Goal: Task Accomplishment & Management: Manage account settings

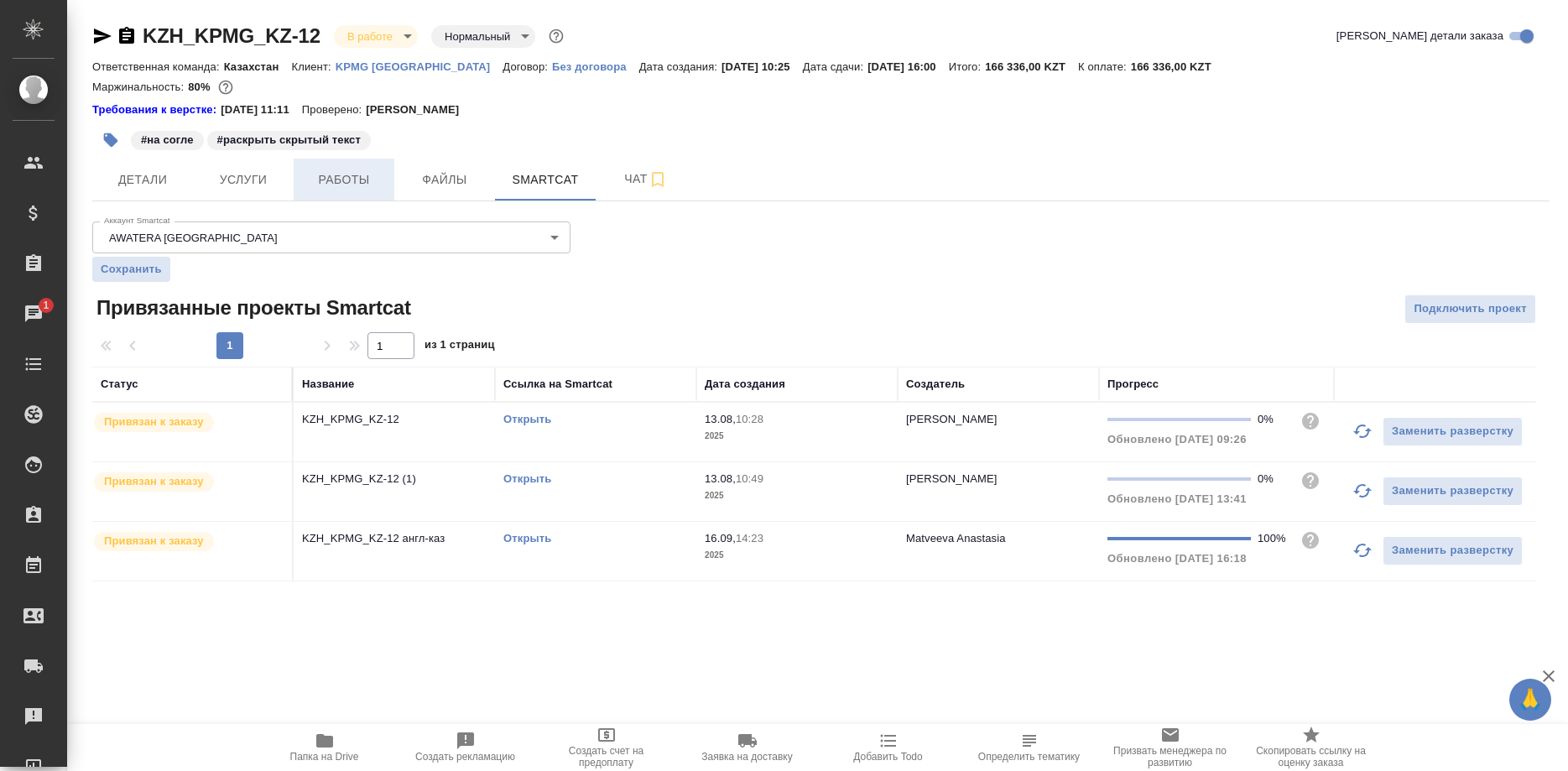
click at [330, 166] on button "Работы" at bounding box center [344, 179] width 101 height 42
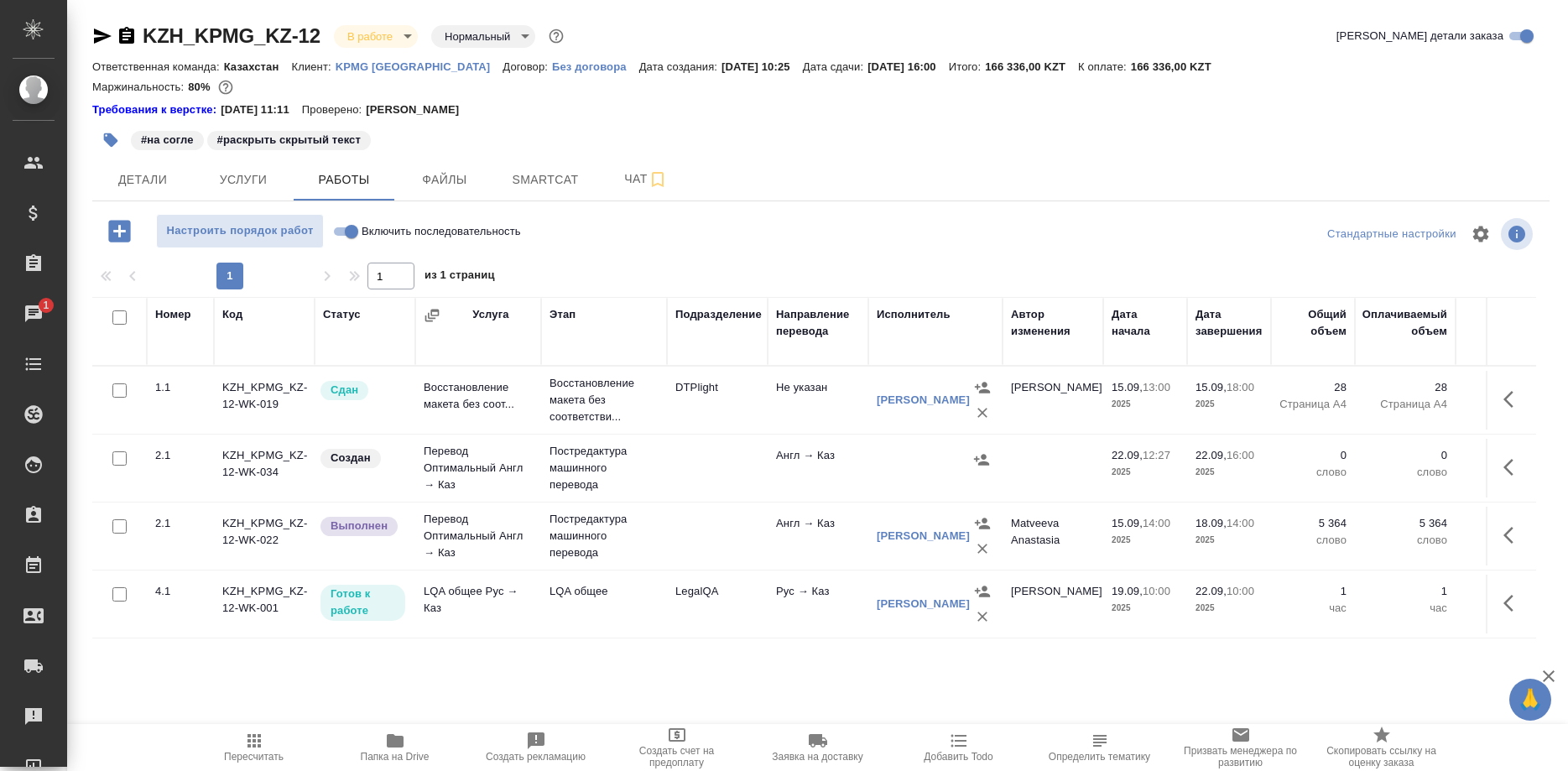
click at [250, 753] on span "Пересчитать" at bounding box center [254, 756] width 60 height 12
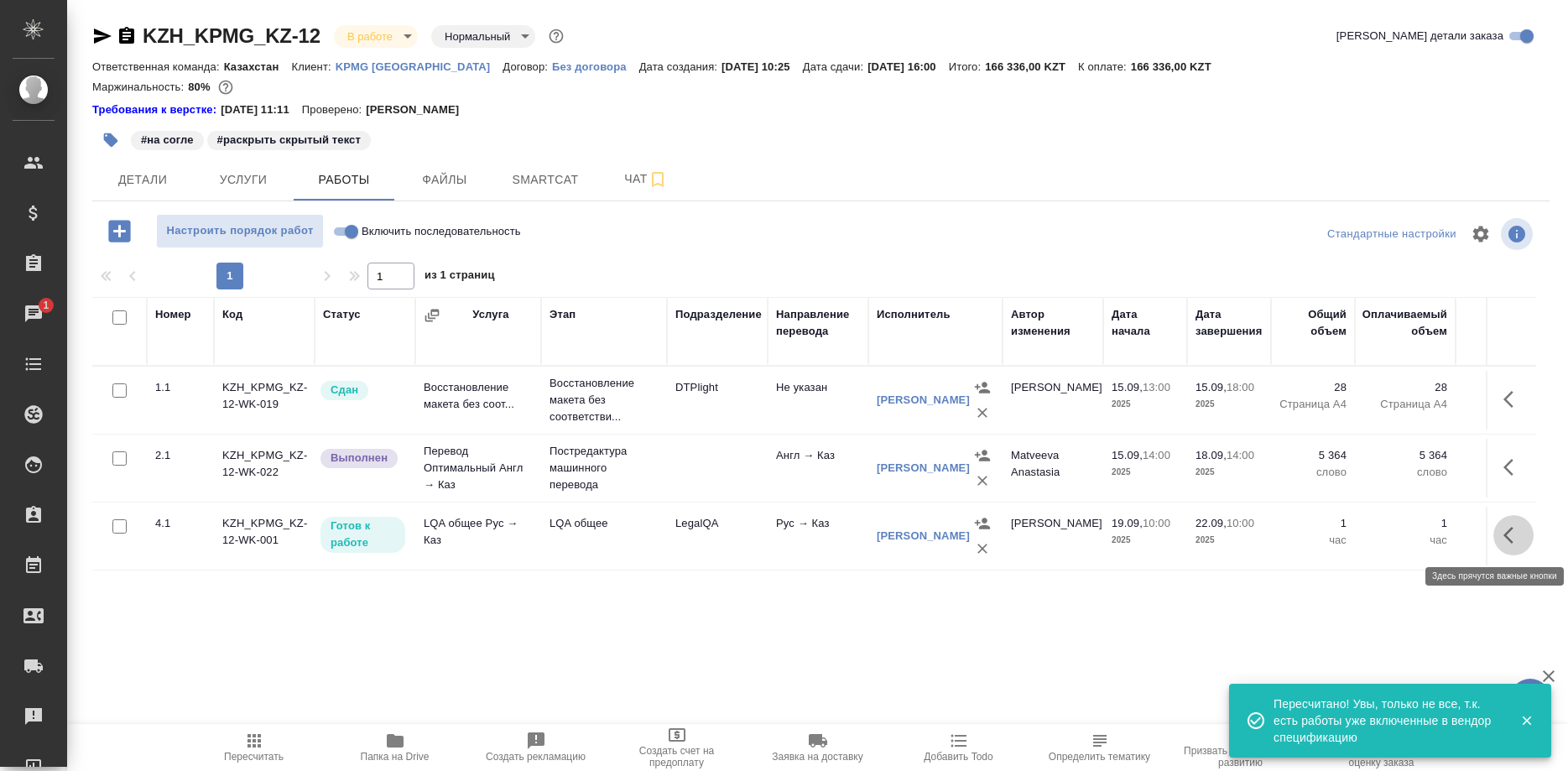
click at [1498, 536] on button "button" at bounding box center [1513, 534] width 40 height 40
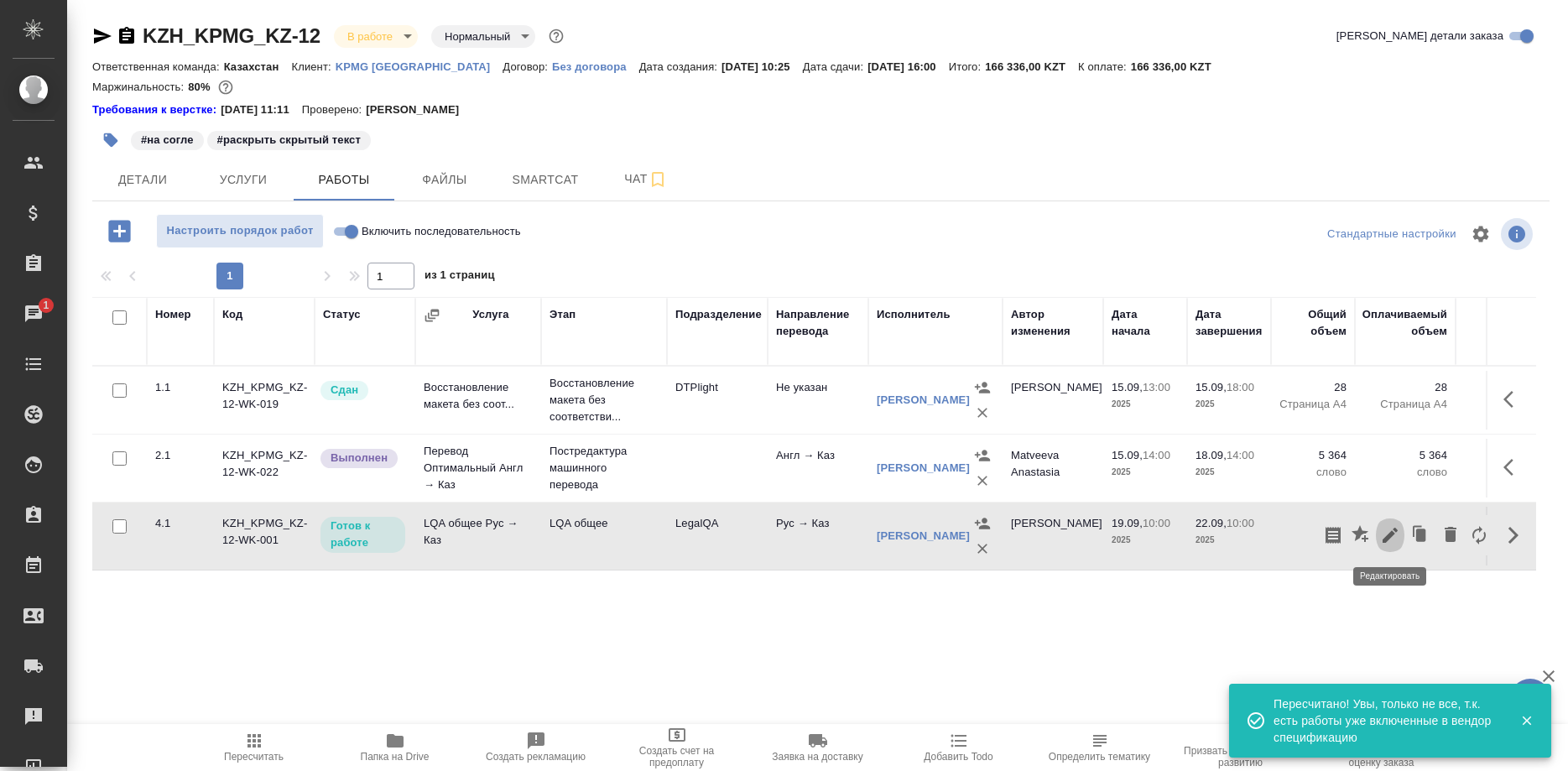
click at [1384, 535] on icon "button" at bounding box center [1390, 535] width 20 height 20
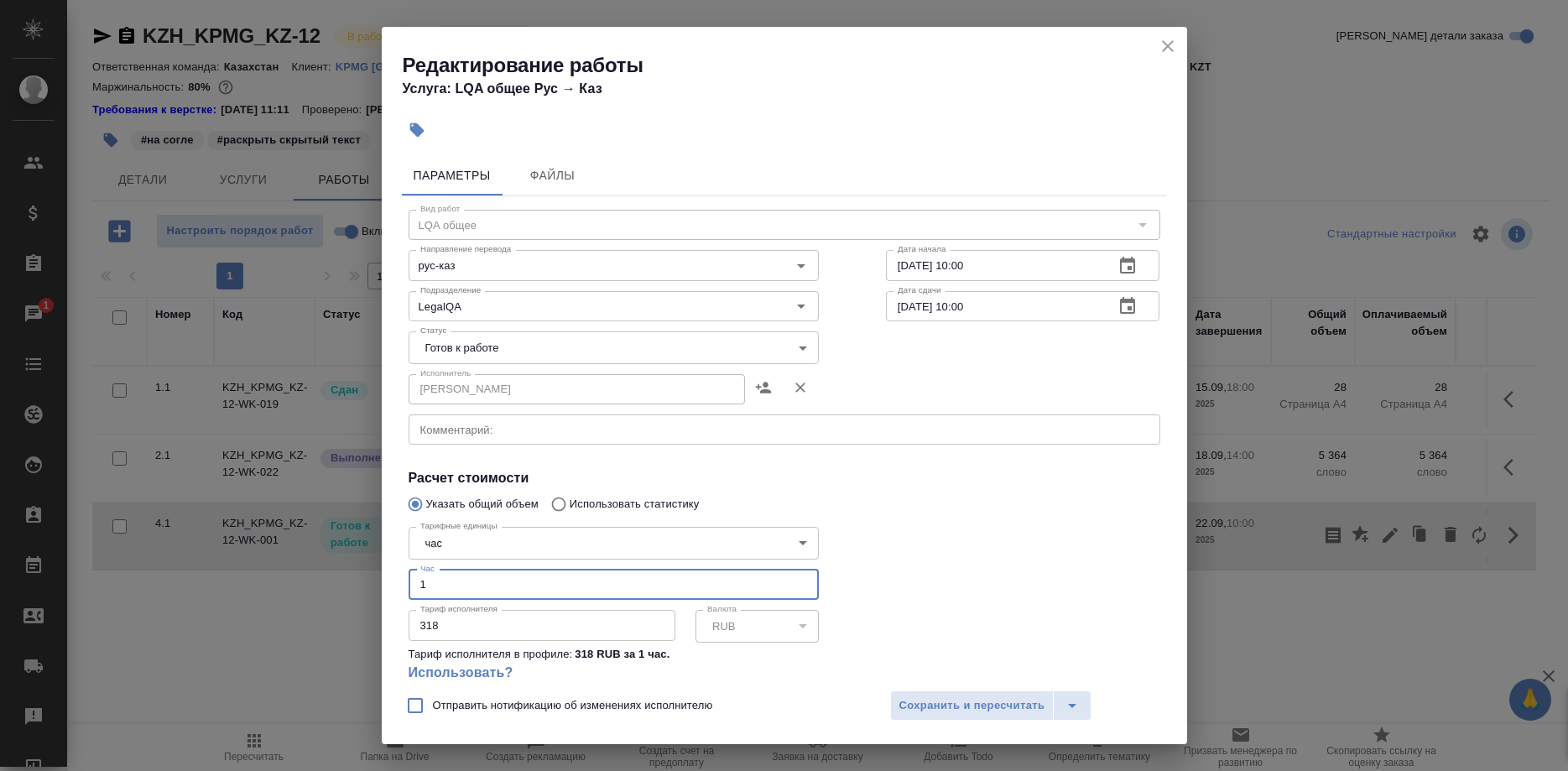
drag, startPoint x: 462, startPoint y: 558, endPoint x: 349, endPoint y: 560, distance: 113.0
click at [409, 569] on input "1" at bounding box center [614, 584] width 410 height 30
type input "3"
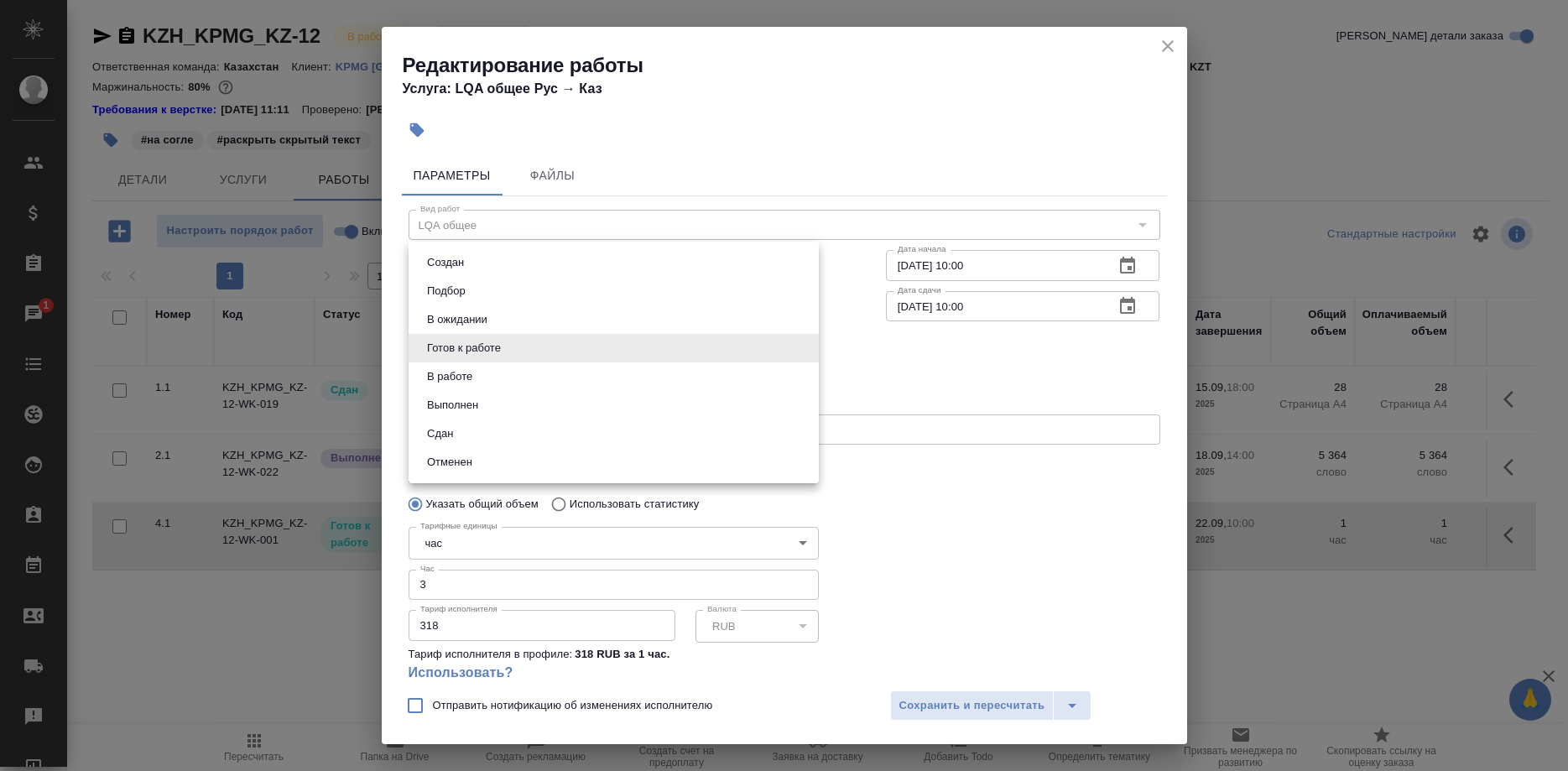
click at [443, 335] on body "🙏 .cls-1 fill:#fff; AWATERA [PERSON_NAME] Спецификации Заказы 1 Чаты Todo Проек…" at bounding box center [784, 385] width 1568 height 771
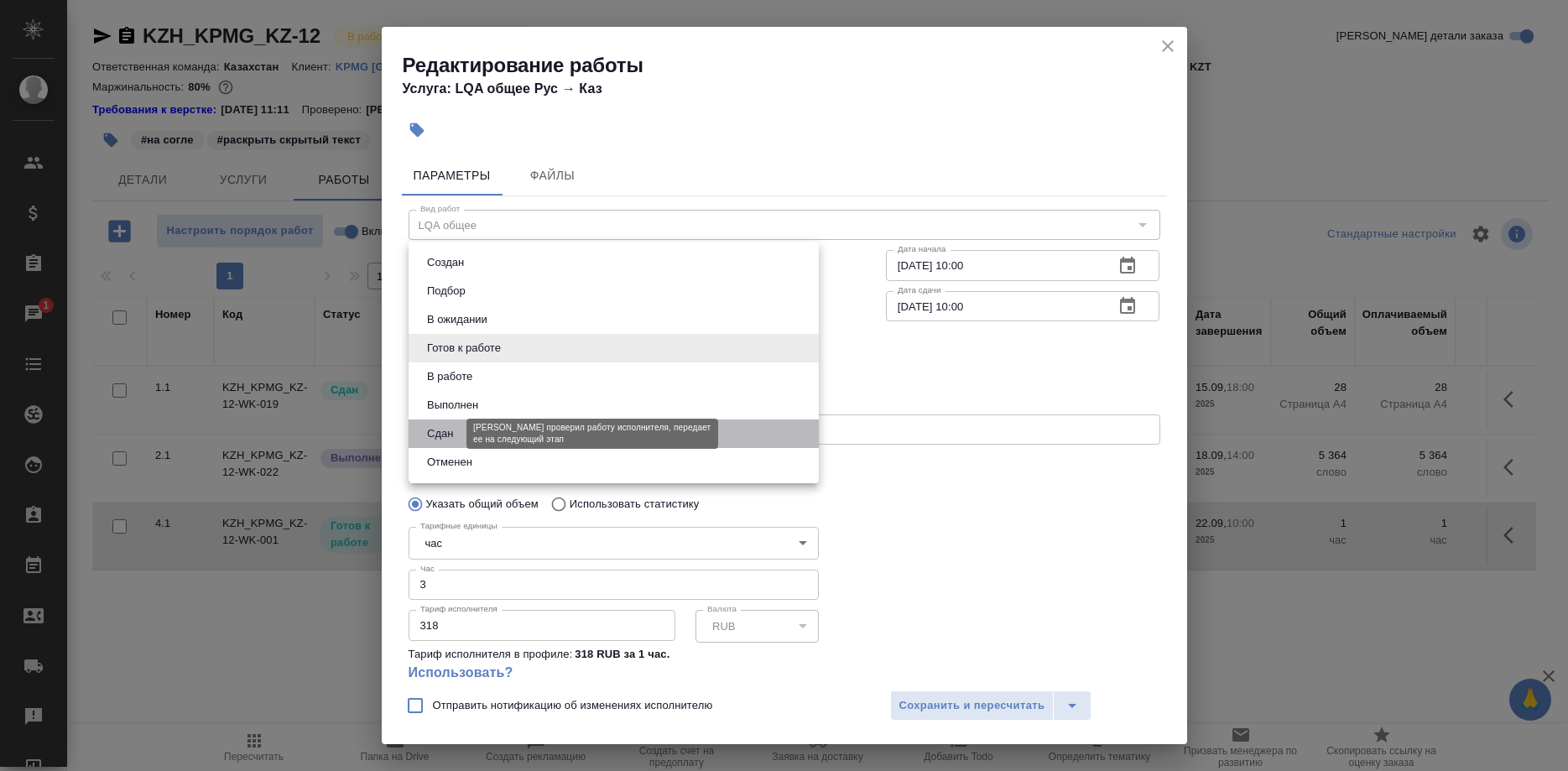
click at [446, 429] on button "Сдан" at bounding box center [440, 434] width 36 height 19
type input "closed"
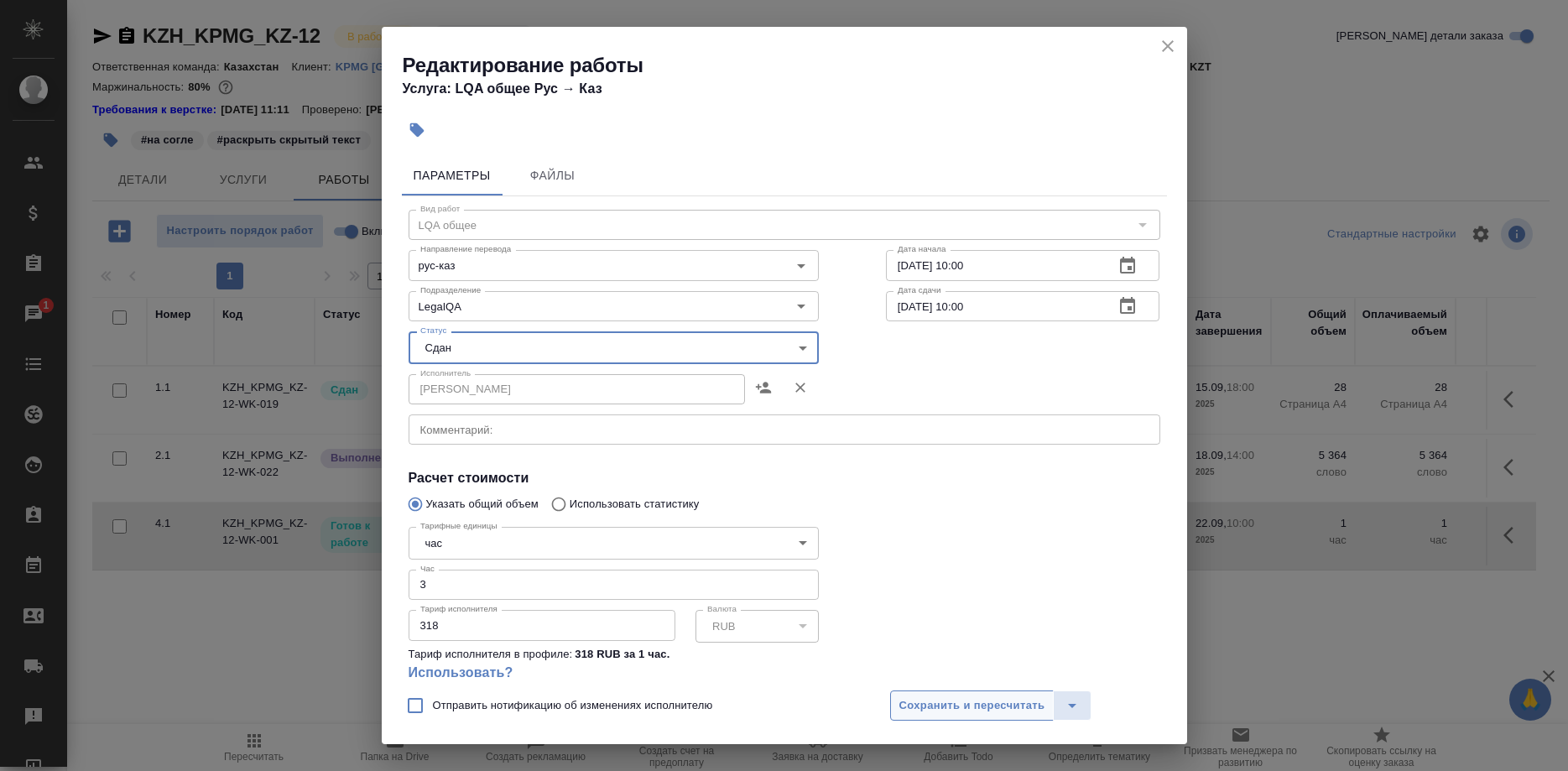
drag, startPoint x: 926, startPoint y: 699, endPoint x: 942, endPoint y: 706, distance: 17.5
click at [928, 700] on span "Сохранить и пересчитать" at bounding box center [971, 706] width 146 height 20
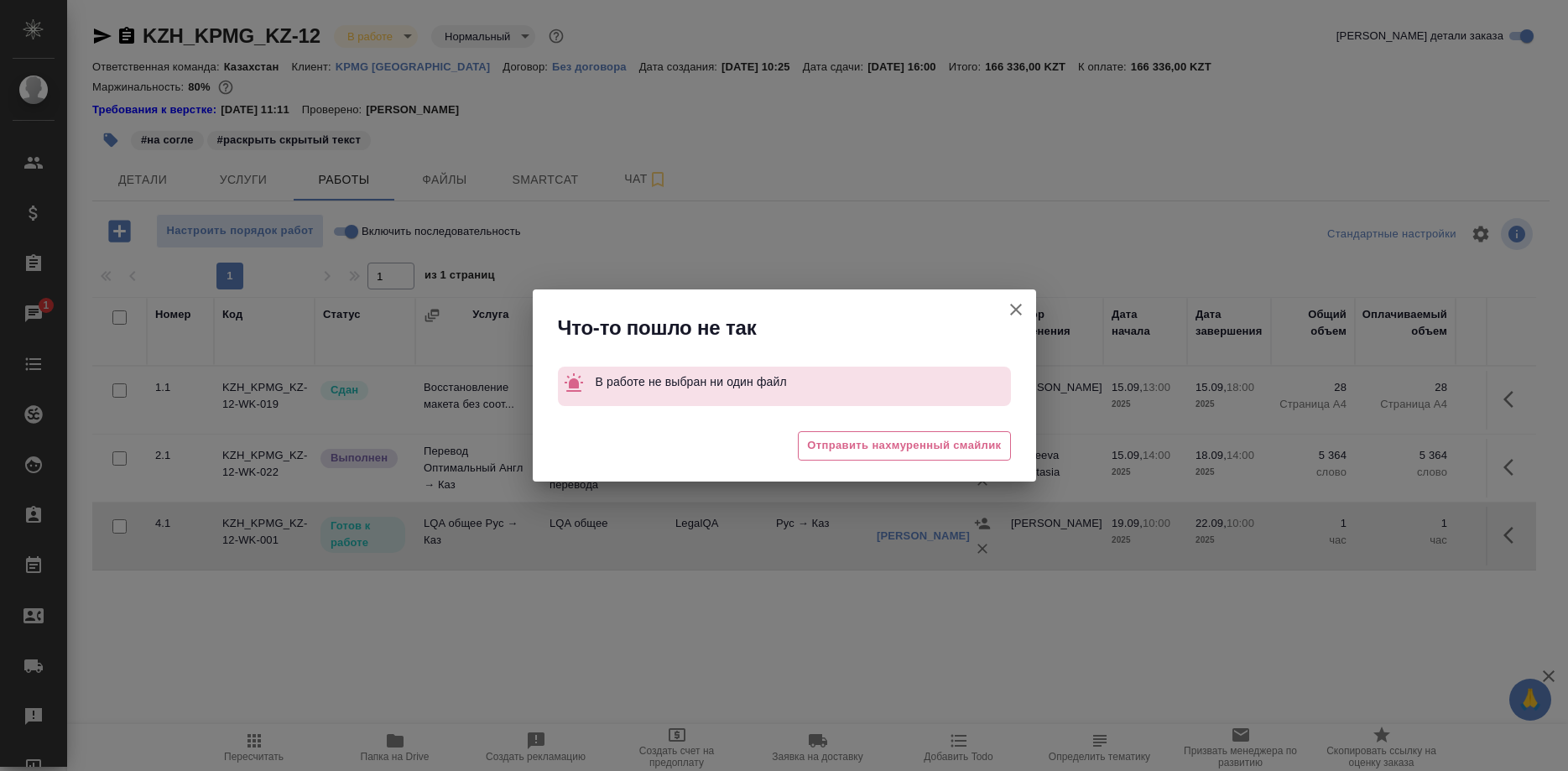
click at [1007, 312] on icon "button" at bounding box center [1016, 310] width 20 height 20
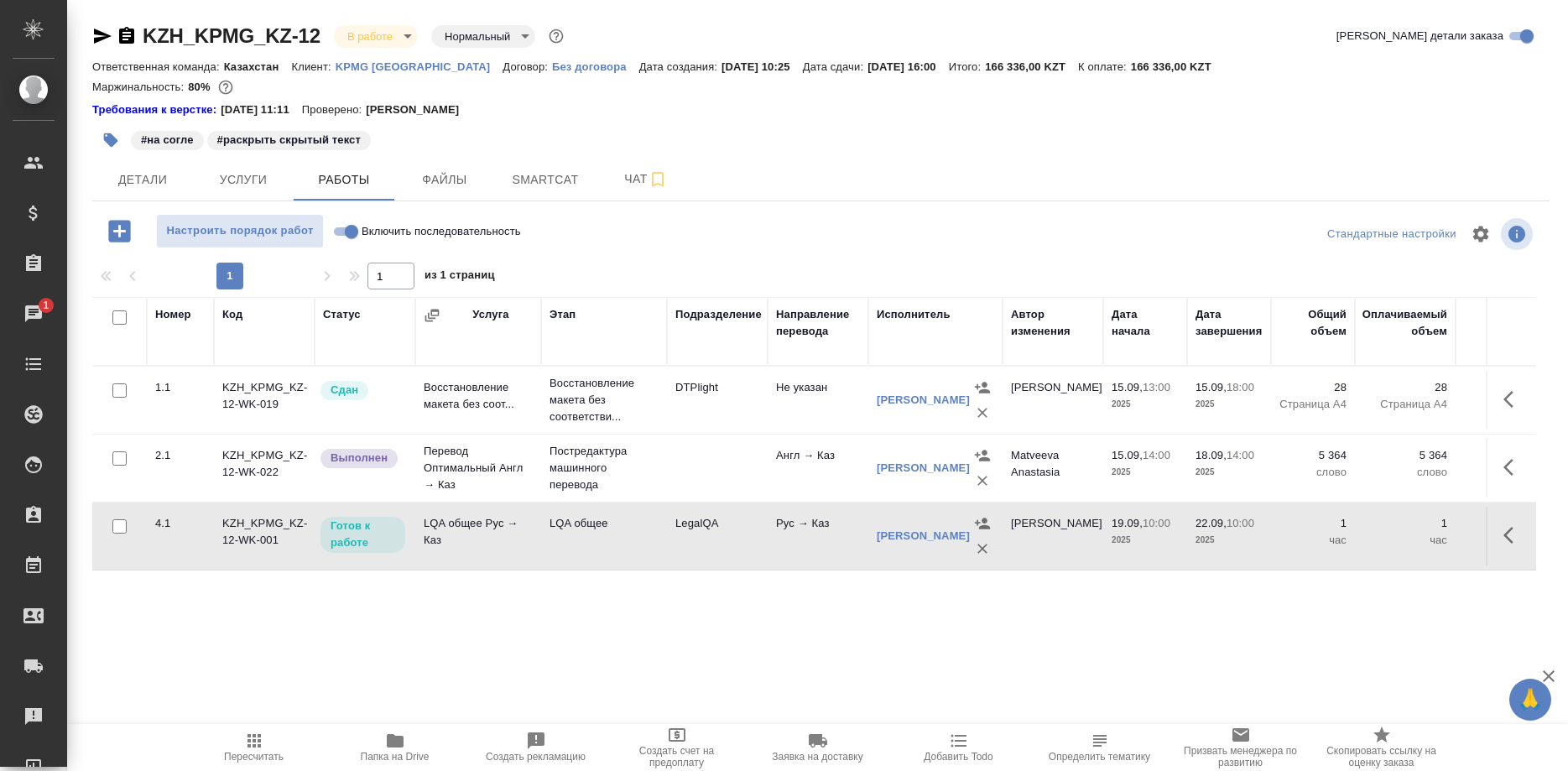
click at [342, 232] on input "Включить последовательность" at bounding box center [351, 231] width 61 height 20
checkbox input "true"
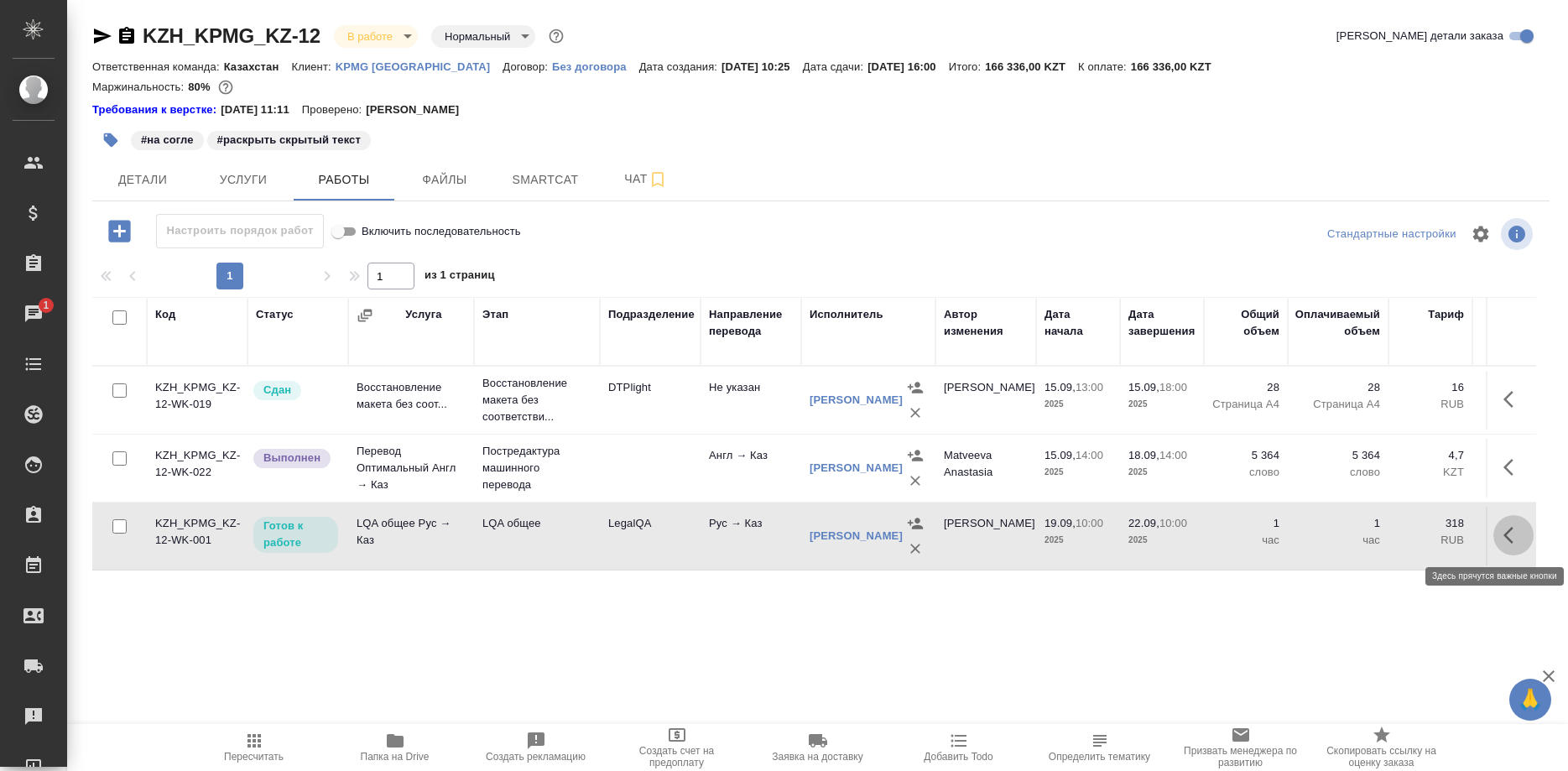
click at [1501, 532] on button "button" at bounding box center [1513, 534] width 40 height 40
click at [1384, 531] on icon "button" at bounding box center [1390, 535] width 20 height 20
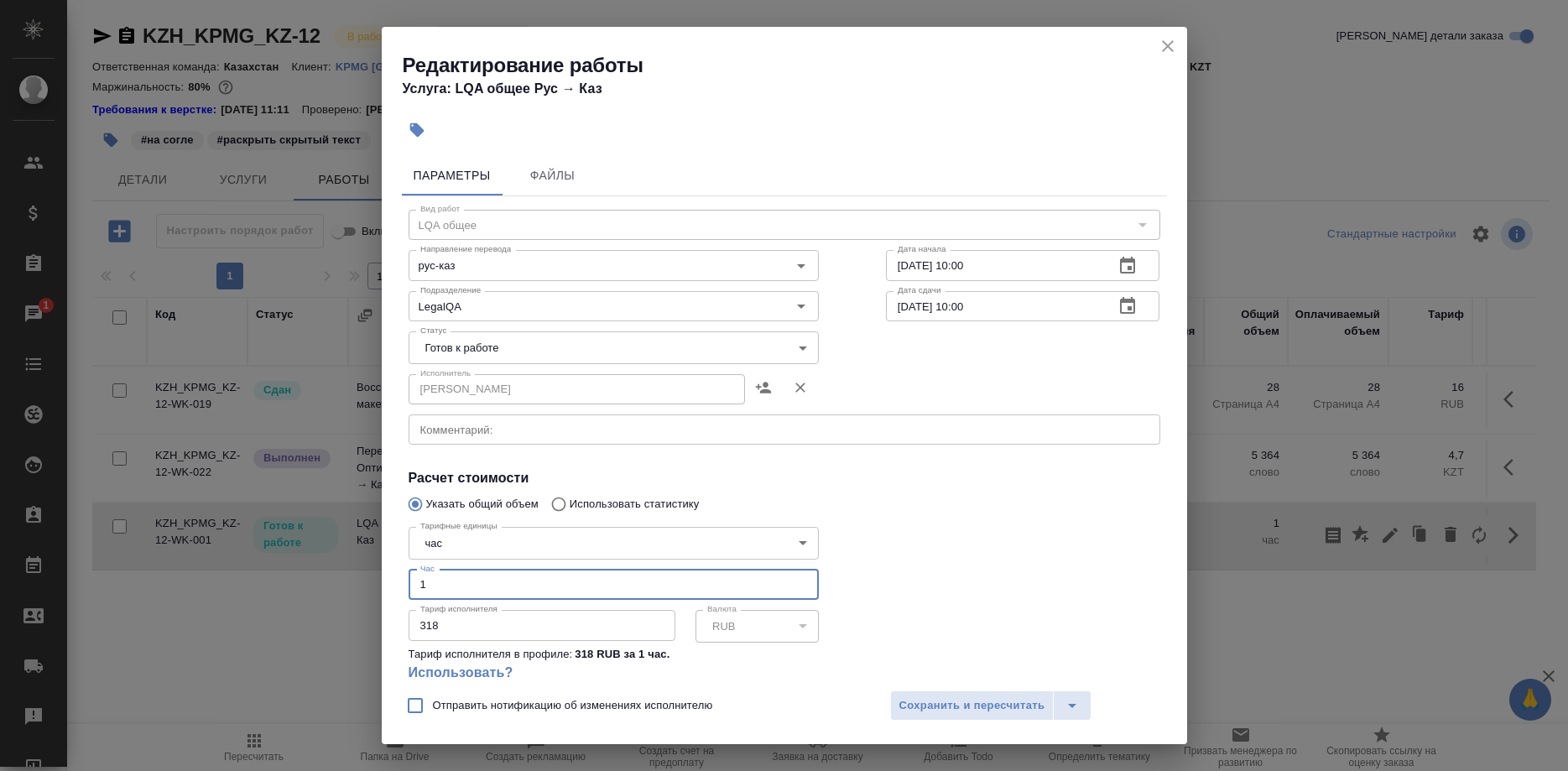
drag, startPoint x: 436, startPoint y: 555, endPoint x: 389, endPoint y: 555, distance: 47.0
click at [409, 569] on input "1" at bounding box center [614, 584] width 410 height 30
type input "3"
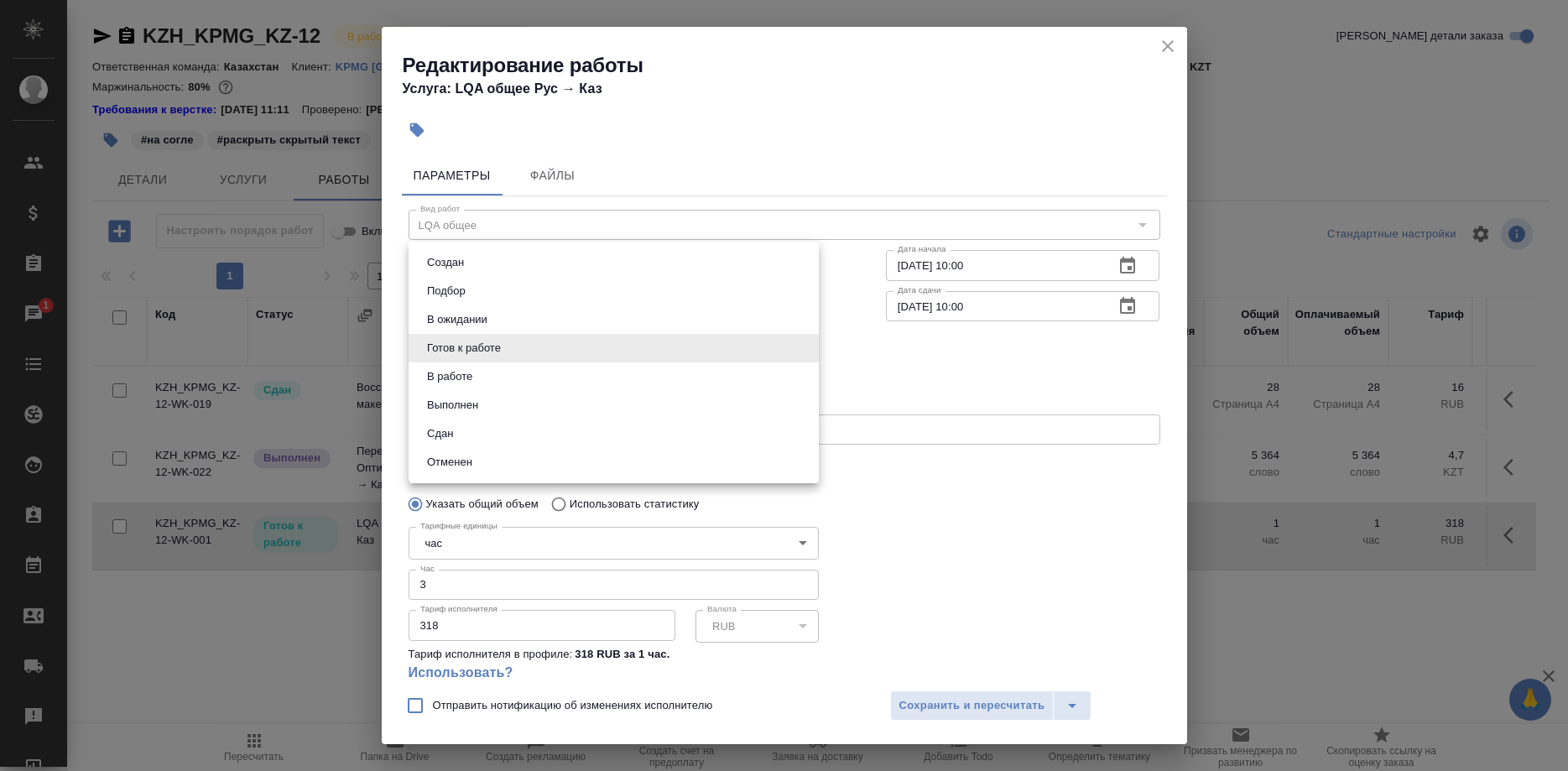
click at [528, 338] on body "🙏 .cls-1 fill:#fff; AWATERA Shirina Sabina Клиенты Спецификации Заказы 1 Чаты T…" at bounding box center [784, 385] width 1568 height 771
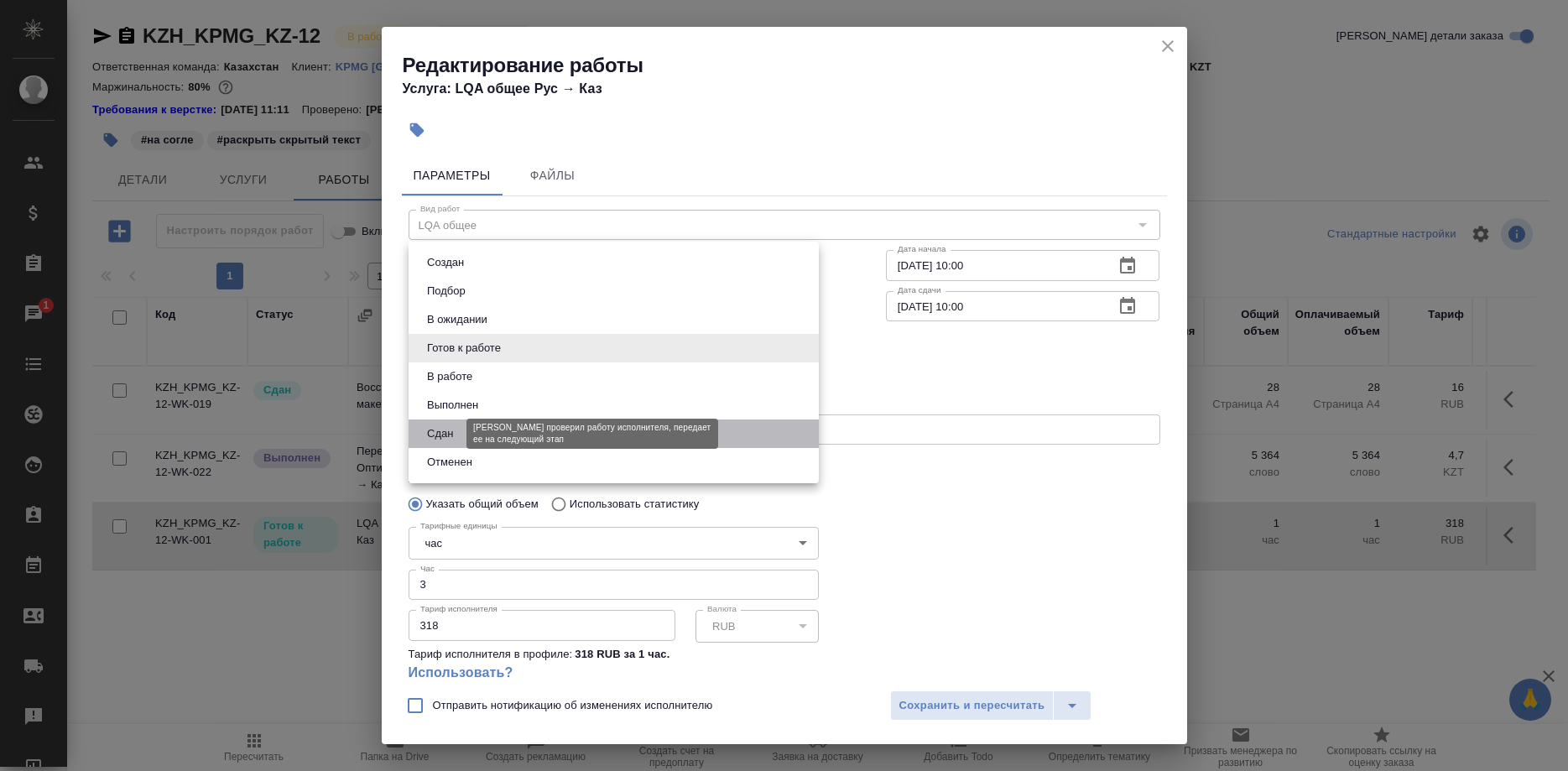
drag, startPoint x: 437, startPoint y: 429, endPoint x: 595, endPoint y: 520, distance: 182.3
click at [437, 431] on button "Сдан" at bounding box center [440, 434] width 36 height 19
type input "closed"
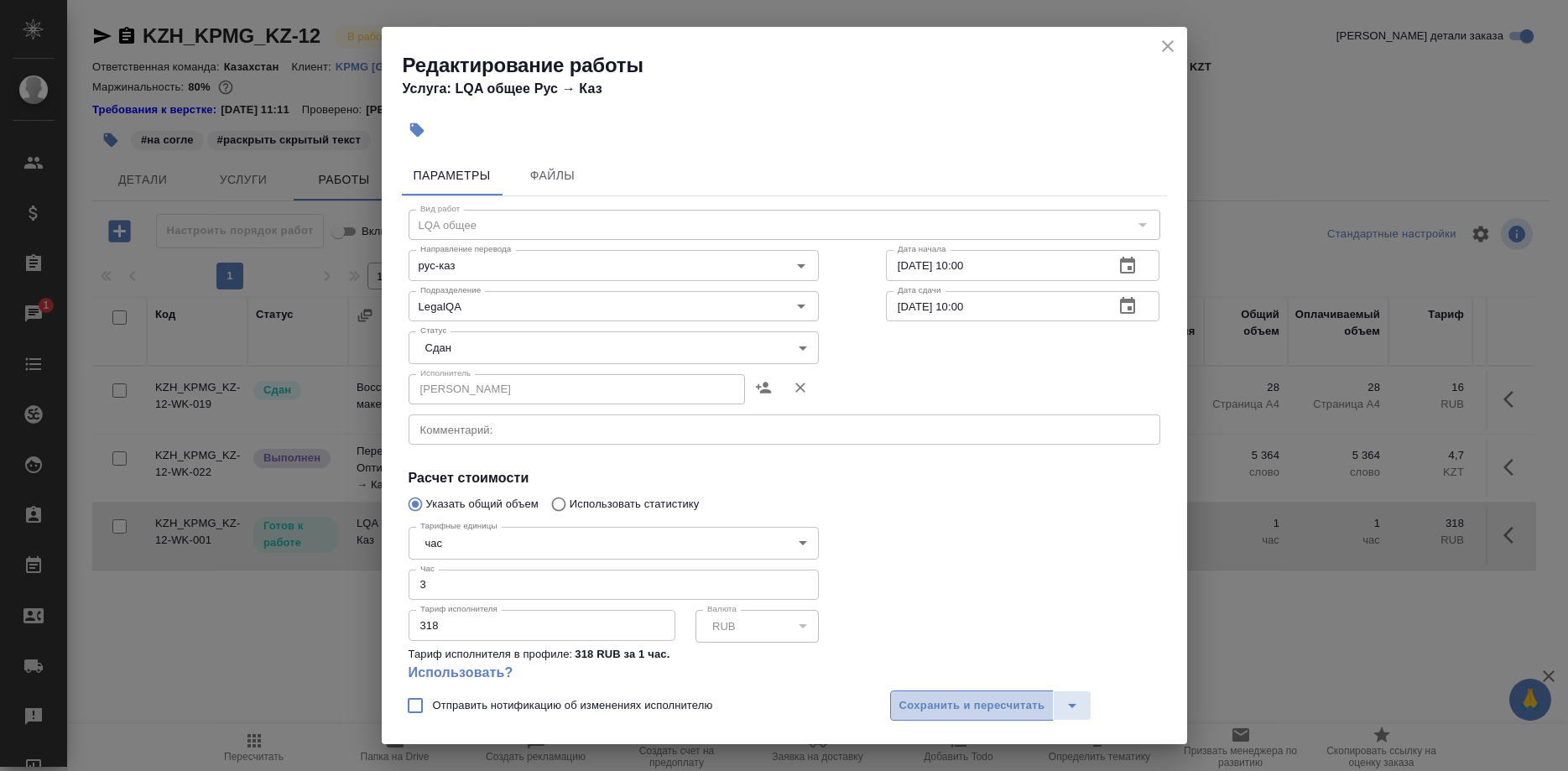
click at [919, 708] on span "Сохранить и пересчитать" at bounding box center [971, 706] width 146 height 20
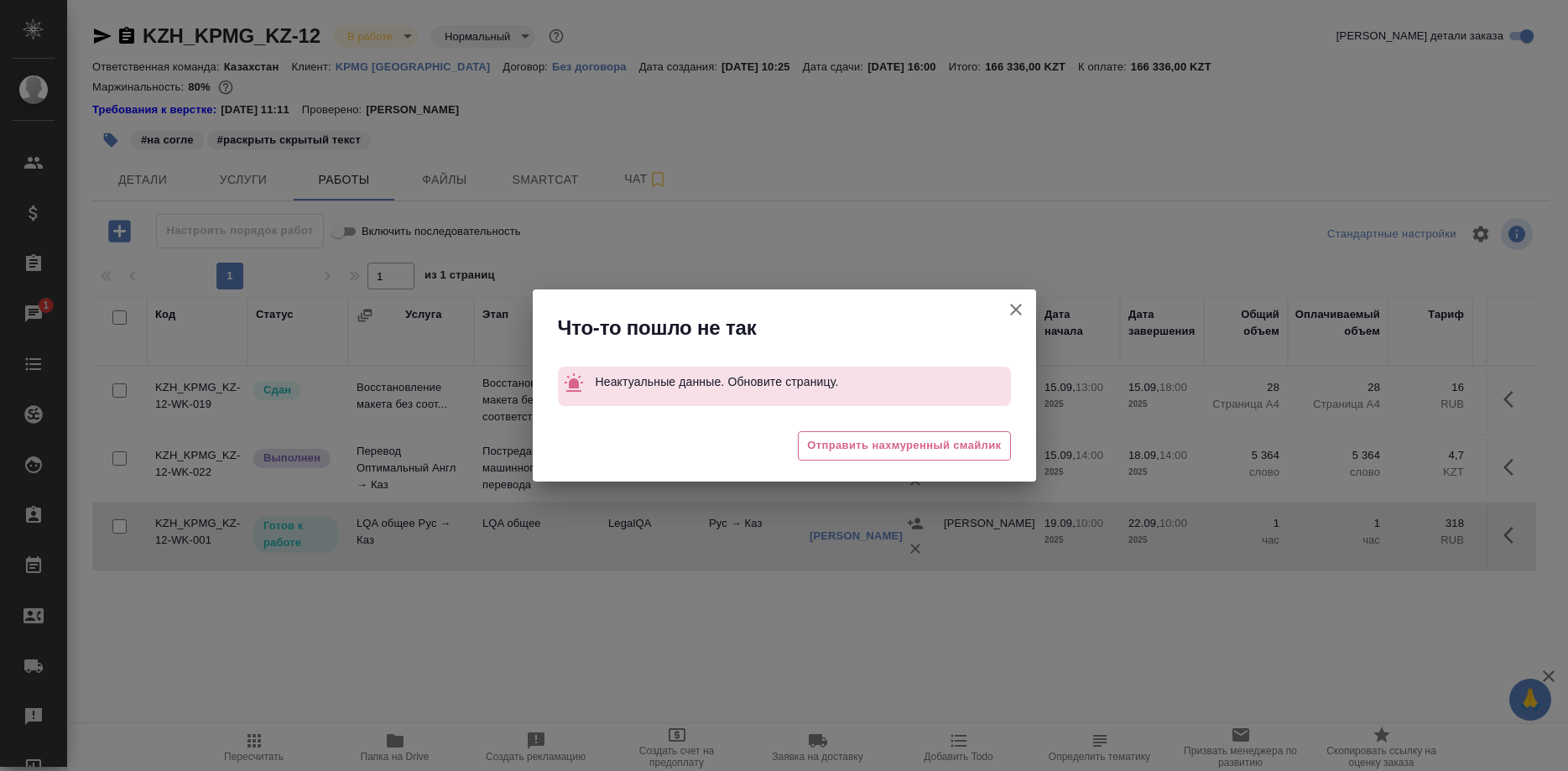
click at [1004, 309] on button "Группировать работы по услугам" at bounding box center [1015, 309] width 40 height 40
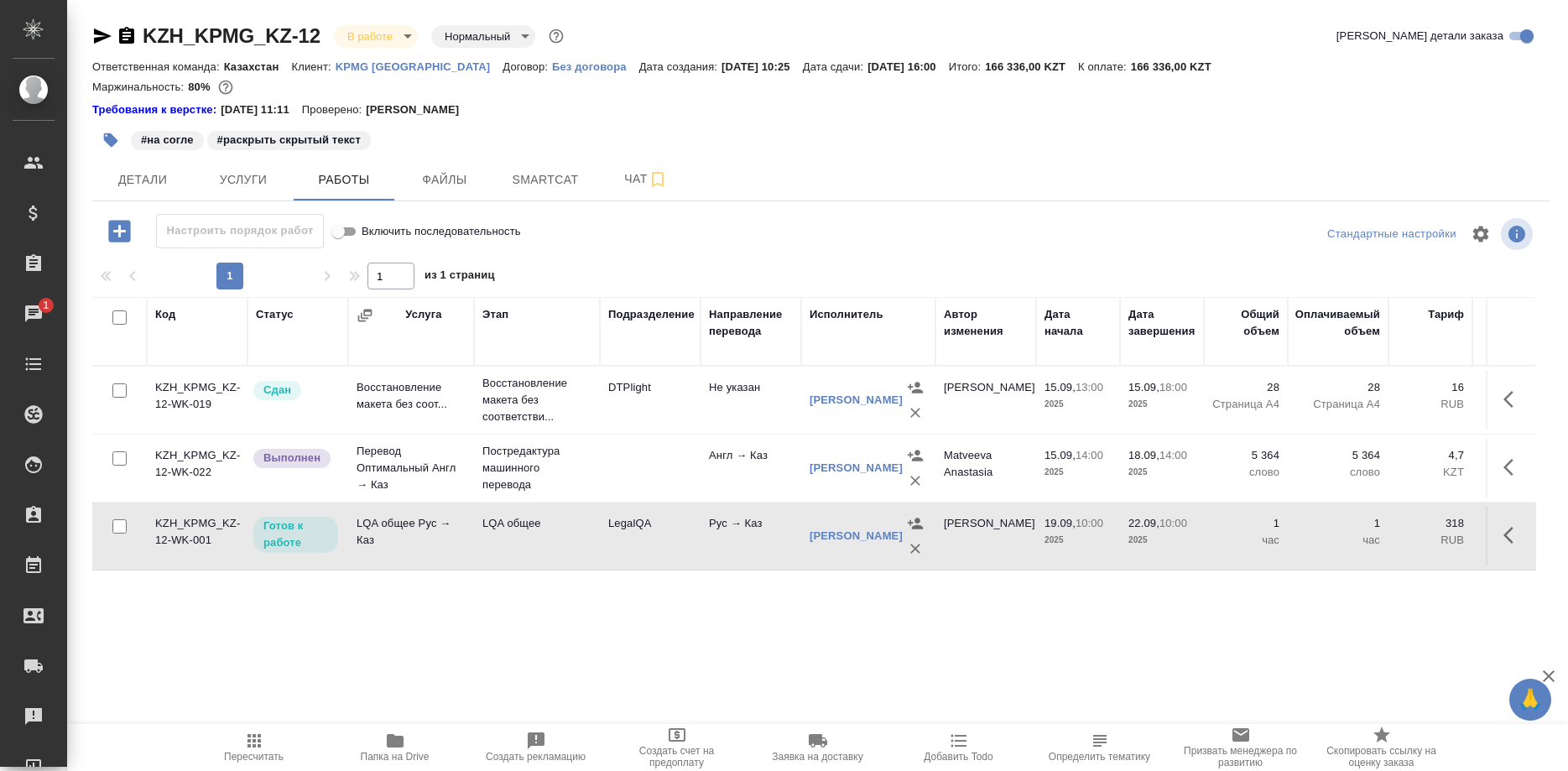
click at [255, 751] on span "Пересчитать" at bounding box center [254, 756] width 60 height 12
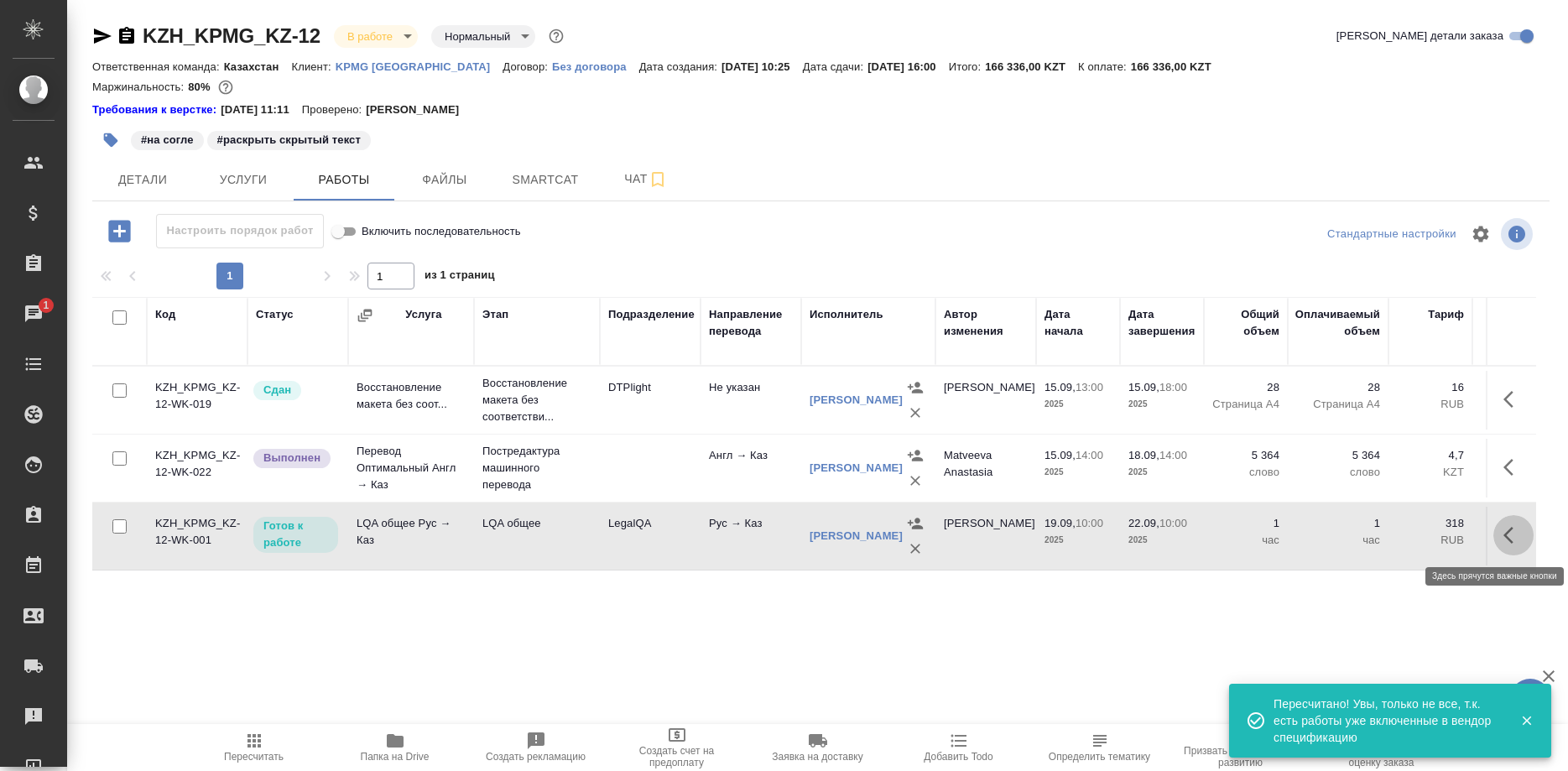
click at [1501, 535] on button "button" at bounding box center [1513, 534] width 40 height 40
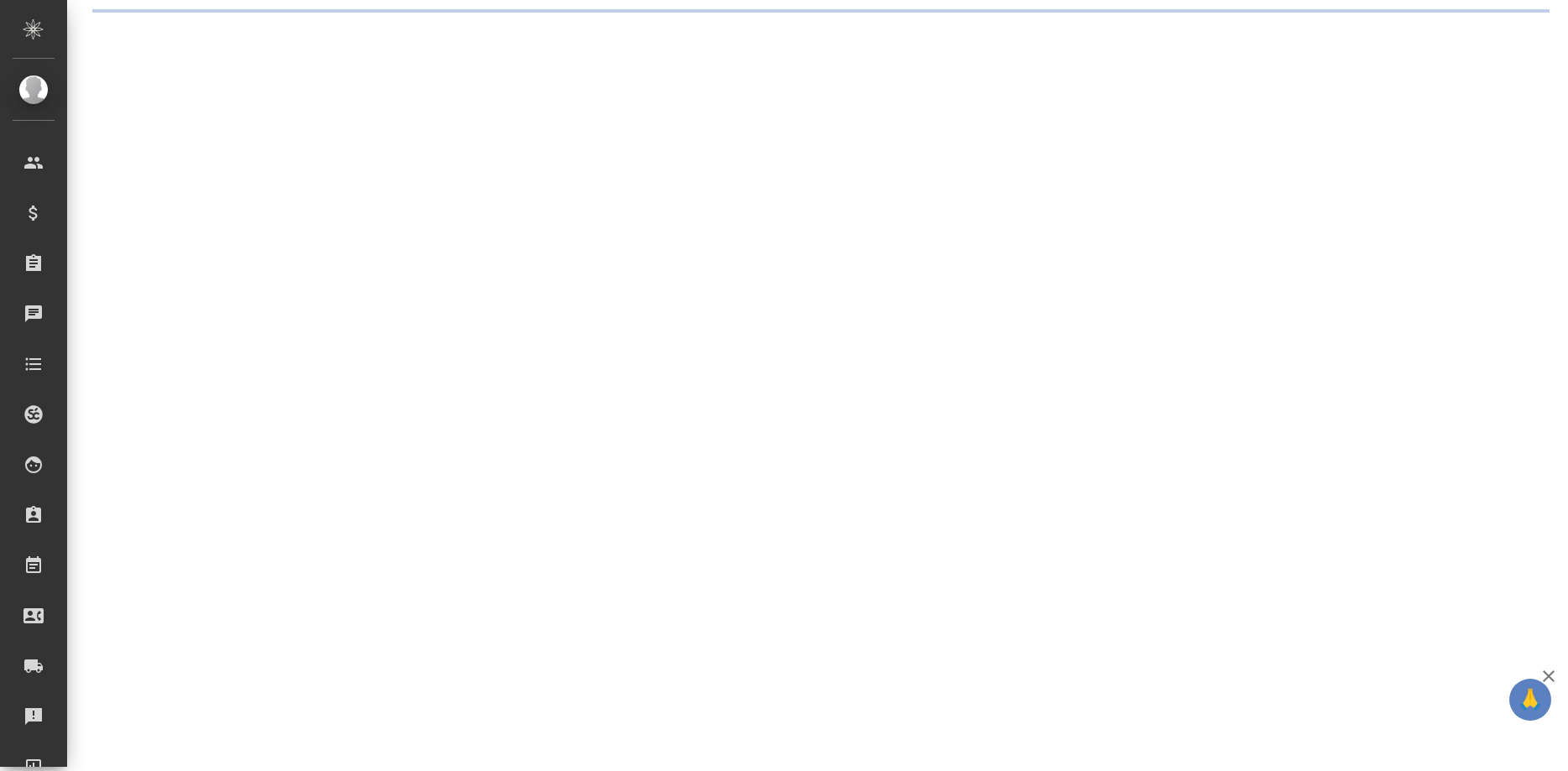
select select "RU"
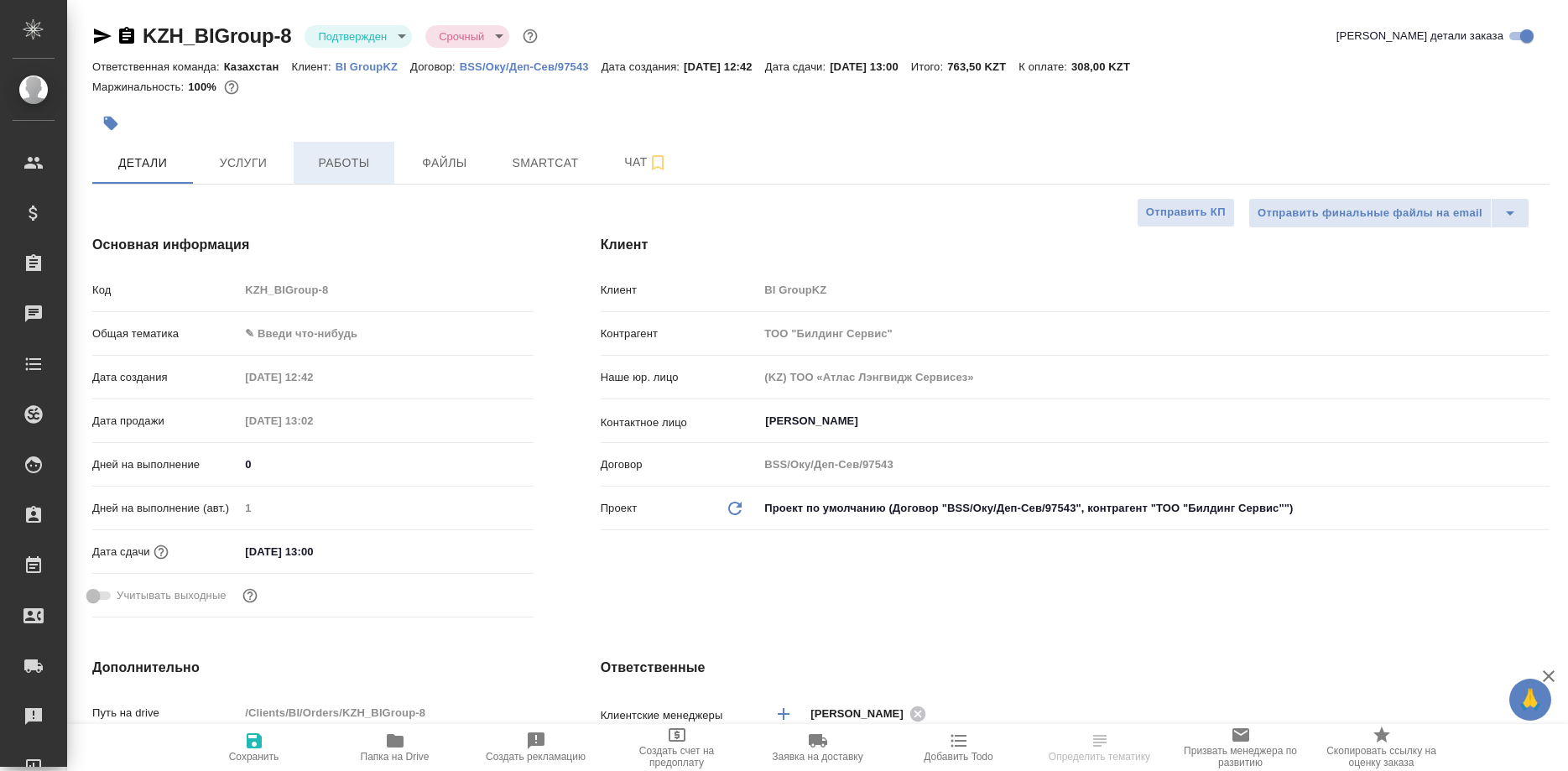
type input "Журавлев Денис"
click at [347, 164] on span "Работы" at bounding box center [344, 163] width 80 height 21
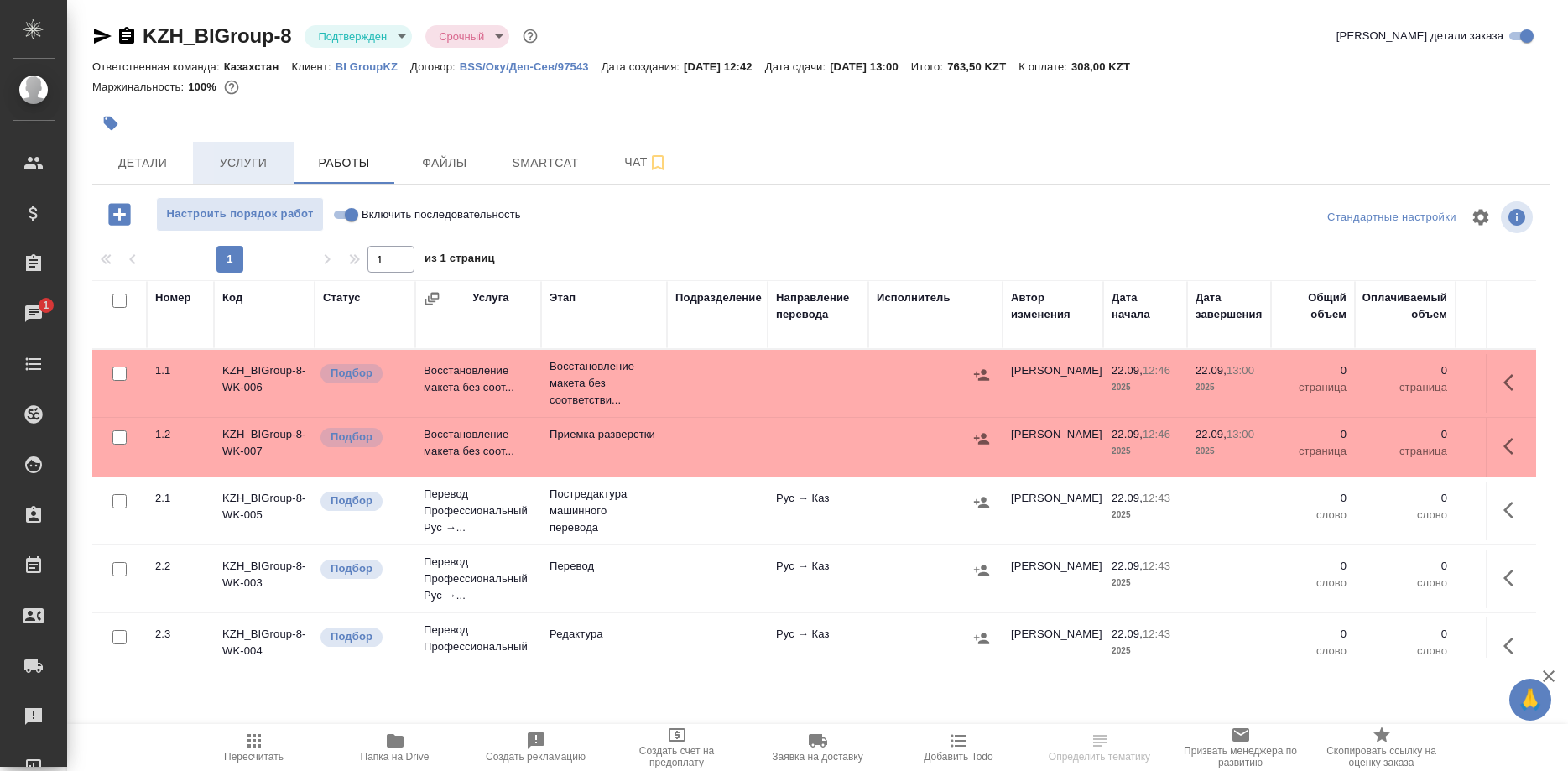
click at [247, 166] on span "Услуги" at bounding box center [243, 163] width 80 height 21
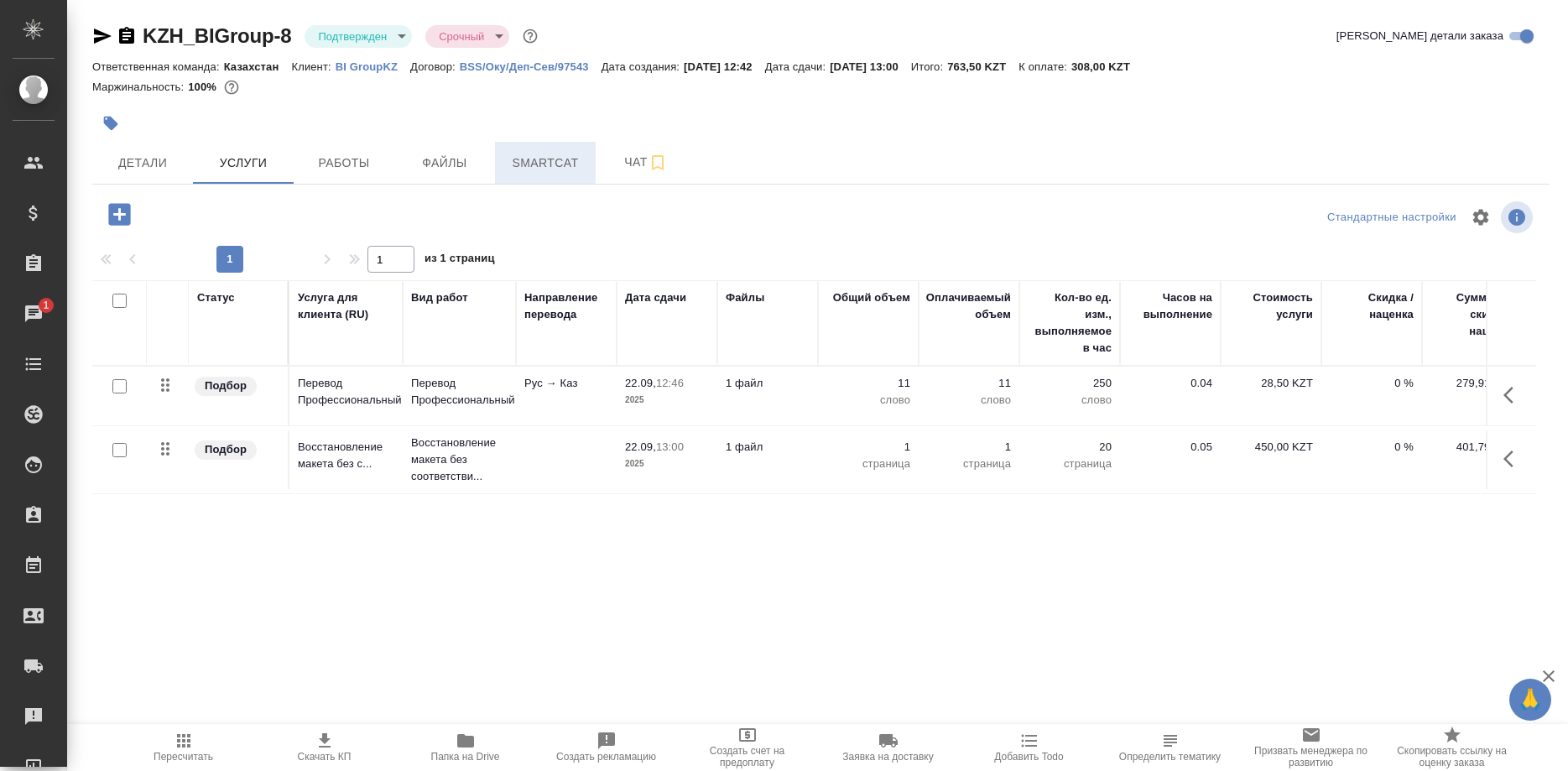
click at [527, 154] on span "Smartcat" at bounding box center [545, 163] width 80 height 21
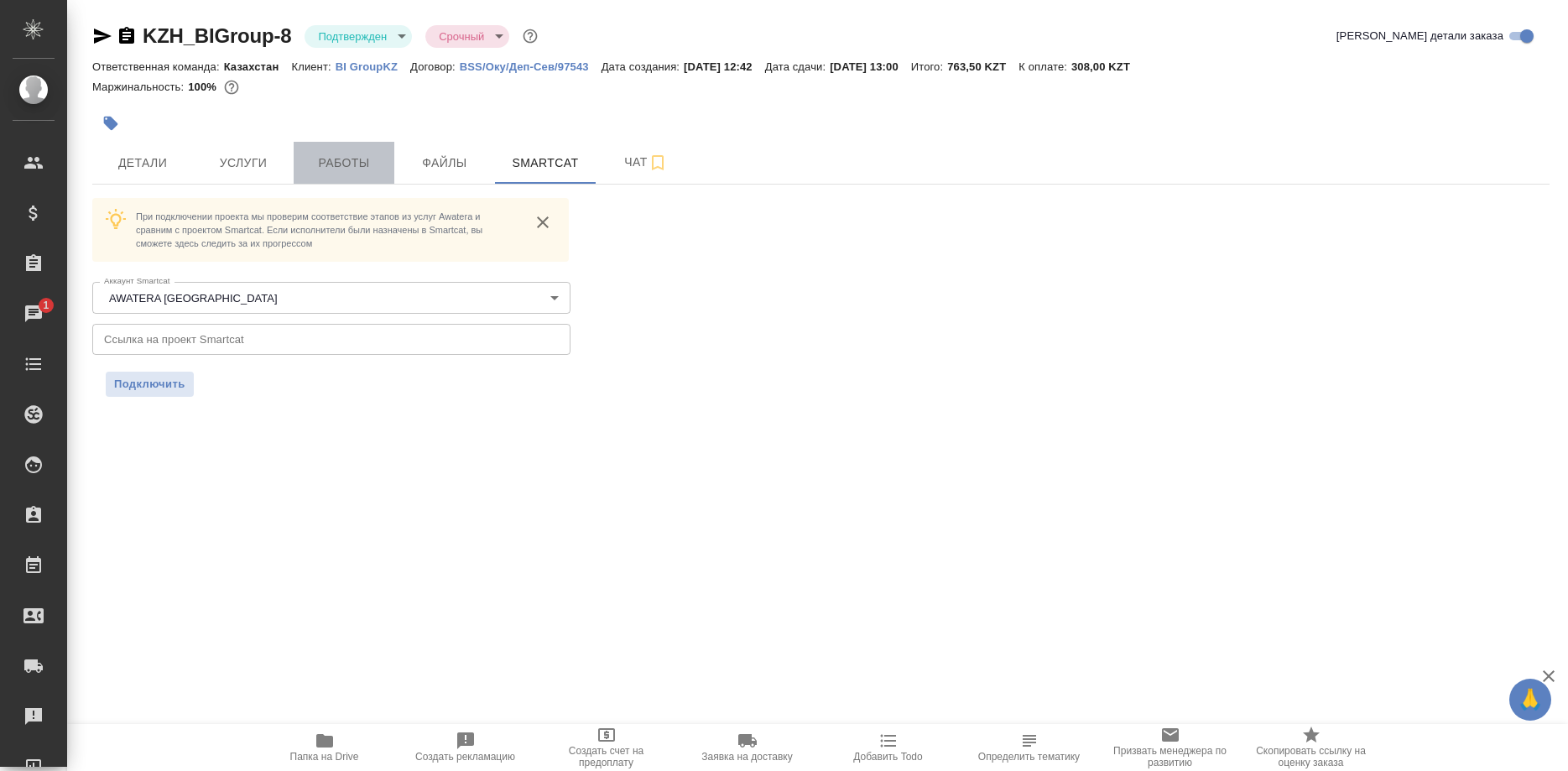
click at [318, 156] on span "Работы" at bounding box center [344, 163] width 80 height 21
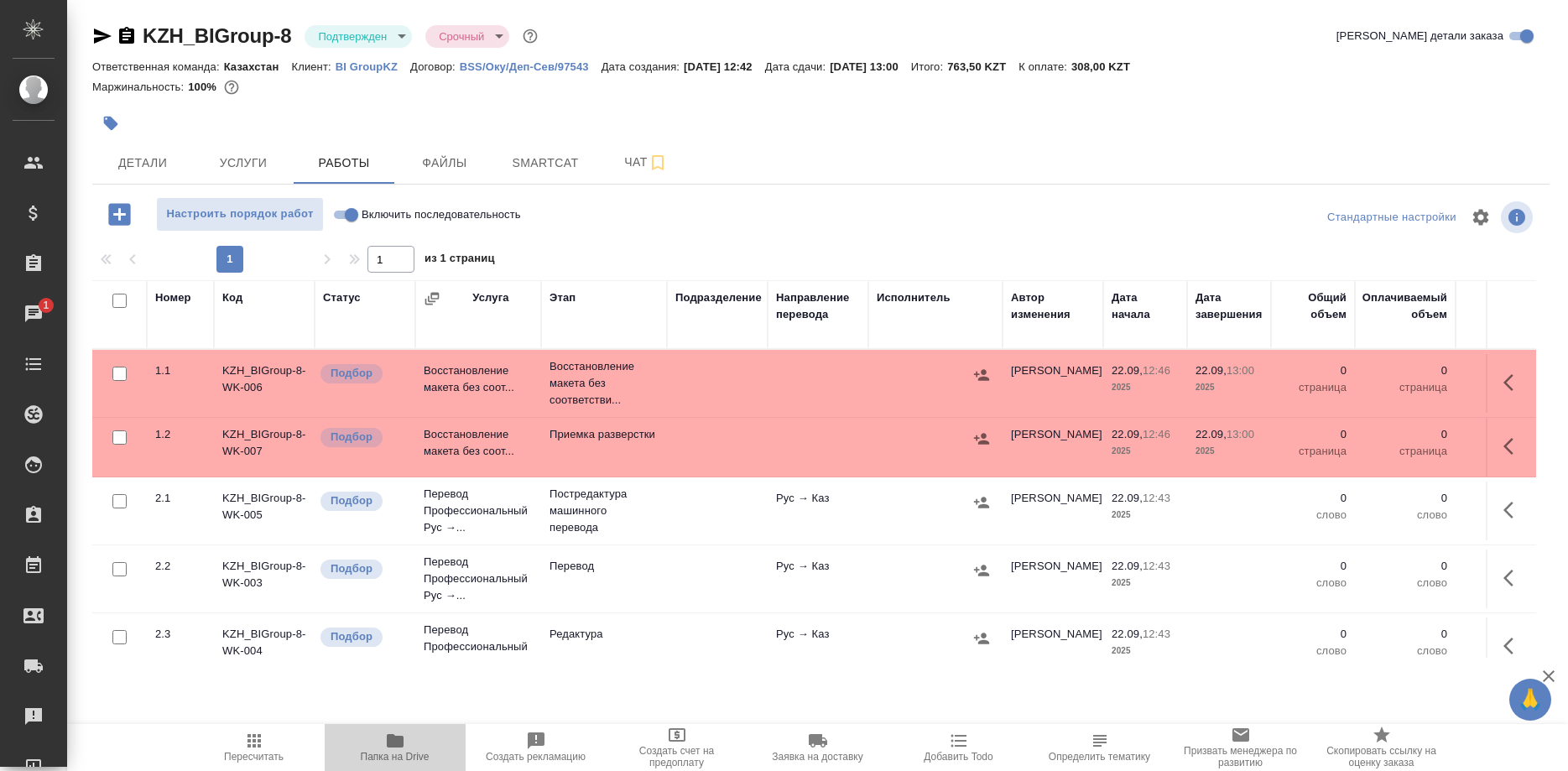
click at [393, 745] on icon "button" at bounding box center [395, 741] width 17 height 14
click at [154, 169] on span "Детали" at bounding box center [143, 163] width 80 height 21
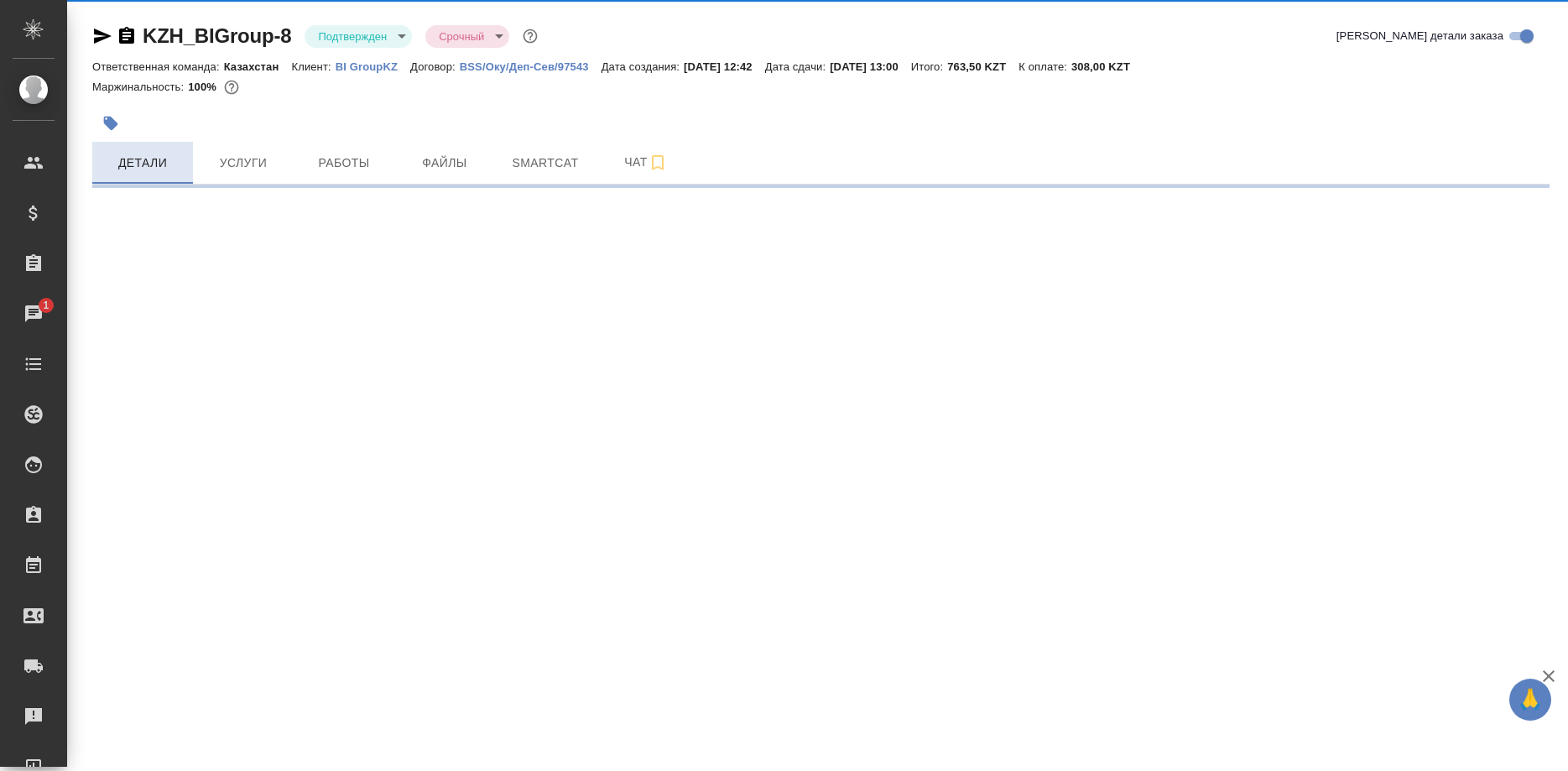
select select "RU"
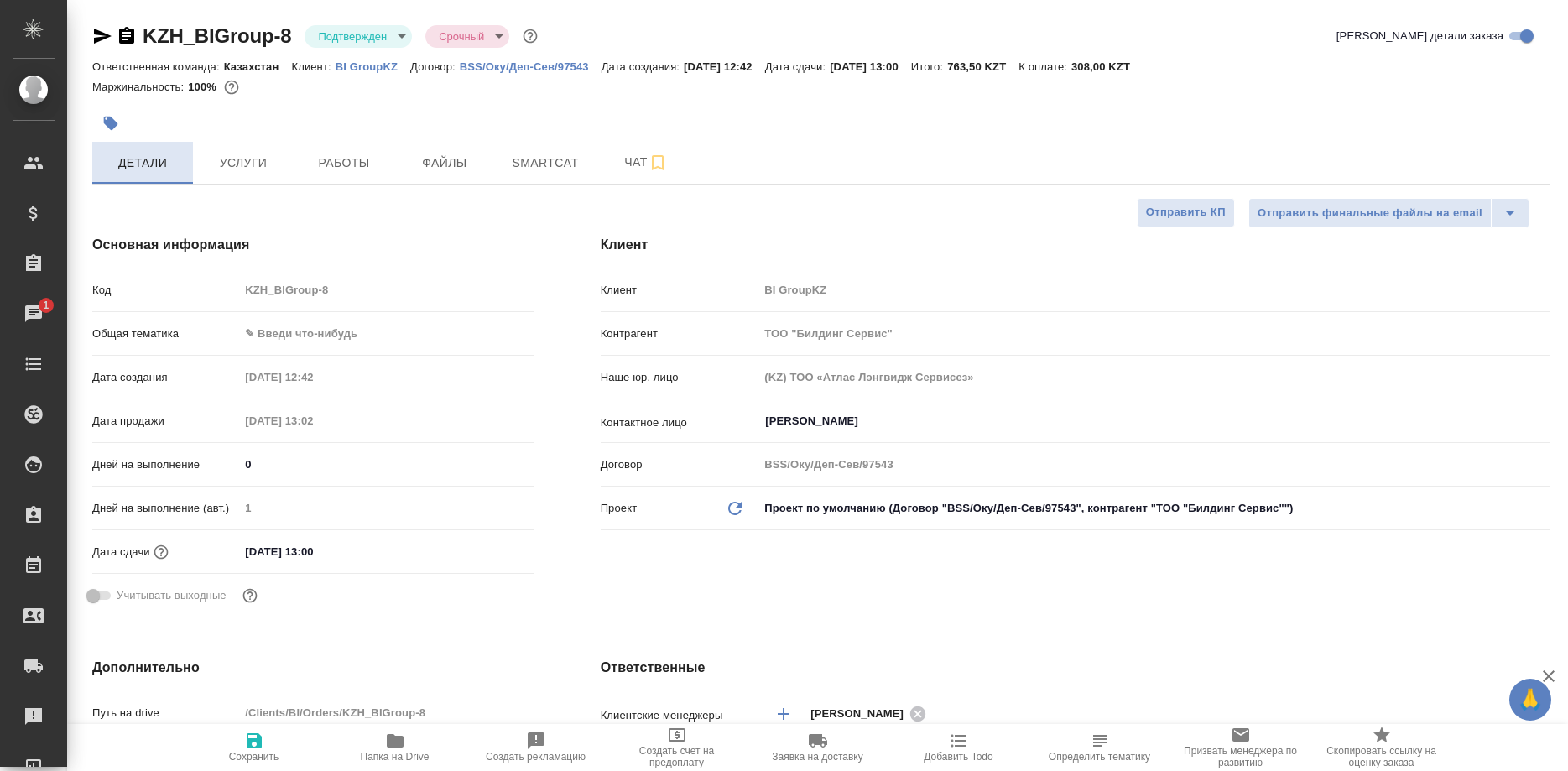
type textarea "x"
click at [1443, 405] on div "Наше юр. лицо (KZ) ТОО «Атлас Лэнгвидж Сервисез»" at bounding box center [1075, 383] width 948 height 44
type textarea "x"
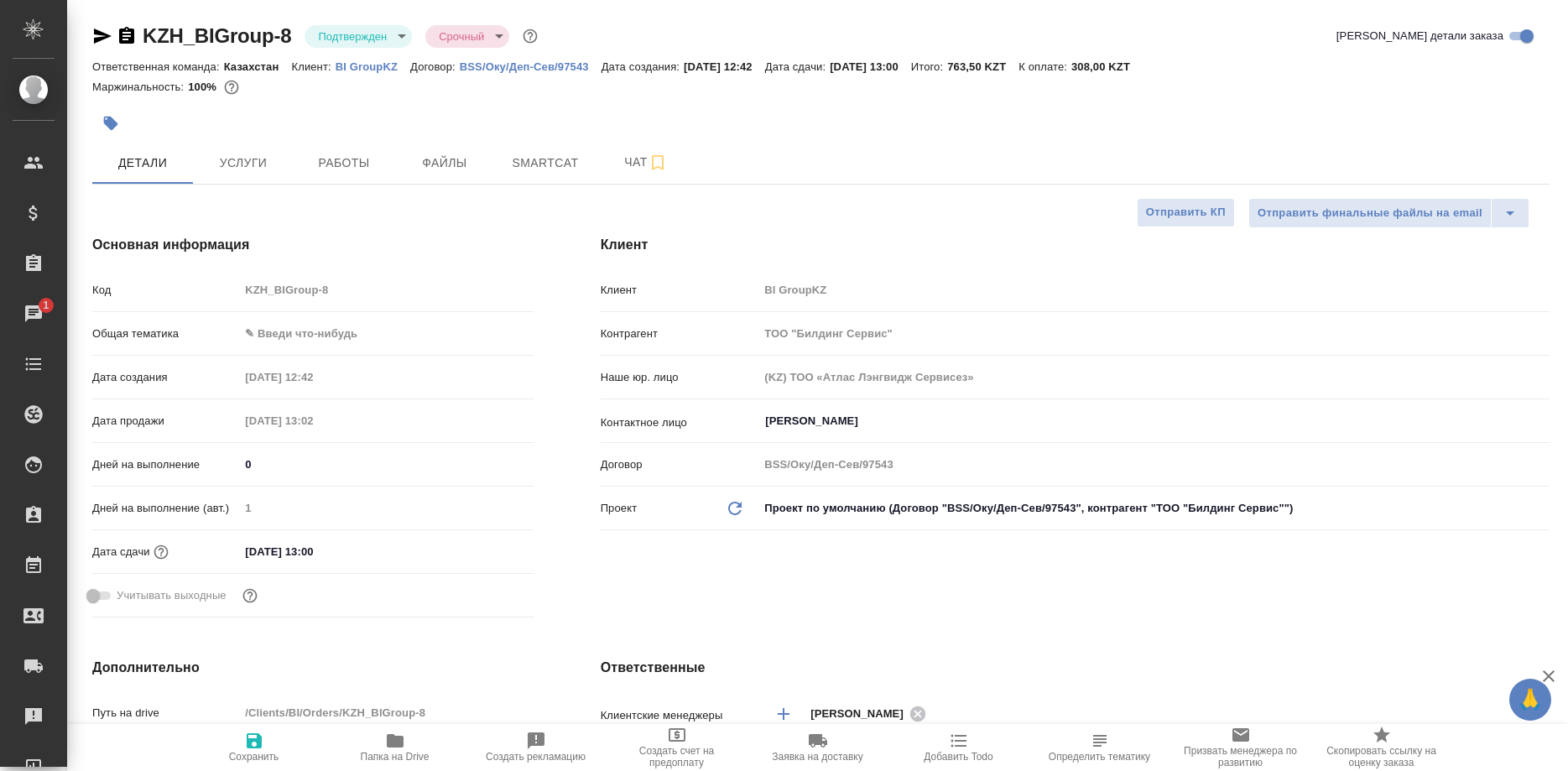
type textarea "x"
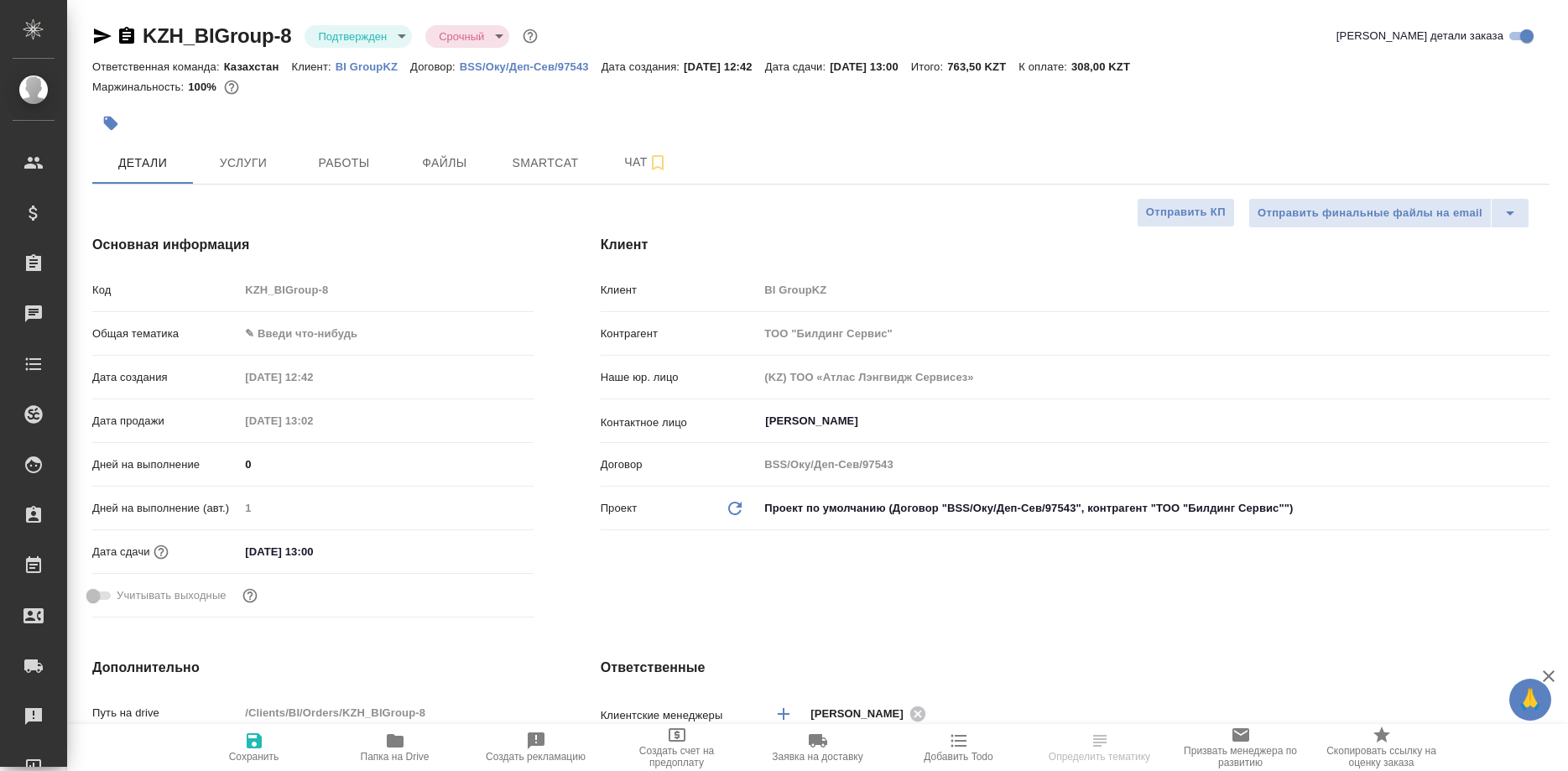
select select "RU"
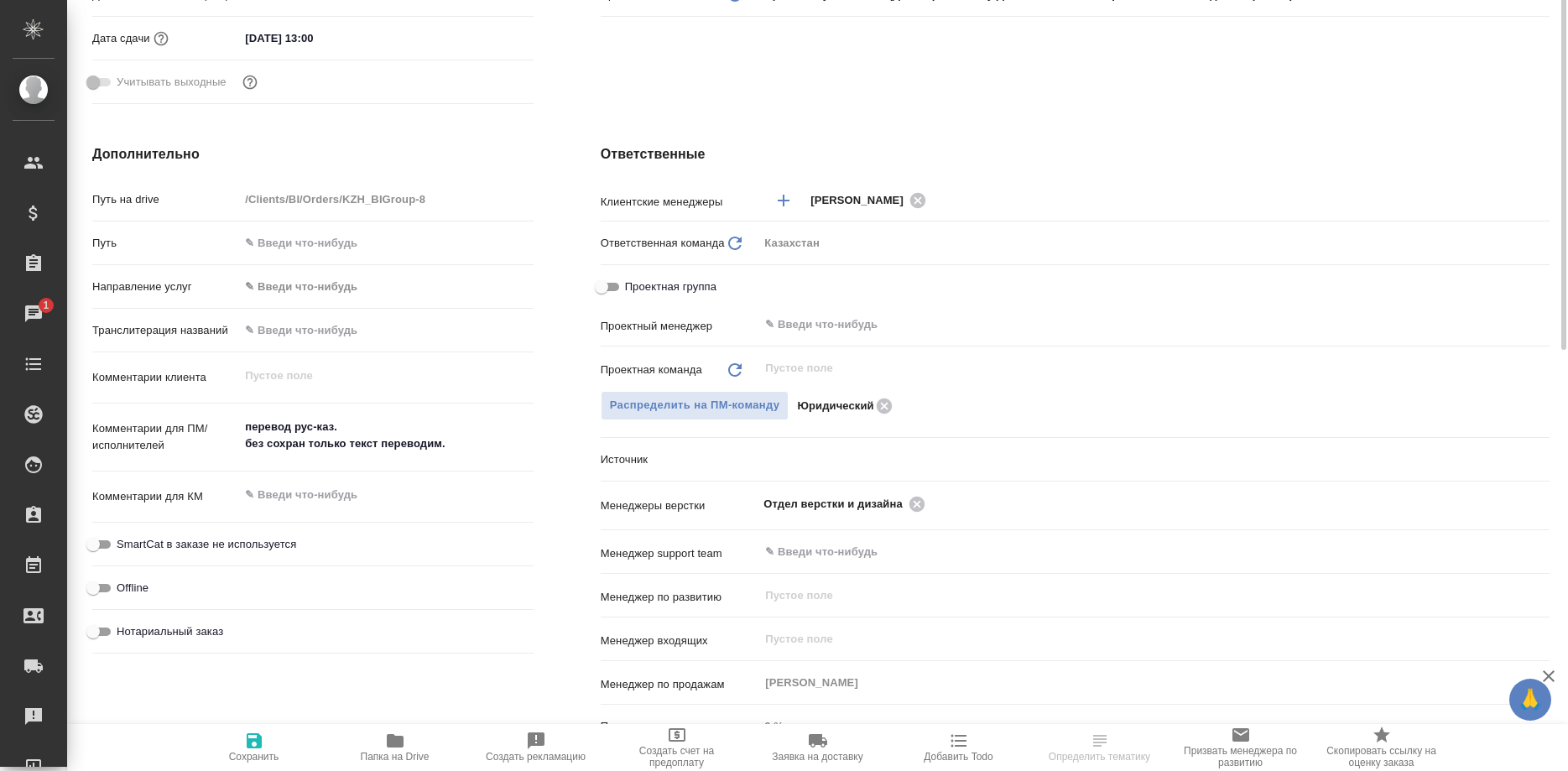
scroll to position [171, 0]
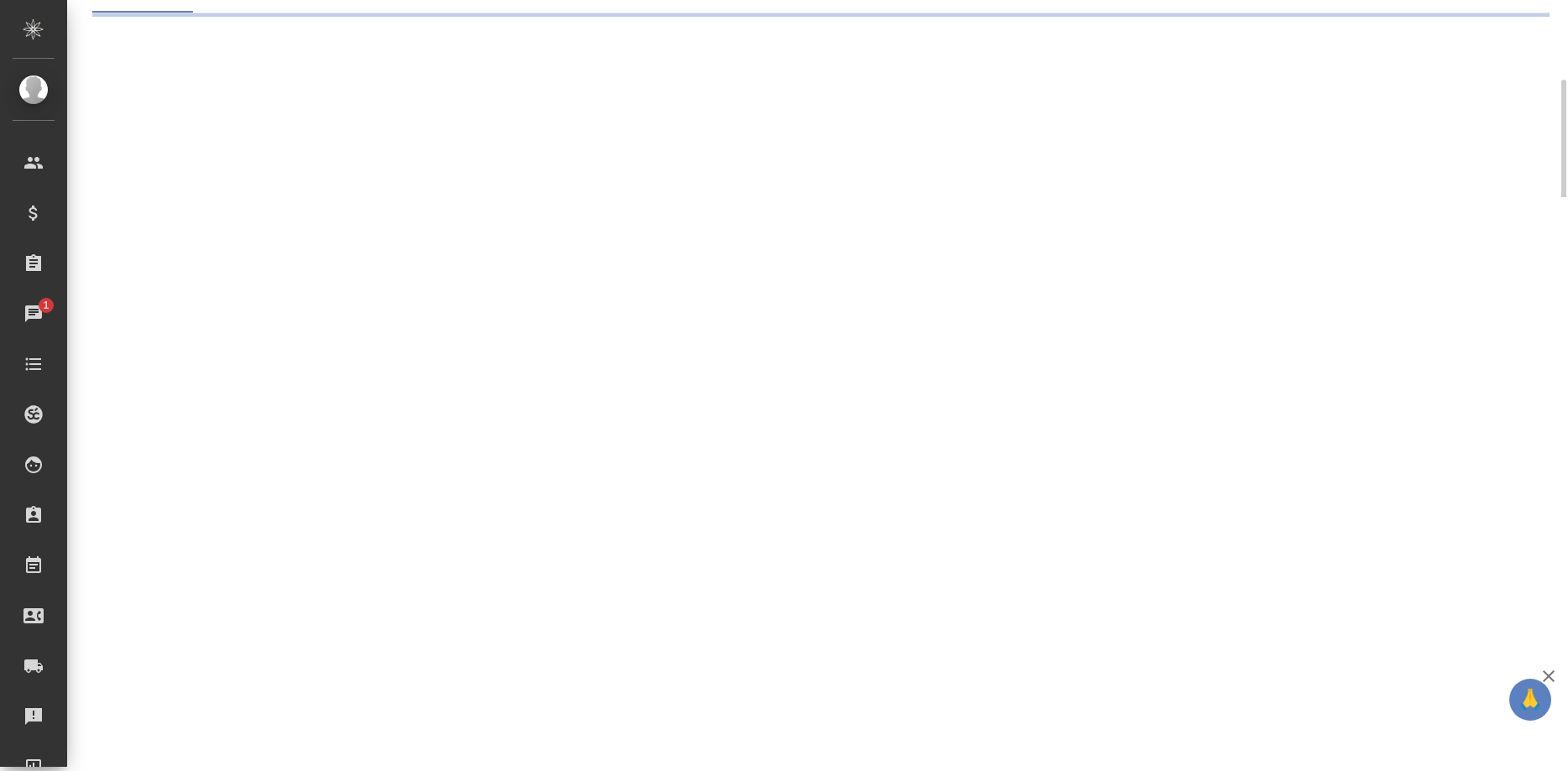
select select "RU"
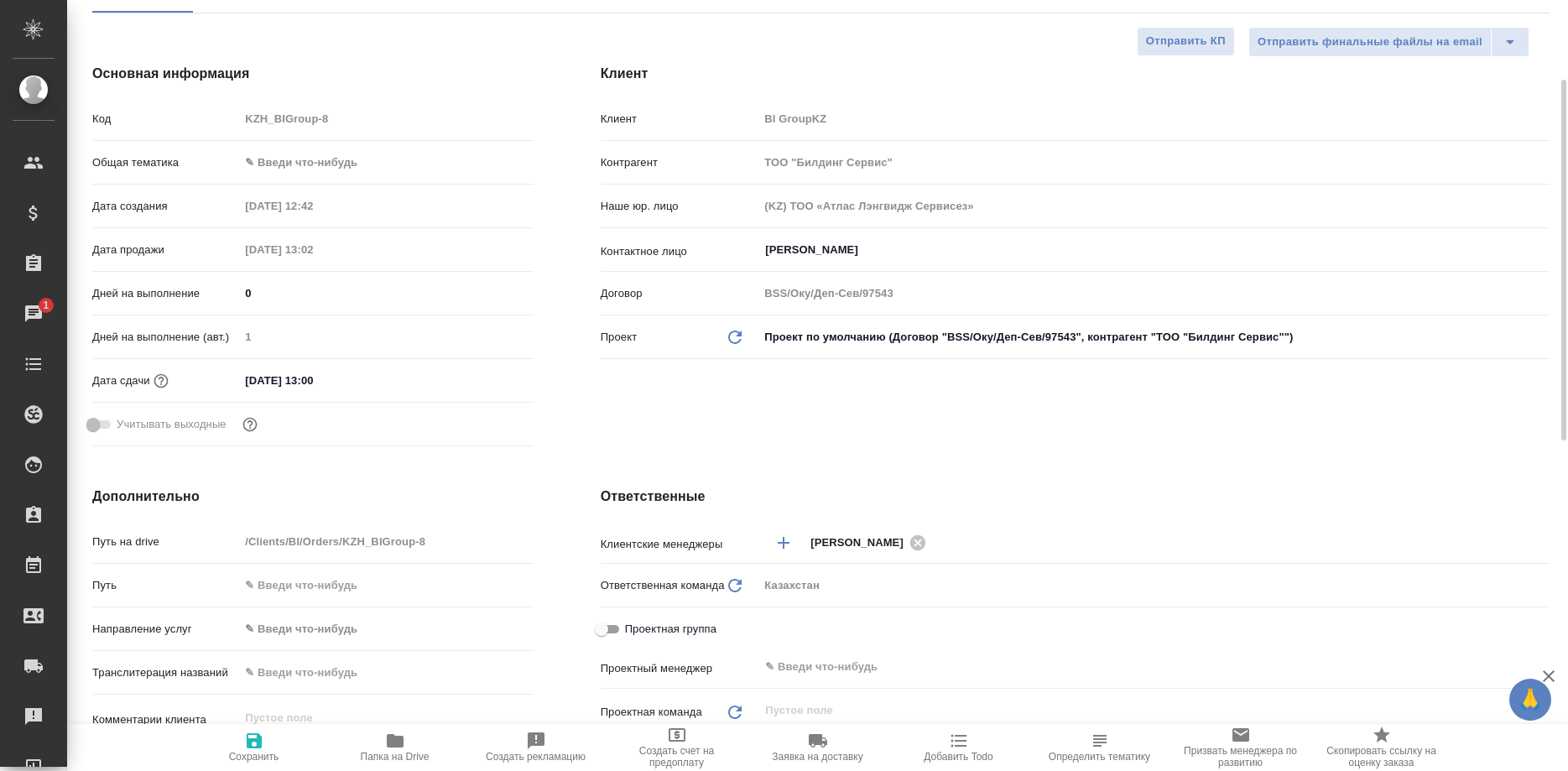
type textarea "x"
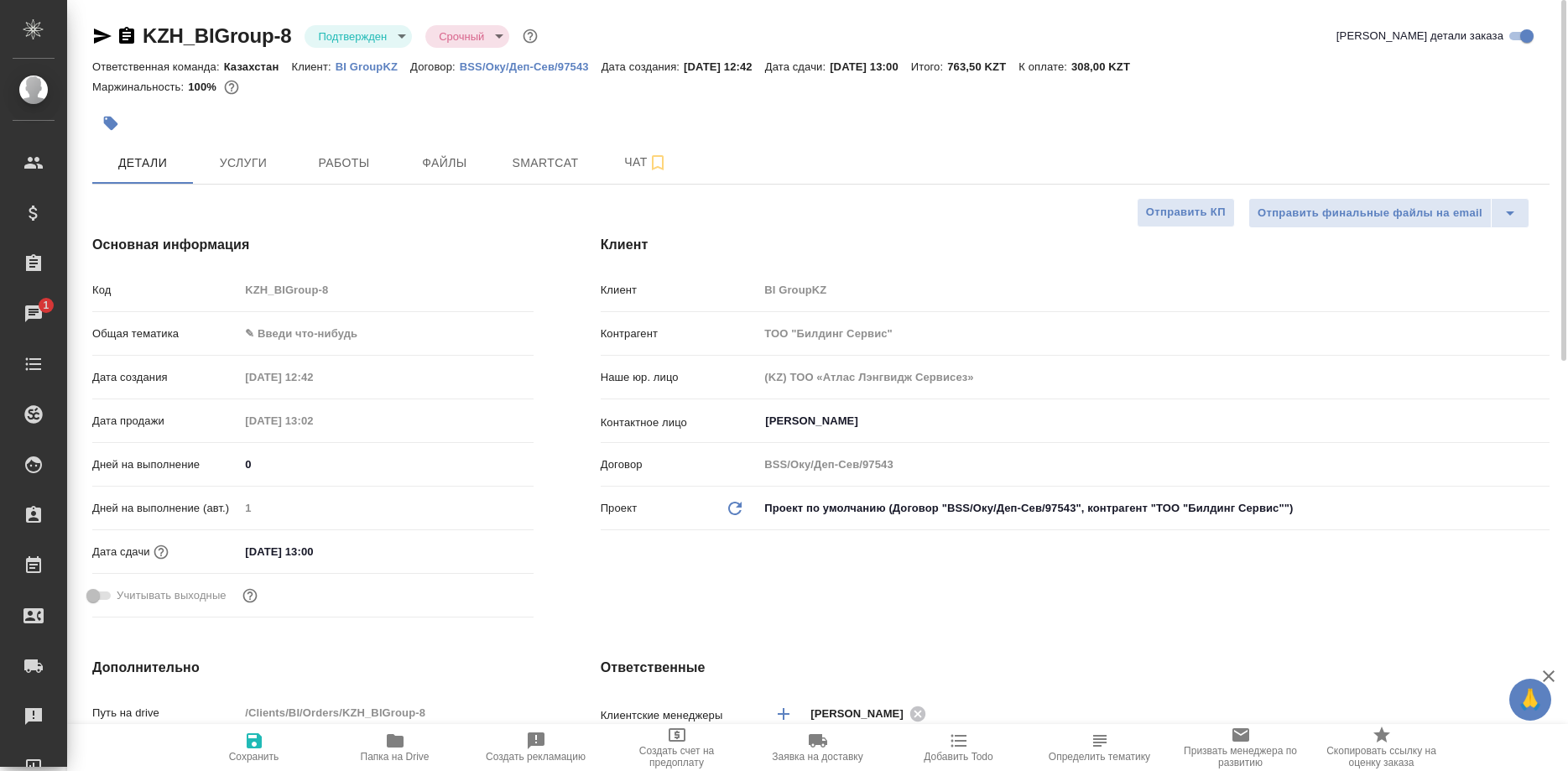
type textarea "x"
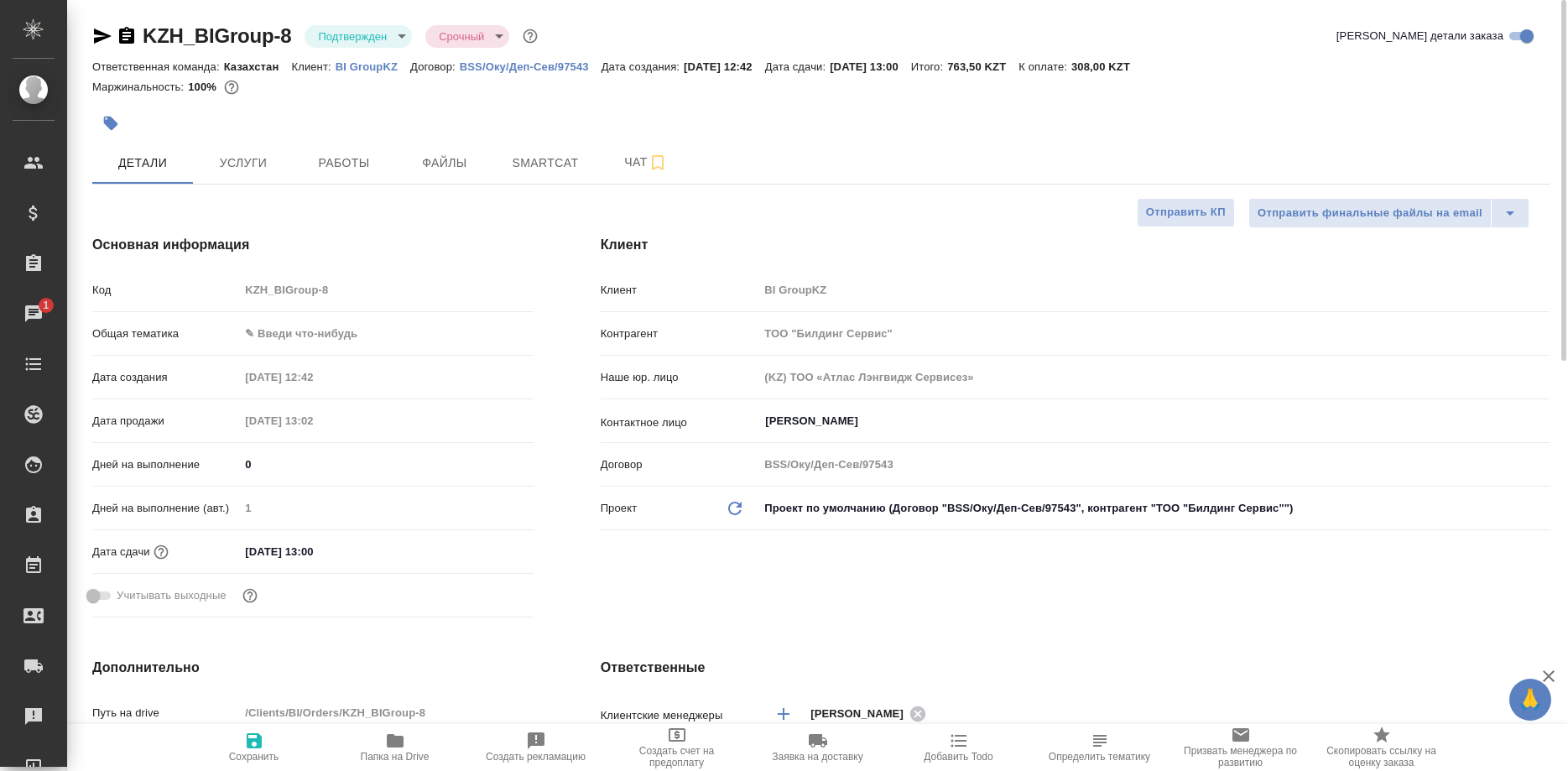
type textarea "x"
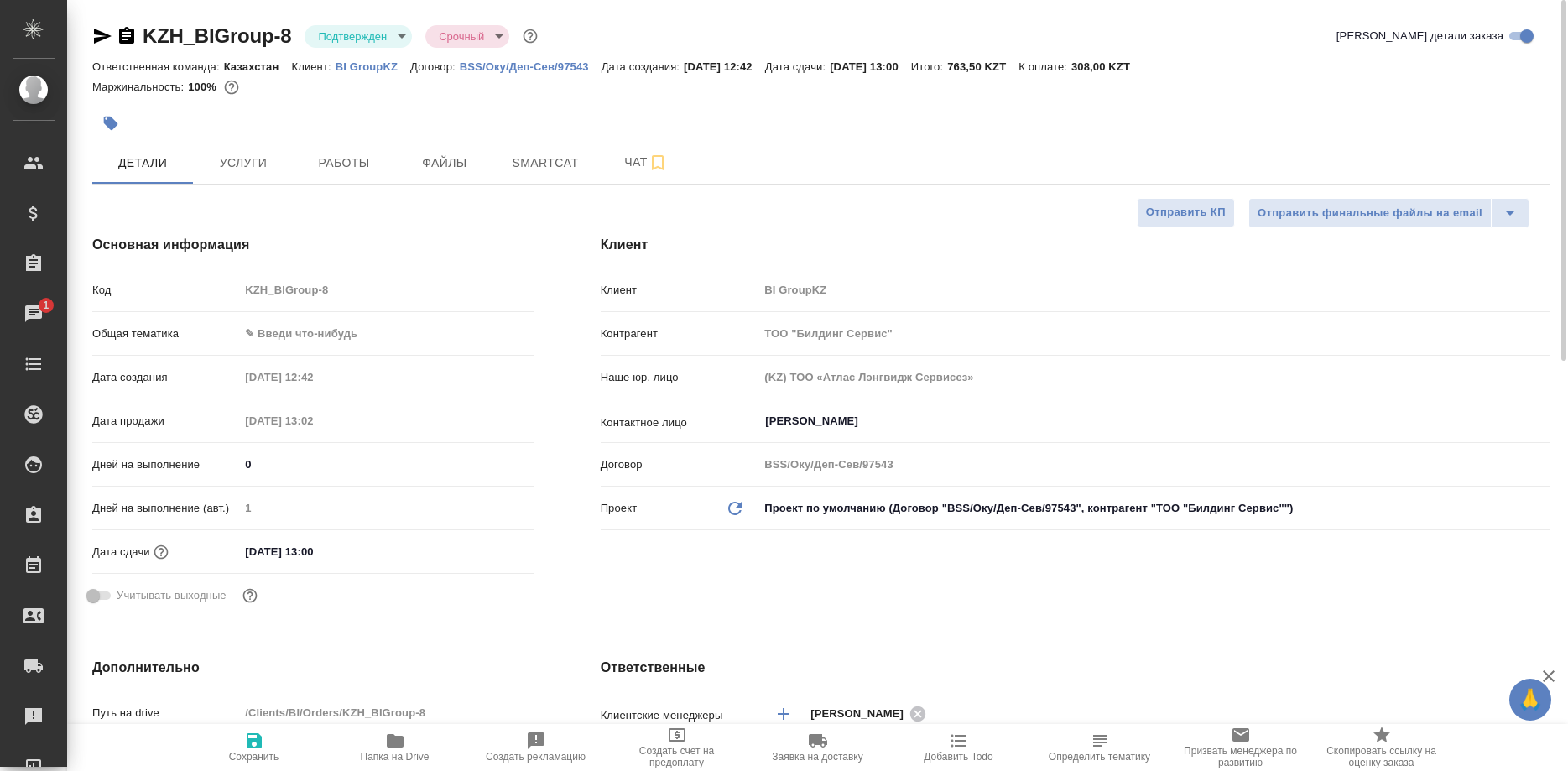
type textarea "x"
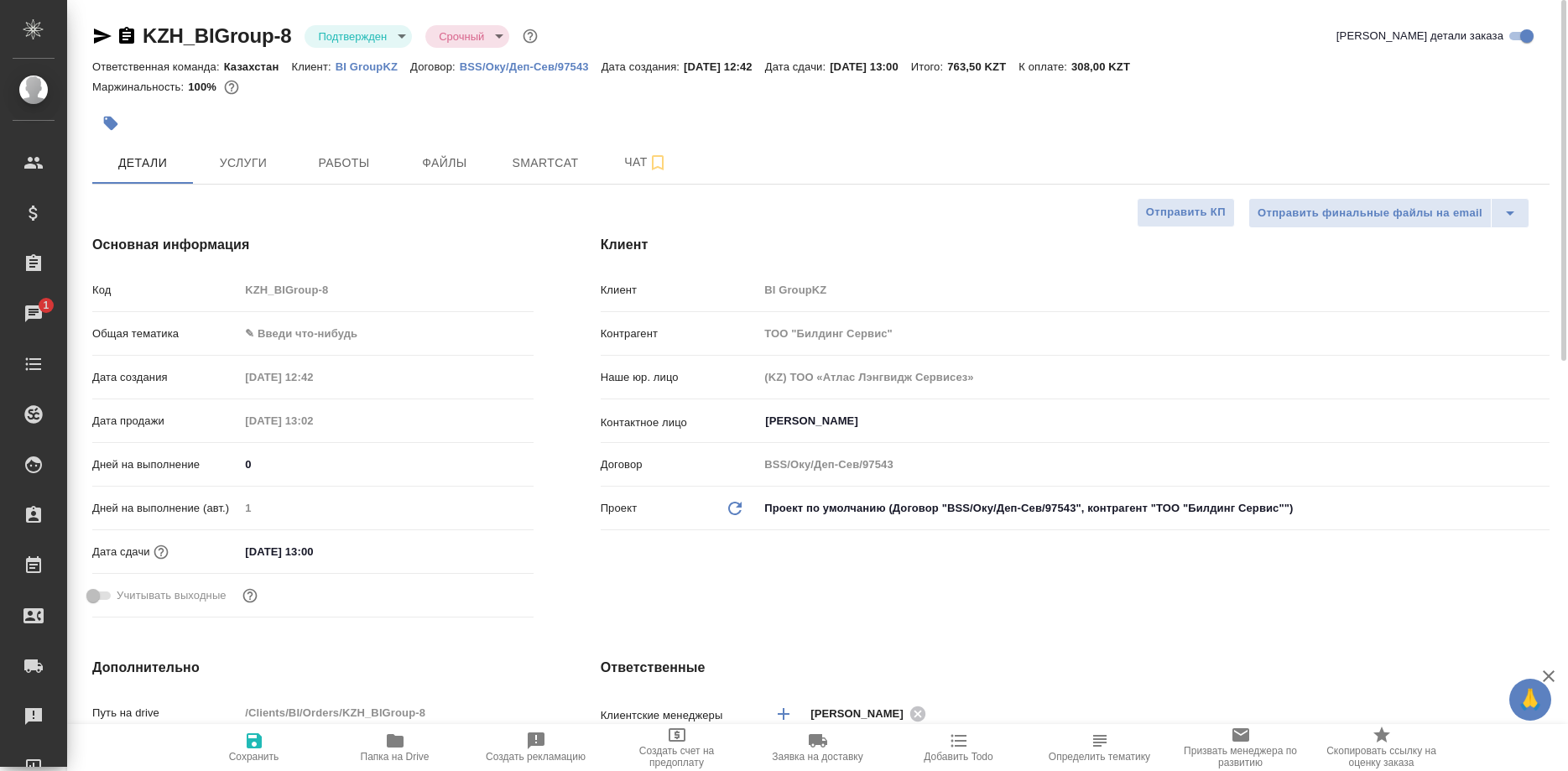
type textarea "x"
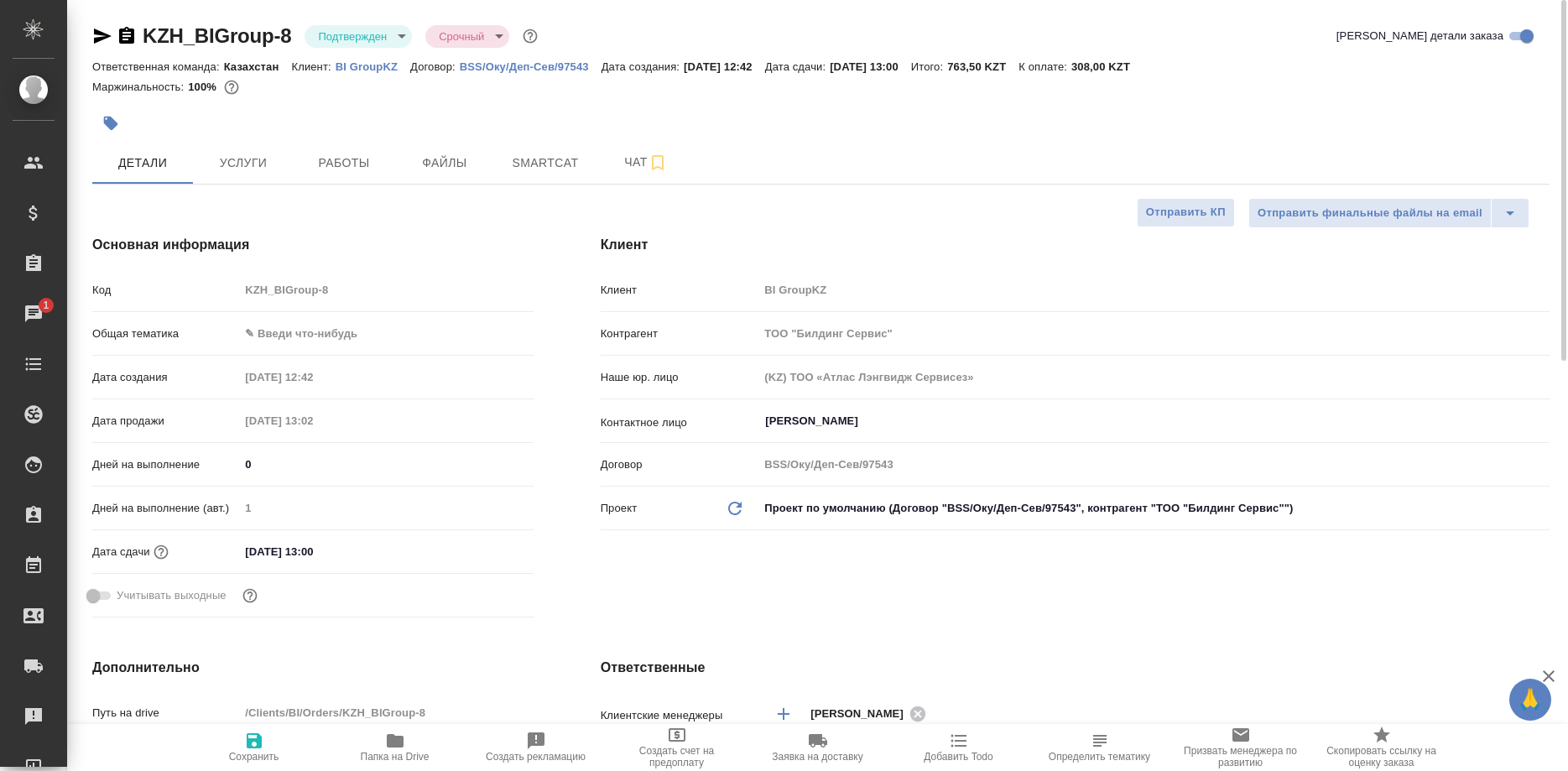
type textarea "x"
select select "RU"
type textarea "x"
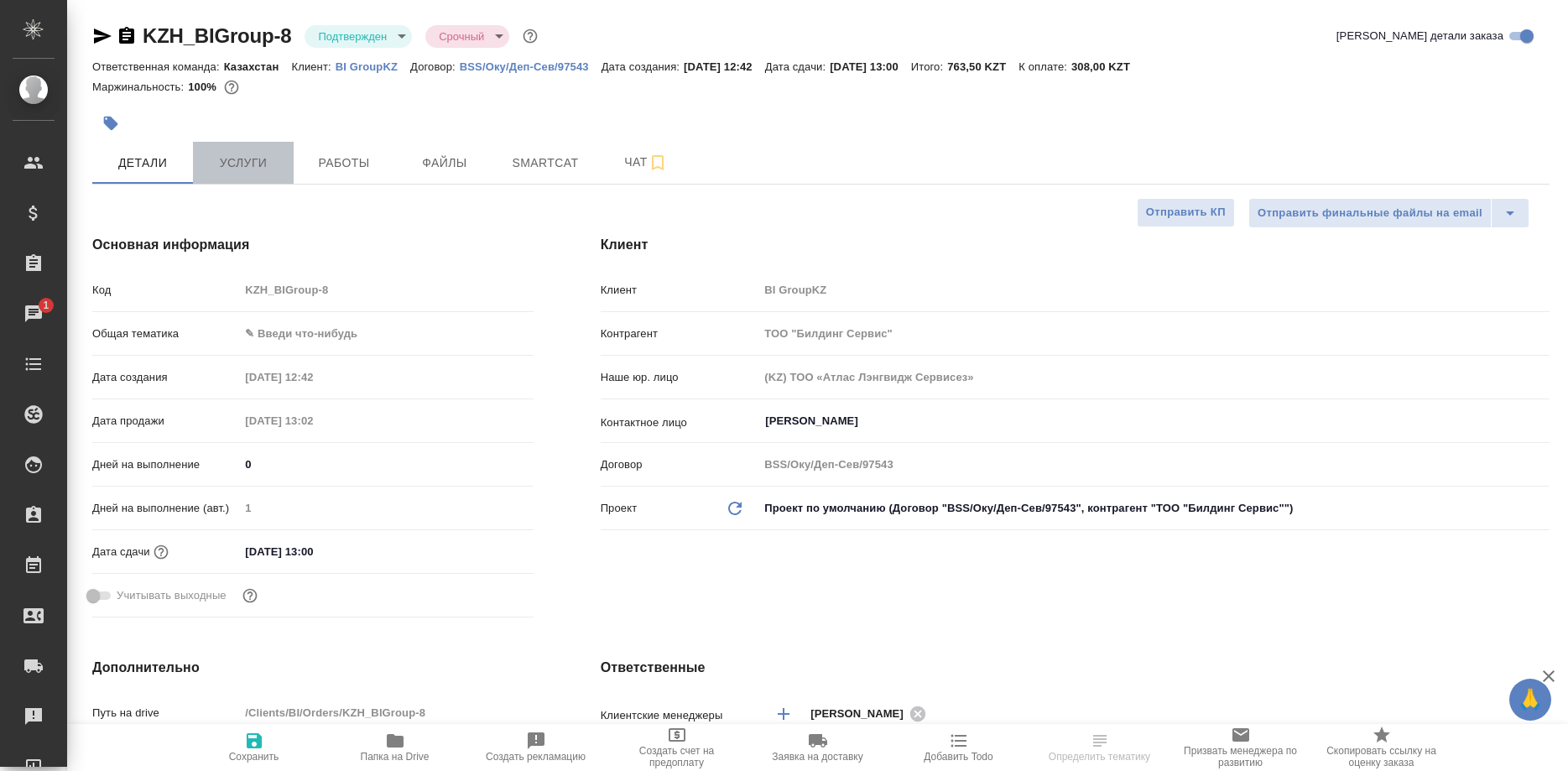
click at [255, 167] on span "Услуги" at bounding box center [243, 163] width 80 height 21
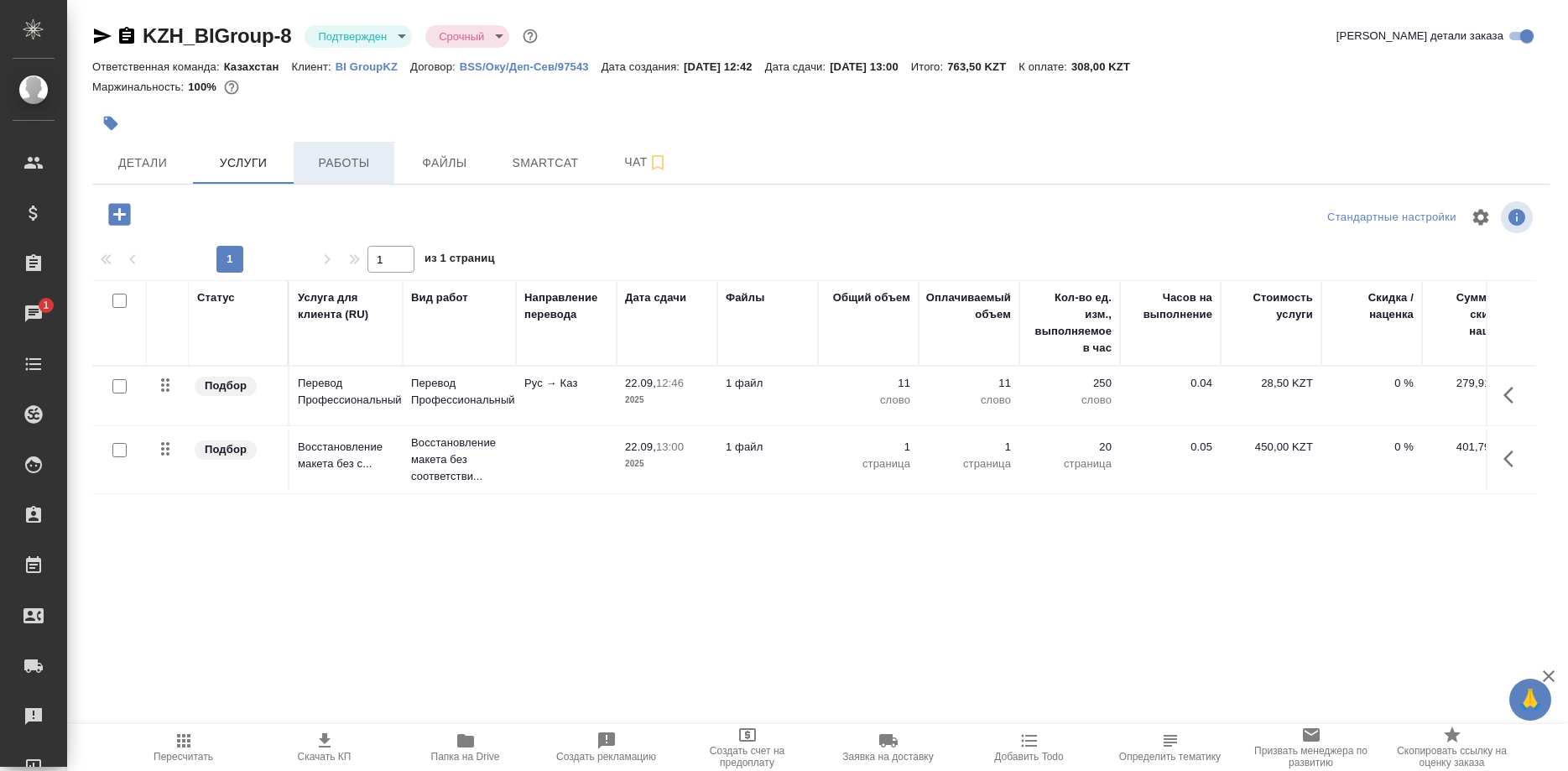
click at [330, 161] on span "Работы" at bounding box center [344, 163] width 80 height 21
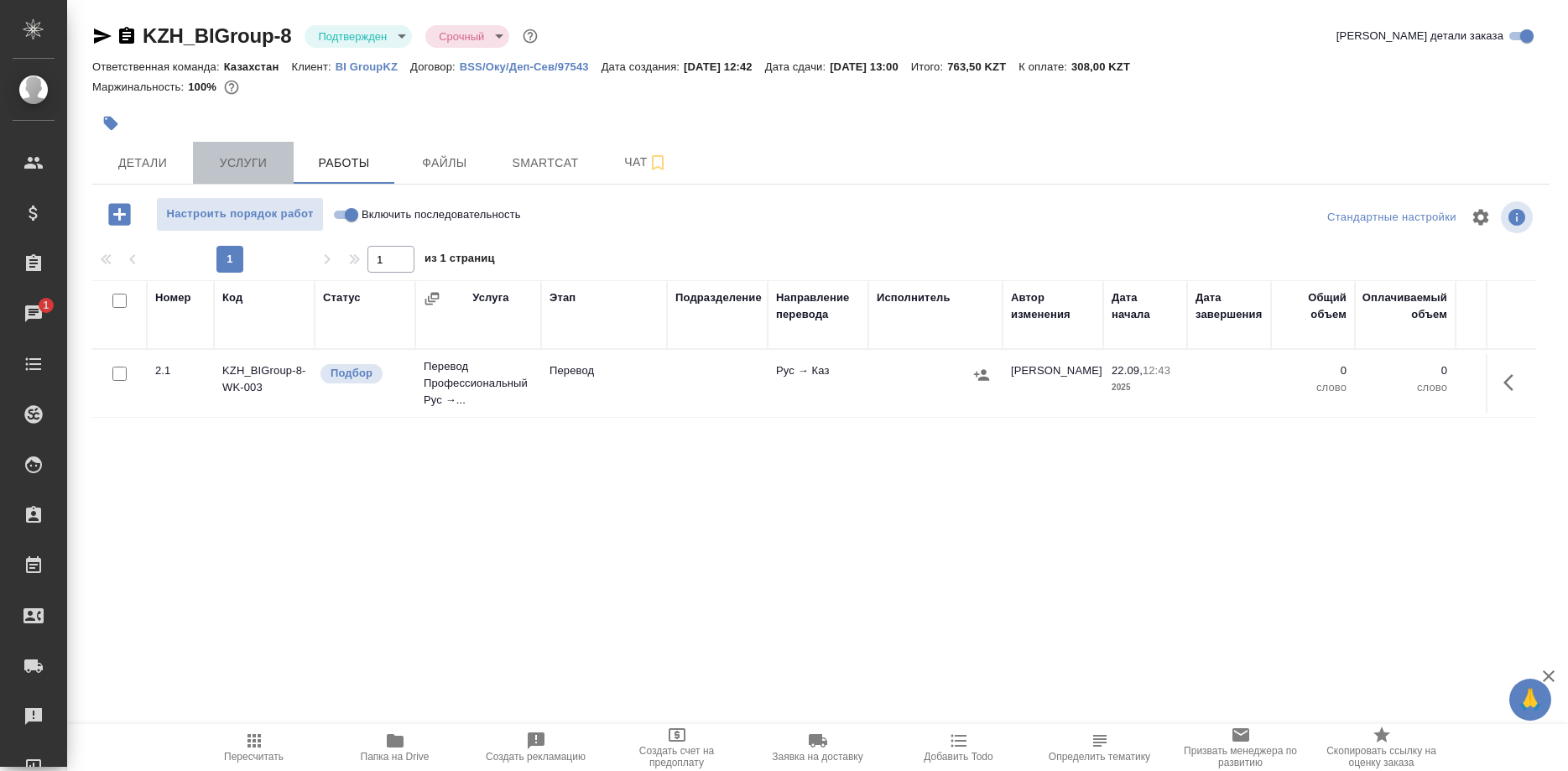
click at [257, 169] on span "Услуги" at bounding box center [243, 163] width 80 height 21
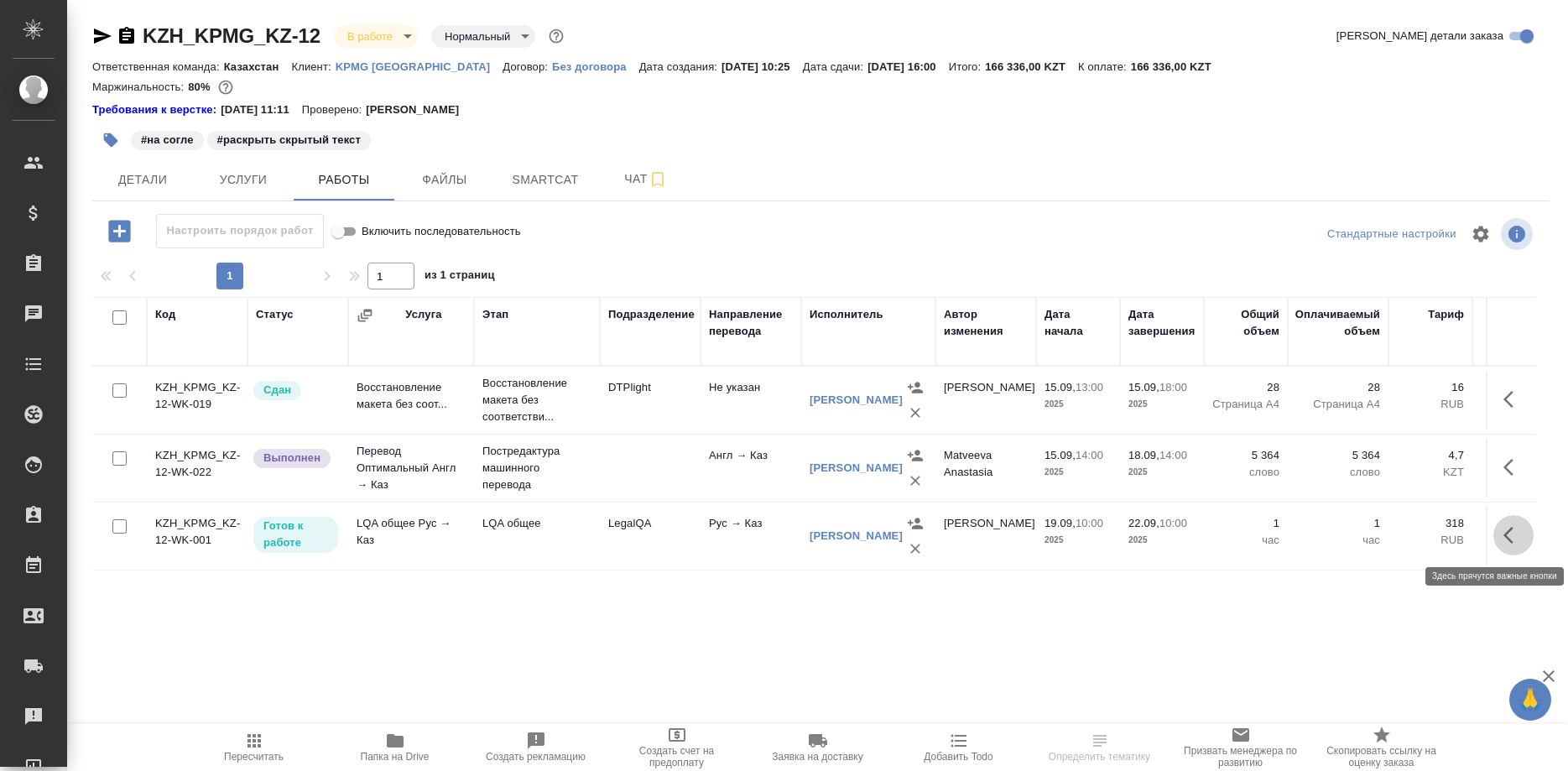
click at [1501, 531] on button "button" at bounding box center [1513, 534] width 40 height 40
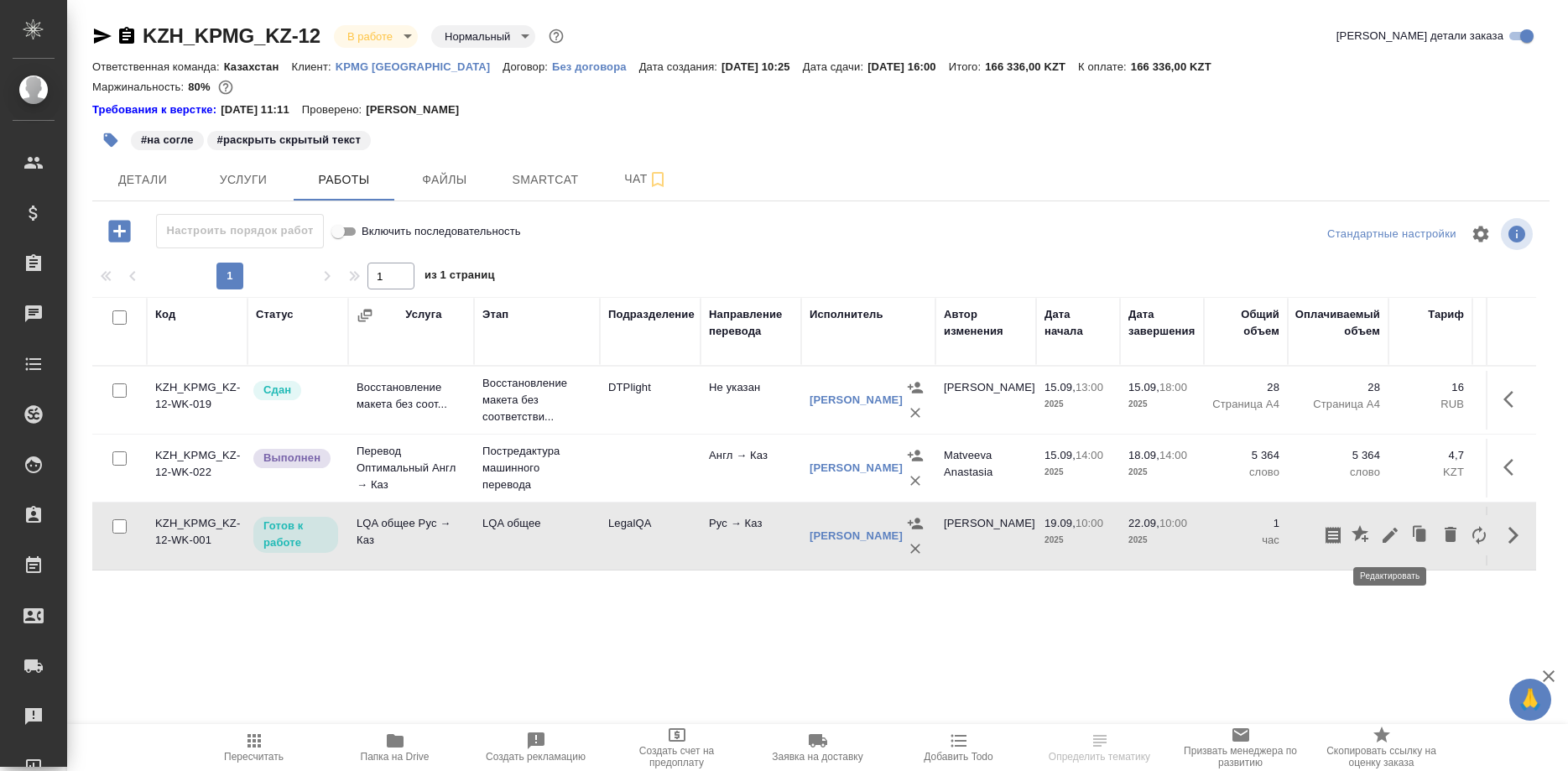
click at [1388, 536] on icon "button" at bounding box center [1390, 535] width 15 height 15
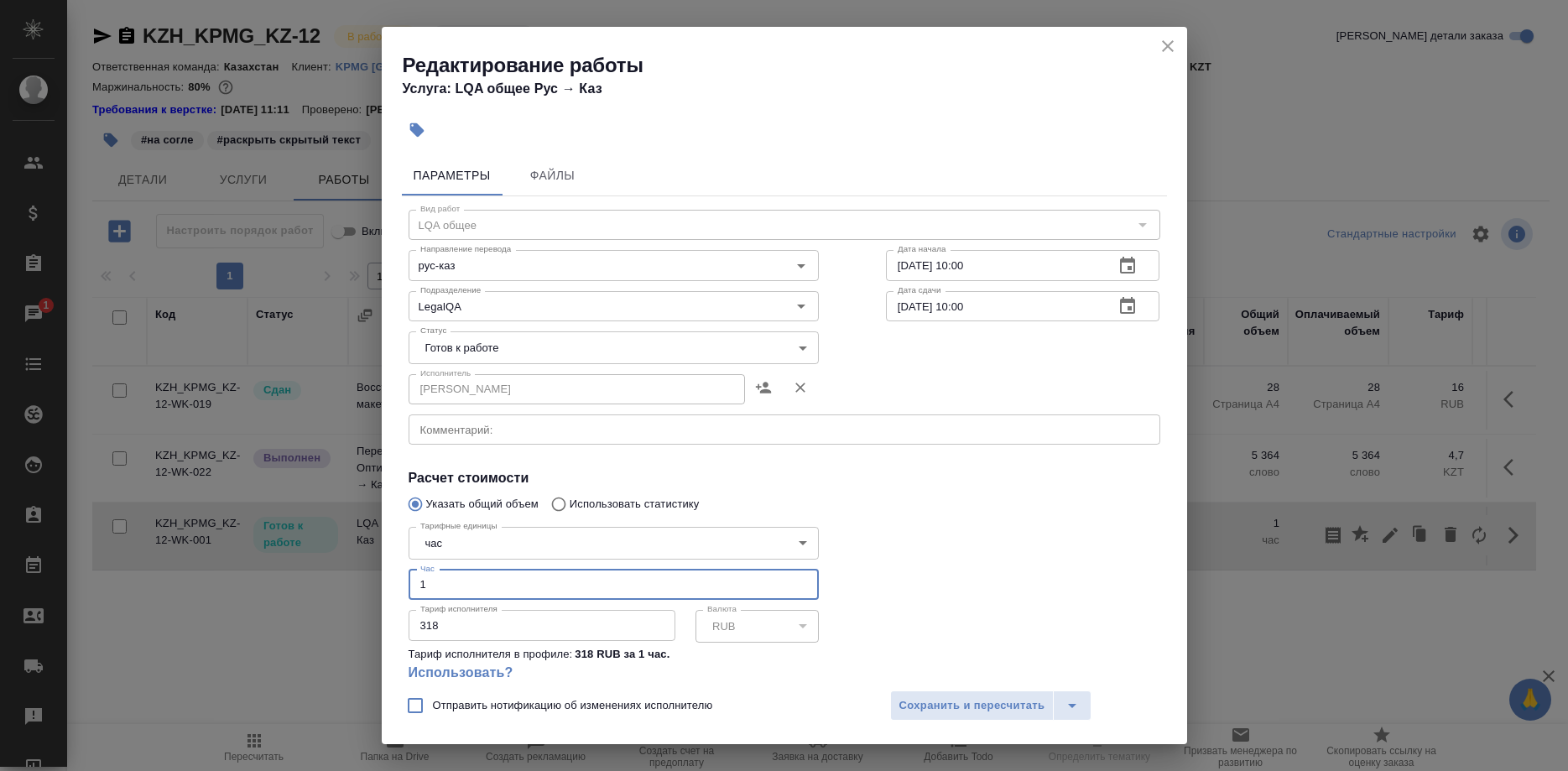
drag, startPoint x: 533, startPoint y: 566, endPoint x: 365, endPoint y: 566, distance: 168.0
click at [409, 569] on input "1" at bounding box center [614, 584] width 410 height 30
type input "3"
click at [498, 355] on body "🙏 .cls-1 fill:#fff; AWATERA [PERSON_NAME] Спецификации Заказы 1 Чаты Todo Проек…" at bounding box center [784, 385] width 1568 height 771
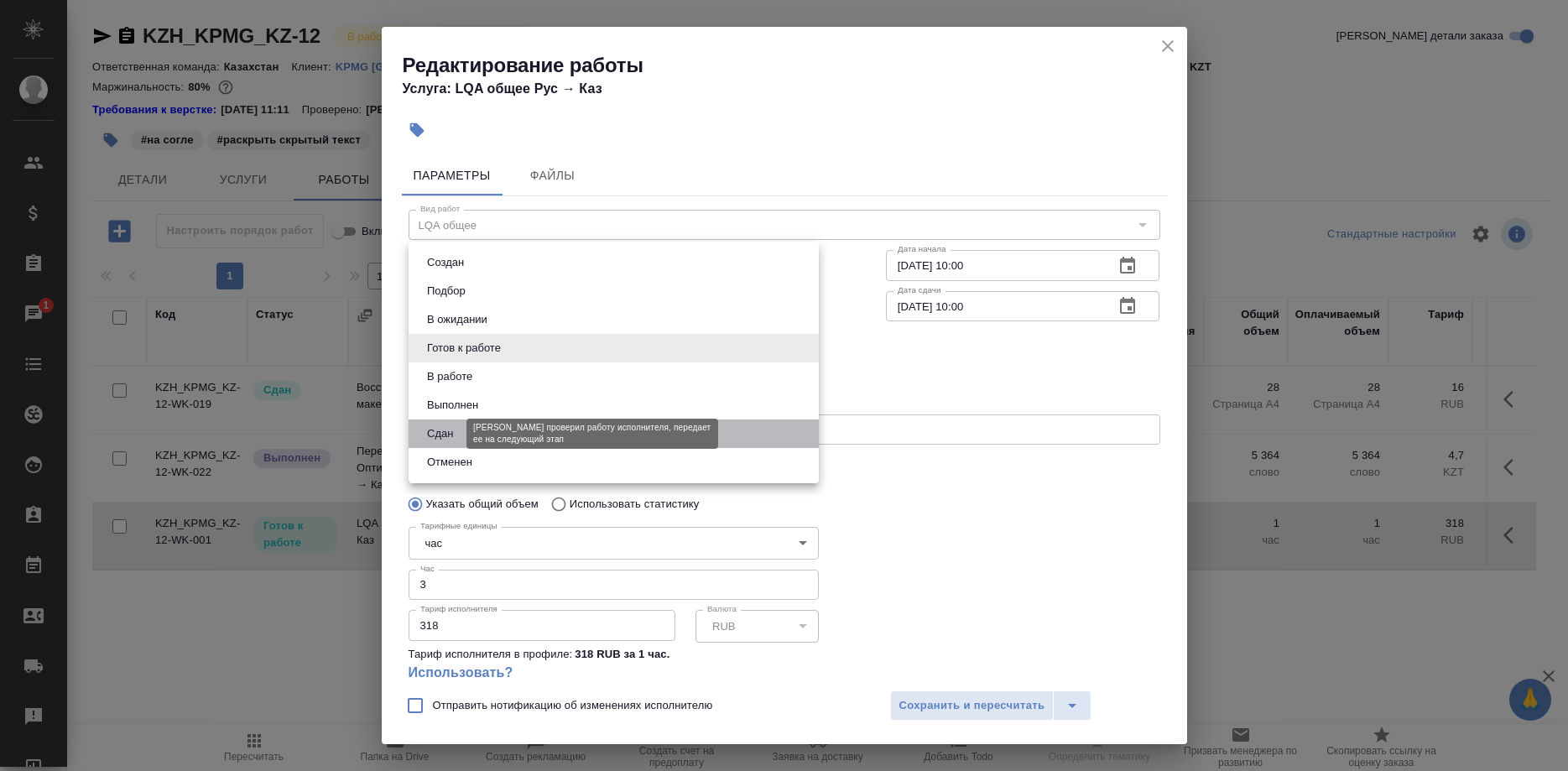
click at [436, 433] on button "Сдан" at bounding box center [440, 434] width 36 height 19
type input "closed"
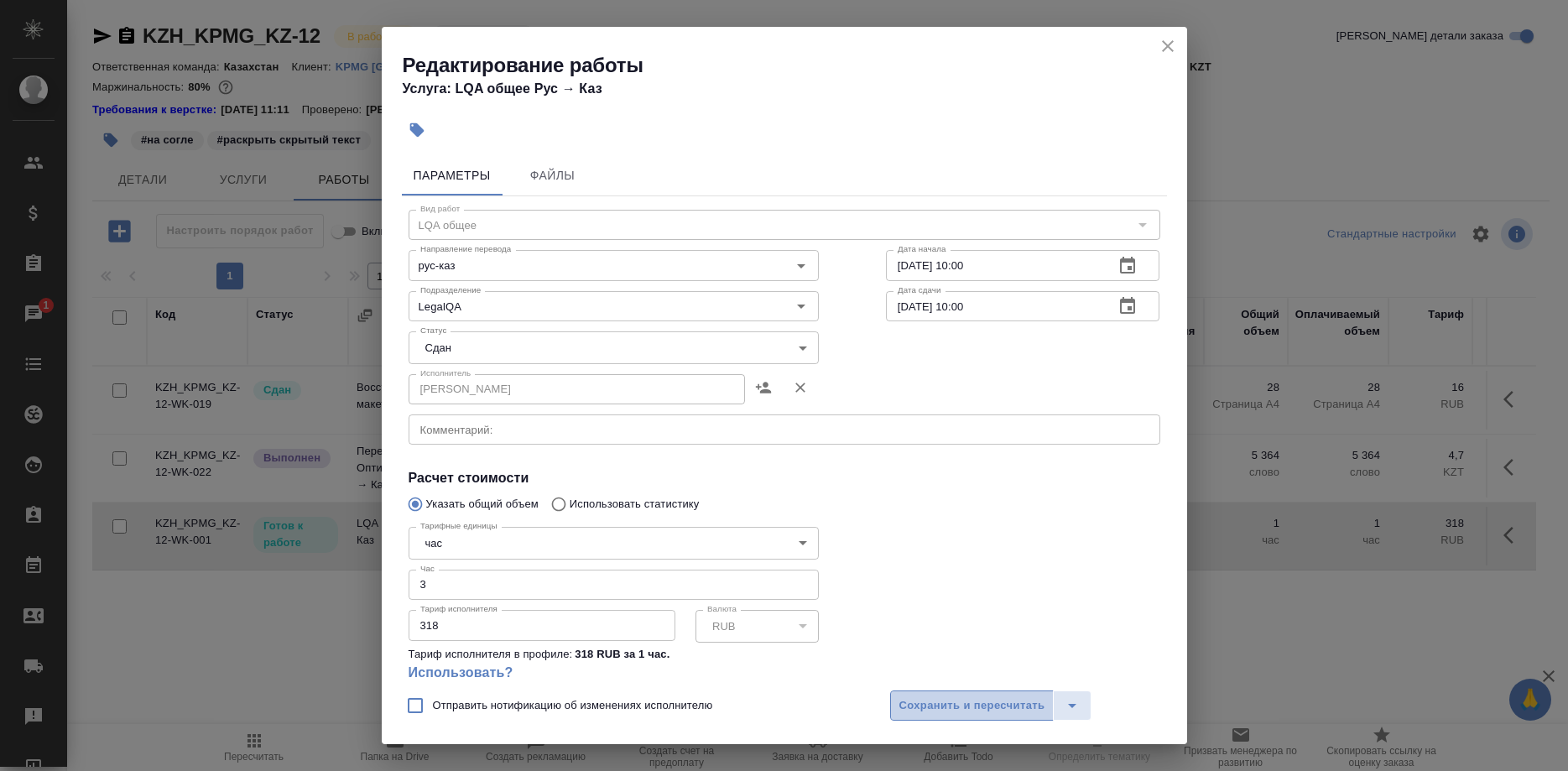
click at [923, 703] on span "Сохранить и пересчитать" at bounding box center [971, 706] width 146 height 20
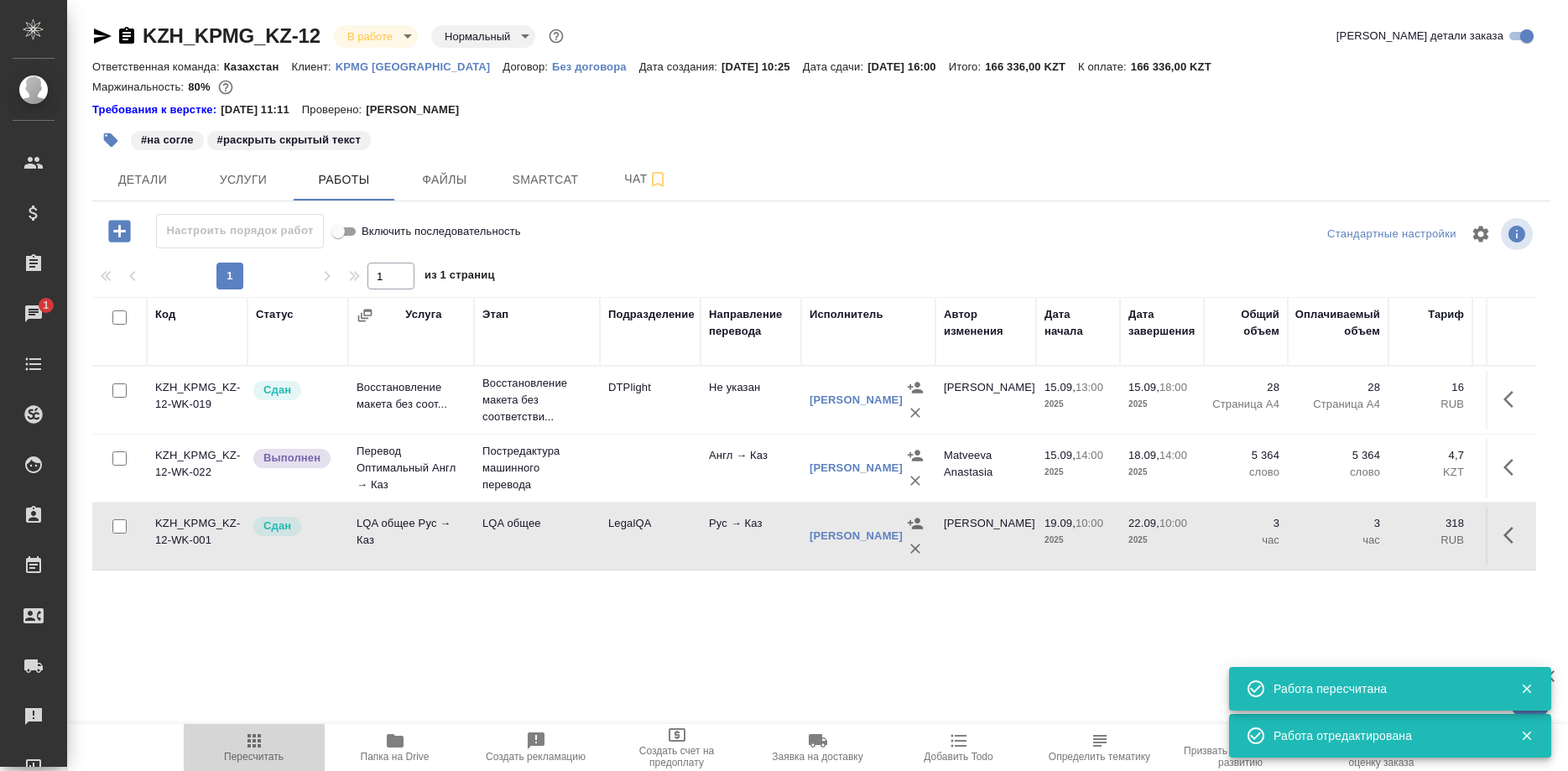
click at [254, 742] on icon "button" at bounding box center [254, 741] width 14 height 14
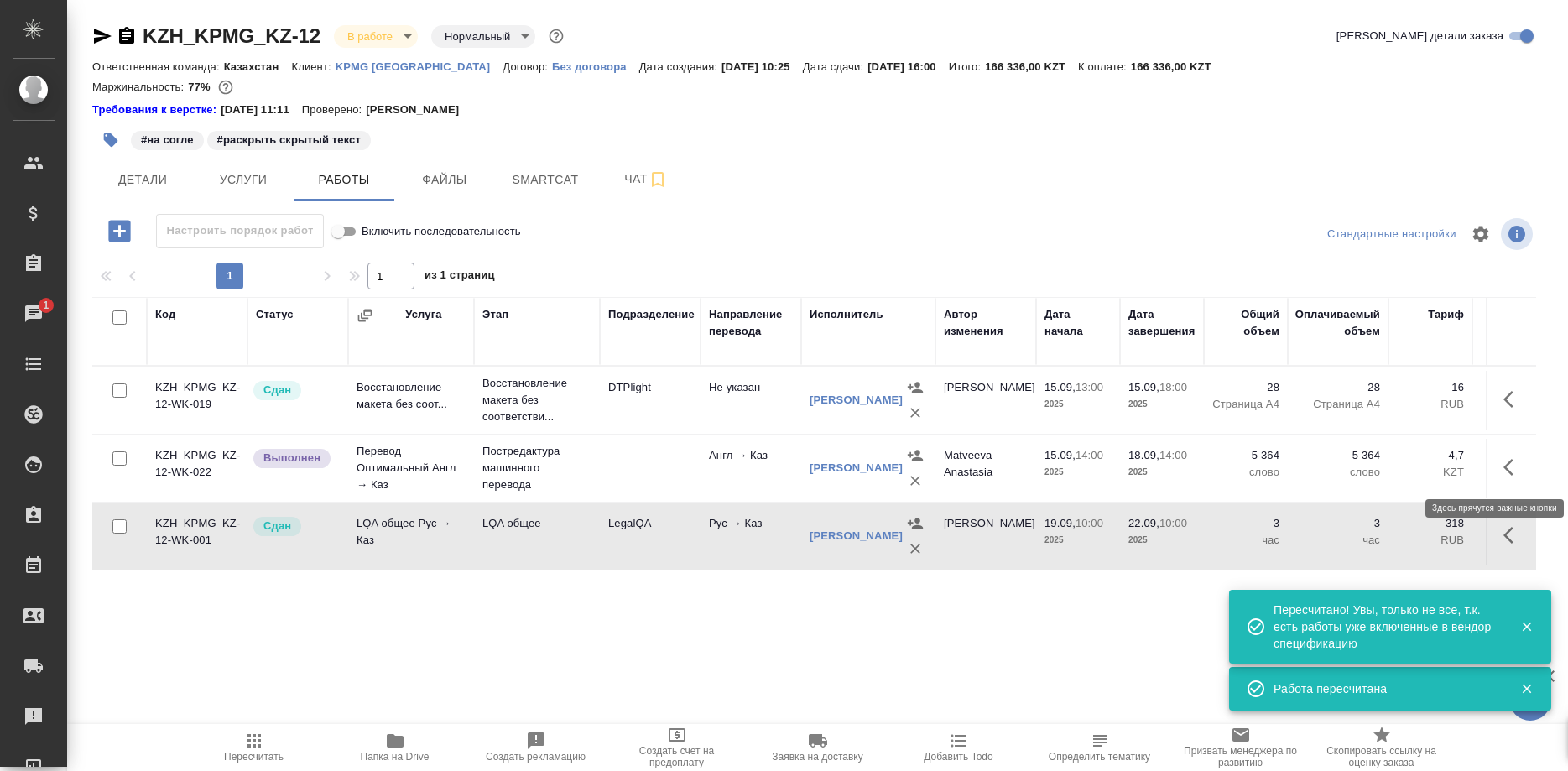
click at [1509, 464] on icon "button" at bounding box center [1513, 468] width 20 height 20
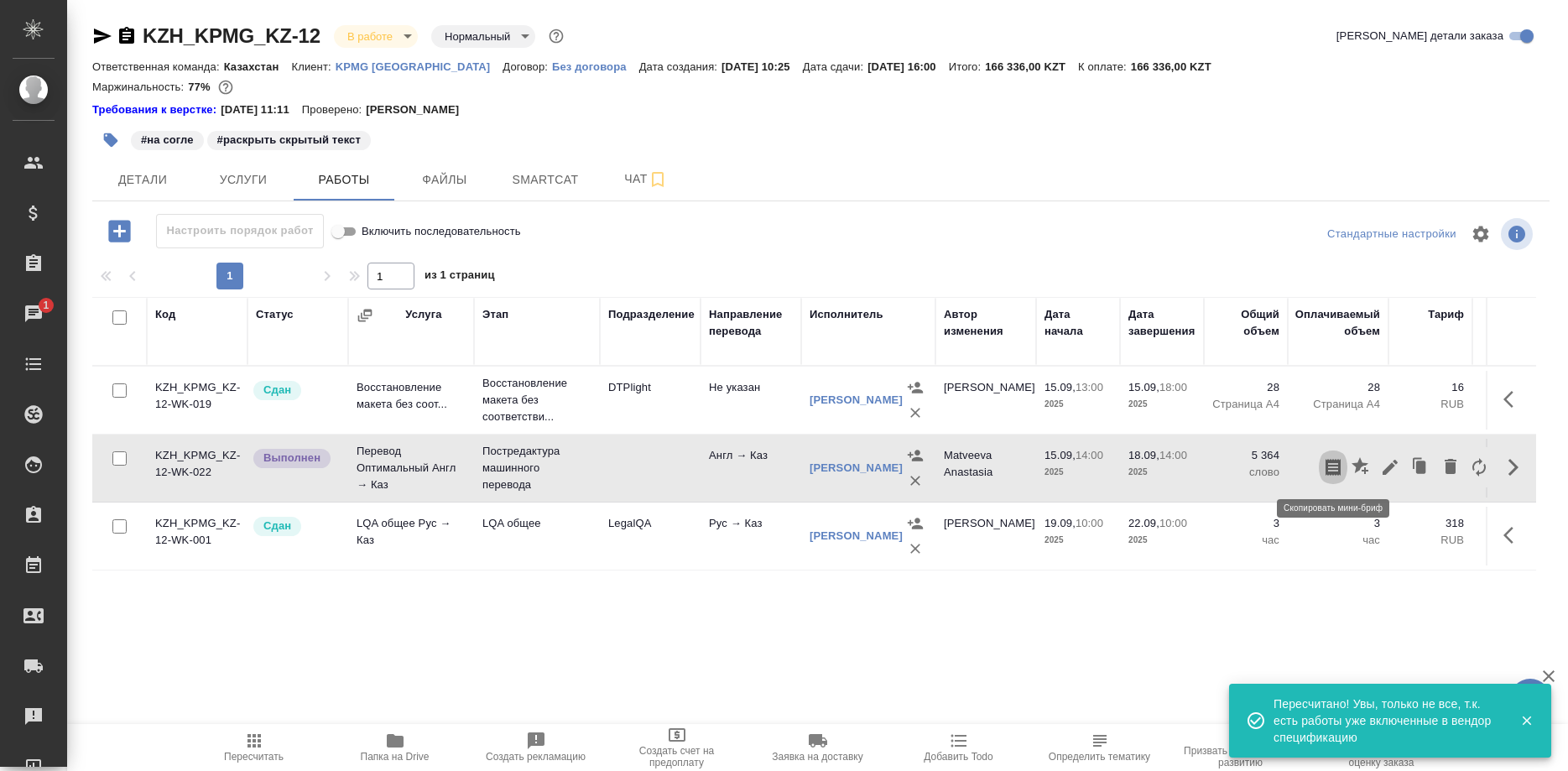
click at [1344, 467] on button "button" at bounding box center [1332, 467] width 28 height 40
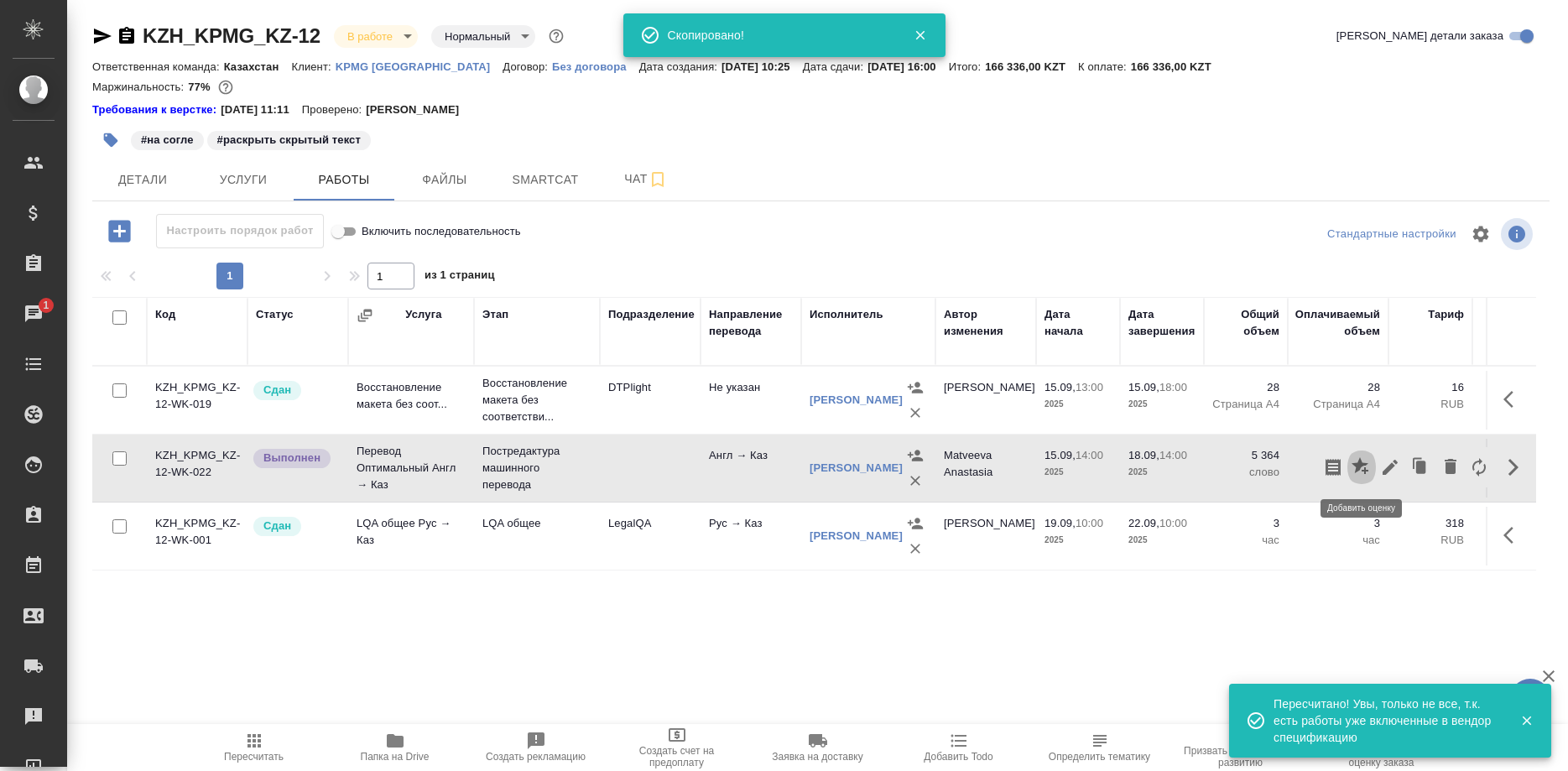
click at [1356, 467] on icon "button" at bounding box center [1360, 466] width 17 height 17
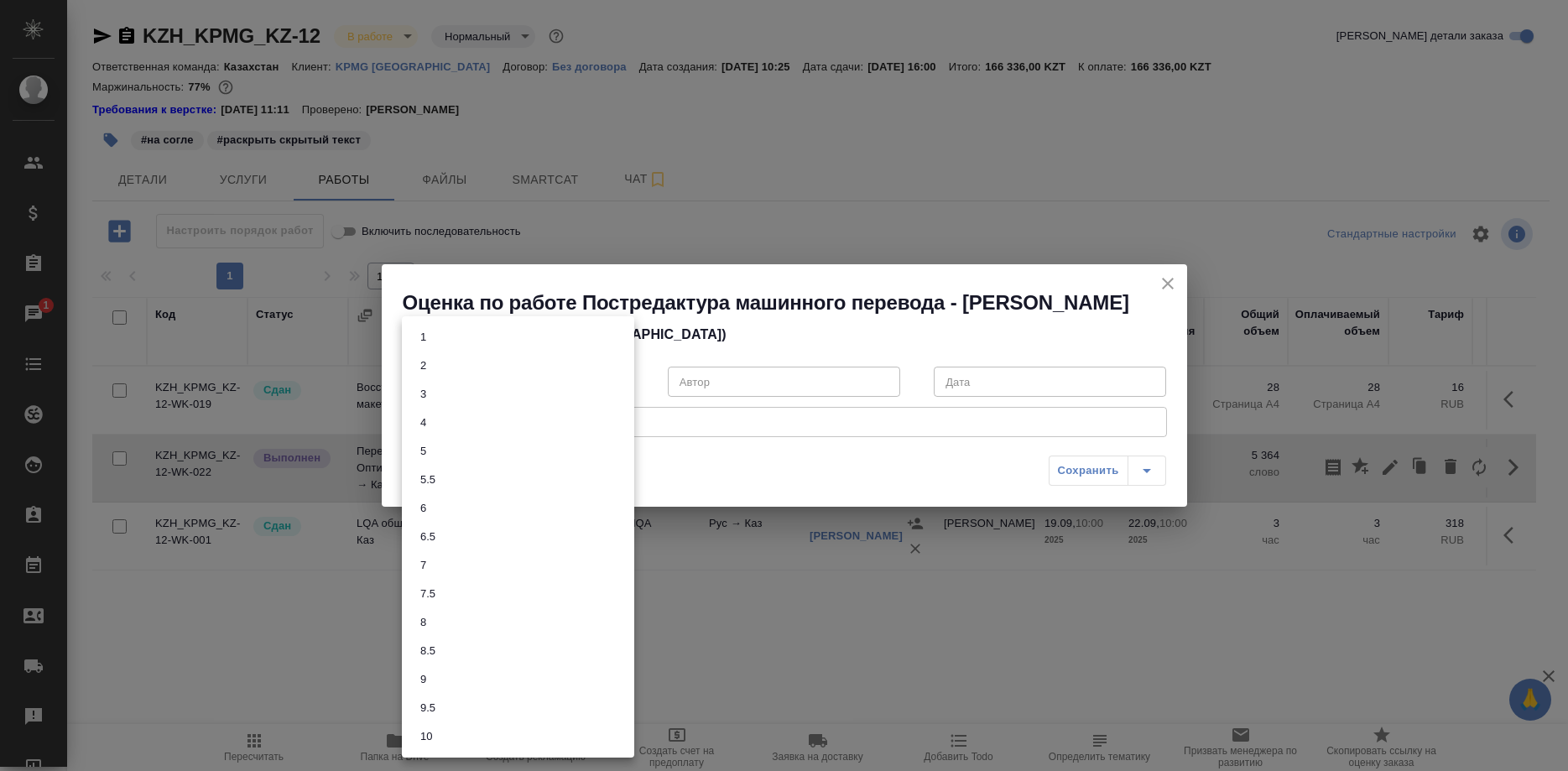
click at [569, 397] on body "🙏 .cls-1 fill:#fff; AWATERA Shirina Sabina Клиенты Спецификации Заказы 1 Чаты T…" at bounding box center [784, 385] width 1568 height 771
click at [428, 553] on li "7" at bounding box center [518, 565] width 232 height 28
type input "7"
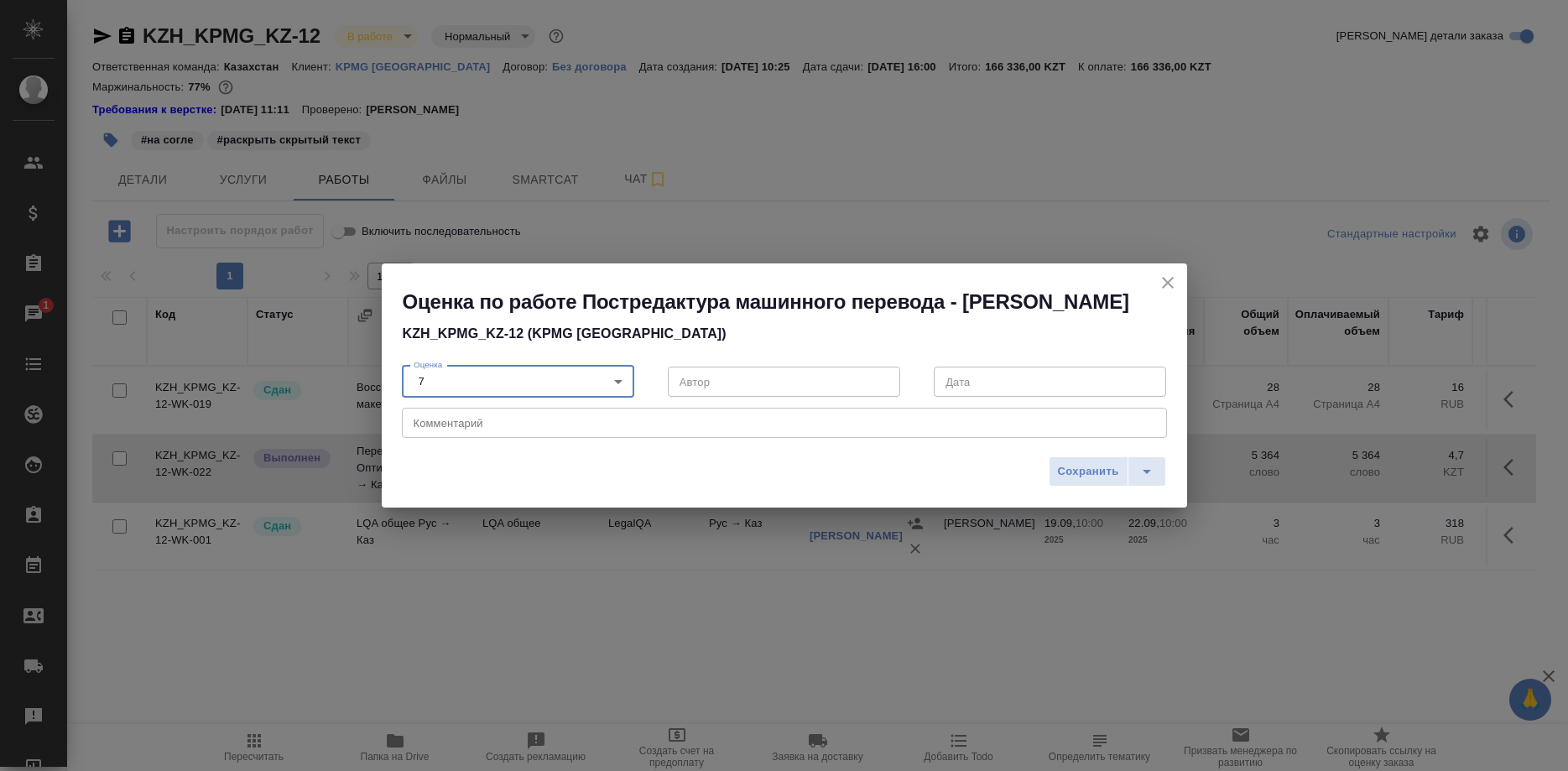
click at [518, 429] on textarea at bounding box center [784, 423] width 742 height 13
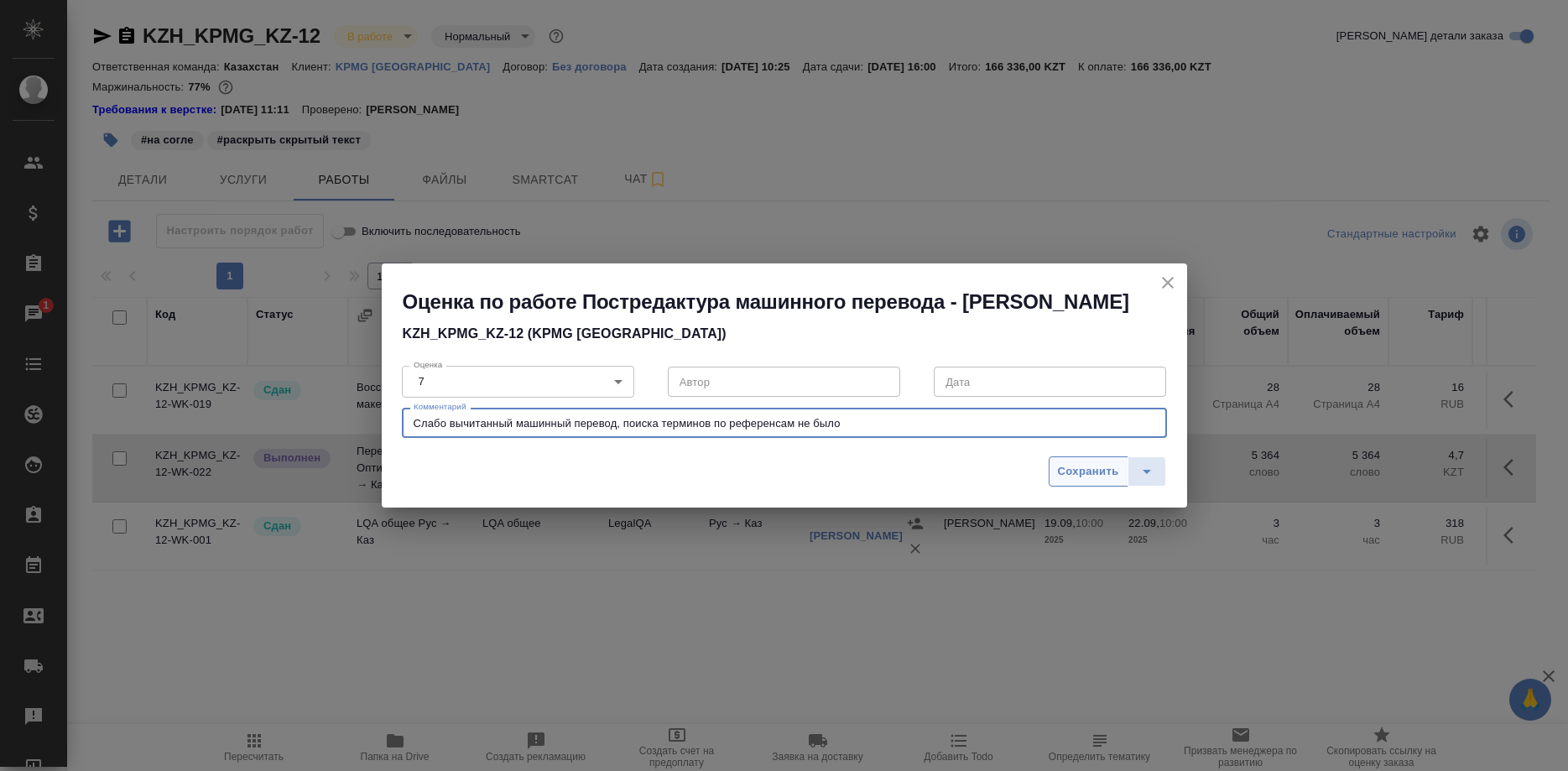
type textarea "Слабо вычитанный машинный перевод, поиска терминов по референсам не было"
click at [1078, 482] on span "Сохранить" at bounding box center [1088, 471] width 61 height 20
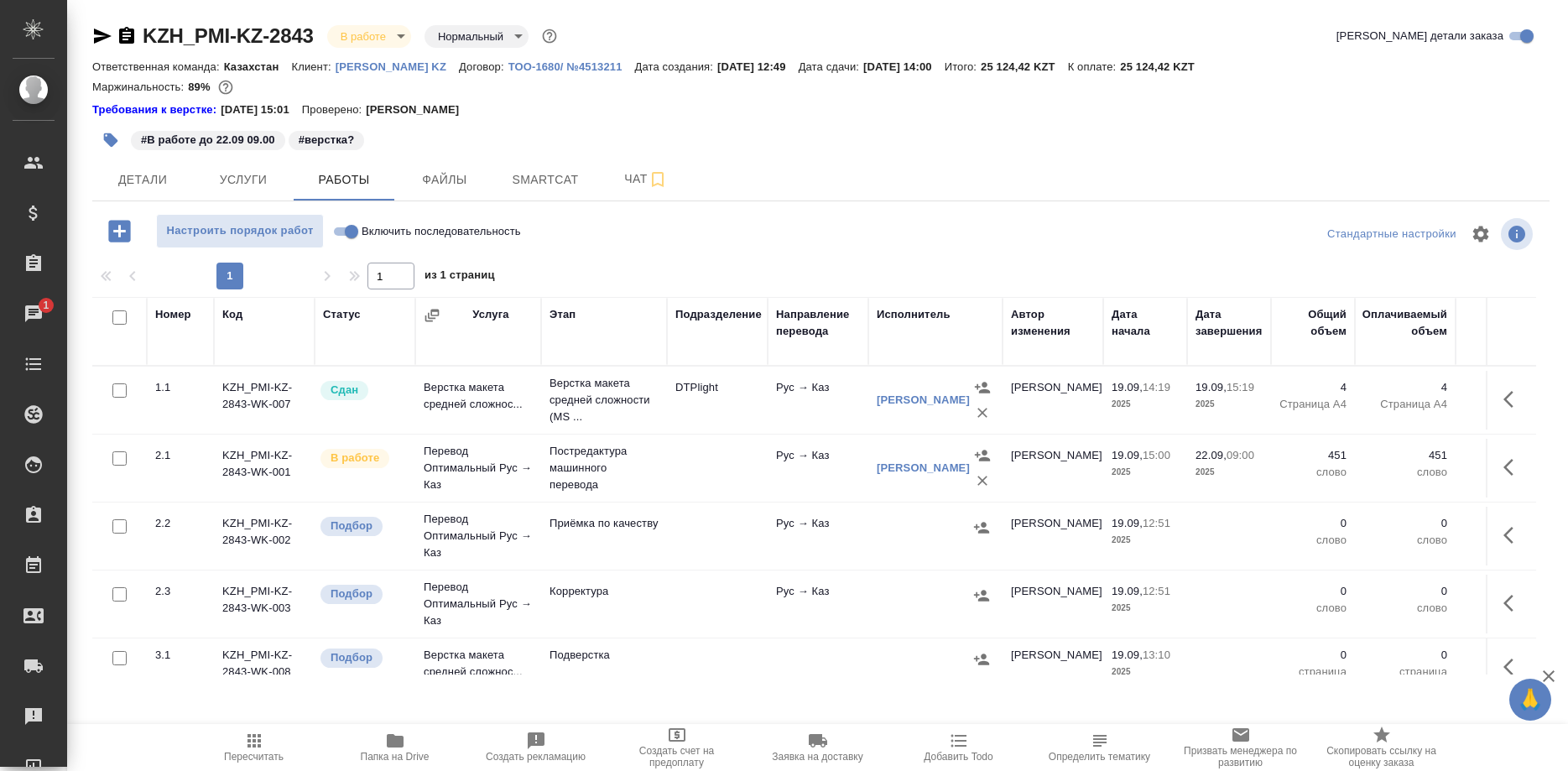
scroll to position [0, 457]
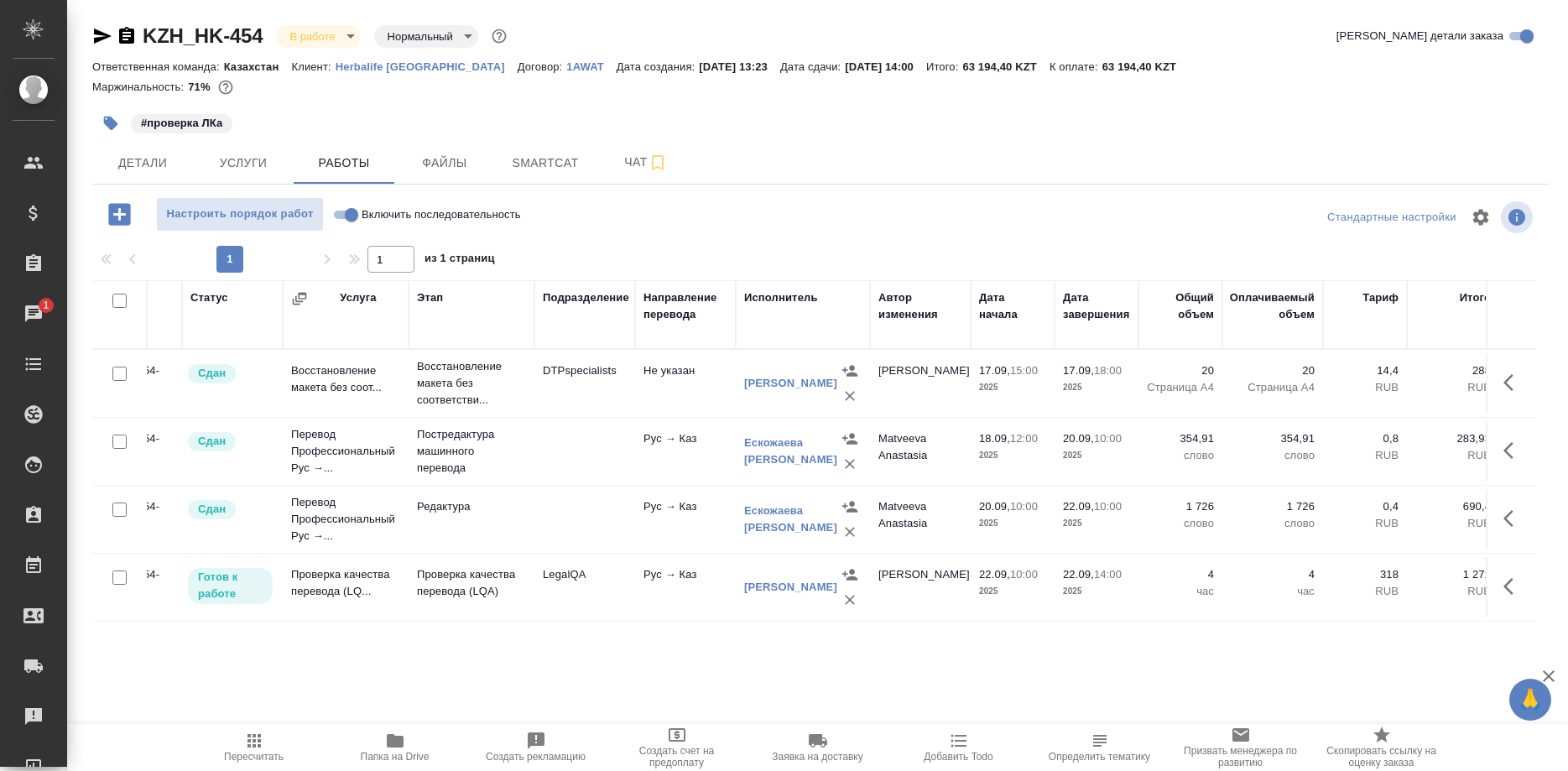
scroll to position [0, 186]
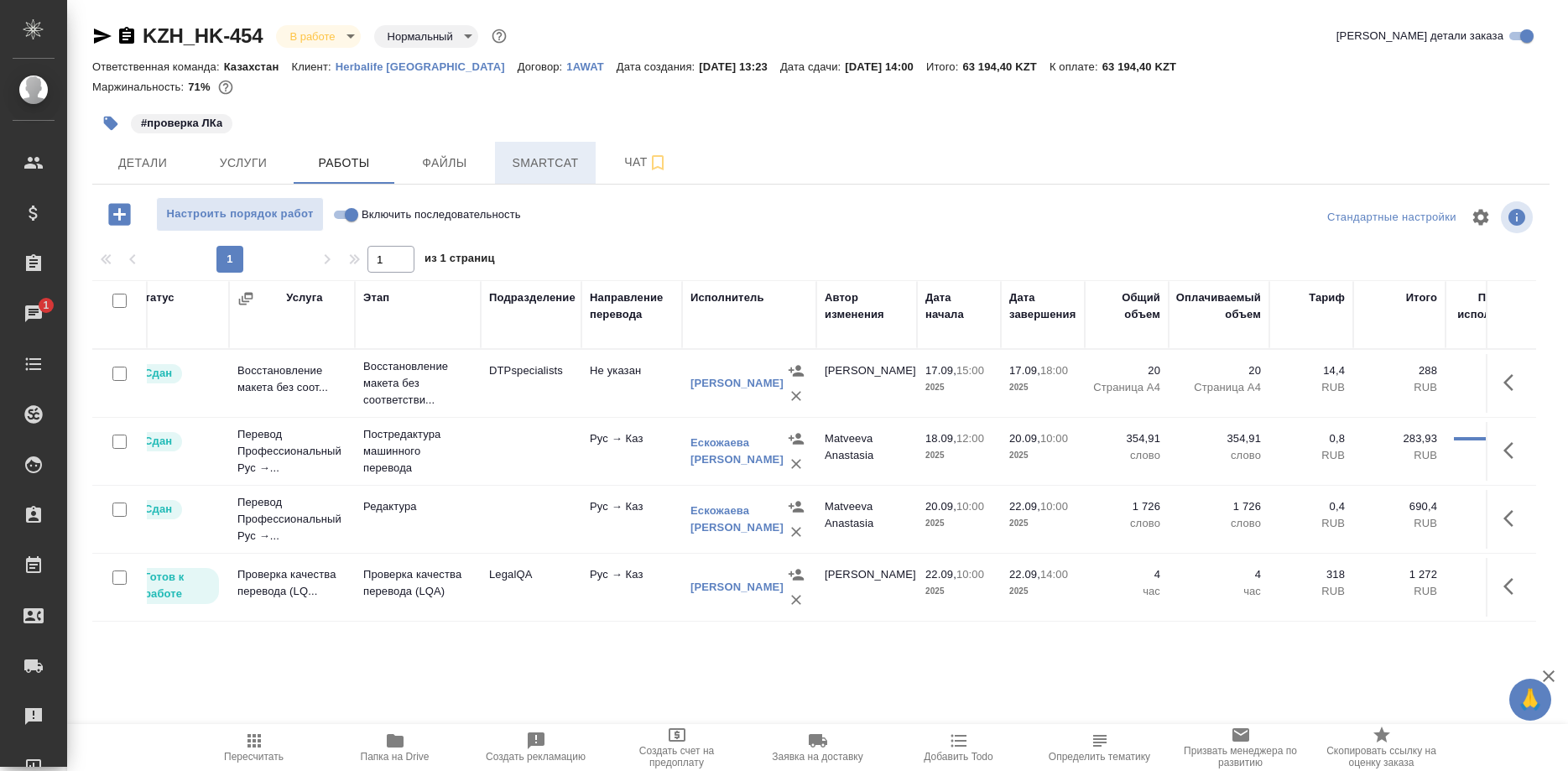
click at [553, 167] on span "Smartcat" at bounding box center [545, 163] width 80 height 21
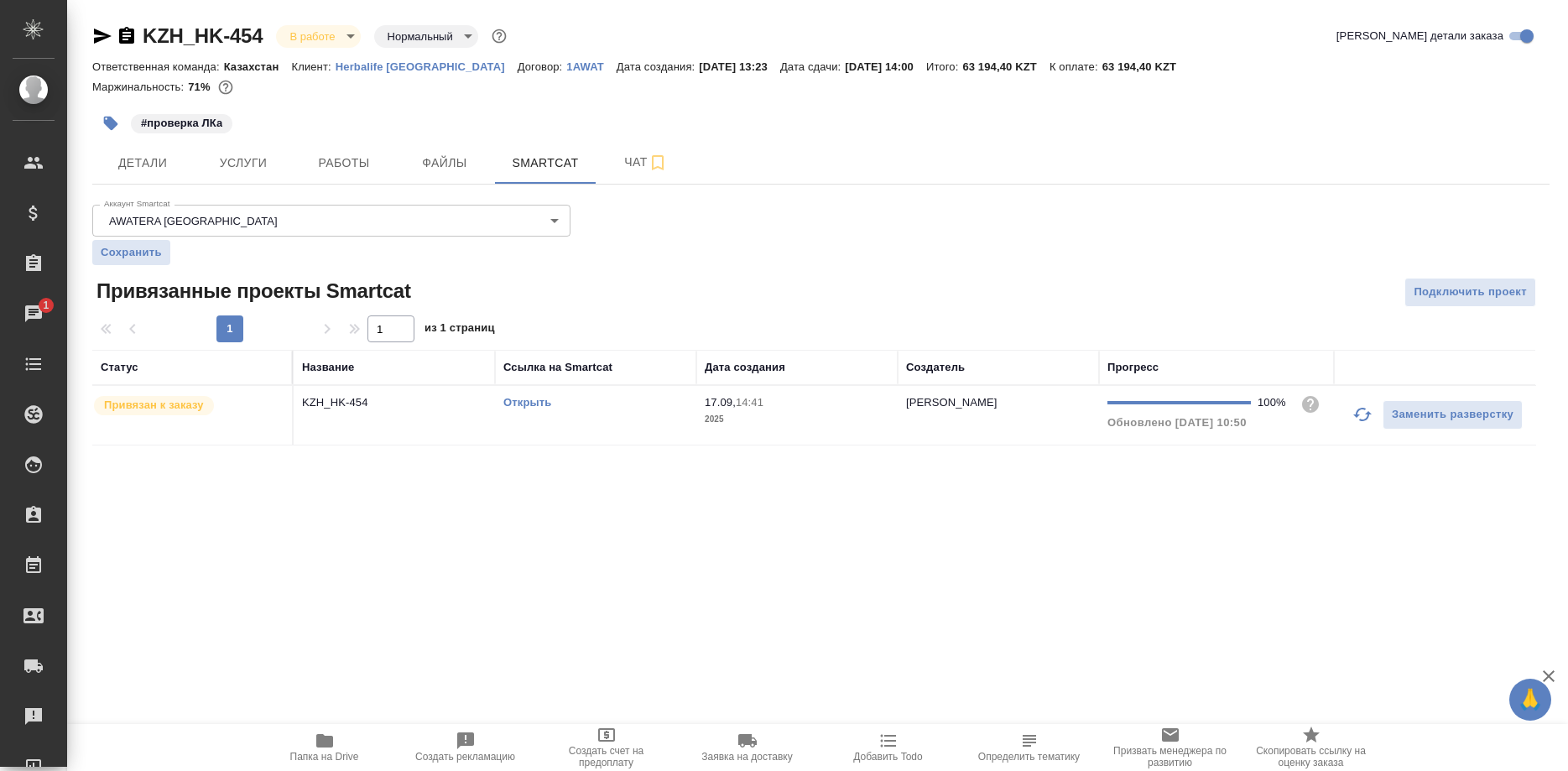
click at [526, 403] on link "Открыть" at bounding box center [528, 402] width 48 height 13
click at [355, 165] on span "Работы" at bounding box center [344, 163] width 80 height 21
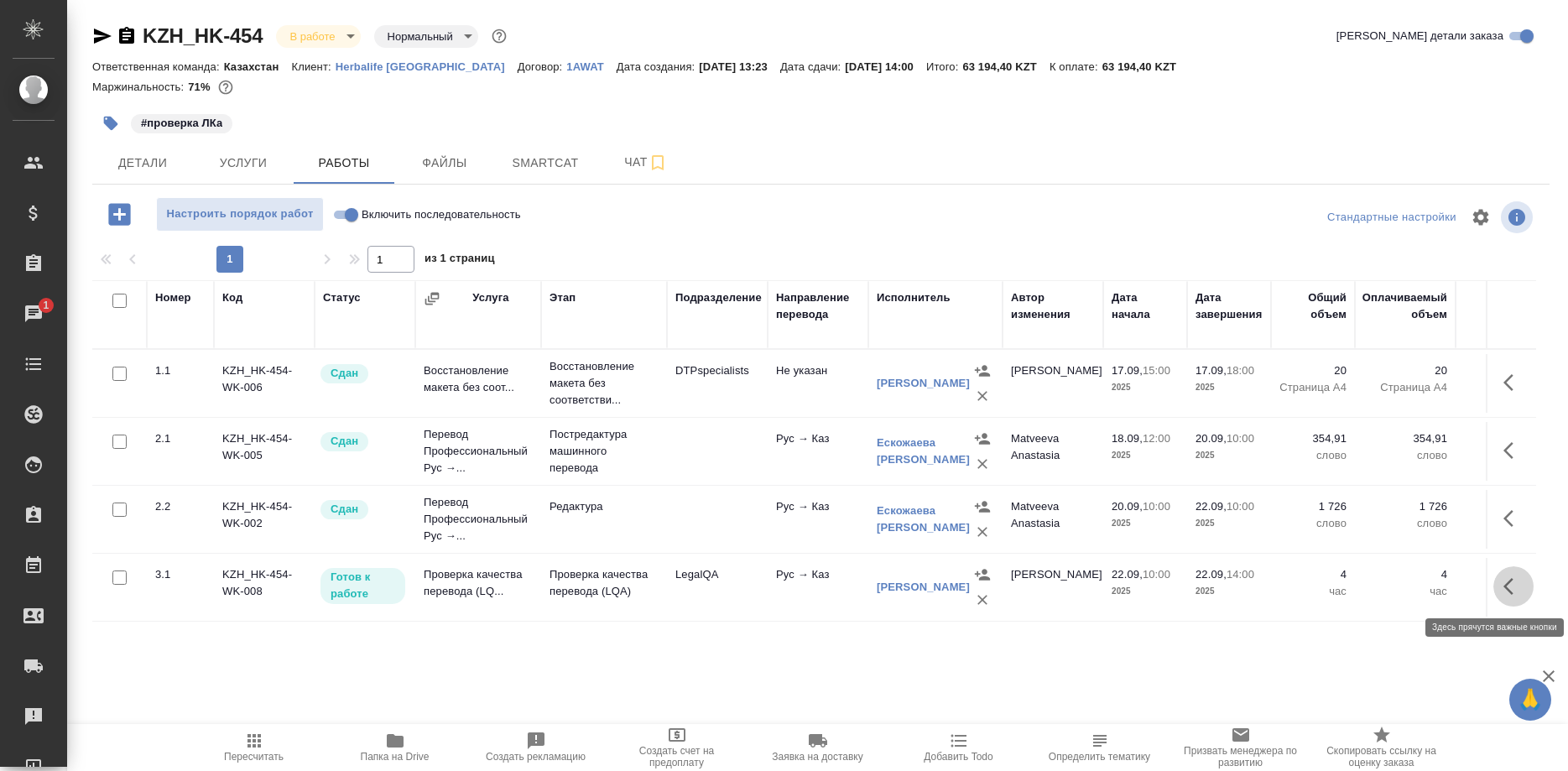
click at [1500, 586] on button "button" at bounding box center [1513, 586] width 40 height 40
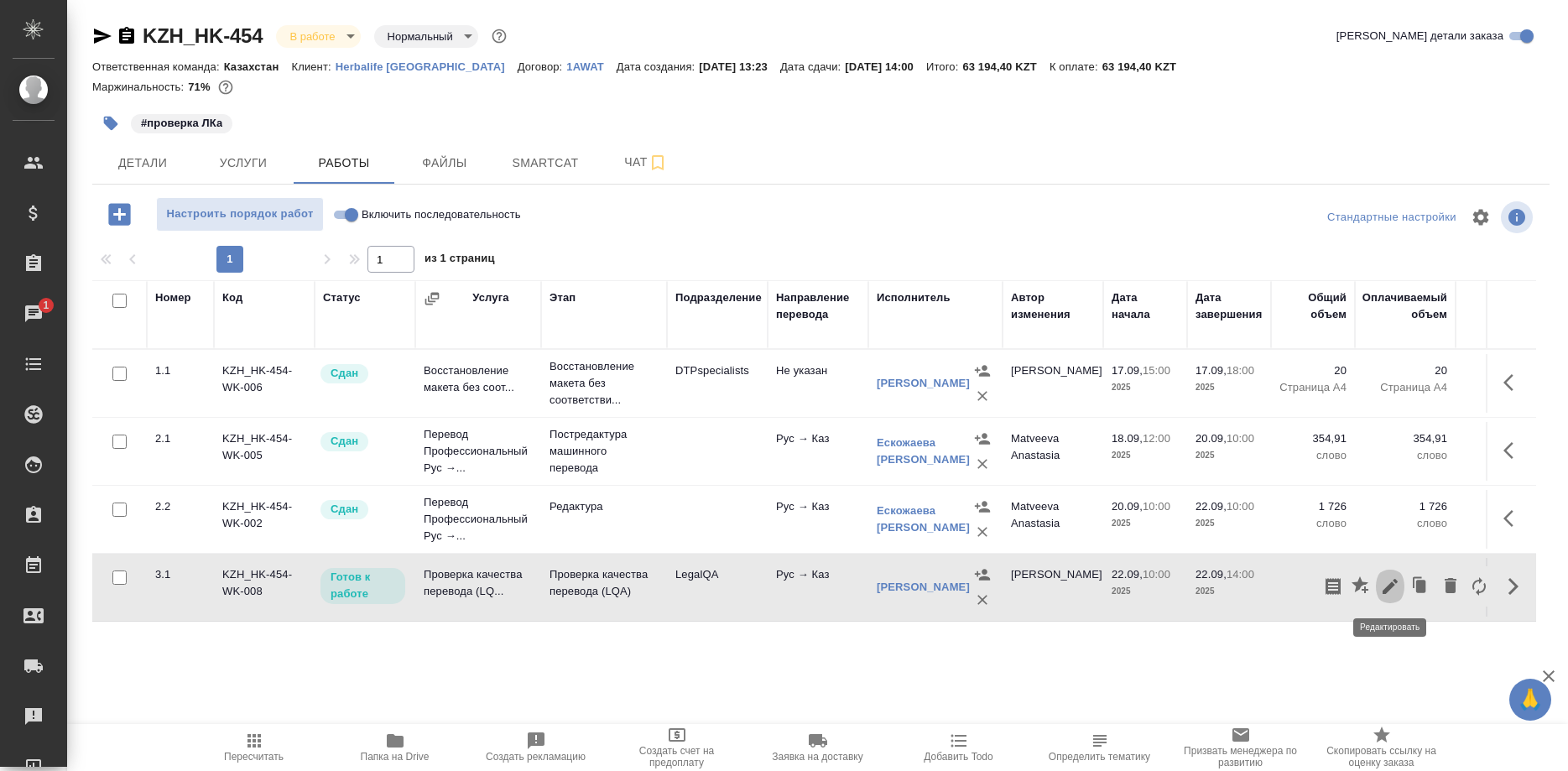
click at [1379, 588] on icon "button" at bounding box center [1390, 587] width 20 height 20
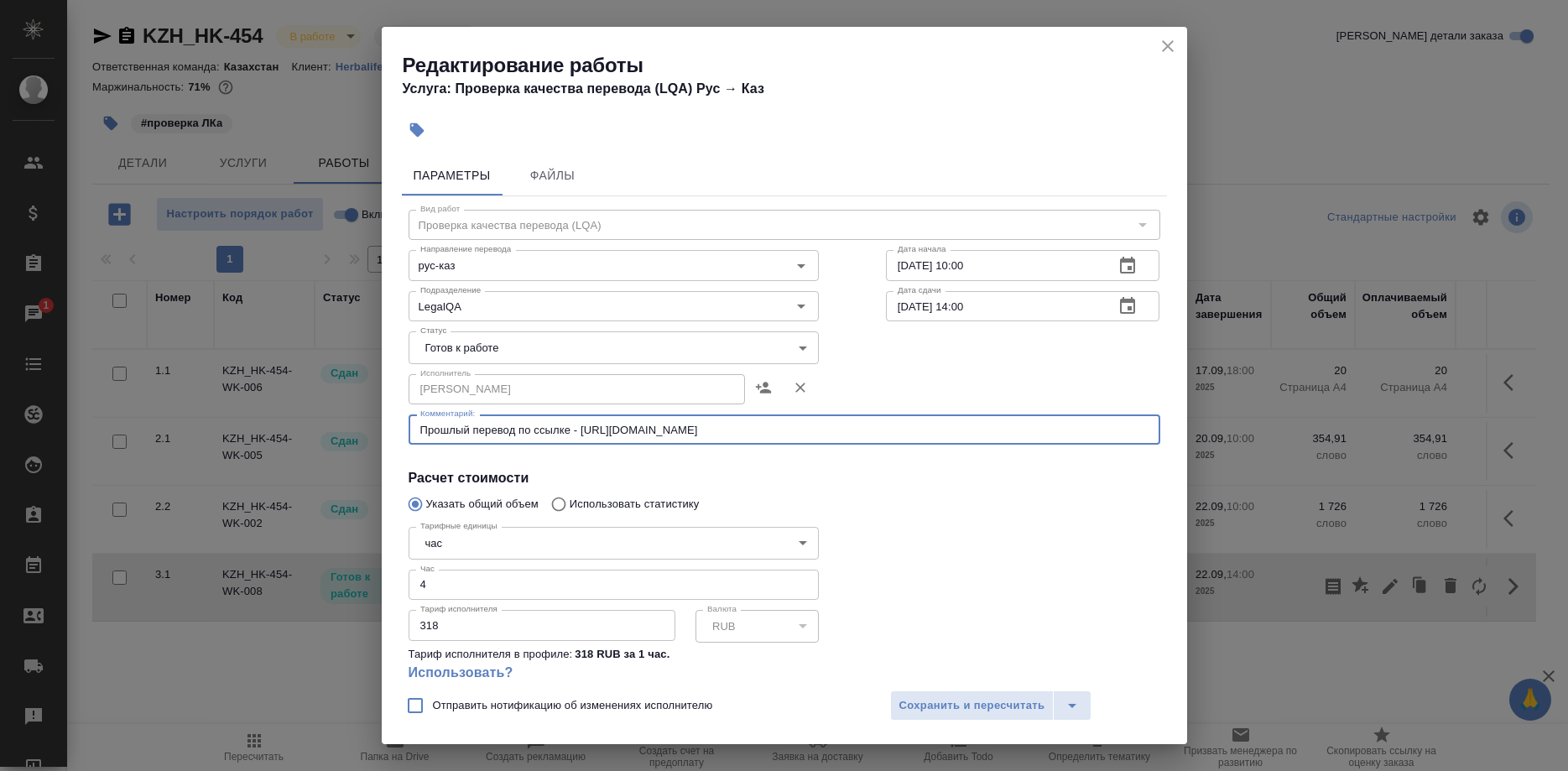
drag, startPoint x: 569, startPoint y: 429, endPoint x: 876, endPoint y: 453, distance: 307.9
click at [876, 436] on textarea "Прошлый перевод по ссылке - https://drive.awatera.com/s/iGfb6bPByeBS4MX" at bounding box center [784, 429] width 728 height 13
click at [844, 494] on div "Тарифные единицы час 5a8b1489cc6b4906c91bfd93 Тарифные единицы Час 4 Час Тариф …" at bounding box center [613, 611] width 477 height 249
click at [1163, 42] on icon "close" at bounding box center [1168, 46] width 12 height 12
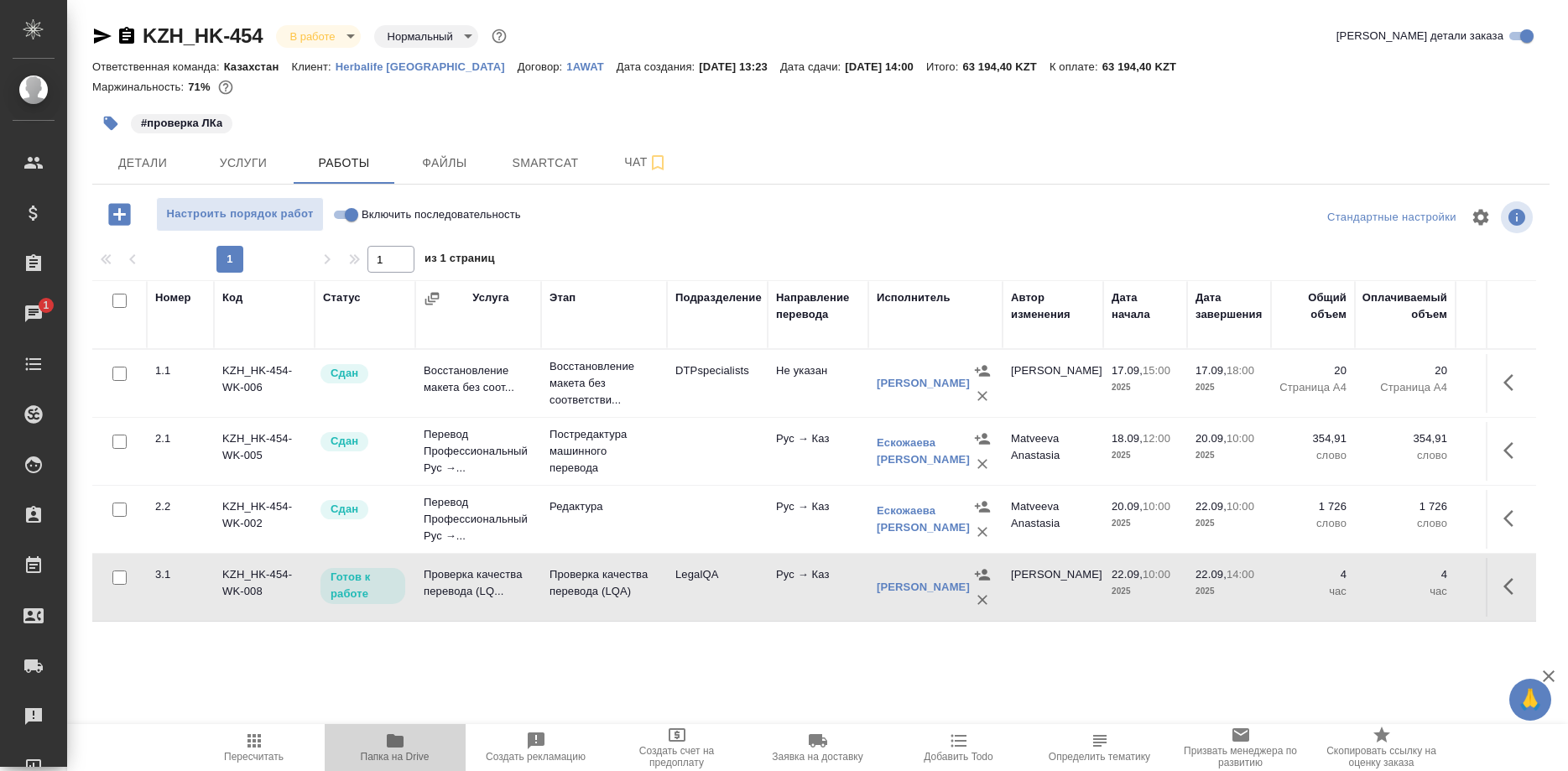
click at [396, 752] on span "Папка на Drive" at bounding box center [395, 756] width 69 height 12
click at [1498, 586] on button "button" at bounding box center [1513, 586] width 40 height 40
click at [1382, 585] on icon "button" at bounding box center [1390, 587] width 20 height 20
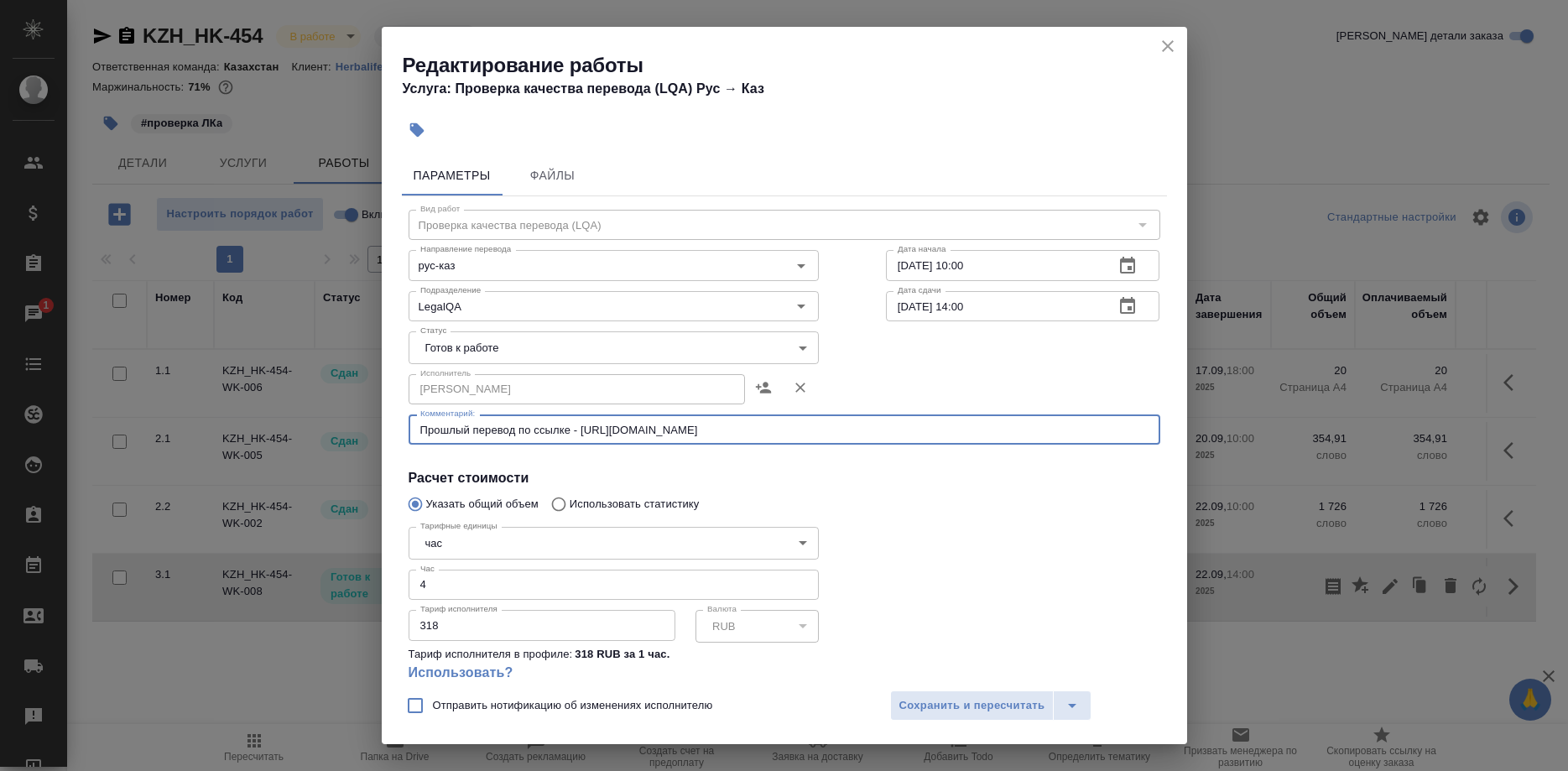
drag, startPoint x: 572, startPoint y: 427, endPoint x: 836, endPoint y: 432, distance: 264.0
click at [836, 432] on textarea "Прошлый перевод по ссылке - https://drive.awatera.com/s/iGfb6bPByeBS4MX" at bounding box center [784, 429] width 728 height 13
click at [1157, 38] on icon "close" at bounding box center [1168, 46] width 20 height 20
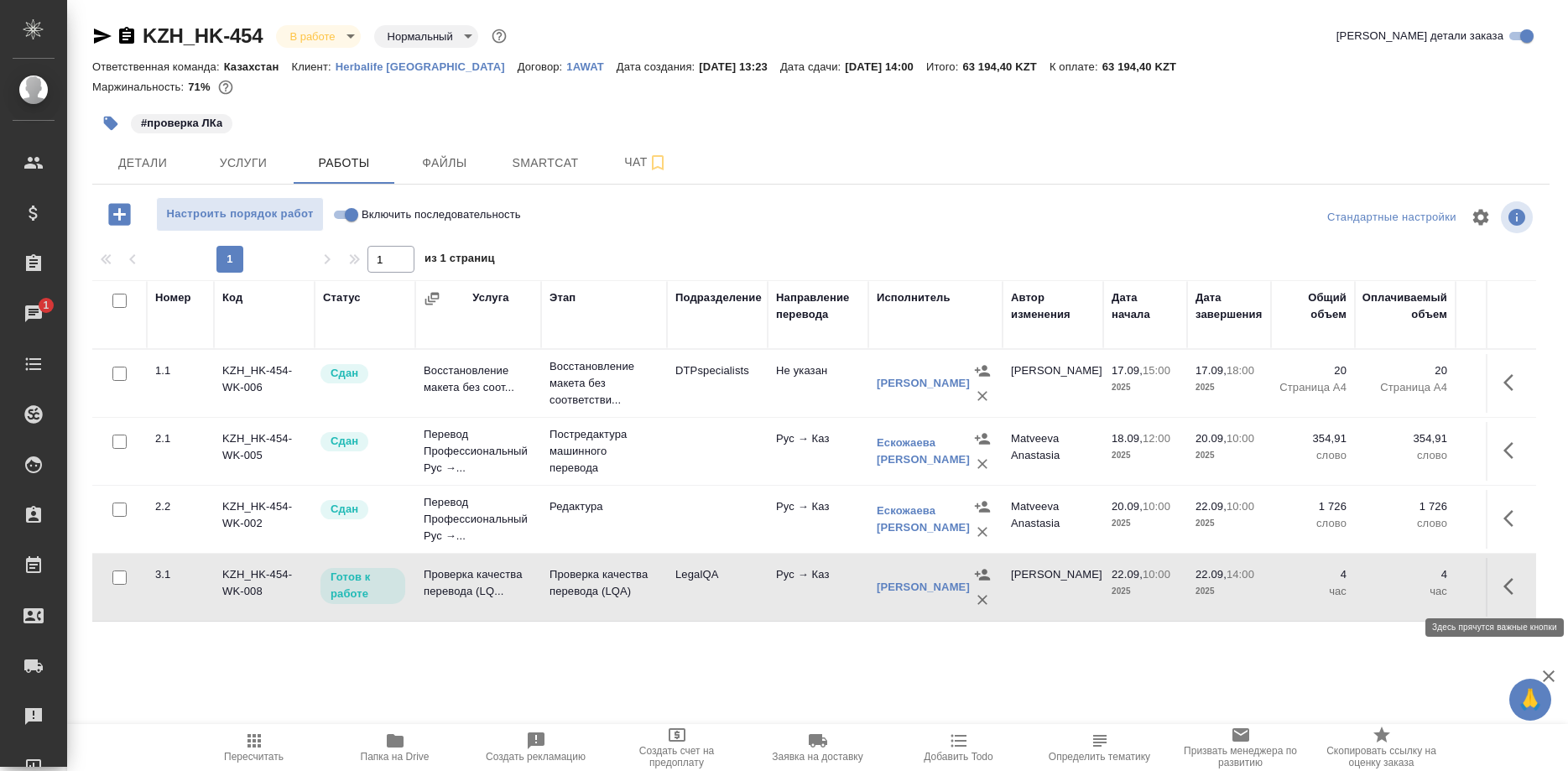
click at [1506, 585] on icon "button" at bounding box center [1508, 587] width 10 height 17
click at [1388, 594] on icon "button" at bounding box center [1390, 587] width 20 height 20
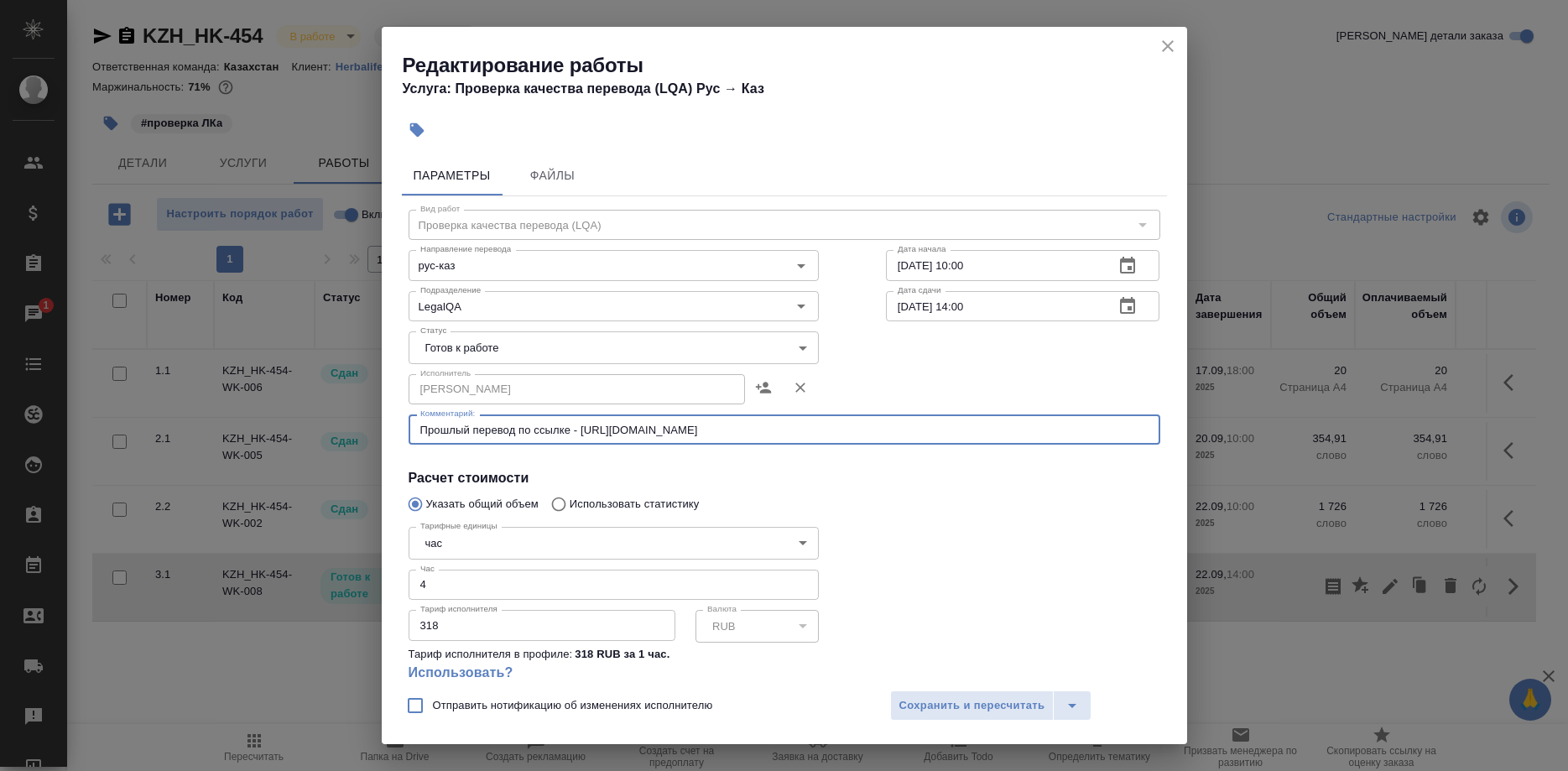
drag, startPoint x: 572, startPoint y: 424, endPoint x: 878, endPoint y: 441, distance: 306.5
click at [878, 436] on textarea "Прошлый перевод по ссылке - https://drive.awatera.com/s/iGfb6bPByeBS4MX" at bounding box center [784, 429] width 728 height 13
click at [1159, 41] on icon "close" at bounding box center [1168, 46] width 20 height 20
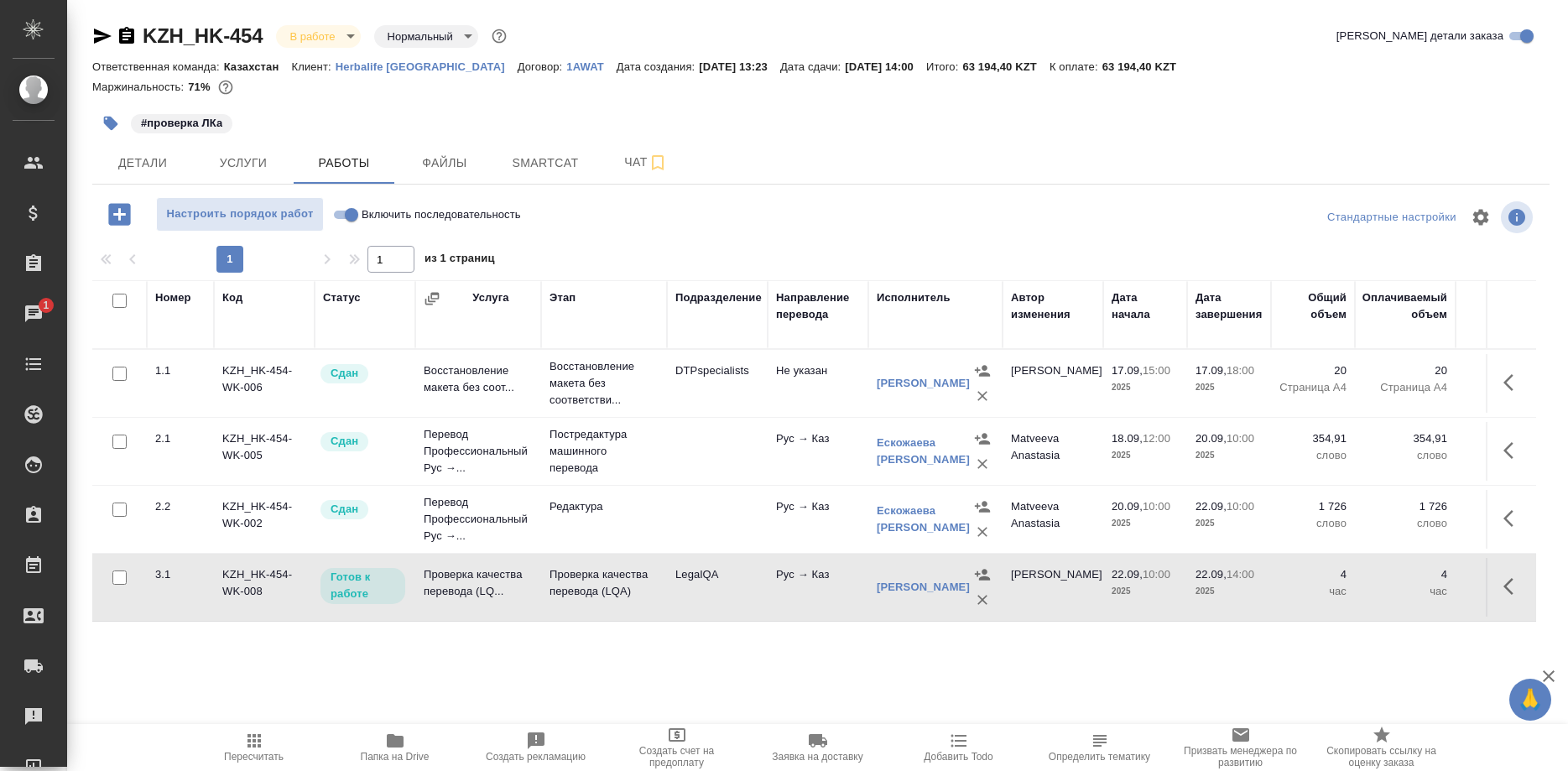
click at [1505, 518] on icon "button" at bounding box center [1508, 518] width 10 height 17
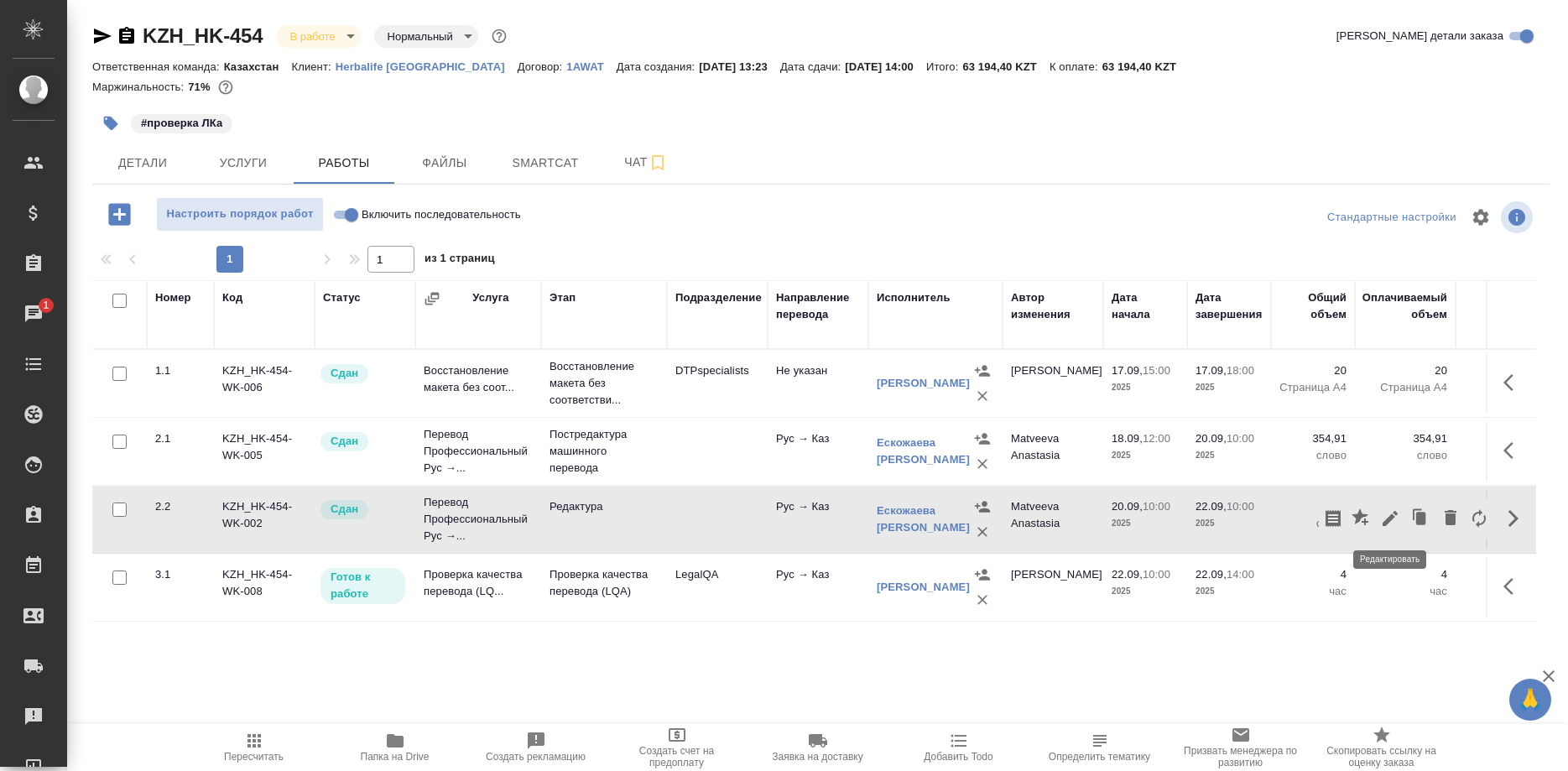
click at [1391, 515] on icon "button" at bounding box center [1390, 518] width 15 height 15
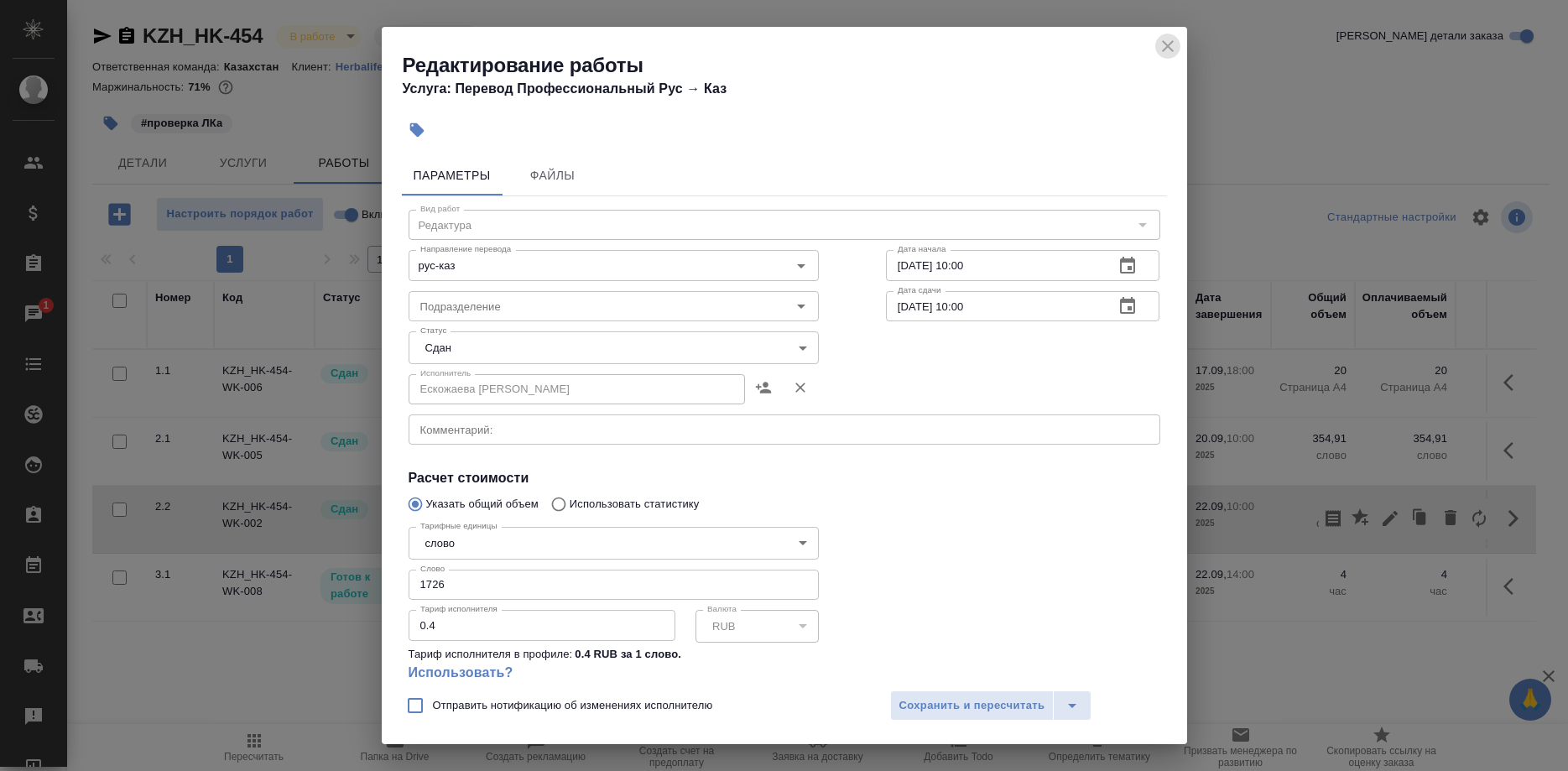
click at [1157, 46] on icon "close" at bounding box center [1168, 46] width 20 height 20
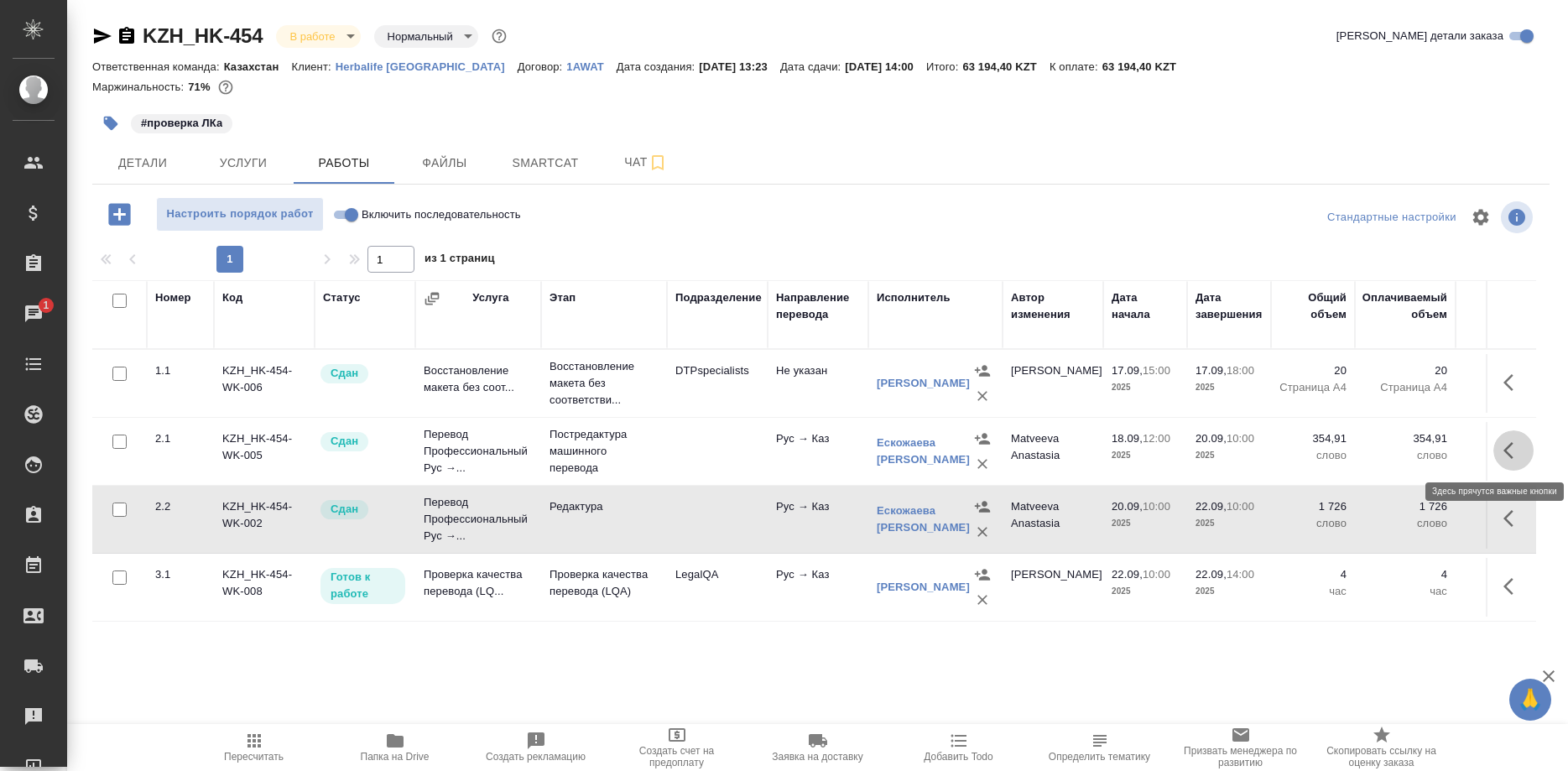
click at [1504, 443] on icon "button" at bounding box center [1513, 451] width 20 height 20
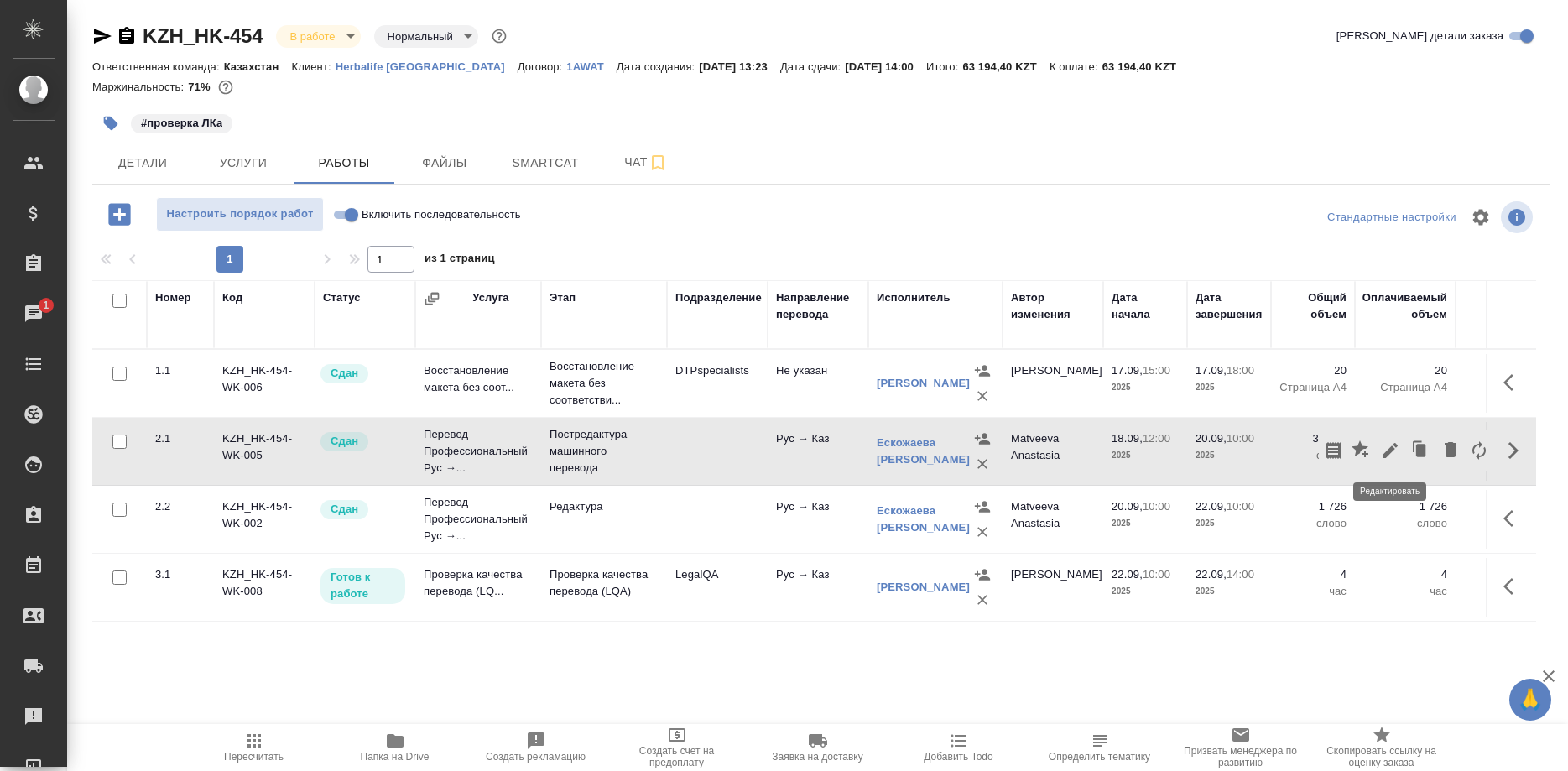
click at [1385, 455] on icon "button" at bounding box center [1390, 451] width 15 height 15
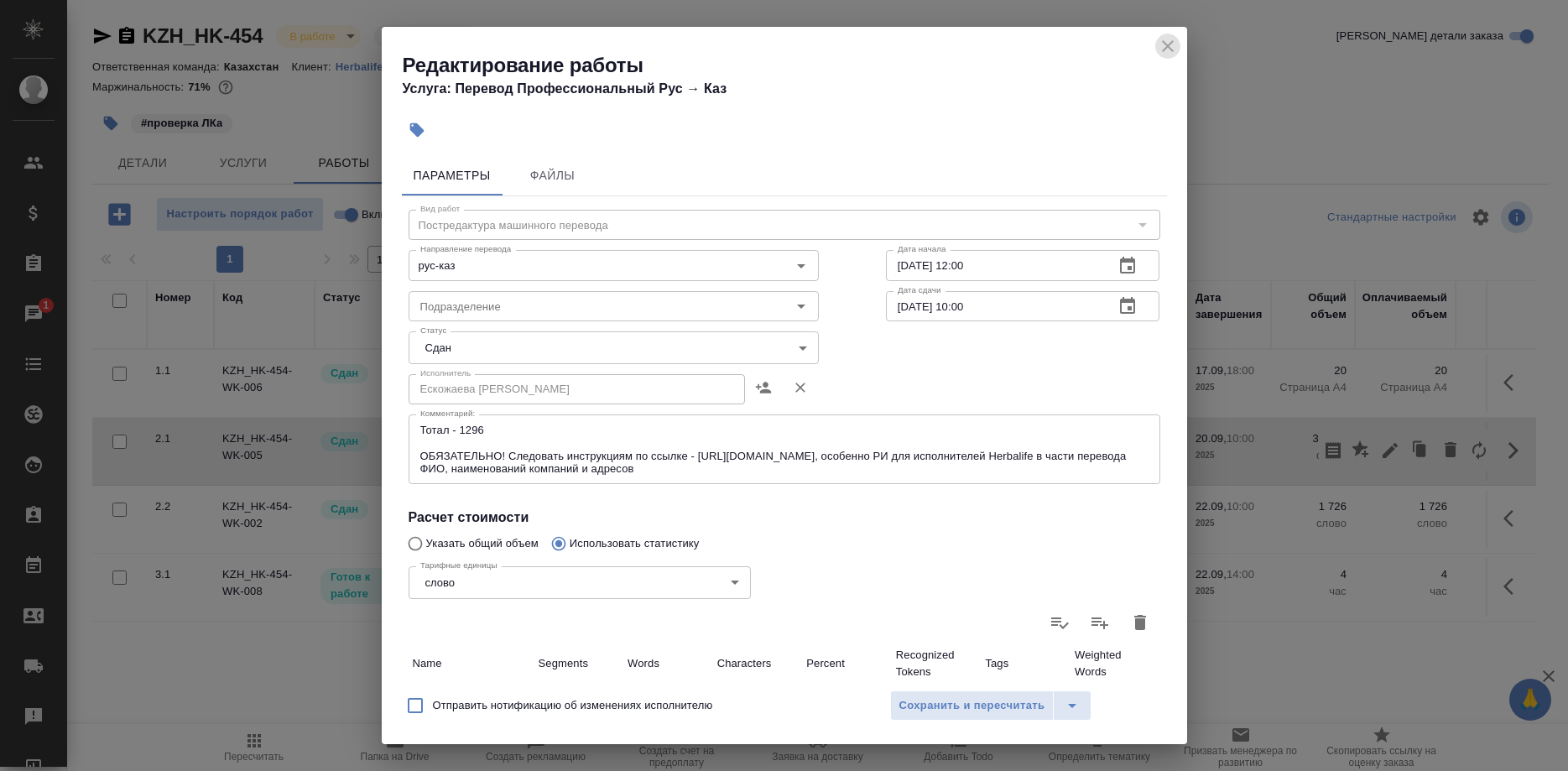
click at [1159, 47] on icon "close" at bounding box center [1168, 46] width 20 height 20
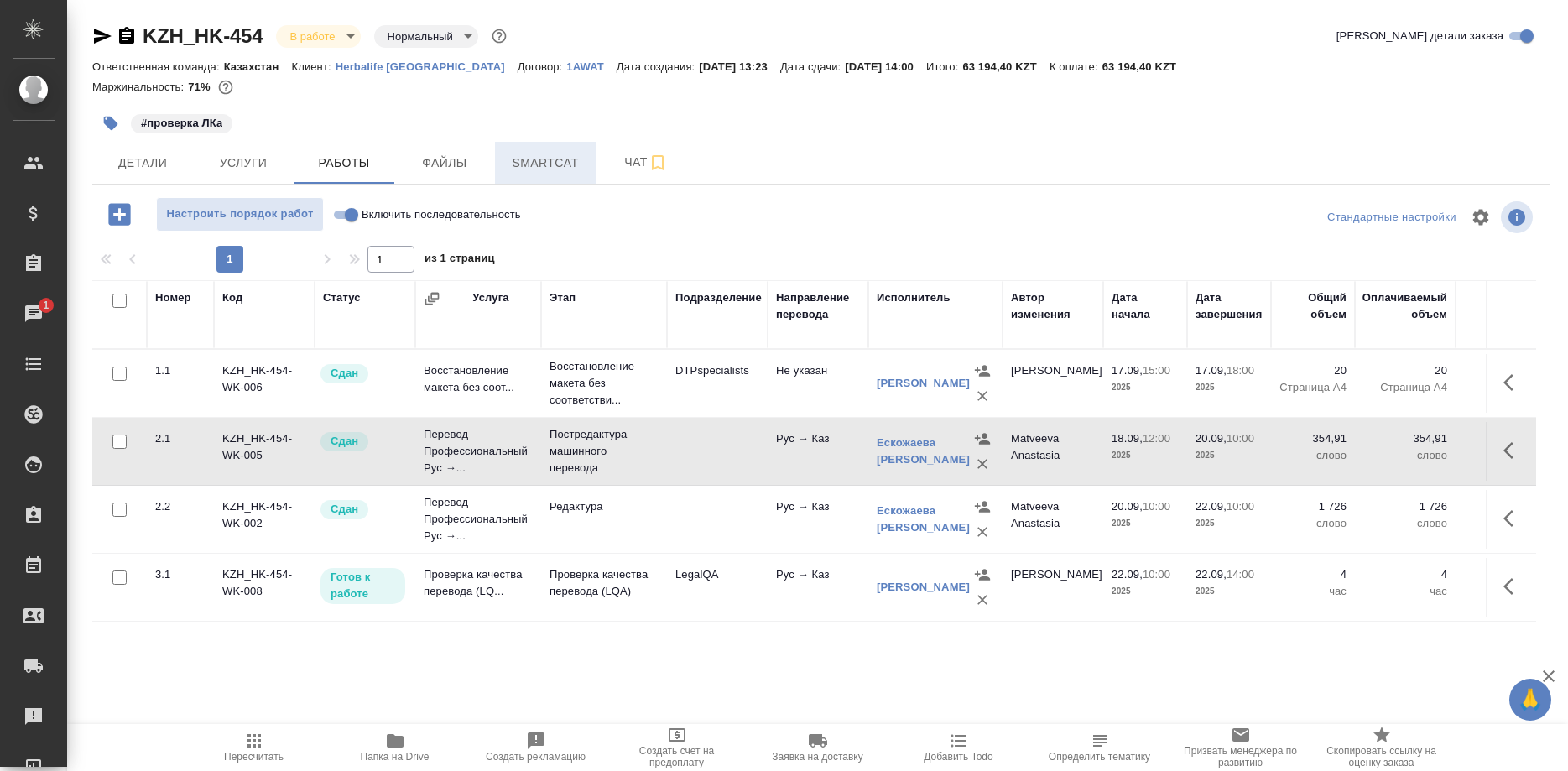
click at [545, 143] on button "Smartcat" at bounding box center [545, 162] width 101 height 42
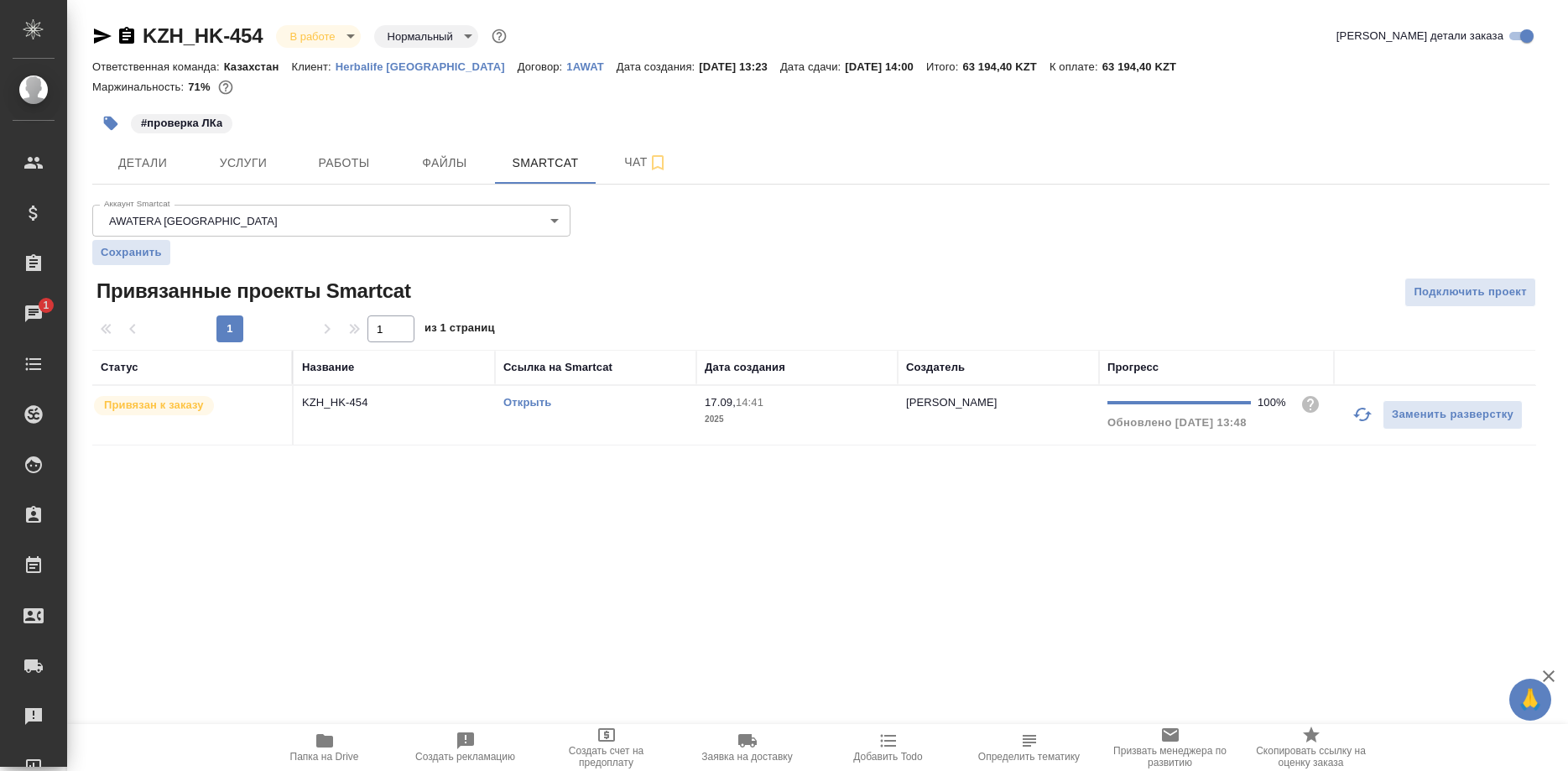
click at [532, 402] on link "Открыть" at bounding box center [528, 402] width 48 height 13
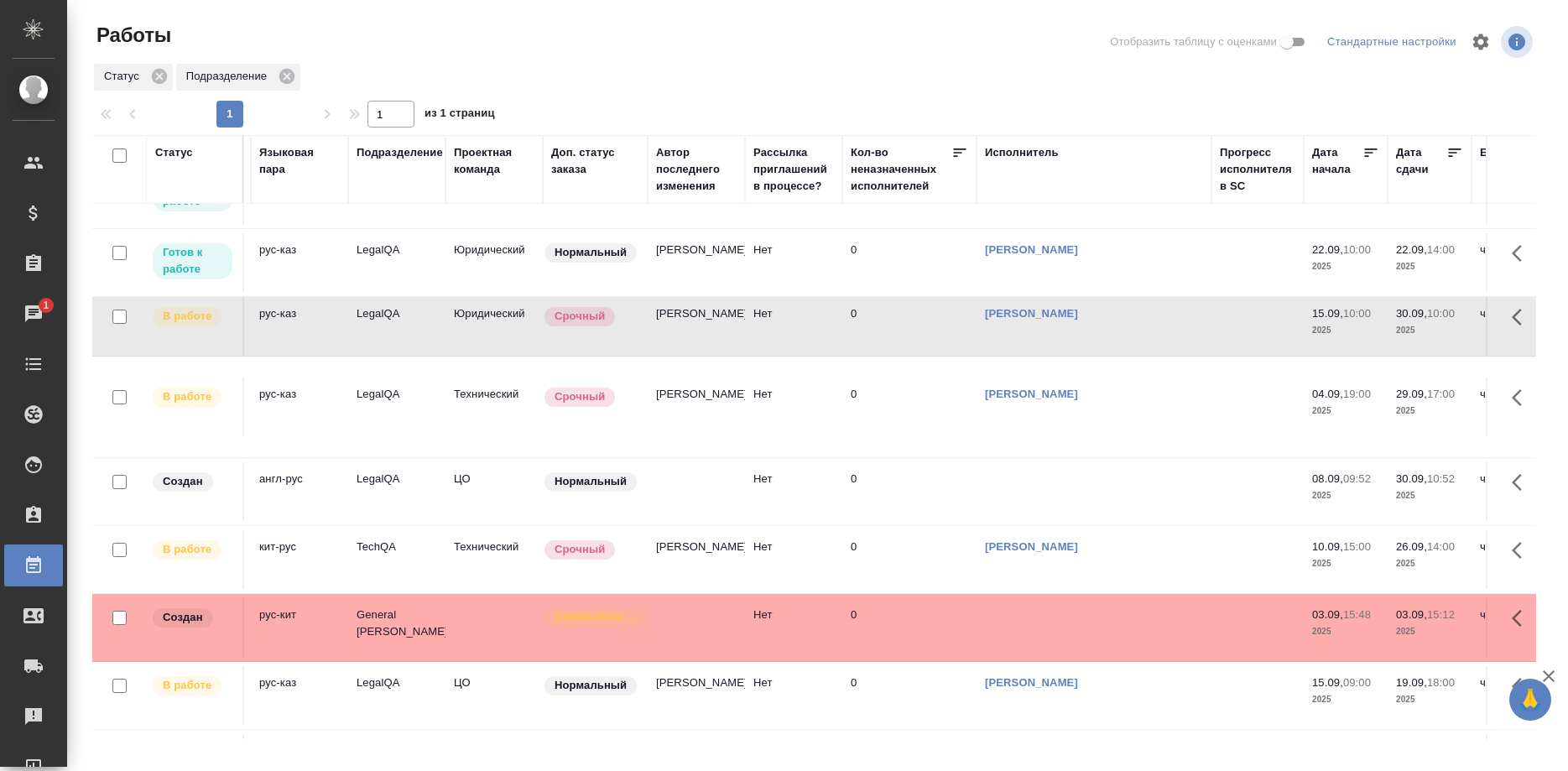
scroll to position [513, 506]
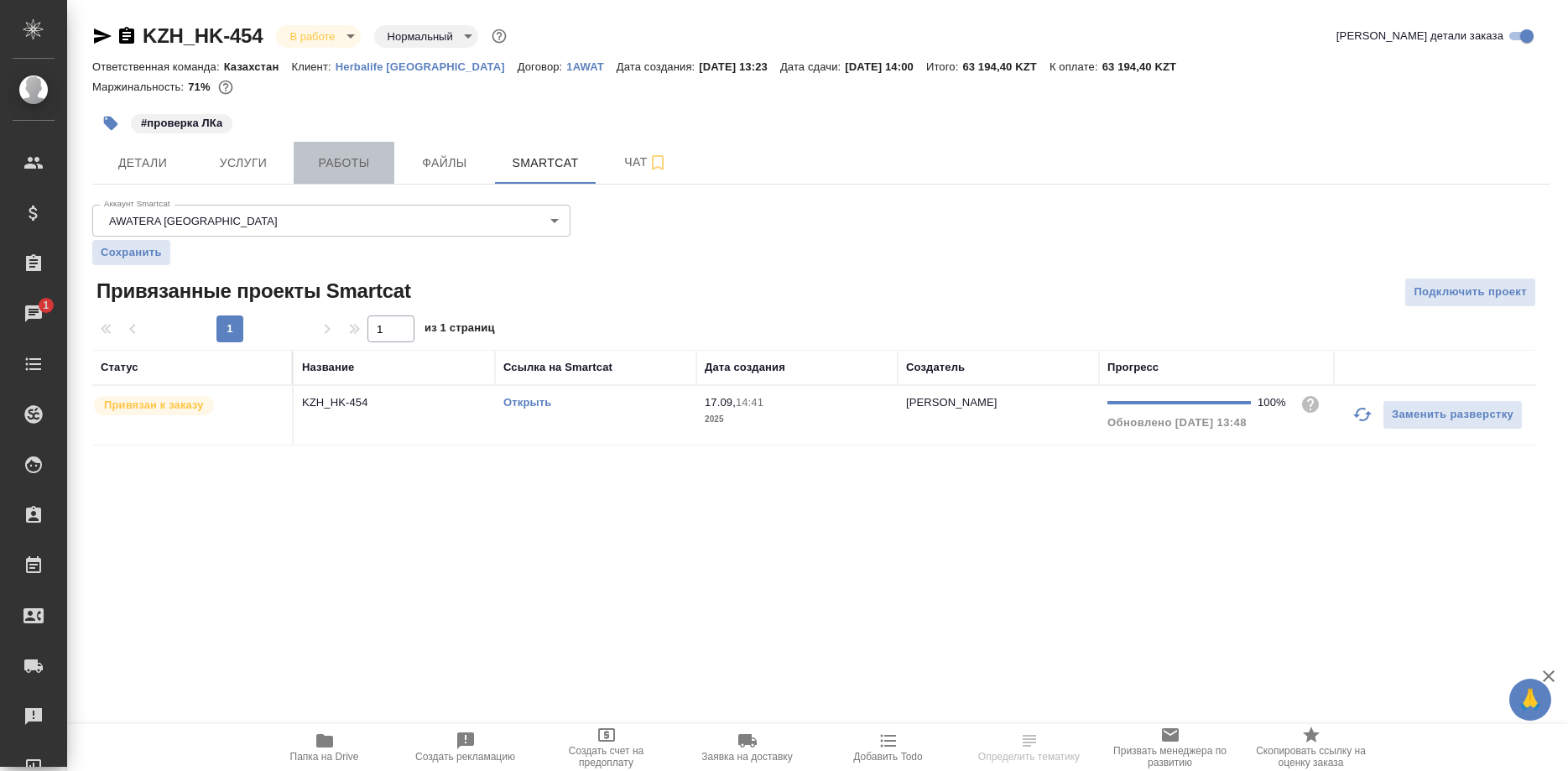
click at [347, 155] on span "Работы" at bounding box center [344, 163] width 80 height 21
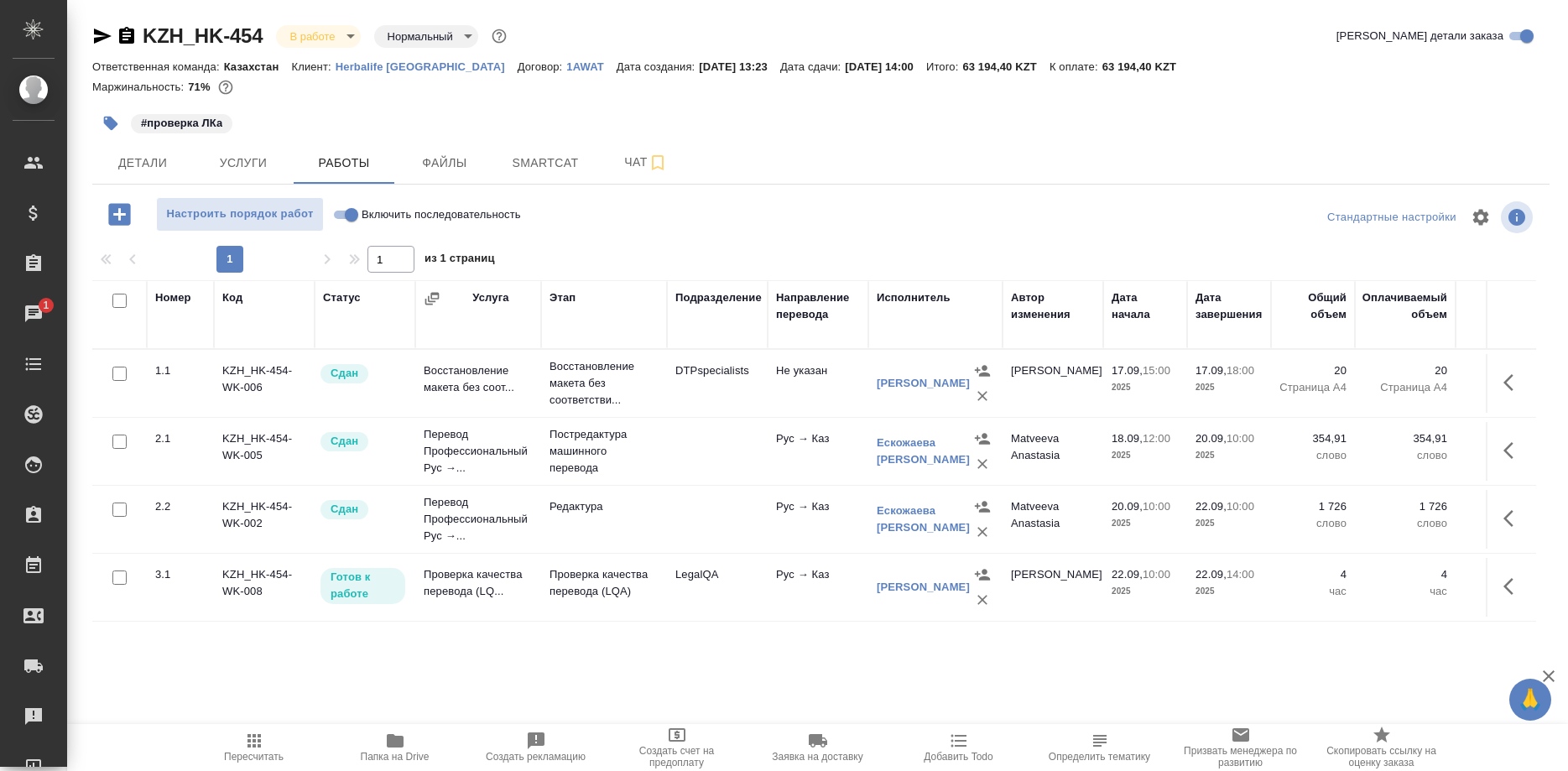
click at [1497, 586] on button "button" at bounding box center [1513, 586] width 40 height 40
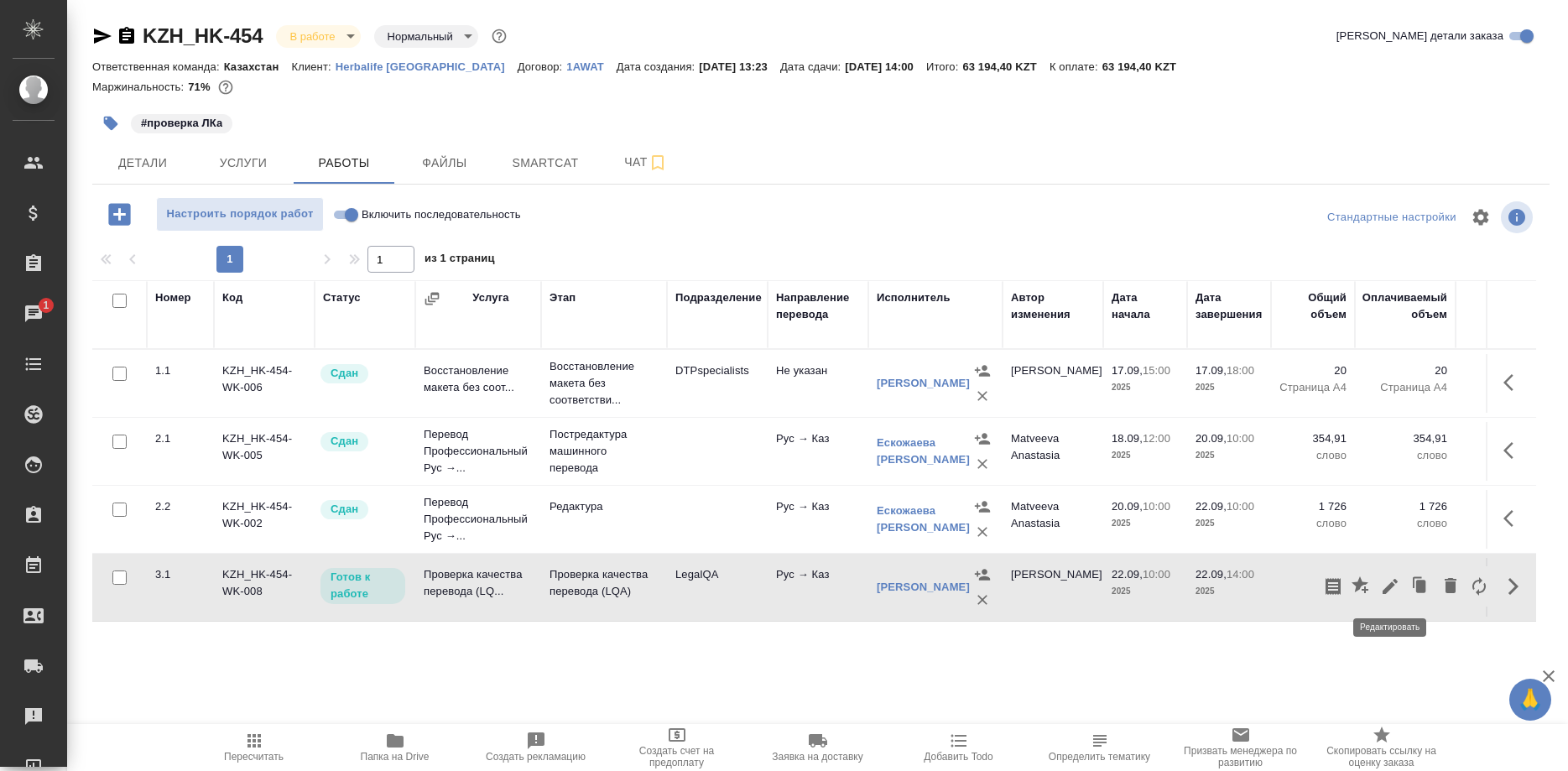
click at [1384, 587] on icon "button" at bounding box center [1390, 587] width 20 height 20
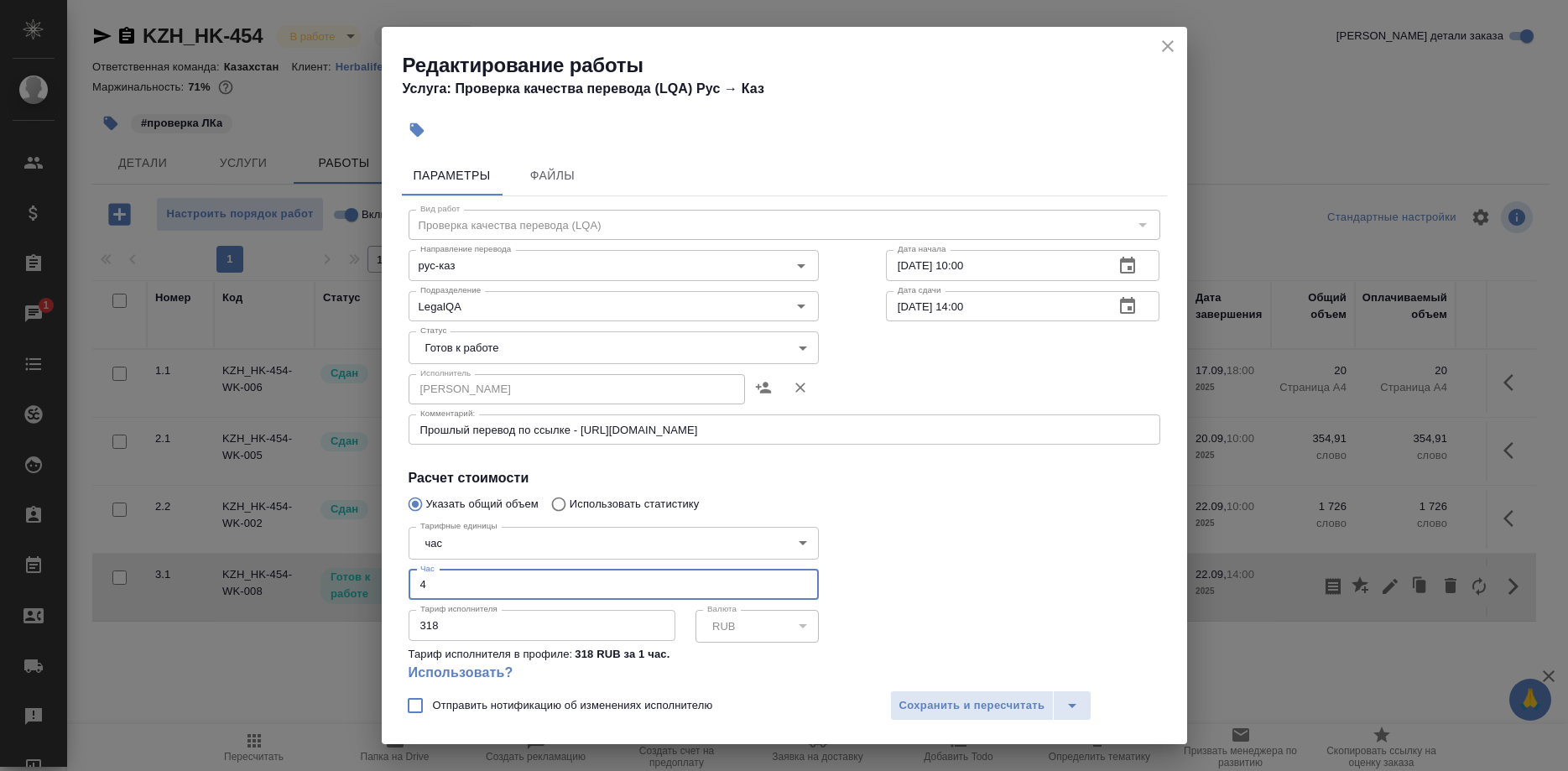
drag, startPoint x: 560, startPoint y: 549, endPoint x: 398, endPoint y: 549, distance: 162.0
click at [409, 569] on input "4" at bounding box center [614, 584] width 410 height 30
type input "0.66"
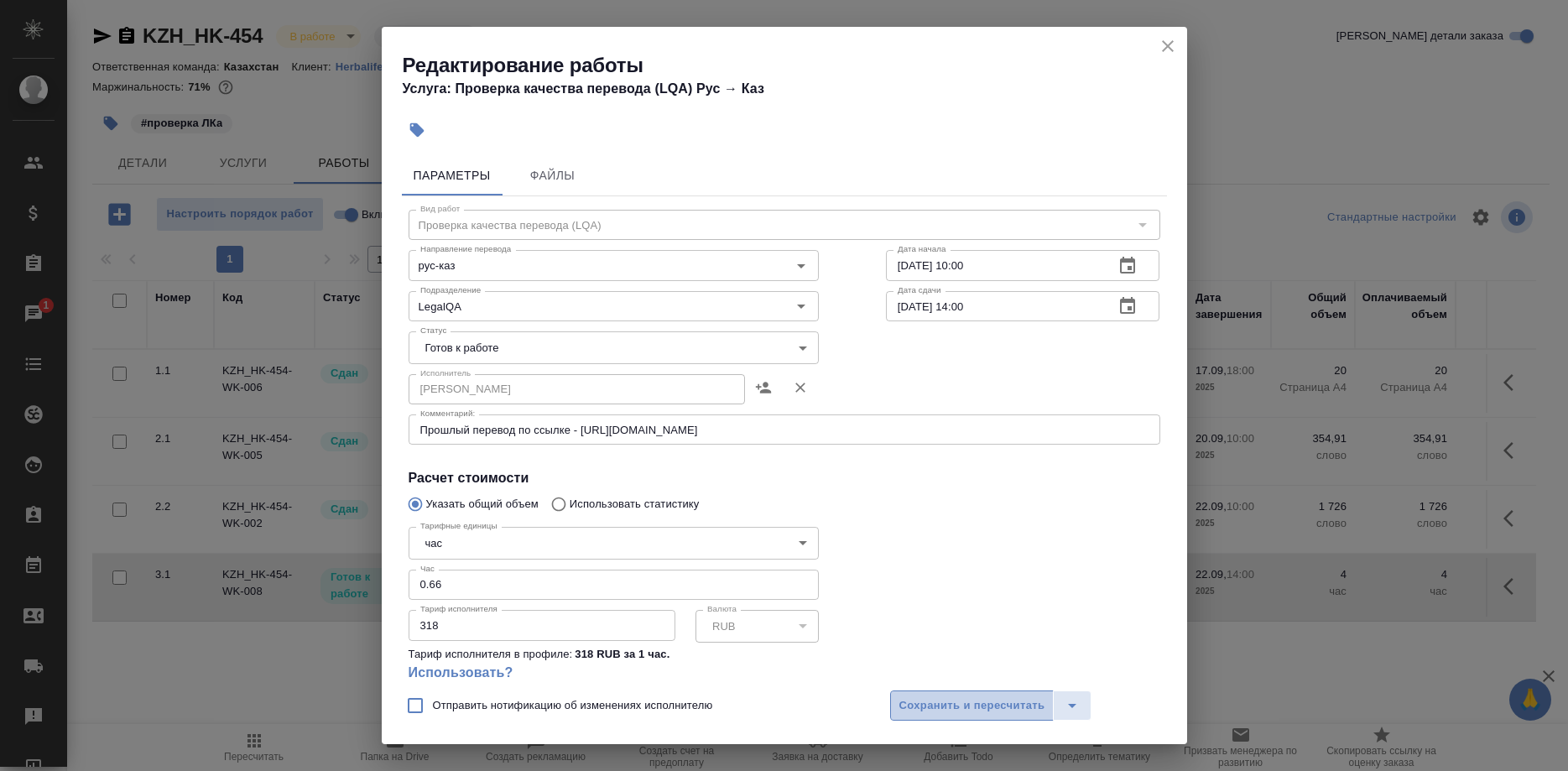
click at [927, 704] on span "Сохранить и пересчитать" at bounding box center [971, 706] width 146 height 20
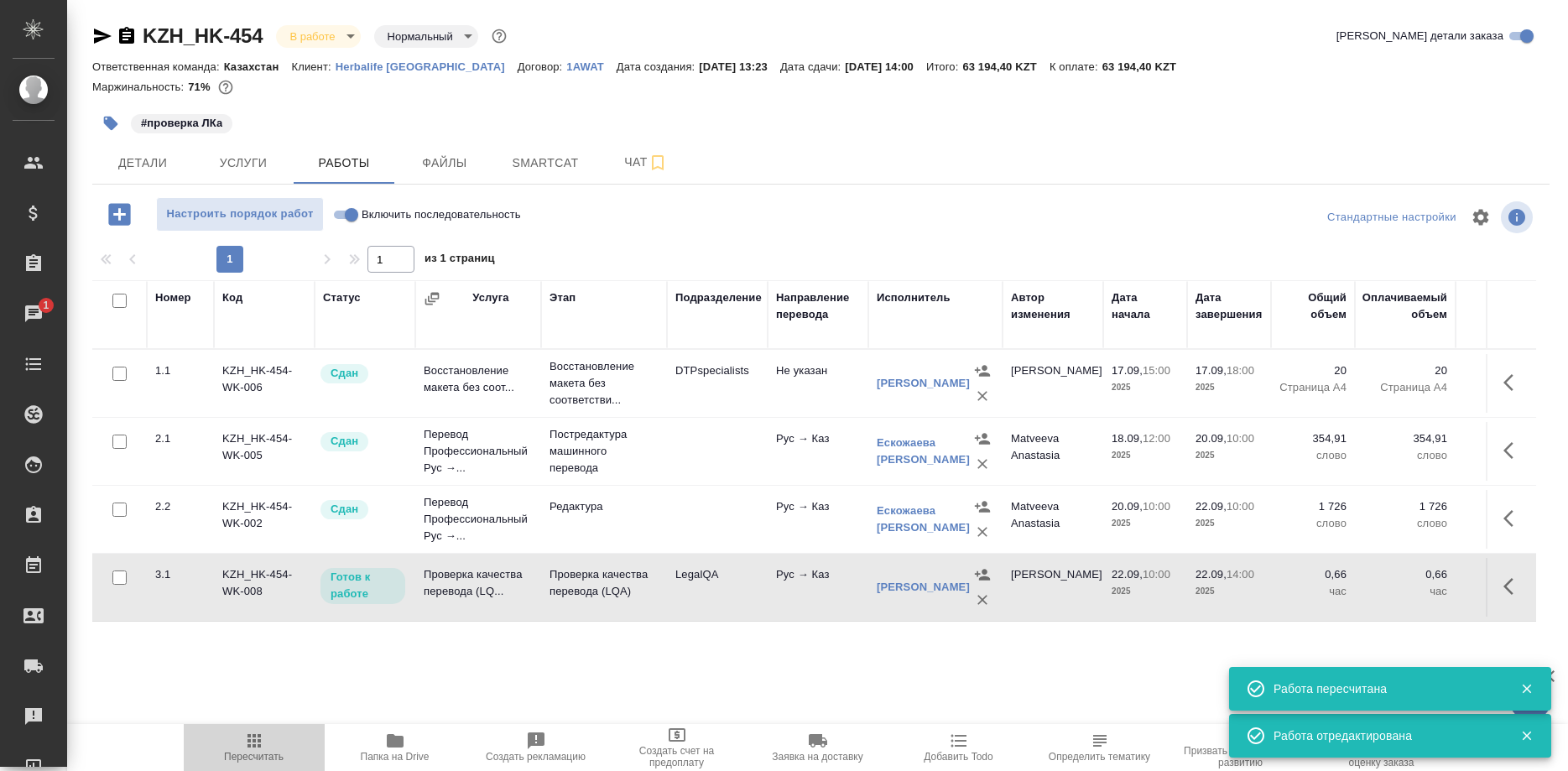
click at [267, 745] on span "Пересчитать" at bounding box center [254, 746] width 120 height 32
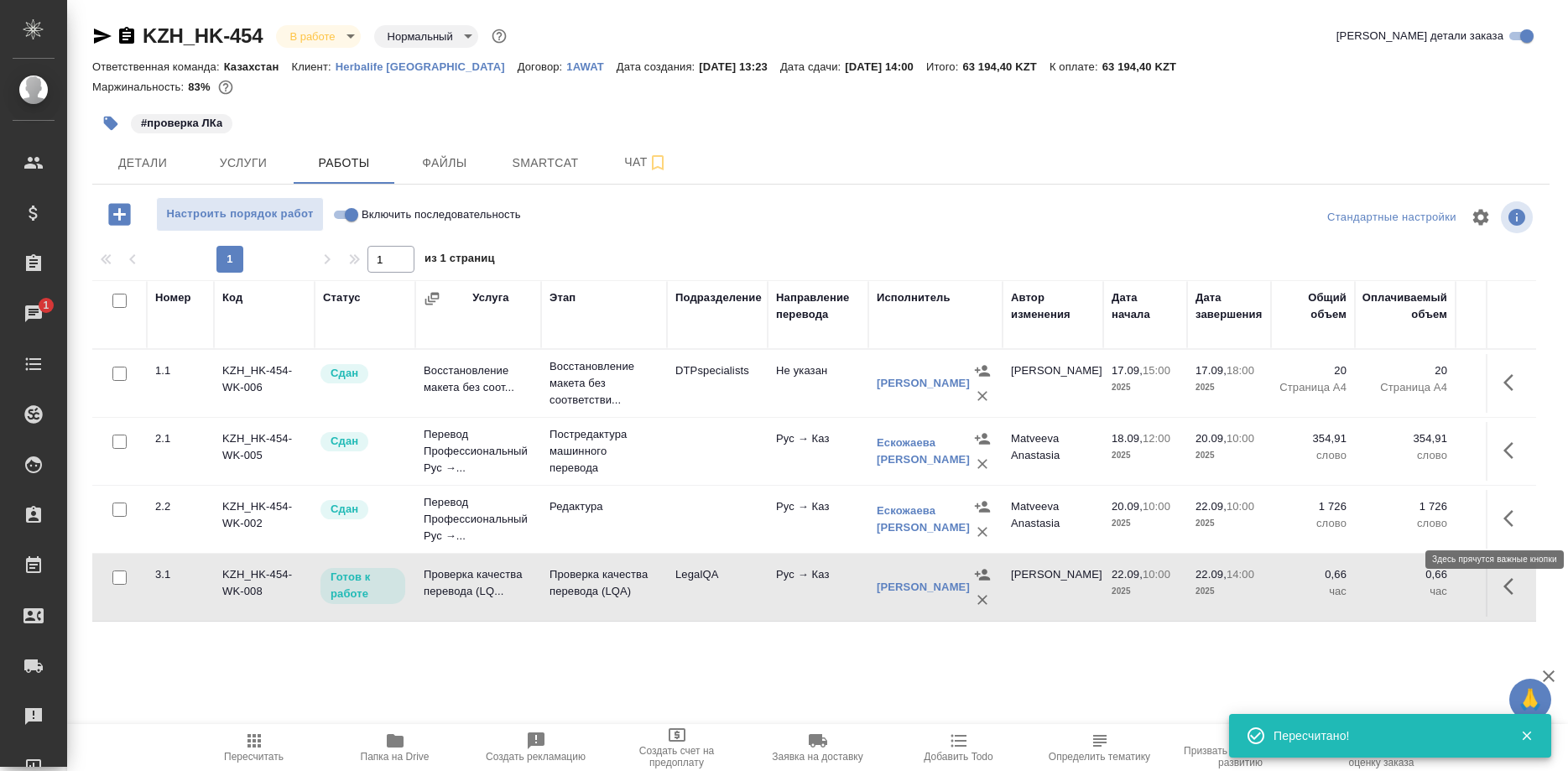
click at [1495, 517] on button "button" at bounding box center [1513, 518] width 40 height 40
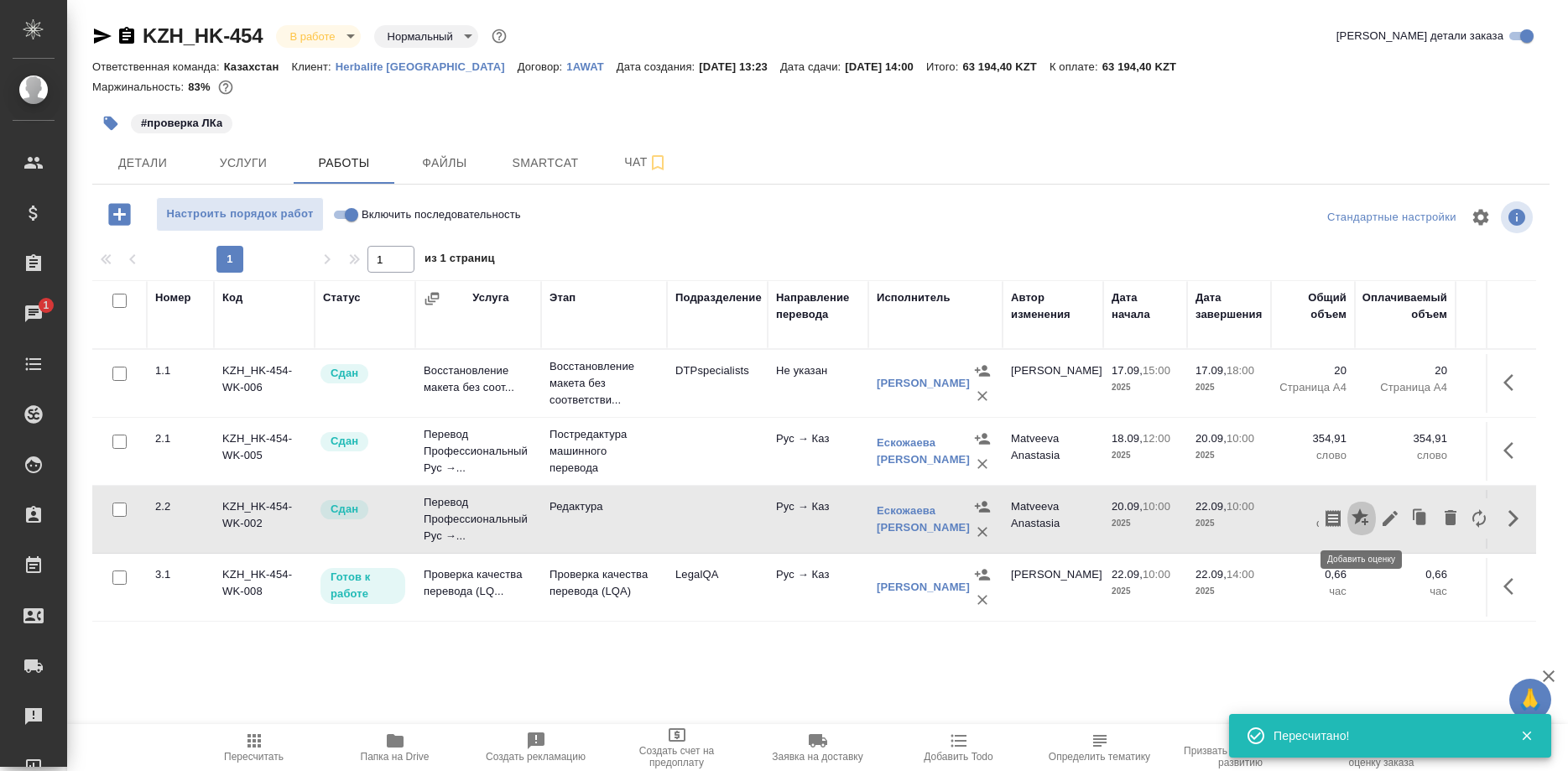
click at [1356, 516] on icon "button" at bounding box center [1360, 517] width 17 height 17
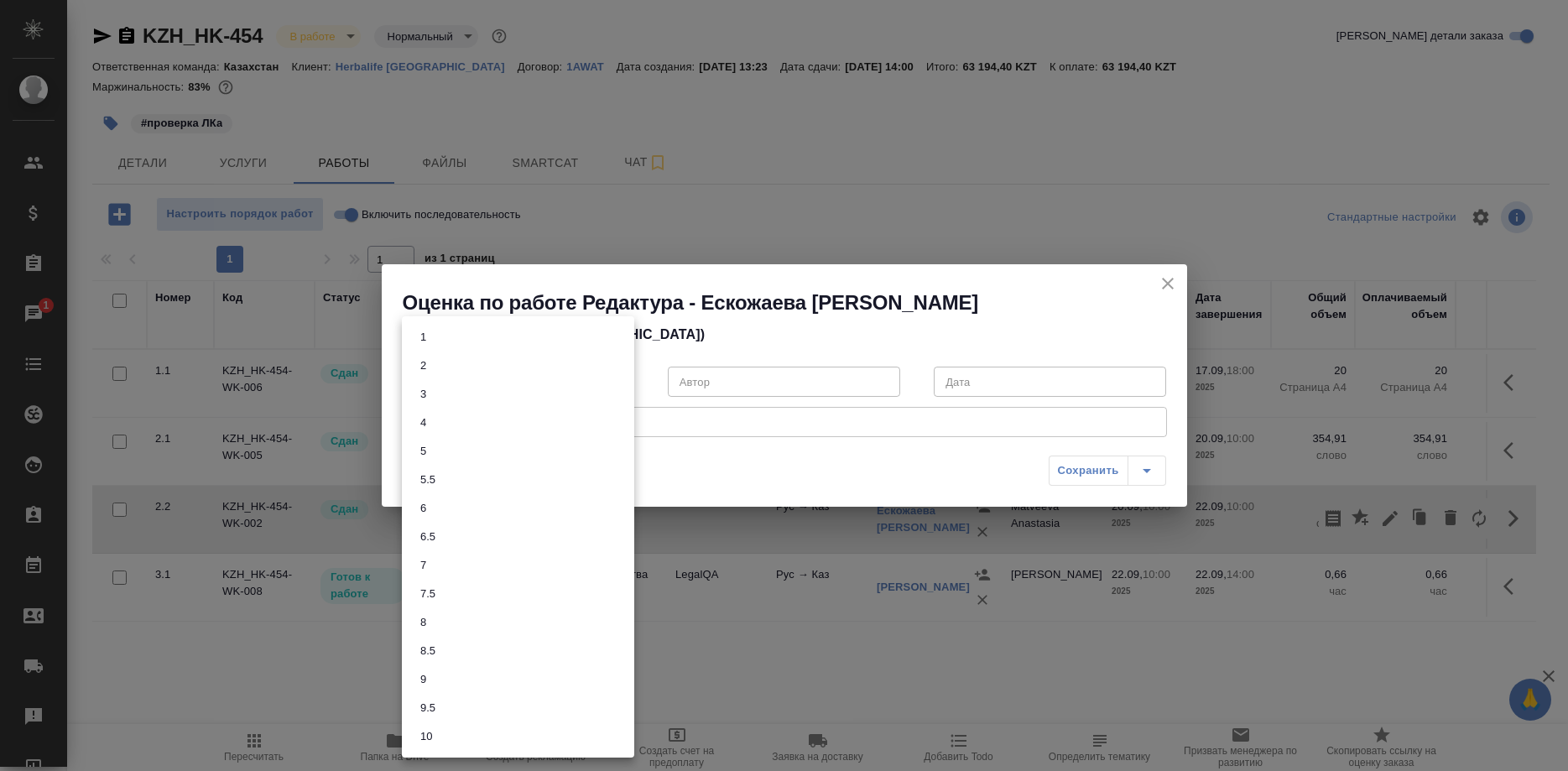
click at [617, 378] on body "🙏 .cls-1 fill:#fff; AWATERA Shirina Sabina Клиенты Спецификации Заказы 1 Чаты T…" at bounding box center [784, 385] width 1568 height 771
click at [533, 591] on li "7.5" at bounding box center [518, 593] width 232 height 28
type input "7.5"
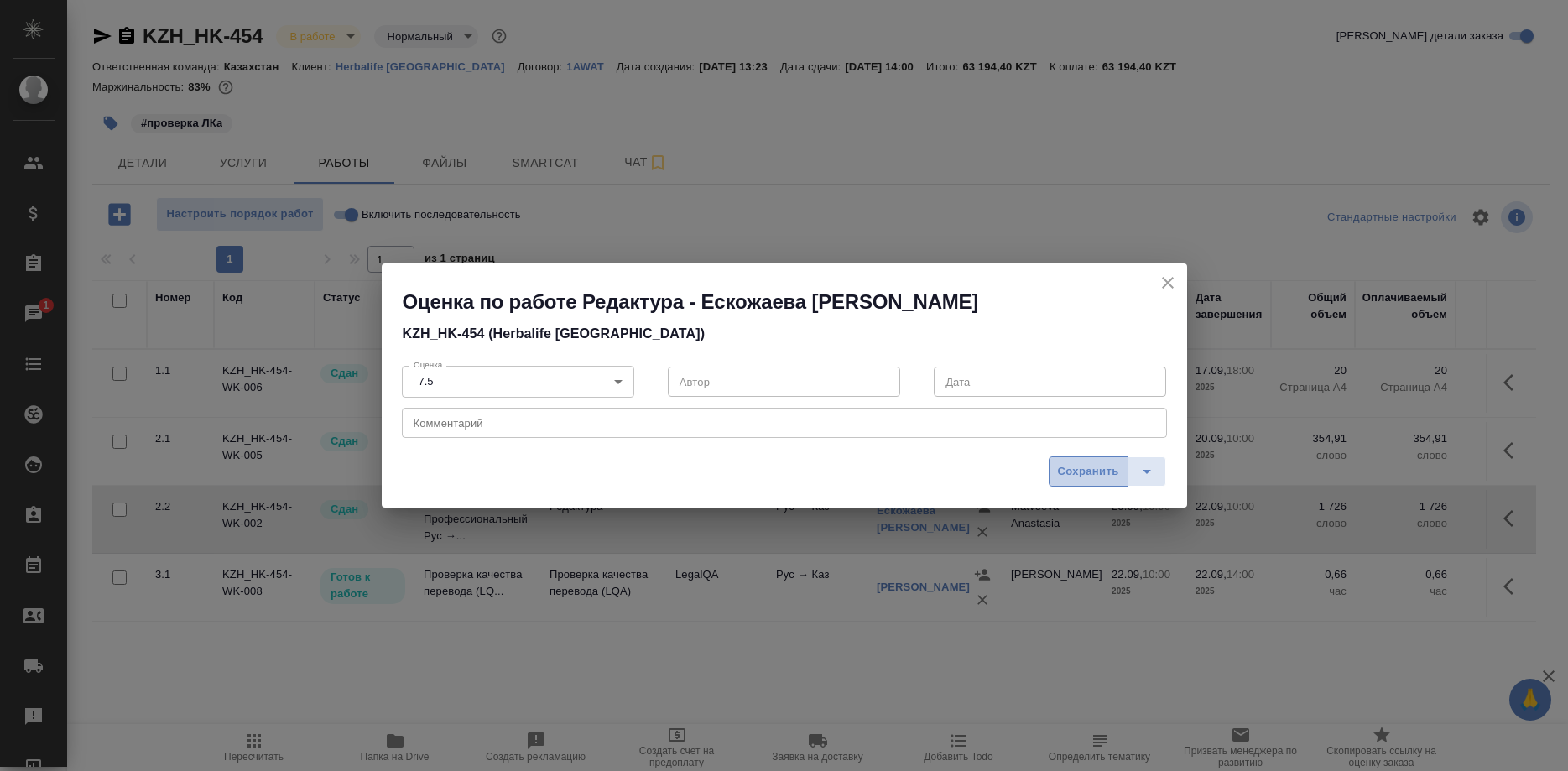
click at [1052, 465] on button "Сохранить" at bounding box center [1087, 471] width 79 height 30
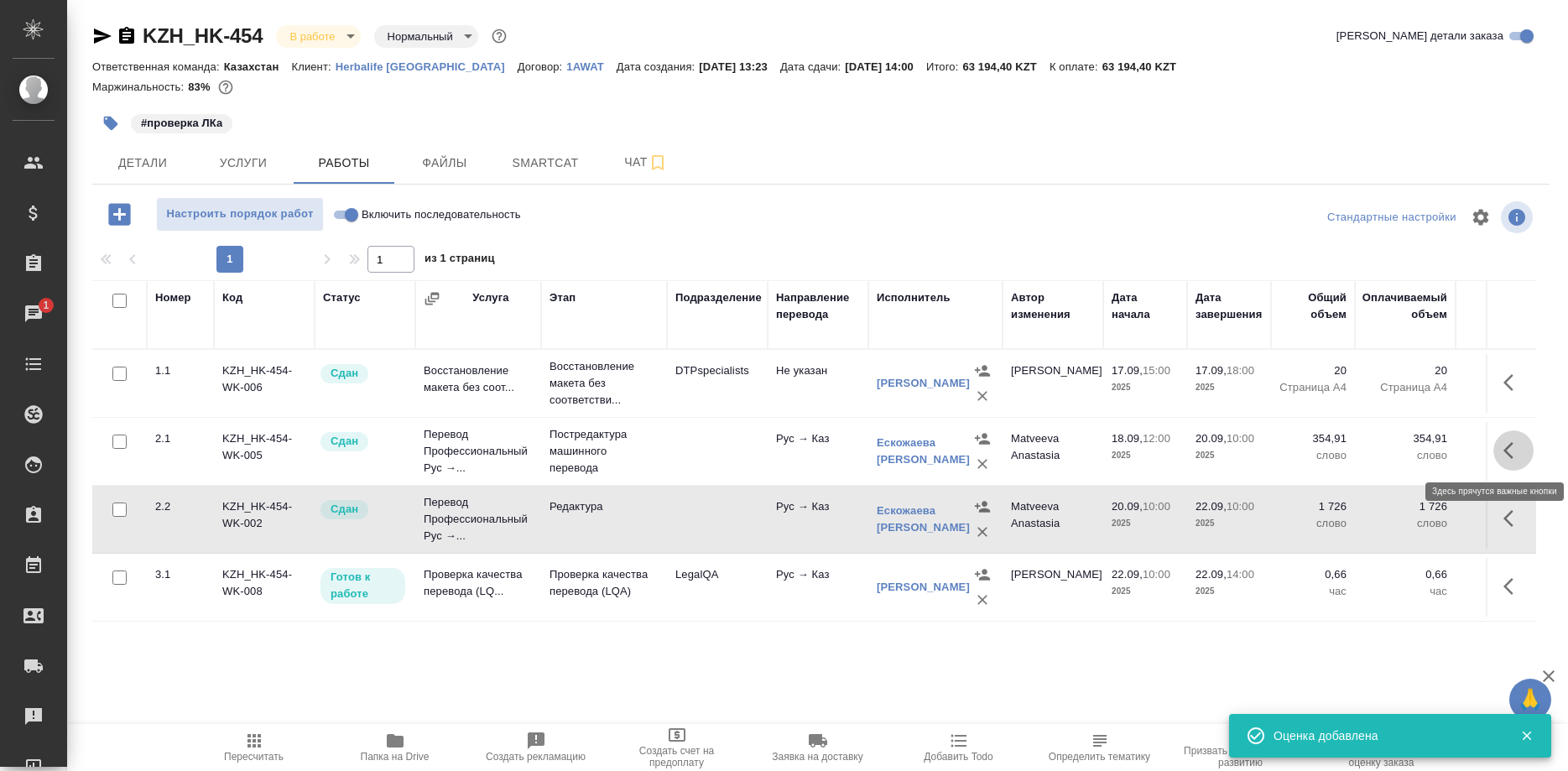
click at [1500, 450] on button "button" at bounding box center [1513, 450] width 40 height 40
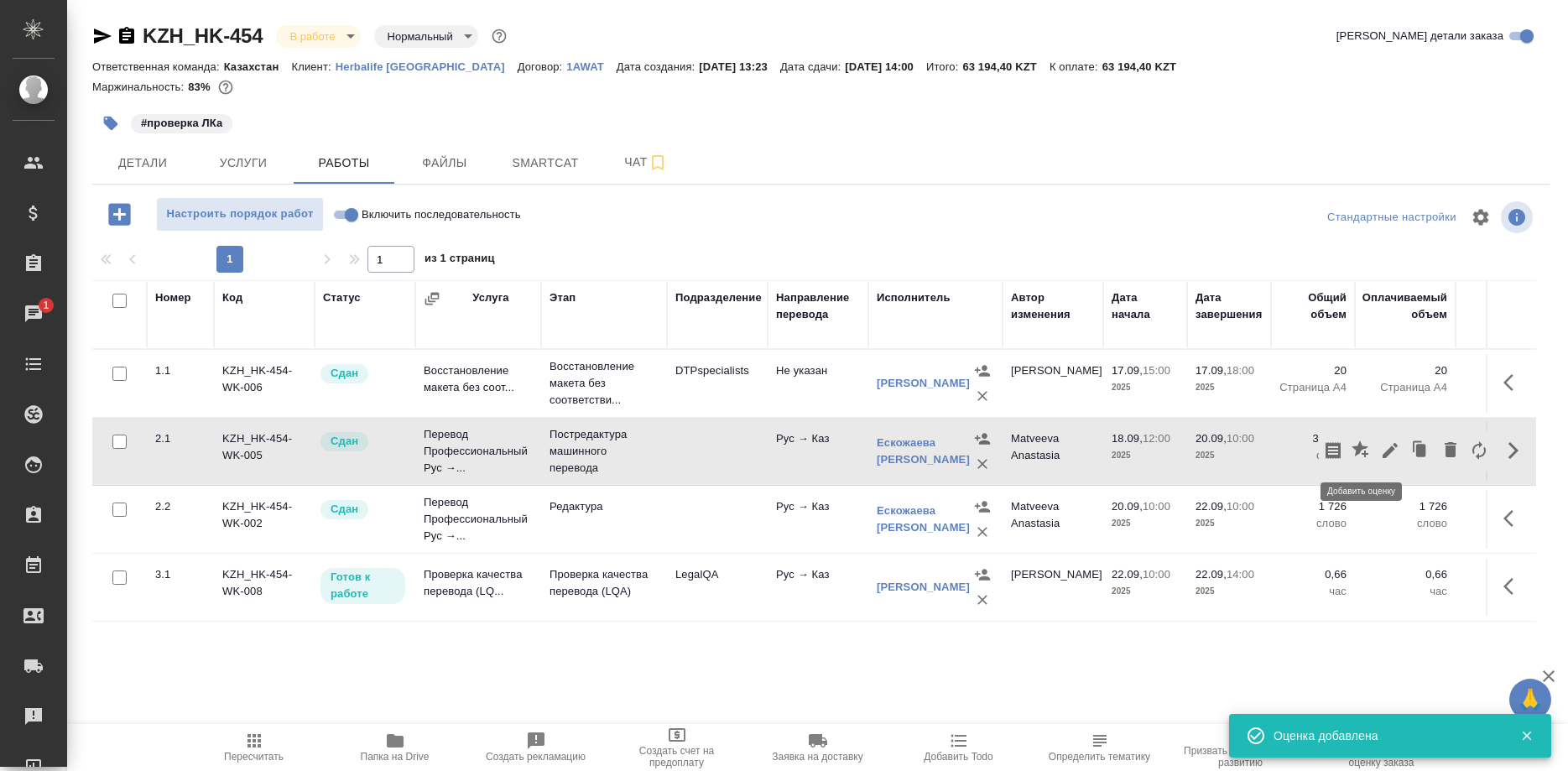
click at [1355, 447] on icon "button" at bounding box center [1360, 449] width 17 height 17
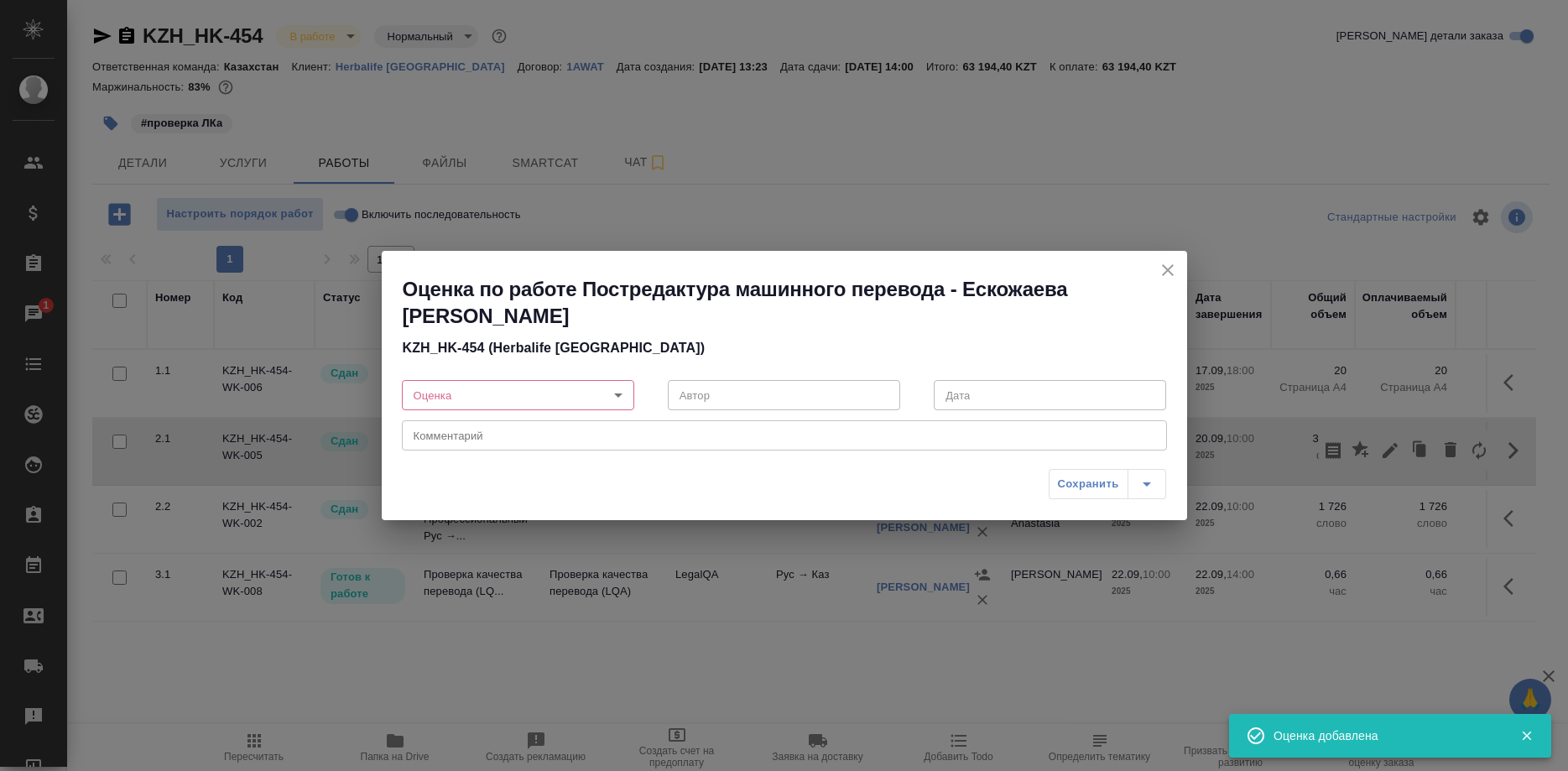
click at [609, 391] on body "🙏 .cls-1 fill:#fff; AWATERA Shirina Sabina Клиенты Спецификации Заказы 1 Чаты T…" at bounding box center [784, 385] width 1568 height 771
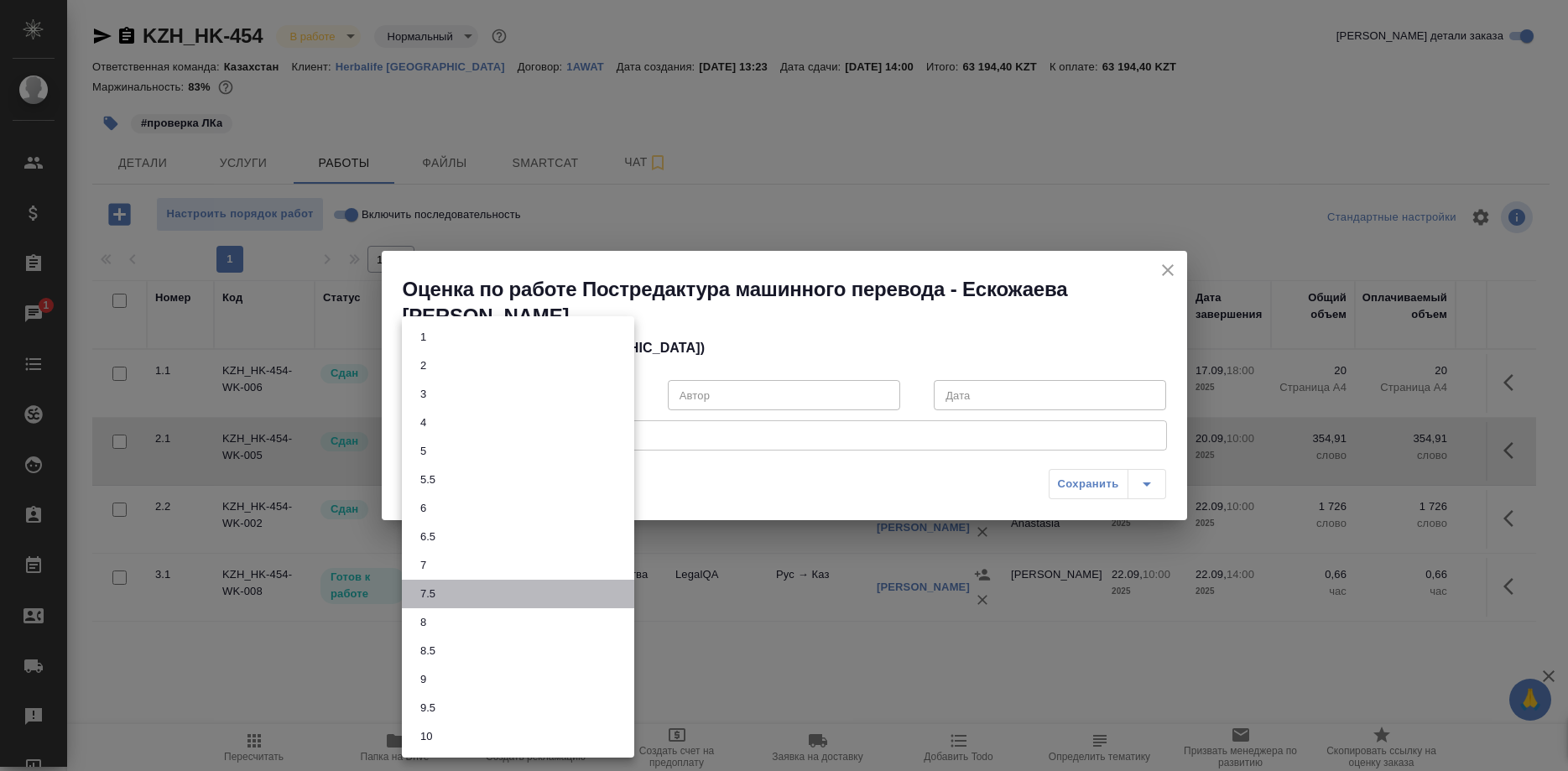
click at [555, 589] on li "7.5" at bounding box center [518, 593] width 232 height 28
type input "7.5"
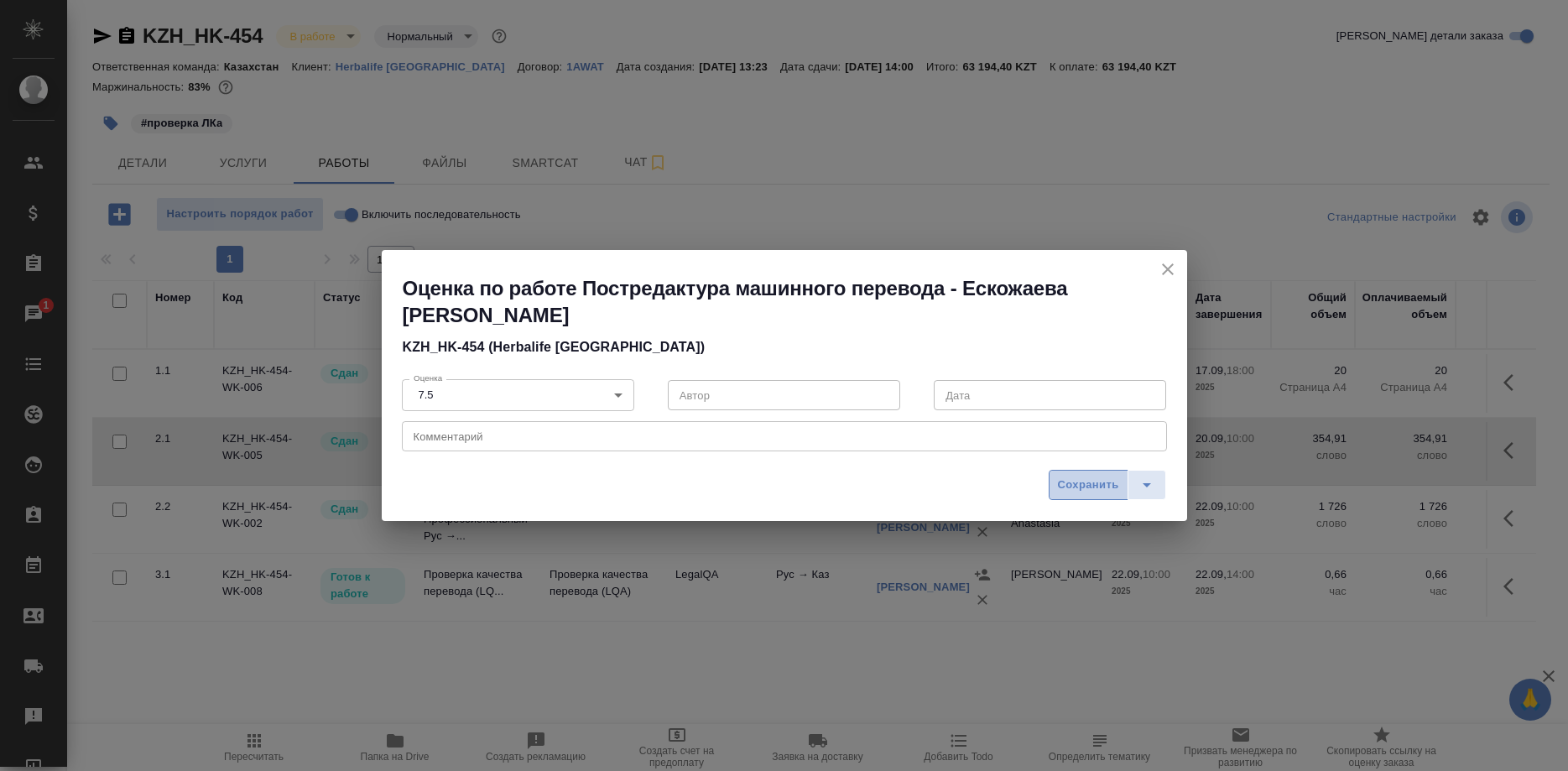
click at [1070, 473] on button "Сохранить" at bounding box center [1087, 484] width 79 height 30
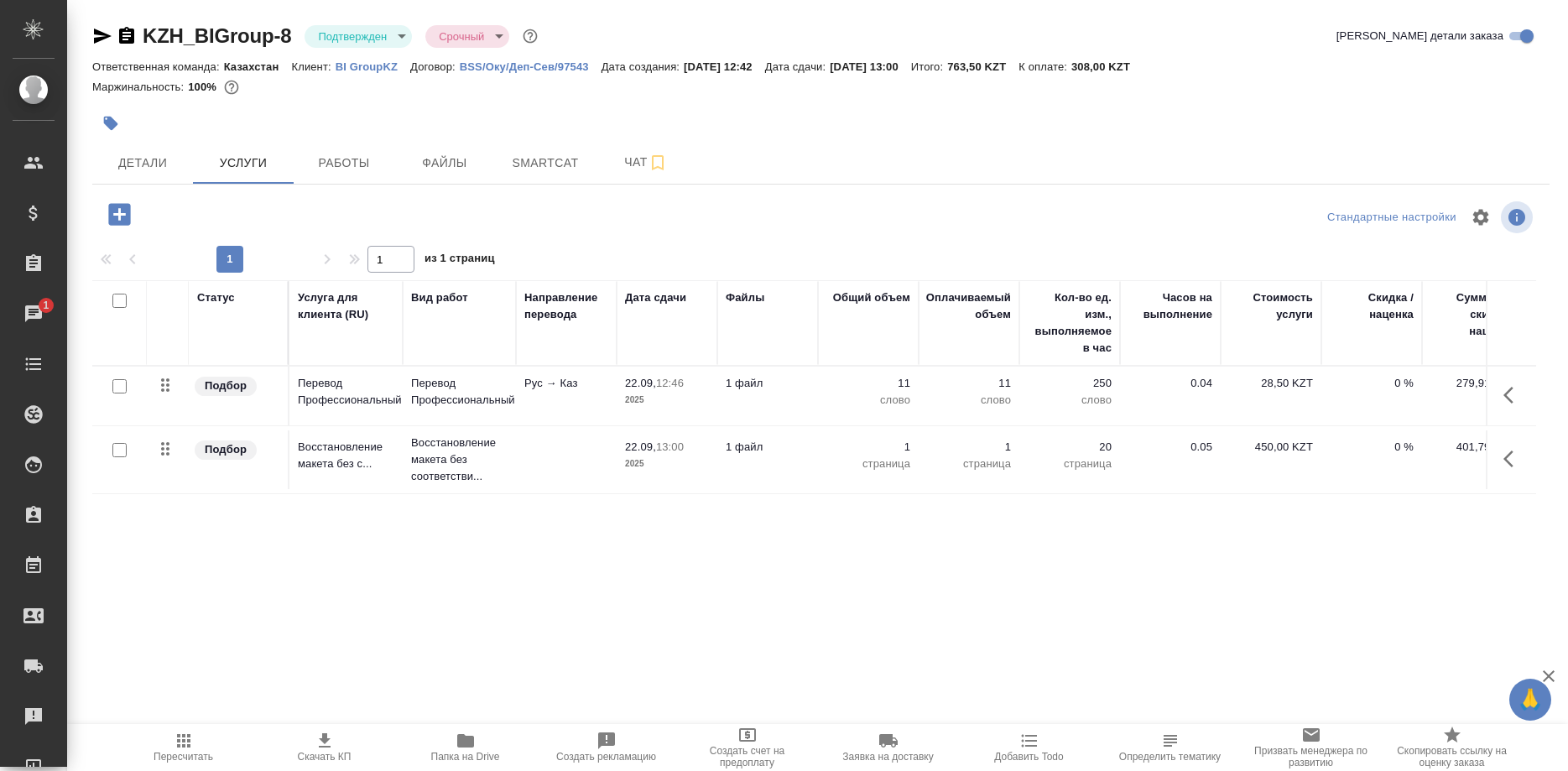
click at [195, 751] on span "Пересчитать" at bounding box center [184, 756] width 60 height 12
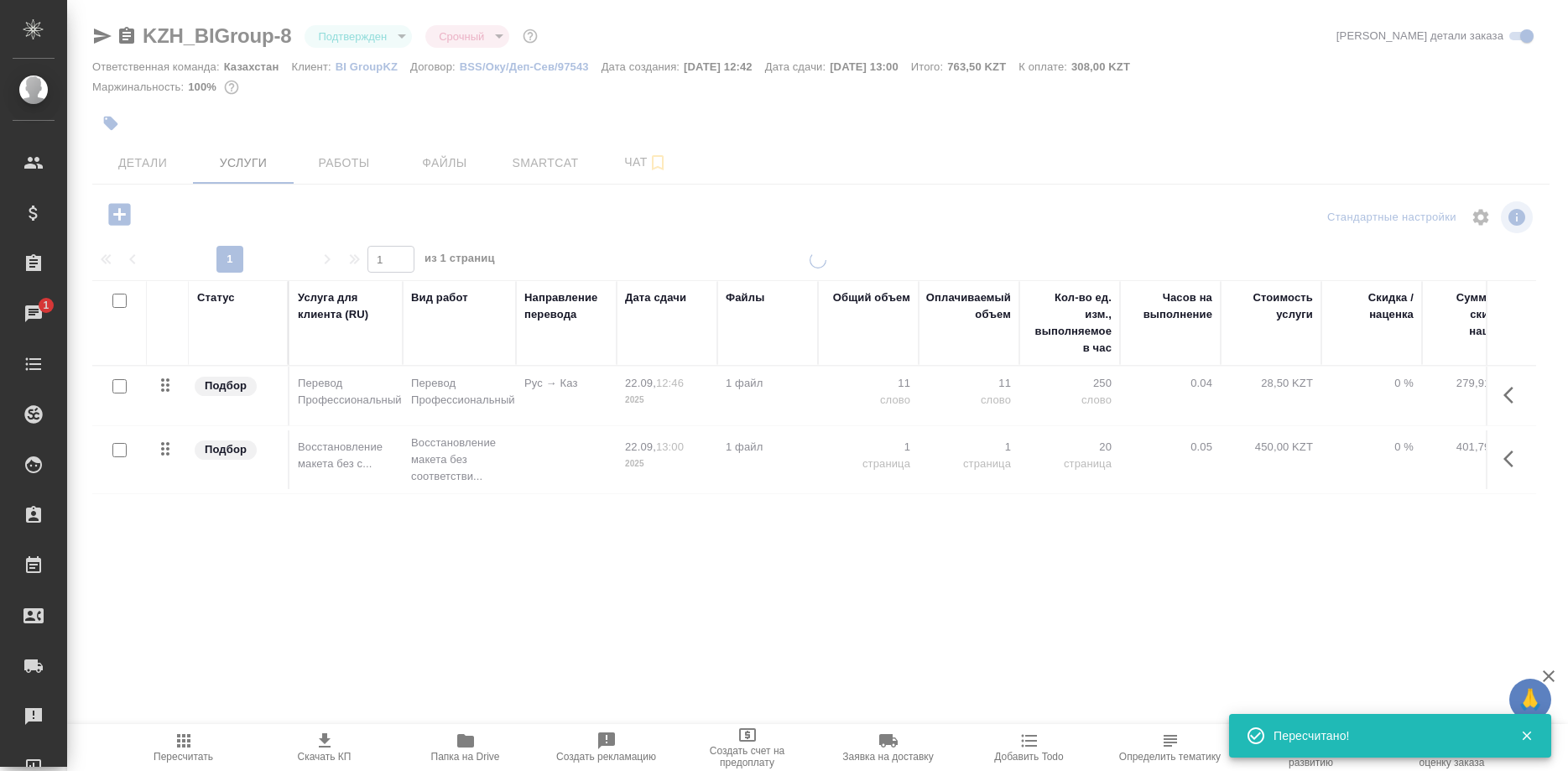
type input "completed"
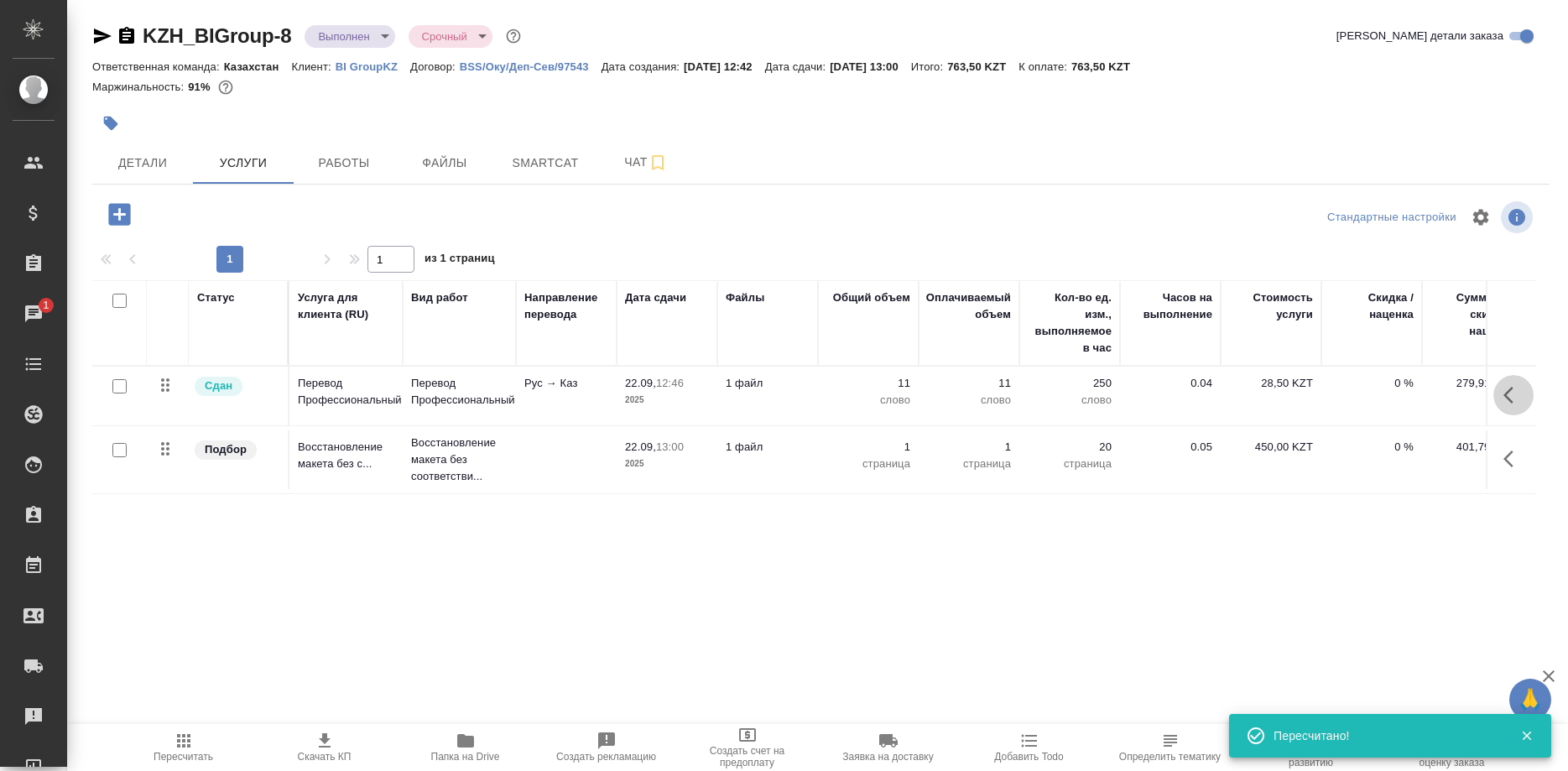
click at [1501, 395] on button "button" at bounding box center [1513, 394] width 40 height 40
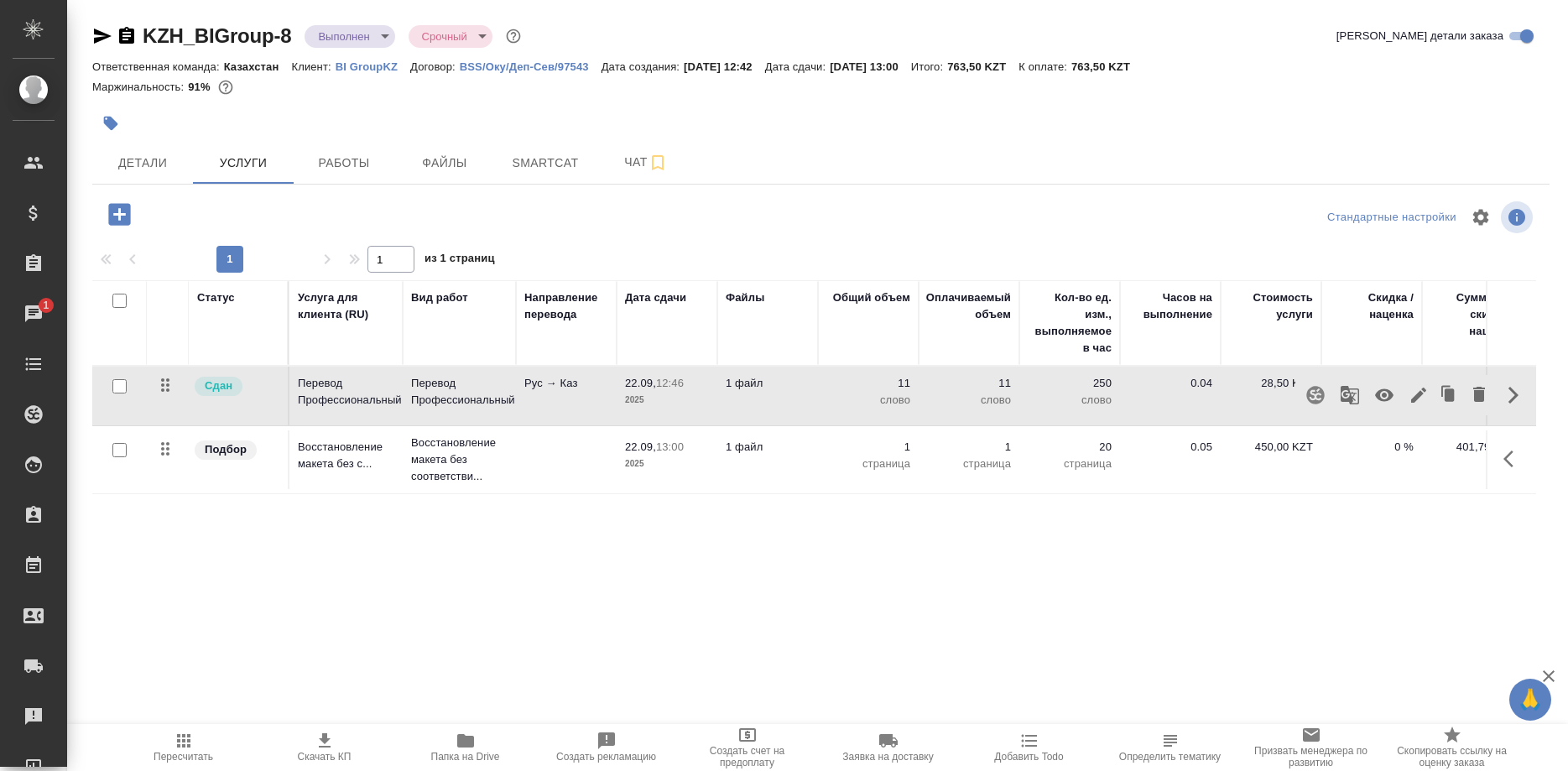
click at [1402, 395] on button "button" at bounding box center [1384, 394] width 40 height 40
click at [331, 174] on button "Работы" at bounding box center [344, 162] width 101 height 42
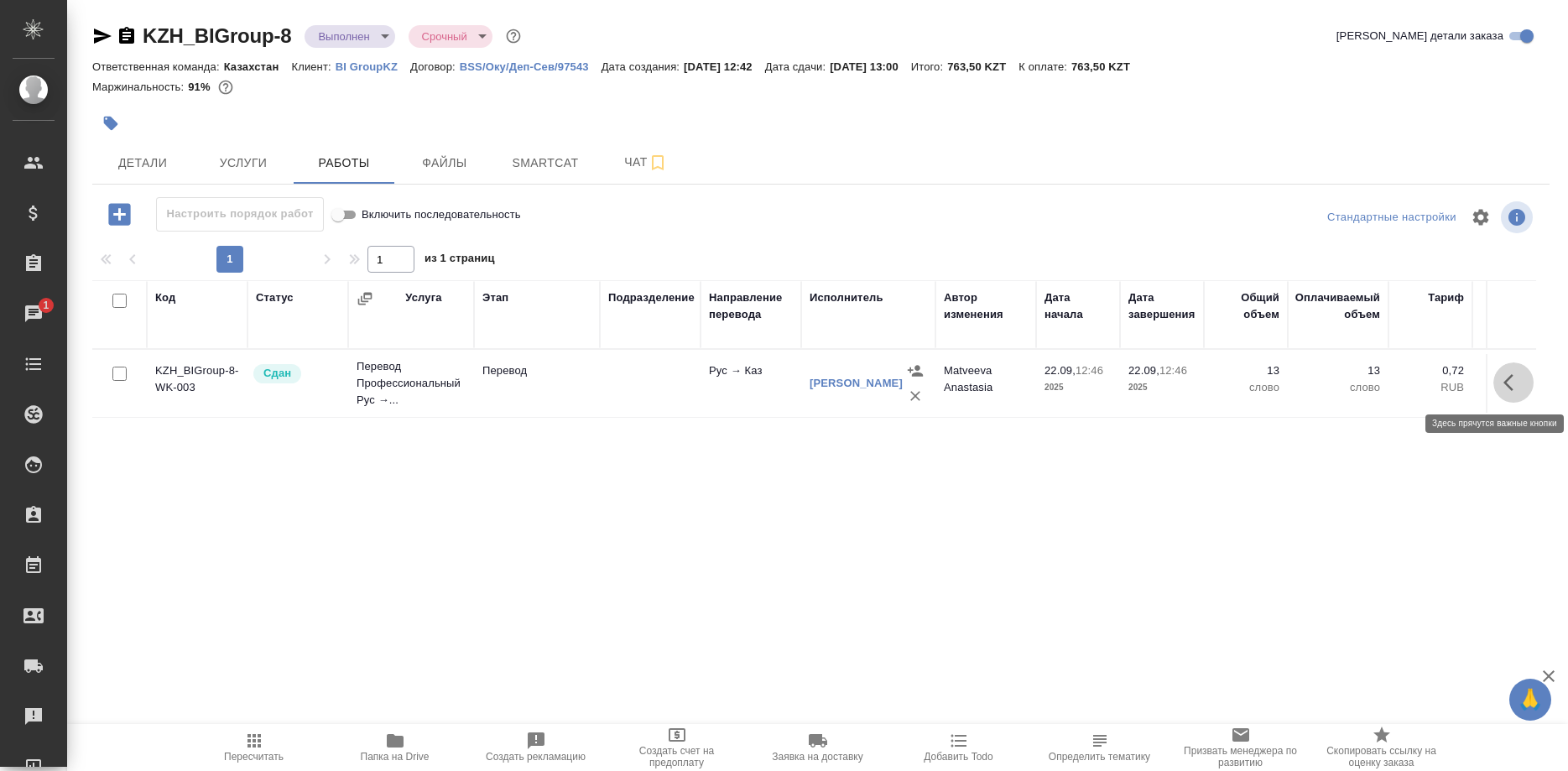
click at [1498, 382] on button "button" at bounding box center [1513, 382] width 40 height 40
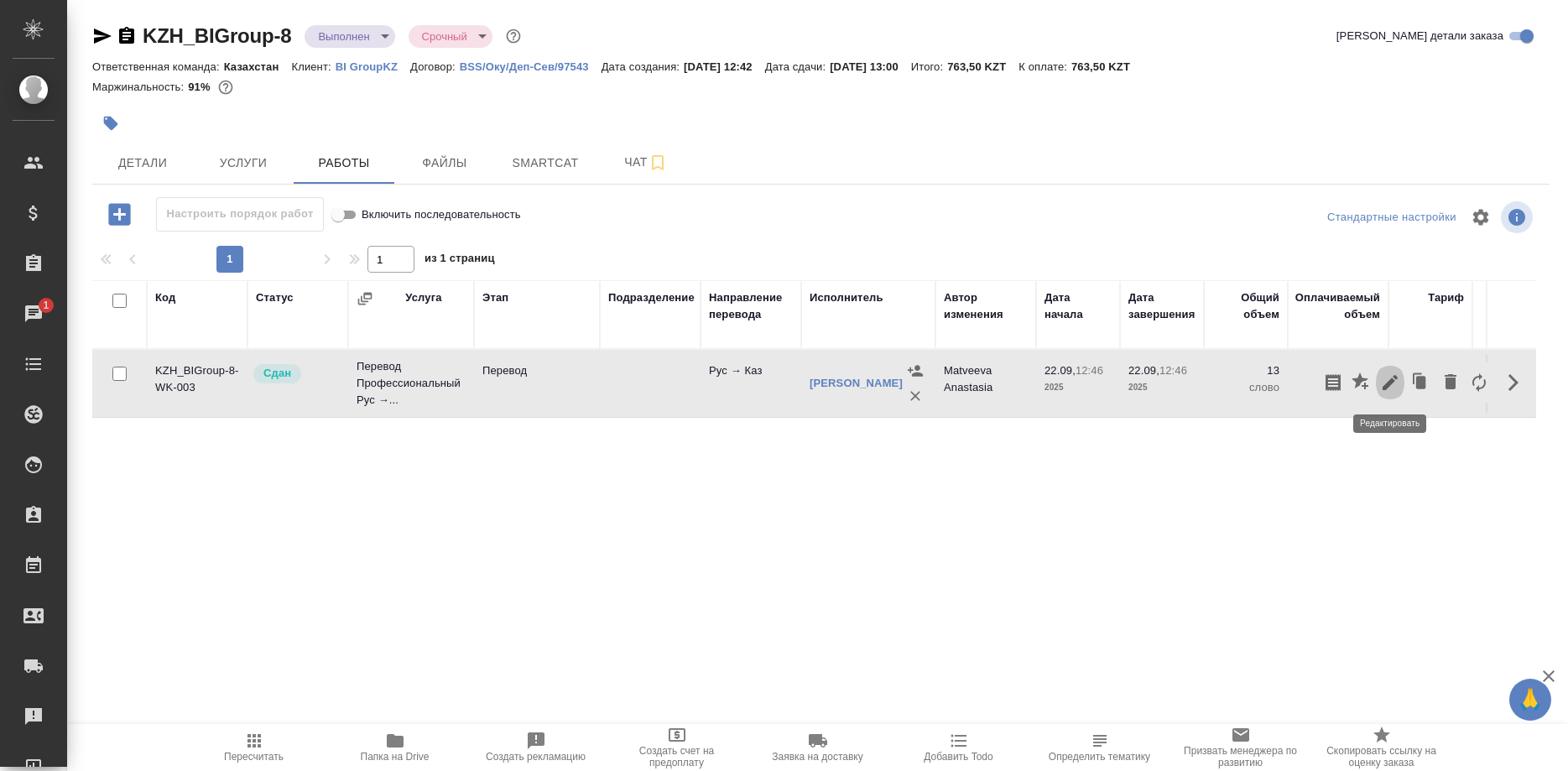
click at [1378, 384] on button "button" at bounding box center [1389, 382] width 28 height 40
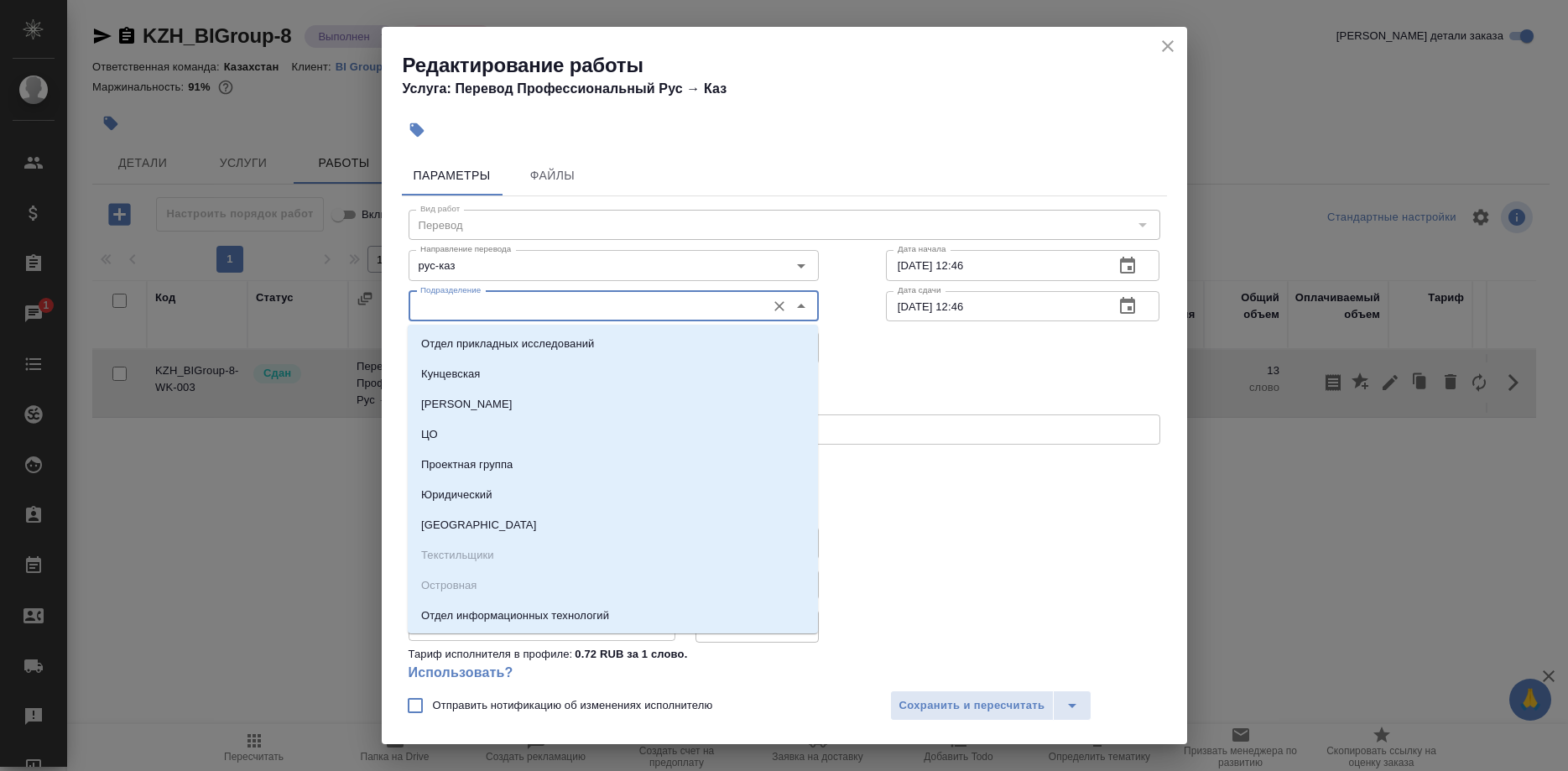
click at [587, 305] on input "Подразделение" at bounding box center [585, 307] width 344 height 20
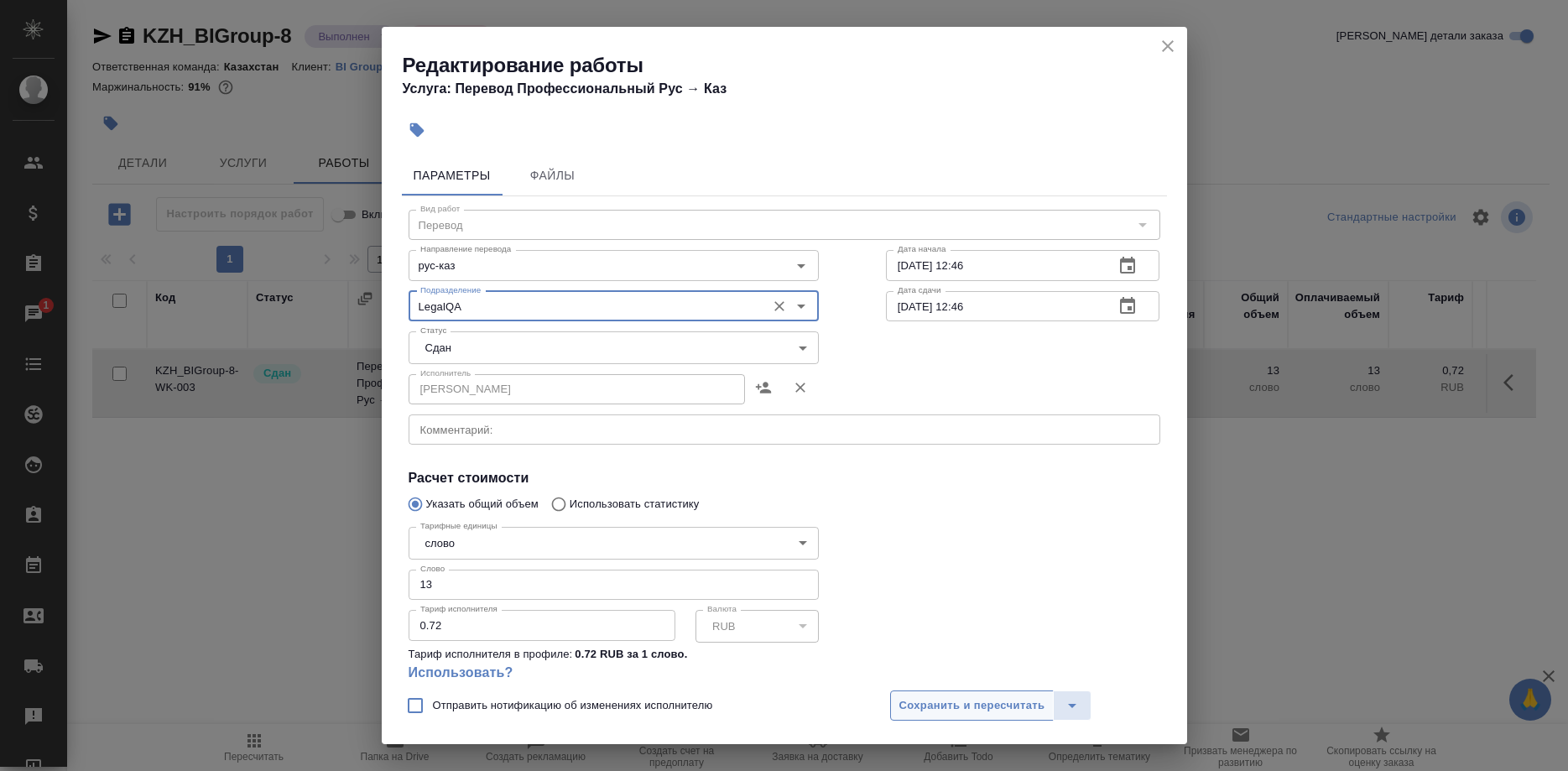
type input "LegalQA"
click at [914, 706] on span "Сохранить и пересчитать" at bounding box center [971, 706] width 146 height 20
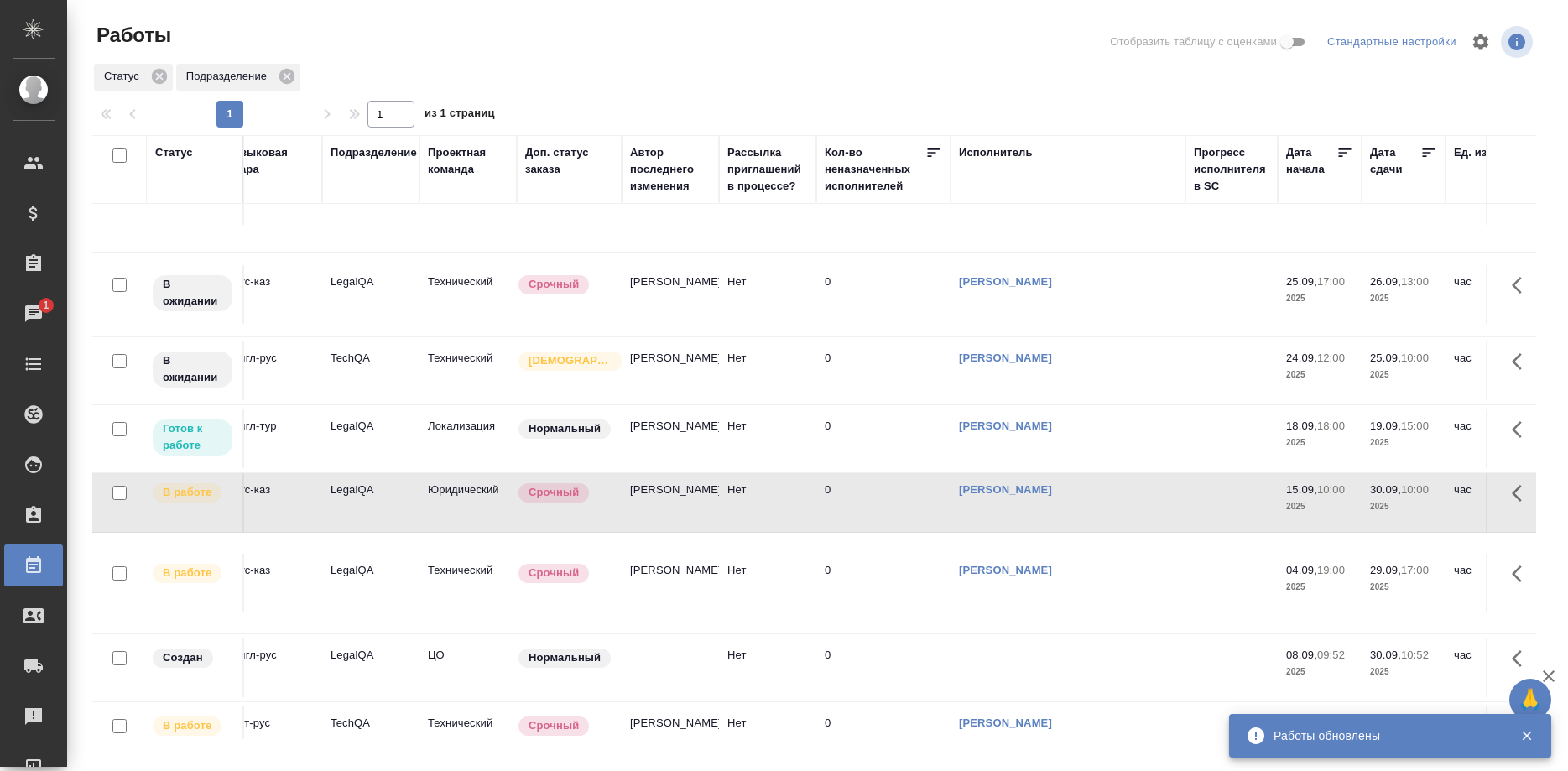
scroll to position [257, 506]
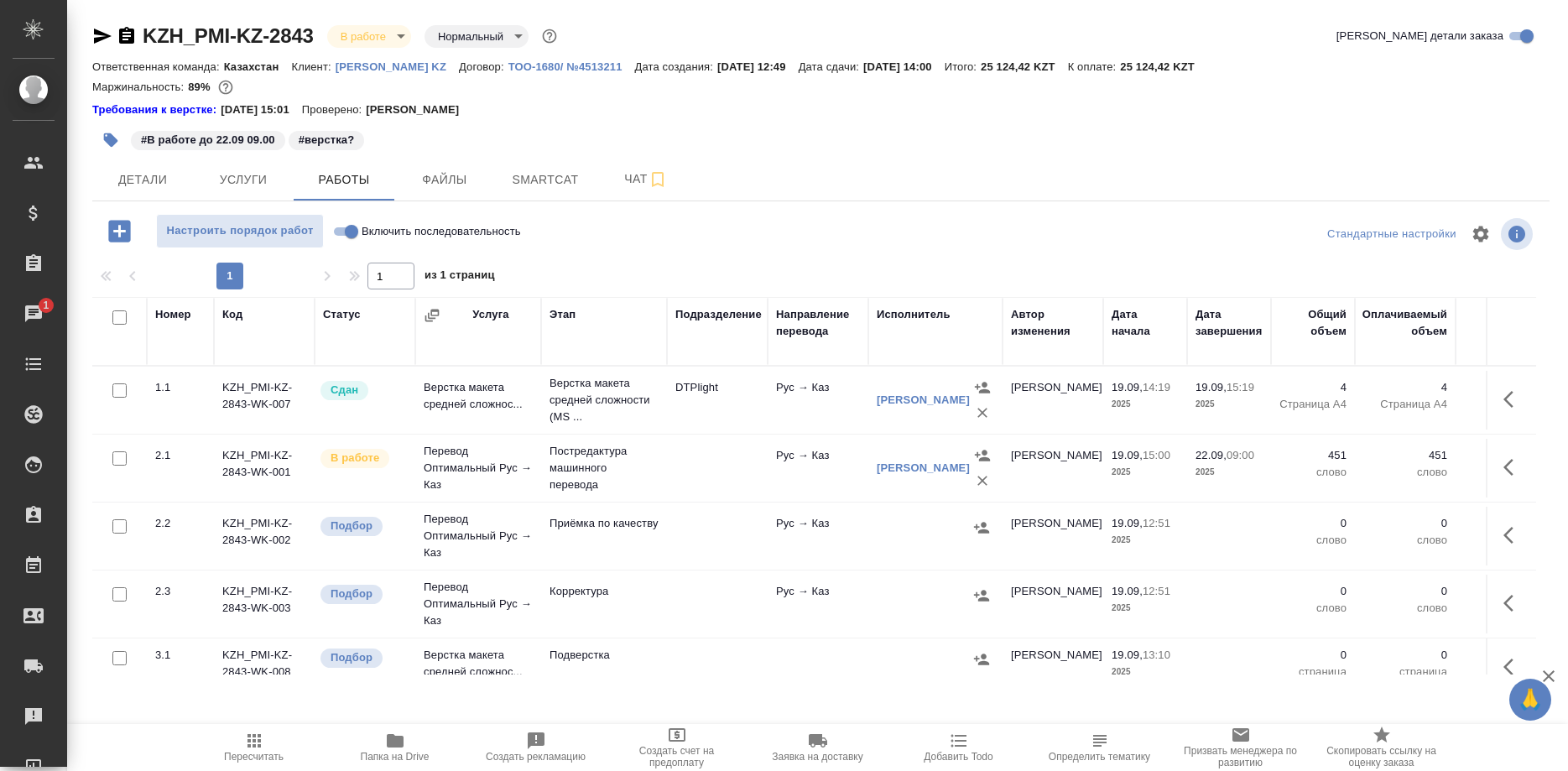
scroll to position [0, 457]
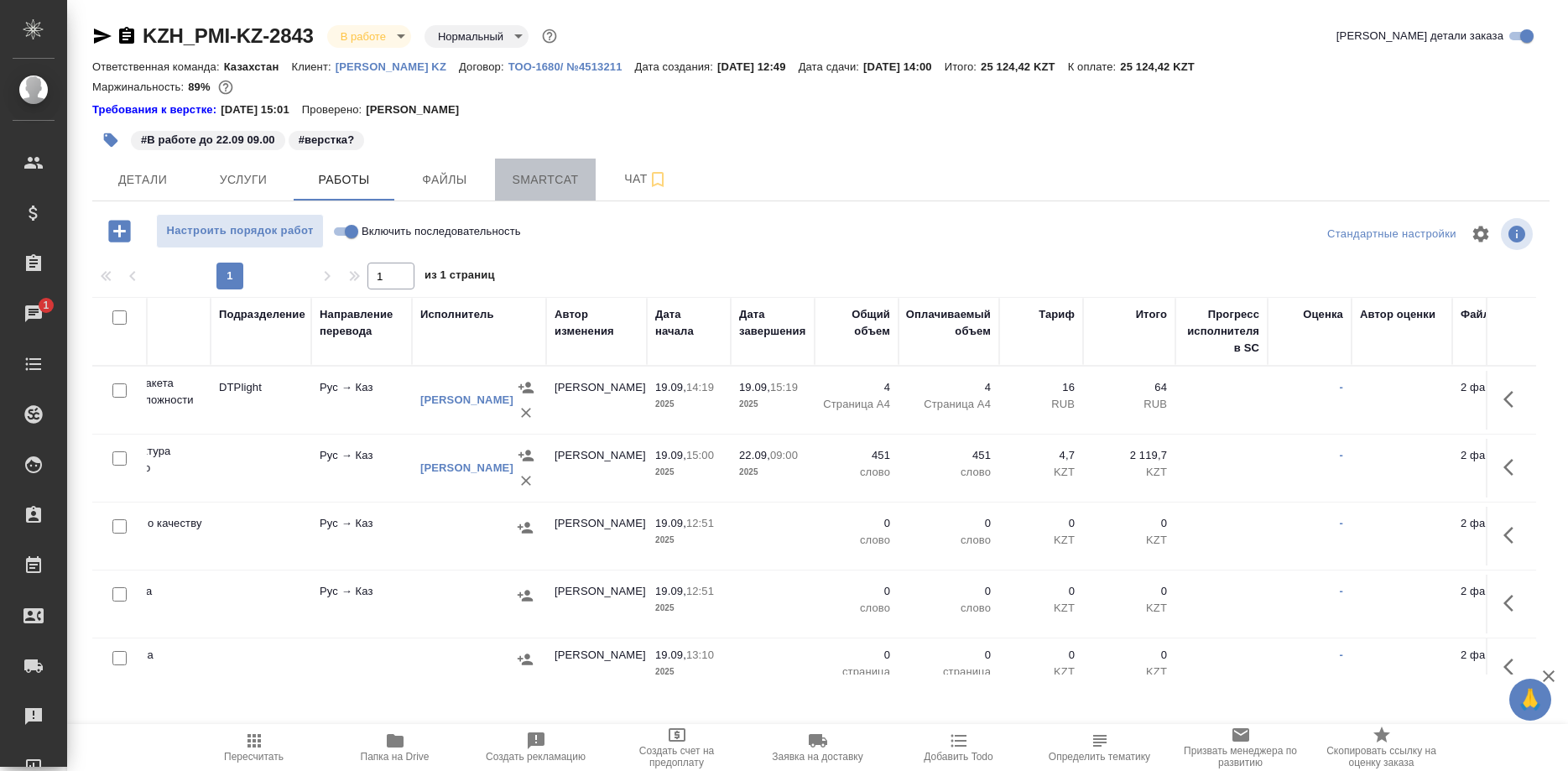
click at [551, 188] on span "Smartcat" at bounding box center [545, 179] width 80 height 21
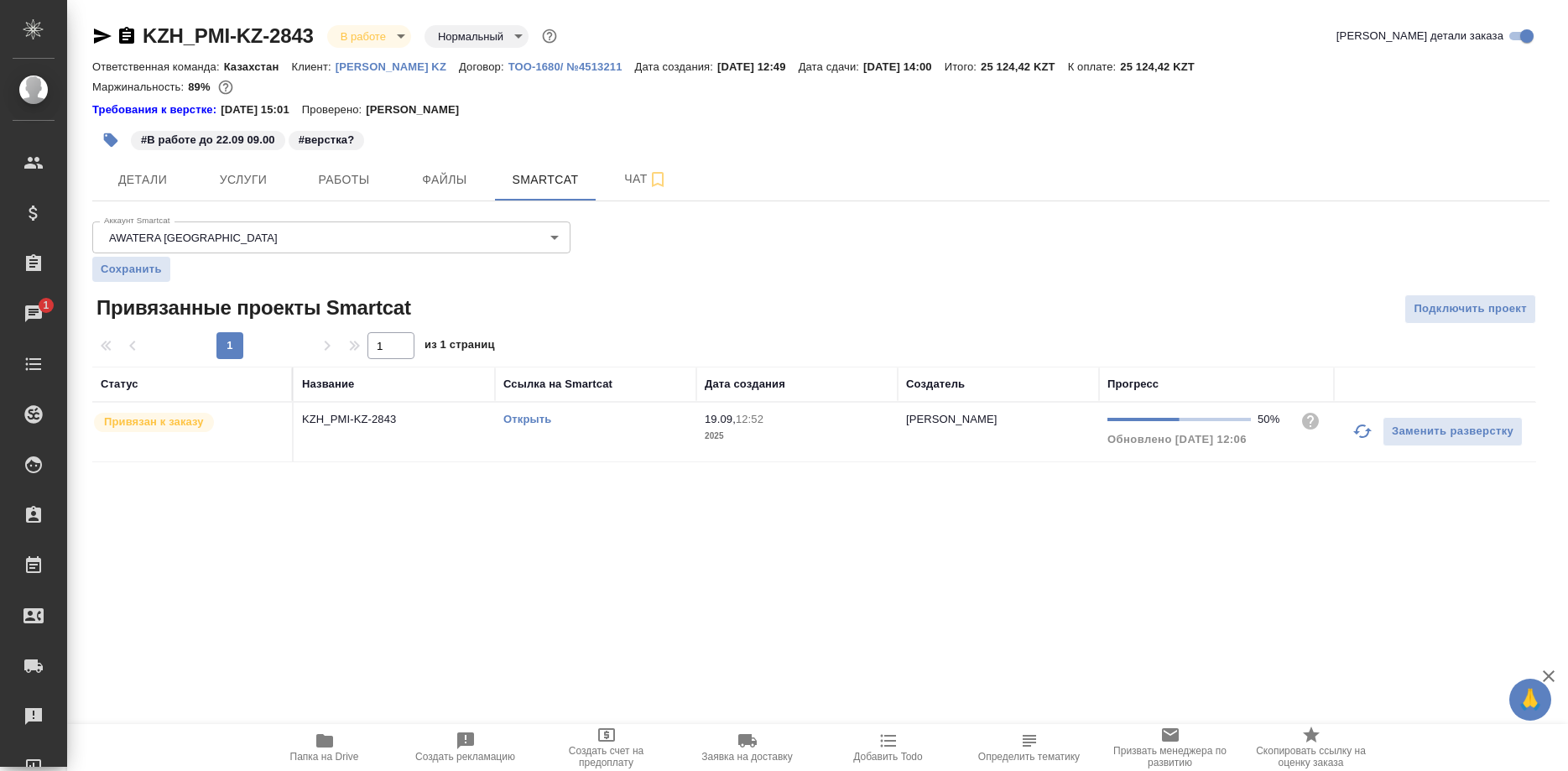
click at [529, 418] on link "Открыть" at bounding box center [528, 418] width 48 height 13
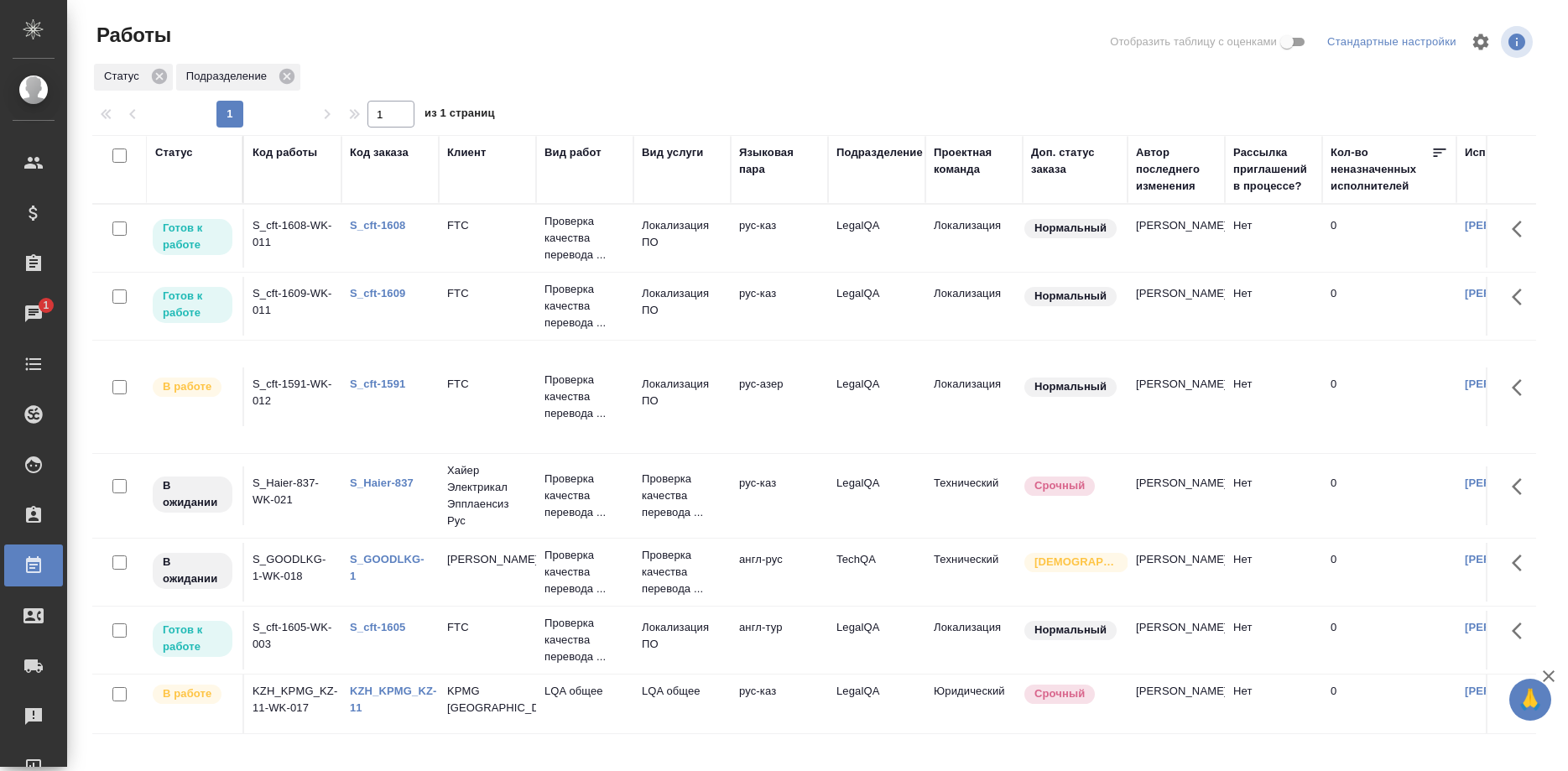
click at [387, 385] on link "S_cft-1591" at bounding box center [377, 383] width 55 height 13
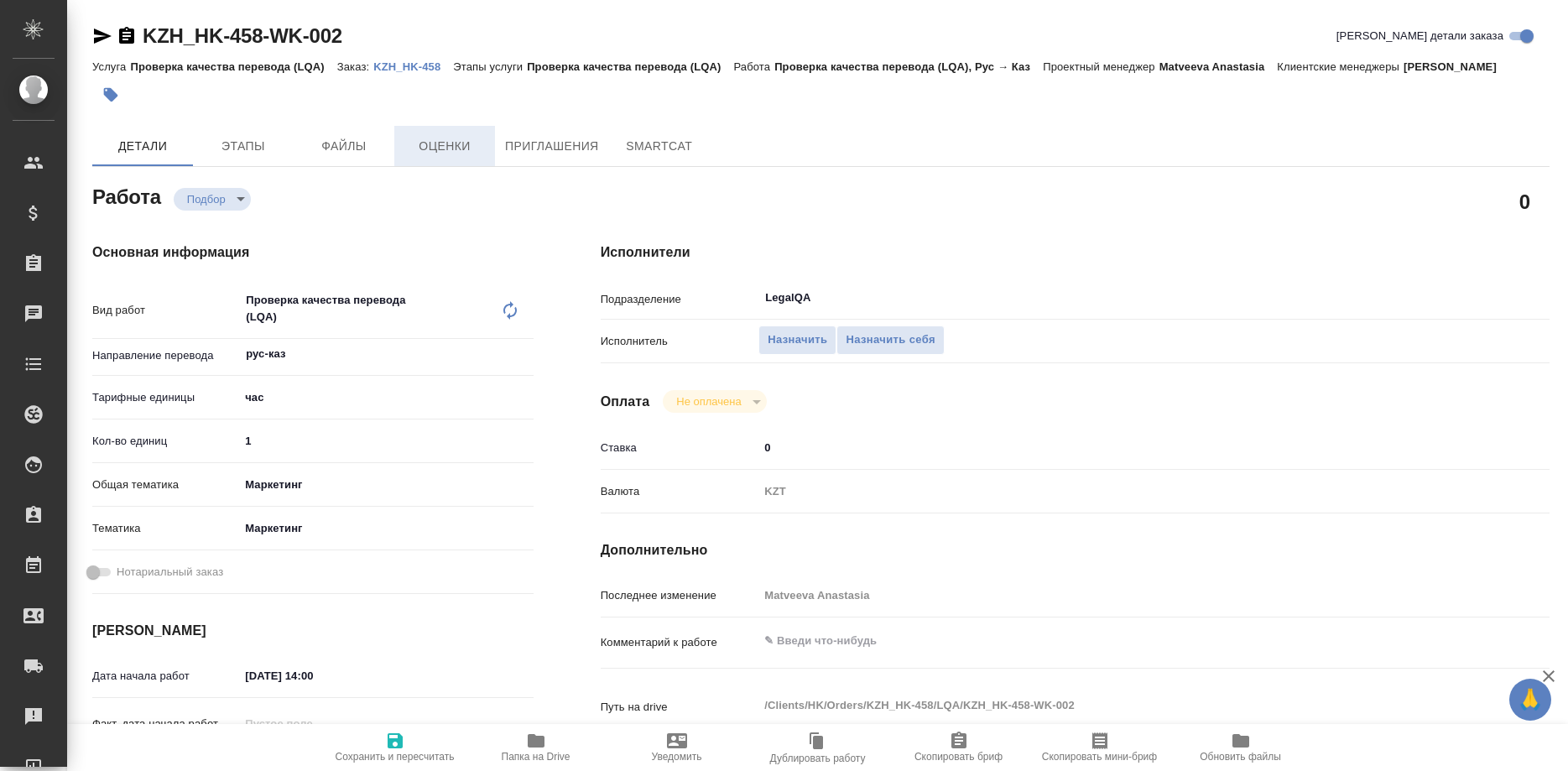
type textarea "x"
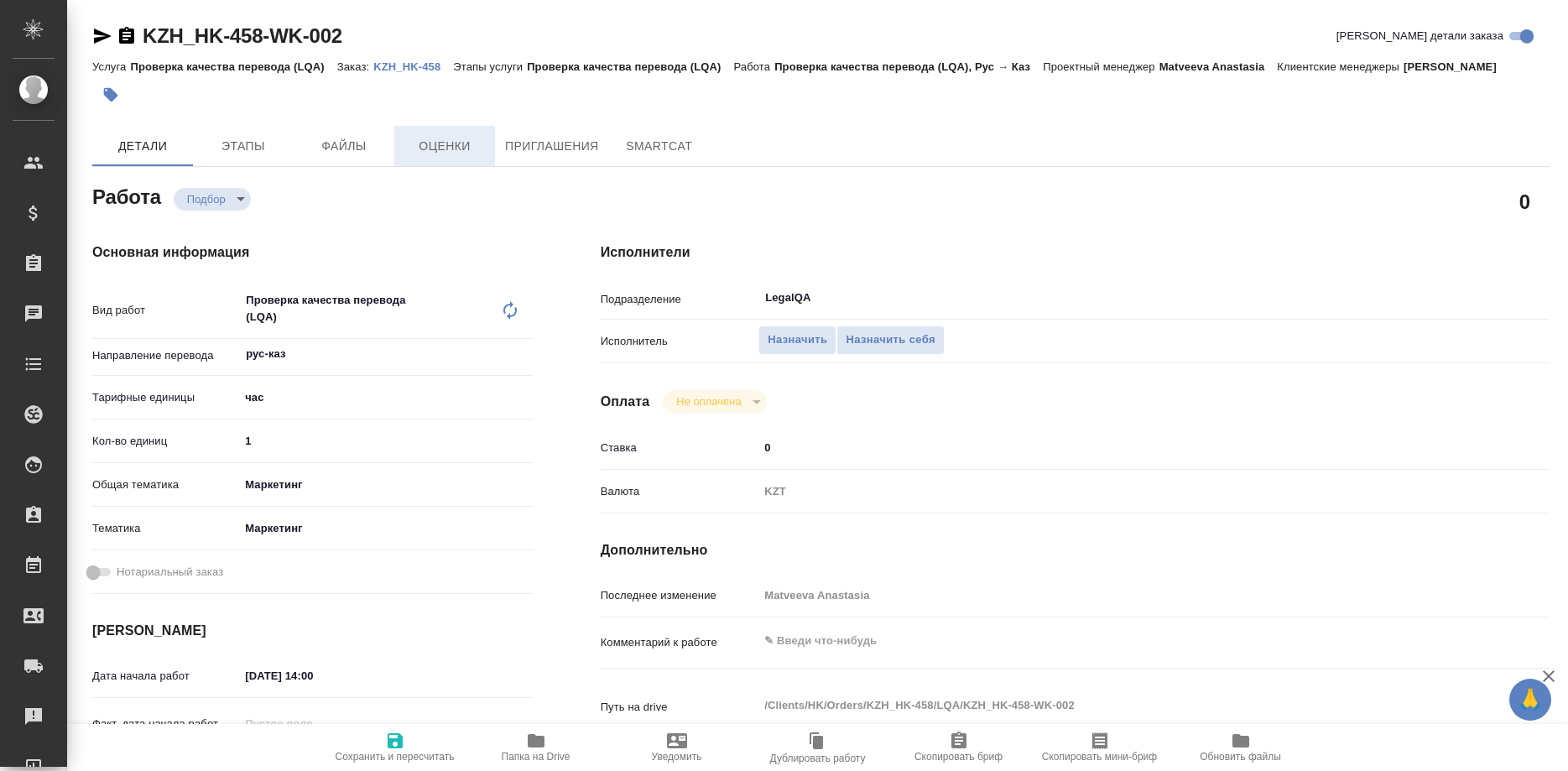
type textarea "x"
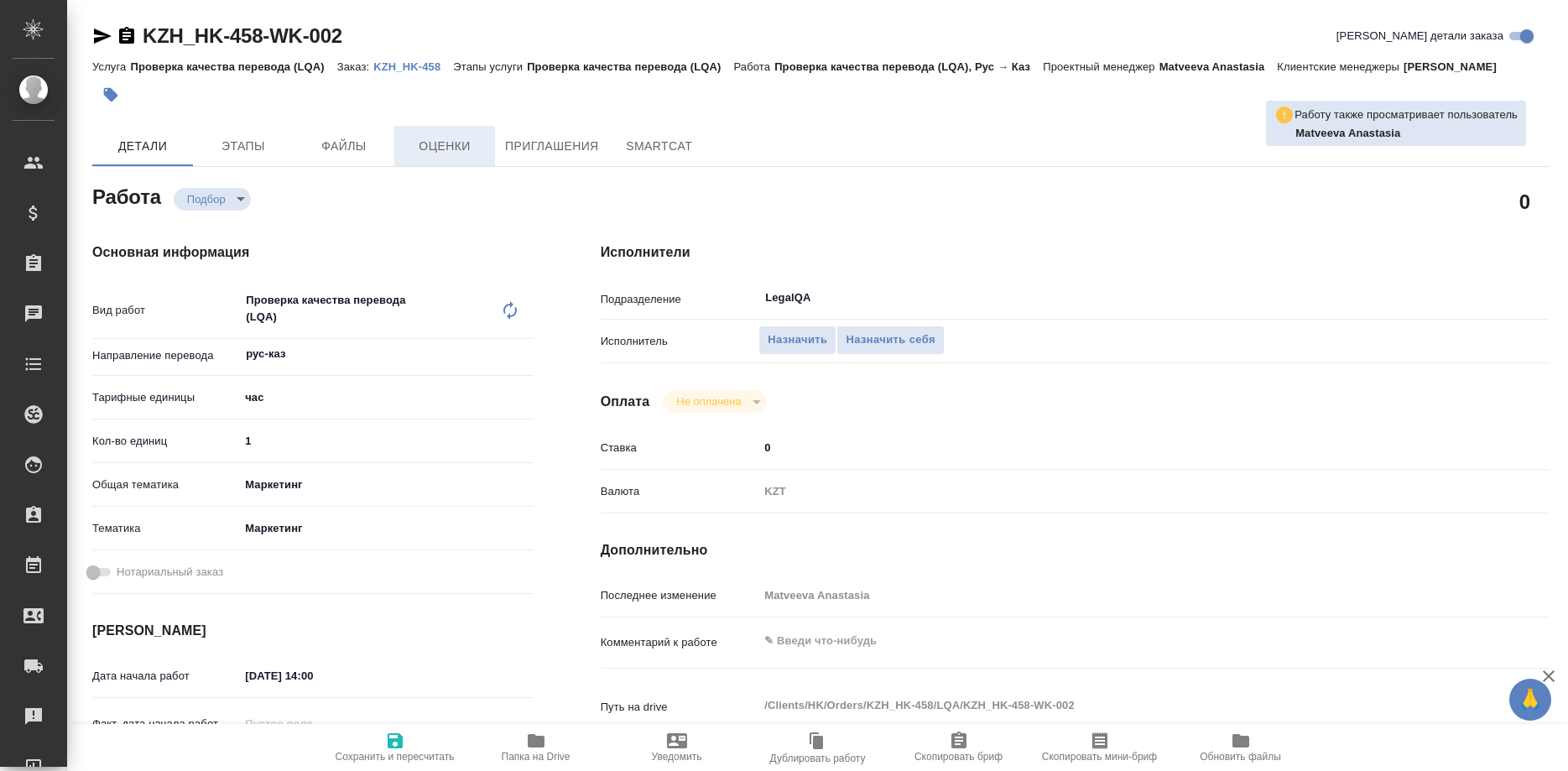
type textarea "x"
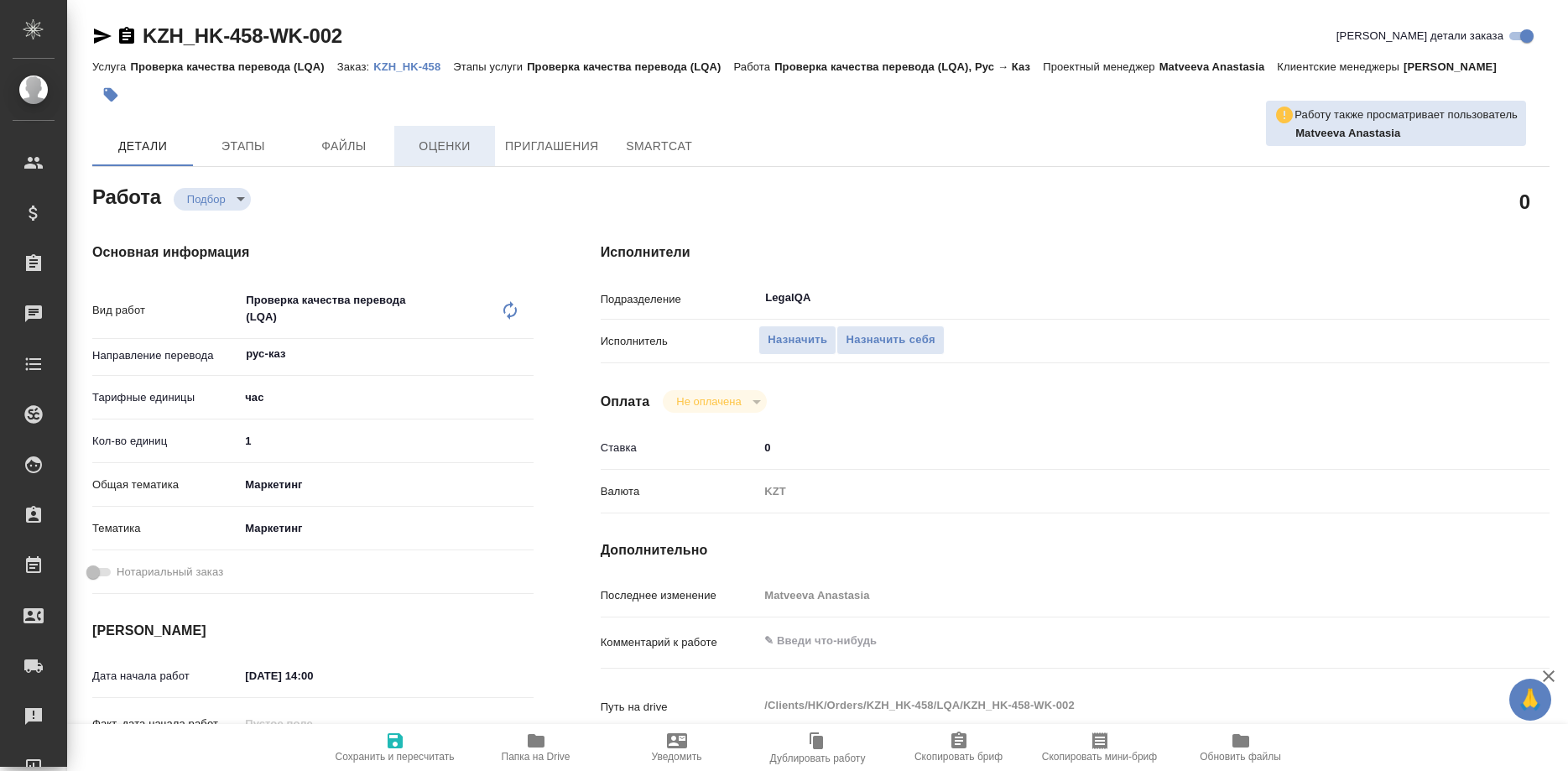
type textarea "x"
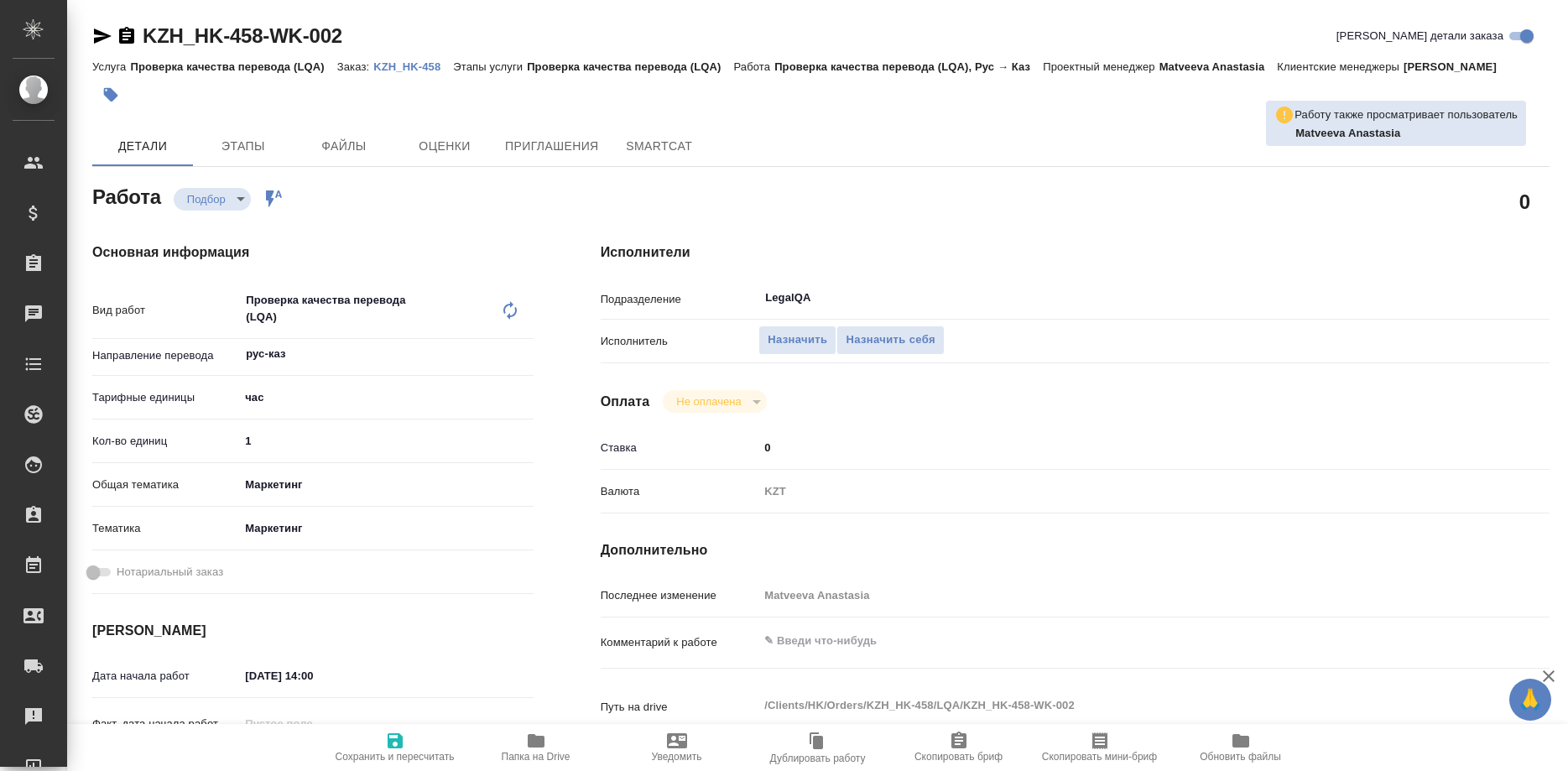
type textarea "x"
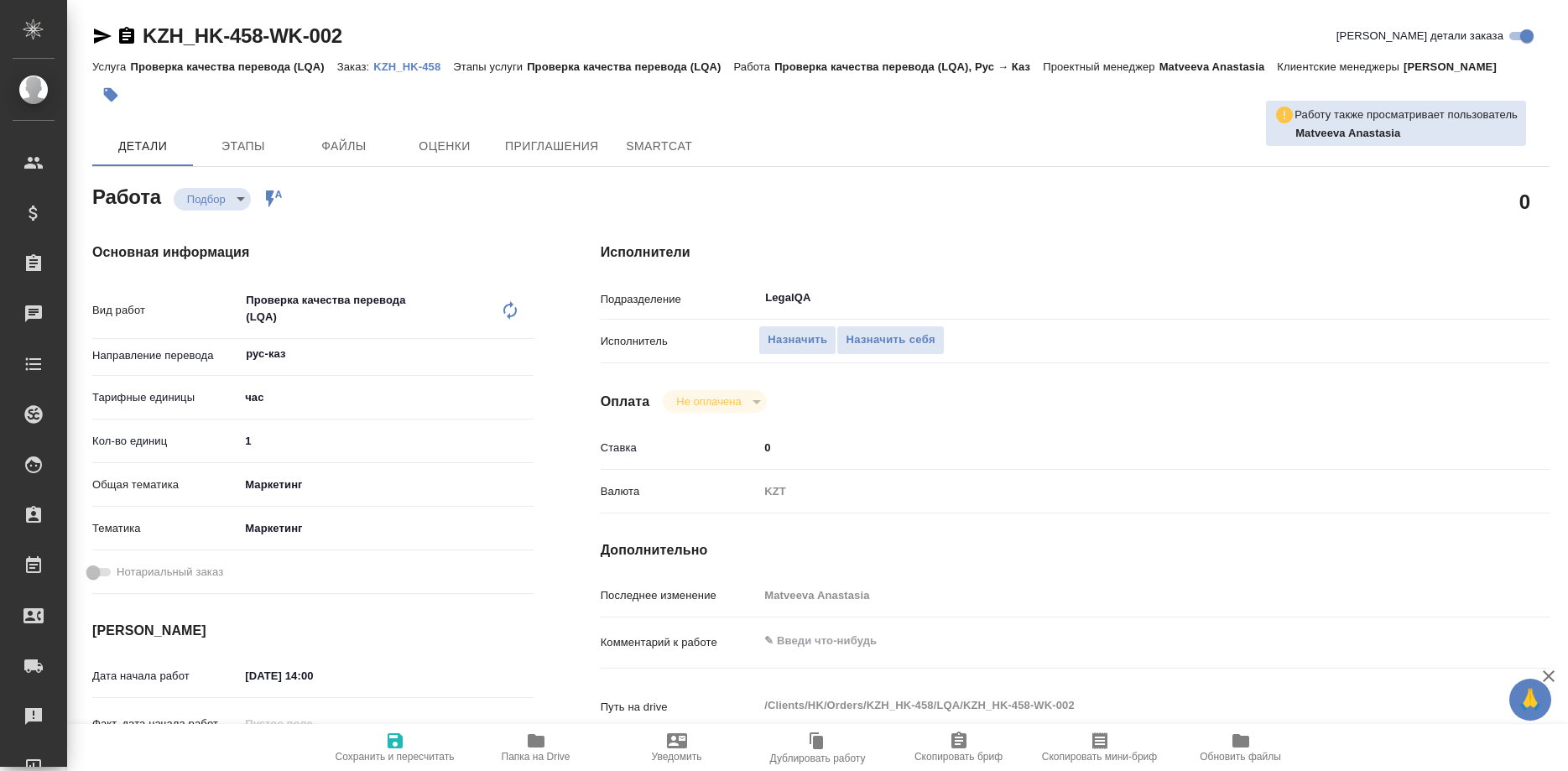
type textarea "x"
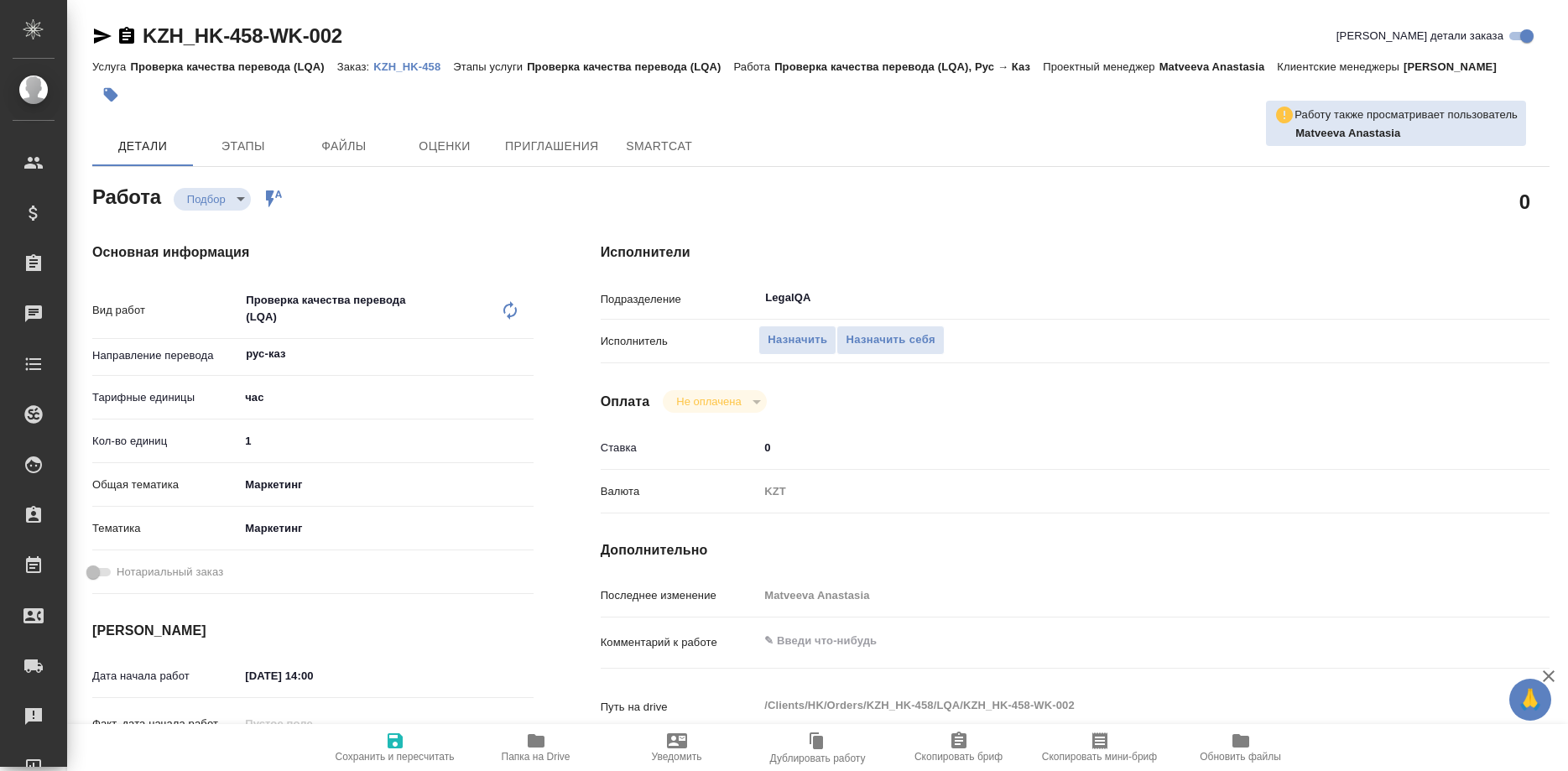
click at [393, 67] on p "KZH_HK-458" at bounding box center [412, 67] width 79 height 13
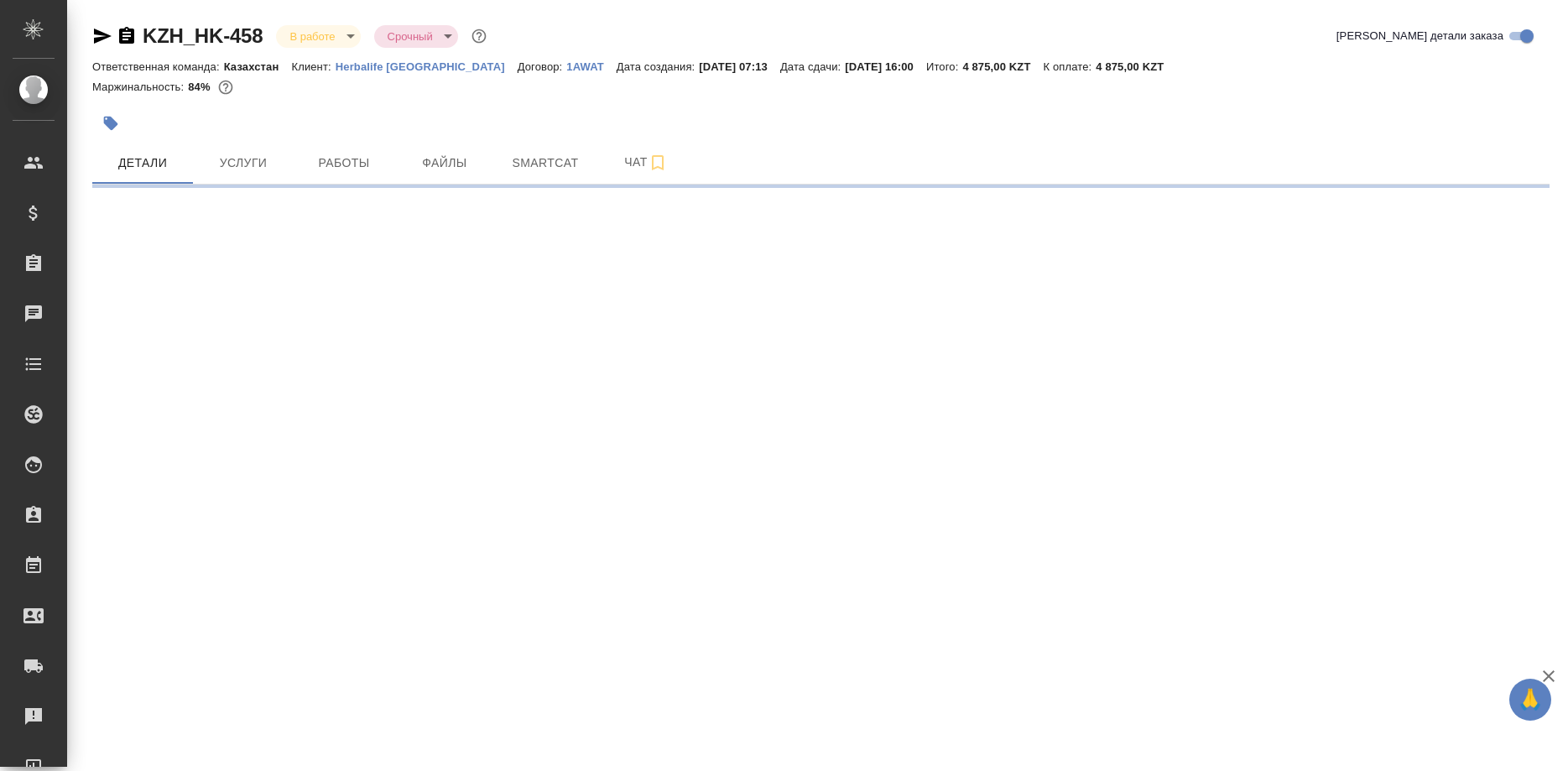
select select "RU"
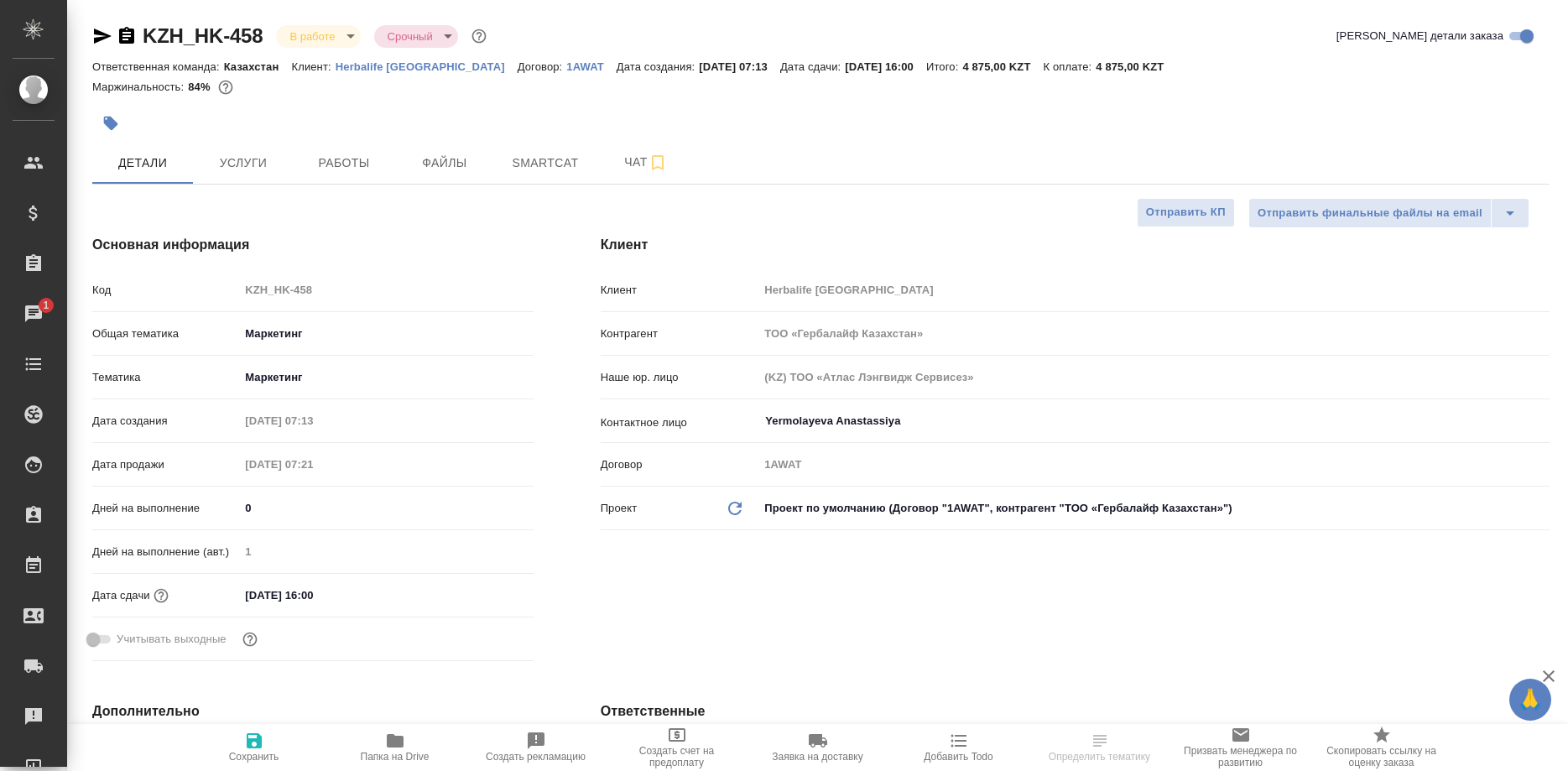
select select "RU"
type textarea "x"
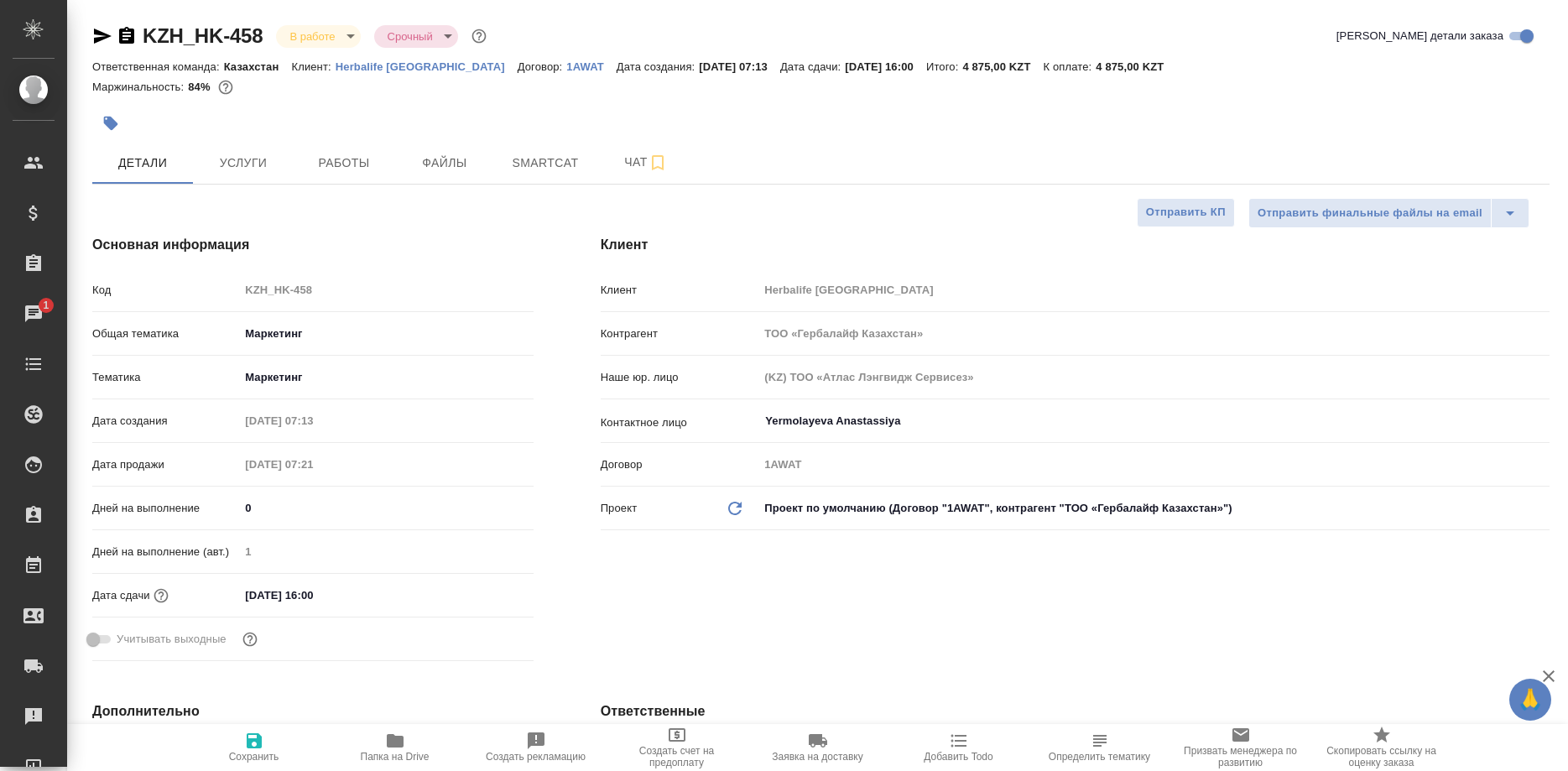
type textarea "x"
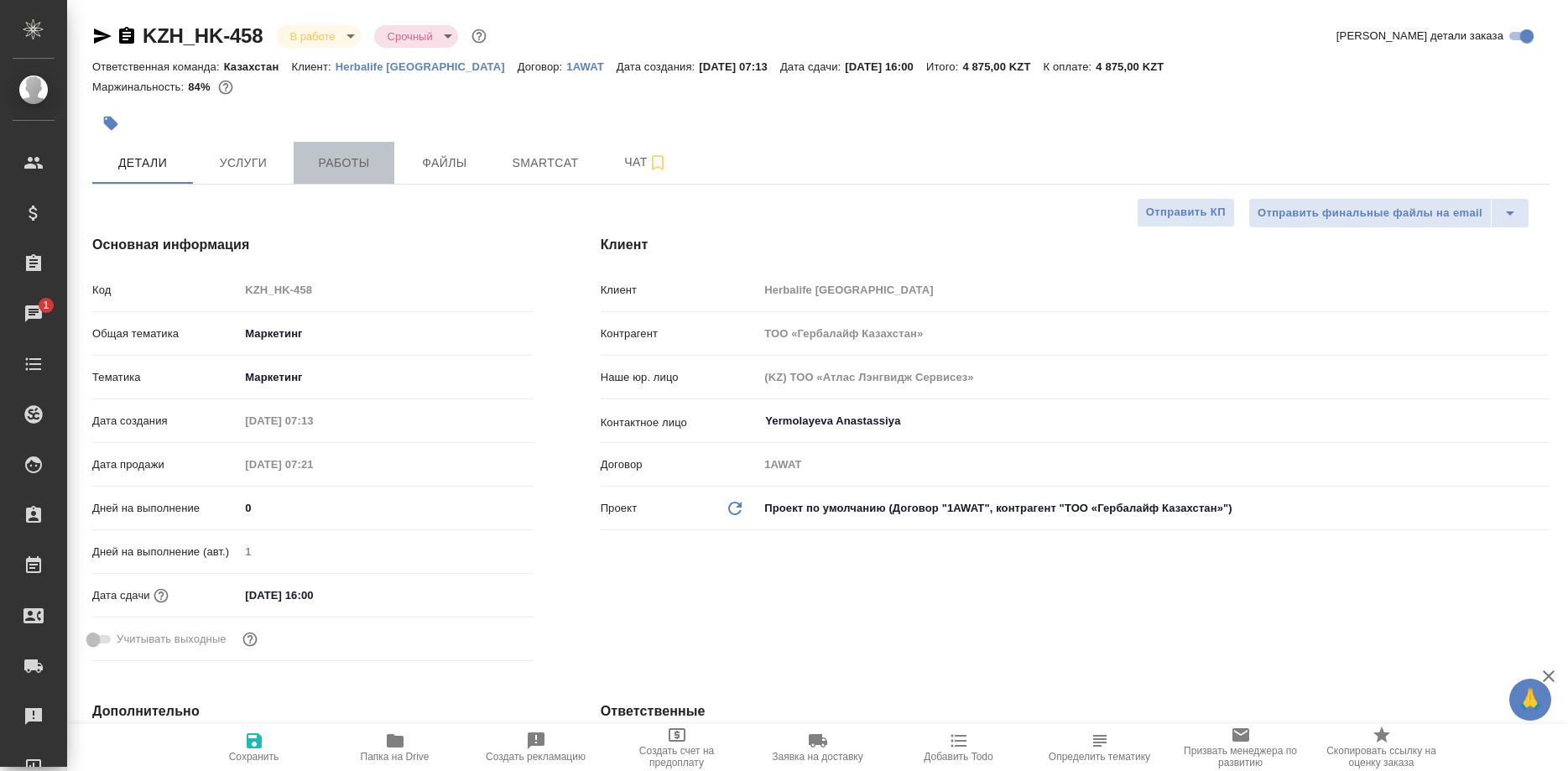
click at [328, 169] on span "Работы" at bounding box center [344, 163] width 80 height 21
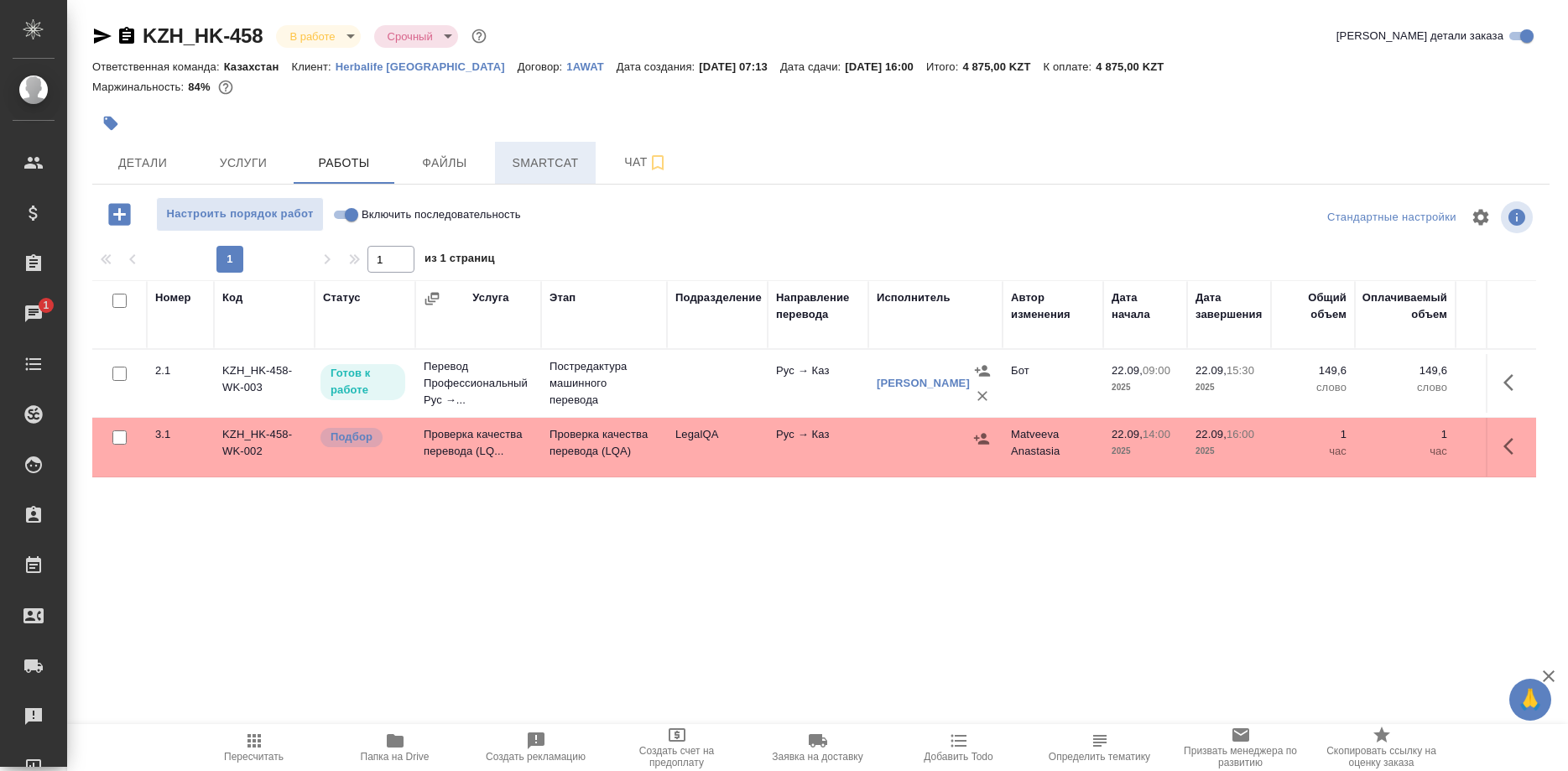
click at [559, 159] on span "Smartcat" at bounding box center [545, 163] width 80 height 21
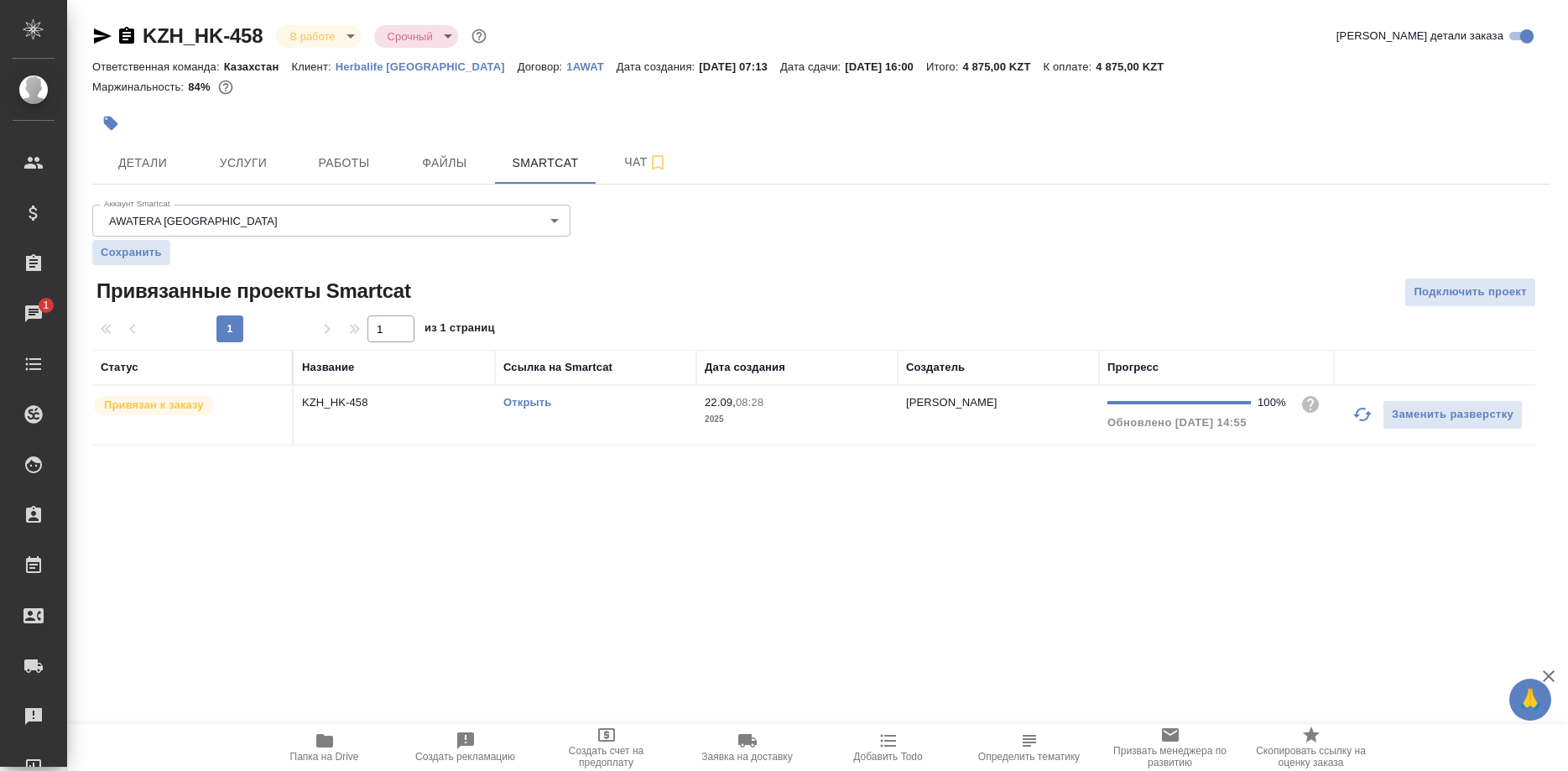
click at [516, 400] on link "Открыть" at bounding box center [528, 402] width 48 height 13
click at [293, 172] on button "Услуги" at bounding box center [243, 162] width 101 height 42
click at [329, 162] on span "Работы" at bounding box center [344, 163] width 80 height 21
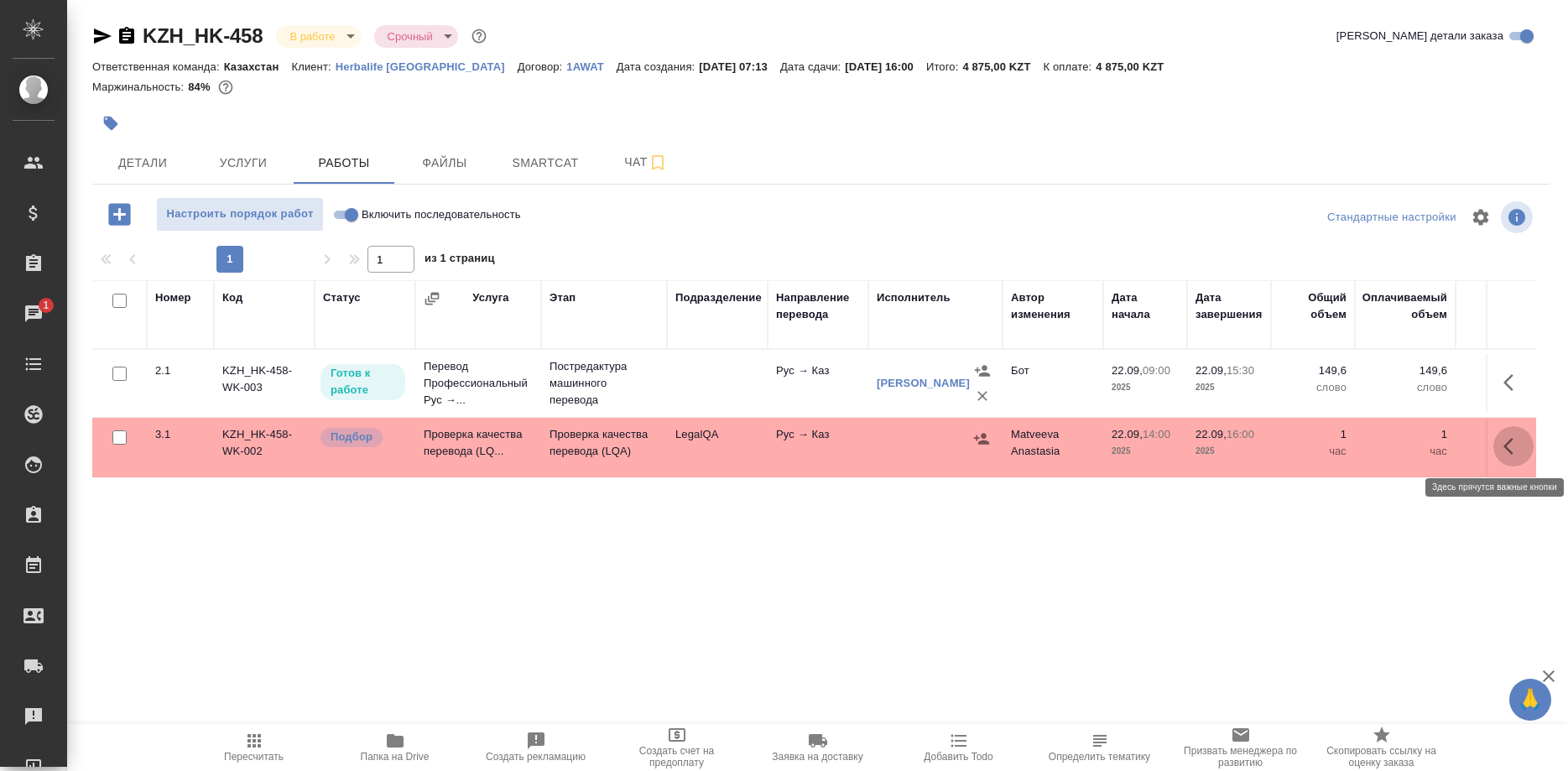
click at [1507, 447] on icon "button" at bounding box center [1508, 447] width 10 height 17
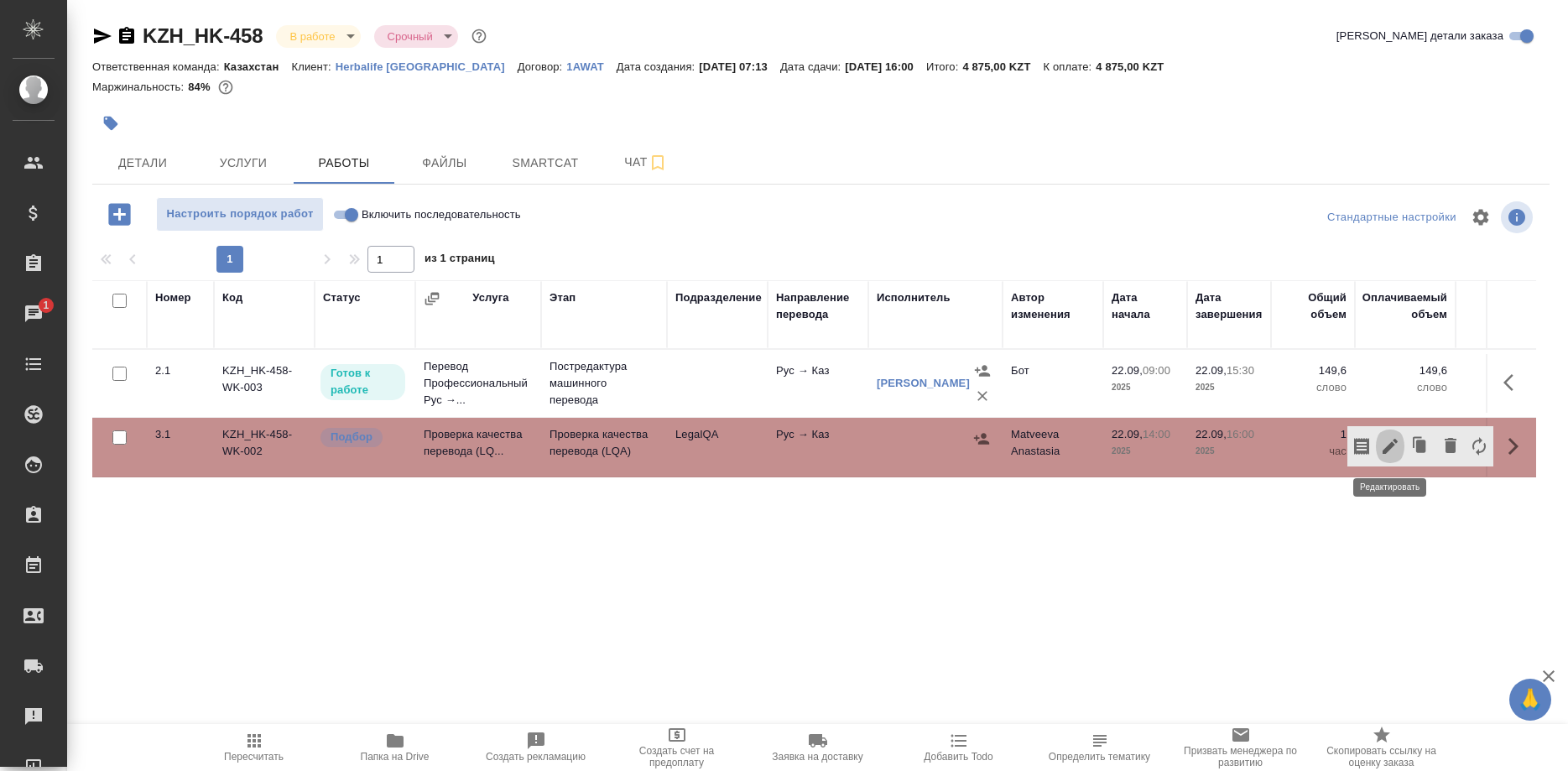
click at [1379, 447] on button "button" at bounding box center [1389, 446] width 28 height 40
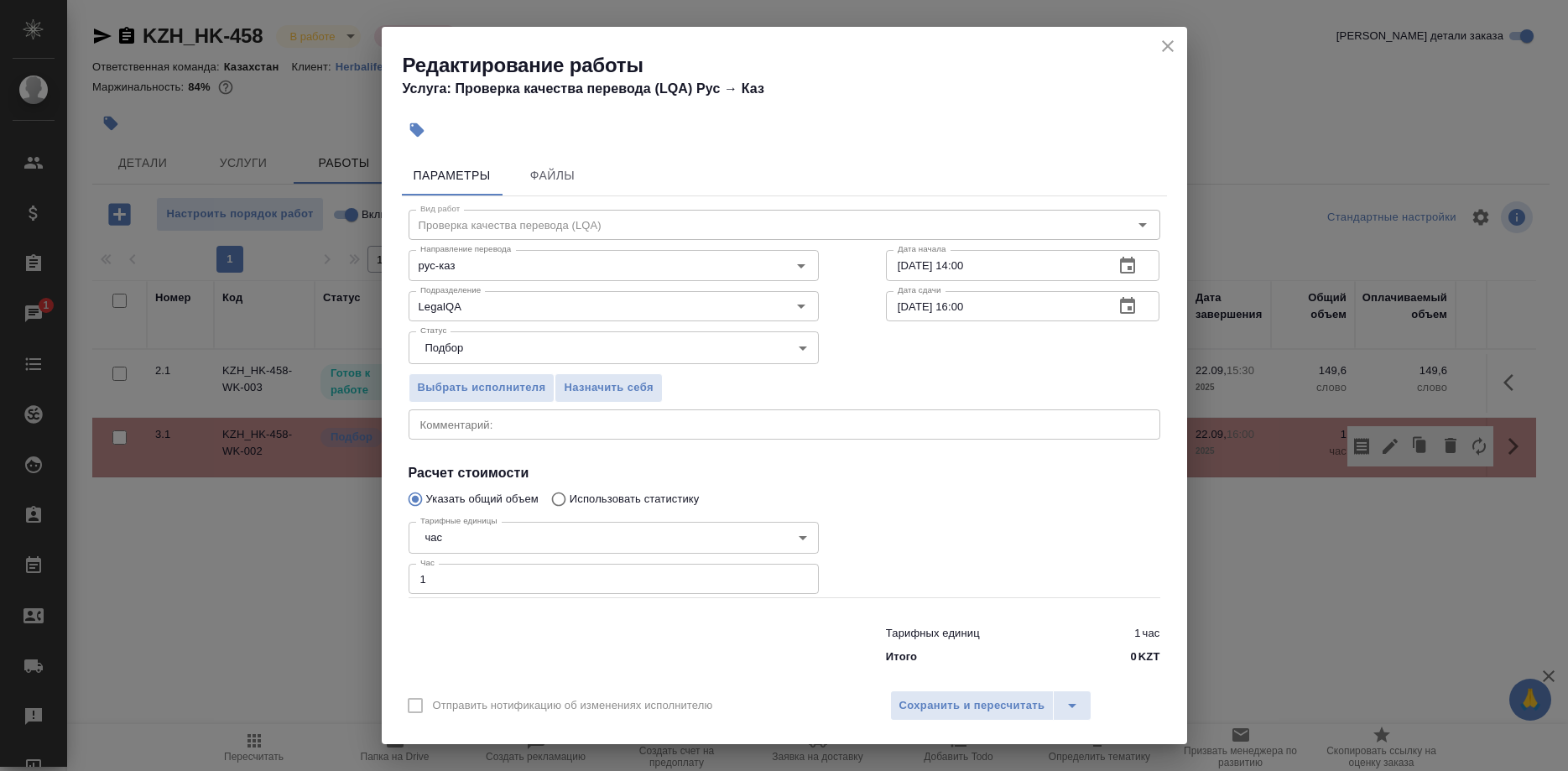
click at [555, 578] on input "1" at bounding box center [614, 578] width 410 height 30
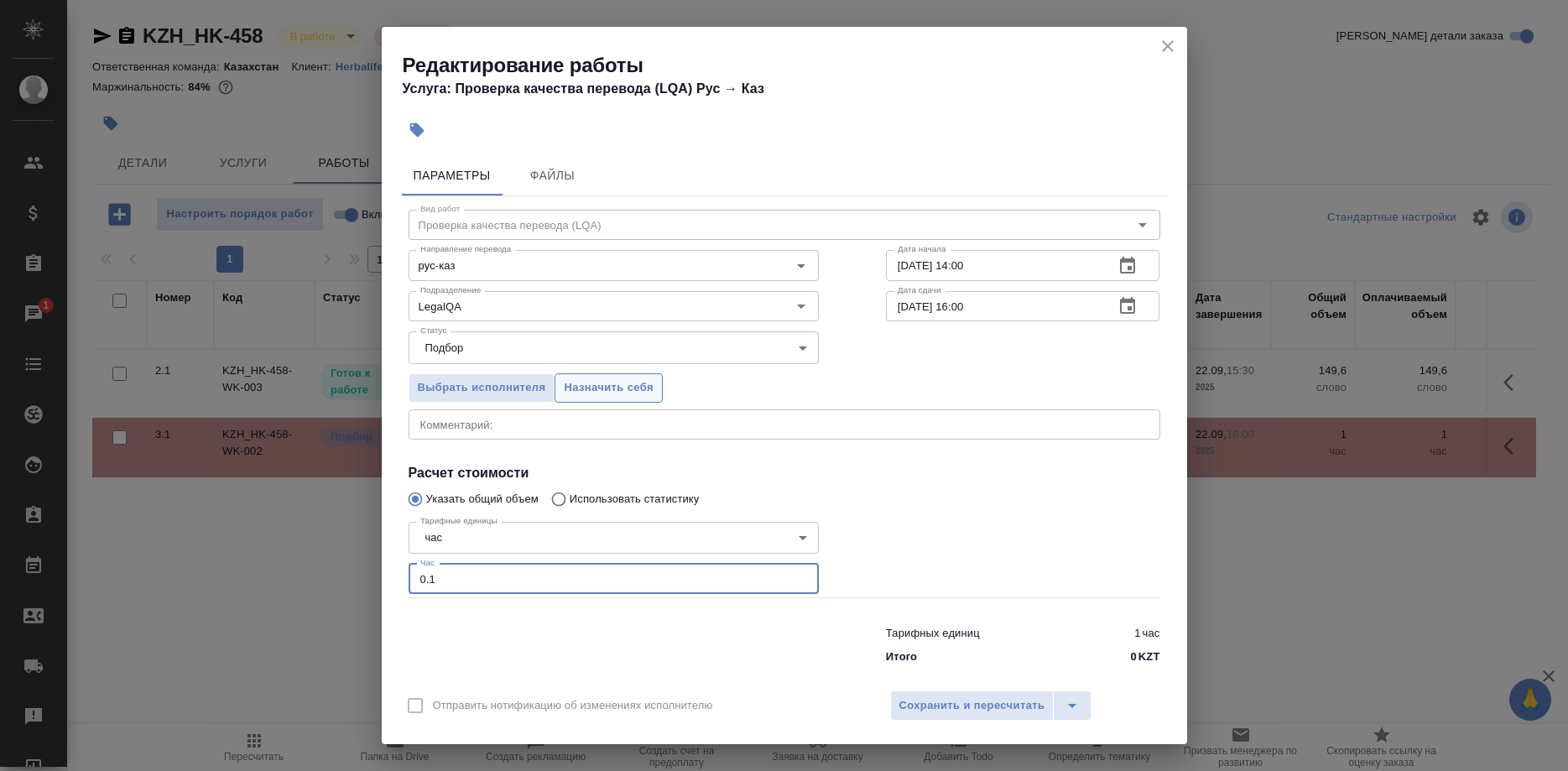
type input "0.1"
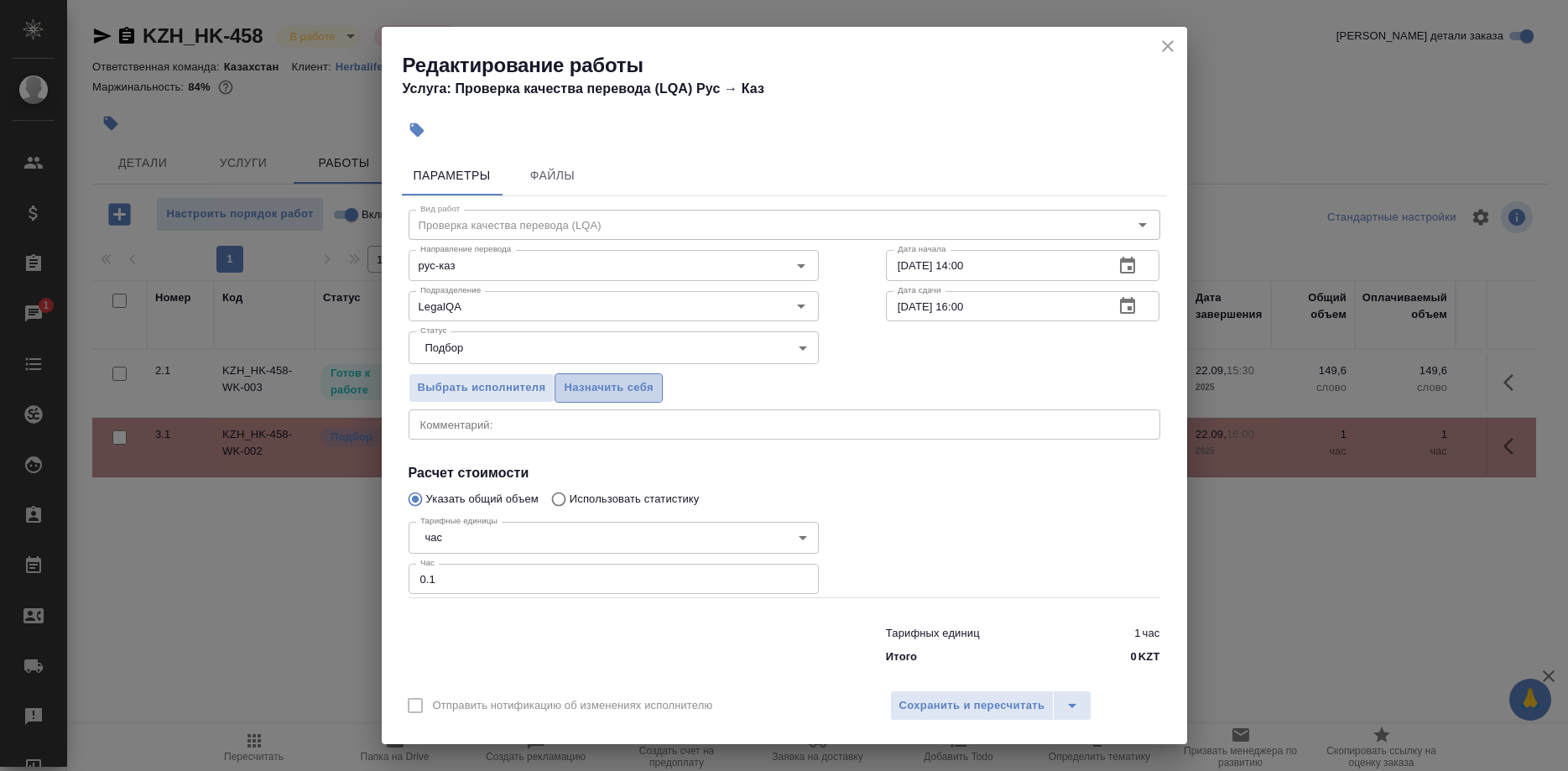
click at [621, 398] on span "Назначить себя" at bounding box center [608, 388] width 89 height 20
click at [938, 691] on button "Сохранить и пересчитать" at bounding box center [972, 705] width 165 height 30
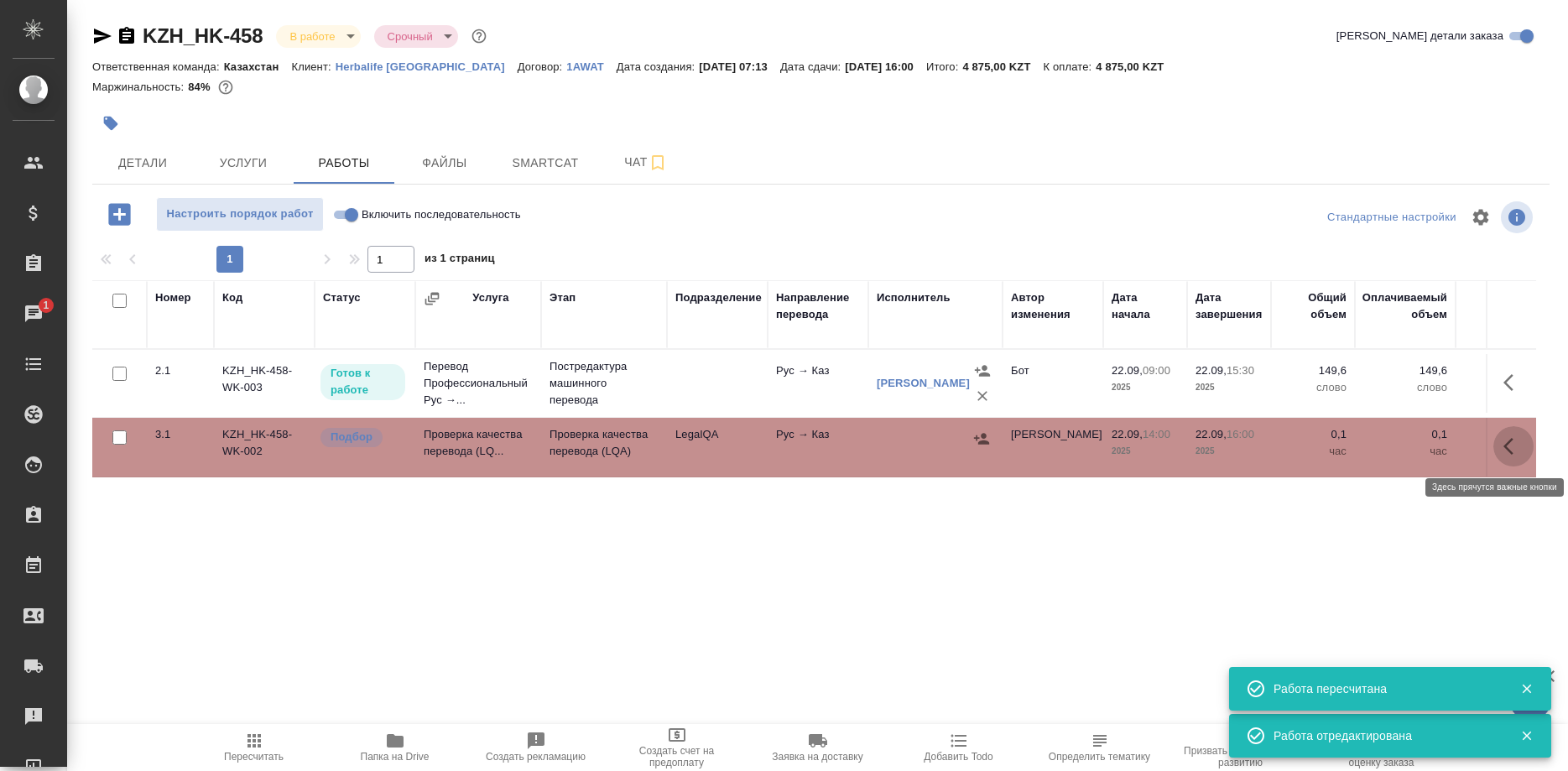
click at [1502, 445] on button "button" at bounding box center [1513, 446] width 40 height 40
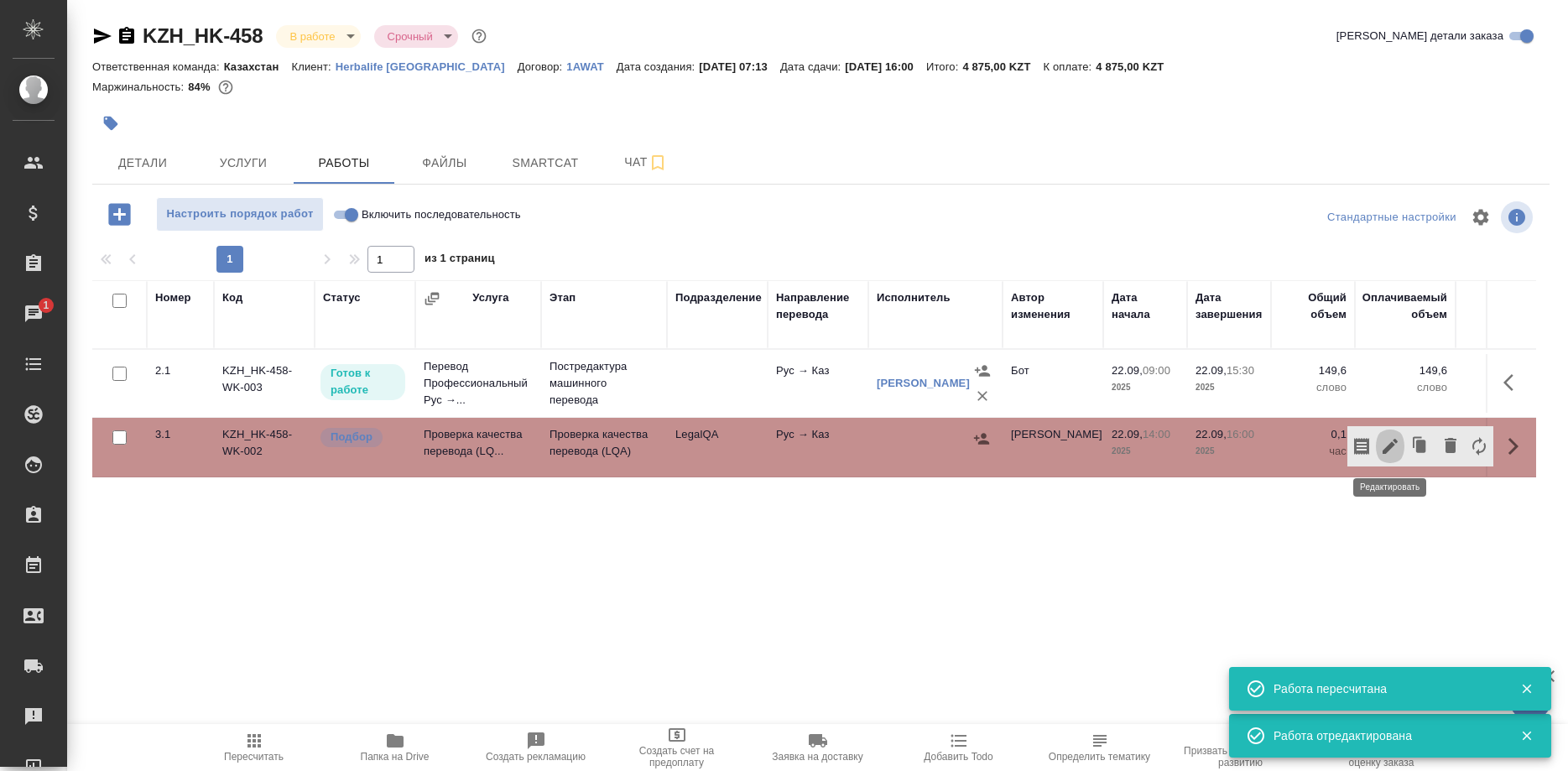
click at [1384, 442] on icon "button" at bounding box center [1390, 447] width 20 height 20
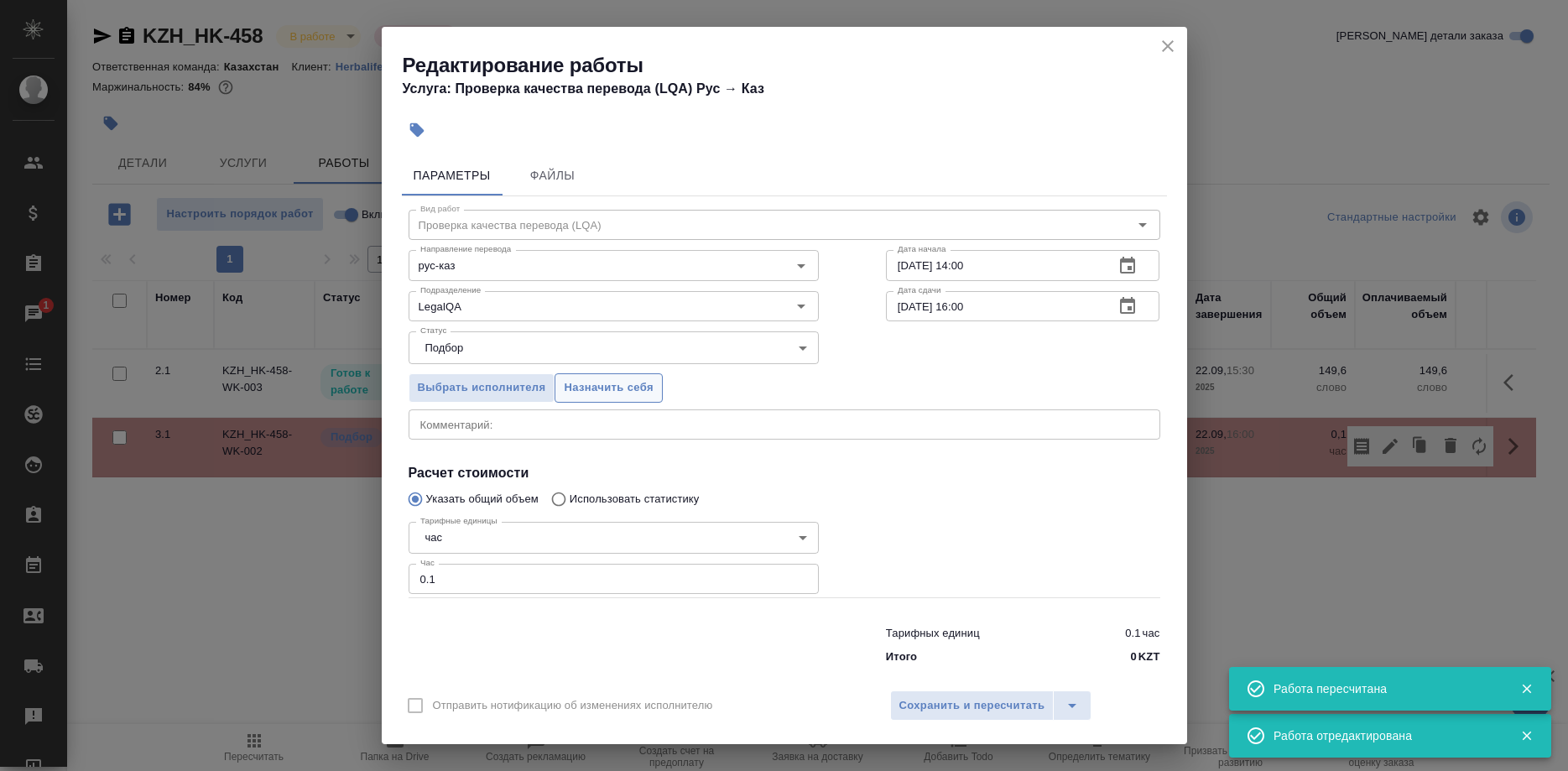
click at [603, 390] on span "Назначить себя" at bounding box center [608, 388] width 89 height 20
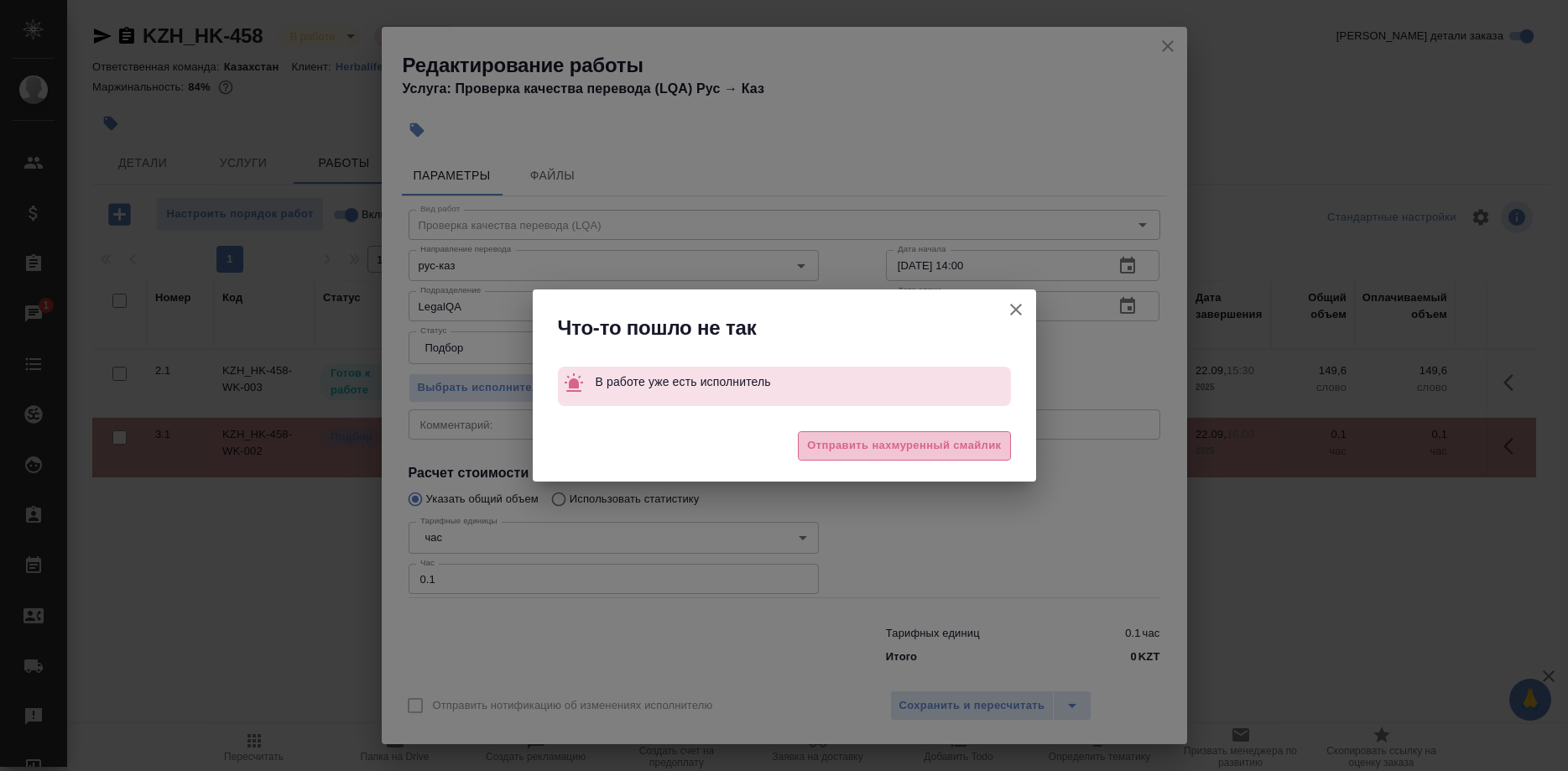
drag, startPoint x: 840, startPoint y: 446, endPoint x: 921, endPoint y: 459, distance: 82.0
click at [844, 447] on span "Отправить нахмуренный смайлик" at bounding box center [903, 446] width 194 height 20
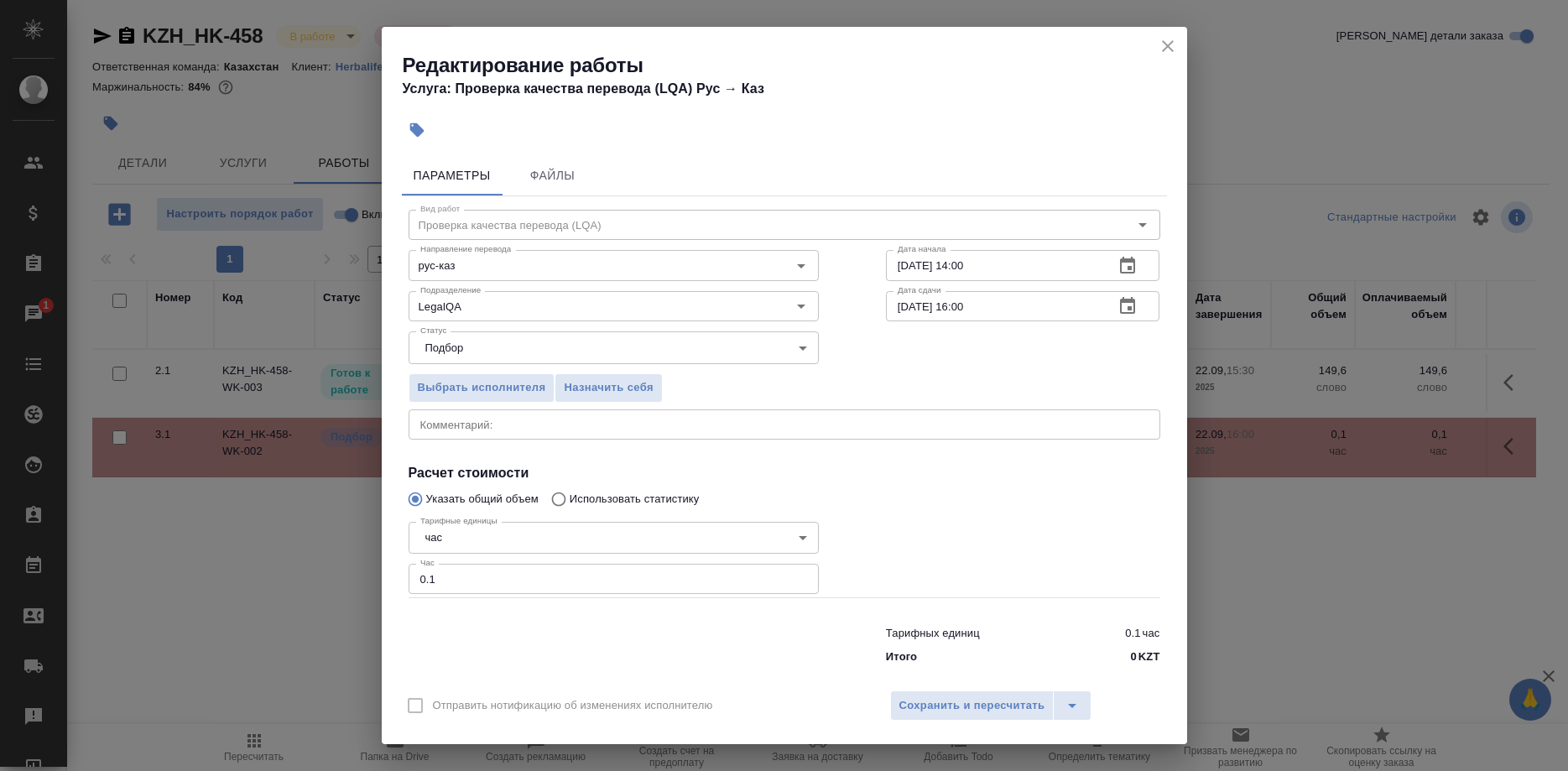
click at [1006, 312] on input "22.09.2025 16:00" at bounding box center [994, 306] width 216 height 30
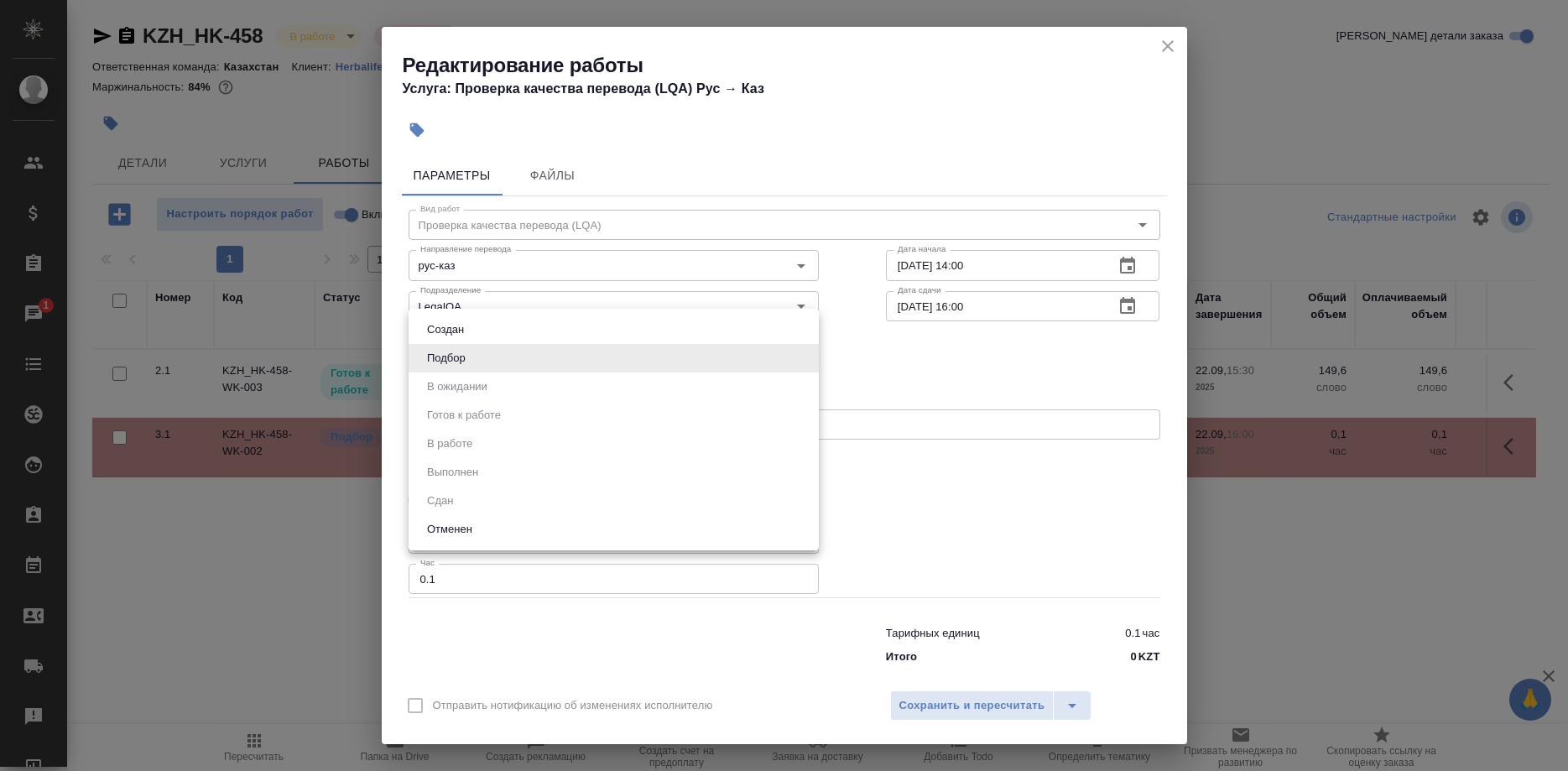
click at [720, 359] on body "🙏 .cls-1 fill:#fff; AWATERA Shirina Sabina Клиенты Спецификации Заказы 1 Чаты T…" at bounding box center [784, 385] width 1568 height 771
drag, startPoint x: 467, startPoint y: 362, endPoint x: 590, endPoint y: 463, distance: 159.2
click at [468, 362] on li "Подбор" at bounding box center [614, 358] width 410 height 28
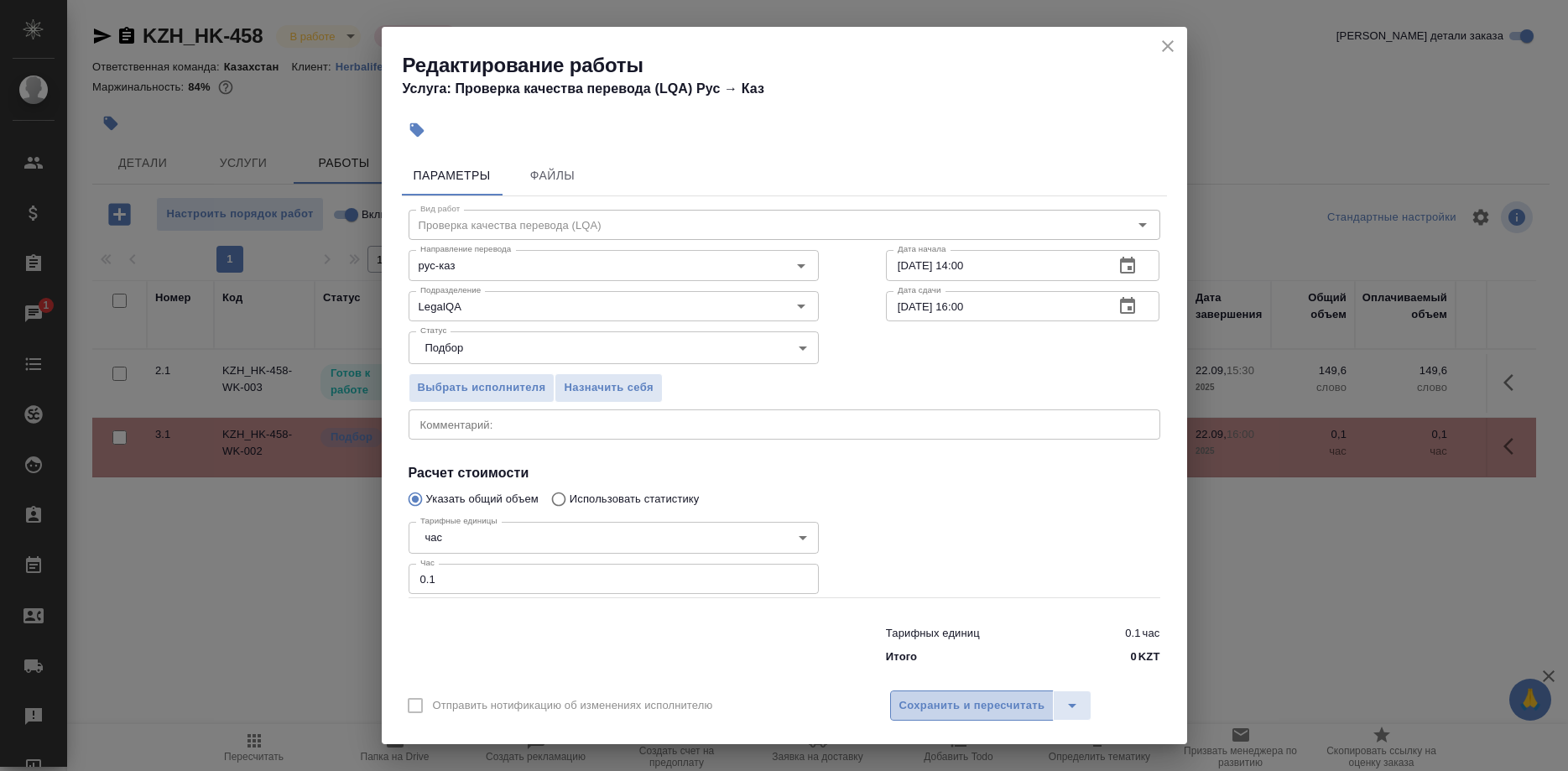
drag, startPoint x: 957, startPoint y: 704, endPoint x: 977, endPoint y: 704, distance: 20.0
click at [957, 704] on span "Сохранить и пересчитать" at bounding box center [971, 706] width 146 height 20
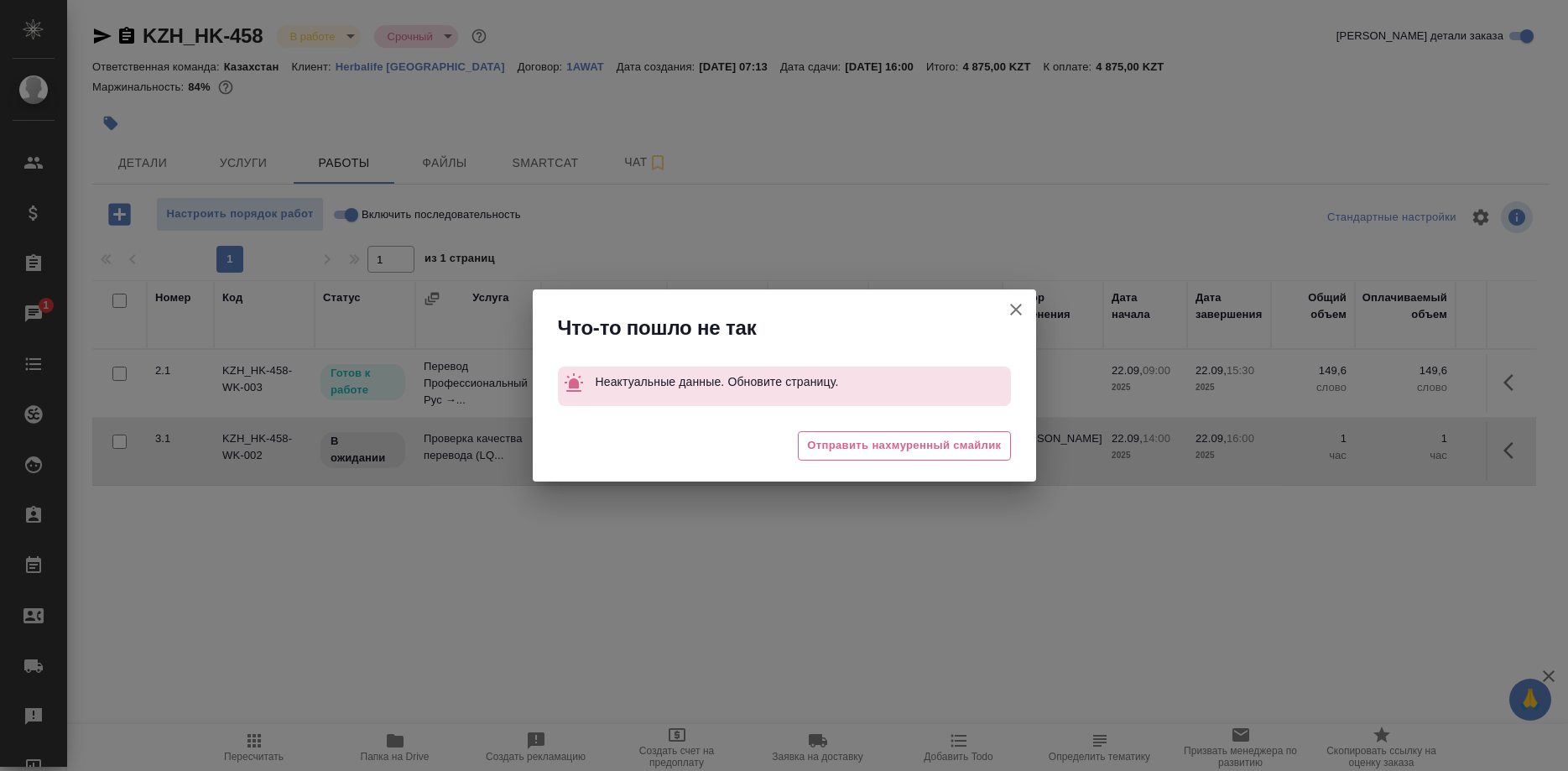
click at [1006, 308] on icon "button" at bounding box center [1016, 310] width 20 height 20
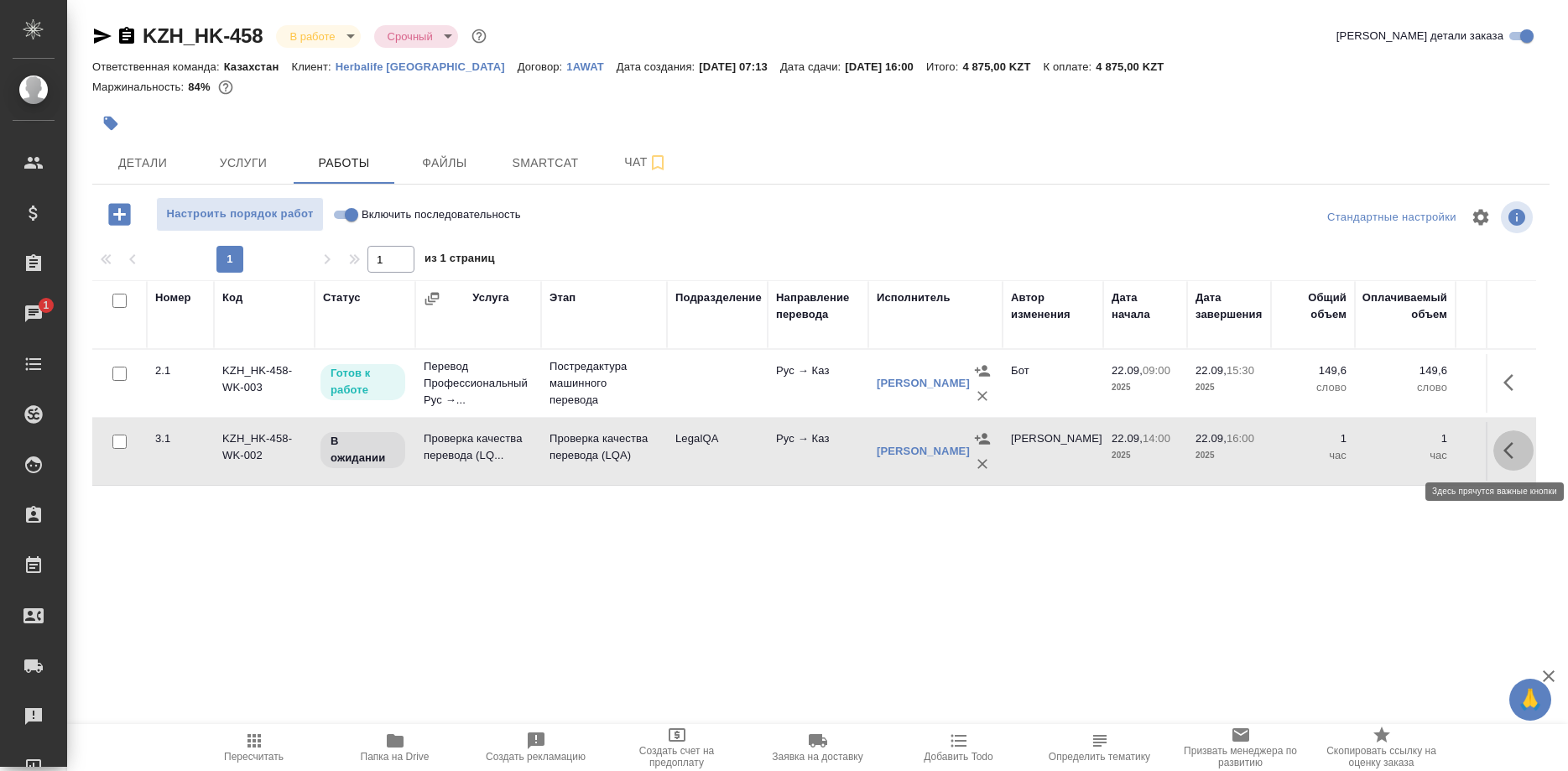
click at [1501, 452] on button "button" at bounding box center [1513, 450] width 40 height 40
click at [1390, 450] on icon "button" at bounding box center [1390, 451] width 15 height 15
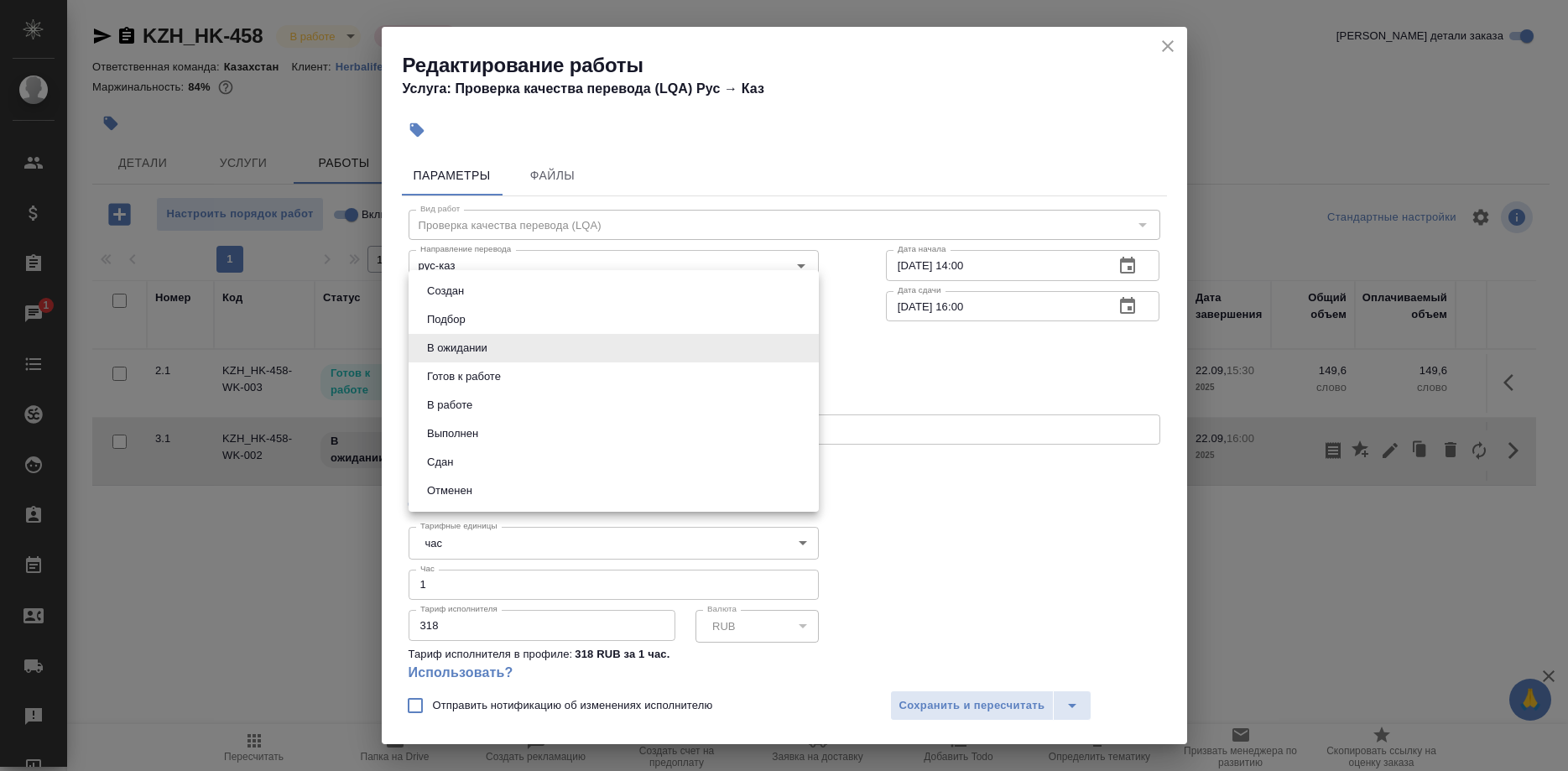
click at [498, 342] on body "🙏 .cls-1 fill:#fff; AWATERA Shirina Sabina Клиенты Спецификации Заказы 1 Чаты T…" at bounding box center [784, 385] width 1568 height 771
click at [447, 456] on button "Сдан" at bounding box center [440, 463] width 36 height 19
type input "closed"
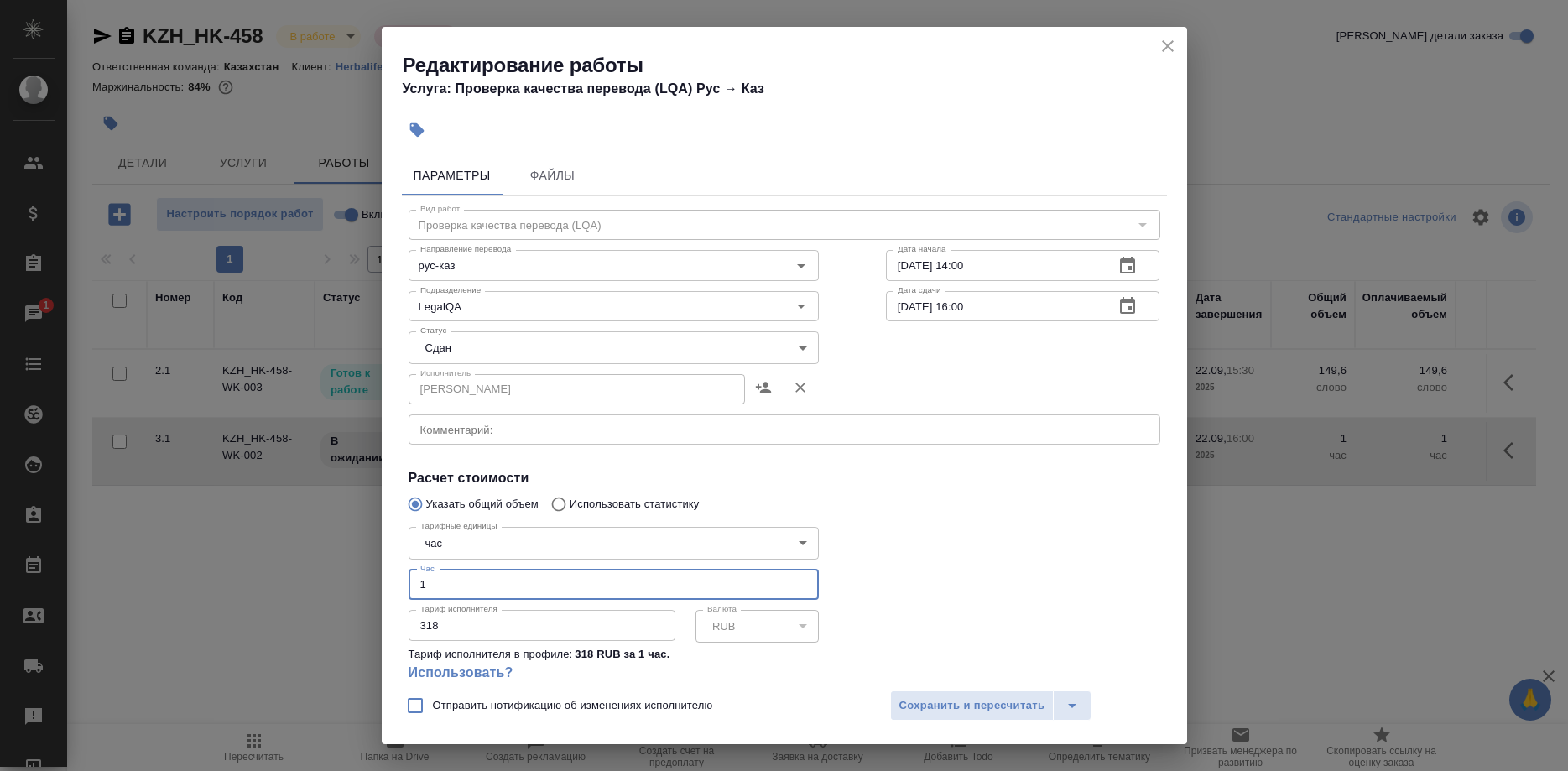
click at [428, 569] on input "1" at bounding box center [614, 584] width 410 height 30
type input "0.1"
click at [936, 700] on span "Сохранить и пересчитать" at bounding box center [971, 706] width 146 height 20
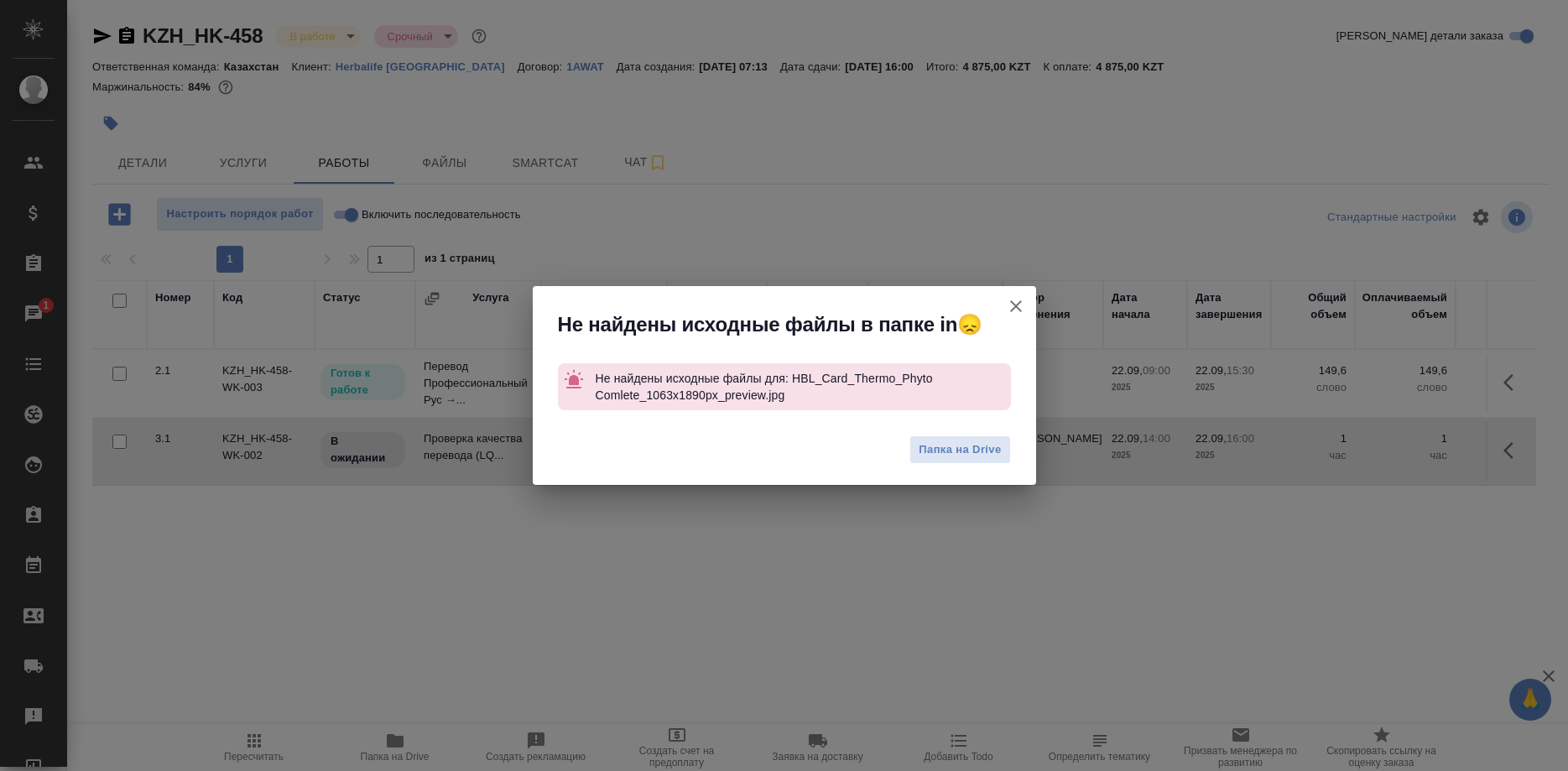
click at [1005, 299] on button "Группировать работы по услугам" at bounding box center [1015, 306] width 40 height 40
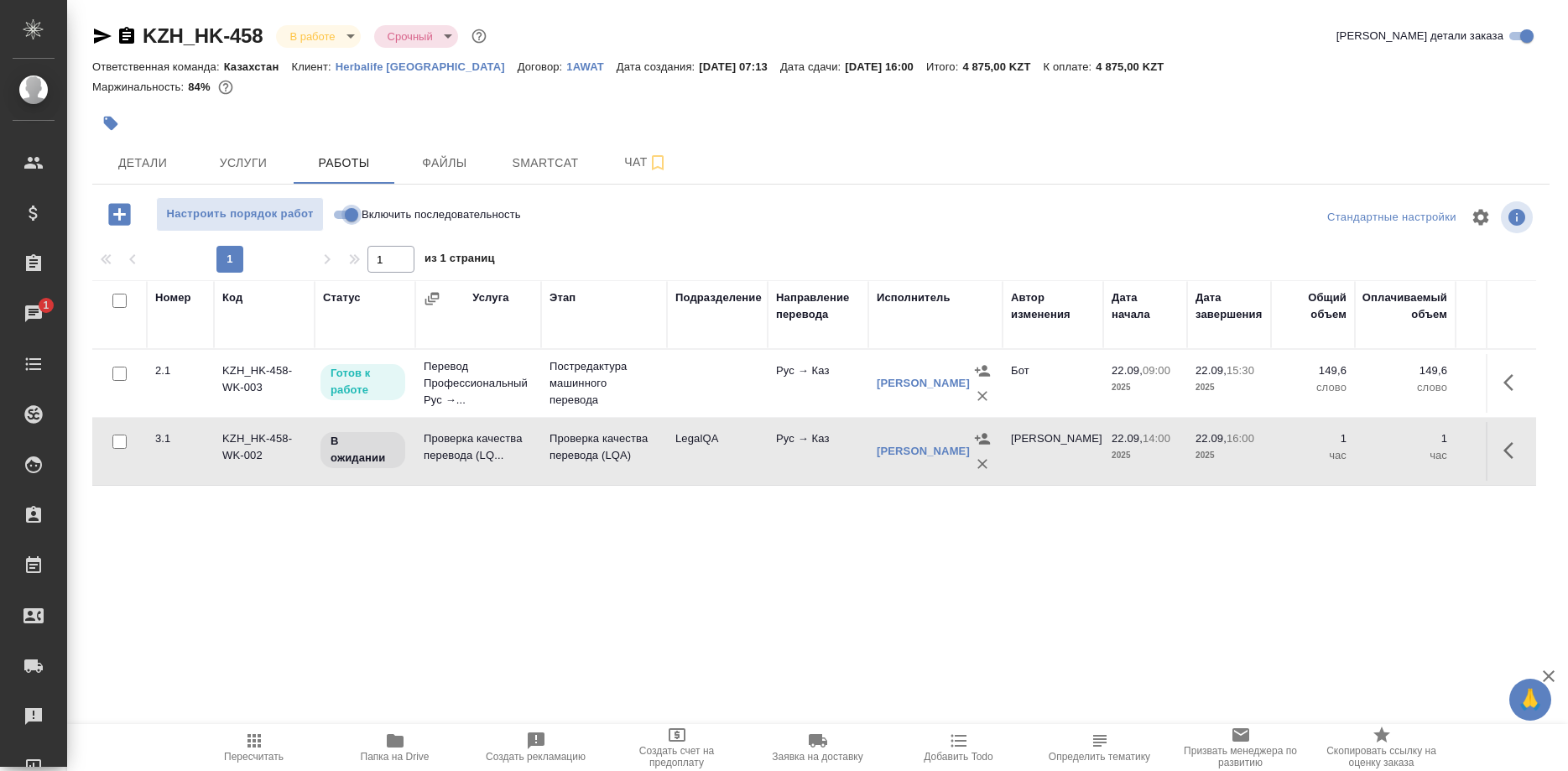
click at [347, 216] on input "Включить последовательность" at bounding box center [351, 215] width 61 height 20
checkbox input "true"
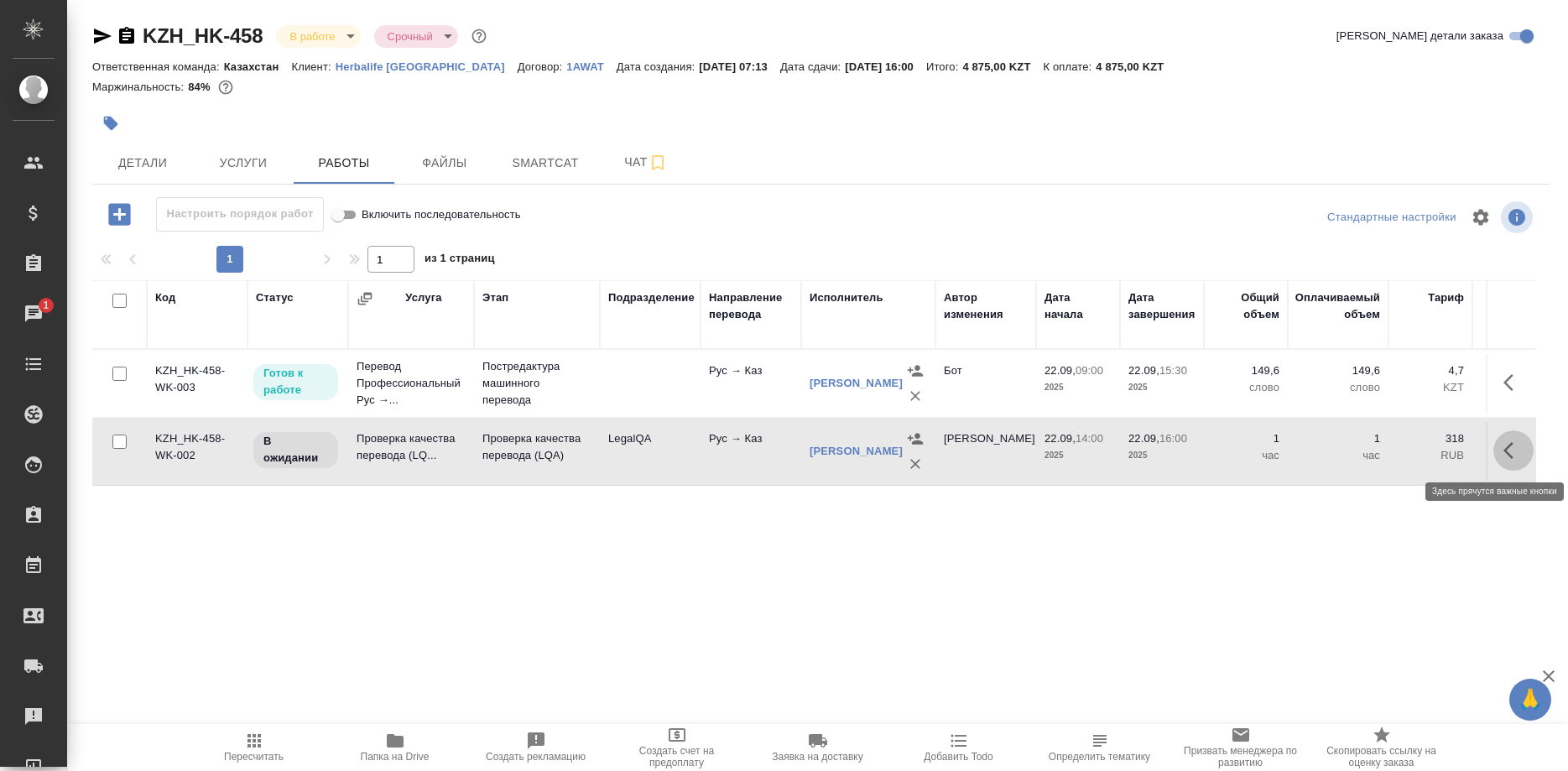
click at [1500, 450] on button "button" at bounding box center [1513, 450] width 40 height 40
click at [1373, 448] on button "button" at bounding box center [1361, 450] width 28 height 40
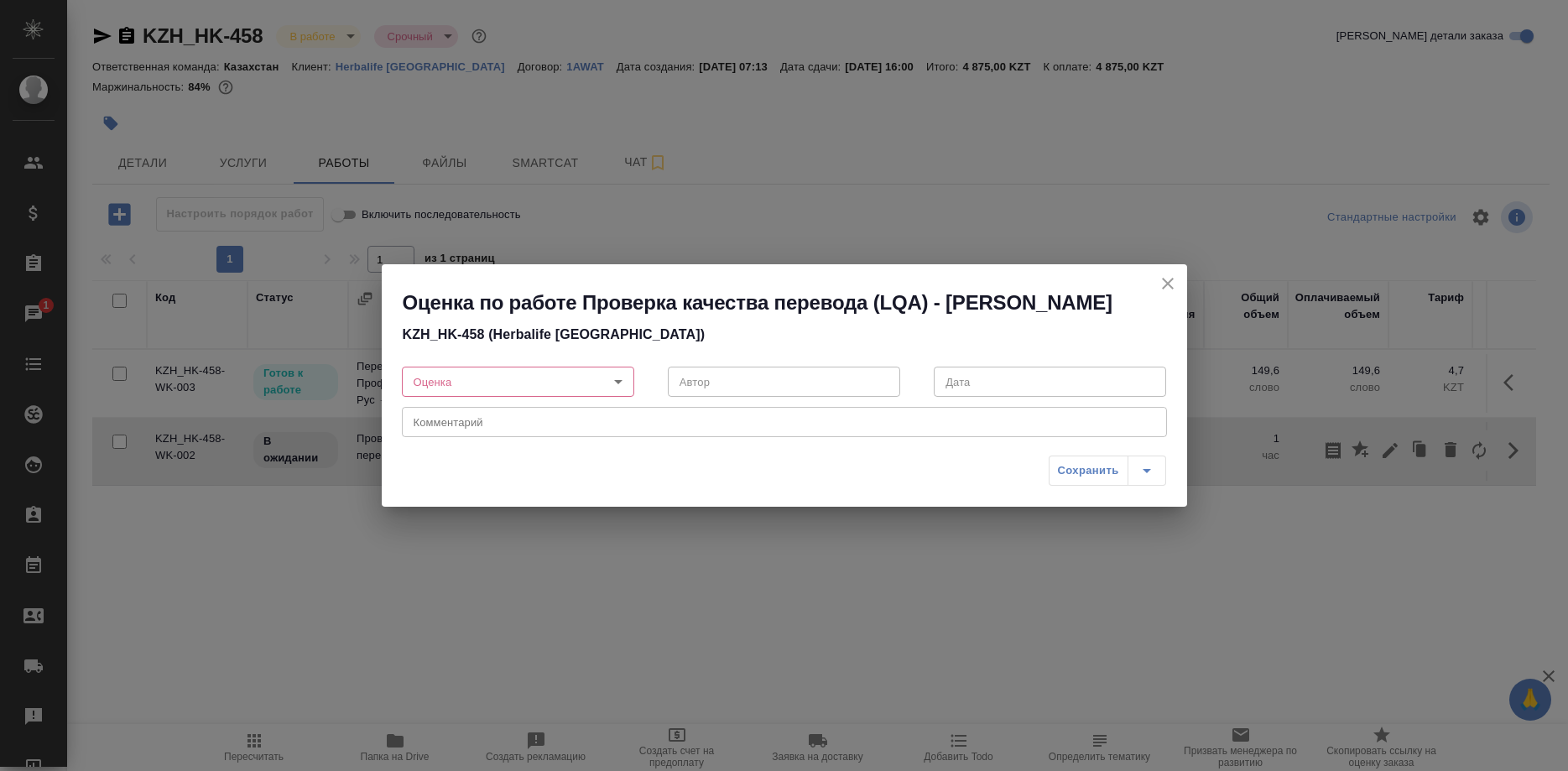
drag, startPoint x: 1145, startPoint y: 272, endPoint x: 1154, endPoint y: 270, distance: 9.2
click at [1151, 270] on div "Оценка по работе Проверка качества перевода (LQA) - Ширина Сабина Даулетбековна…" at bounding box center [784, 309] width 805 height 89
click at [1154, 270] on div "Оценка по работе Проверка качества перевода (LQA) - Ширина Сабина Даулетбековна…" at bounding box center [784, 309] width 805 height 89
click at [1164, 277] on icon "close" at bounding box center [1168, 283] width 12 height 12
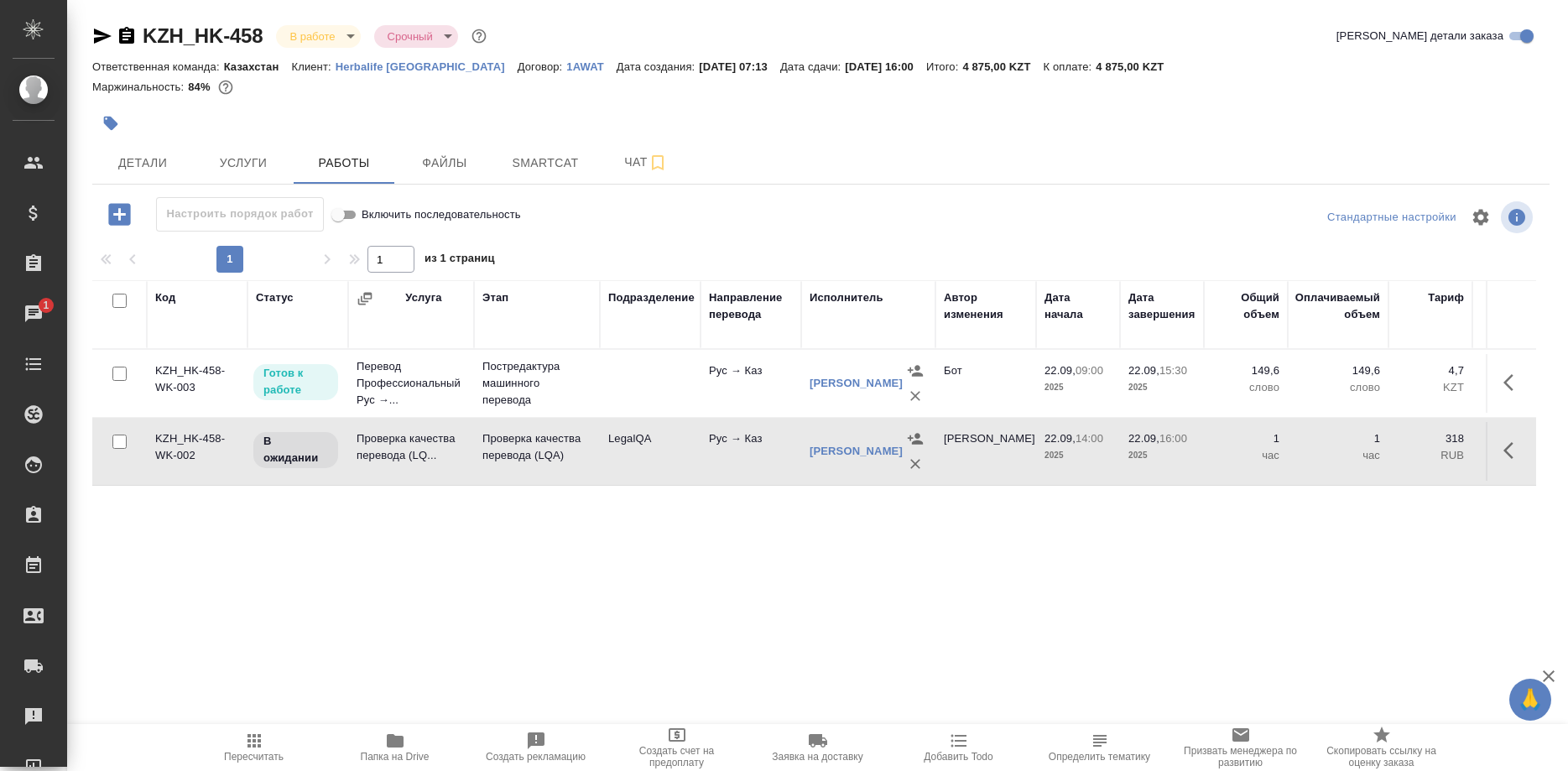
click at [1499, 453] on button "button" at bounding box center [1513, 450] width 40 height 40
click at [1372, 451] on button "button" at bounding box center [1361, 450] width 28 height 40
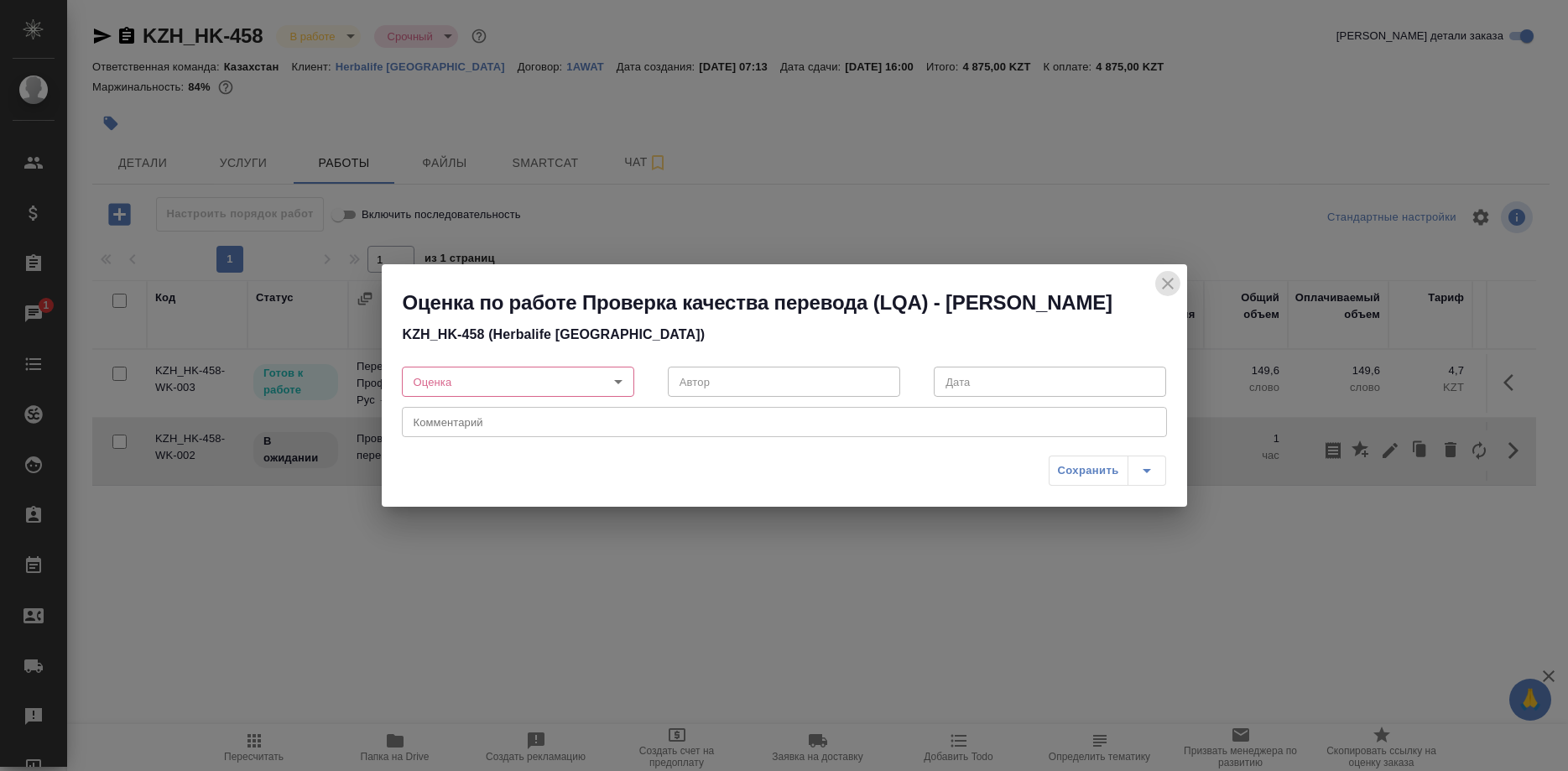
click at [1158, 273] on icon "close" at bounding box center [1168, 283] width 20 height 20
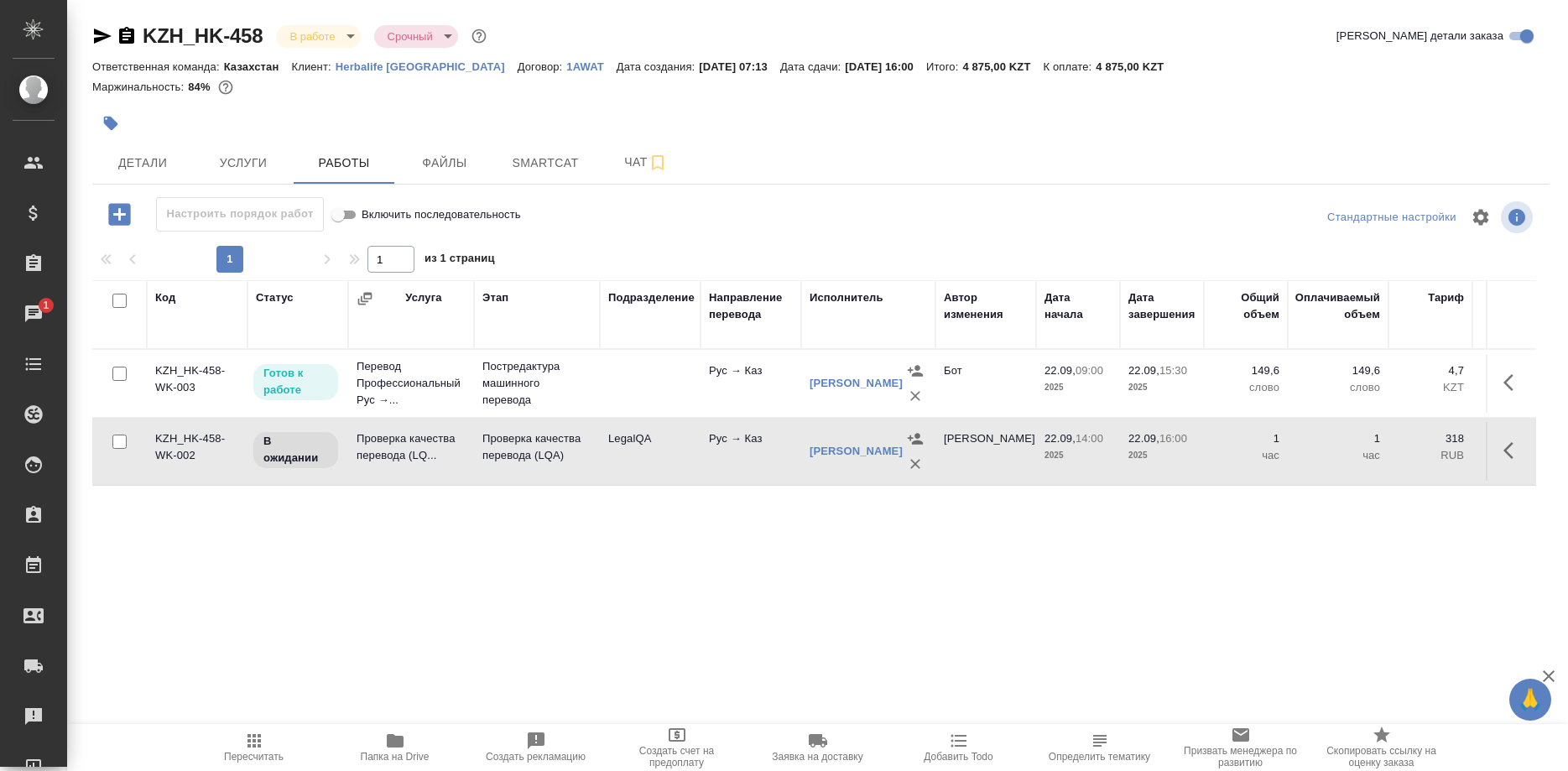
click at [1499, 447] on button "button" at bounding box center [1513, 450] width 40 height 40
click at [1384, 446] on icon "button" at bounding box center [1390, 451] width 20 height 20
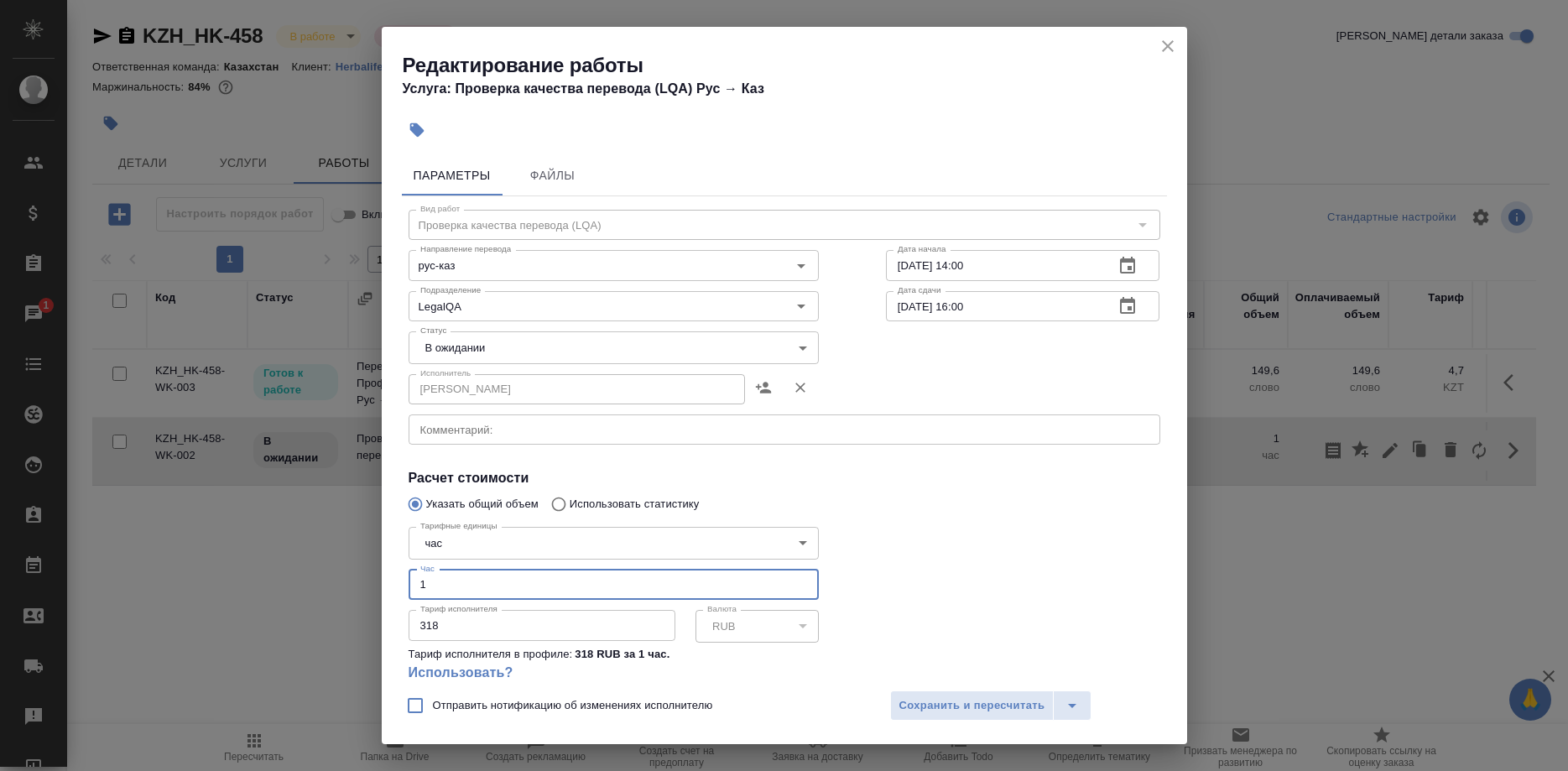
drag, startPoint x: 421, startPoint y: 558, endPoint x: 467, endPoint y: 584, distance: 52.8
click at [422, 569] on input "1" at bounding box center [614, 584] width 410 height 30
type input "0.1"
click at [907, 698] on span "Сохранить и пересчитать" at bounding box center [971, 706] width 146 height 20
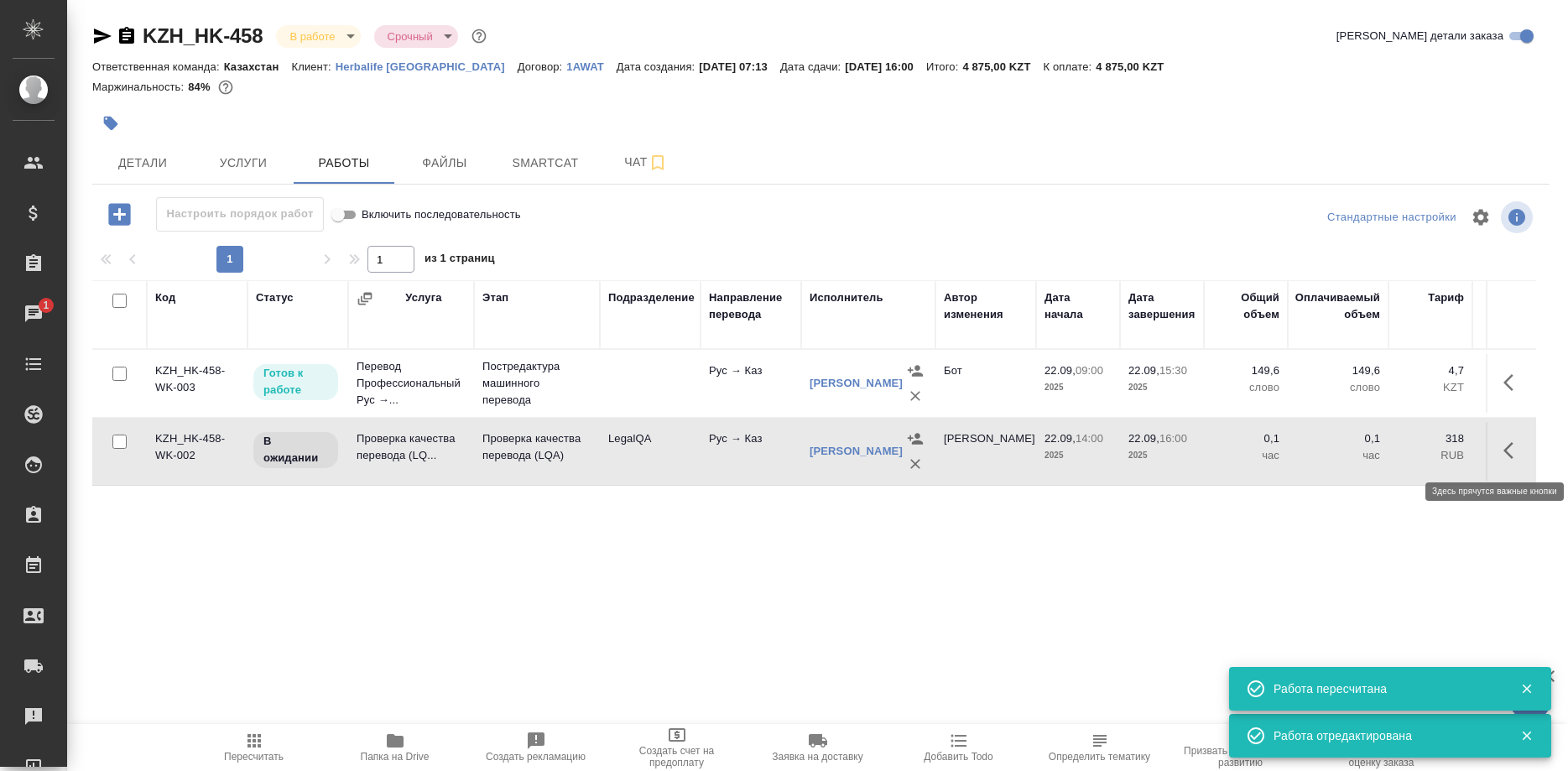
click at [1501, 447] on button "button" at bounding box center [1513, 450] width 40 height 40
click at [1382, 448] on icon "button" at bounding box center [1390, 451] width 20 height 20
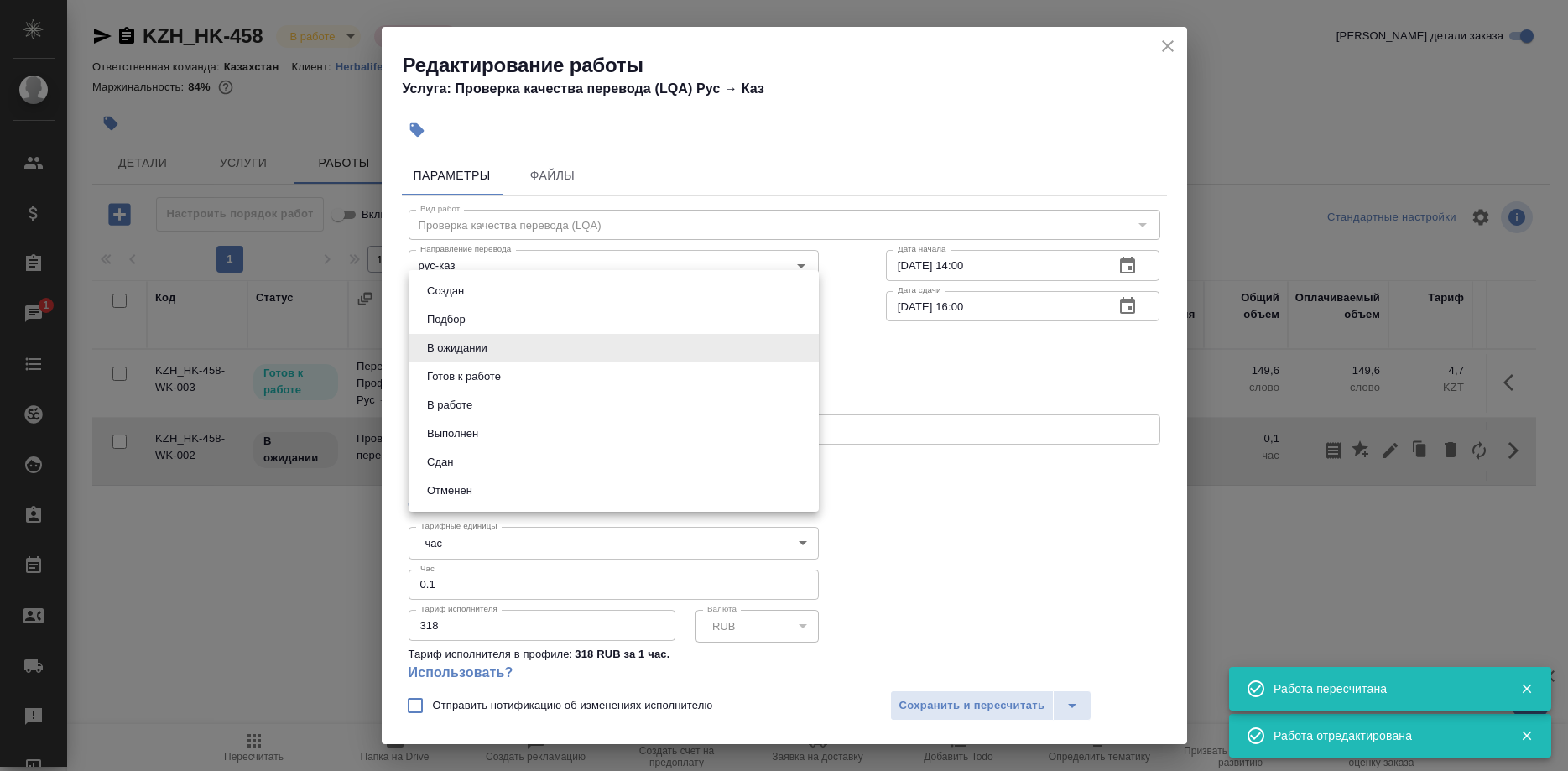
click at [548, 351] on body "🙏 .cls-1 fill:#fff; AWATERA Shirina Sabina Клиенты Спецификации Заказы 1 Чаты T…" at bounding box center [784, 385] width 1568 height 771
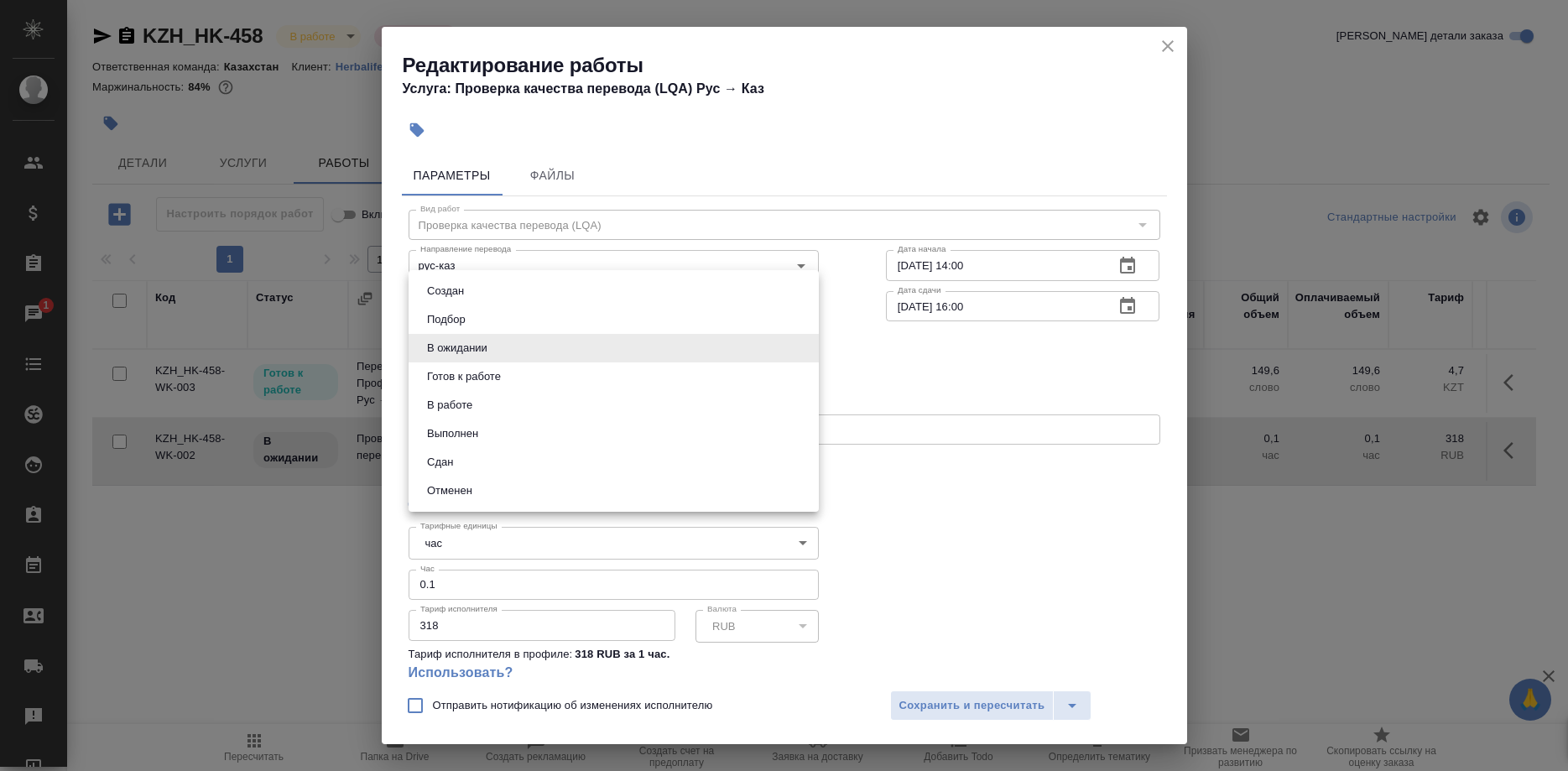
click at [532, 459] on li "Сдан" at bounding box center [614, 462] width 410 height 28
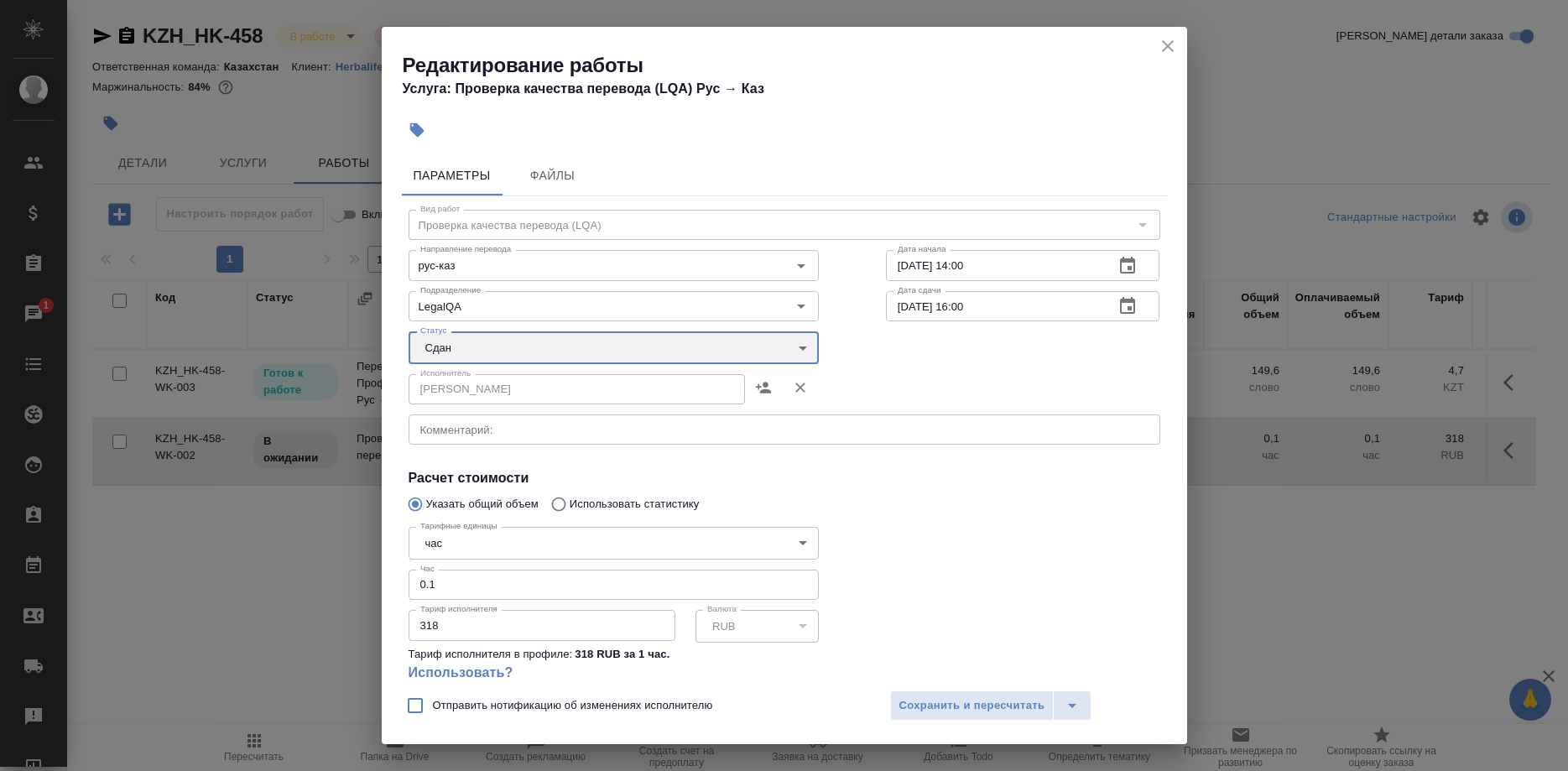
type input "closed"
click at [903, 703] on span "Сохранить и пересчитать" at bounding box center [971, 706] width 146 height 20
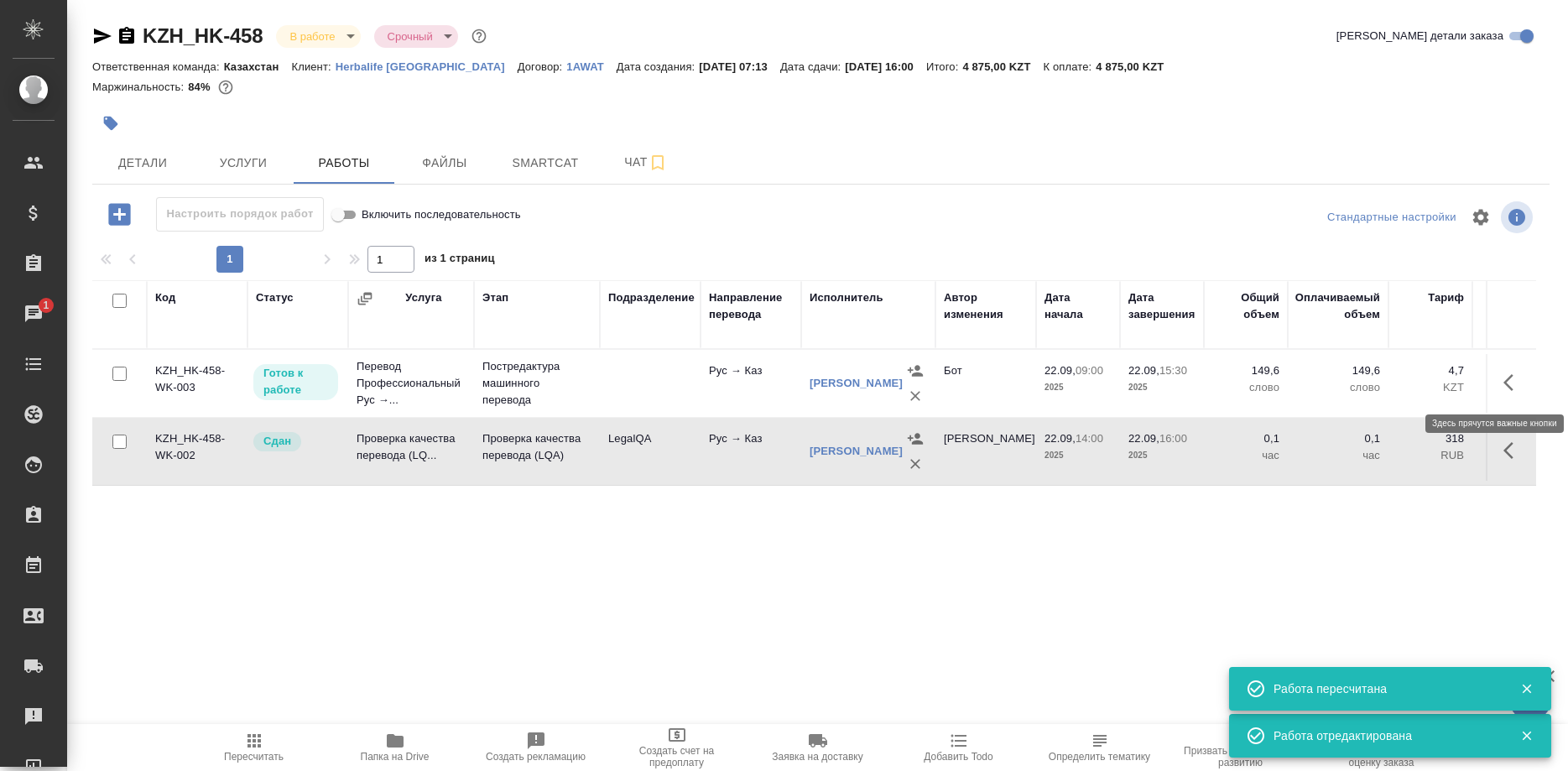
click at [1505, 381] on icon "button" at bounding box center [1508, 383] width 10 height 17
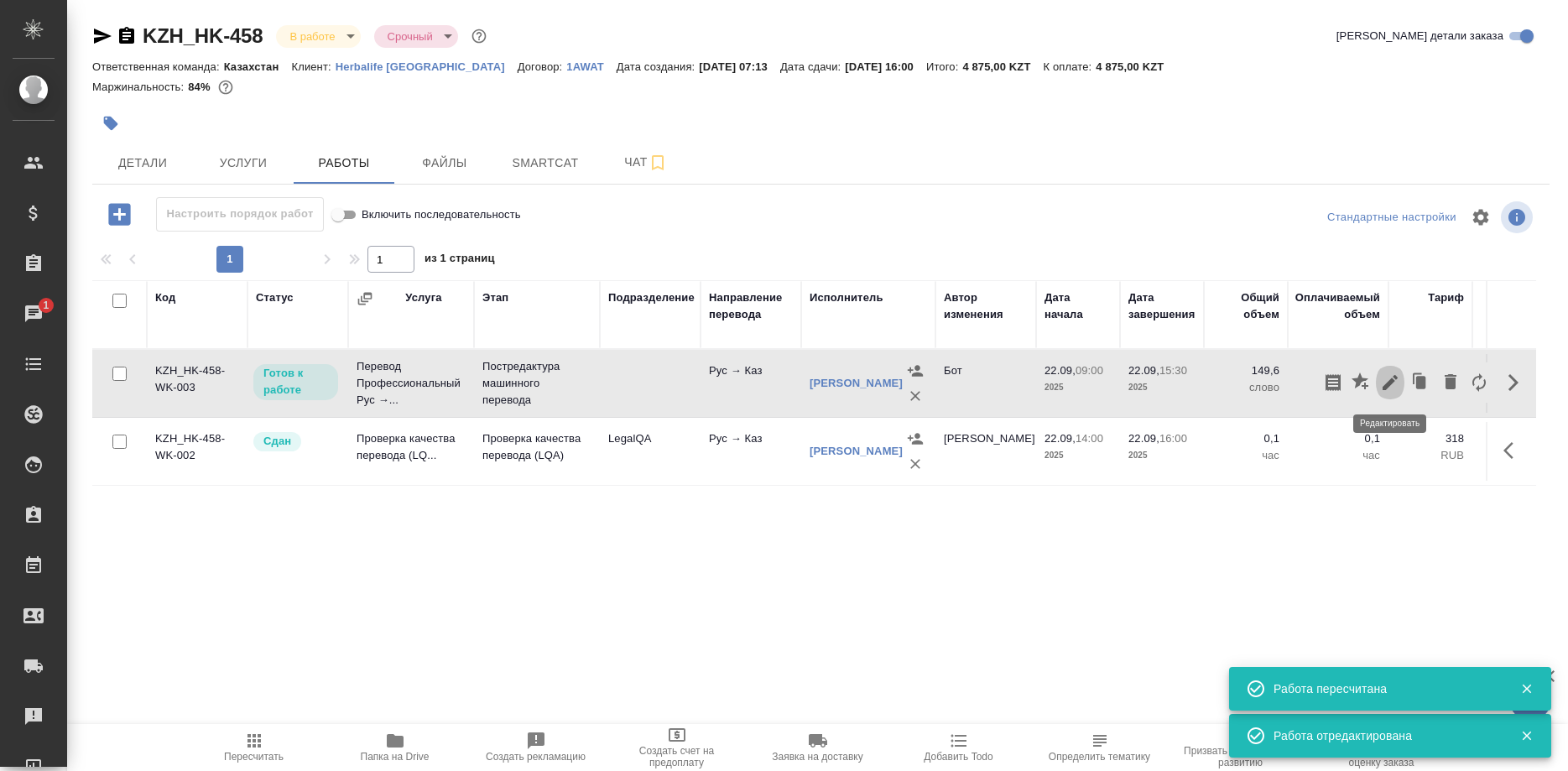
click at [1389, 388] on icon "button" at bounding box center [1390, 383] width 20 height 20
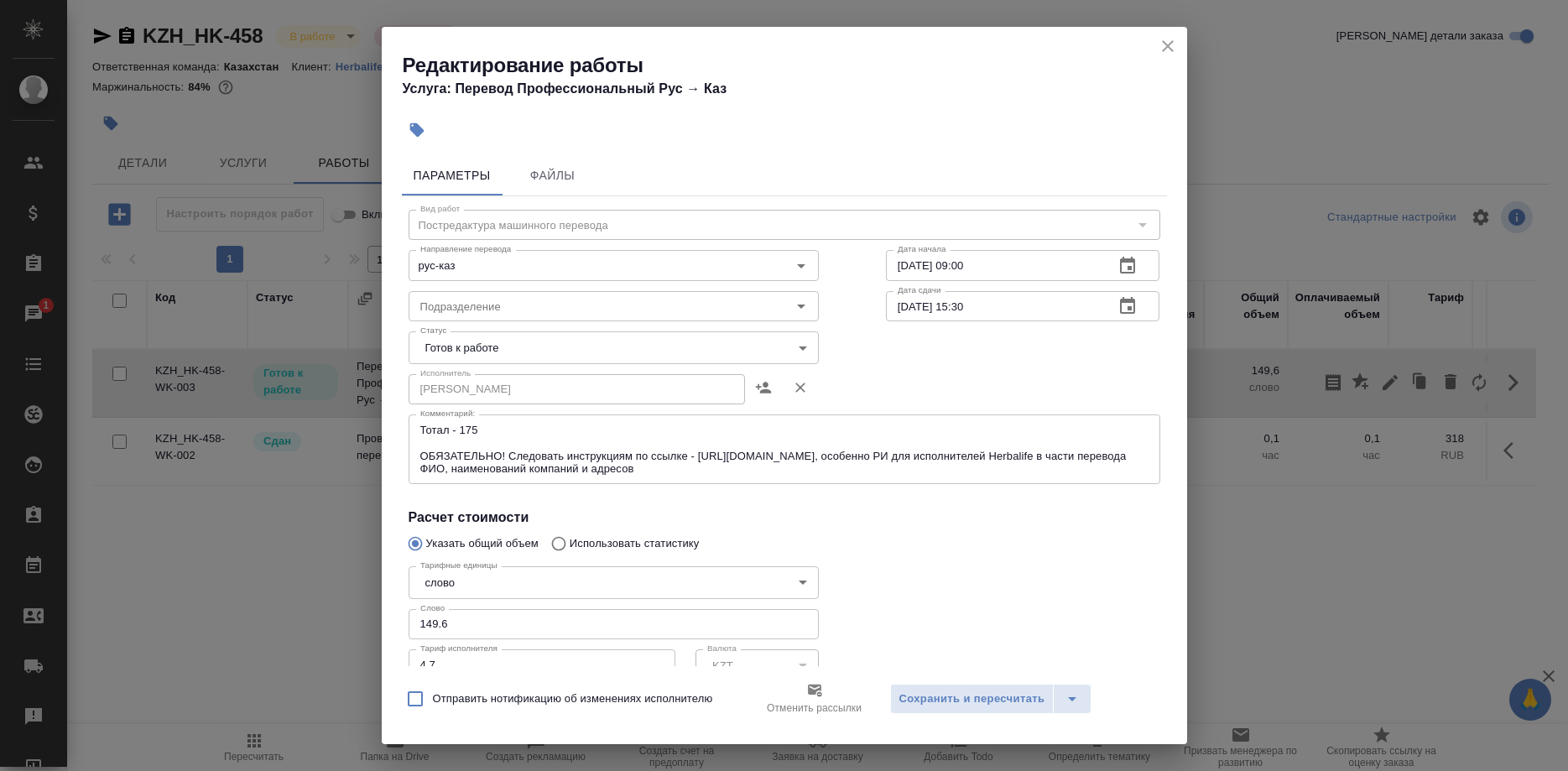
click at [1151, 44] on div "Редактирование работы Услуга: Перевод Профессиональный Рус → Каз" at bounding box center [784, 68] width 805 height 85
click at [1152, 47] on div "Редактирование работы Услуга: Перевод Профессиональный Рус → Каз" at bounding box center [784, 68] width 805 height 85
click at [1157, 51] on icon "close" at bounding box center [1168, 46] width 20 height 20
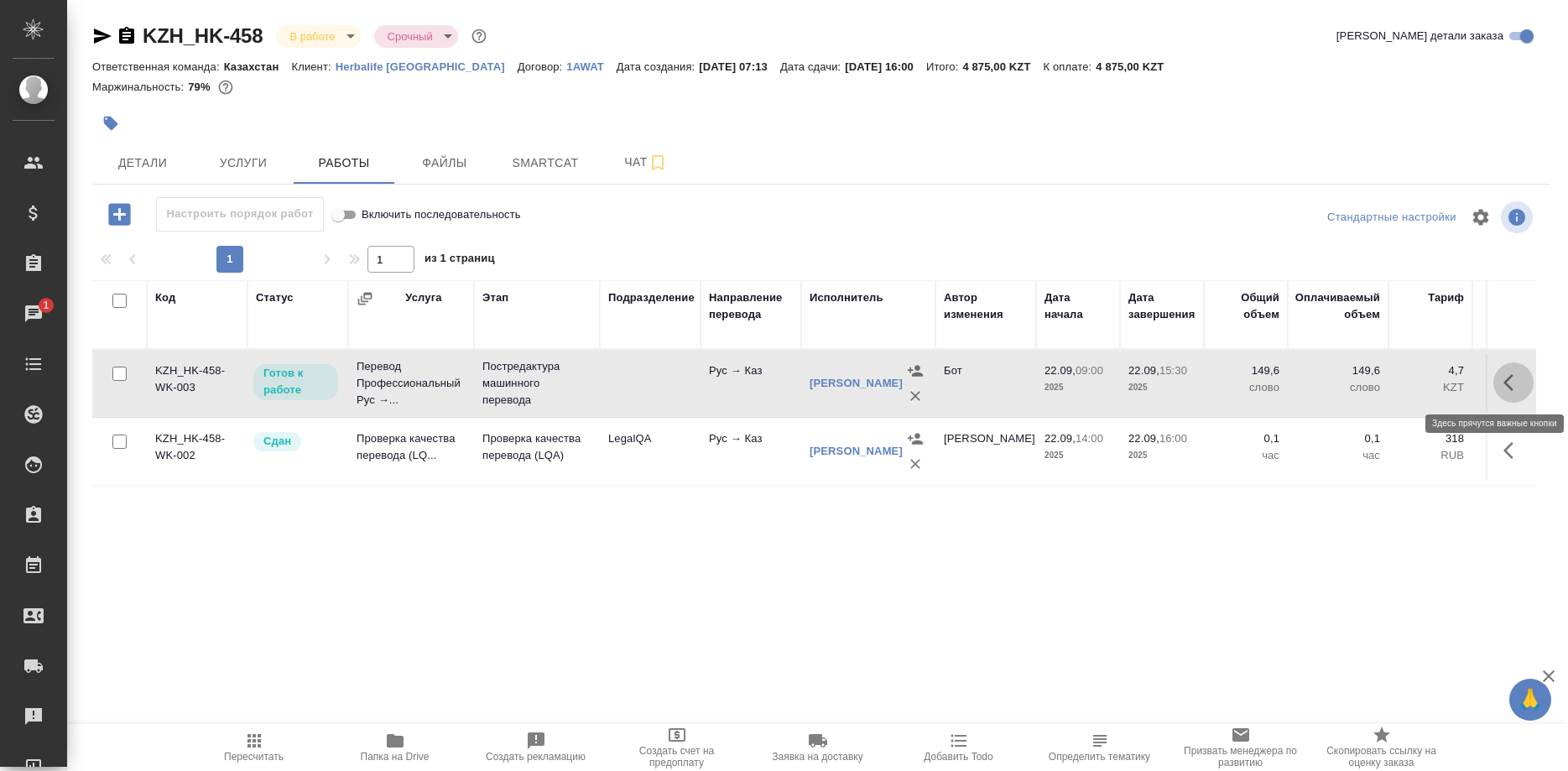
click at [1501, 383] on button "button" at bounding box center [1513, 382] width 40 height 40
click at [1351, 379] on icon "button" at bounding box center [1361, 383] width 20 height 20
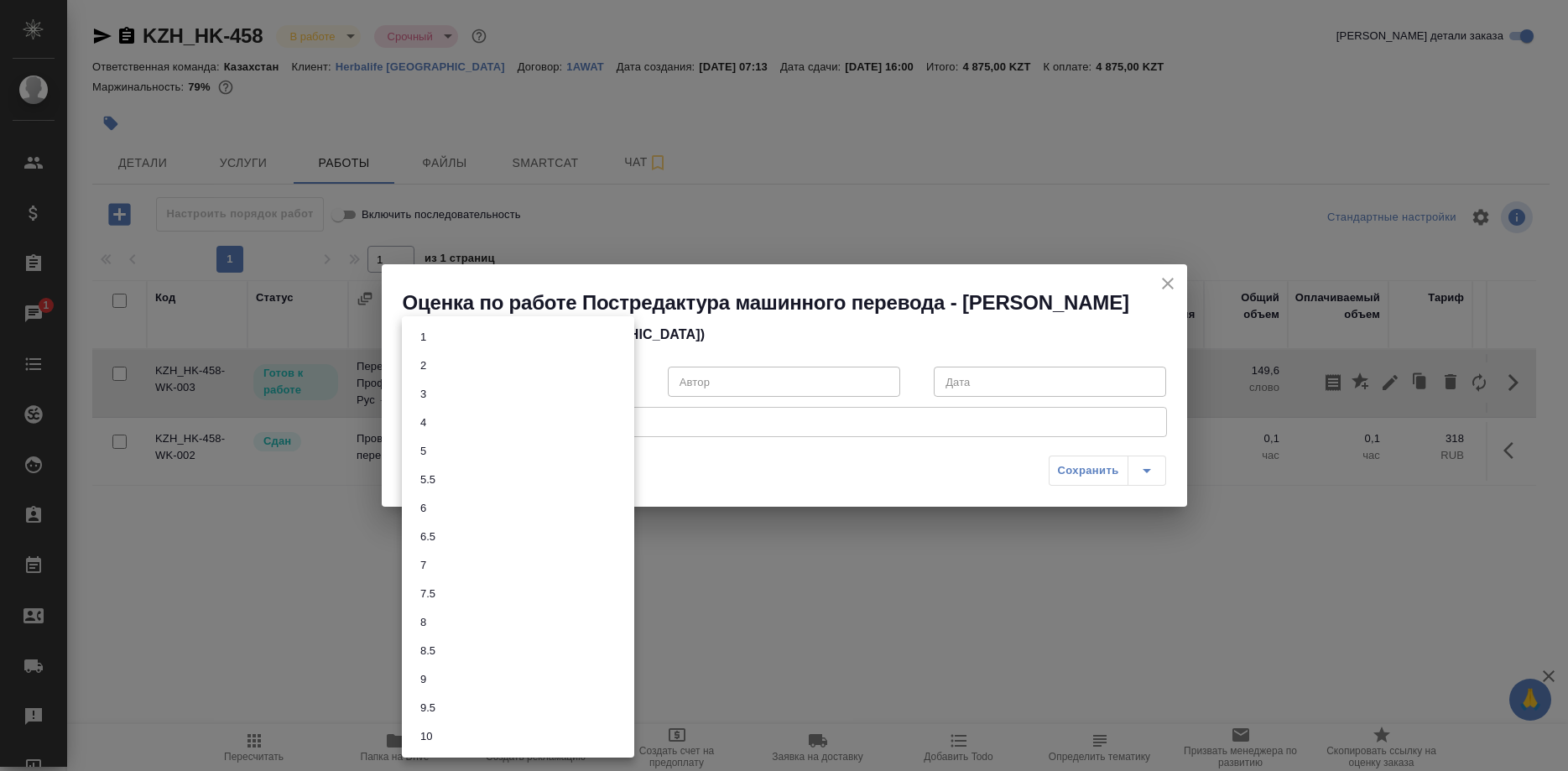
click at [576, 402] on body "🙏 .cls-1 fill:#fff; AWATERA Shirina Sabina Клиенты Спецификации Заказы 1 Чаты T…" at bounding box center [784, 385] width 1568 height 771
click at [504, 618] on li "8" at bounding box center [518, 622] width 232 height 28
type input "8"
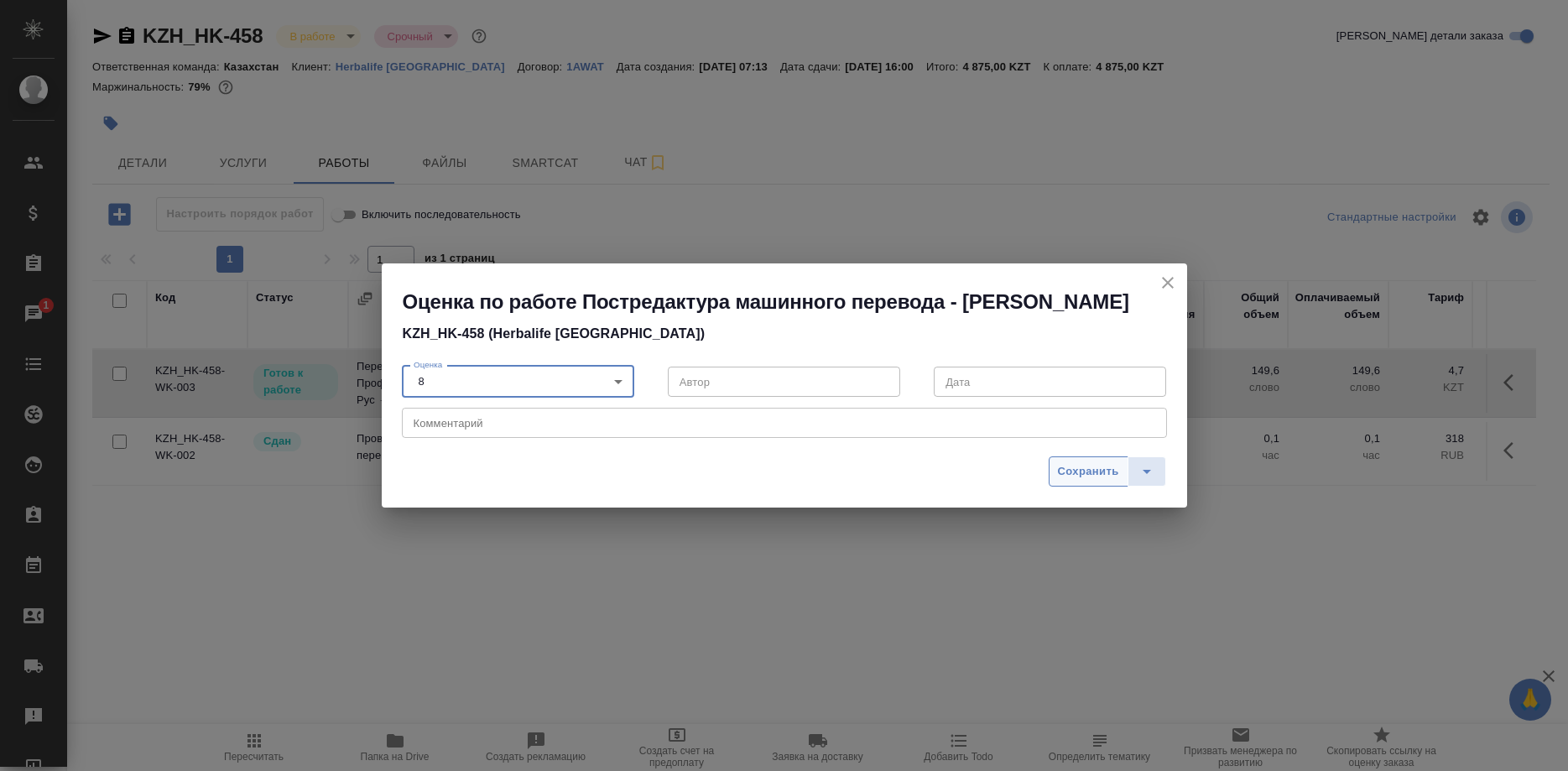
click at [1064, 476] on span "Сохранить" at bounding box center [1088, 471] width 61 height 20
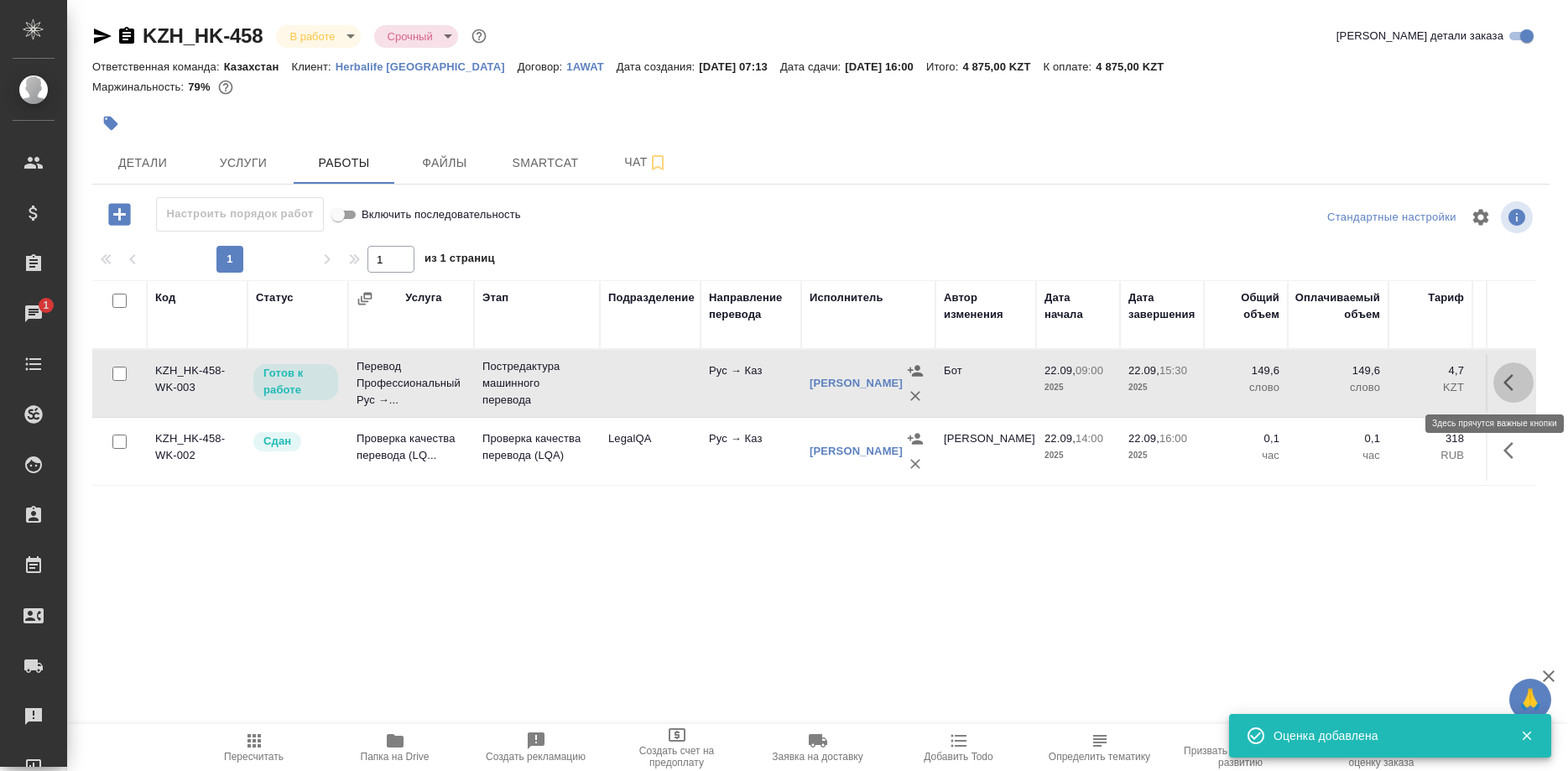
click at [1496, 383] on button "button" at bounding box center [1513, 382] width 40 height 40
click at [250, 751] on span "Пересчитать" at bounding box center [254, 756] width 60 height 12
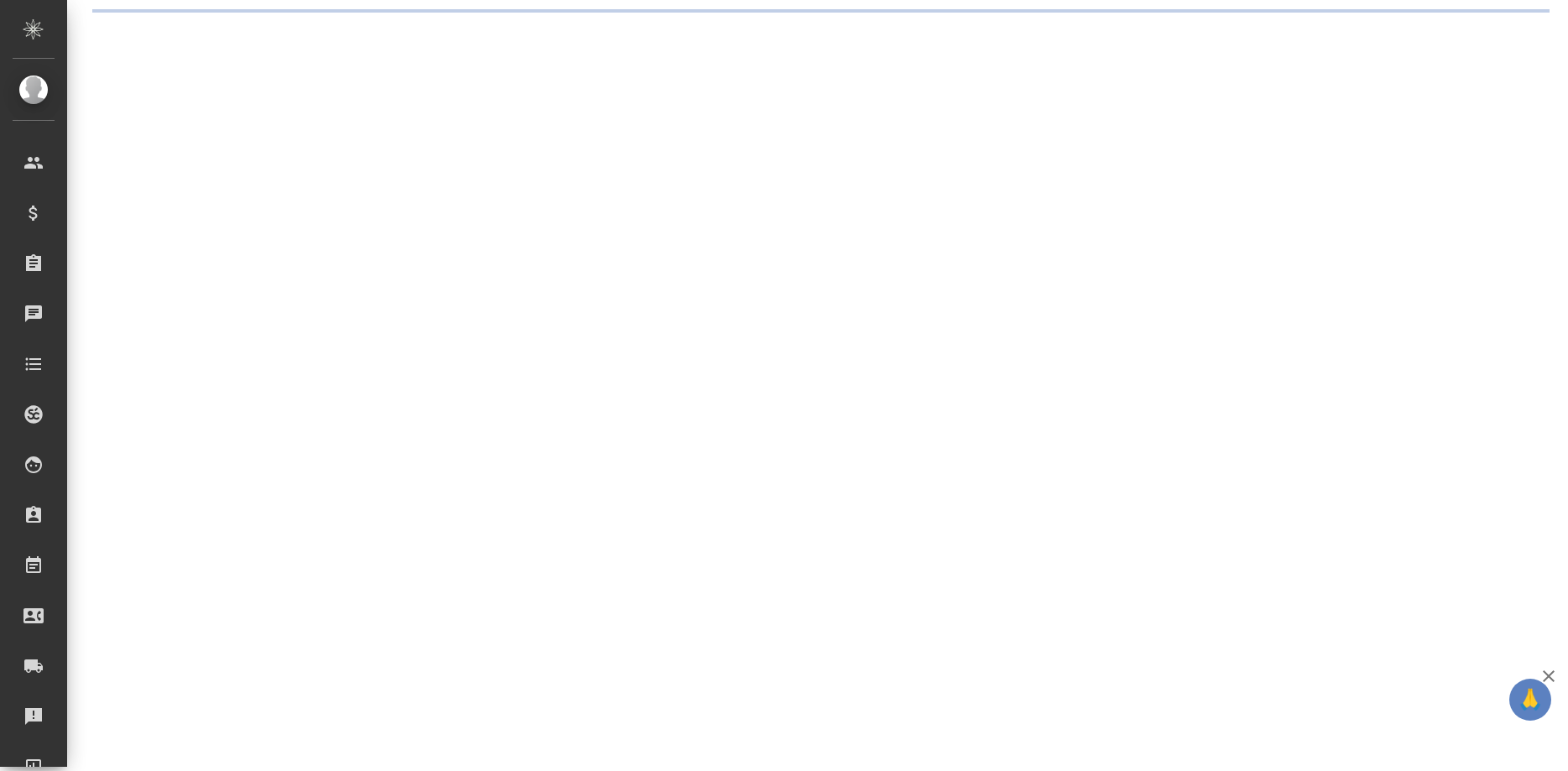
select select "RU"
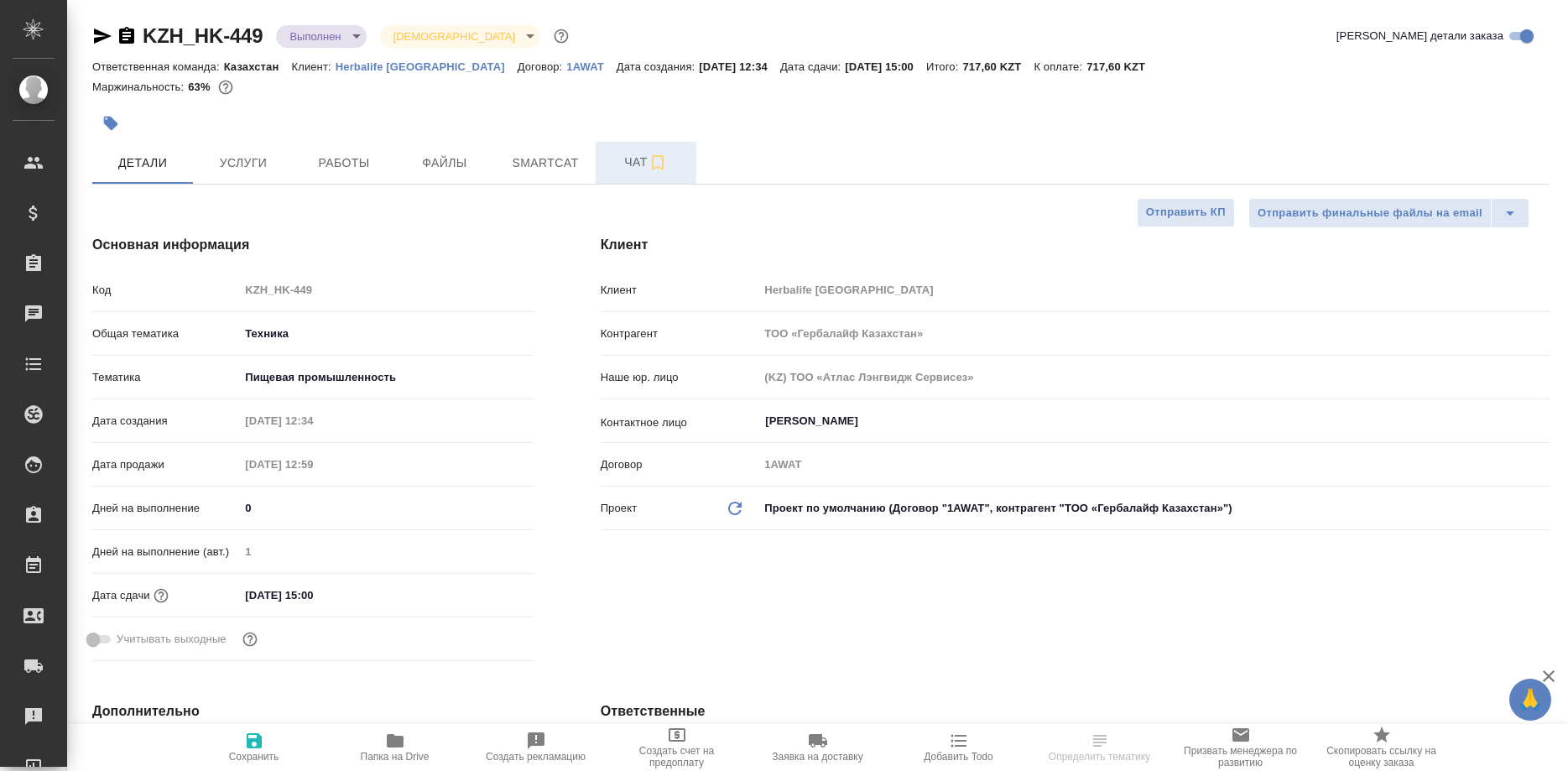
type textarea "x"
click at [531, 172] on span "Smartcat" at bounding box center [545, 163] width 80 height 21
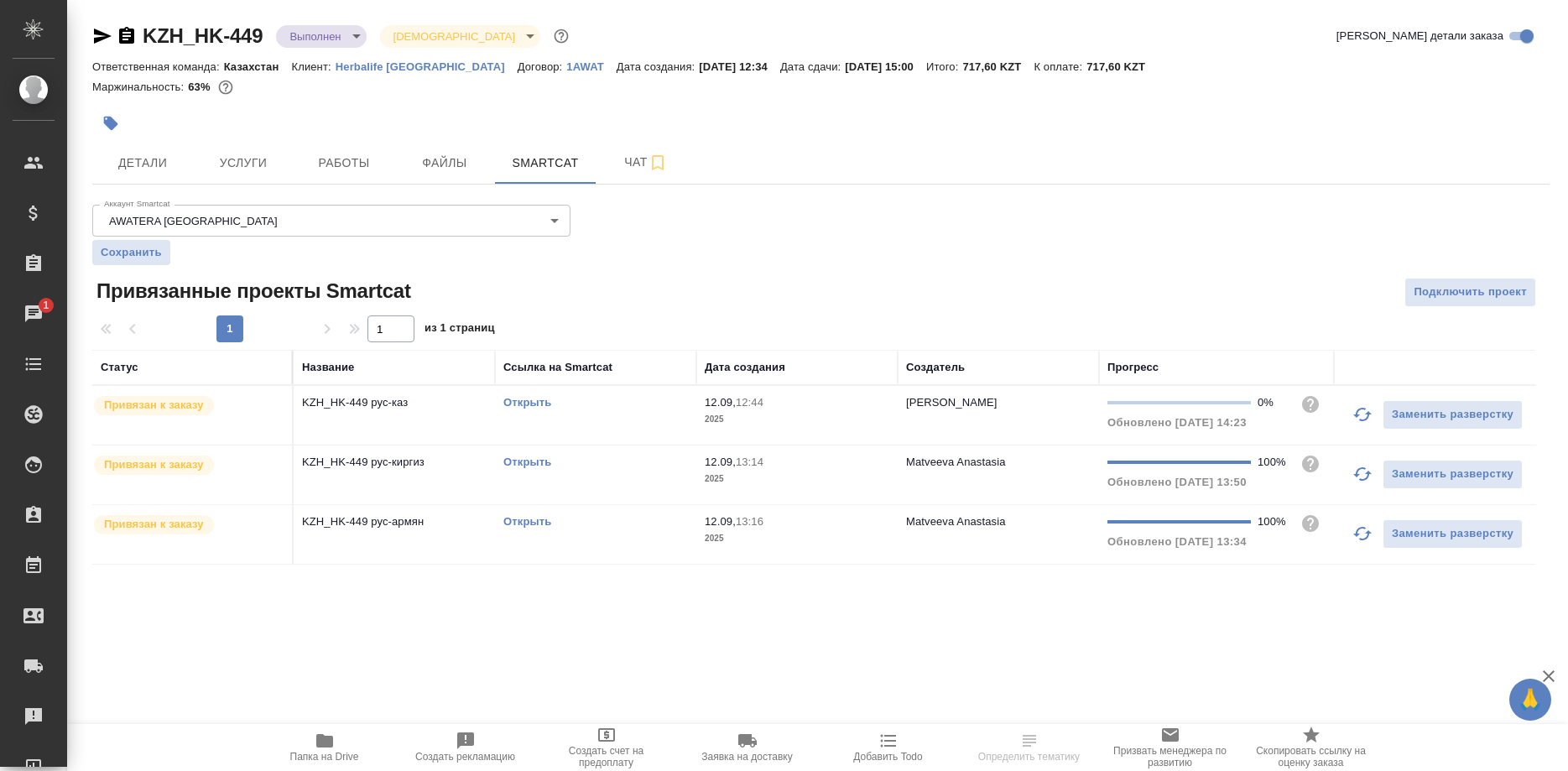
click at [511, 403] on link "Открыть" at bounding box center [528, 402] width 48 height 13
click at [317, 165] on span "Работы" at bounding box center [344, 163] width 80 height 21
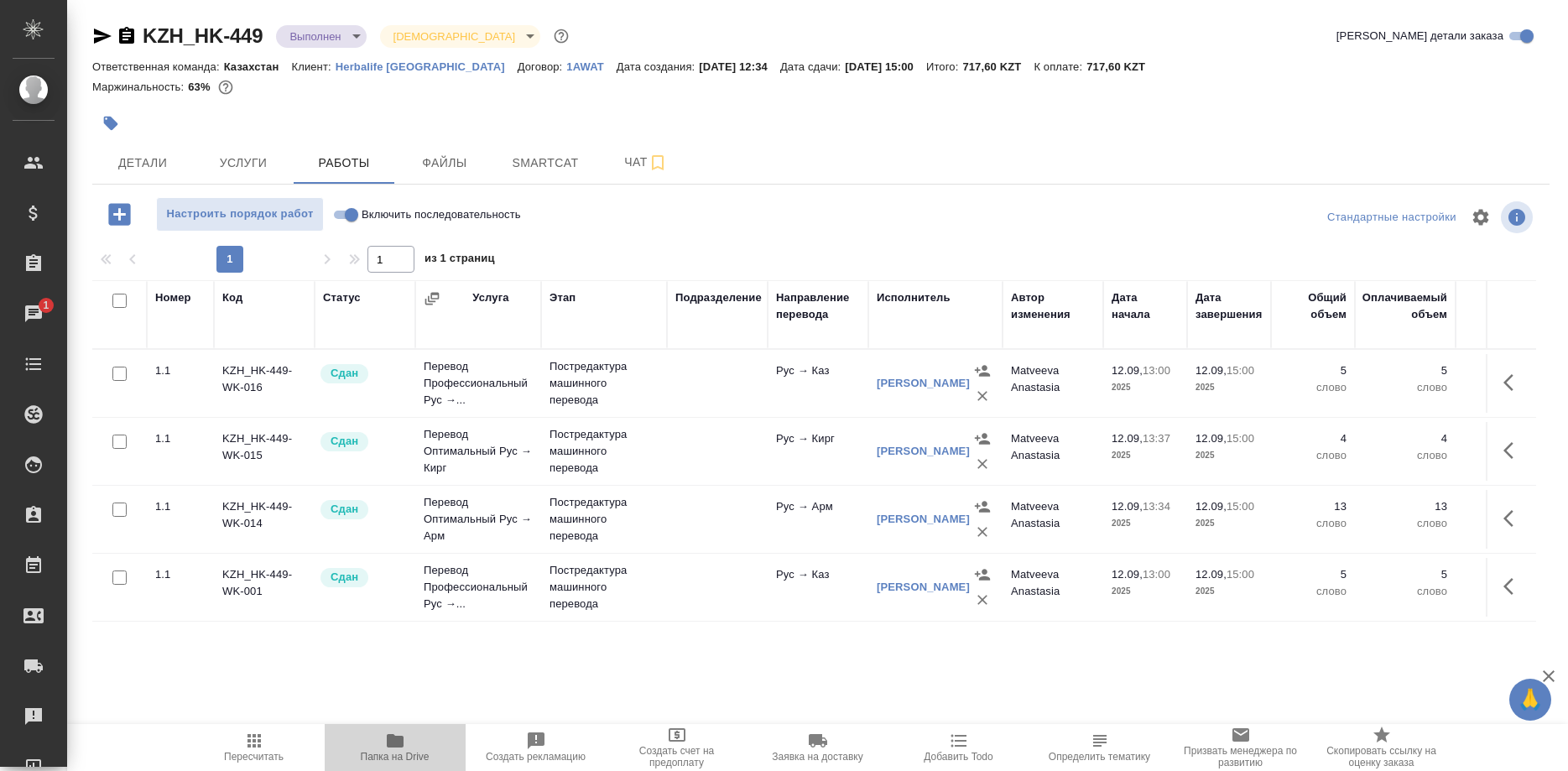
click at [386, 756] on span "Папка на Drive" at bounding box center [395, 756] width 69 height 12
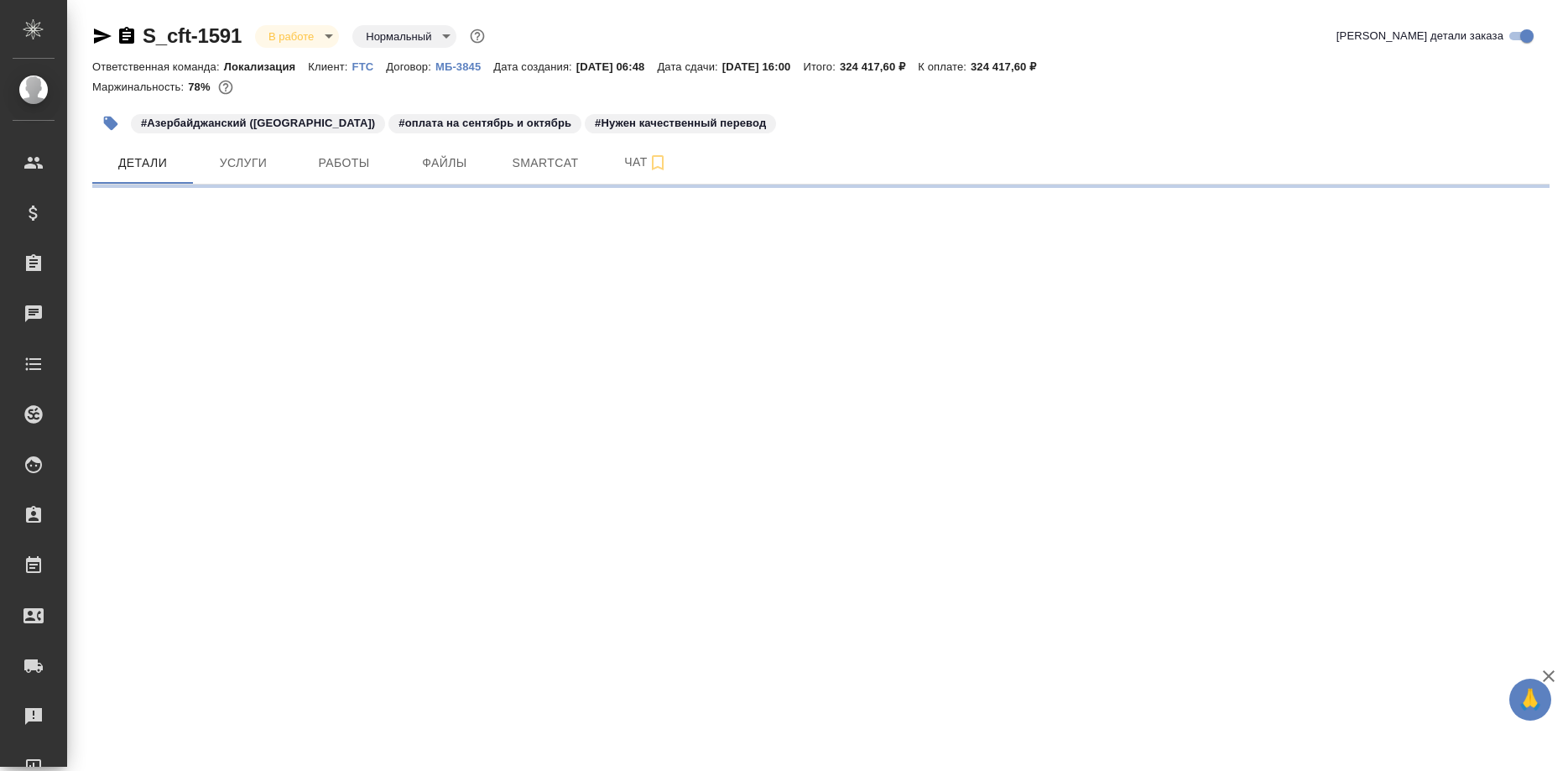
select select "RU"
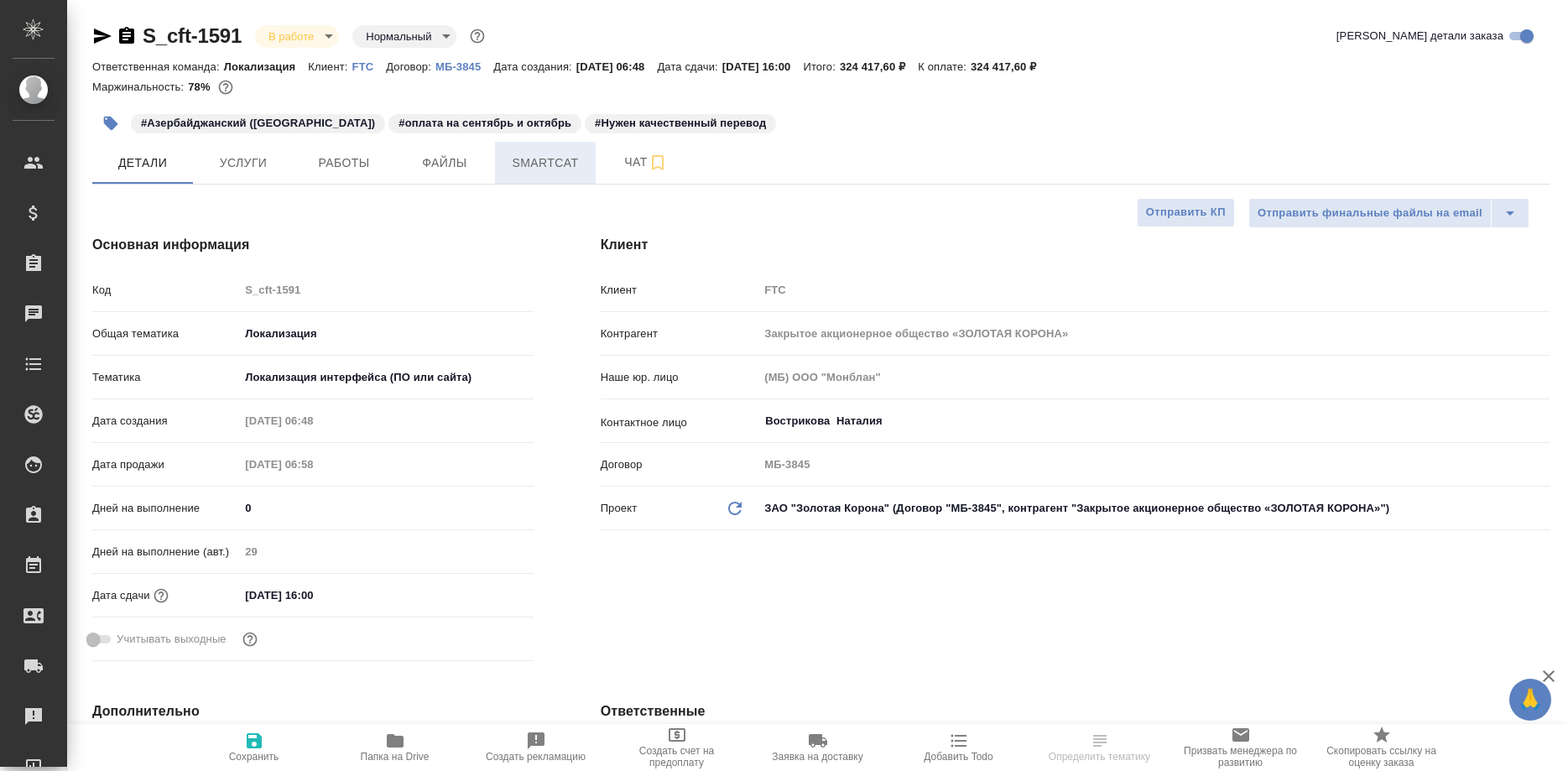
type textarea "x"
click at [358, 161] on span "Работы" at bounding box center [344, 163] width 80 height 21
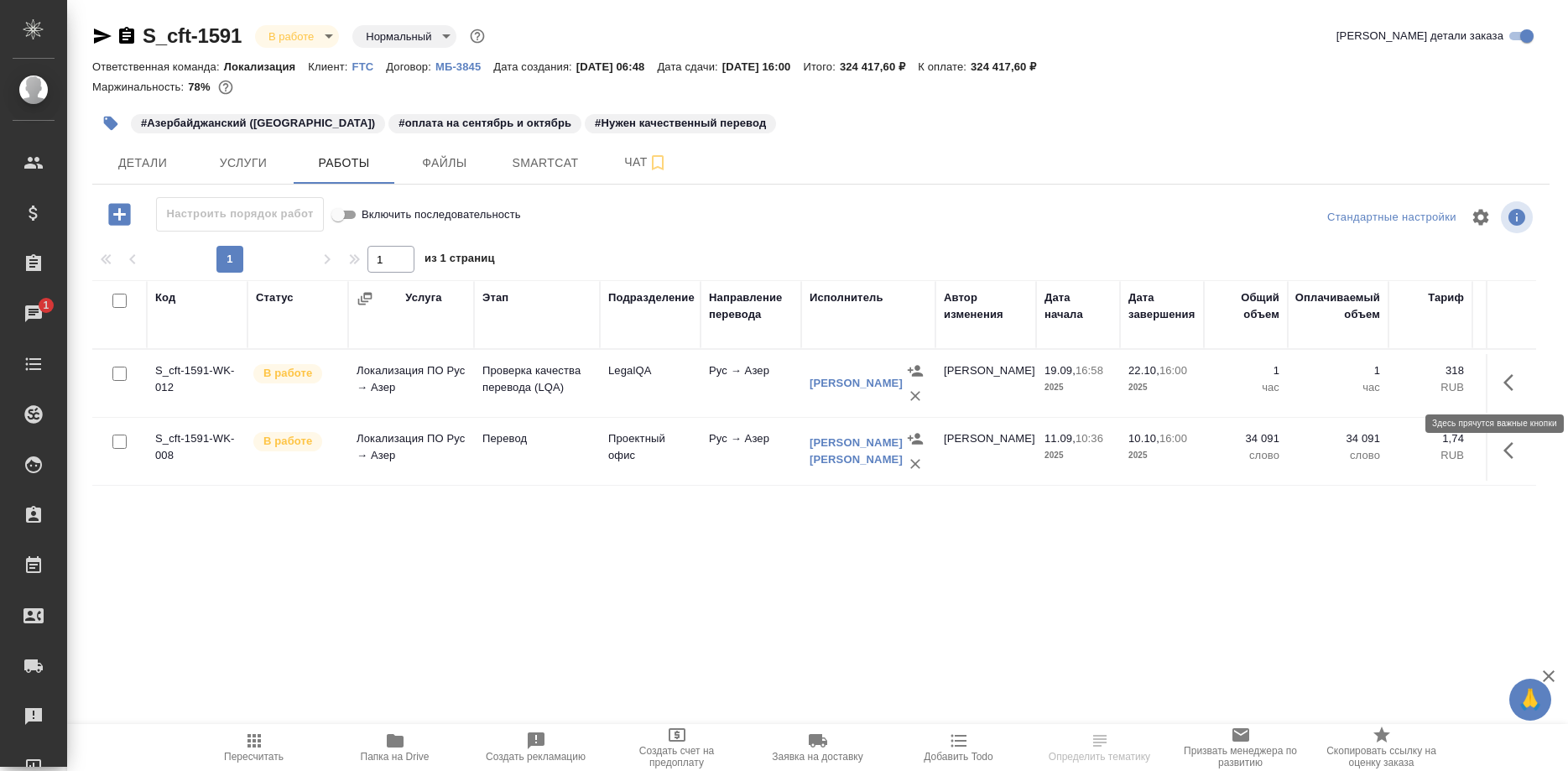
click at [1500, 386] on button "button" at bounding box center [1513, 382] width 40 height 40
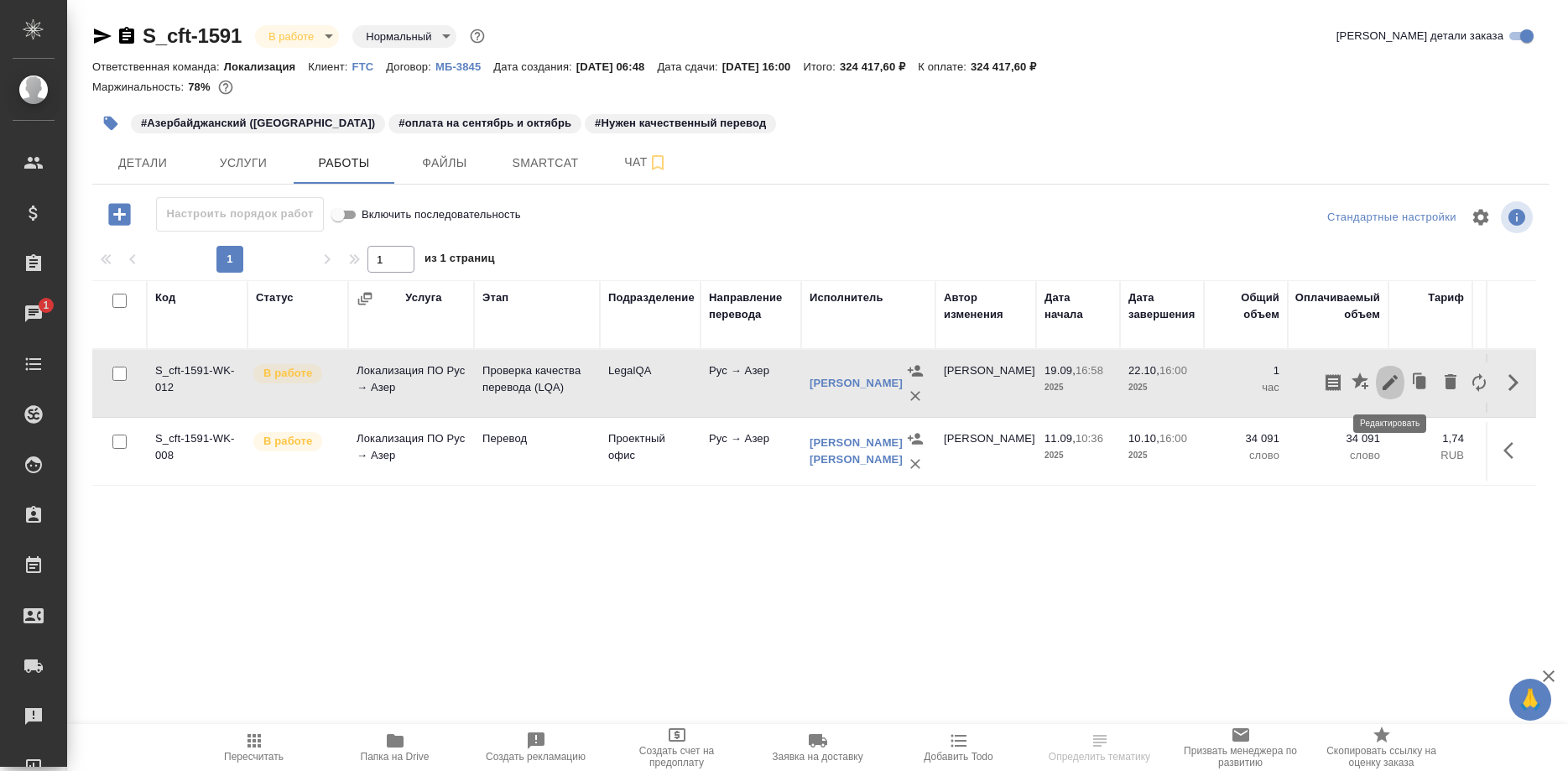
click at [1383, 387] on icon "button" at bounding box center [1390, 383] width 15 height 15
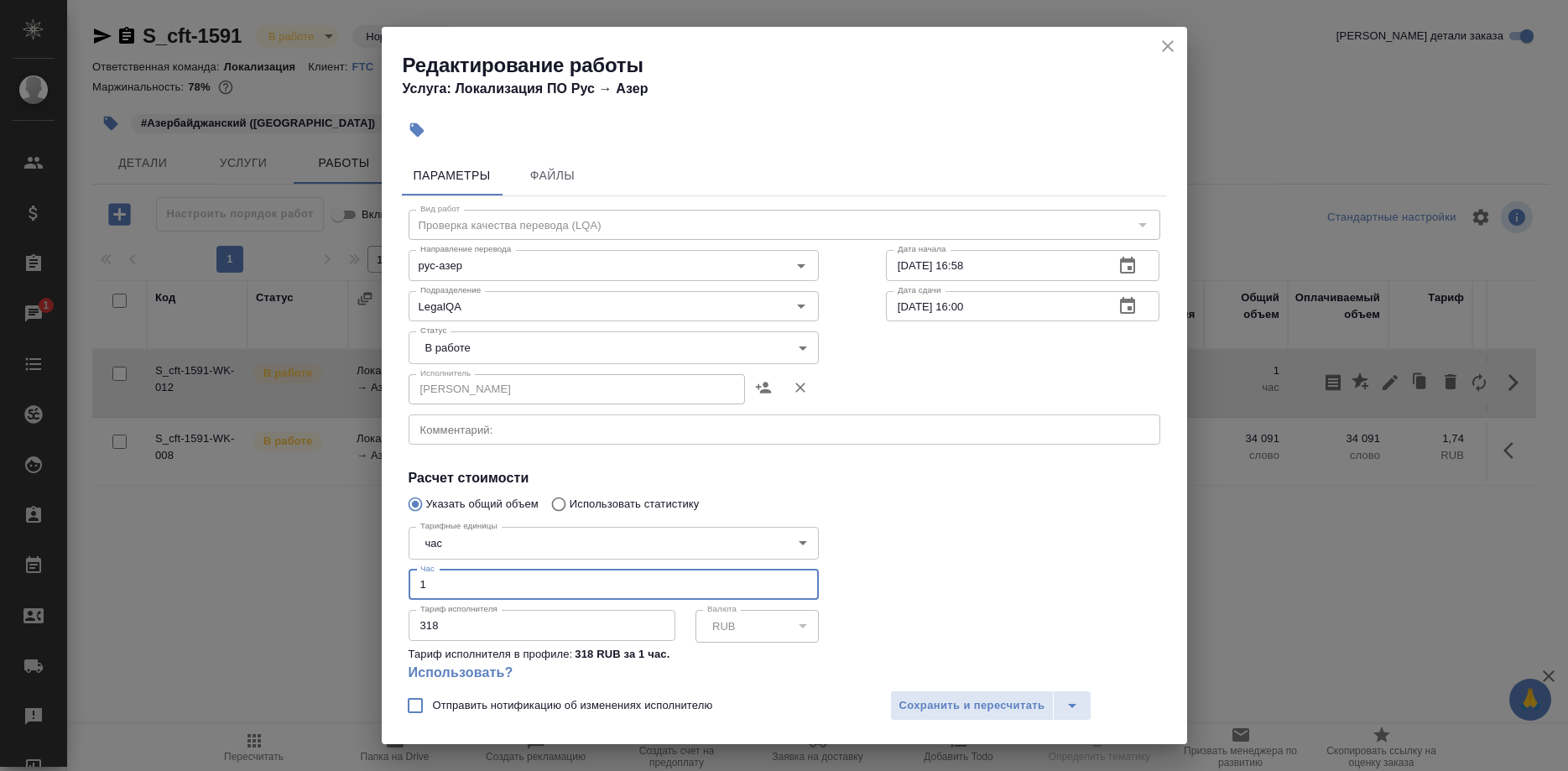
drag, startPoint x: 430, startPoint y: 559, endPoint x: 384, endPoint y: 573, distance: 48.1
click at [409, 575] on input "1" at bounding box center [614, 584] width 410 height 30
type input "2"
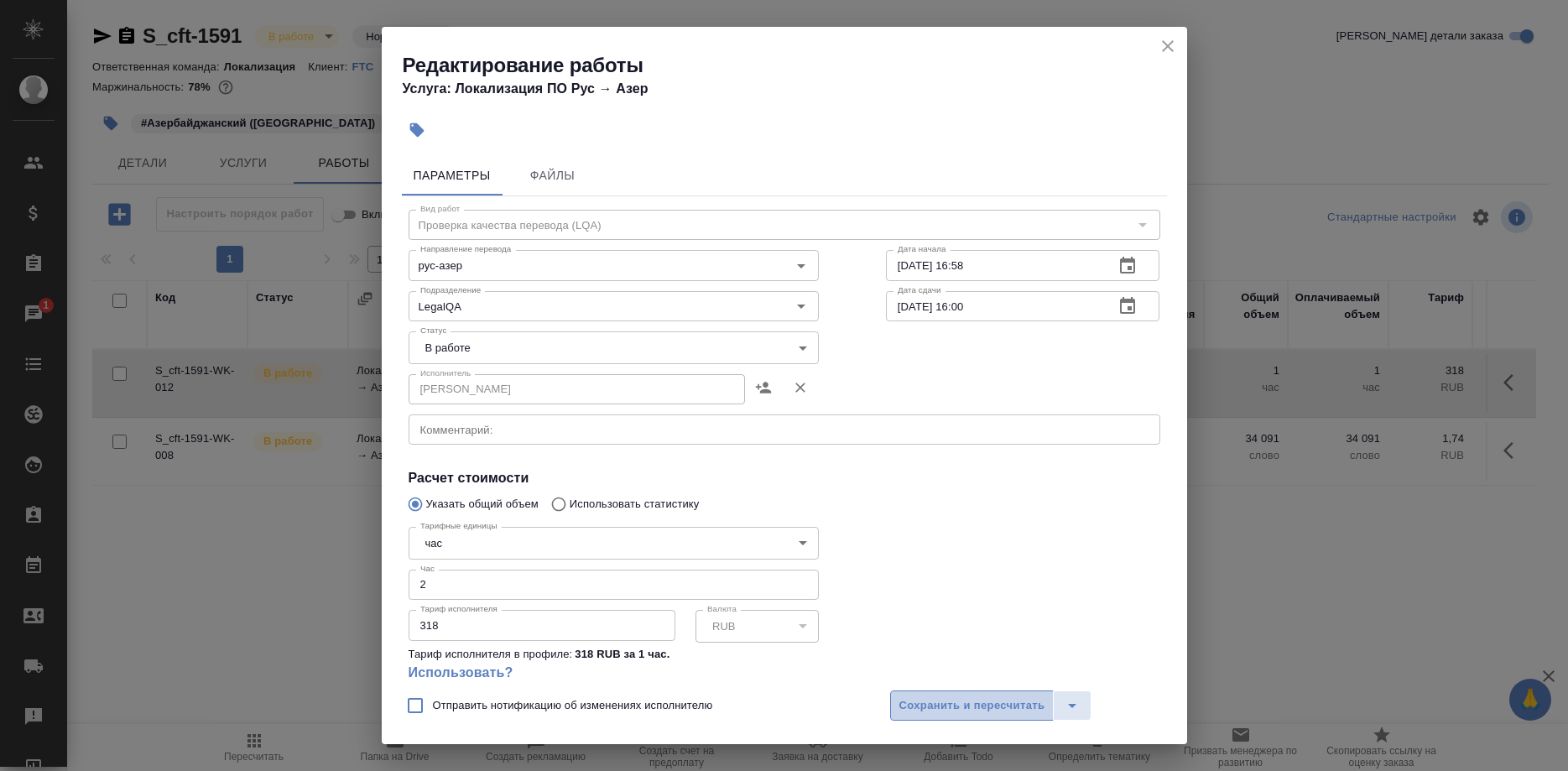
click at [941, 700] on span "Сохранить и пересчитать" at bounding box center [971, 706] width 146 height 20
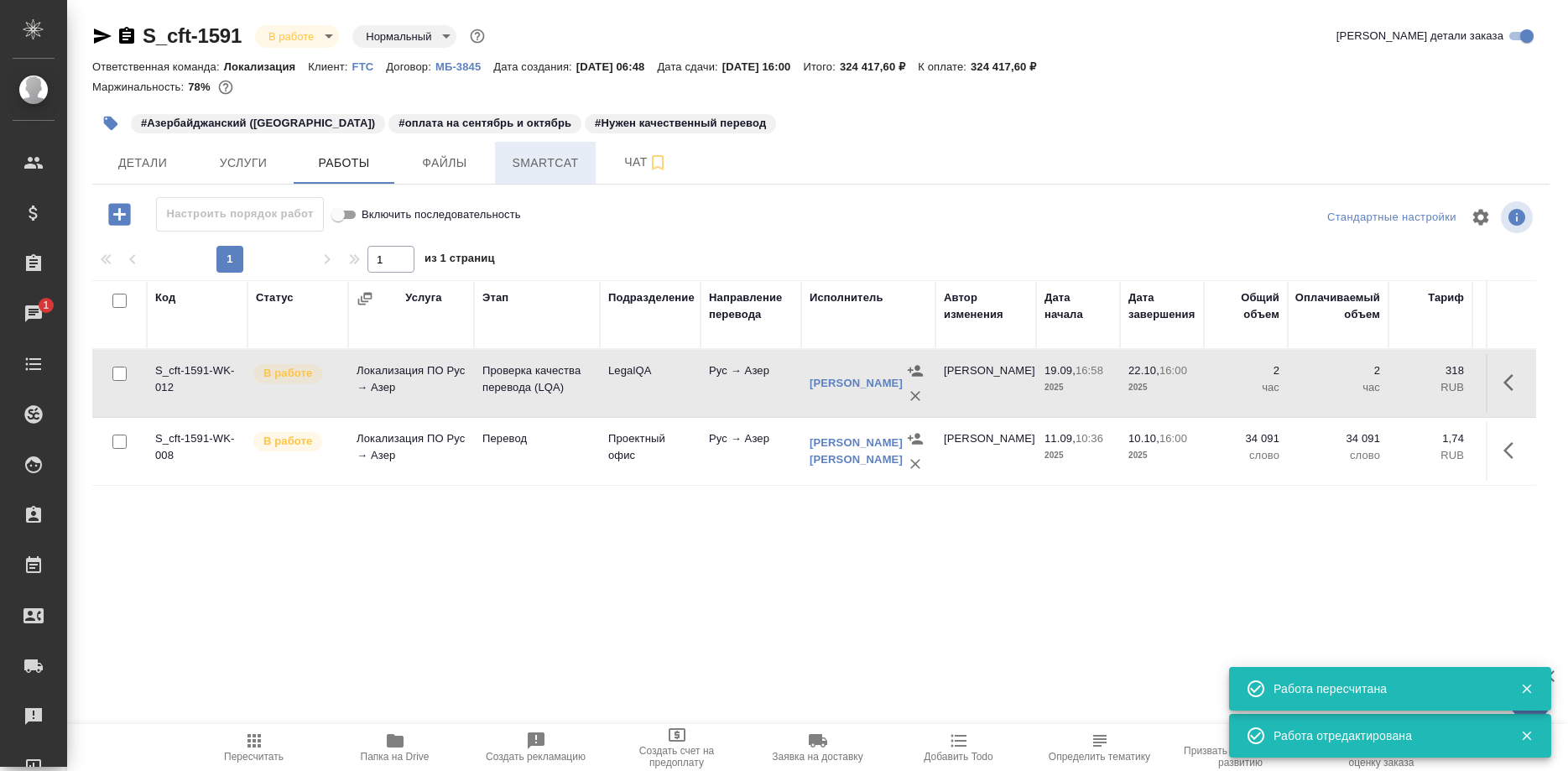
click at [521, 158] on span "Smartcat" at bounding box center [545, 163] width 80 height 21
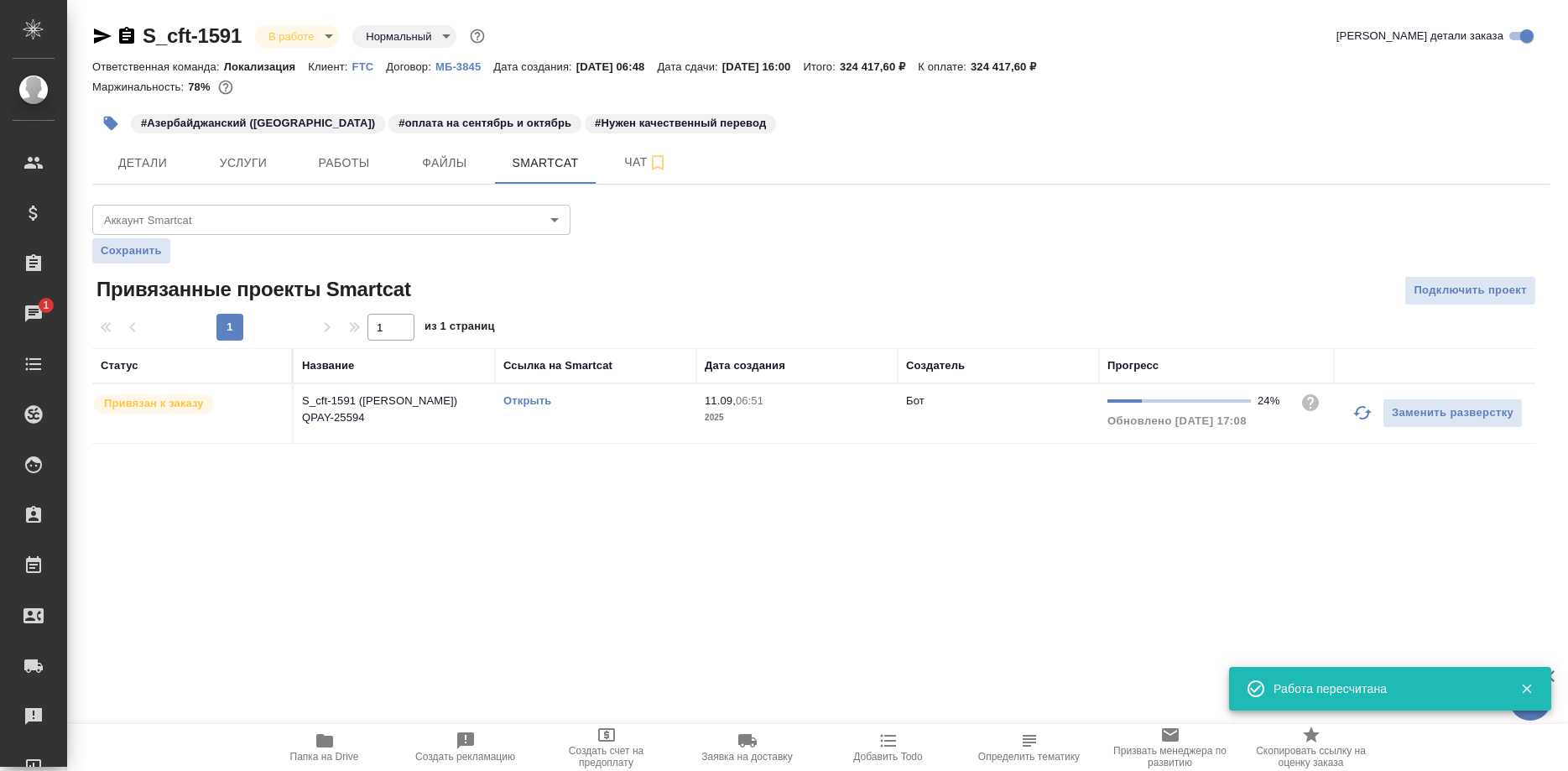
click at [516, 397] on link "Открыть" at bounding box center [528, 400] width 48 height 13
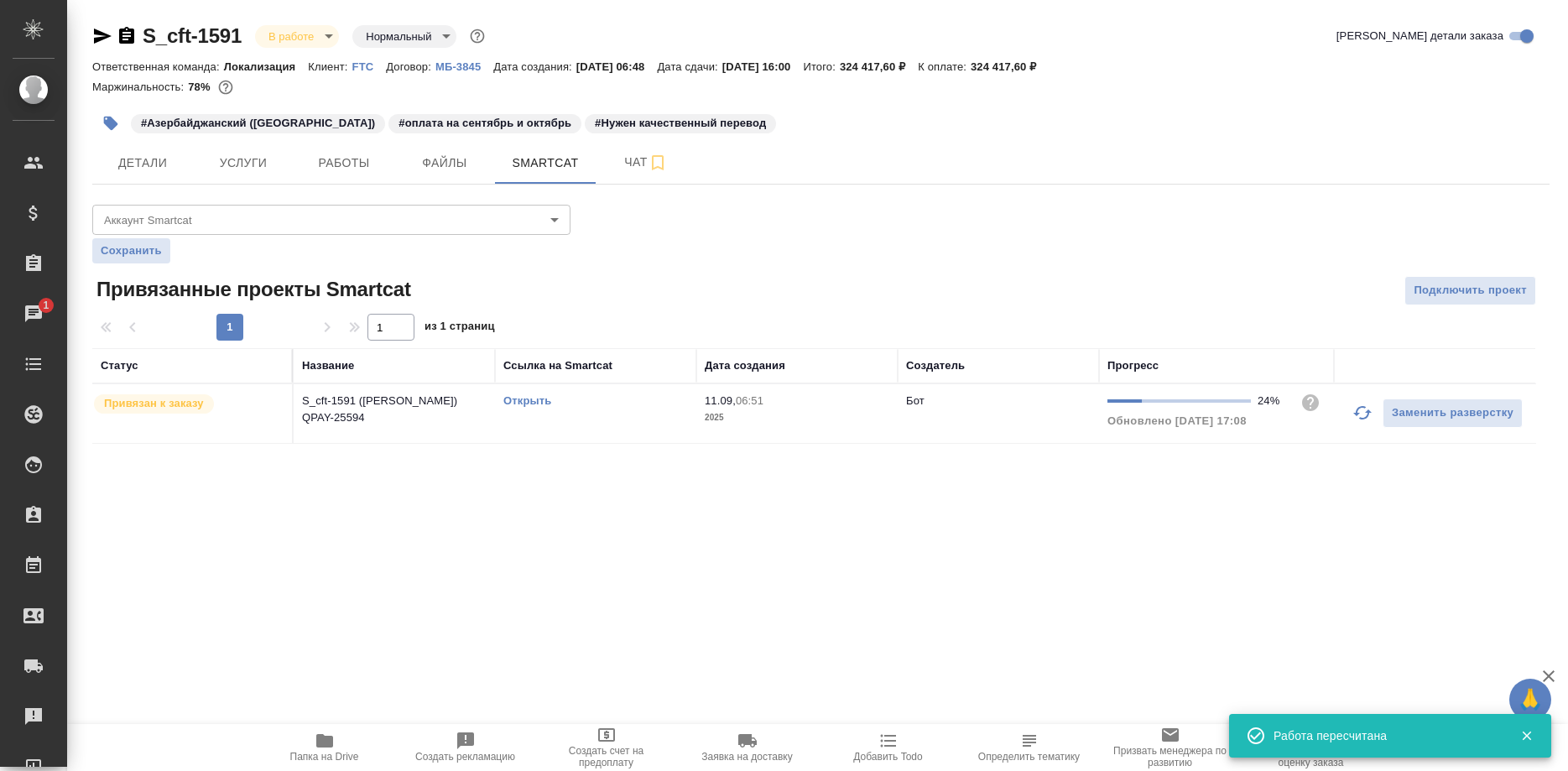
click at [508, 399] on link "Открыть" at bounding box center [528, 400] width 48 height 13
click at [347, 165] on span "Работы" at bounding box center [344, 163] width 80 height 21
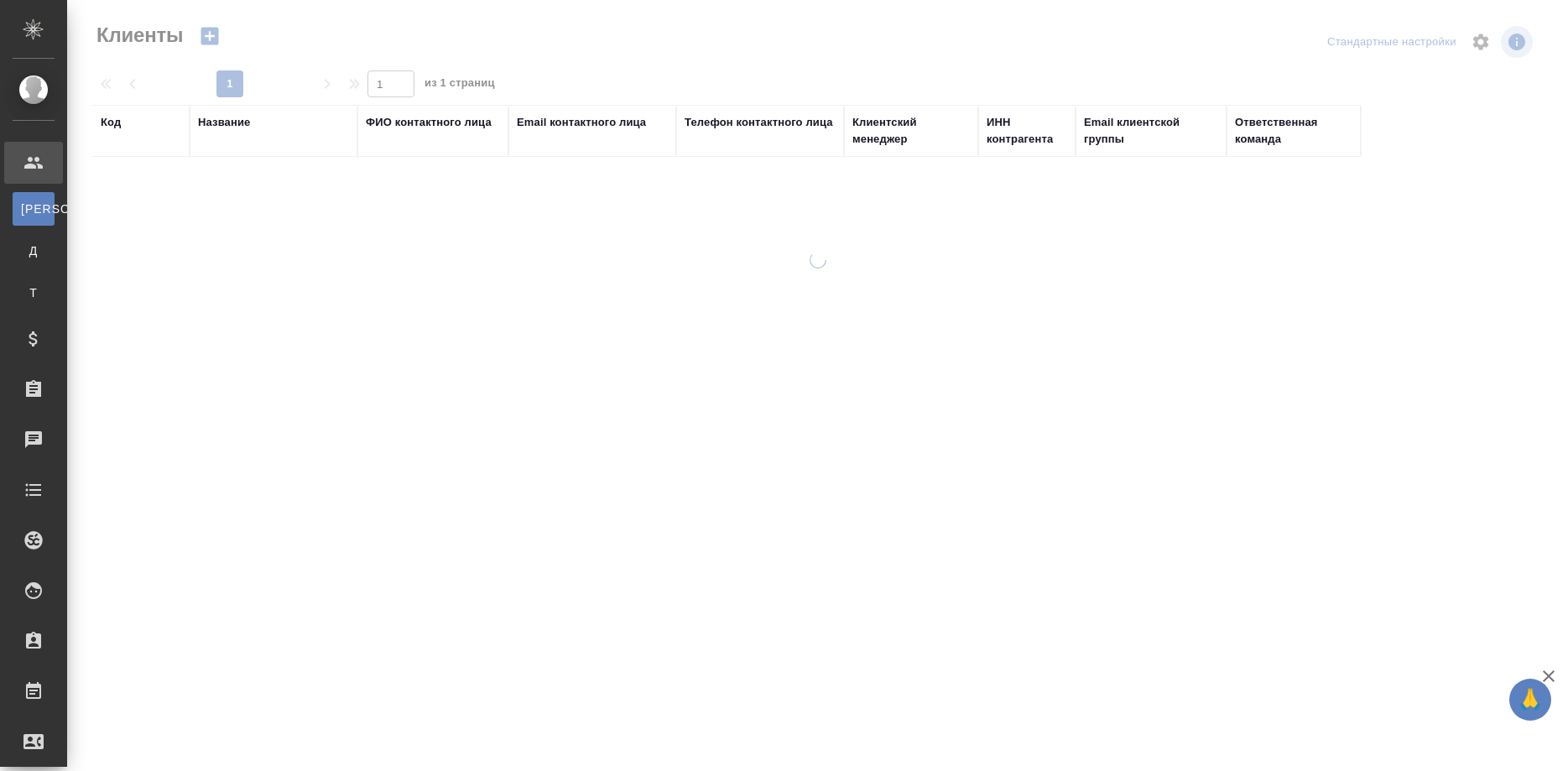
select select "RU"
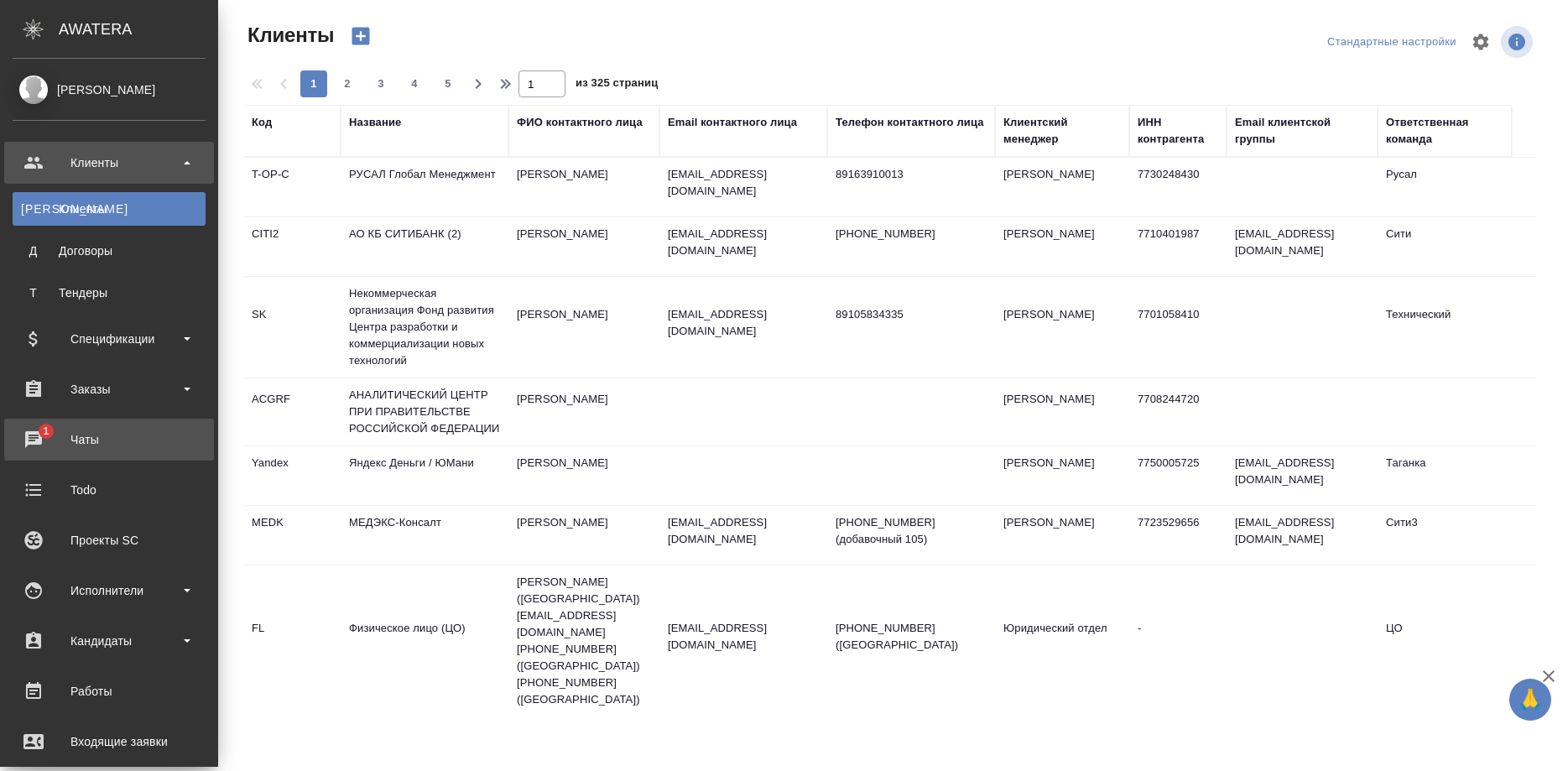
click at [68, 440] on div "Чаты" at bounding box center [109, 439] width 193 height 25
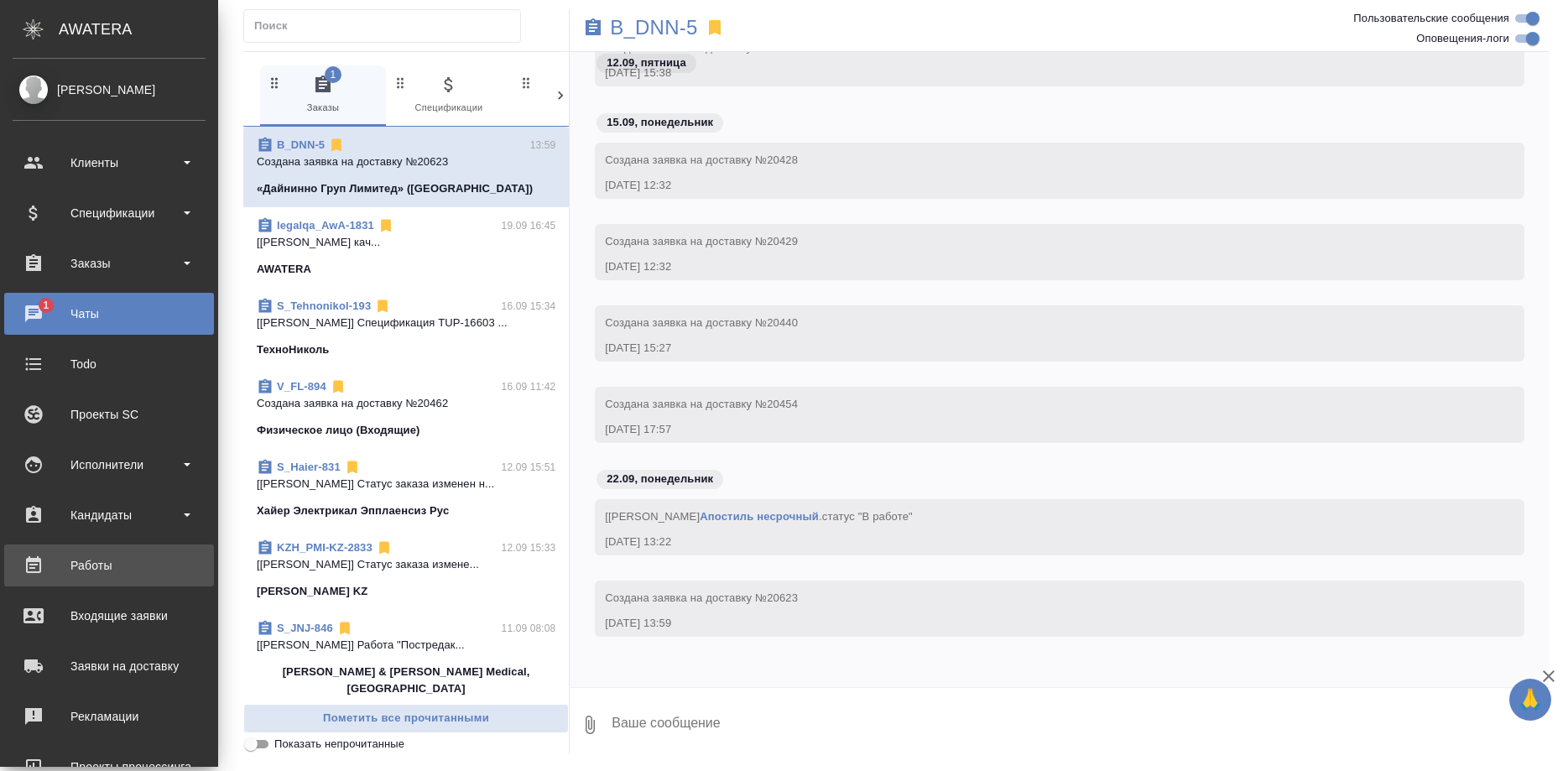
scroll to position [9160, 0]
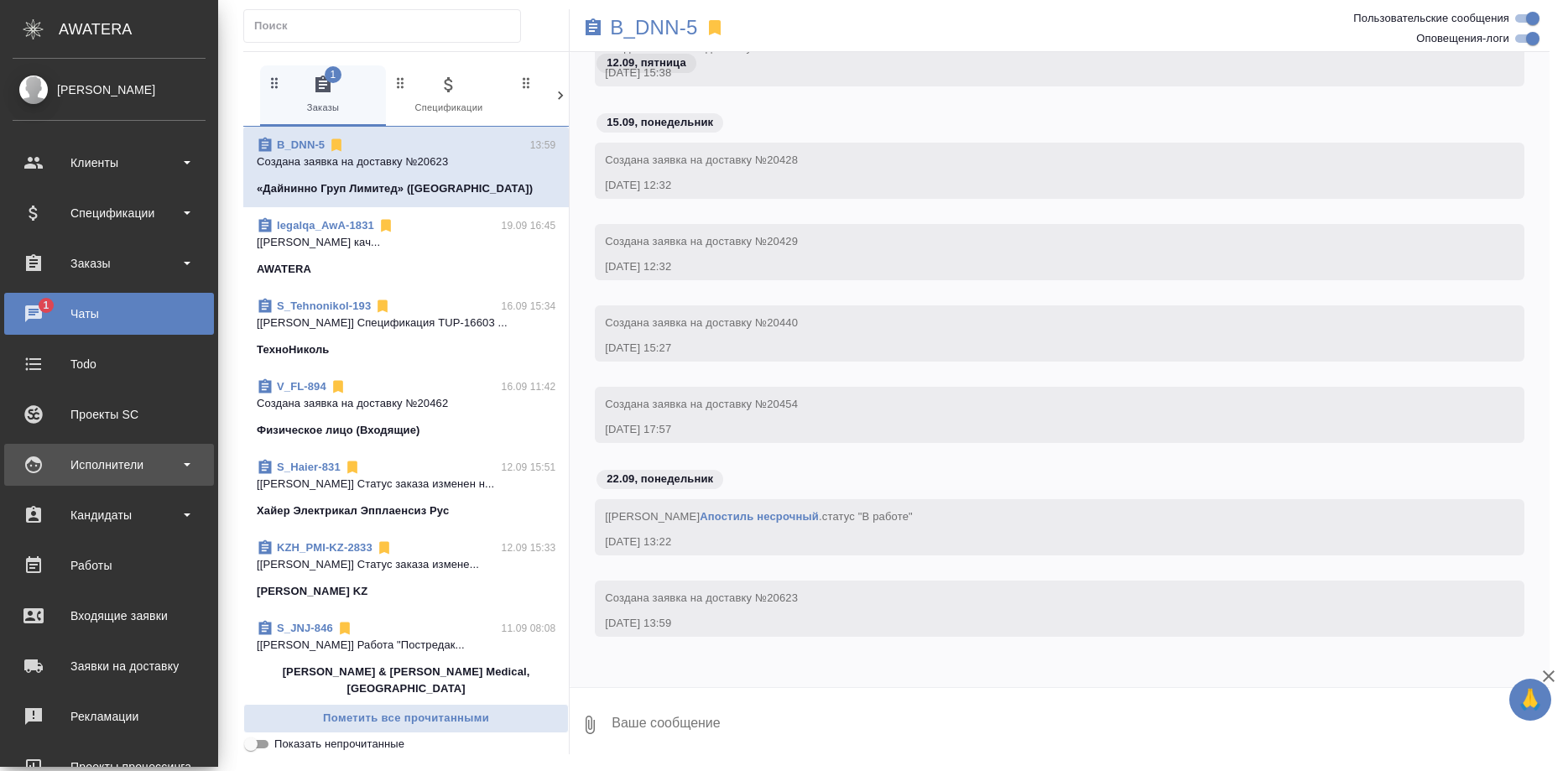
click at [106, 459] on div "Исполнители" at bounding box center [109, 464] width 193 height 25
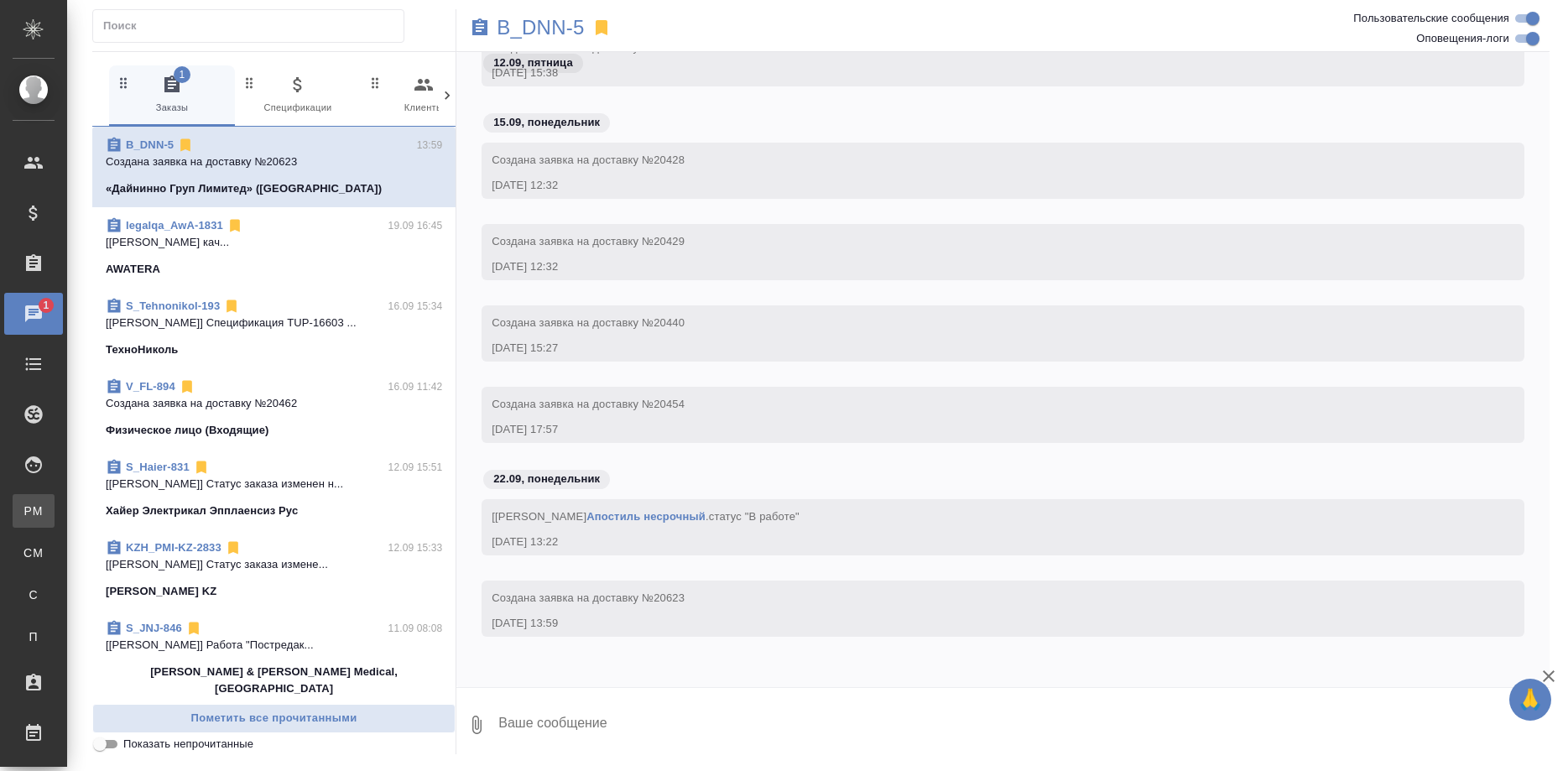
click at [55, 501] on link "PM Для PM/[GEOGRAPHIC_DATA]" at bounding box center [33, 511] width 42 height 33
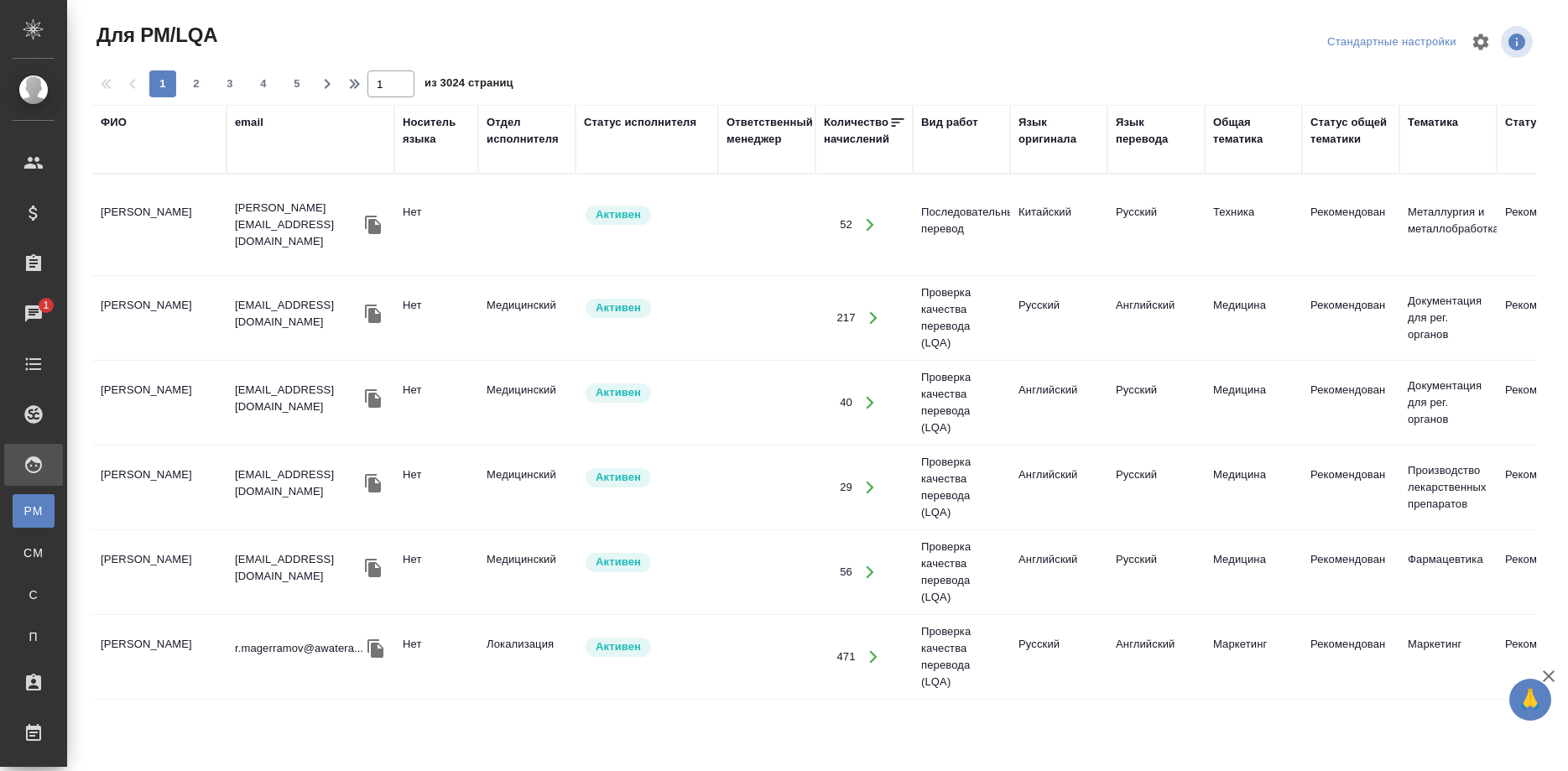
click at [1135, 148] on div "Язык перевода" at bounding box center [1156, 139] width 80 height 50
click at [1140, 140] on div "Язык перевода" at bounding box center [1156, 131] width 80 height 33
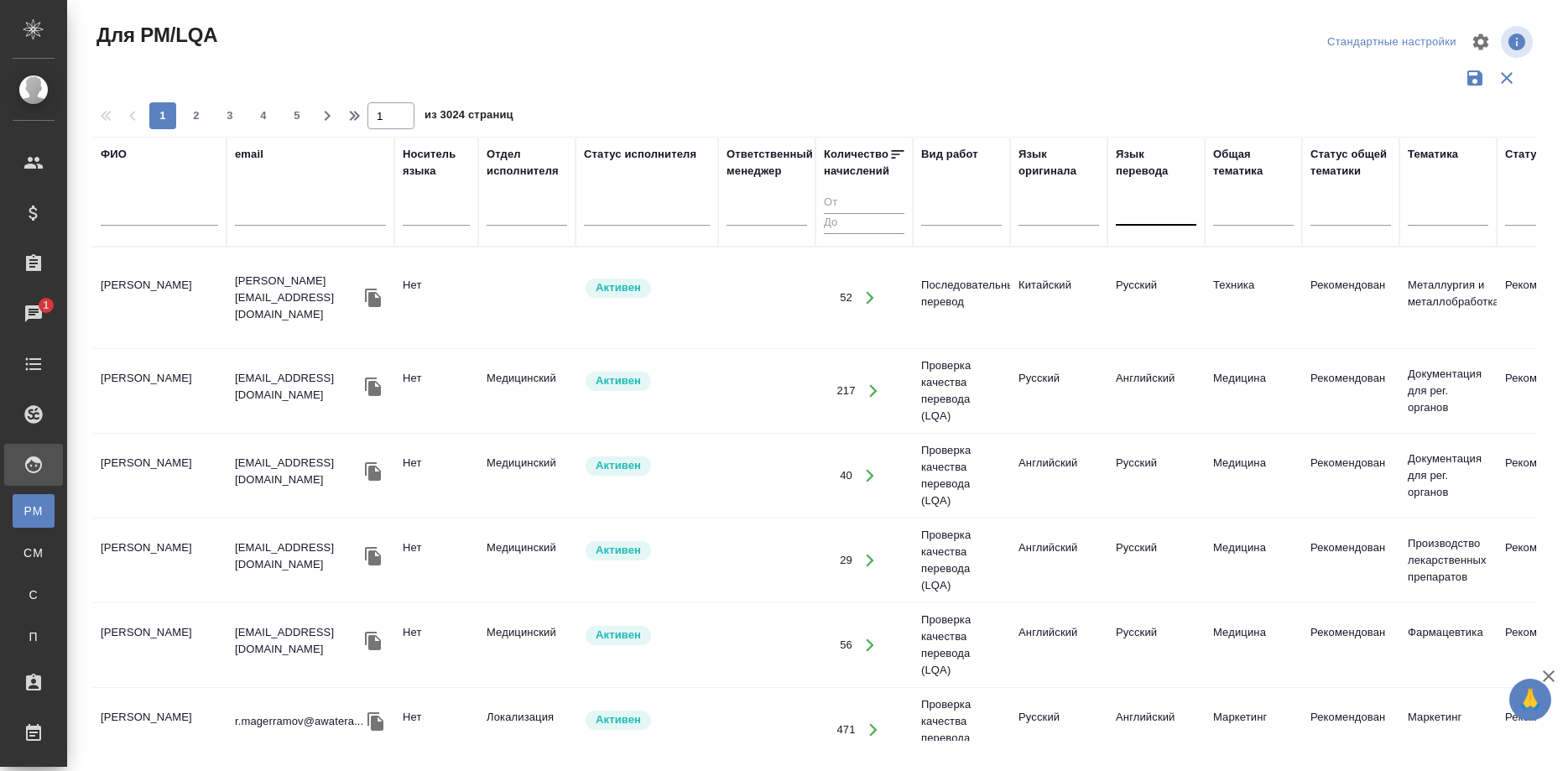
click at [1129, 212] on div at bounding box center [1156, 209] width 80 height 24
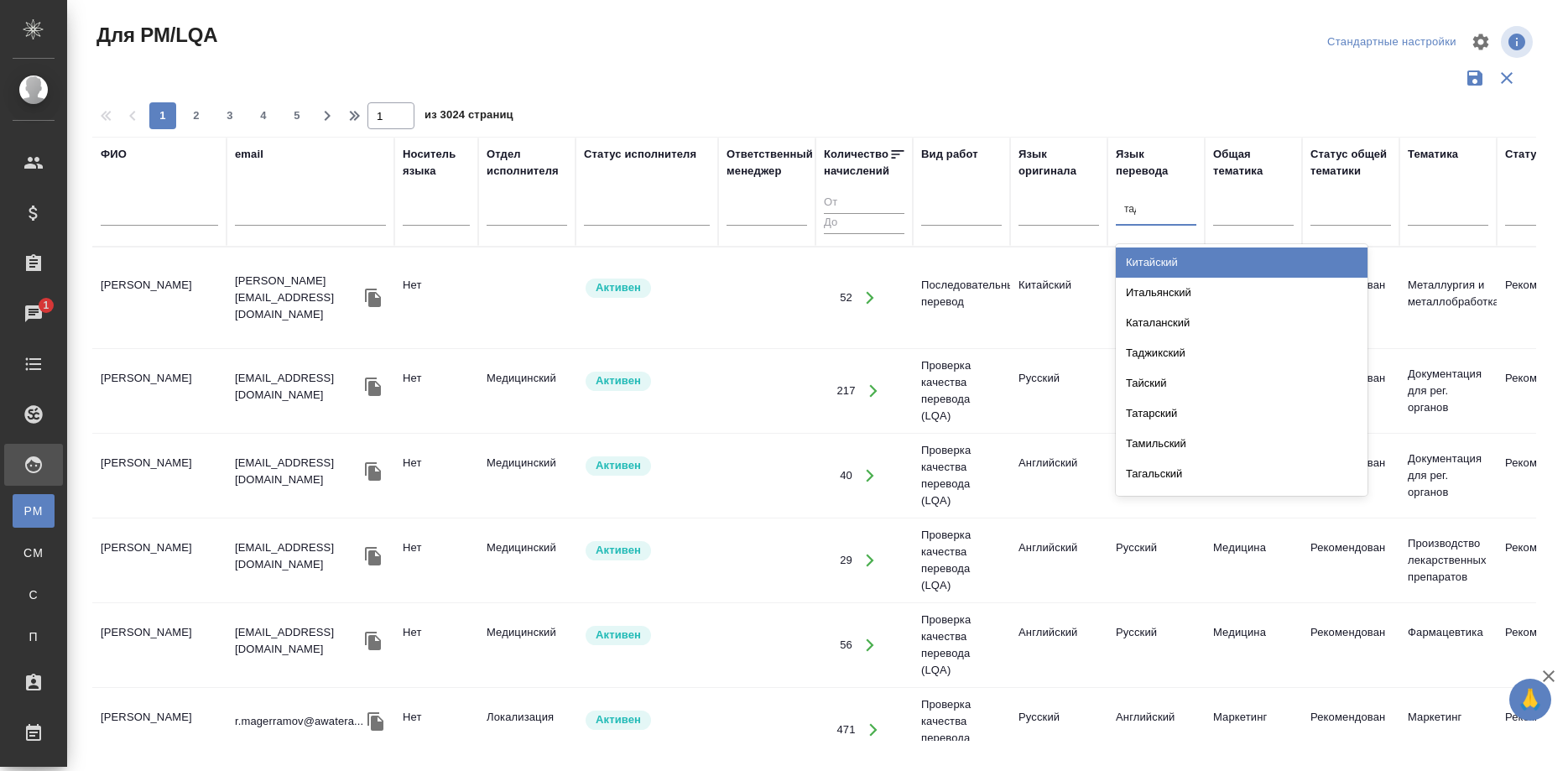
type input "тадж"
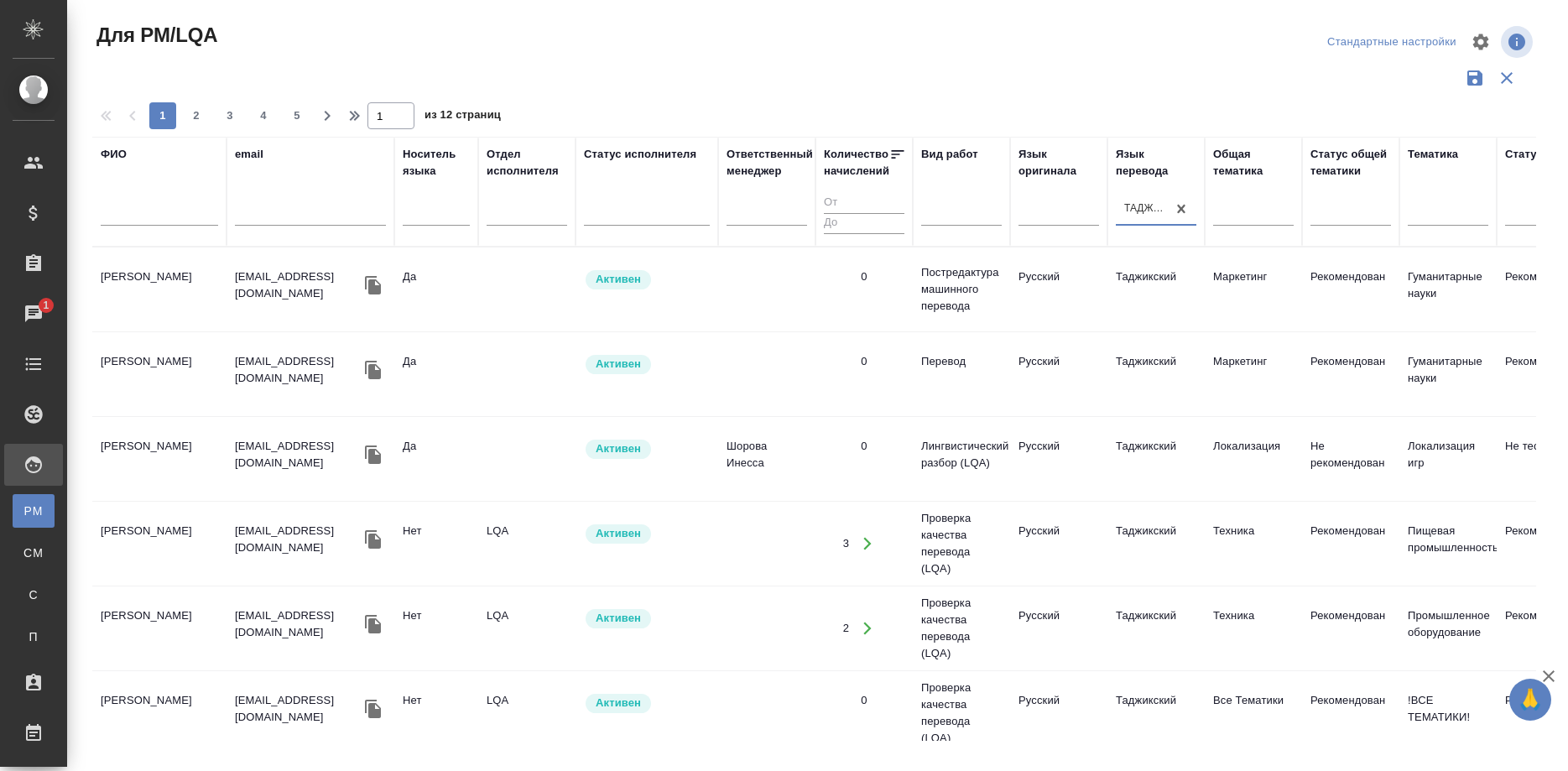
click at [142, 287] on td "[PERSON_NAME]" at bounding box center [159, 289] width 134 height 59
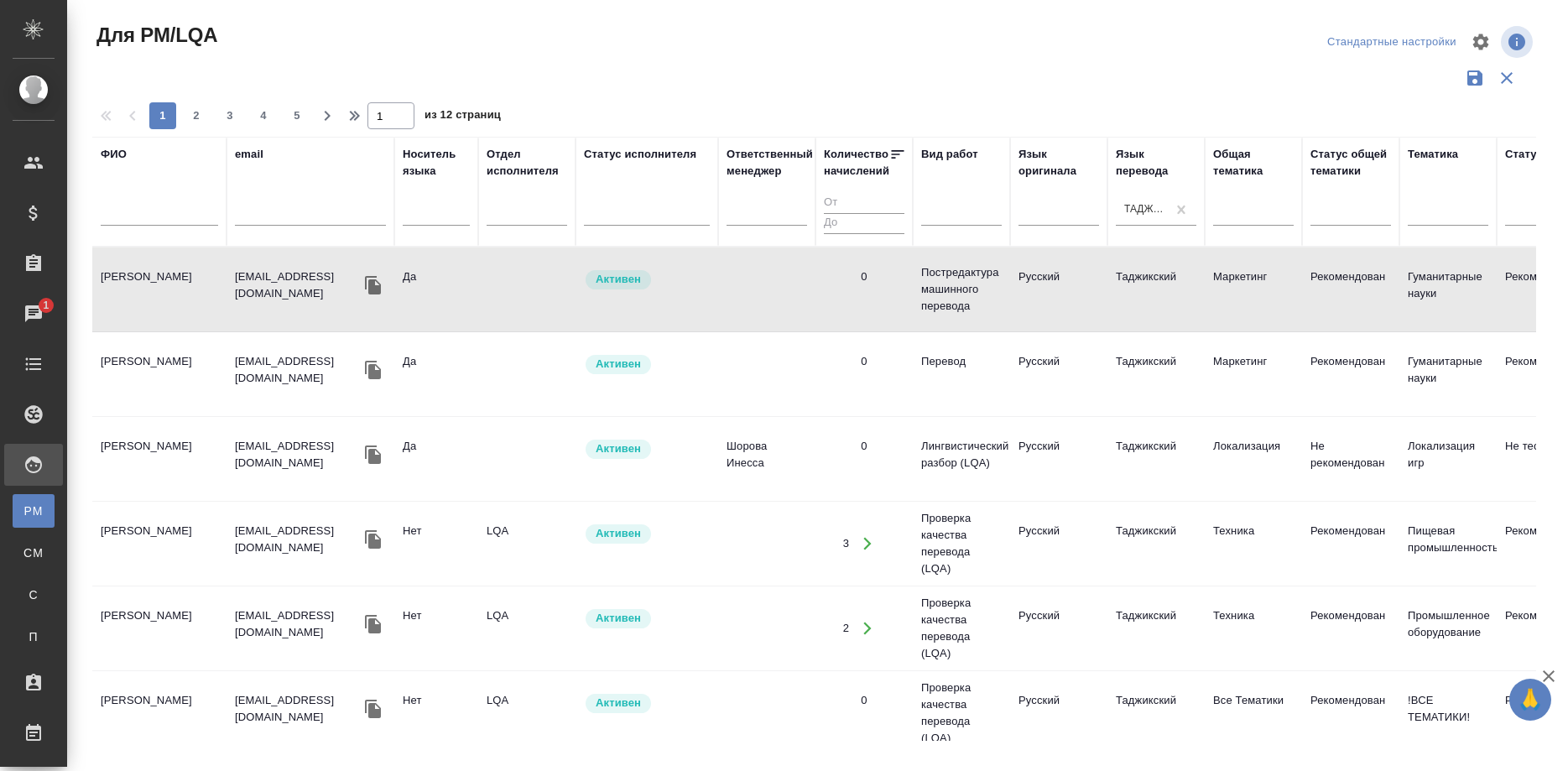
click at [142, 287] on td "[PERSON_NAME]" at bounding box center [159, 289] width 134 height 59
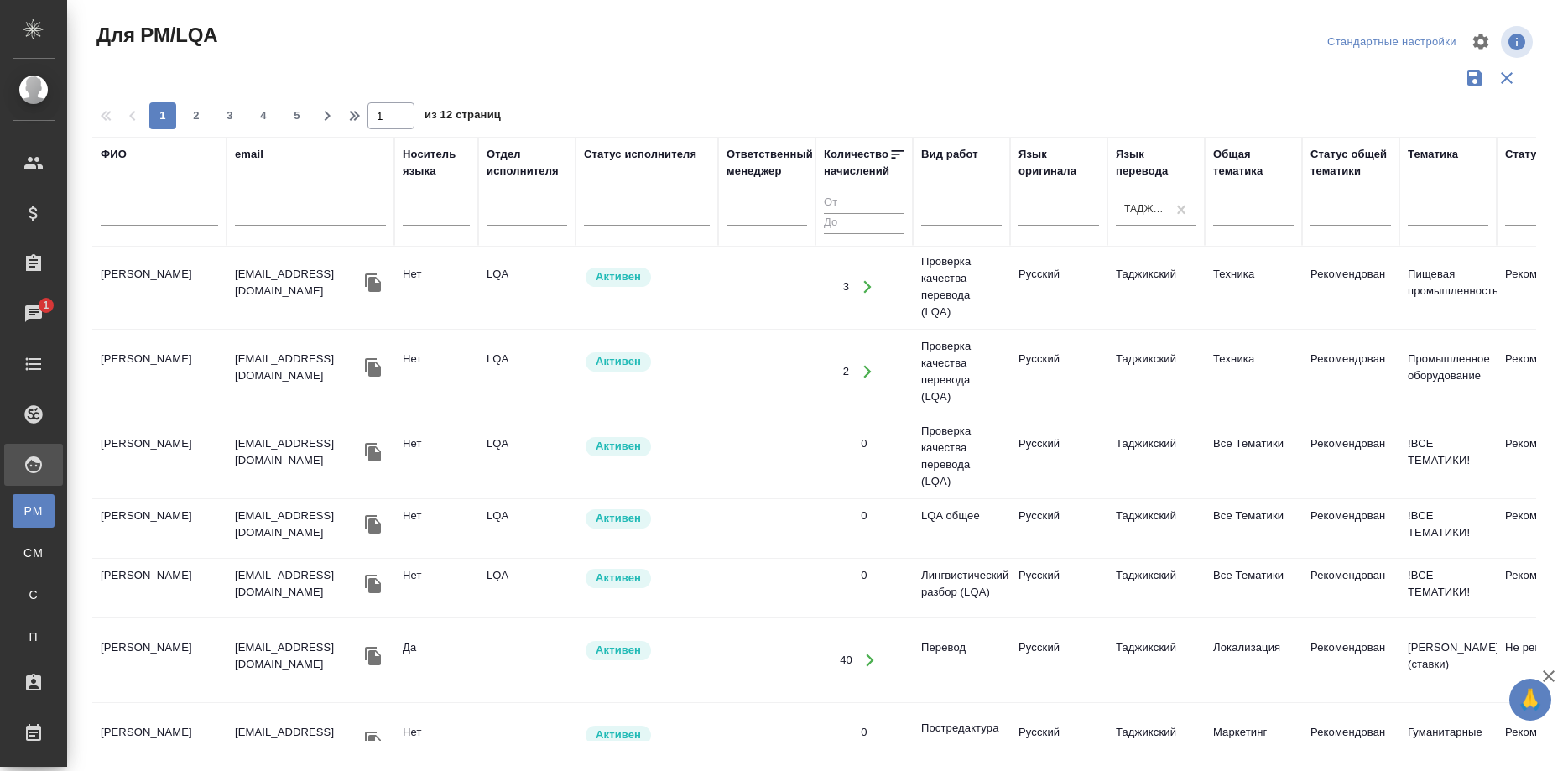
scroll to position [513, 0]
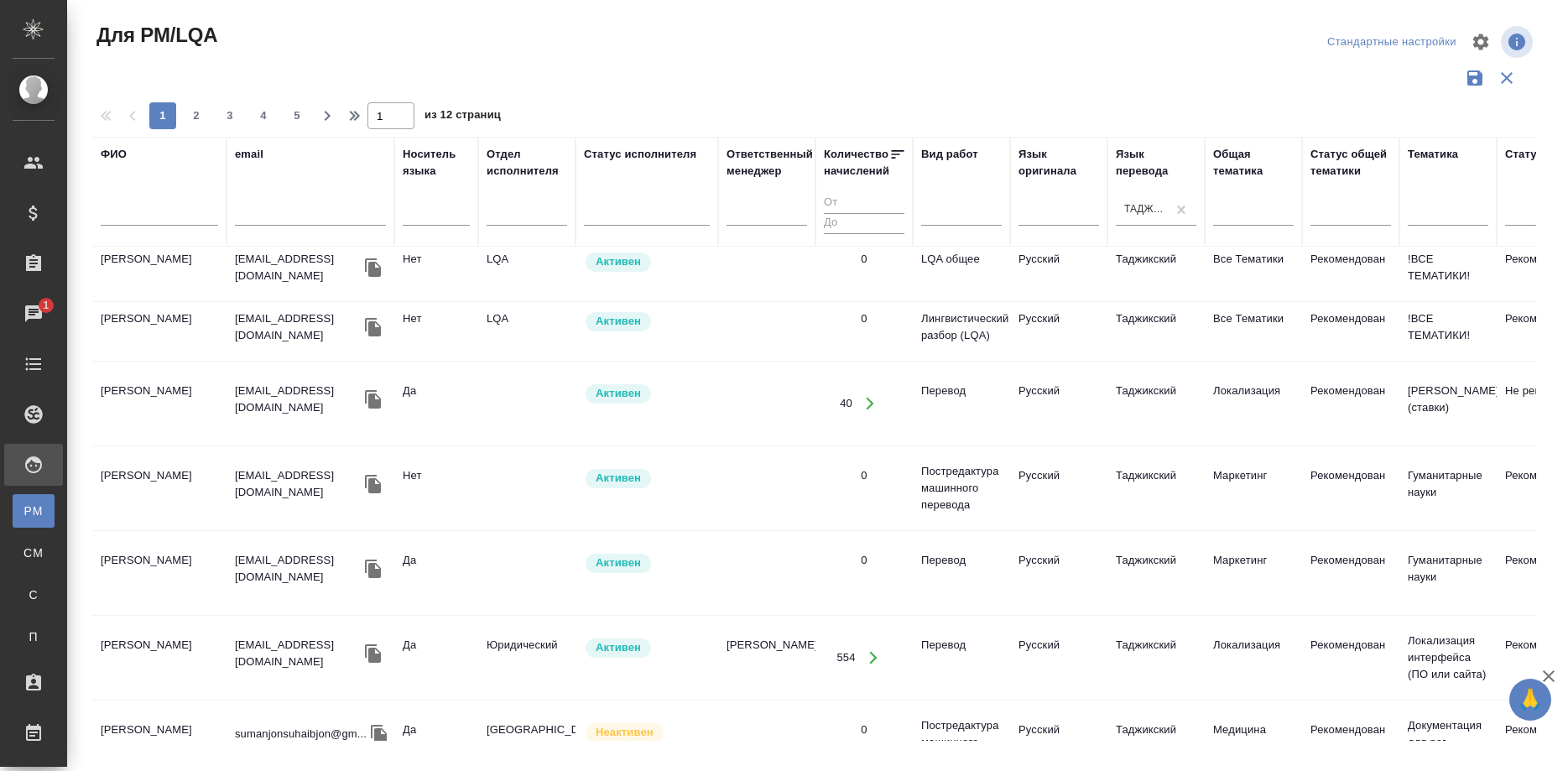
click at [129, 400] on td "Юсупова Гулзода Абдувалиевна" at bounding box center [159, 403] width 134 height 59
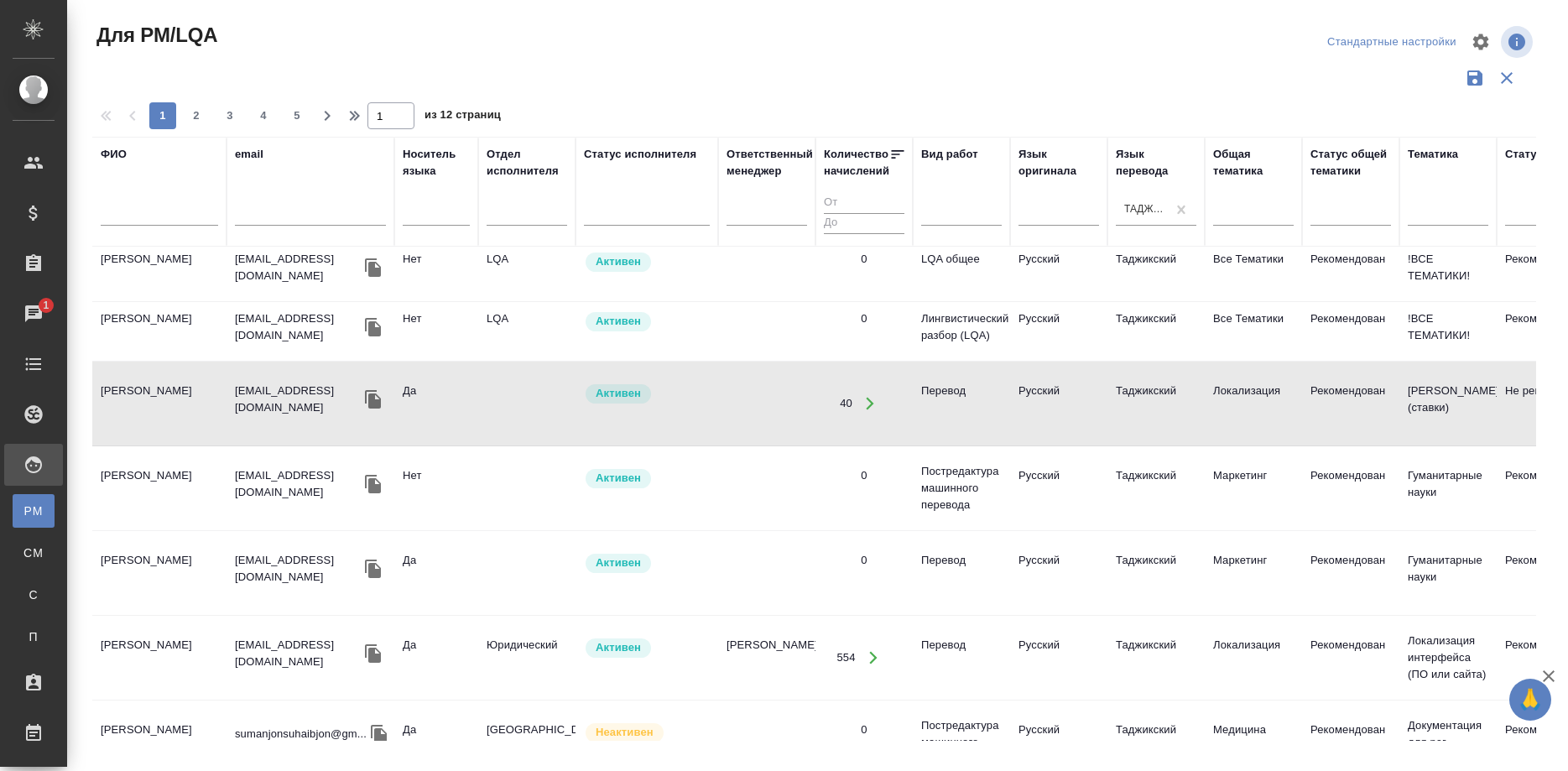
click at [129, 400] on td "Юсупова Гулзода Абдувалиевна" at bounding box center [159, 403] width 134 height 59
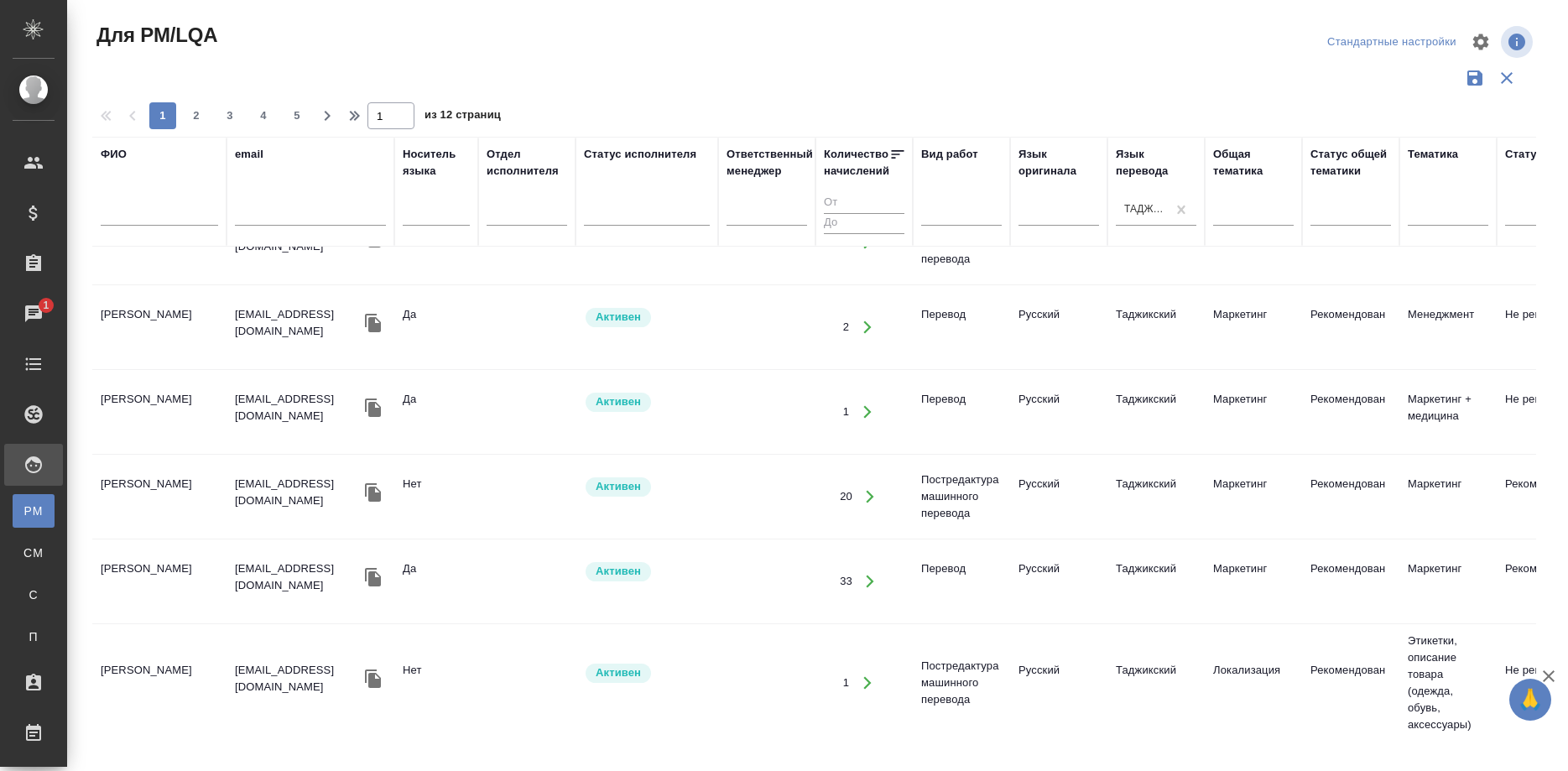
scroll to position [1642, 0]
click at [184, 117] on span "2" at bounding box center [195, 116] width 26 height 17
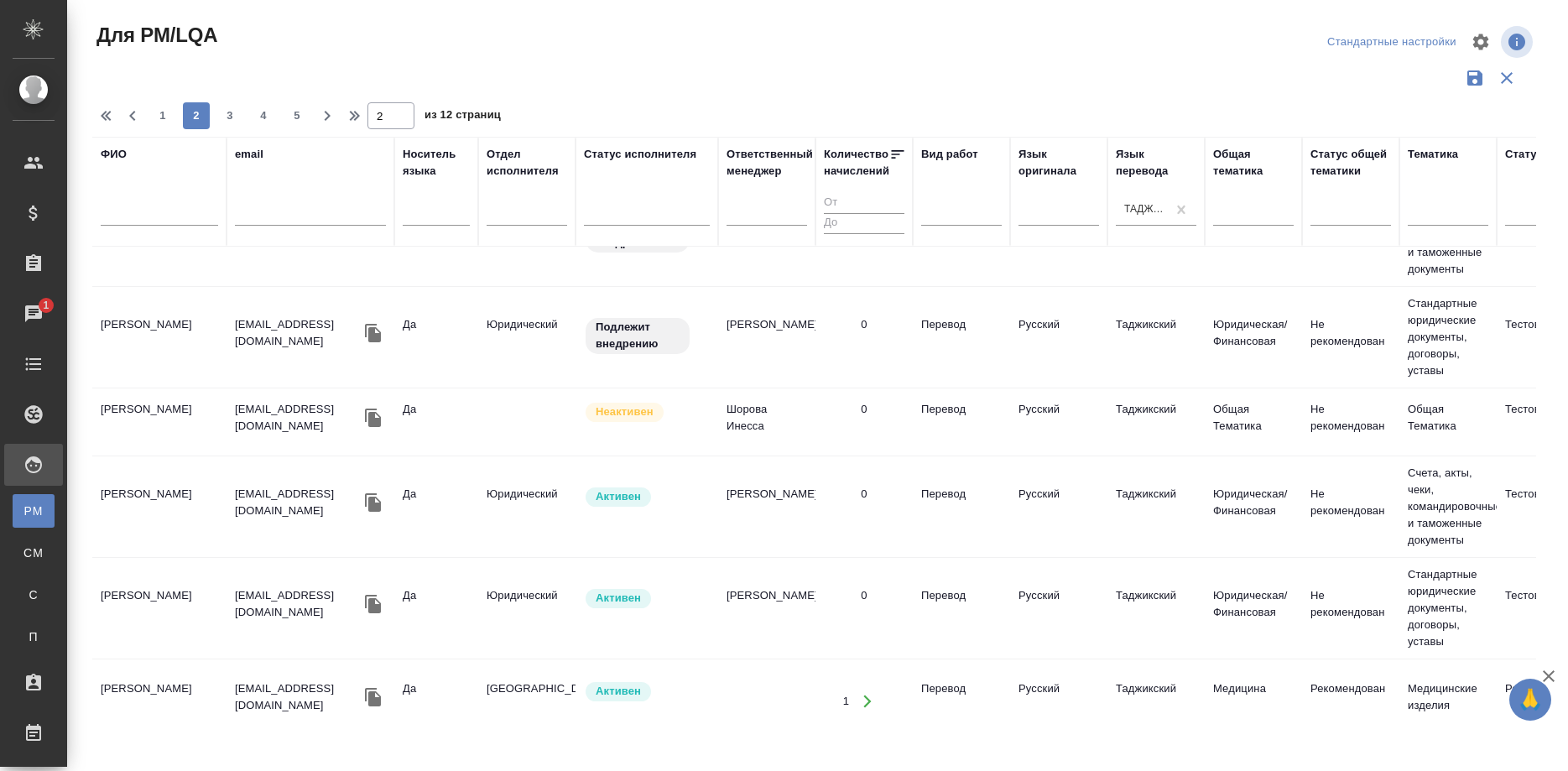
scroll to position [1626, 0]
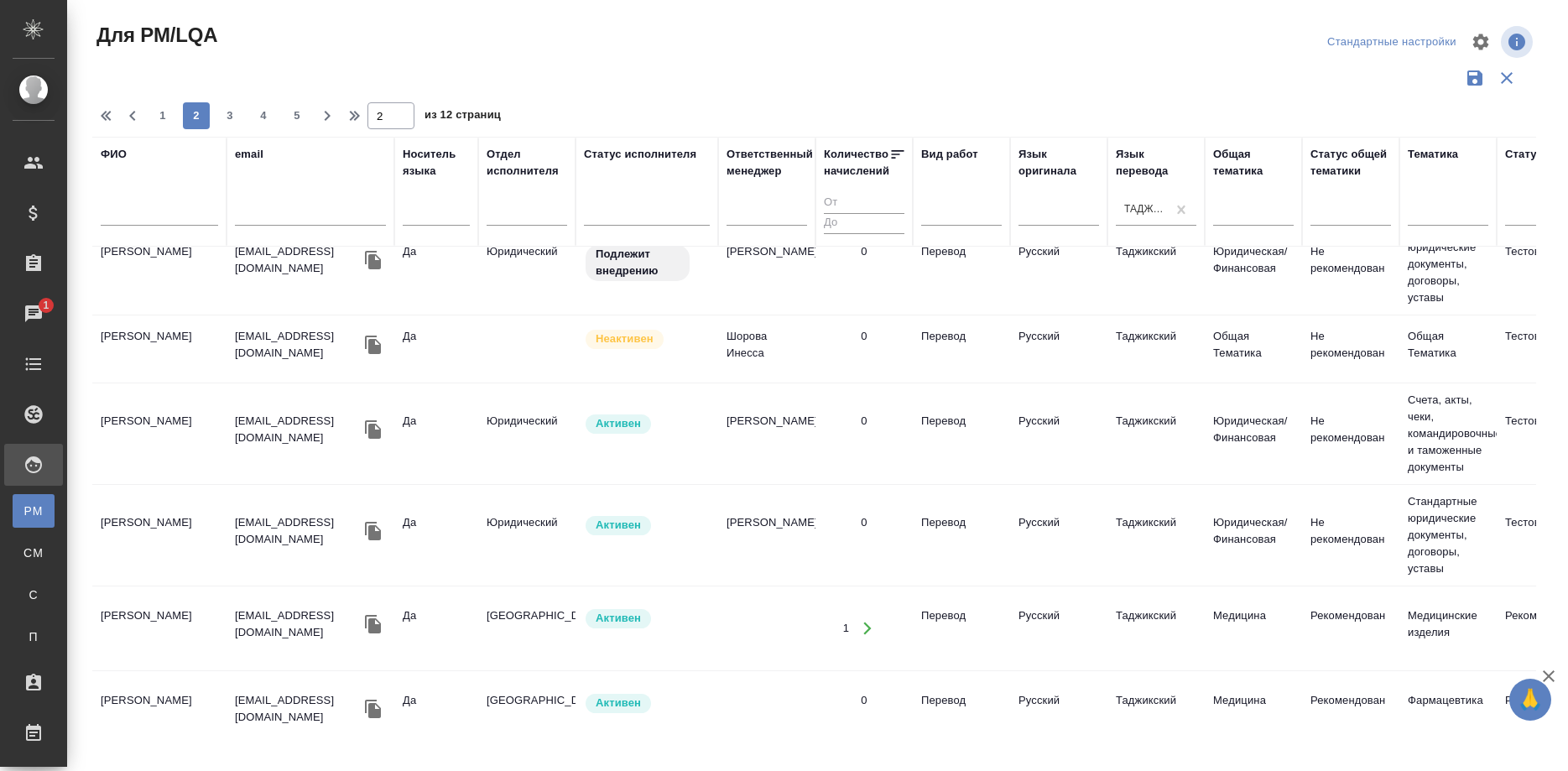
click at [162, 616] on td "Муминова Дилбар Исмоиловна" at bounding box center [159, 628] width 134 height 59
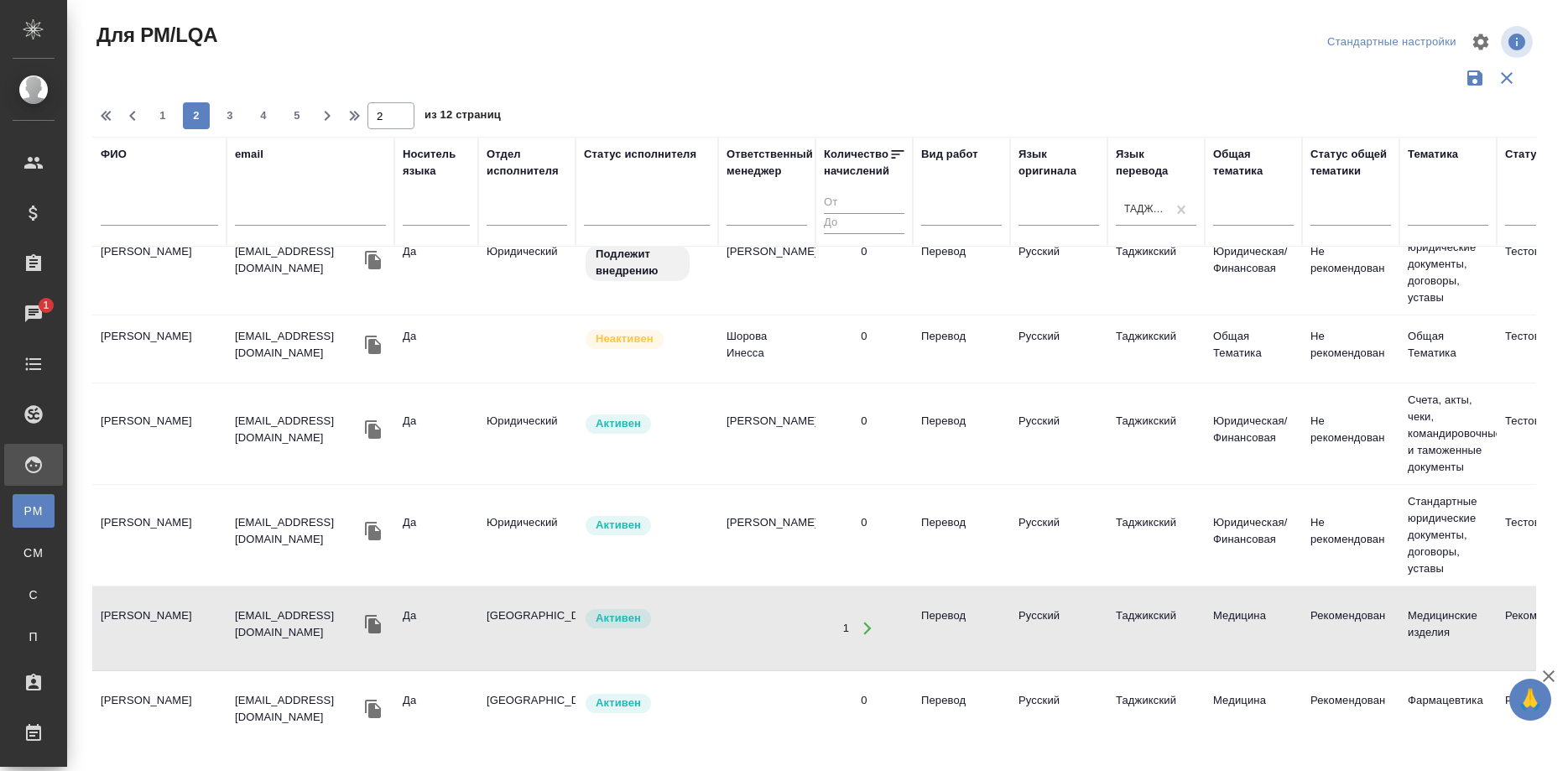
click at [162, 616] on td "Муминова Дилбар Исмоиловна" at bounding box center [159, 628] width 134 height 59
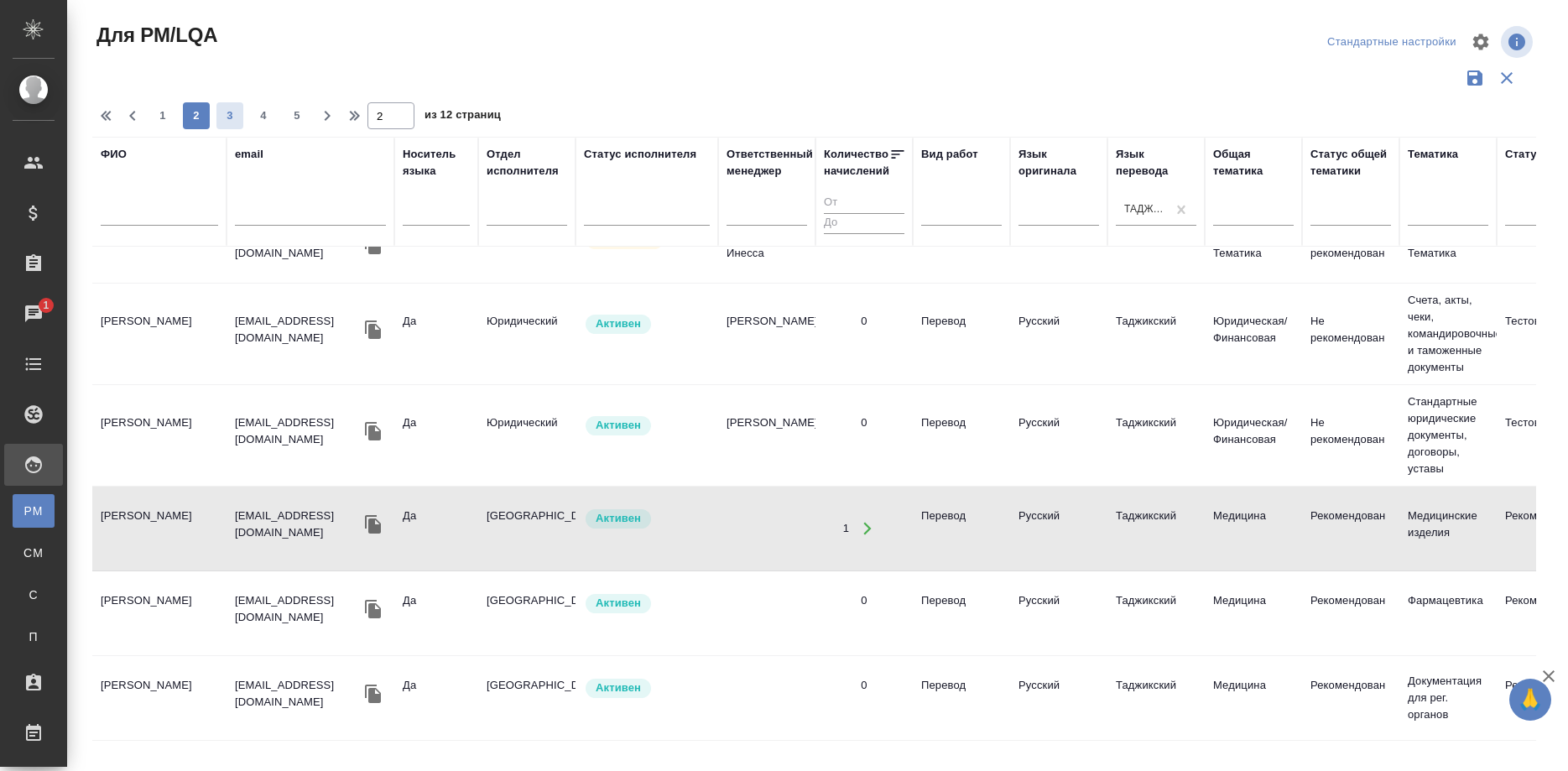
click at [219, 115] on span "3" at bounding box center [230, 116] width 26 height 17
type input "3"
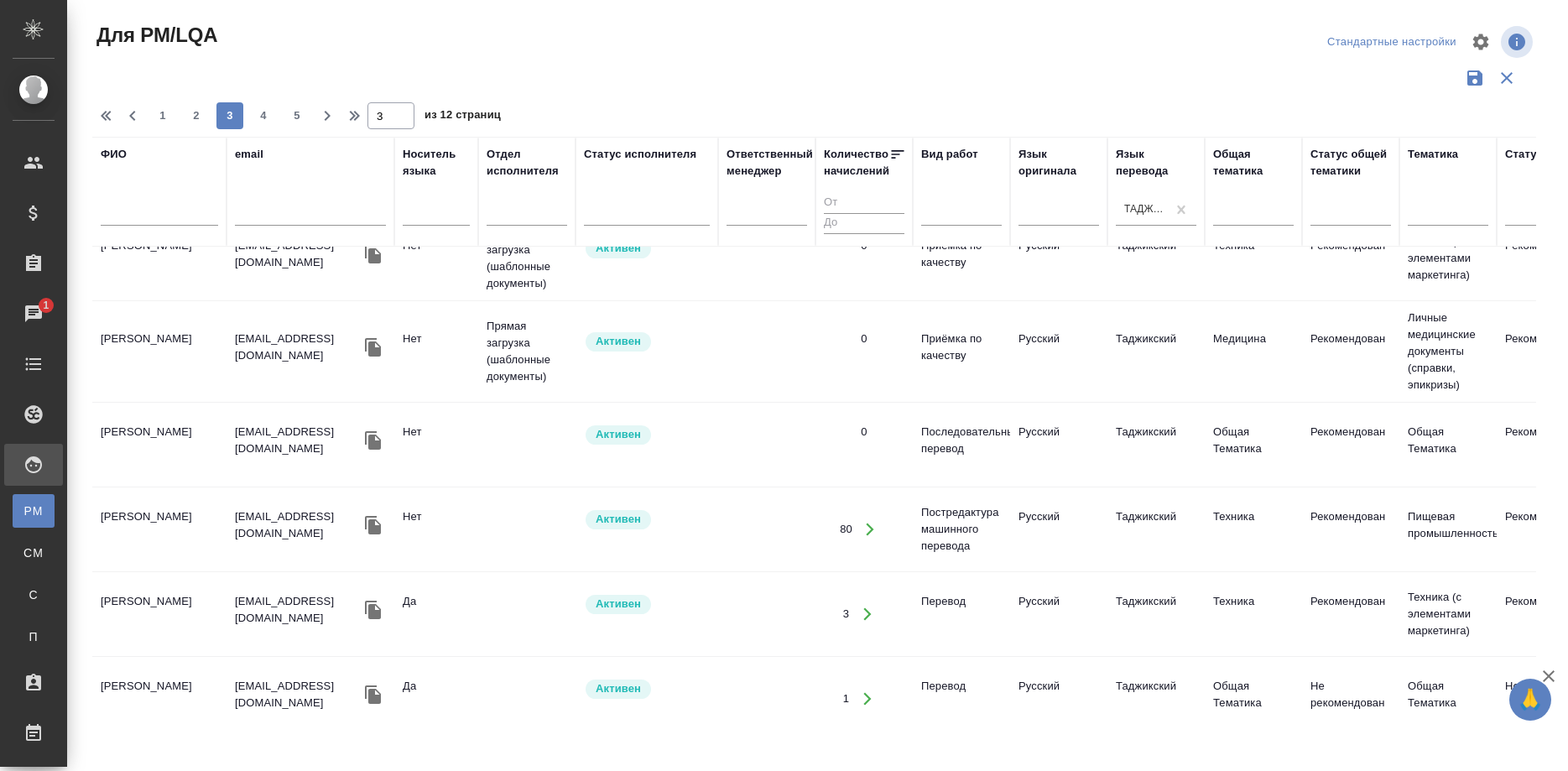
scroll to position [1675, 0]
click at [151, 685] on td "Баротов Джамшед Ханджарович" at bounding box center [159, 698] width 134 height 59
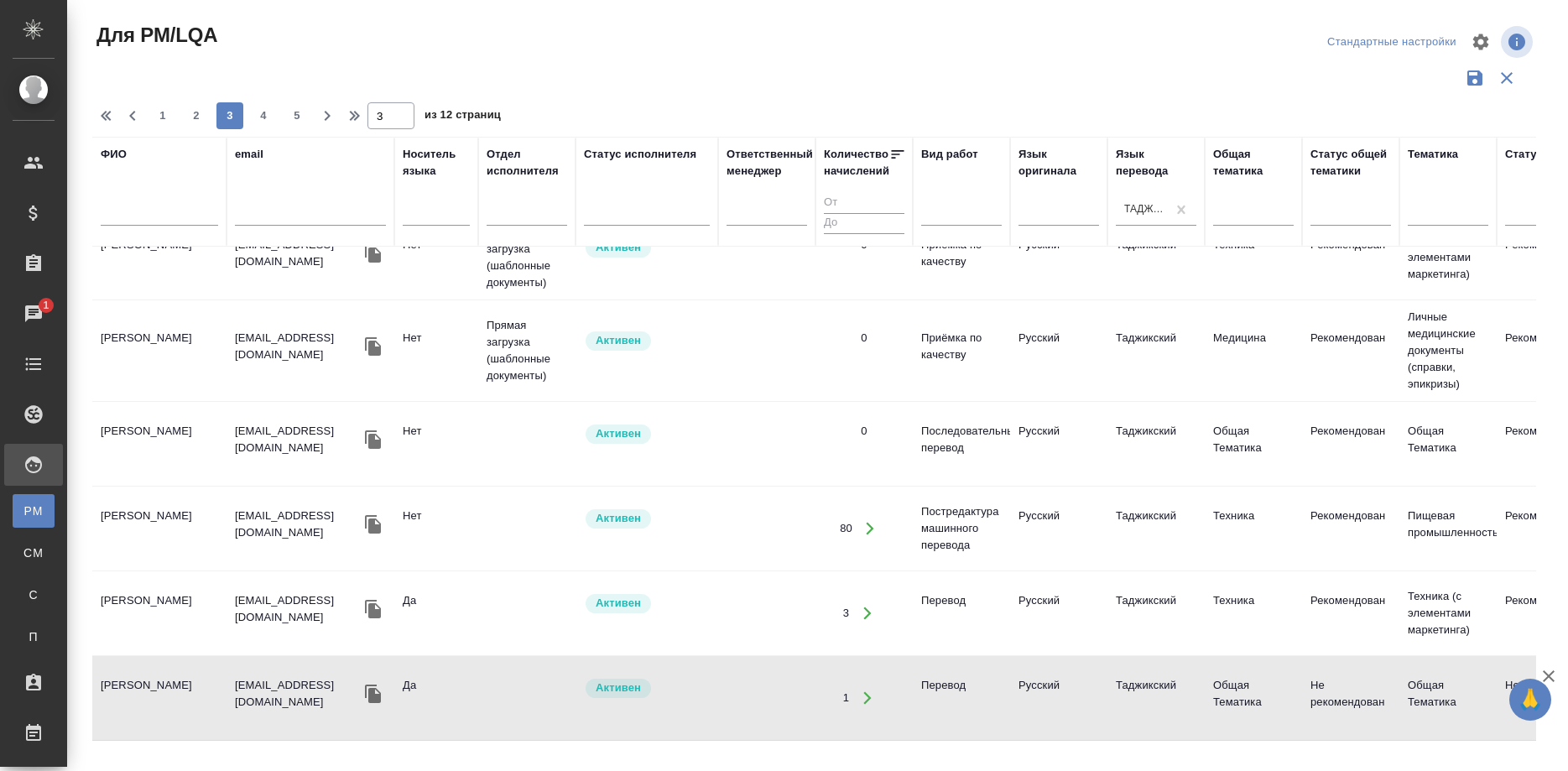
click at [151, 685] on td "Баротов Джамшед Ханджарович" at bounding box center [159, 698] width 134 height 59
click at [162, 432] on td "Мирзоева Мавзуна" at bounding box center [159, 443] width 134 height 59
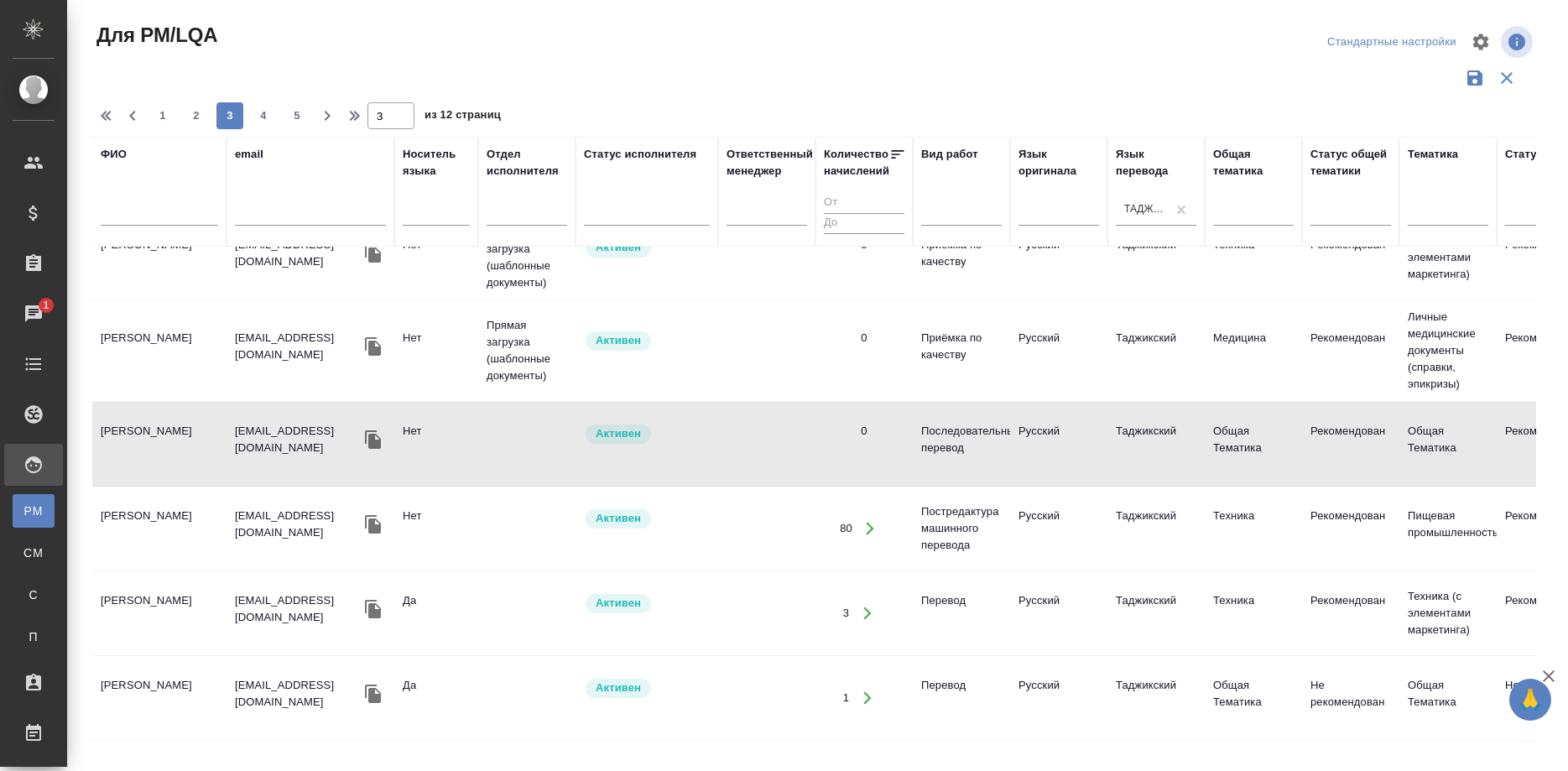
click at [162, 432] on td "Мирзоева Мавзуна" at bounding box center [159, 443] width 134 height 59
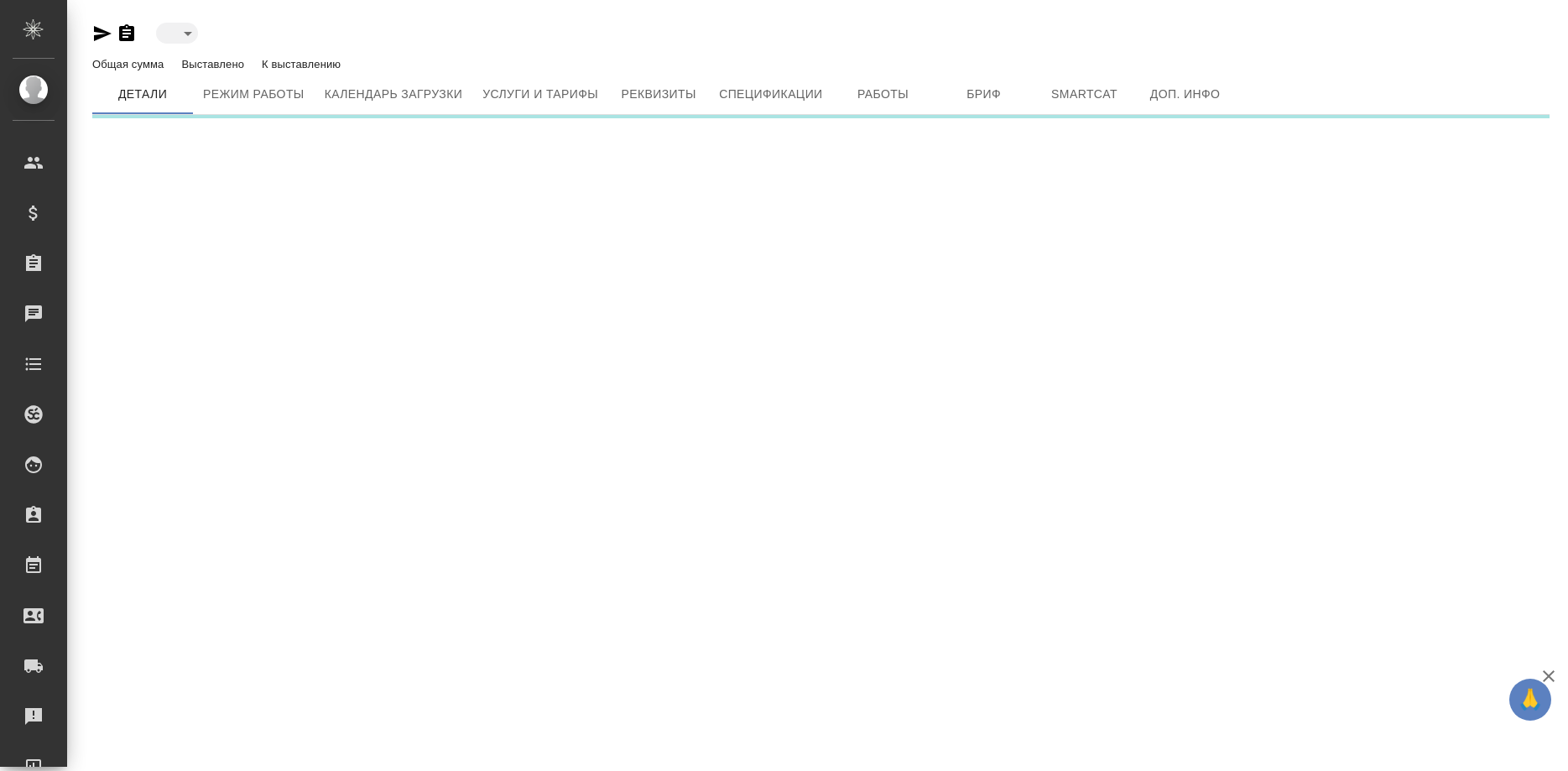
type input "active"
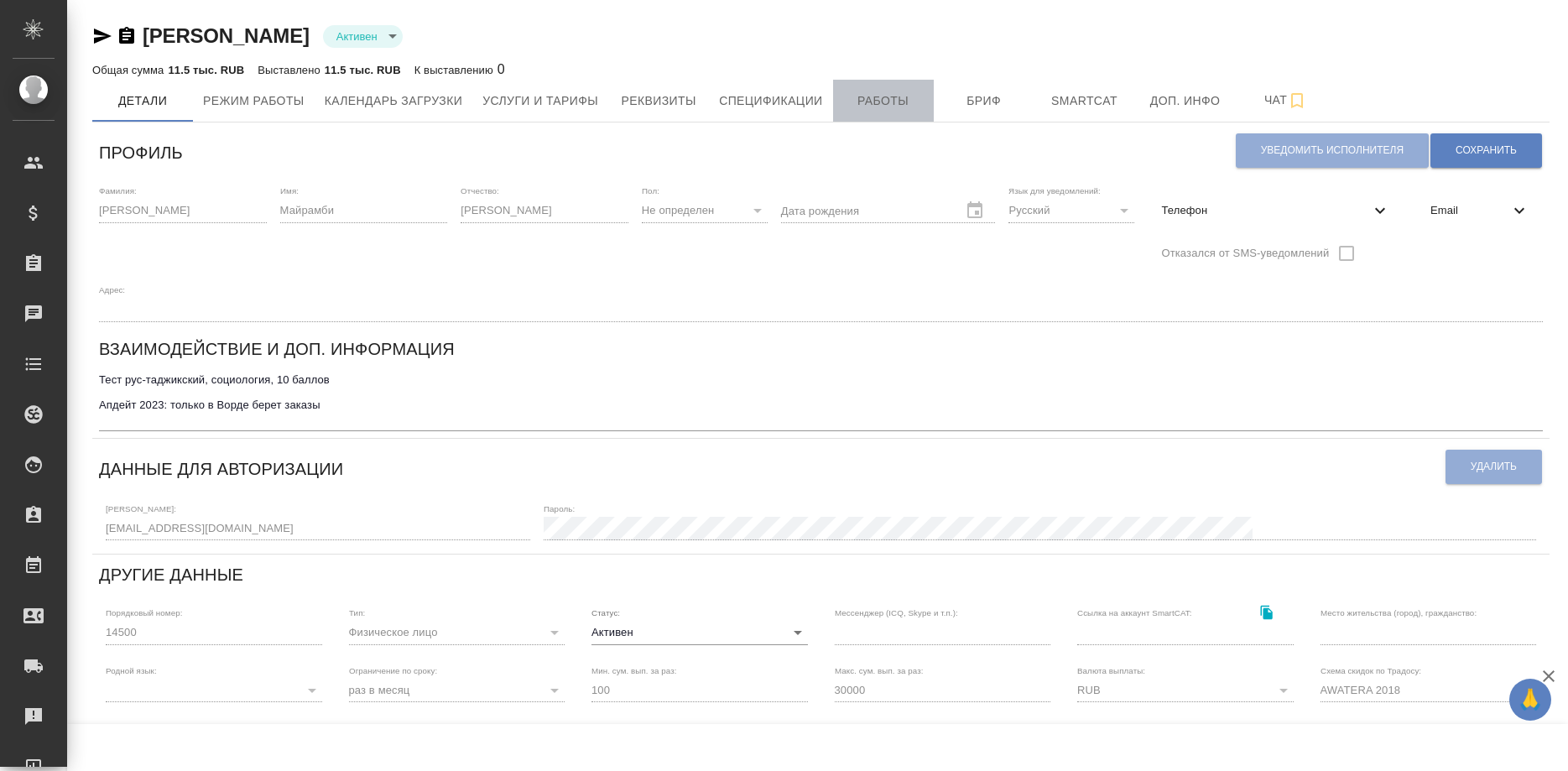
click at [886, 105] on span "Работы" at bounding box center [883, 101] width 80 height 21
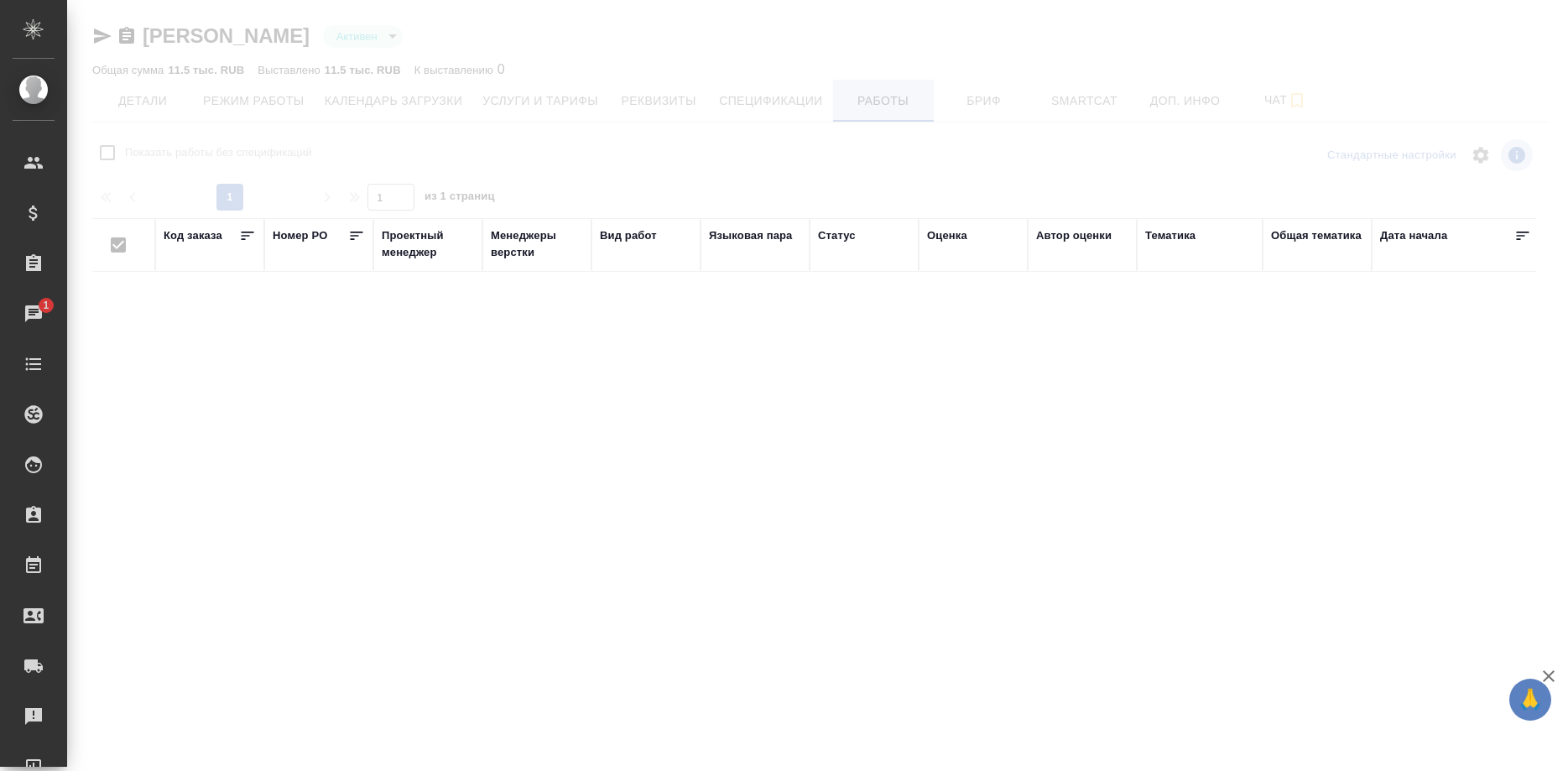
checkbox input "false"
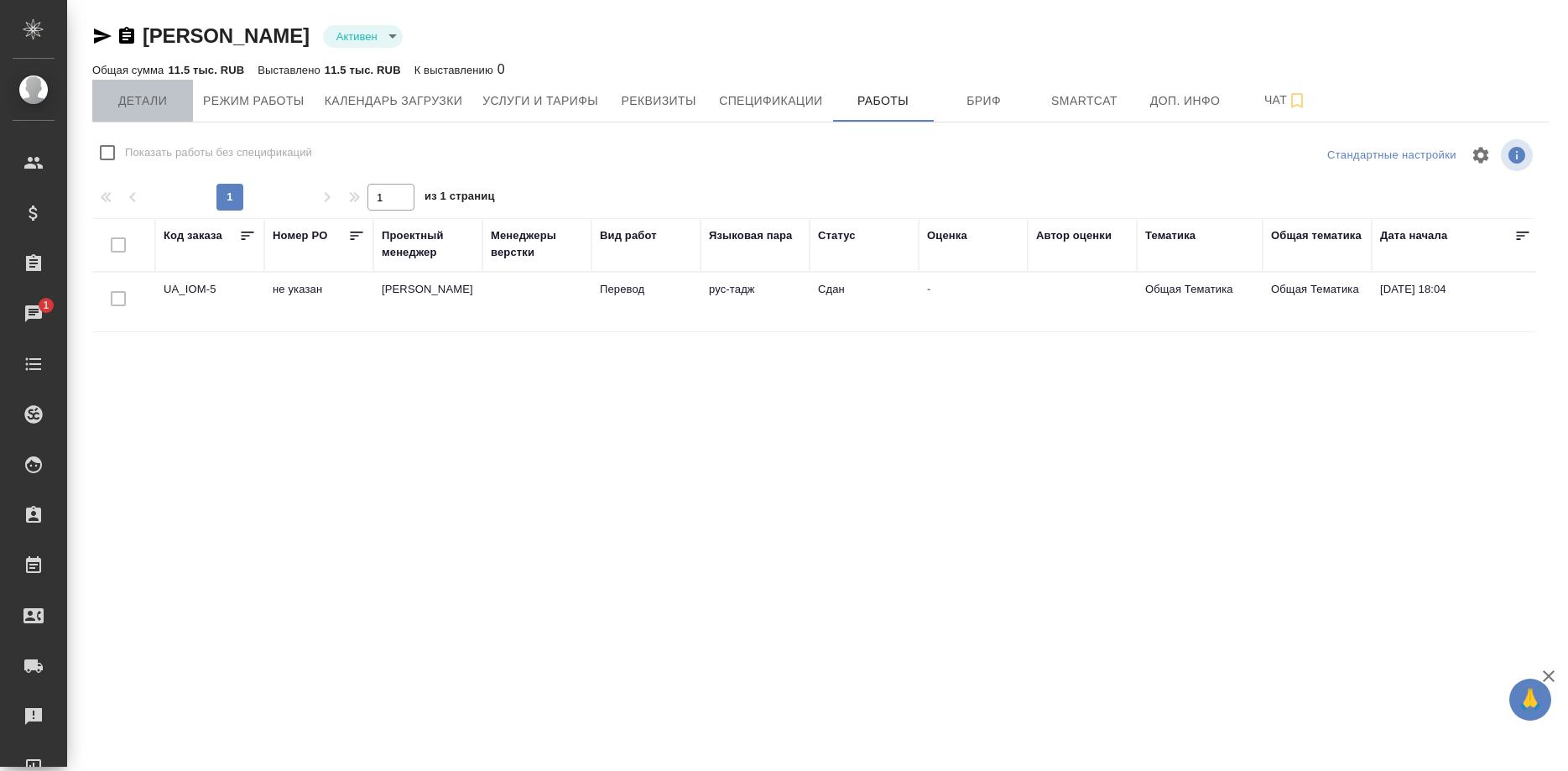
click at [143, 107] on span "Детали" at bounding box center [143, 101] width 80 height 21
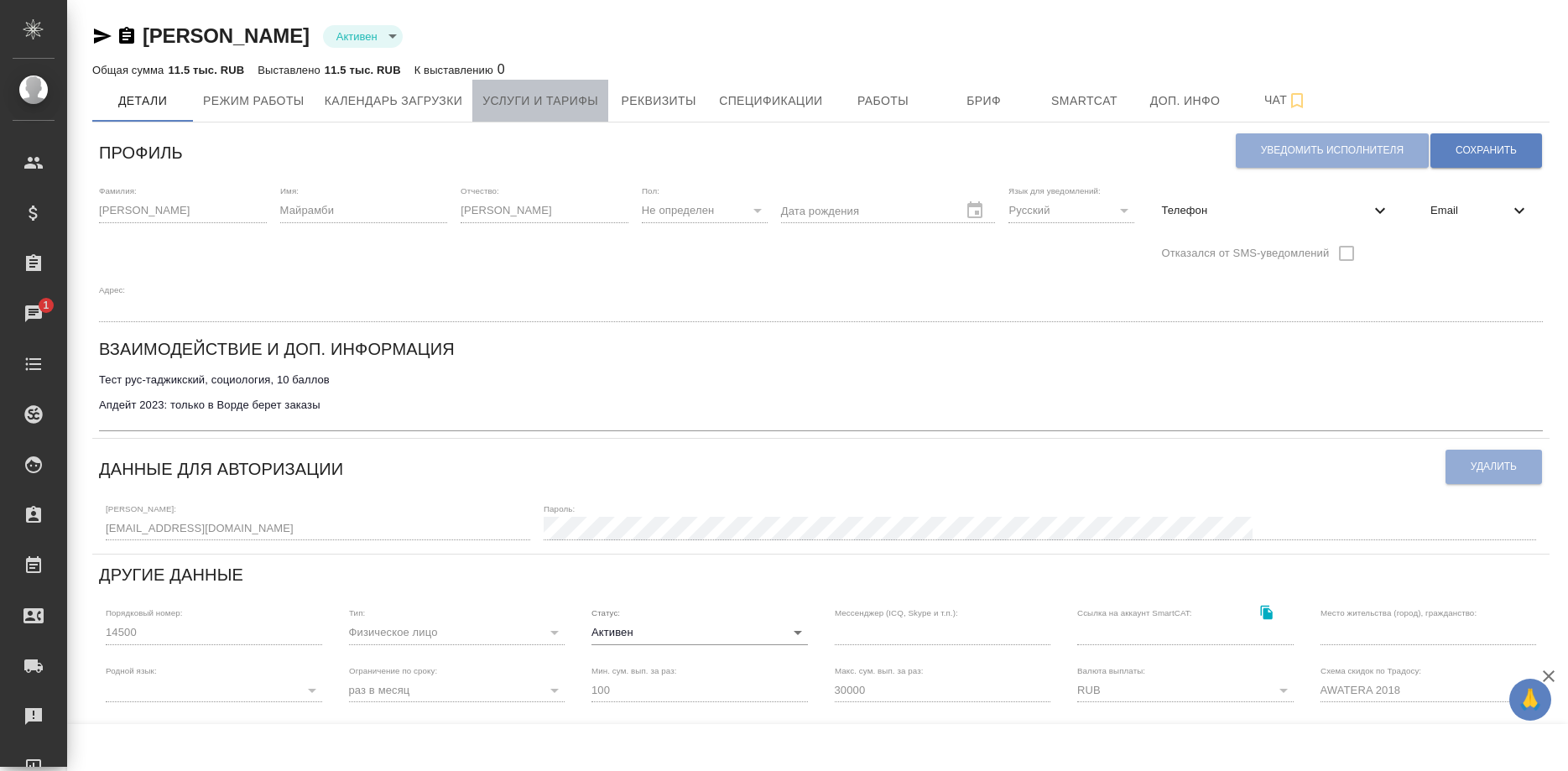
click at [513, 99] on span "Услуги и тарифы" at bounding box center [540, 101] width 116 height 21
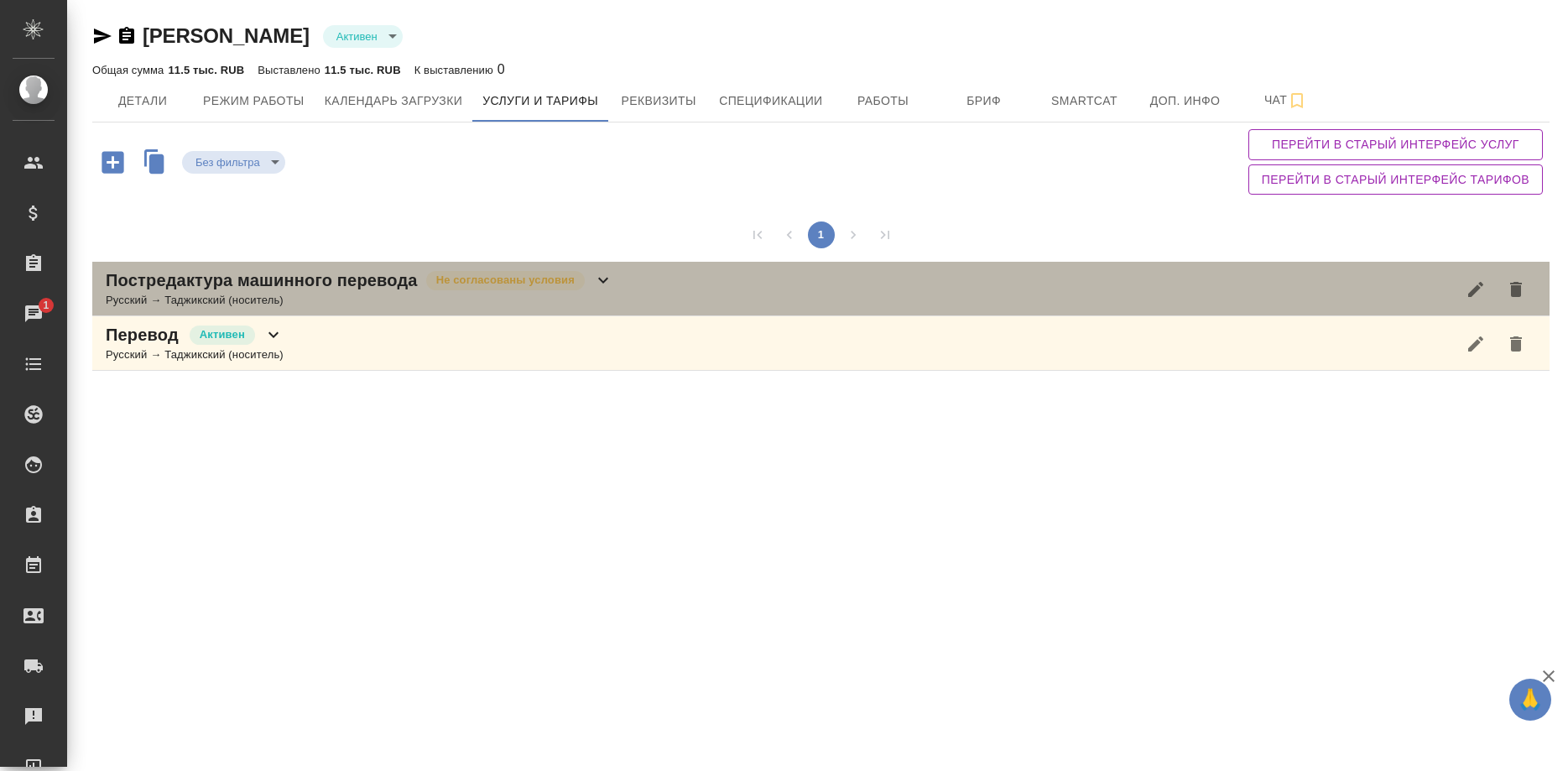
click at [371, 301] on div "Русский → Таджикский (носитель)" at bounding box center [359, 301] width 507 height 17
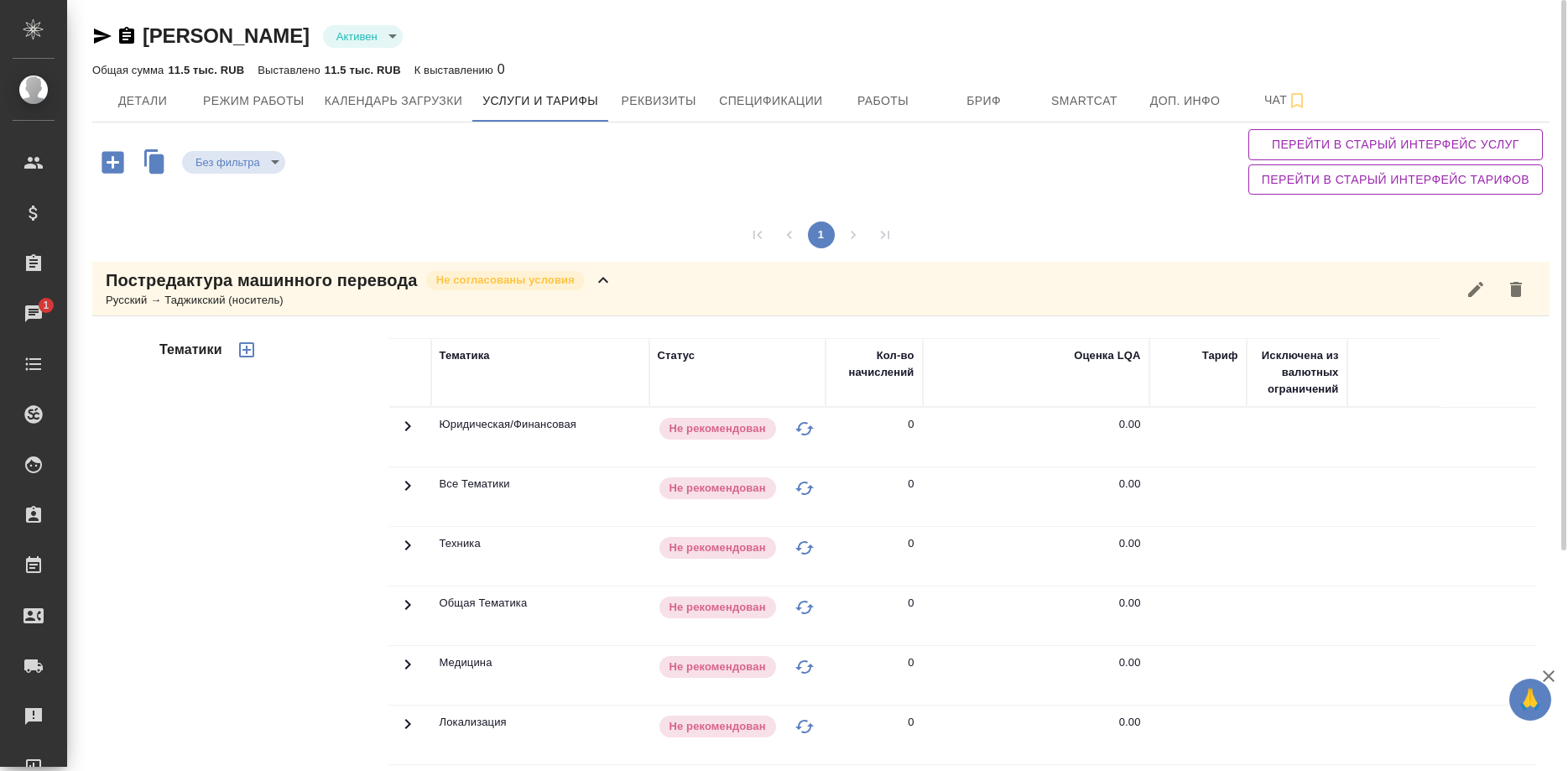
scroll to position [308, 0]
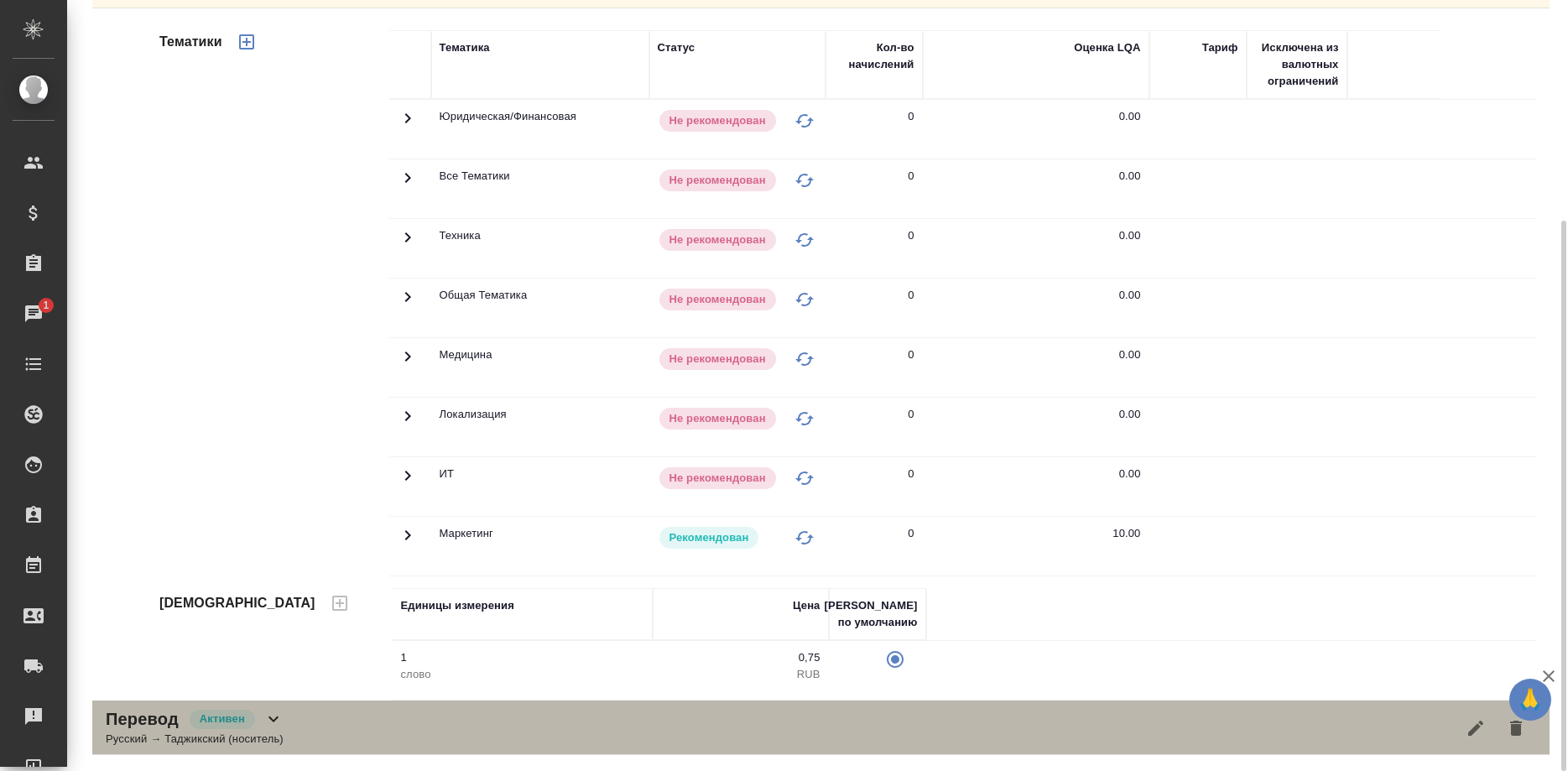
drag, startPoint x: 291, startPoint y: 724, endPoint x: 446, endPoint y: 669, distance: 164.5
click at [292, 725] on div "Перевод Активен Русский → Таджикский (носитель)" at bounding box center [820, 727] width 1457 height 55
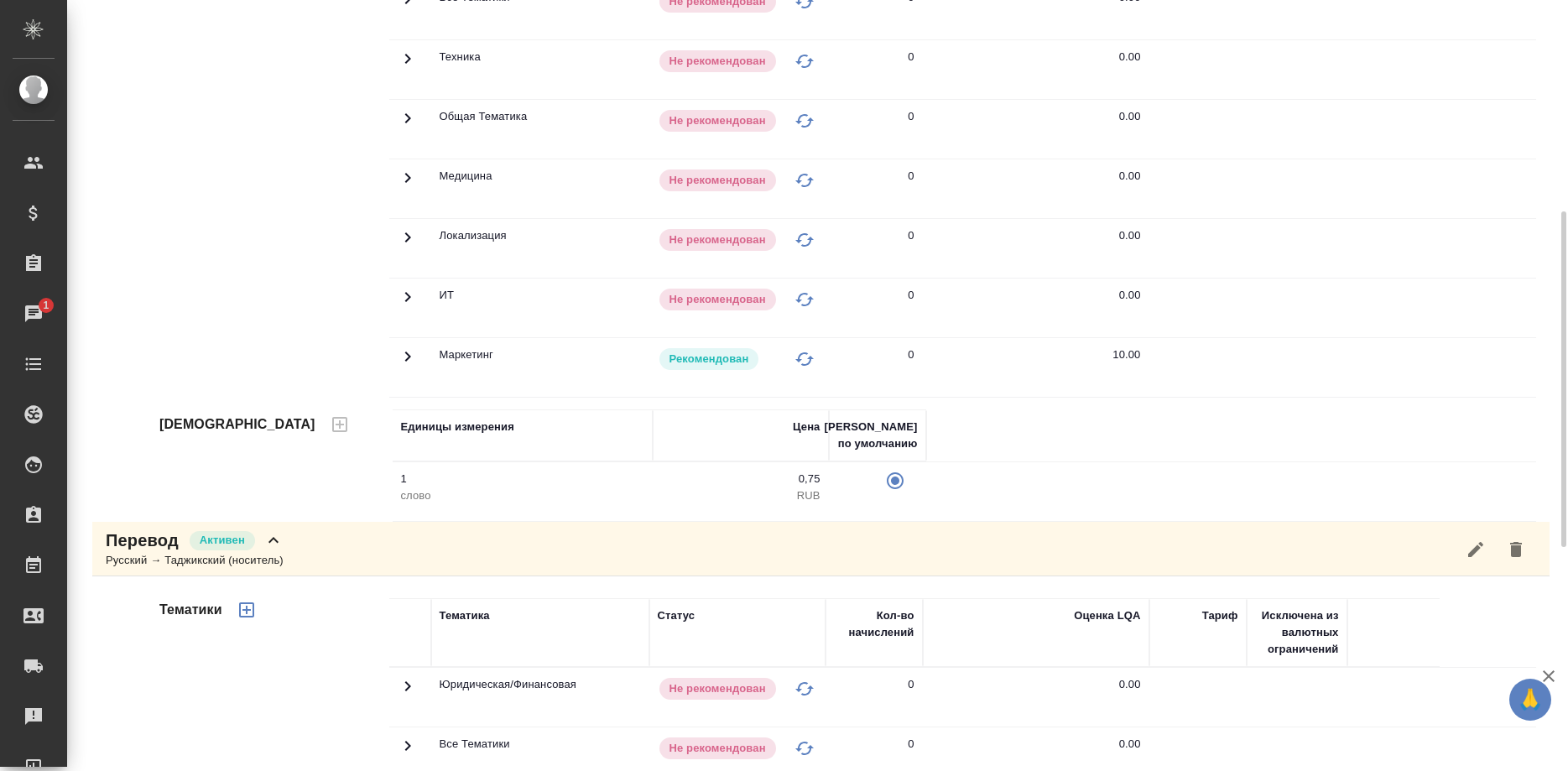
scroll to position [0, 0]
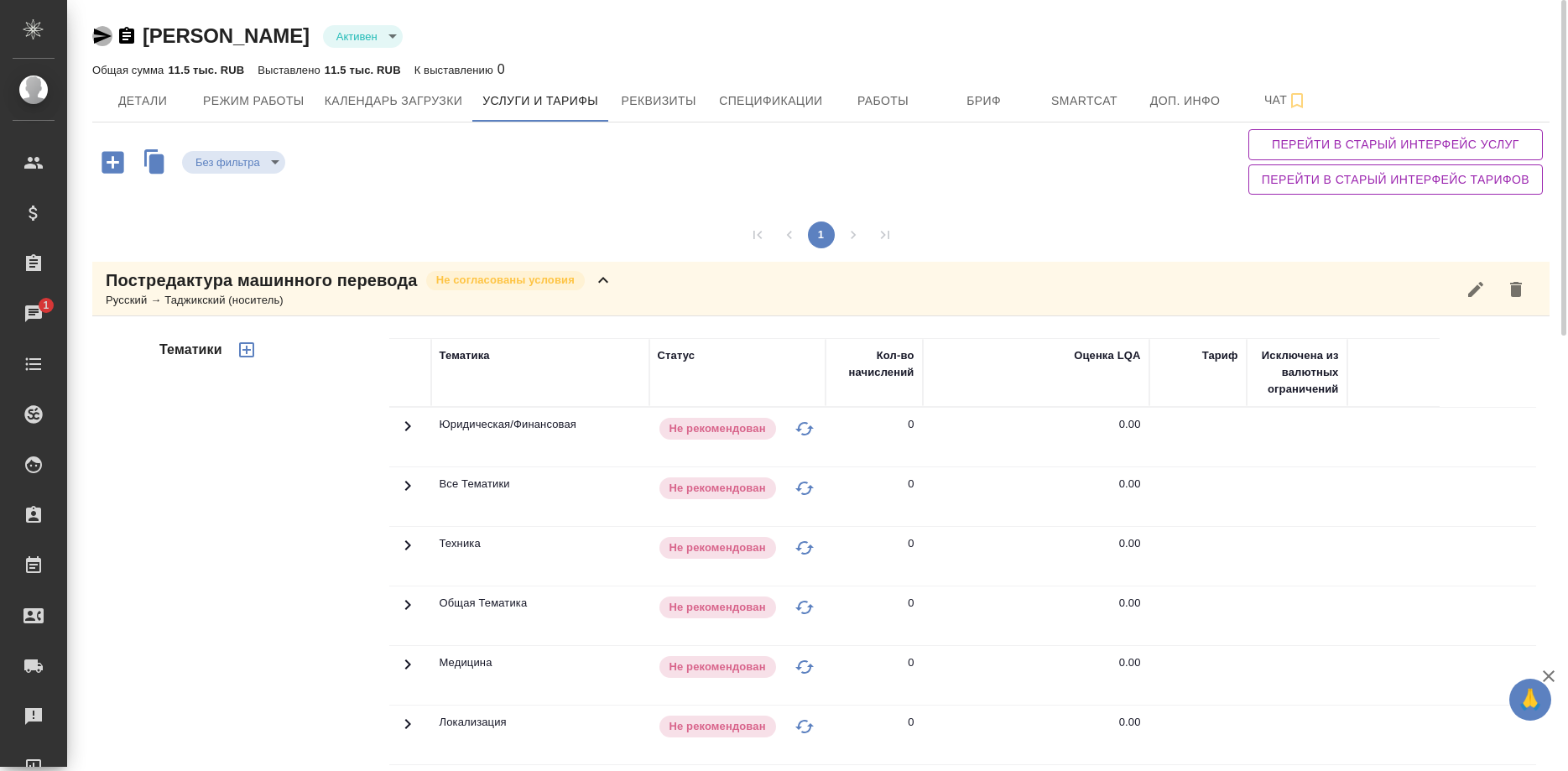
click at [93, 32] on icon "button" at bounding box center [102, 36] width 20 height 20
click at [135, 114] on button "Детали" at bounding box center [143, 100] width 101 height 42
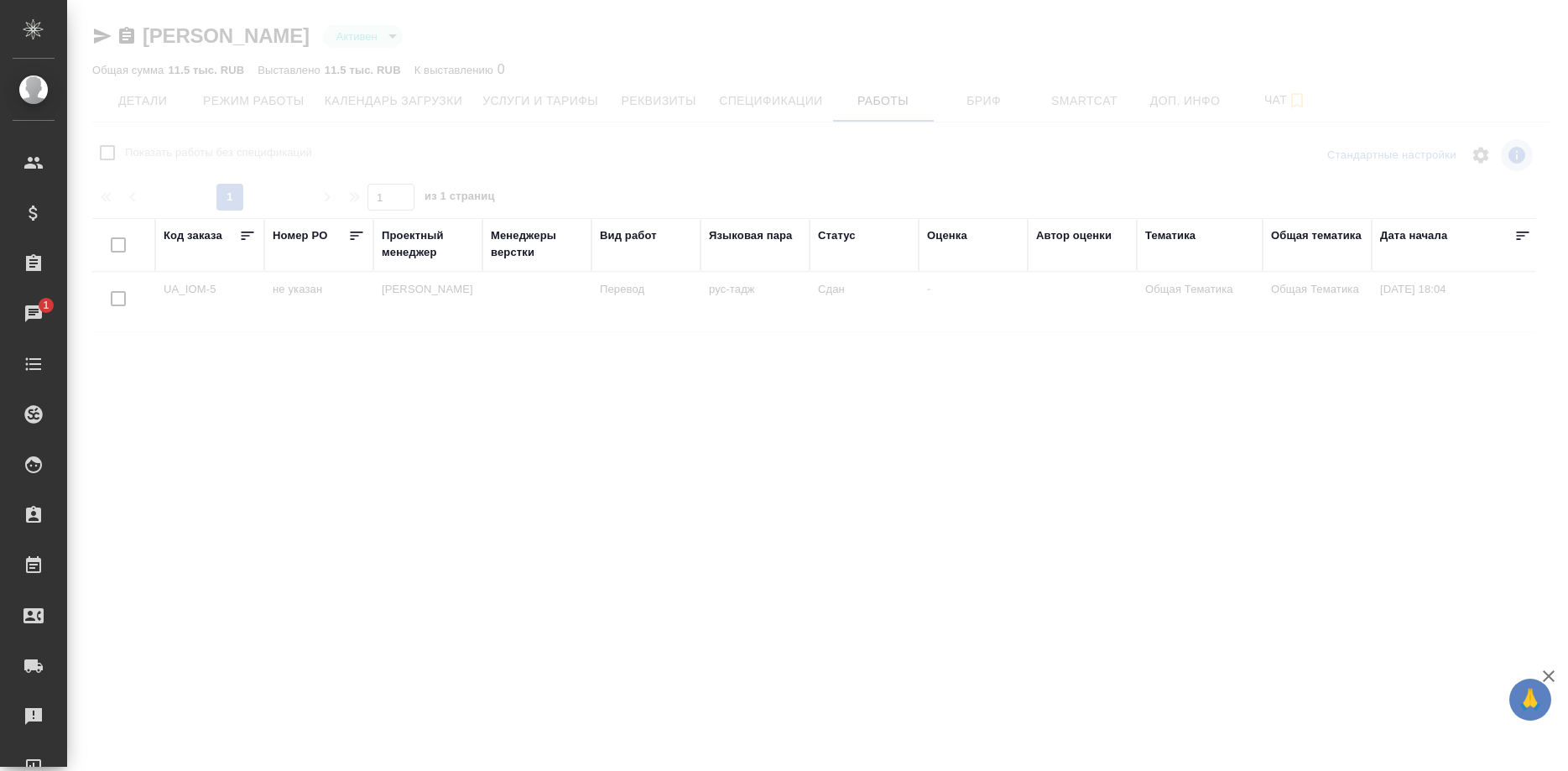
checkbox input "false"
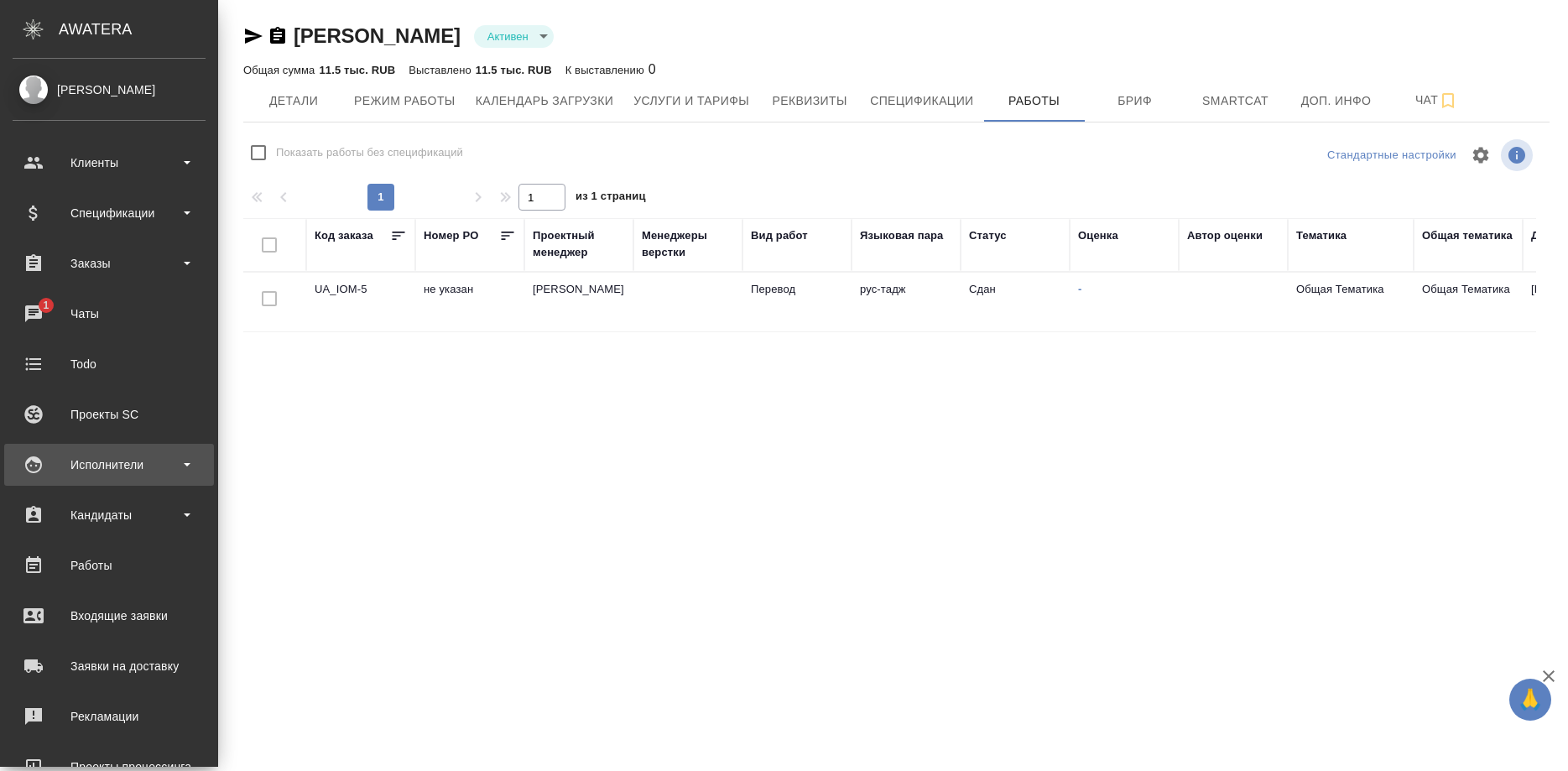
click at [113, 473] on div "Исполнители" at bounding box center [109, 464] width 193 height 25
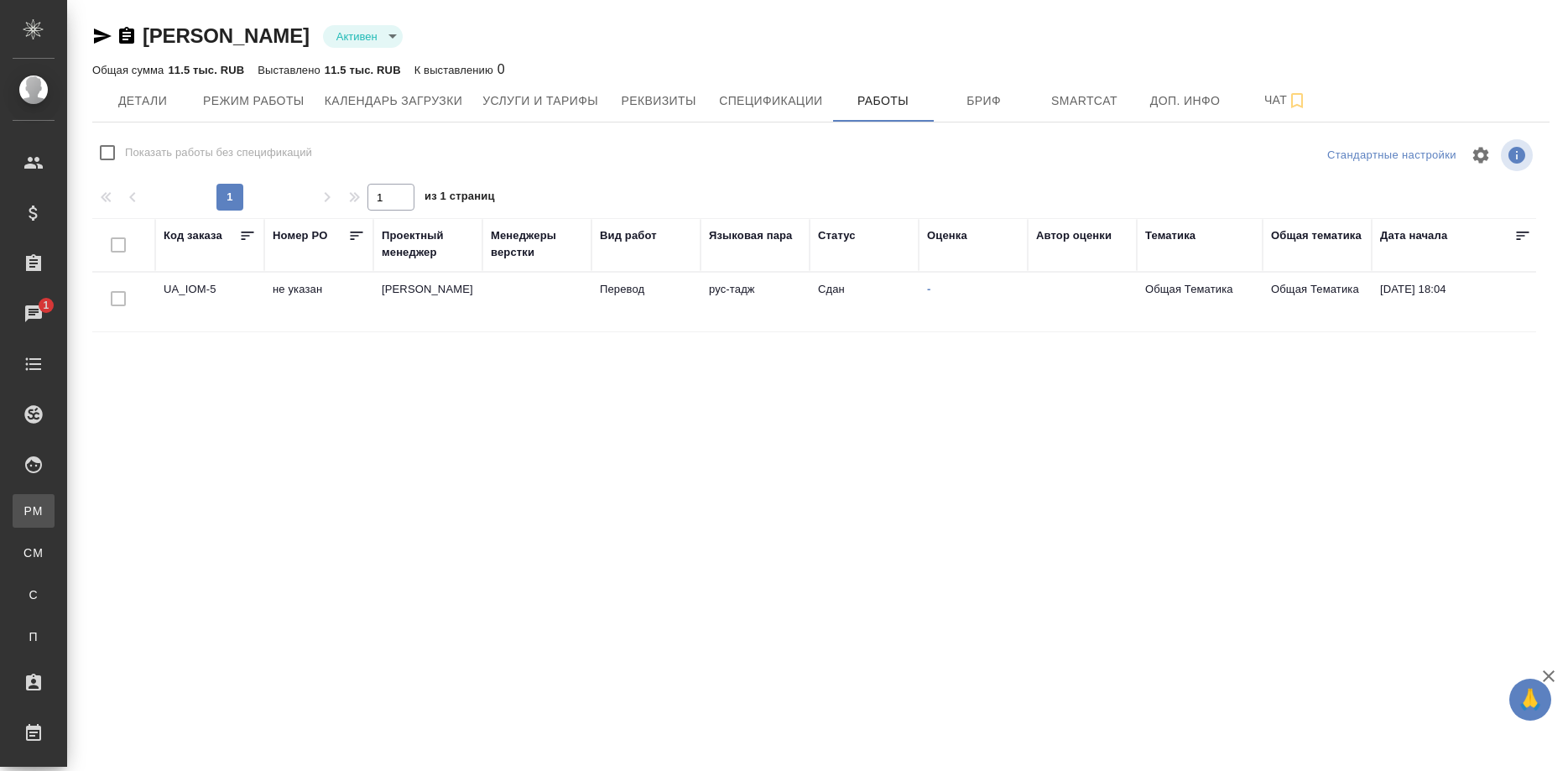
click at [25, 509] on div "Для PM/LQA" at bounding box center [12, 511] width 25 height 17
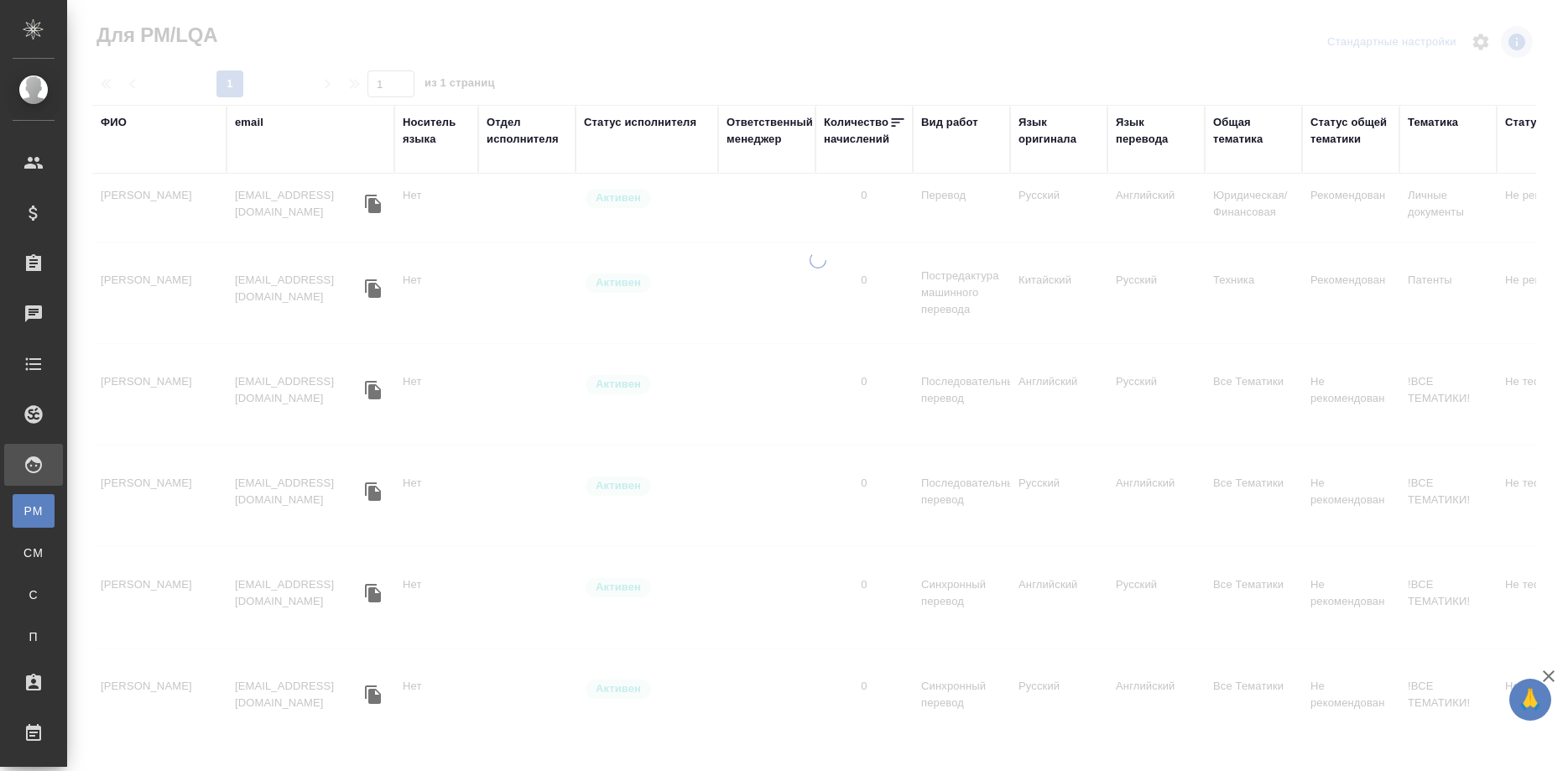
click at [1137, 143] on div "Язык перевода" at bounding box center [1156, 131] width 80 height 33
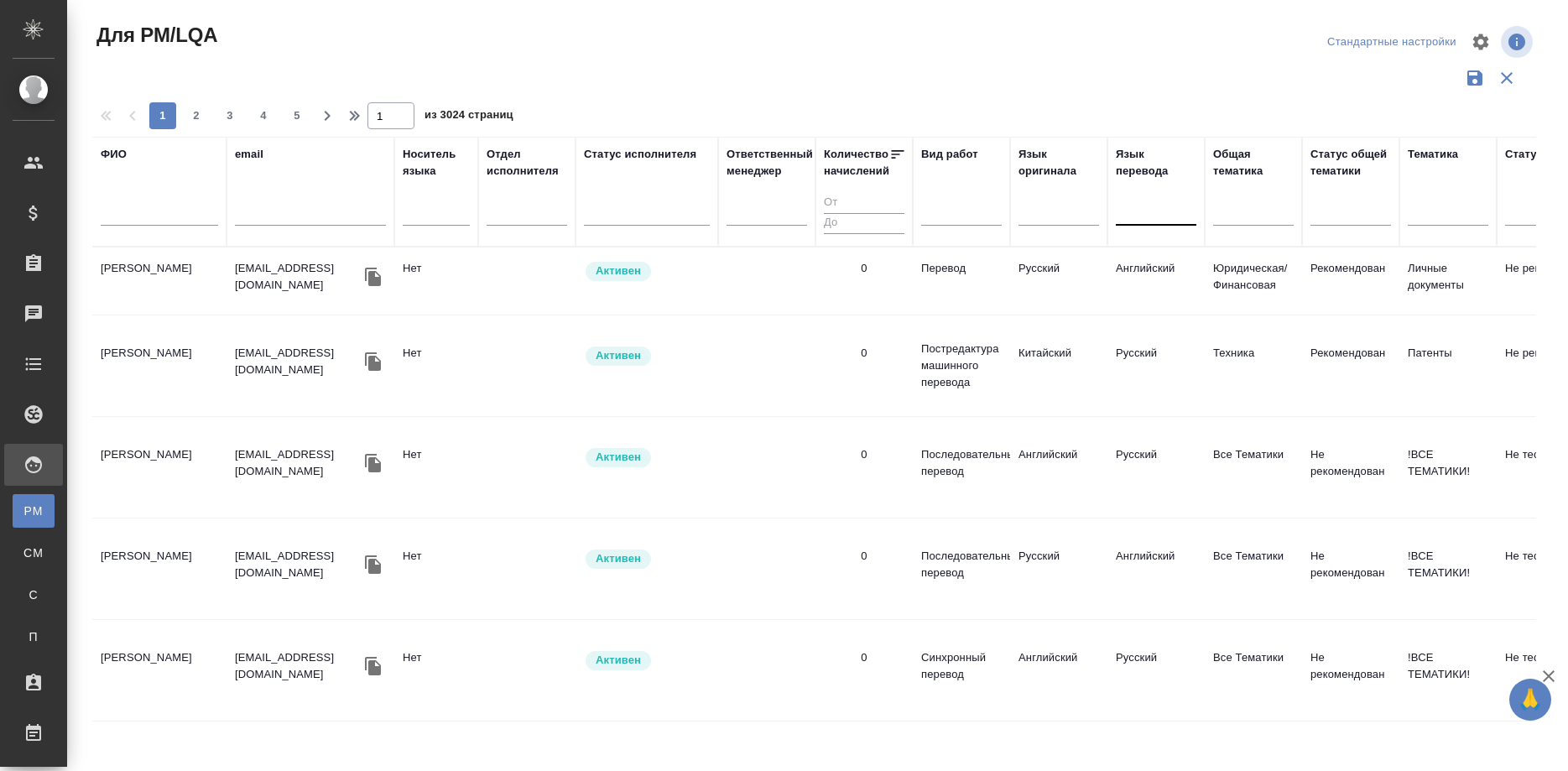
click at [1155, 212] on div at bounding box center [1156, 209] width 80 height 24
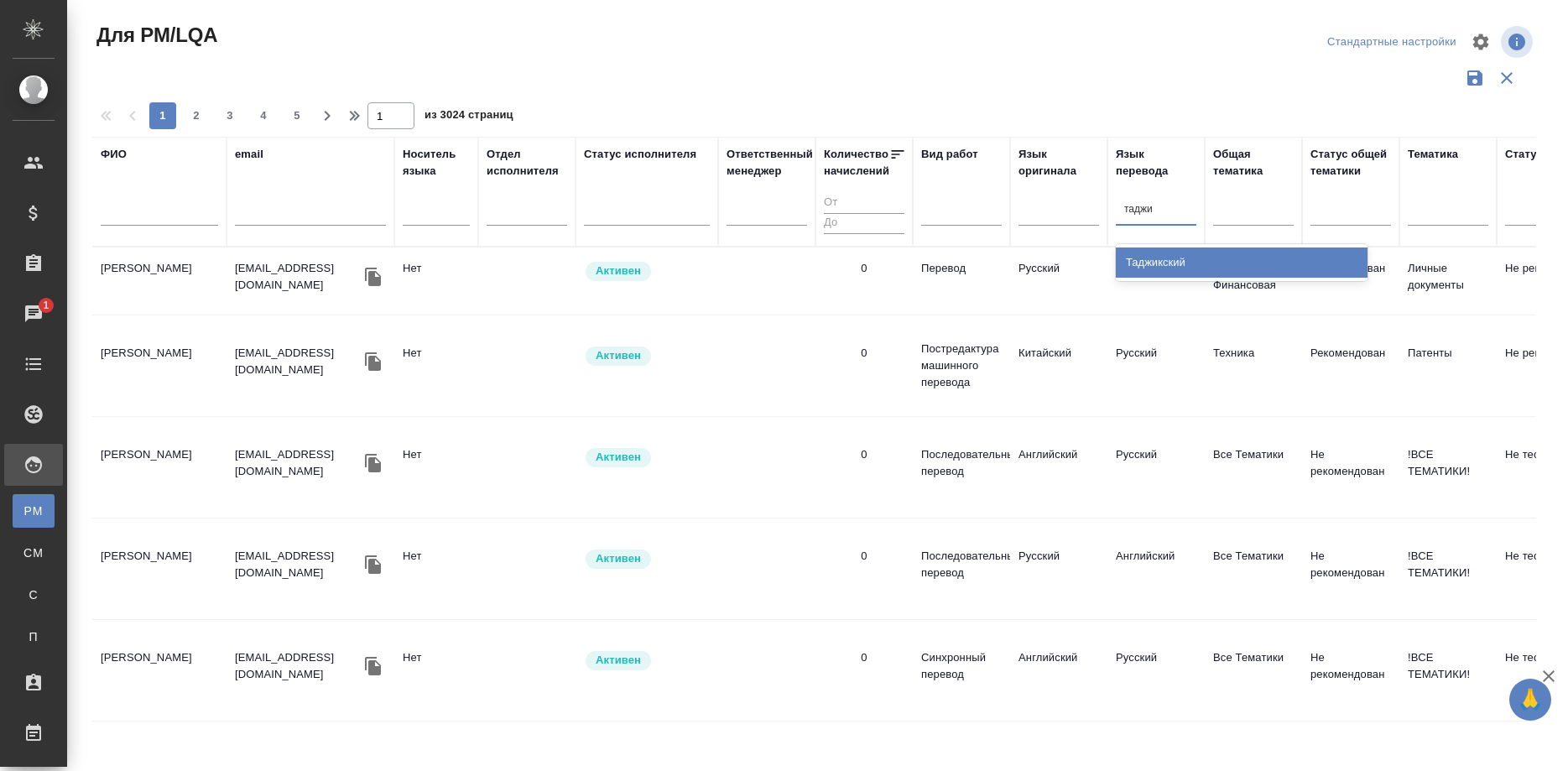
type input "таджик"
click at [1158, 262] on div "Таджикский" at bounding box center [1241, 262] width 252 height 30
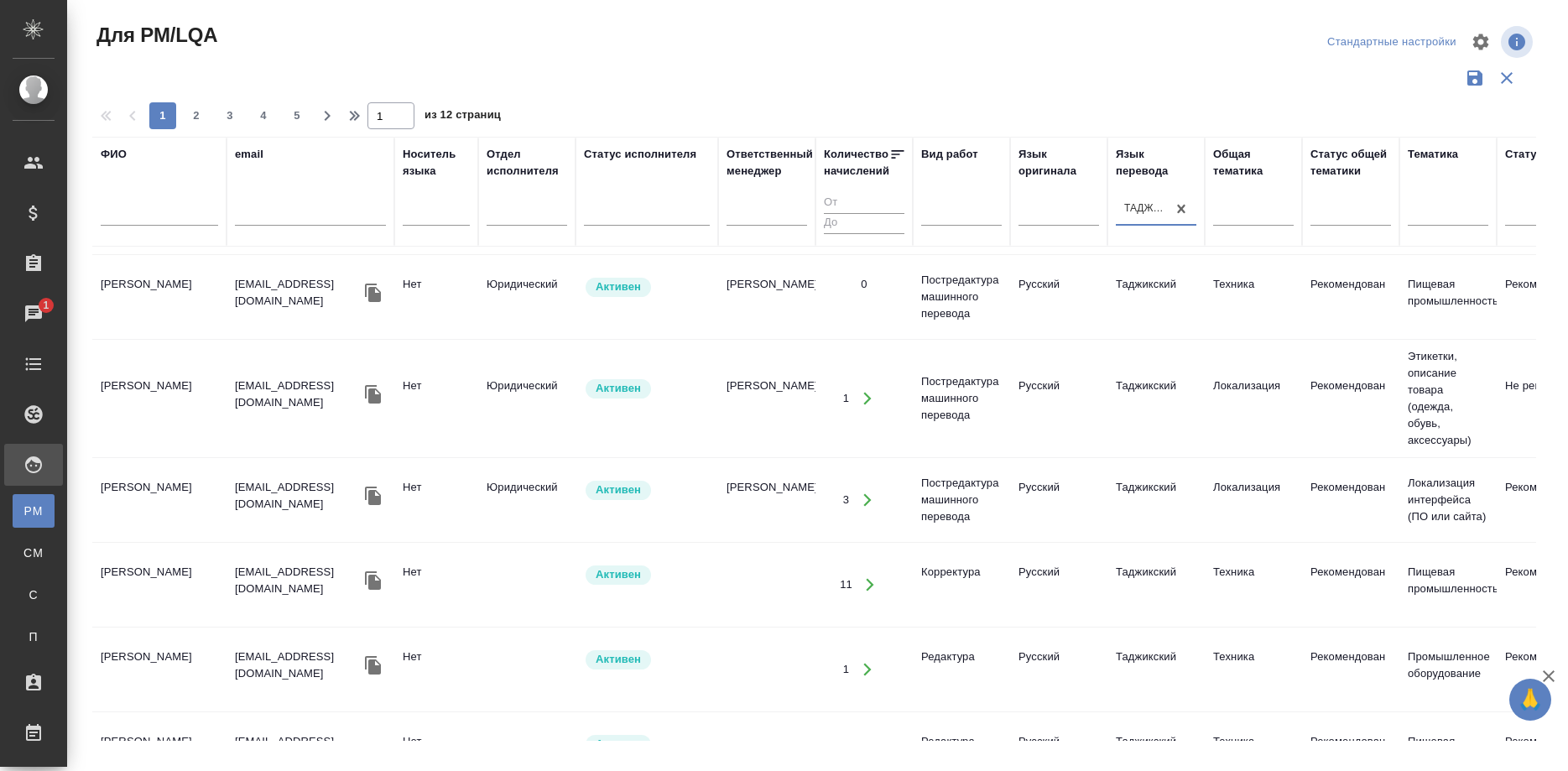
scroll to position [85, 0]
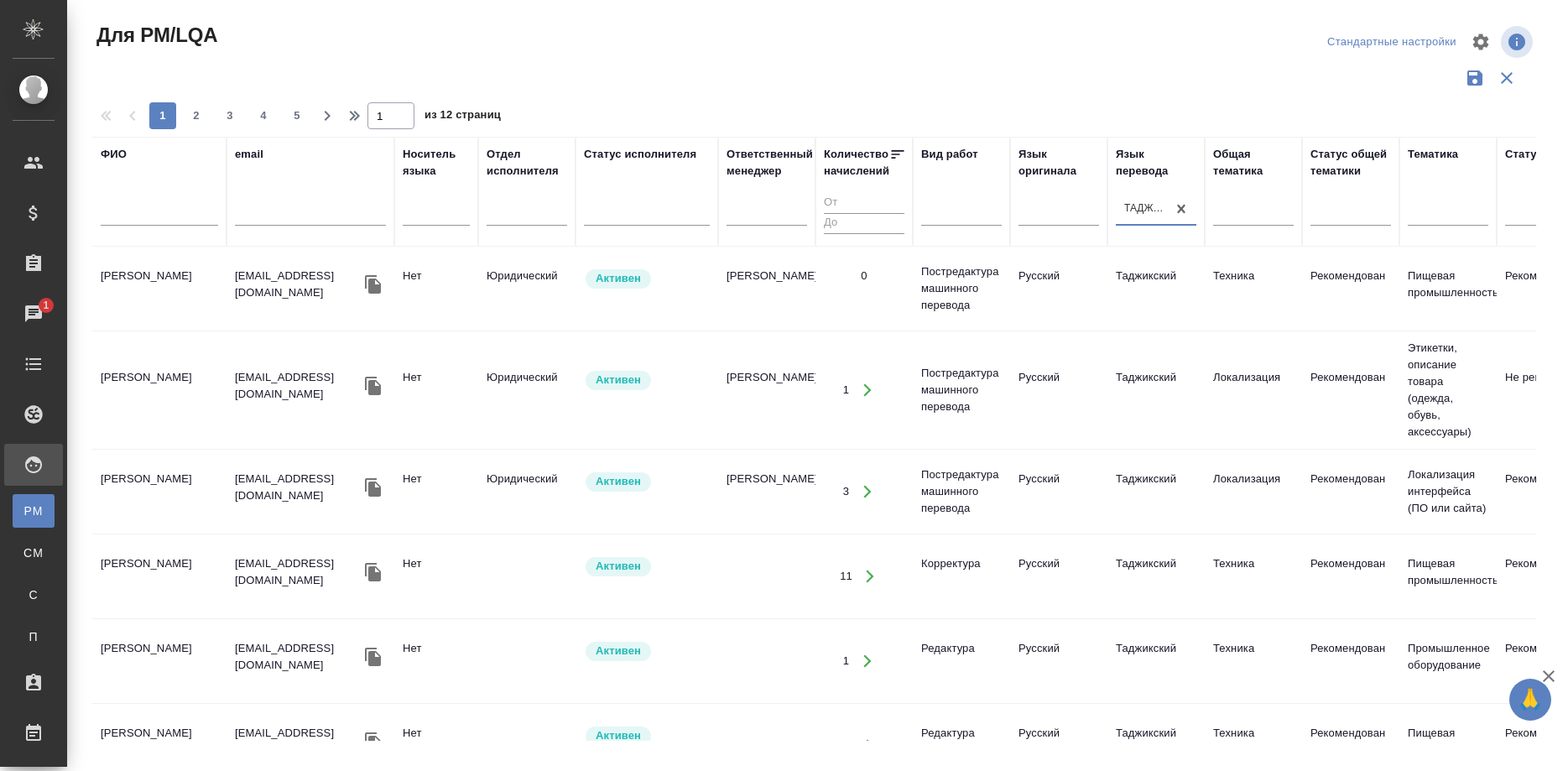
click at [170, 564] on td "[PERSON_NAME]" at bounding box center [159, 576] width 134 height 59
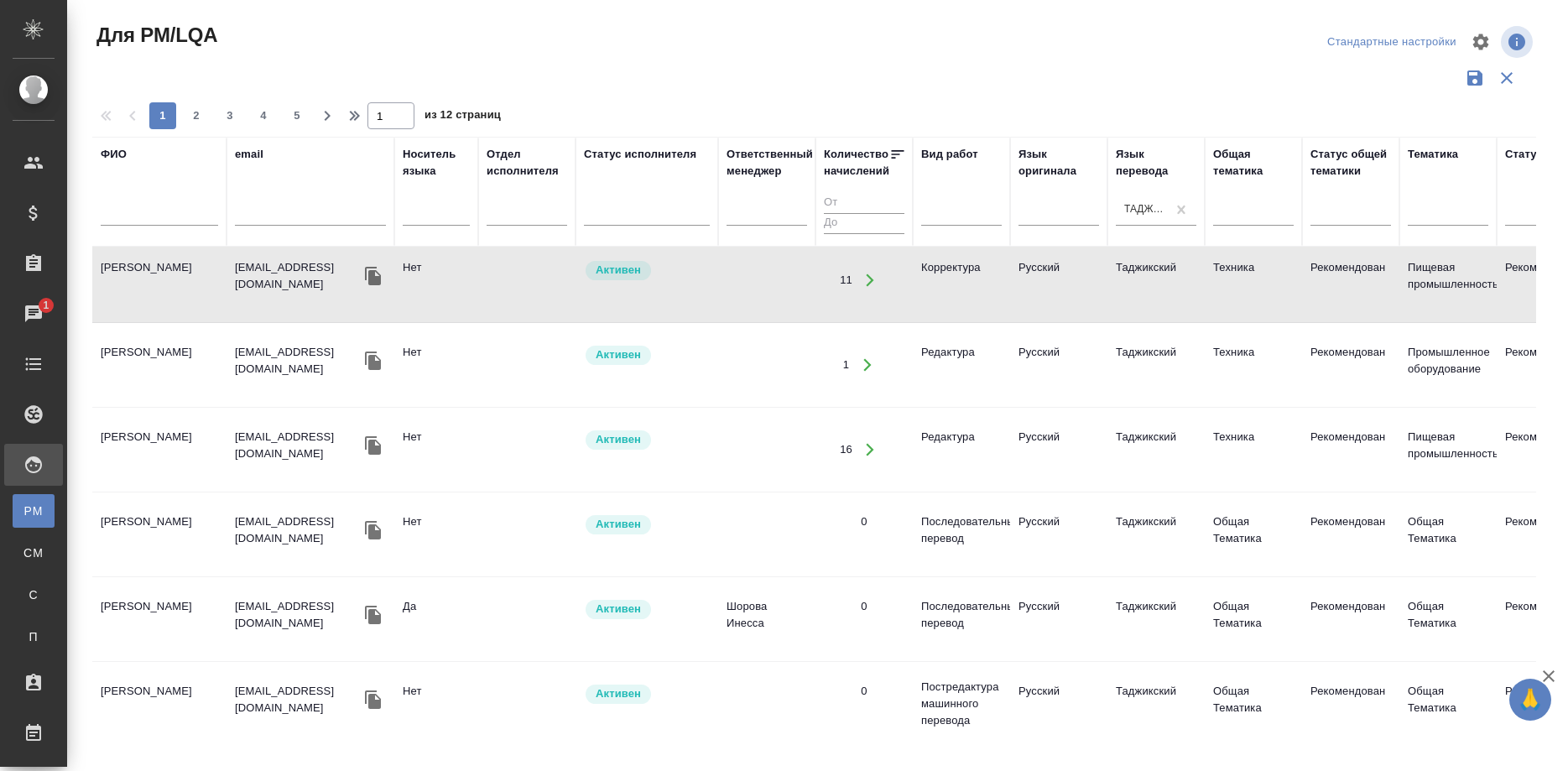
scroll to position [428, 0]
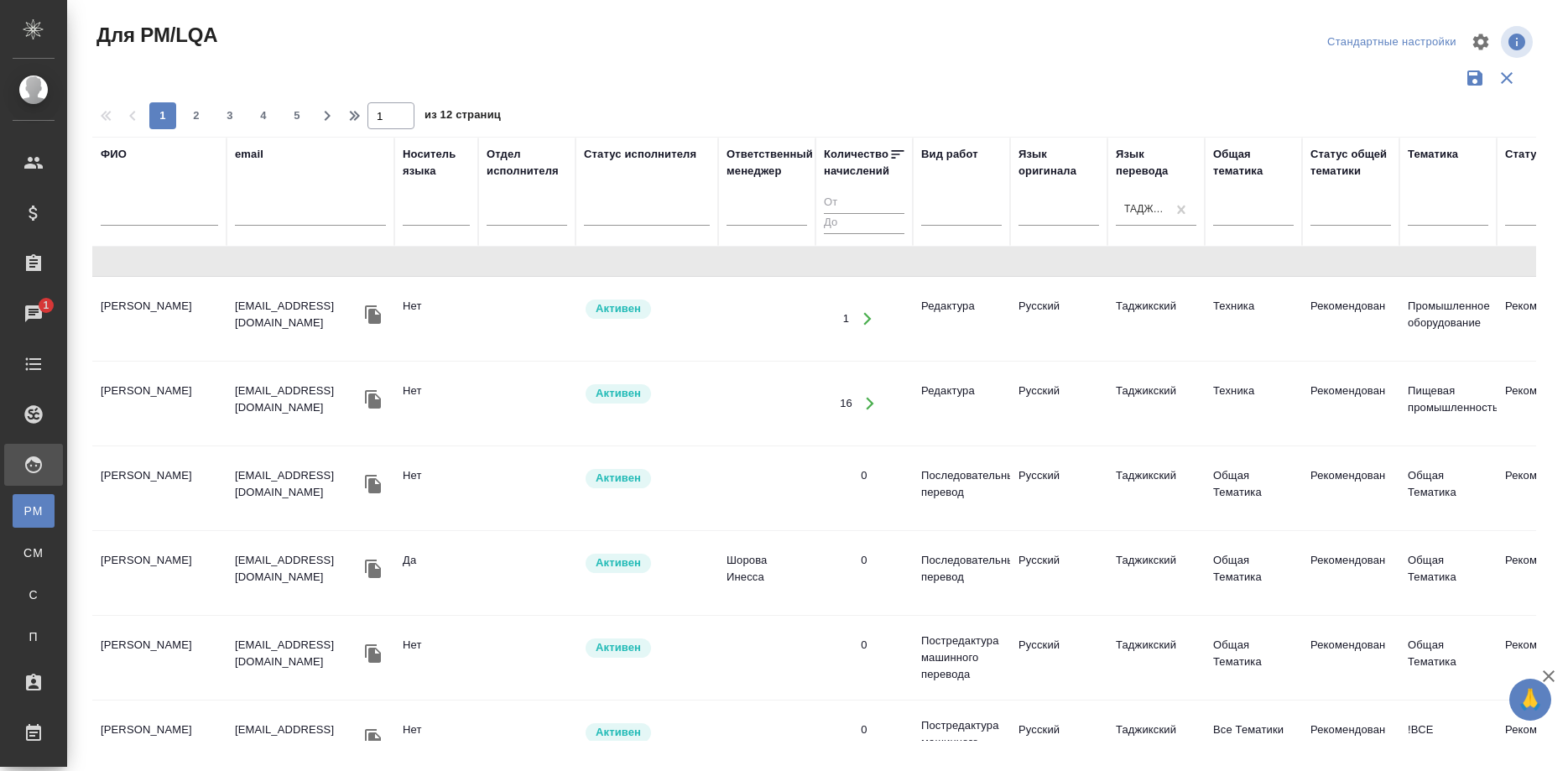
click at [176, 474] on td "[PERSON_NAME]" at bounding box center [159, 488] width 134 height 59
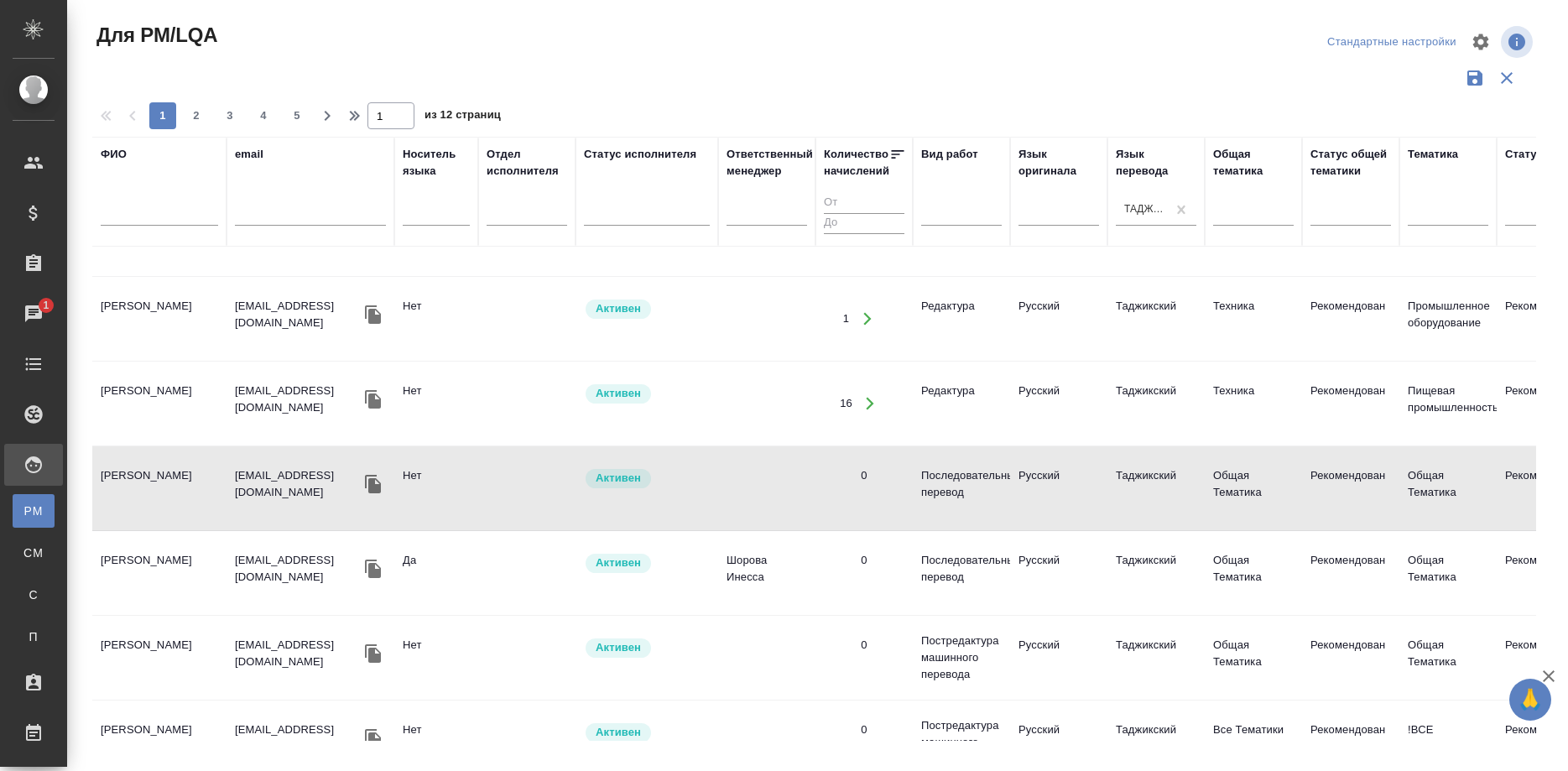
click at [176, 474] on td "[PERSON_NAME]" at bounding box center [159, 488] width 134 height 59
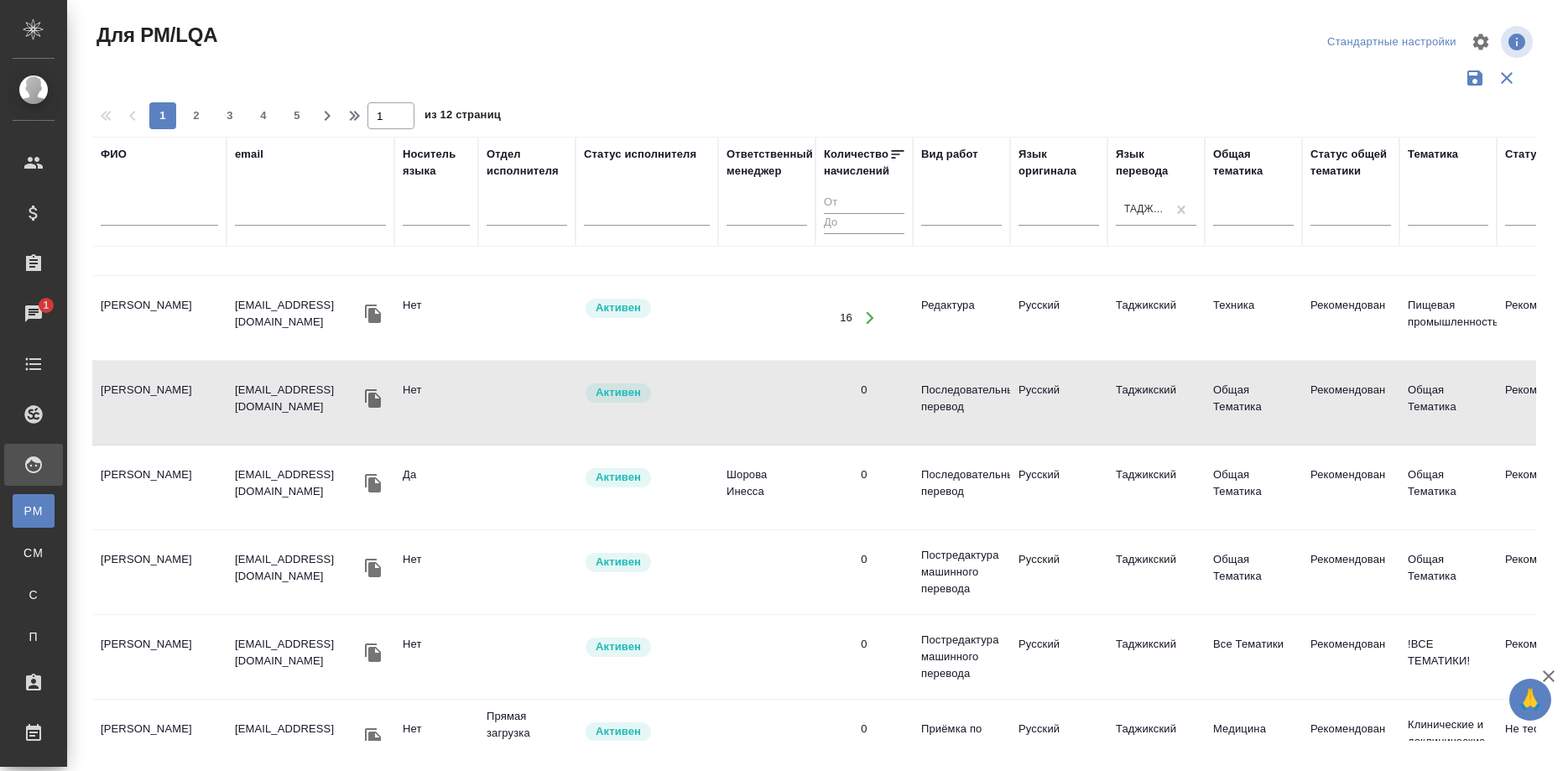
click at [126, 474] on td "[PERSON_NAME]" at bounding box center [159, 488] width 134 height 59
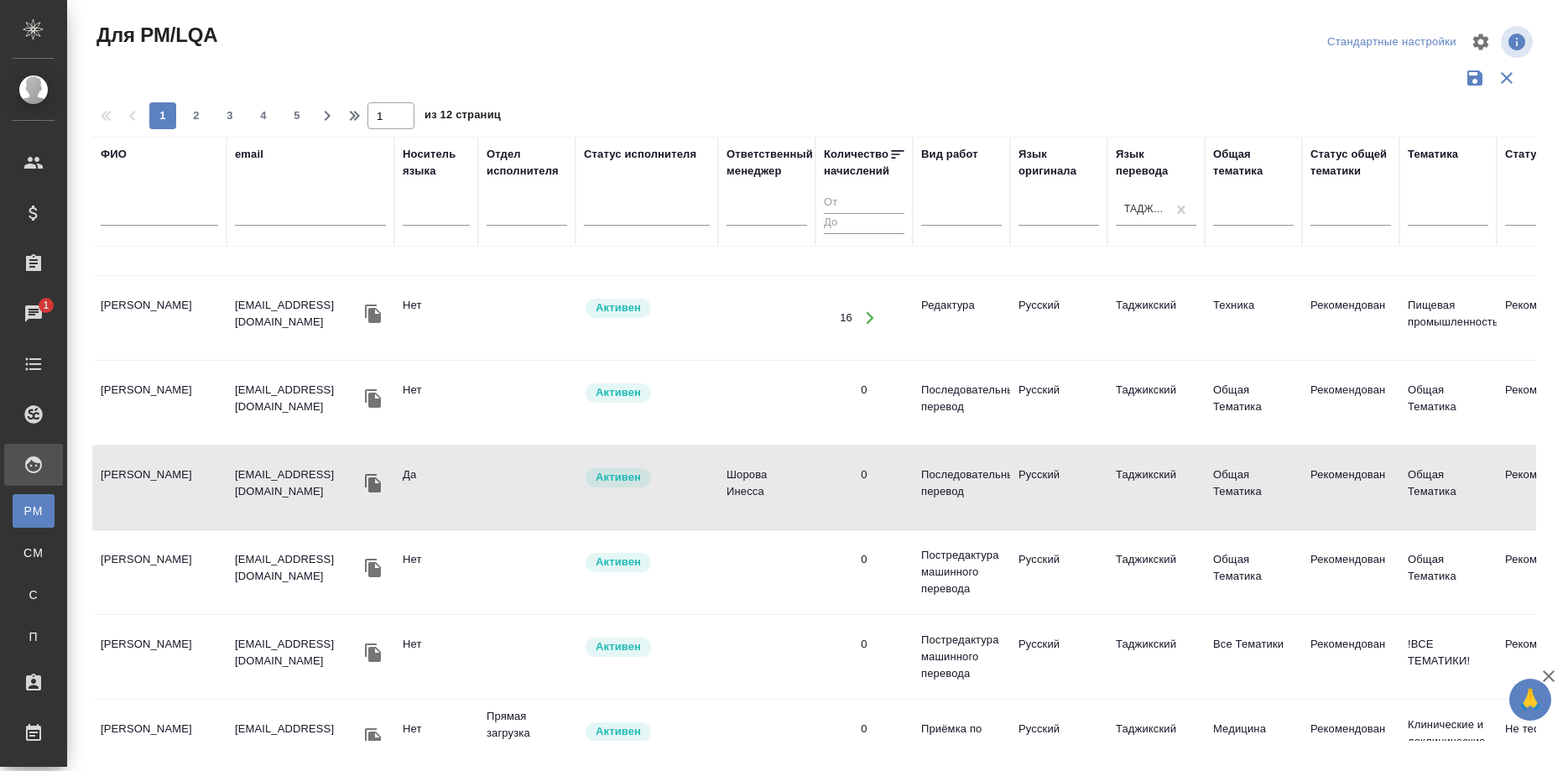
click at [126, 474] on td "[PERSON_NAME]" at bounding box center [159, 488] width 134 height 59
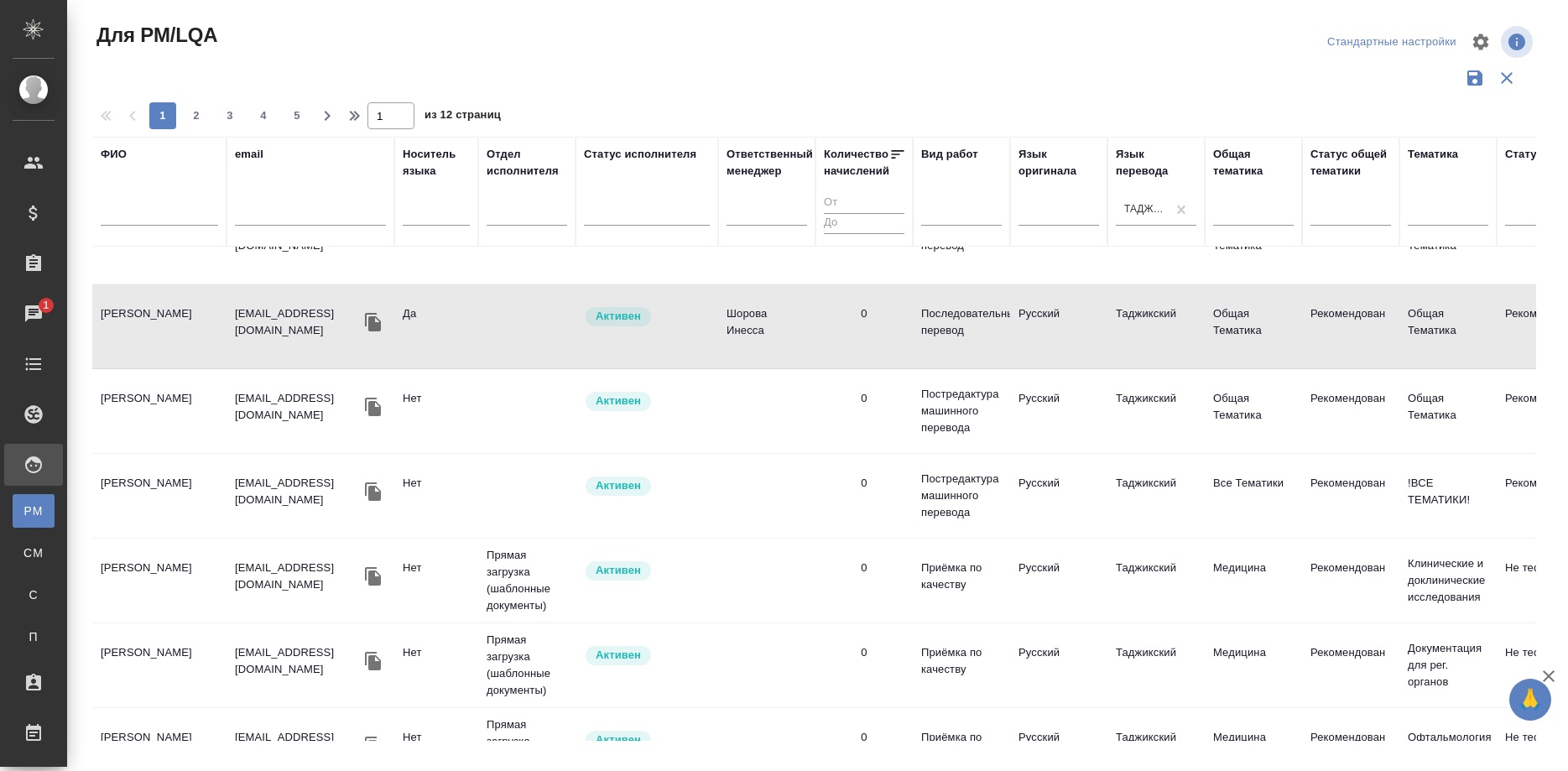
scroll to position [685, 0]
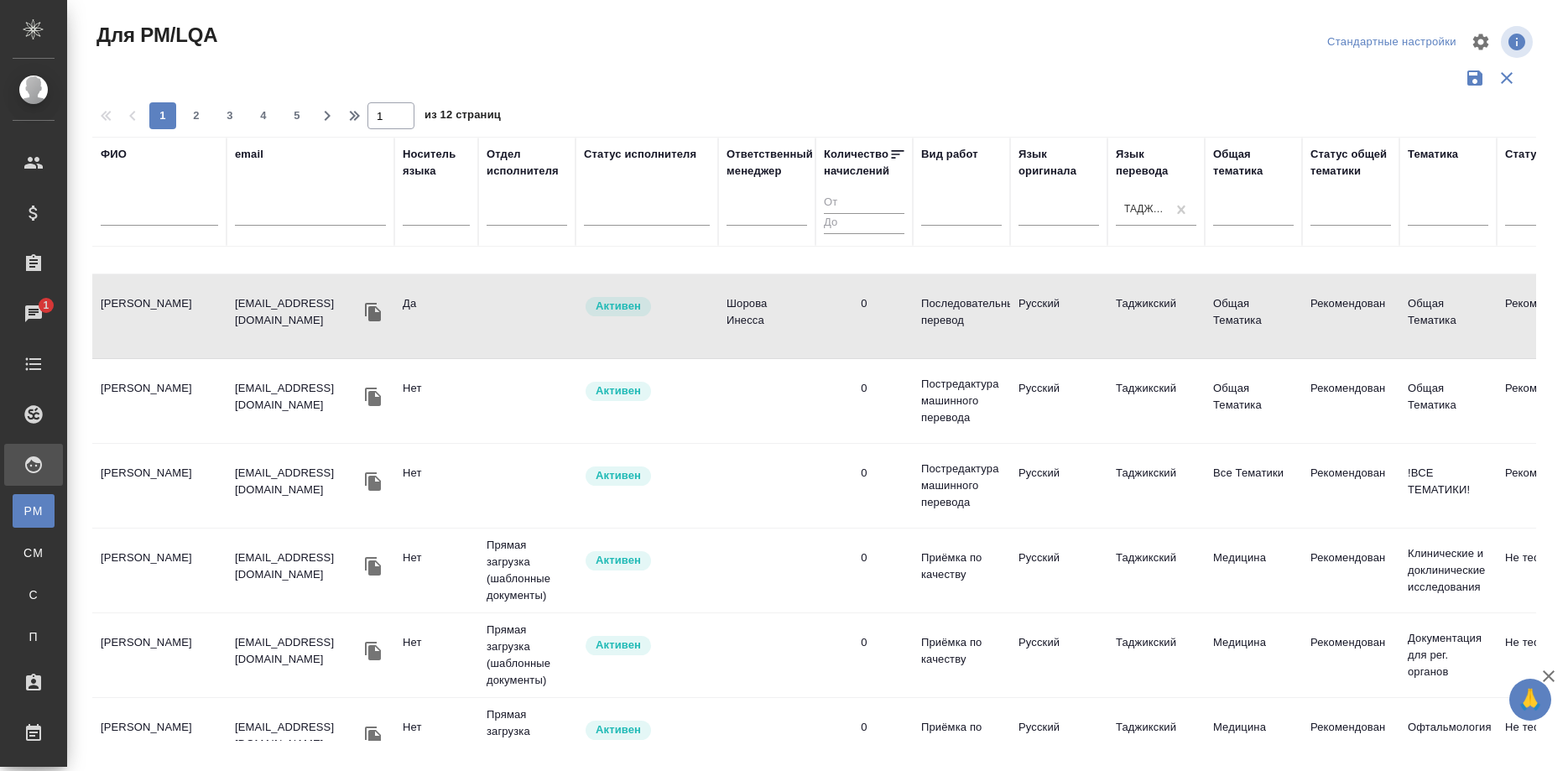
click at [188, 387] on td "[PERSON_NAME]" at bounding box center [159, 400] width 134 height 59
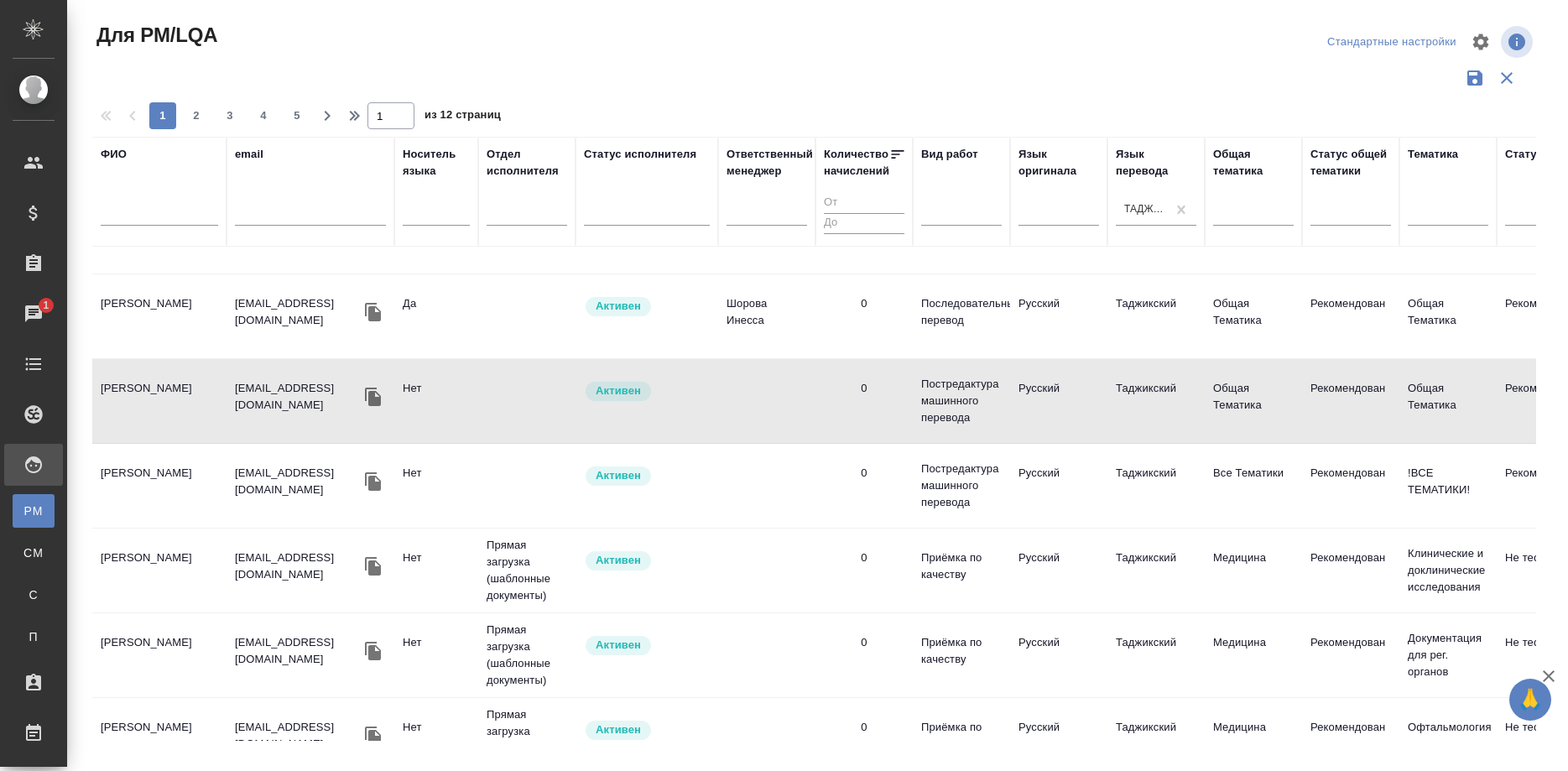
click at [188, 387] on td "[PERSON_NAME]" at bounding box center [159, 400] width 134 height 59
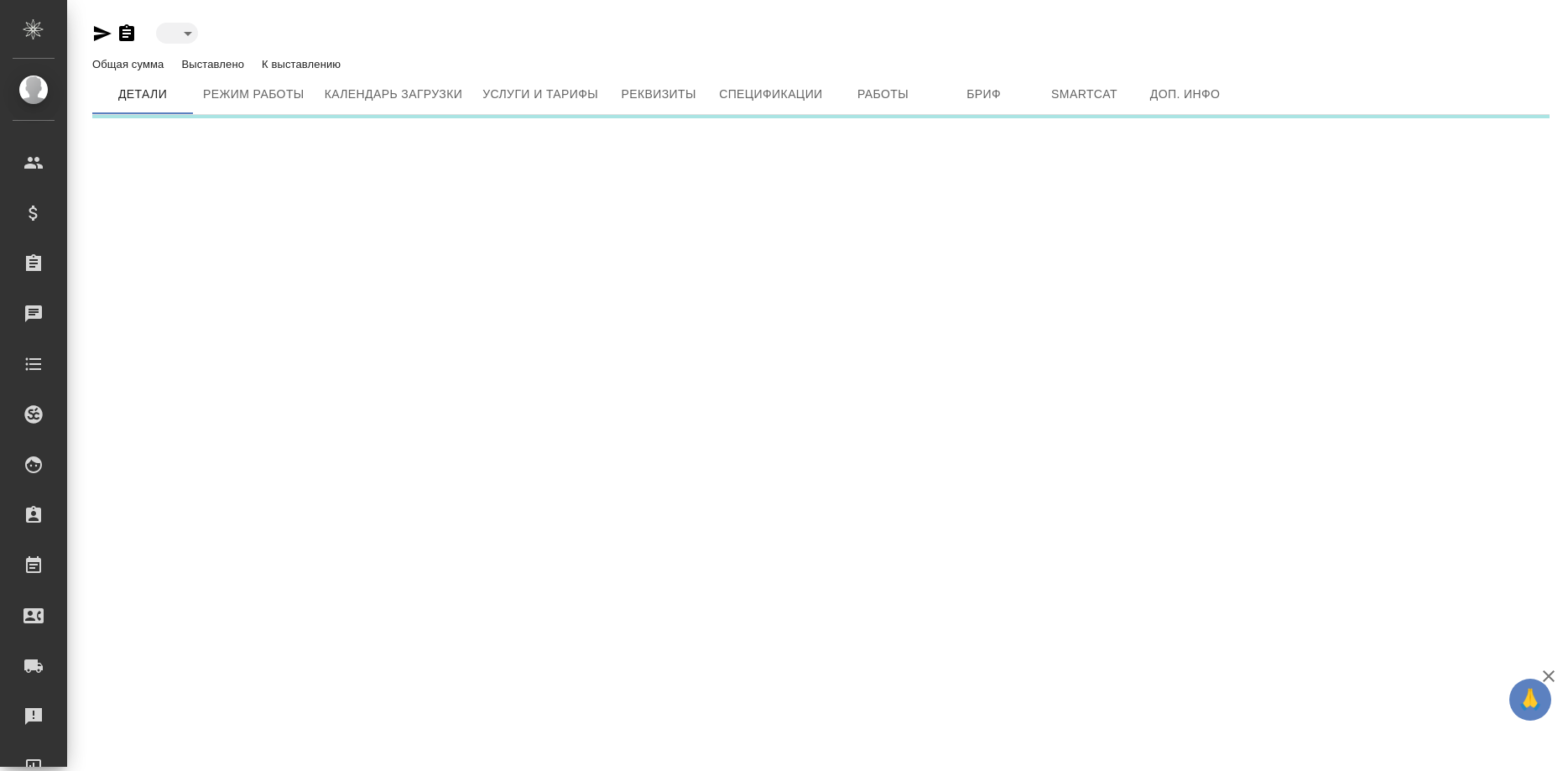
type input "active"
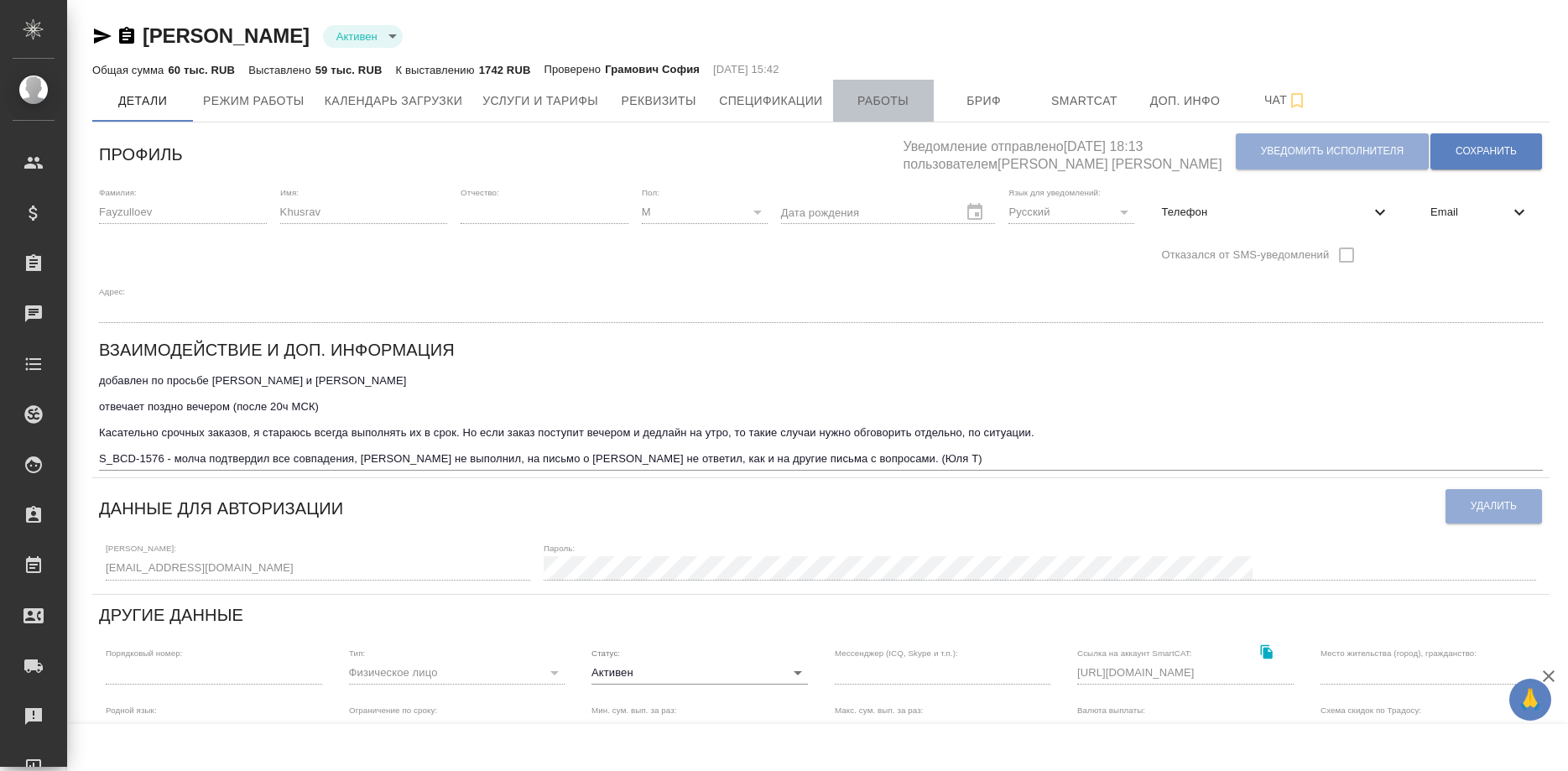
click at [890, 102] on span "Работы" at bounding box center [883, 101] width 80 height 21
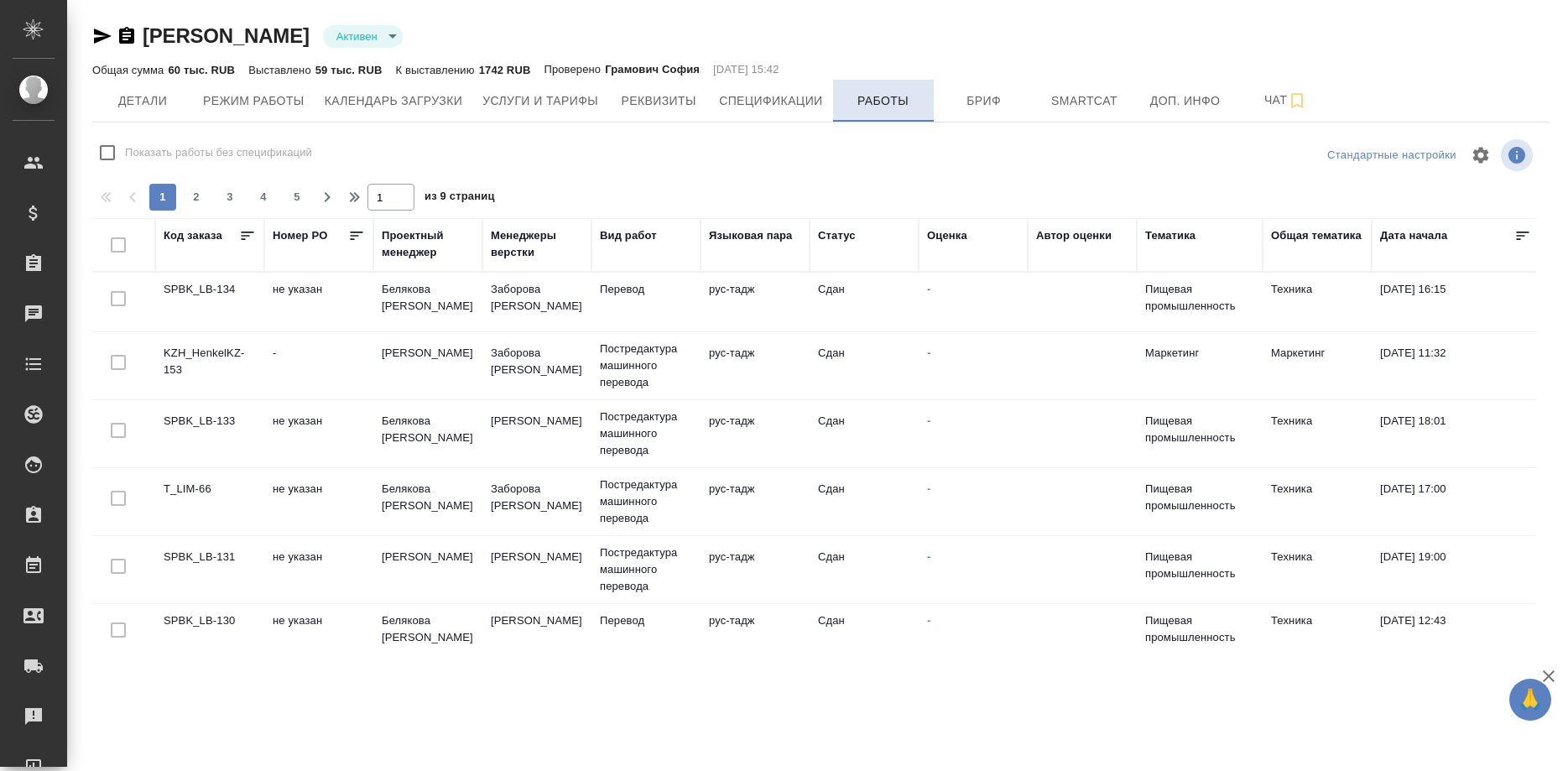
checkbox input "false"
click at [510, 103] on span "Услуги и тарифы" at bounding box center [540, 101] width 116 height 21
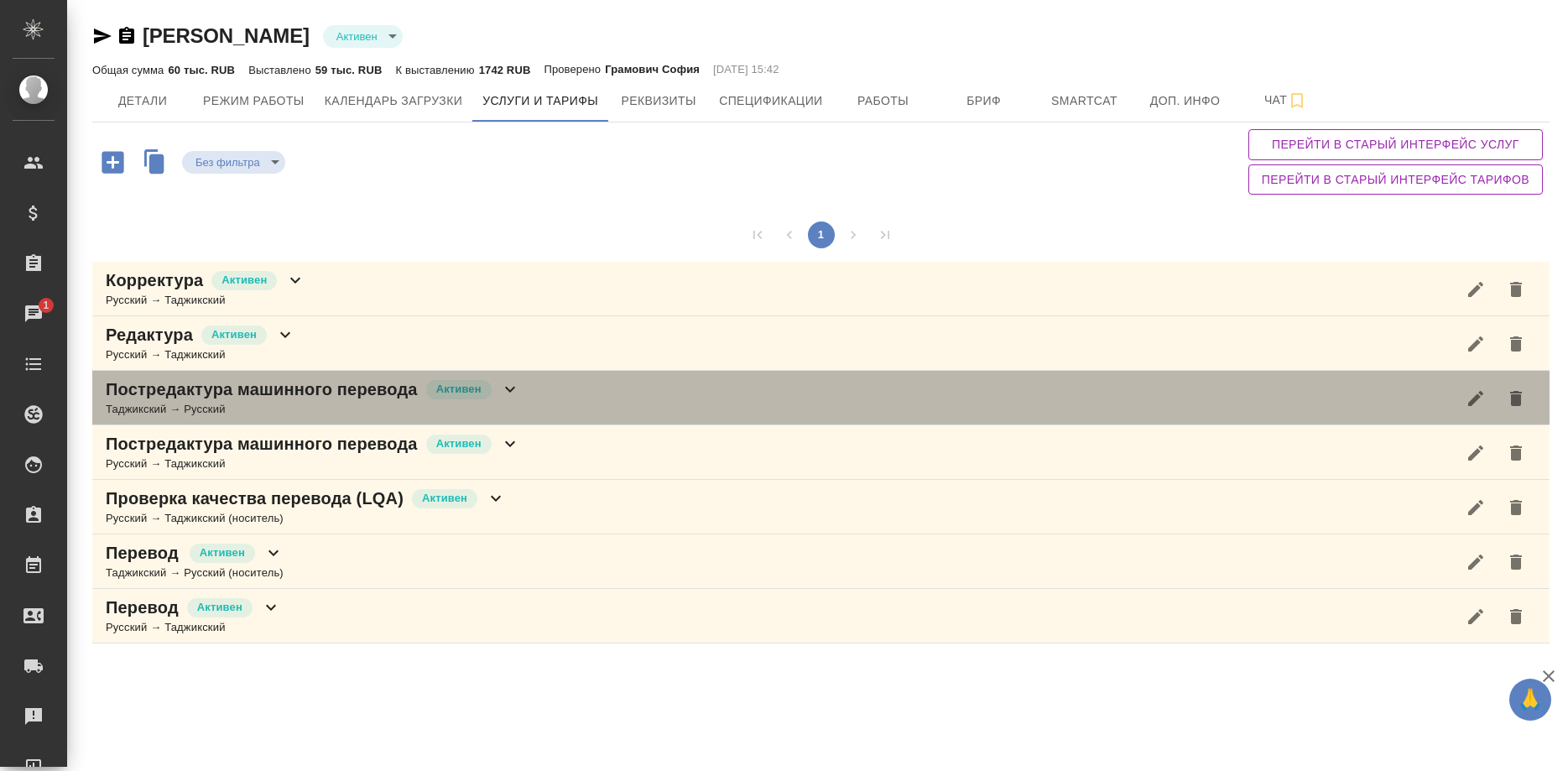
click at [374, 417] on div "Таджикский → Русский" at bounding box center [312, 410] width 414 height 17
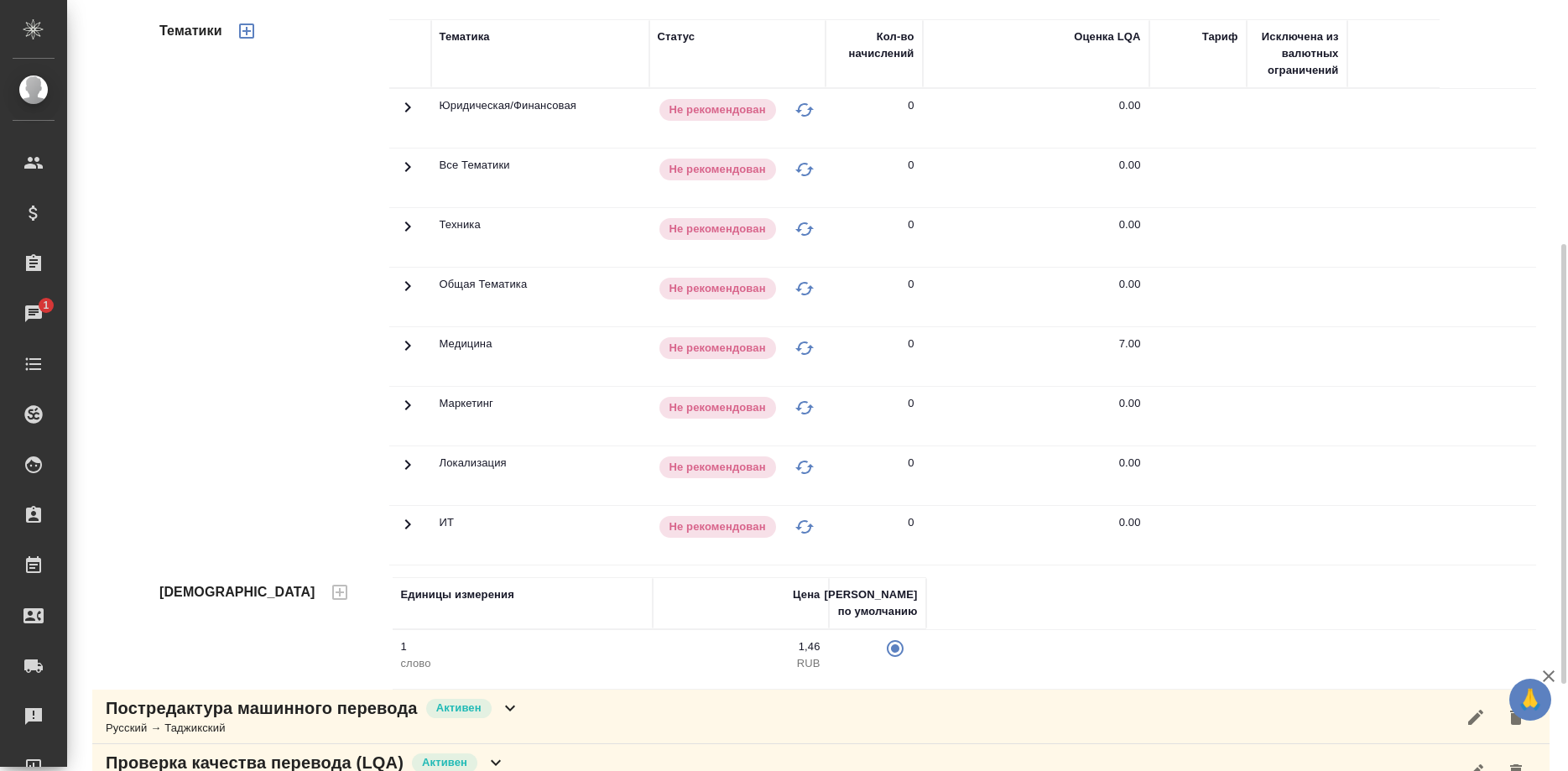
scroll to position [581, 0]
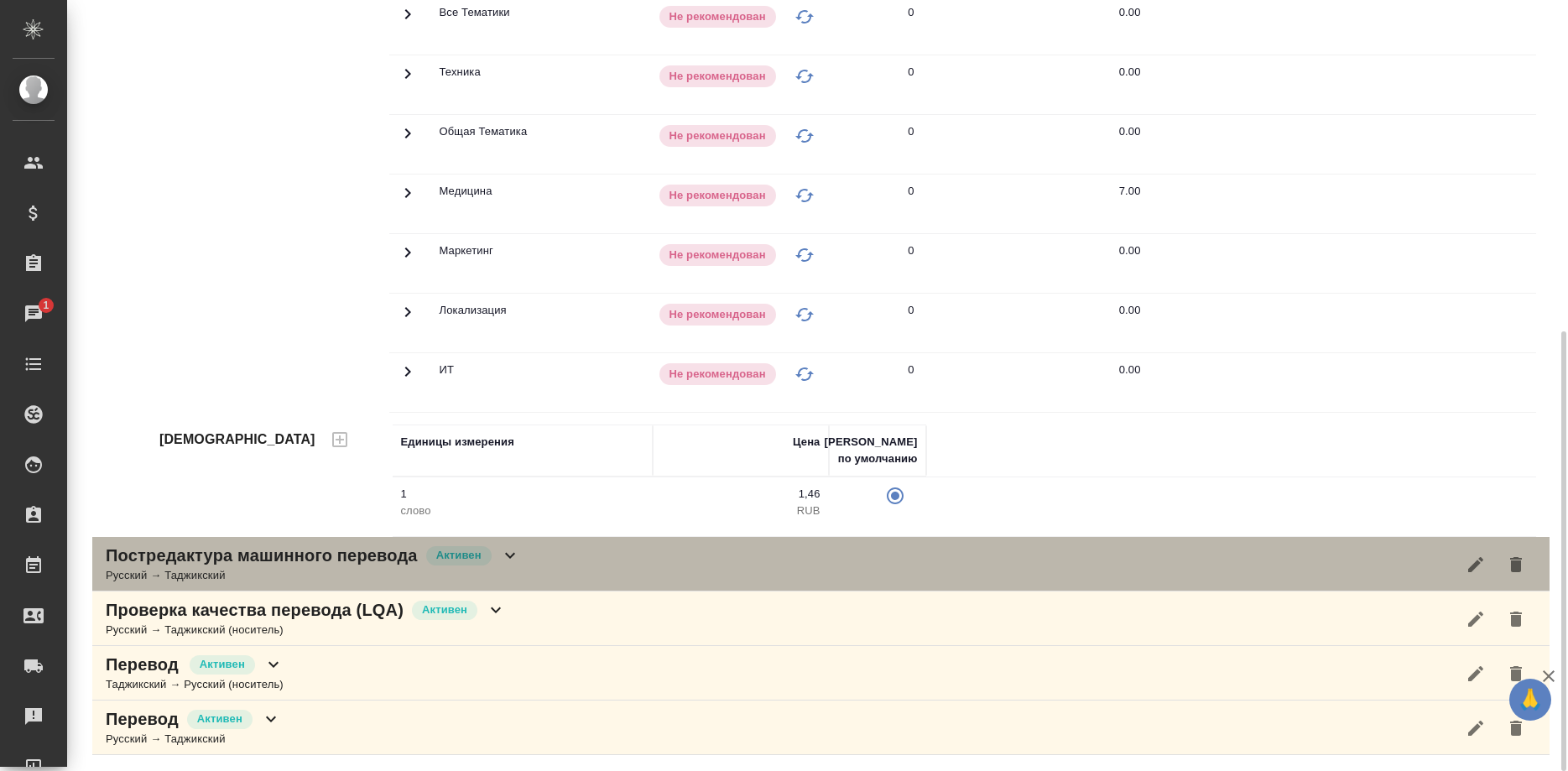
click at [314, 555] on p "Постредактура машинного перевода" at bounding box center [262, 556] width 312 height 24
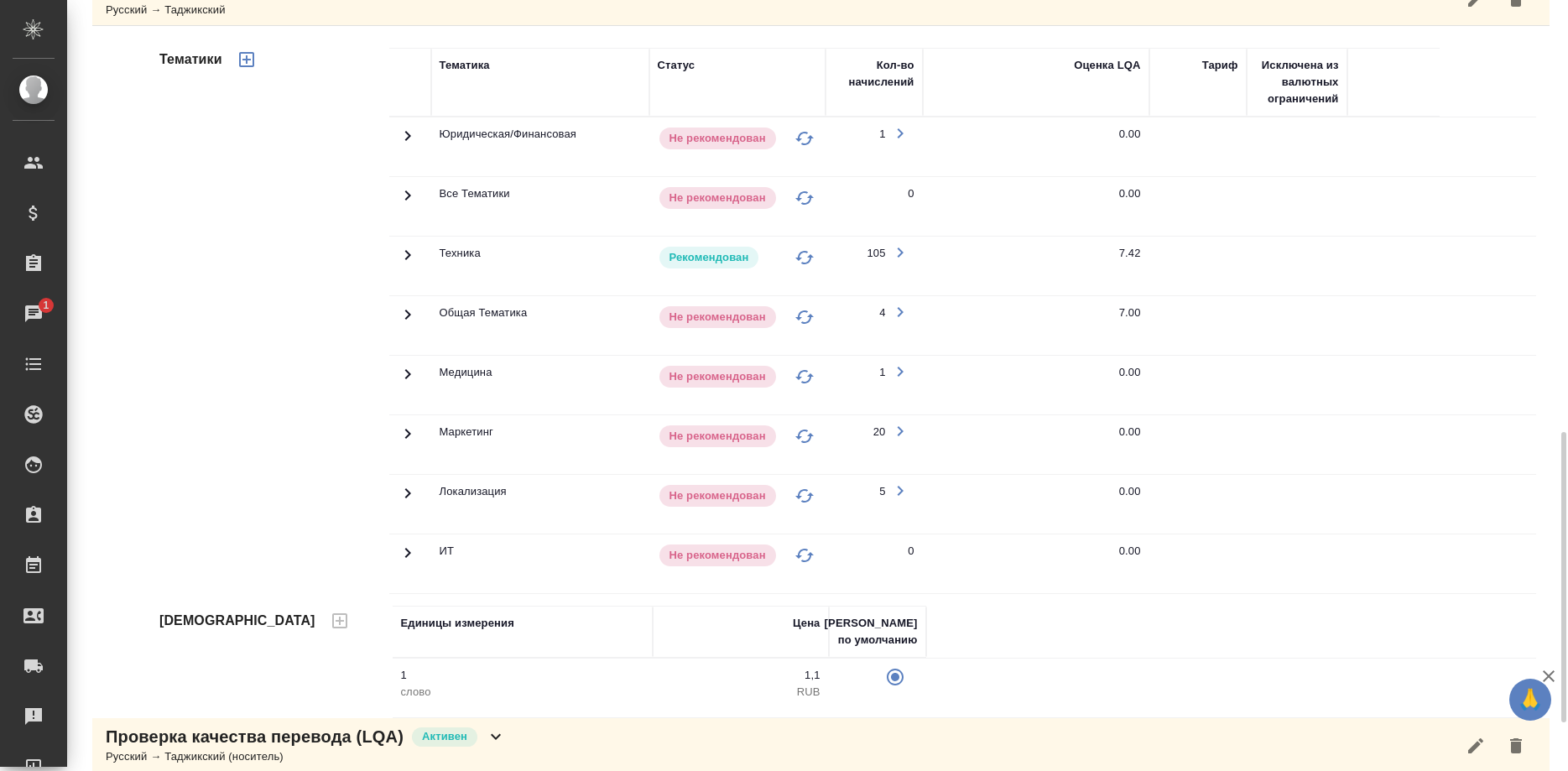
scroll to position [1273, 0]
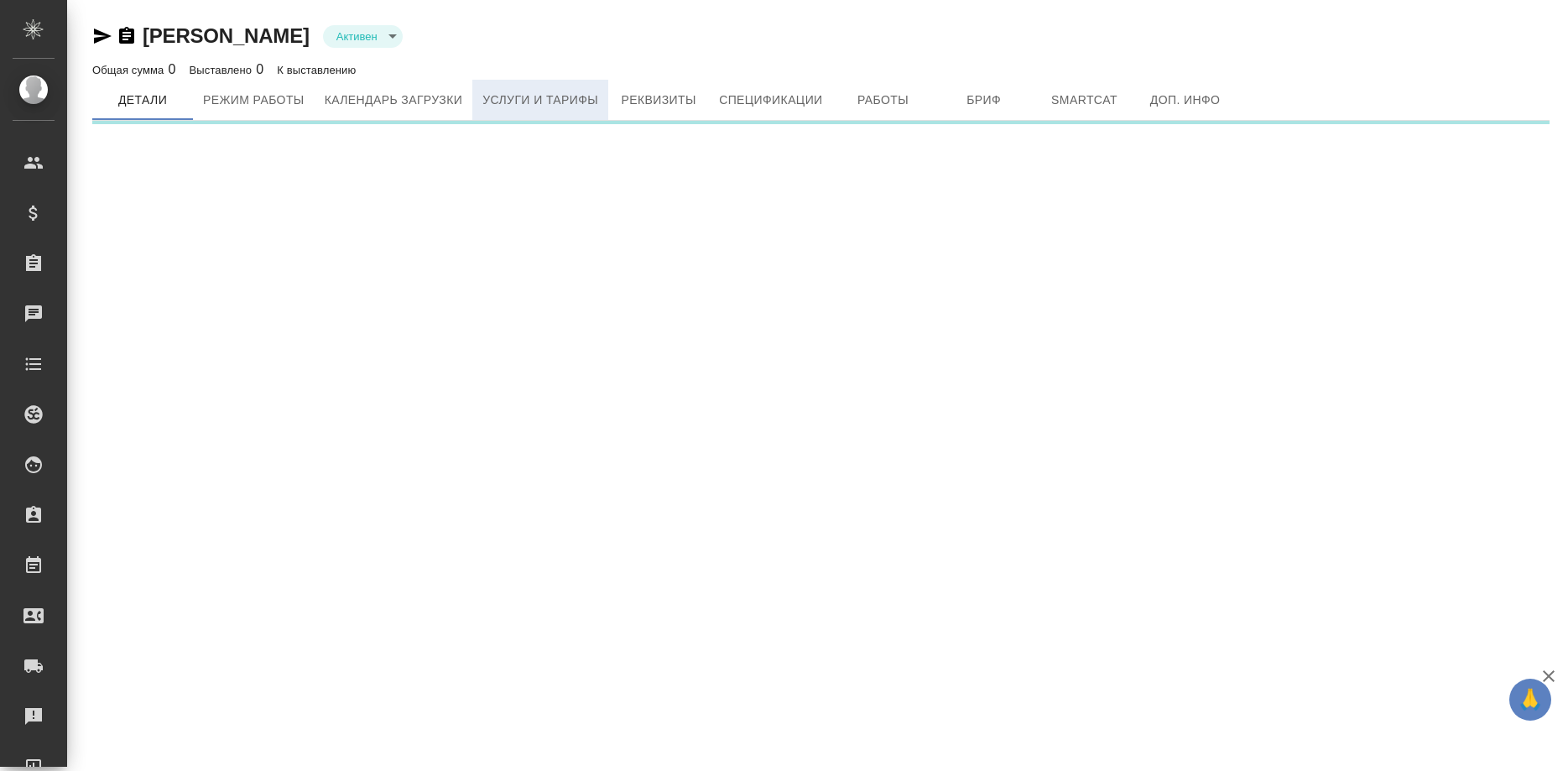
click at [542, 102] on span "Услуги и тарифы" at bounding box center [540, 100] width 116 height 21
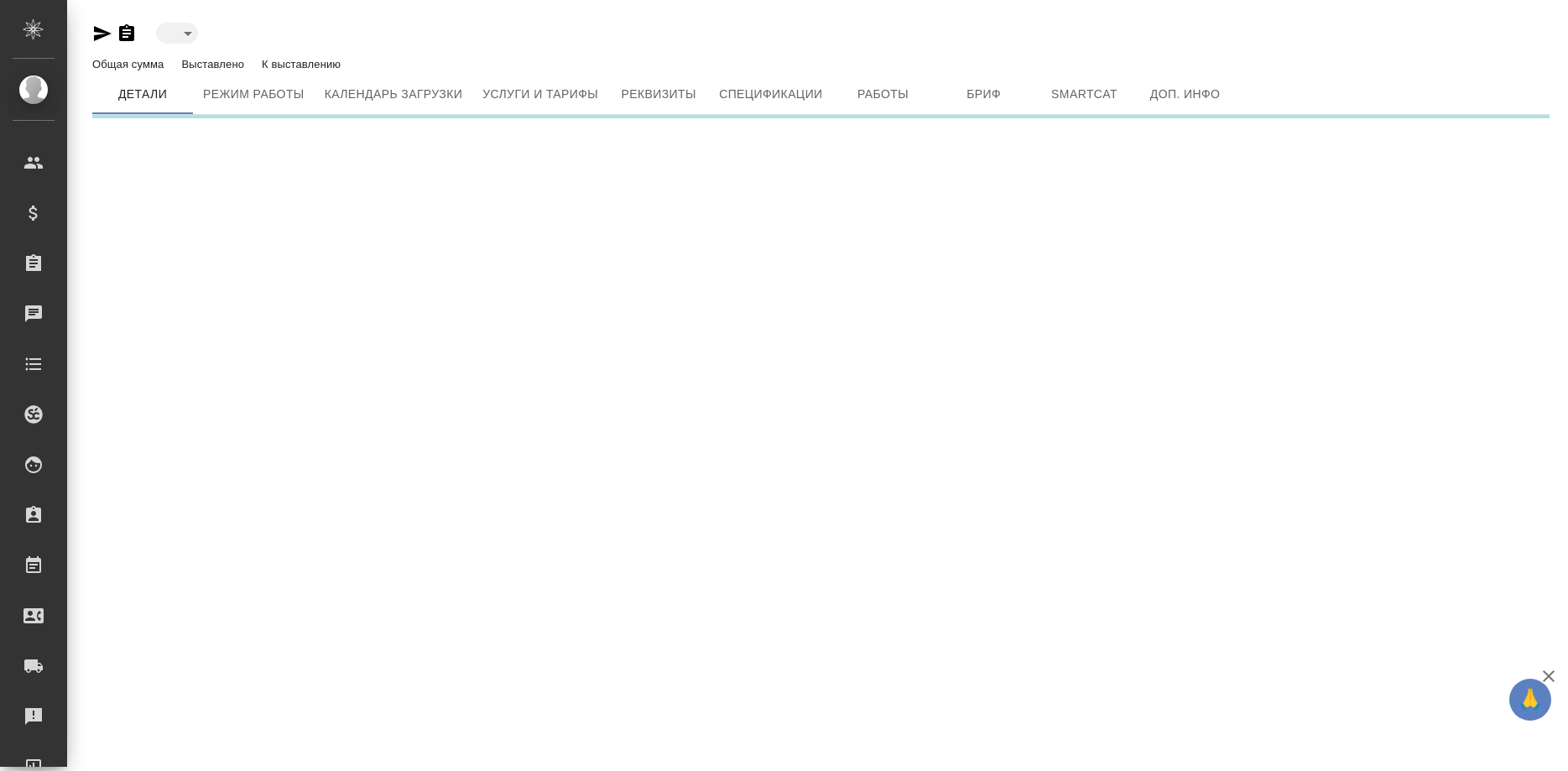
type input "active"
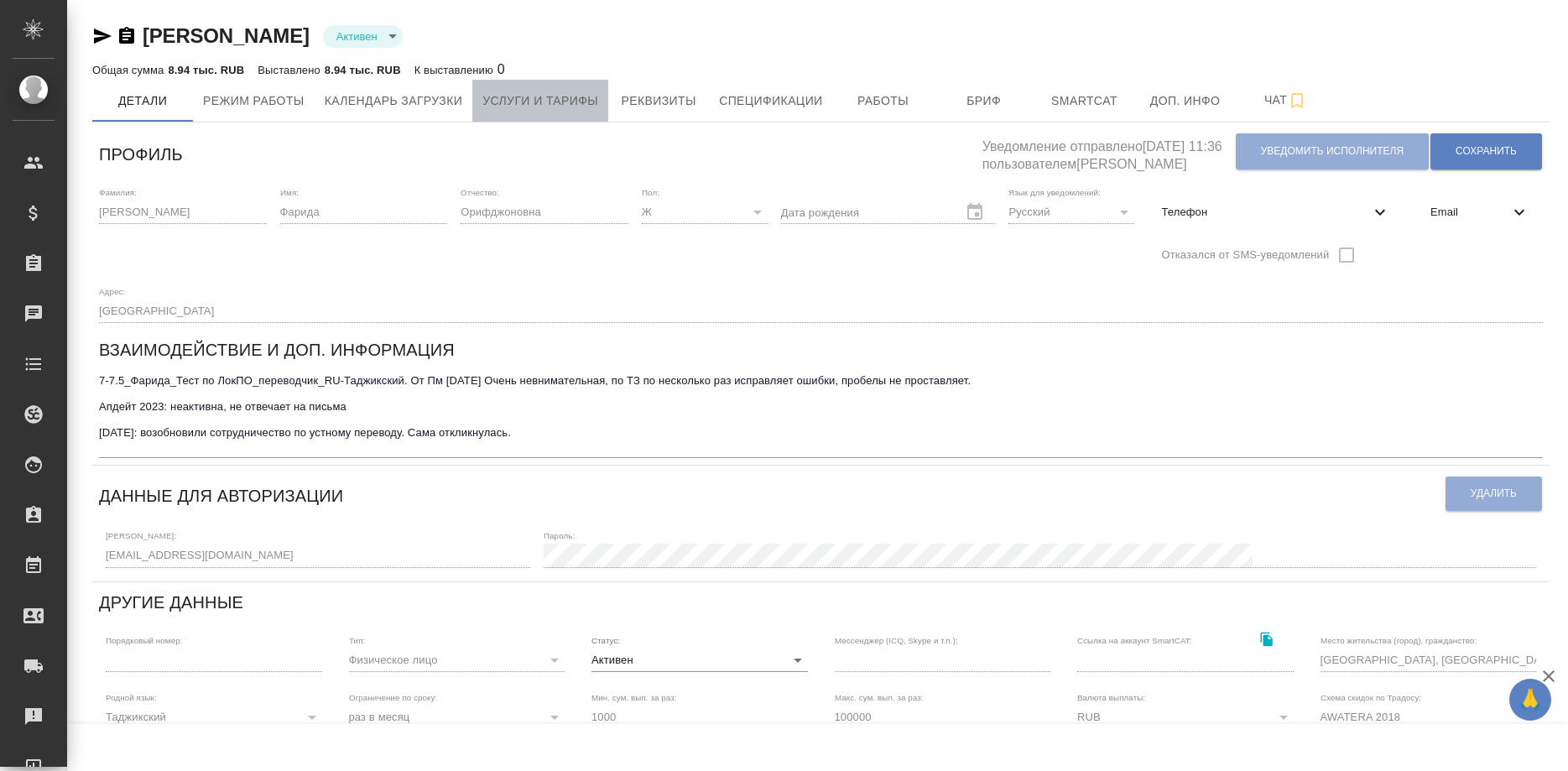
click at [543, 101] on span "Услуги и тарифы" at bounding box center [540, 101] width 116 height 21
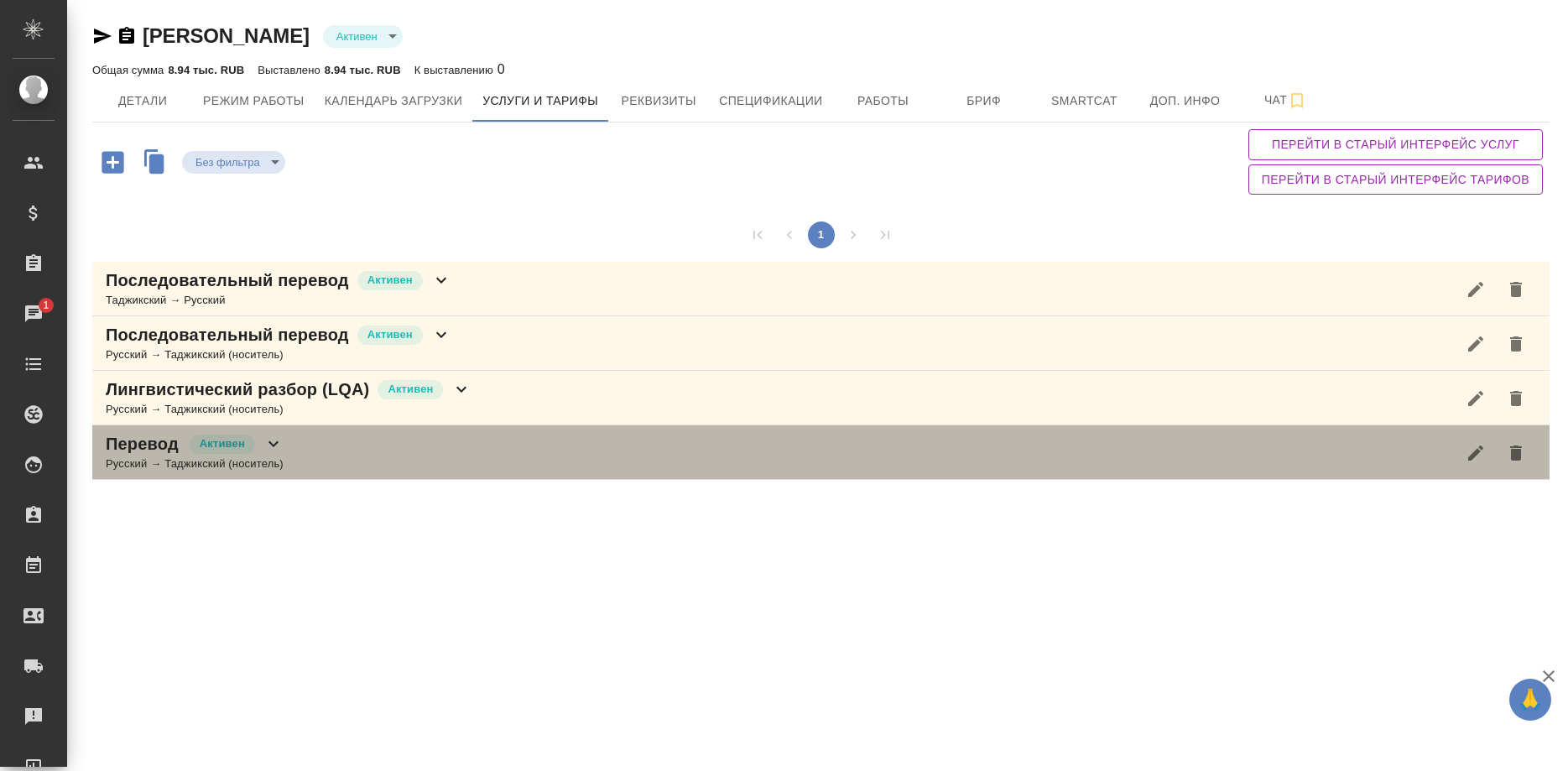
click at [392, 468] on div "Перевод Активен Русский → Таджикский (носитель)" at bounding box center [820, 453] width 1457 height 55
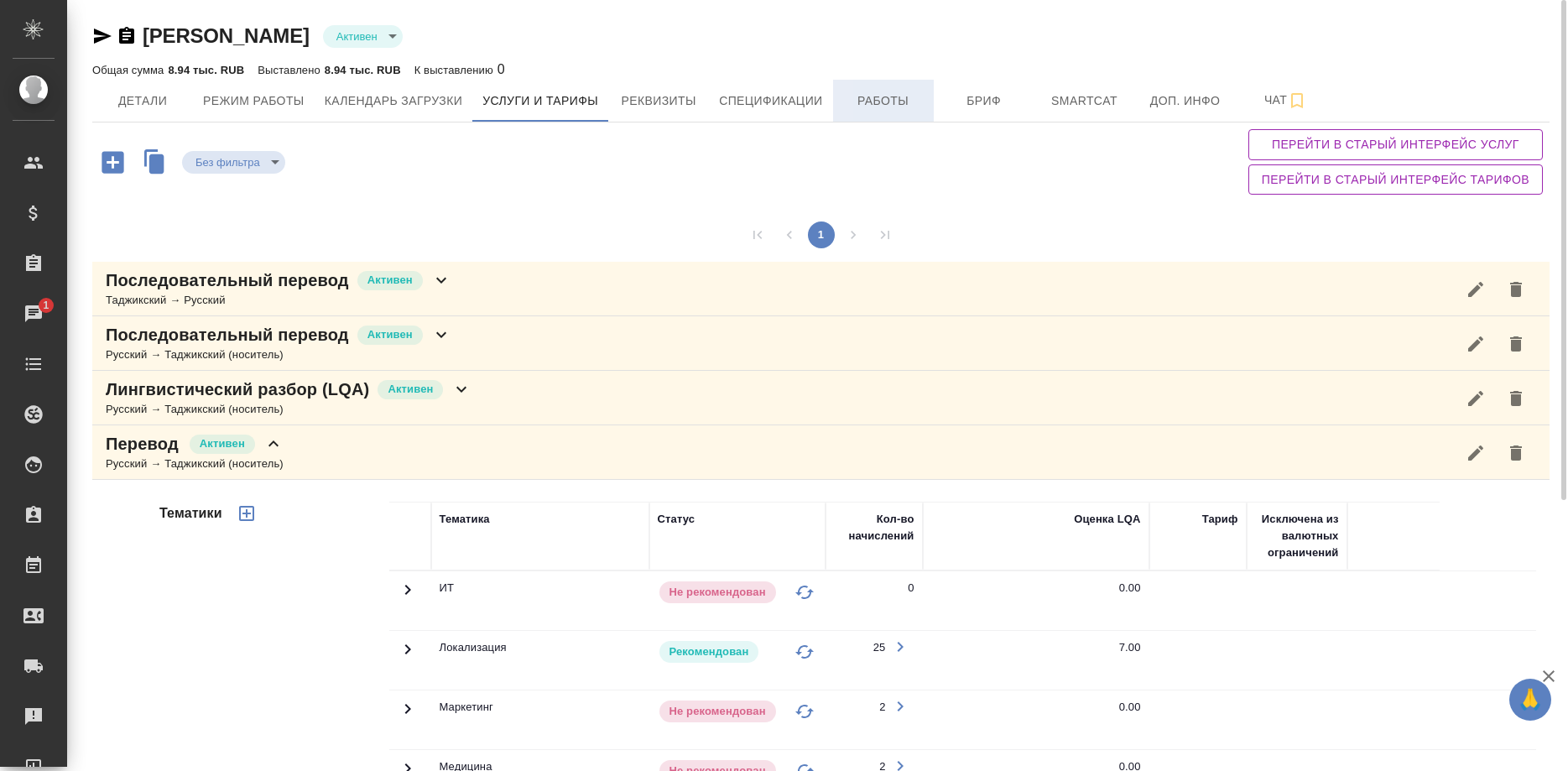
click at [849, 104] on span "Работы" at bounding box center [883, 101] width 80 height 21
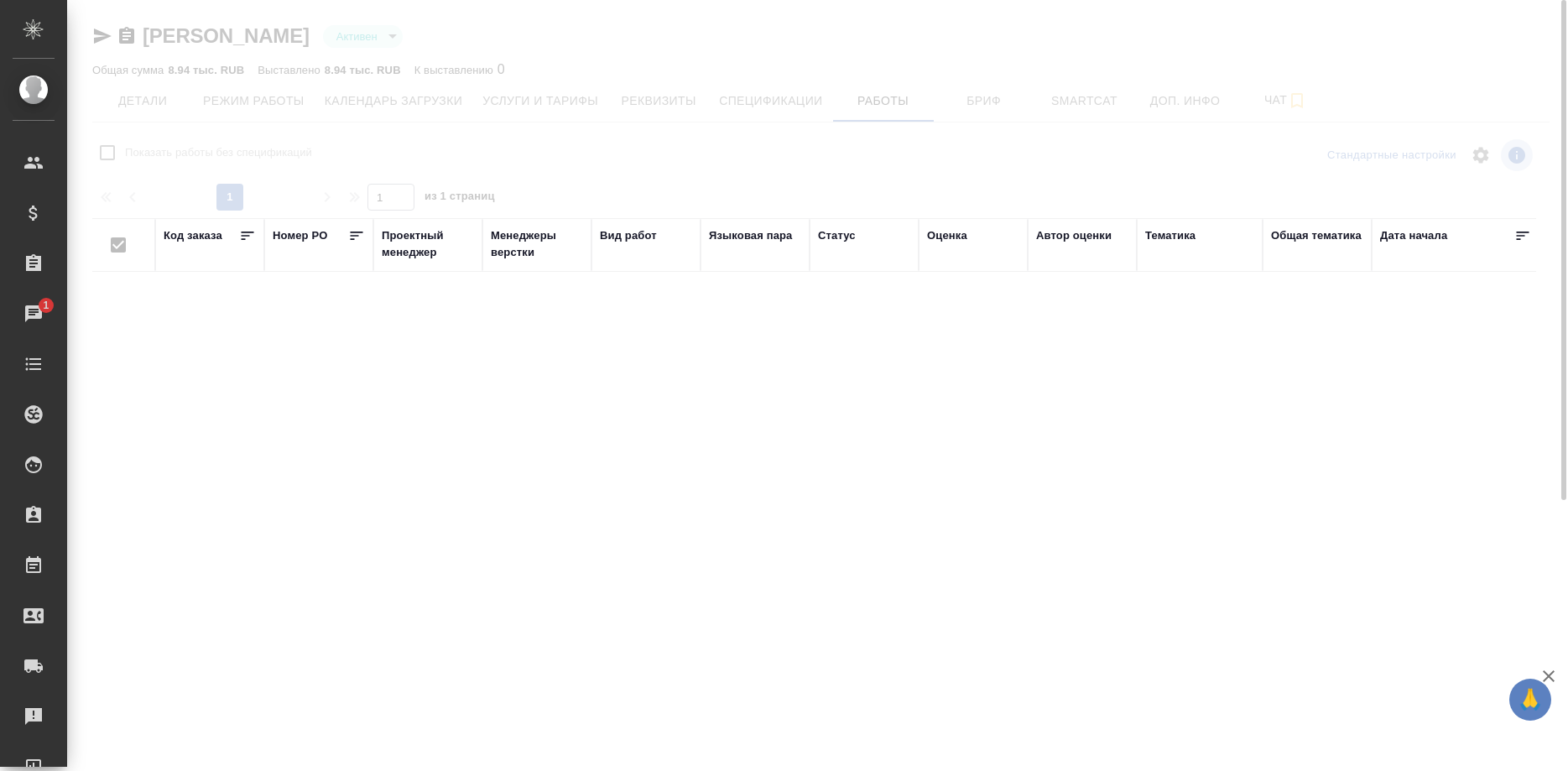
checkbox input "false"
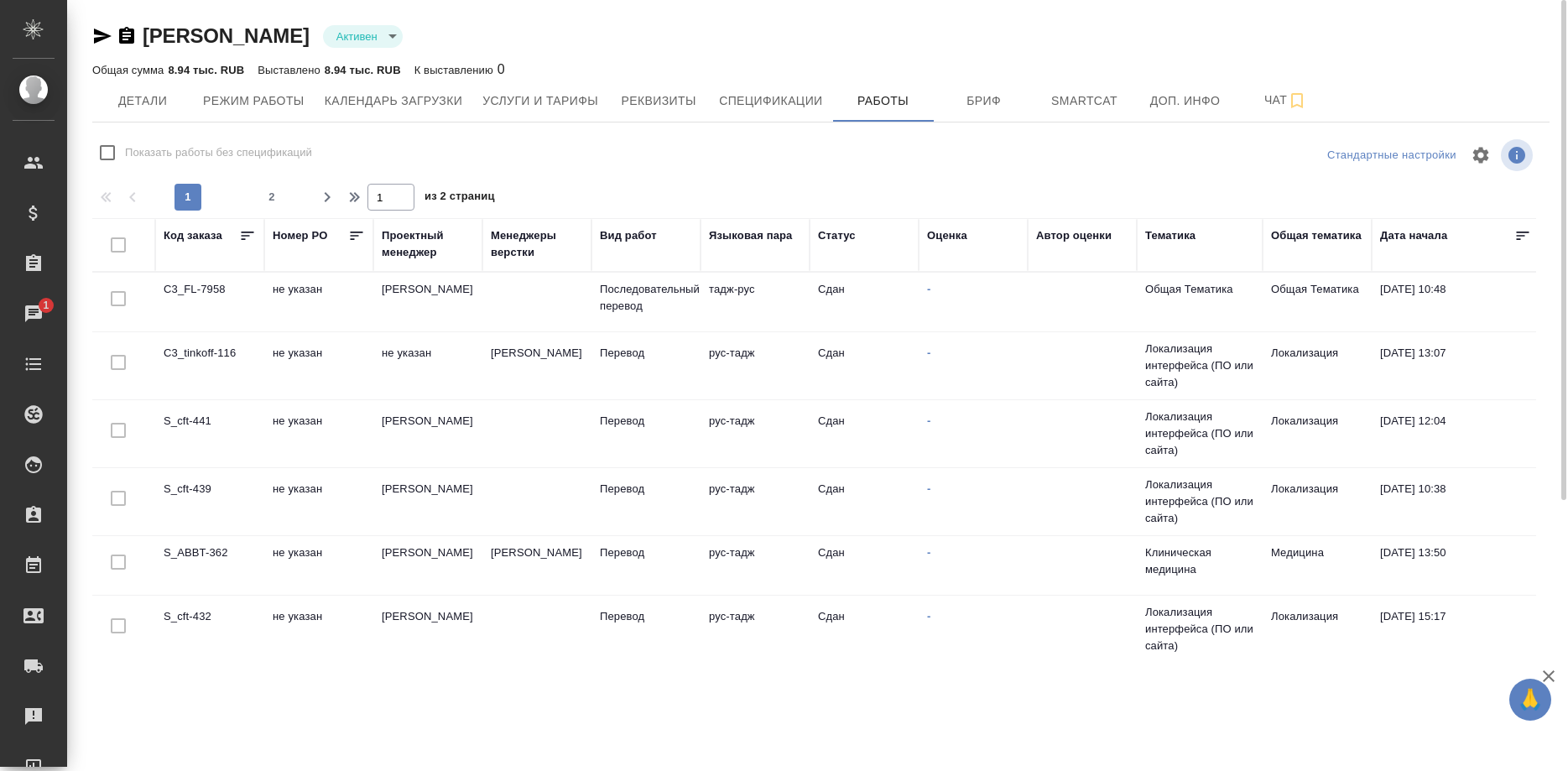
drag, startPoint x: 950, startPoint y: 240, endPoint x: 960, endPoint y: 268, distance: 29.7
click at [951, 240] on div "Оценка" at bounding box center [947, 236] width 40 height 17
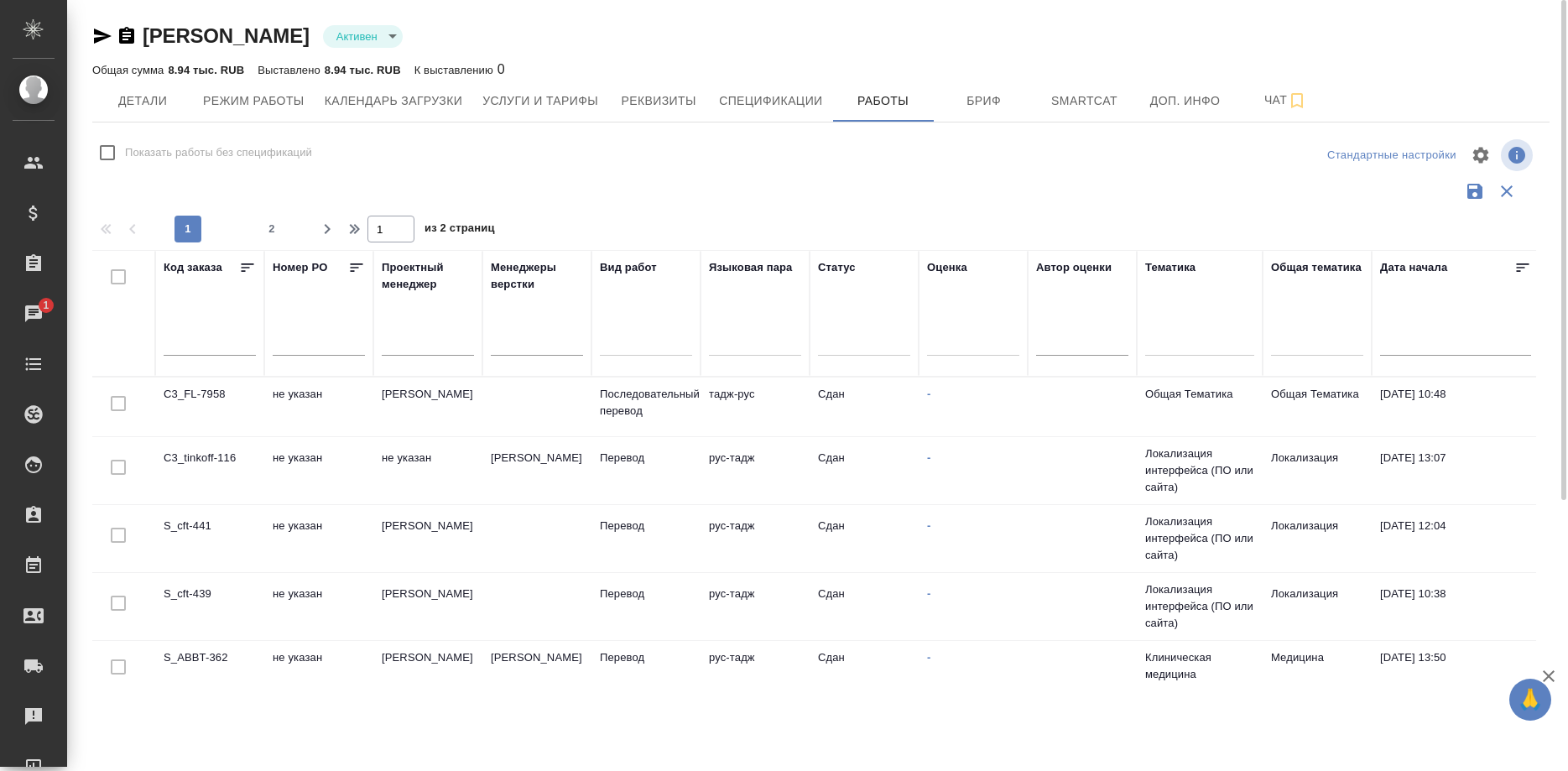
click at [960, 268] on div "Оценка" at bounding box center [947, 268] width 40 height 17
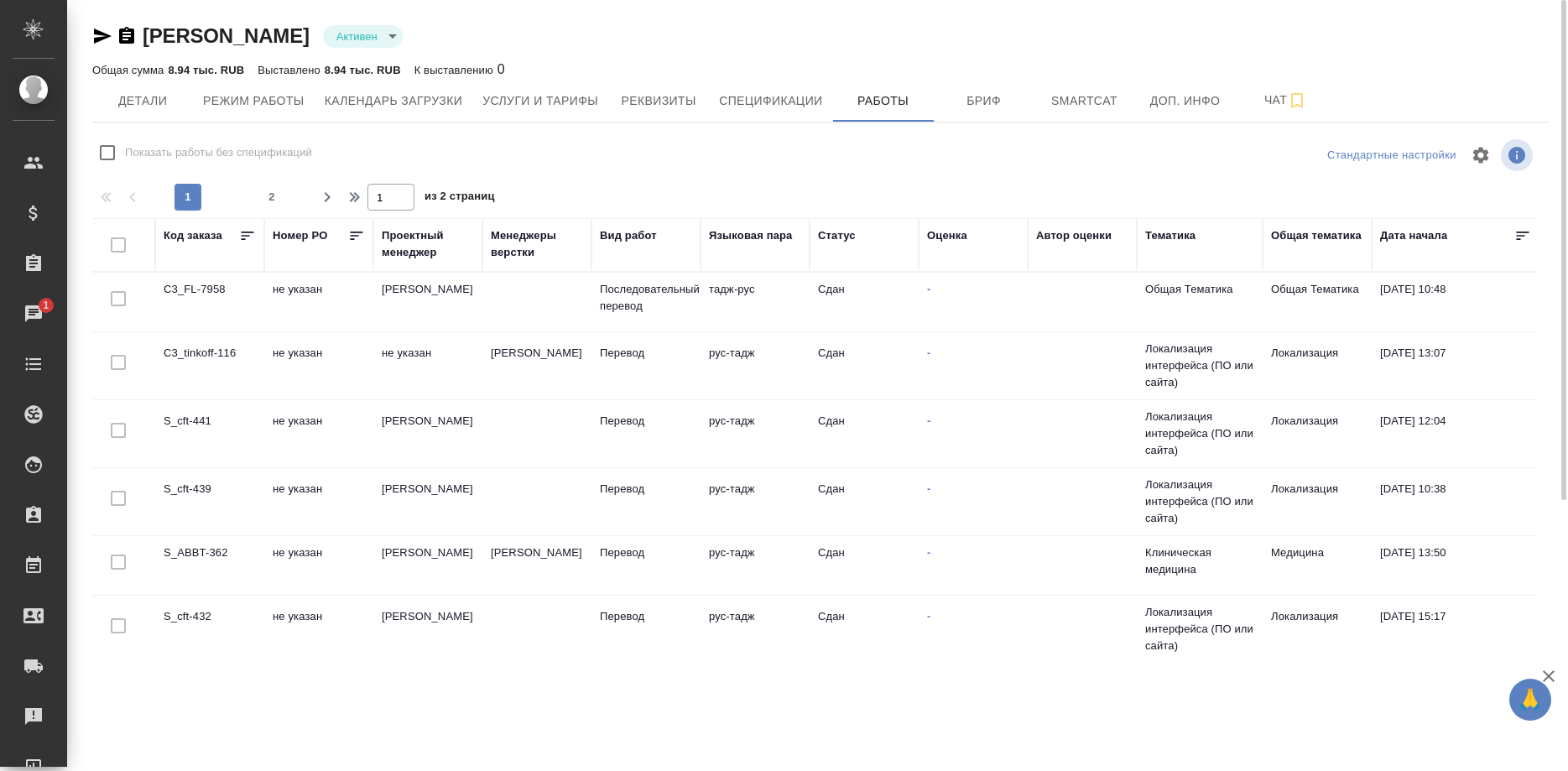
click at [943, 242] on div "Оценка" at bounding box center [947, 236] width 40 height 17
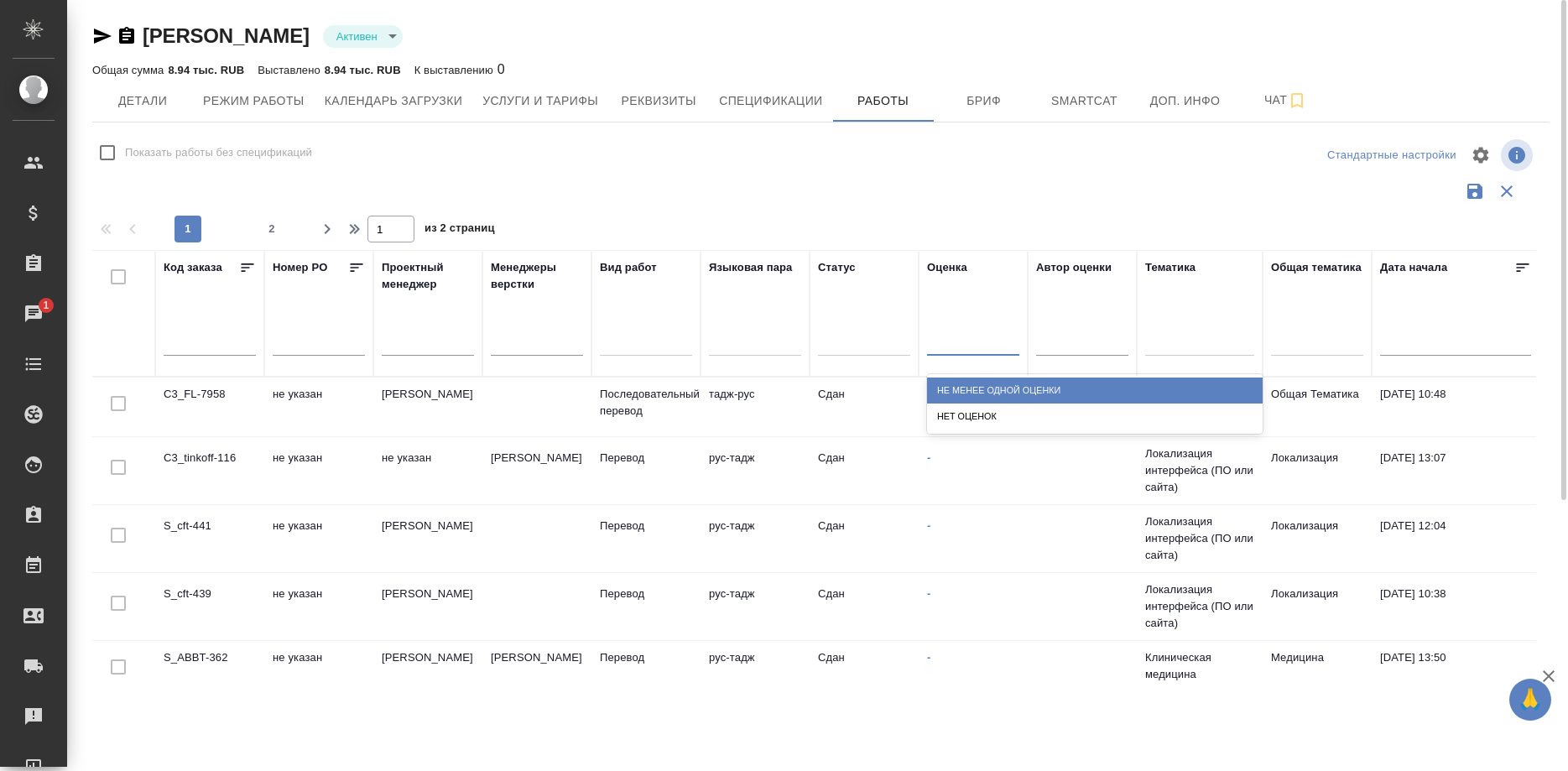
click at [956, 327] on div at bounding box center [973, 339] width 92 height 32
click at [964, 381] on div "Не менее одной оценки" at bounding box center [1094, 390] width 335 height 26
click at [978, 341] on div at bounding box center [973, 338] width 92 height 24
click at [978, 381] on div "Не менее одной оценки" at bounding box center [1094, 390] width 335 height 26
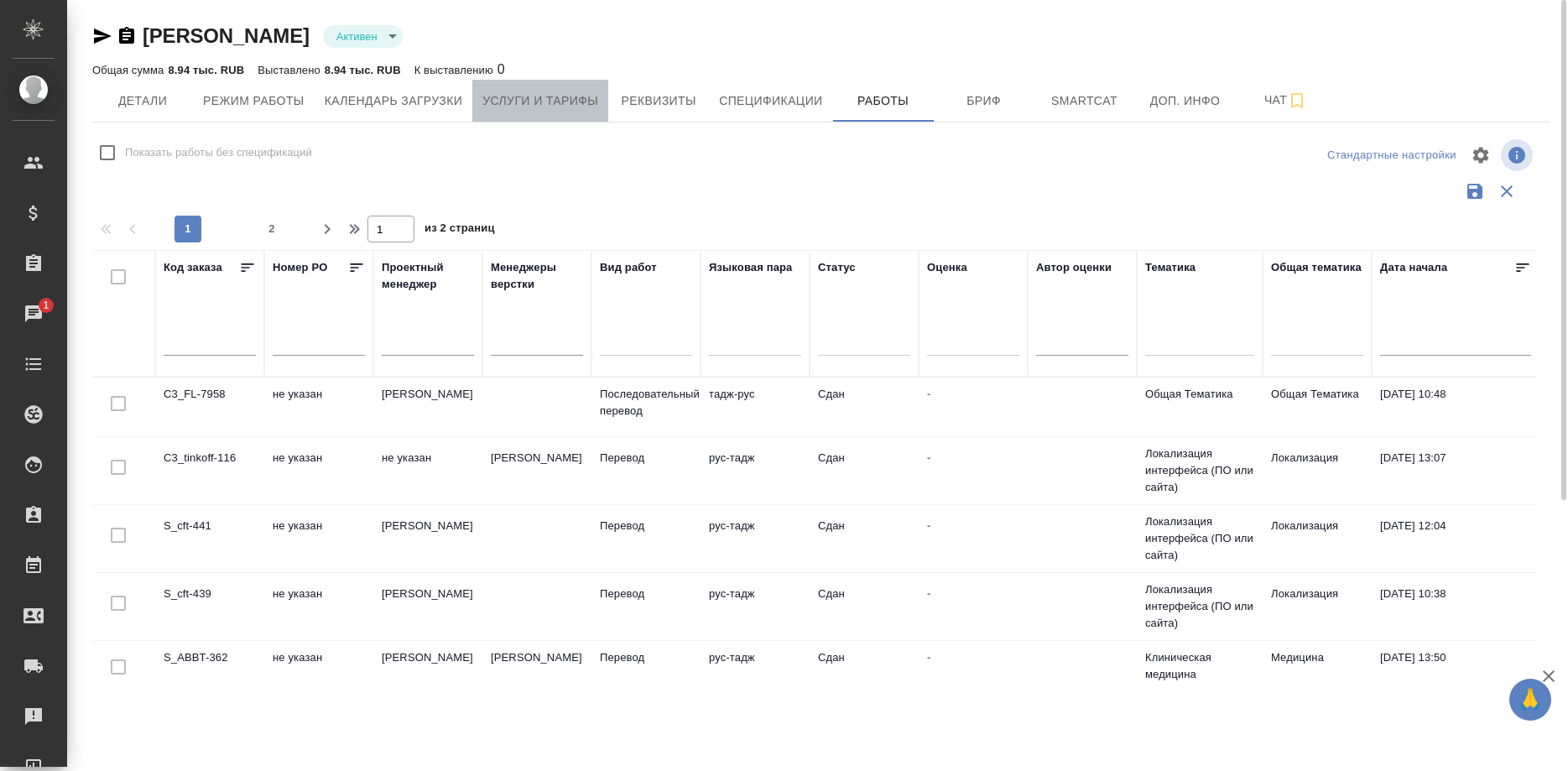
click at [544, 102] on span "Услуги и тарифы" at bounding box center [540, 101] width 116 height 21
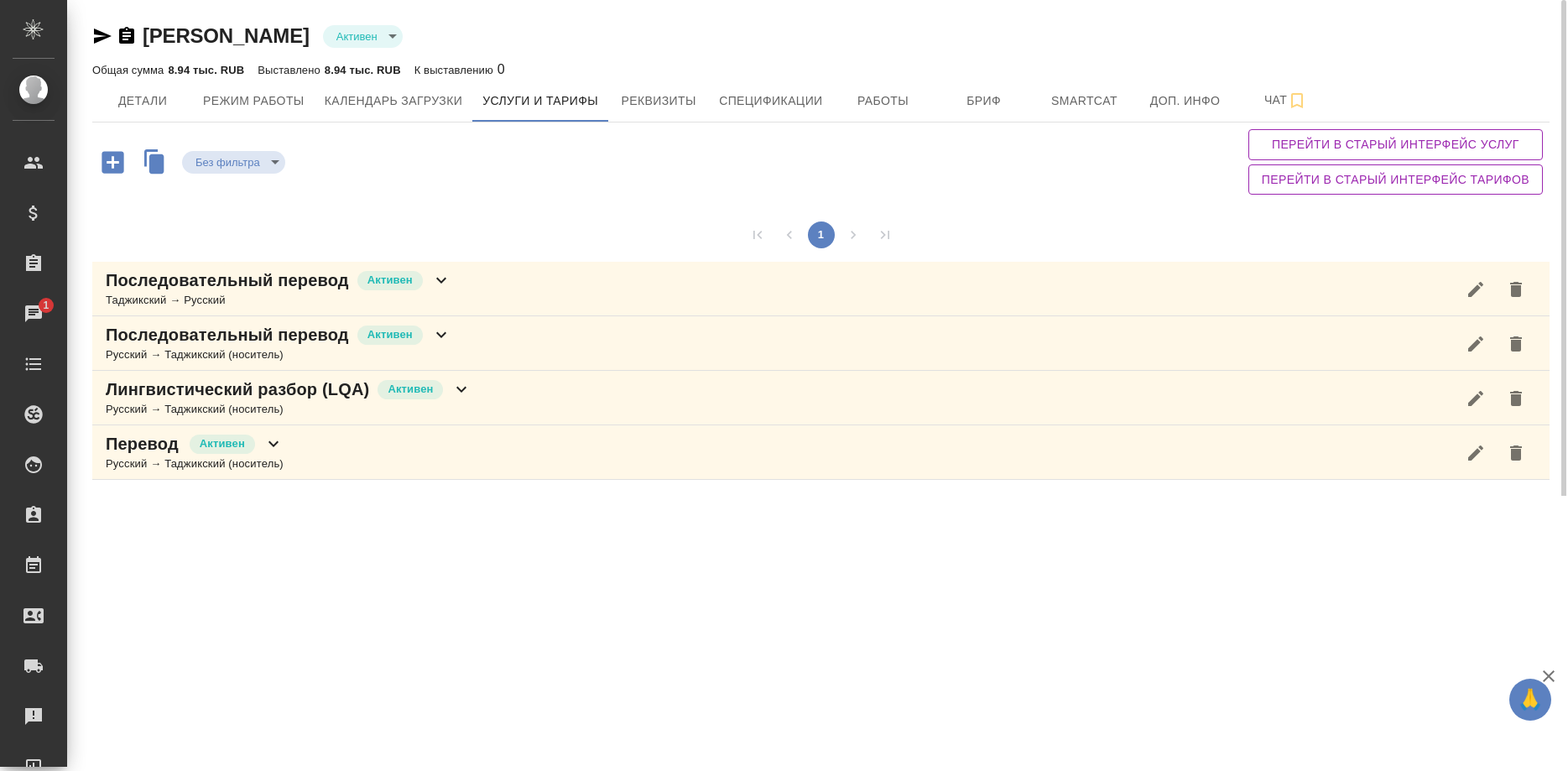
click at [285, 442] on div "Перевод Активен Русский → Таджикский (носитель)" at bounding box center [820, 453] width 1457 height 55
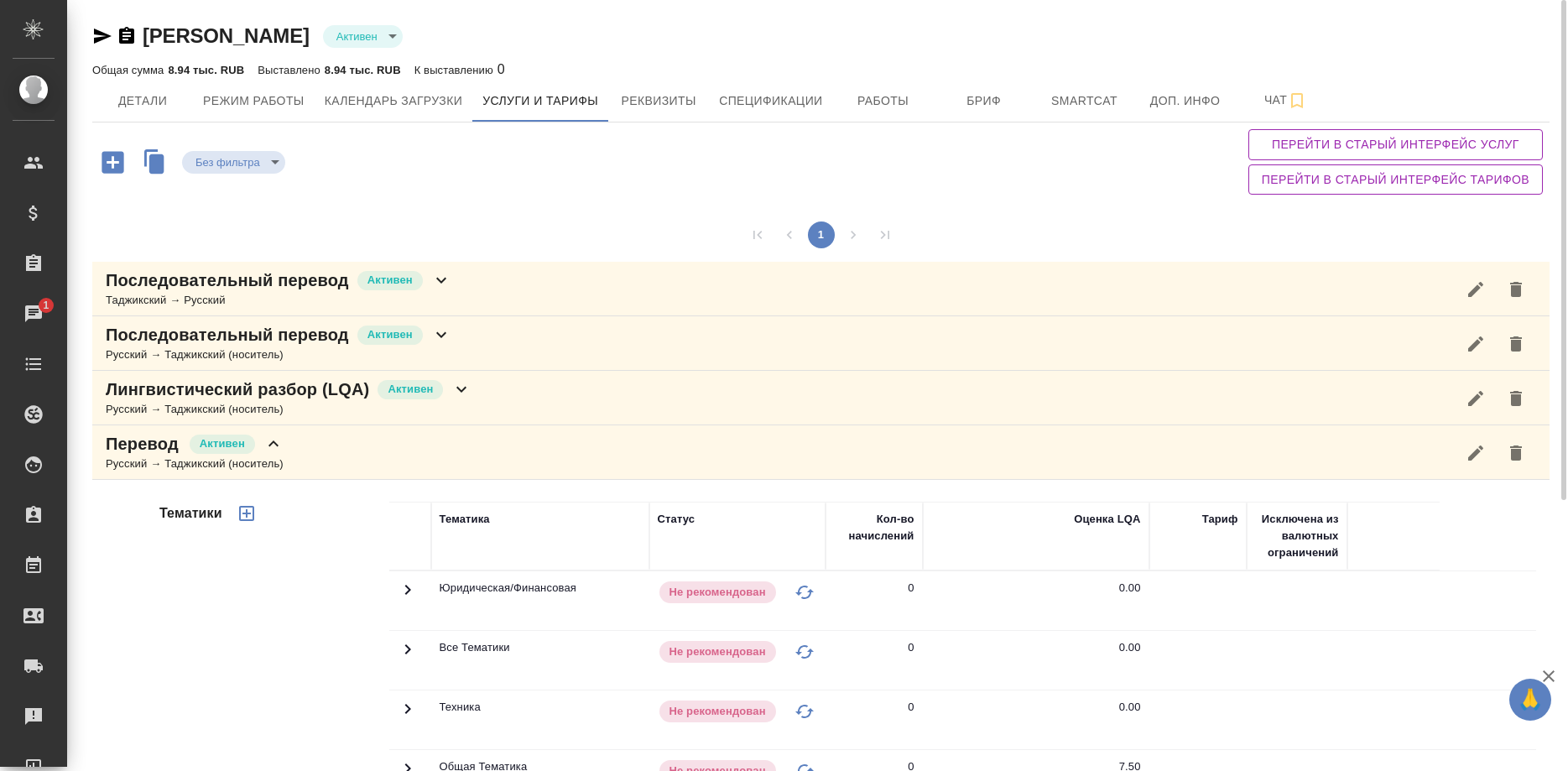
click at [95, 30] on icon "button" at bounding box center [102, 36] width 18 height 15
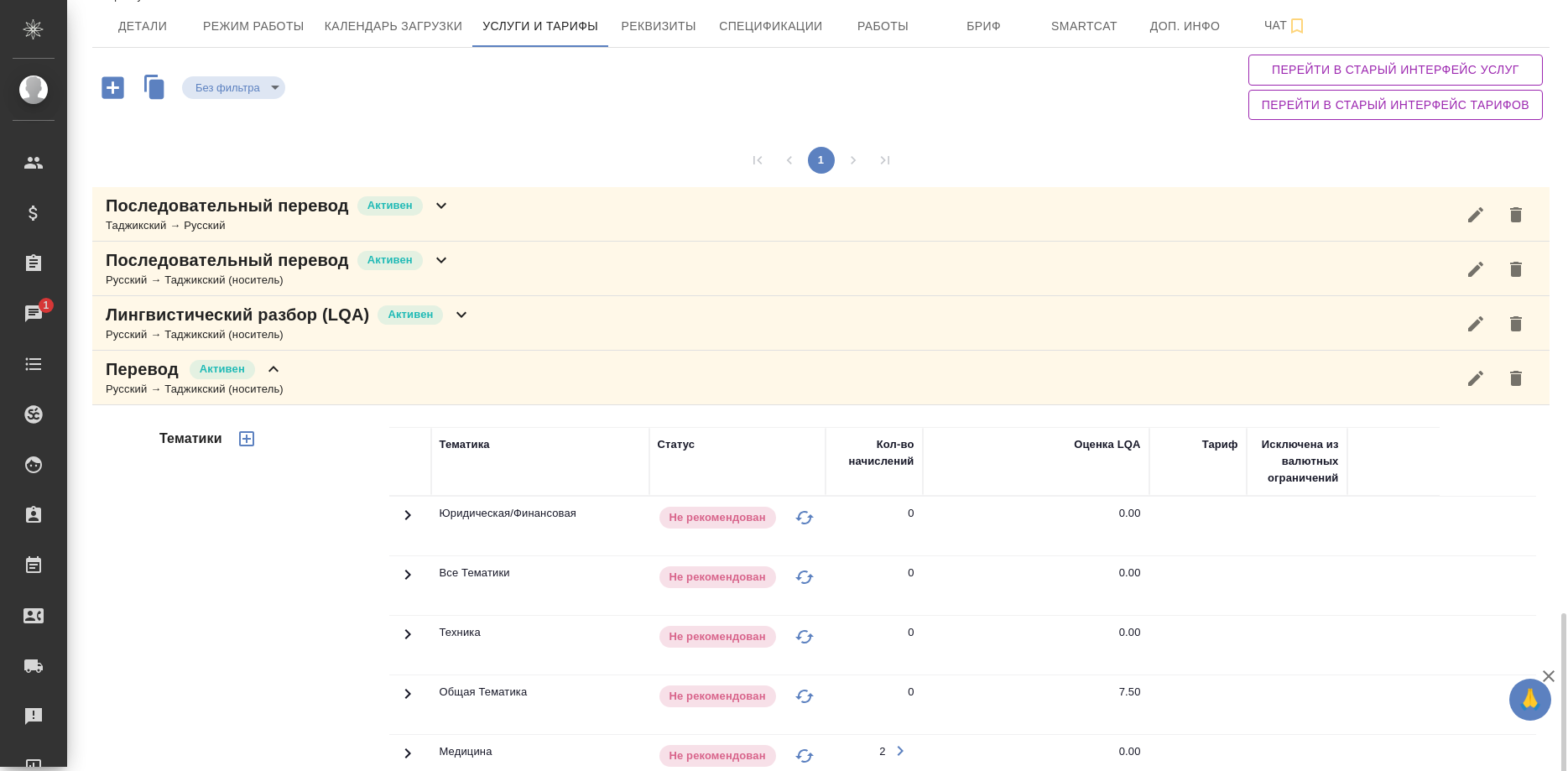
scroll to position [417, 0]
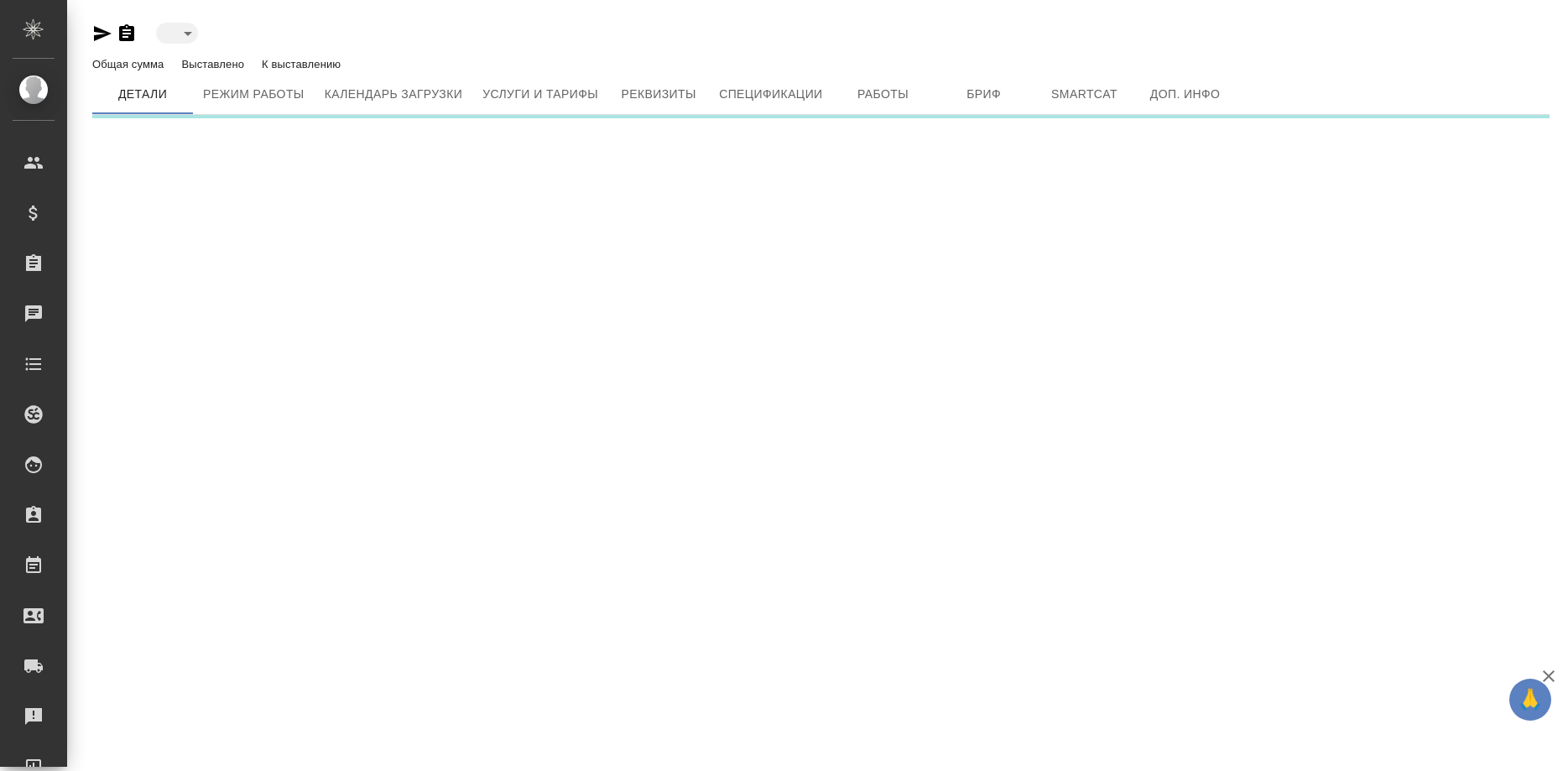
type input "active"
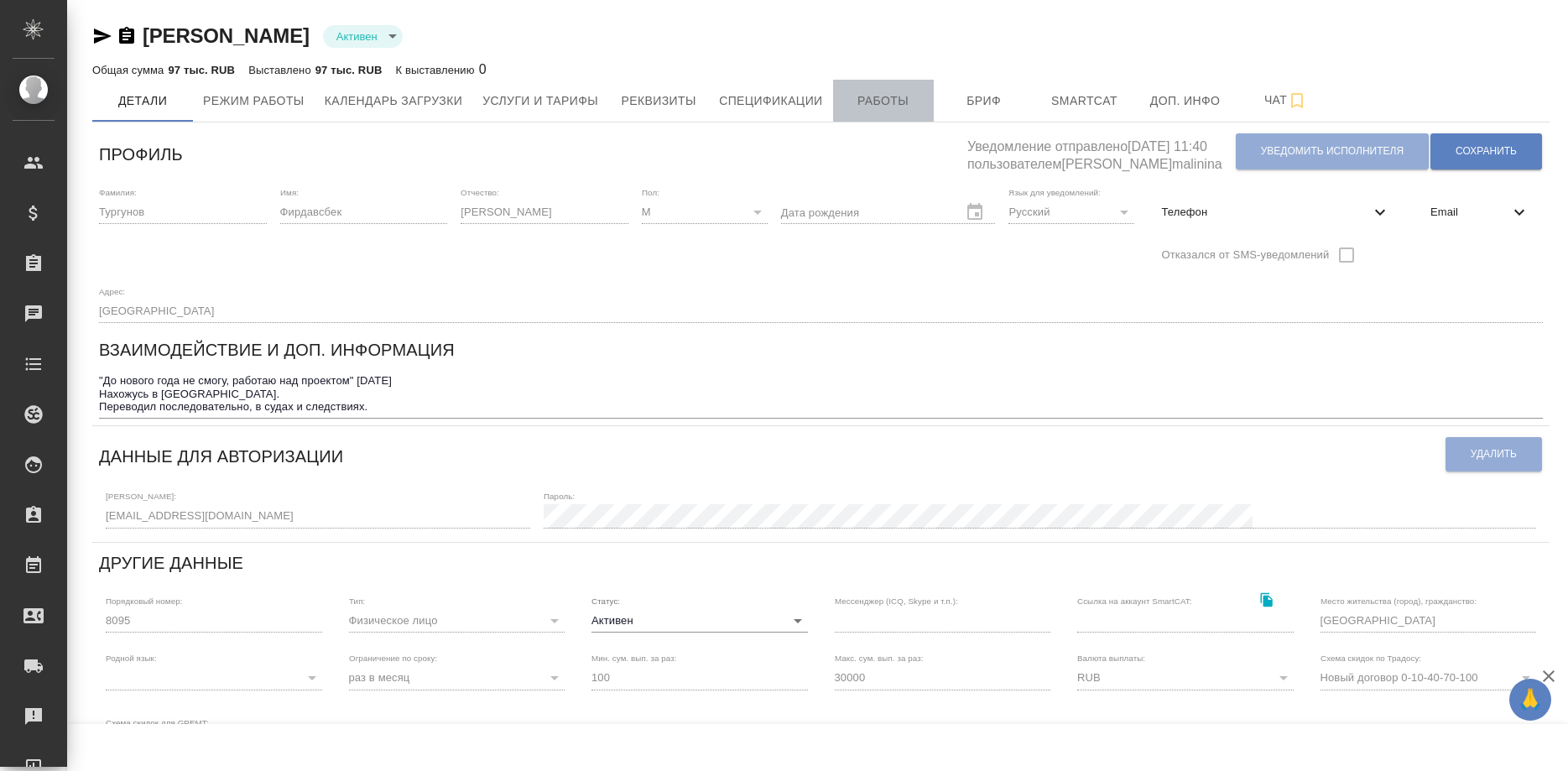
click at [889, 108] on span "Работы" at bounding box center [883, 101] width 80 height 21
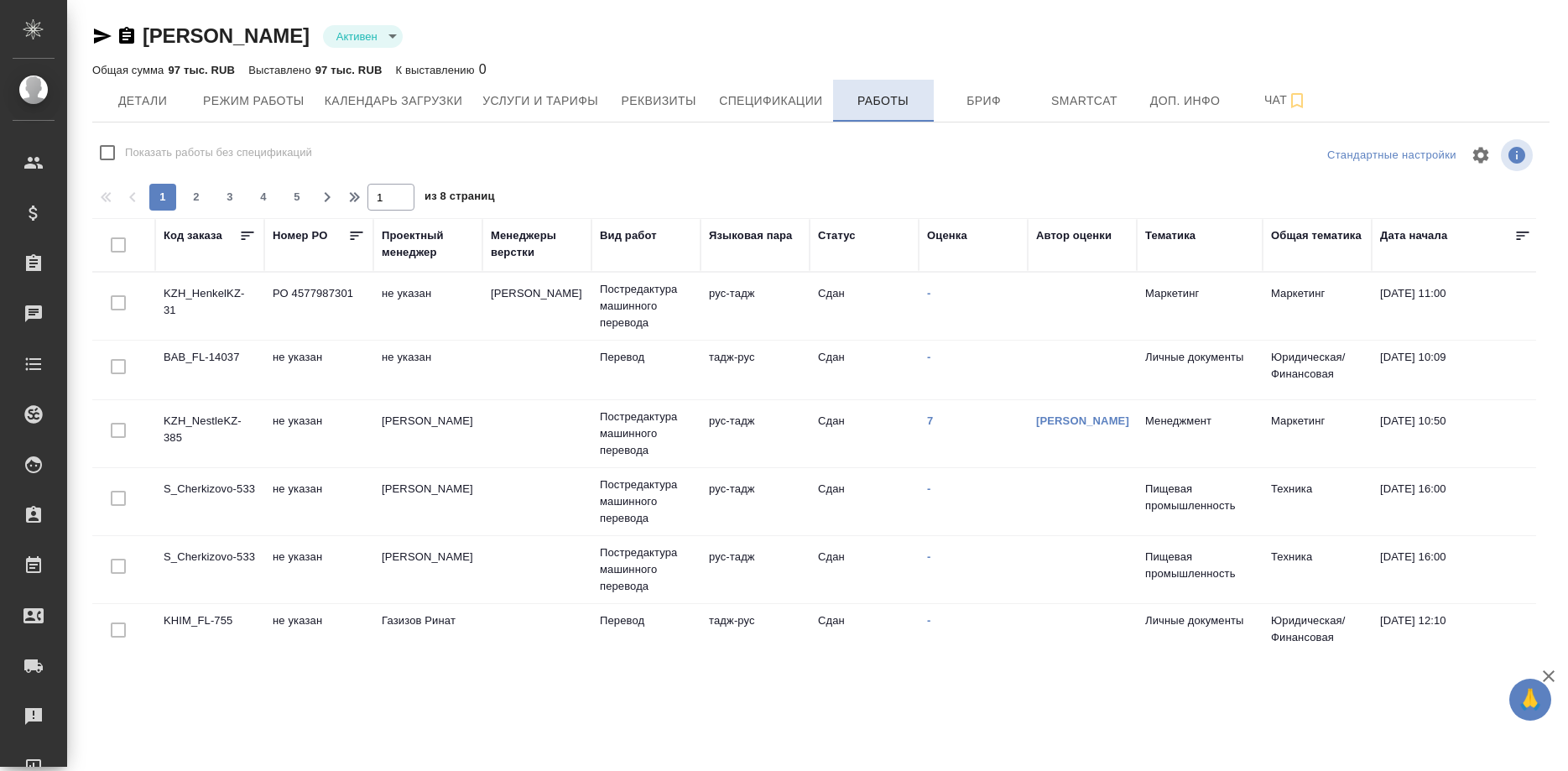
checkbox input "false"
click at [519, 112] on button "Услуги и тарифы" at bounding box center [539, 100] width 136 height 42
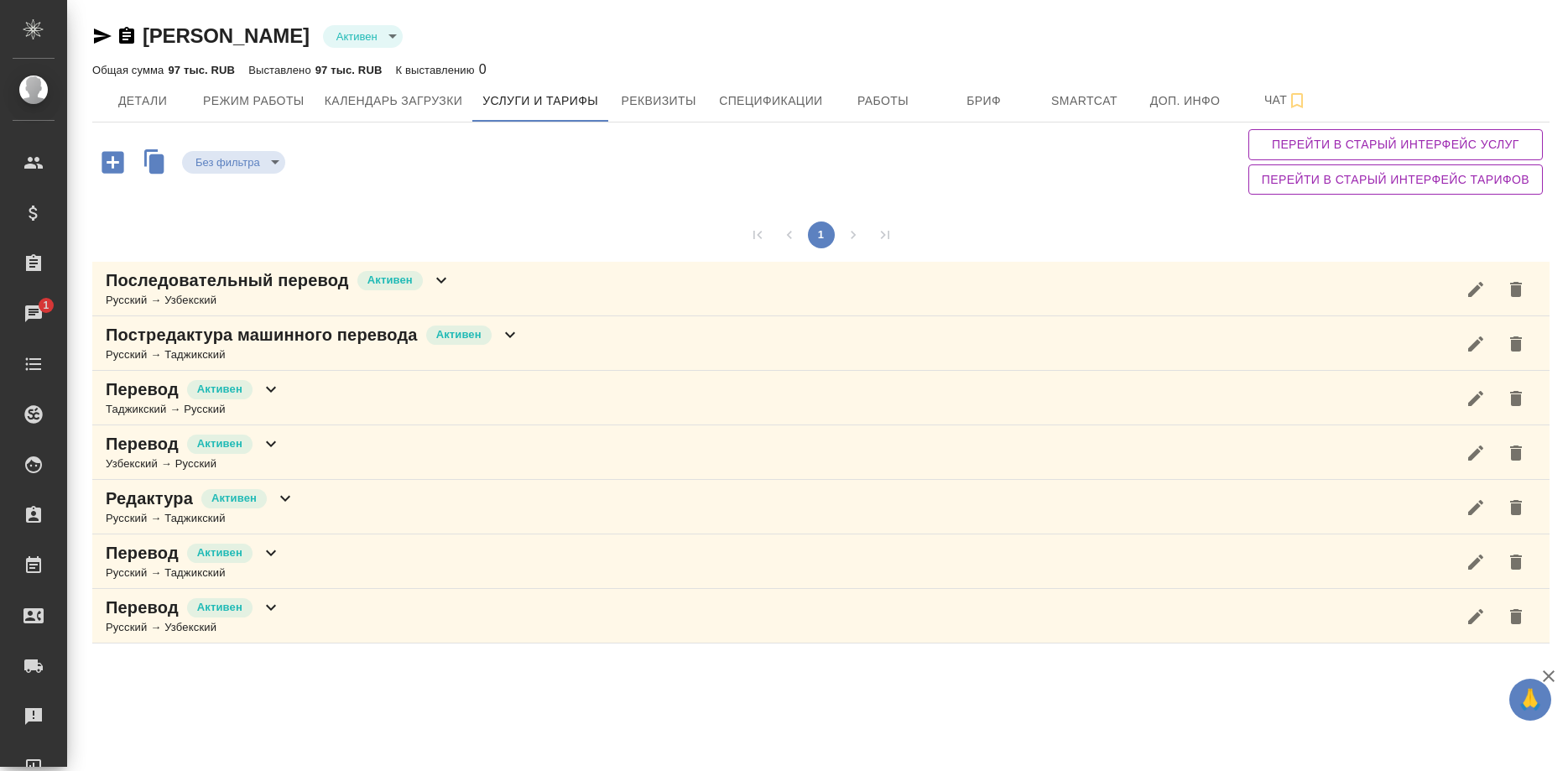
drag, startPoint x: 313, startPoint y: 347, endPoint x: 324, endPoint y: 349, distance: 11.2
click at [315, 347] on div "Русский → Таджикский" at bounding box center [312, 355] width 414 height 17
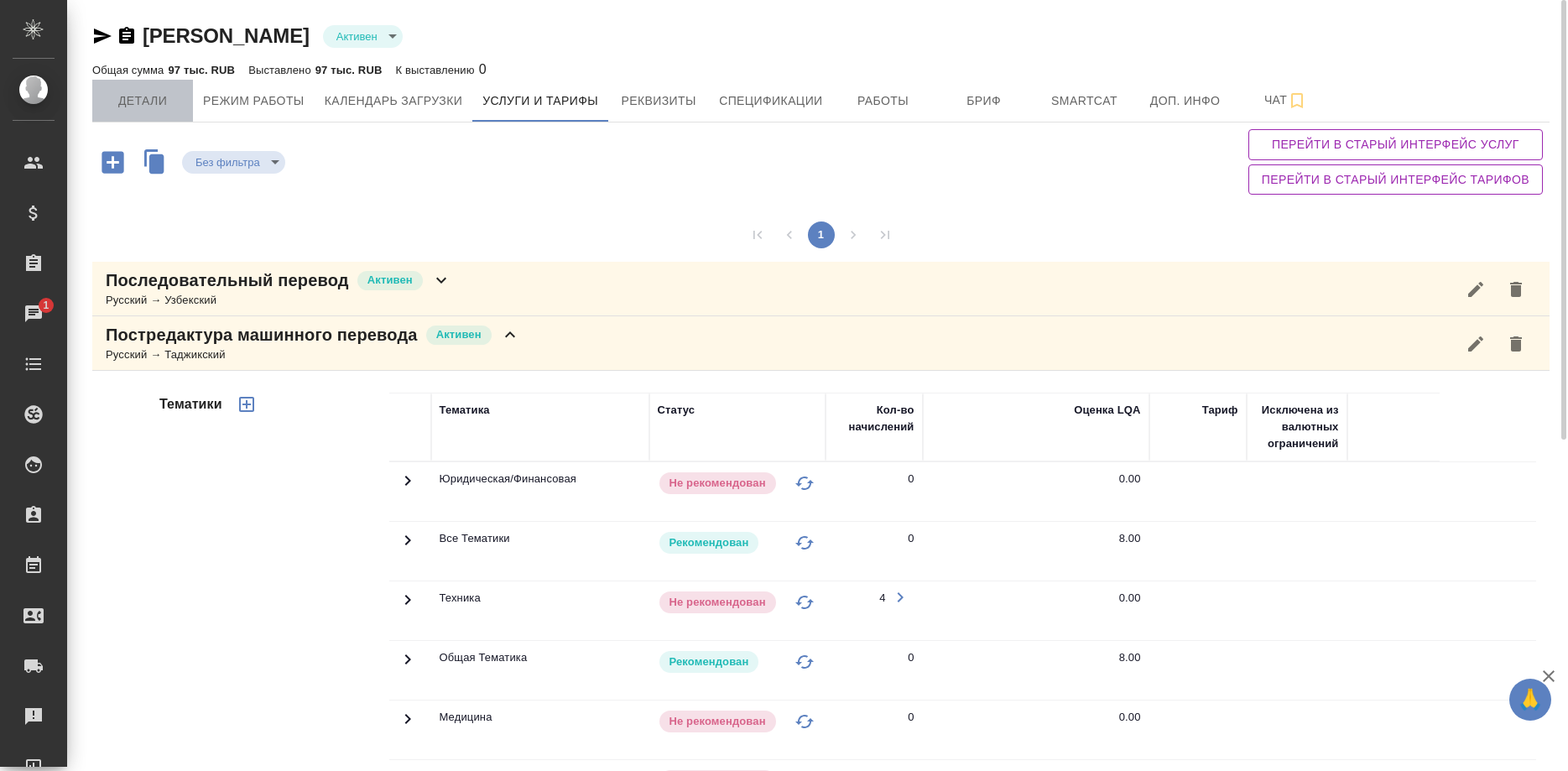
click at [144, 103] on span "Детали" at bounding box center [143, 101] width 80 height 21
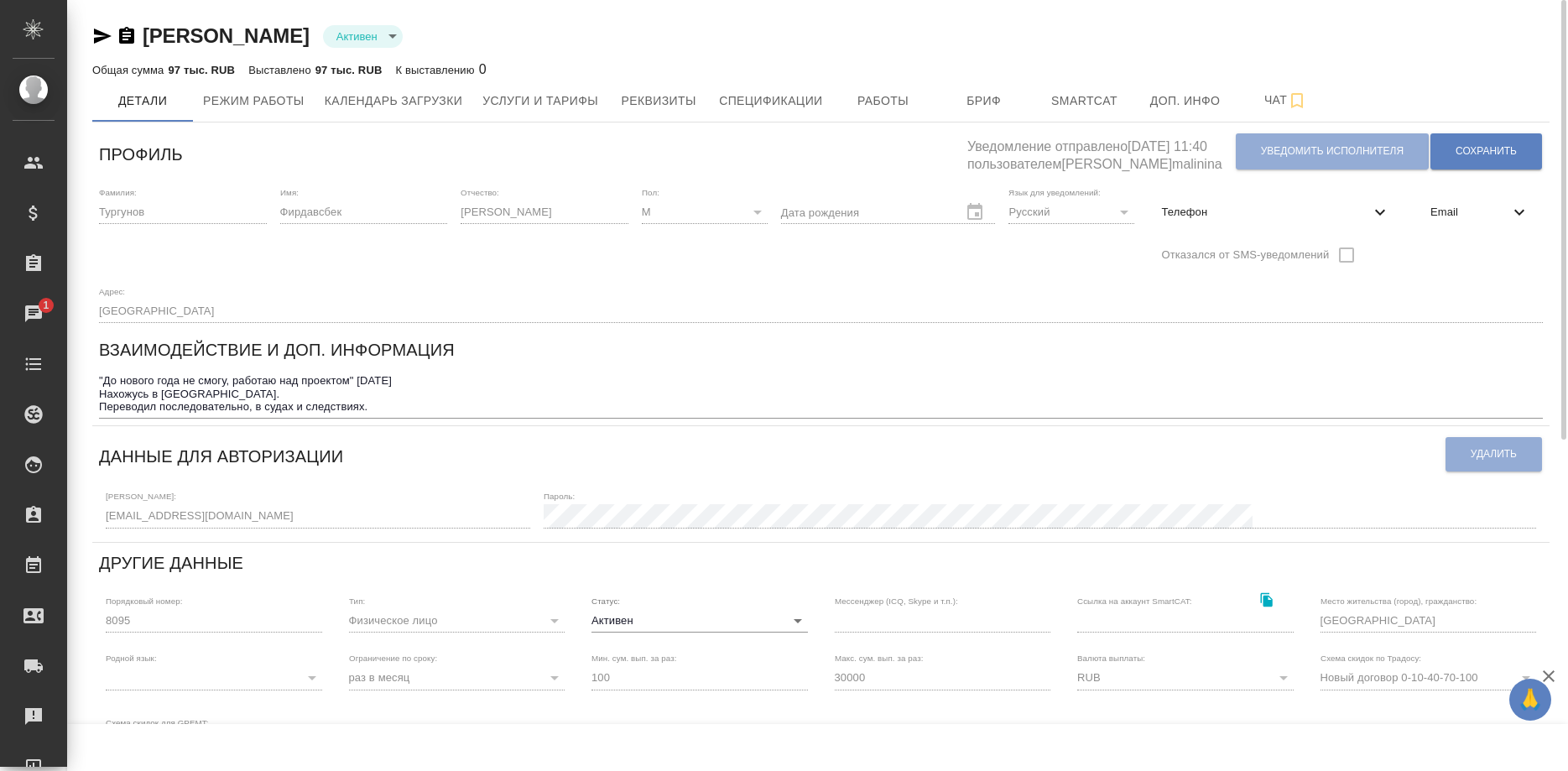
click at [85, 36] on div "Тургунов [PERSON_NAME] active Общая сумма 97 тыс. RUB Выставлено 97 тыс. RUB К …" at bounding box center [820, 546] width 1475 height 1093
click at [90, 35] on div "Тургунов [PERSON_NAME] active Общая сумма 97 тыс. RUB Выставлено 97 тыс. RUB К …" at bounding box center [820, 546] width 1475 height 1093
drag, startPoint x: 105, startPoint y: 35, endPoint x: 96, endPoint y: 37, distance: 9.2
click at [102, 36] on icon "button" at bounding box center [102, 36] width 20 height 20
click at [530, 104] on span "Услуги и тарифы" at bounding box center [540, 101] width 116 height 21
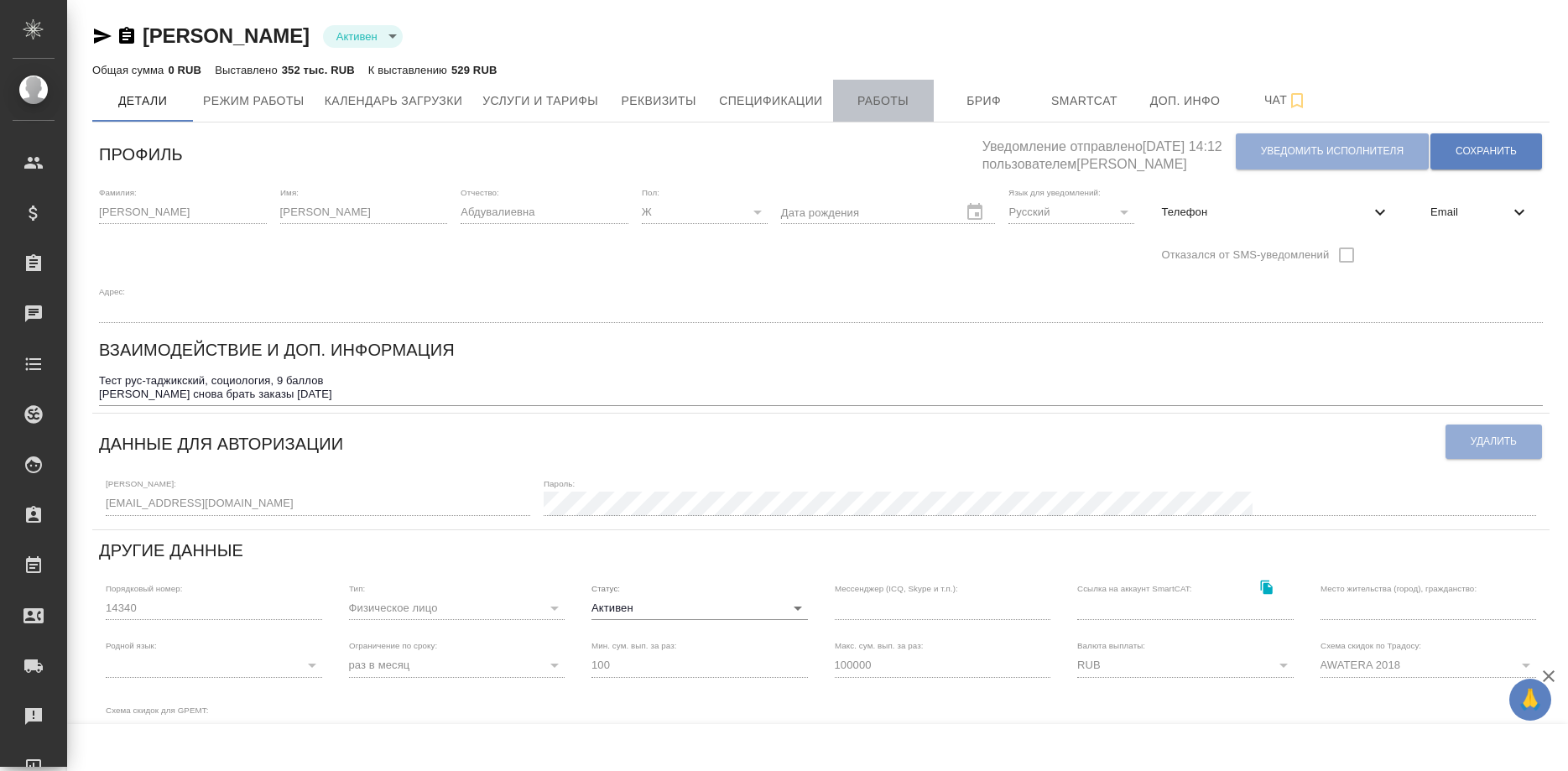
click at [862, 105] on span "Работы" at bounding box center [883, 101] width 80 height 21
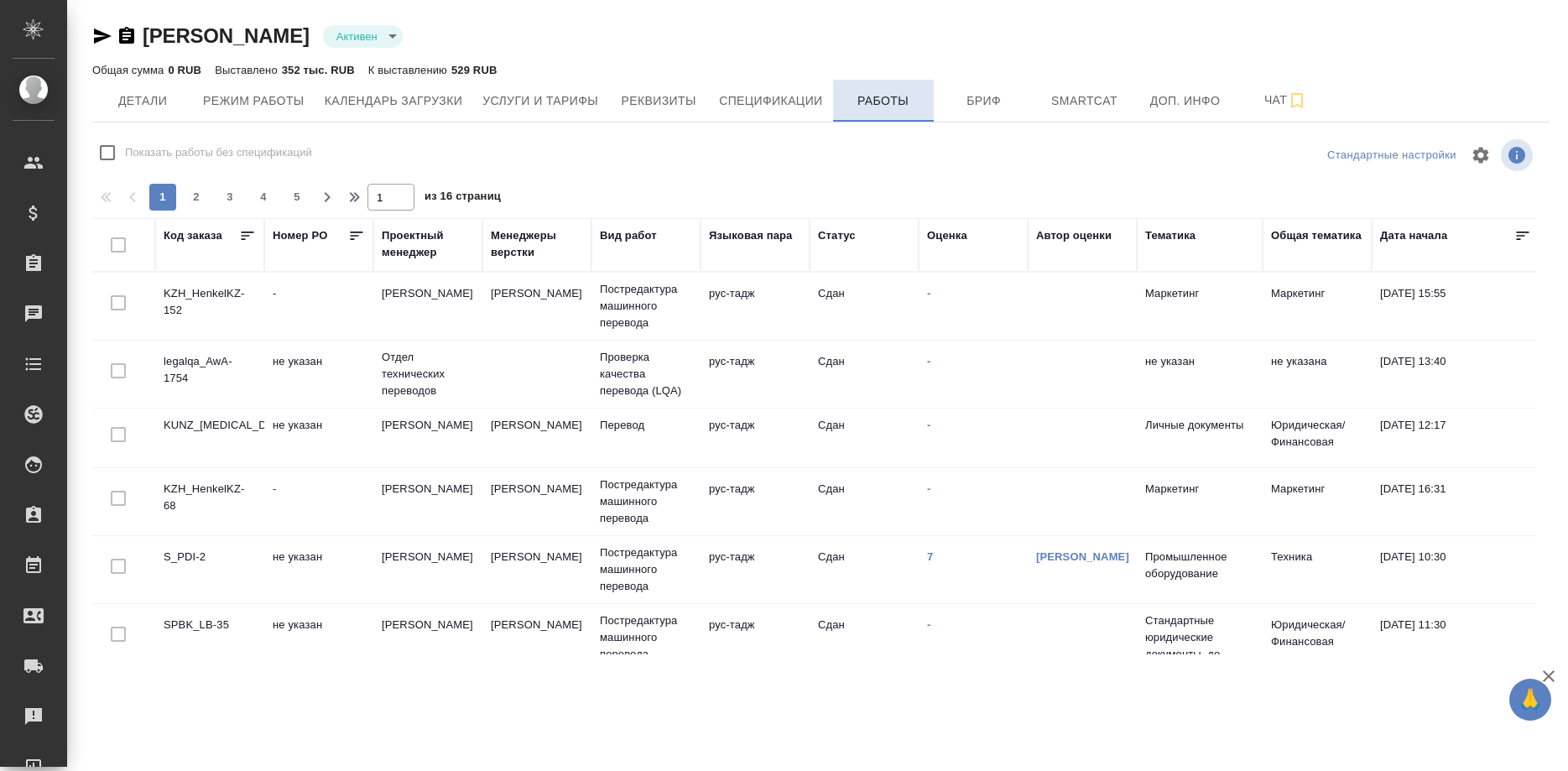
checkbox input "false"
click at [147, 96] on span "Детали" at bounding box center [143, 101] width 80 height 21
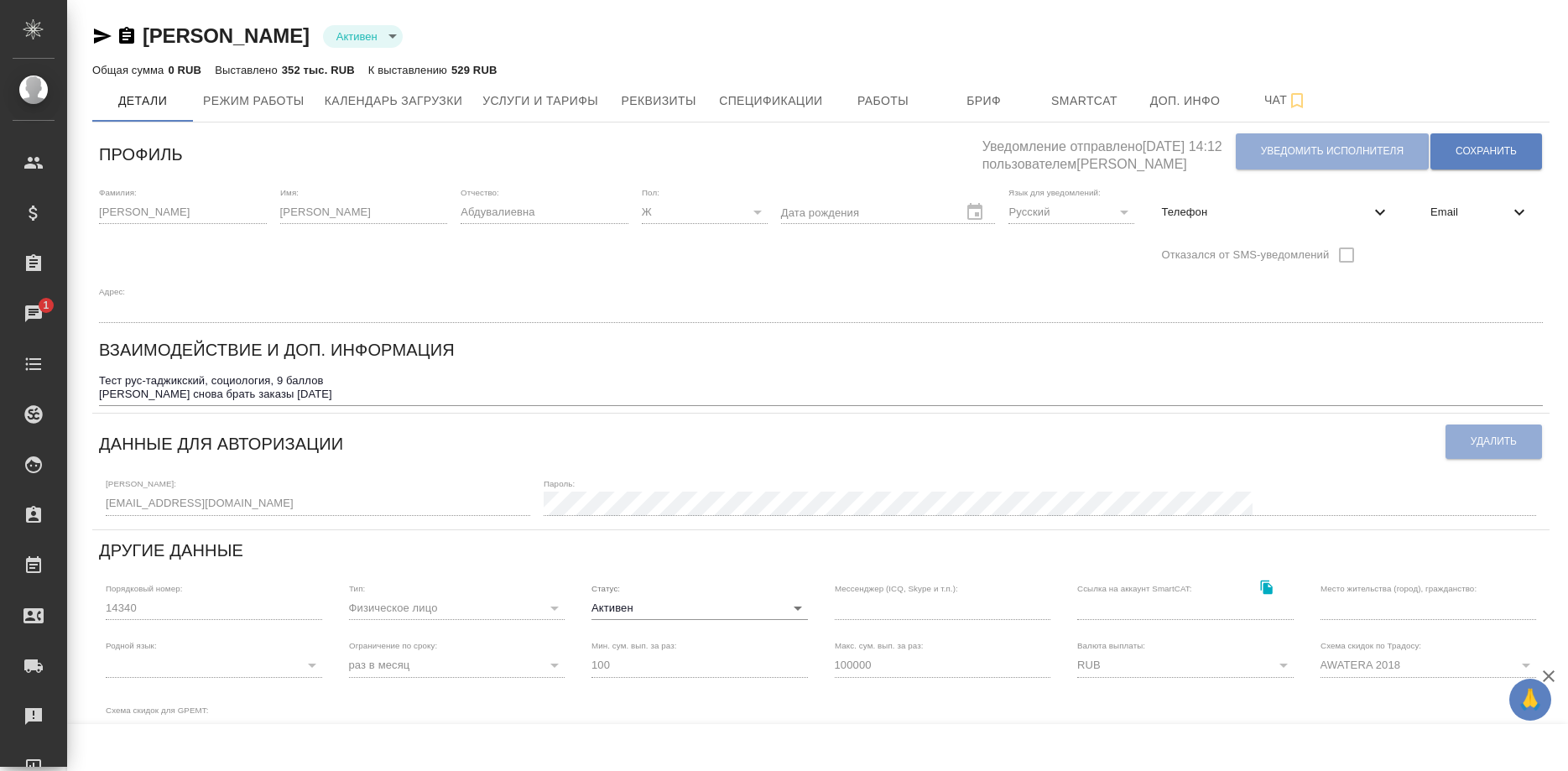
click at [91, 34] on div "[PERSON_NAME] active Общая сумма 0 RUB Выставлено 352 тыс. RUB К выставлению 52…" at bounding box center [820, 540] width 1475 height 1081
click at [98, 26] on icon "button" at bounding box center [102, 36] width 20 height 20
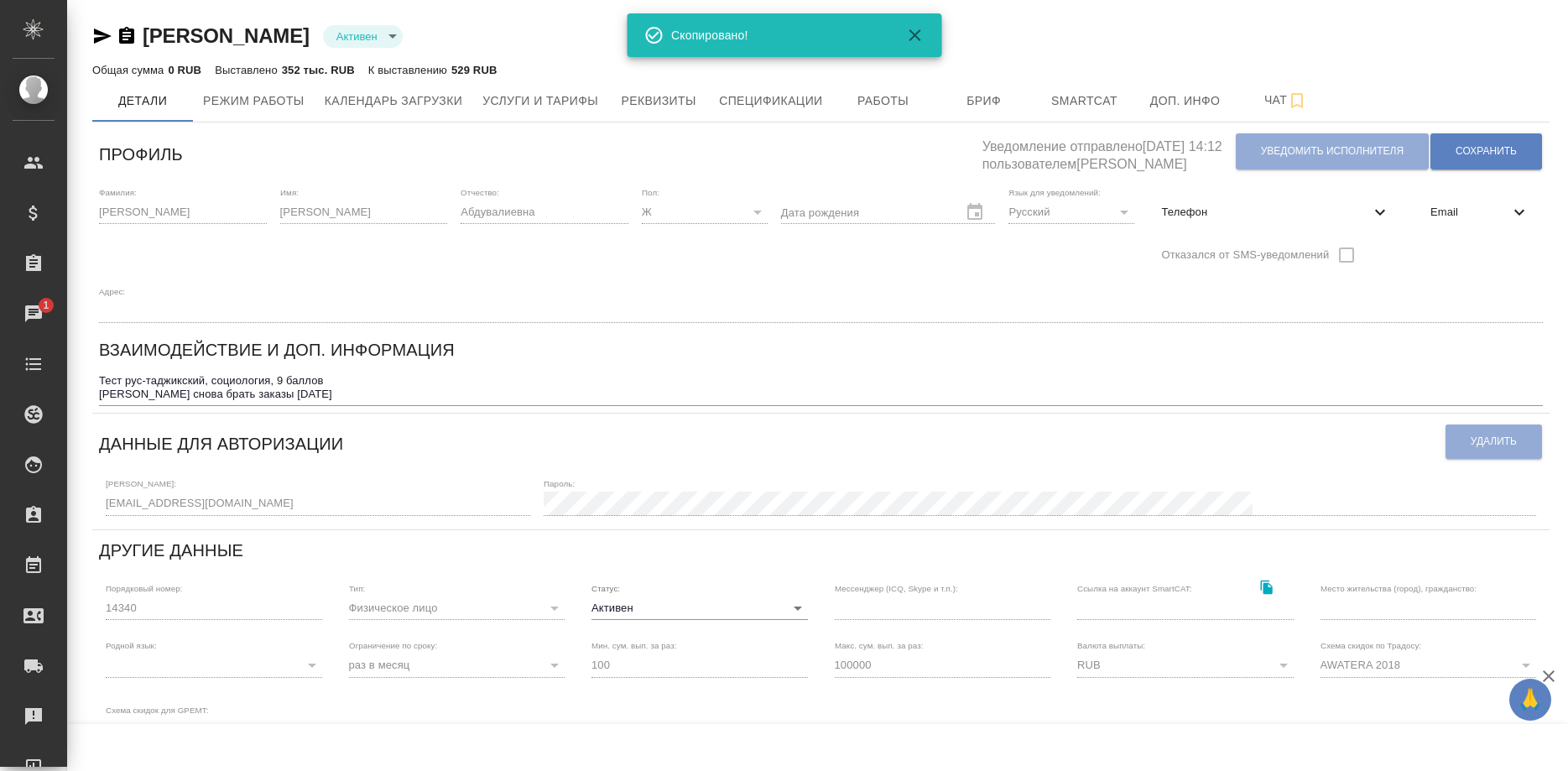
click at [90, 36] on div "[PERSON_NAME] active Общая сумма 0 RUB Выставлено 352 тыс. RUB К выставлению 52…" at bounding box center [820, 540] width 1475 height 1081
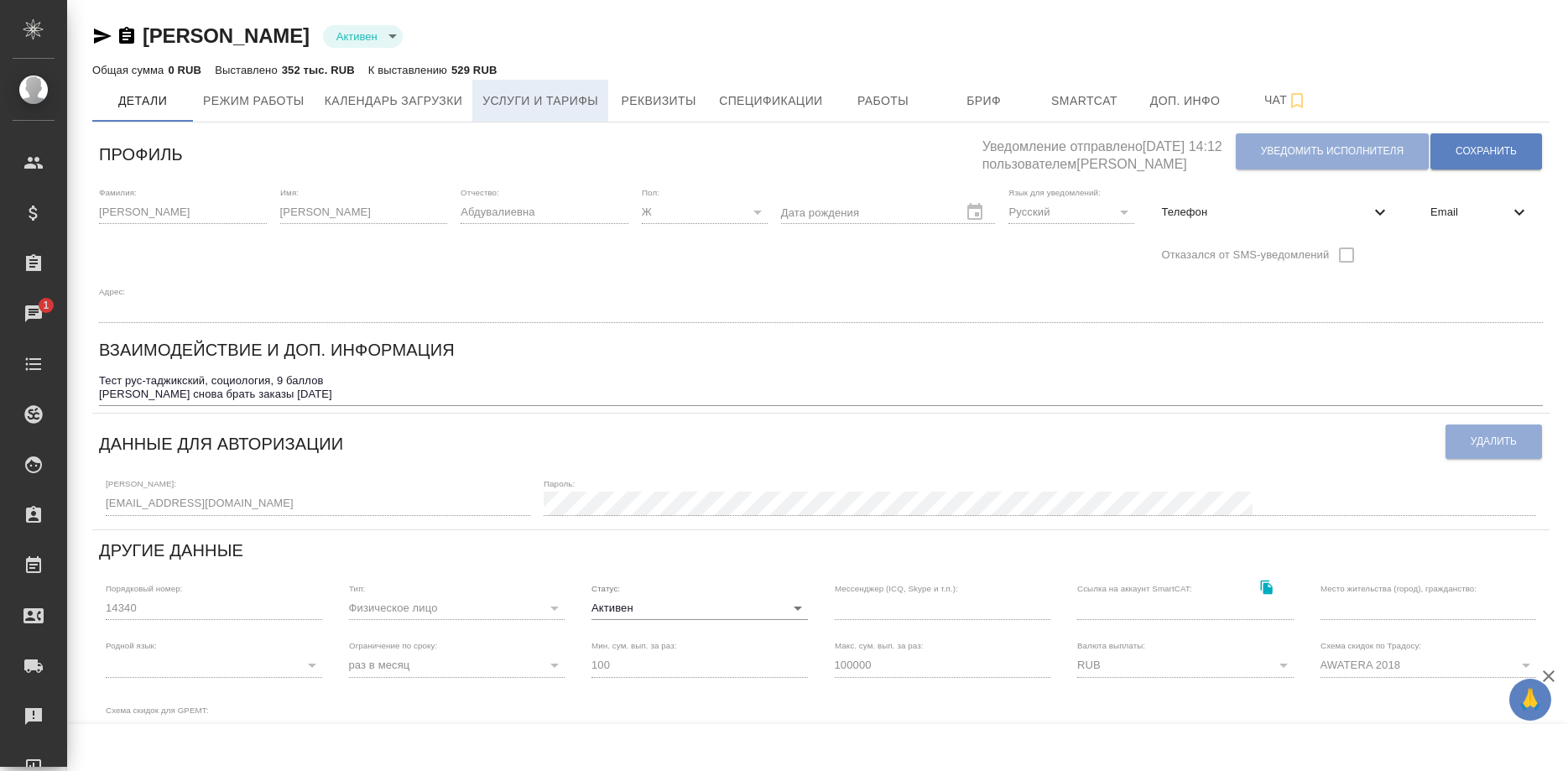
click at [556, 102] on span "Услуги и тарифы" at bounding box center [540, 101] width 116 height 21
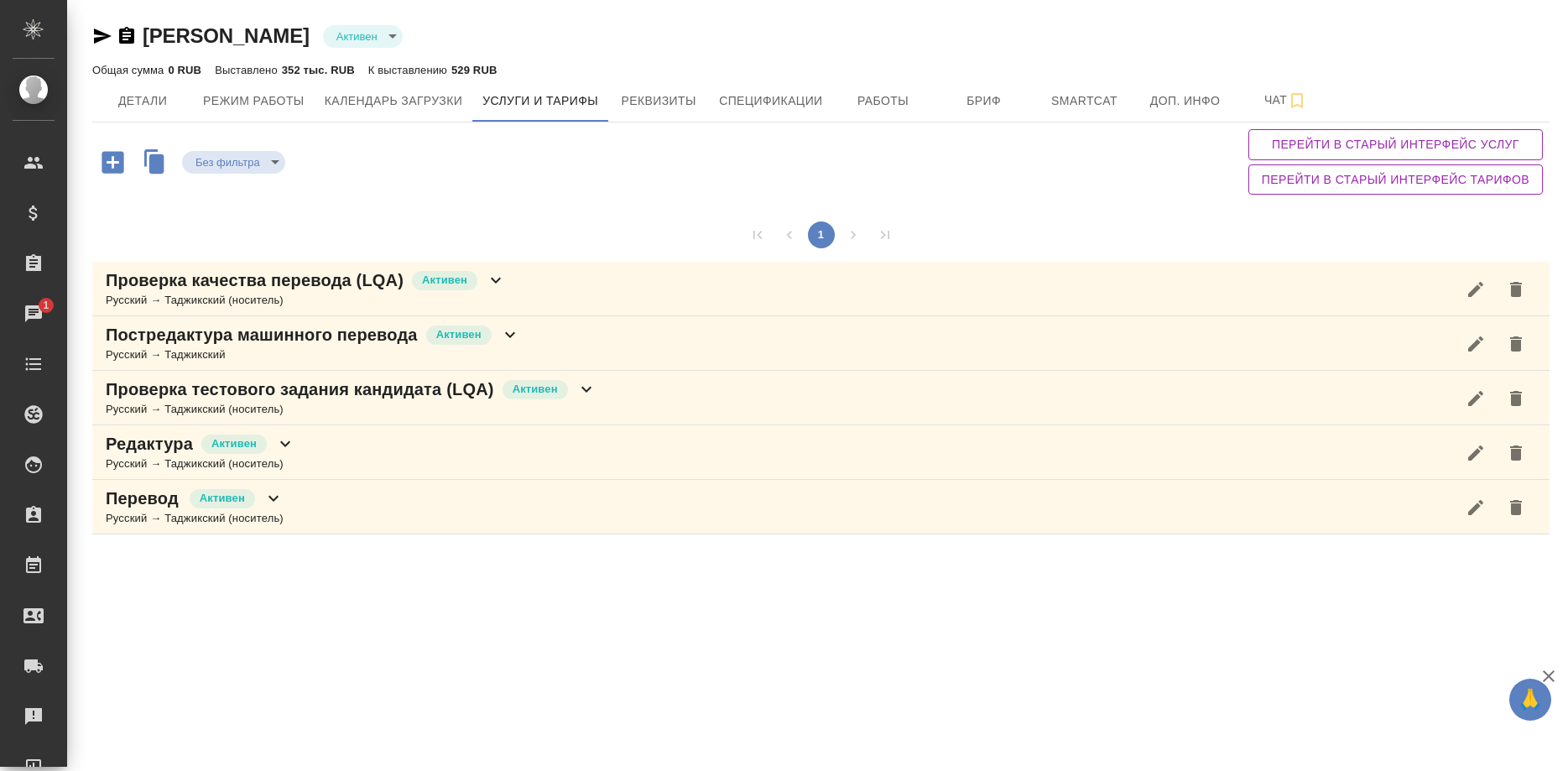
click at [351, 342] on p "Постредактура машинного перевода" at bounding box center [262, 335] width 312 height 24
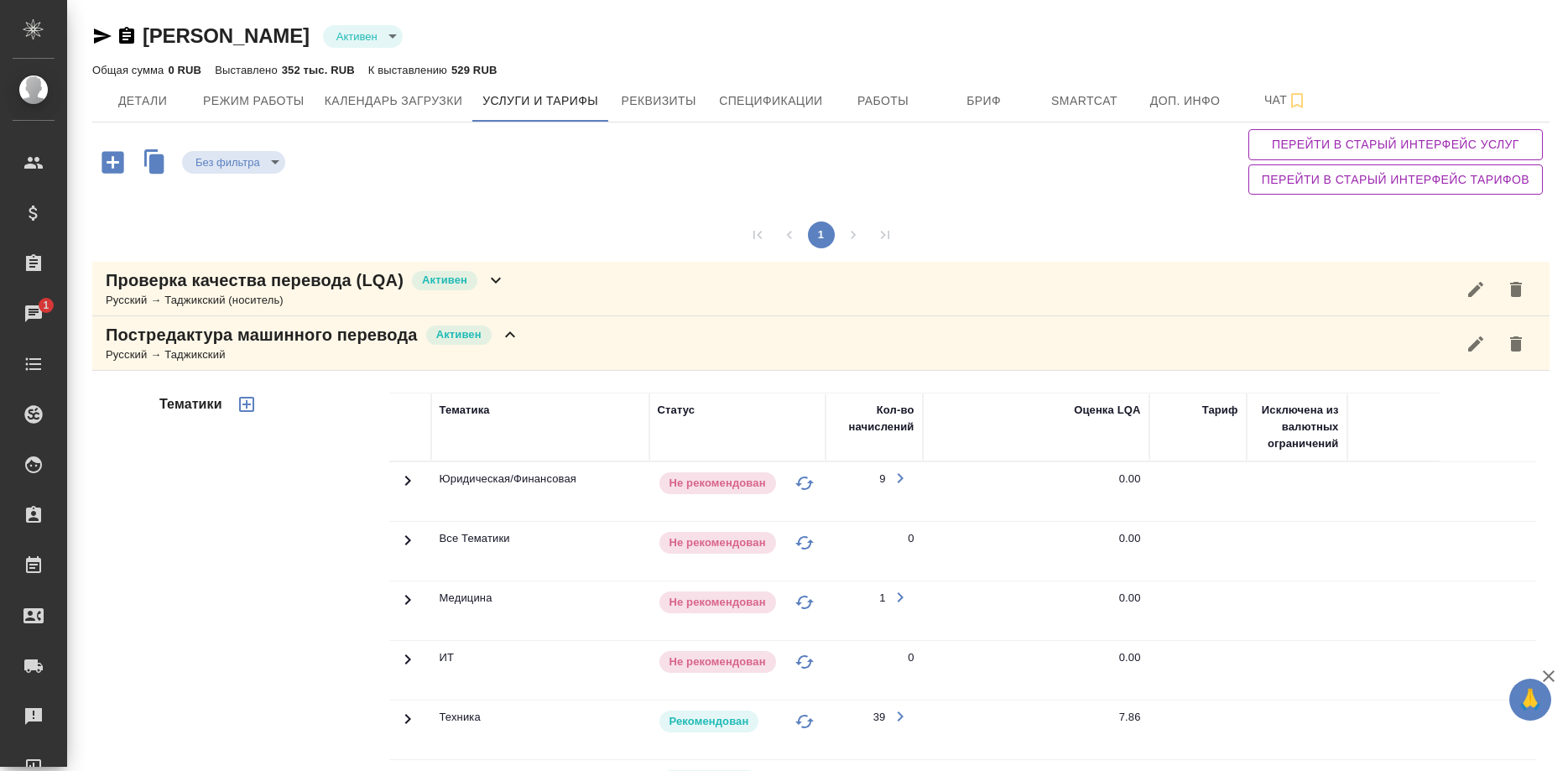
scroll to position [428, 0]
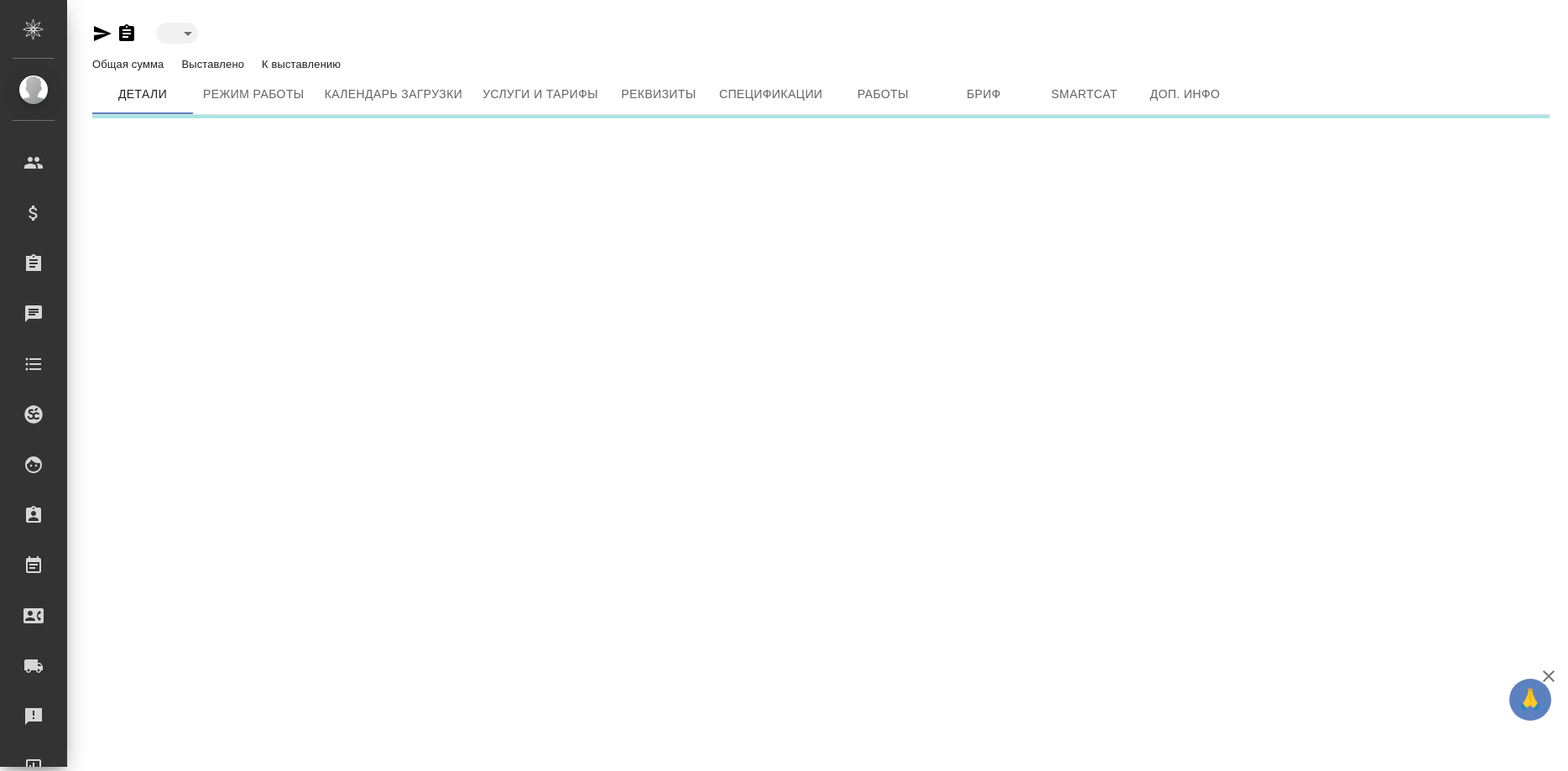
type input "active"
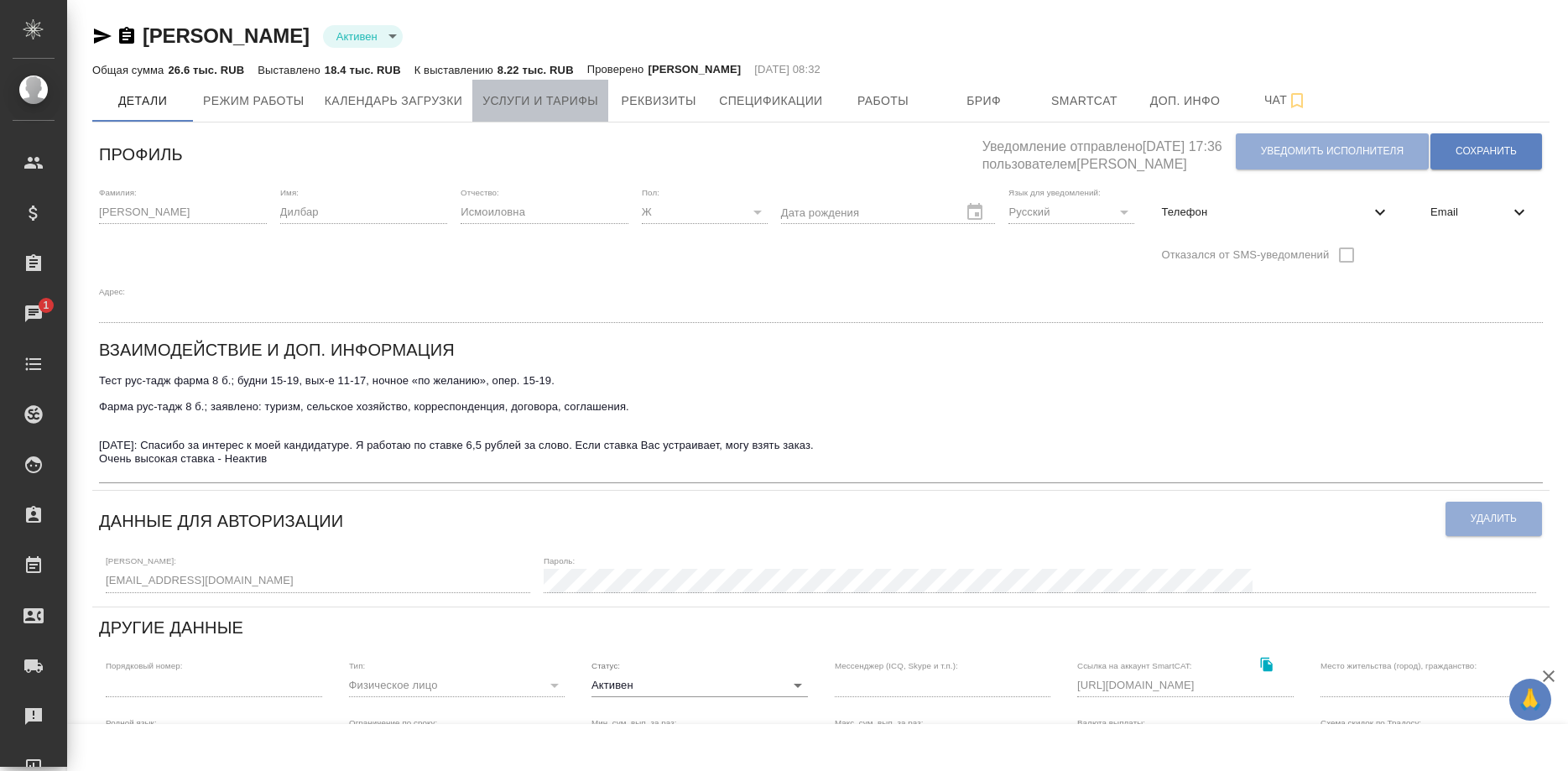
click at [580, 98] on span "Услуги и тарифы" at bounding box center [540, 101] width 116 height 21
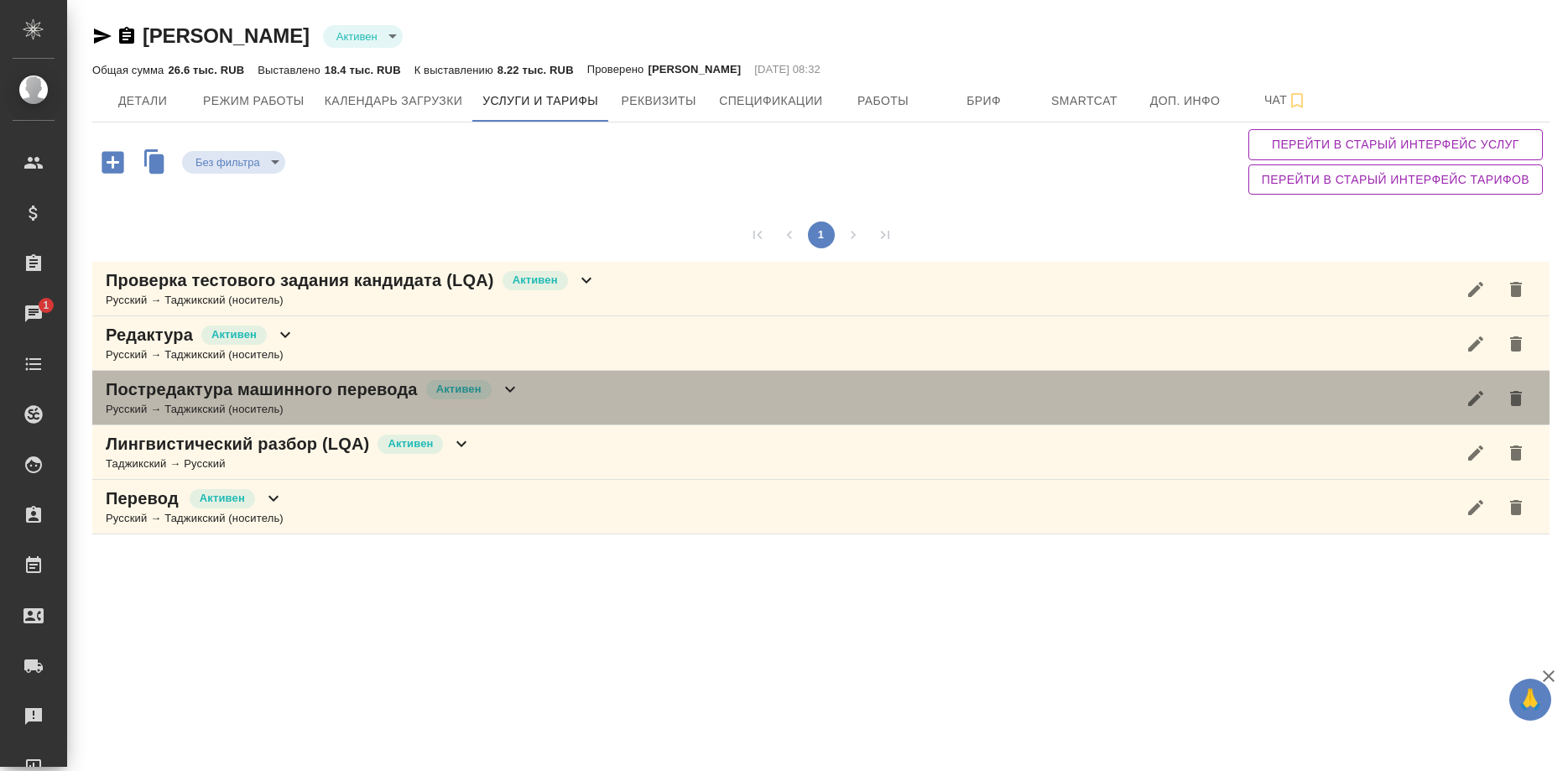
click at [345, 390] on p "Постредактура машинного перевода" at bounding box center [262, 389] width 312 height 24
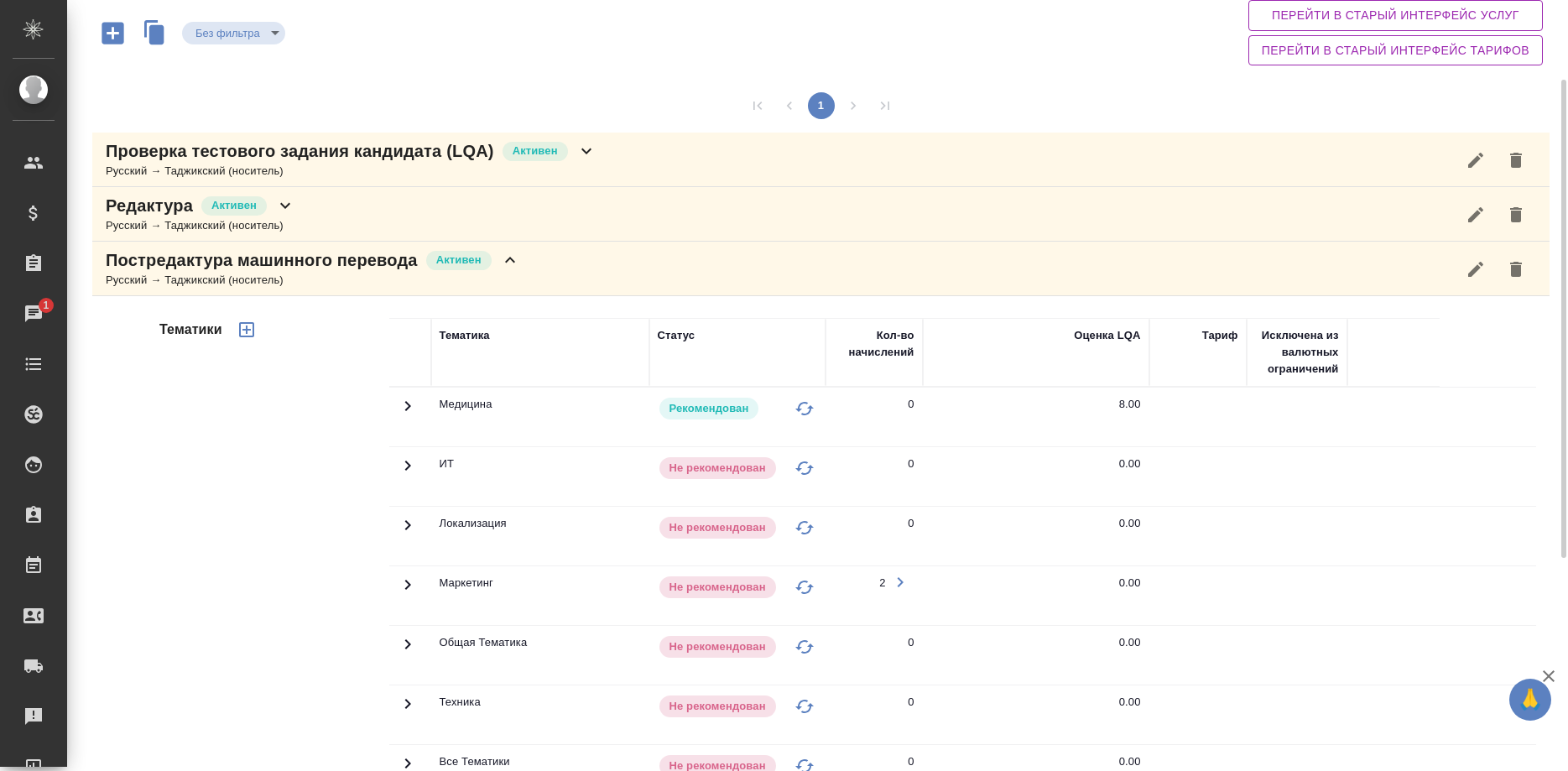
scroll to position [471, 0]
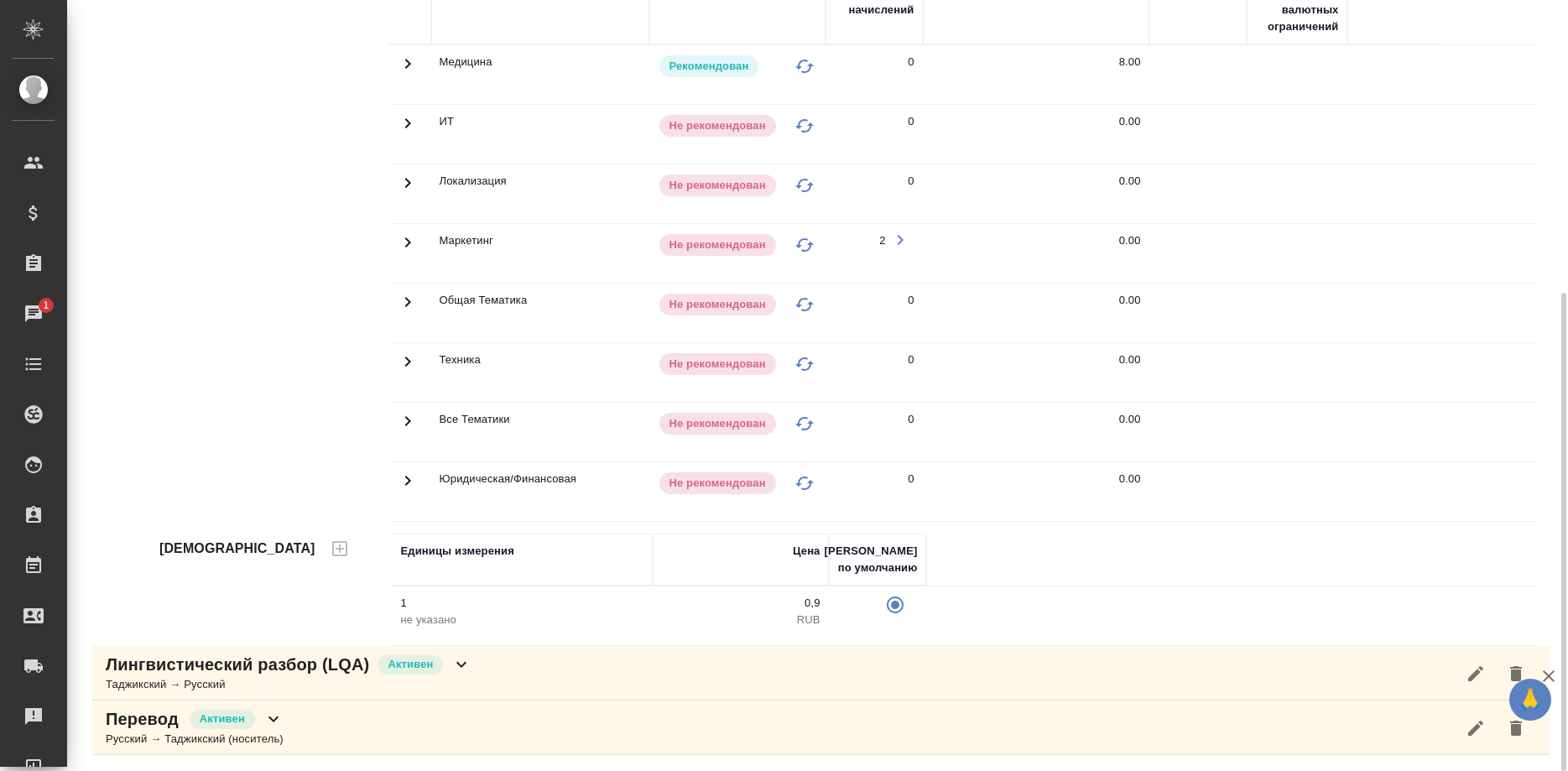
click at [259, 727] on div "Перевод [PERSON_NAME]" at bounding box center [195, 719] width 178 height 24
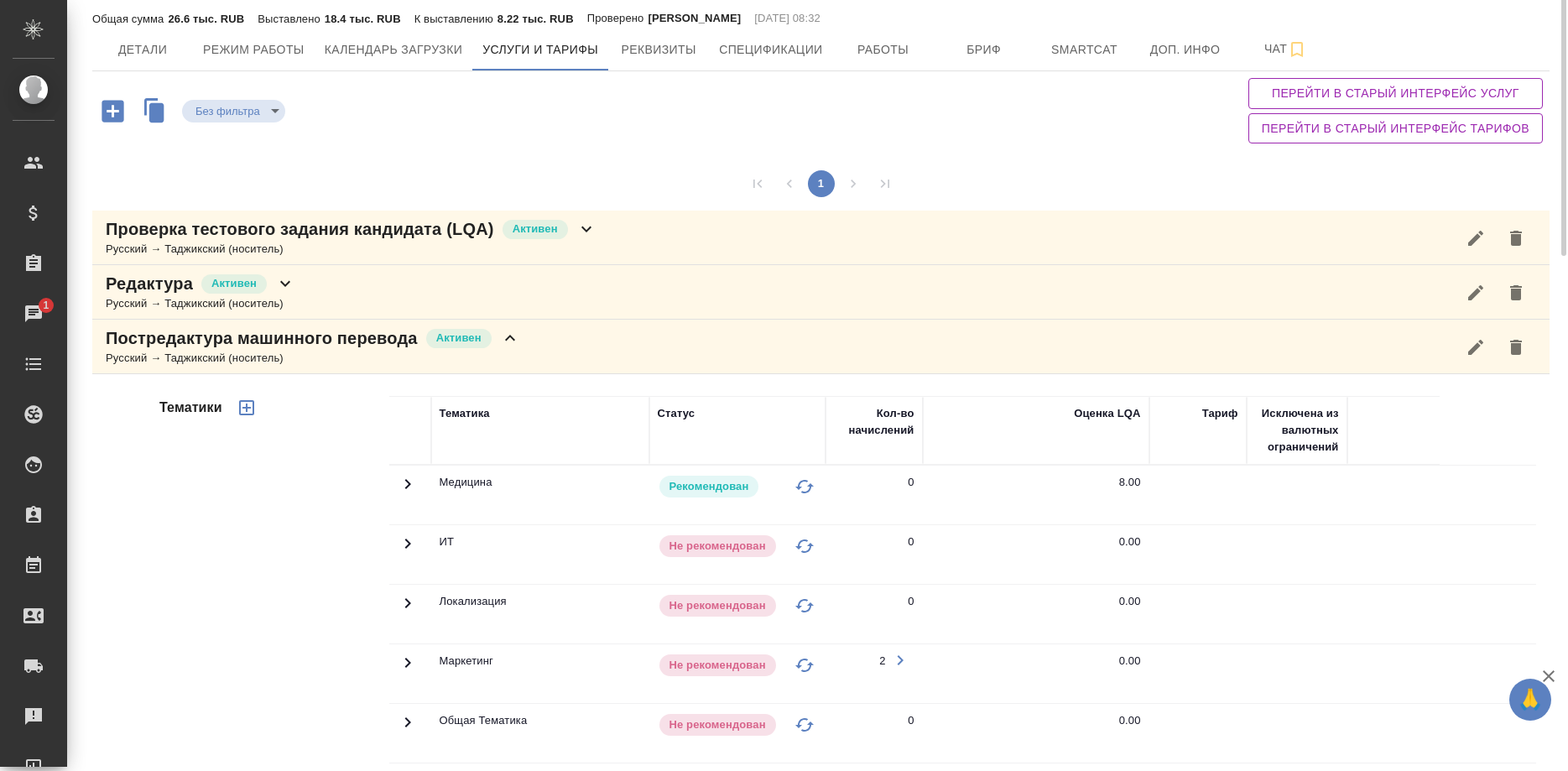
scroll to position [0, 0]
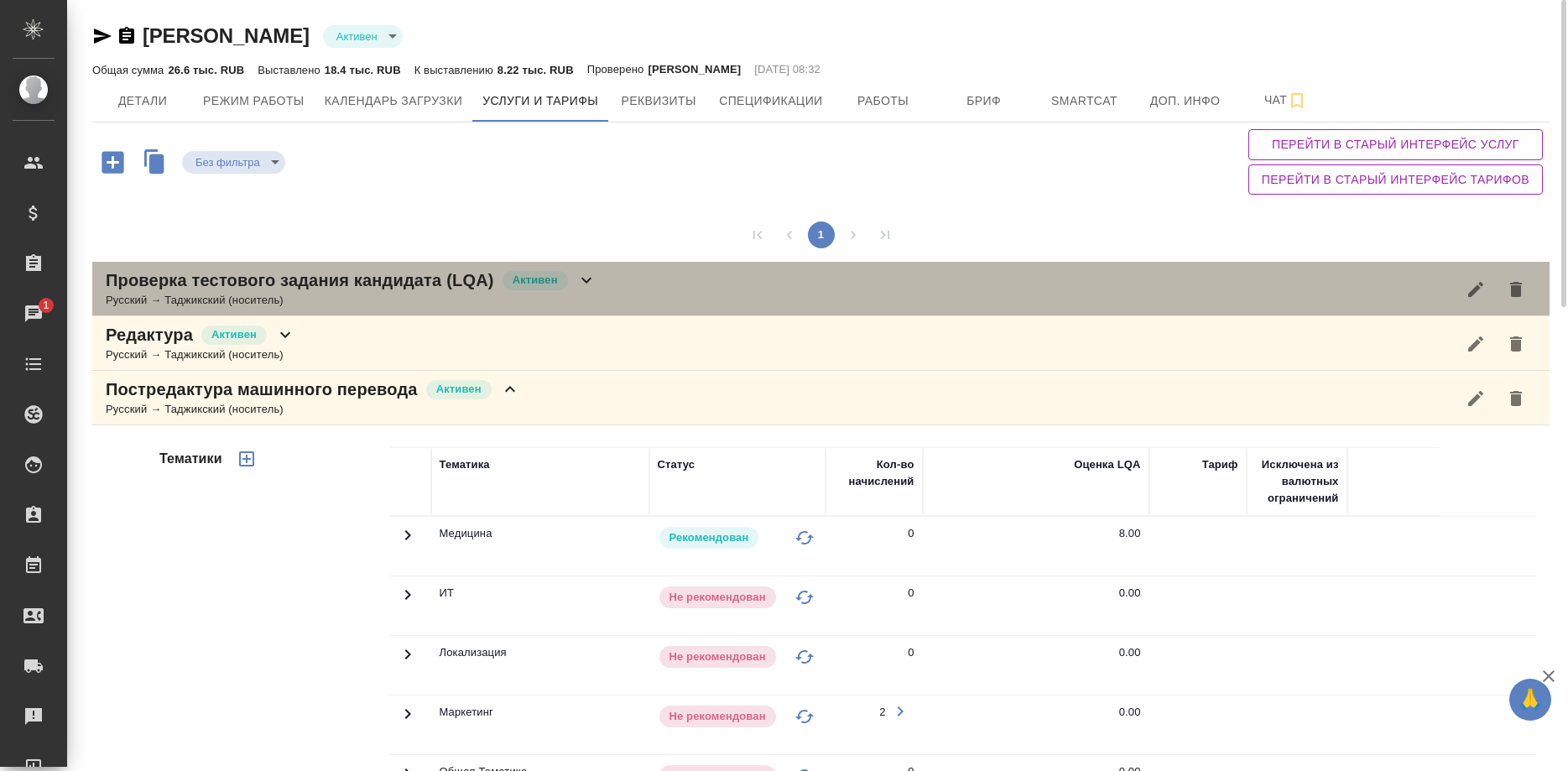
click at [410, 295] on div "Русский → Таджикский (носитель)" at bounding box center [351, 301] width 491 height 17
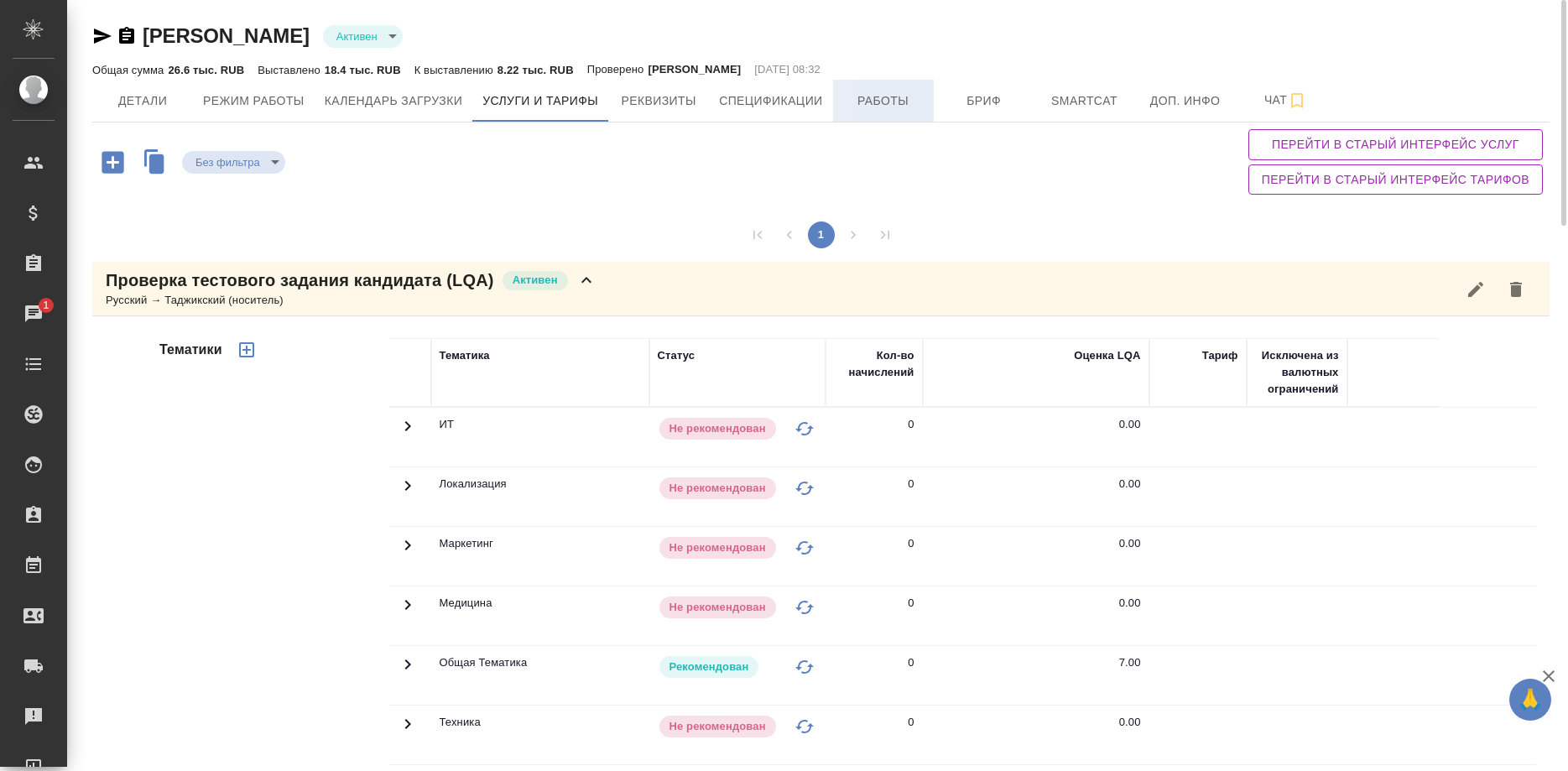
click at [877, 114] on button "Работы" at bounding box center [883, 100] width 101 height 42
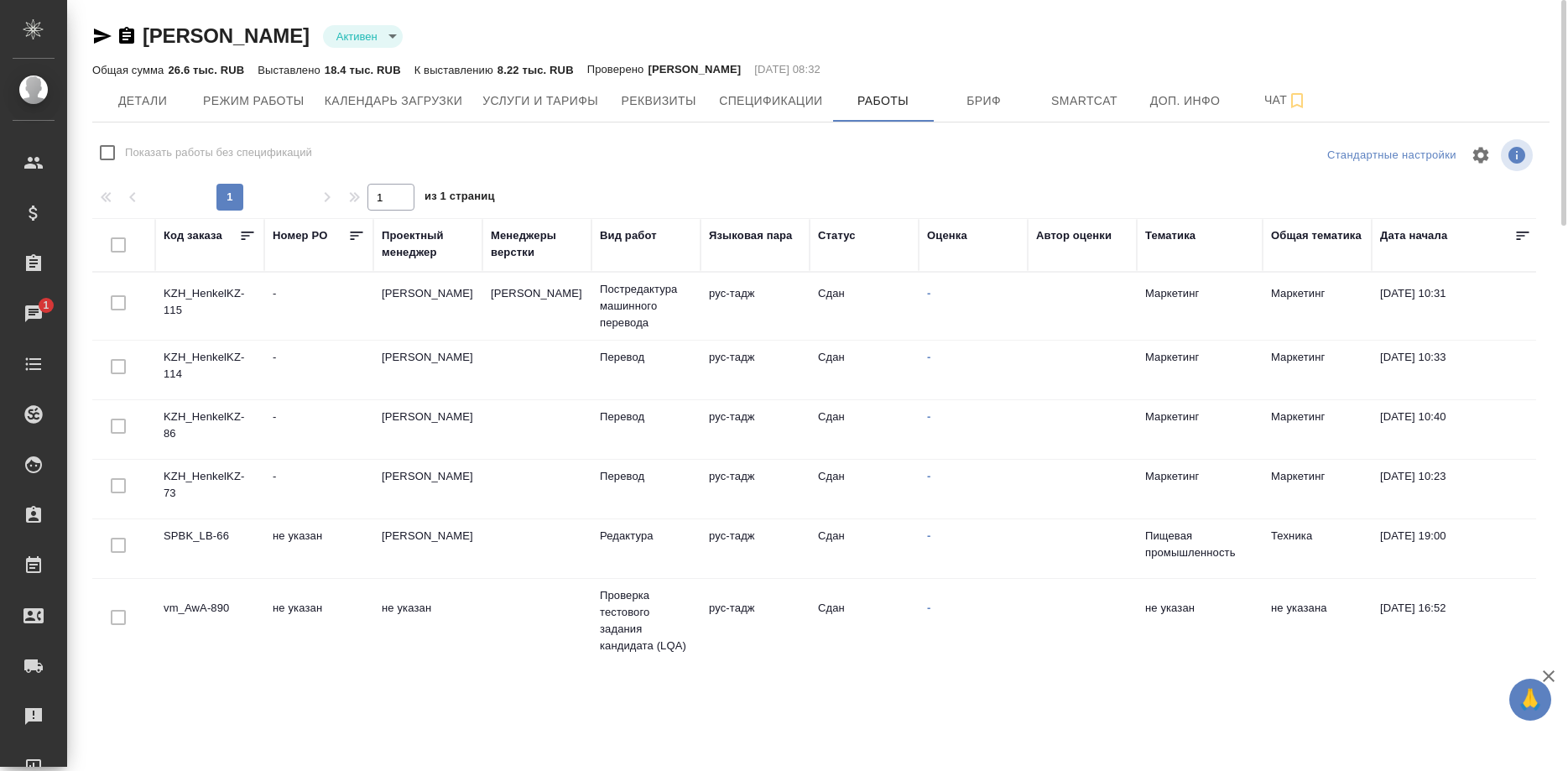
checkbox input "false"
click at [172, 283] on td "KZH_HenkelKZ-115" at bounding box center [210, 306] width 109 height 59
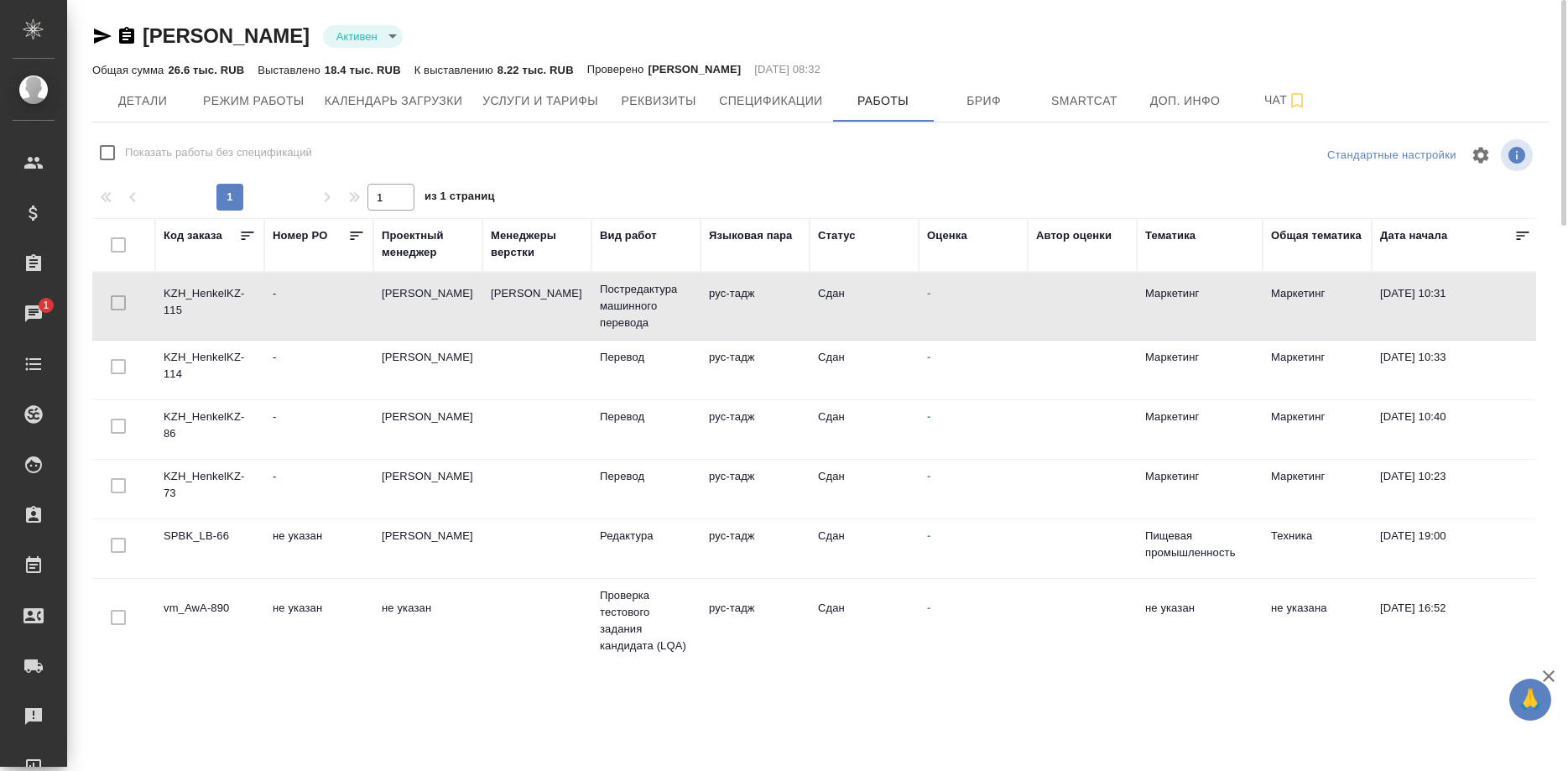
click at [172, 283] on td "KZH_HenkelKZ-115" at bounding box center [210, 306] width 109 height 59
click at [98, 37] on icon "button" at bounding box center [102, 36] width 20 height 20
click at [140, 110] on span "Детали" at bounding box center [143, 101] width 80 height 21
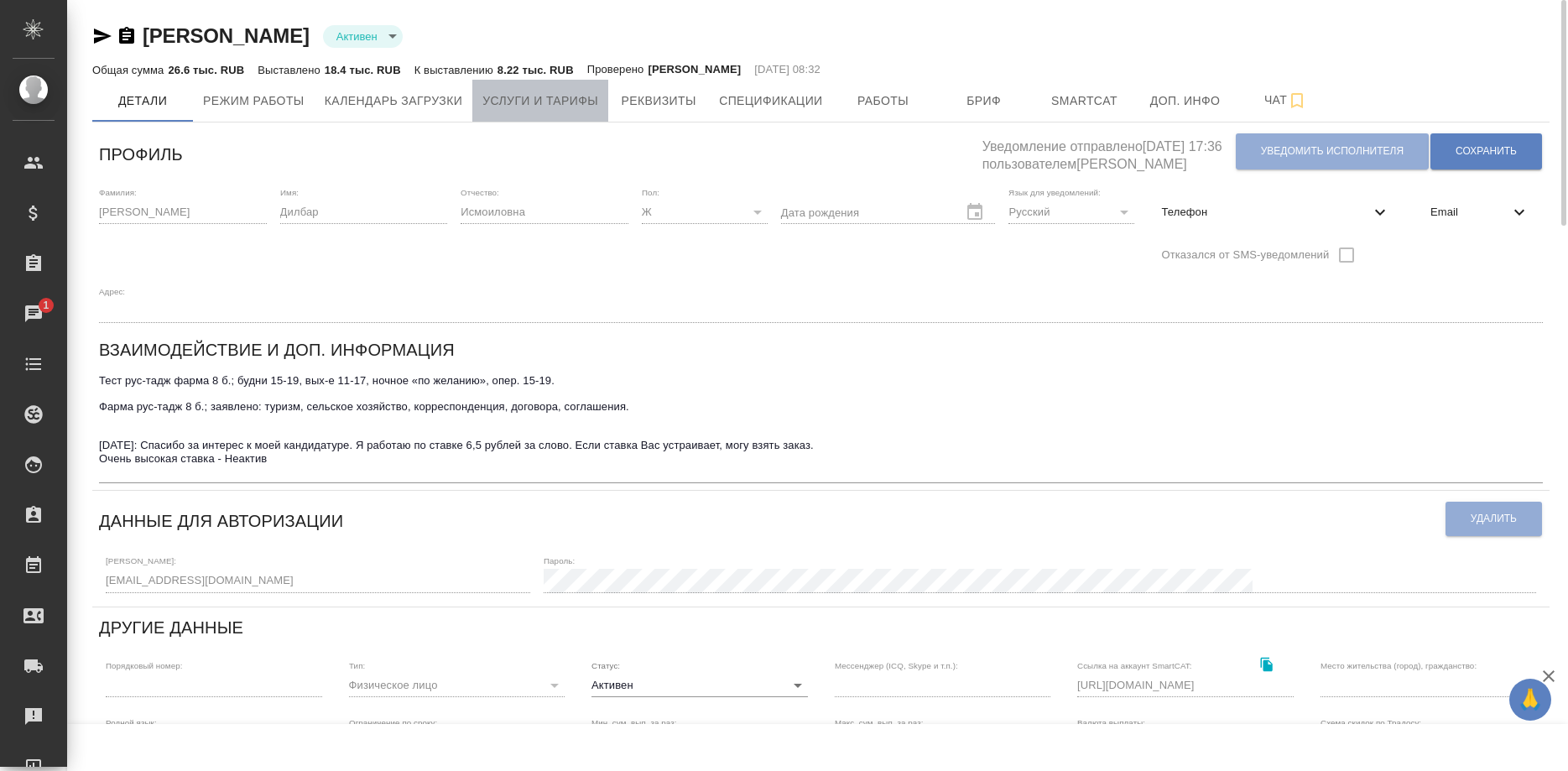
click at [507, 106] on span "Услуги и тарифы" at bounding box center [540, 101] width 116 height 21
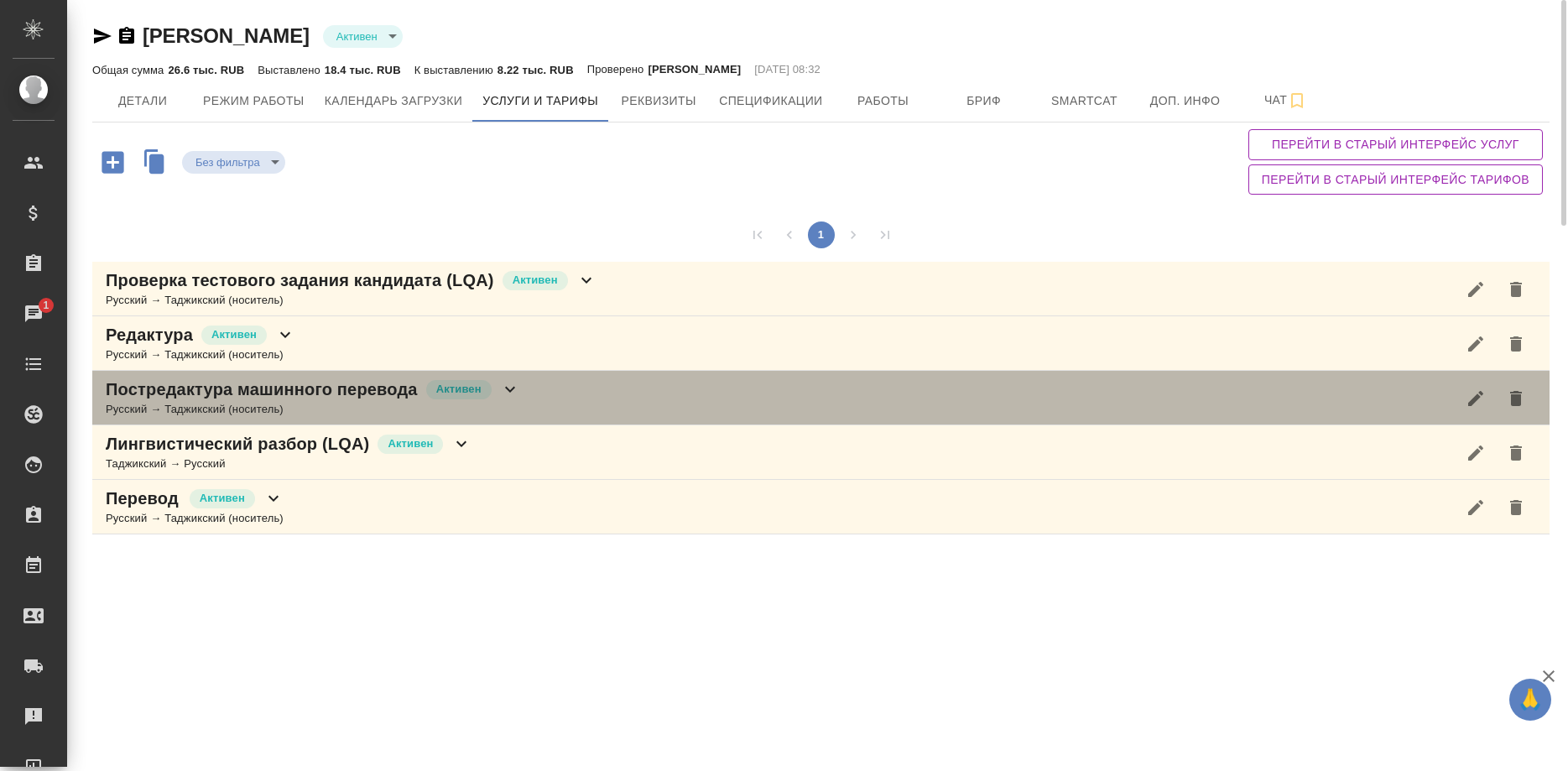
click at [344, 391] on p "Постредактура машинного перевода" at bounding box center [262, 389] width 312 height 24
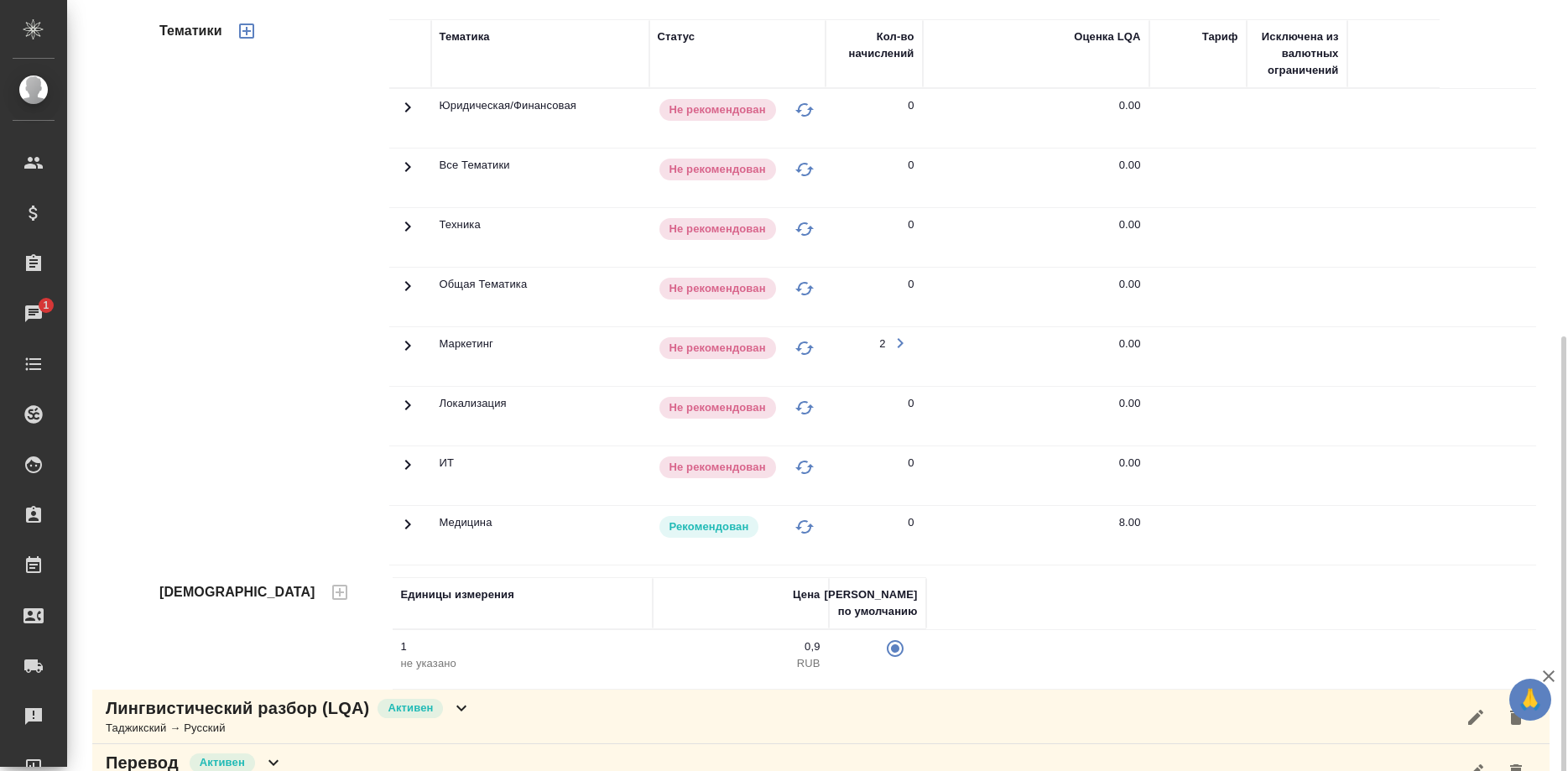
scroll to position [471, 0]
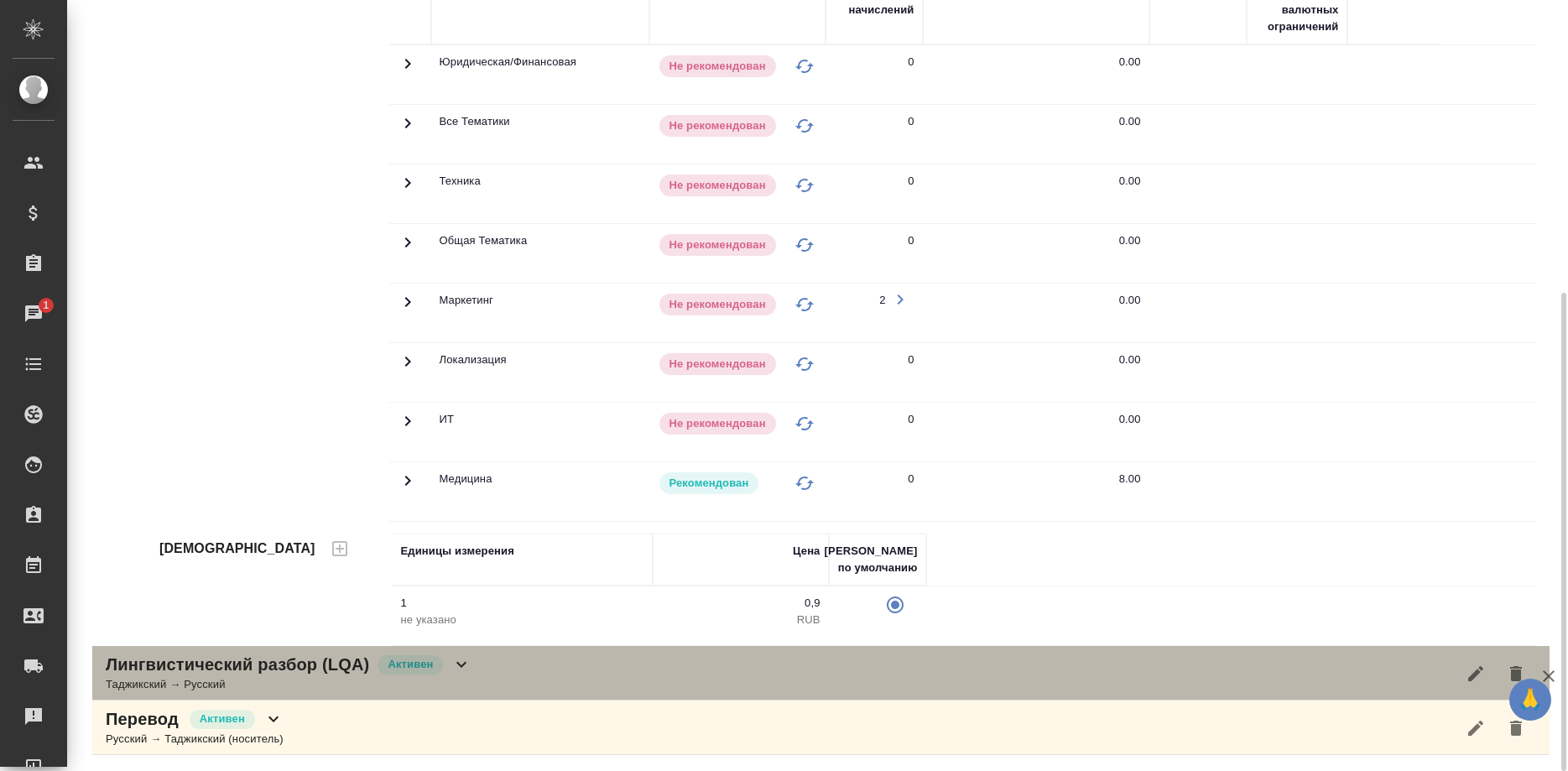
click at [272, 657] on p "Лингвистический разбор (LQA)" at bounding box center [237, 664] width 264 height 24
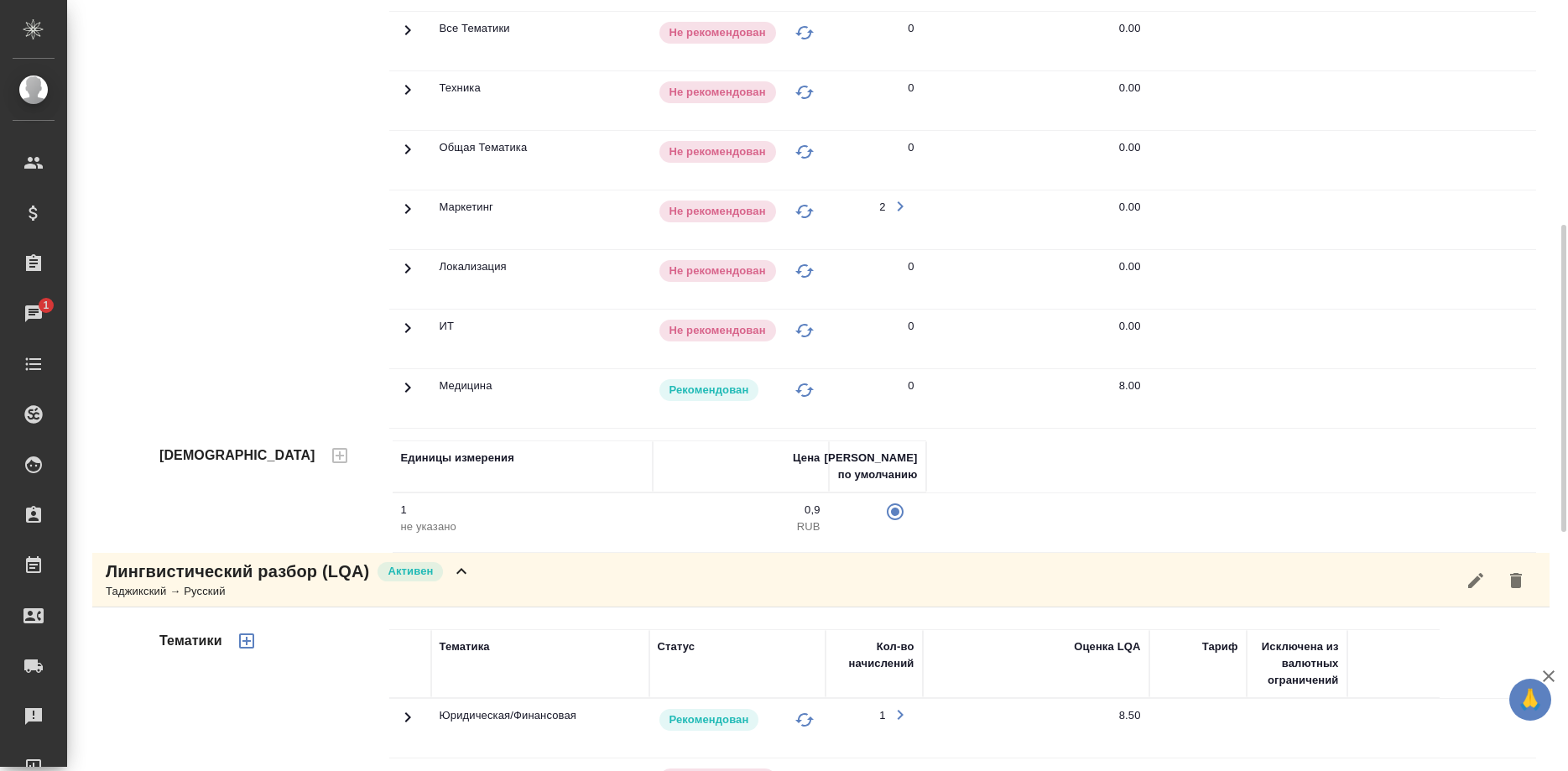
scroll to position [0, 0]
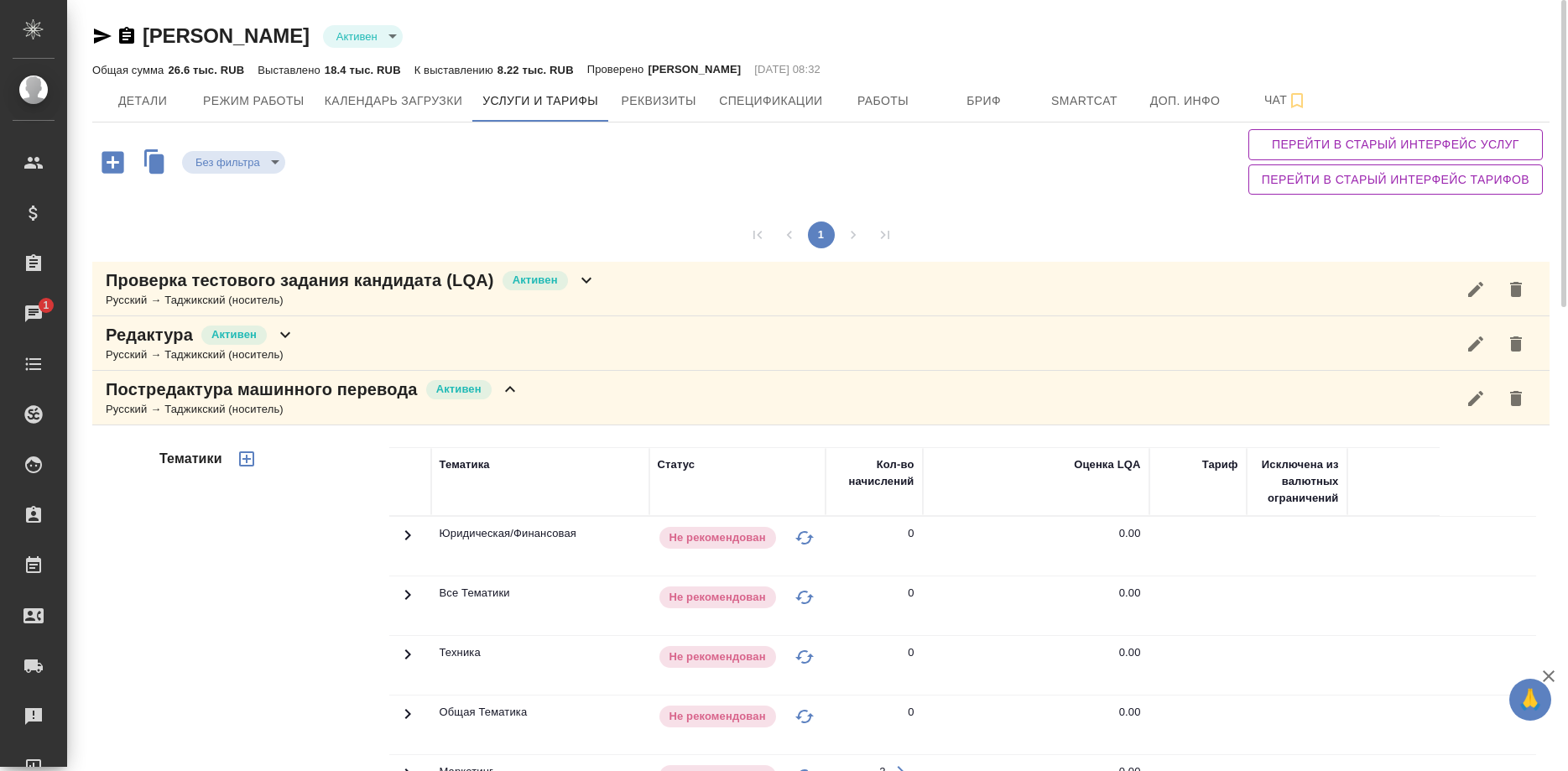
click at [380, 317] on div "Редактура Активен Русский → Таджикский (носитель)" at bounding box center [820, 343] width 1457 height 55
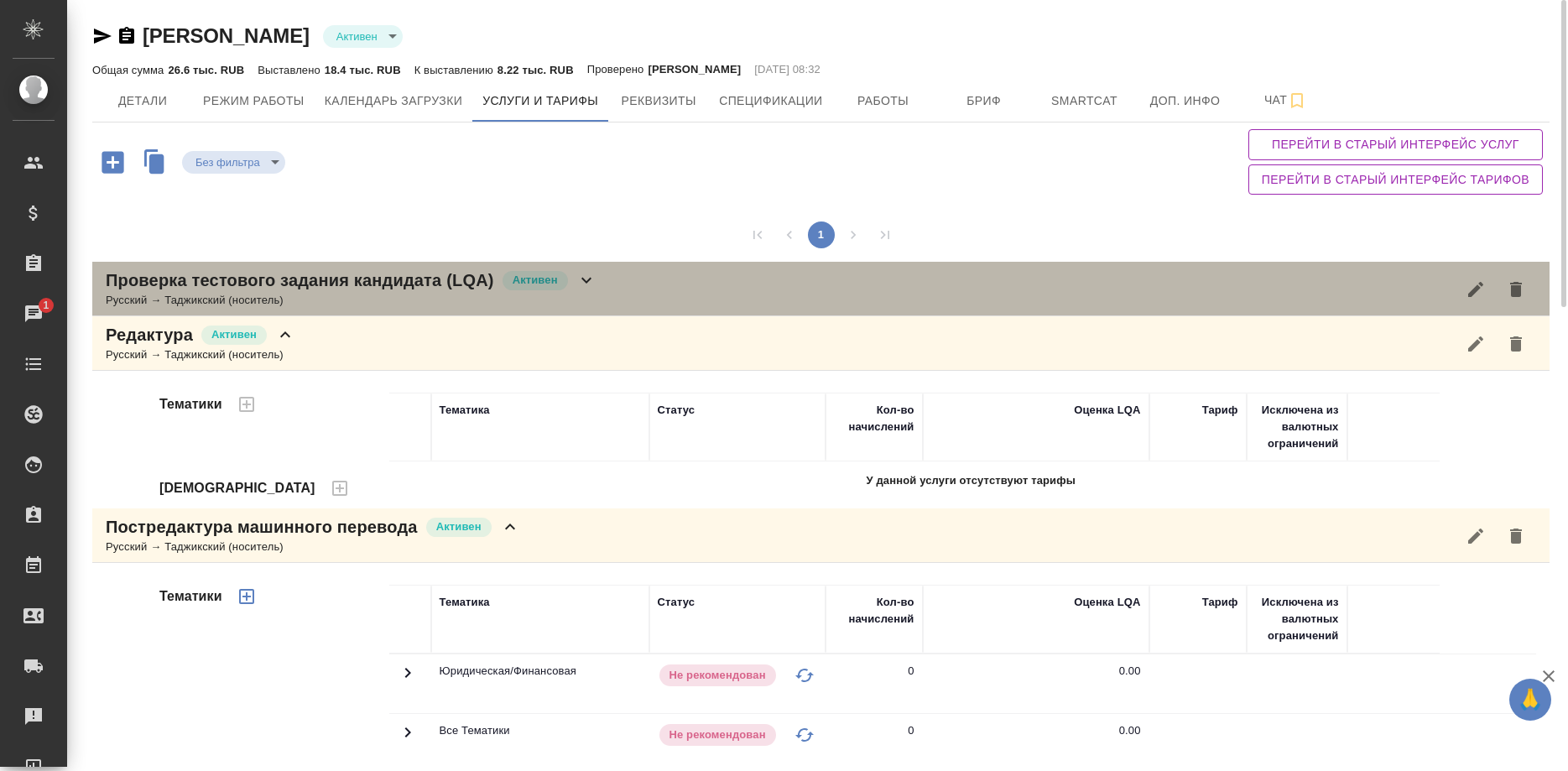
click at [379, 295] on div "Русский → Таджикский (носитель)" at bounding box center [351, 301] width 491 height 17
click at [405, 285] on p "Проверка тестового задания кандидата (LQA)" at bounding box center [300, 280] width 388 height 24
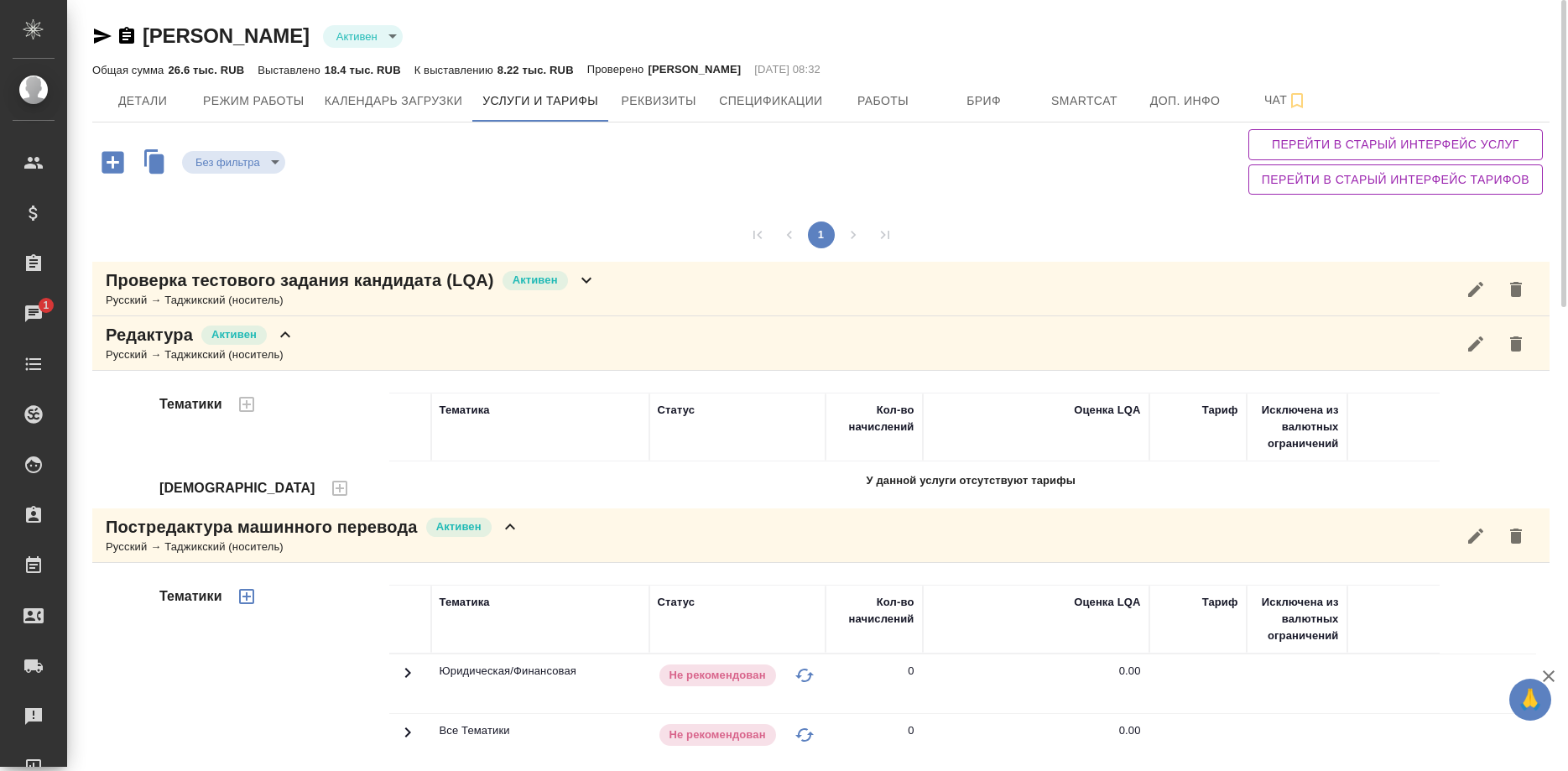
click at [405, 285] on p "Проверка тестового задания кандидата (LQA)" at bounding box center [300, 280] width 388 height 24
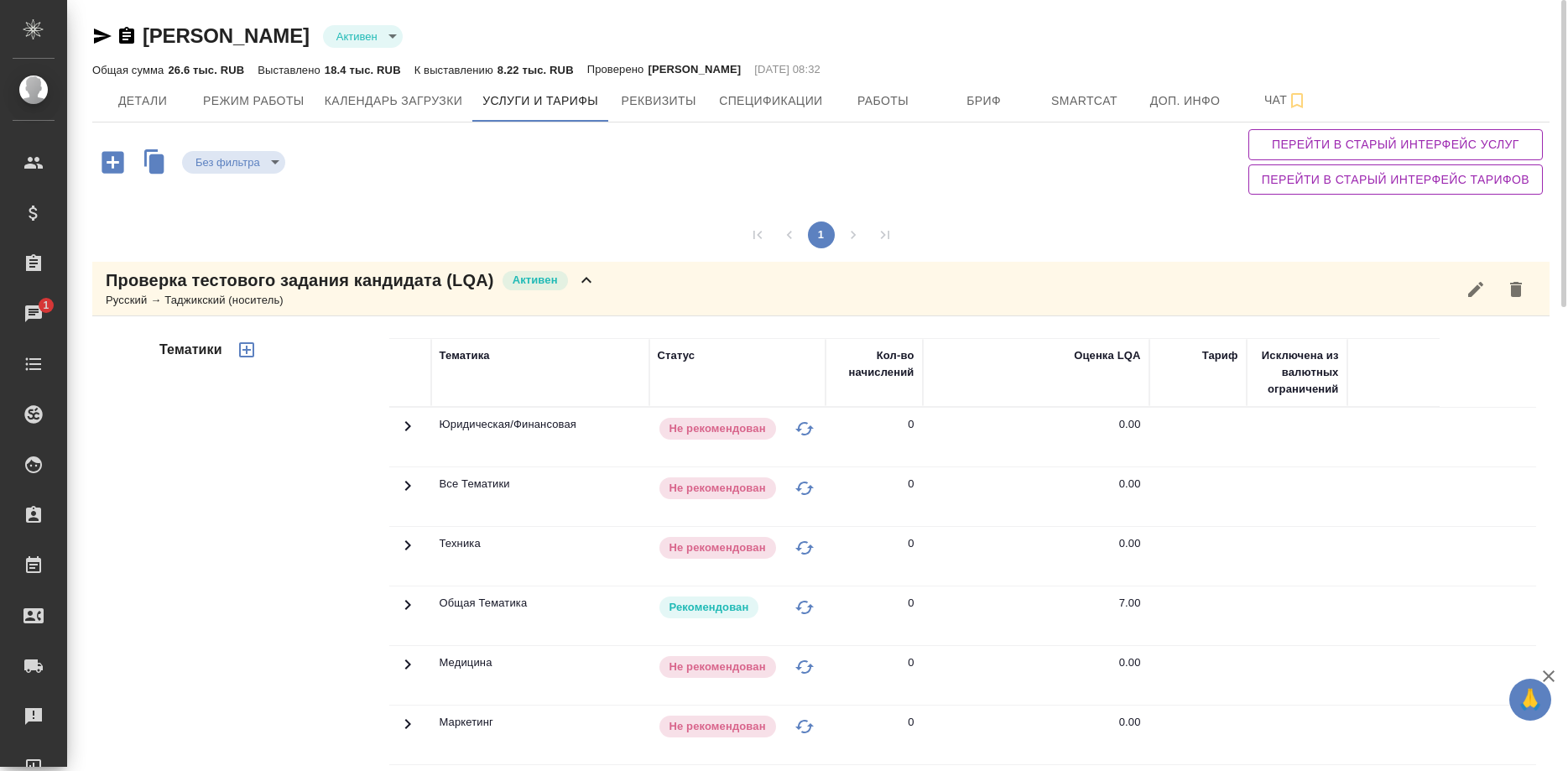
click at [405, 285] on p "Проверка тестового задания кандидата (LQA)" at bounding box center [300, 280] width 388 height 24
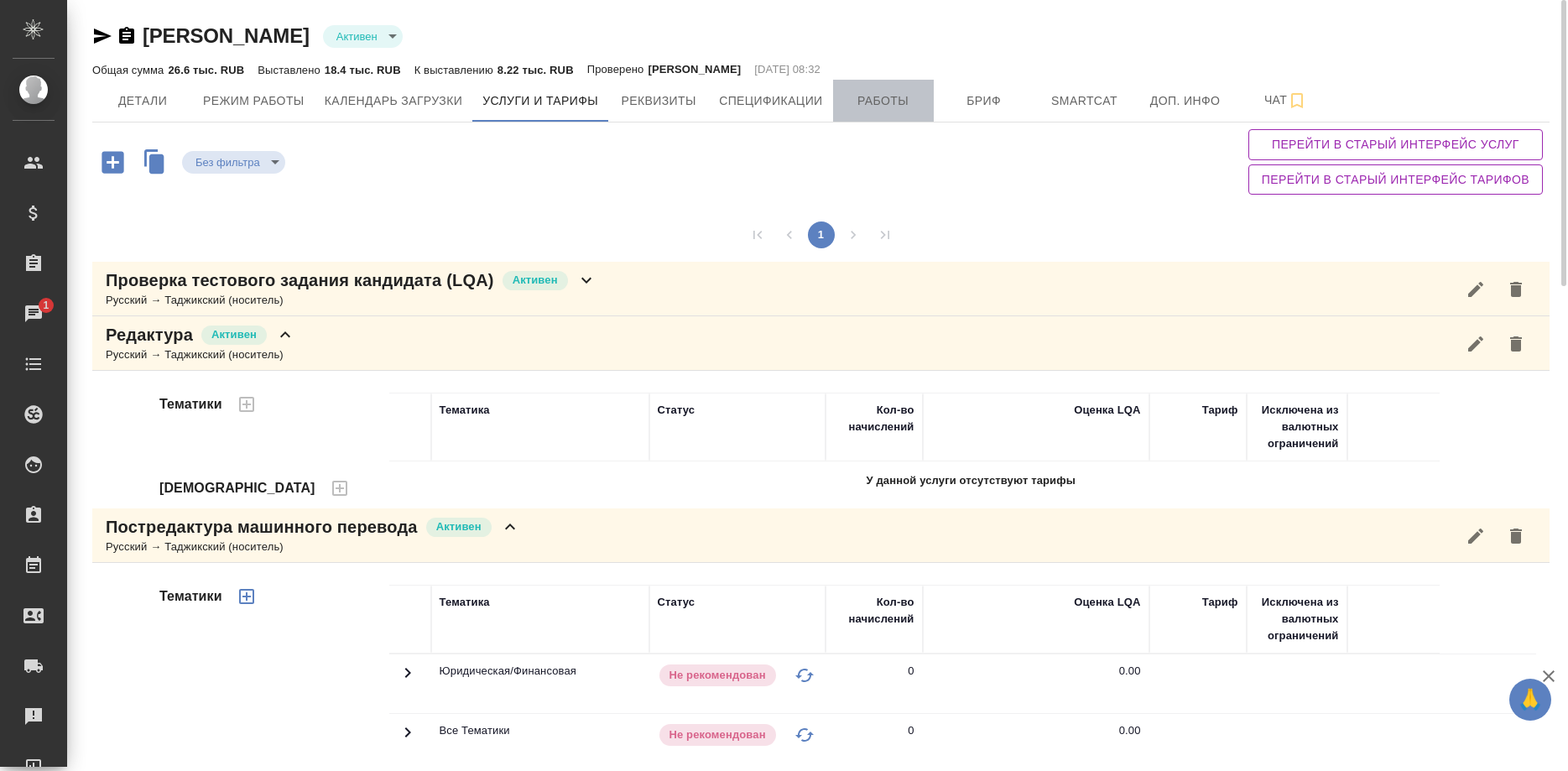
click at [880, 101] on span "Работы" at bounding box center [883, 101] width 80 height 21
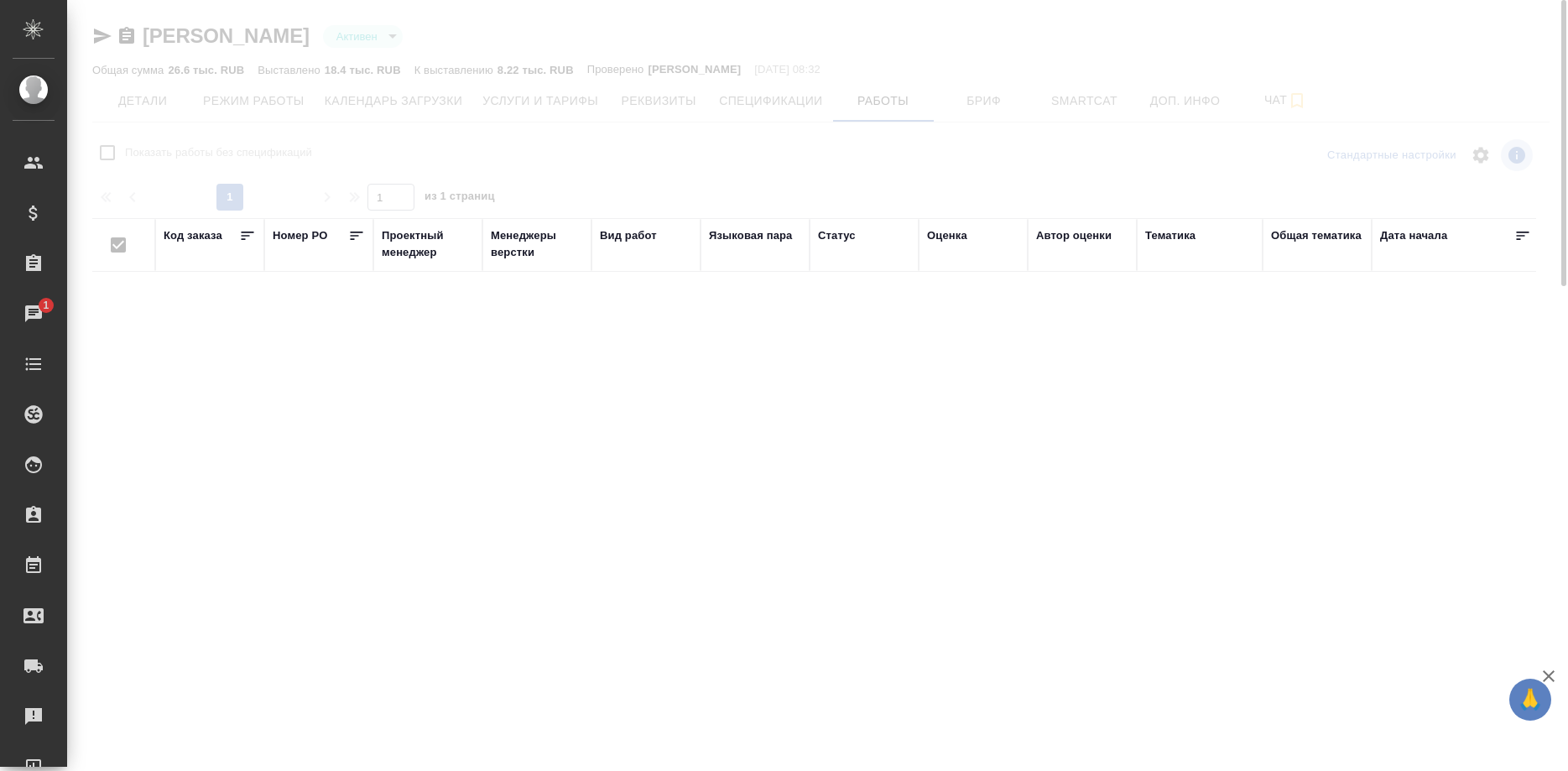
checkbox input "false"
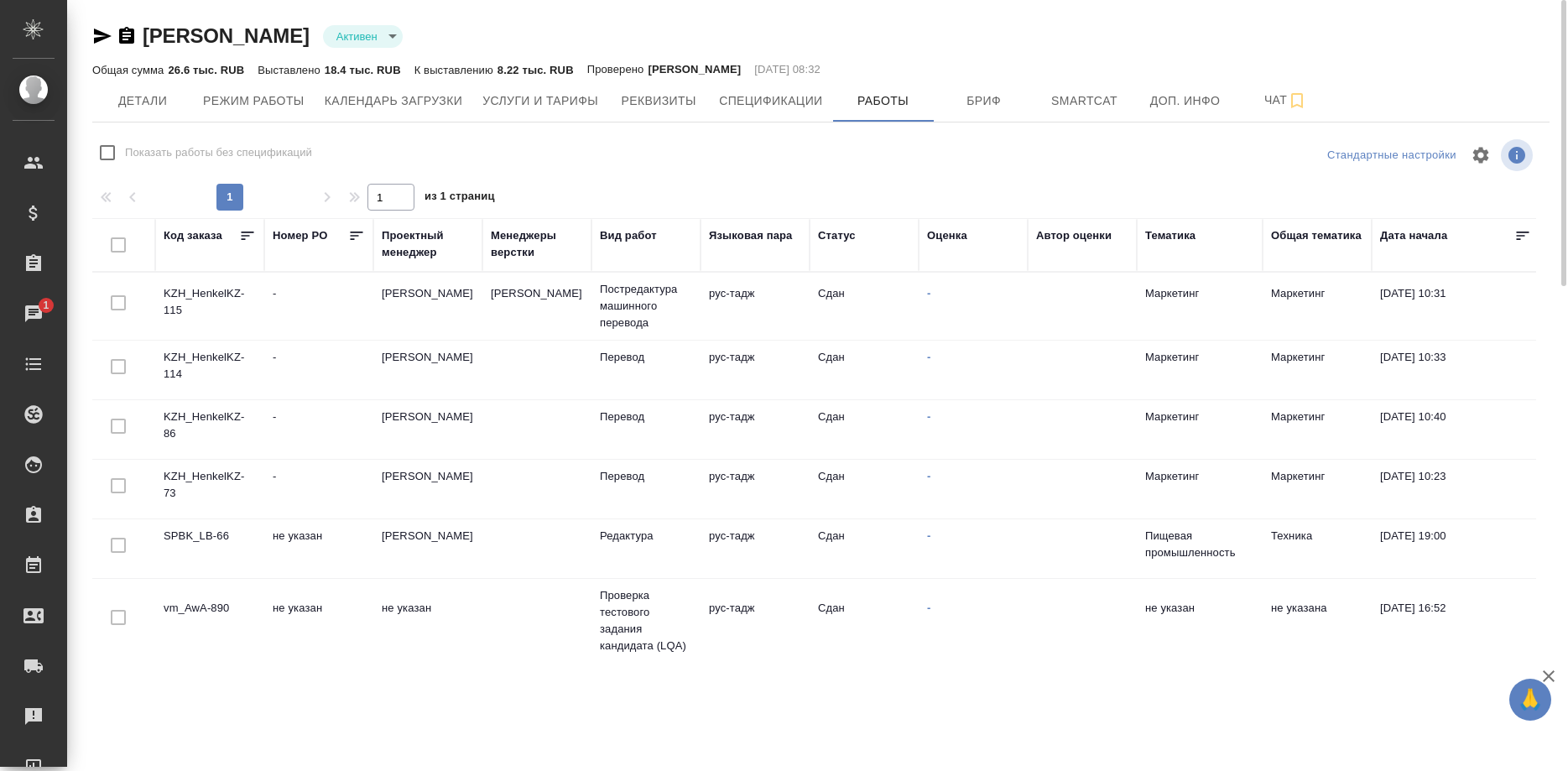
scroll to position [85, 0]
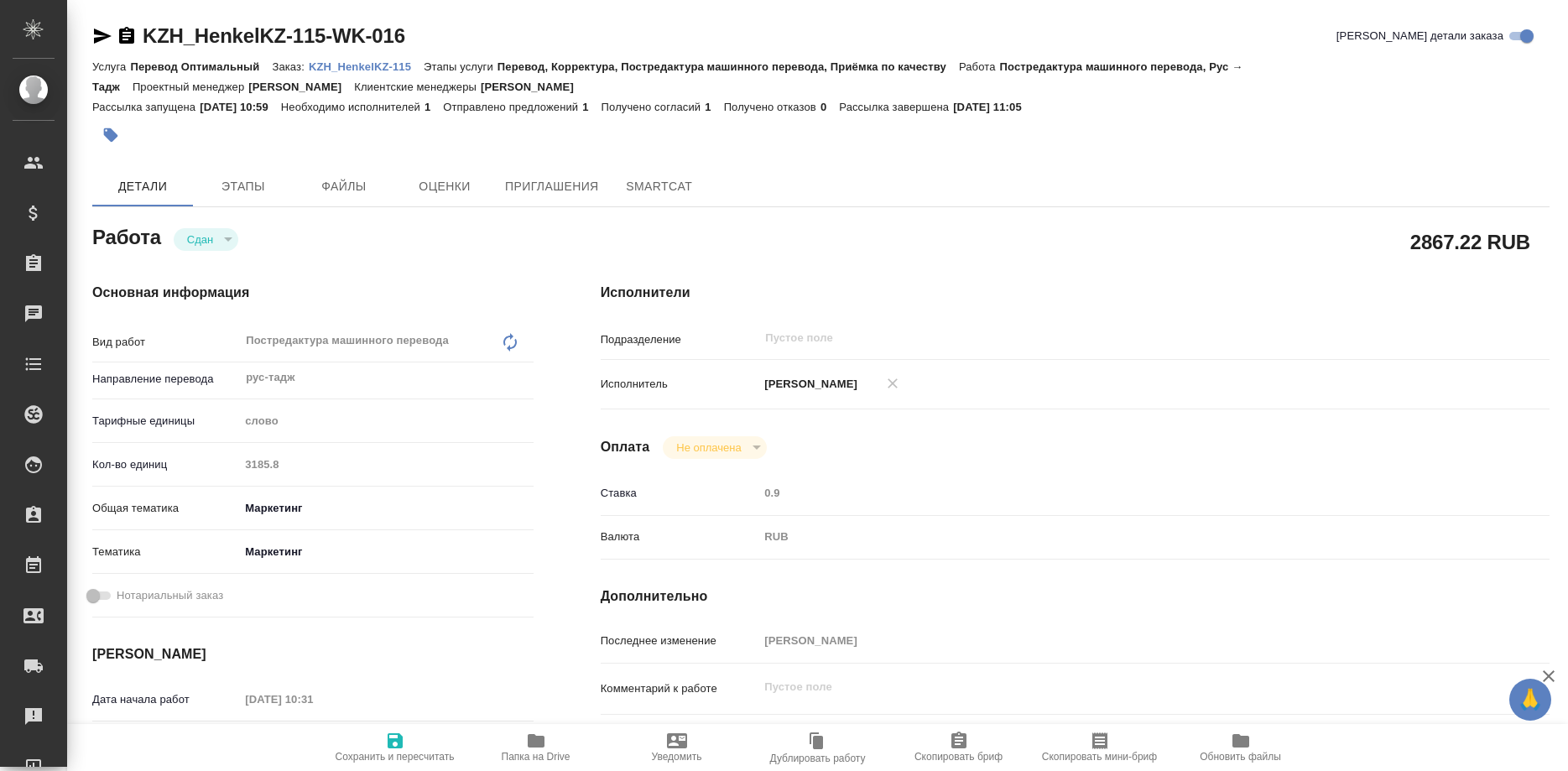
type textarea "x"
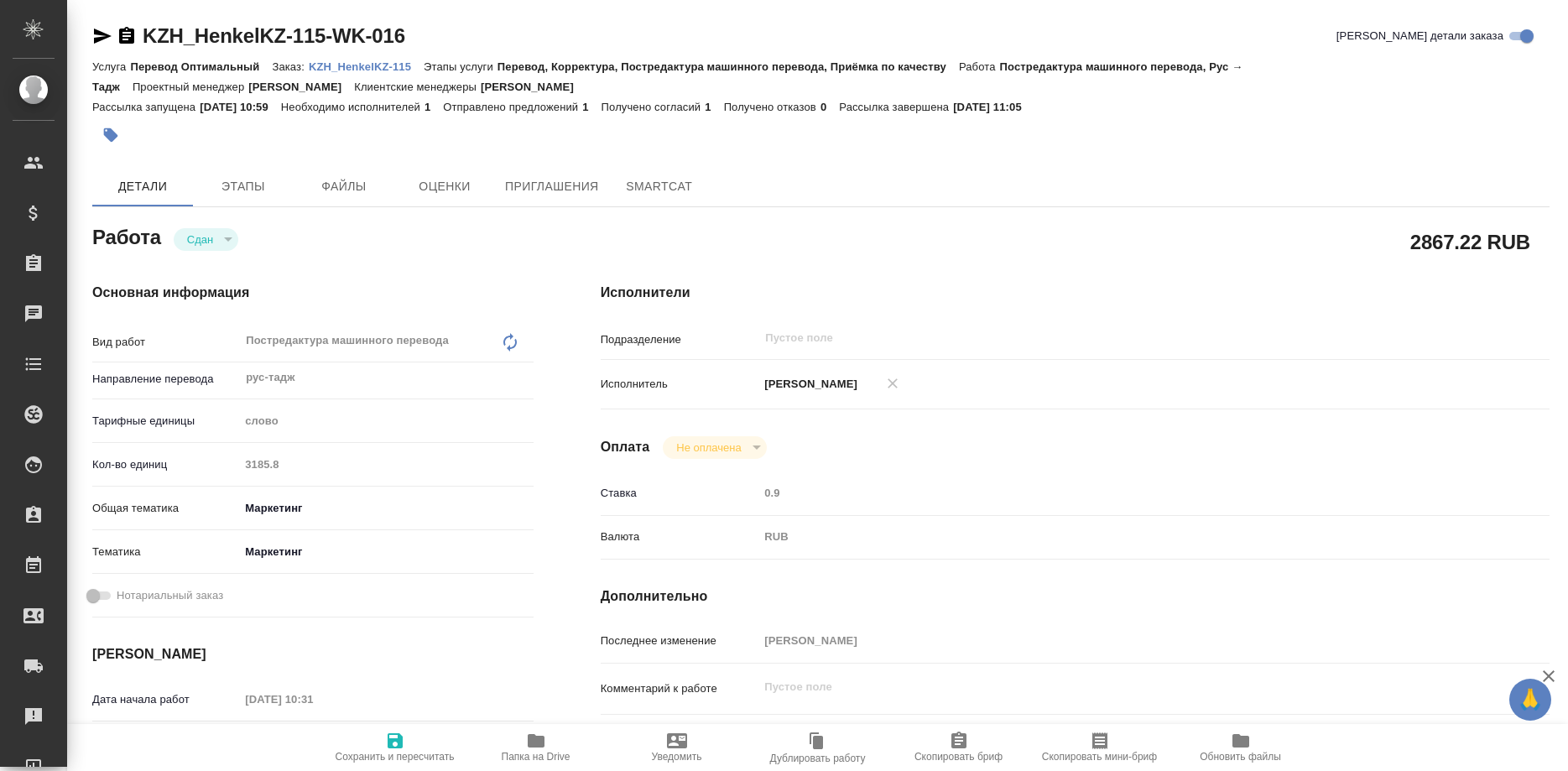
type textarea "x"
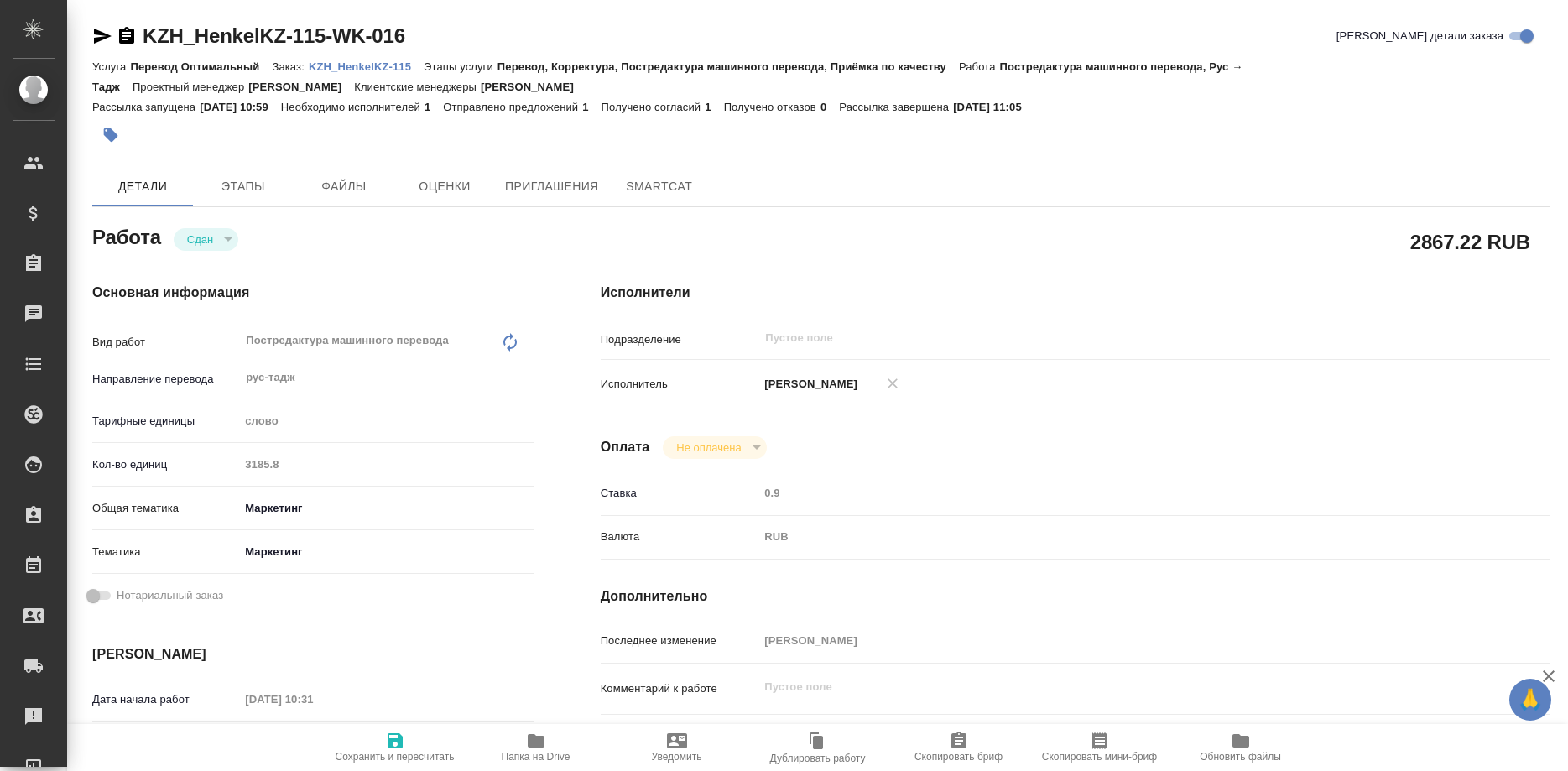
type textarea "x"
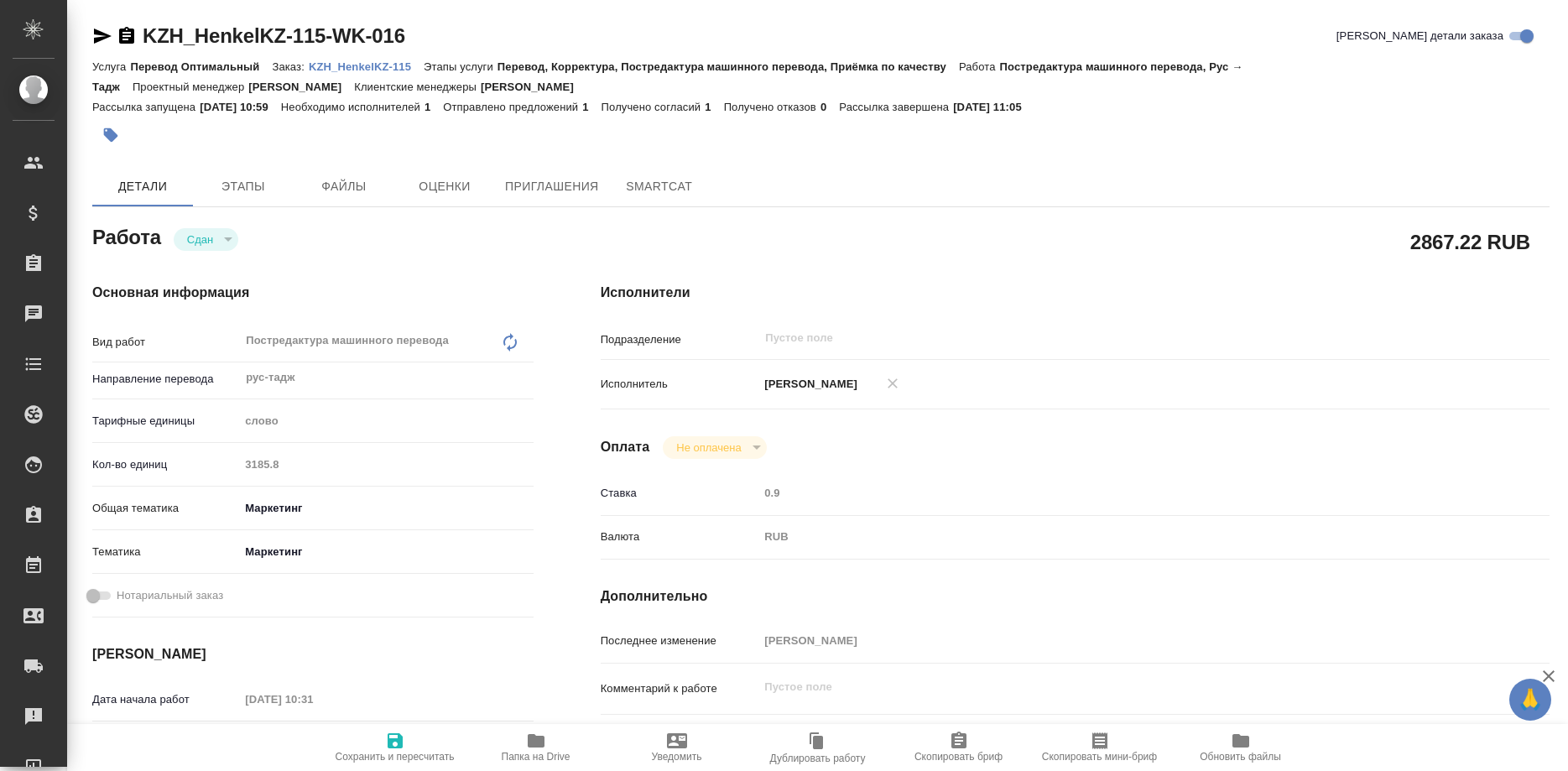
type textarea "x"
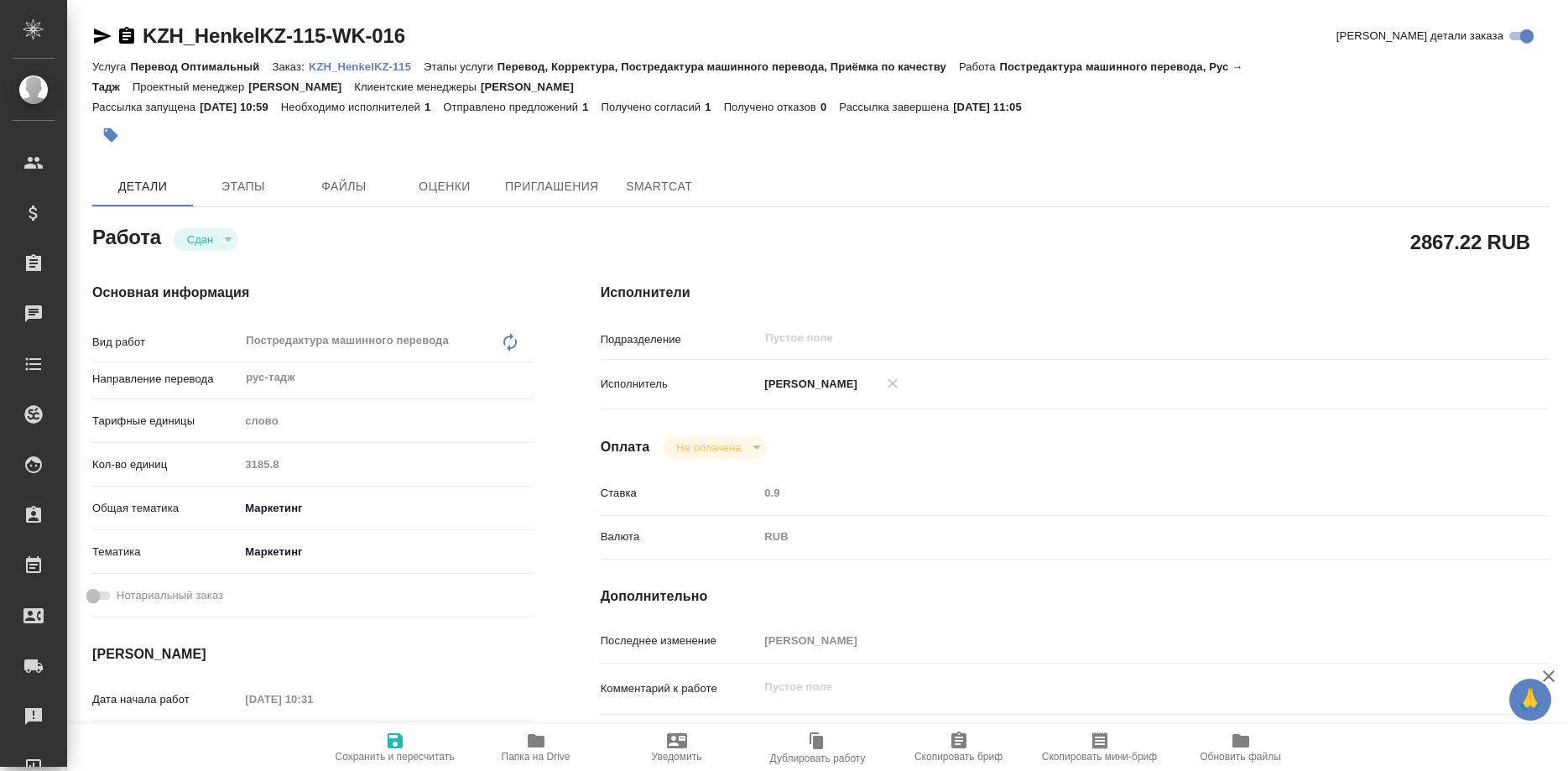
type textarea "x"
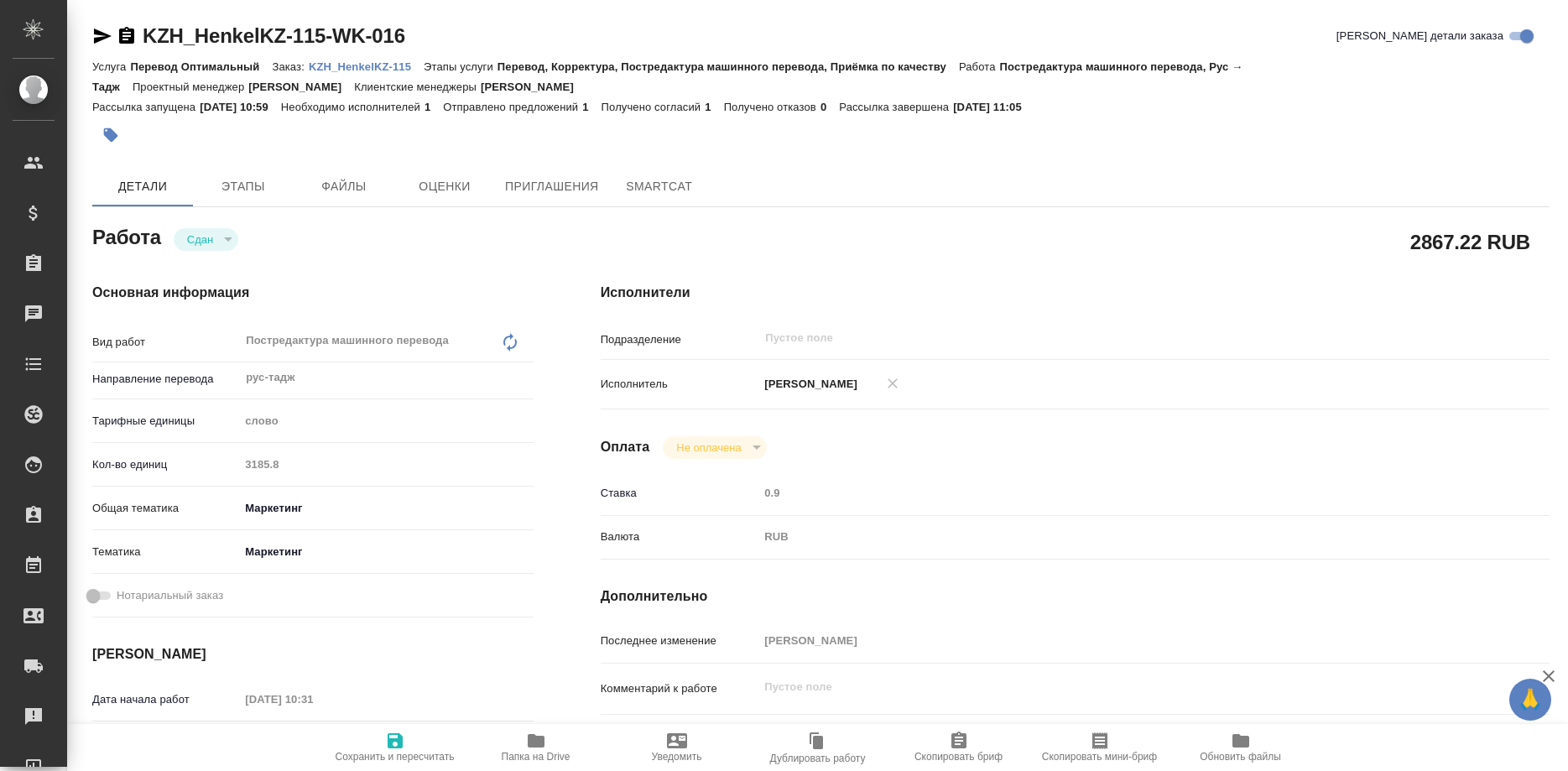
type textarea "x"
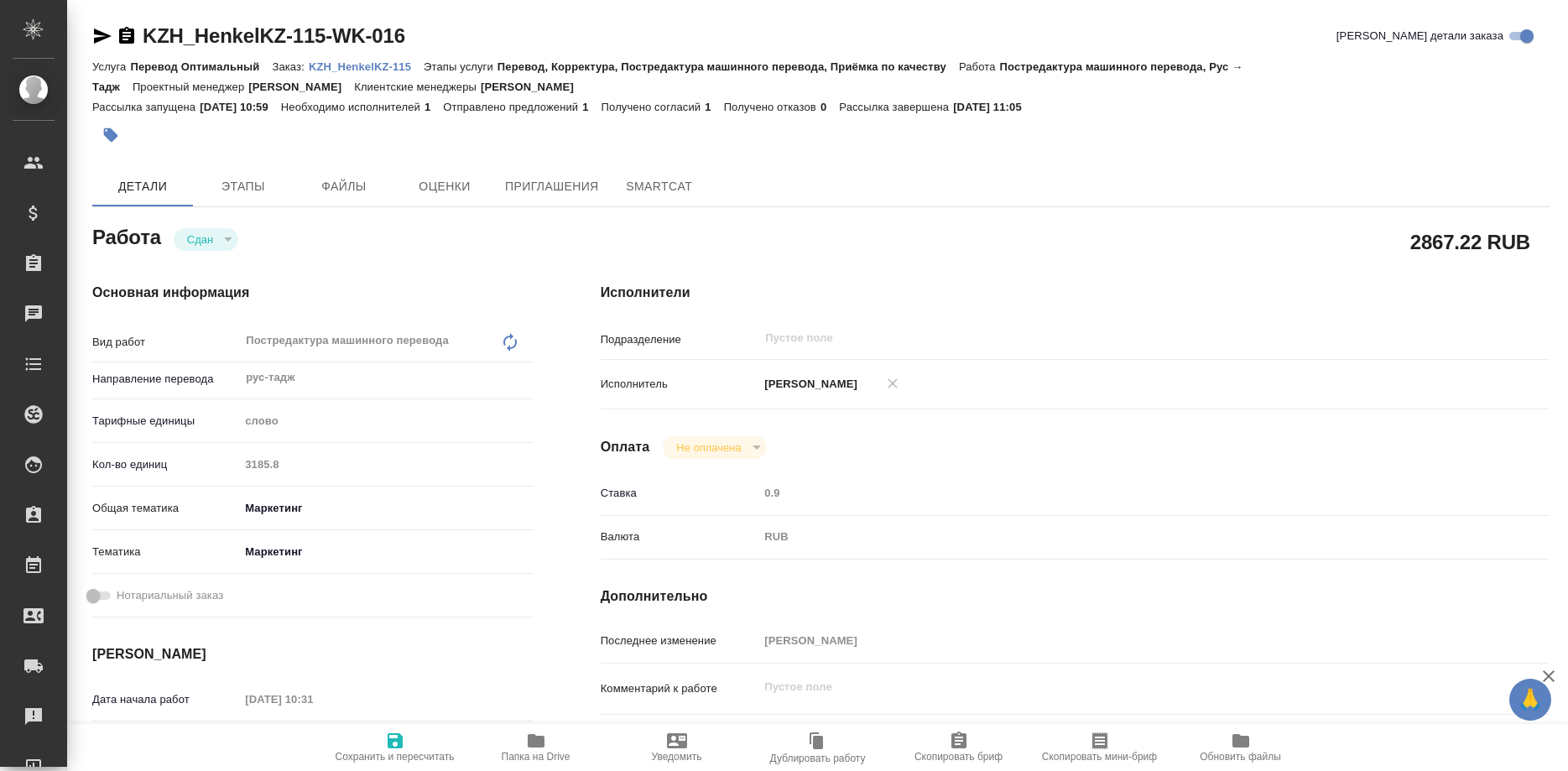
type textarea "x"
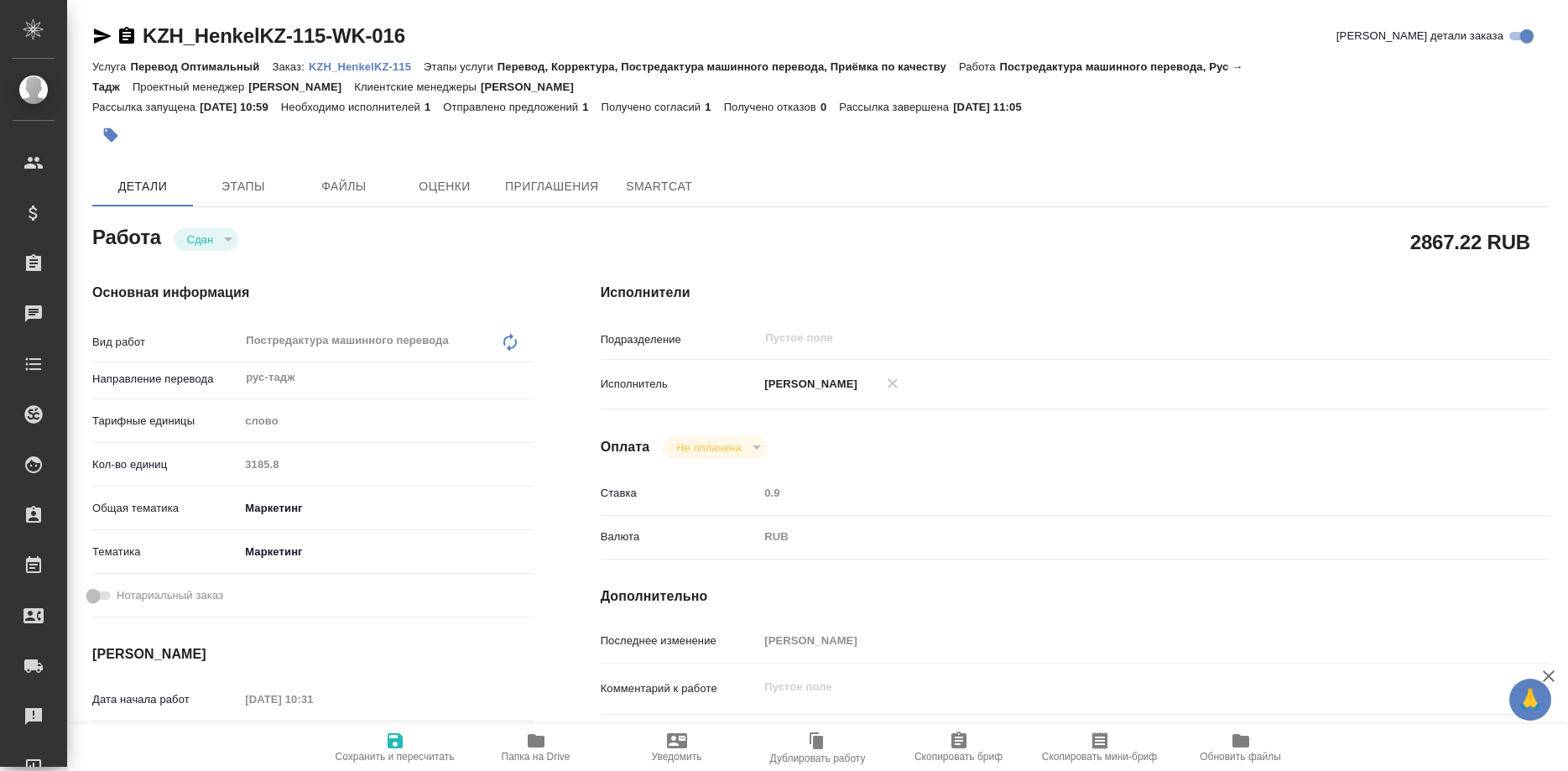
scroll to position [171, 0]
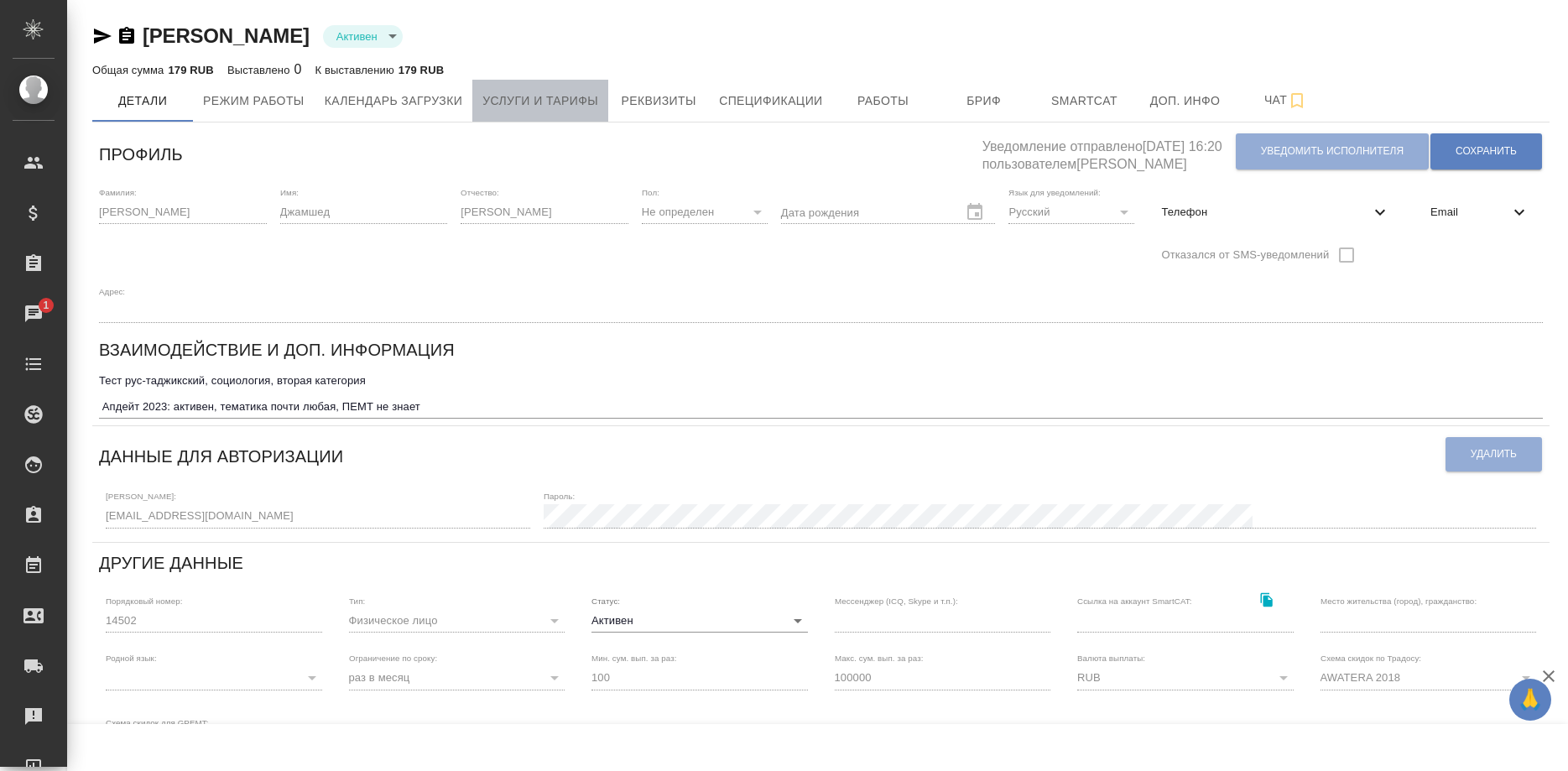
click at [531, 97] on span "Услуги и тарифы" at bounding box center [540, 101] width 116 height 21
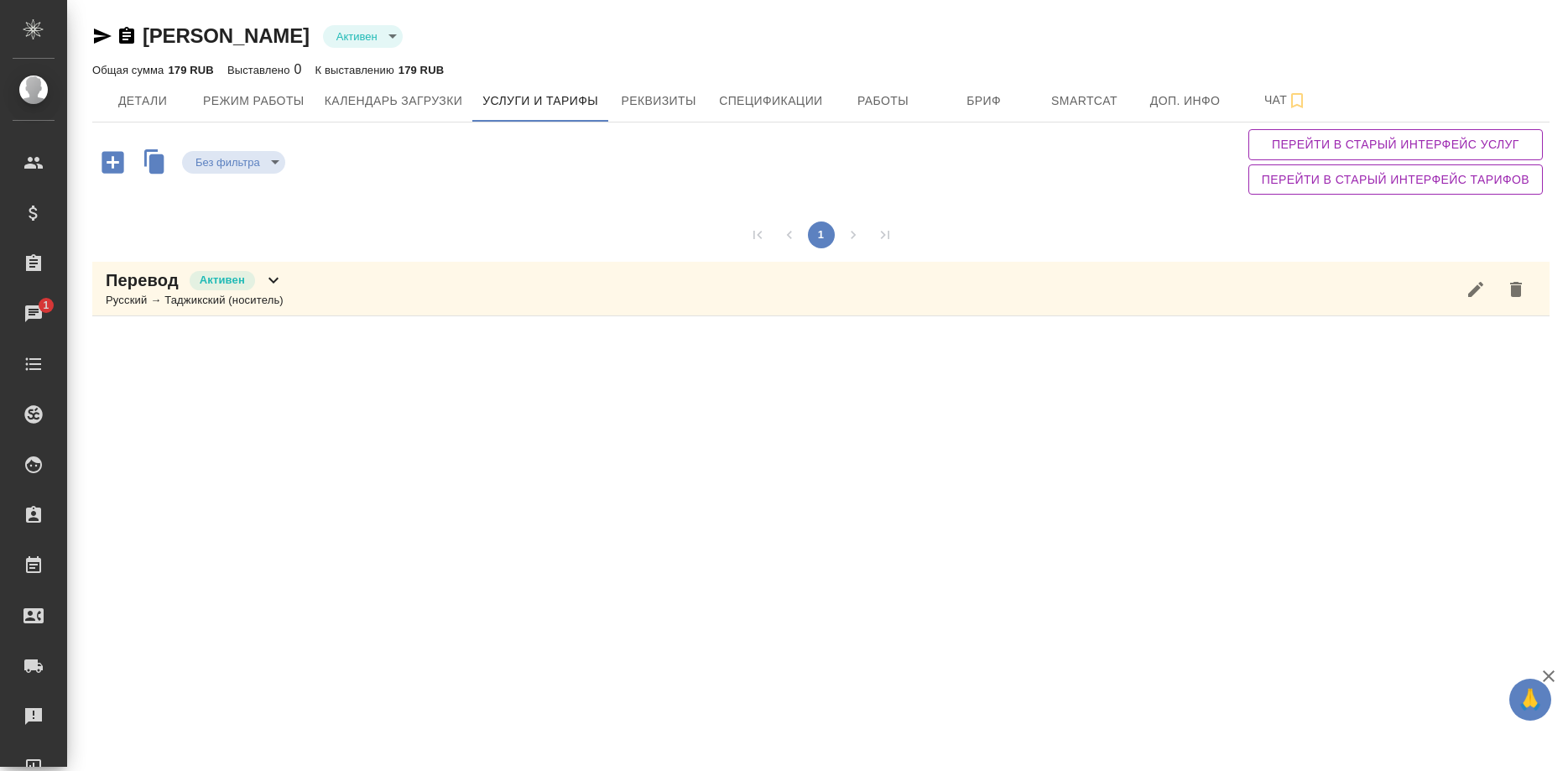
click at [452, 265] on div "Перевод Активен Русский → Таджикский (носитель)" at bounding box center [820, 289] width 1457 height 55
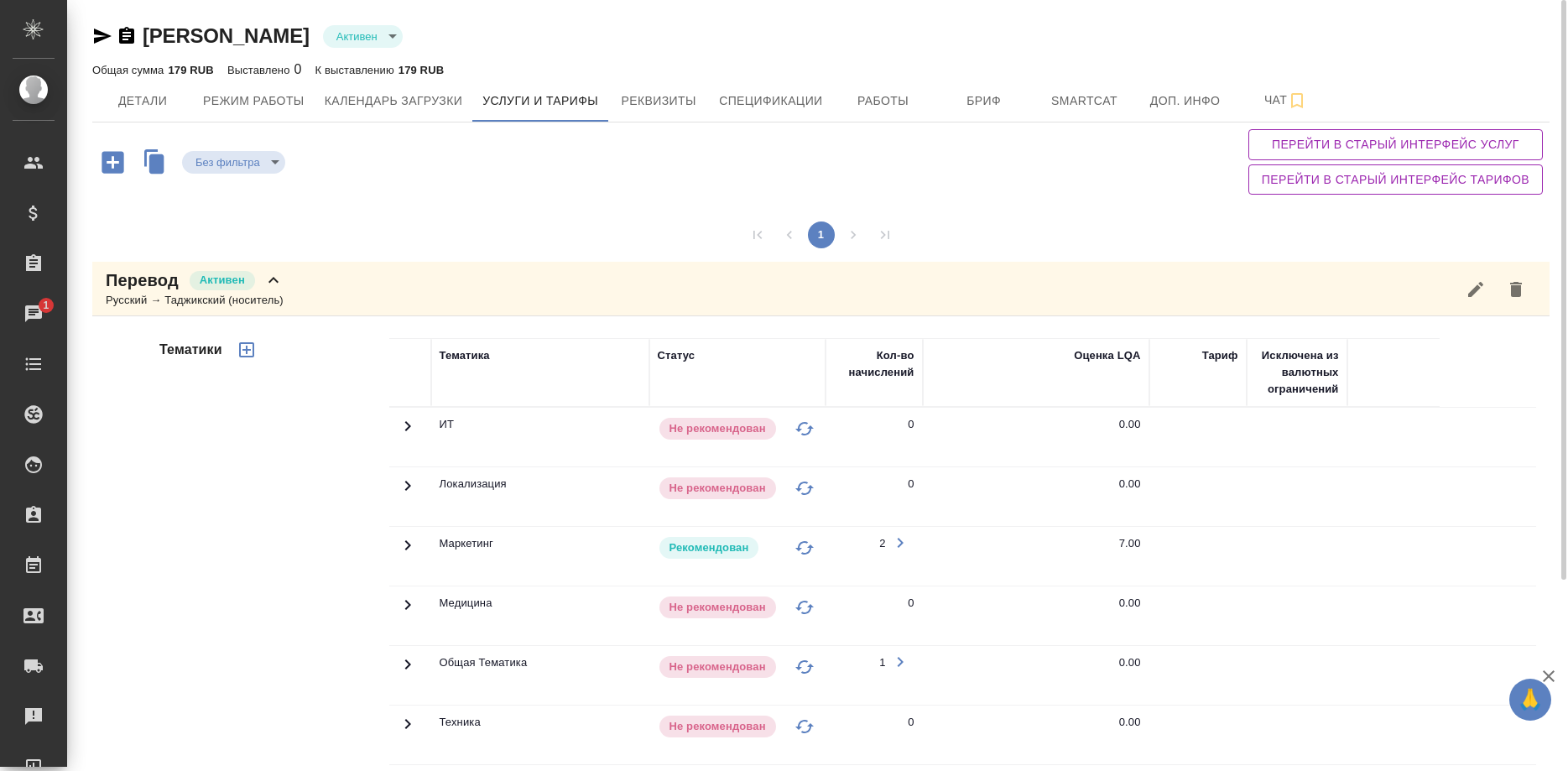
click at [95, 35] on icon "button" at bounding box center [102, 36] width 20 height 20
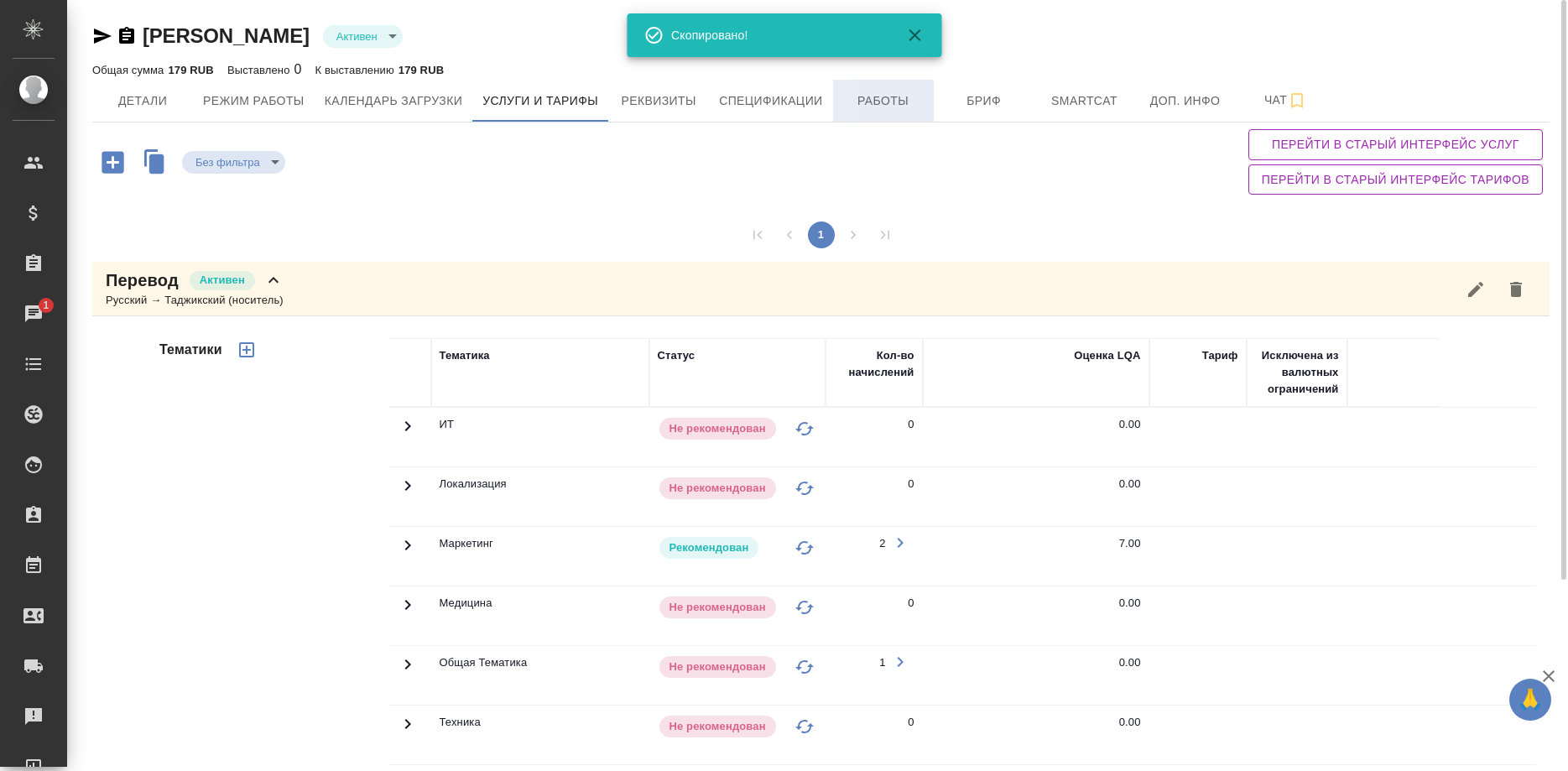
drag, startPoint x: 921, startPoint y: 95, endPoint x: 911, endPoint y: 95, distance: 10.0
click at [919, 95] on span "Работы" at bounding box center [883, 101] width 80 height 21
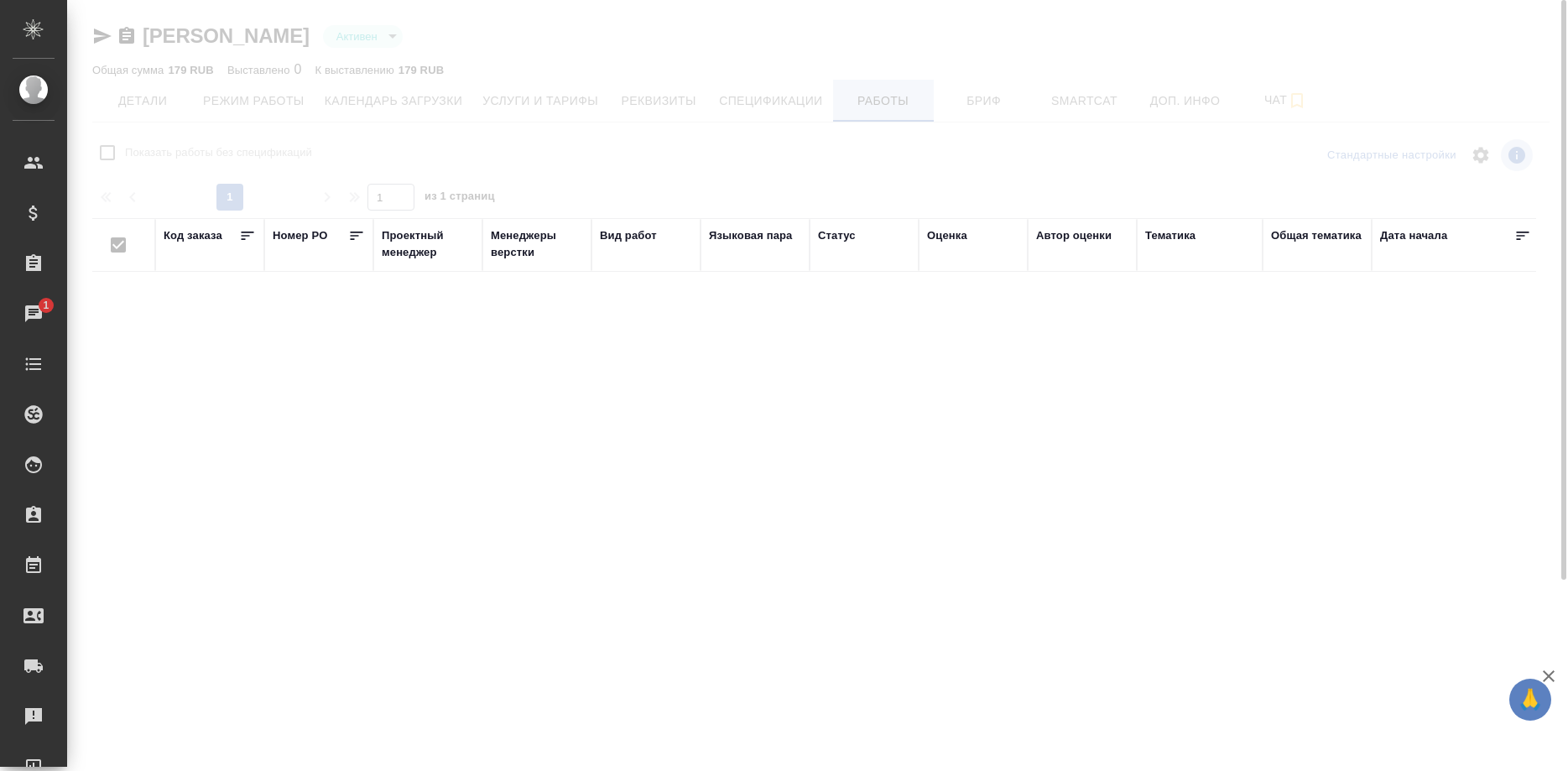
checkbox input "false"
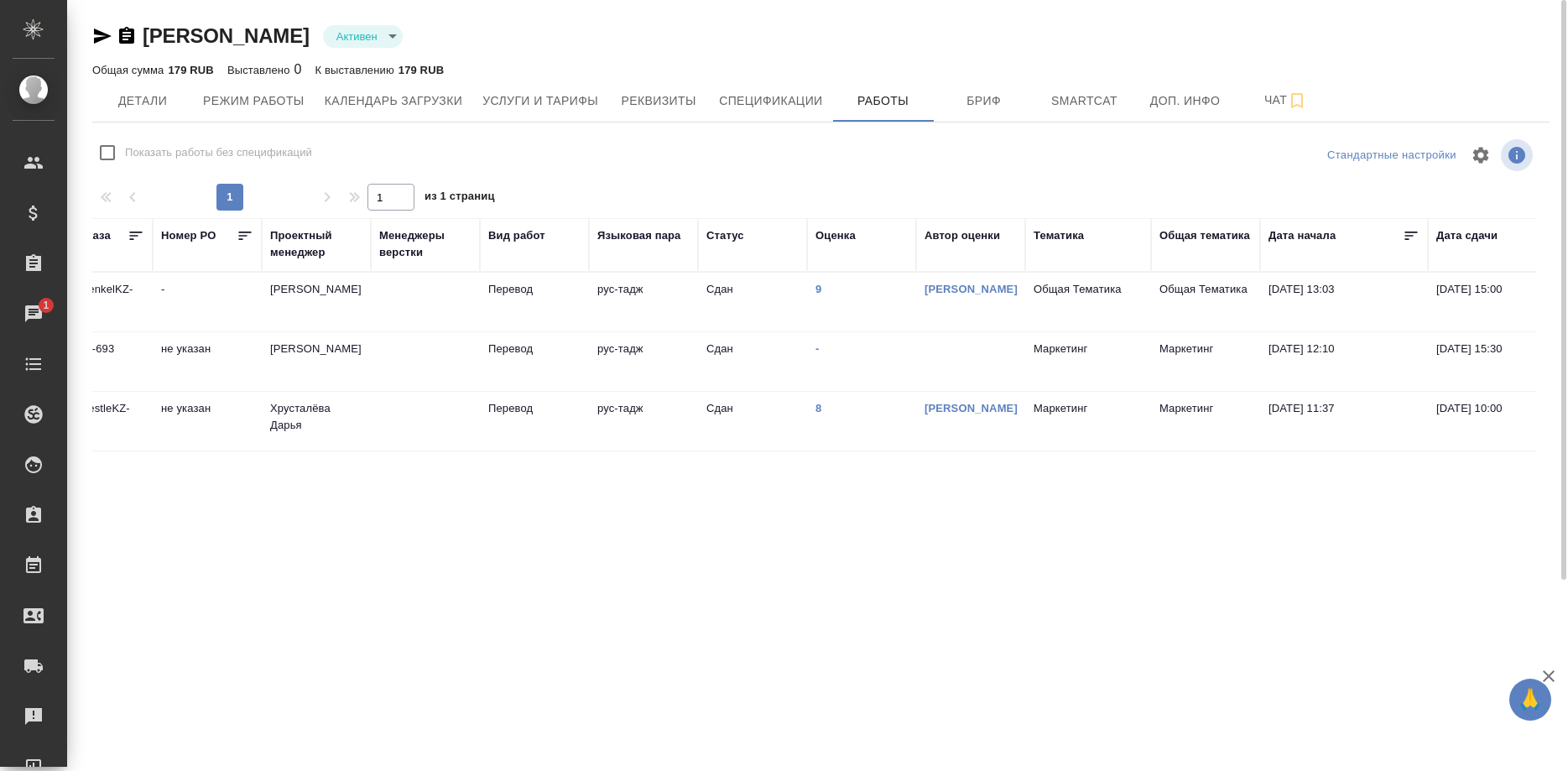
scroll to position [0, 110]
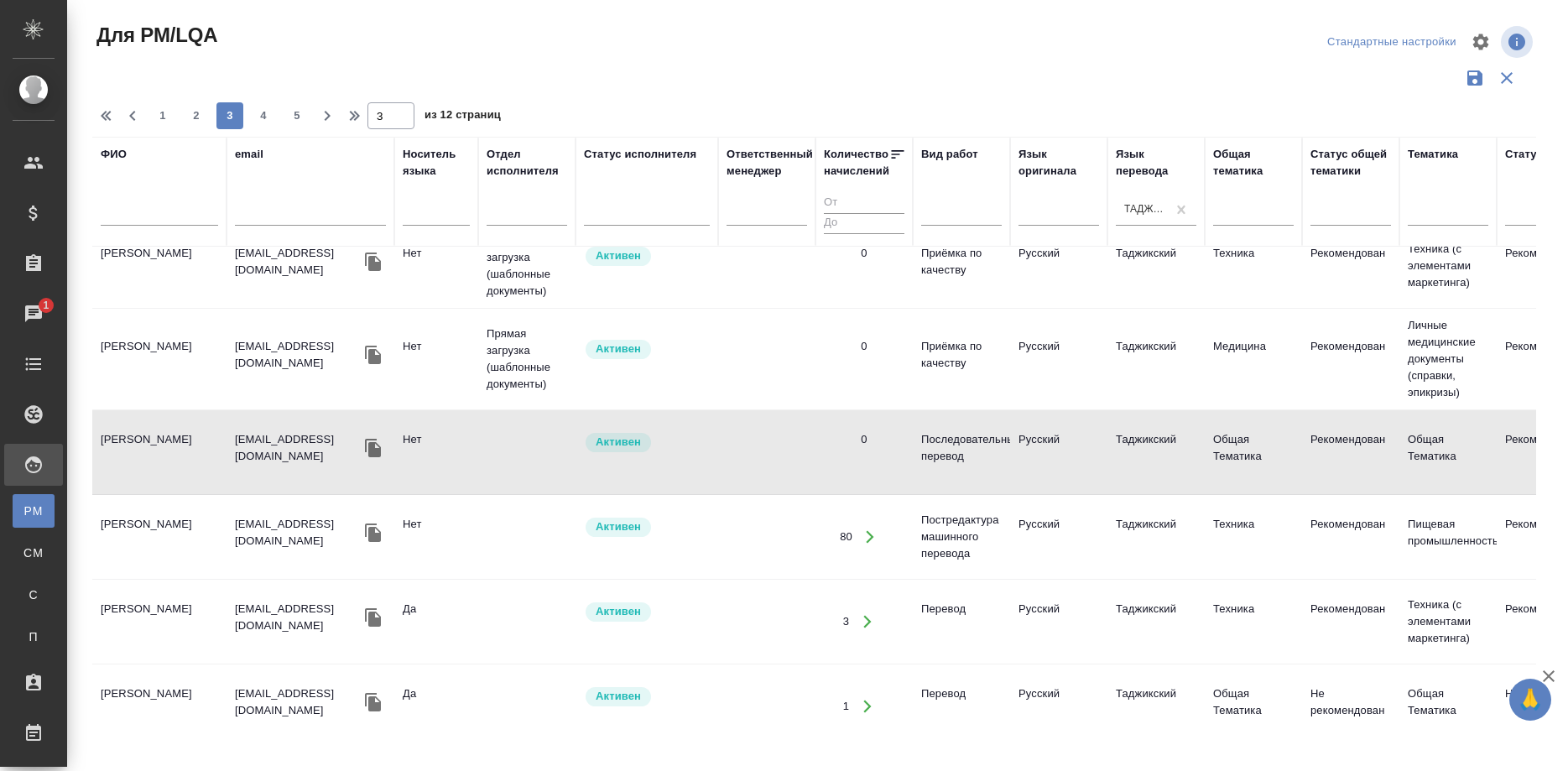
scroll to position [1675, 0]
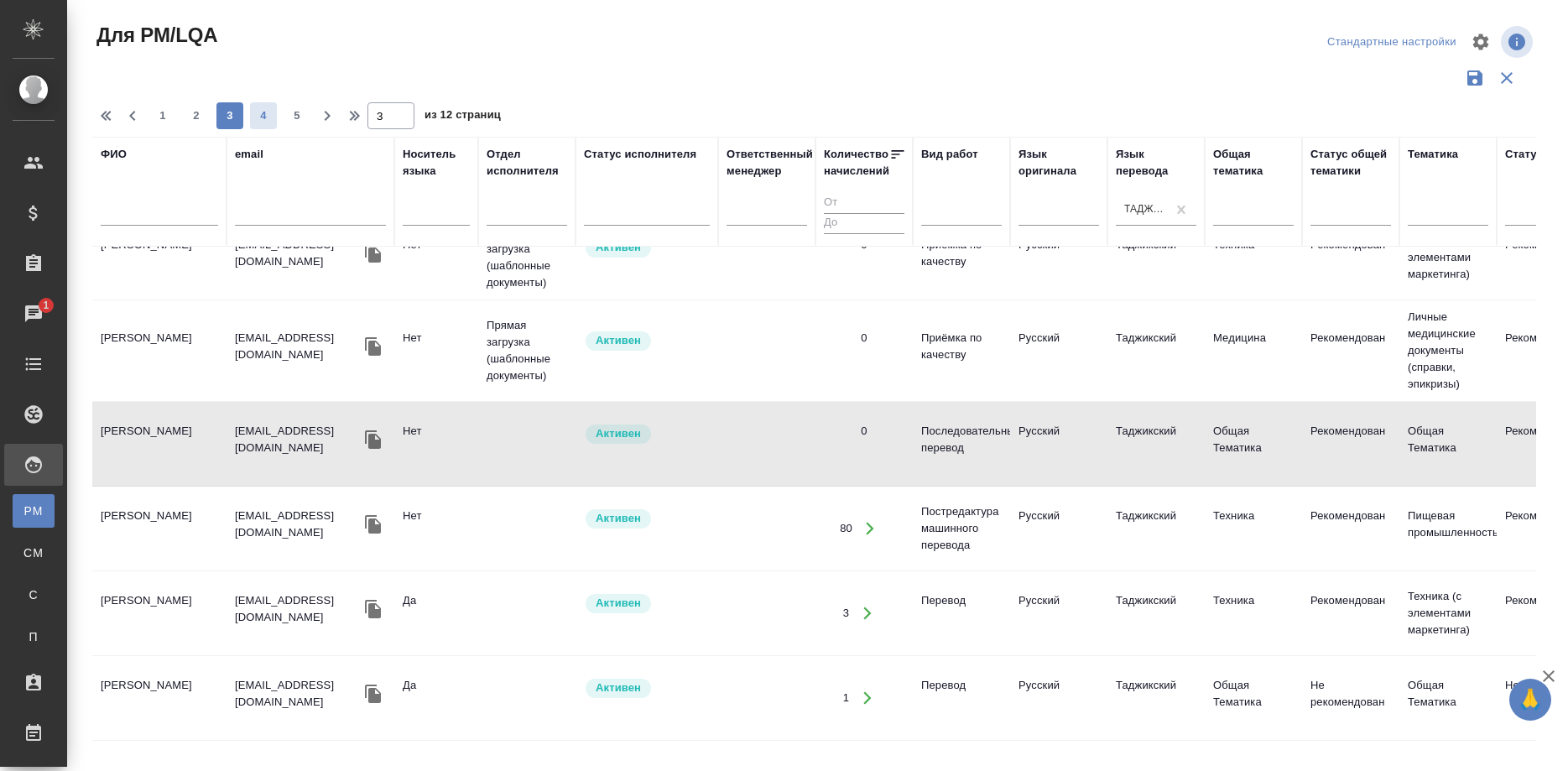
click at [257, 108] on span "4" at bounding box center [263, 116] width 26 height 17
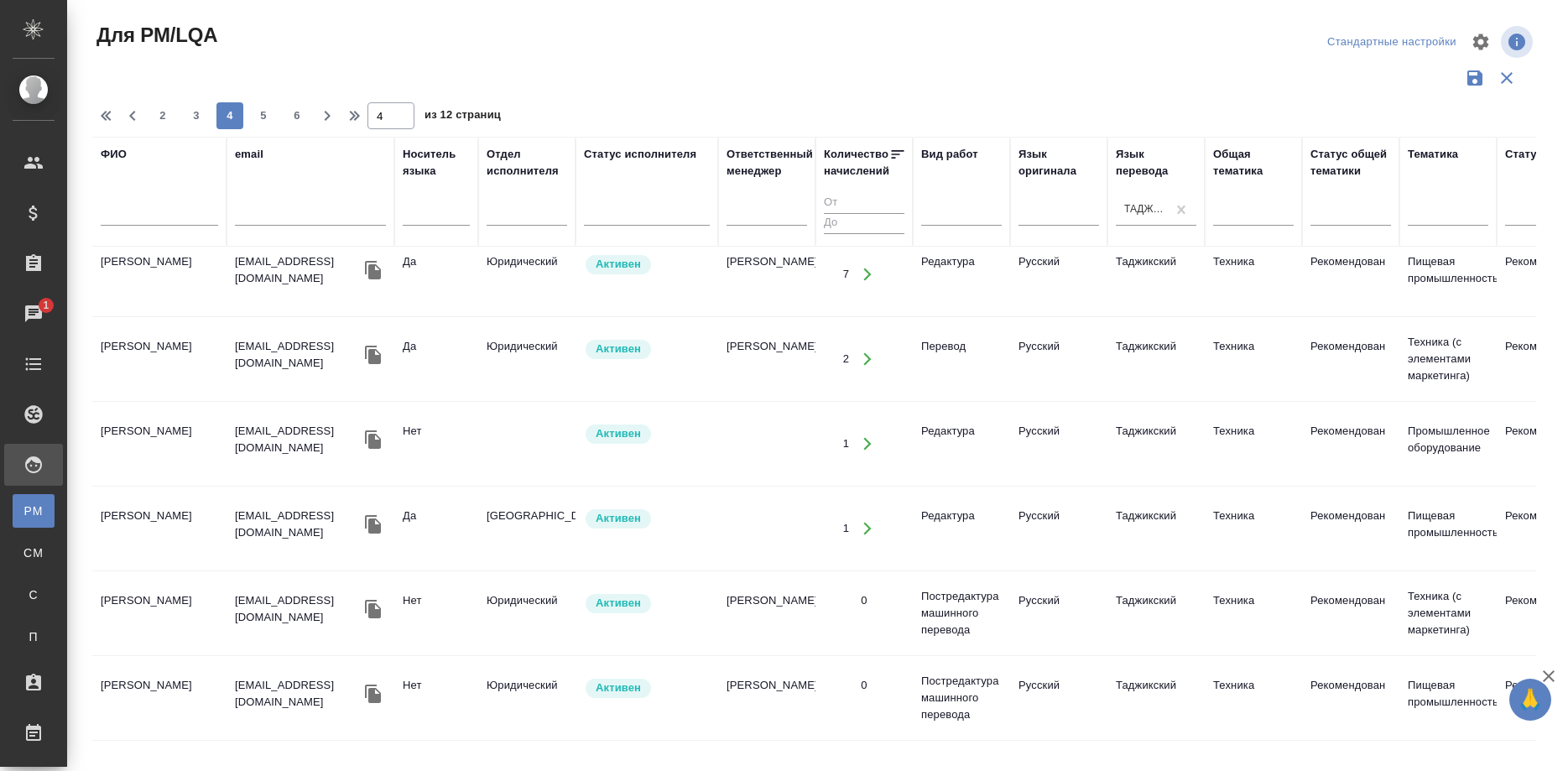
click at [249, 111] on div "2 3 4 5 6" at bounding box center [230, 115] width 168 height 26
click at [254, 111] on span "5" at bounding box center [263, 116] width 26 height 17
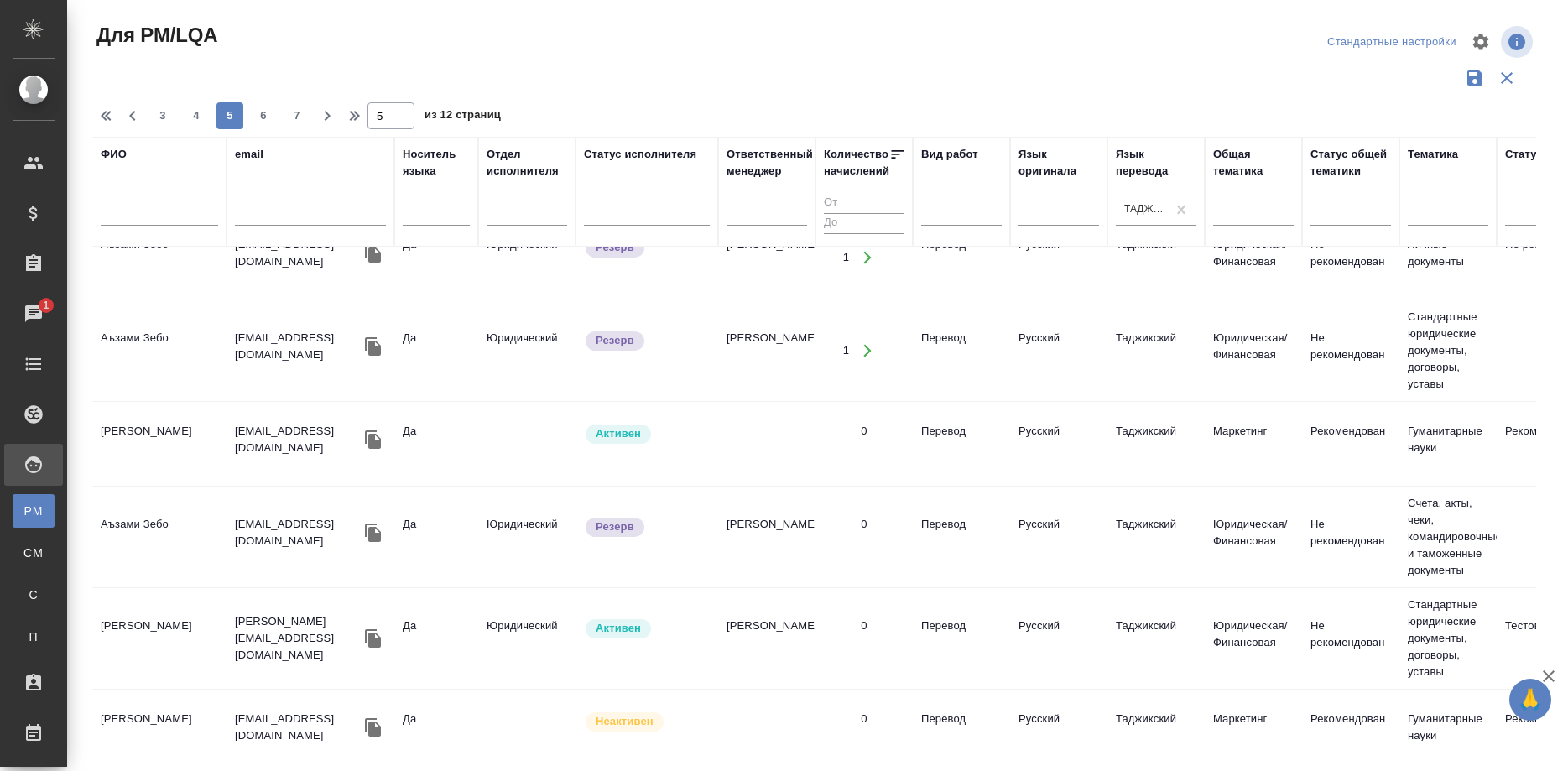
click at [147, 327] on td "Аъзами Зебо" at bounding box center [159, 350] width 134 height 59
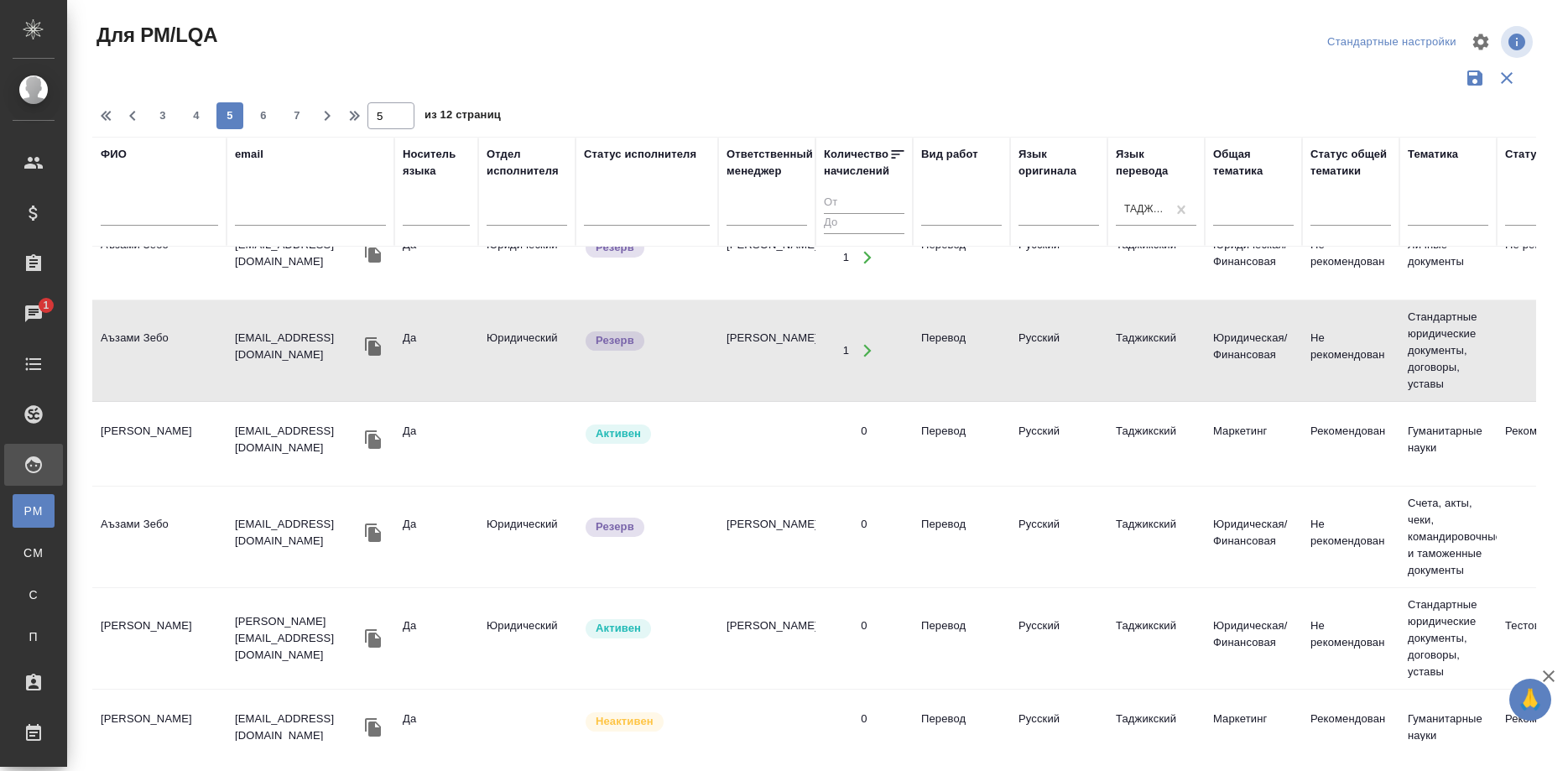
click at [147, 327] on td "Аъзами Зебо" at bounding box center [159, 350] width 134 height 59
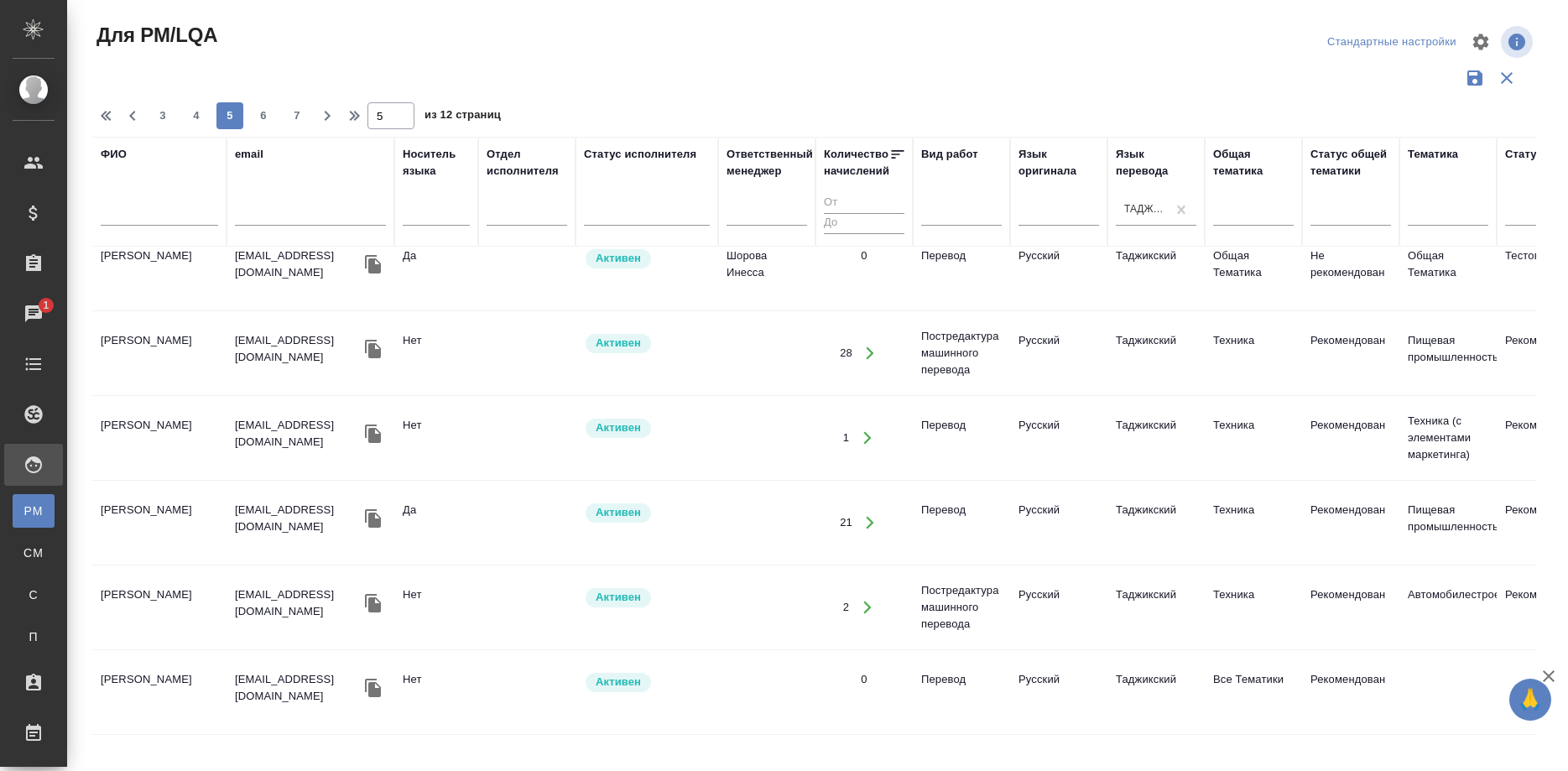
scroll to position [0, 0]
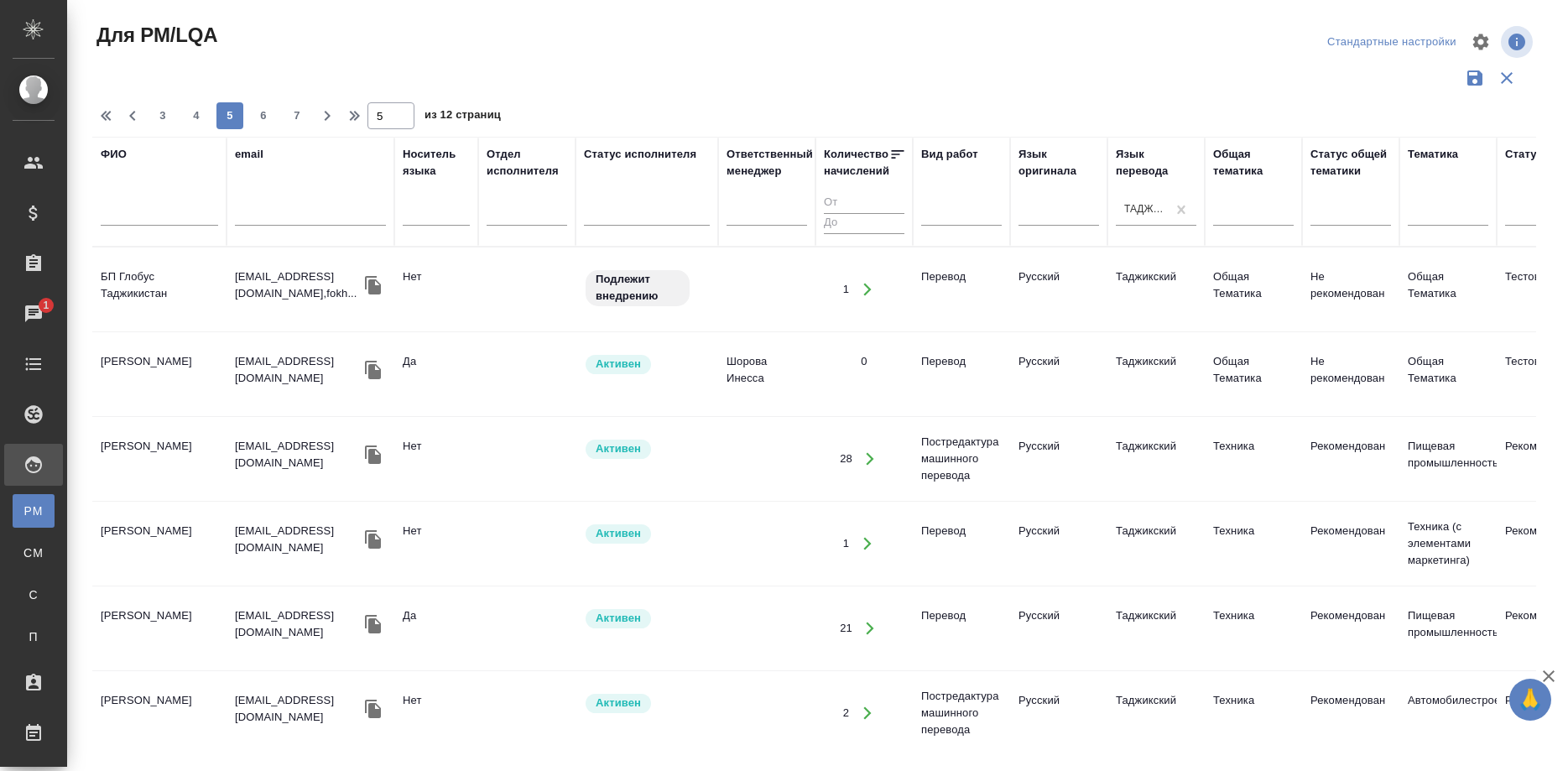
click at [139, 284] on td "БП Глобус Таджикистан" at bounding box center [159, 289] width 134 height 59
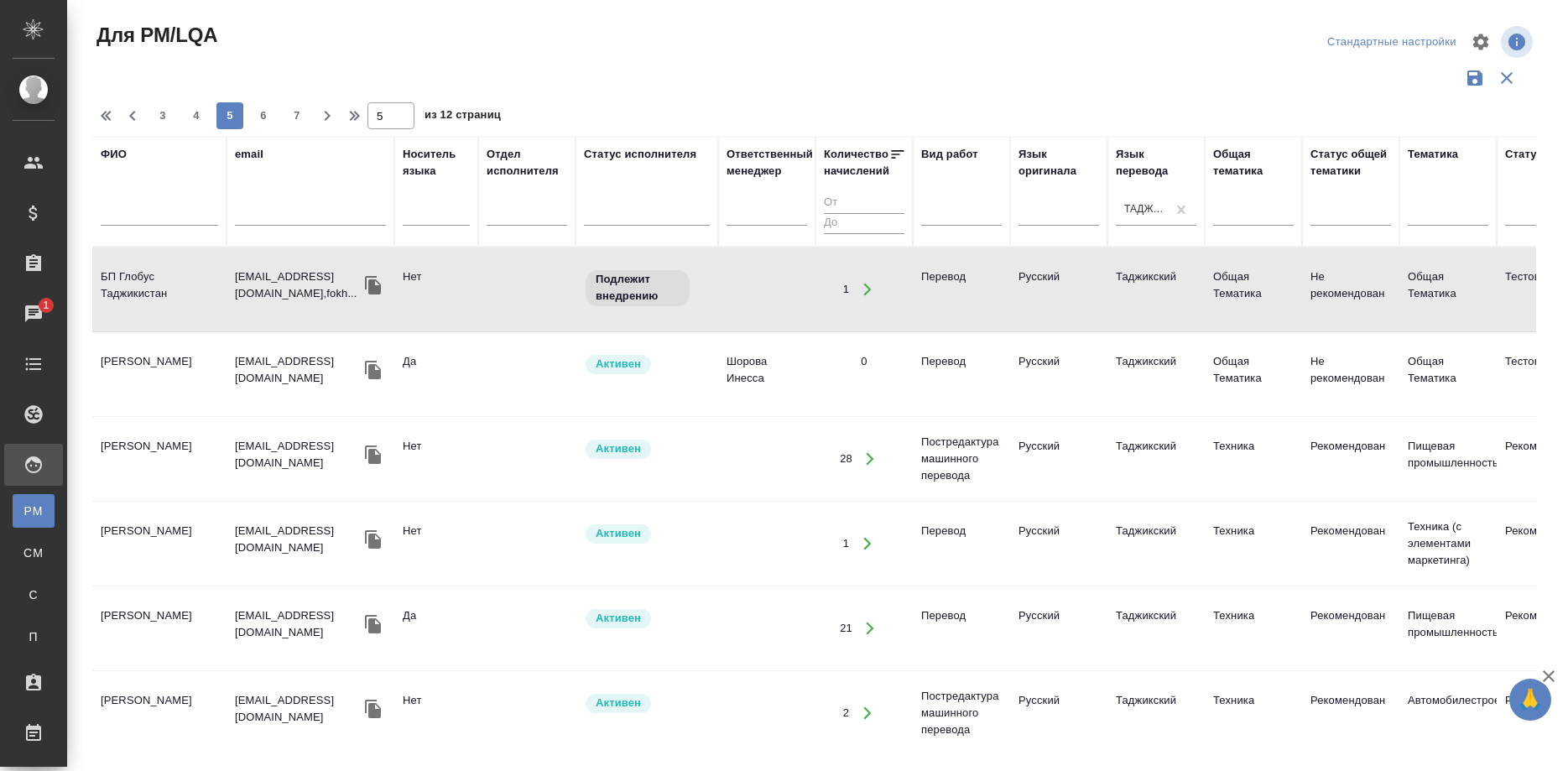
click at [139, 284] on td "БП Глобус Таджикистан" at bounding box center [159, 289] width 134 height 59
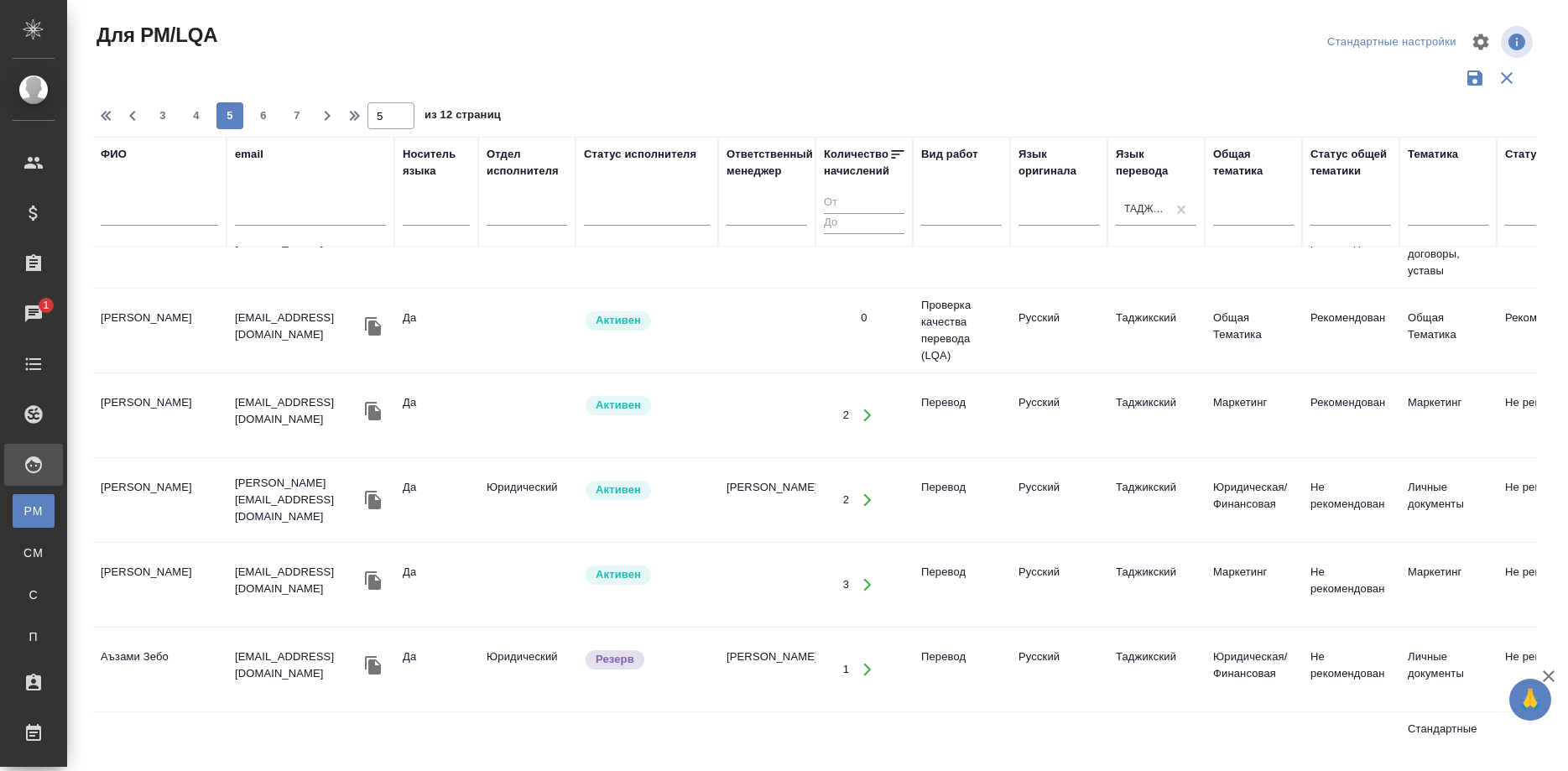
scroll to position [1370, 0]
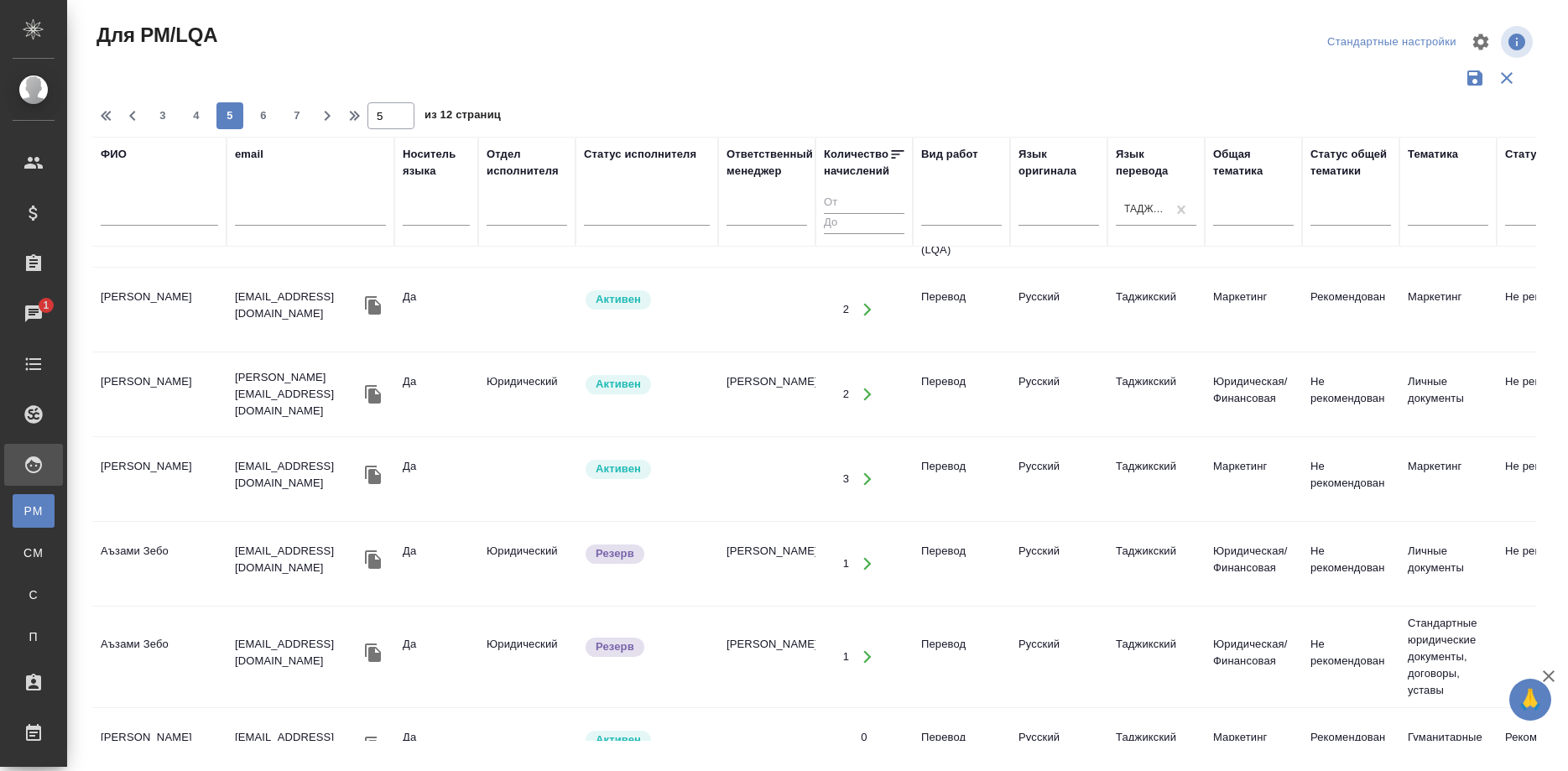
click at [130, 399] on td "[PERSON_NAME]" at bounding box center [159, 394] width 134 height 59
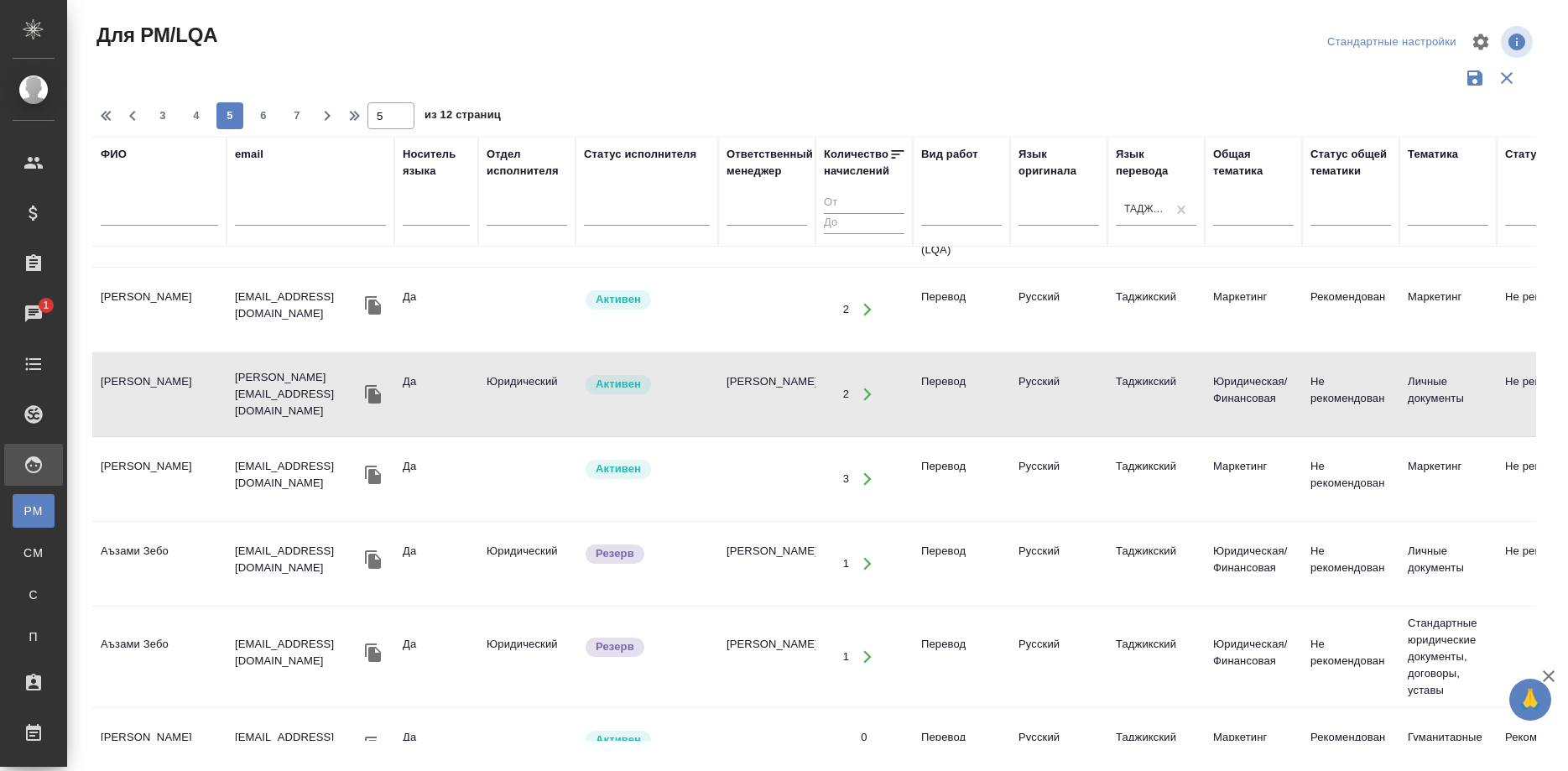
click at [130, 399] on td "[PERSON_NAME]" at bounding box center [159, 394] width 134 height 59
click at [123, 471] on td "Бобоев Бахтиёр Абдурахмонович" at bounding box center [159, 479] width 134 height 59
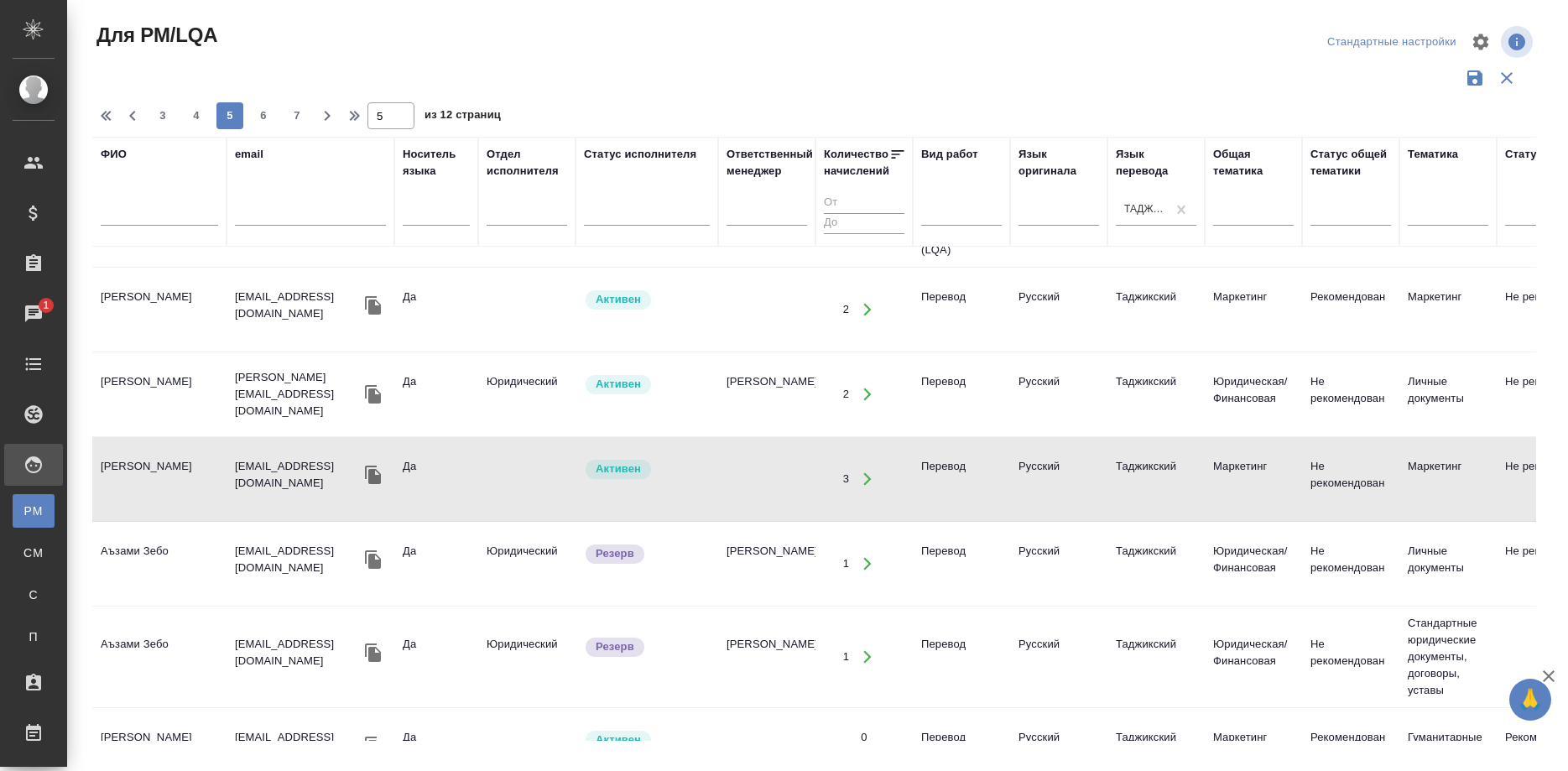
click at [123, 471] on td "Бобоев Бахтиёр Абдурахмонович" at bounding box center [159, 479] width 134 height 59
click at [152, 395] on td "[PERSON_NAME]" at bounding box center [159, 394] width 134 height 59
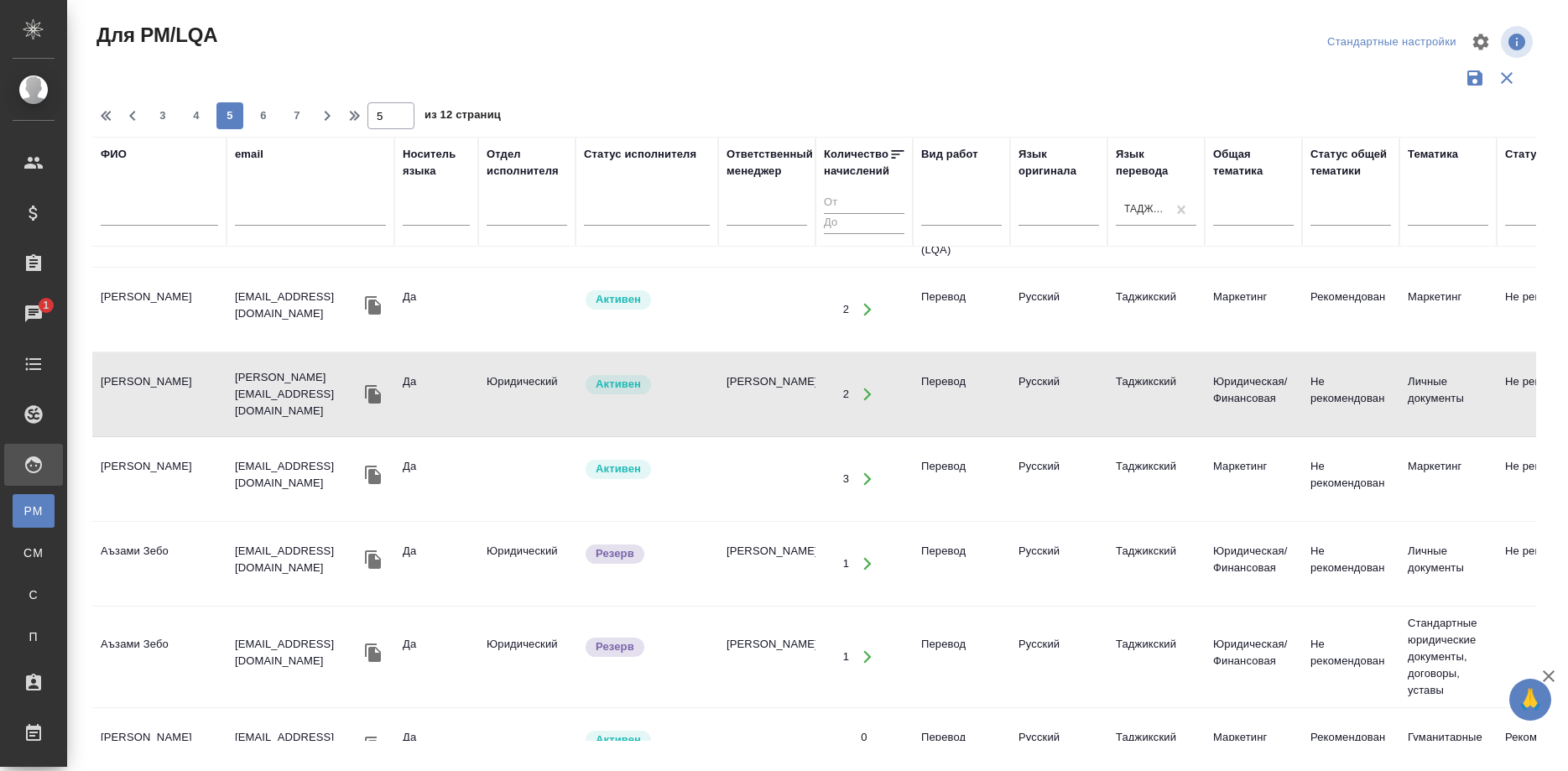
click at [152, 395] on td "[PERSON_NAME]" at bounding box center [159, 394] width 134 height 59
click at [142, 473] on td "Бобоев Бахтиёр Абдурахмонович" at bounding box center [159, 479] width 134 height 59
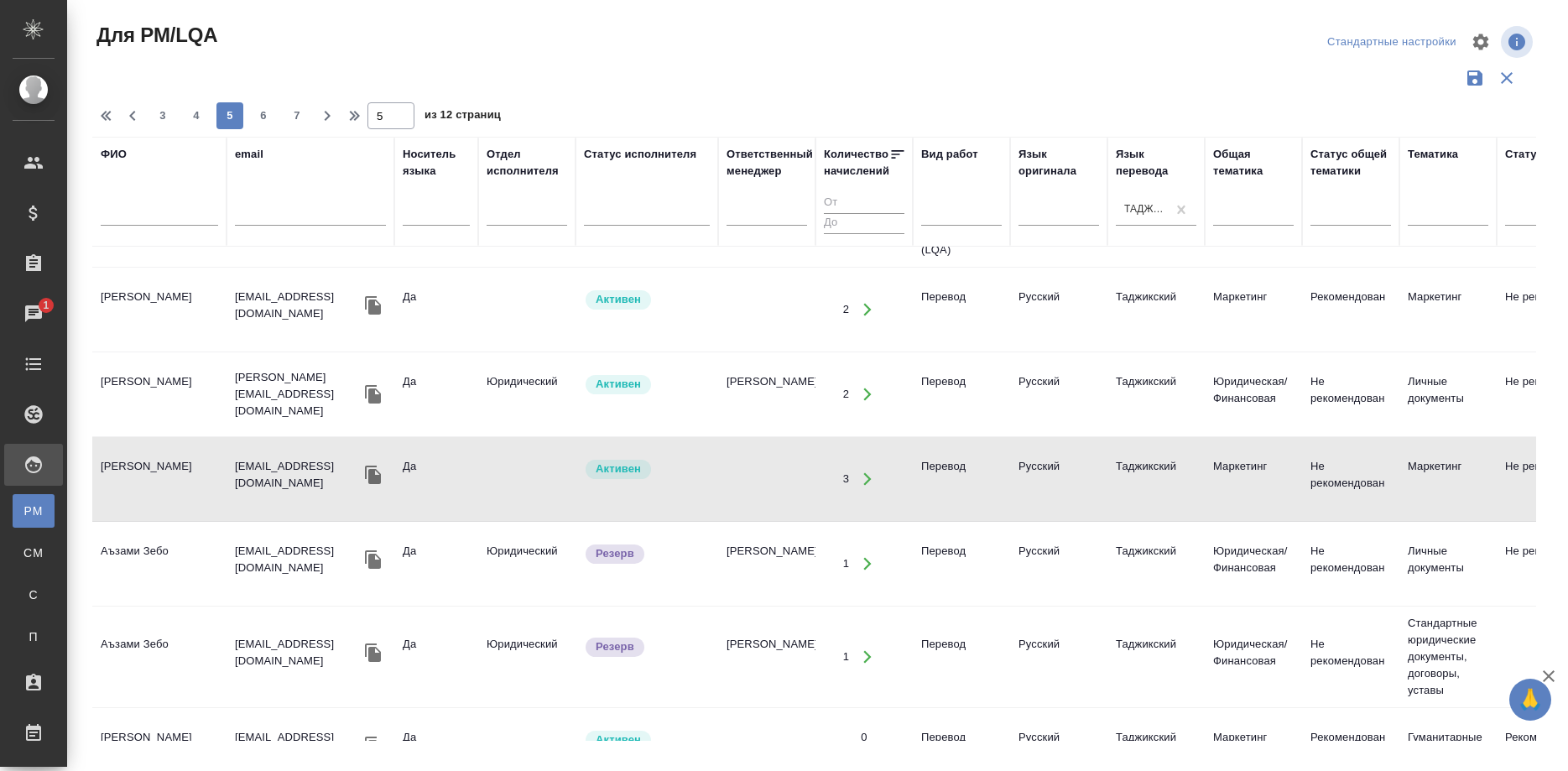
click at [142, 473] on td "Бобоев Бахтиёр Абдурахмонович" at bounding box center [159, 479] width 134 height 59
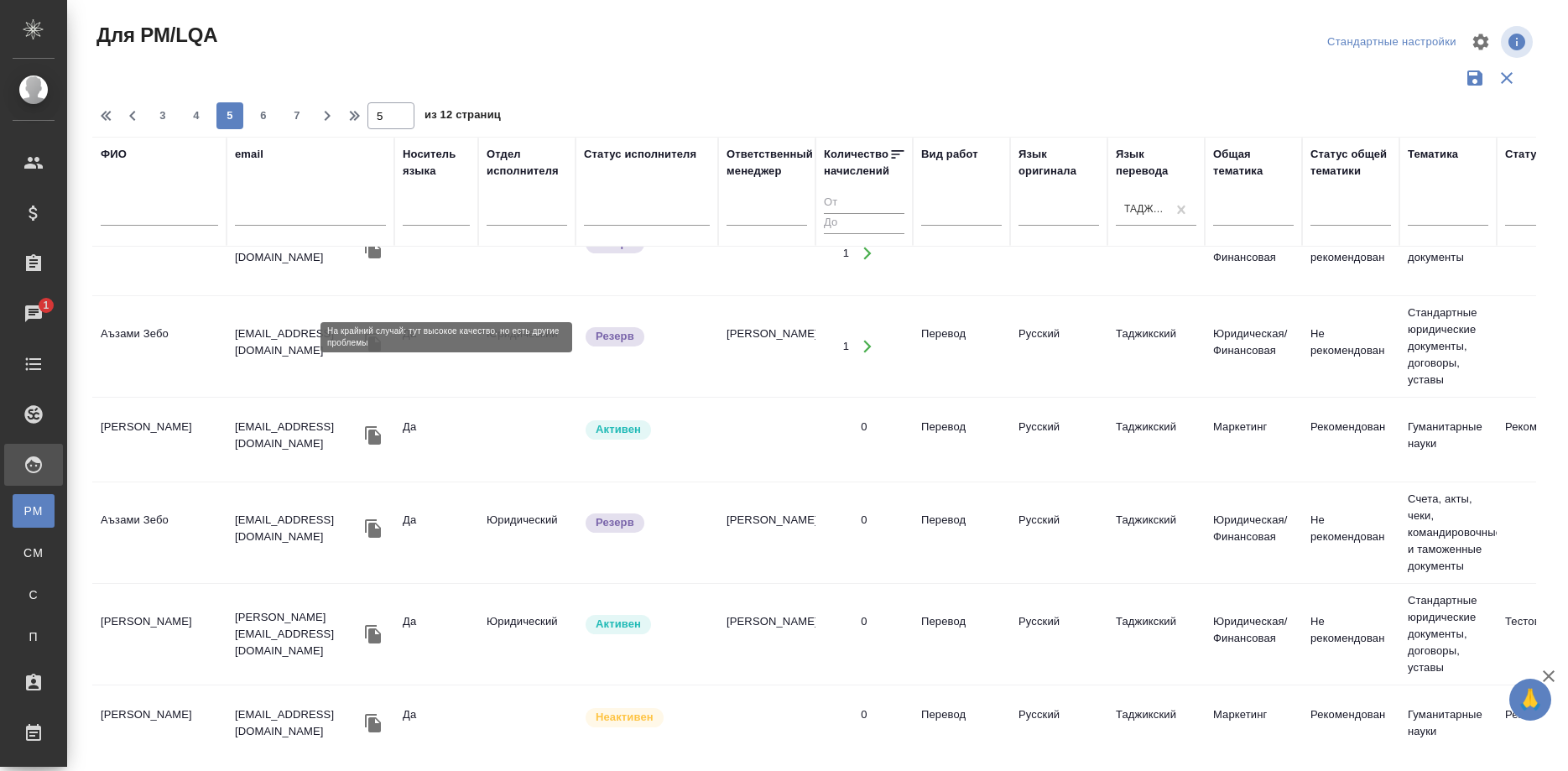
scroll to position [1709, 0]
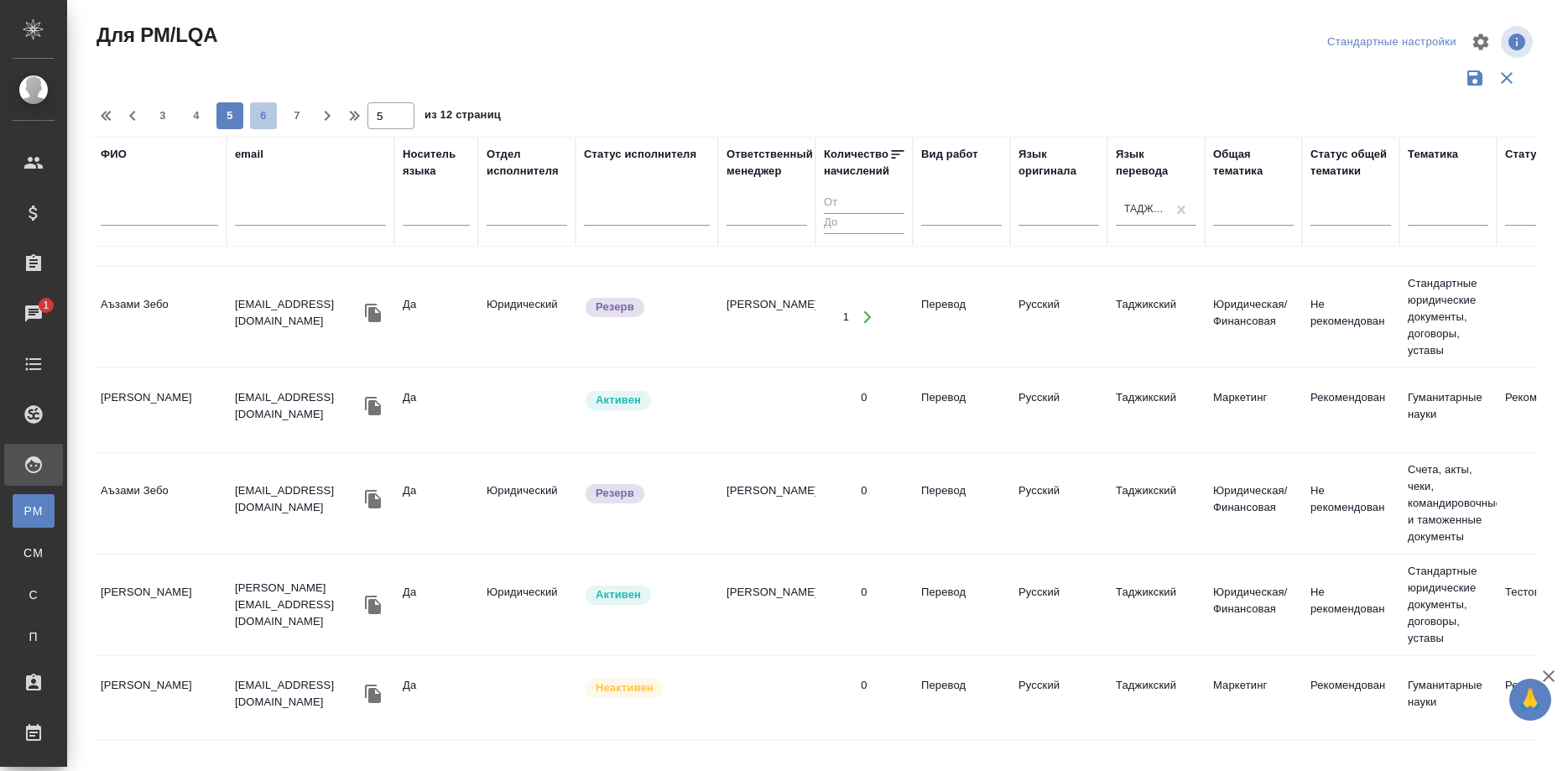
click at [258, 114] on span "6" at bounding box center [263, 116] width 26 height 17
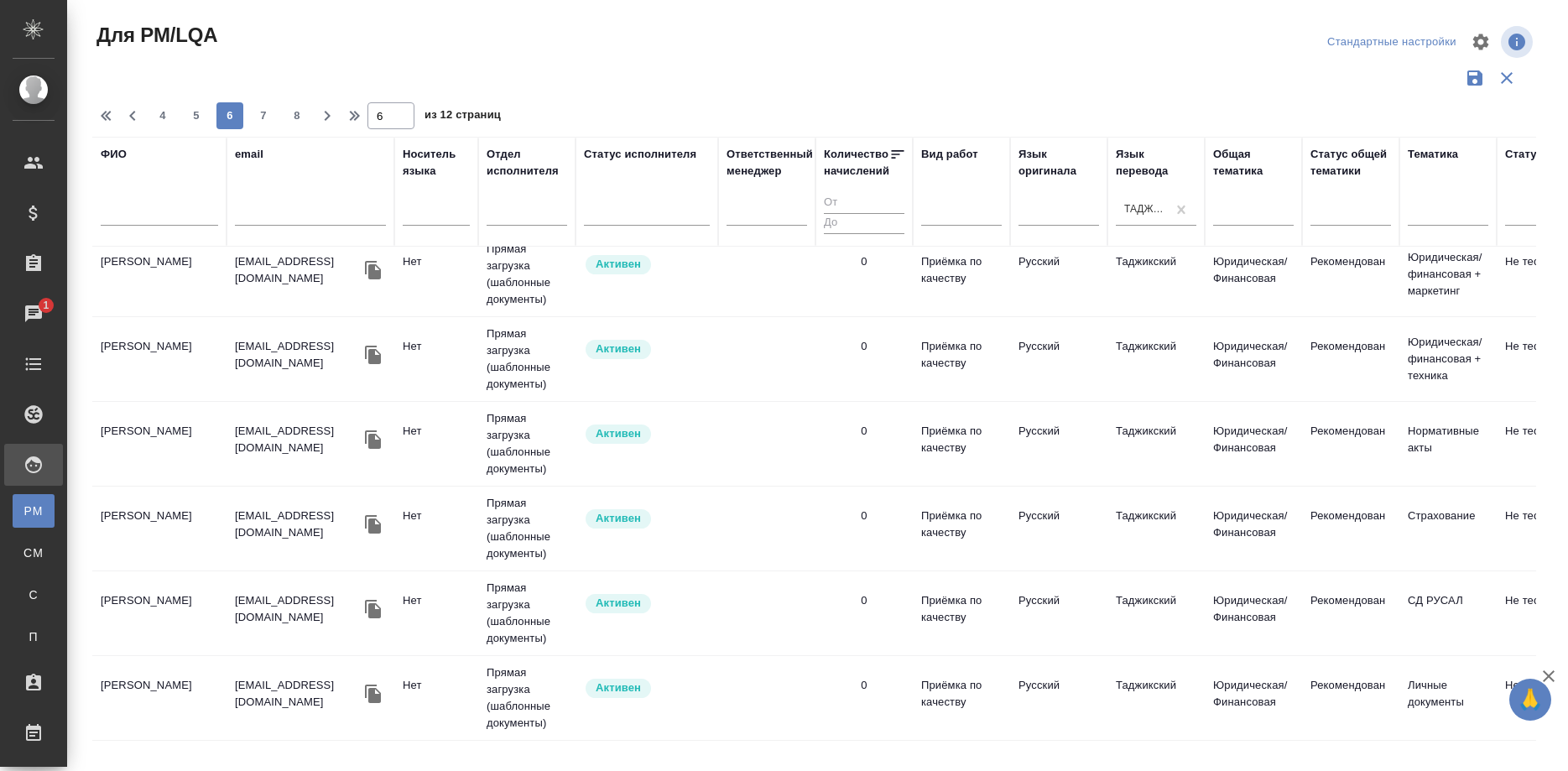
scroll to position [1633, 0]
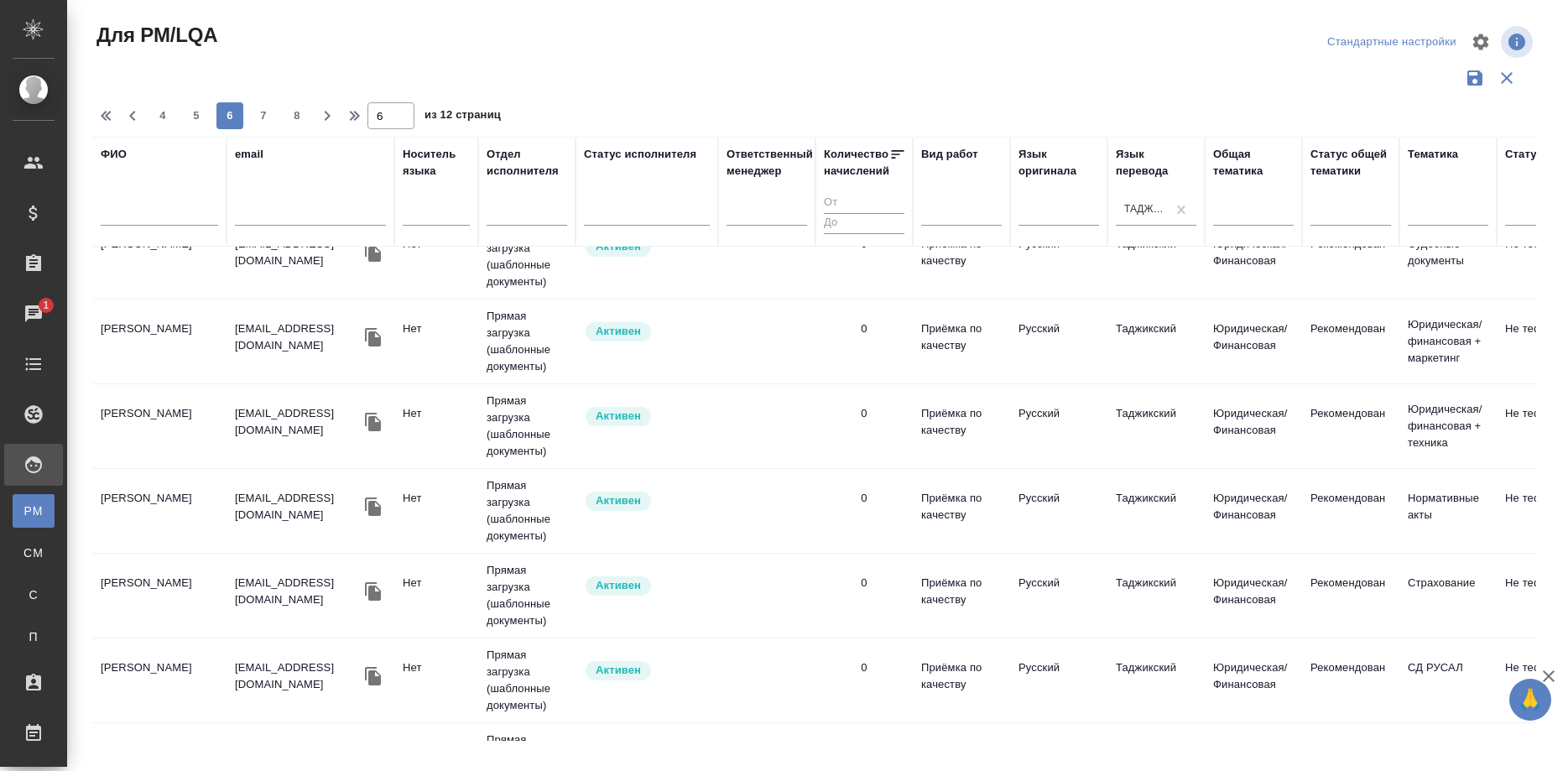
click at [243, 114] on div "4 5 6 7 8" at bounding box center [230, 115] width 168 height 26
click at [251, 118] on span "7" at bounding box center [263, 116] width 26 height 17
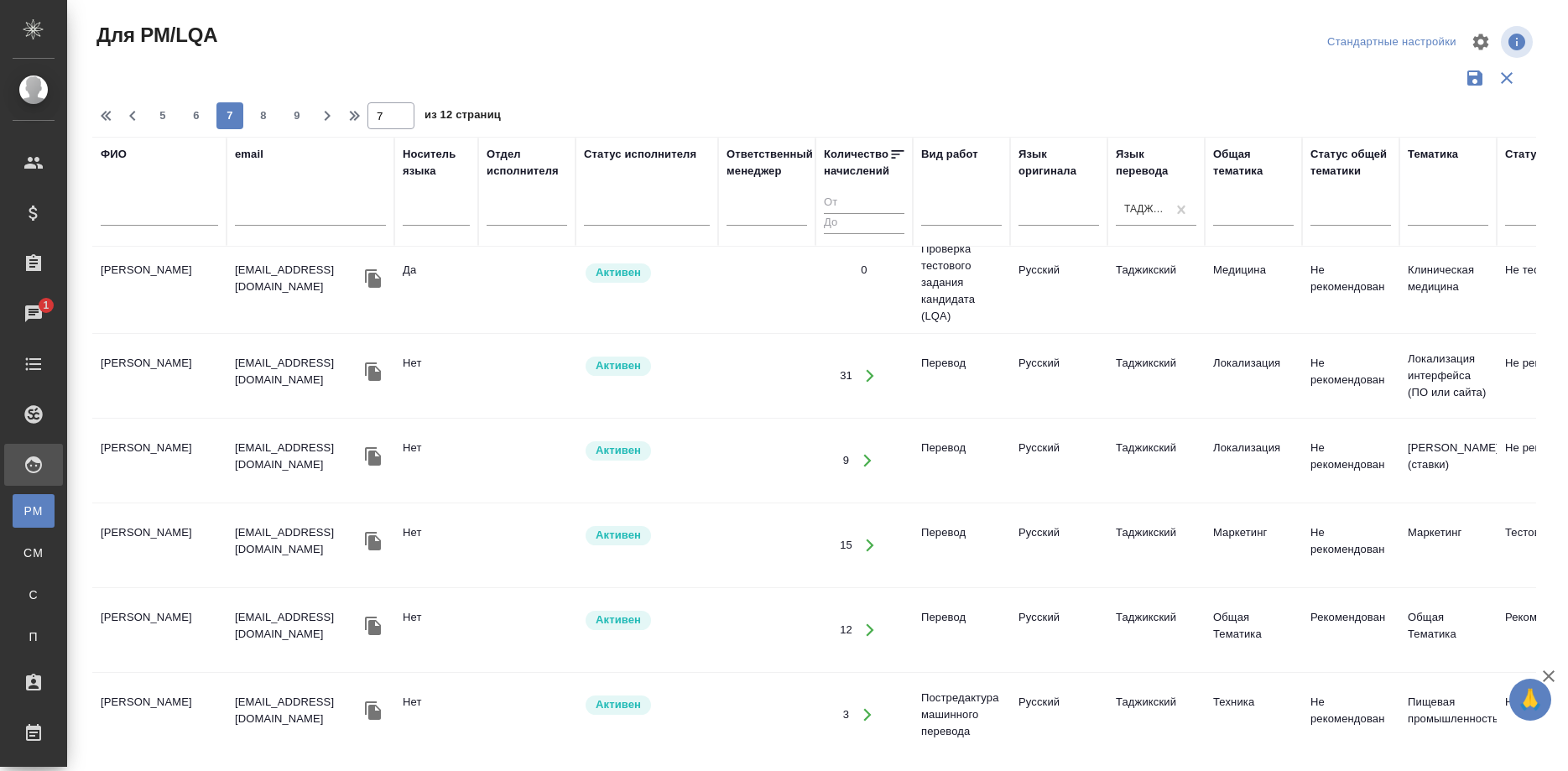
scroll to position [1675, 0]
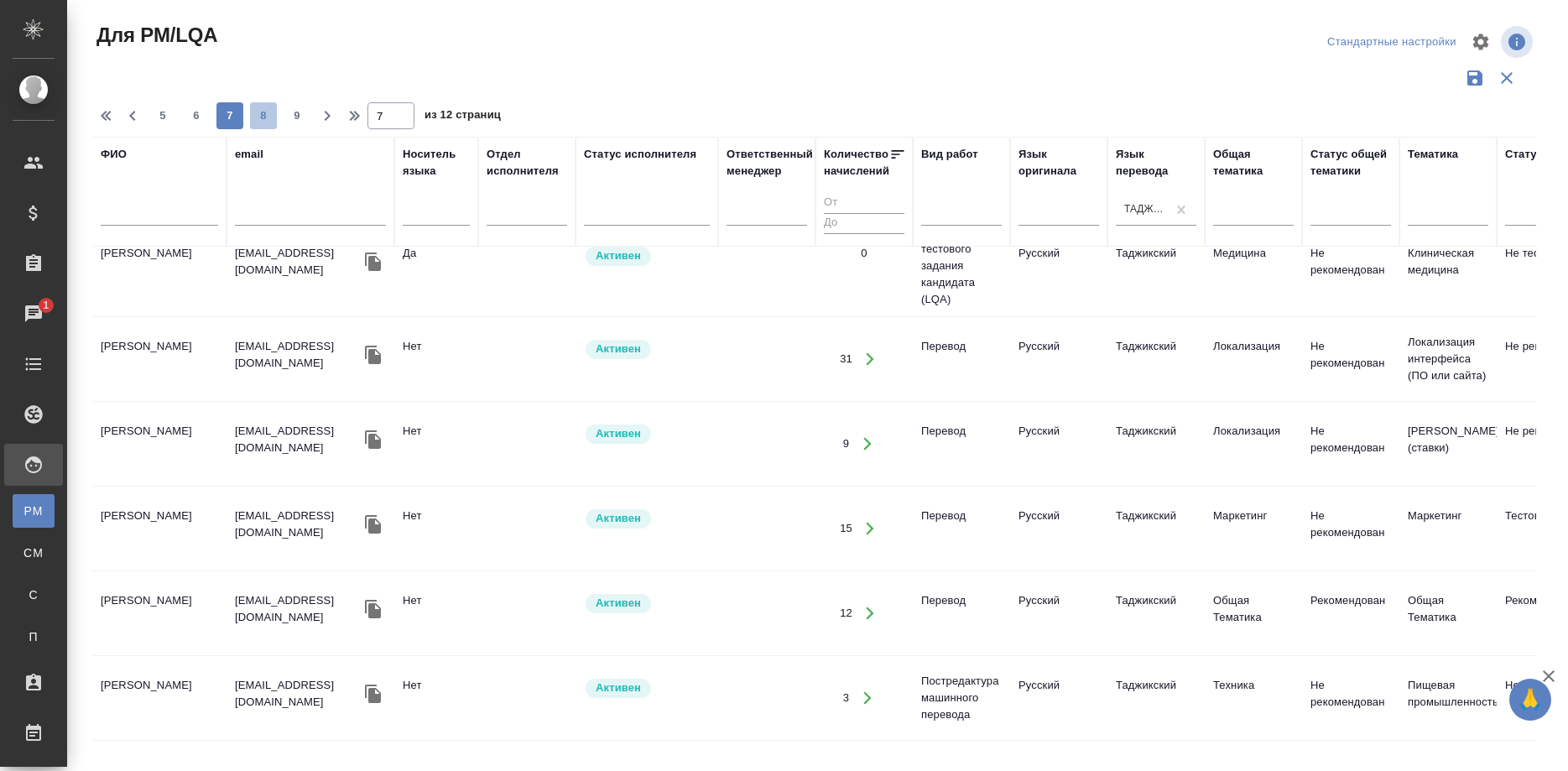
click at [259, 114] on span "8" at bounding box center [263, 116] width 26 height 17
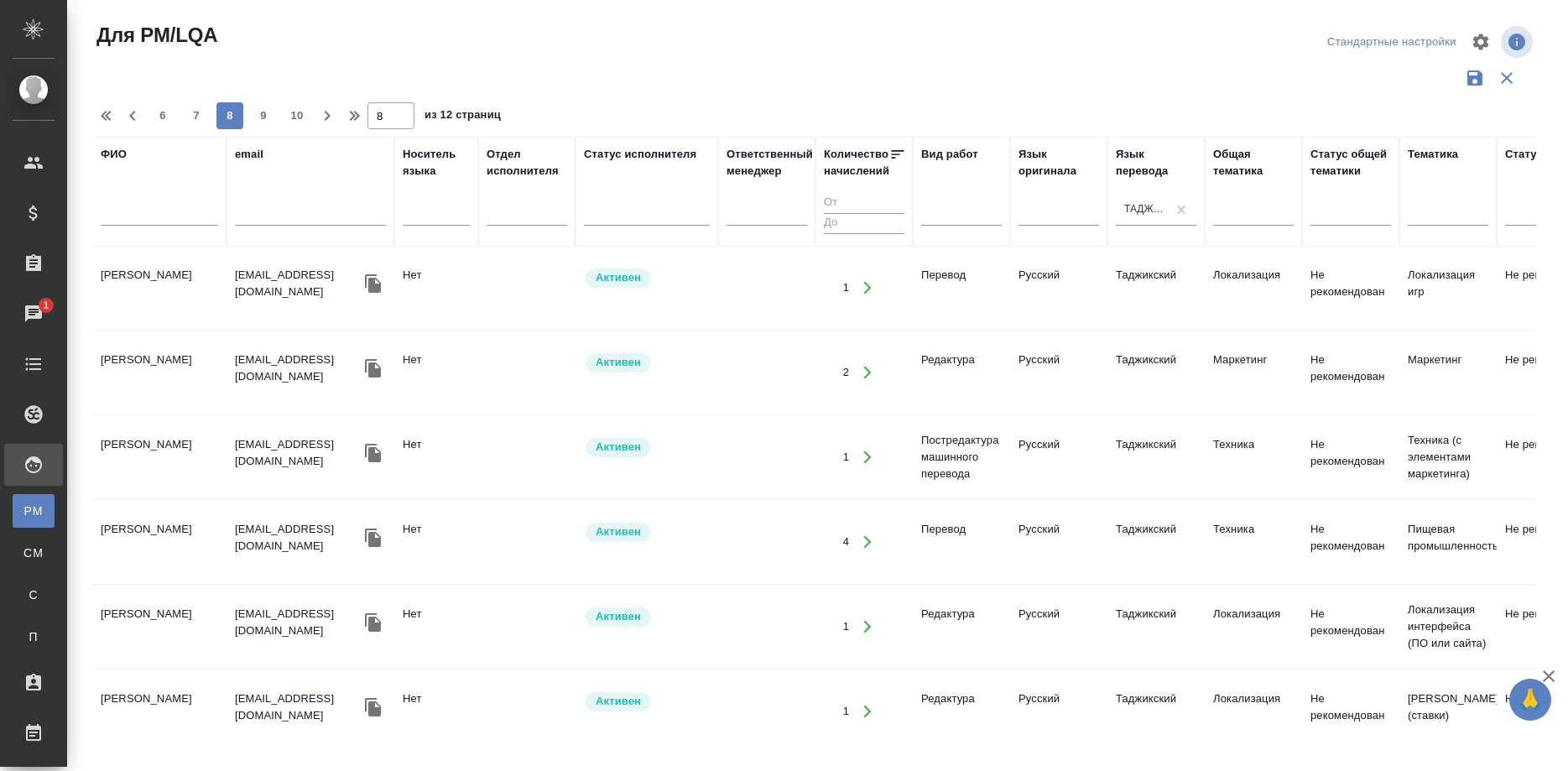
scroll to position [0, 0]
click at [253, 111] on span "9" at bounding box center [263, 116] width 26 height 17
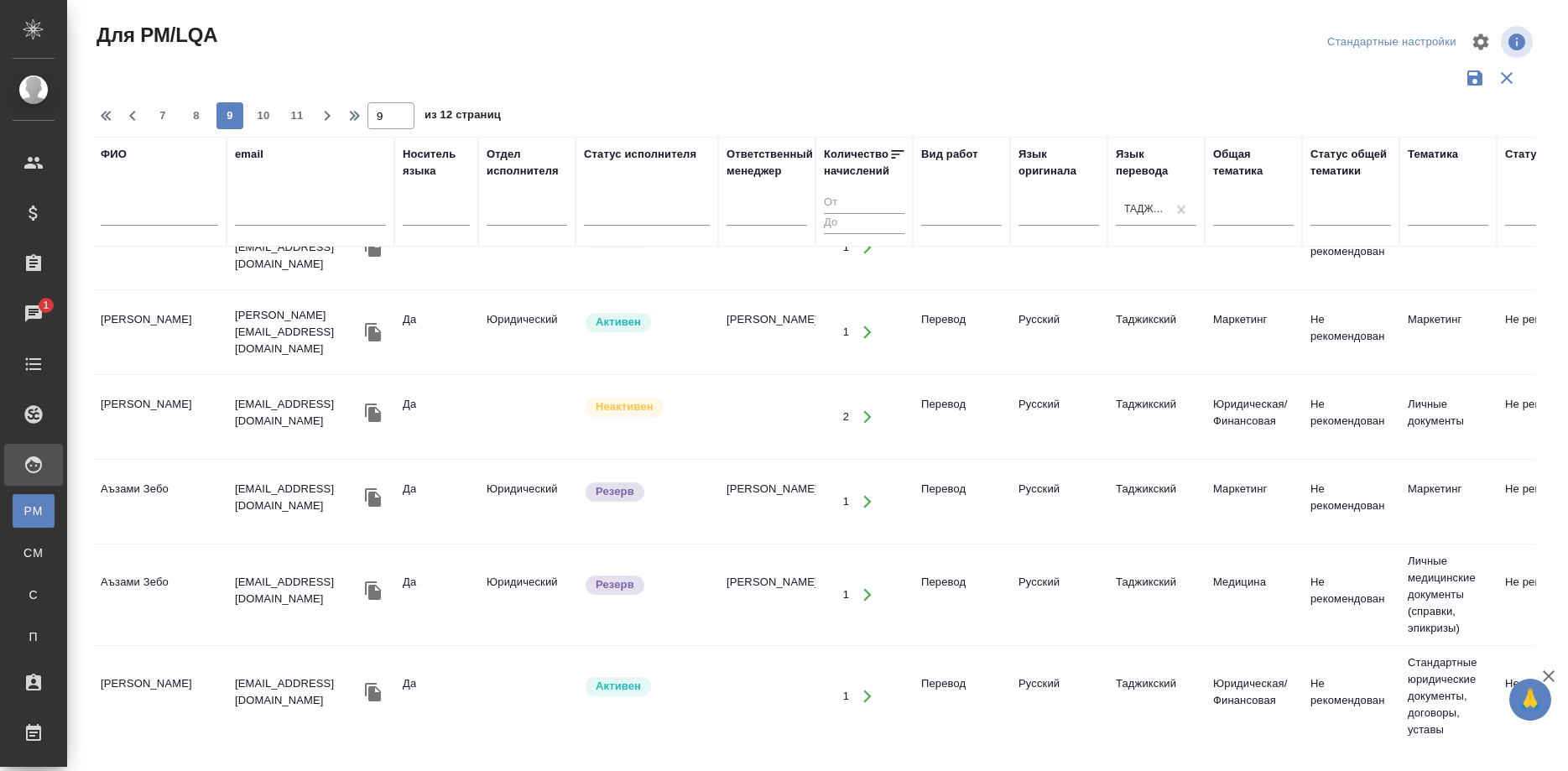
scroll to position [1776, 0]
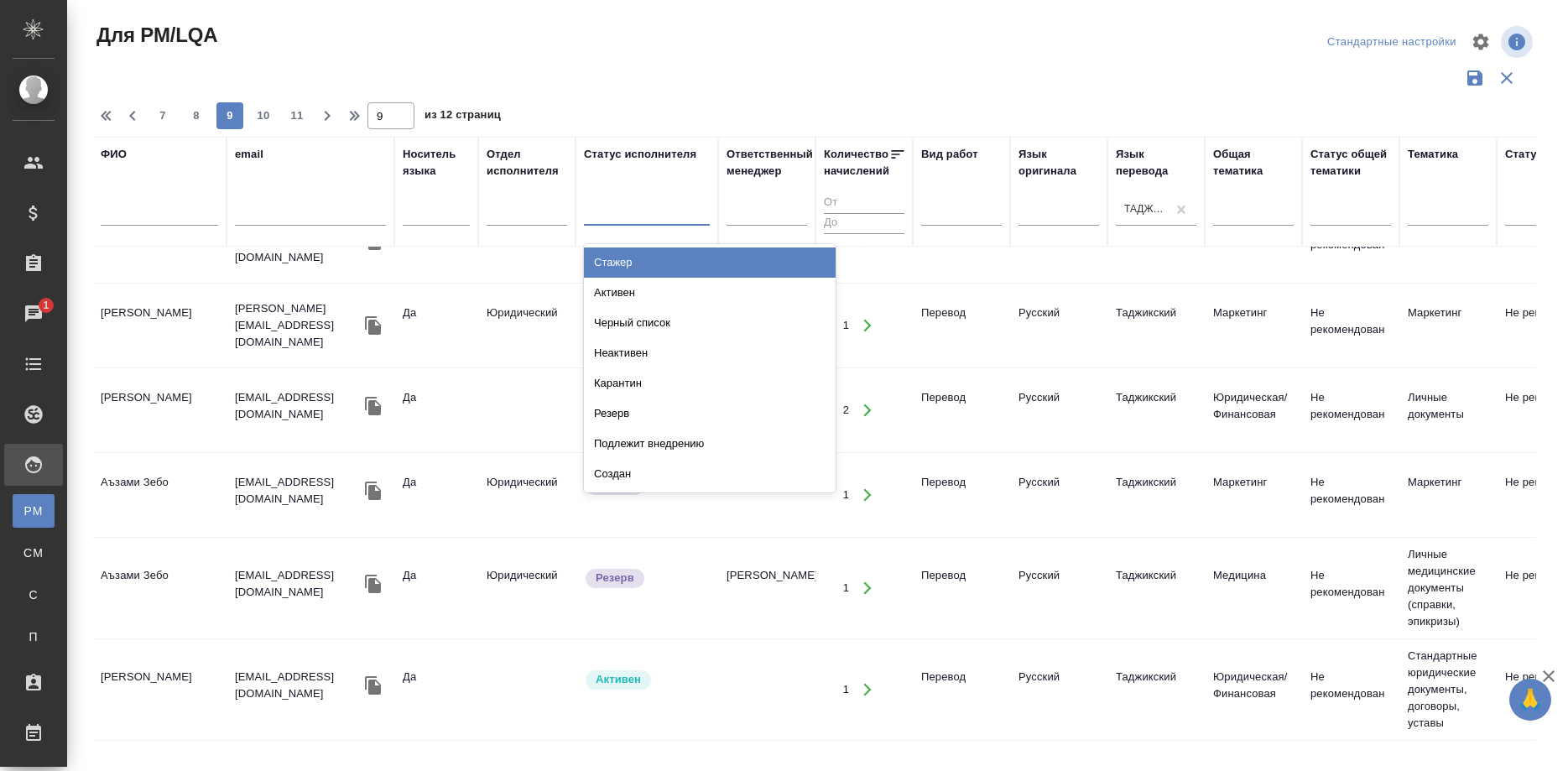
click at [593, 206] on input "text" at bounding box center [593, 209] width 2 height 12
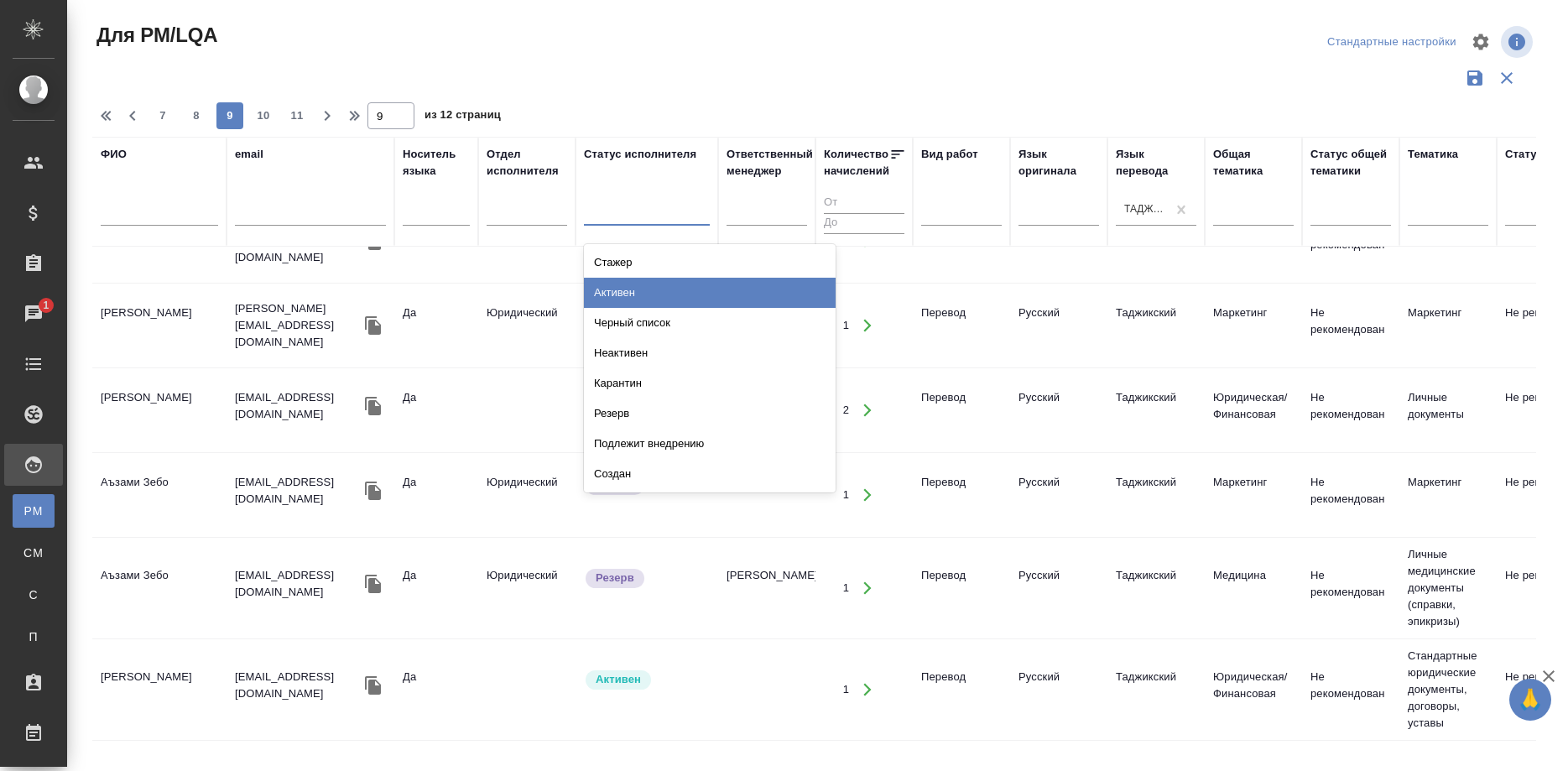
click at [600, 290] on div "Активен" at bounding box center [709, 292] width 252 height 30
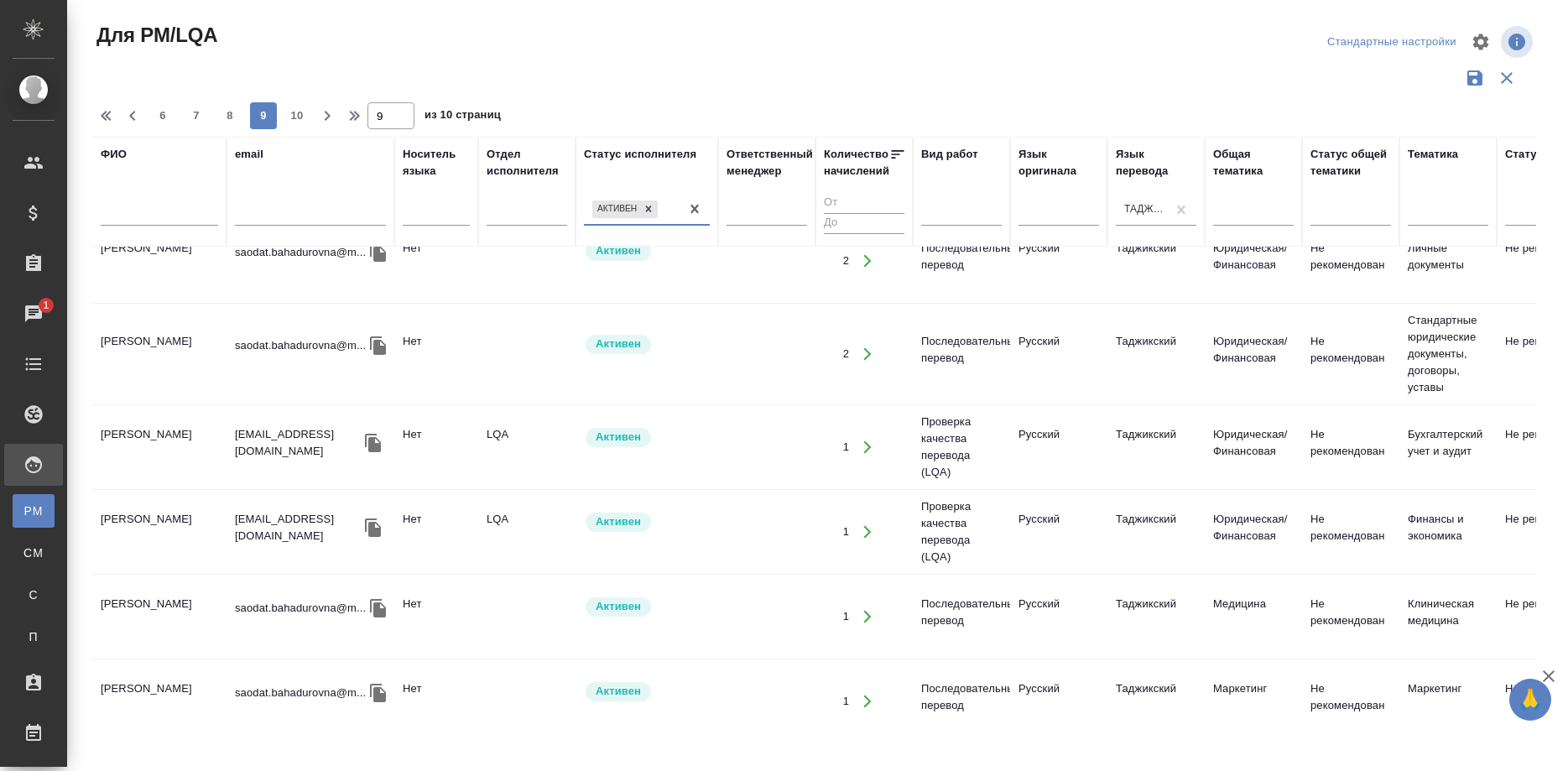
scroll to position [1692, 0]
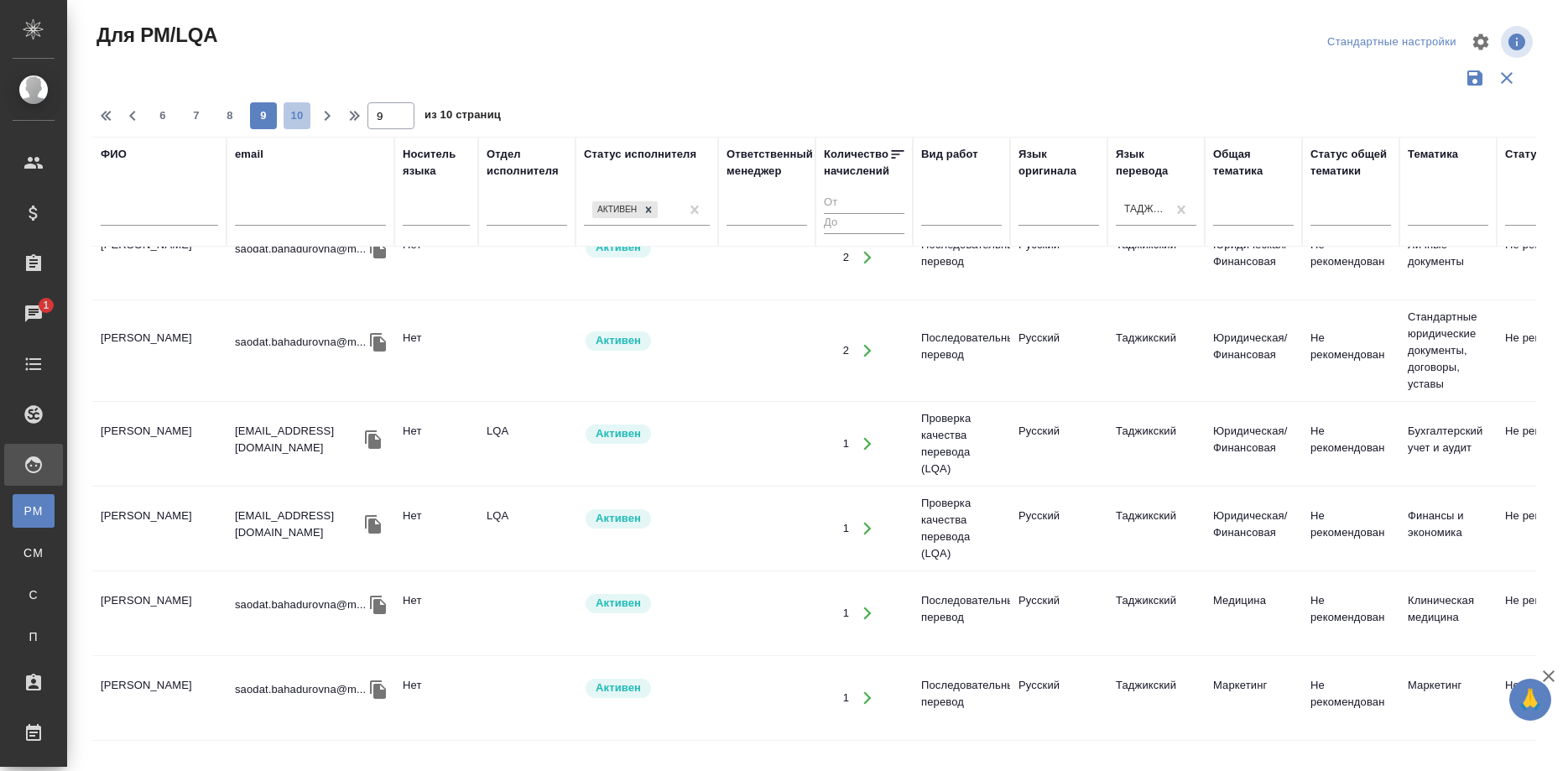
click at [294, 112] on span "10" at bounding box center [296, 116] width 26 height 17
type input "10"
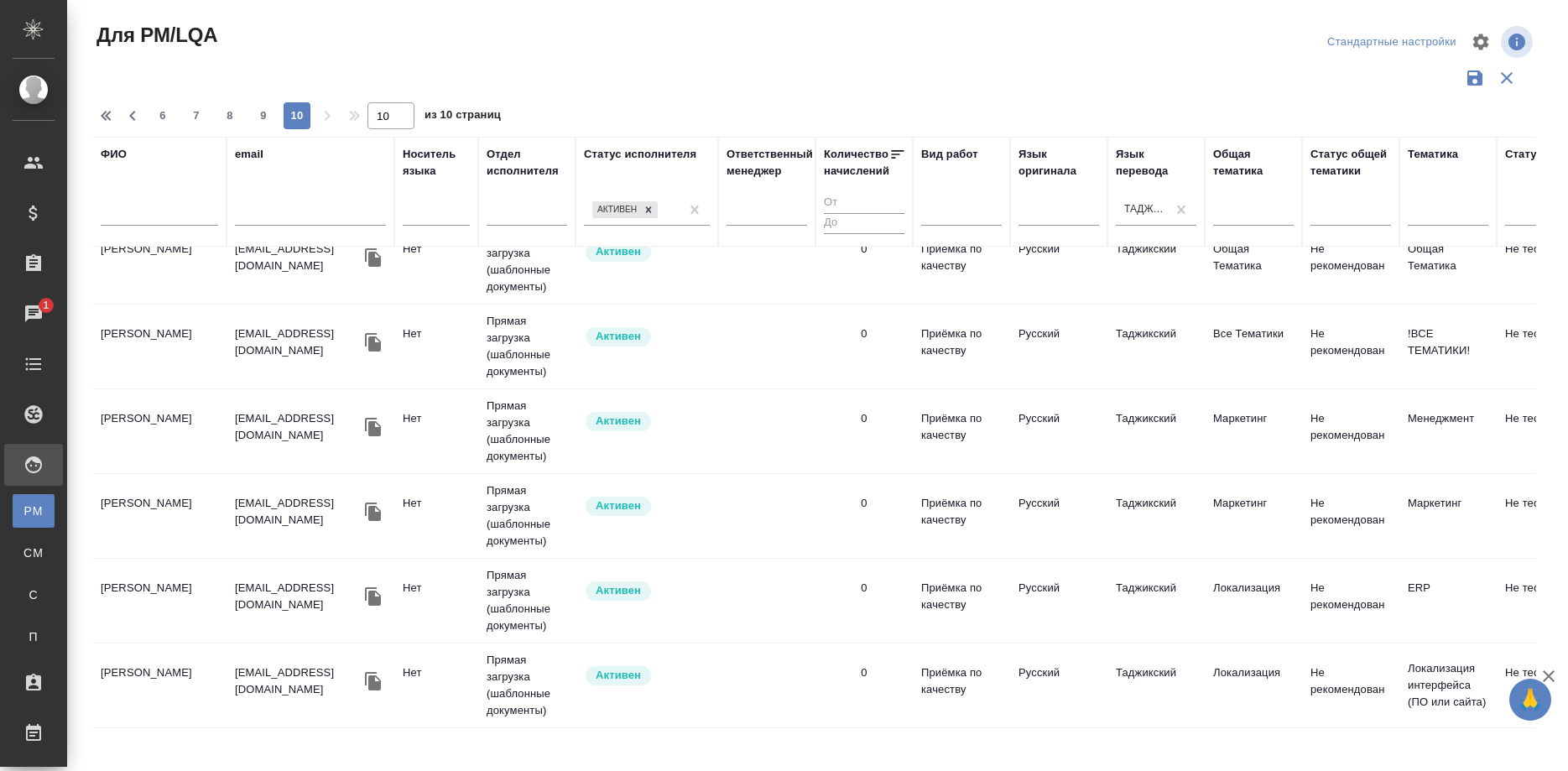
scroll to position [0, 0]
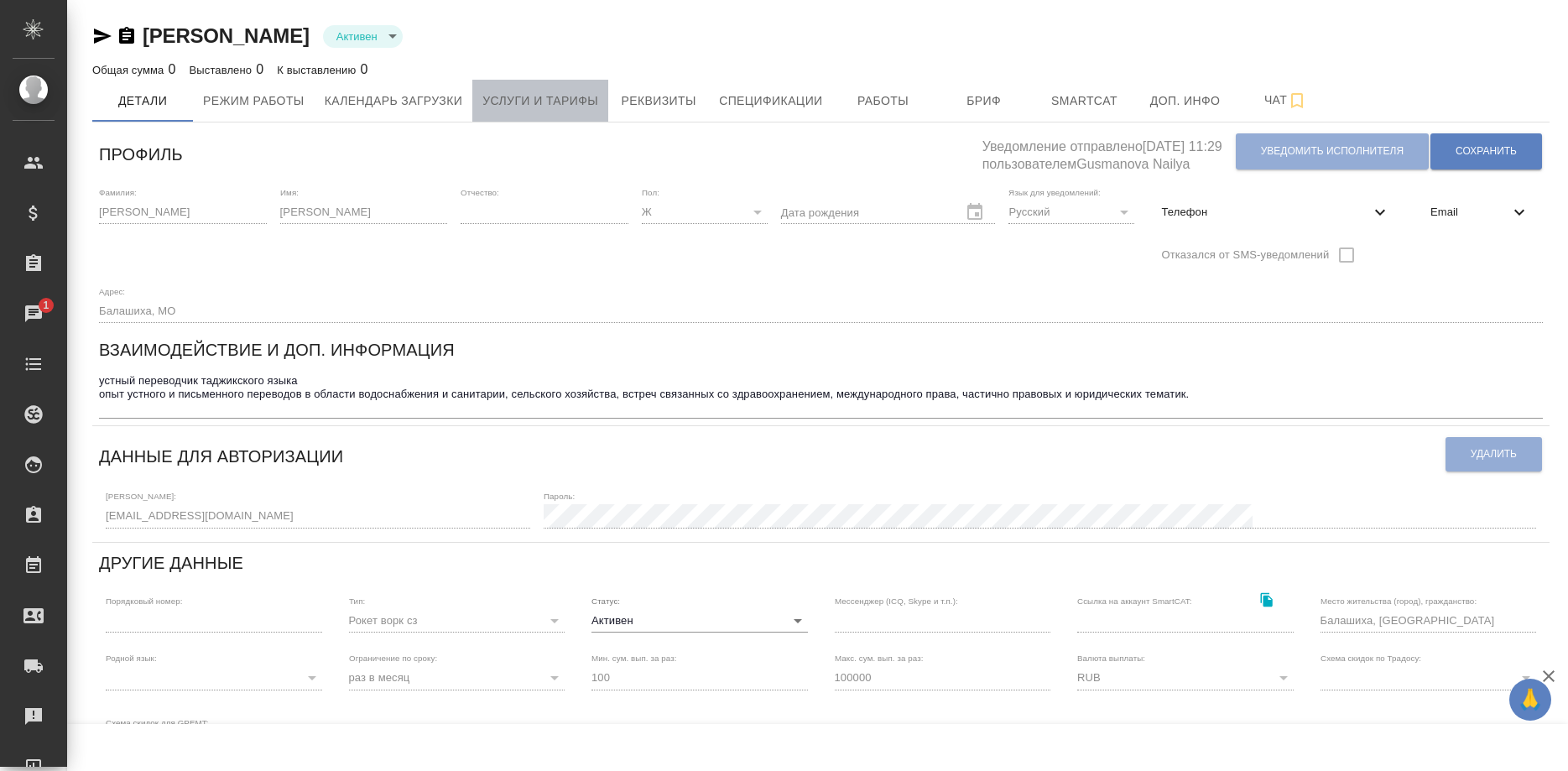
click at [523, 102] on span "Услуги и тарифы" at bounding box center [540, 101] width 116 height 21
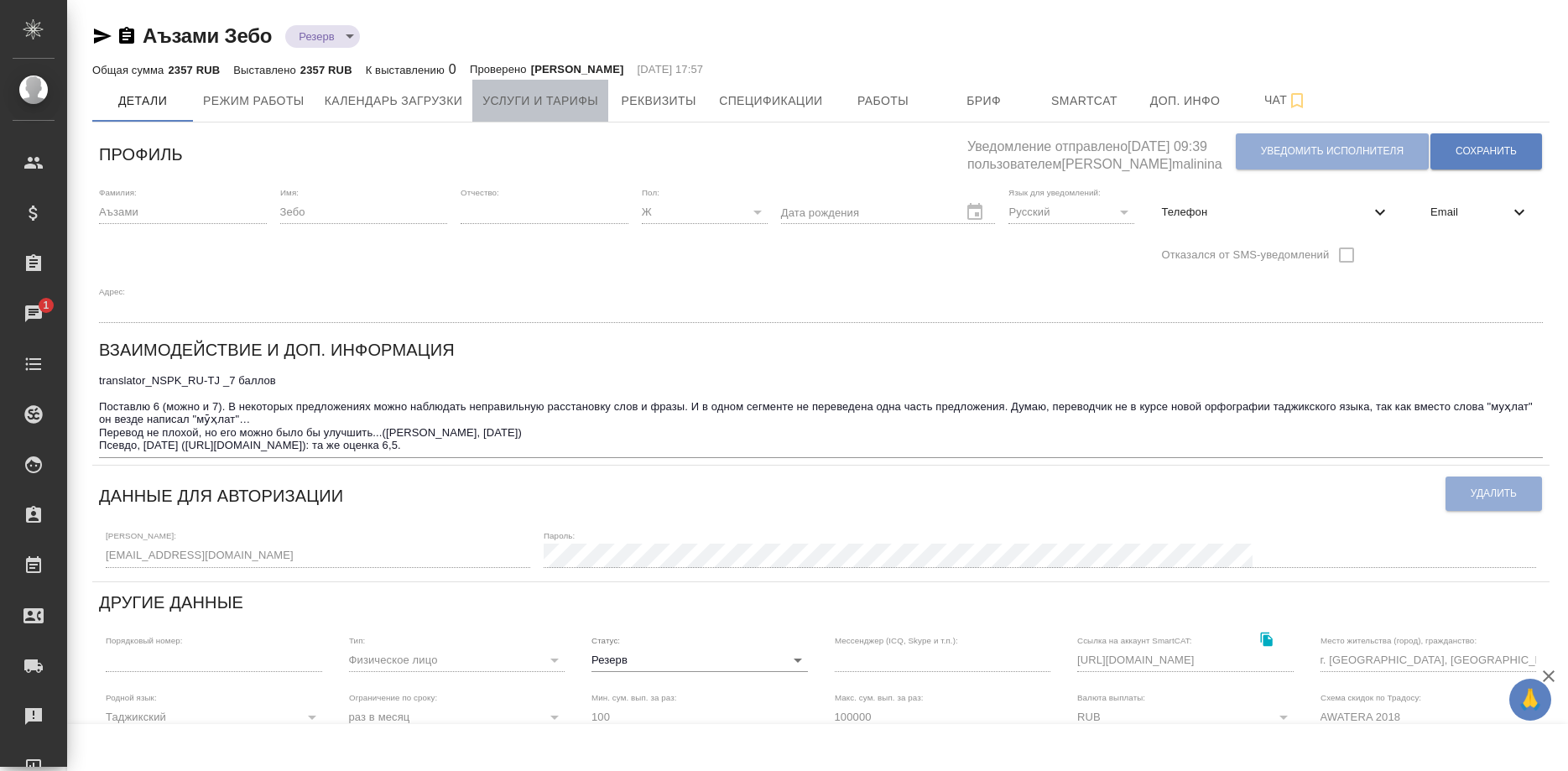
click at [555, 109] on span "Услуги и тарифы" at bounding box center [540, 101] width 116 height 21
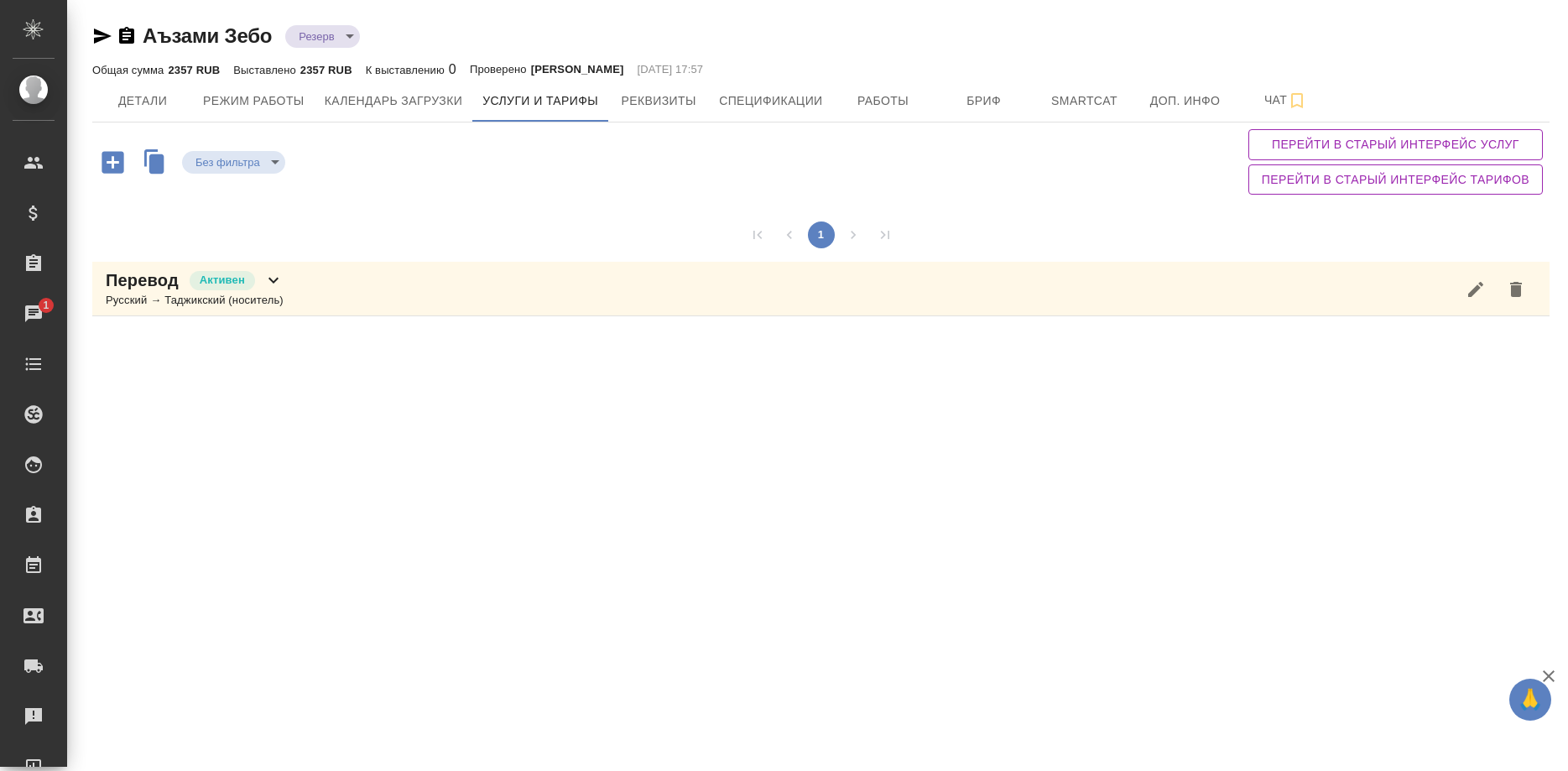
click at [428, 295] on div "Перевод Активен Русский → Таджикский (носитель)" at bounding box center [820, 289] width 1457 height 55
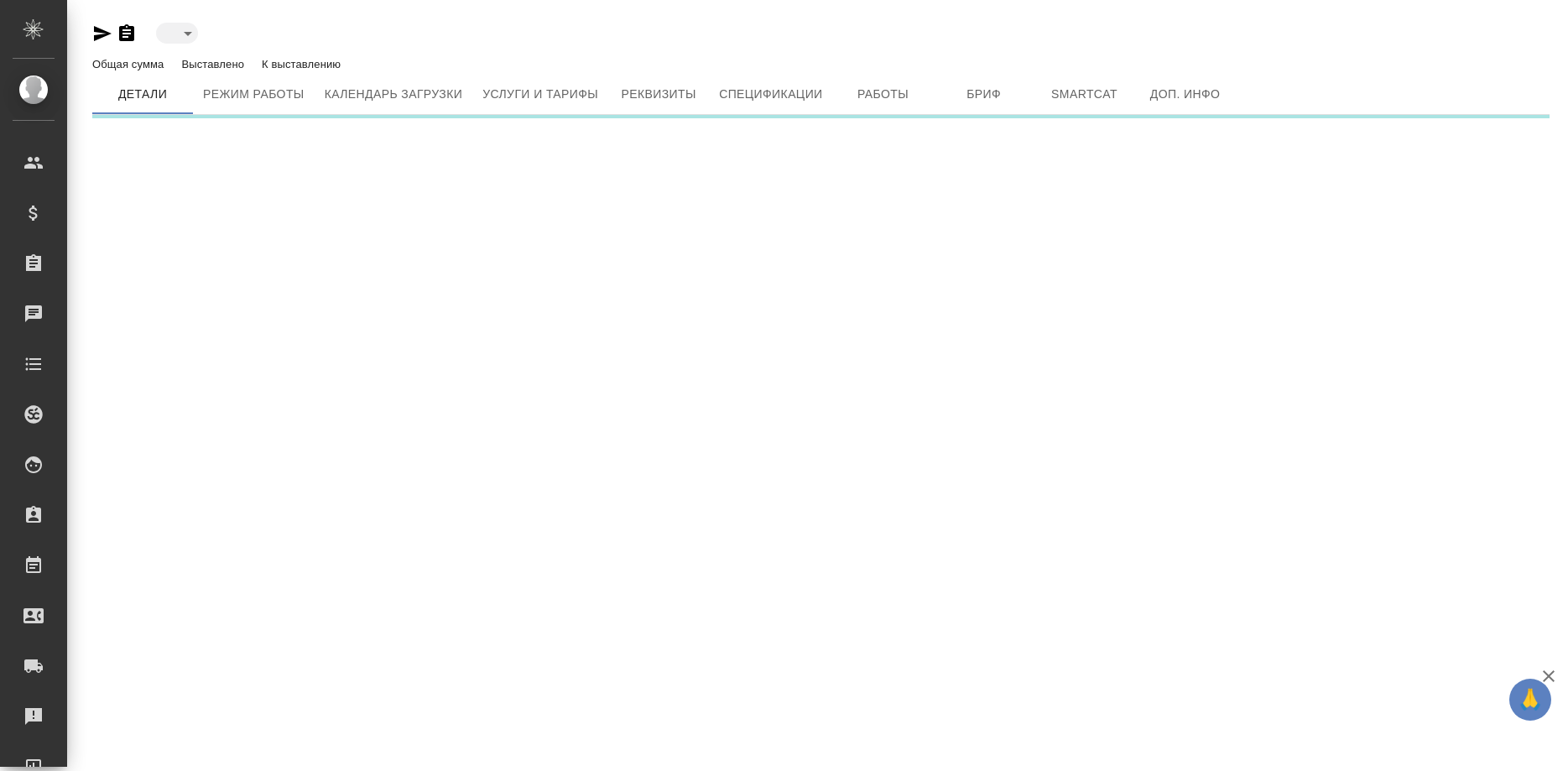
type input "toBeImplemented"
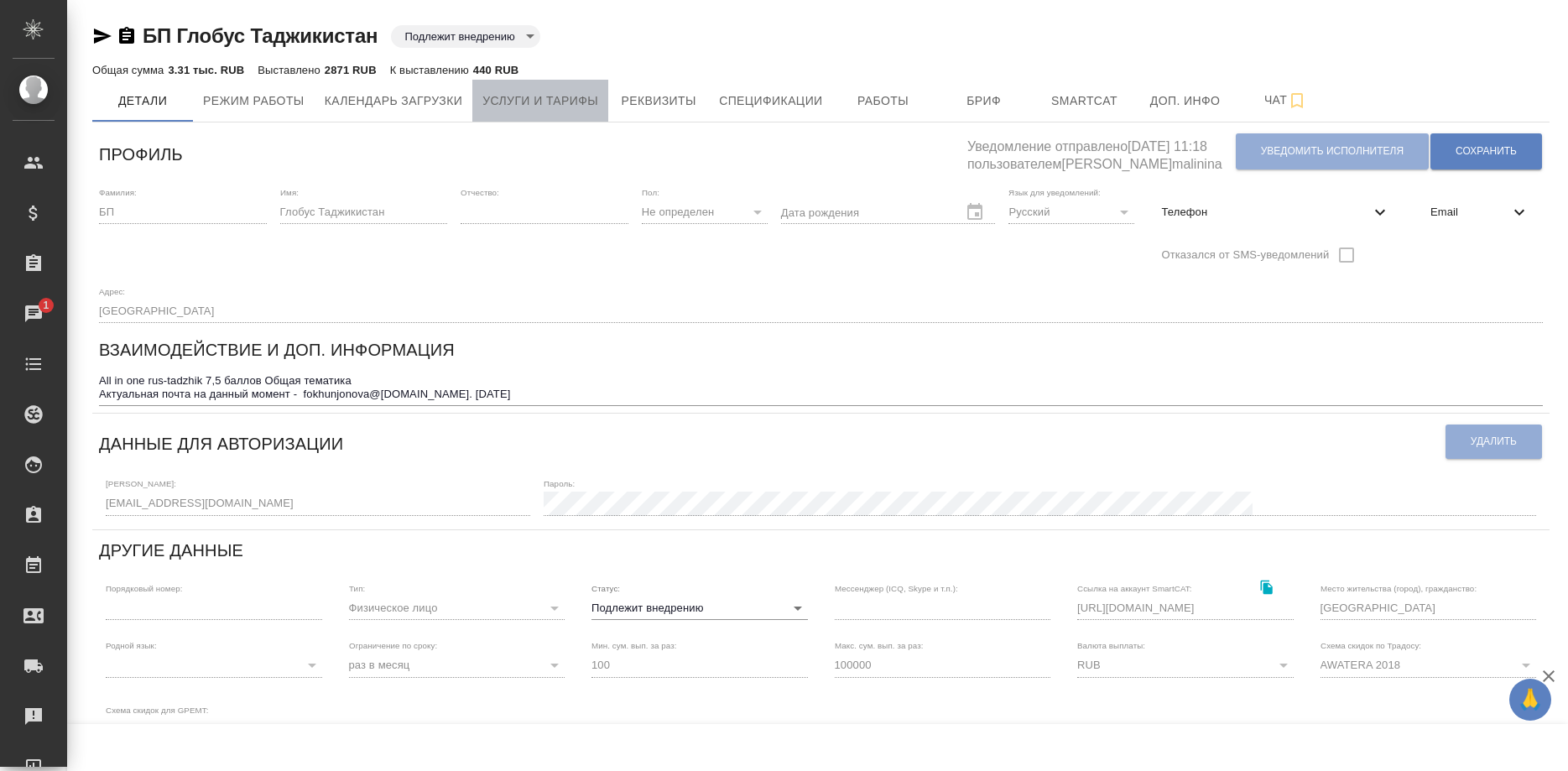
click at [532, 94] on span "Услуги и тарифы" at bounding box center [540, 101] width 116 height 21
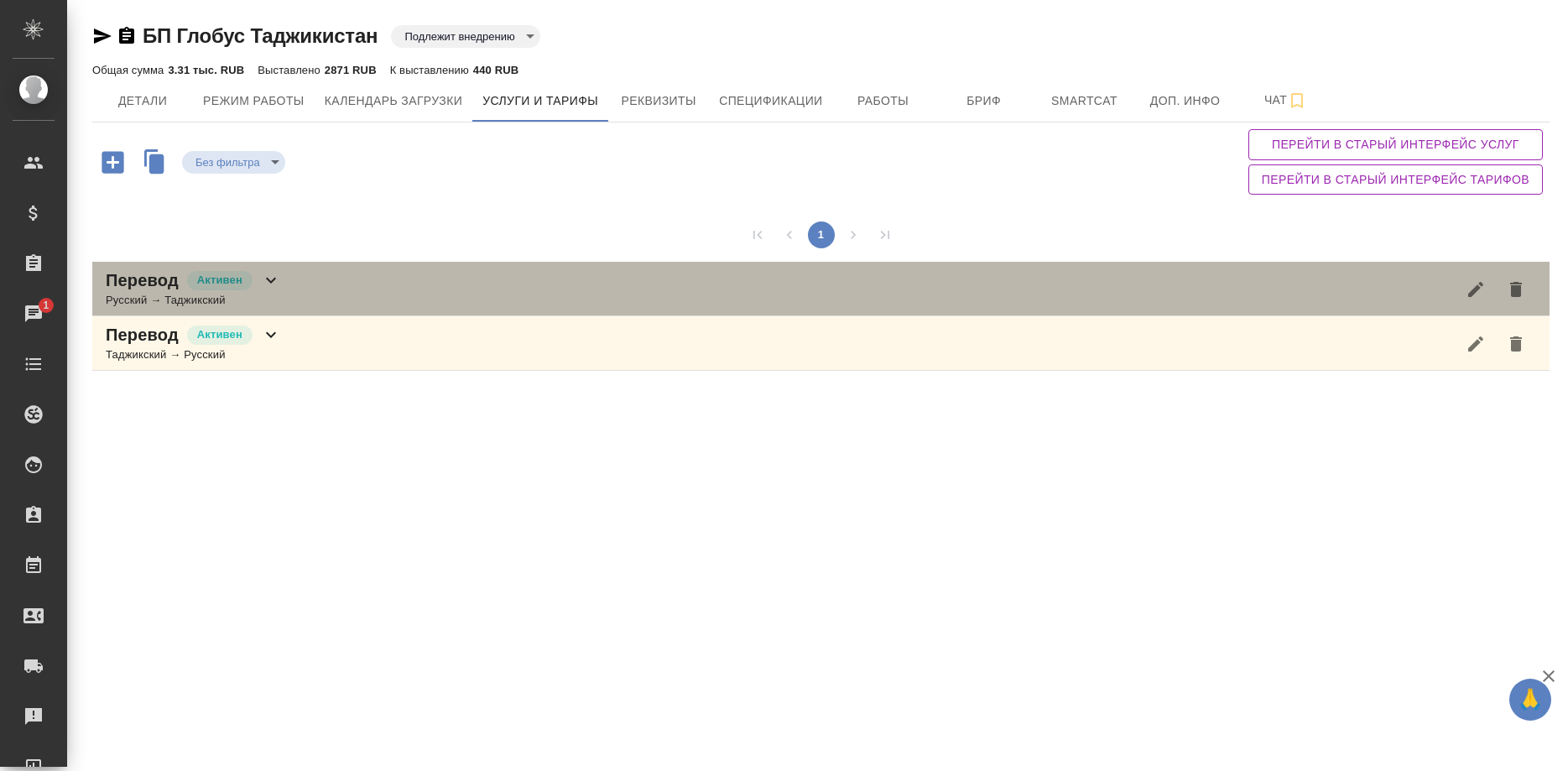
click at [536, 273] on div "Перевод Активен Русский → Таджикский" at bounding box center [820, 289] width 1457 height 55
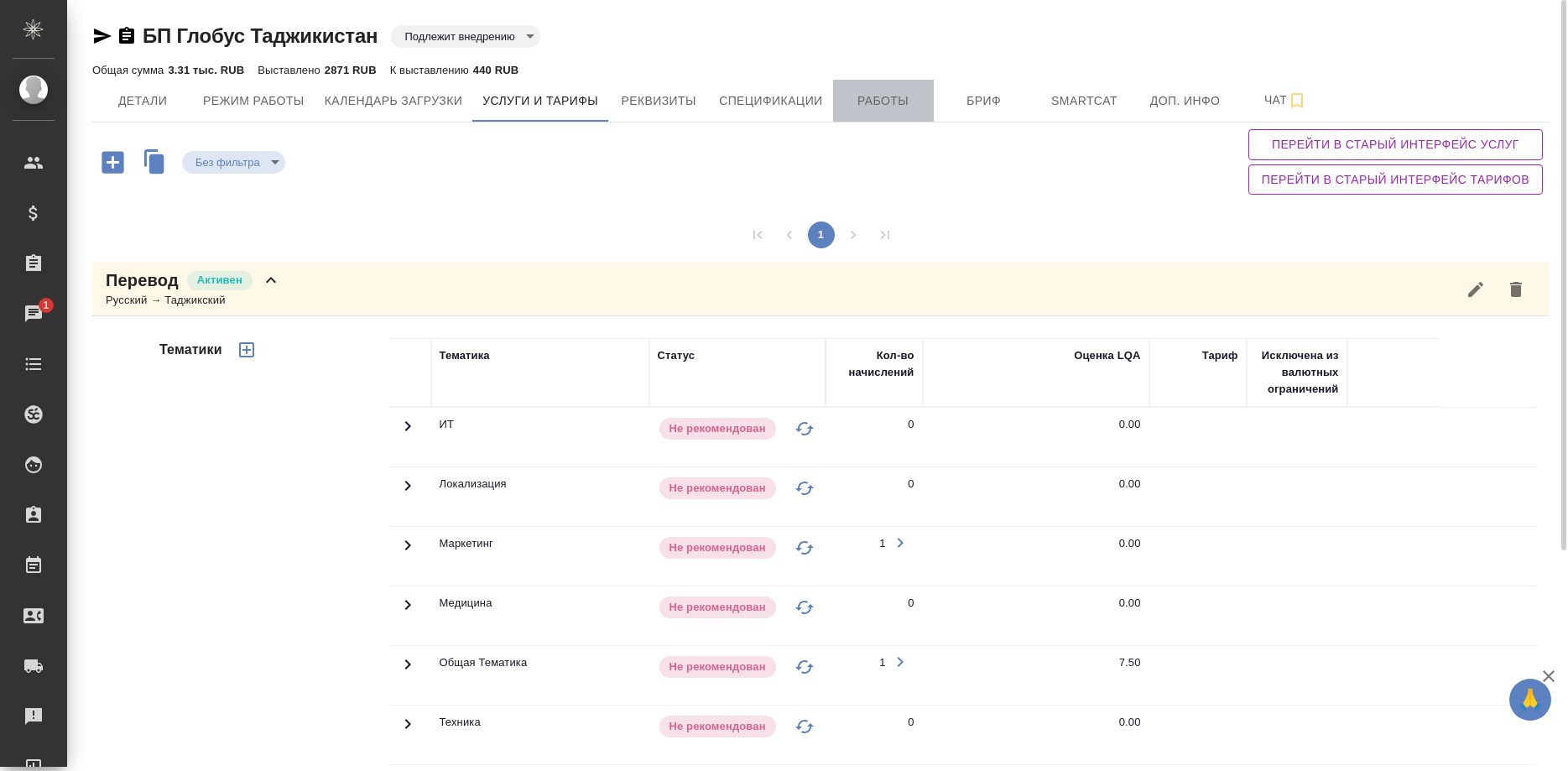
click at [844, 105] on span "Работы" at bounding box center [883, 101] width 80 height 21
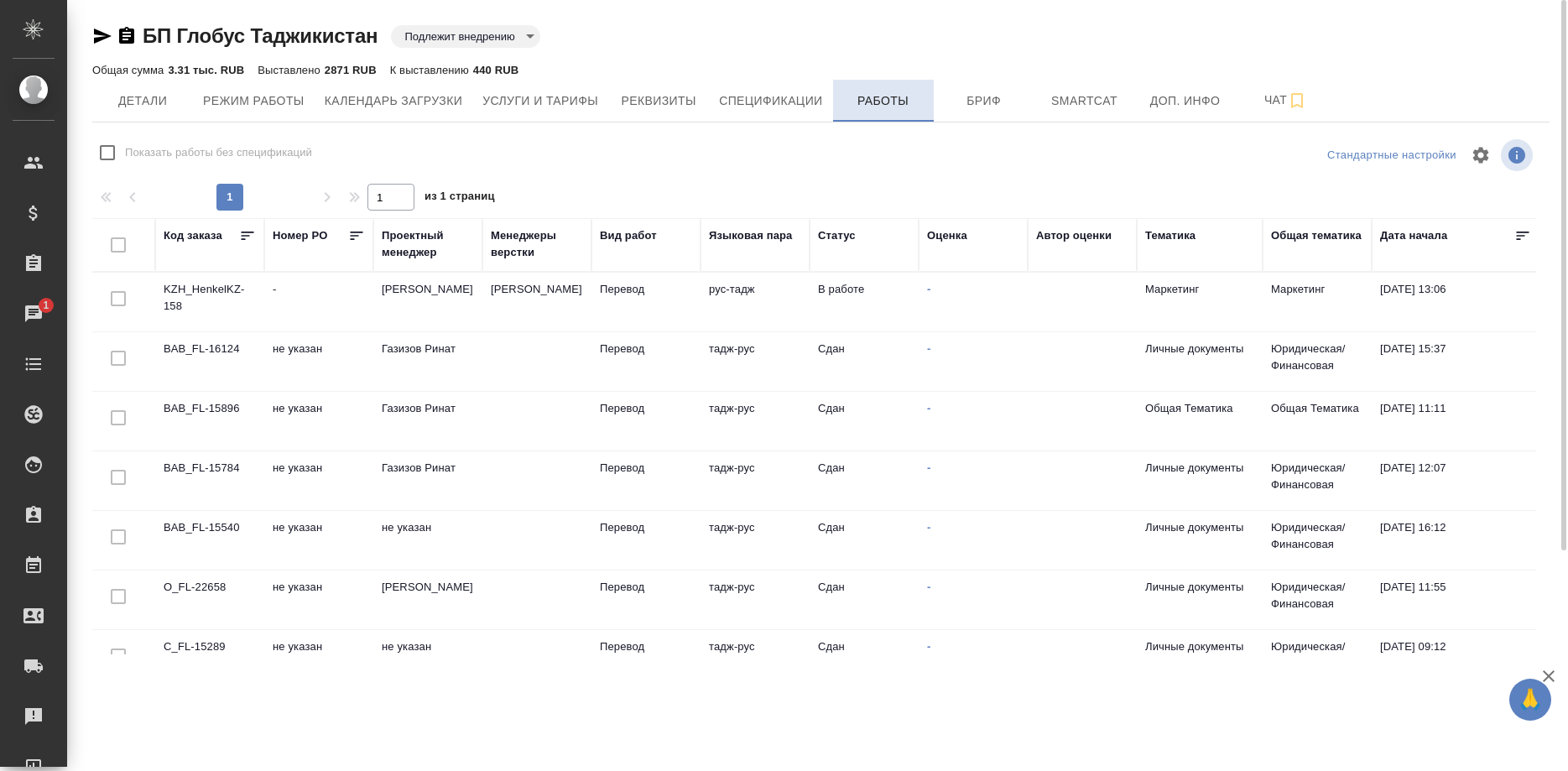
checkbox input "false"
click at [92, 34] on icon "button" at bounding box center [102, 36] width 20 height 20
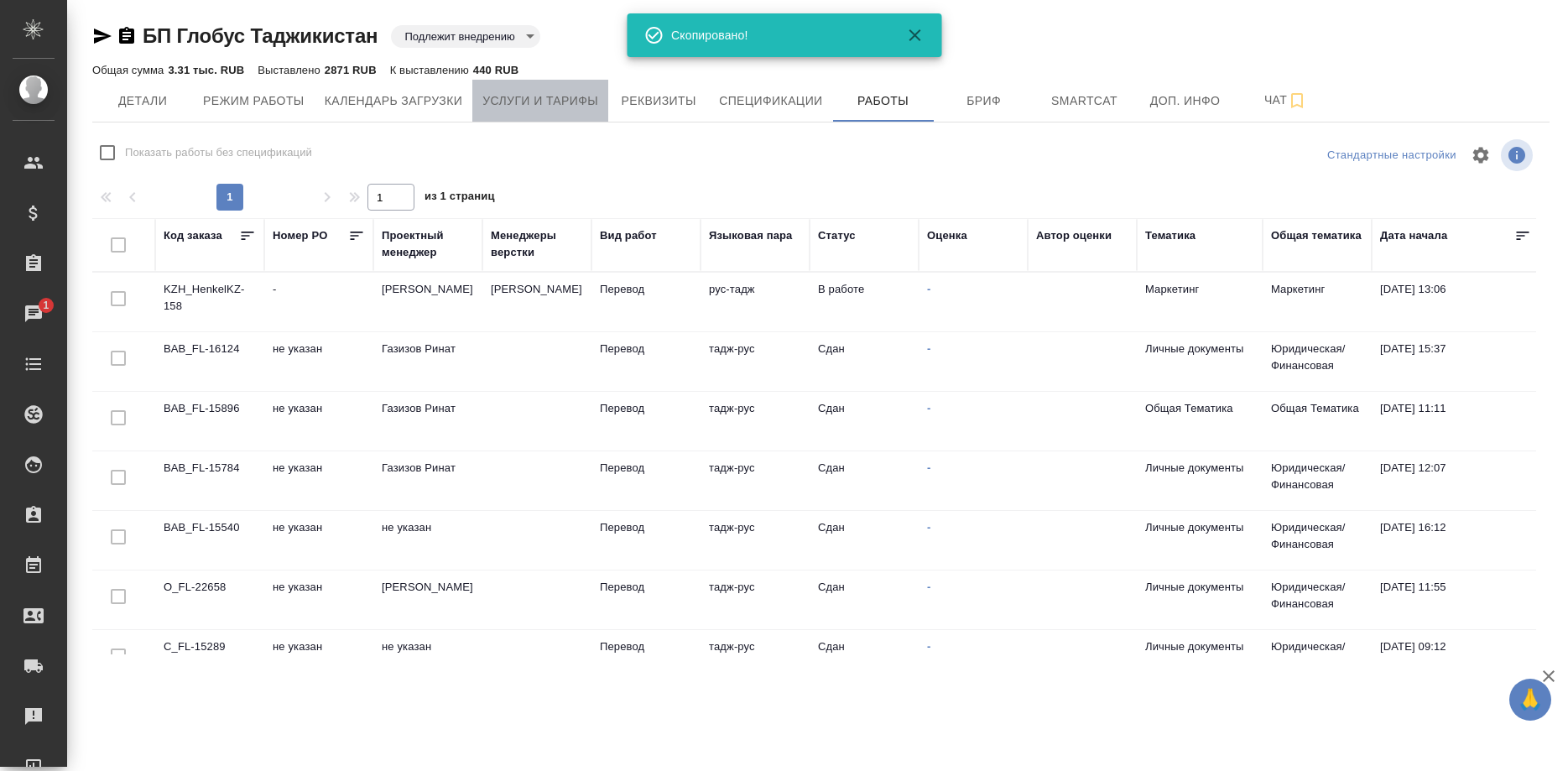
click at [506, 101] on span "Услуги и тарифы" at bounding box center [540, 101] width 116 height 21
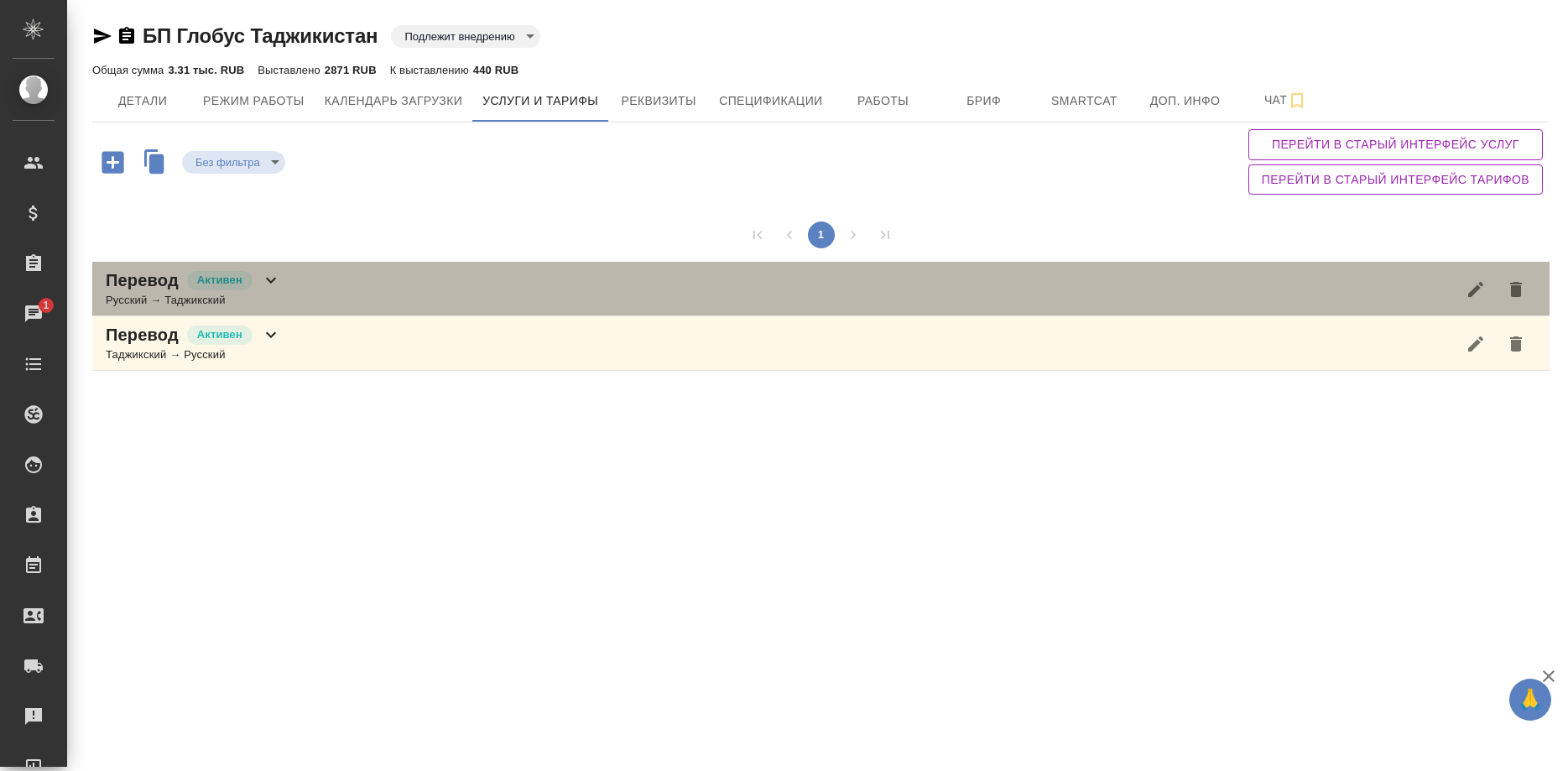
click at [554, 277] on div "Перевод Активен Русский → Таджикский" at bounding box center [820, 289] width 1457 height 55
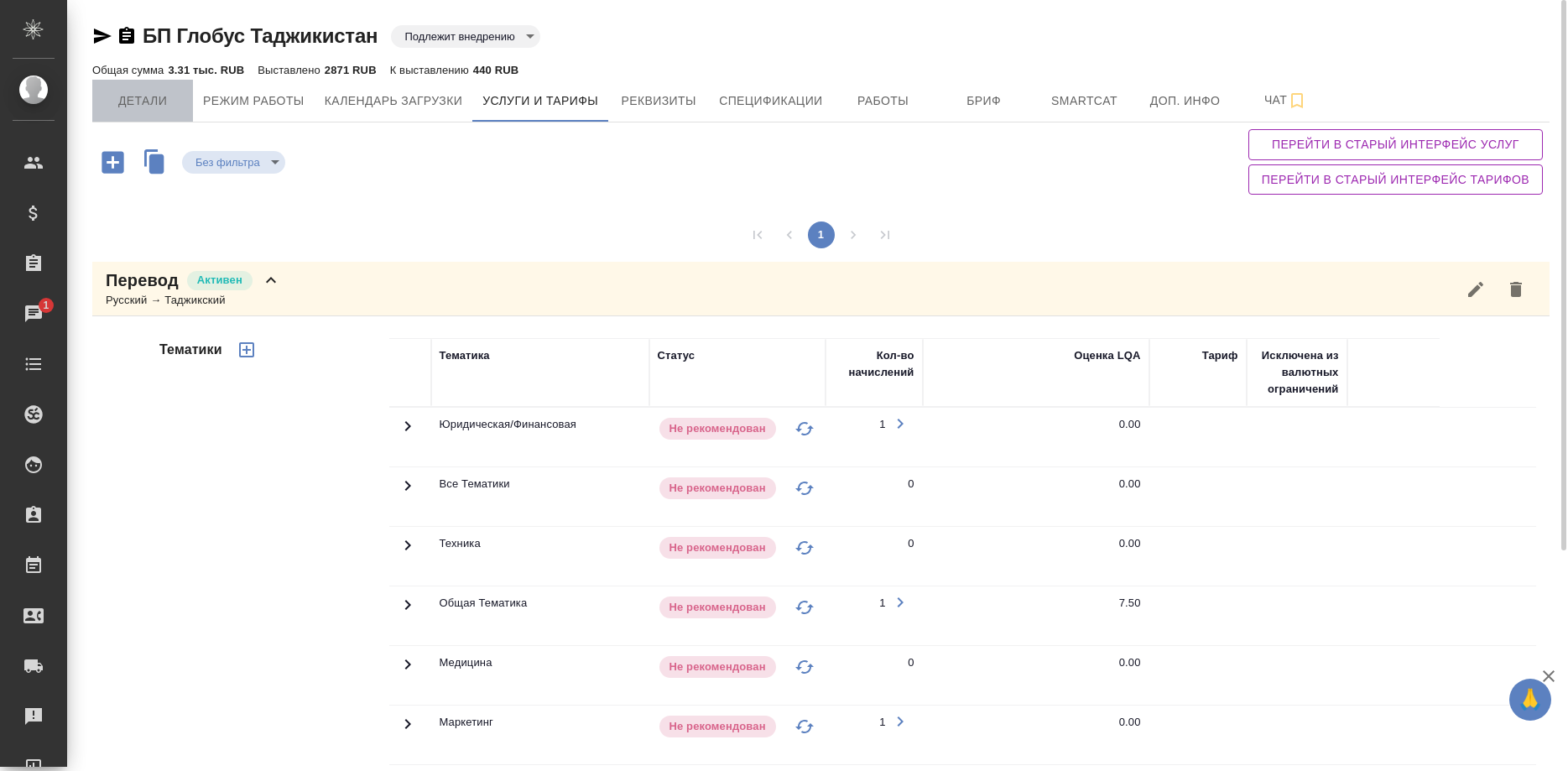
click at [122, 88] on button "Детали" at bounding box center [143, 100] width 101 height 42
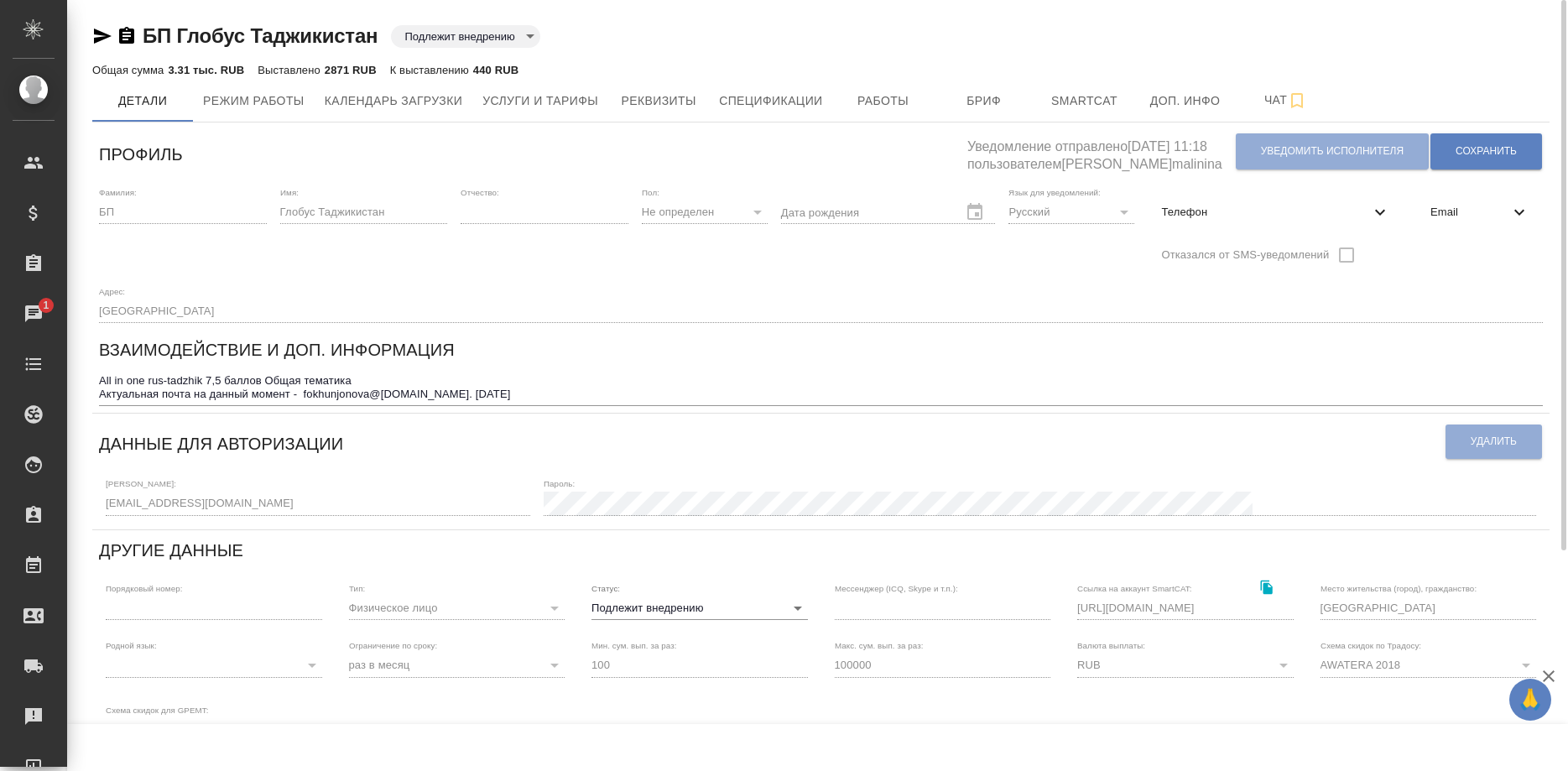
click at [1161, 214] on span "Телефон" at bounding box center [1265, 213] width 209 height 17
select select "TJ"
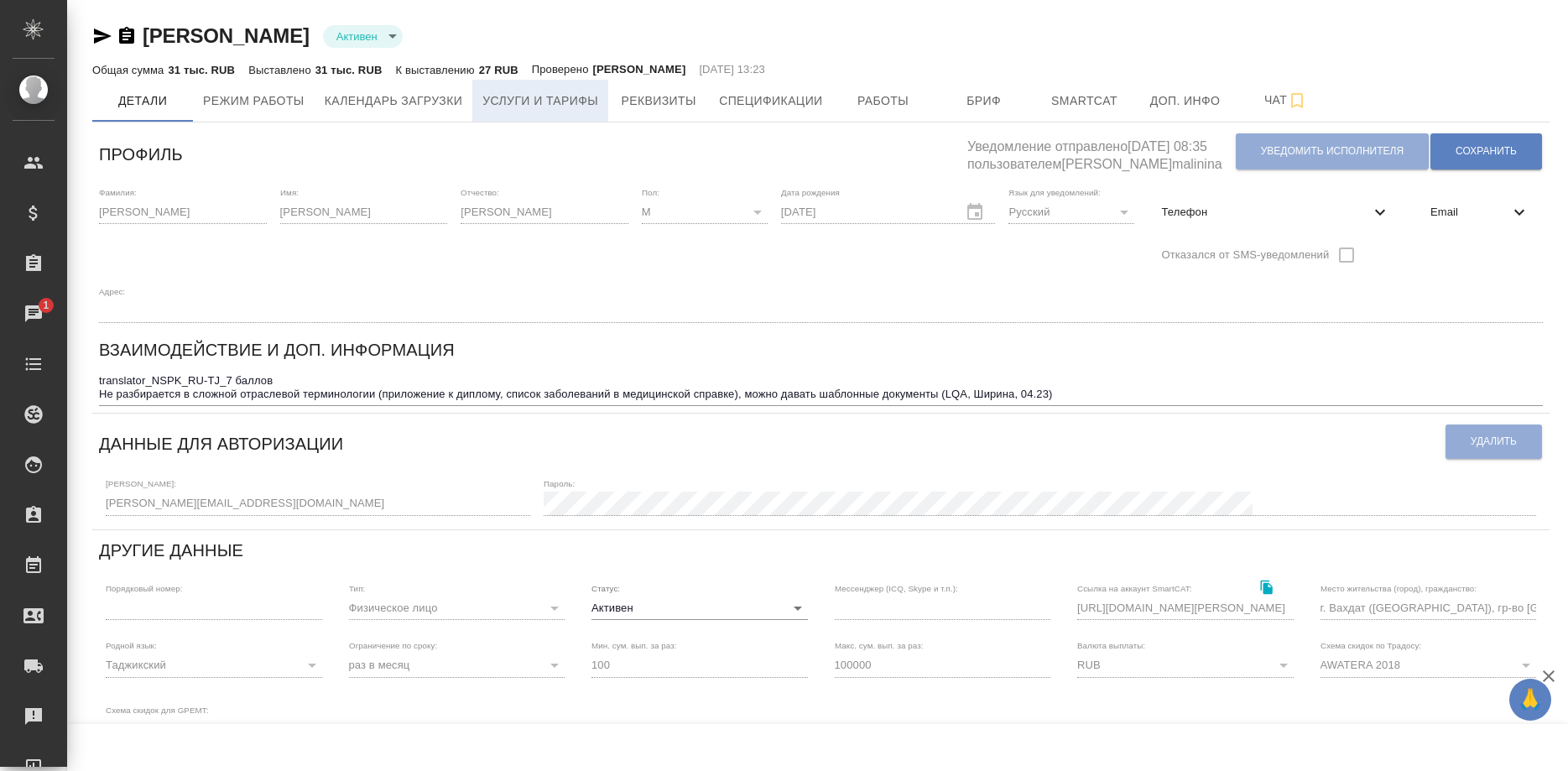
click at [504, 90] on button "Услуги и тарифы" at bounding box center [539, 100] width 136 height 42
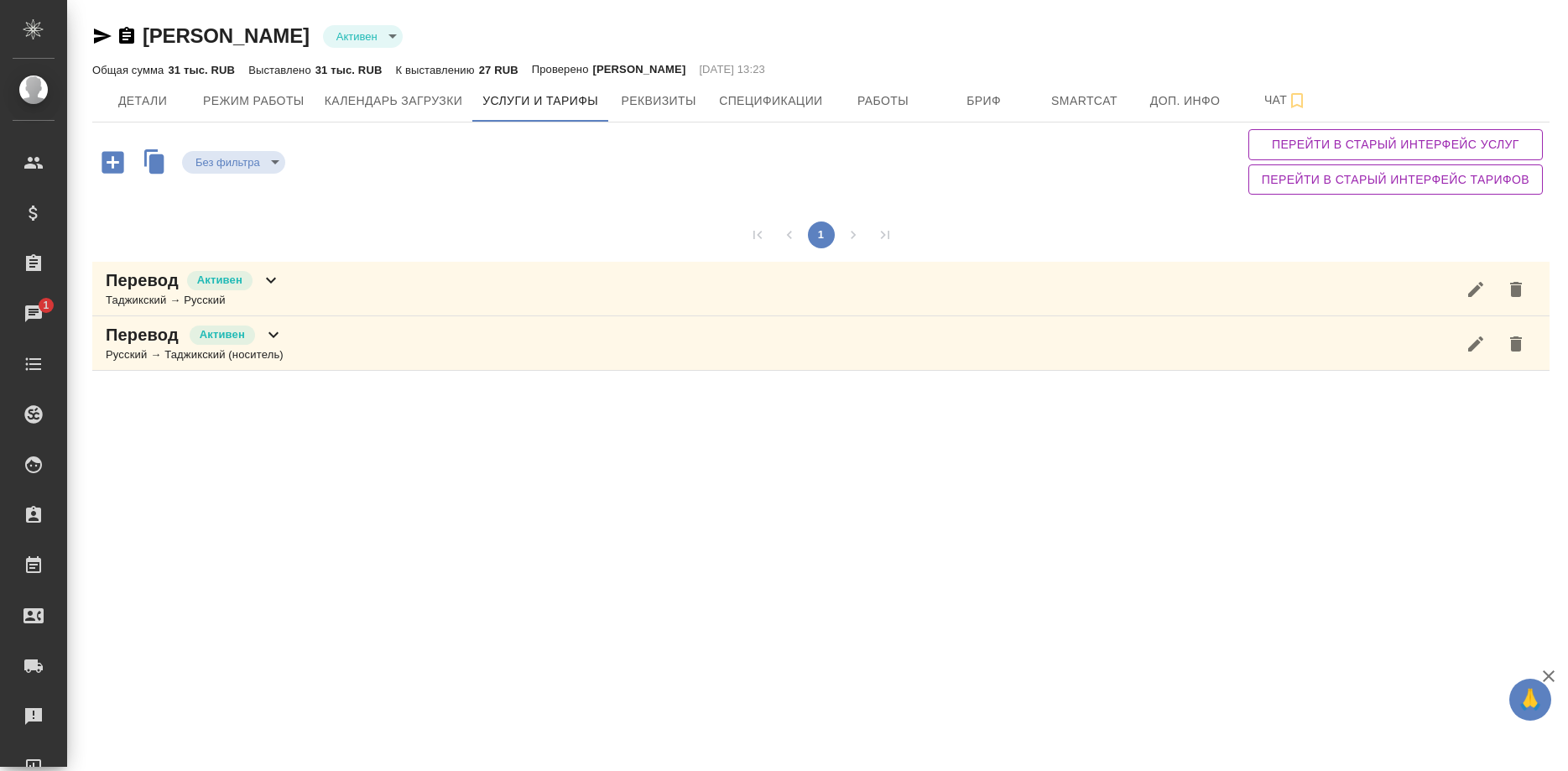
click at [498, 277] on div "Перевод [PERSON_NAME] → Русский" at bounding box center [820, 289] width 1457 height 55
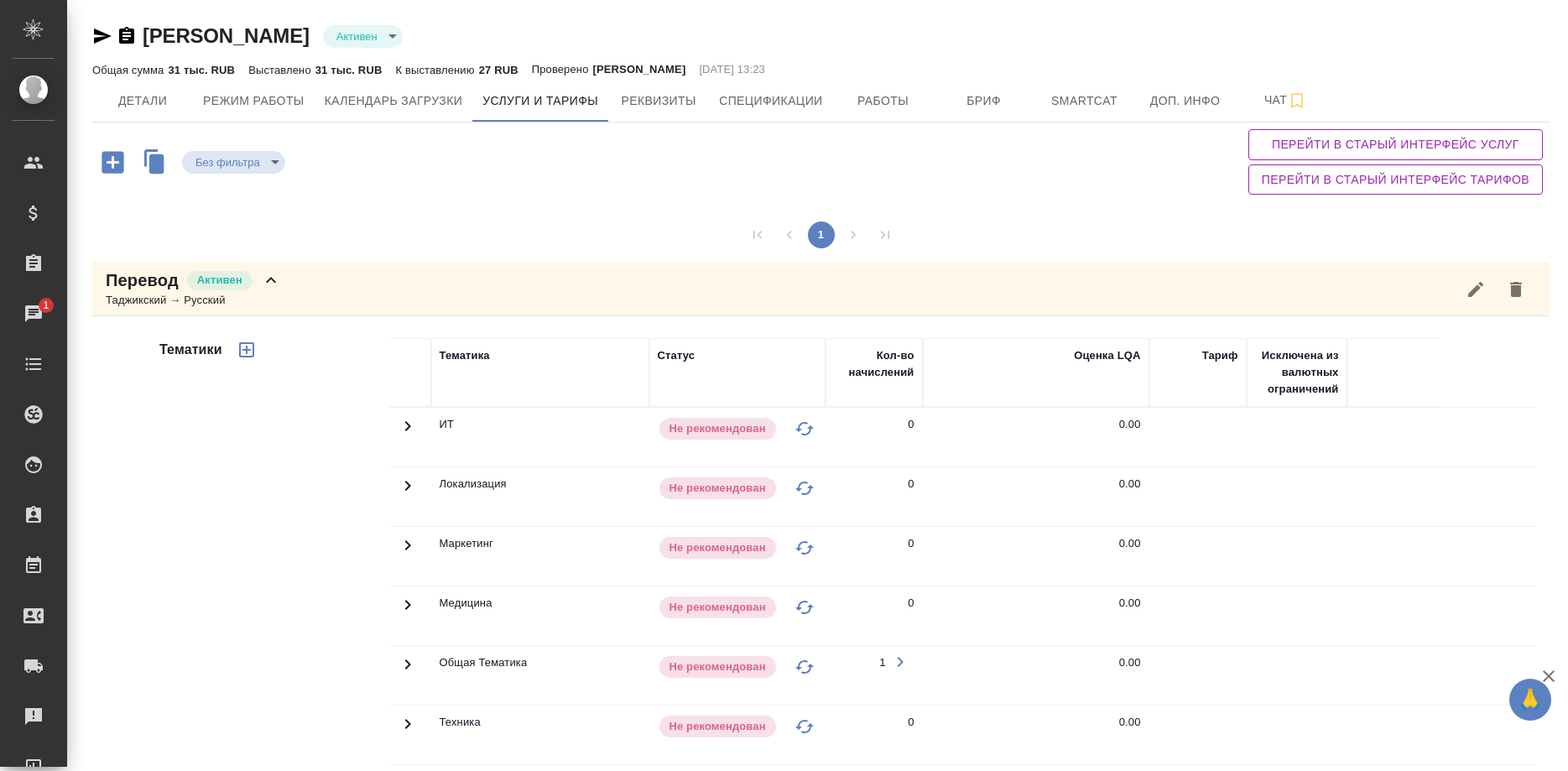
scroll to position [308, 0]
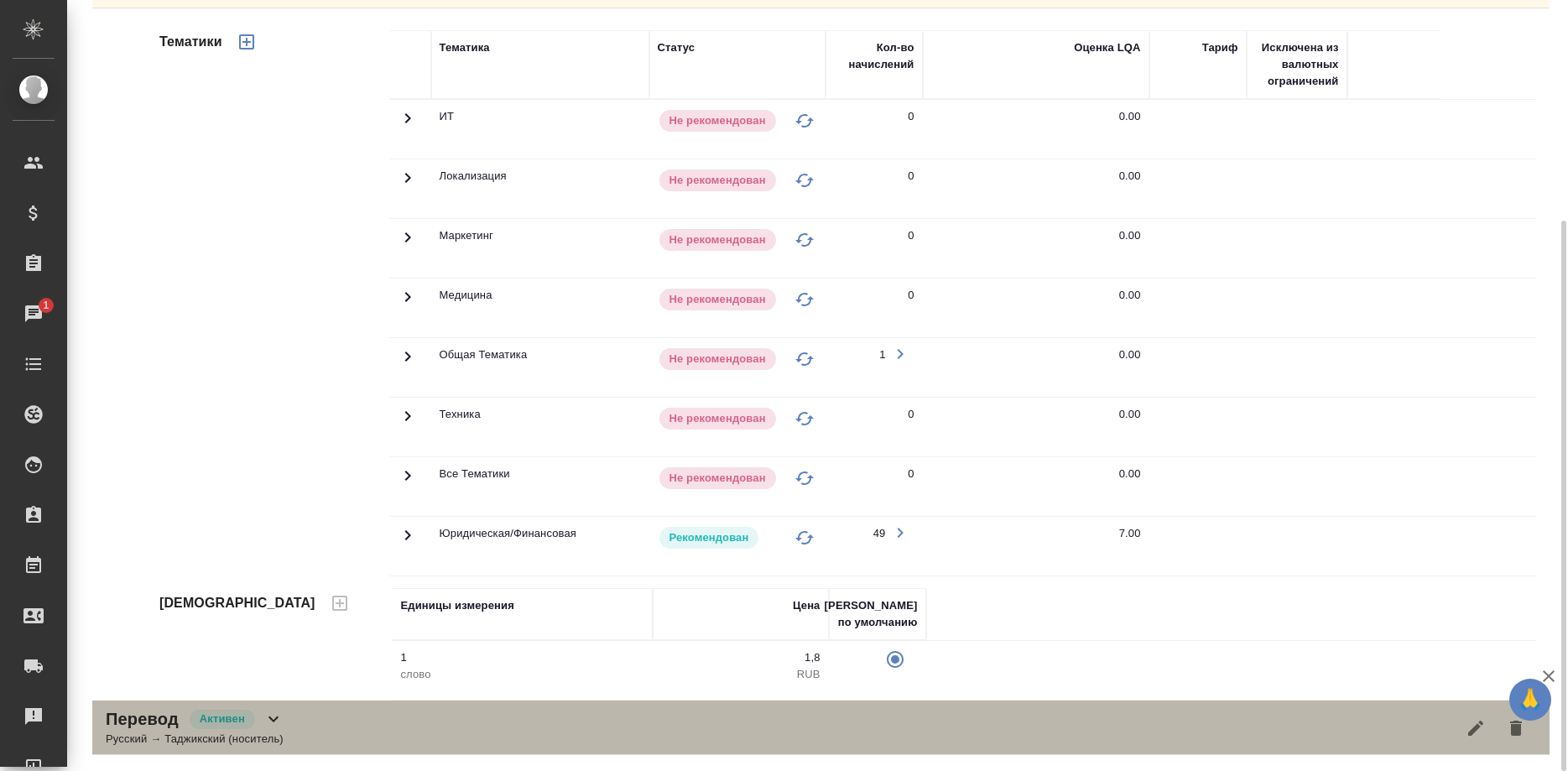
click at [603, 742] on div "Перевод Активен Русский → Таджикский (носитель)" at bounding box center [820, 727] width 1457 height 55
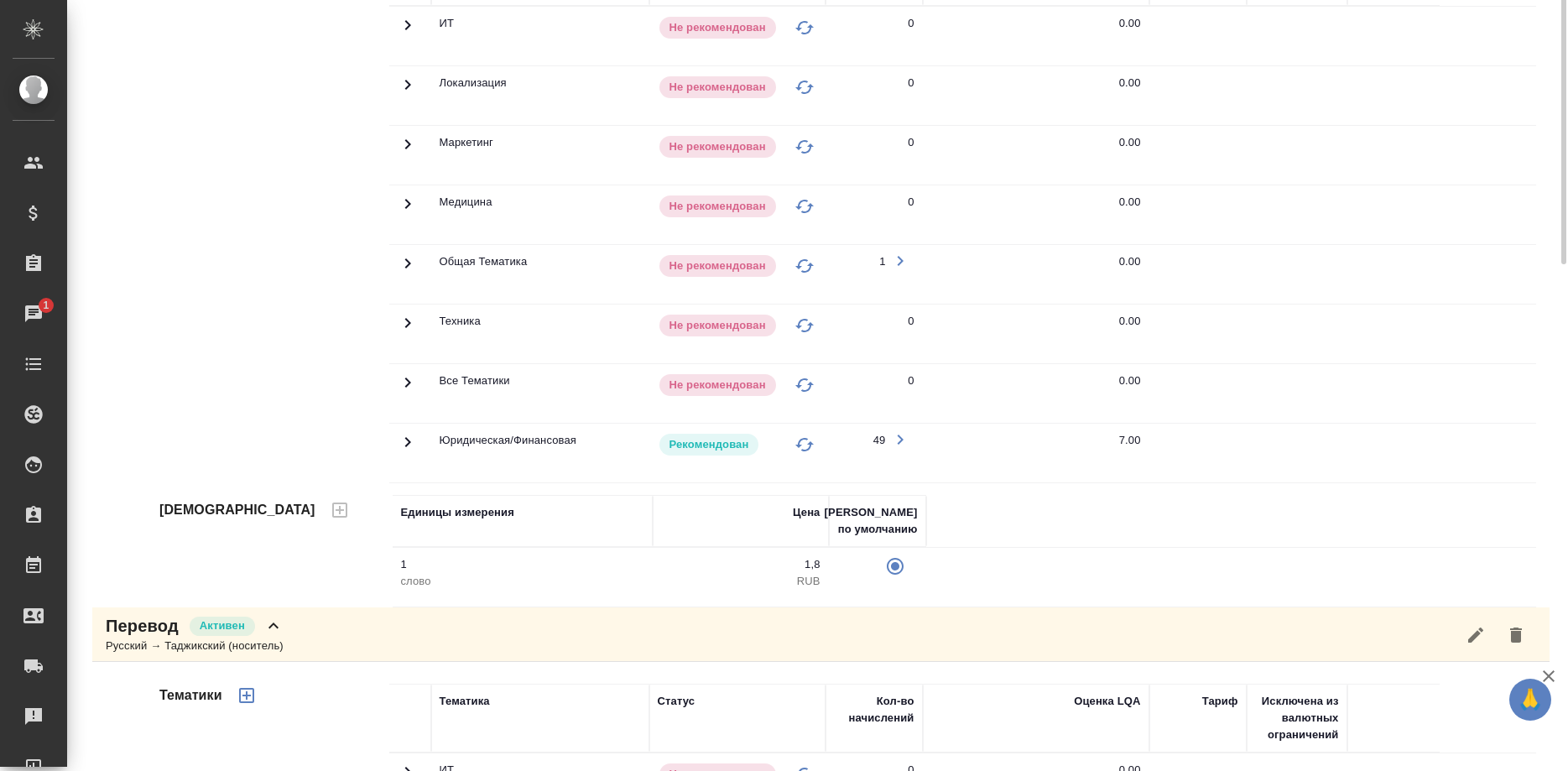
scroll to position [0, 0]
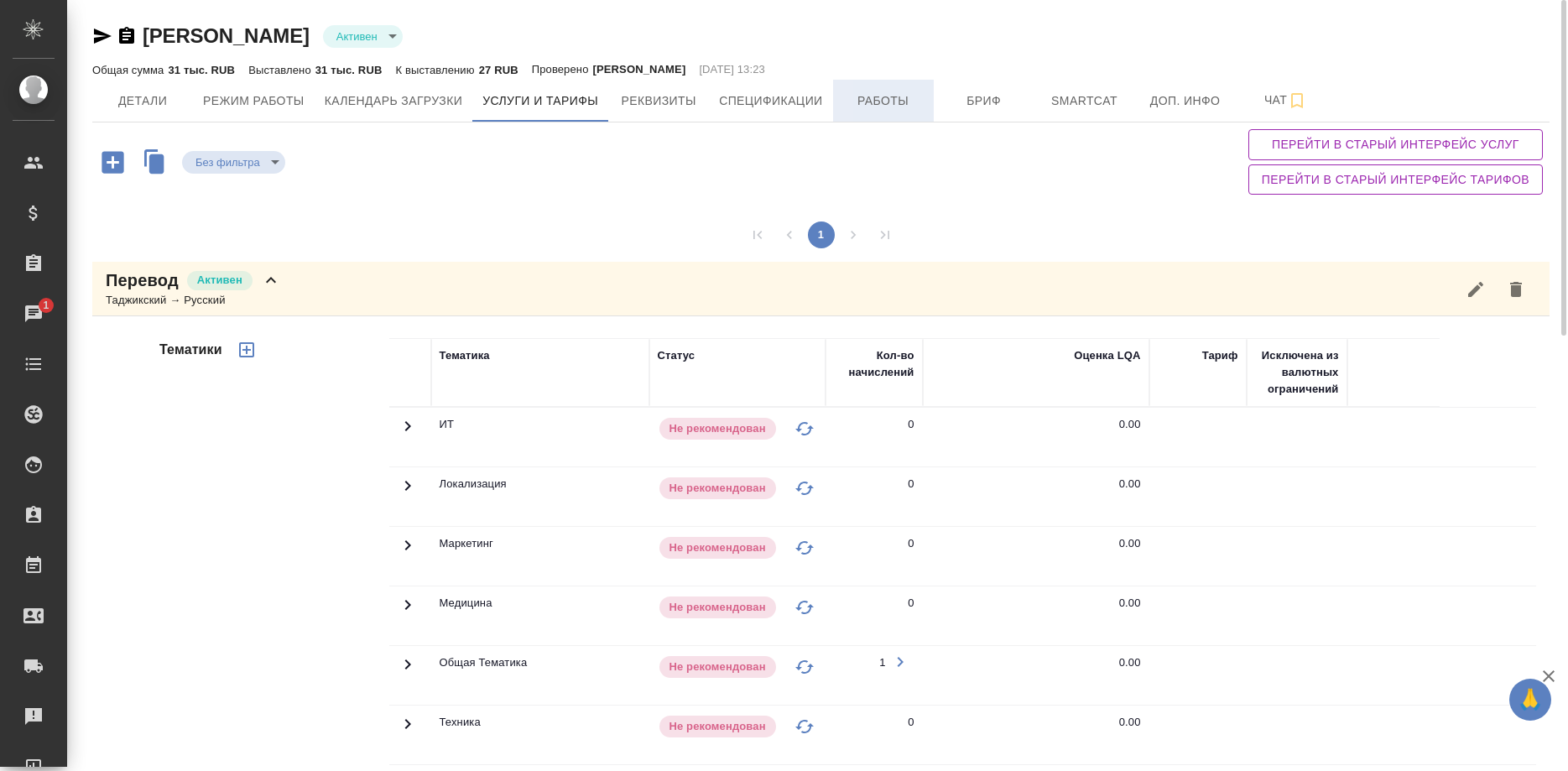
click at [884, 102] on span "Работы" at bounding box center [883, 101] width 80 height 21
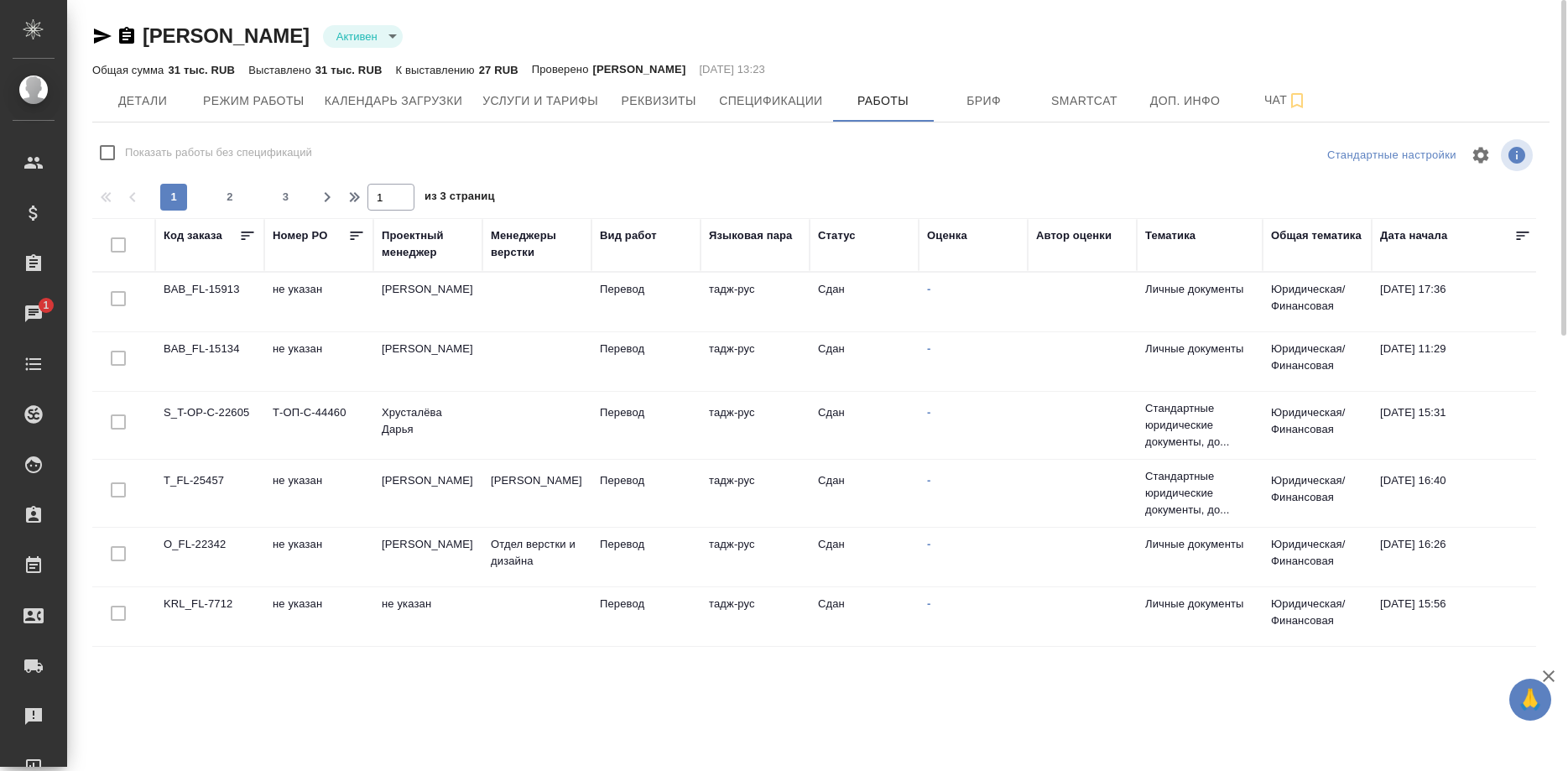
checkbox input "false"
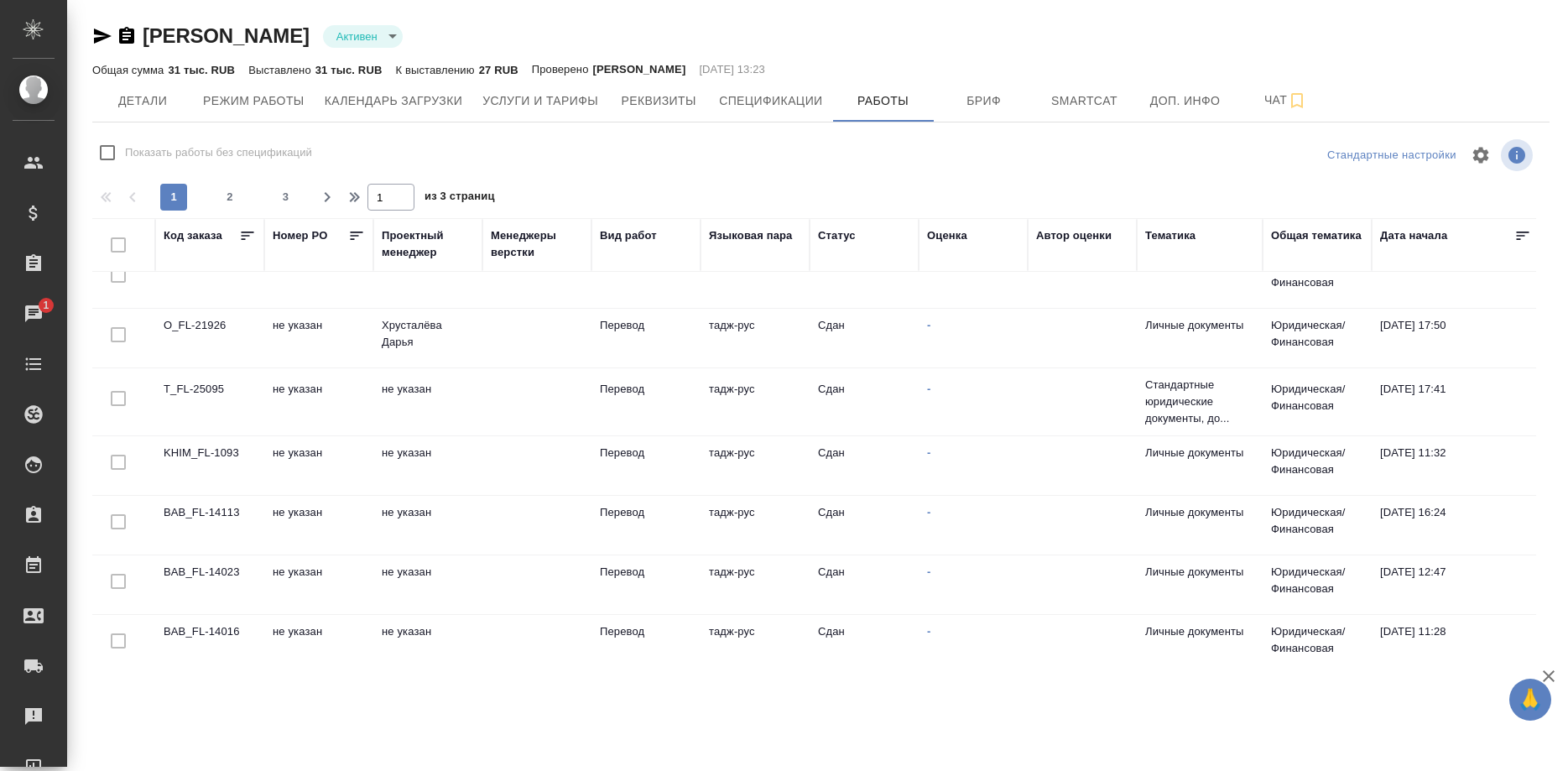
scroll to position [704, 0]
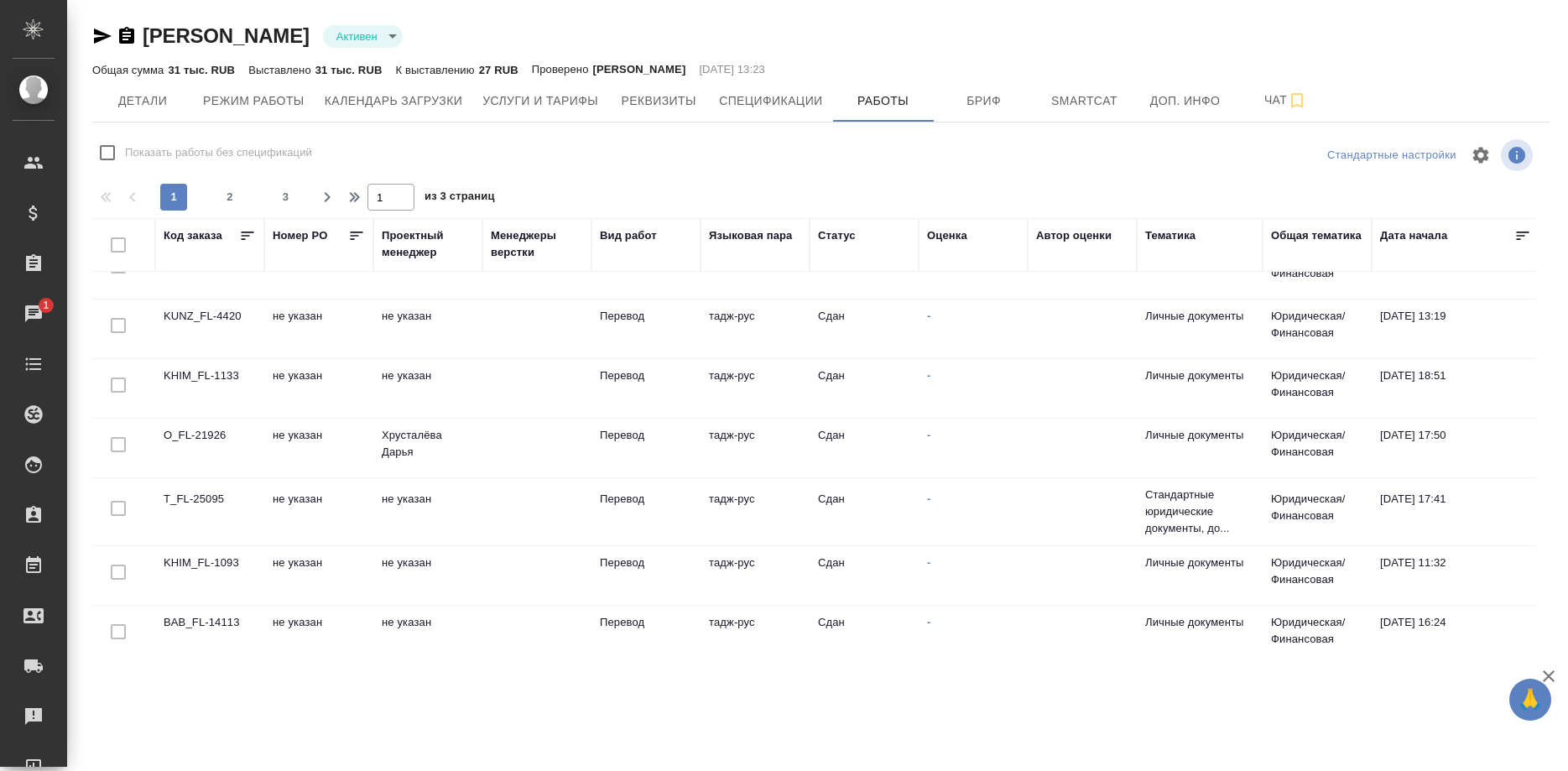
click at [941, 237] on div "Оценка" at bounding box center [947, 236] width 40 height 17
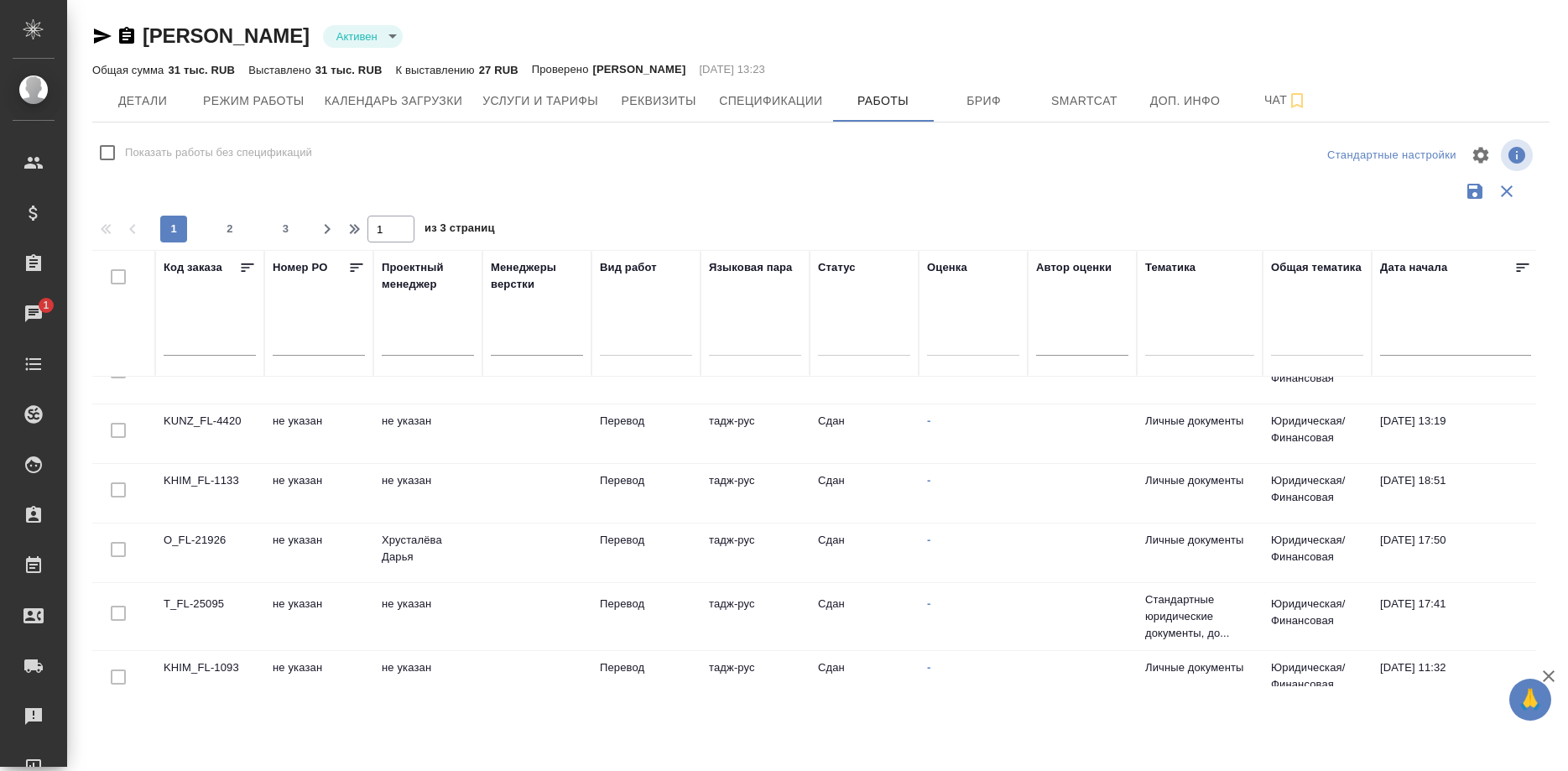
click at [942, 340] on div at bounding box center [973, 339] width 92 height 24
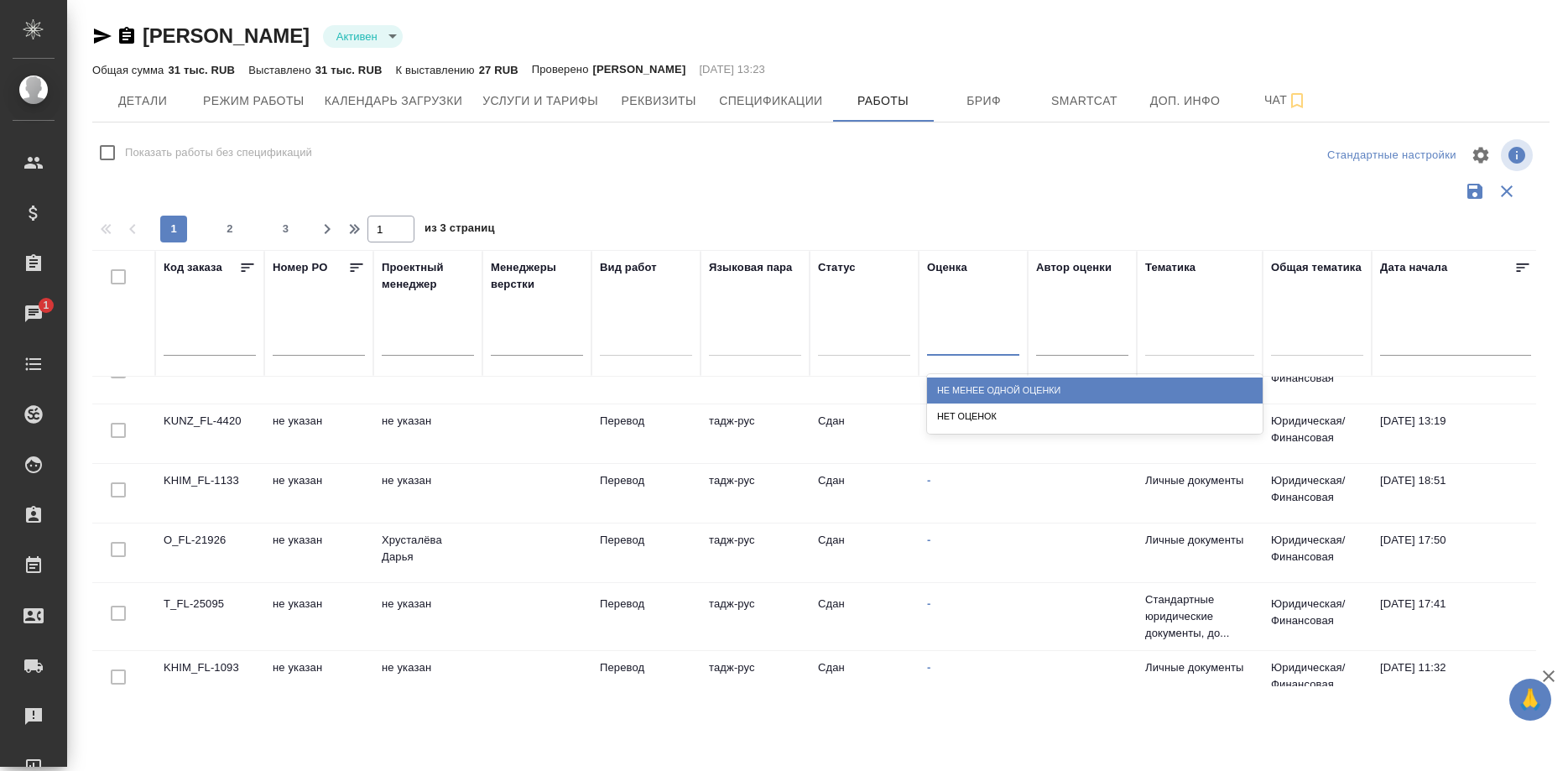
click at [953, 382] on div "Не менее одной оценки" at bounding box center [1094, 390] width 335 height 26
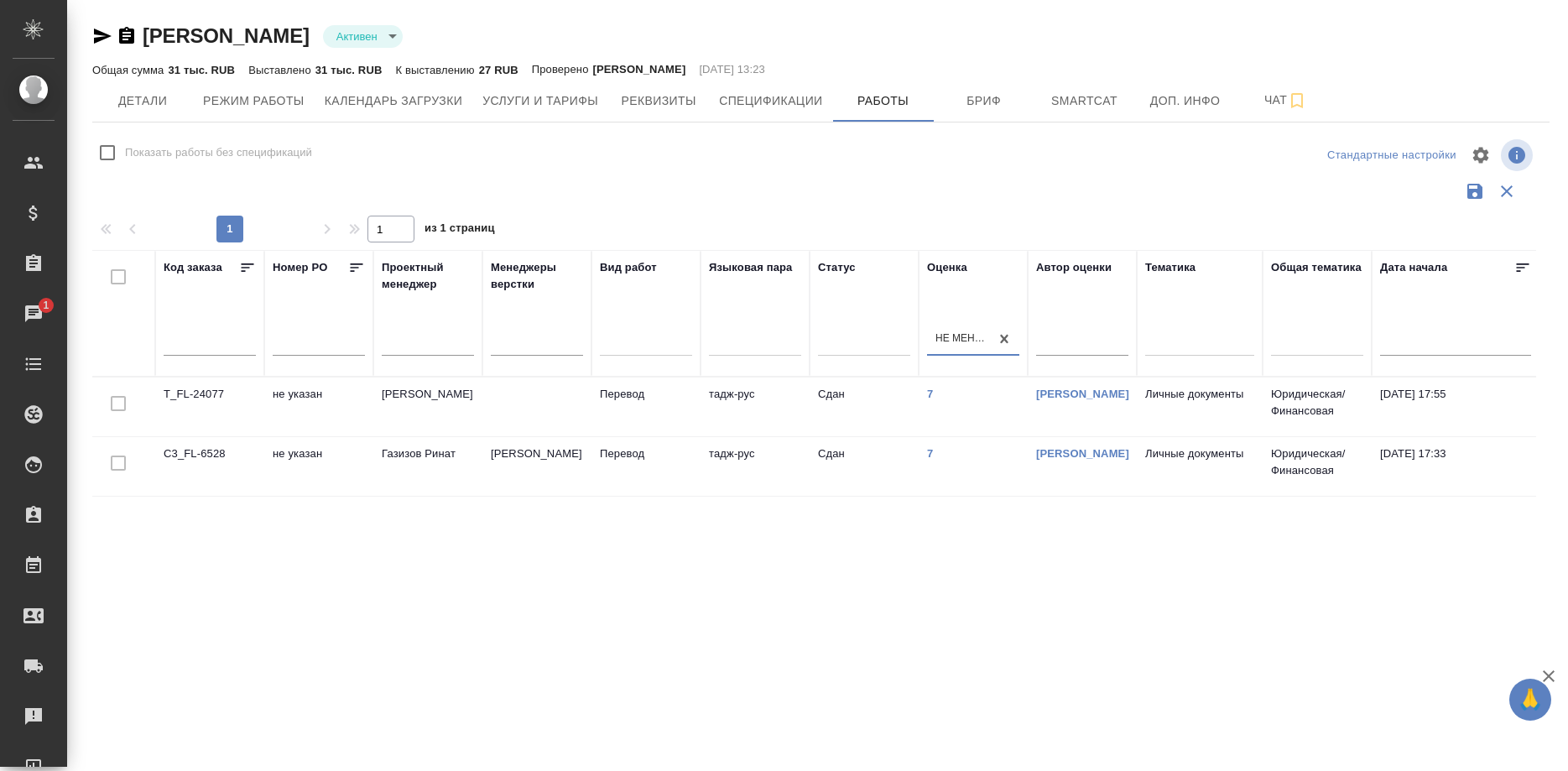
scroll to position [0, 0]
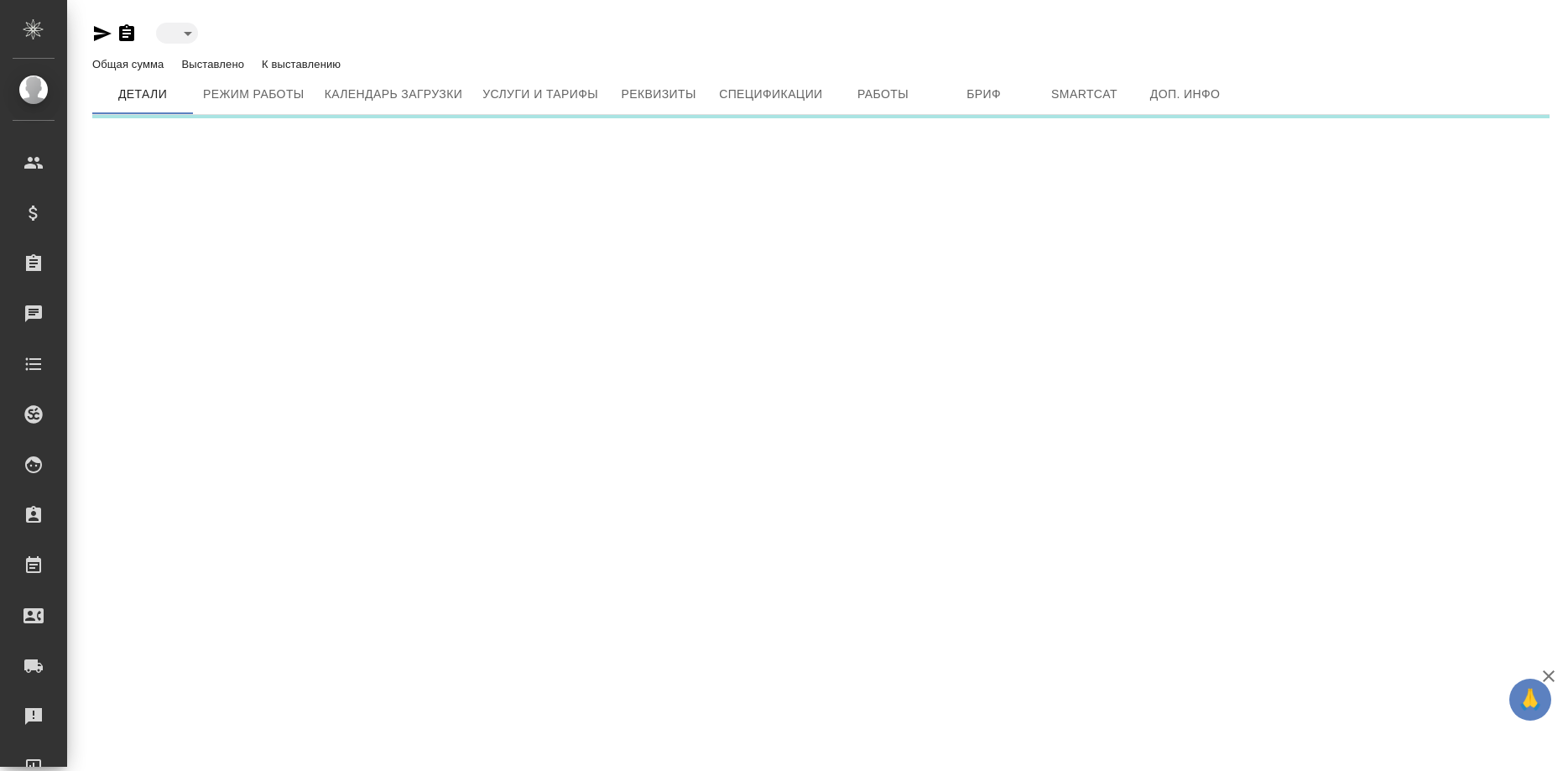
type input "active"
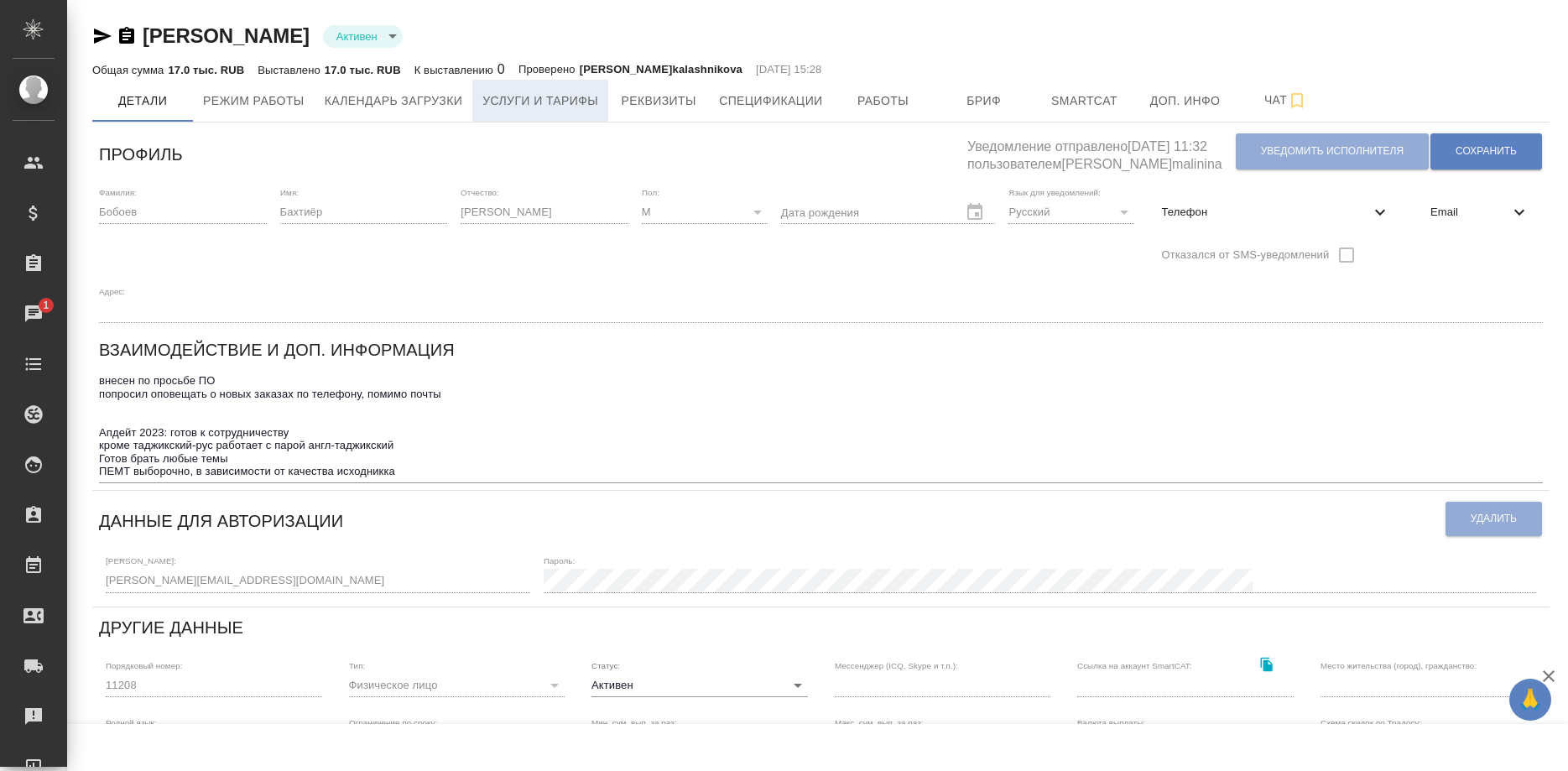
click at [557, 112] on button "Услуги и тарифы" at bounding box center [539, 100] width 136 height 42
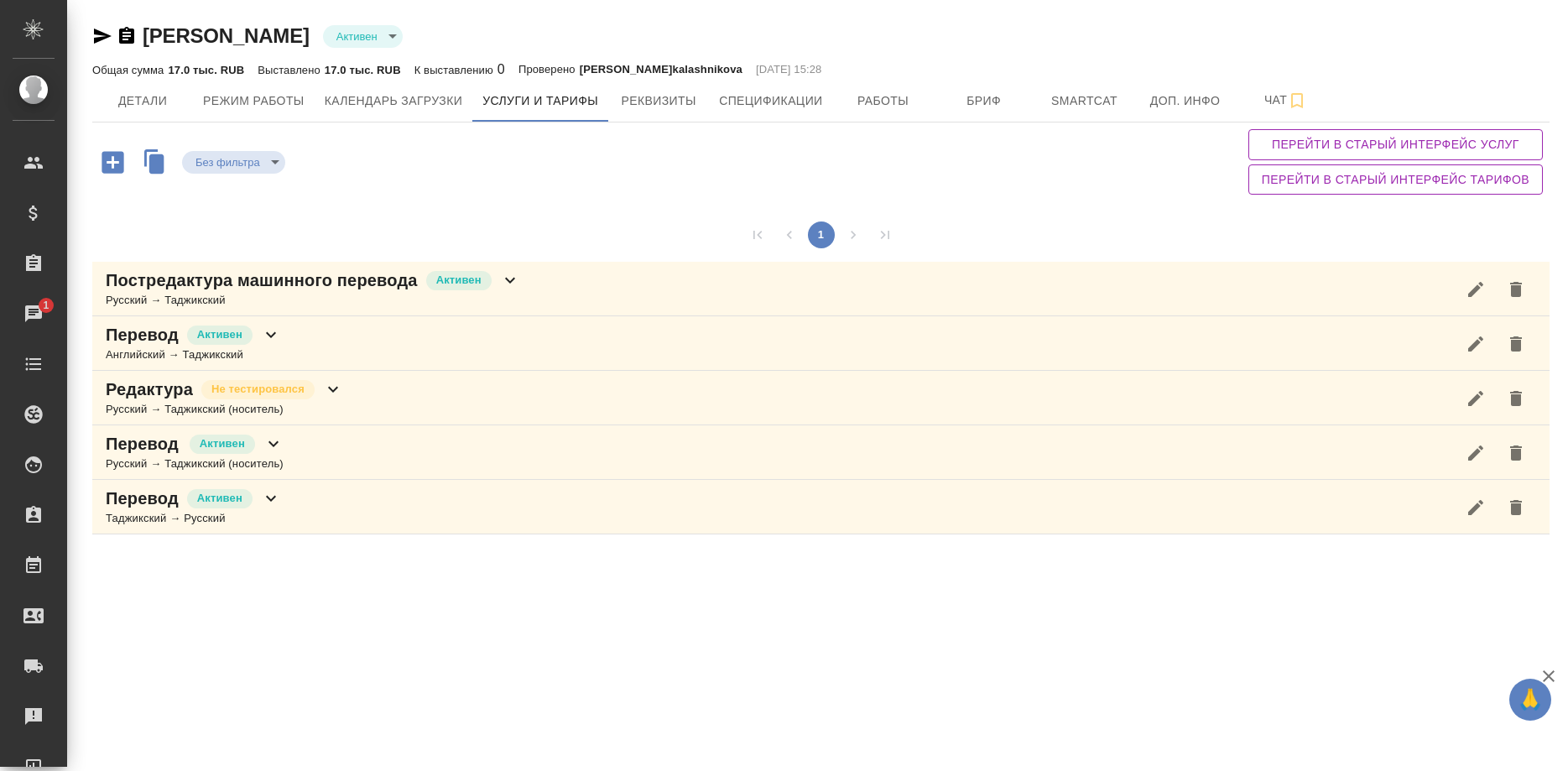
click at [358, 300] on div "Русский → Таджикский" at bounding box center [312, 301] width 414 height 17
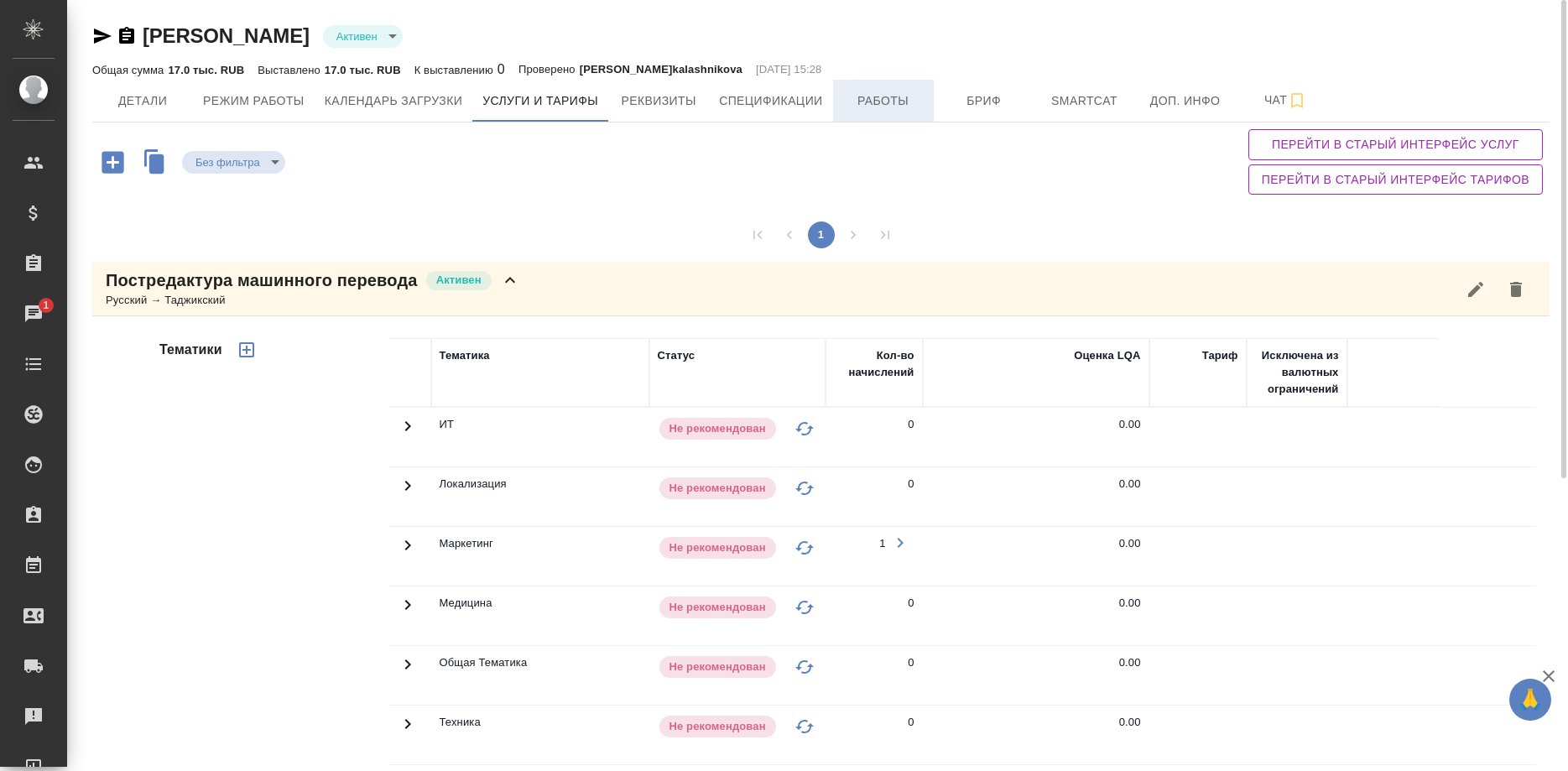
click at [868, 104] on span "Работы" at bounding box center [883, 101] width 80 height 21
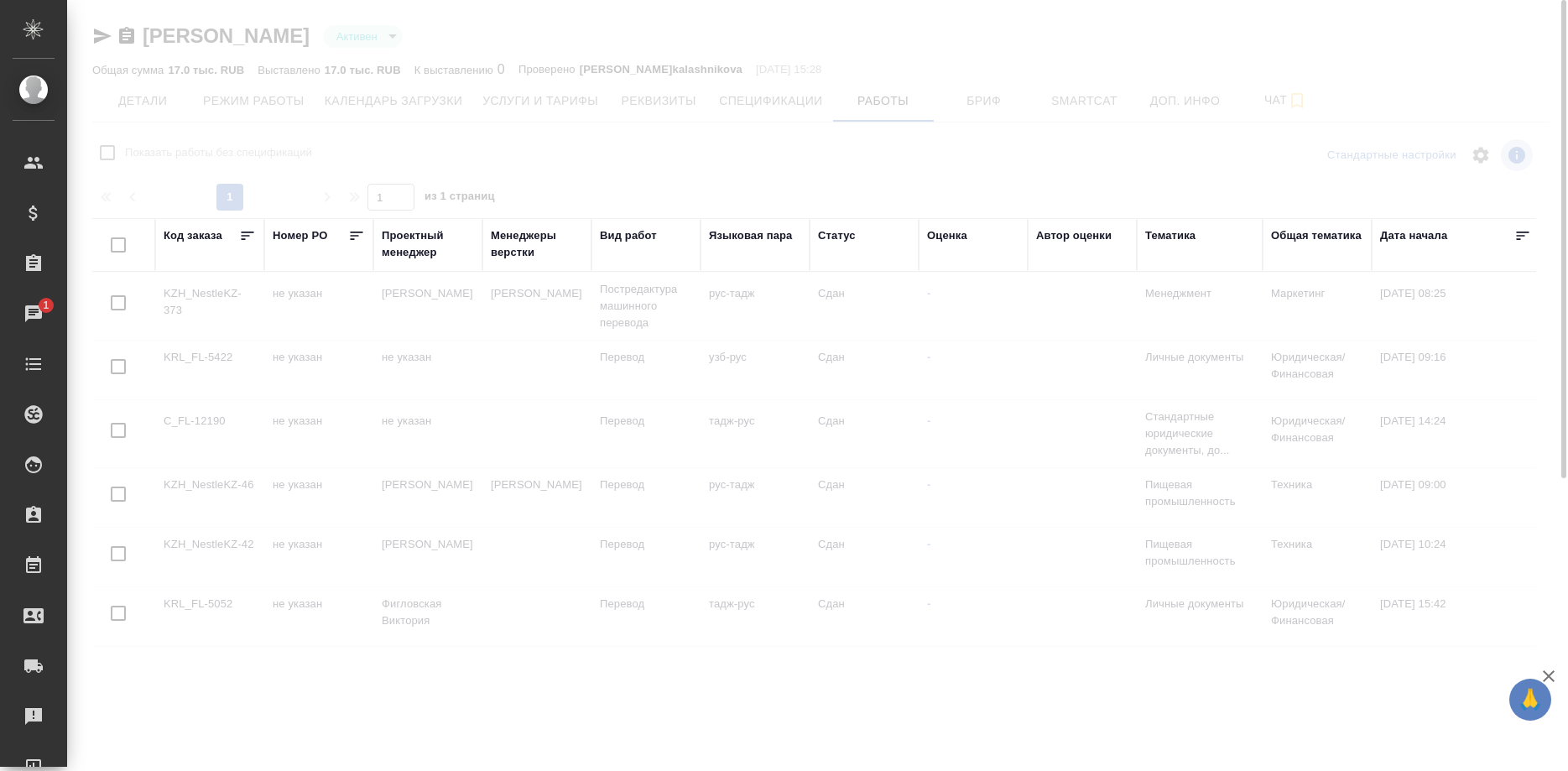
checkbox input "false"
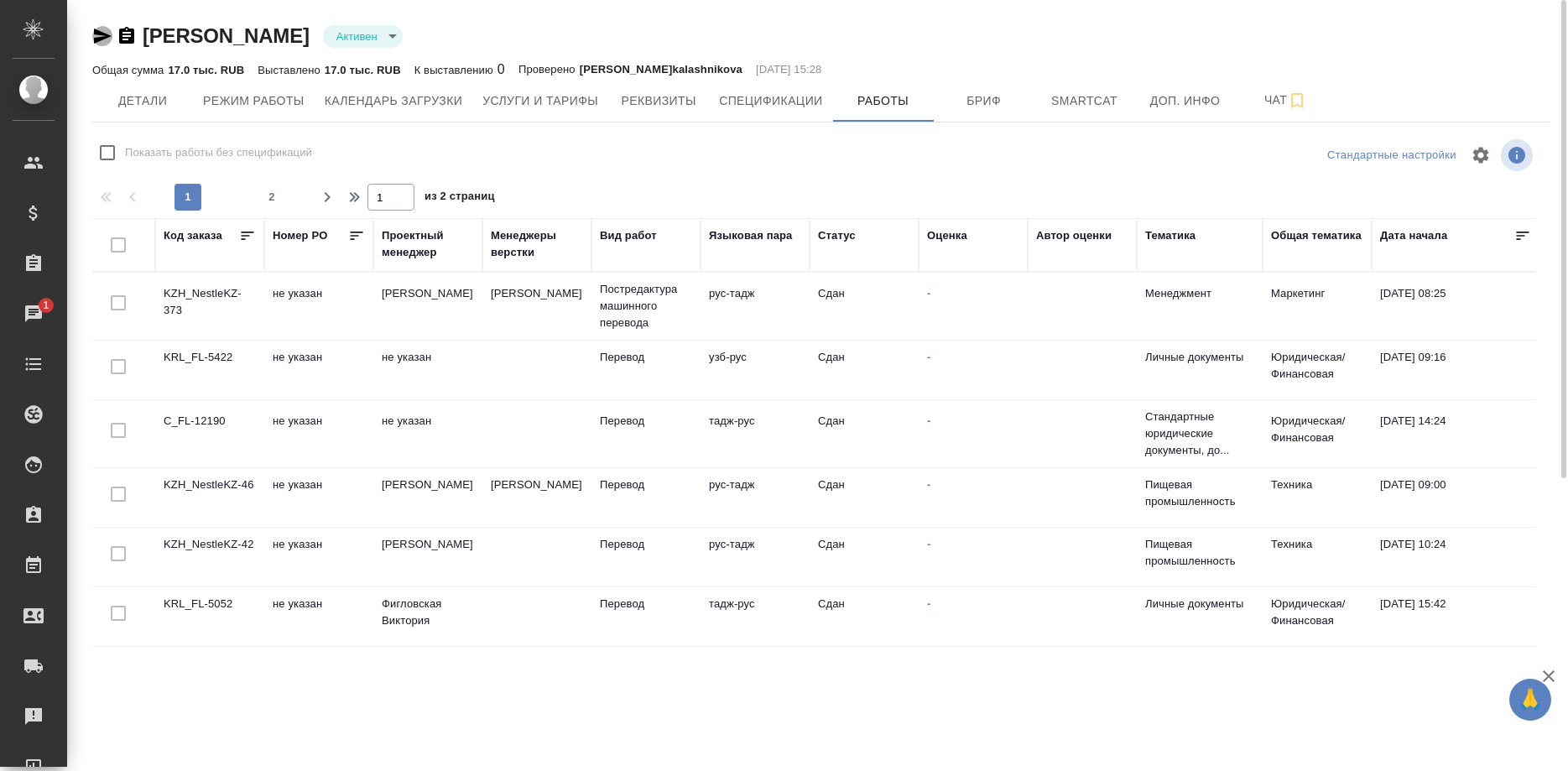
click at [92, 38] on icon "button" at bounding box center [102, 36] width 20 height 20
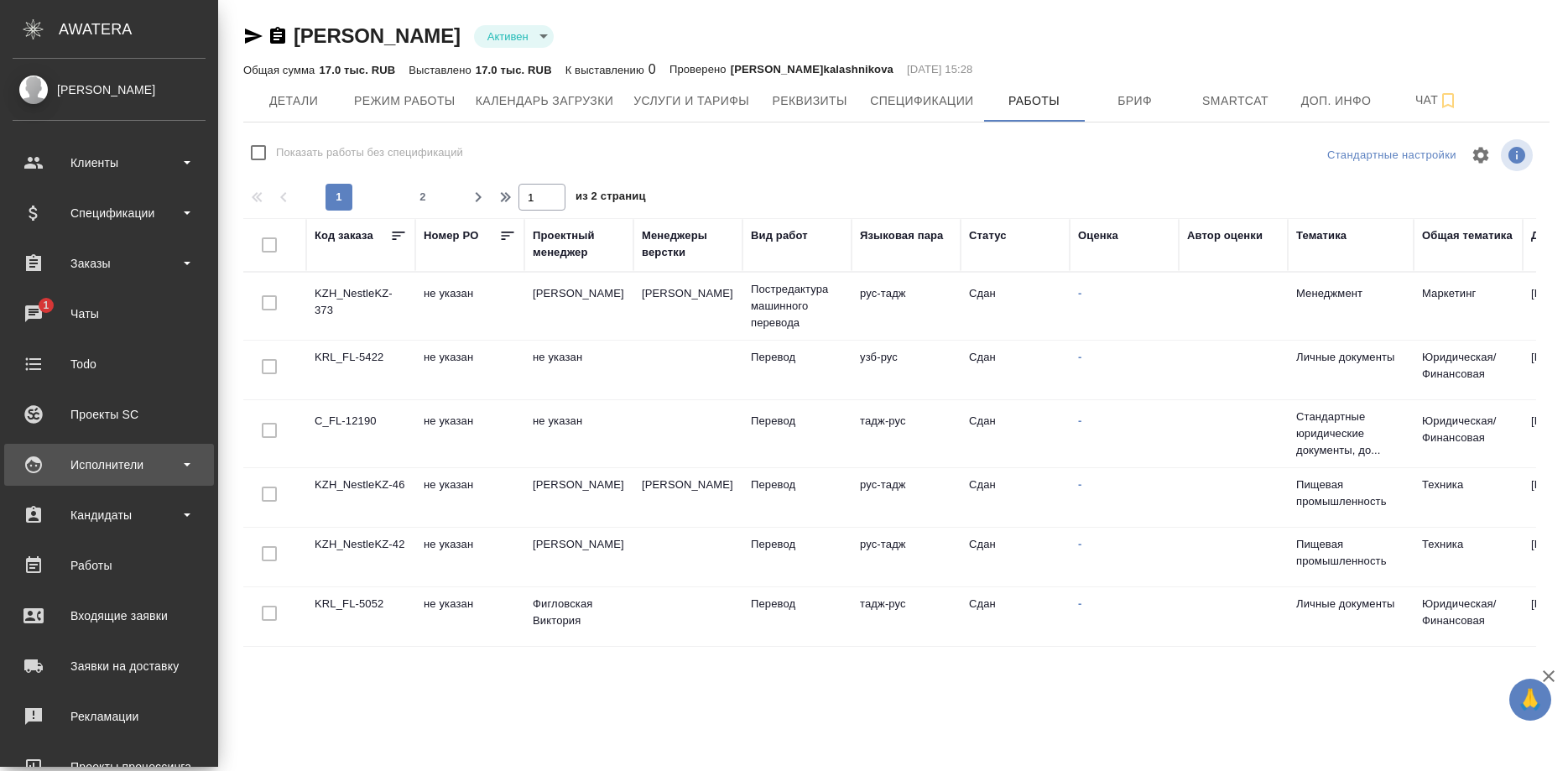
click at [81, 454] on div "Исполнители" at bounding box center [109, 464] width 193 height 25
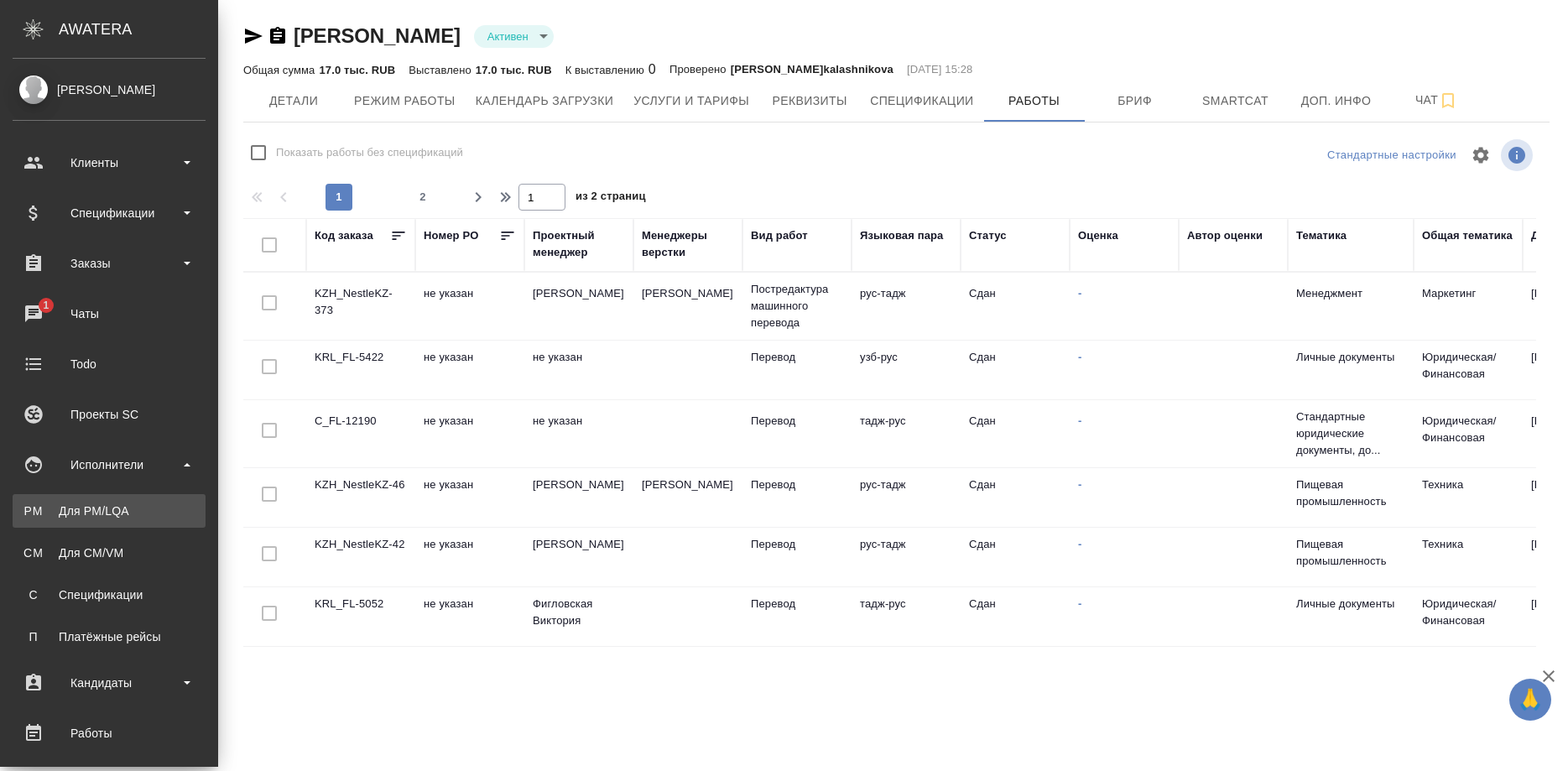
click at [81, 506] on div "Для PM/LQA" at bounding box center [109, 511] width 176 height 17
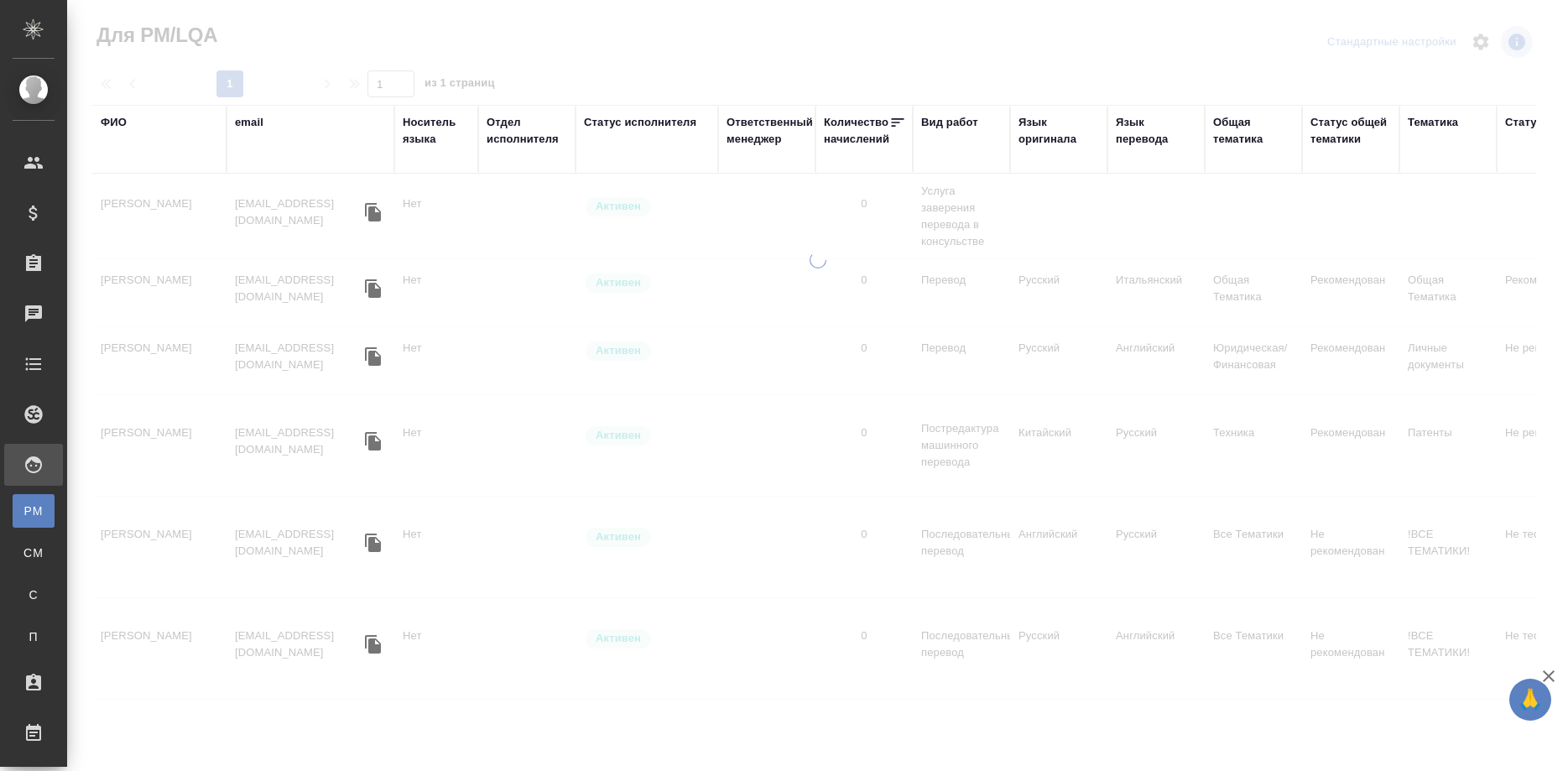
click at [1134, 135] on div "Язык перевода" at bounding box center [1156, 131] width 80 height 33
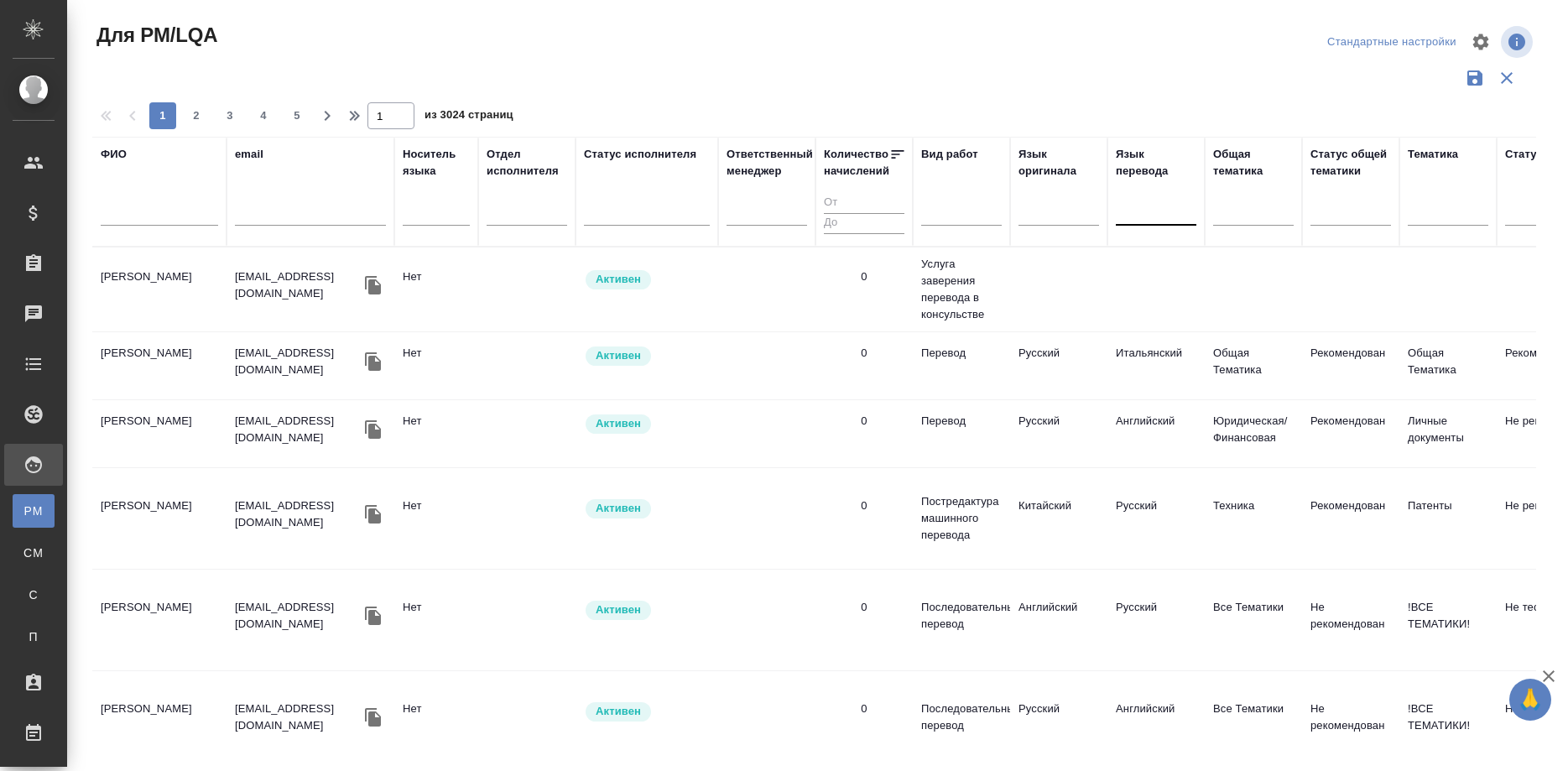
click at [1137, 205] on div at bounding box center [1156, 209] width 80 height 24
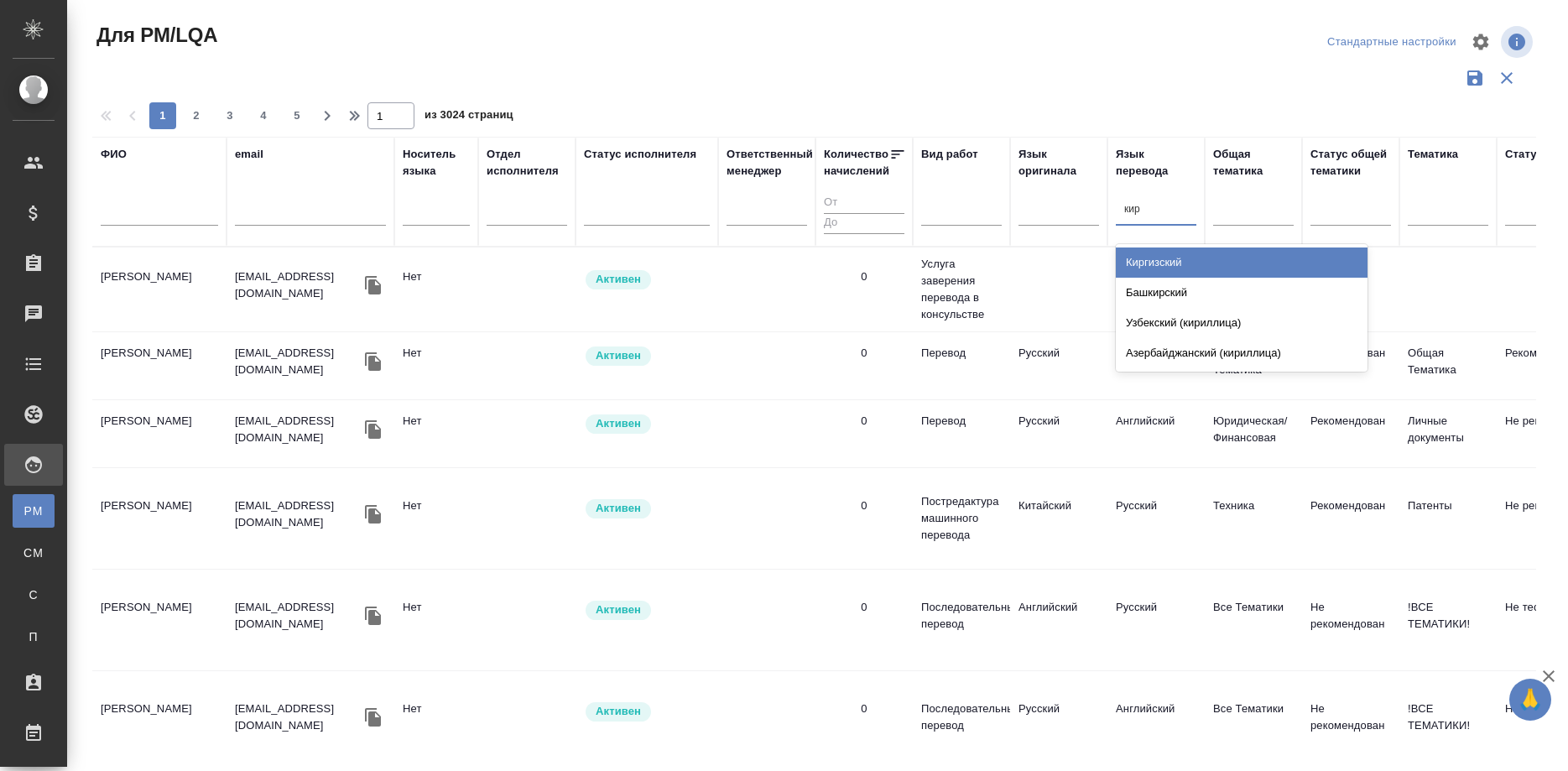
type input "кирг"
click at [1151, 264] on div "Киргизский" at bounding box center [1241, 262] width 252 height 30
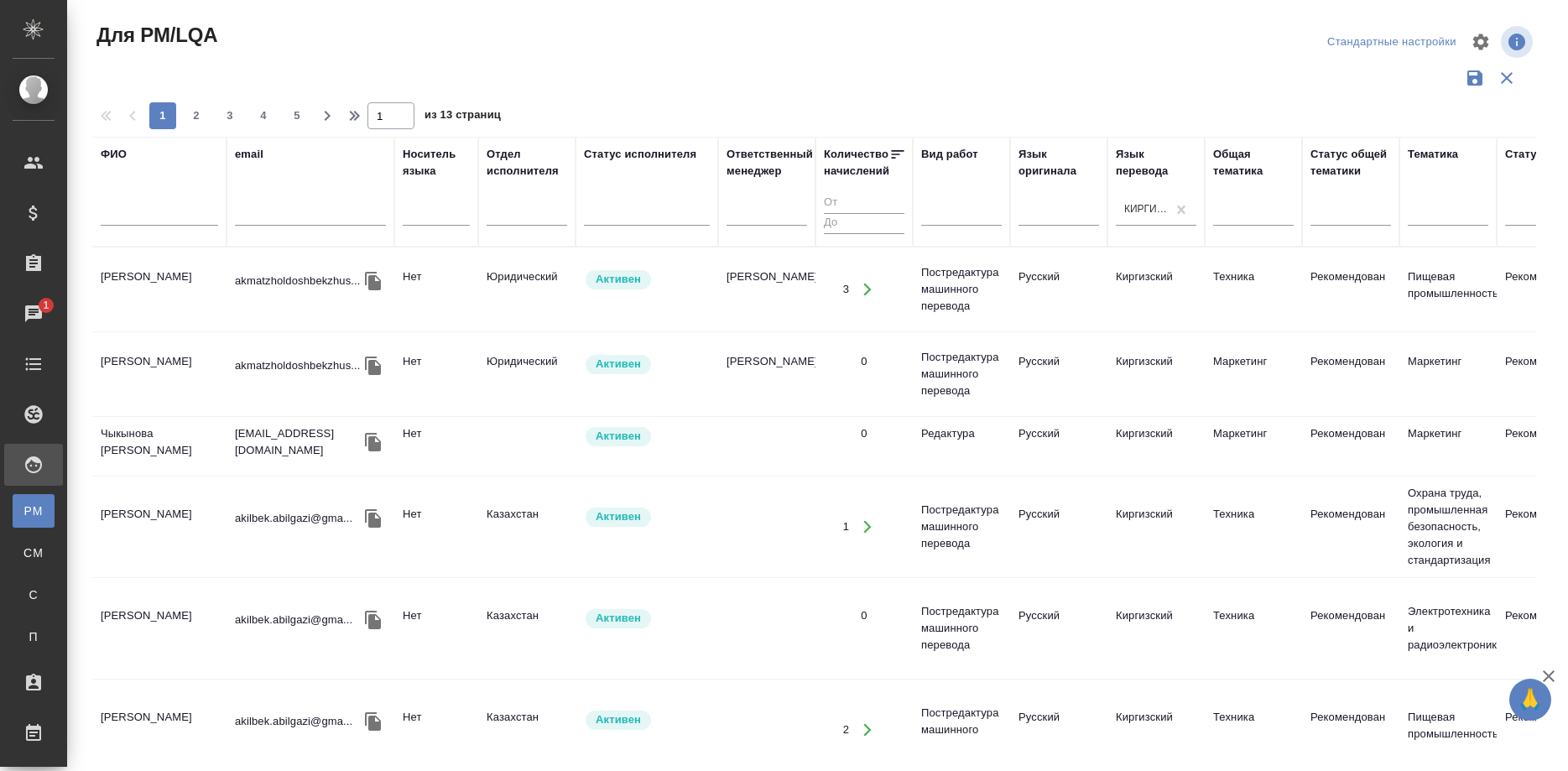
click at [170, 283] on td "[PERSON_NAME]" at bounding box center [159, 289] width 134 height 59
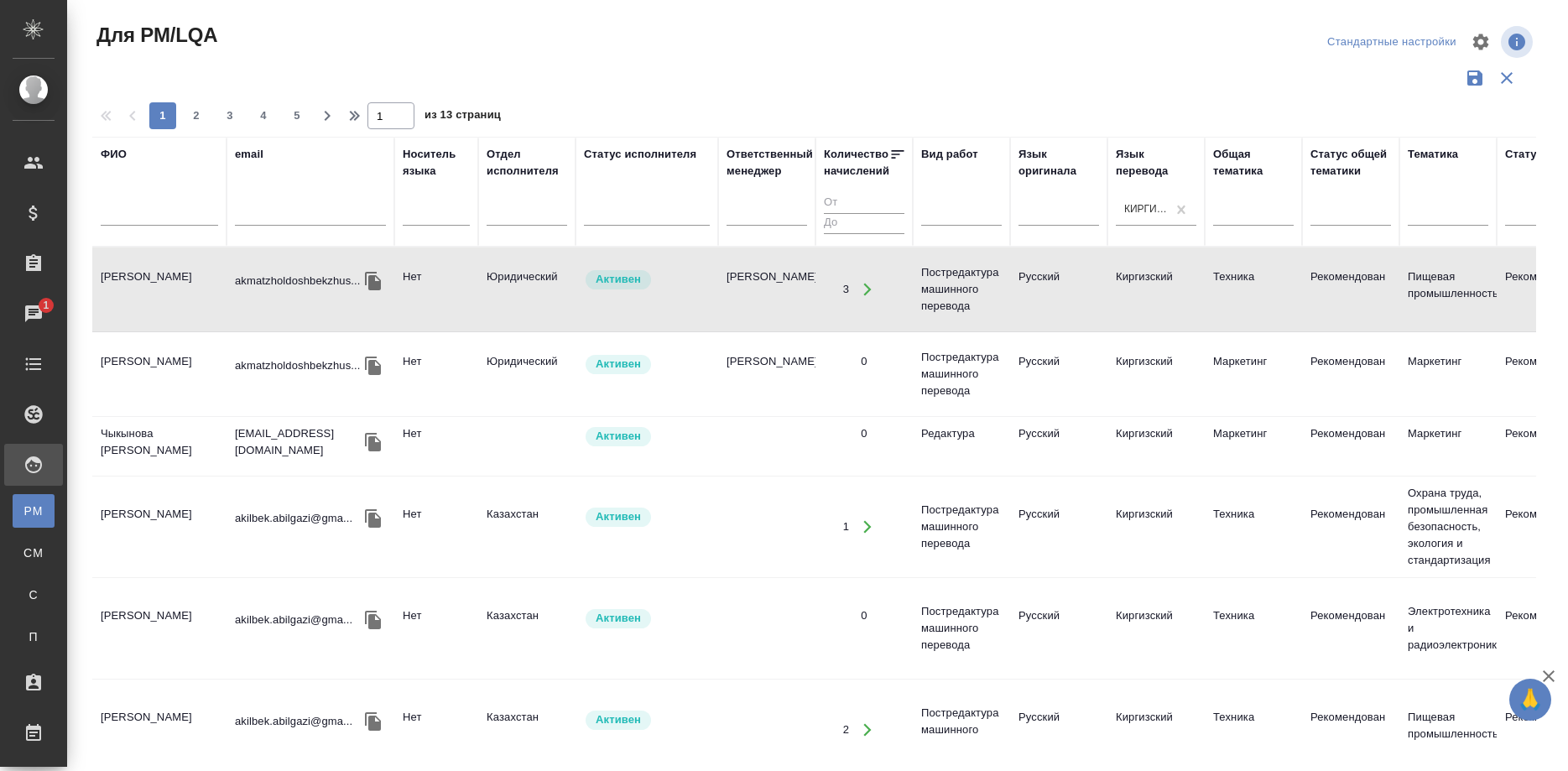
click at [170, 283] on td "[PERSON_NAME]" at bounding box center [159, 289] width 134 height 59
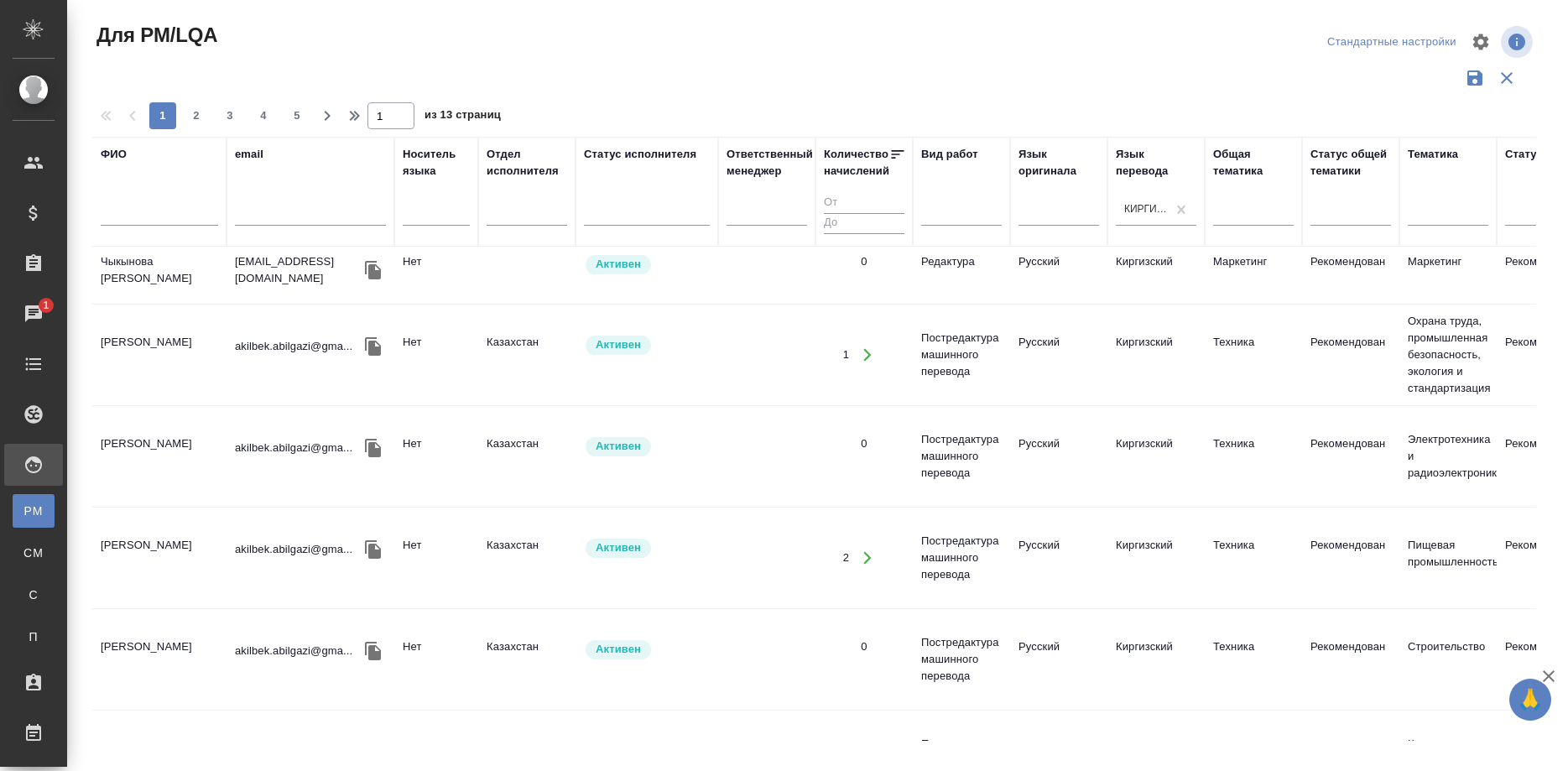
scroll to position [342, 0]
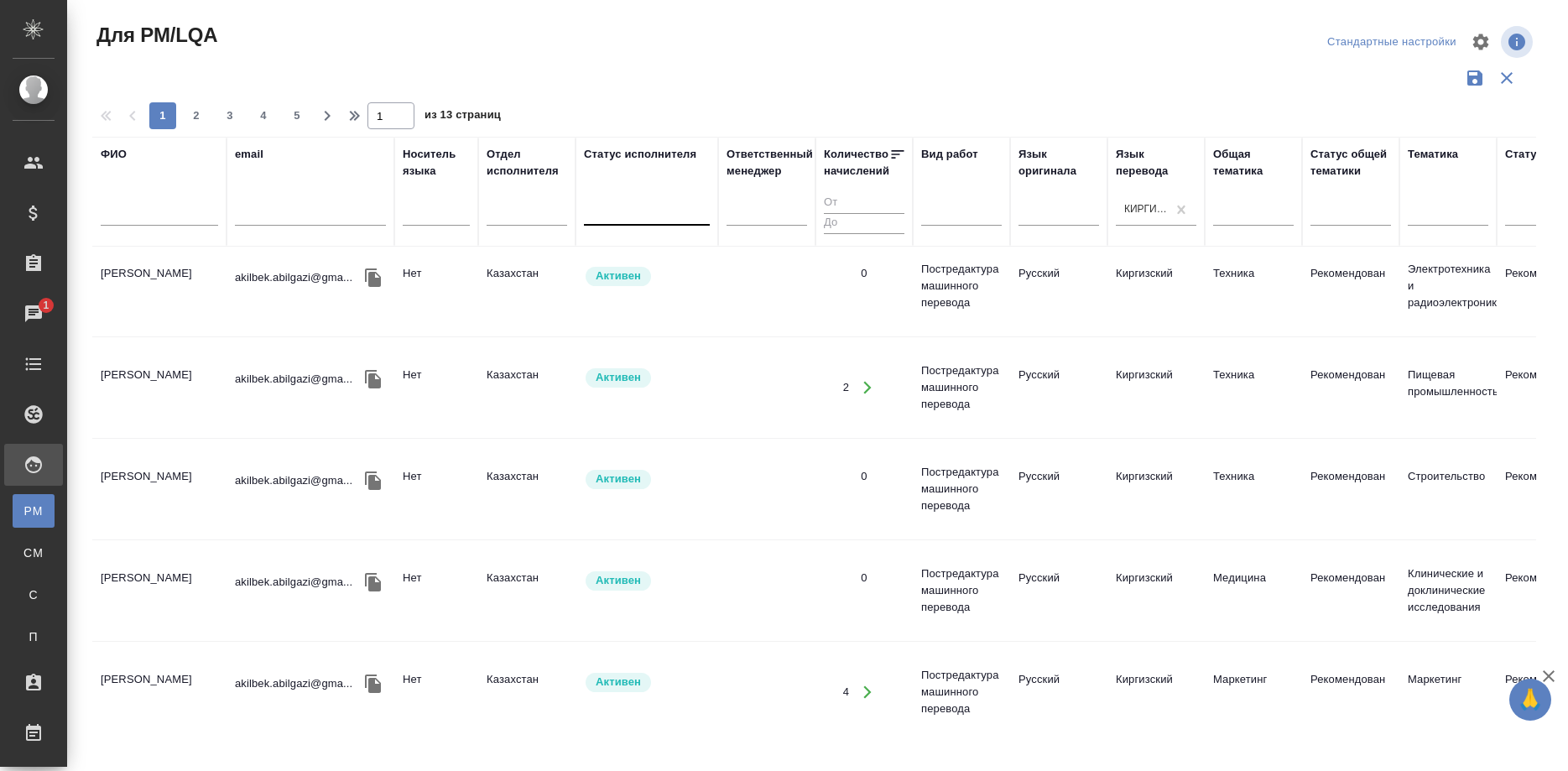
click at [616, 207] on div at bounding box center [646, 209] width 125 height 24
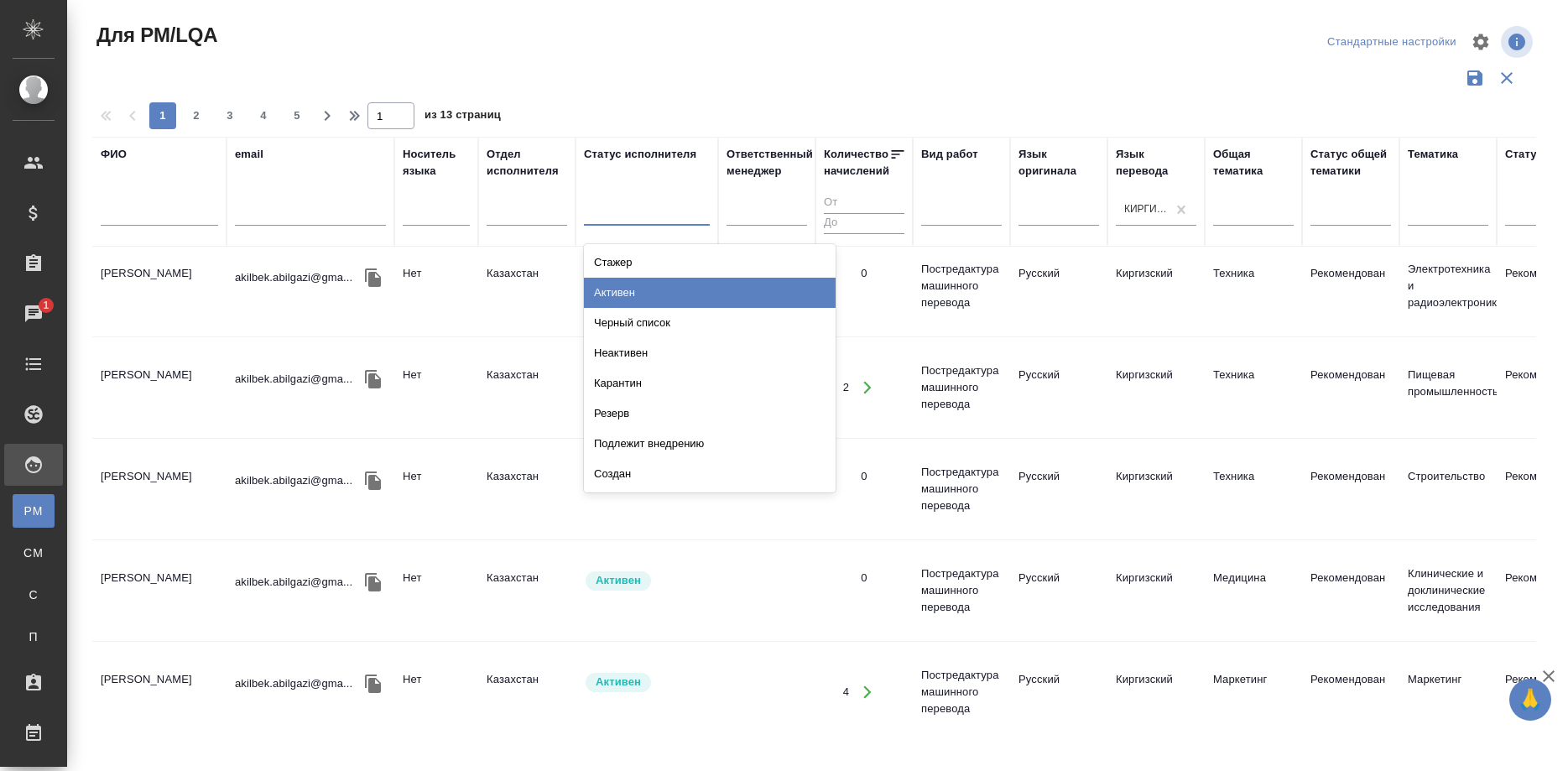
click at [627, 285] on div "Активен" at bounding box center [709, 292] width 252 height 30
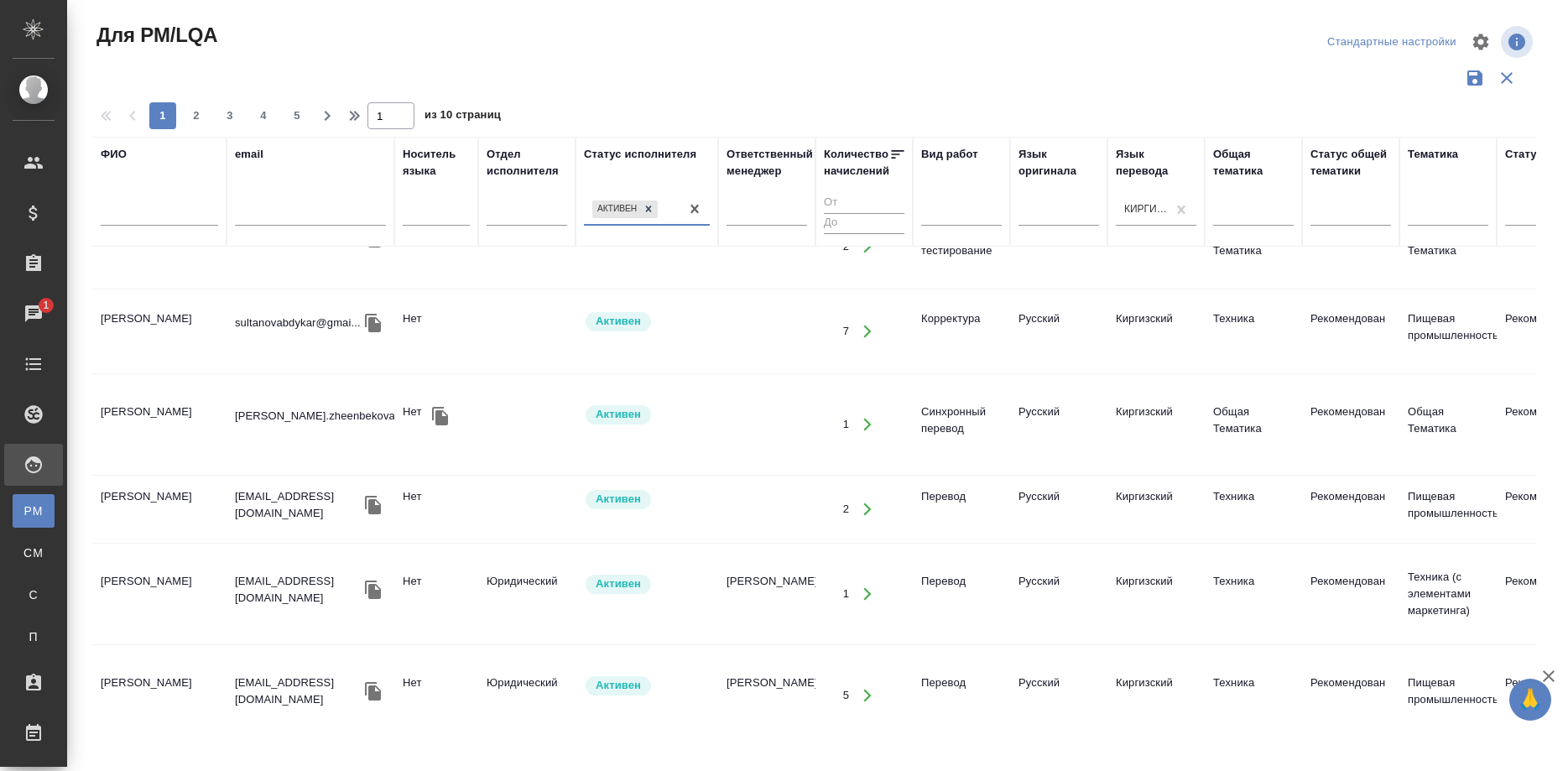
scroll to position [1198, 0]
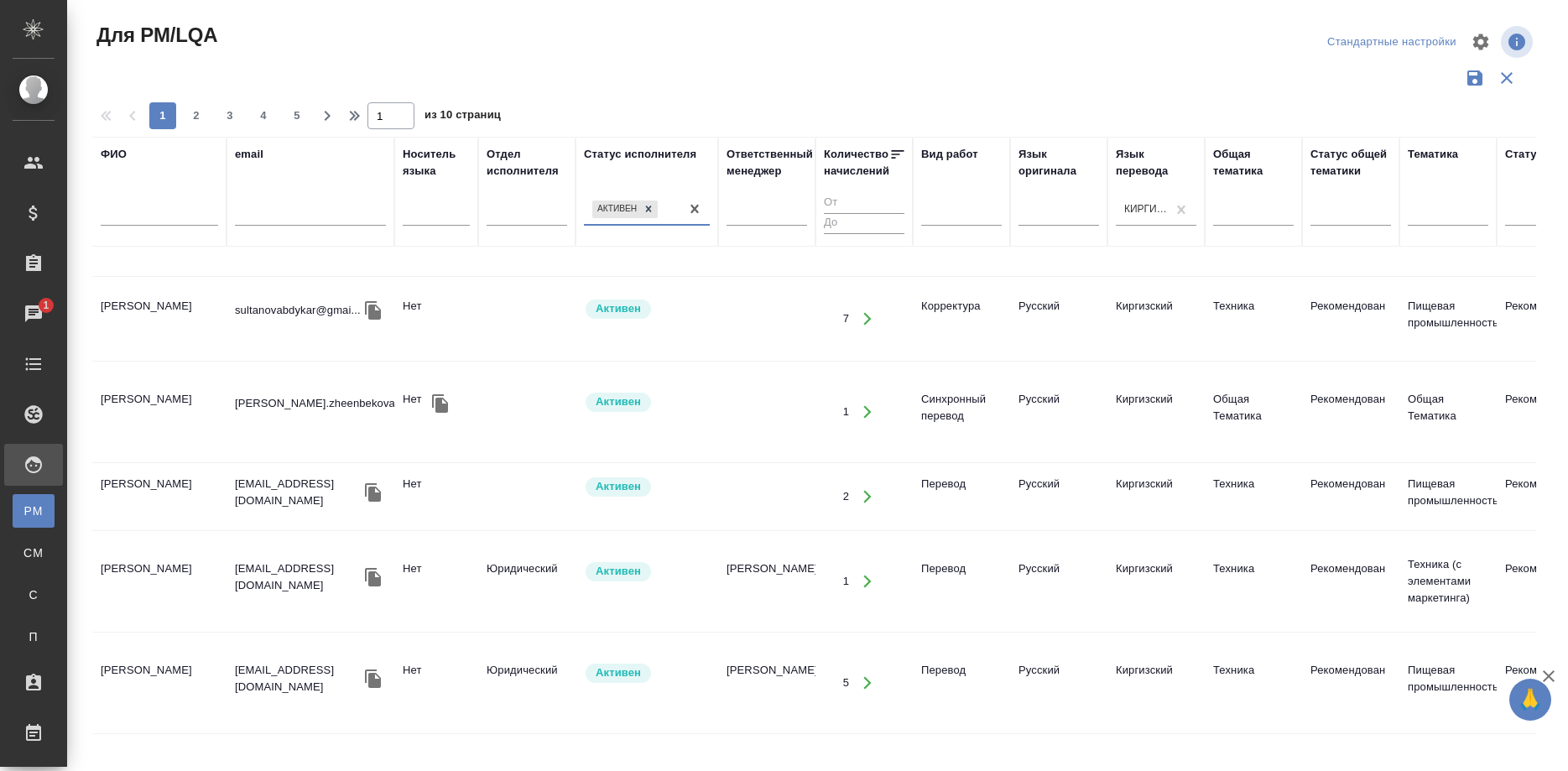
click at [178, 467] on td "[PERSON_NAME]" at bounding box center [159, 496] width 134 height 59
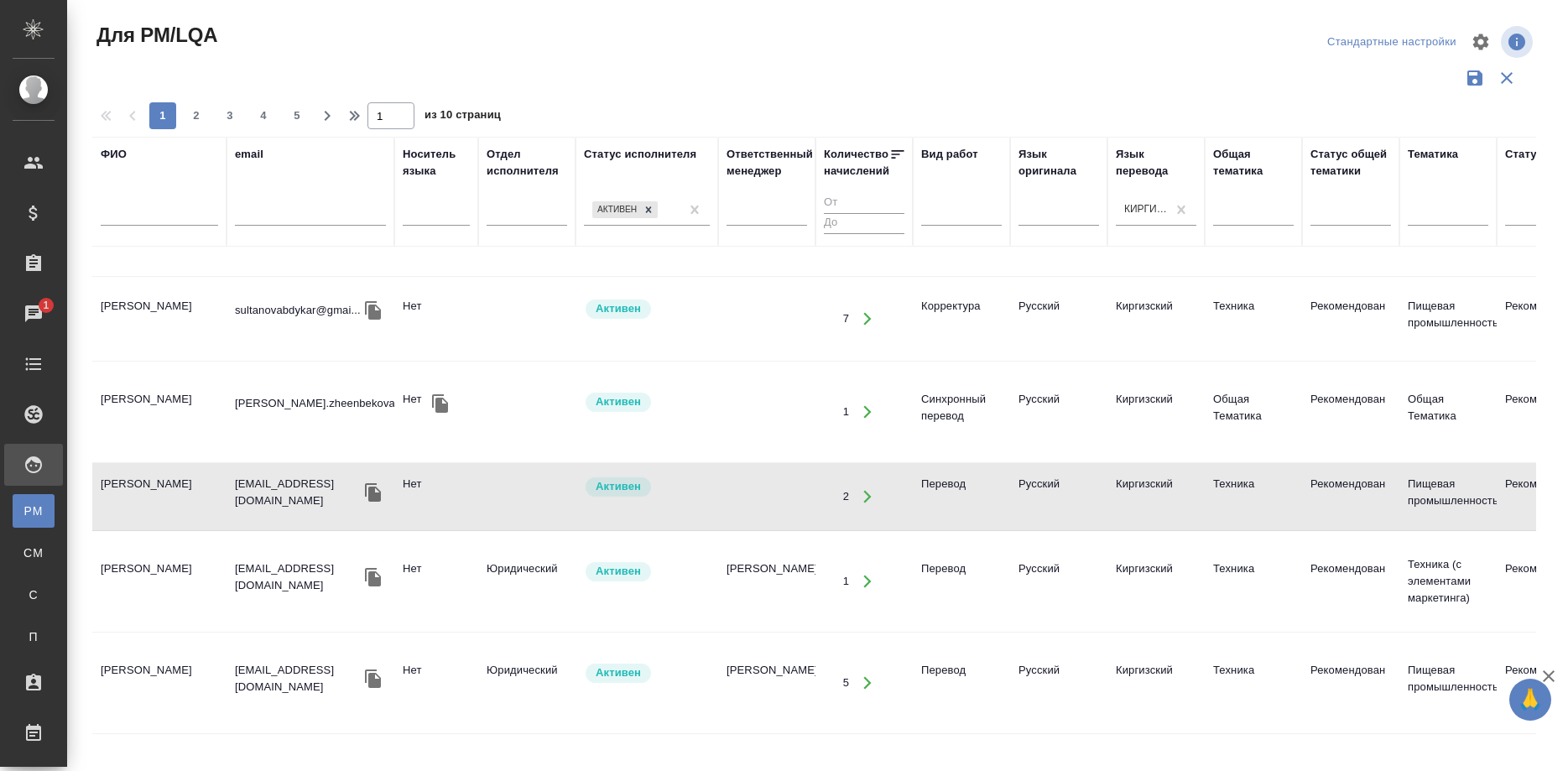
click at [178, 467] on td "[PERSON_NAME]" at bounding box center [159, 496] width 134 height 59
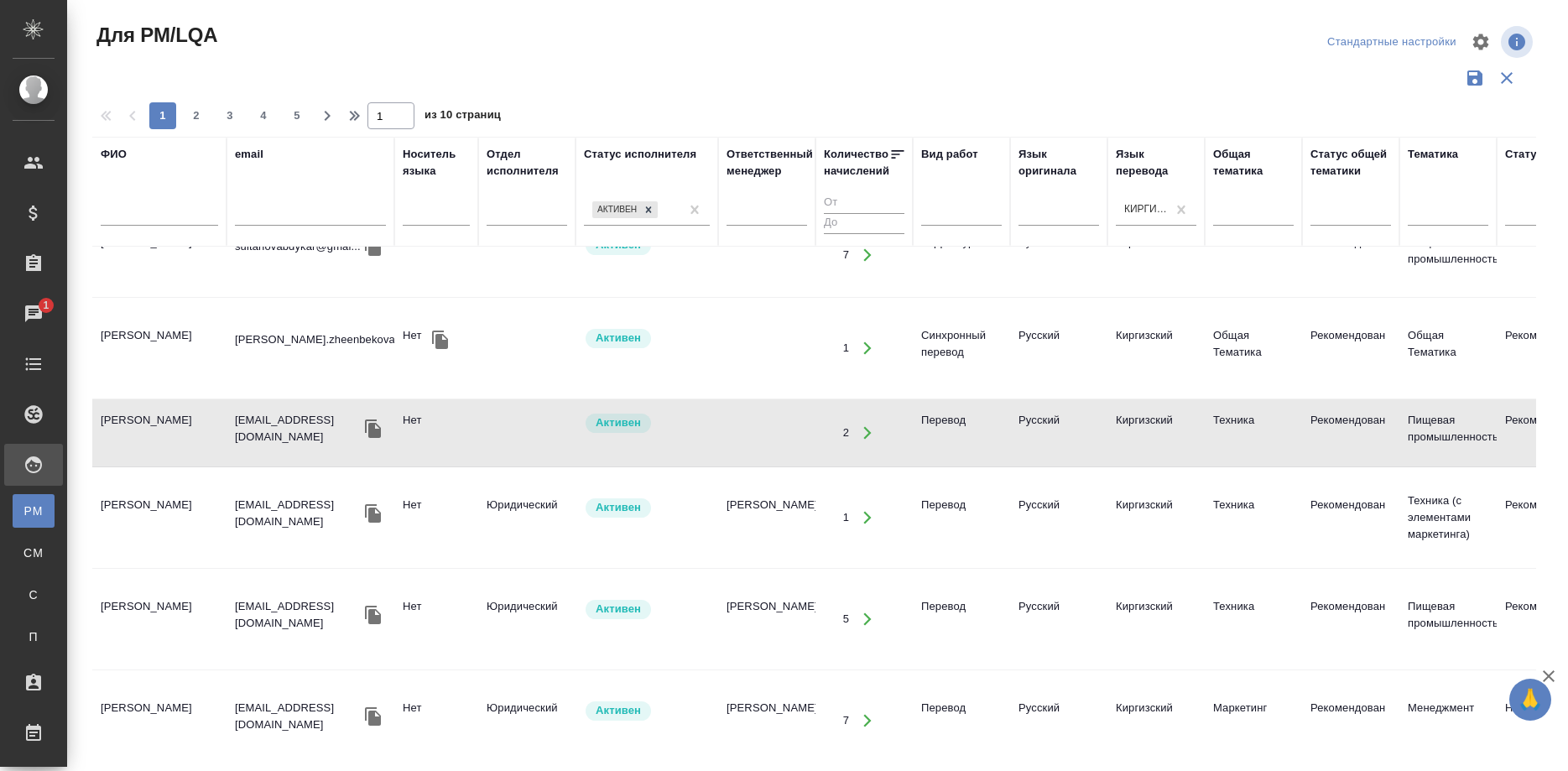
scroll to position [1283, 0]
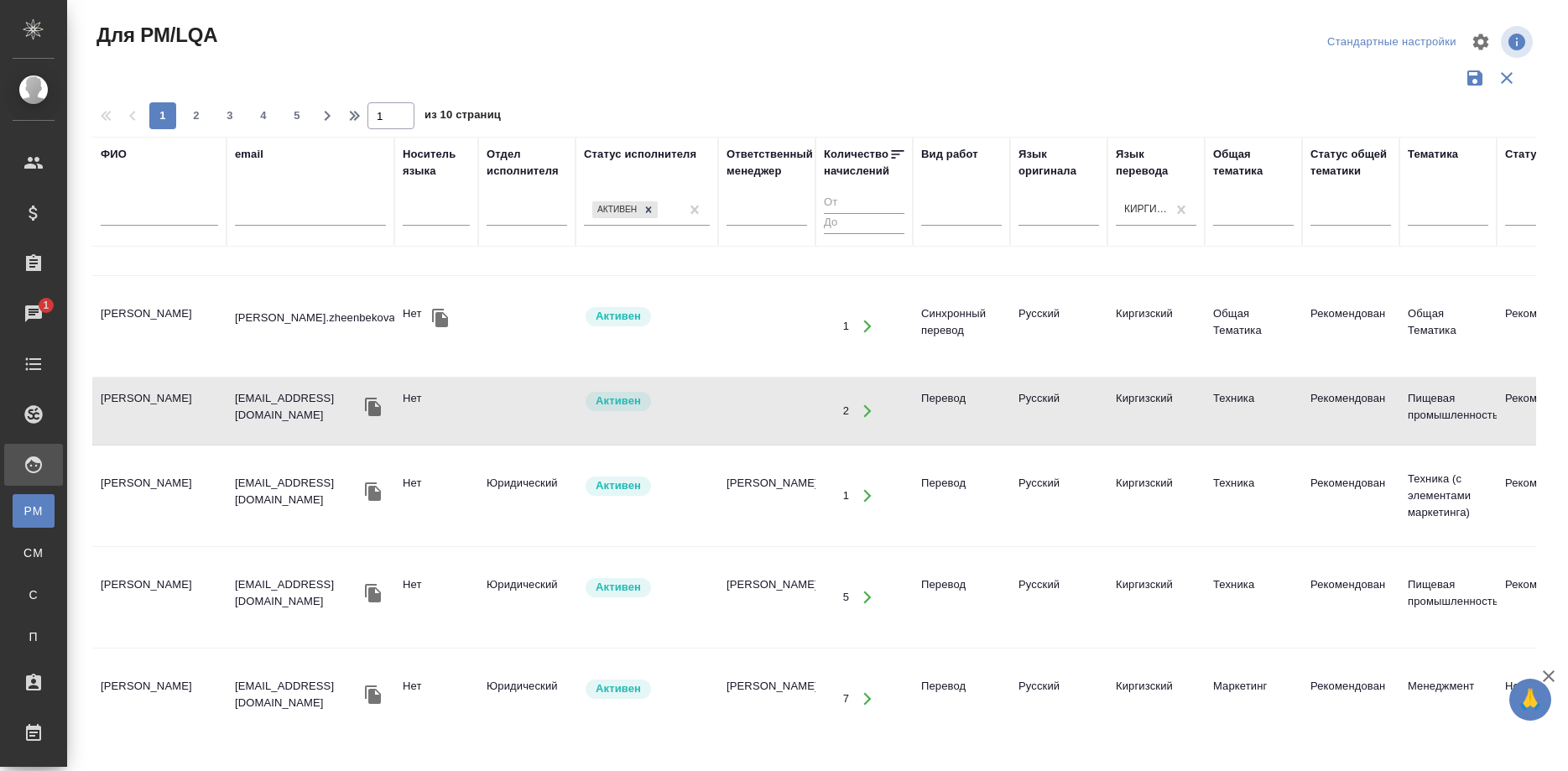
click at [130, 470] on td "Бекетаева Рахат Суюнбаевна" at bounding box center [159, 495] width 134 height 59
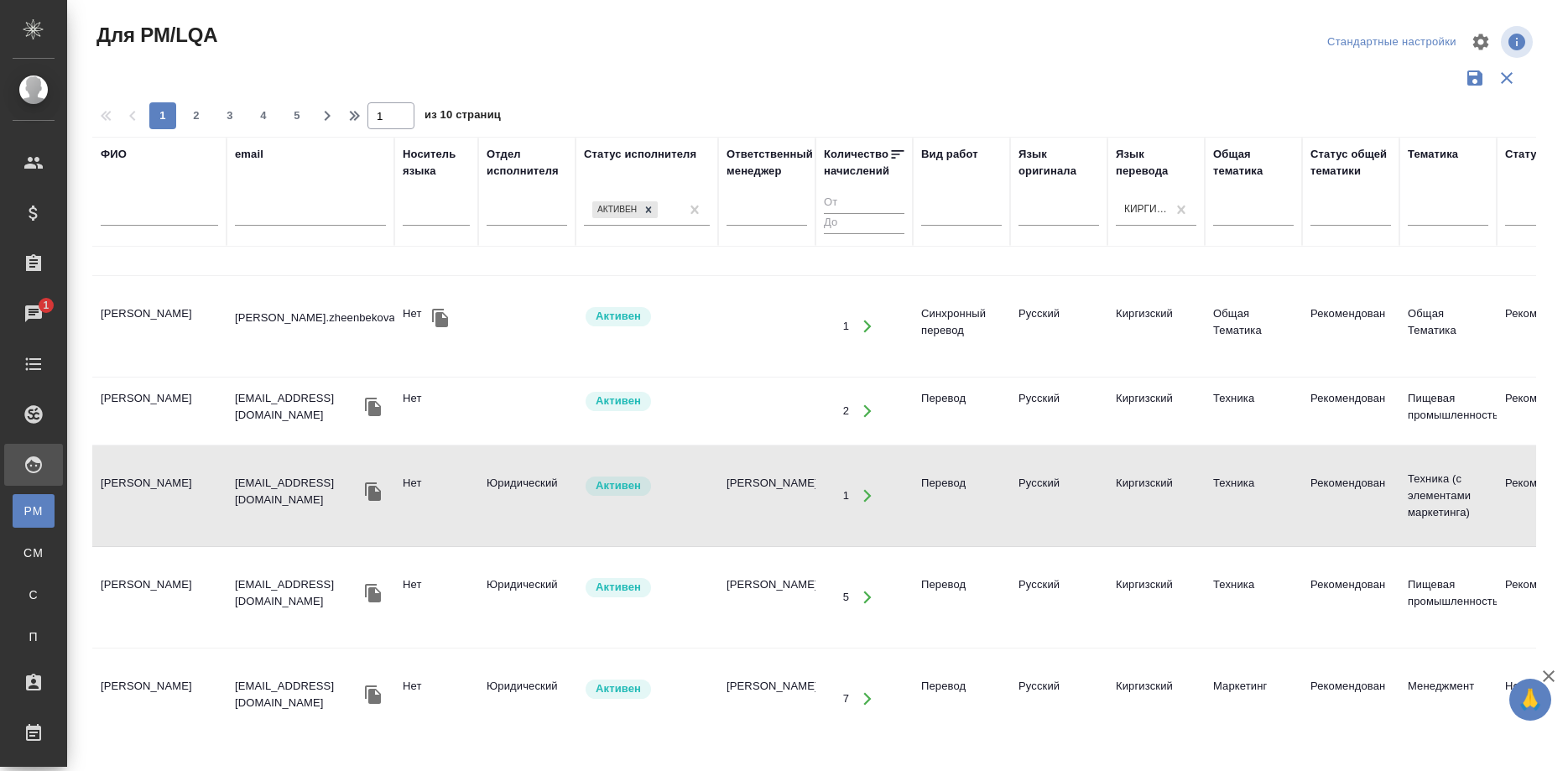
click at [130, 470] on td "Бекетаева Рахат Суюнбаевна" at bounding box center [159, 495] width 134 height 59
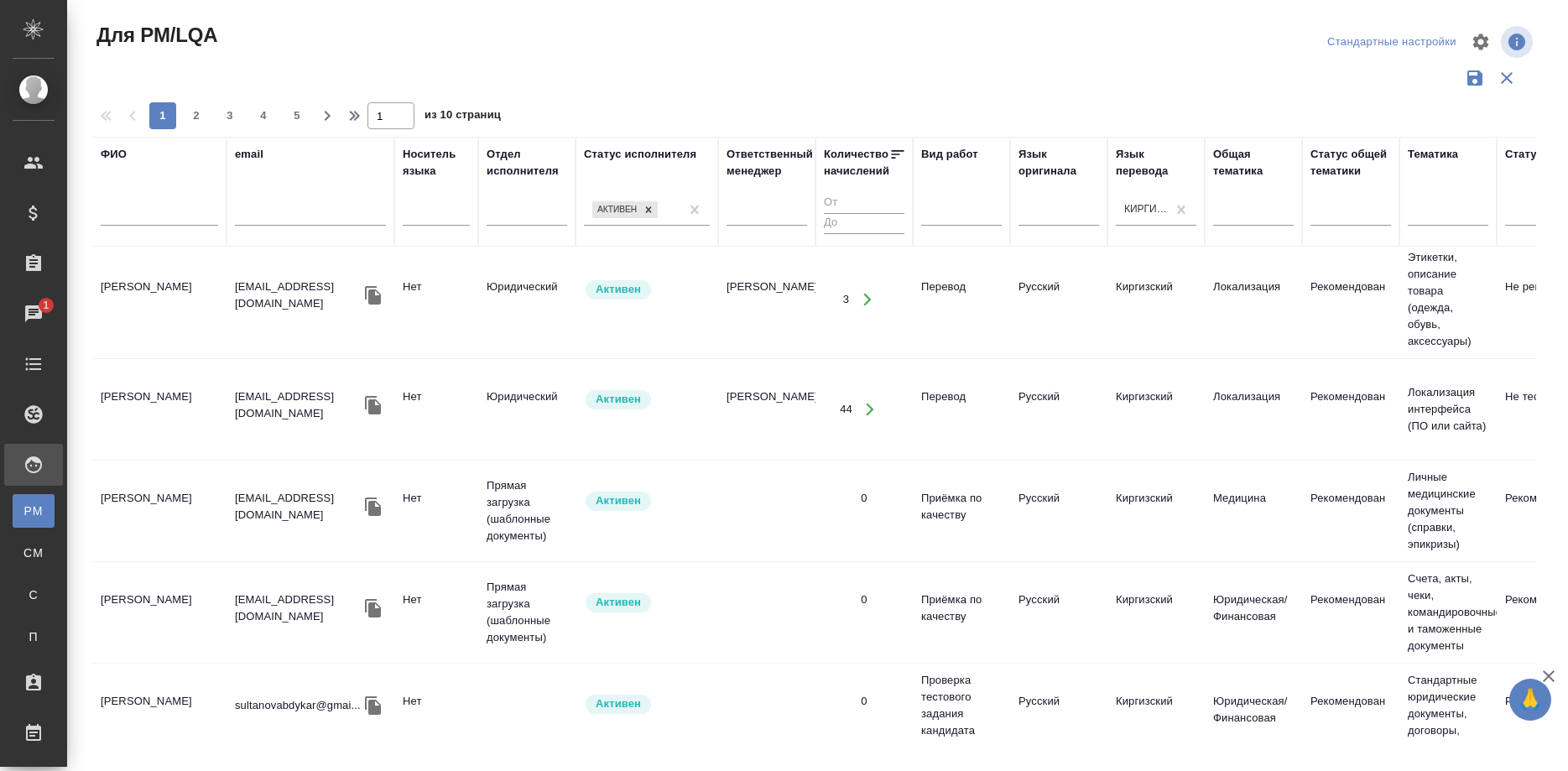
scroll to position [1902, 0]
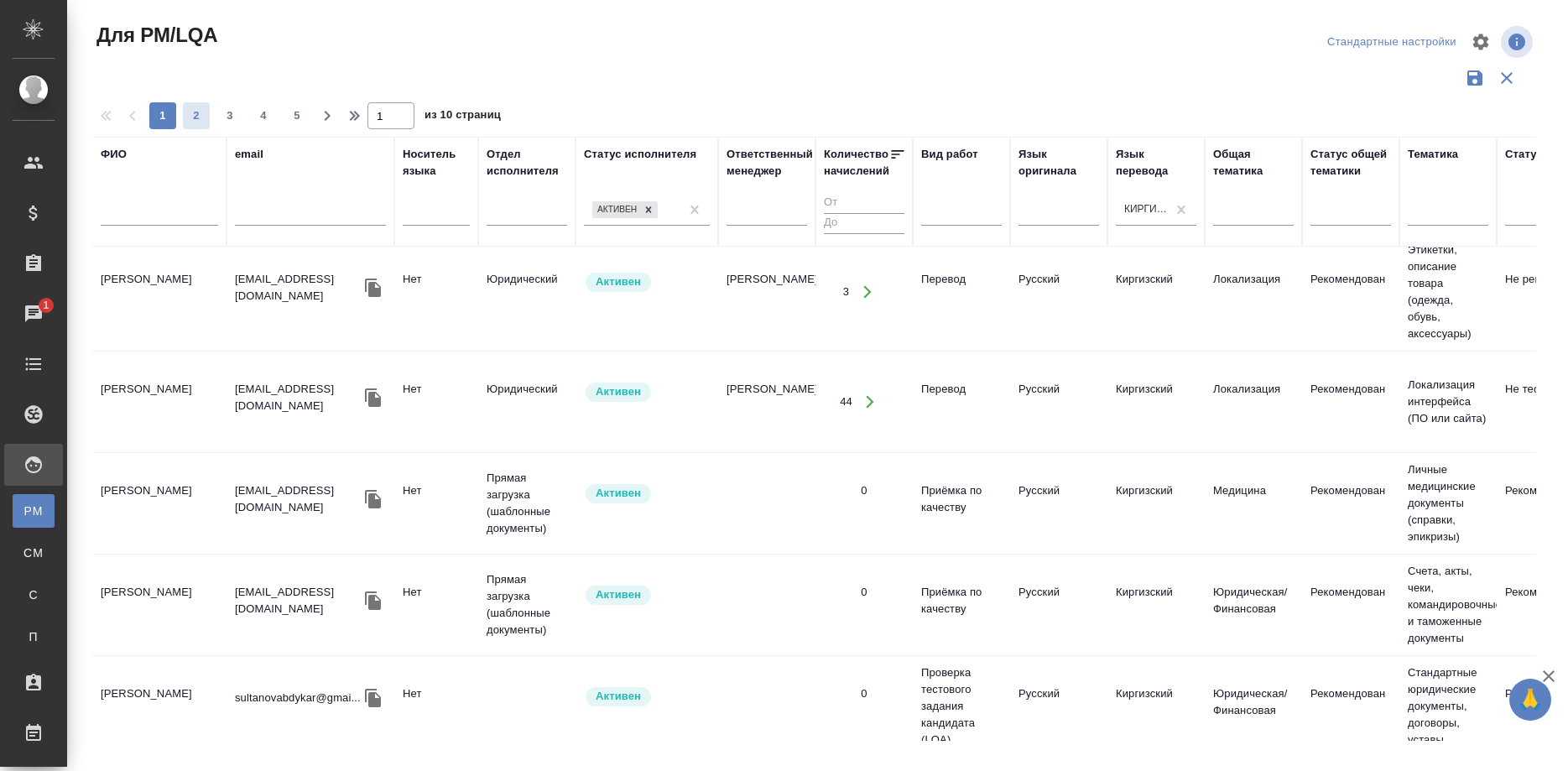
click at [191, 115] on span "2" at bounding box center [195, 116] width 26 height 17
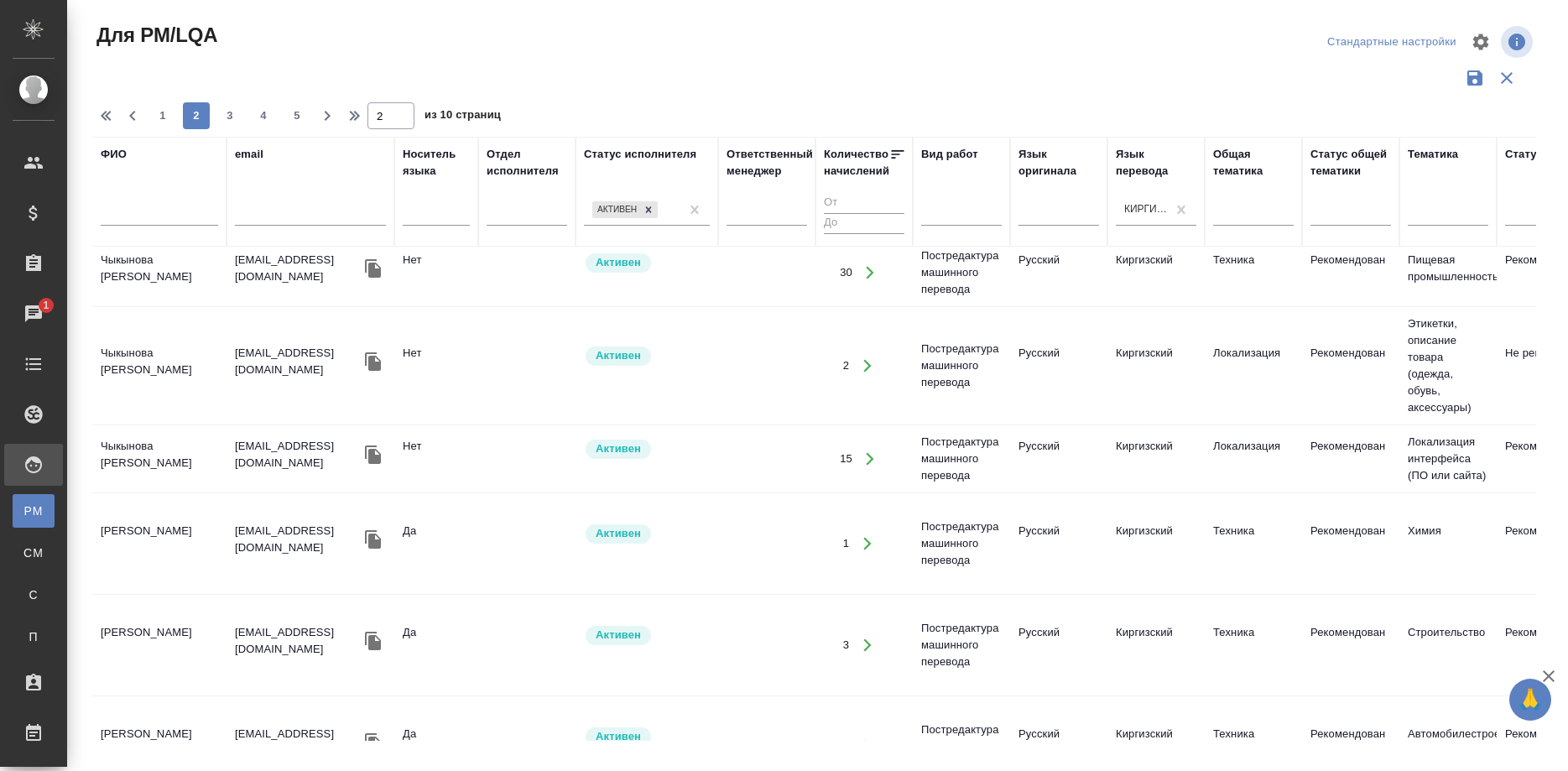
scroll to position [1027, 0]
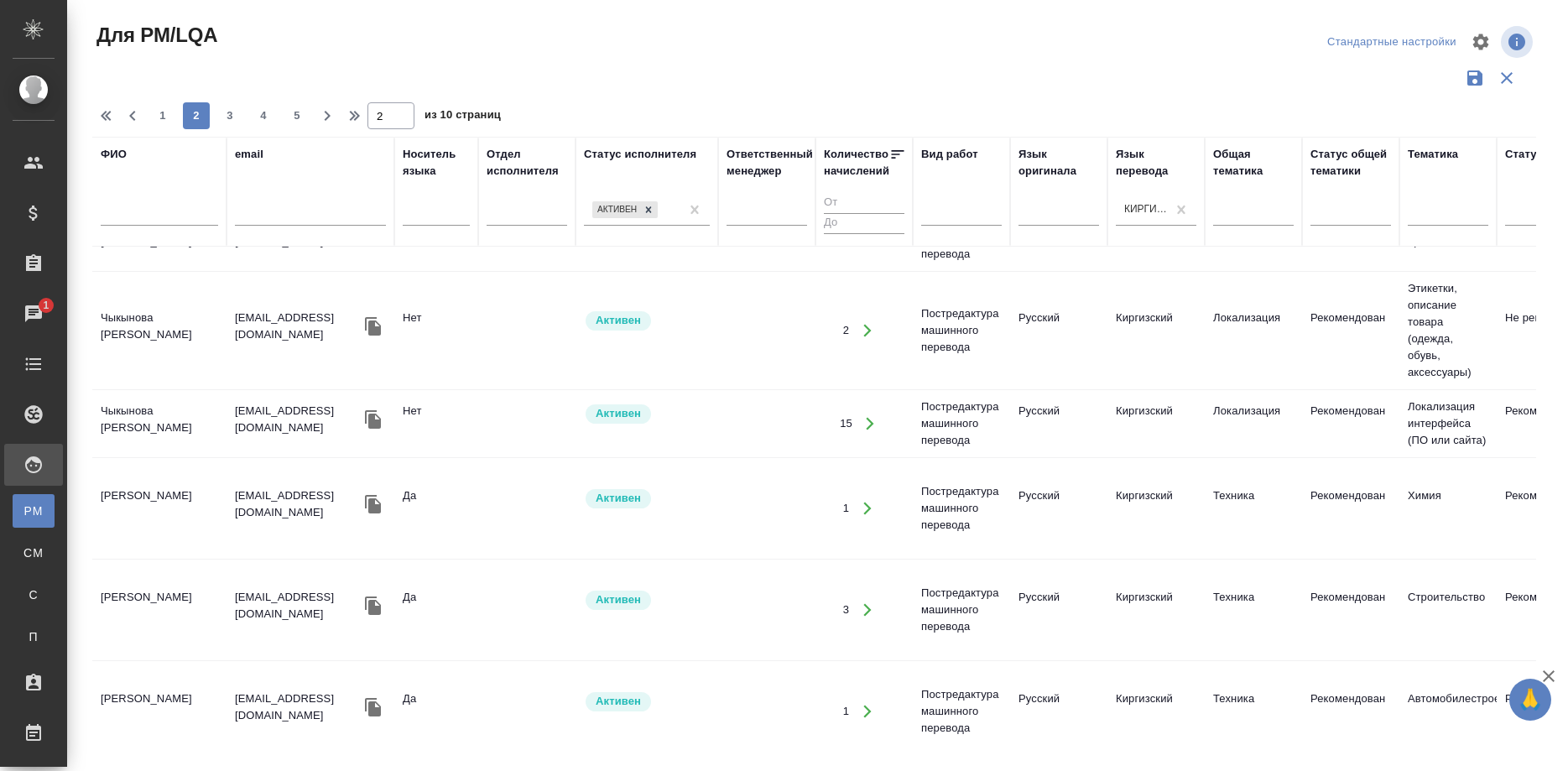
click at [172, 490] on td "Аширова Алтынай" at bounding box center [159, 508] width 134 height 59
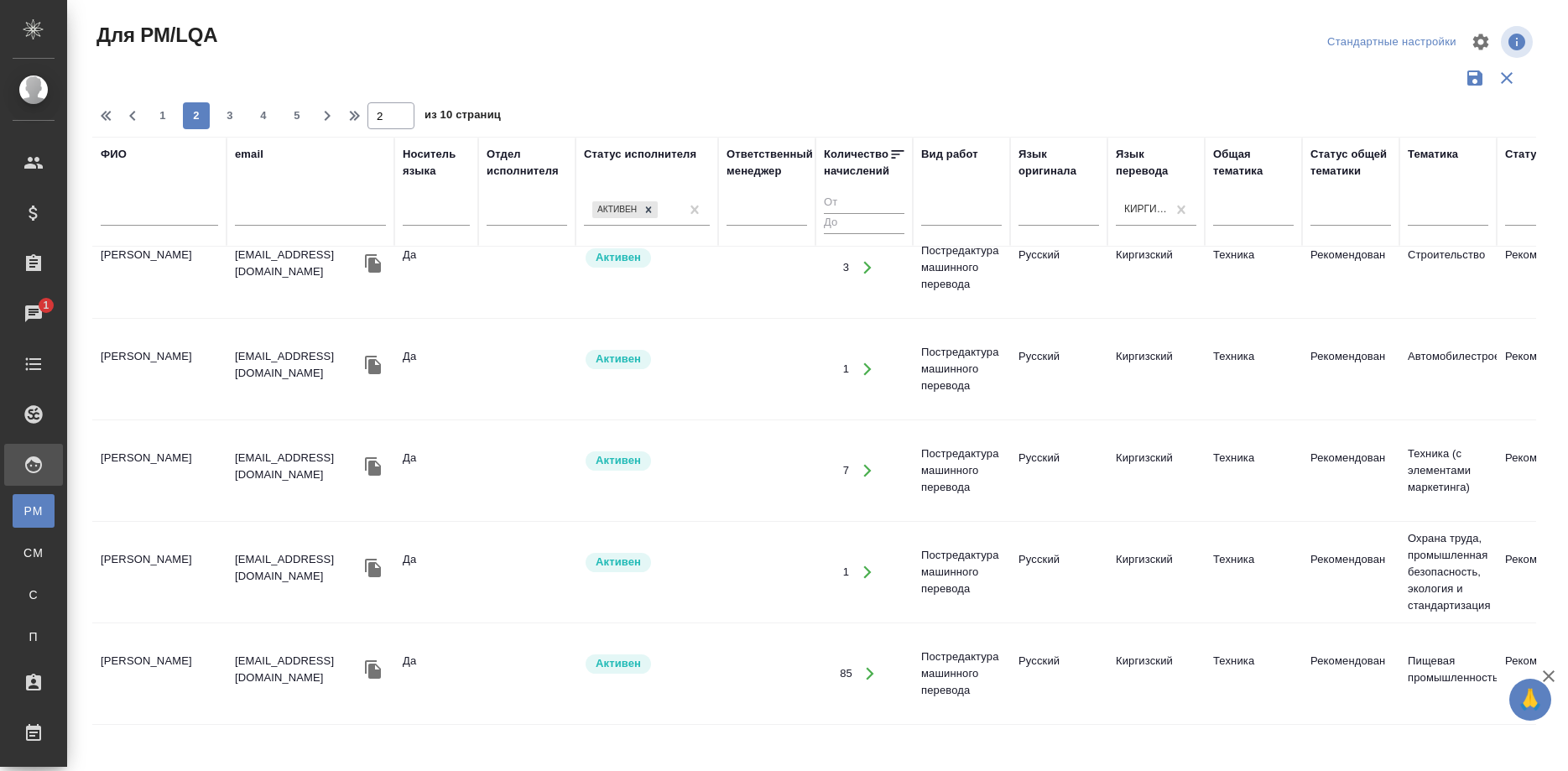
scroll to position [1609, 0]
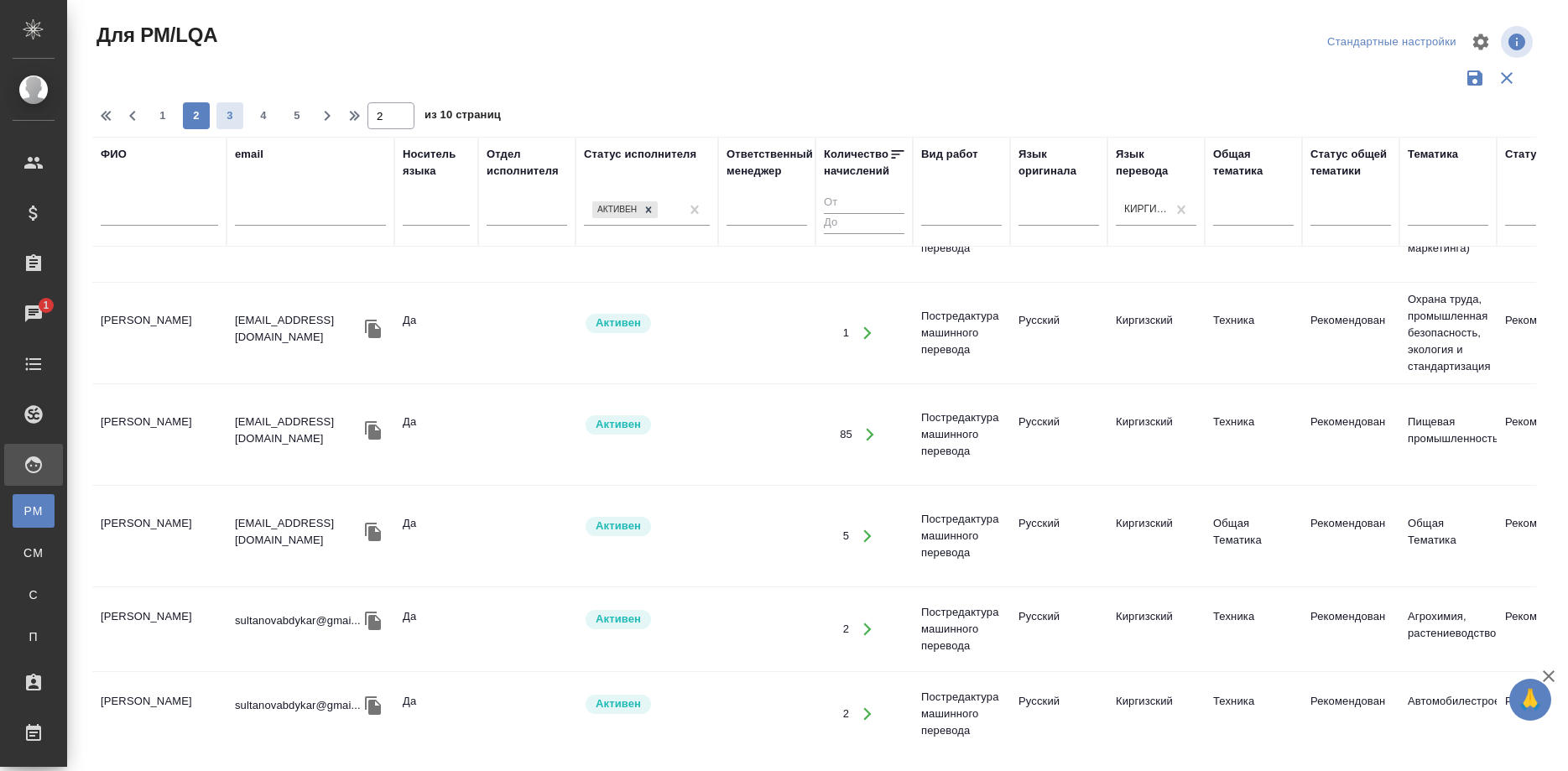
click at [225, 112] on span "3" at bounding box center [230, 116] width 26 height 17
type input "3"
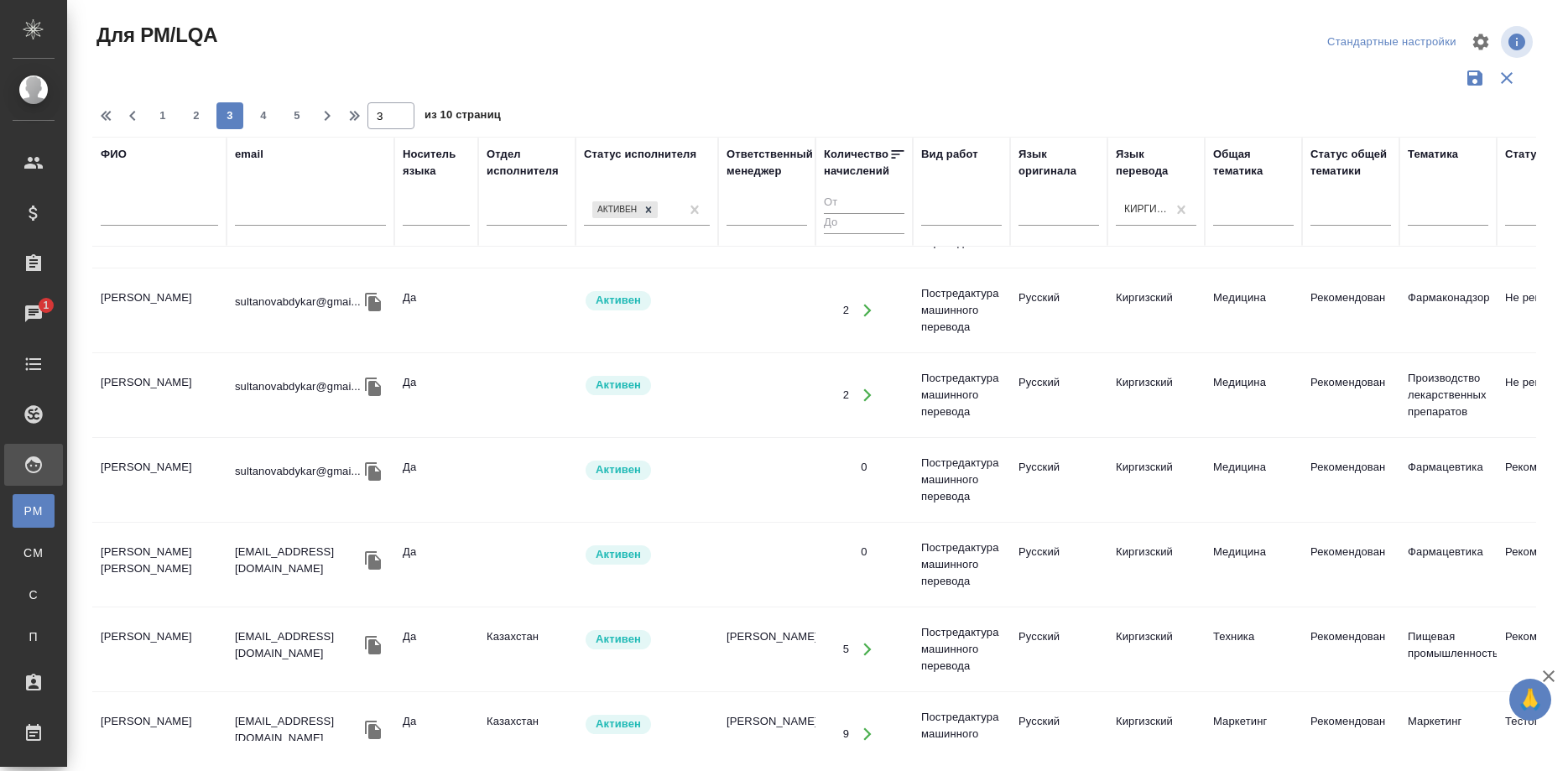
scroll to position [599, 0]
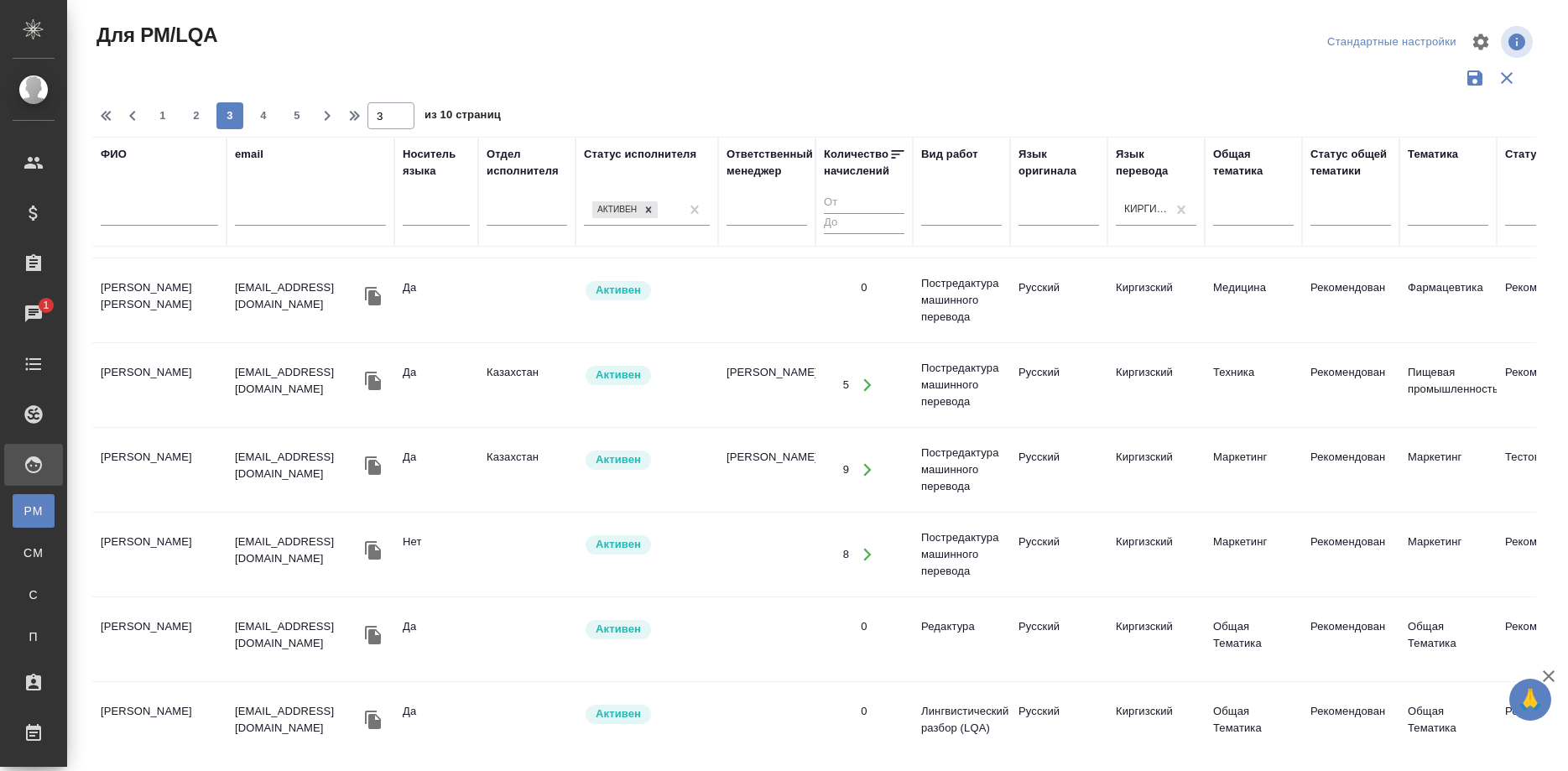
click at [155, 459] on td "Бабашева Бурулсун Ишенбековна" at bounding box center [159, 470] width 134 height 59
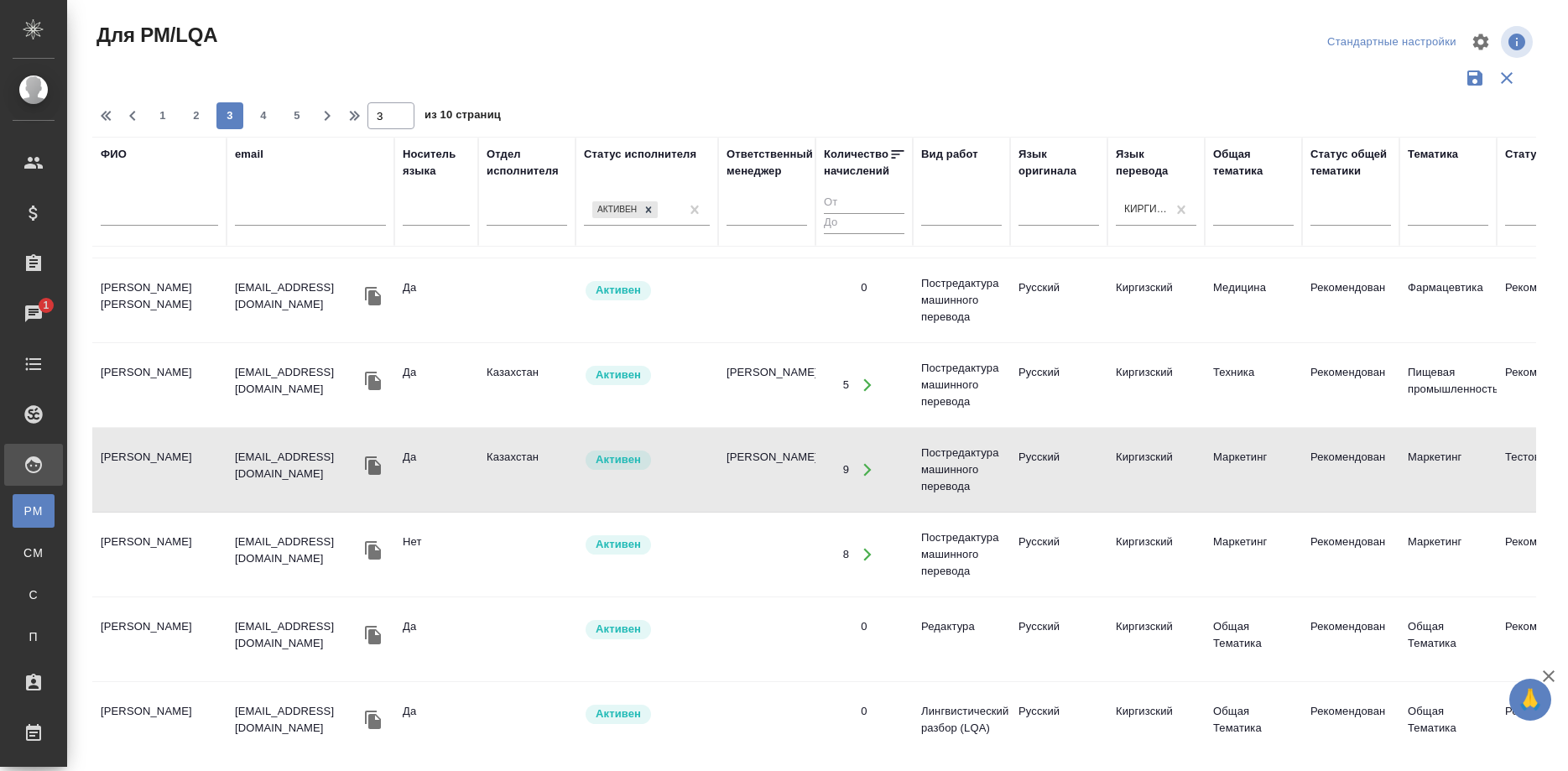
click at [155, 459] on td "Бабашева Бурулсун Ишенбековна" at bounding box center [159, 470] width 134 height 59
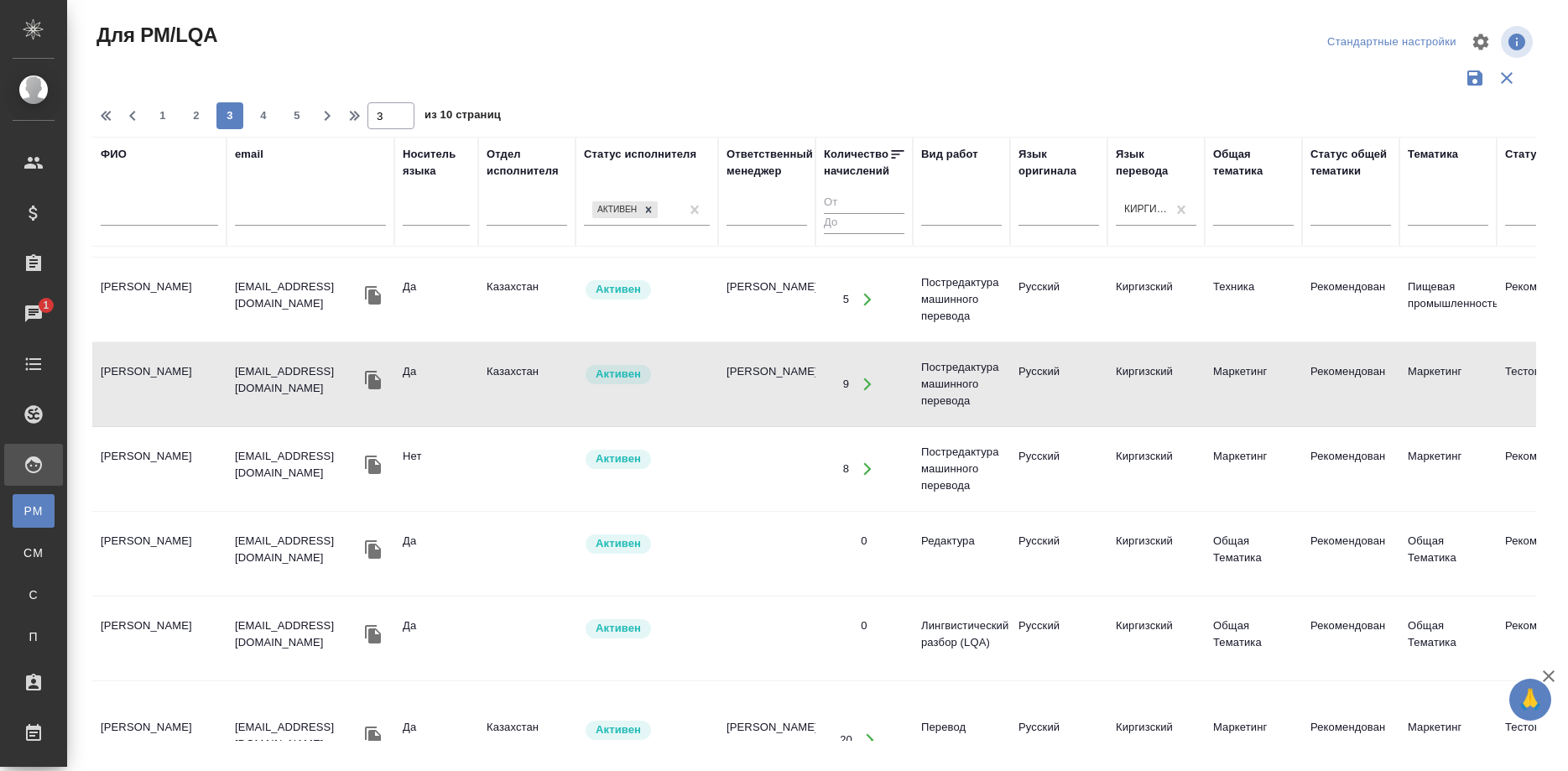
scroll to position [770, 0]
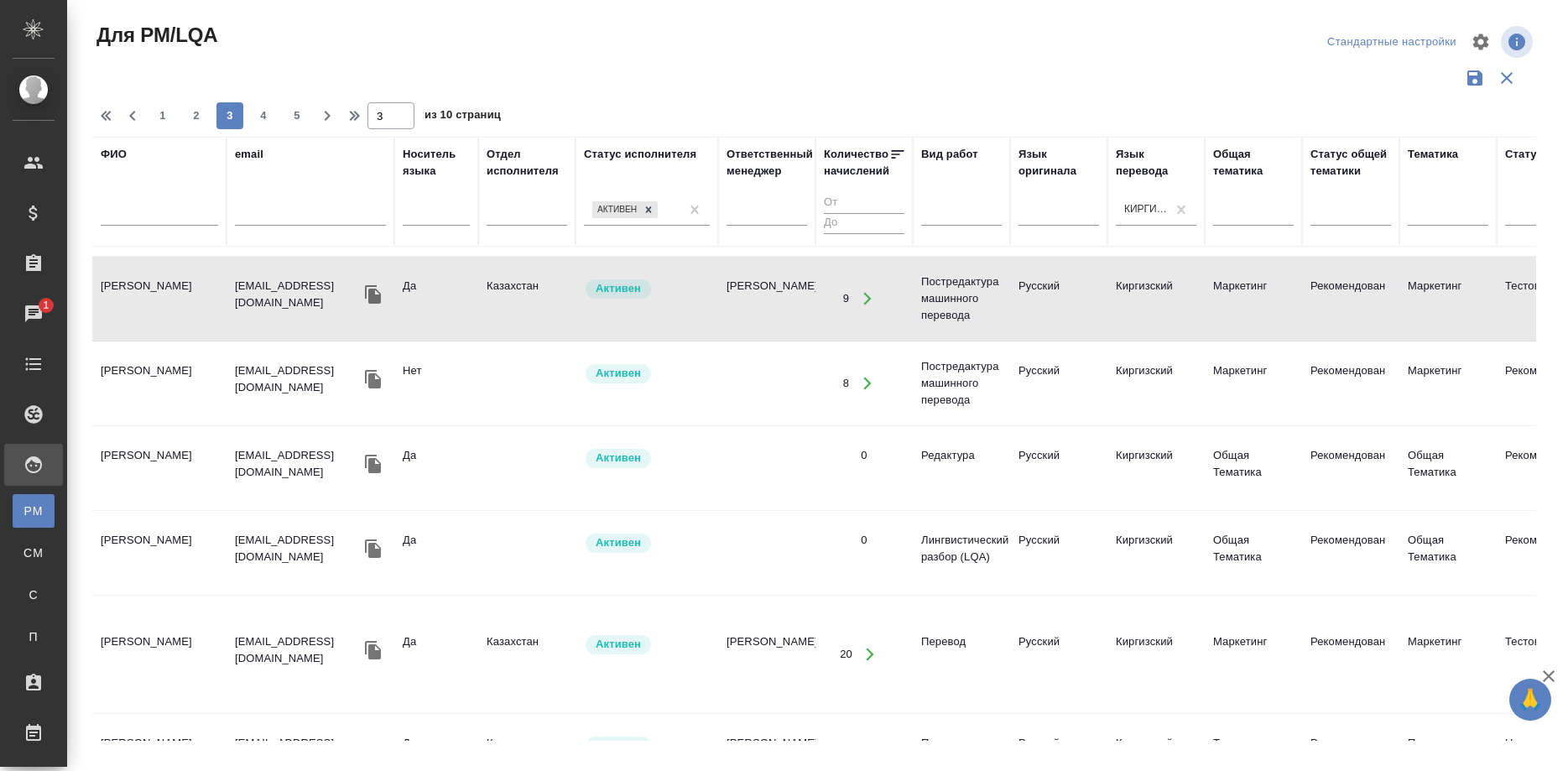
click at [138, 371] on td "Далилов Эдил Далилович" at bounding box center [159, 383] width 134 height 59
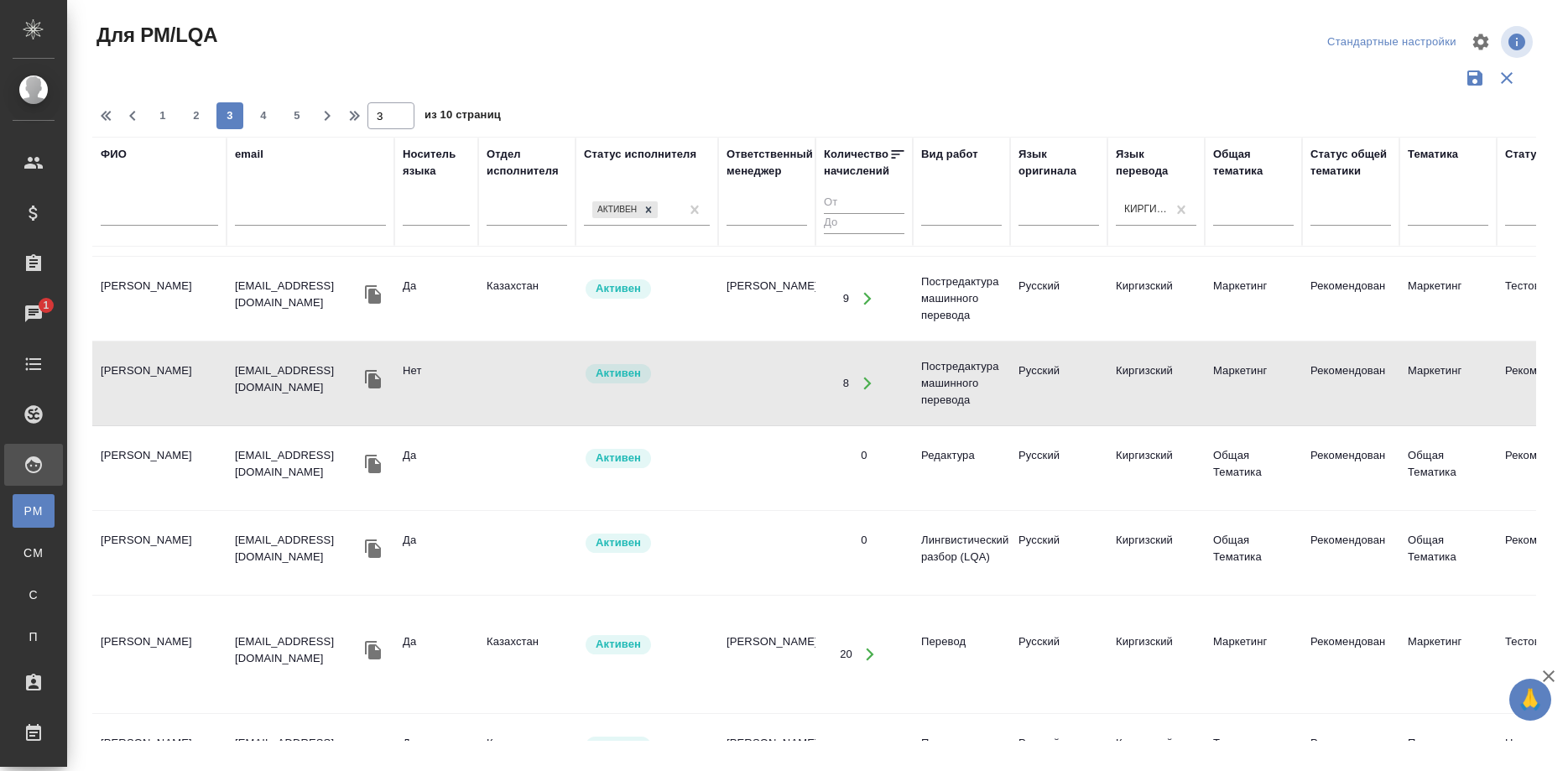
click at [138, 371] on td "Далилов Эдил Далилович" at bounding box center [159, 383] width 134 height 59
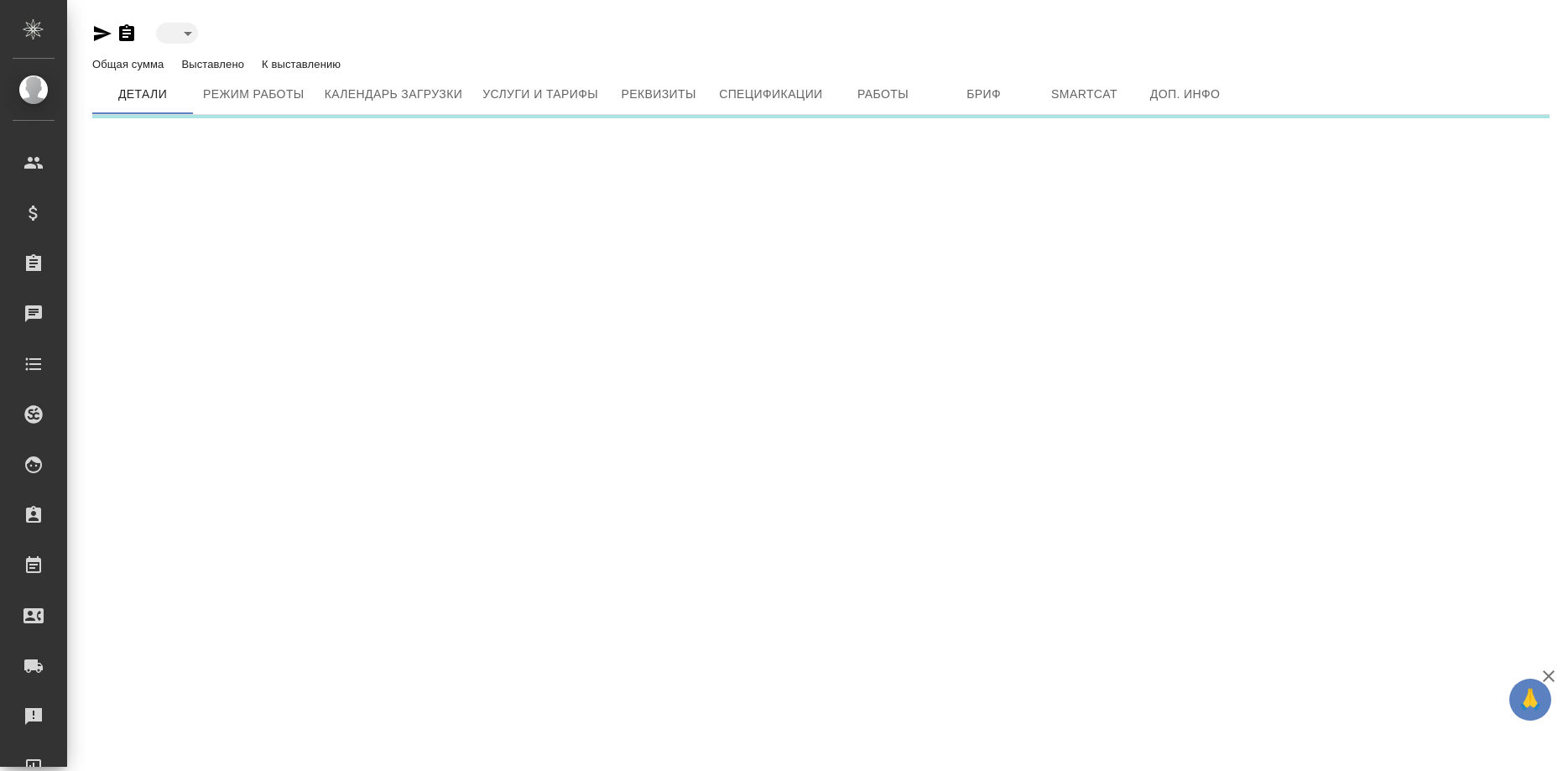
type input "active"
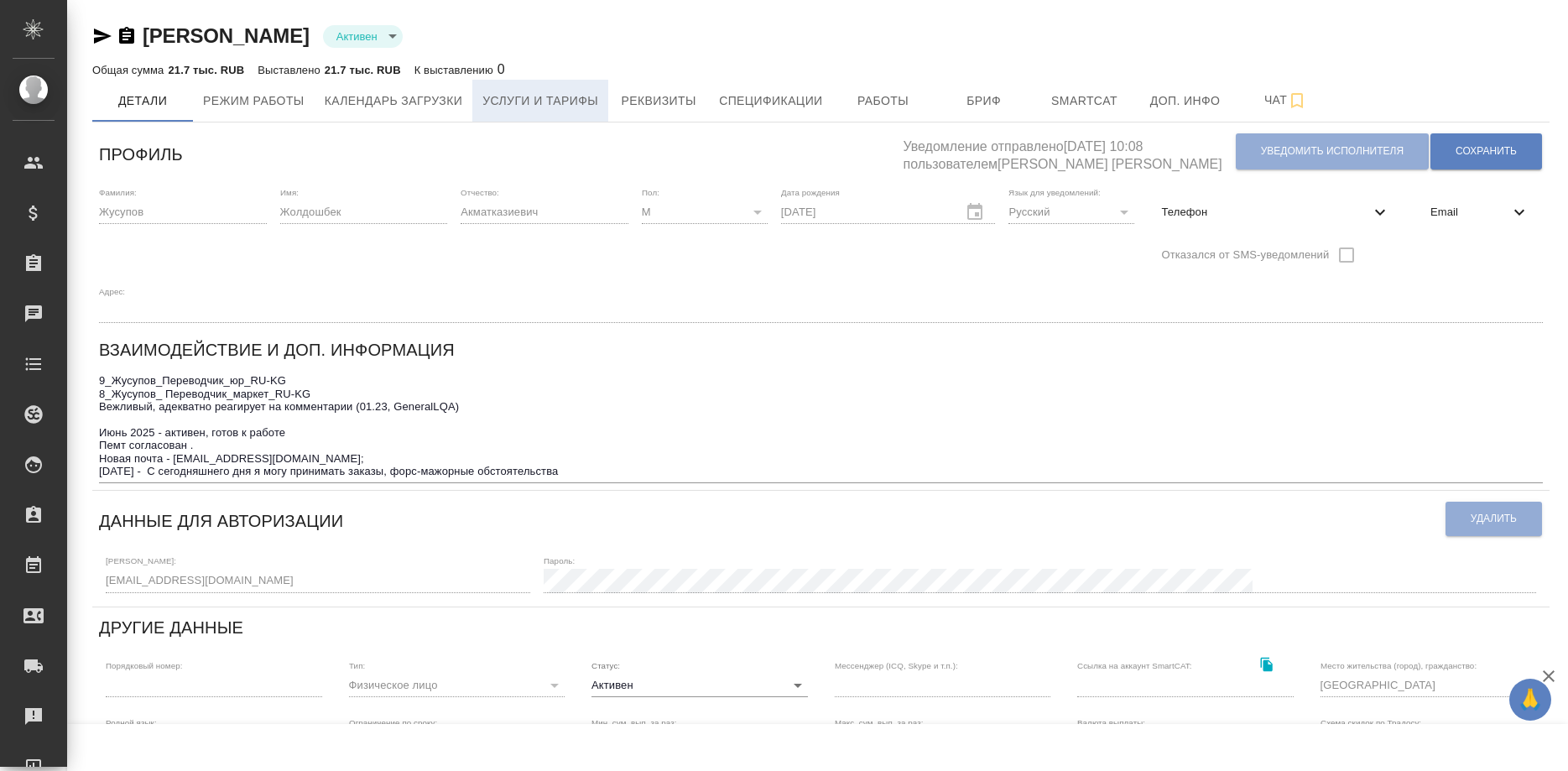
click at [555, 98] on span "Услуги и тарифы" at bounding box center [540, 101] width 116 height 21
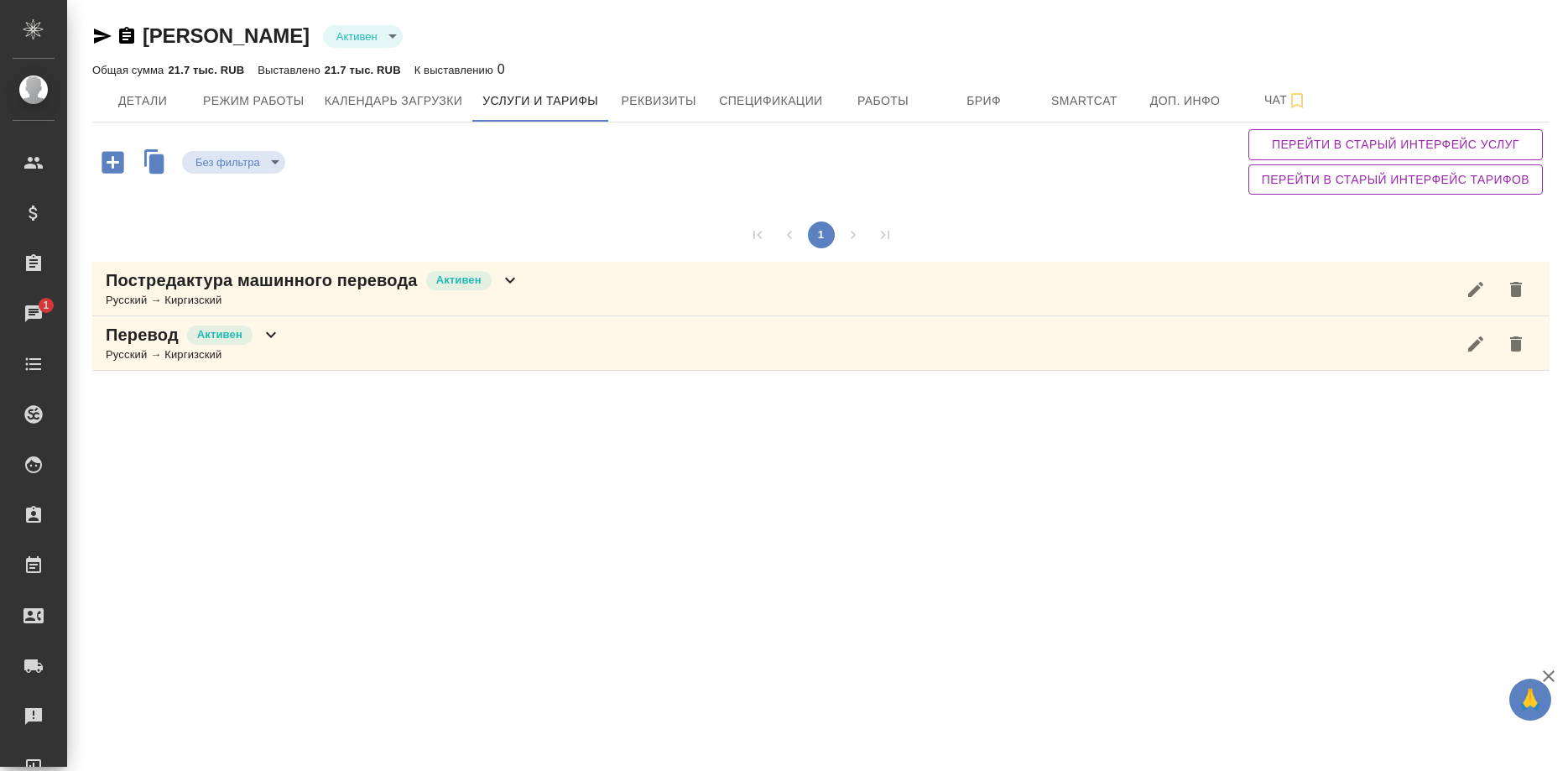
click at [417, 285] on div "Постредактура машинного перевода Активен" at bounding box center [312, 280] width 414 height 24
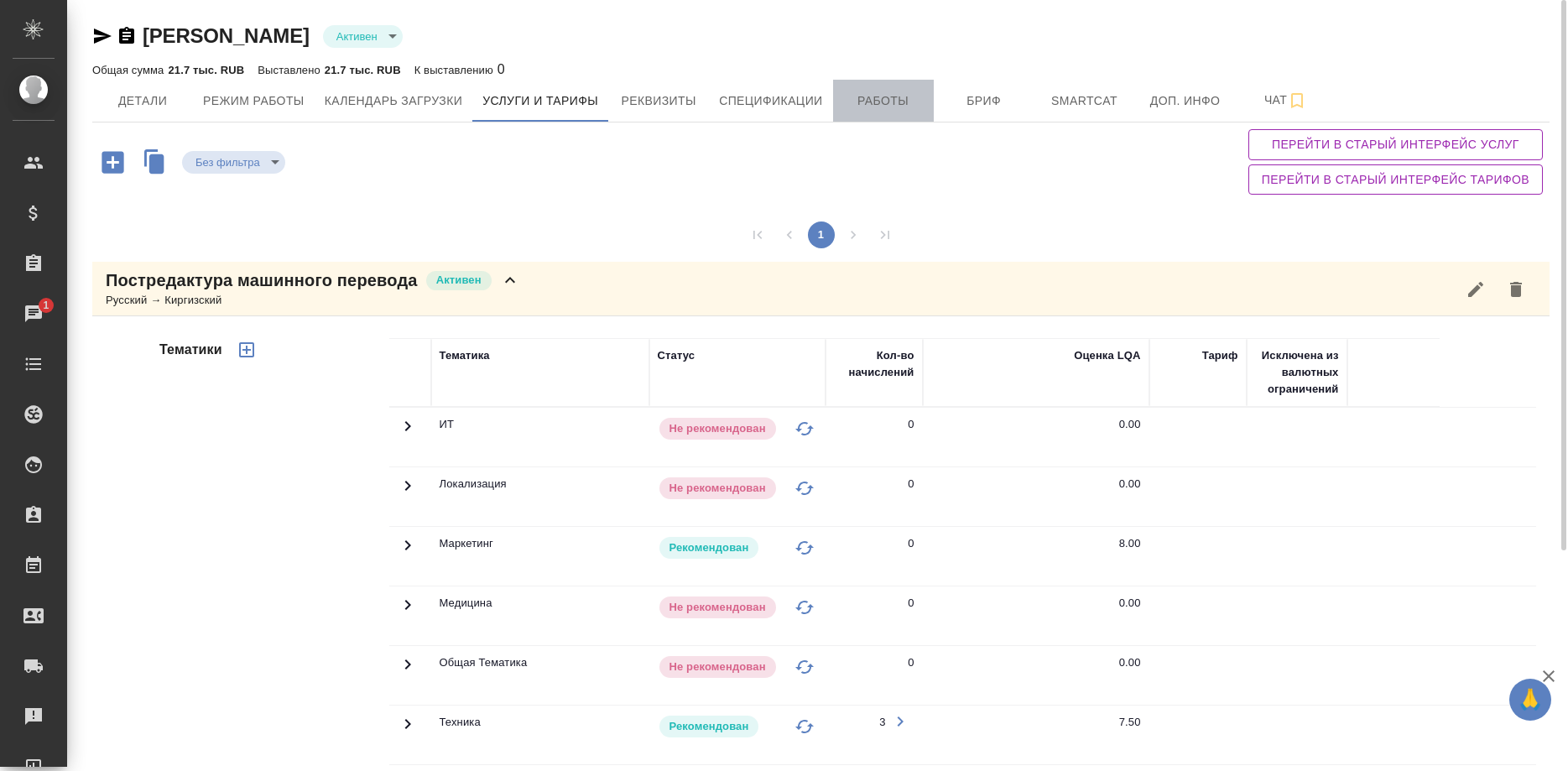
click at [887, 89] on button "Работы" at bounding box center [883, 100] width 101 height 42
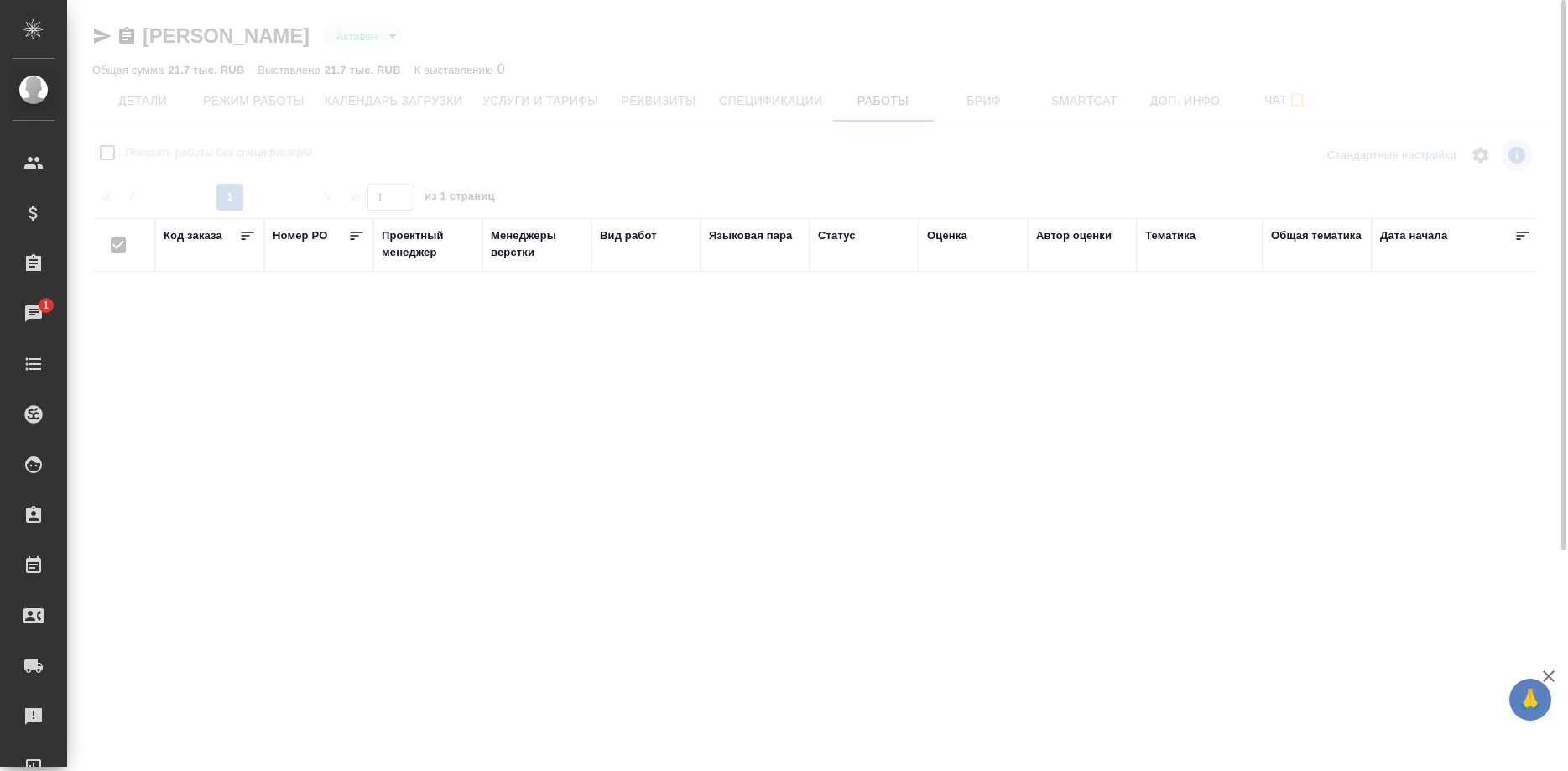
checkbox input "false"
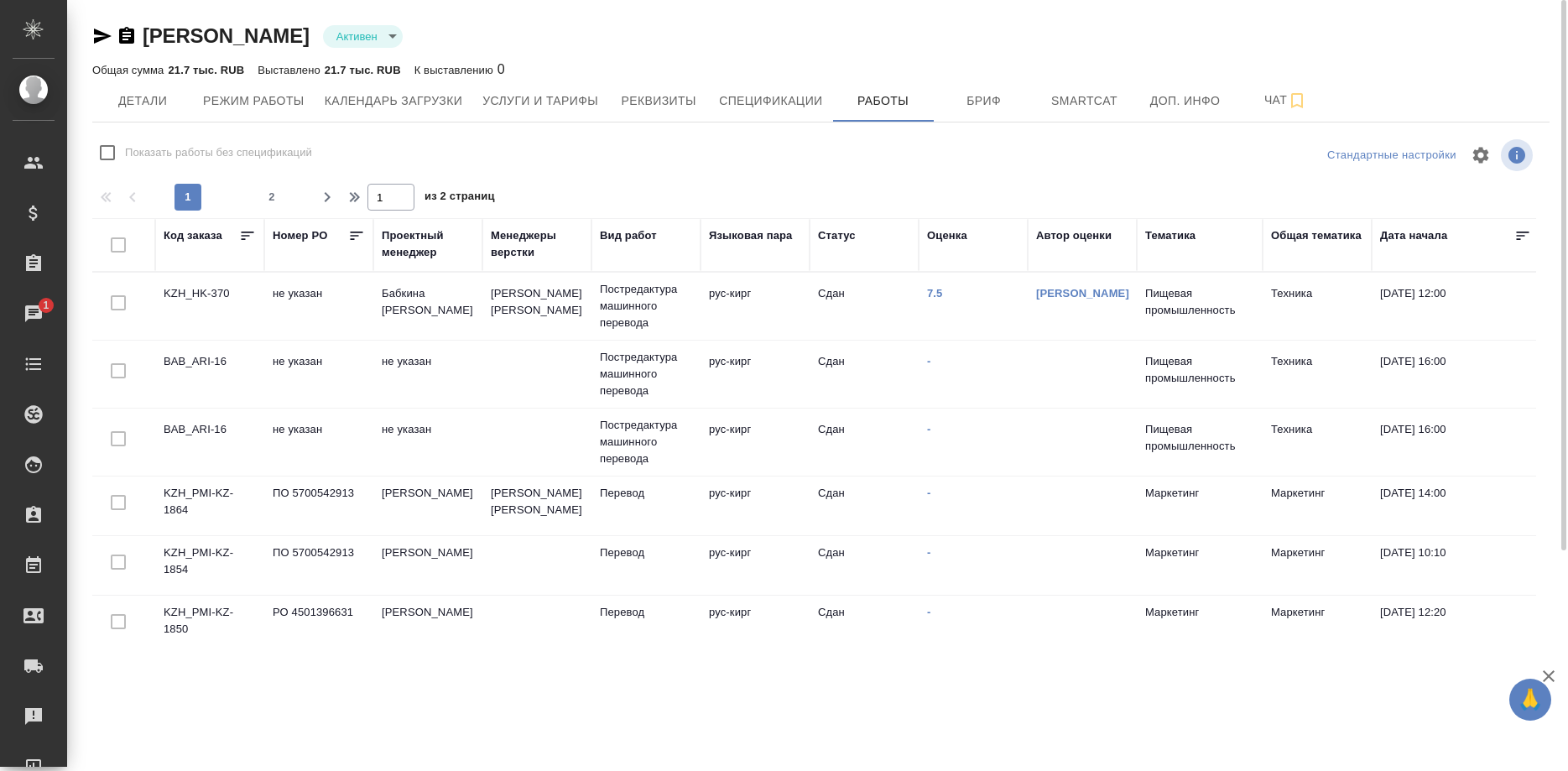
click at [91, 39] on div "Жусупов Жолдошбек Акматказиевич Активен active Общая сумма 21.7 тыс. RUB Выстав…" at bounding box center [820, 331] width 1475 height 663
click at [93, 33] on icon "button" at bounding box center [102, 36] width 20 height 20
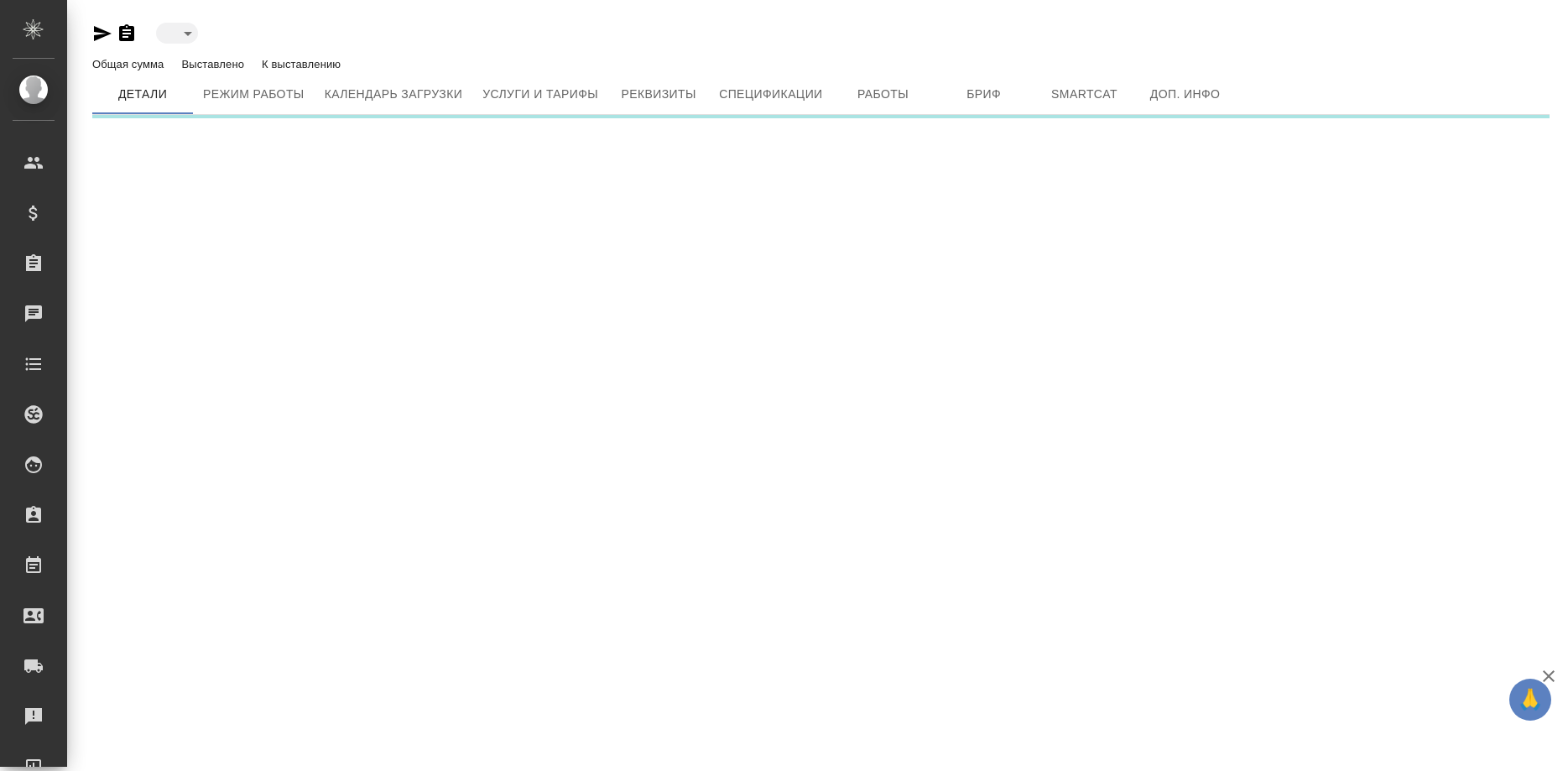
type input "active"
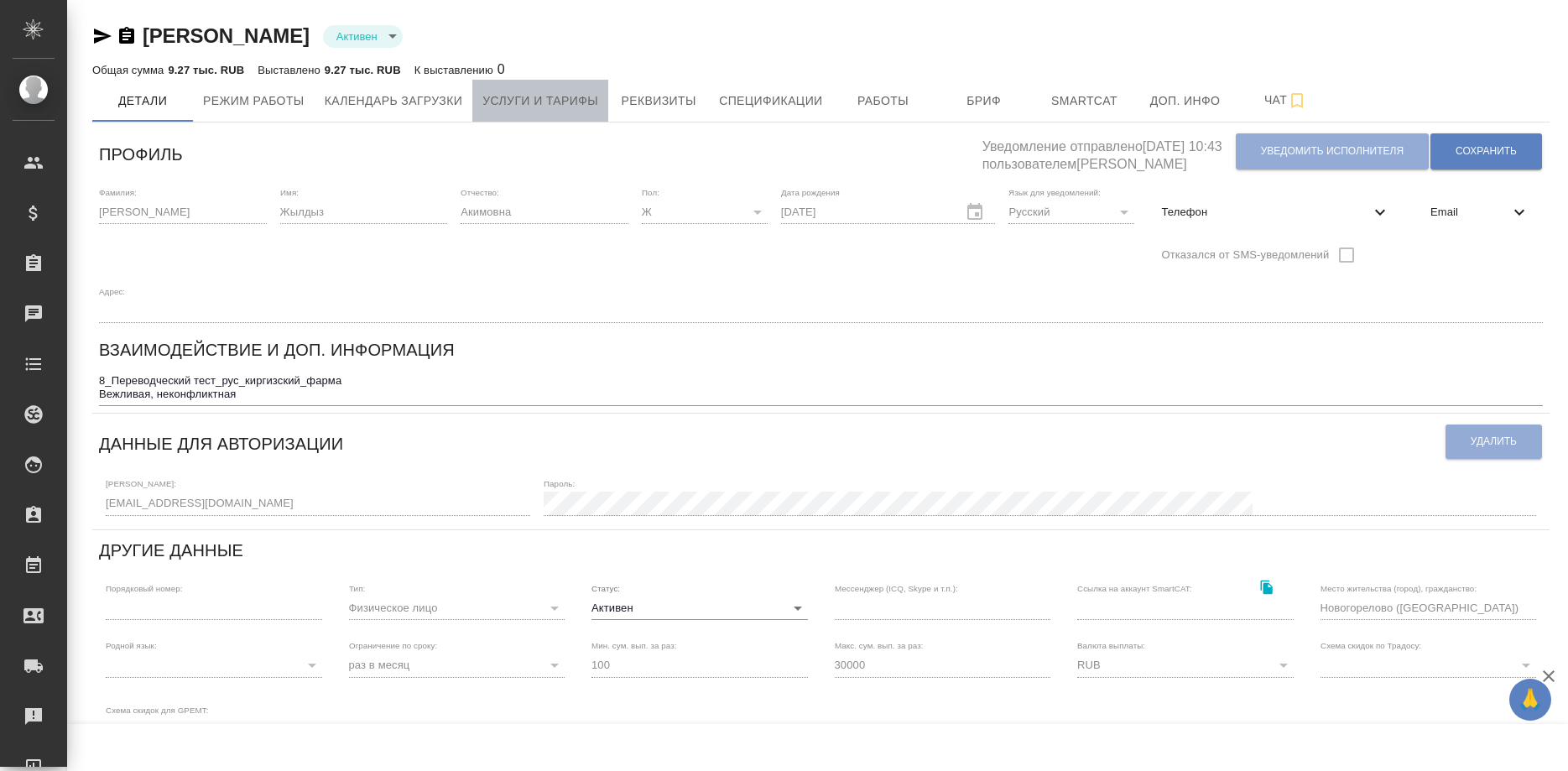
click at [506, 103] on span "Услуги и тарифы" at bounding box center [540, 101] width 116 height 21
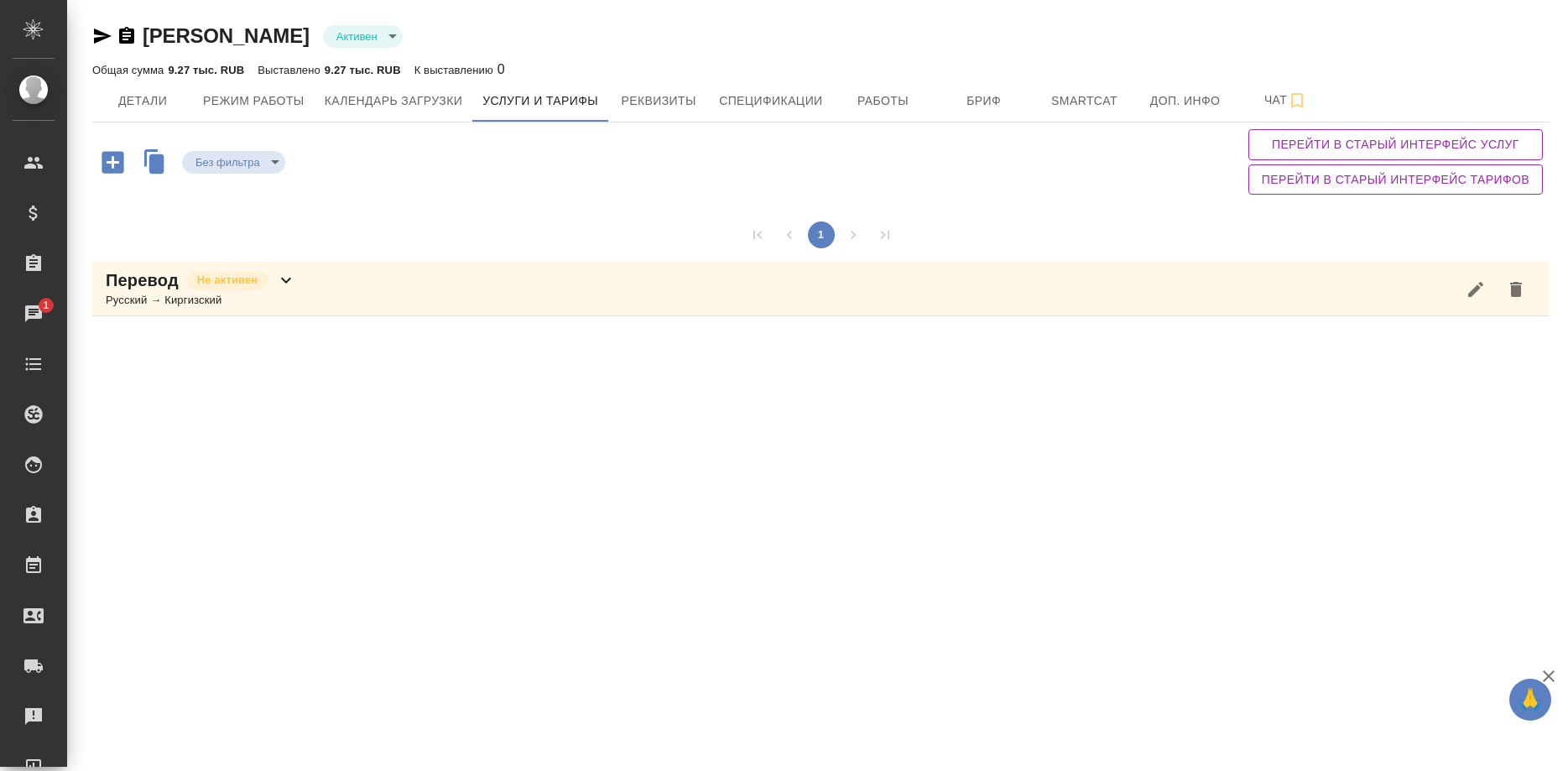
click at [376, 281] on div "Перевод Не активен Русский → Киргизский" at bounding box center [820, 289] width 1457 height 55
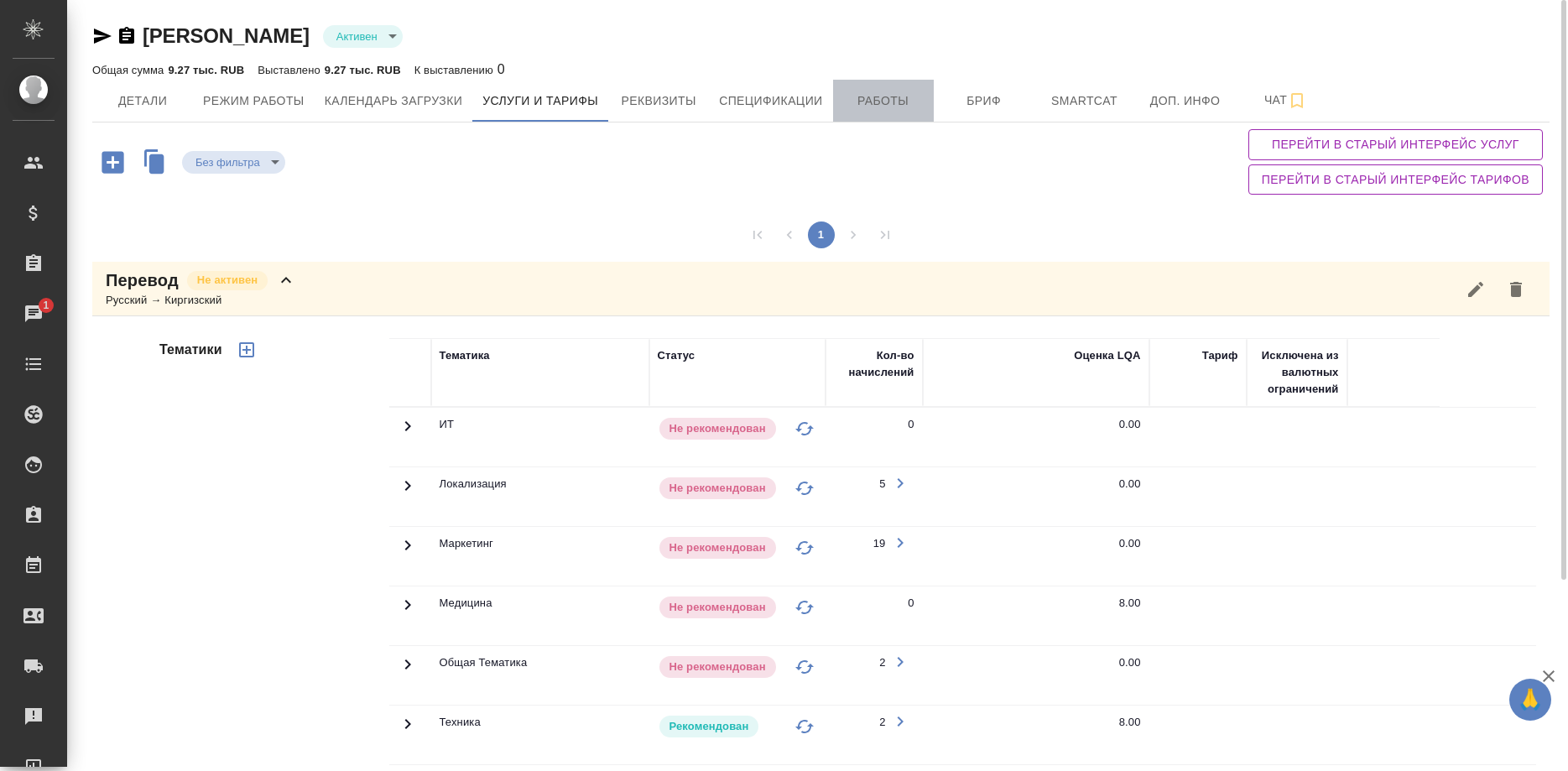
click at [858, 105] on span "Работы" at bounding box center [883, 101] width 80 height 21
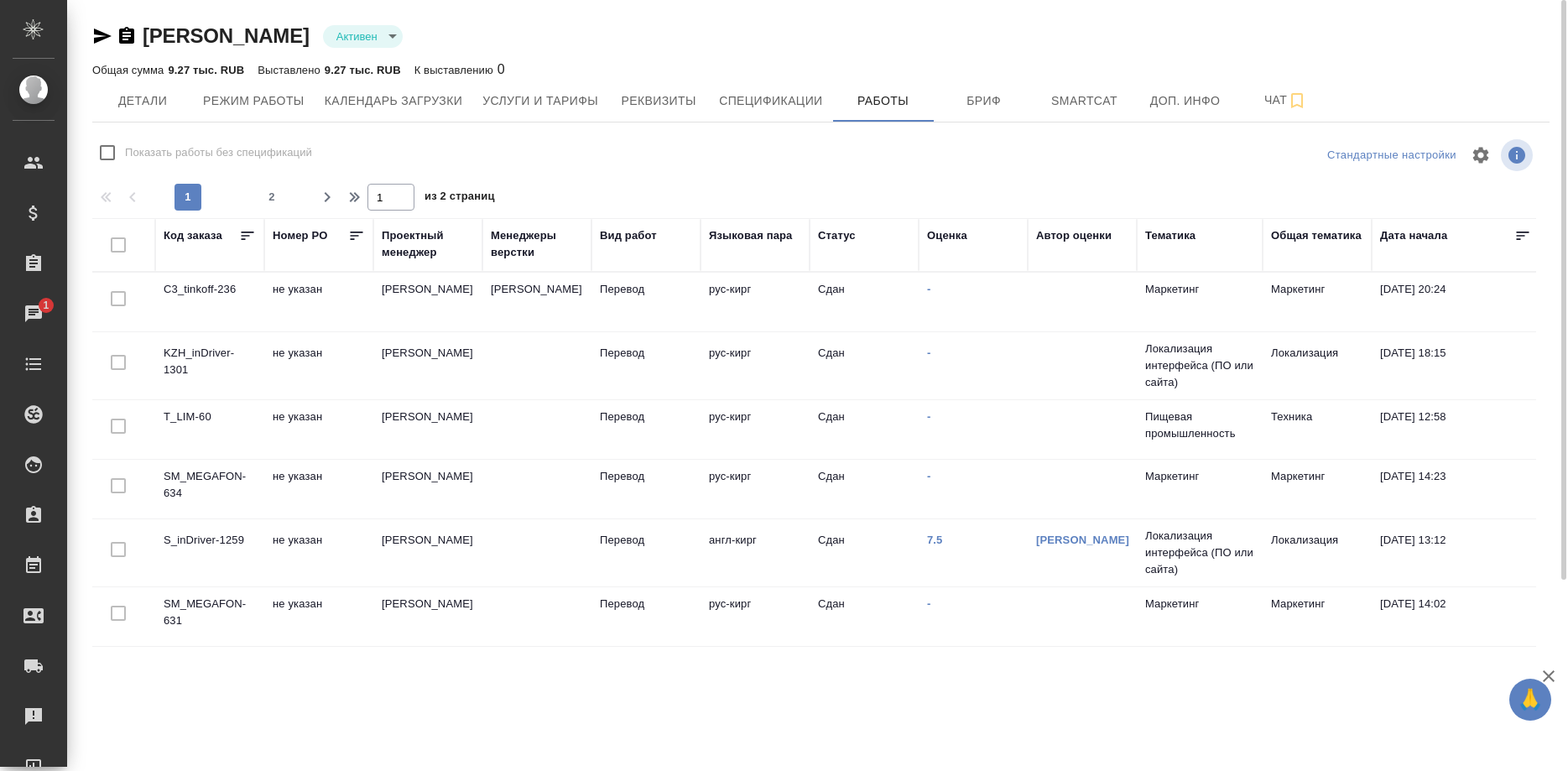
checkbox input "false"
click at [945, 254] on div "Оценка" at bounding box center [973, 244] width 92 height 35
click at [945, 259] on div "Оценка" at bounding box center [973, 244] width 92 height 35
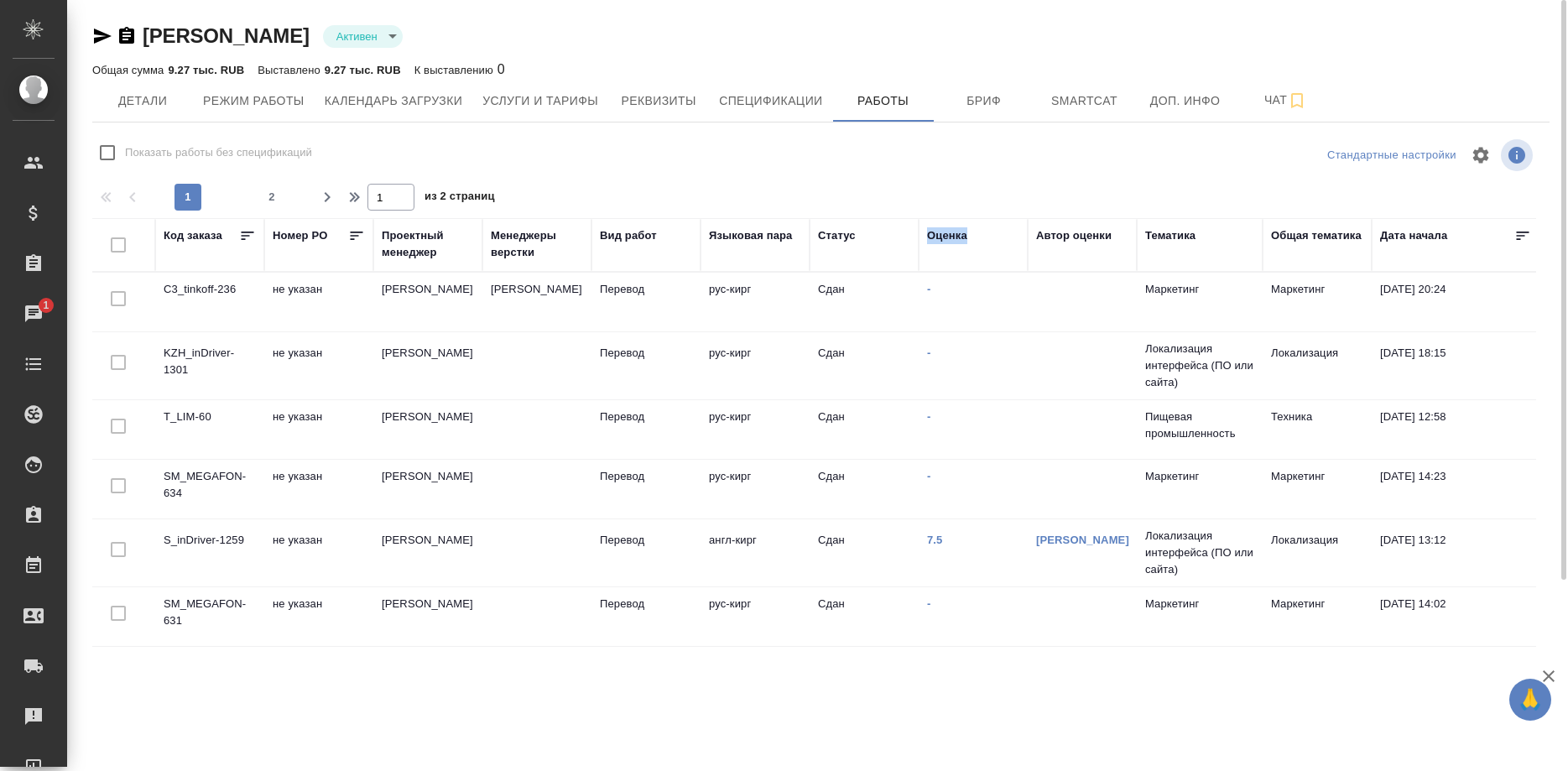
click at [947, 233] on div "Оценка" at bounding box center [947, 236] width 40 height 17
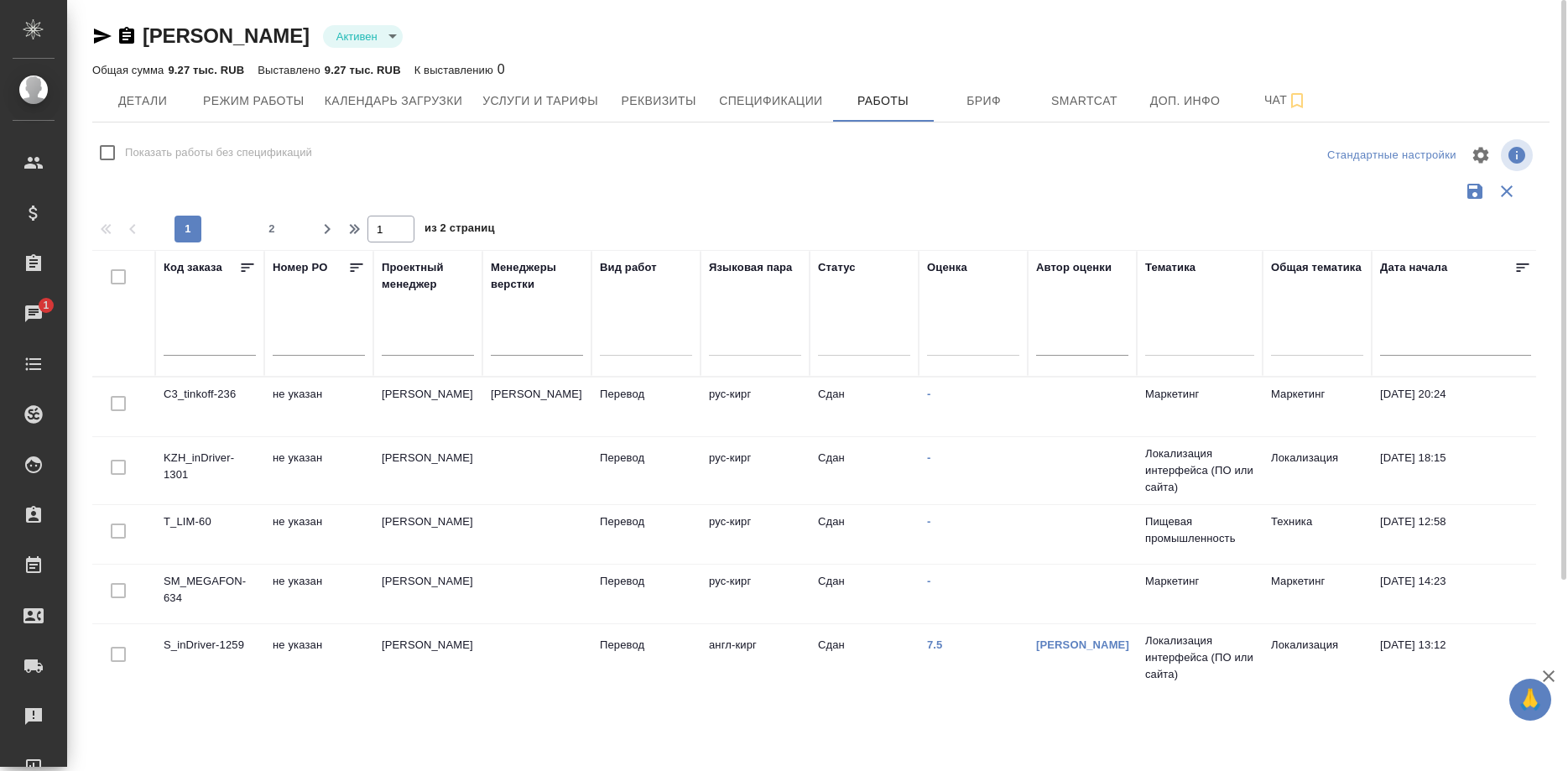
click at [964, 262] on div "Оценка" at bounding box center [947, 268] width 40 height 17
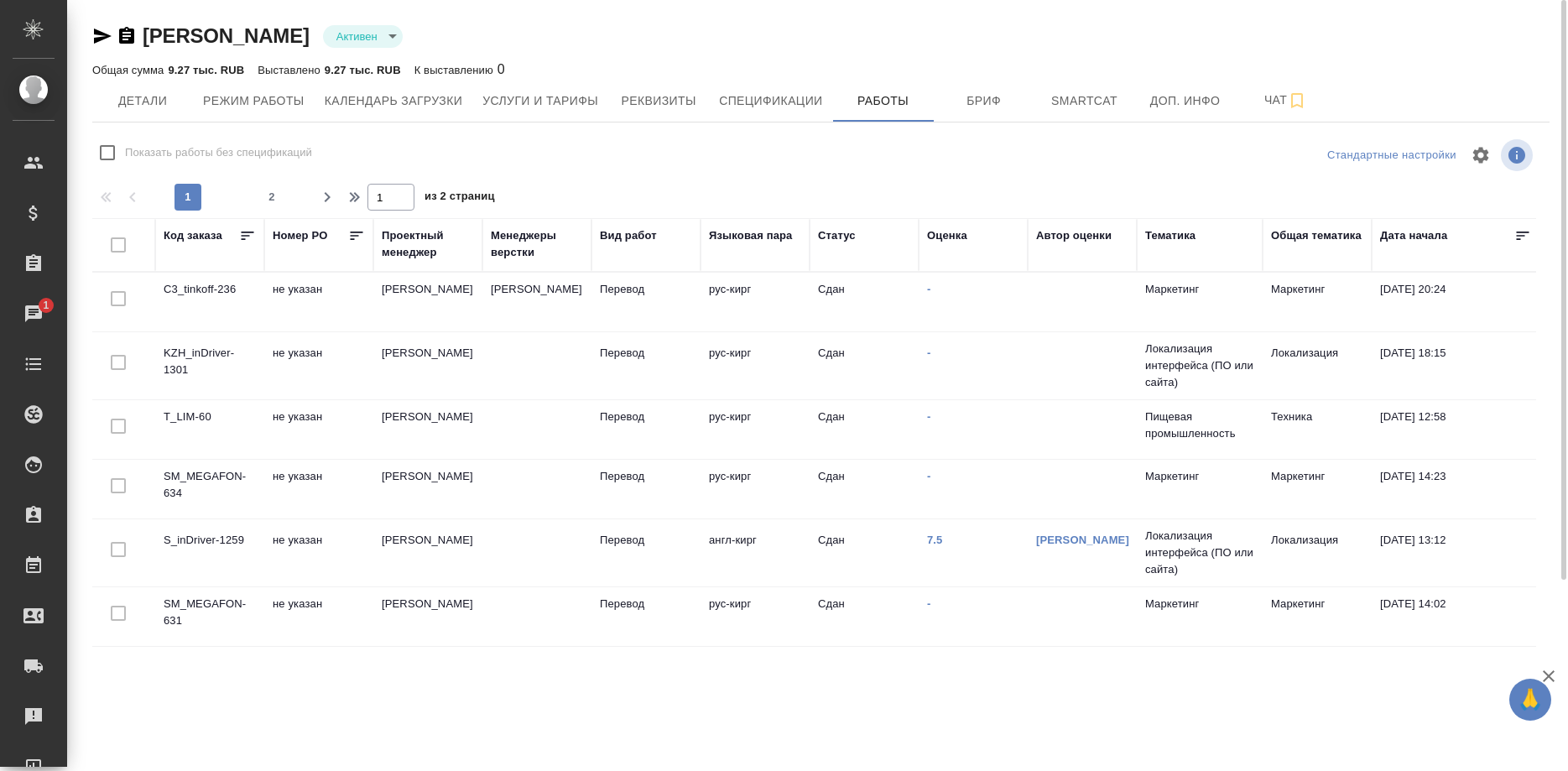
click at [953, 239] on div "Оценка" at bounding box center [947, 236] width 40 height 17
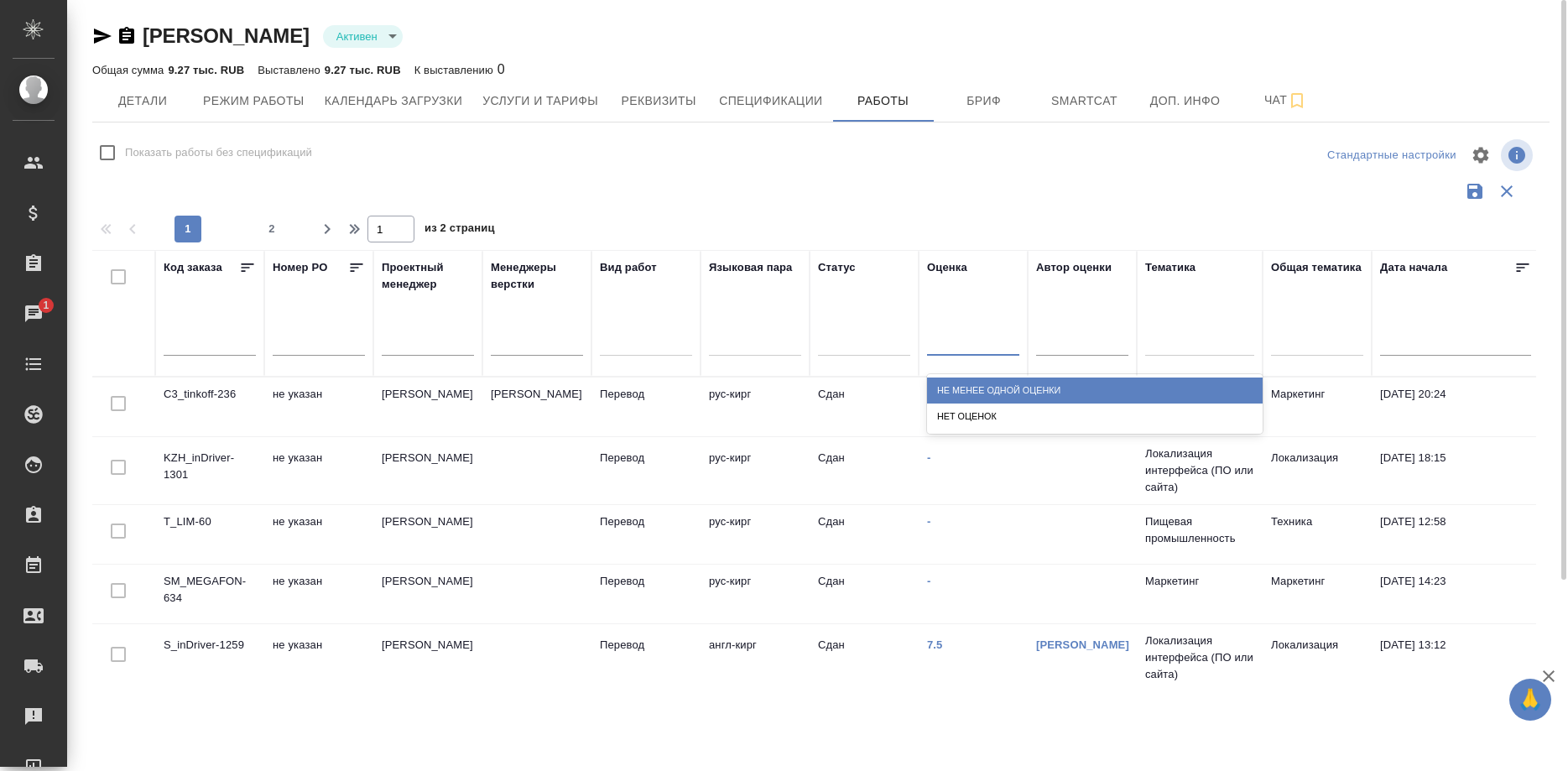
click at [959, 336] on div at bounding box center [973, 338] width 92 height 24
click at [961, 382] on div "Не менее одной оценки" at bounding box center [1094, 390] width 335 height 26
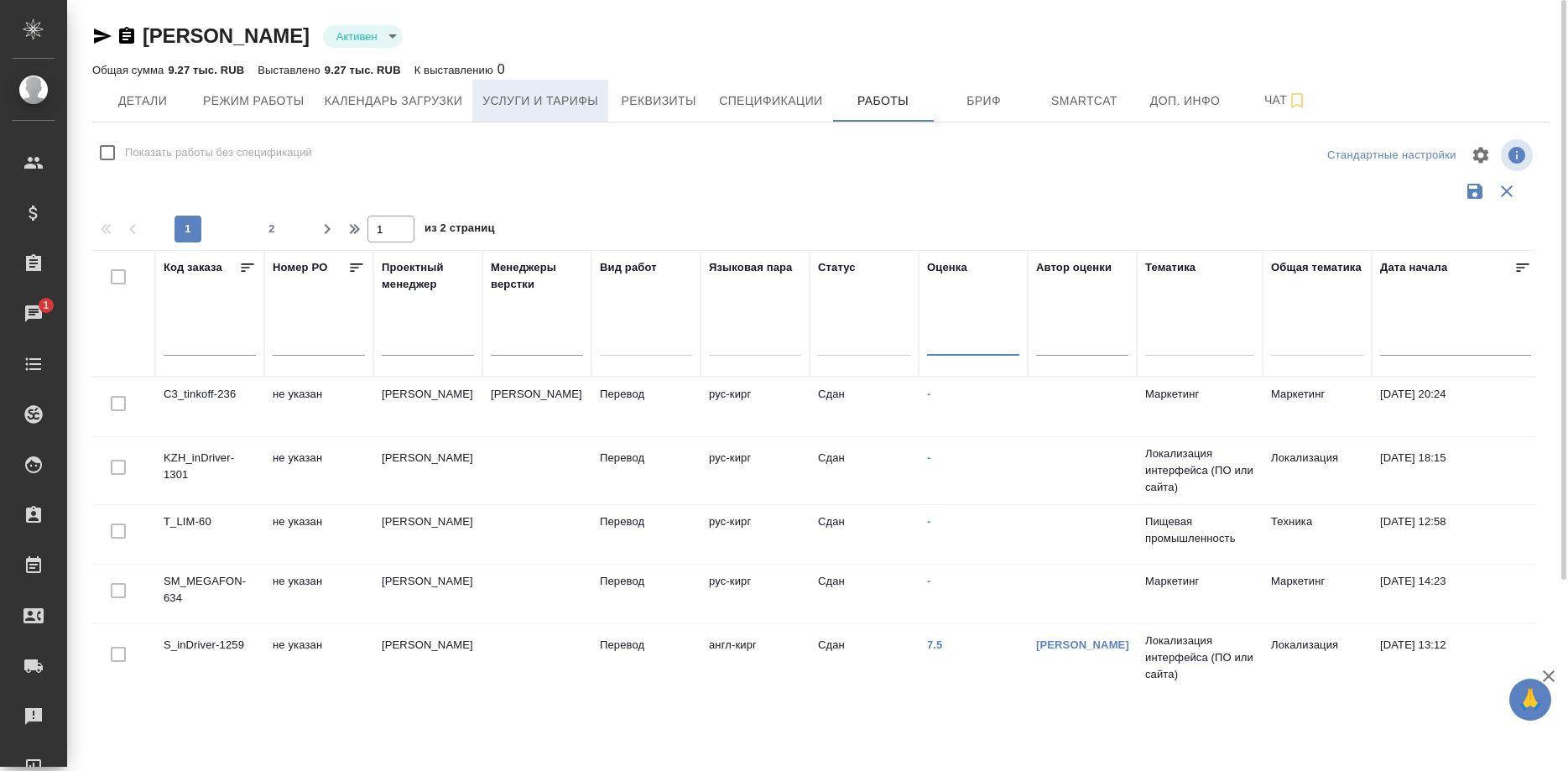
click at [499, 102] on span "Услуги и тарифы" at bounding box center [540, 101] width 116 height 21
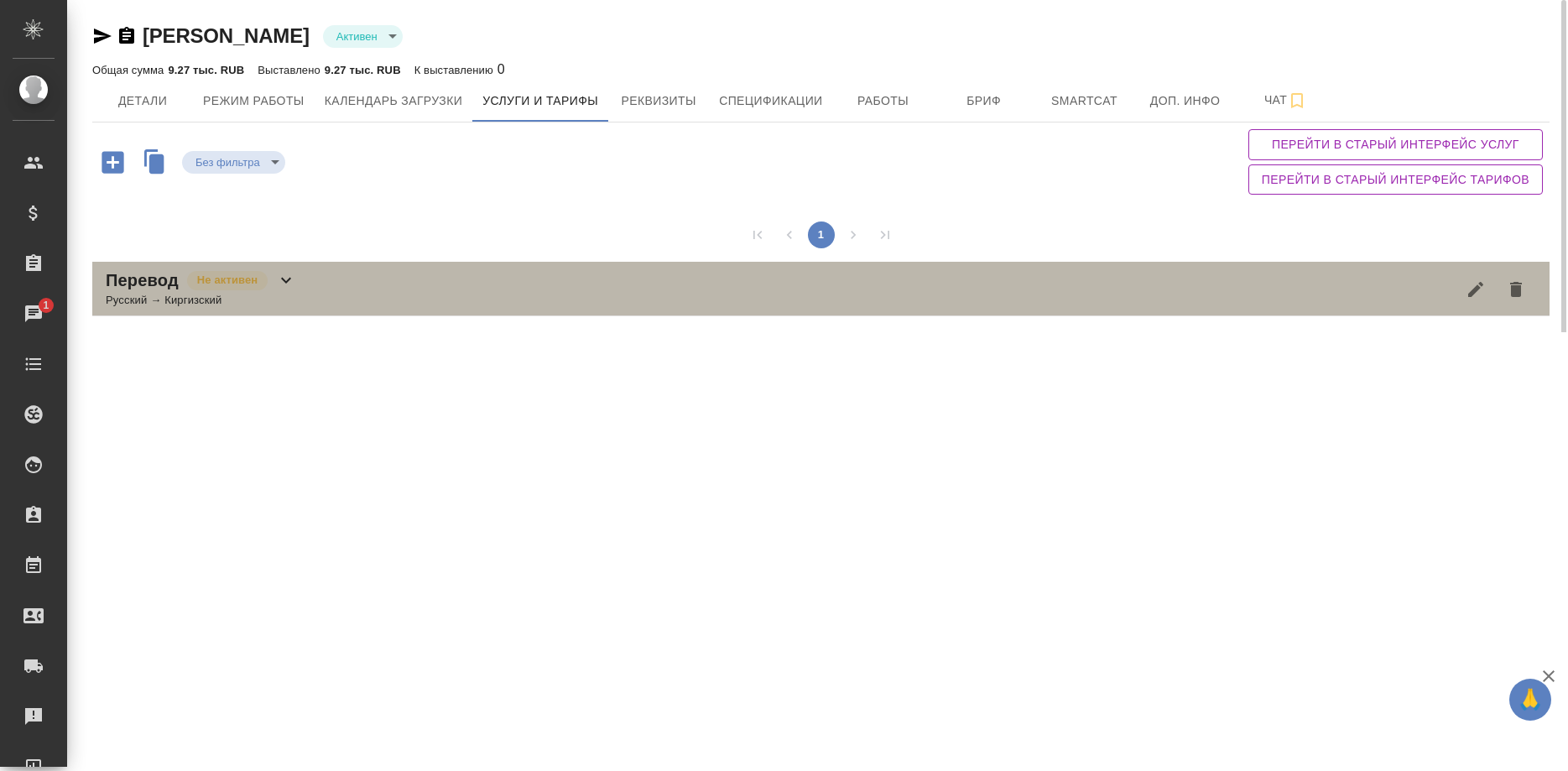
click at [552, 285] on div "Перевод Не активен Русский → Киргизский" at bounding box center [820, 289] width 1457 height 55
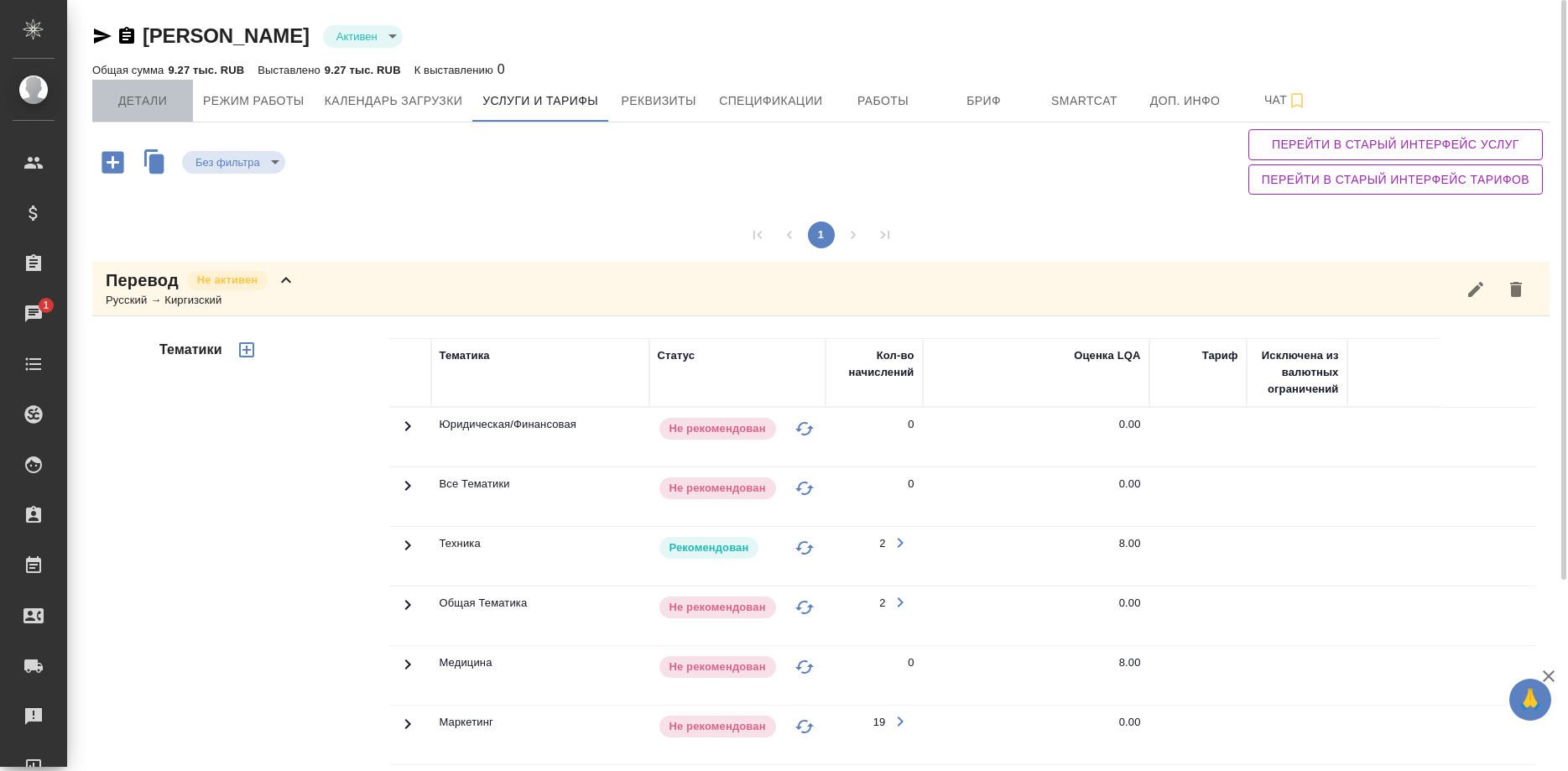
click at [150, 102] on span "Детали" at bounding box center [143, 101] width 80 height 21
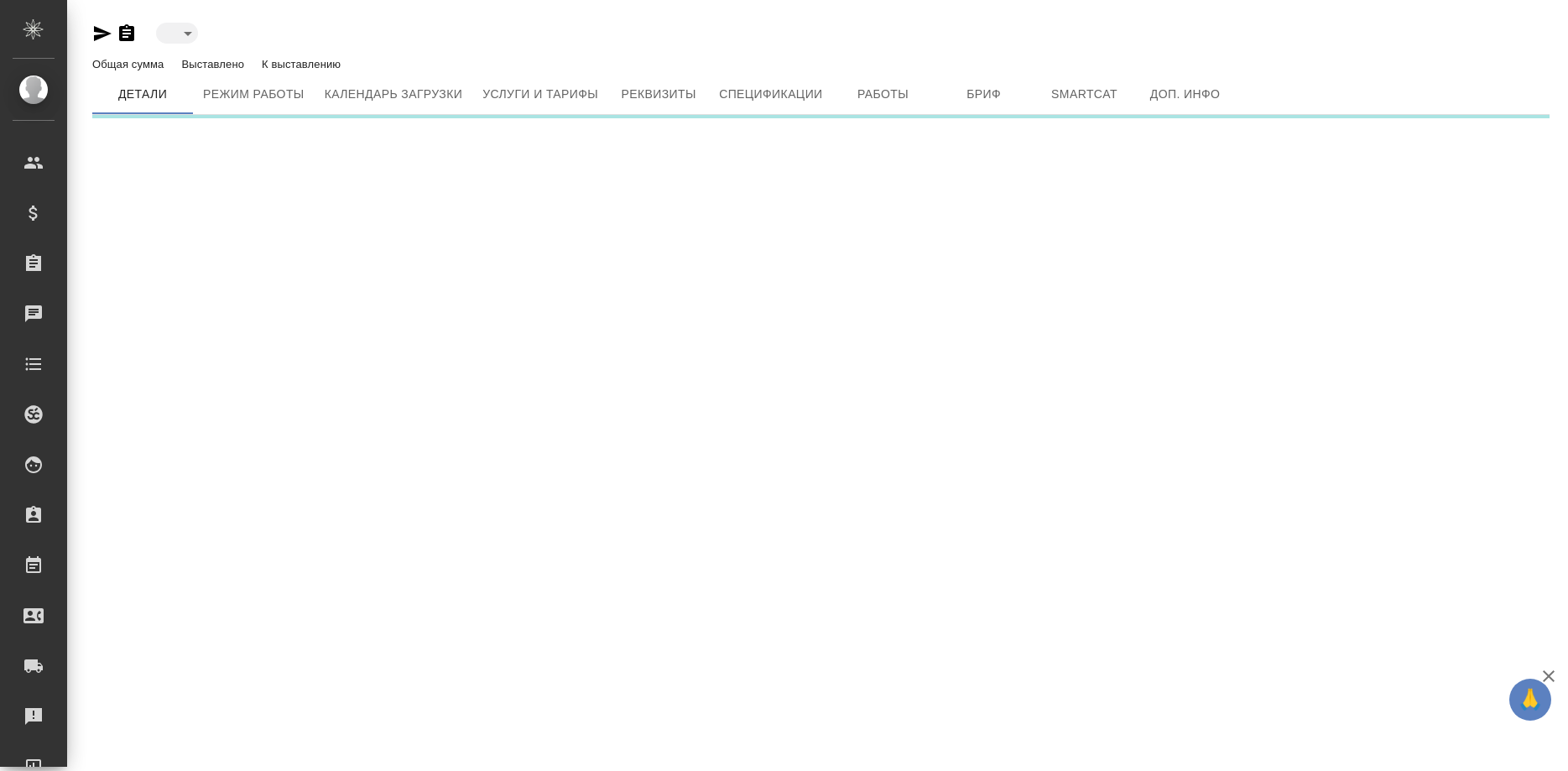
type input "active"
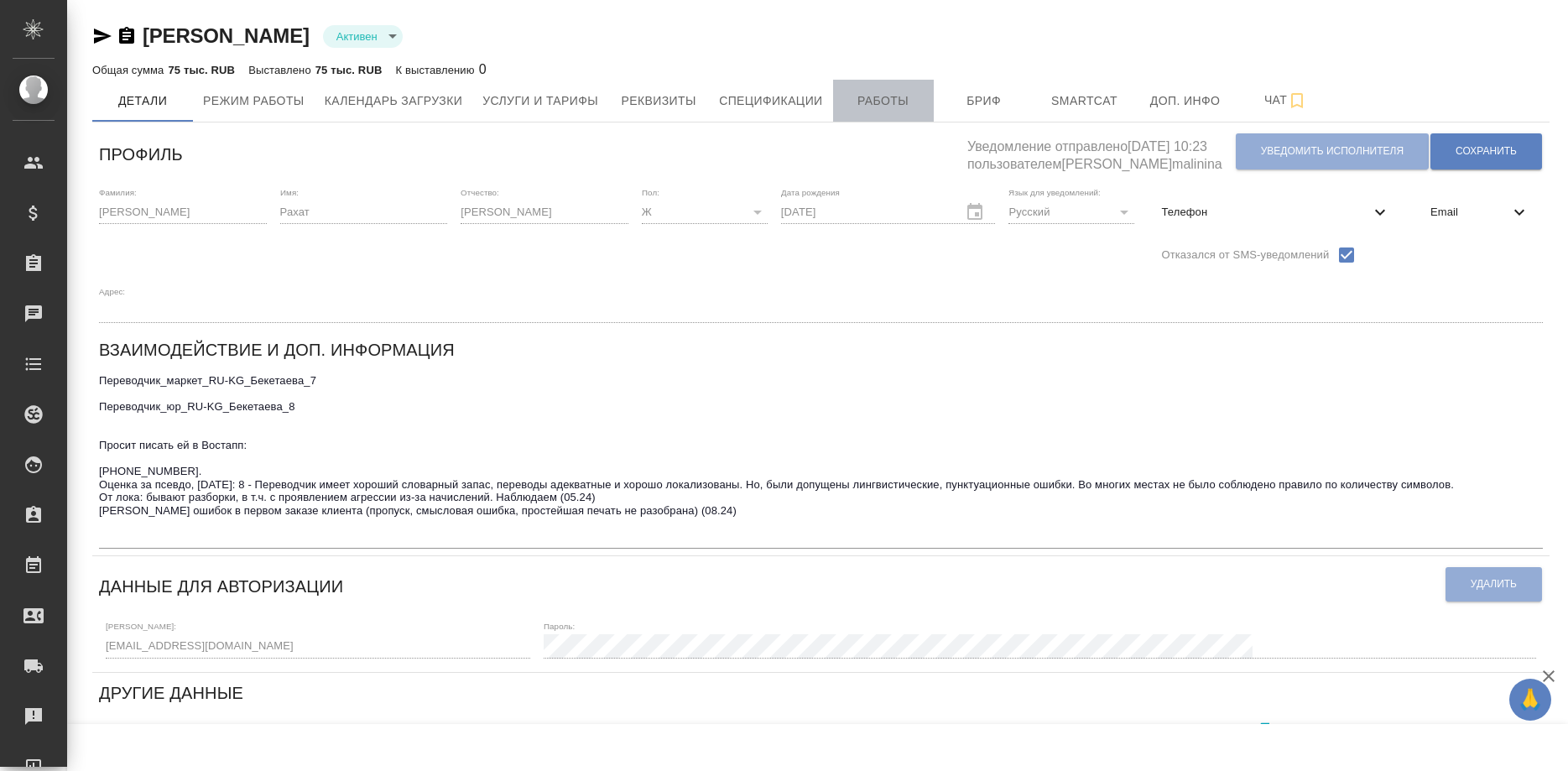
click at [868, 103] on span "Работы" at bounding box center [883, 101] width 80 height 21
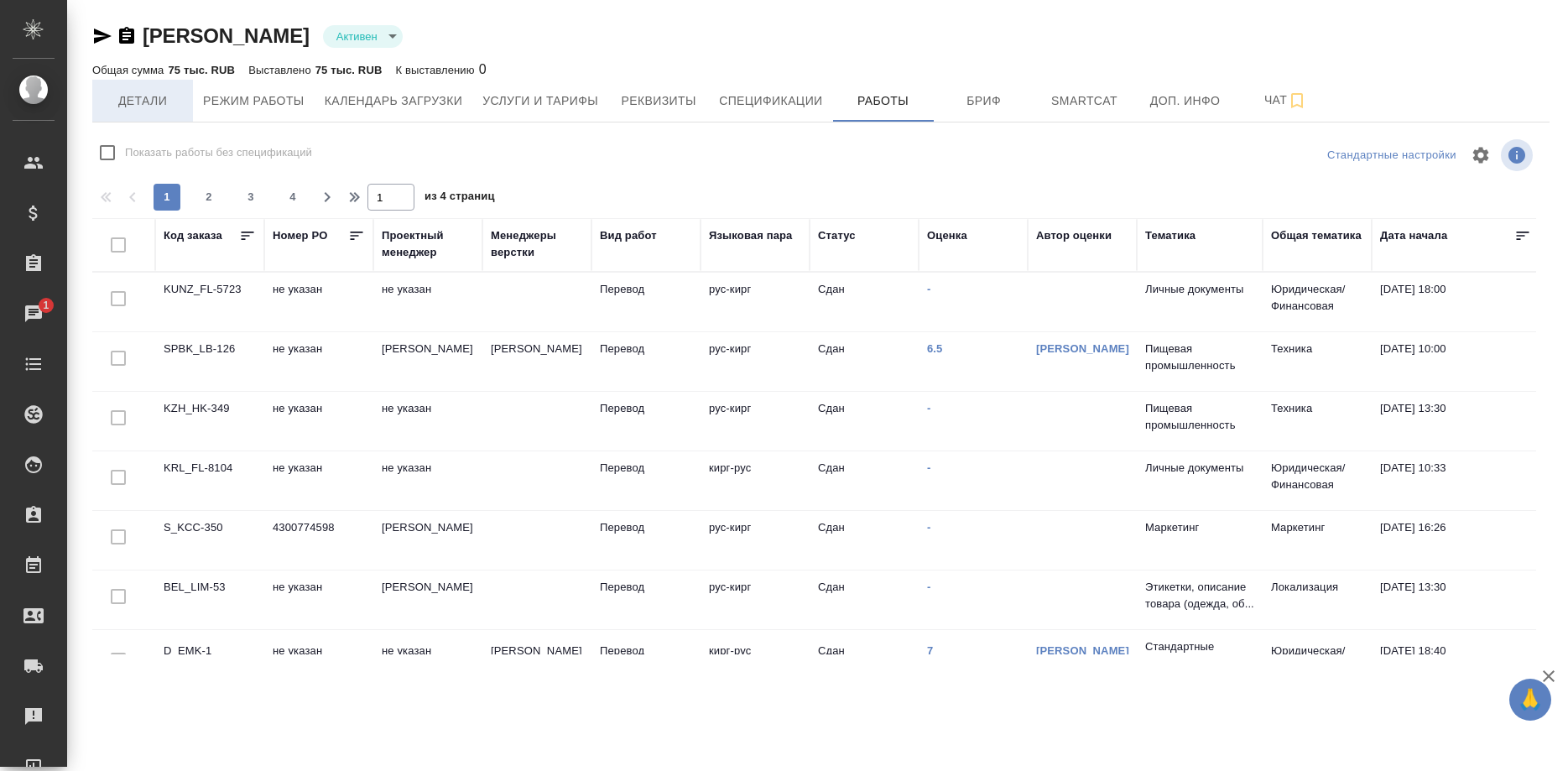
checkbox input "false"
click at [147, 108] on span "Детали" at bounding box center [143, 101] width 80 height 21
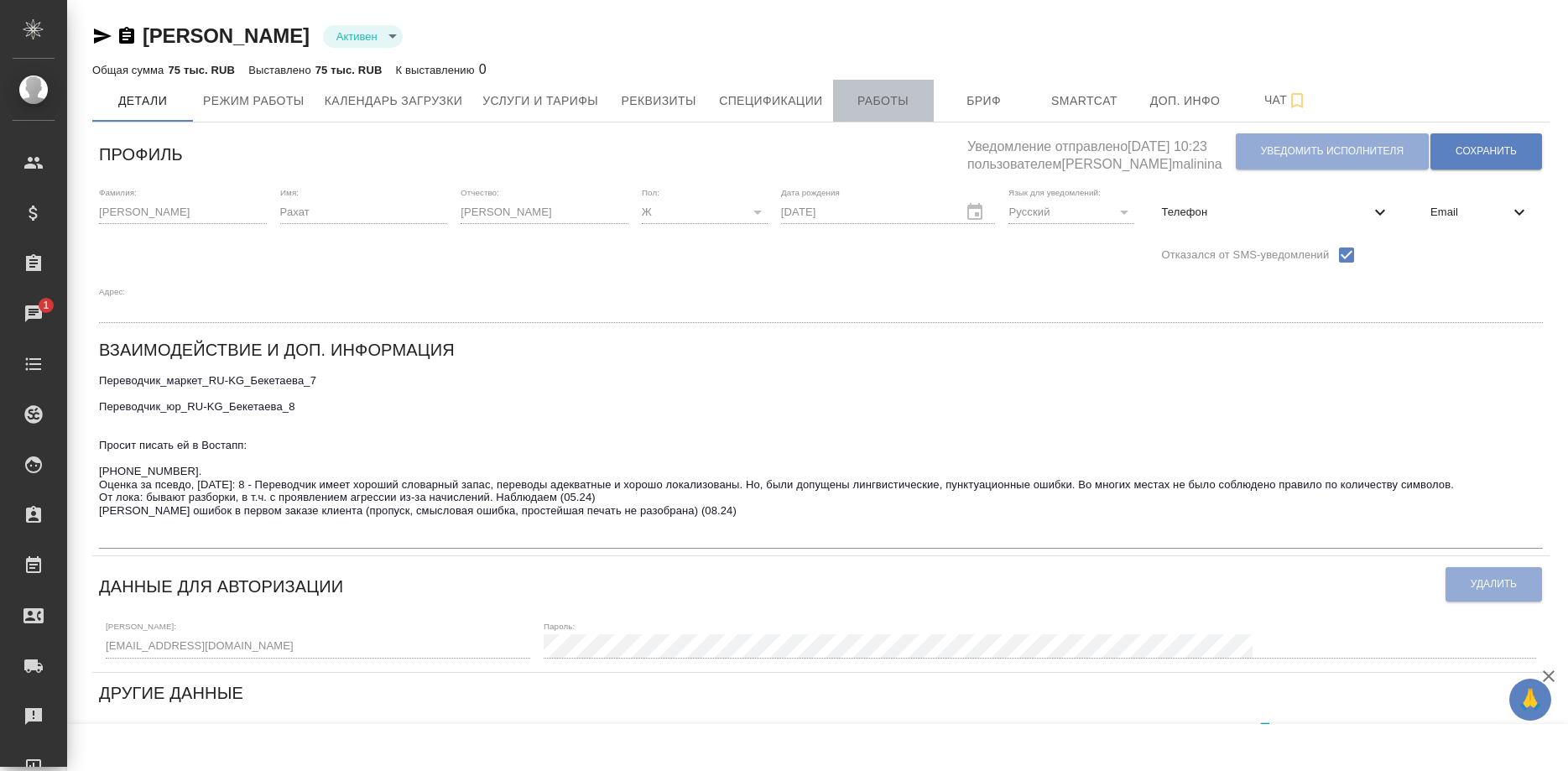
click at [877, 113] on button "Работы" at bounding box center [883, 100] width 101 height 42
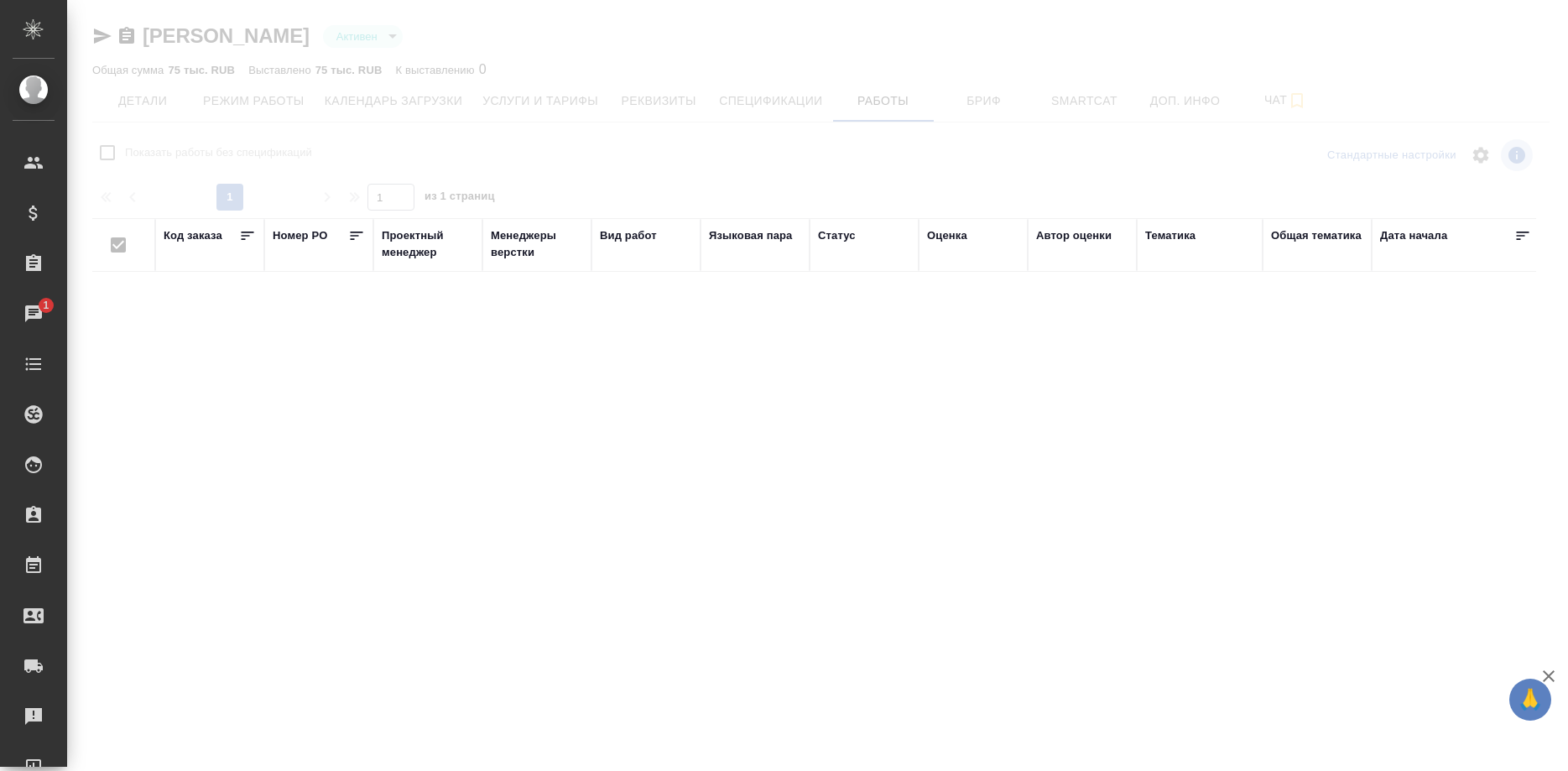
checkbox input "false"
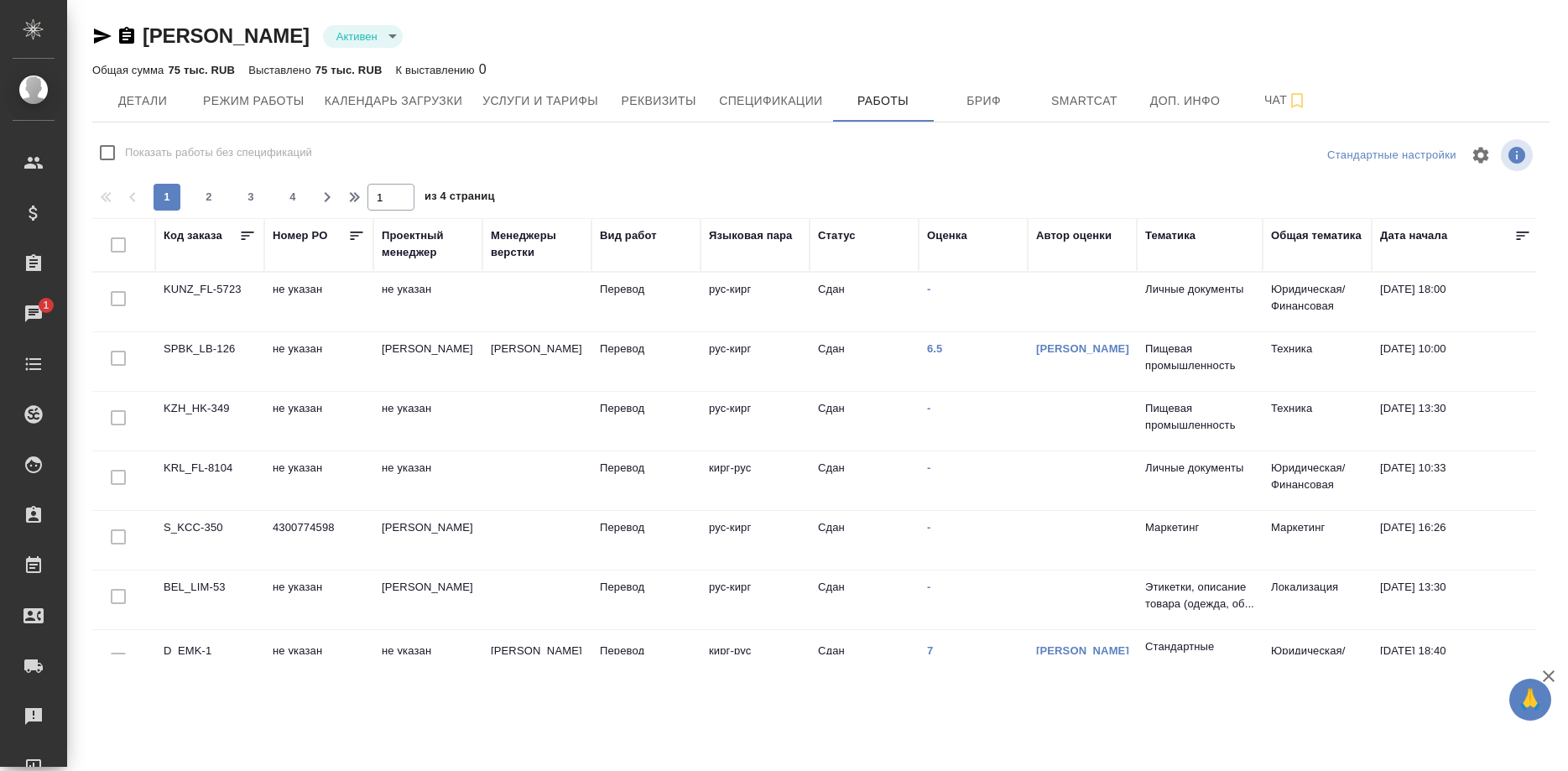
click at [945, 258] on div "Оценка" at bounding box center [973, 244] width 92 height 35
click at [944, 238] on div "Оценка" at bounding box center [947, 236] width 40 height 17
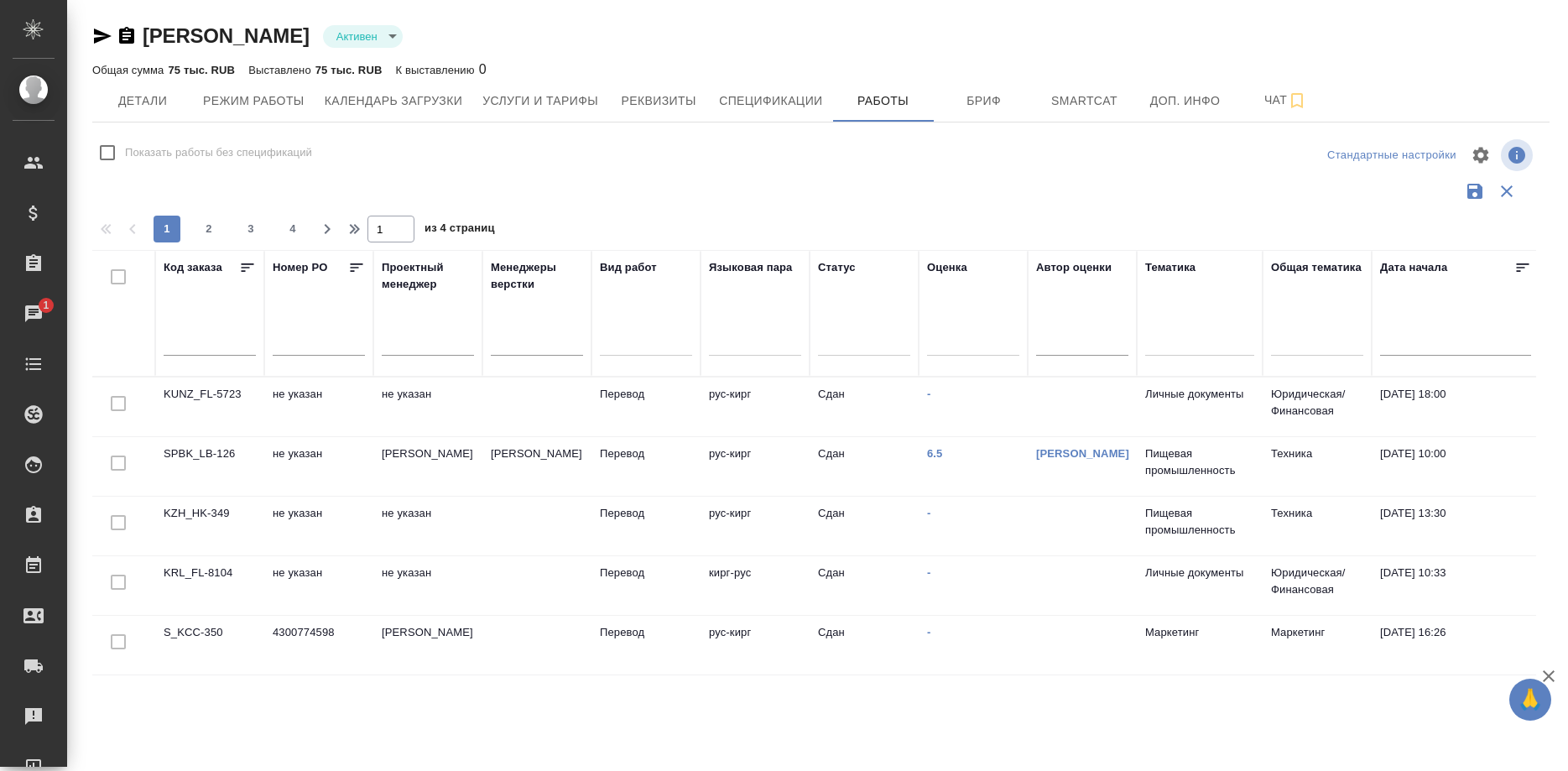
click at [947, 327] on div at bounding box center [973, 339] width 92 height 24
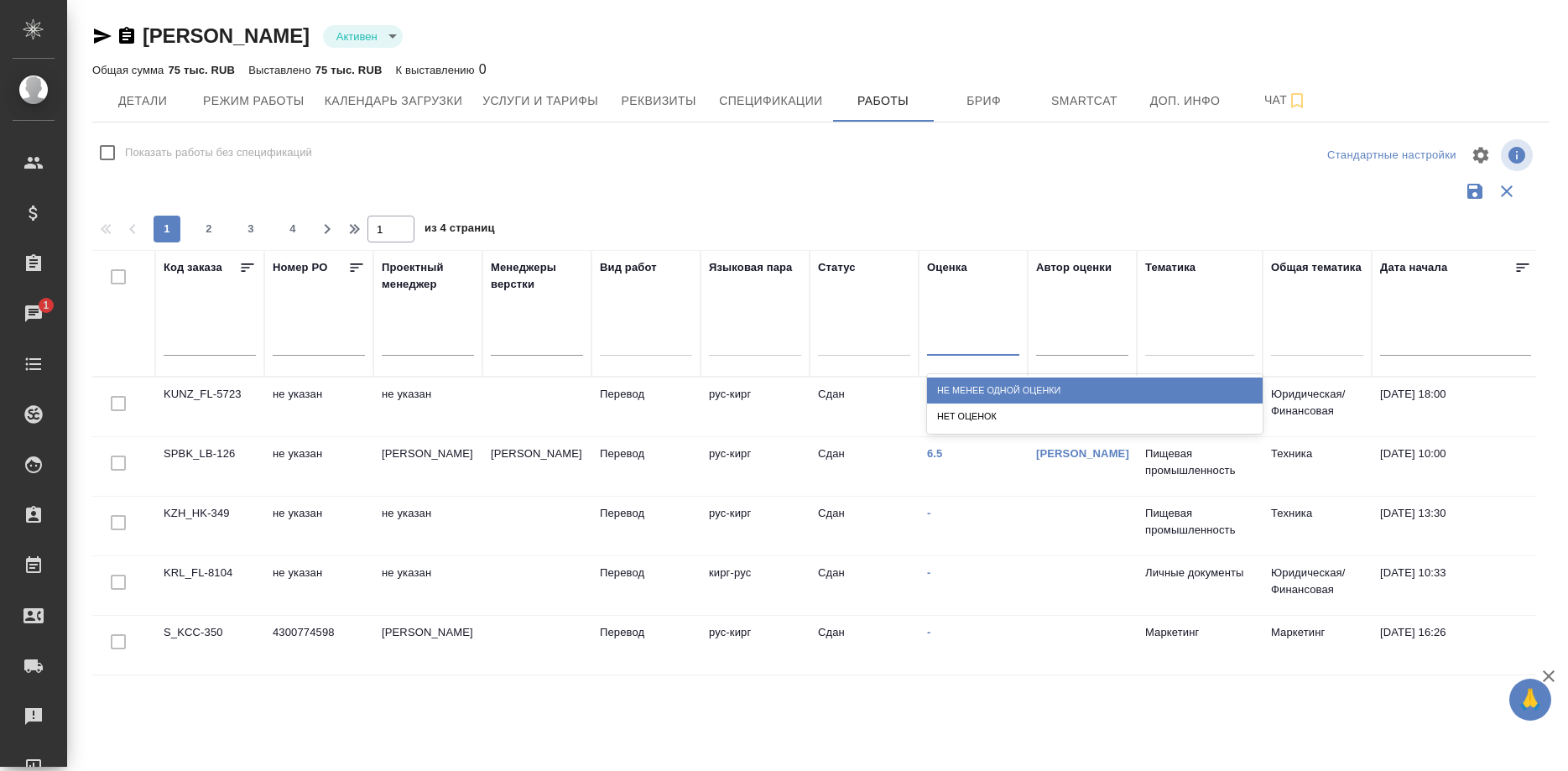
click at [954, 394] on div "Не менее одной оценки" at bounding box center [1094, 390] width 335 height 26
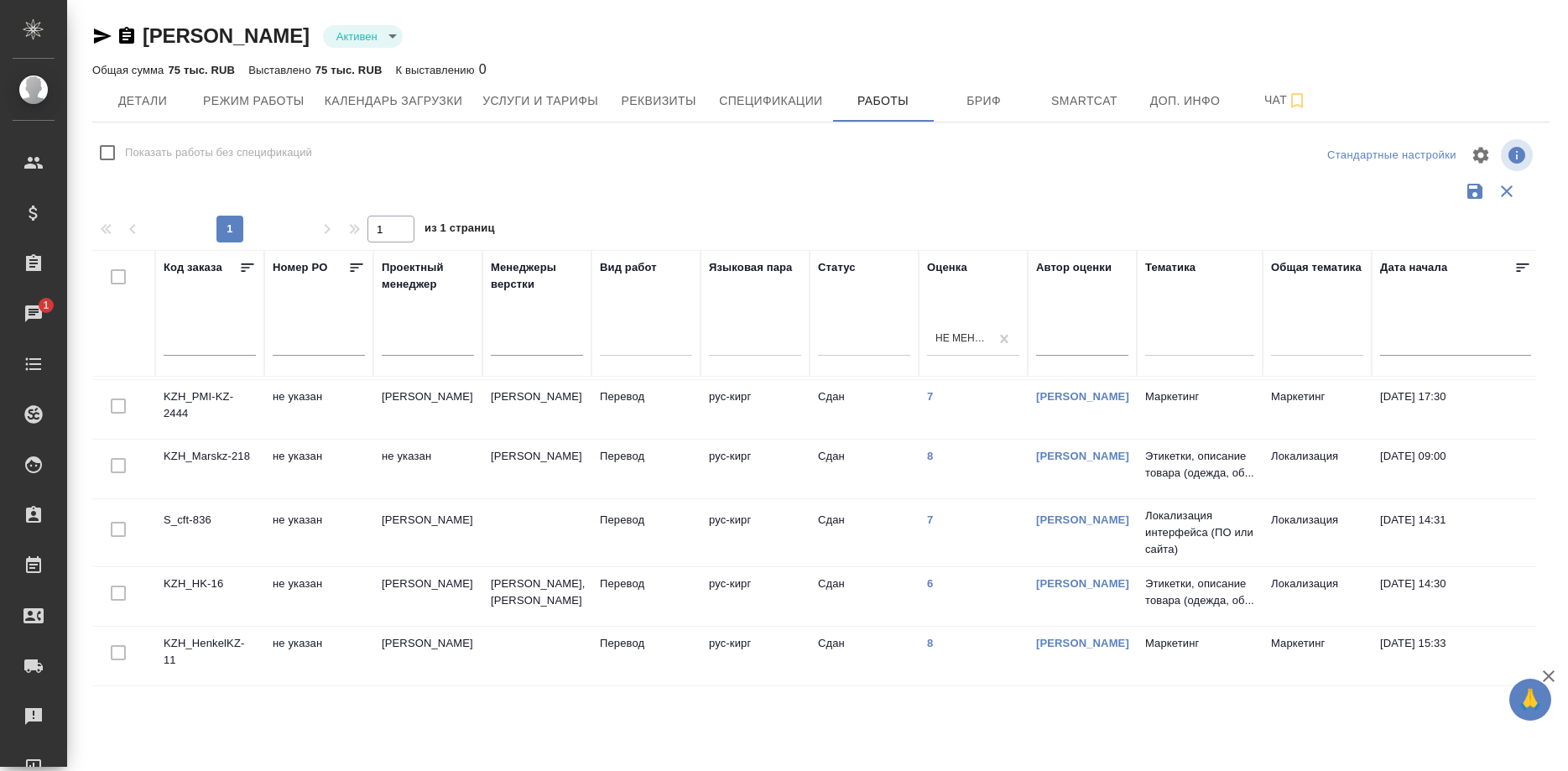
scroll to position [150, 0]
click at [149, 105] on span "Детали" at bounding box center [143, 101] width 80 height 21
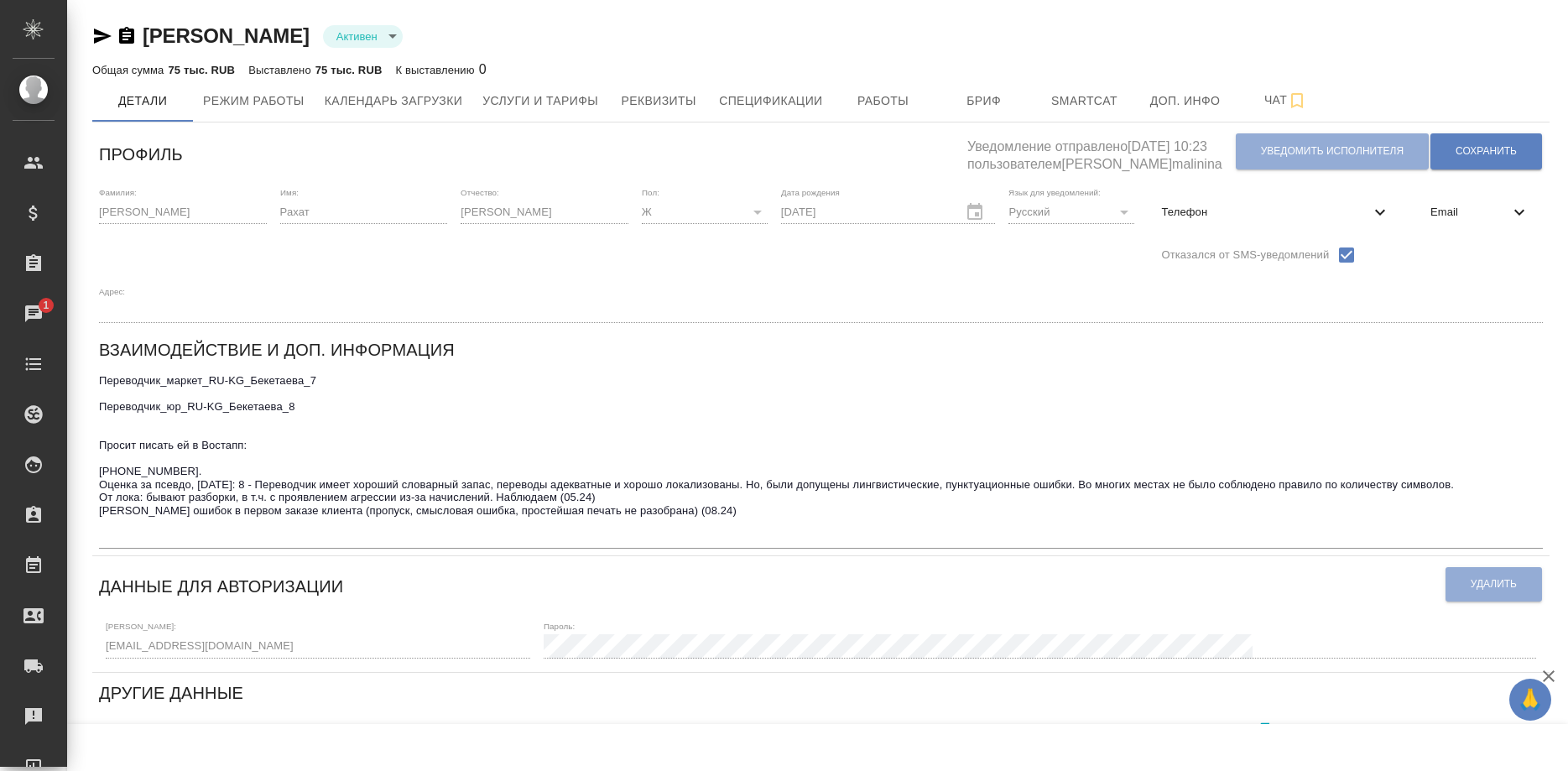
click at [83, 219] on div "Бекетаева Рахат Суюнбаевна Активен active Общая сумма 75 тыс. RUB Выставлено 75…" at bounding box center [820, 611] width 1475 height 1224
click at [513, 106] on span "Услуги и тарифы" at bounding box center [540, 101] width 116 height 21
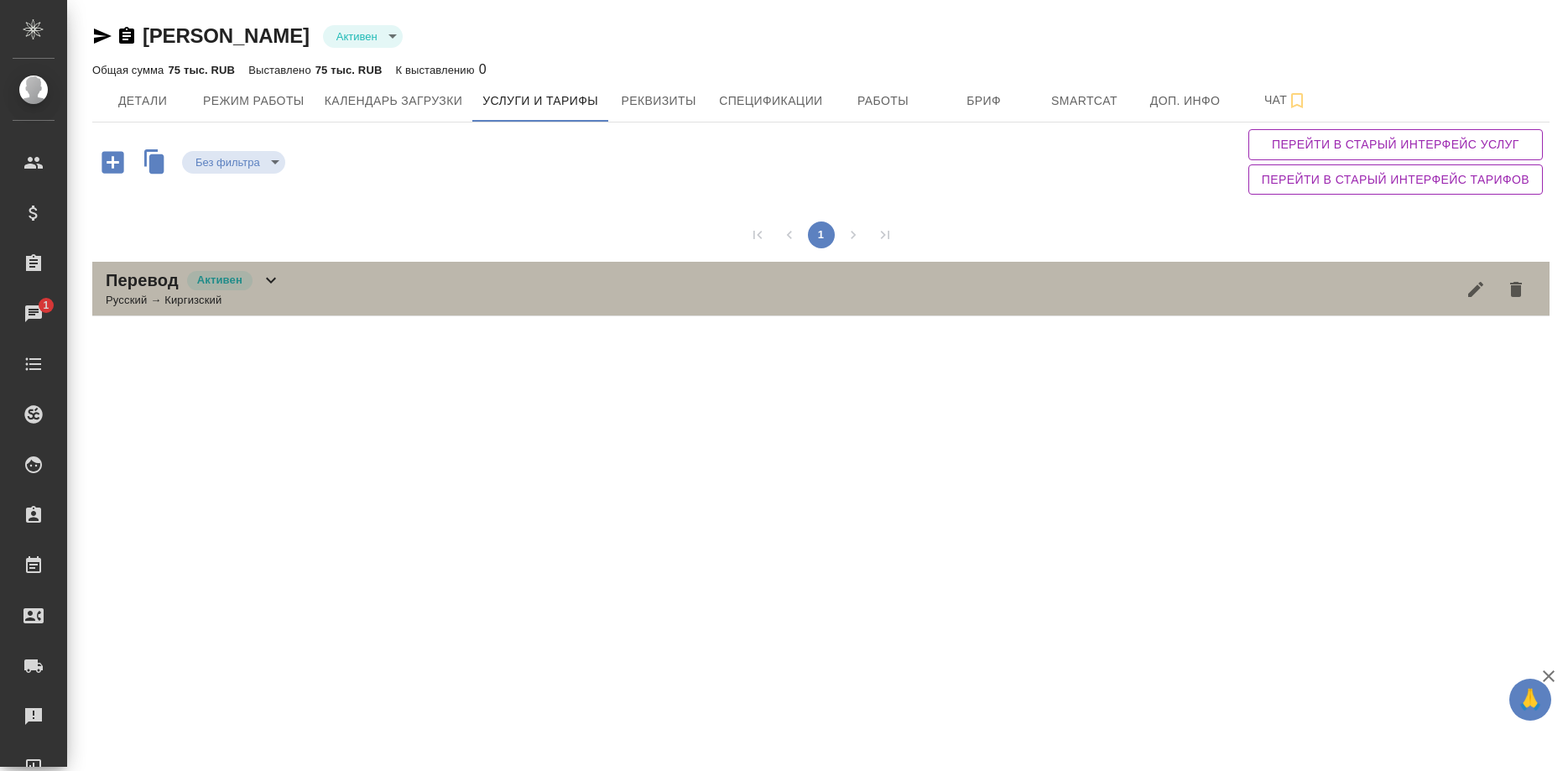
click at [541, 280] on div "Перевод Активен Русский → Киргизский" at bounding box center [820, 289] width 1457 height 55
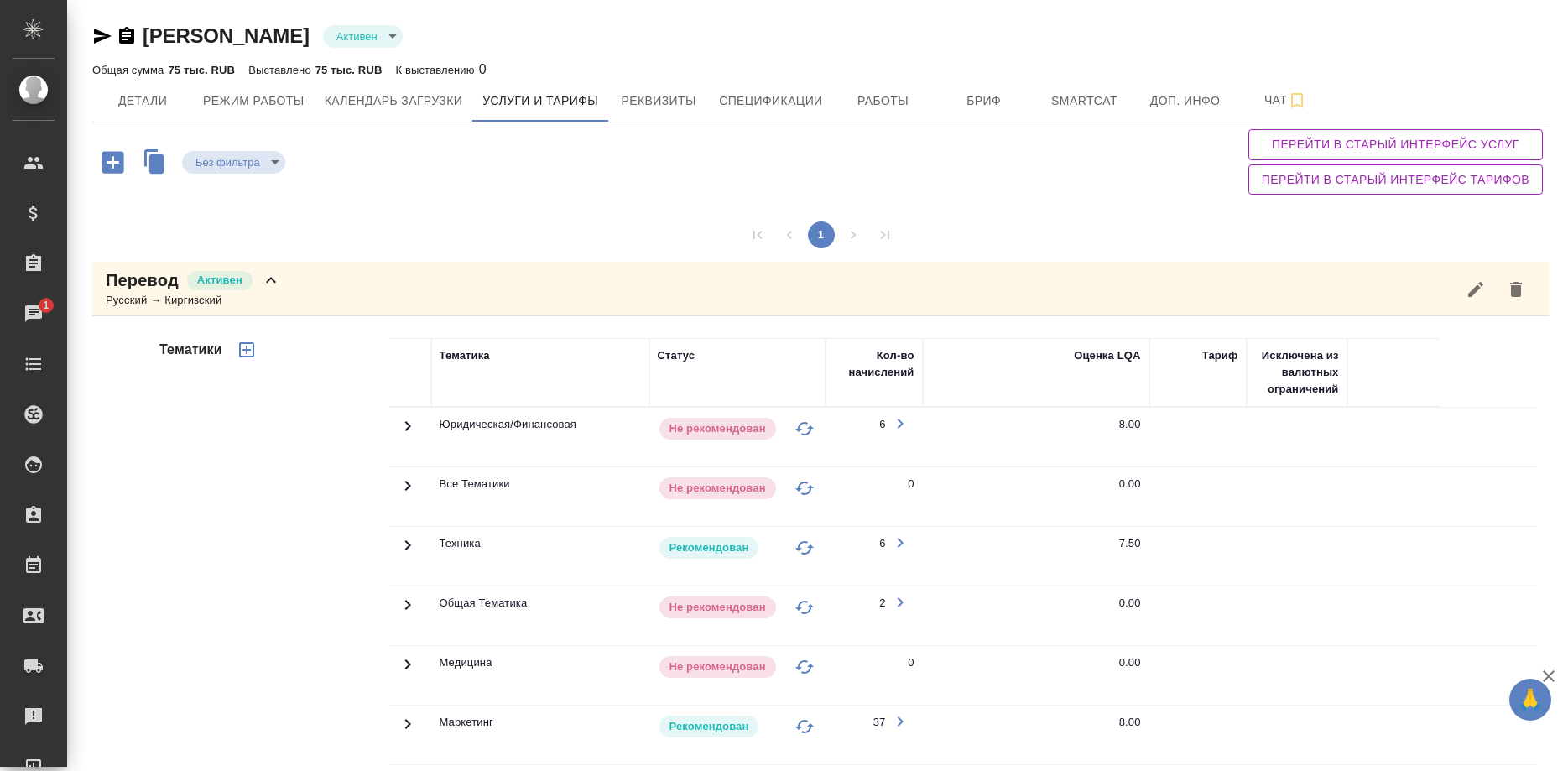
scroll to position [254, 0]
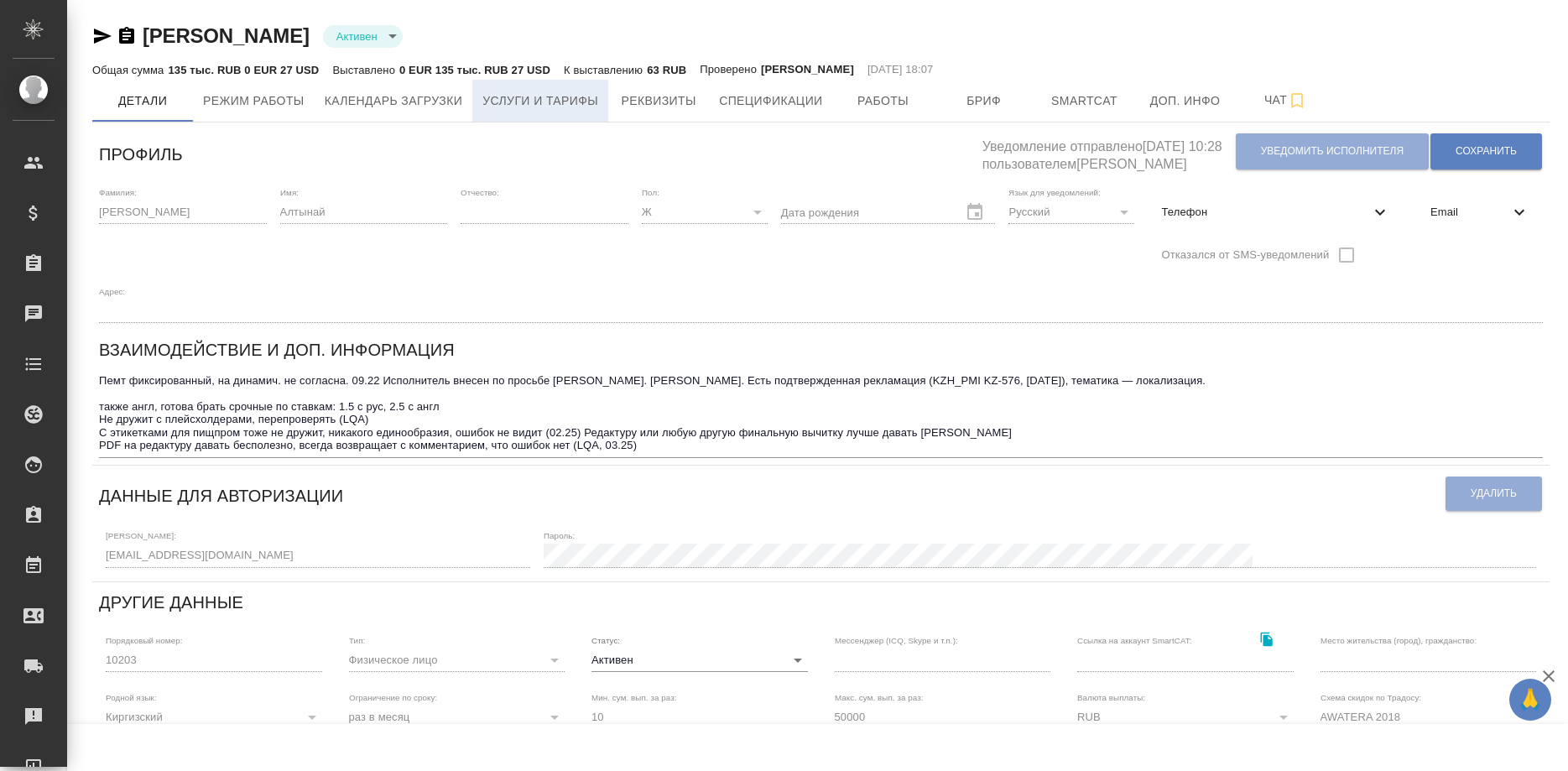
click at [557, 104] on span "Услуги и тарифы" at bounding box center [540, 101] width 116 height 21
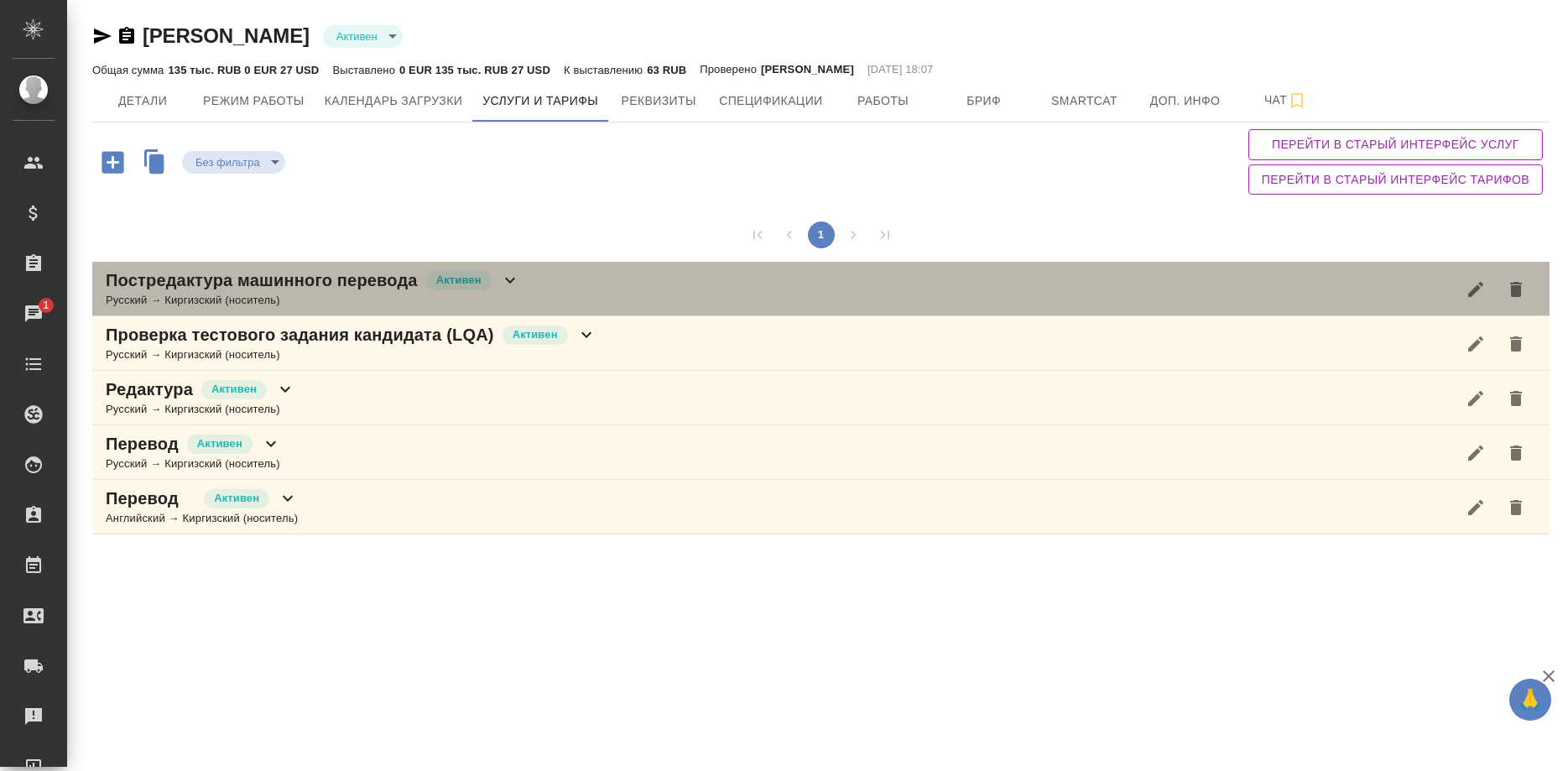
click at [382, 298] on div "Русский → Киргизский (носитель)" at bounding box center [312, 301] width 414 height 17
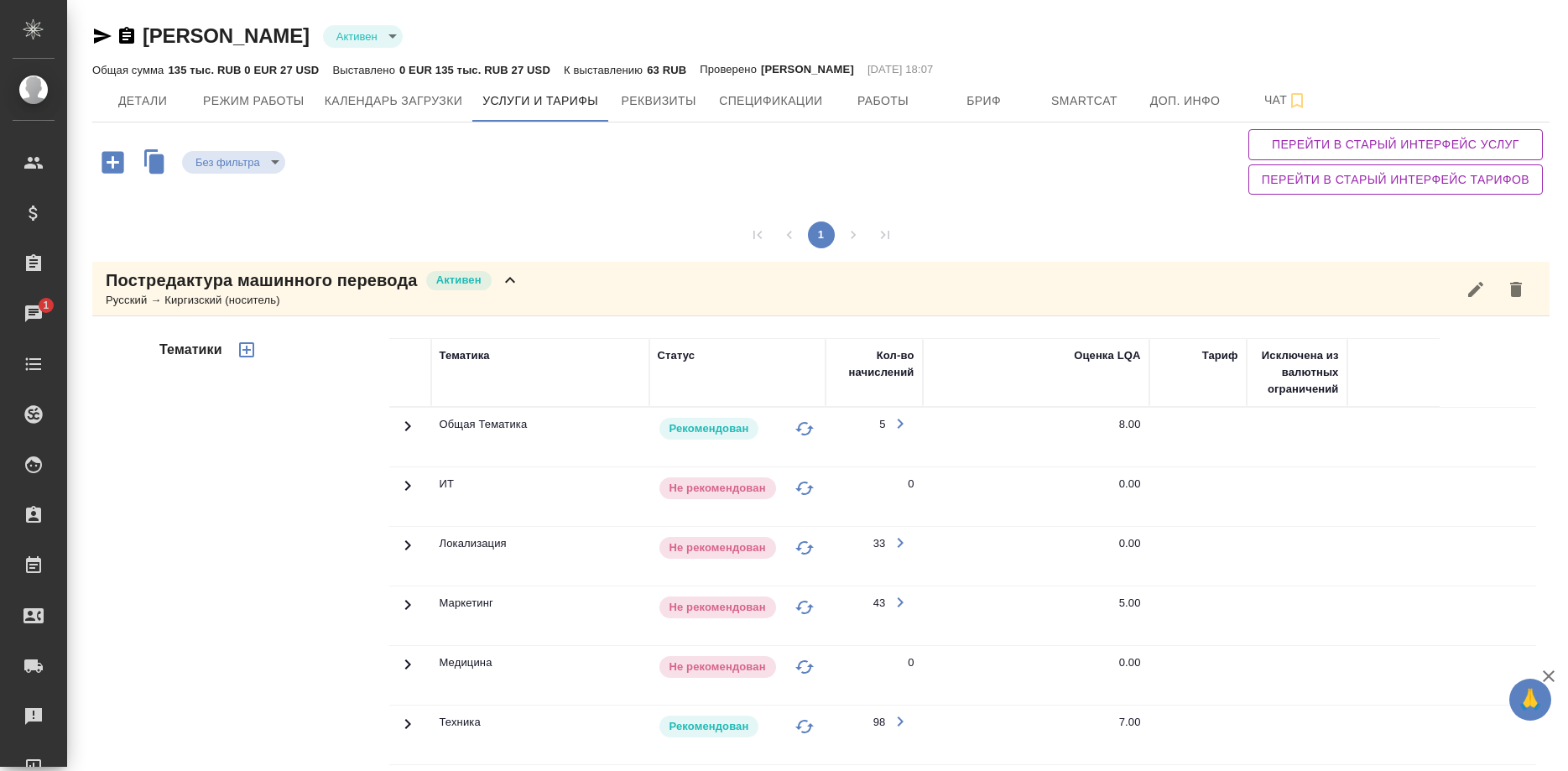
scroll to position [428, 0]
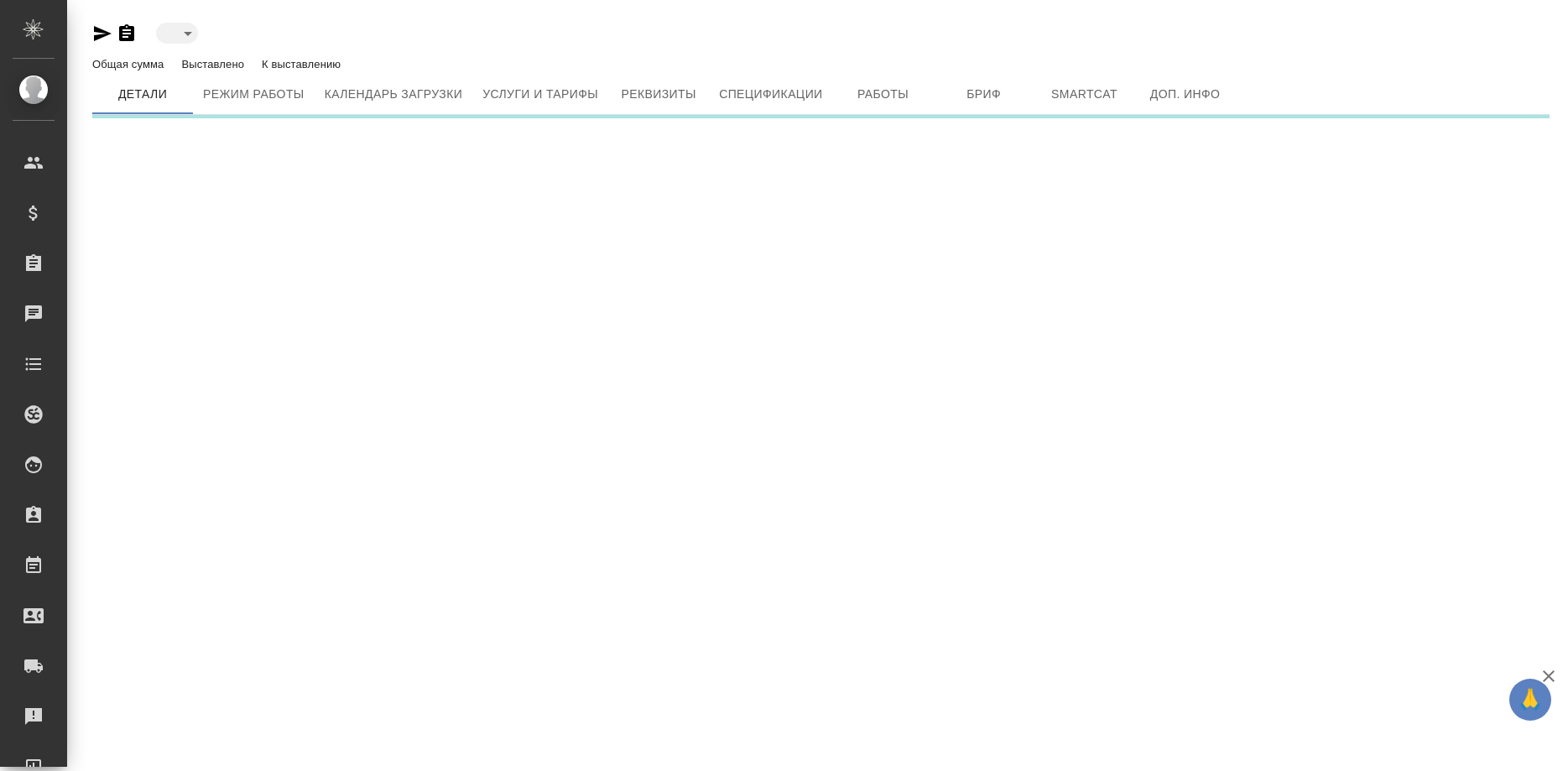
type input "active"
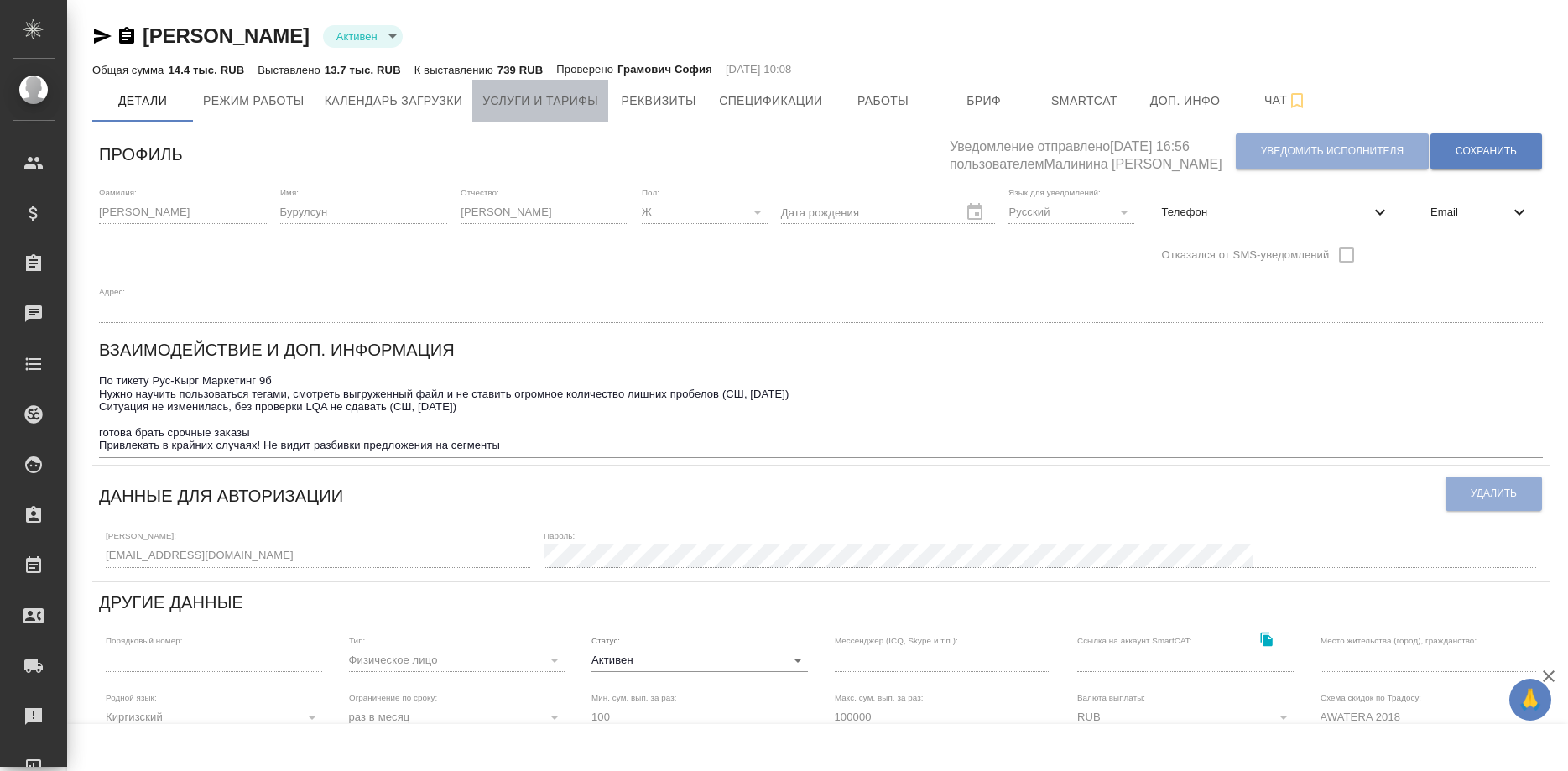
click at [553, 112] on button "Услуги и тарифы" at bounding box center [539, 100] width 136 height 42
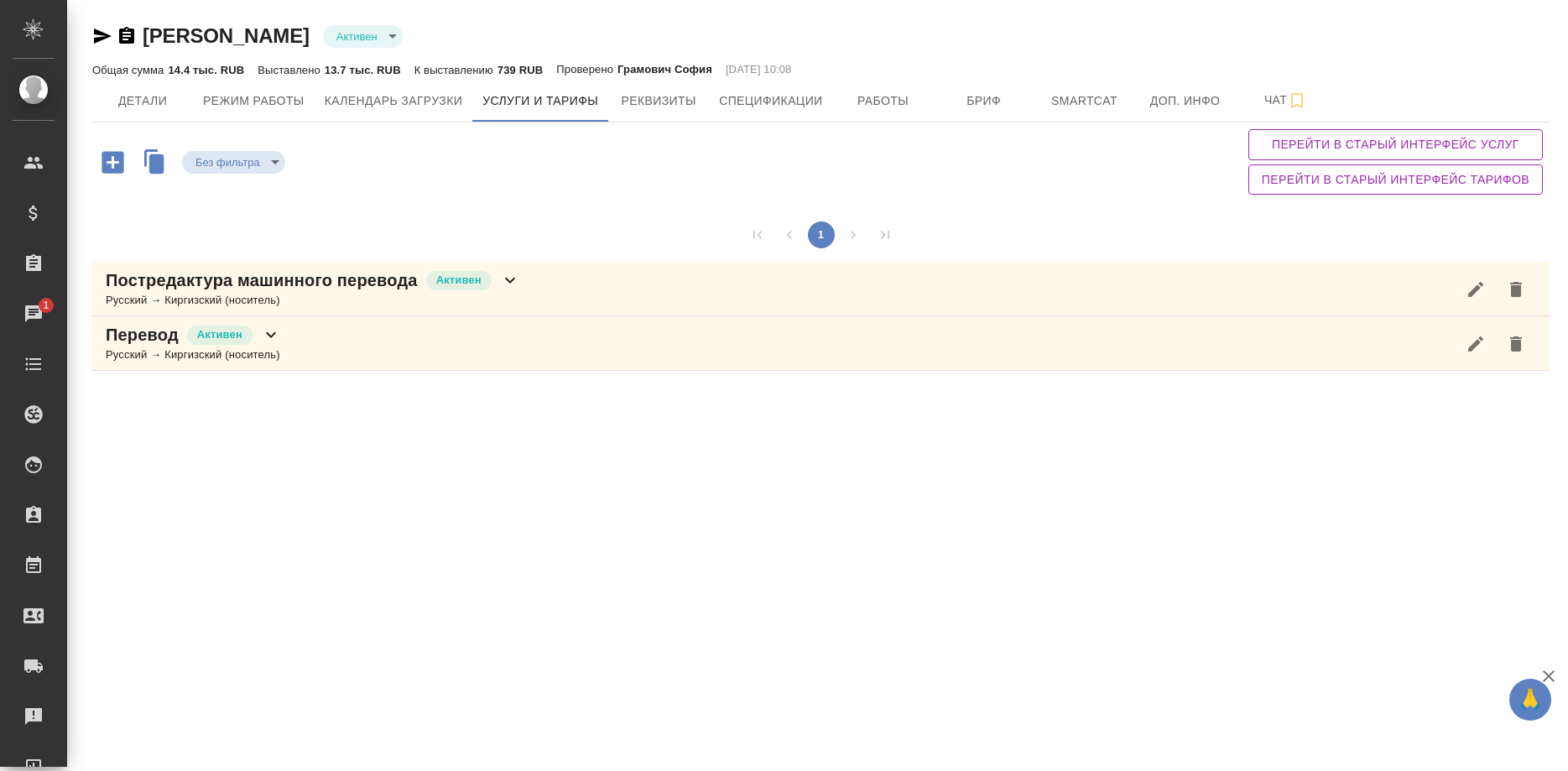
click at [508, 293] on div "Русский → Киргизский (носитель)" at bounding box center [312, 301] width 414 height 17
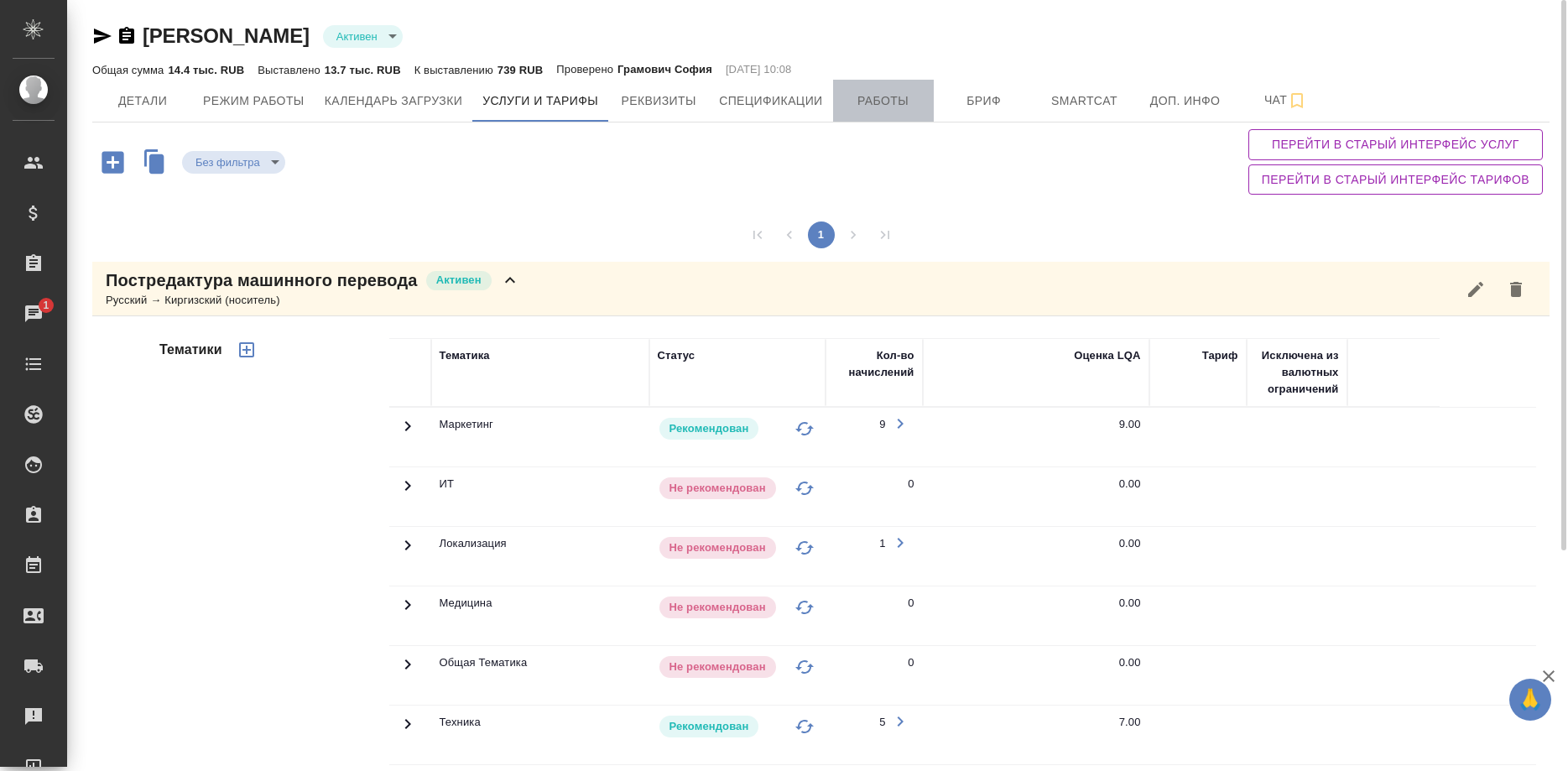
click at [871, 100] on span "Работы" at bounding box center [883, 101] width 80 height 21
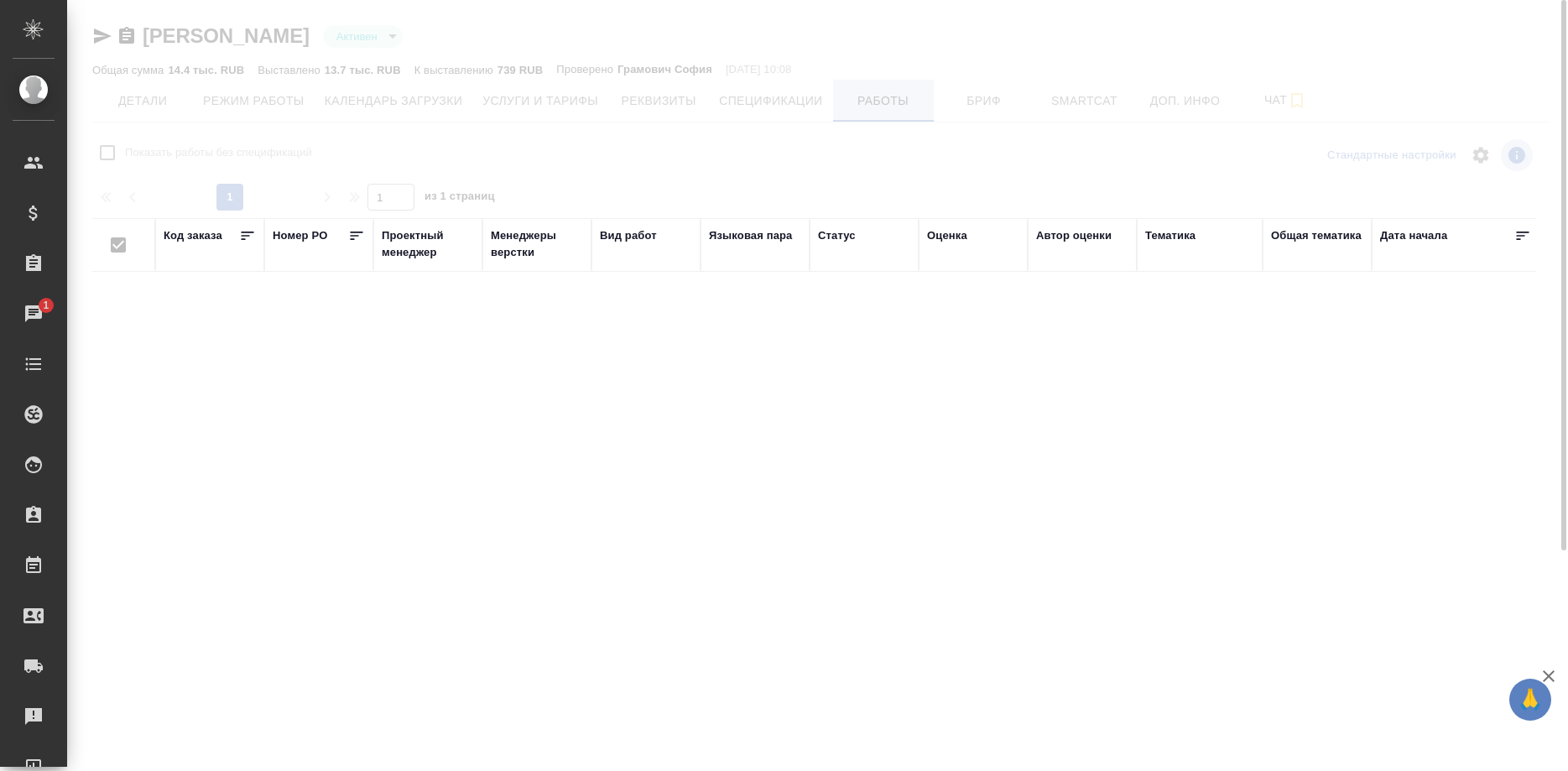
checkbox input "false"
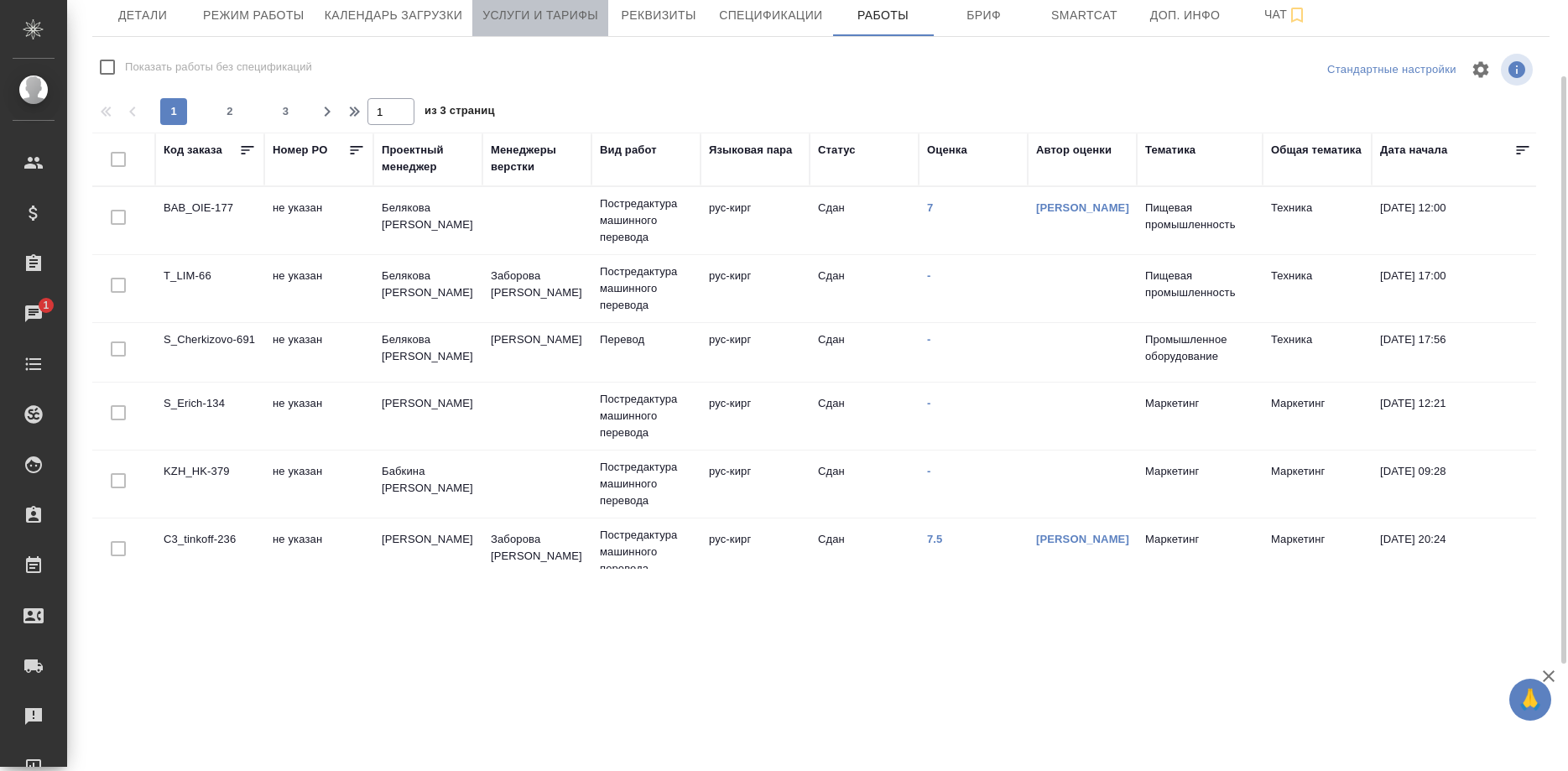
click at [503, 22] on span "Услуги и тарифы" at bounding box center [540, 15] width 116 height 21
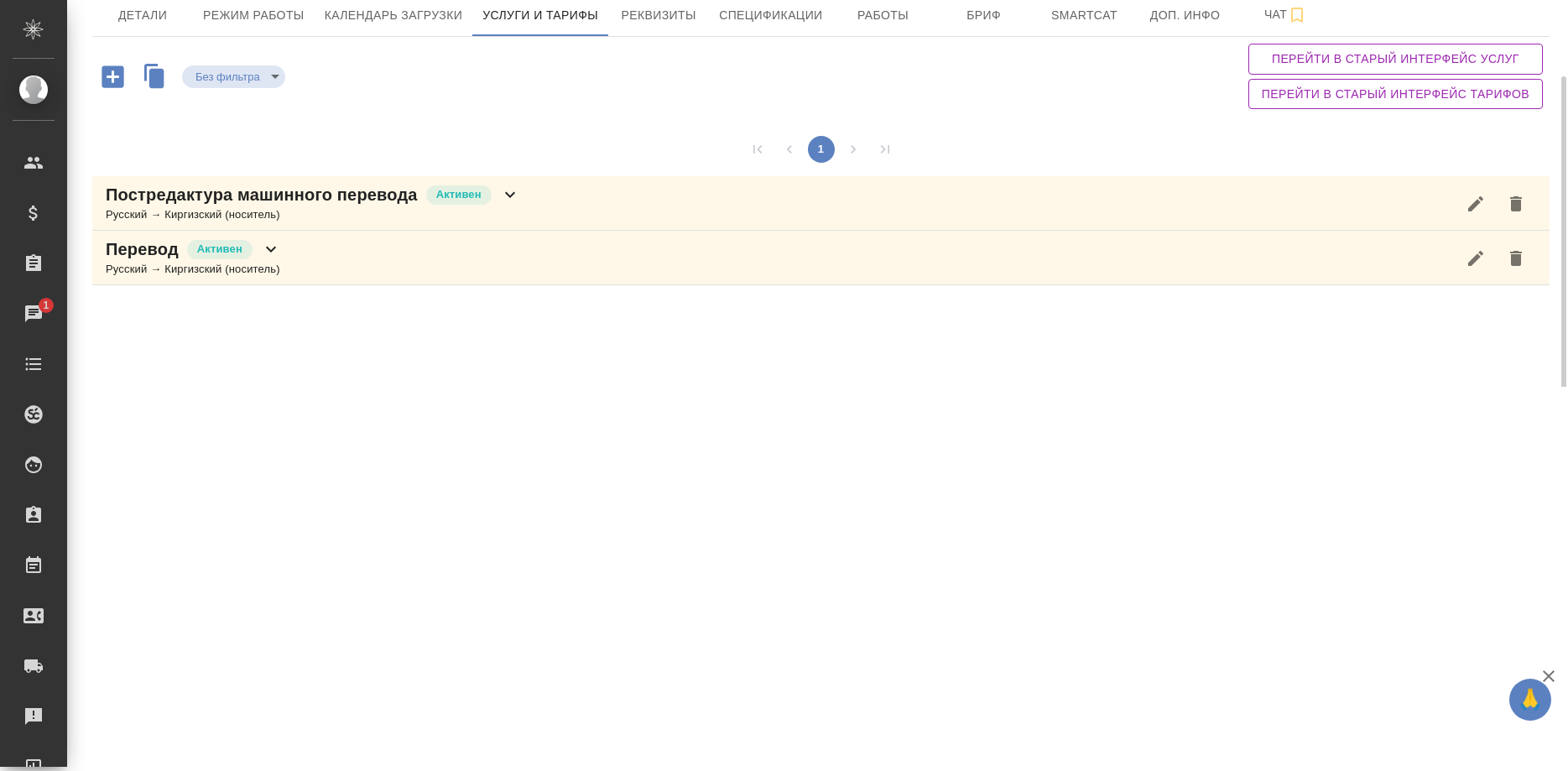
click at [361, 207] on div "Русский → Киргизский (носитель)" at bounding box center [312, 215] width 414 height 17
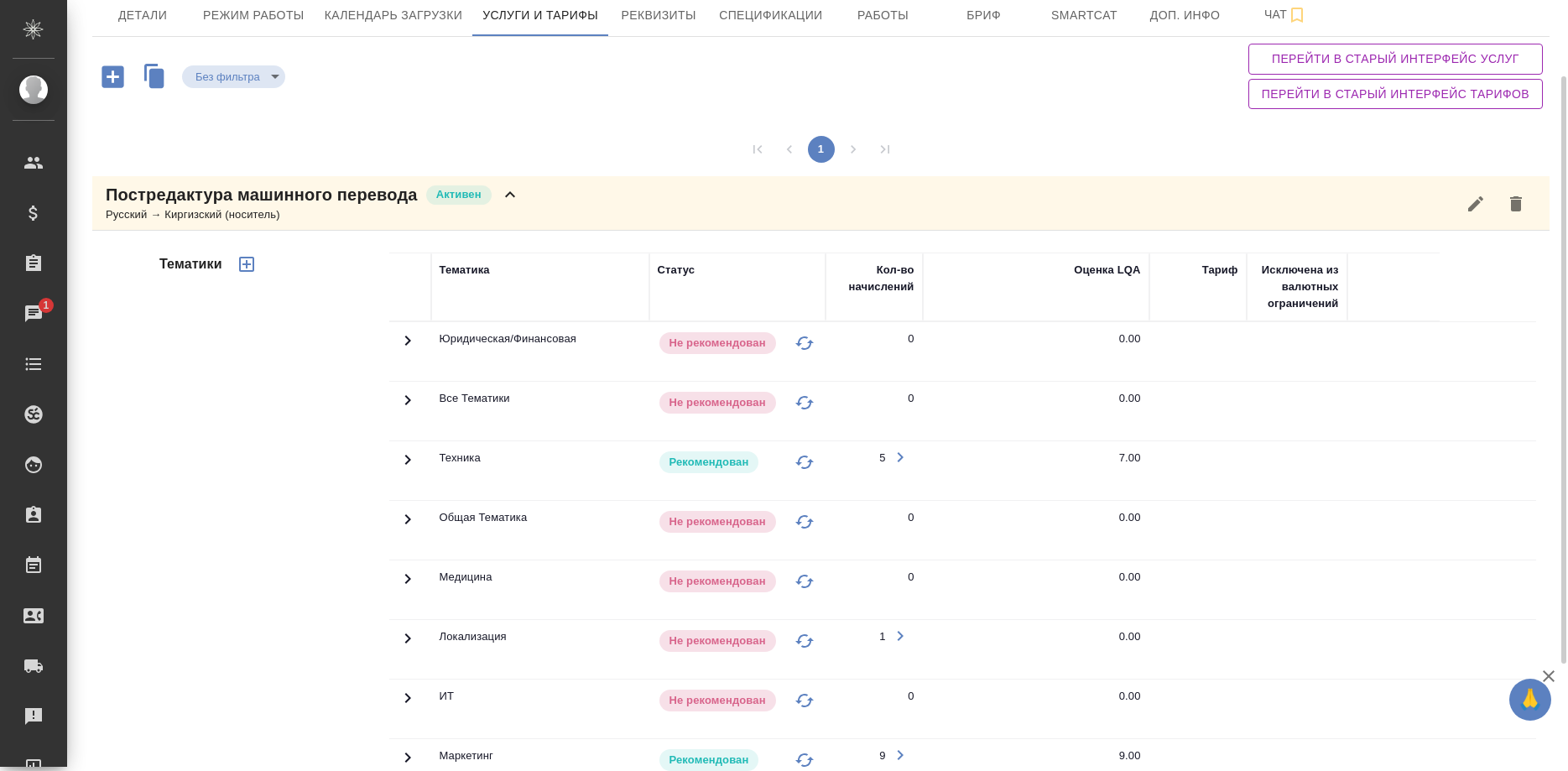
scroll to position [308, 0]
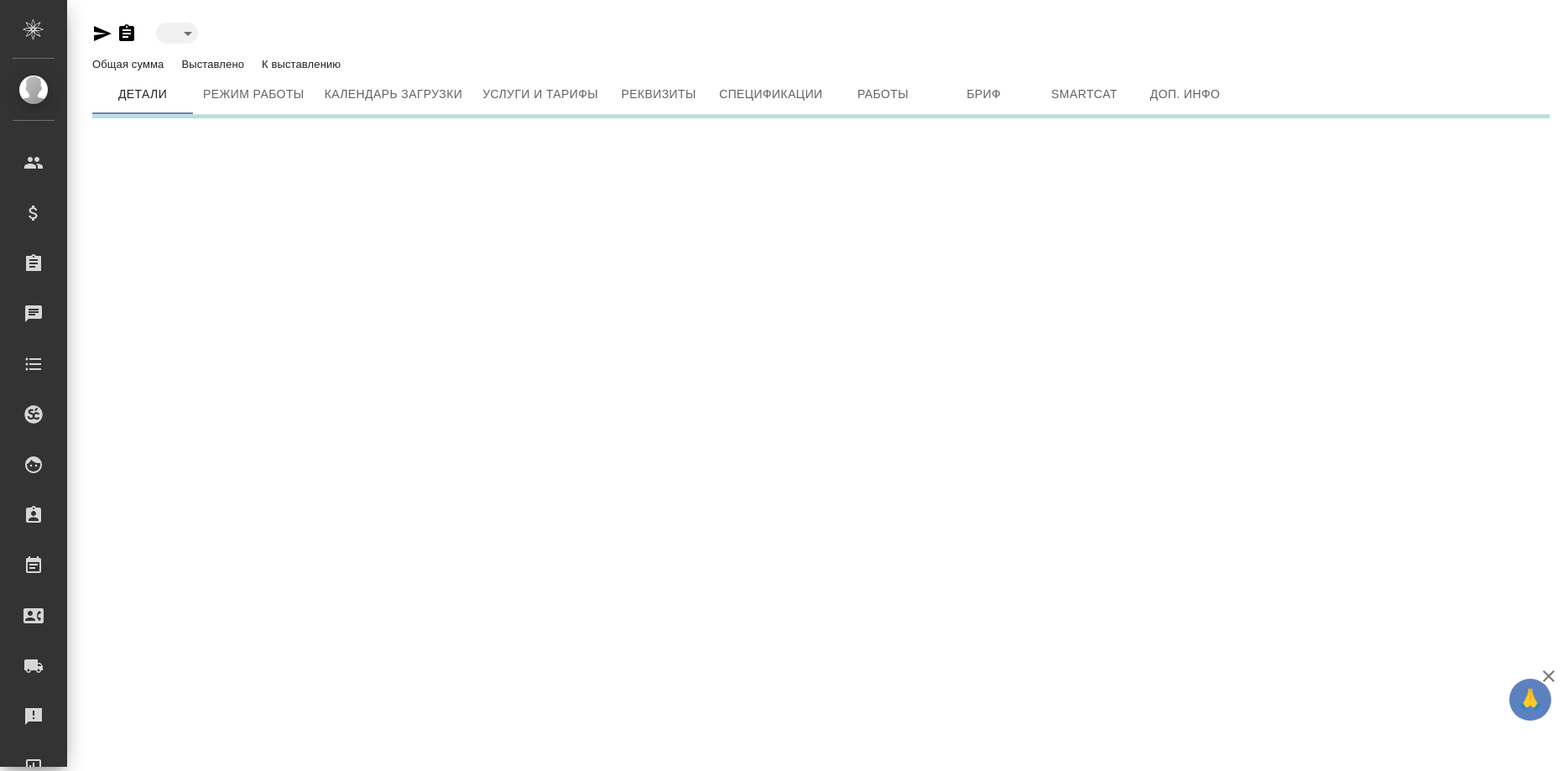
type input "active"
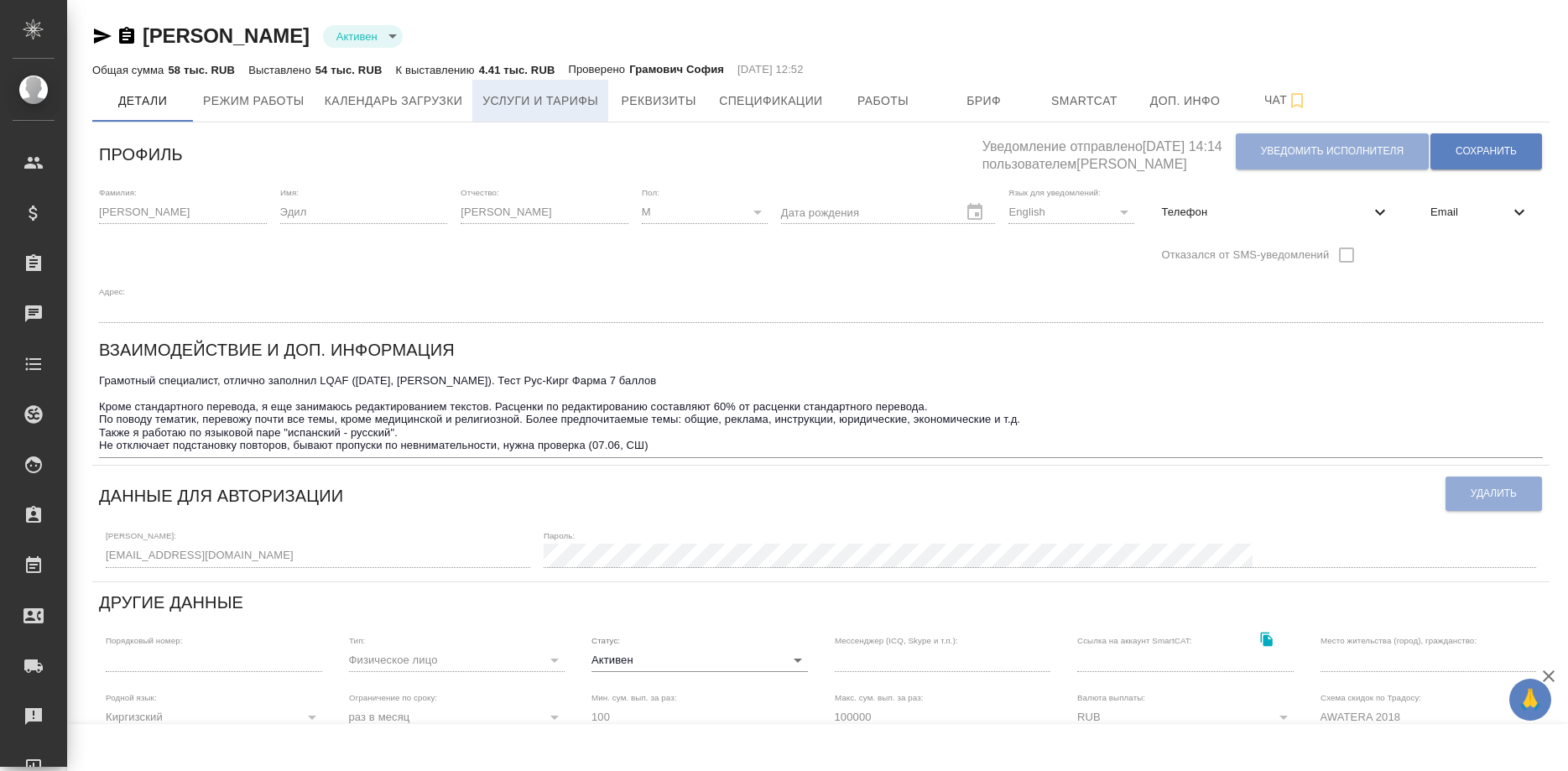
click at [498, 106] on span "Услуги и тарифы" at bounding box center [540, 101] width 116 height 21
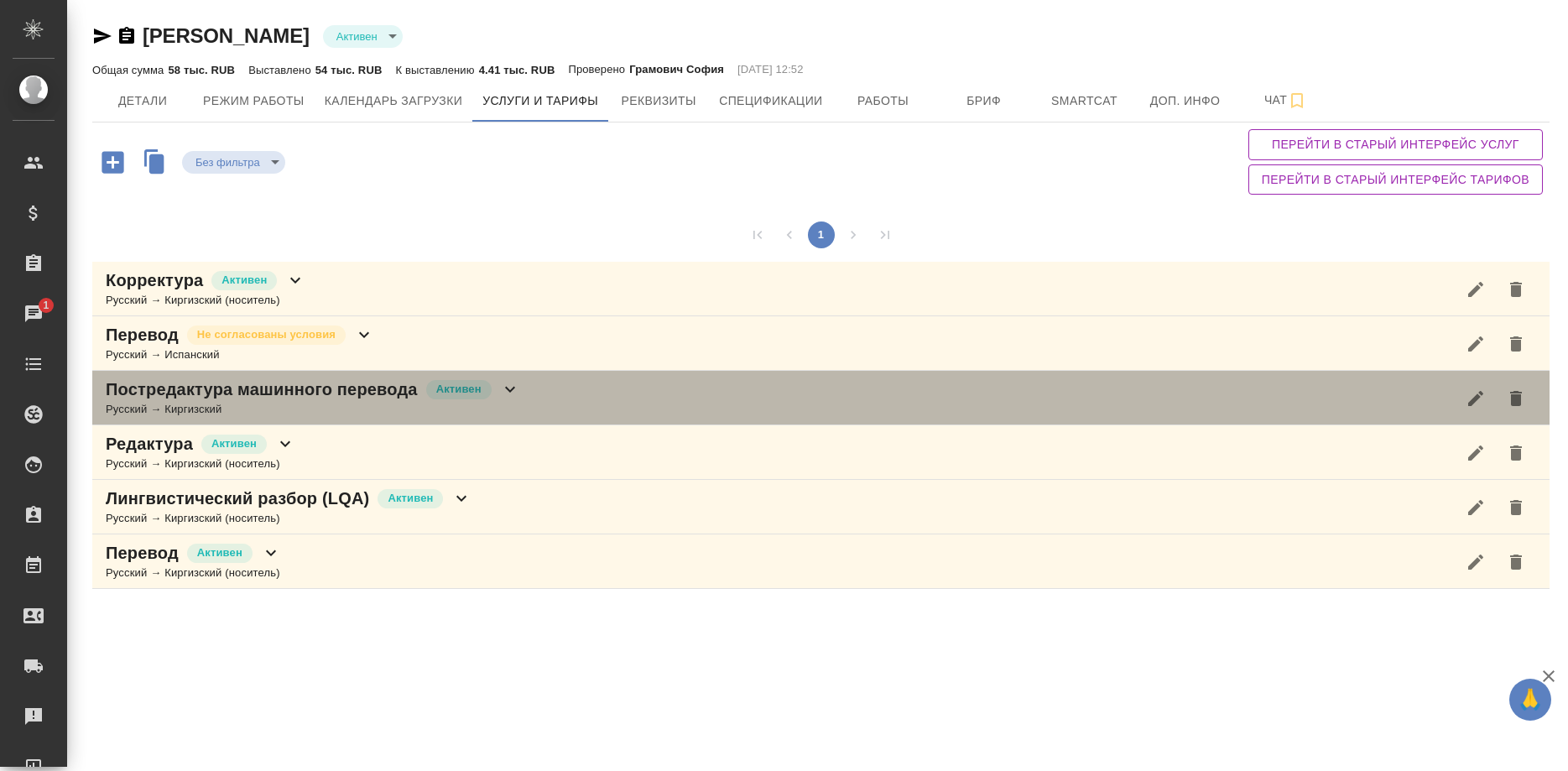
click at [388, 396] on p "Постредактура машинного перевода" at bounding box center [262, 389] width 312 height 24
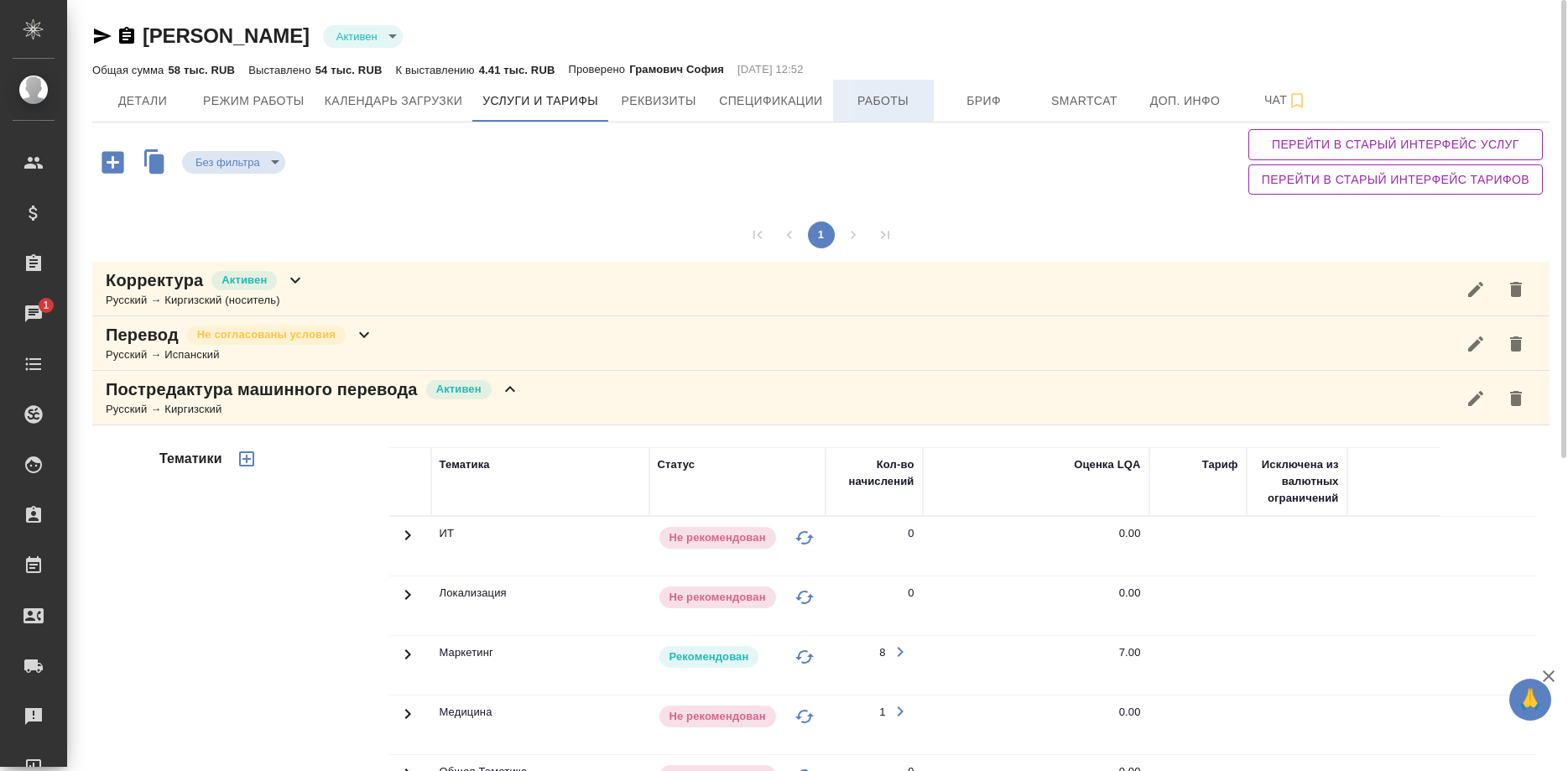
click at [894, 104] on span "Работы" at bounding box center [883, 101] width 80 height 21
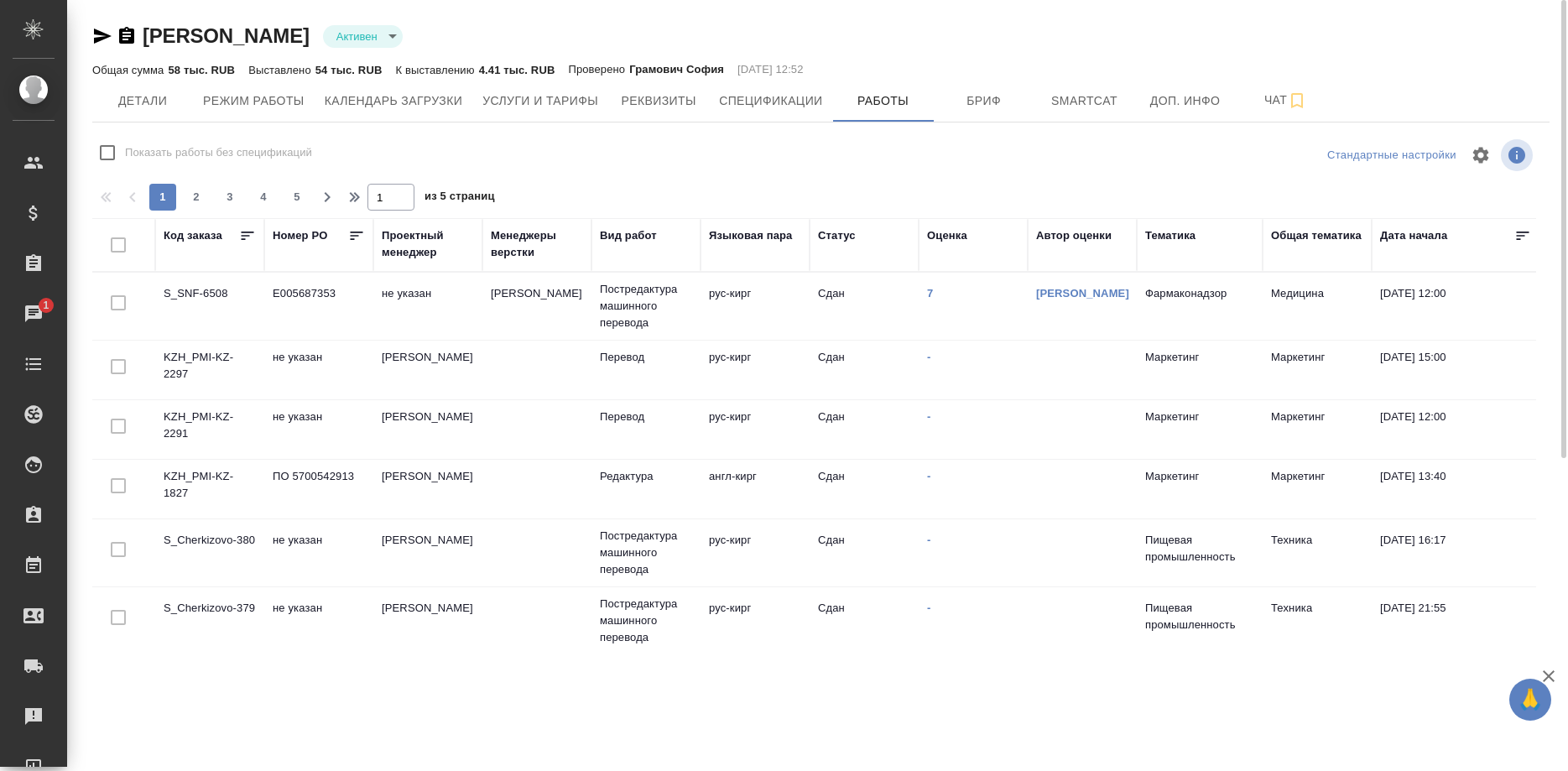
checkbox input "false"
click at [143, 103] on span "Детали" at bounding box center [143, 101] width 80 height 21
click at [93, 31] on icon "button" at bounding box center [102, 36] width 20 height 20
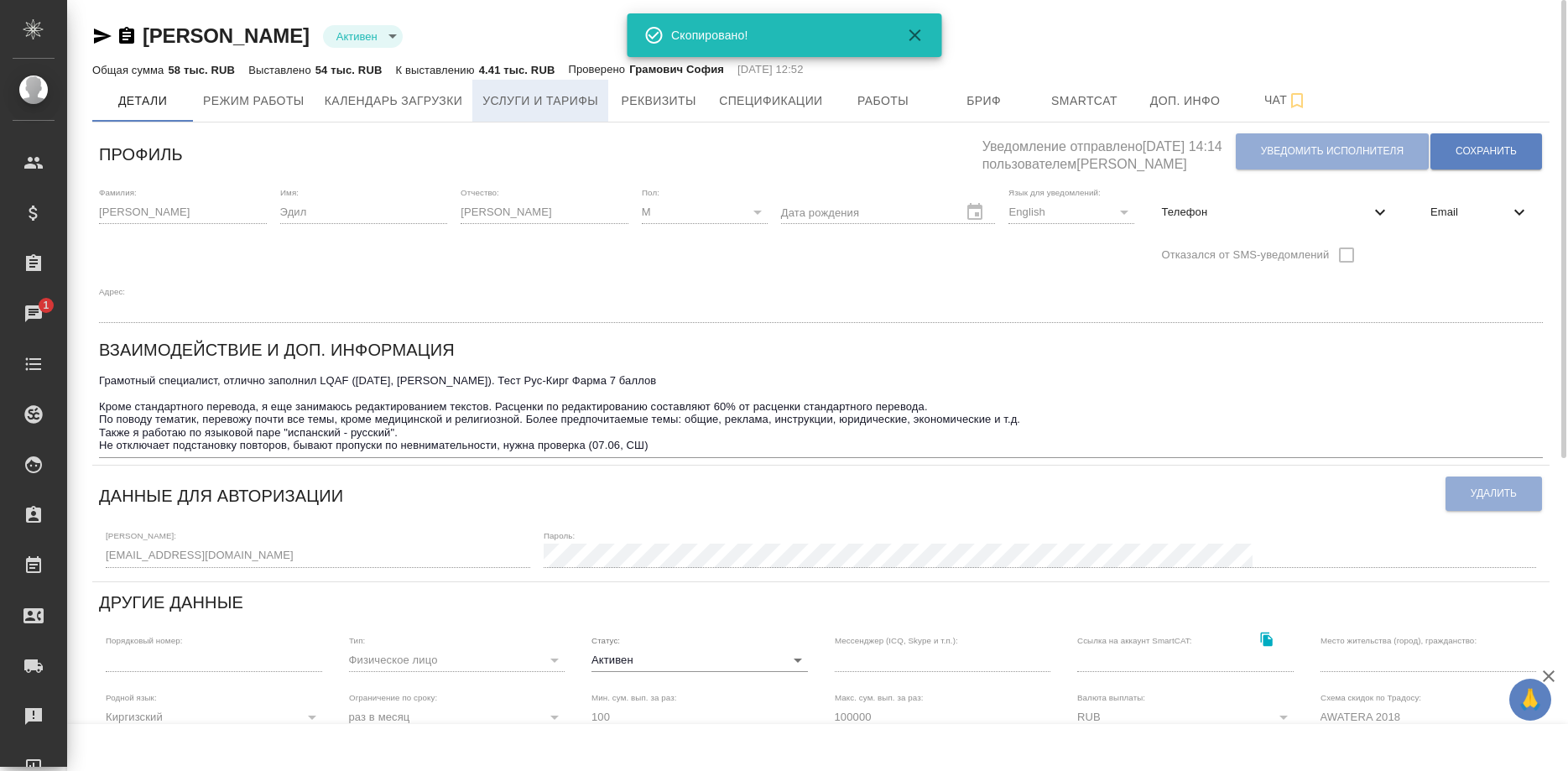
click at [534, 98] on span "Услуги и тарифы" at bounding box center [540, 101] width 116 height 21
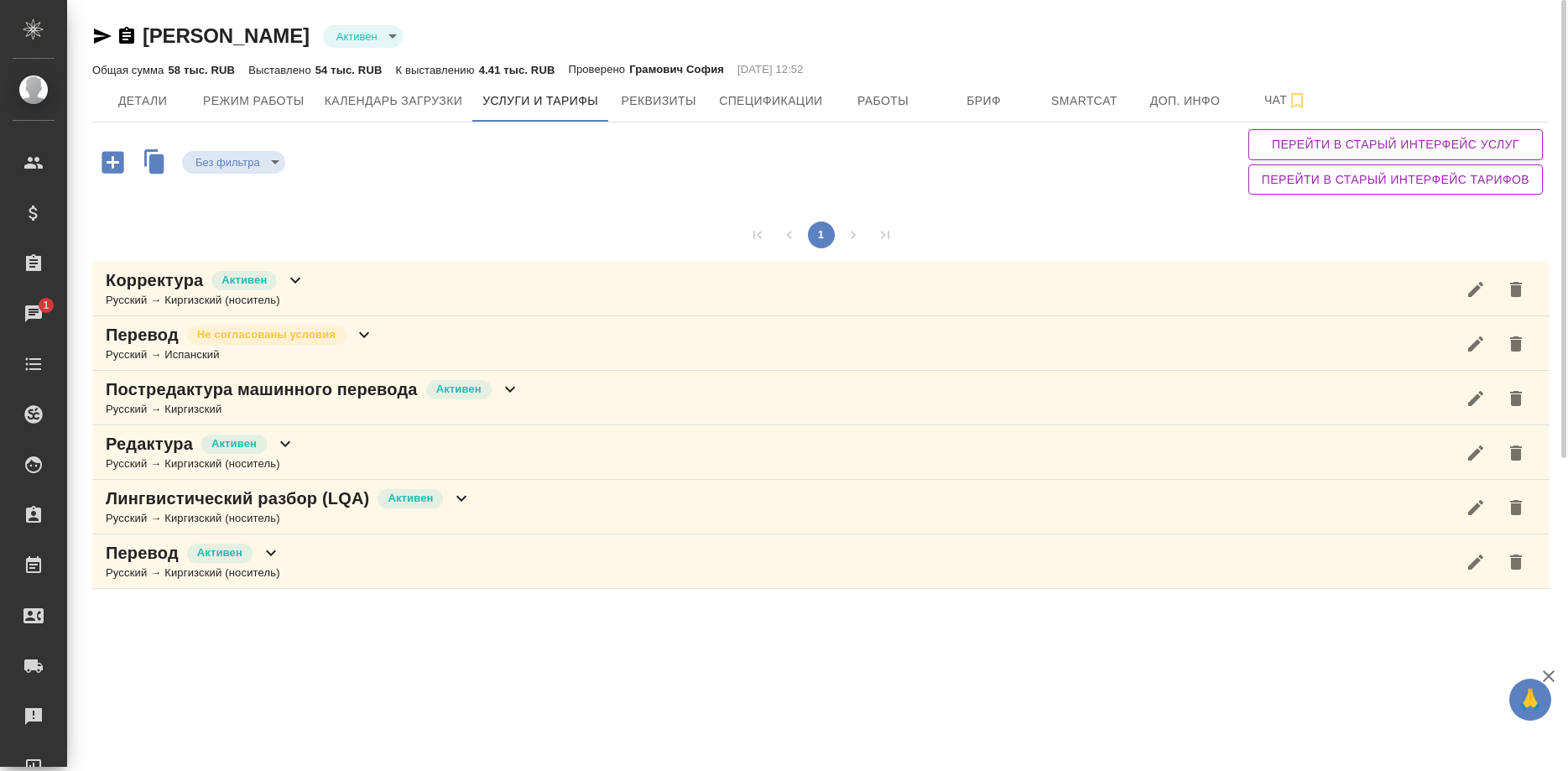
click at [387, 394] on p "Постредактура машинного перевода" at bounding box center [262, 389] width 312 height 24
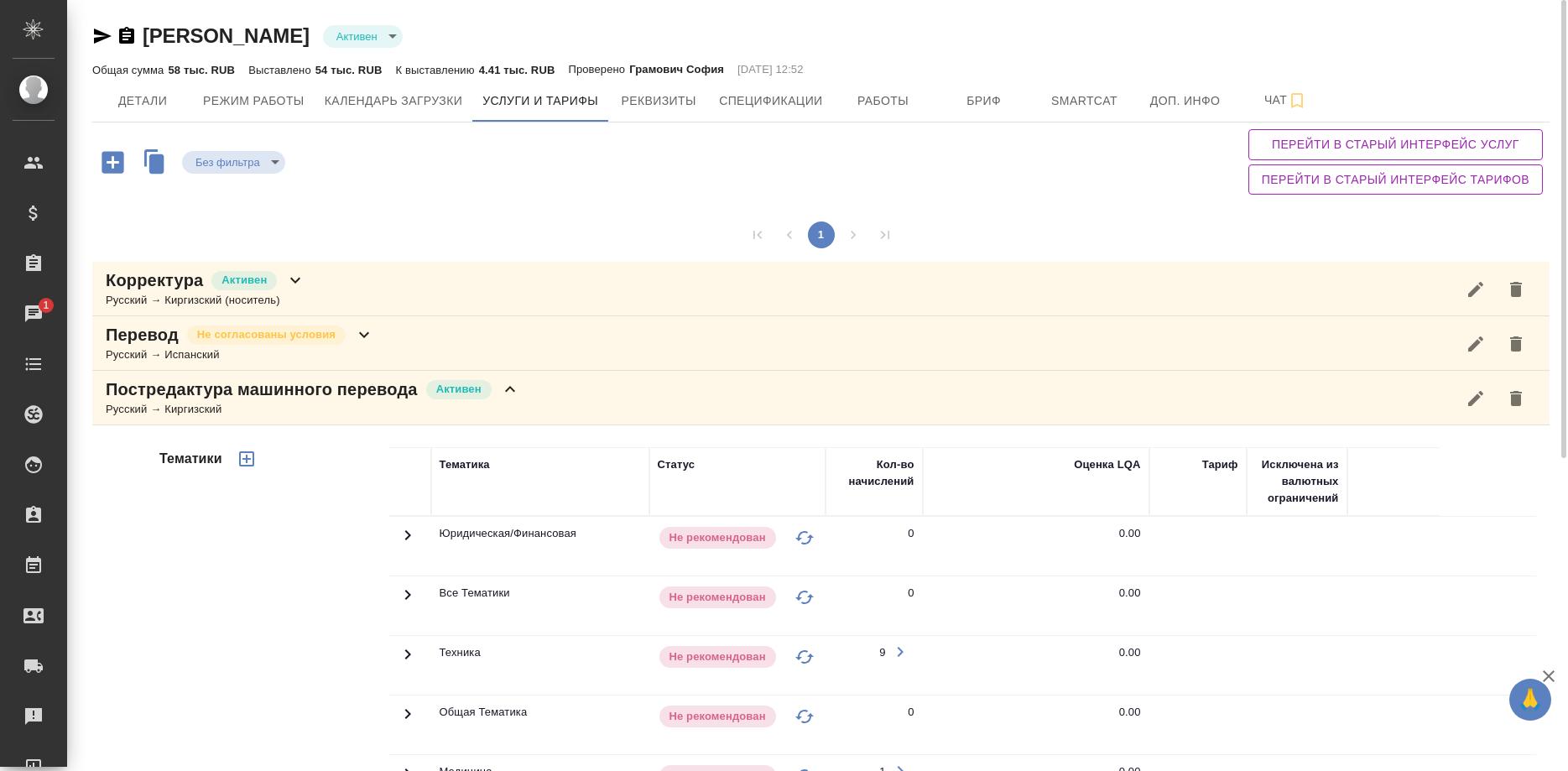
scroll to position [428, 0]
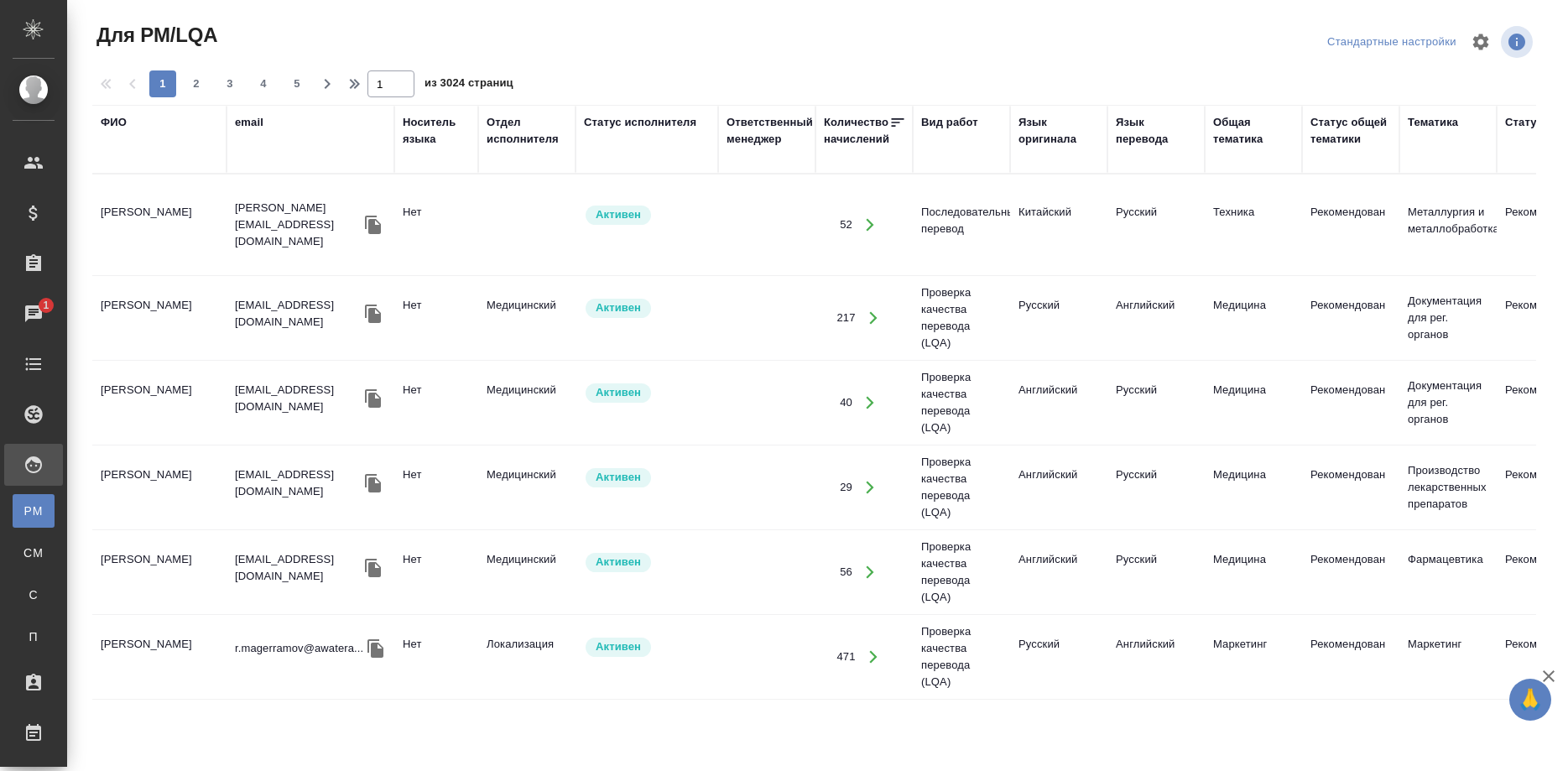
click at [1131, 157] on div "Язык перевода" at bounding box center [1156, 139] width 80 height 50
click at [1136, 172] on th "Язык перевода" at bounding box center [1156, 139] width 97 height 69
click at [1134, 139] on div "Язык перевода" at bounding box center [1156, 131] width 80 height 33
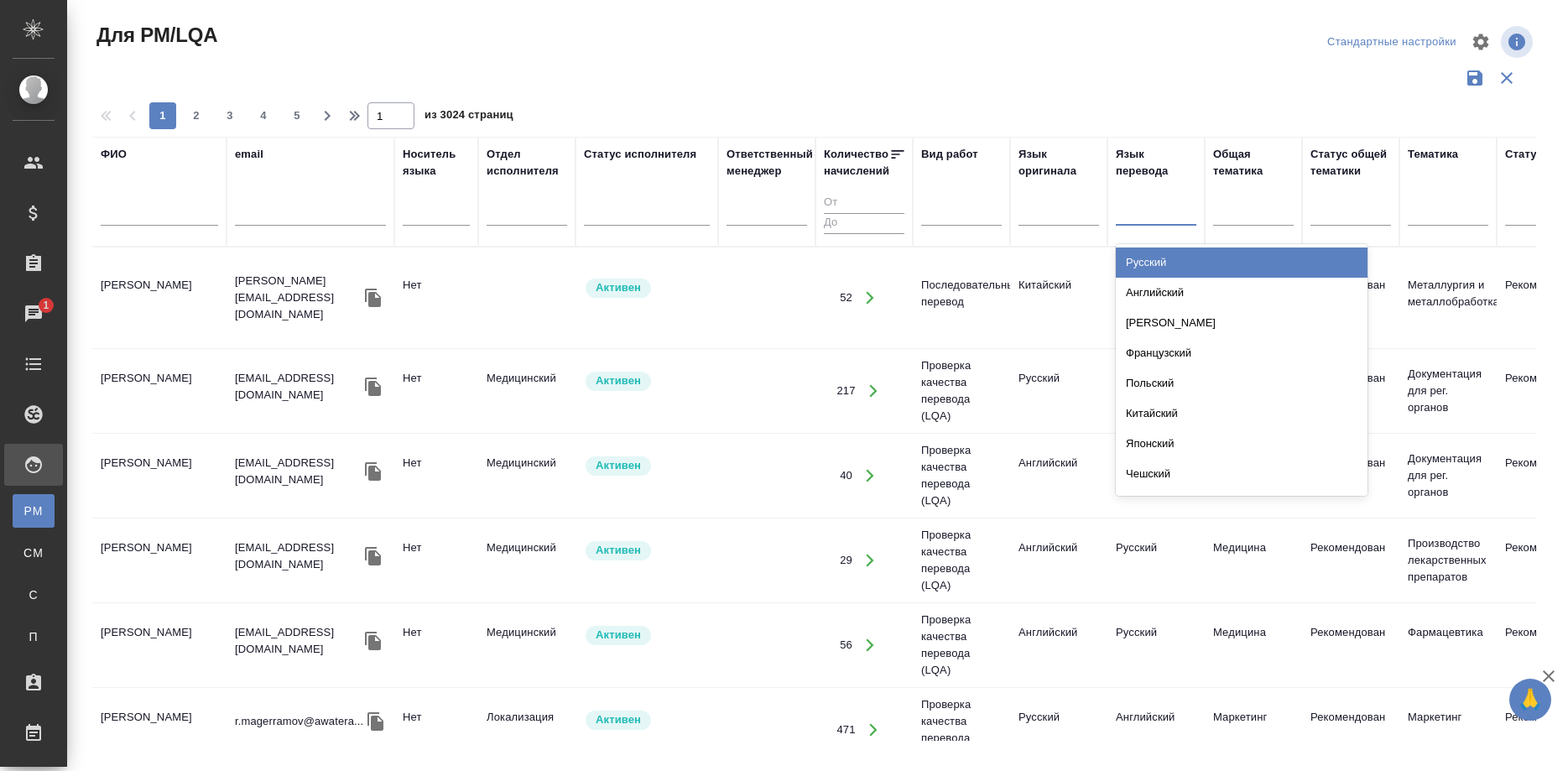
click at [1140, 211] on div at bounding box center [1156, 209] width 80 height 24
type input "кирг"
click at [1153, 258] on div "Киргизский" at bounding box center [1241, 262] width 252 height 30
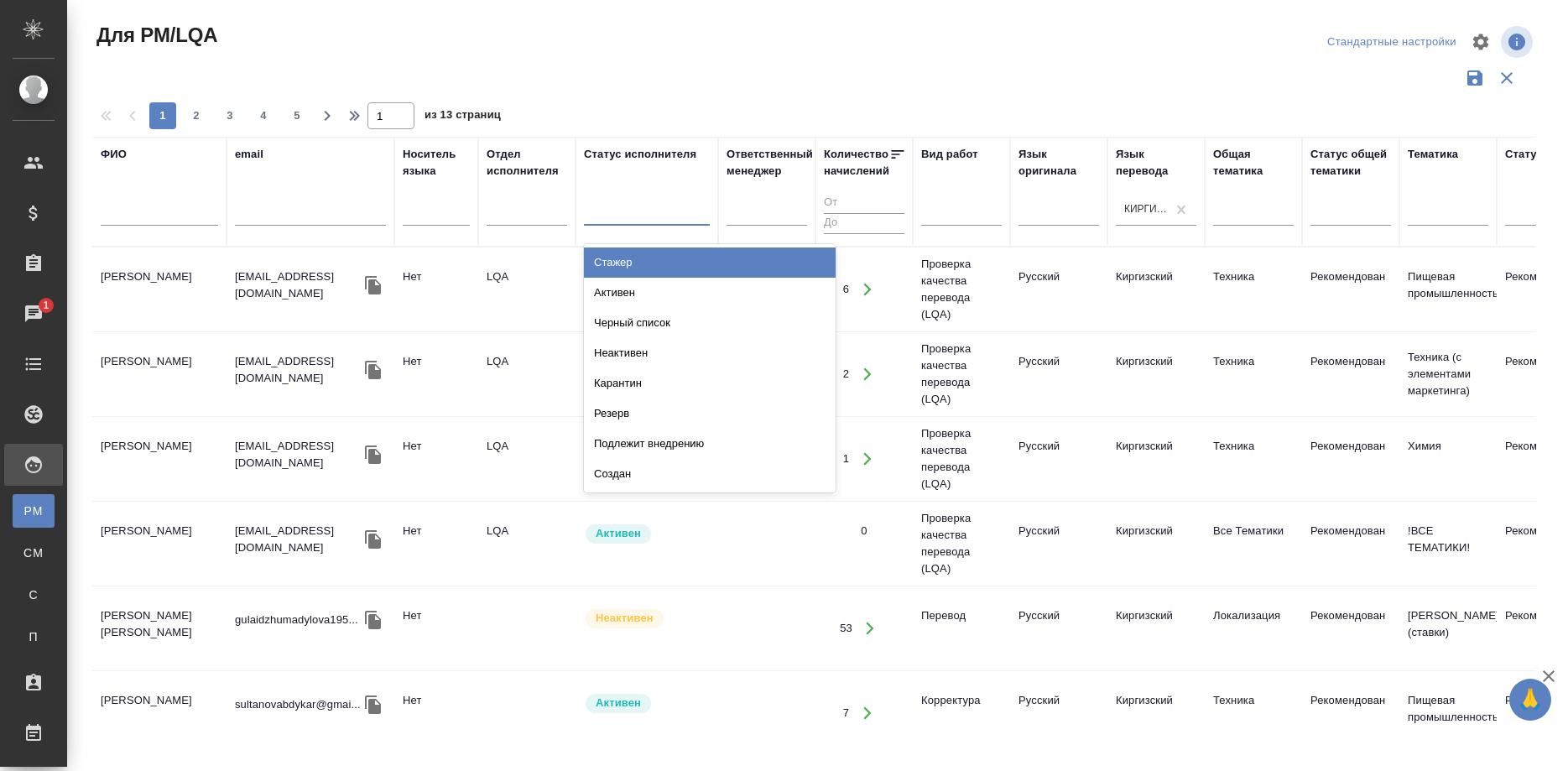
click at [665, 217] on div at bounding box center [646, 209] width 125 height 24
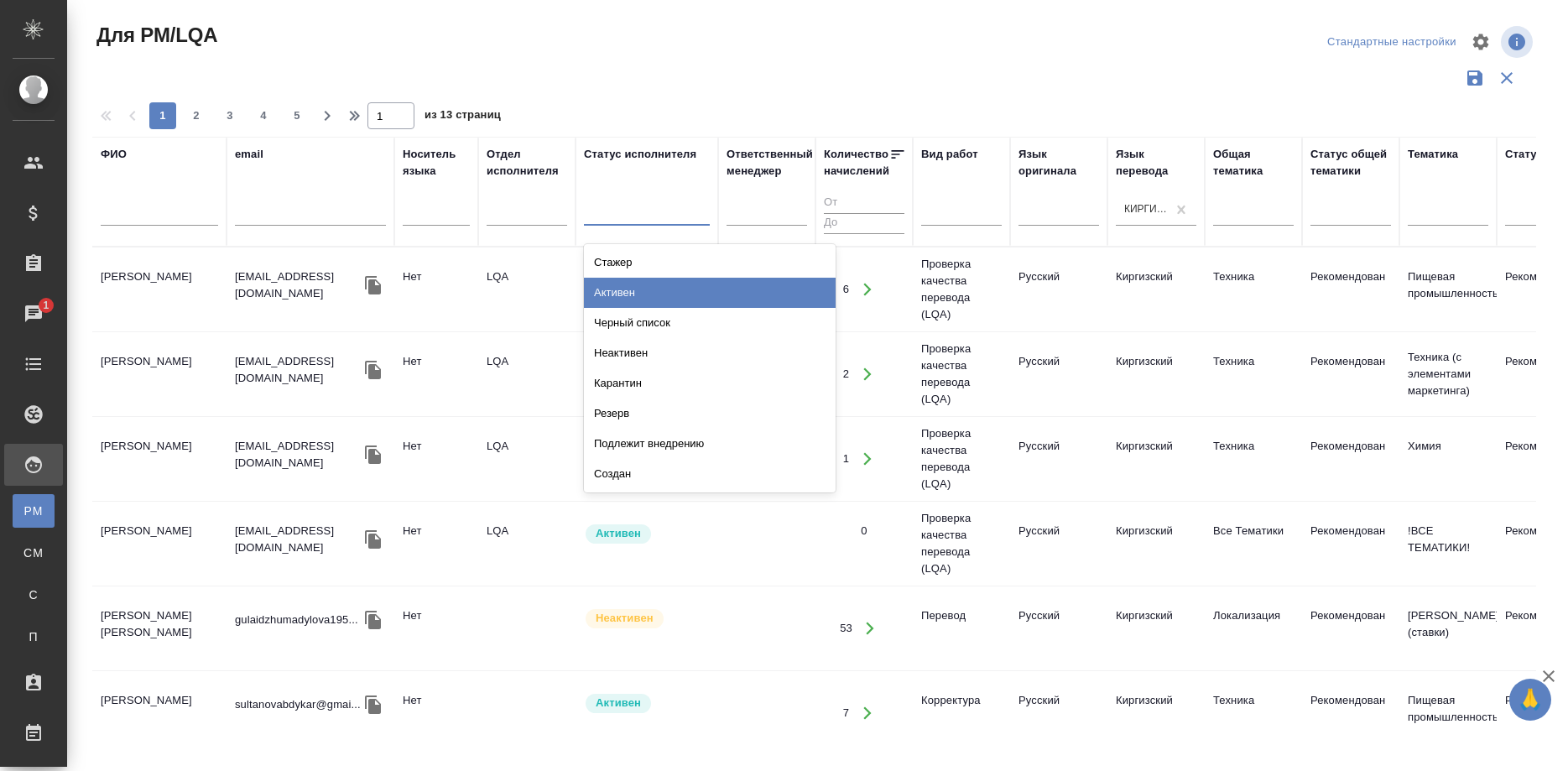
click at [640, 286] on div "Активен" at bounding box center [709, 292] width 252 height 30
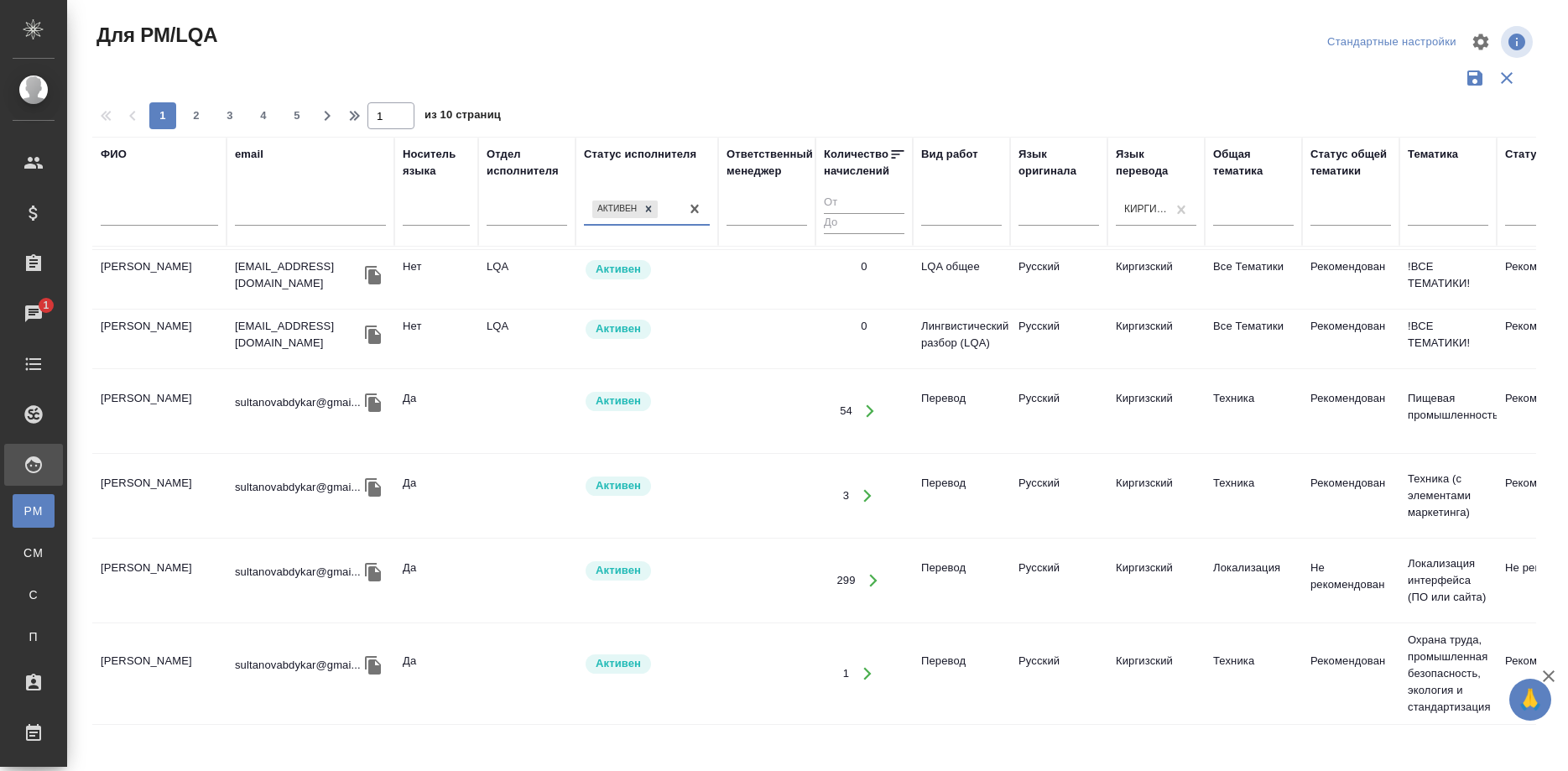
scroll to position [1692, 0]
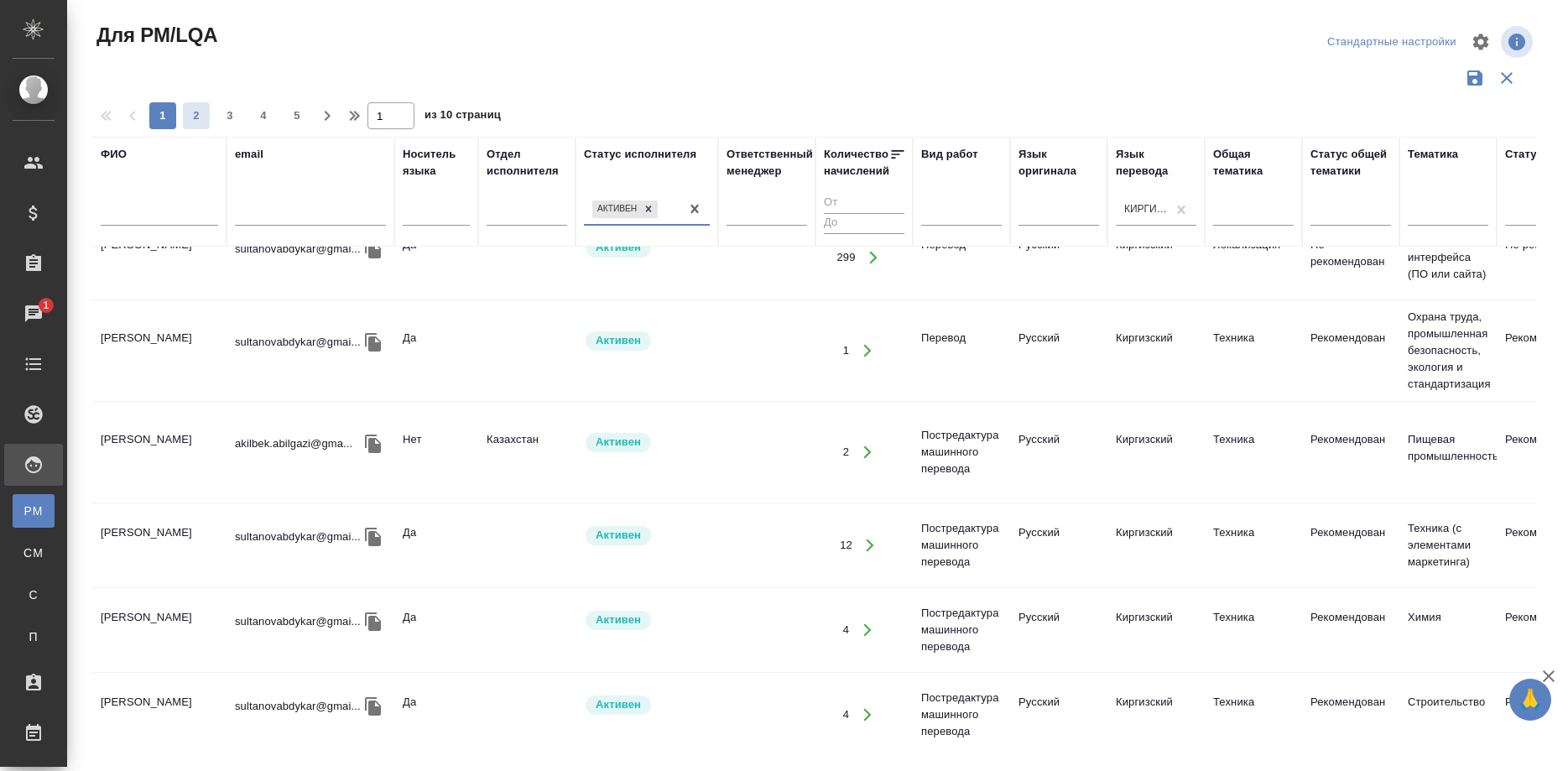
click at [189, 108] on span "2" at bounding box center [195, 116] width 26 height 17
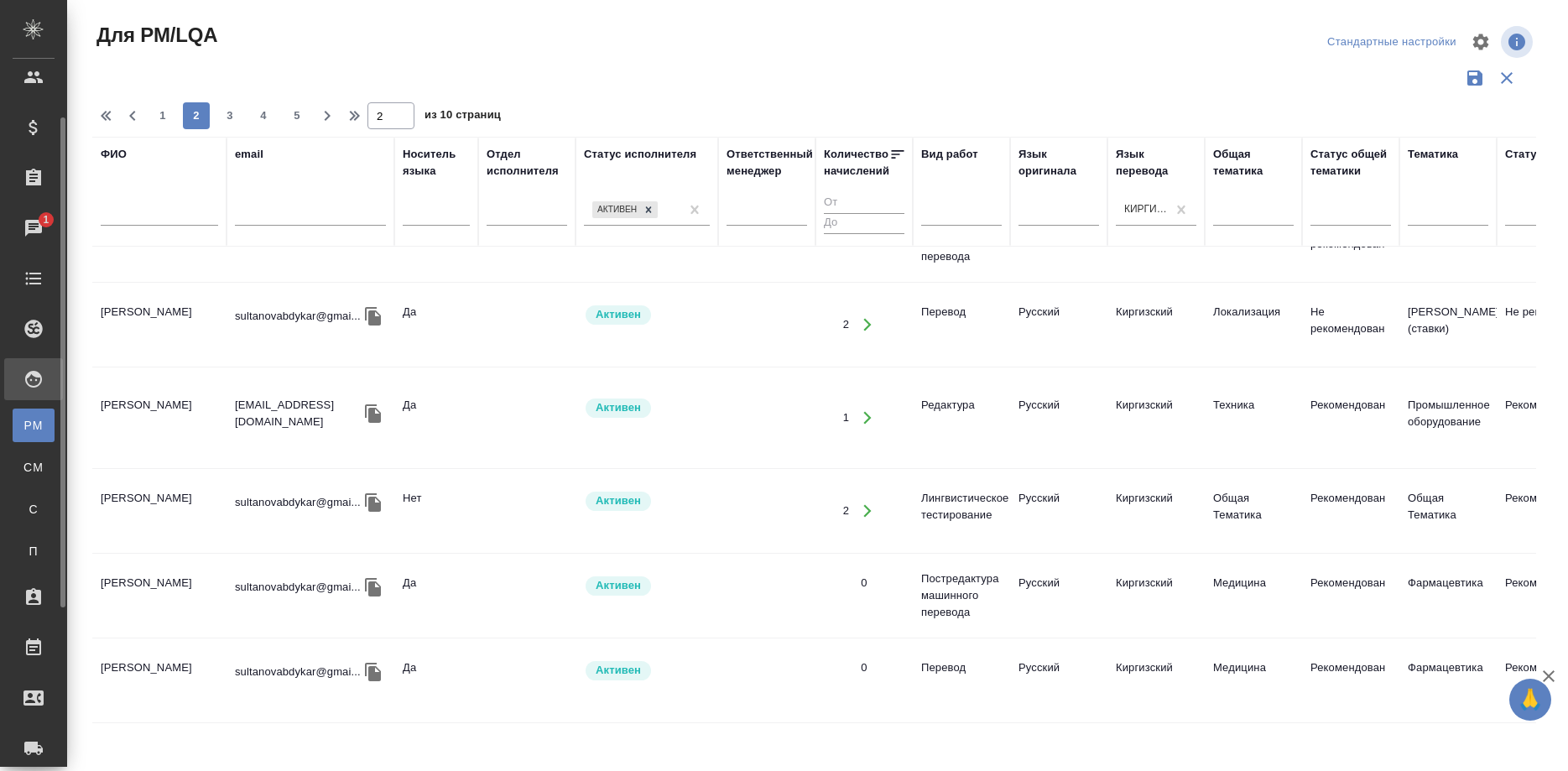
scroll to position [1726, 0]
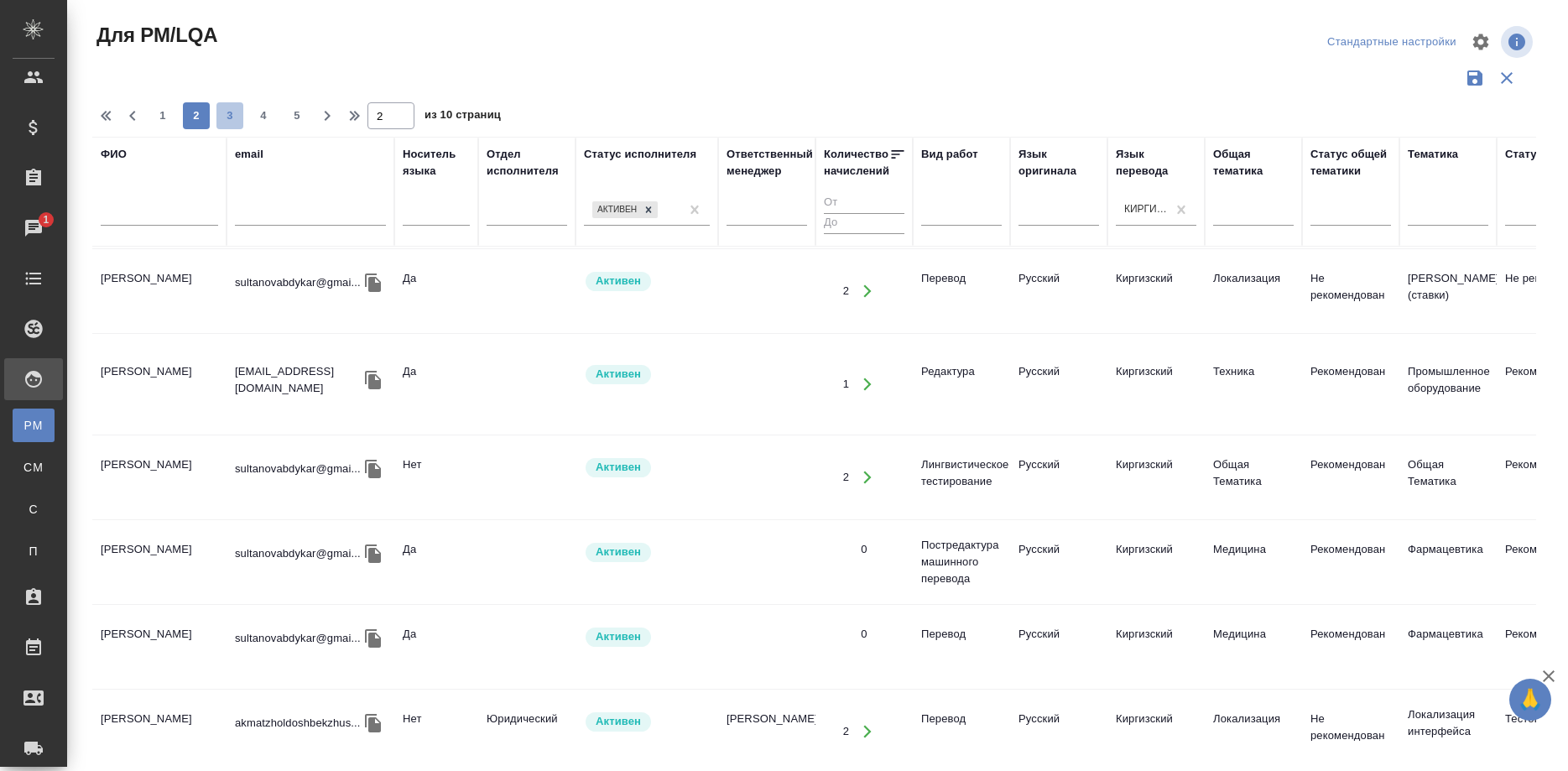
click at [220, 108] on span "3" at bounding box center [230, 116] width 26 height 17
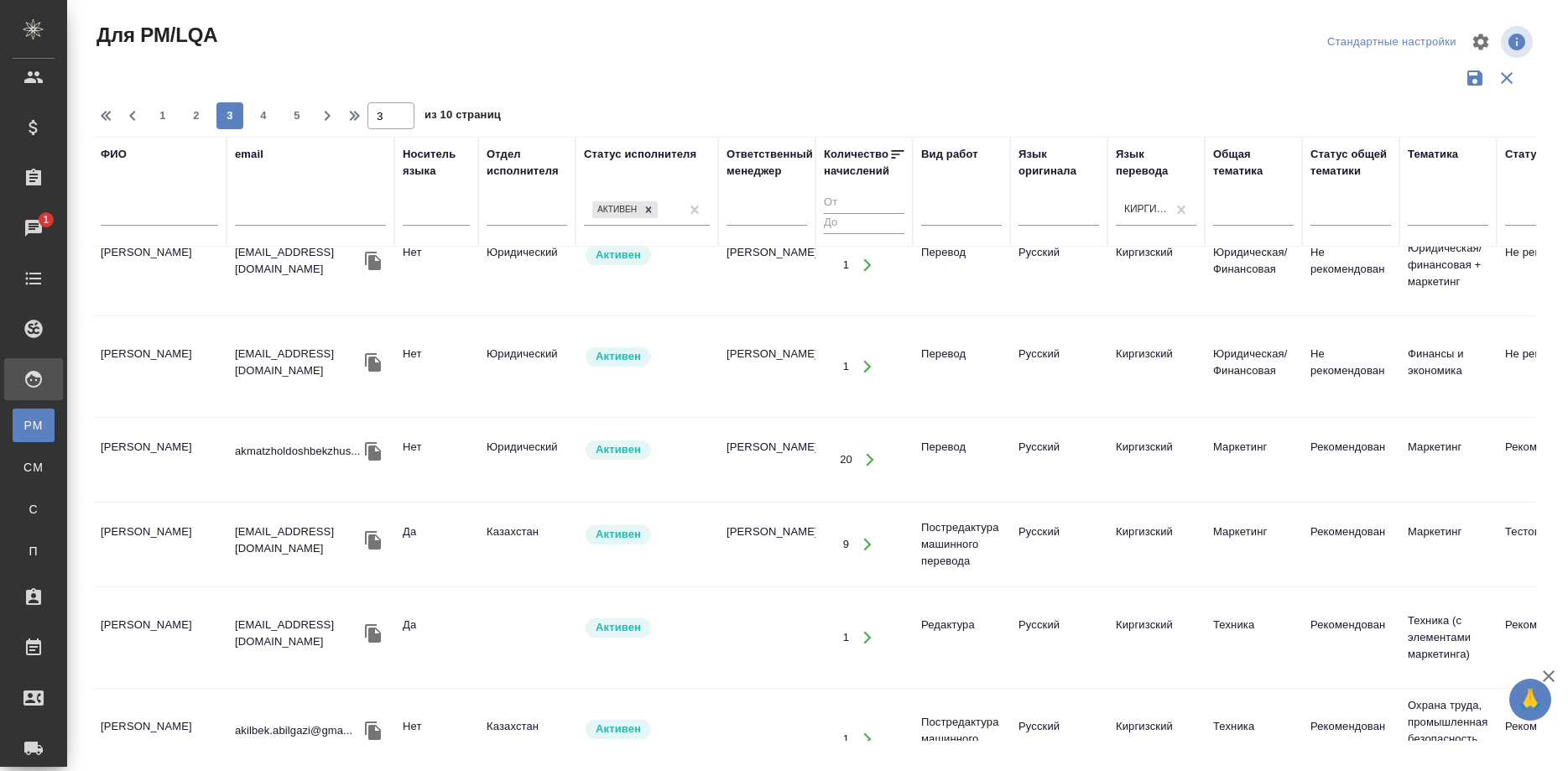
scroll to position [1776, 0]
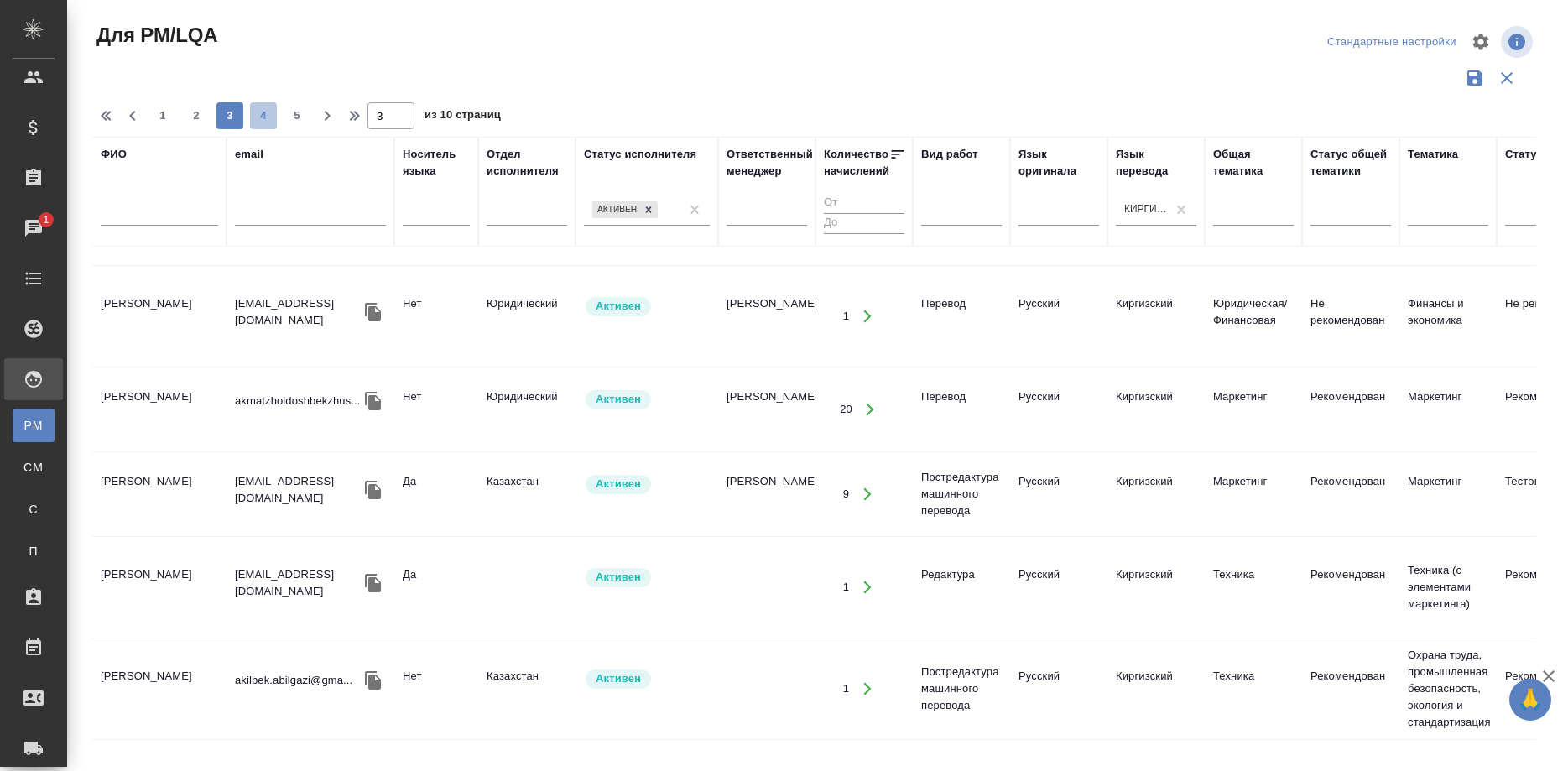
click at [263, 120] on span "4" at bounding box center [263, 116] width 26 height 17
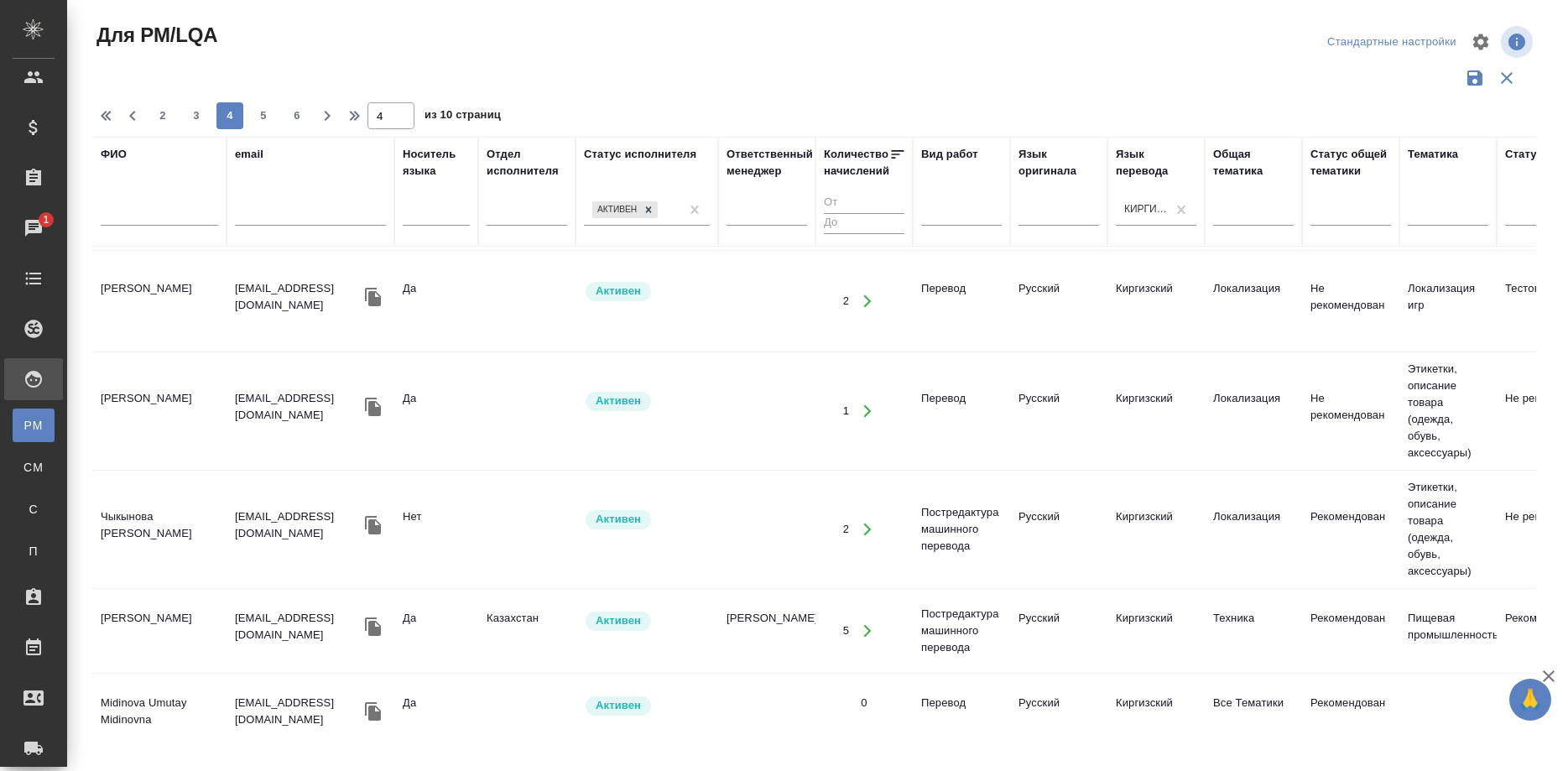
scroll to position [1540, 0]
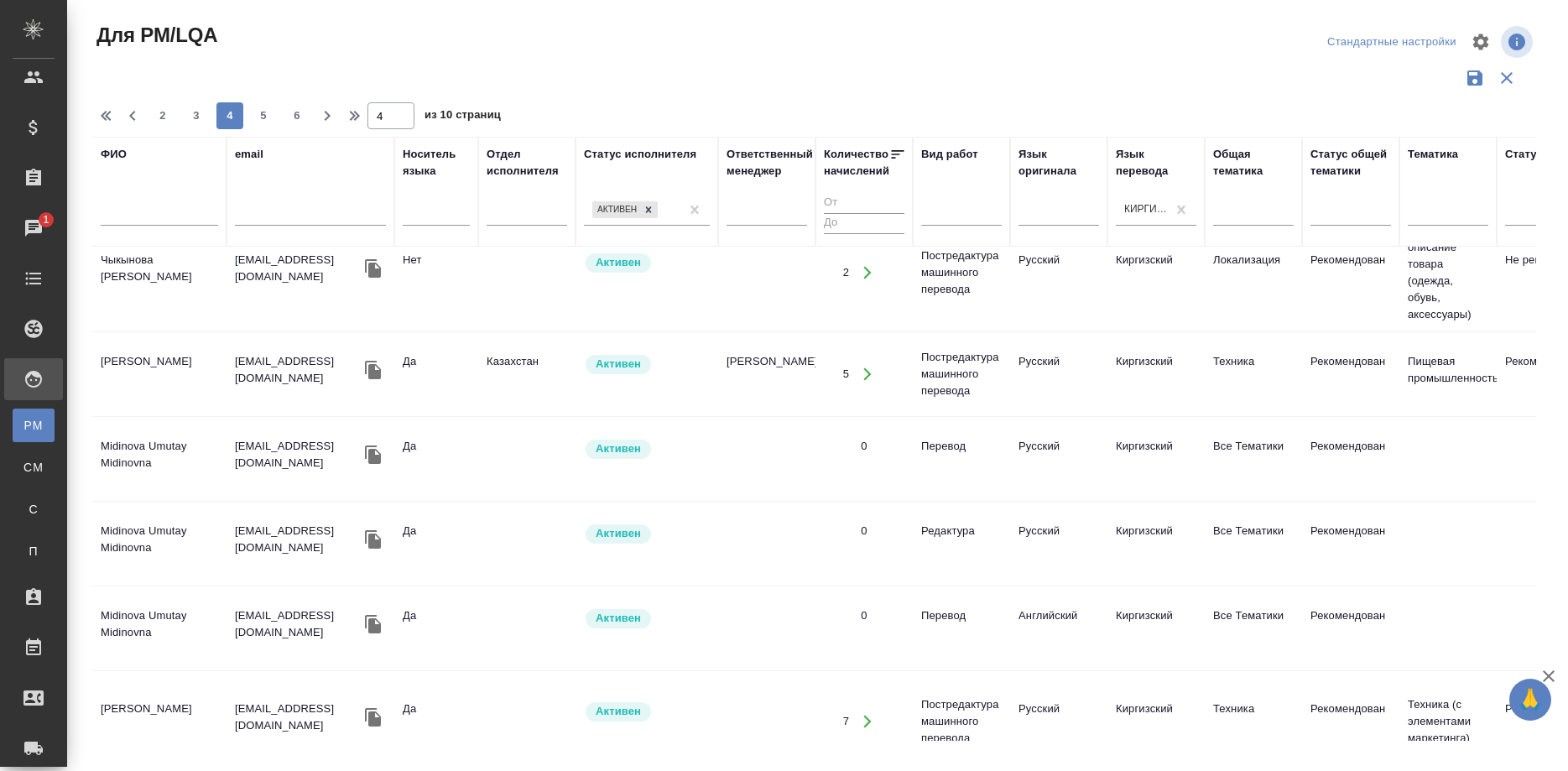
click at [166, 429] on td "Midinova Umutay Midinovna" at bounding box center [159, 459] width 134 height 59
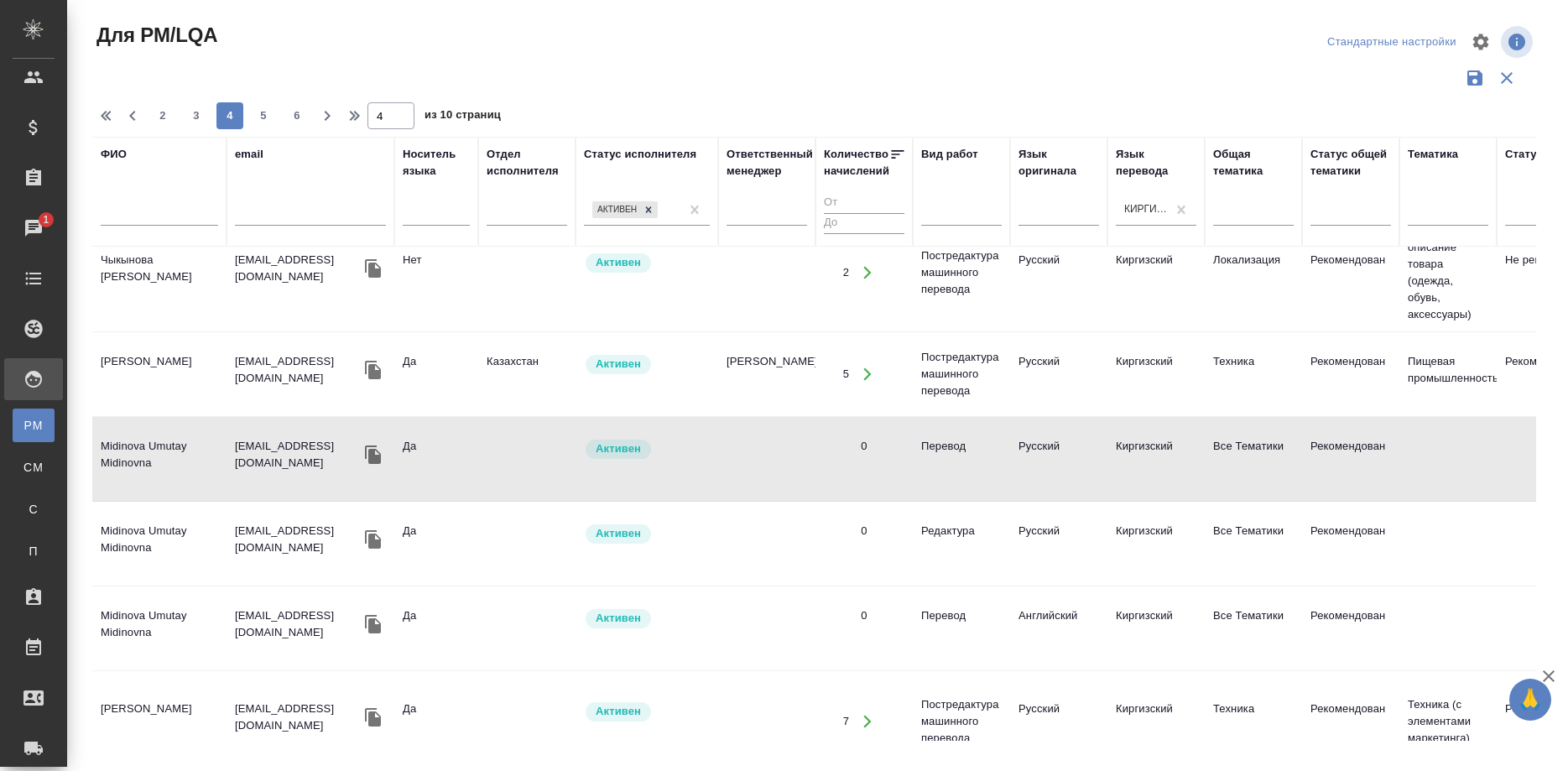
click at [166, 429] on td "Midinova Umutay Midinovna" at bounding box center [159, 459] width 134 height 59
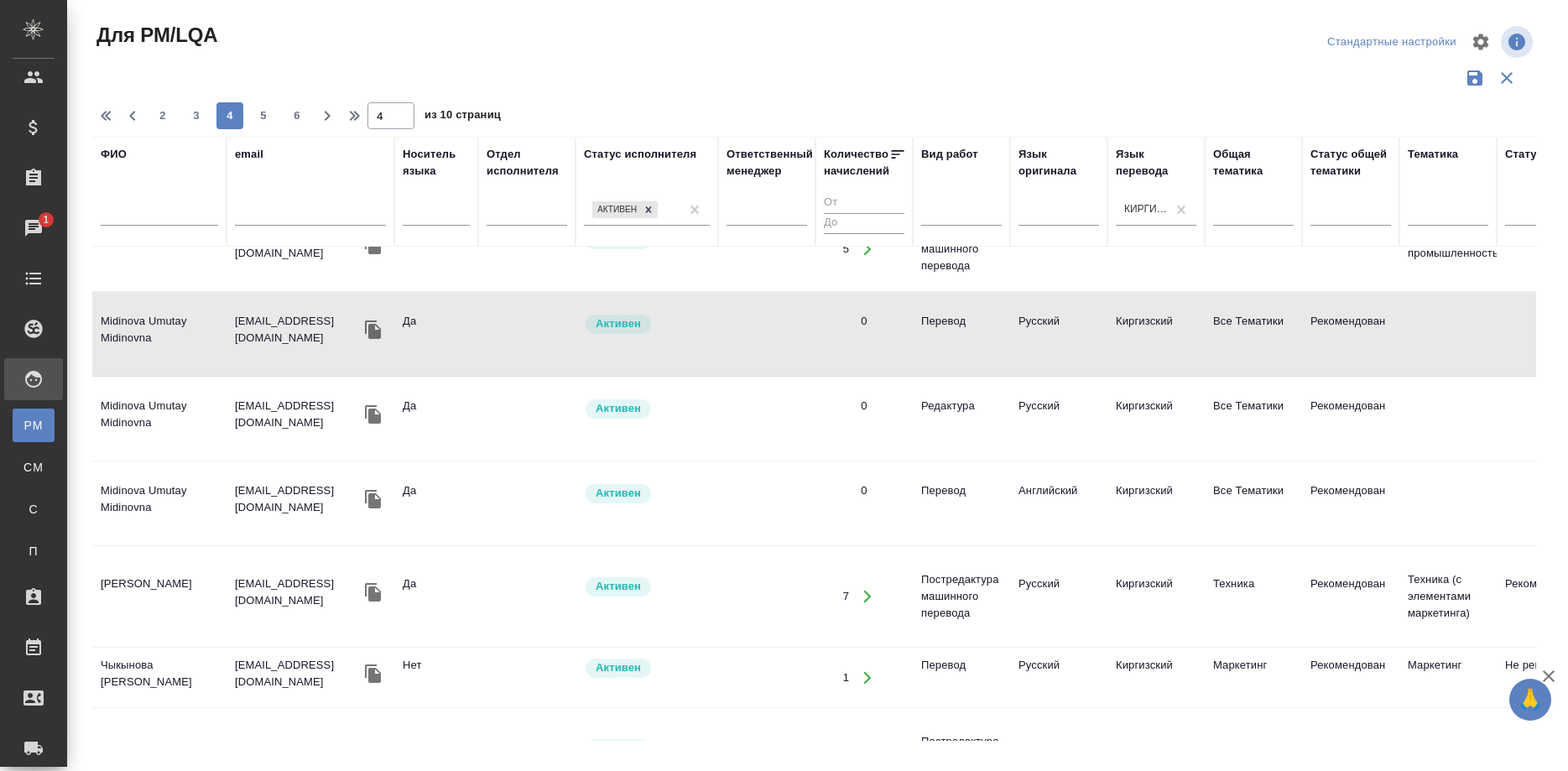
scroll to position [1685, 0]
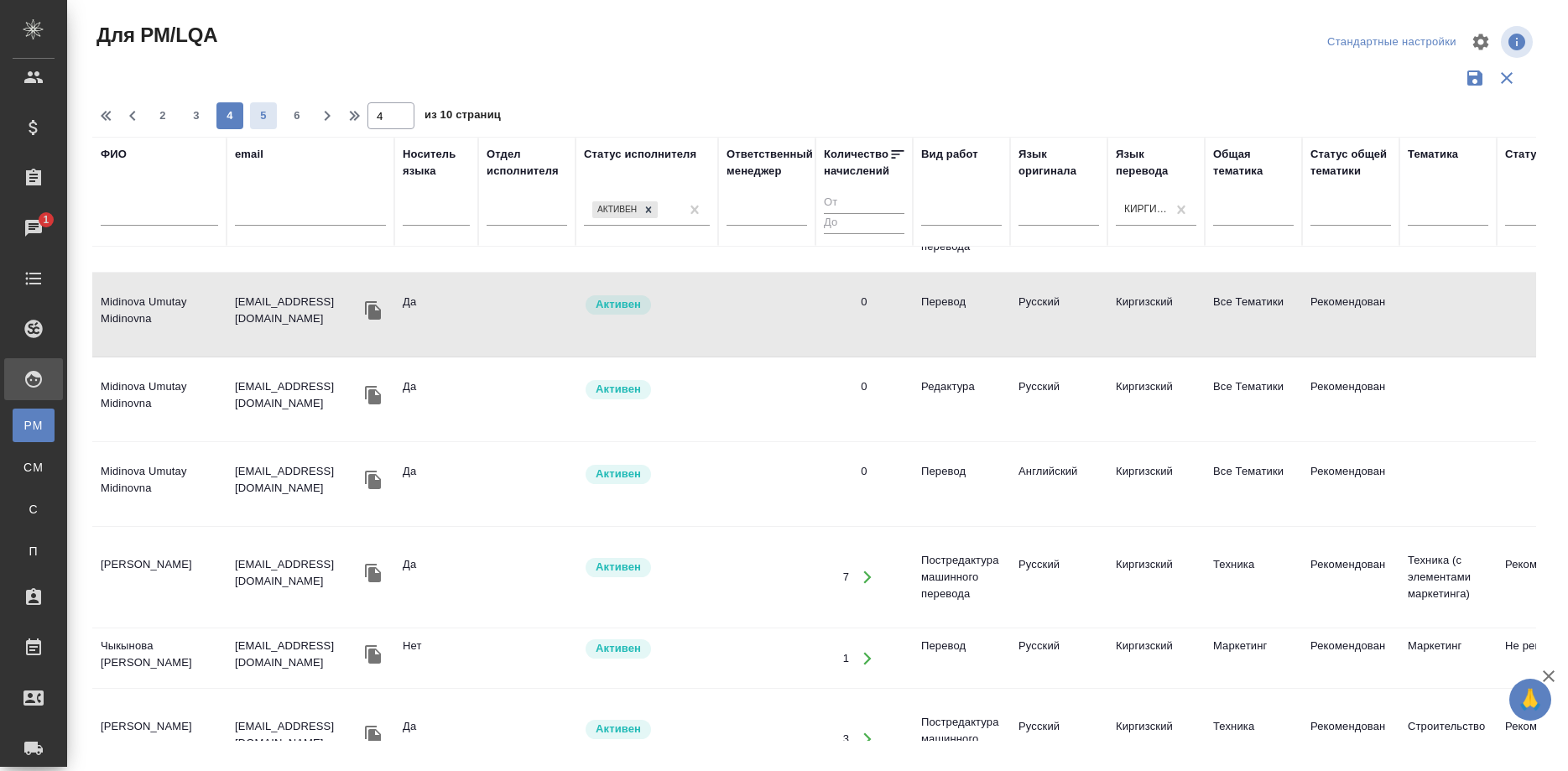
click at [254, 110] on span "5" at bounding box center [263, 116] width 26 height 17
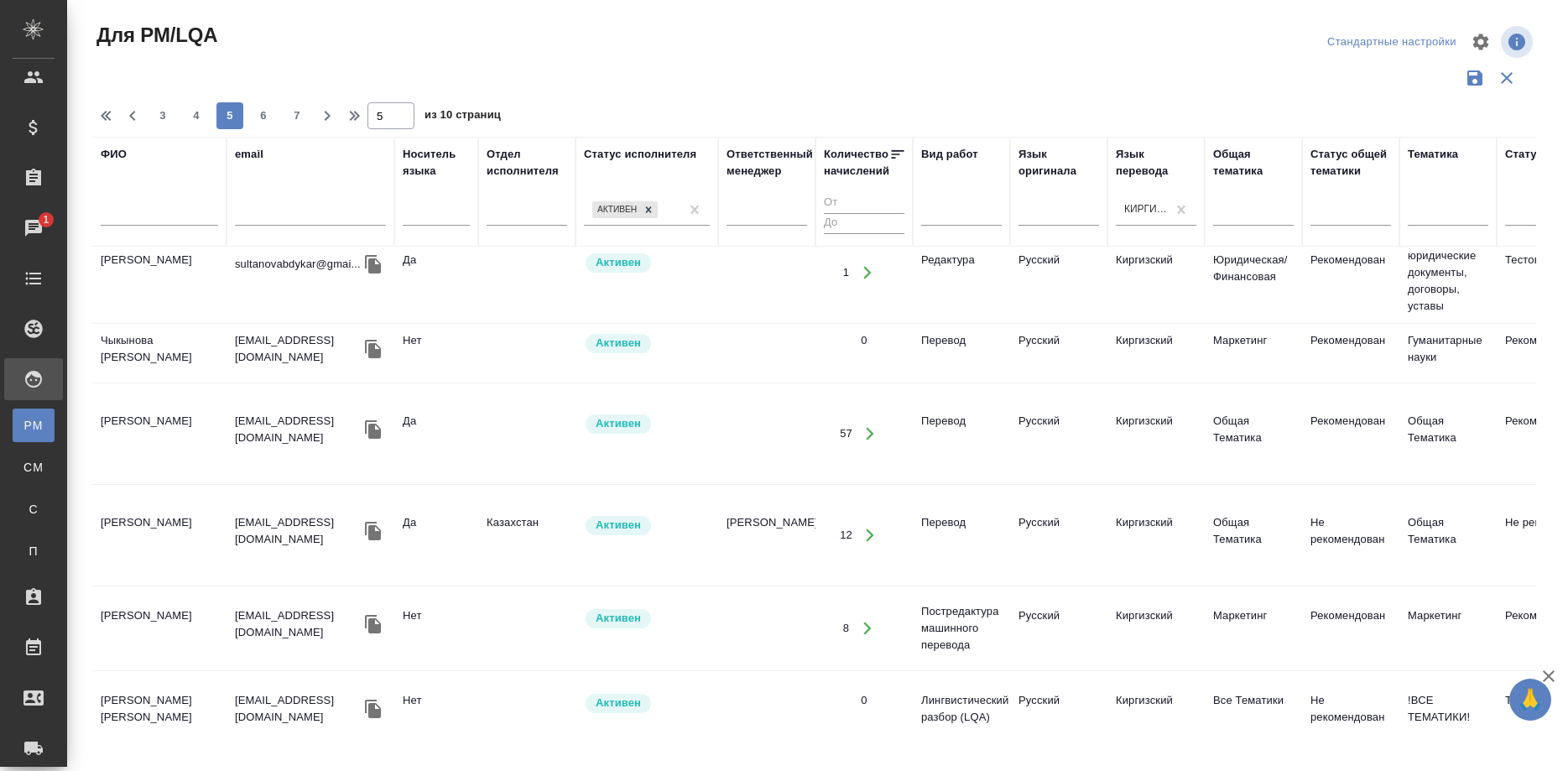
scroll to position [230, 0]
click at [150, 598] on td "Далилов Эдил Далилович" at bounding box center [159, 627] width 134 height 59
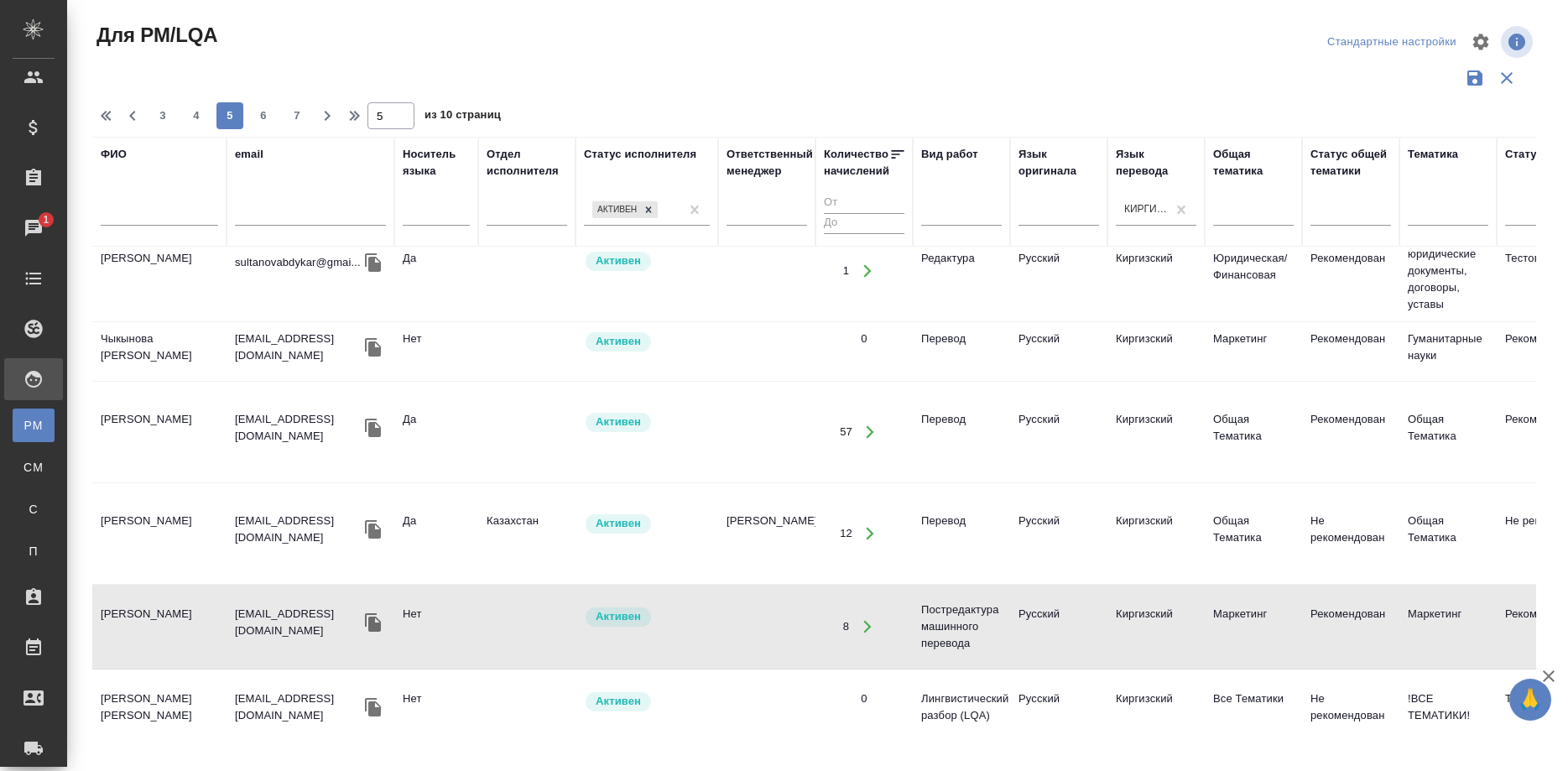
click at [159, 688] on td "Кожаналиев Таалай Ысакалиевич" at bounding box center [159, 711] width 134 height 59
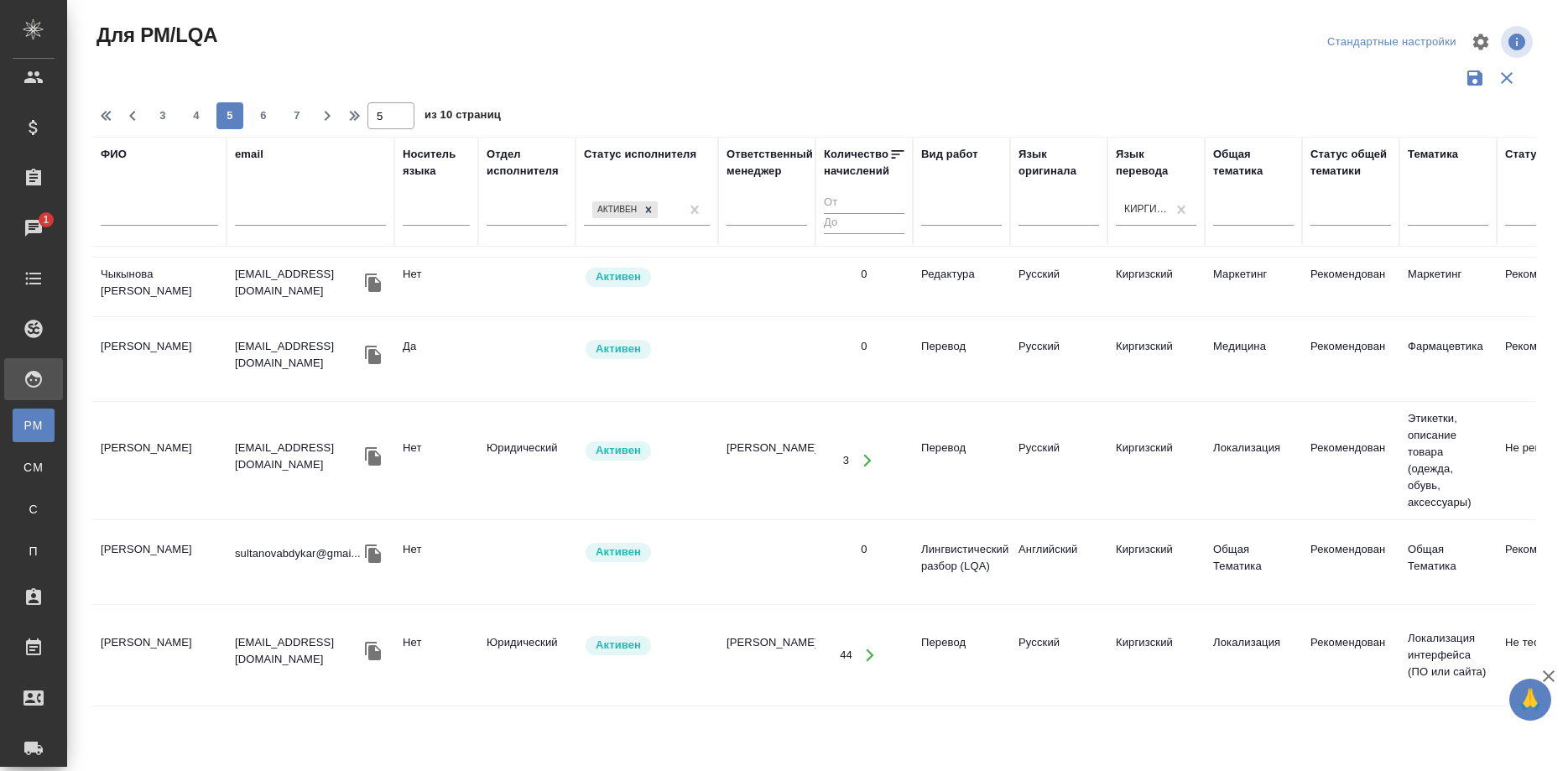
scroll to position [1540, 0]
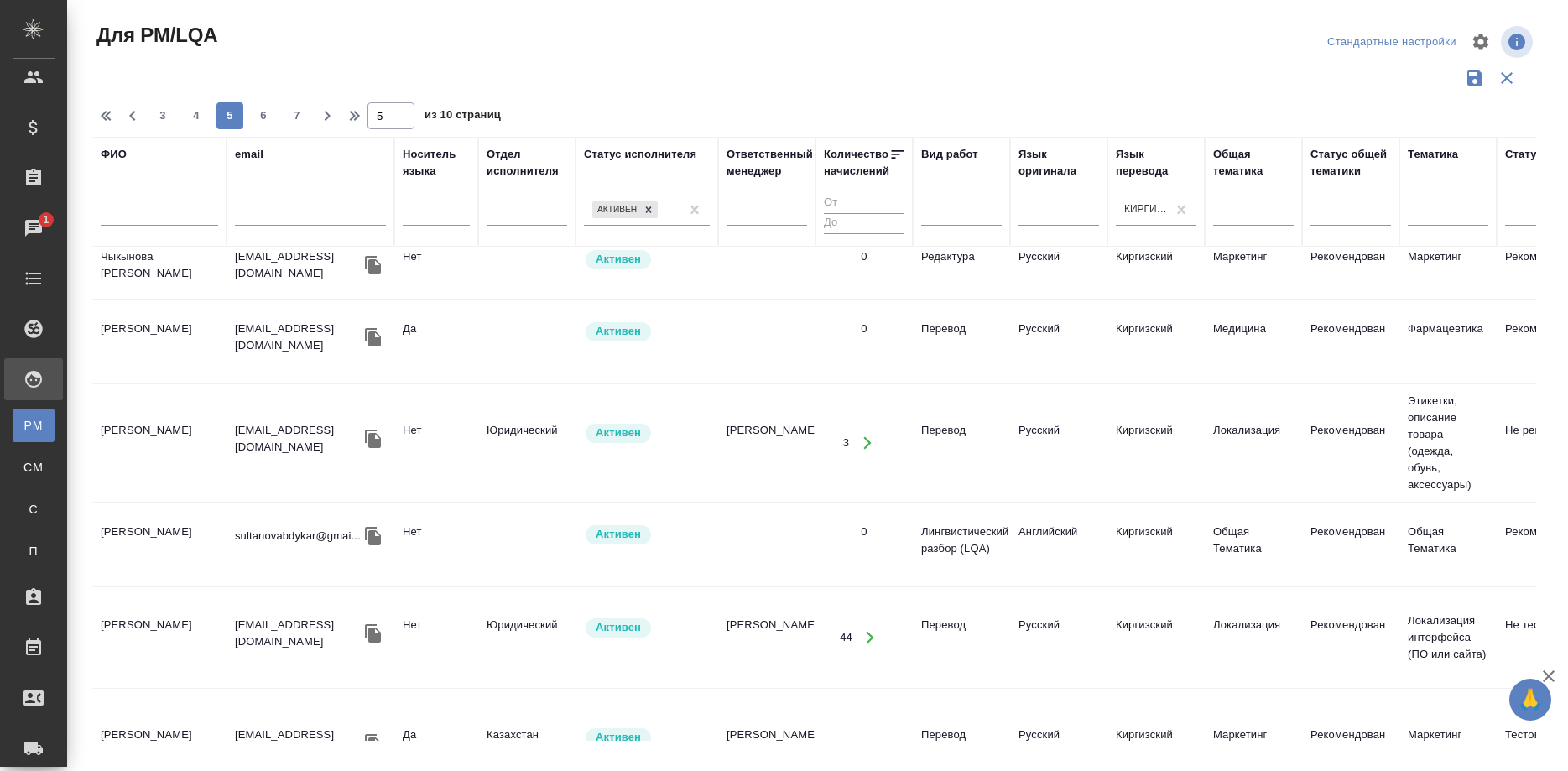
click at [175, 312] on td "Мукаяшимова Гулжаз" at bounding box center [159, 342] width 134 height 59
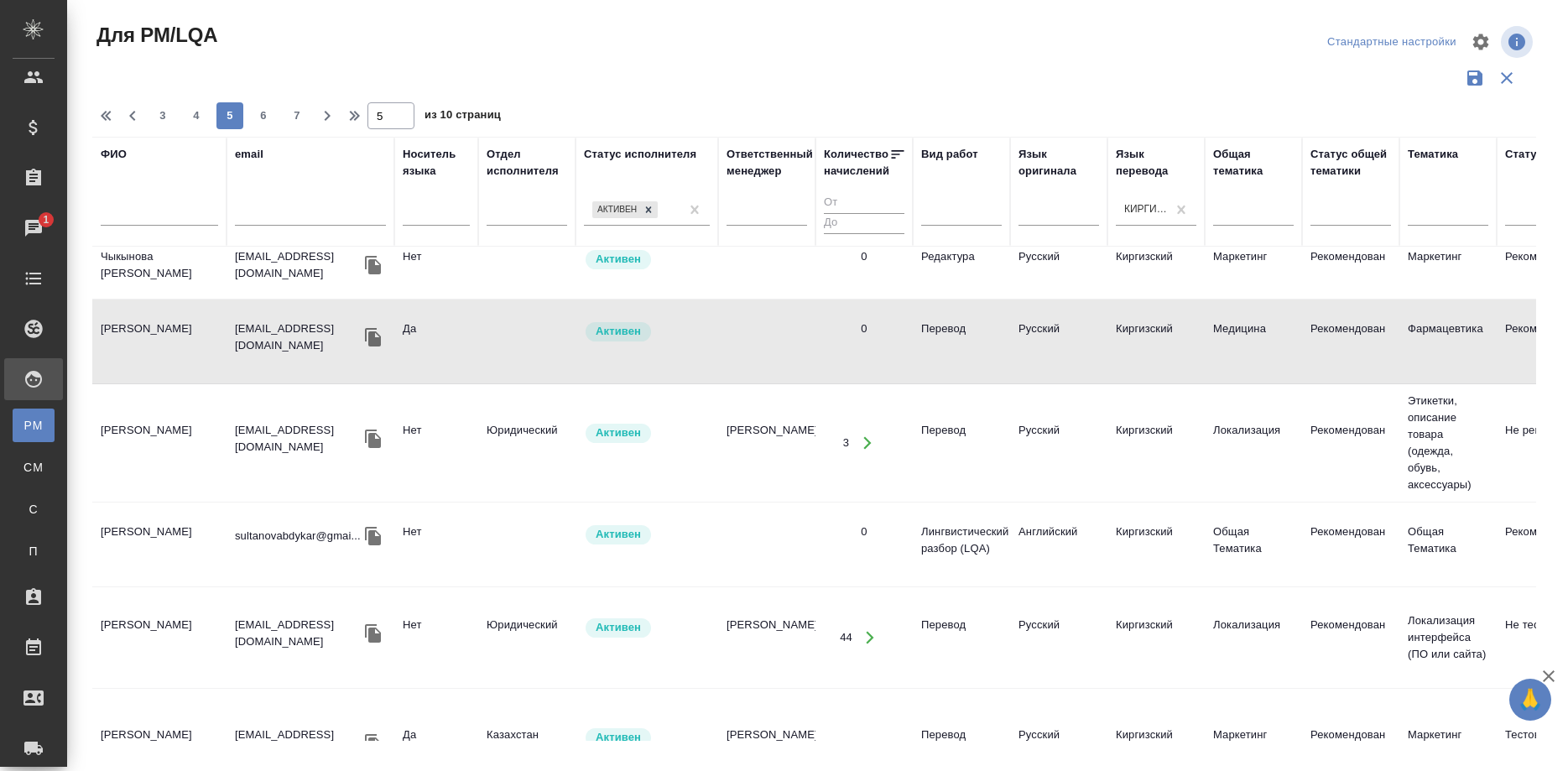
click at [175, 312] on td "Мукаяшимова Гулжаз" at bounding box center [159, 342] width 134 height 59
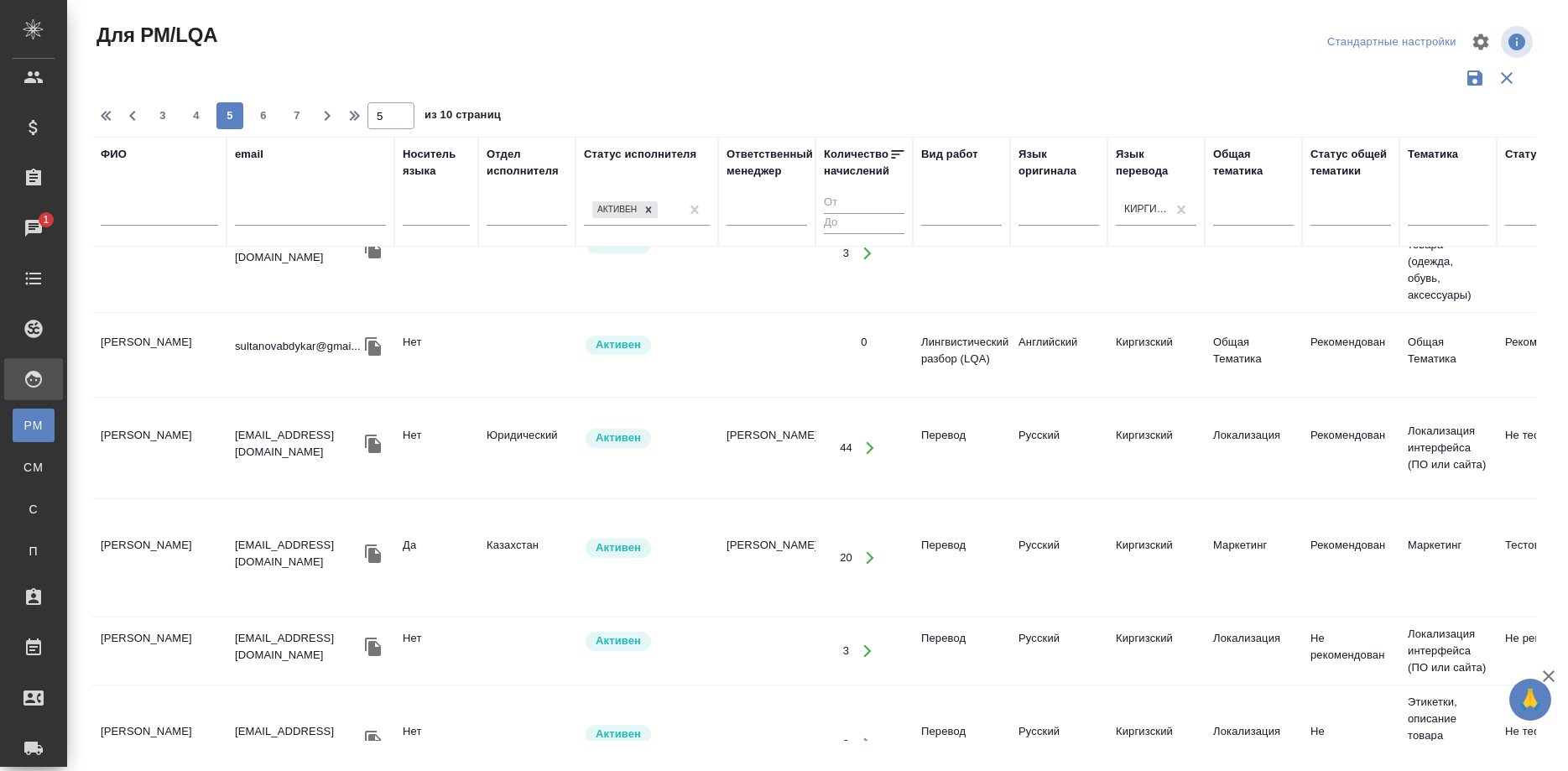
scroll to position [1743, 0]
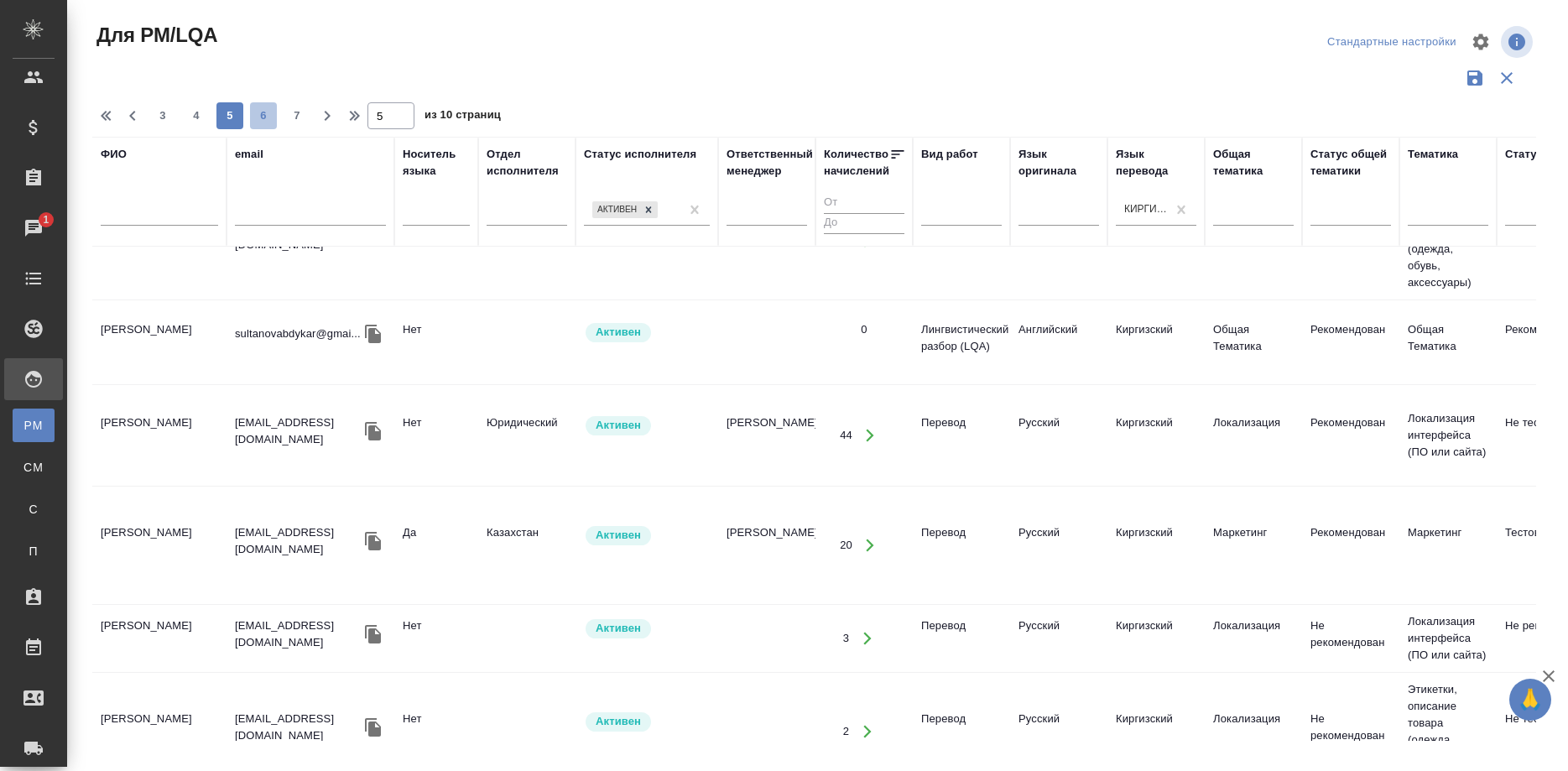
click at [252, 114] on span "6" at bounding box center [263, 116] width 26 height 17
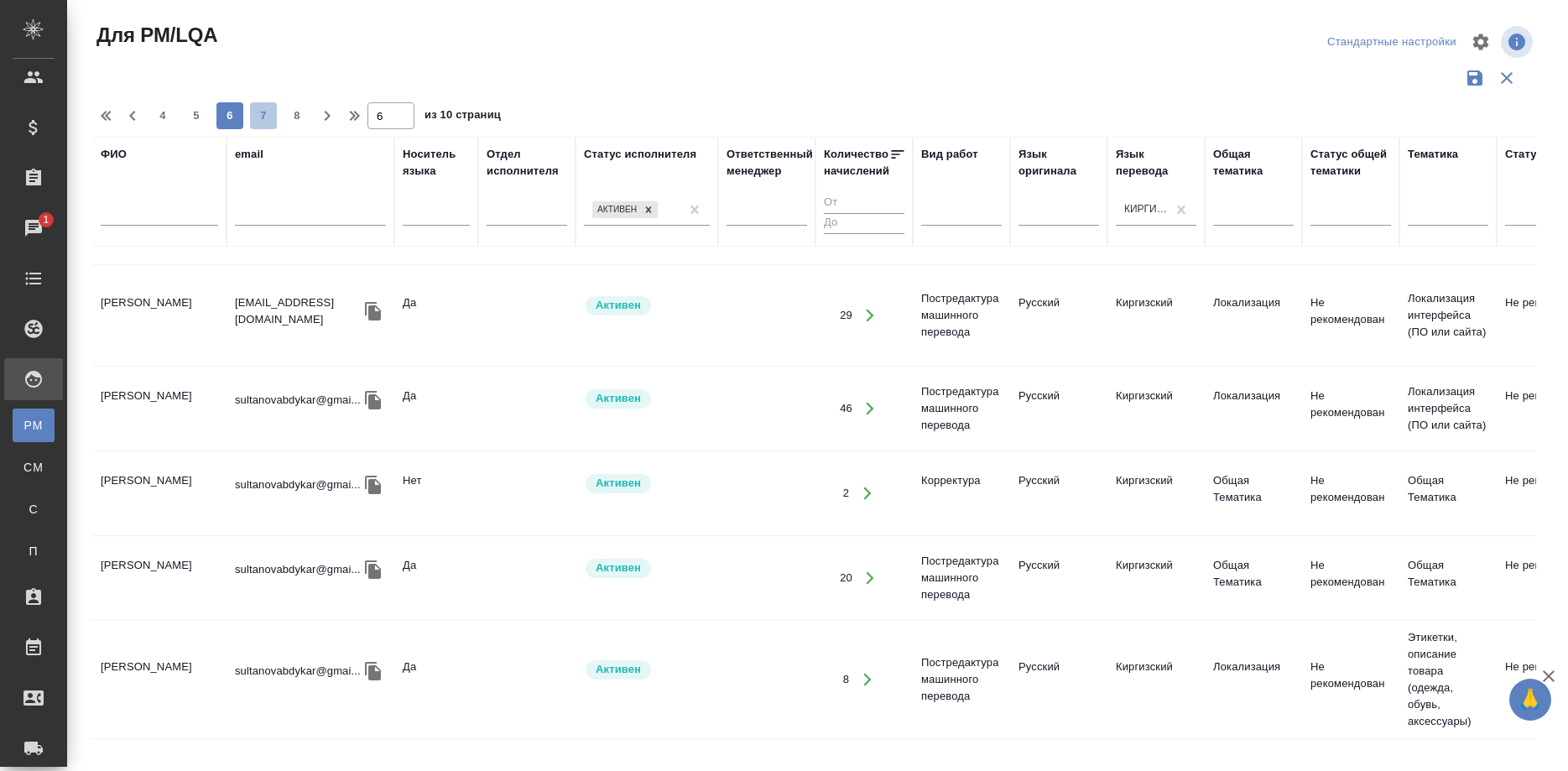
click at [257, 113] on span "7" at bounding box center [263, 116] width 26 height 17
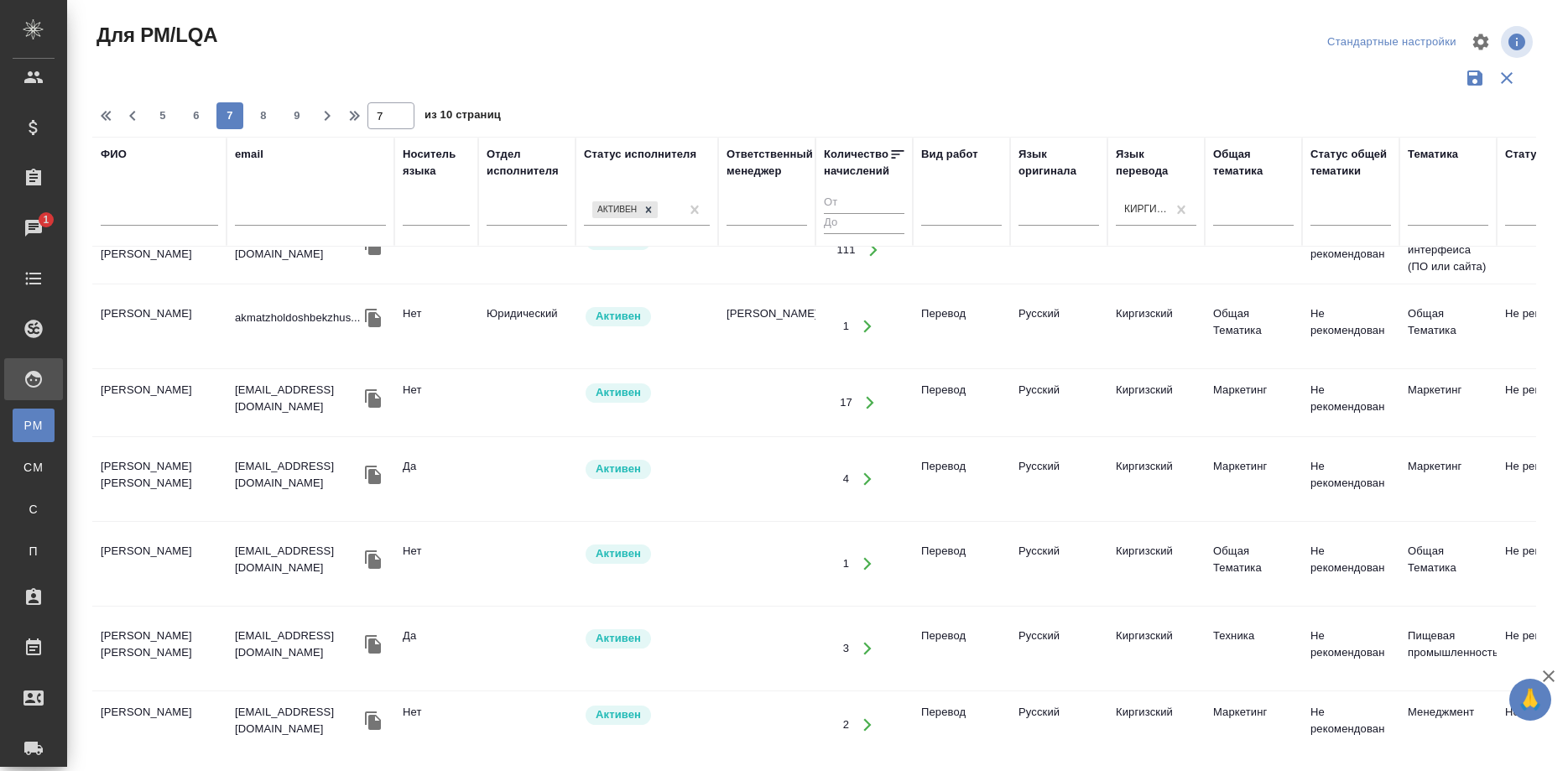
scroll to position [1642, 0]
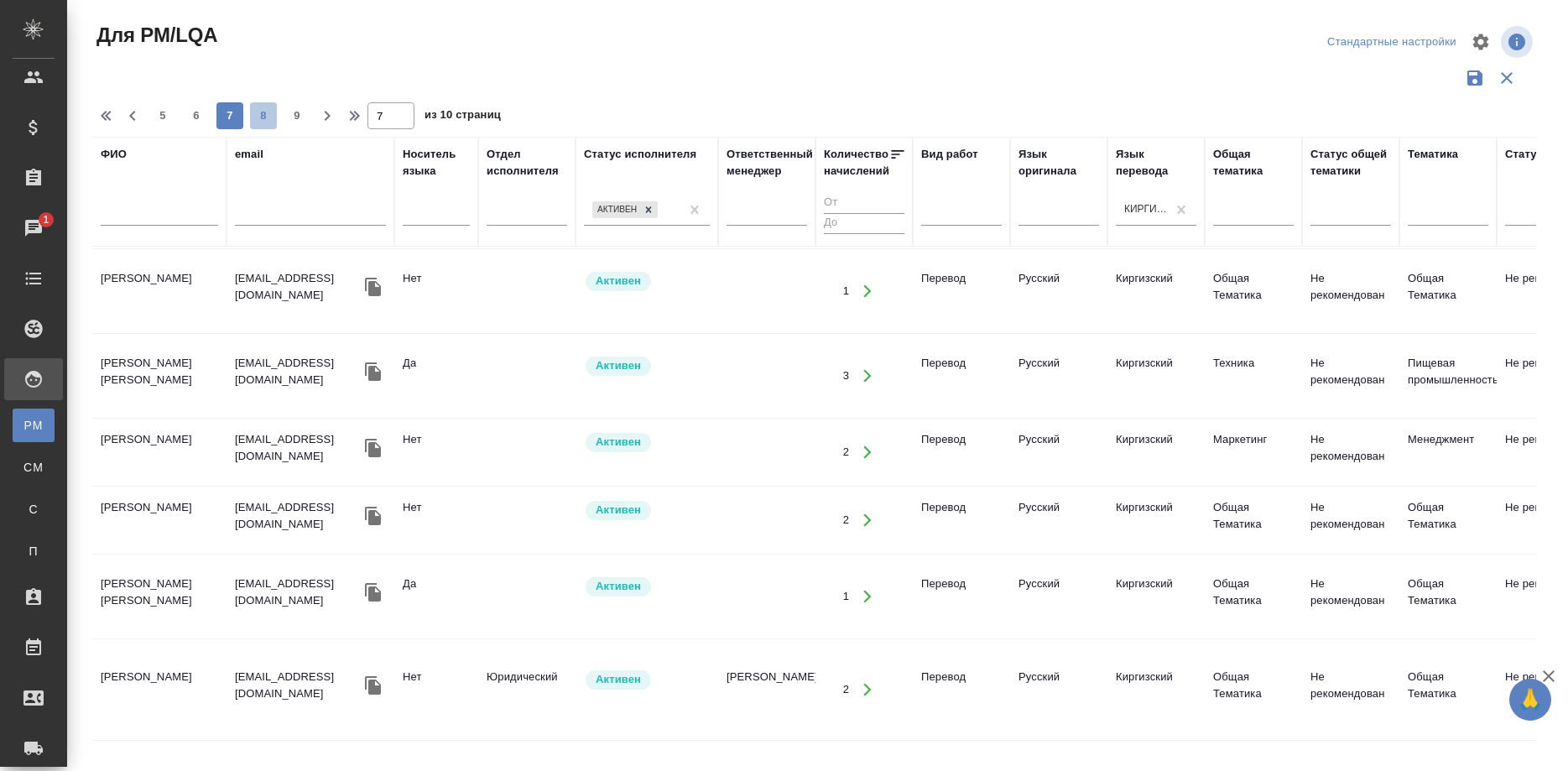
click at [252, 118] on span "8" at bounding box center [263, 116] width 26 height 17
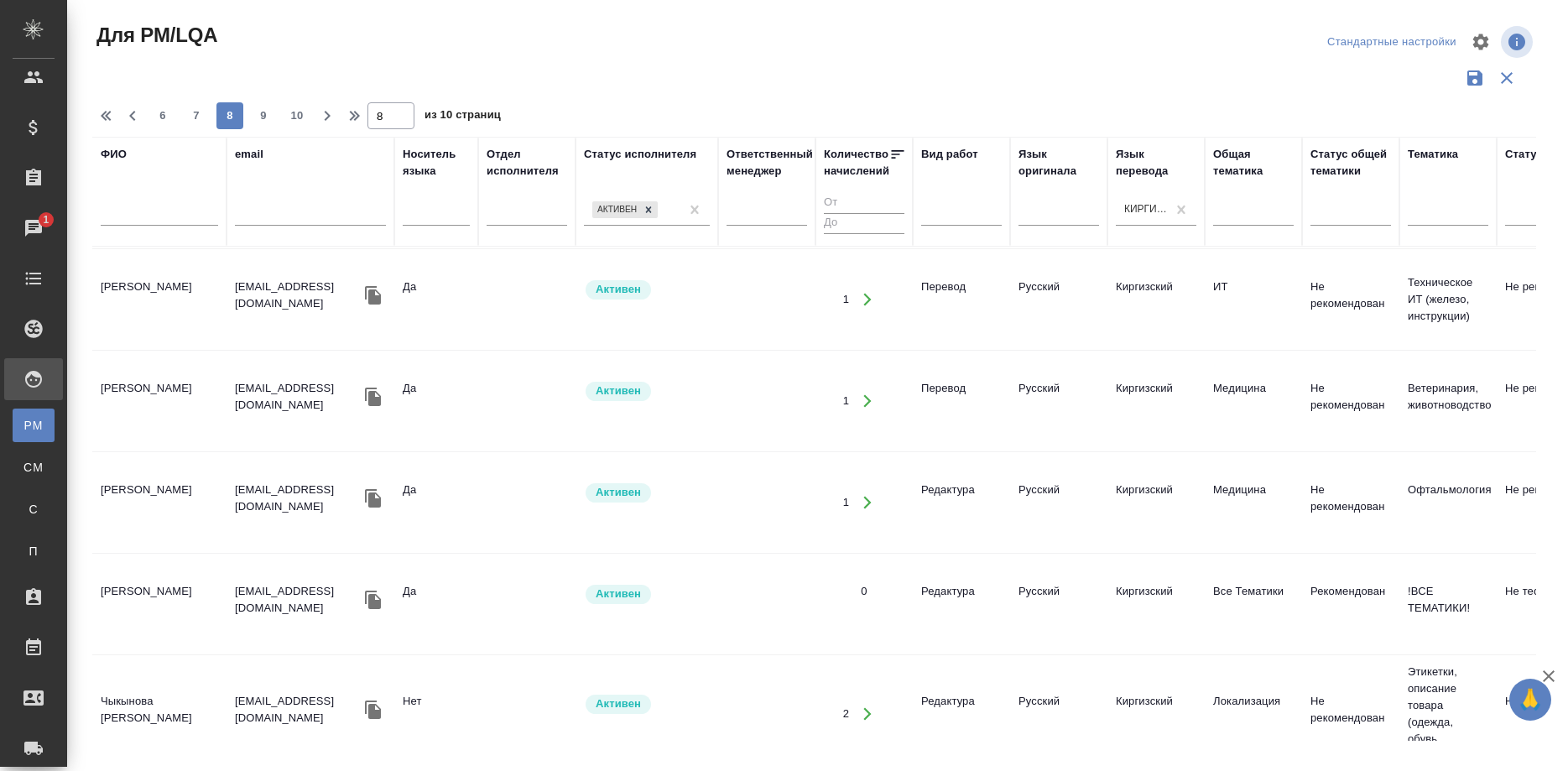
scroll to position [1684, 0]
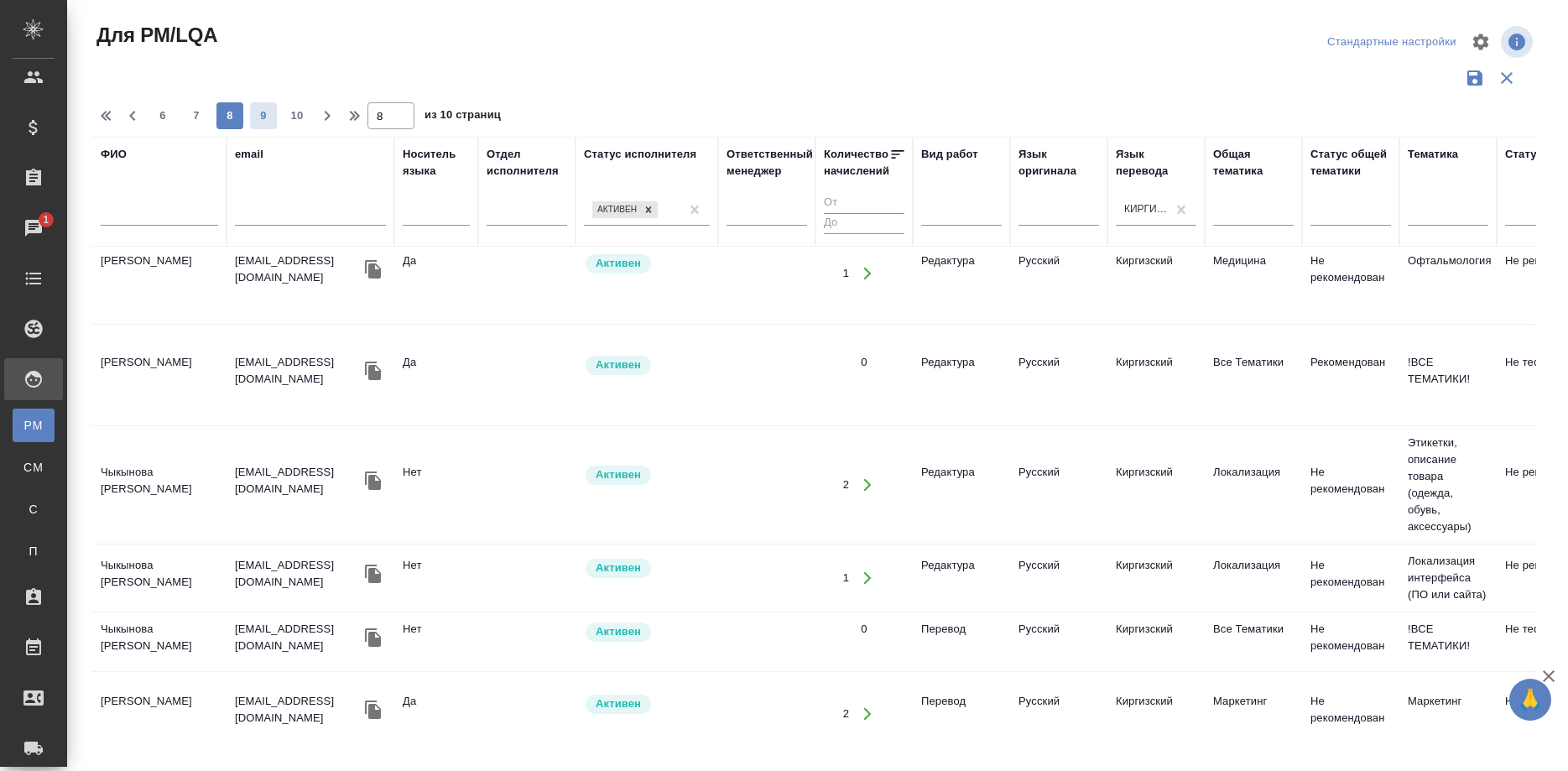
click at [255, 114] on span "9" at bounding box center [263, 116] width 26 height 17
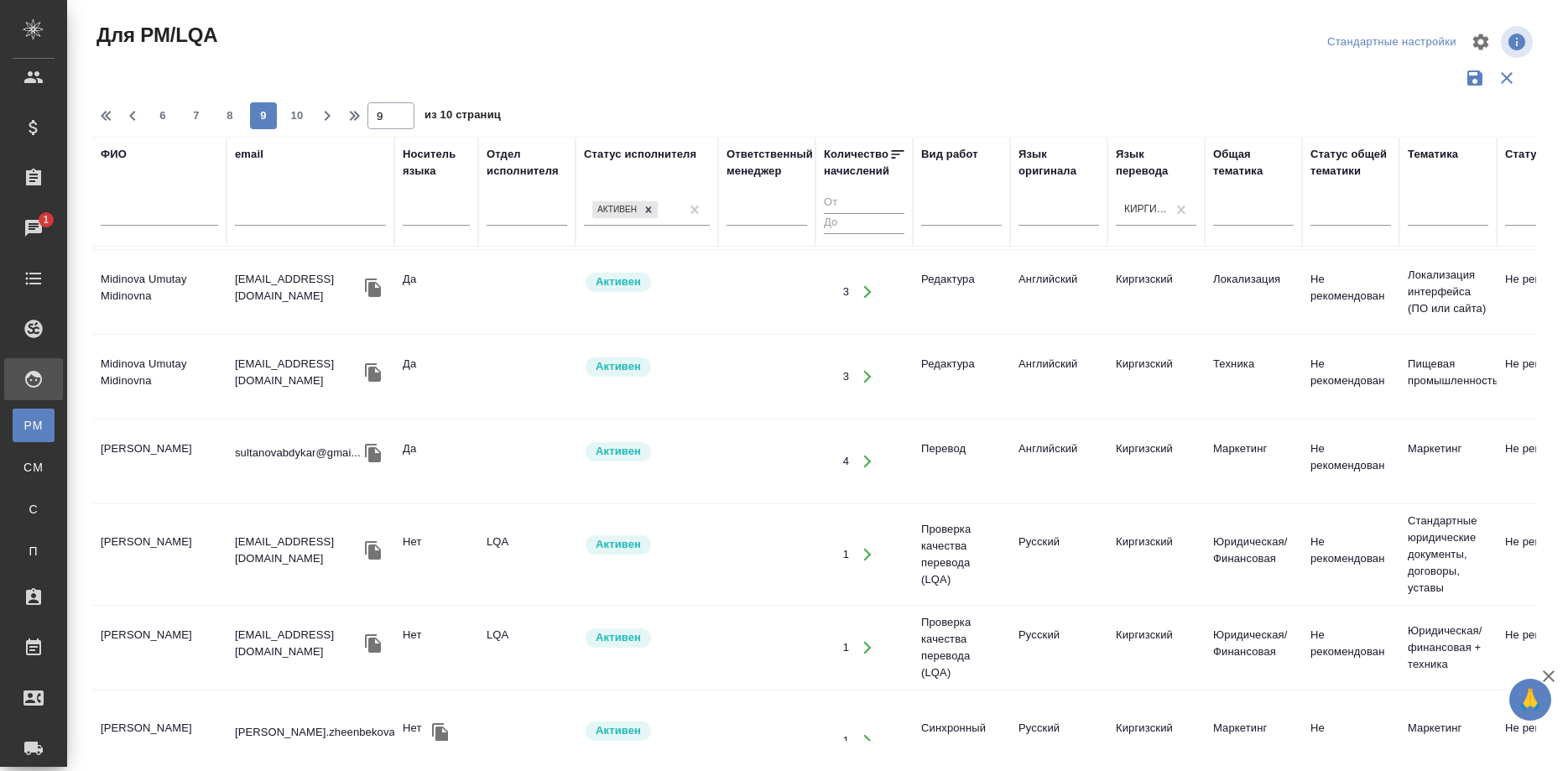
scroll to position [1709, 0]
click at [170, 710] on td "Жеенбекова Элиза" at bounding box center [159, 739] width 134 height 59
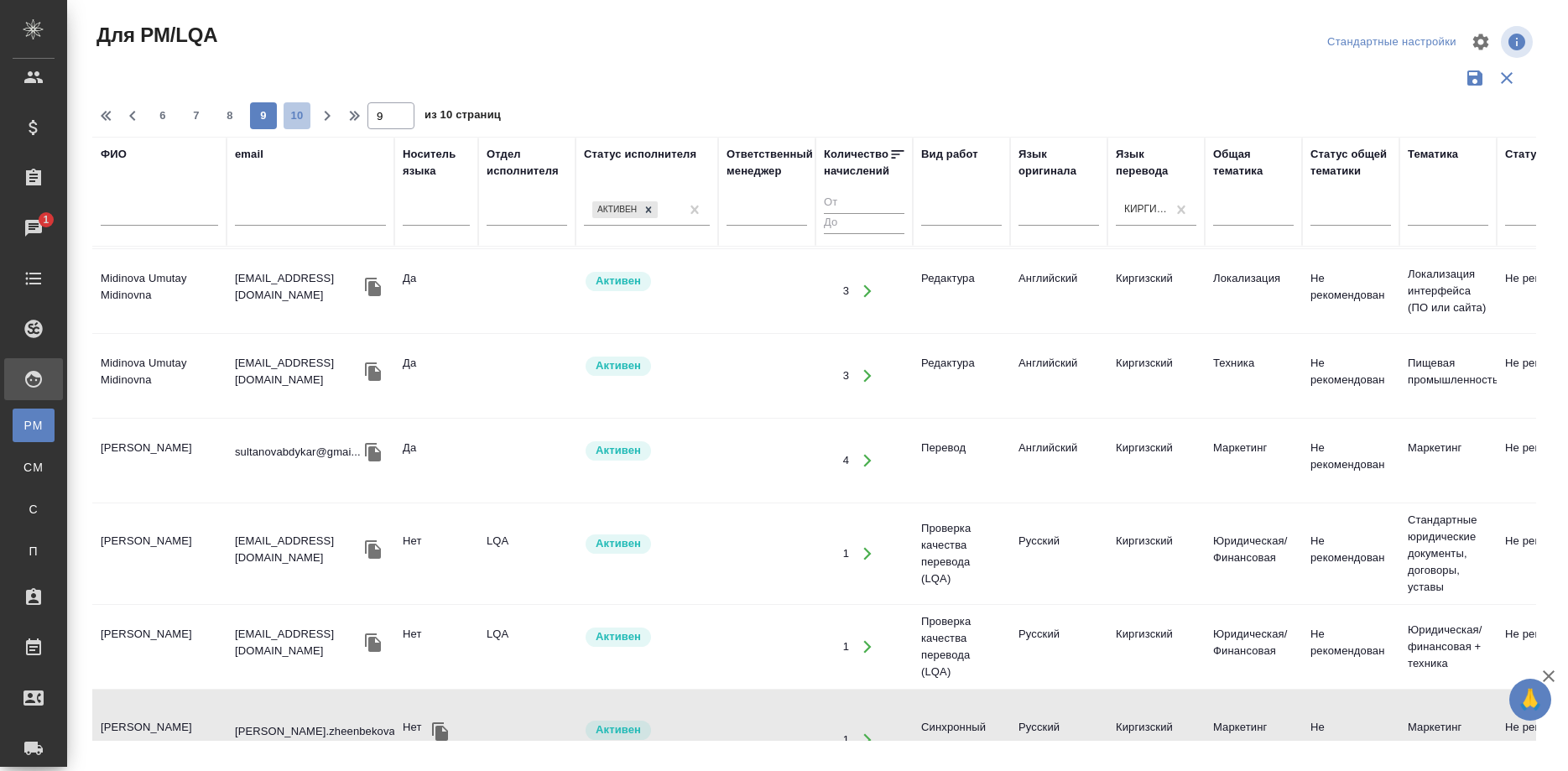
click at [286, 120] on span "10" at bounding box center [296, 116] width 26 height 17
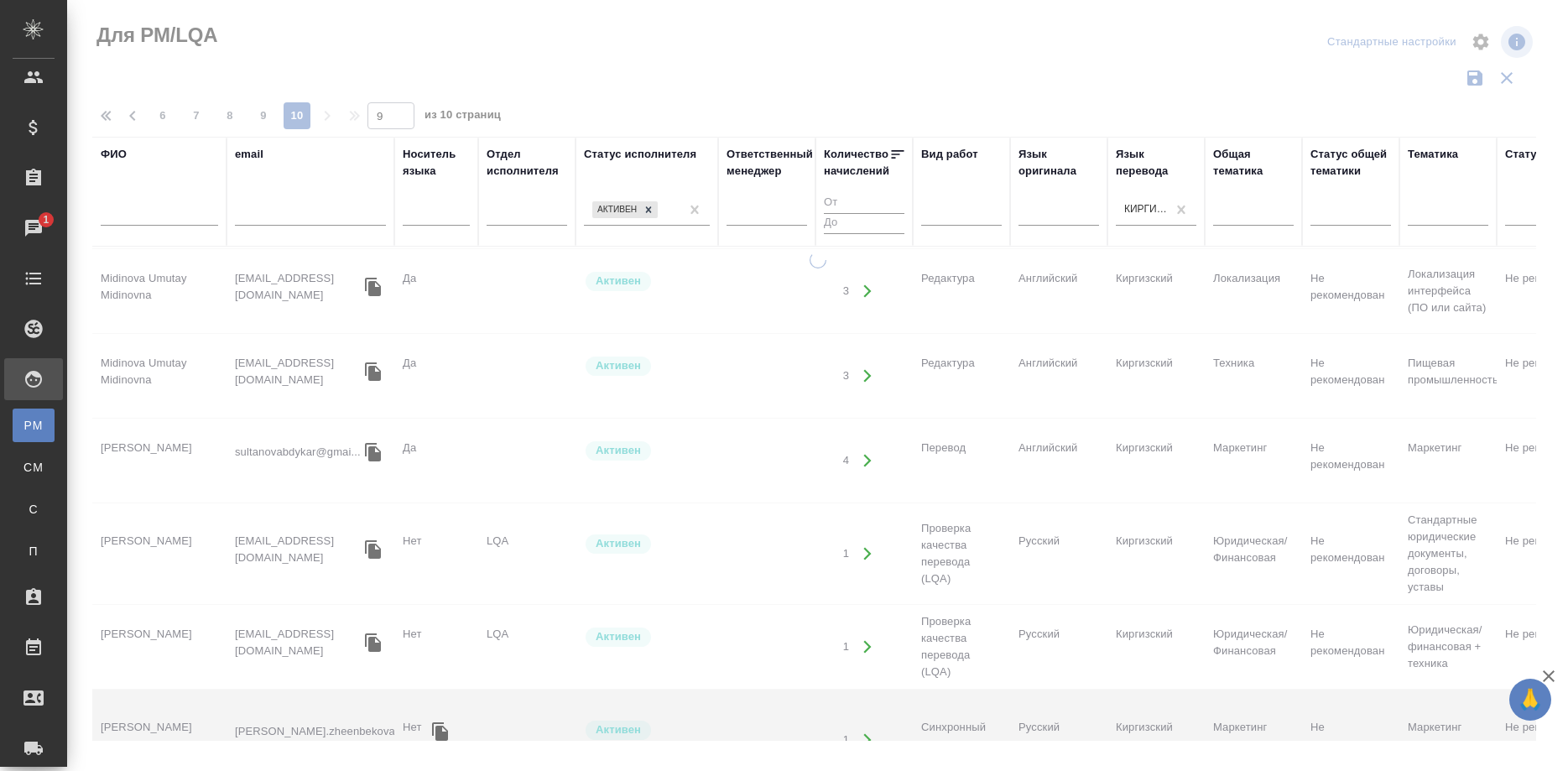
type input "10"
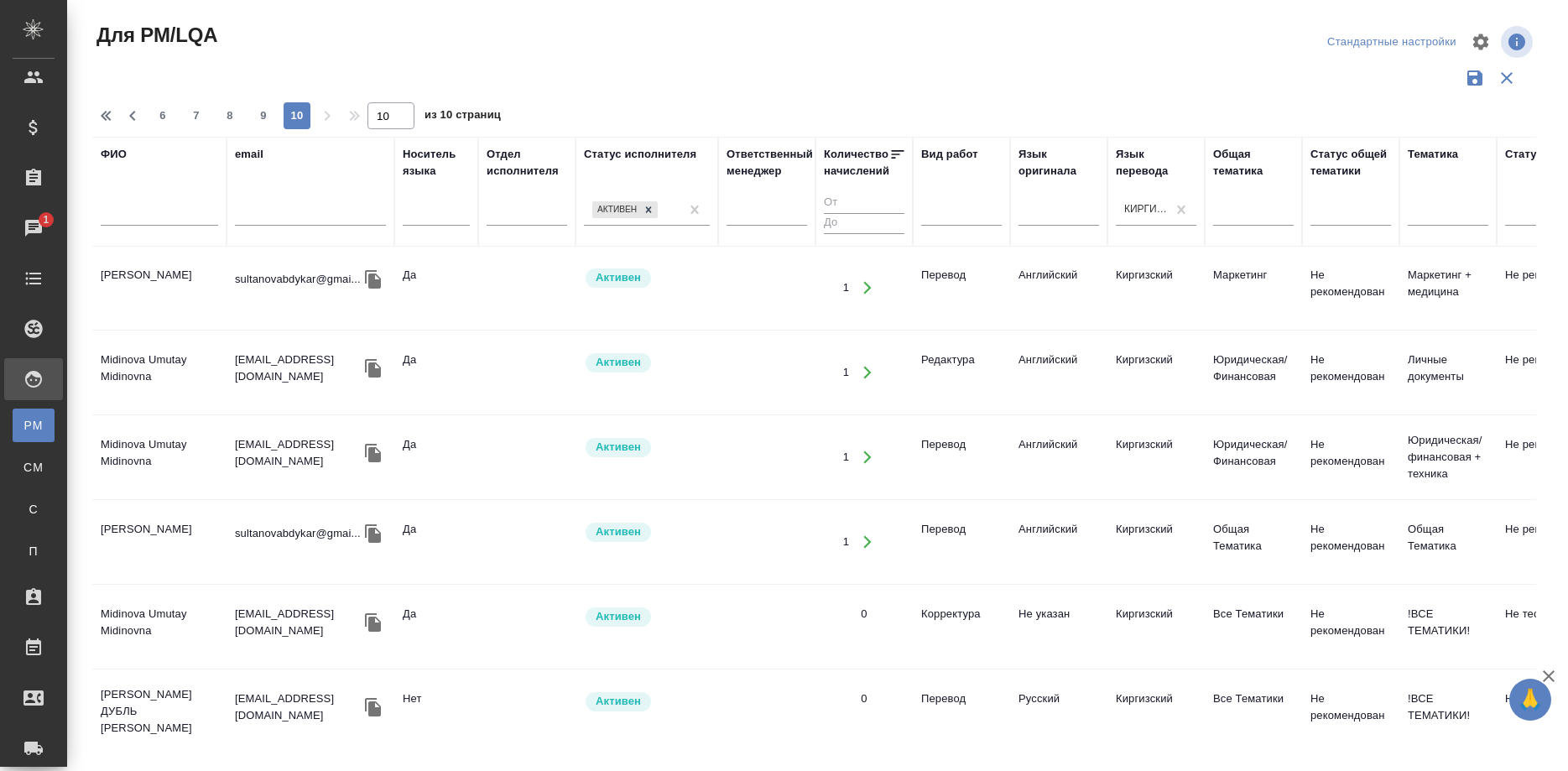
scroll to position [269, 0]
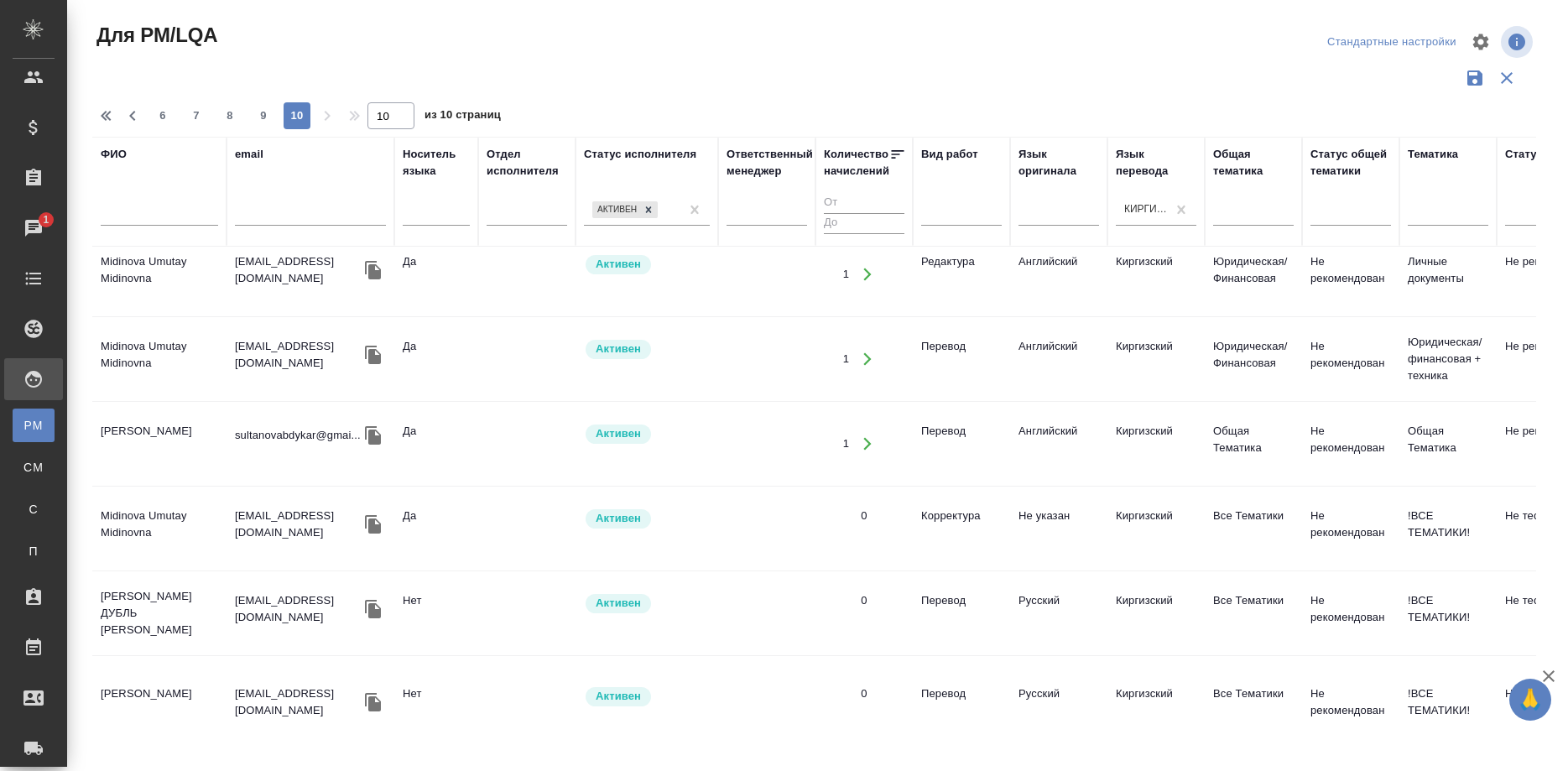
click at [144, 694] on td "Жумагулова Айгуль Сагыновна" at bounding box center [159, 706] width 134 height 59
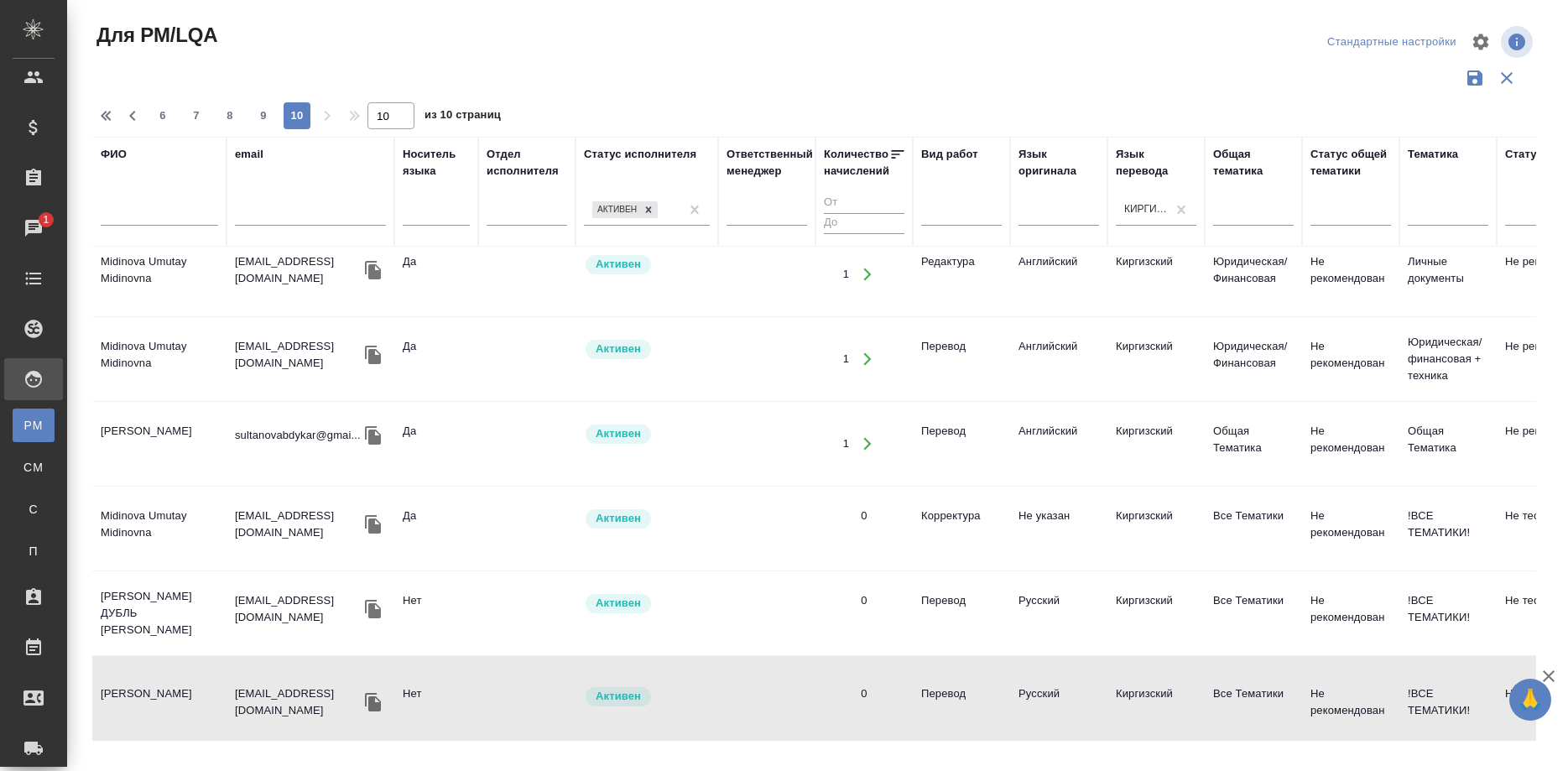
click at [144, 694] on td "Жумагулова Айгуль Сагыновна" at bounding box center [159, 706] width 134 height 59
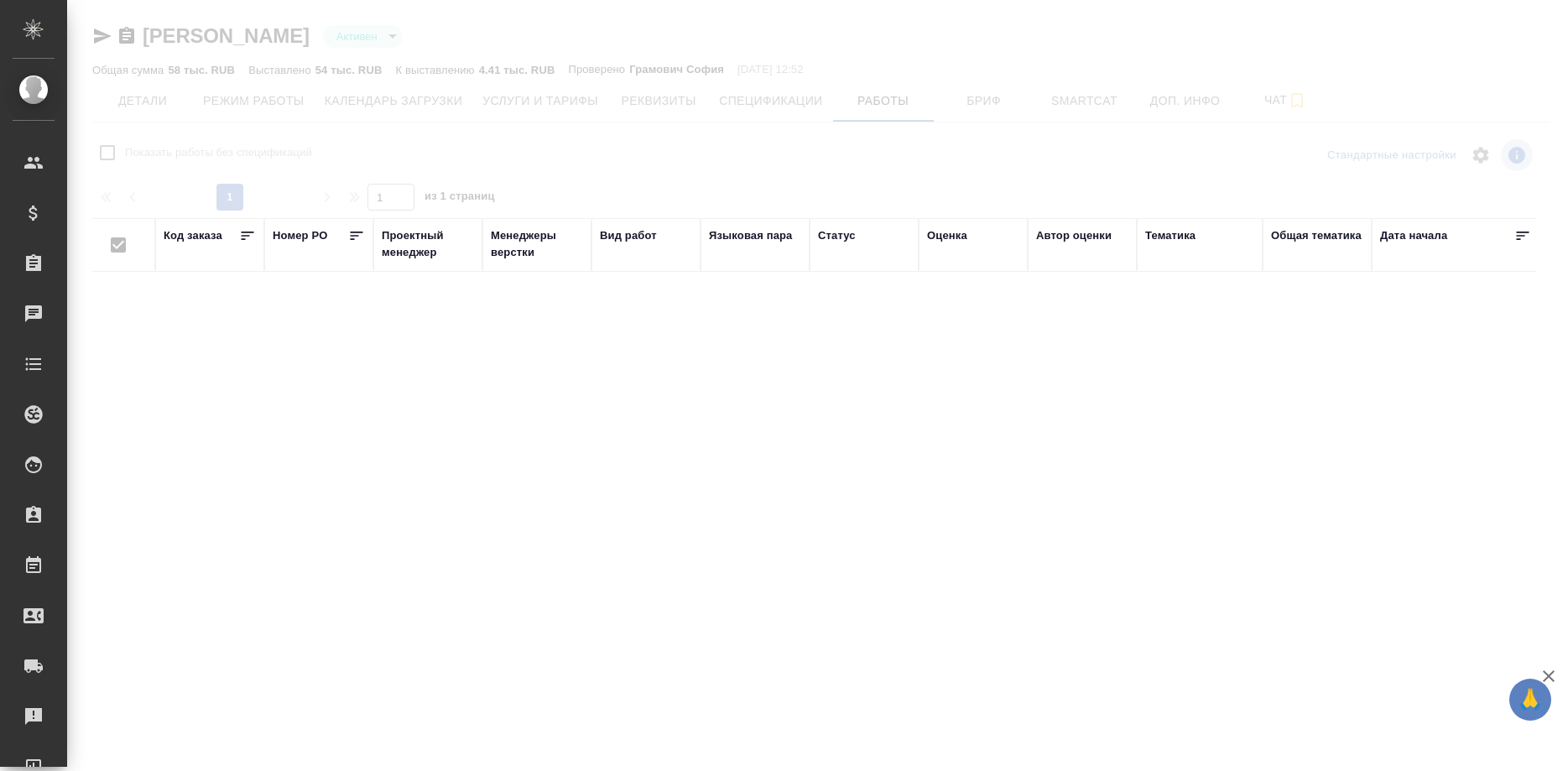
checkbox input "false"
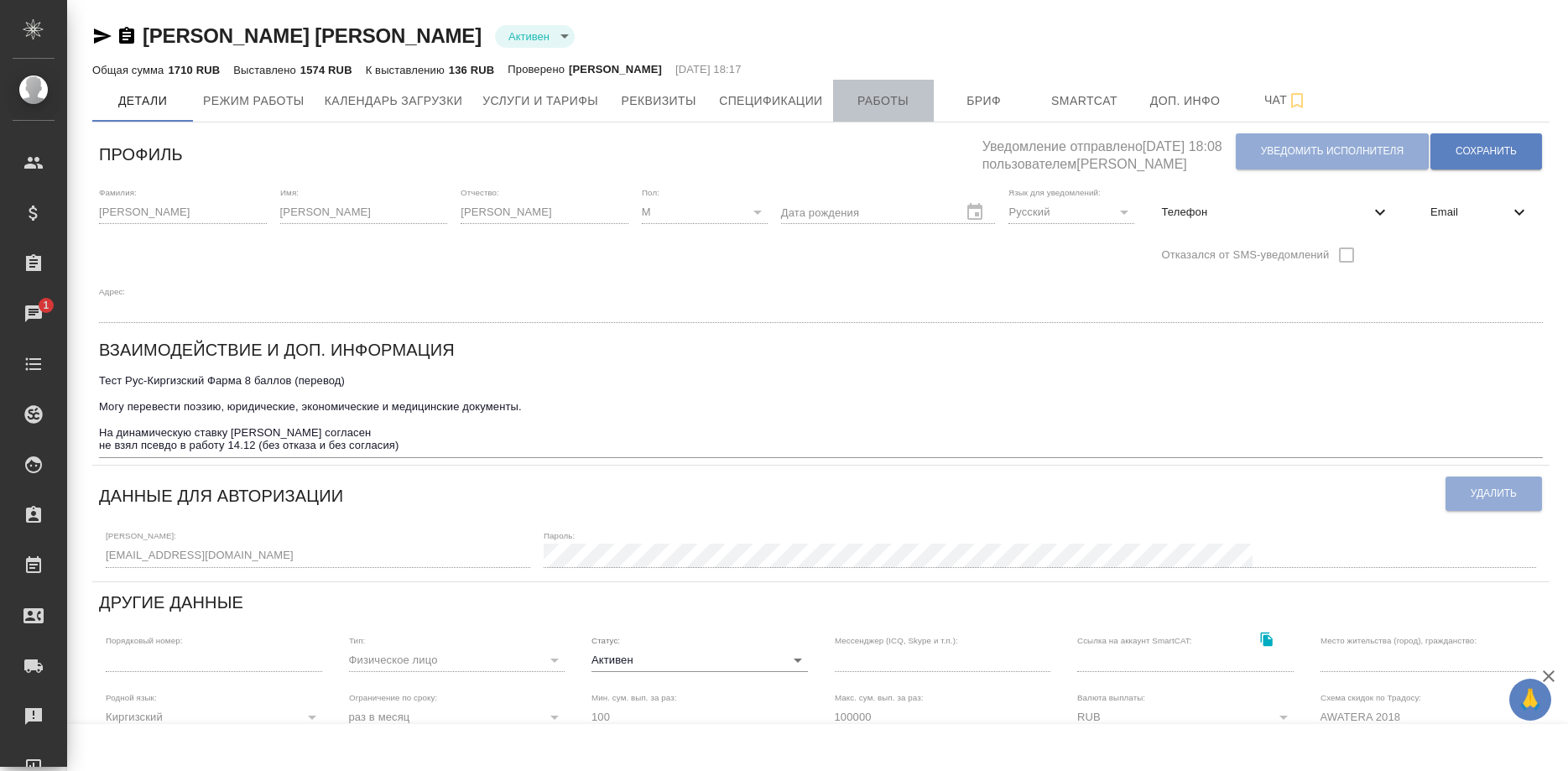
click at [906, 110] on span "Работы" at bounding box center [883, 101] width 80 height 21
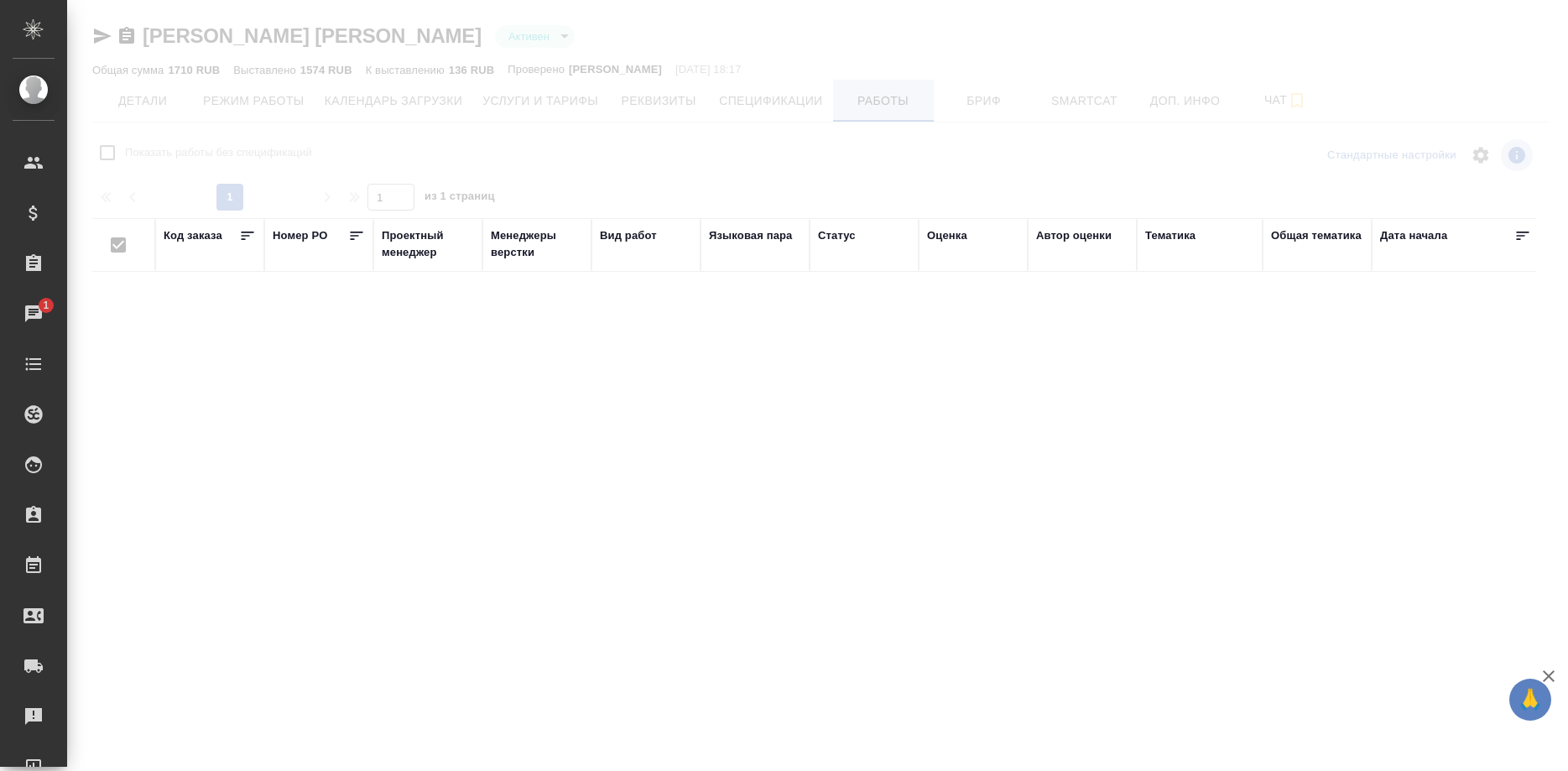
checkbox input "false"
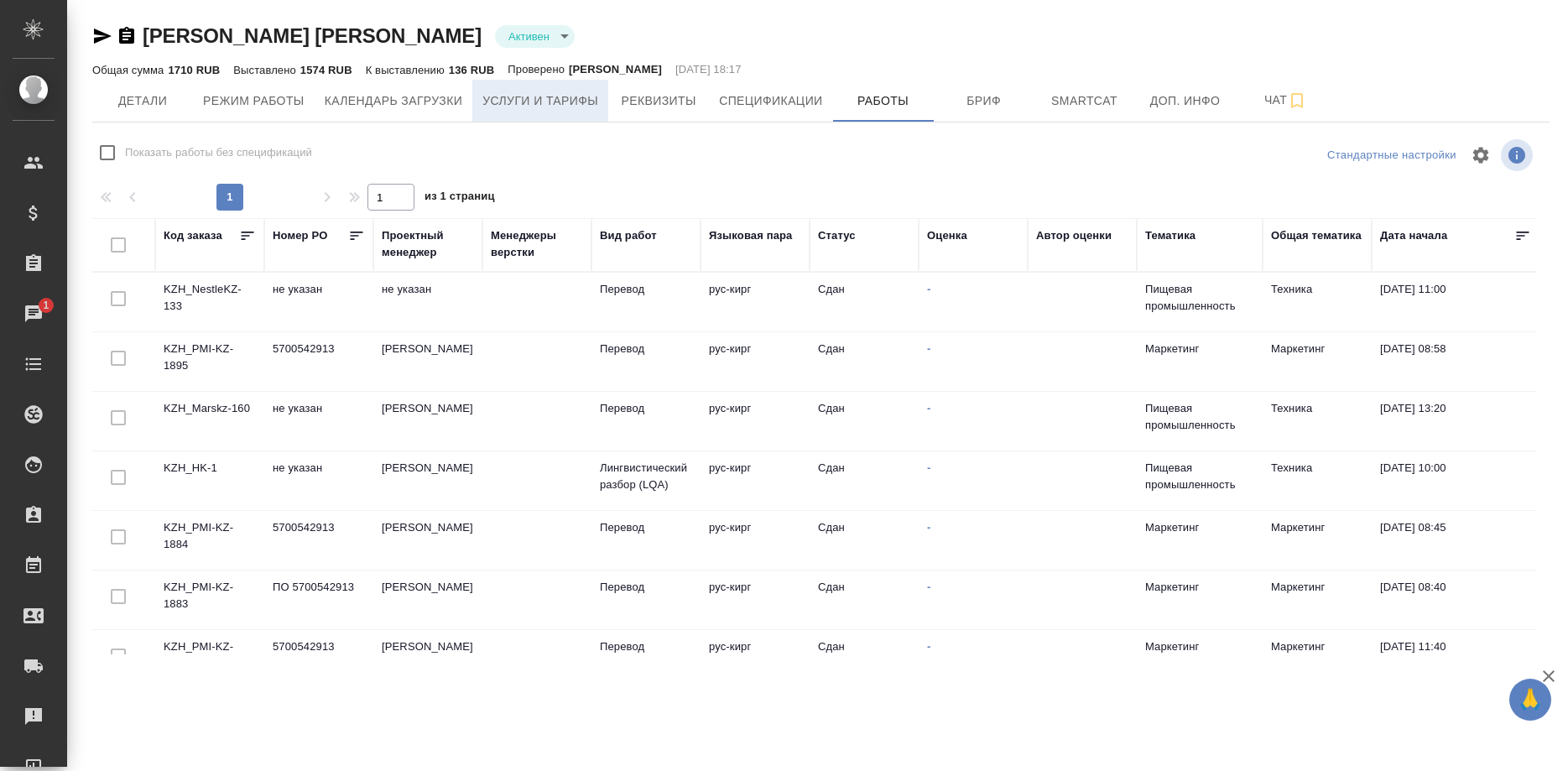
click at [531, 105] on span "Услуги и тарифы" at bounding box center [540, 101] width 116 height 21
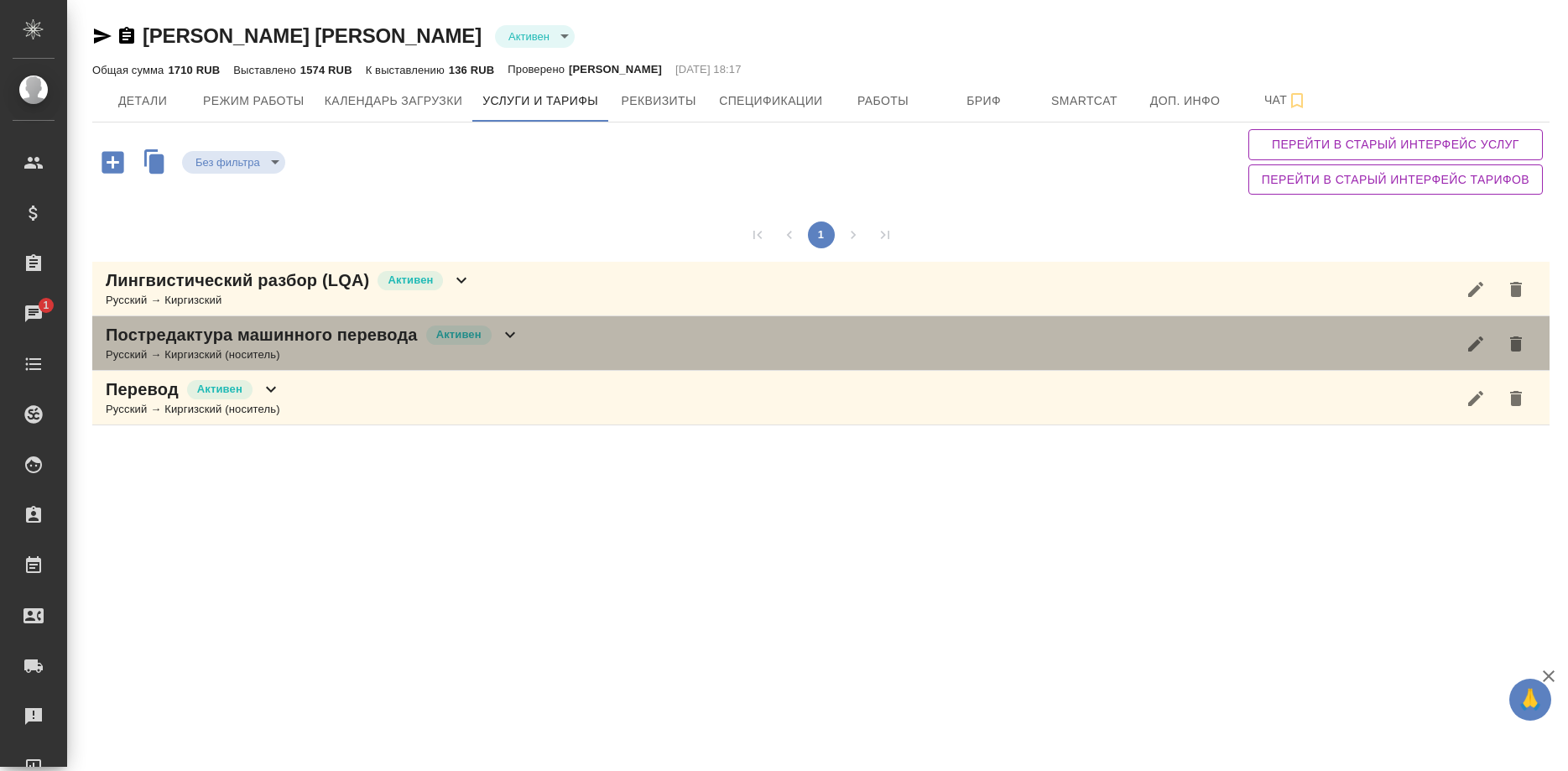
click at [383, 342] on p "Постредактура машинного перевода" at bounding box center [262, 335] width 312 height 24
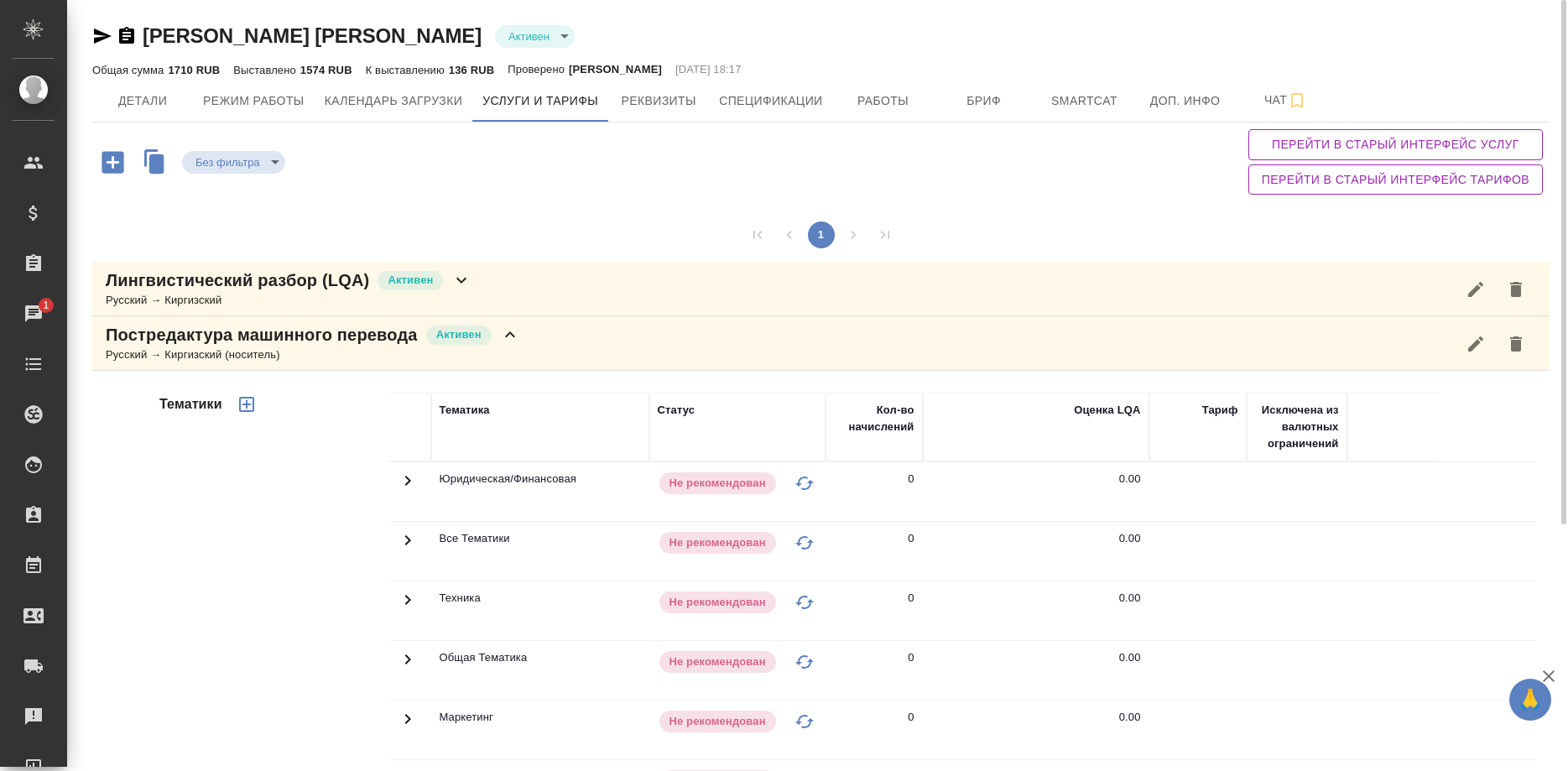
click at [91, 36] on div "[PERSON_NAME] [PERSON_NAME] active Общая сумма 1710 RUB Выставлено 1574 RUB К в…" at bounding box center [820, 567] width 1475 height 1134
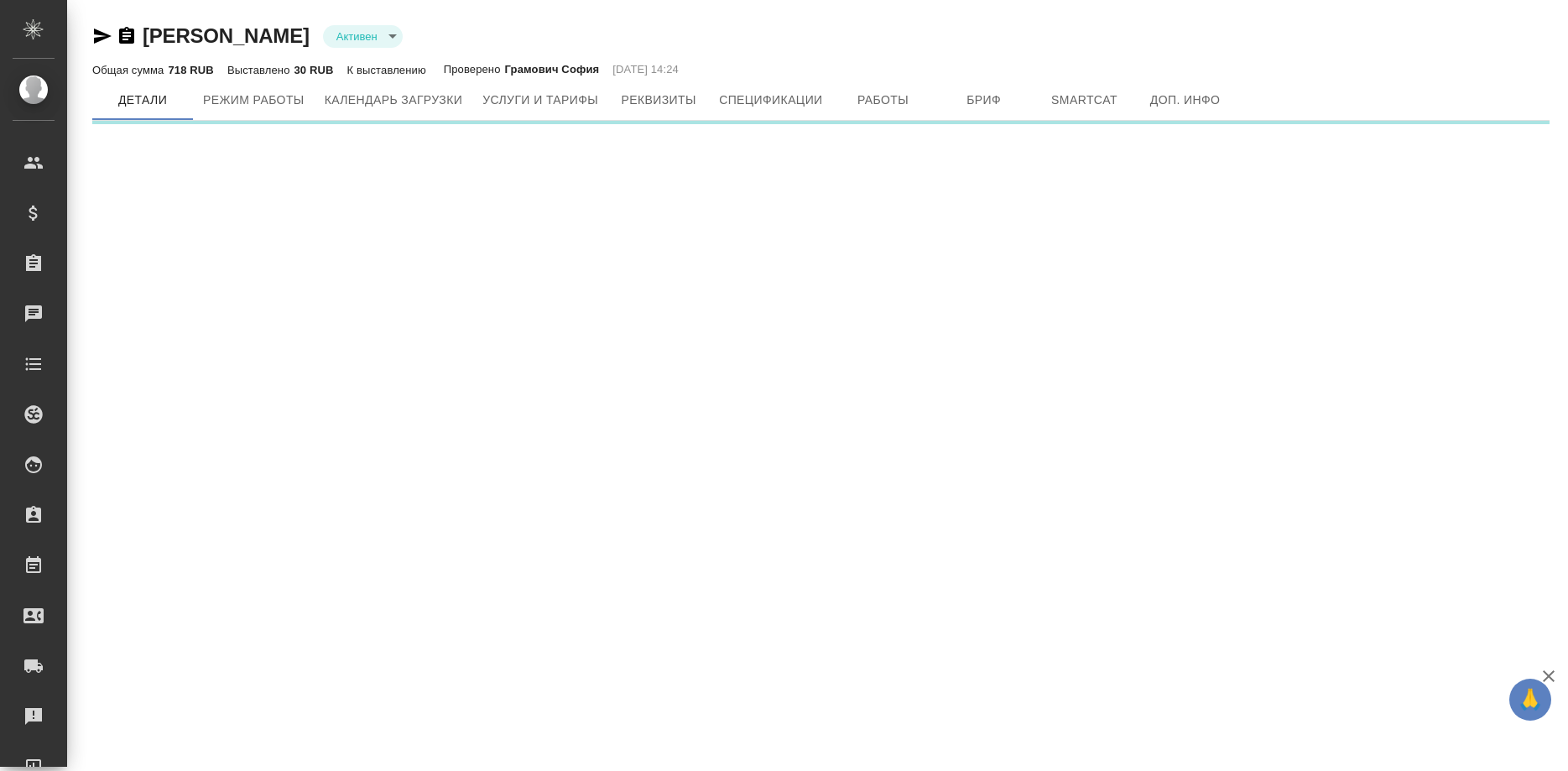
type input "active"
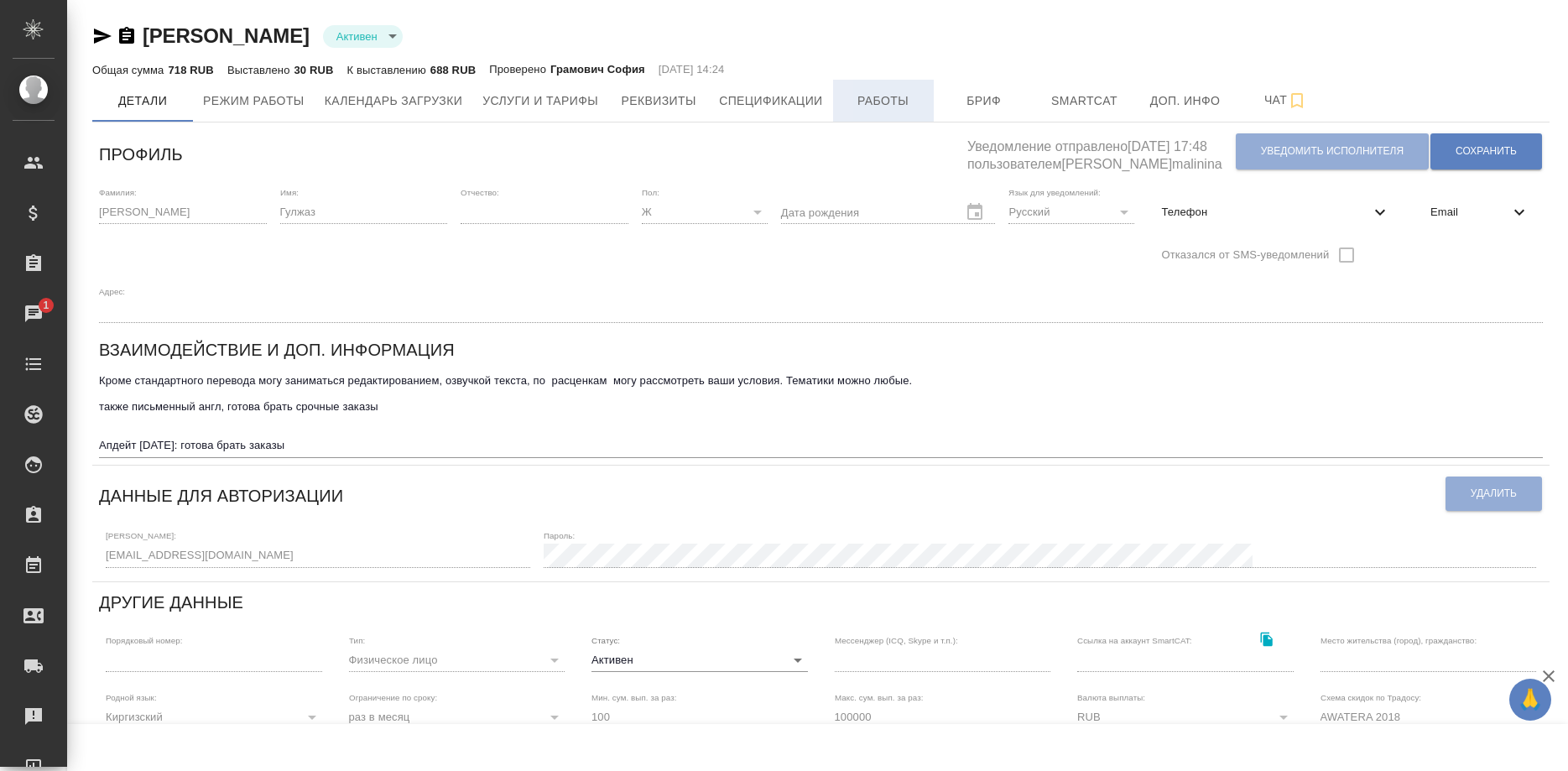
click at [891, 101] on span "Работы" at bounding box center [883, 101] width 80 height 21
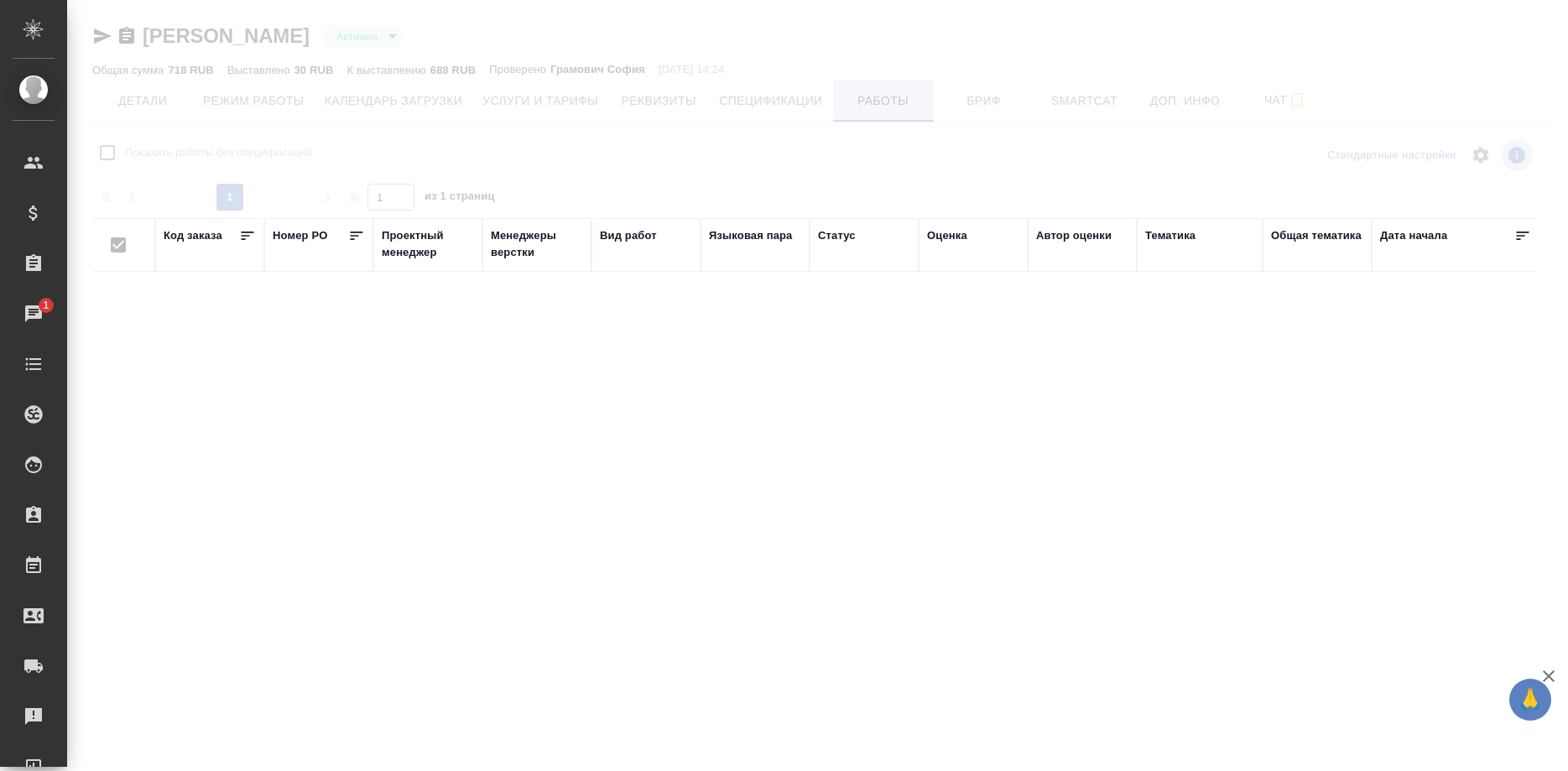
checkbox input "false"
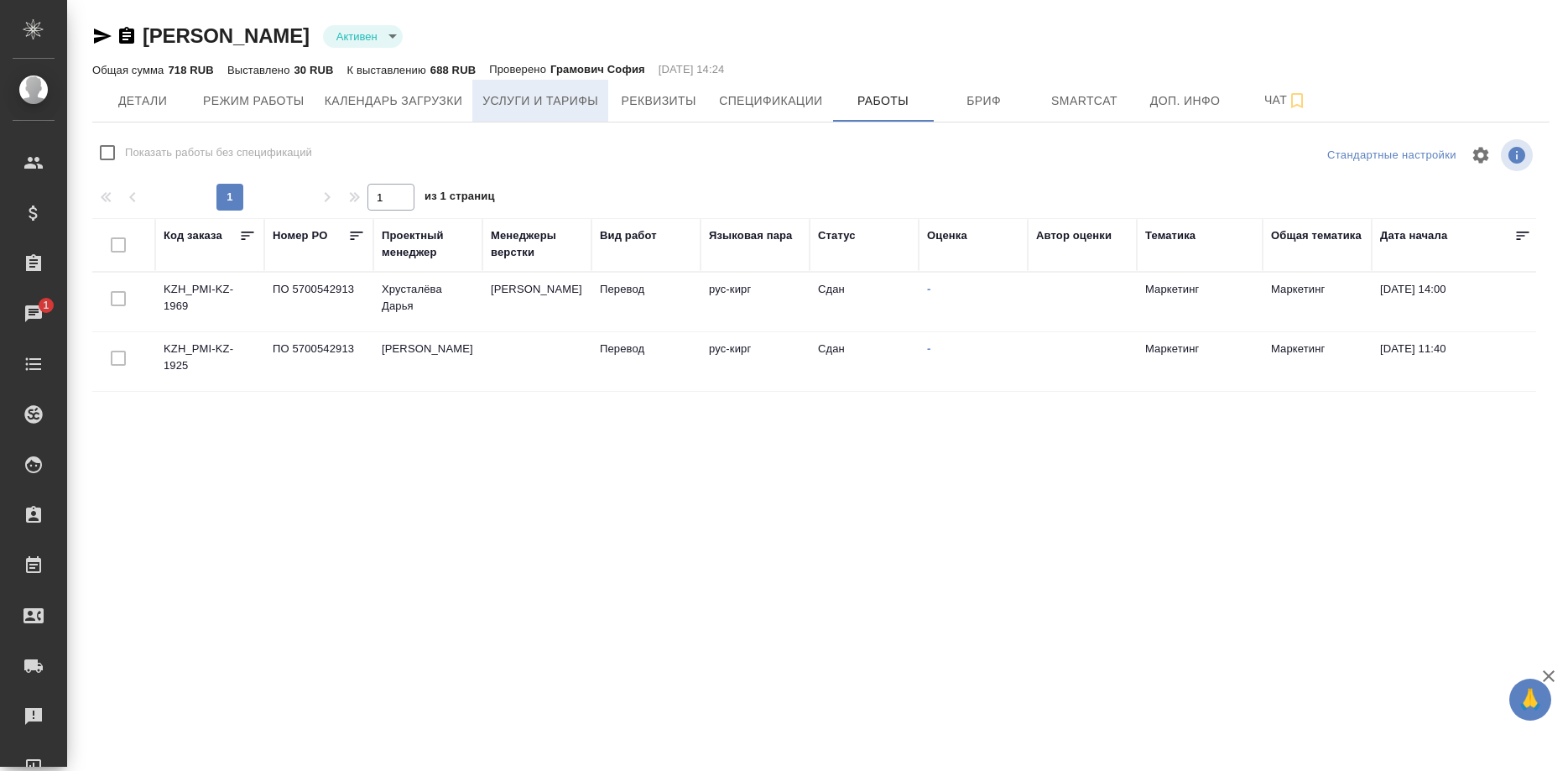
click at [563, 98] on span "Услуги и тарифы" at bounding box center [540, 101] width 116 height 21
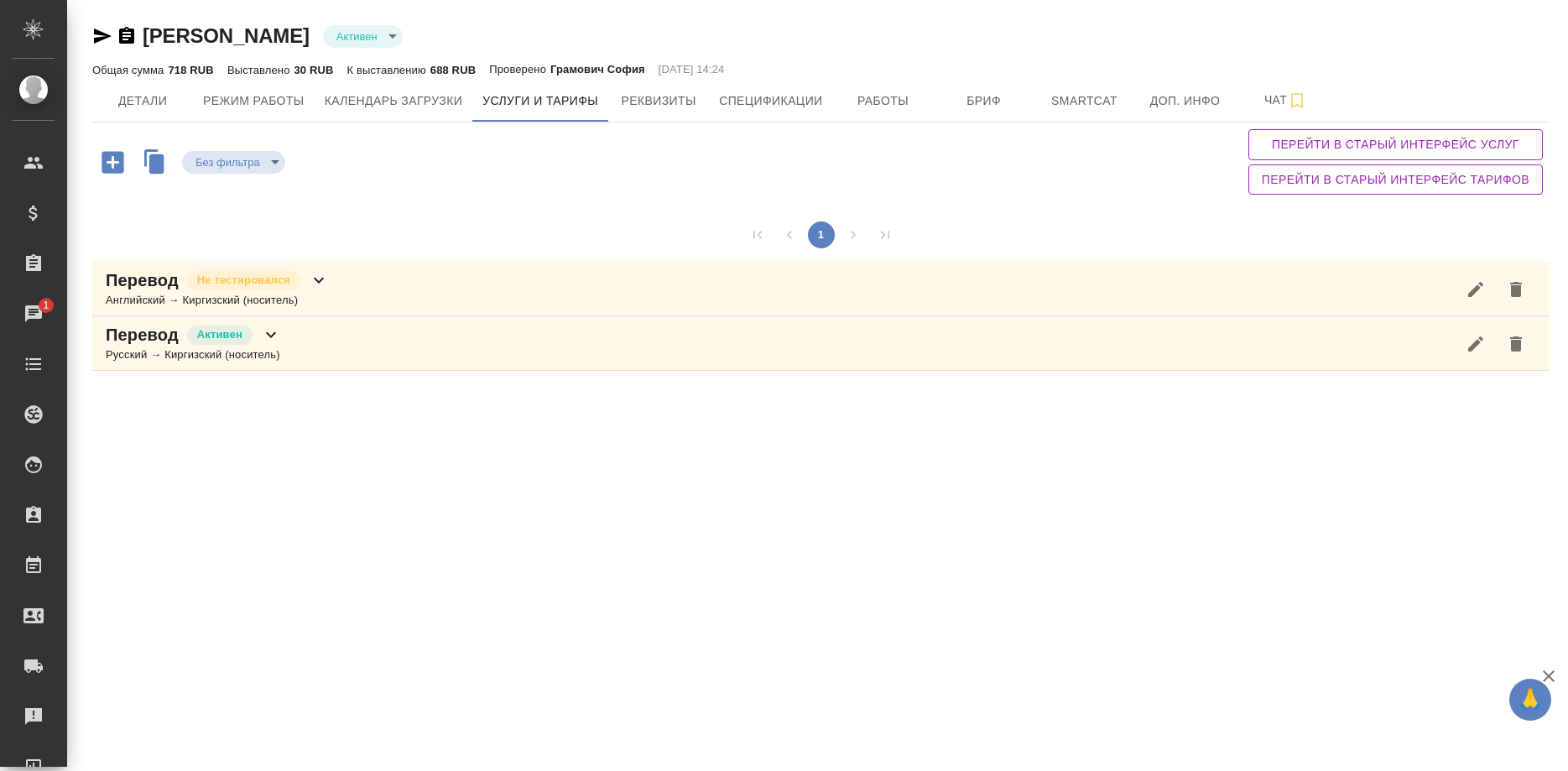
click at [412, 333] on div "Перевод Активен Русский → Киргизский (носитель)" at bounding box center [820, 343] width 1457 height 55
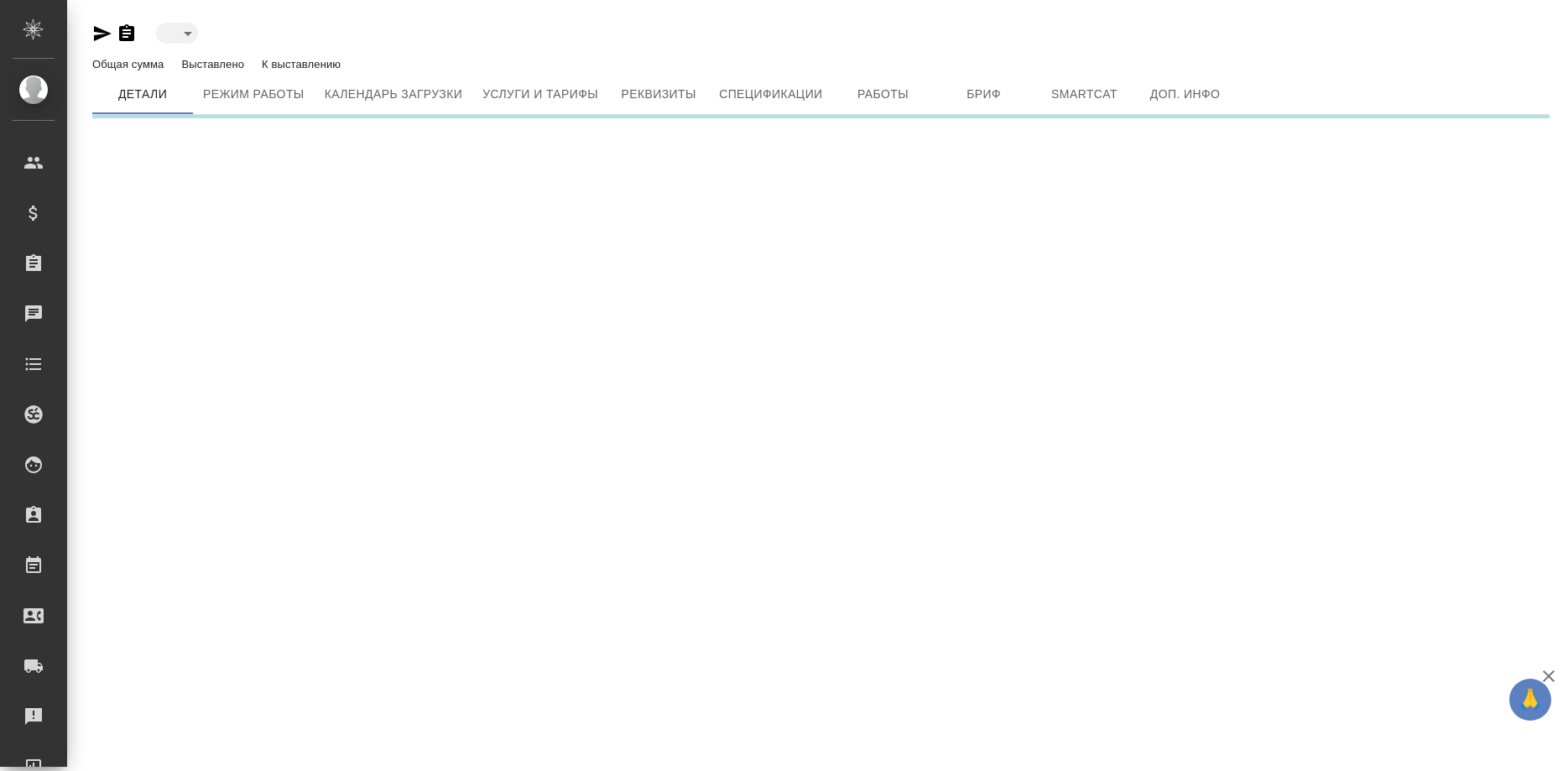
type input "active"
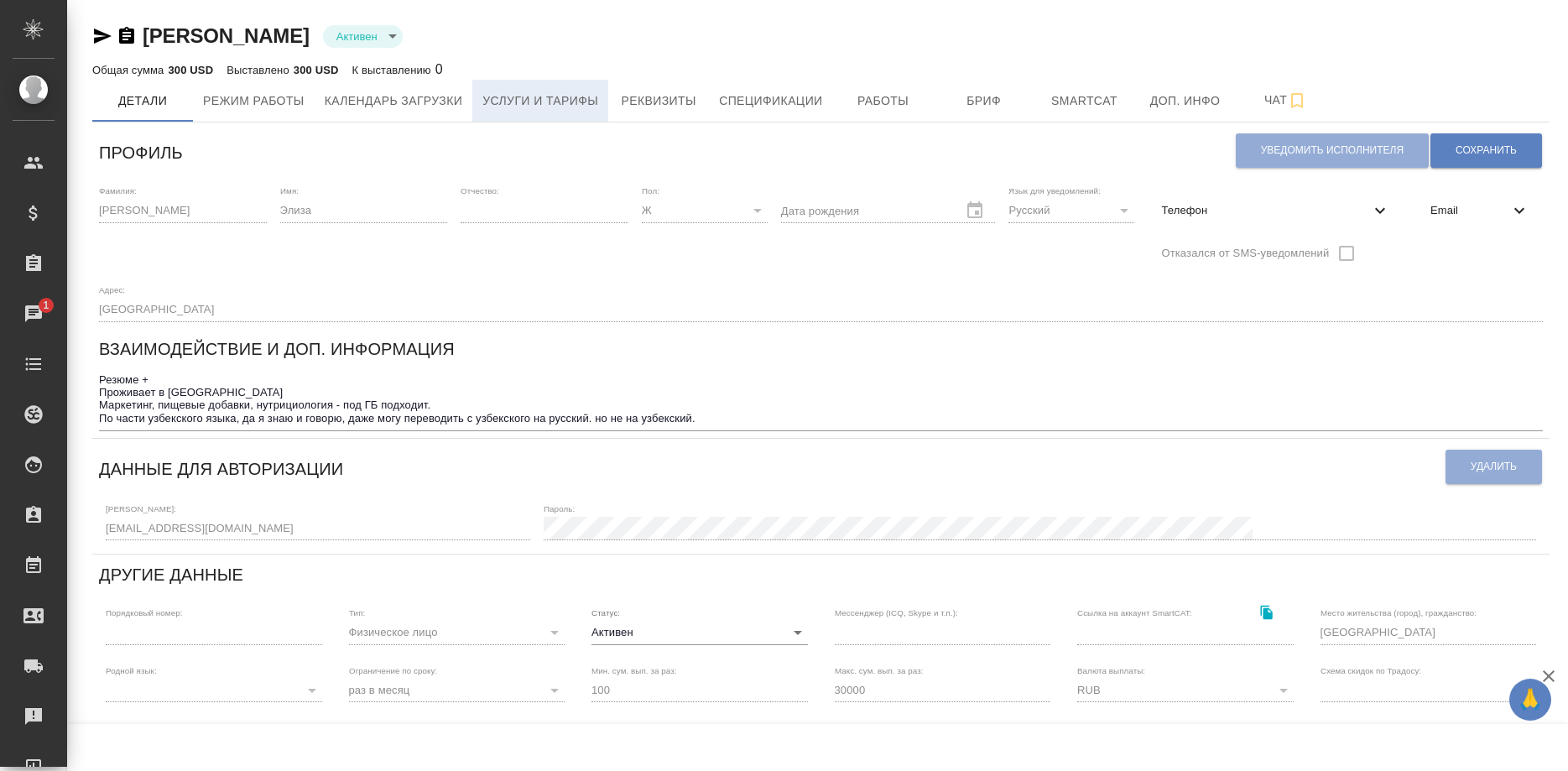
click at [548, 105] on span "Услуги и тарифы" at bounding box center [540, 101] width 116 height 21
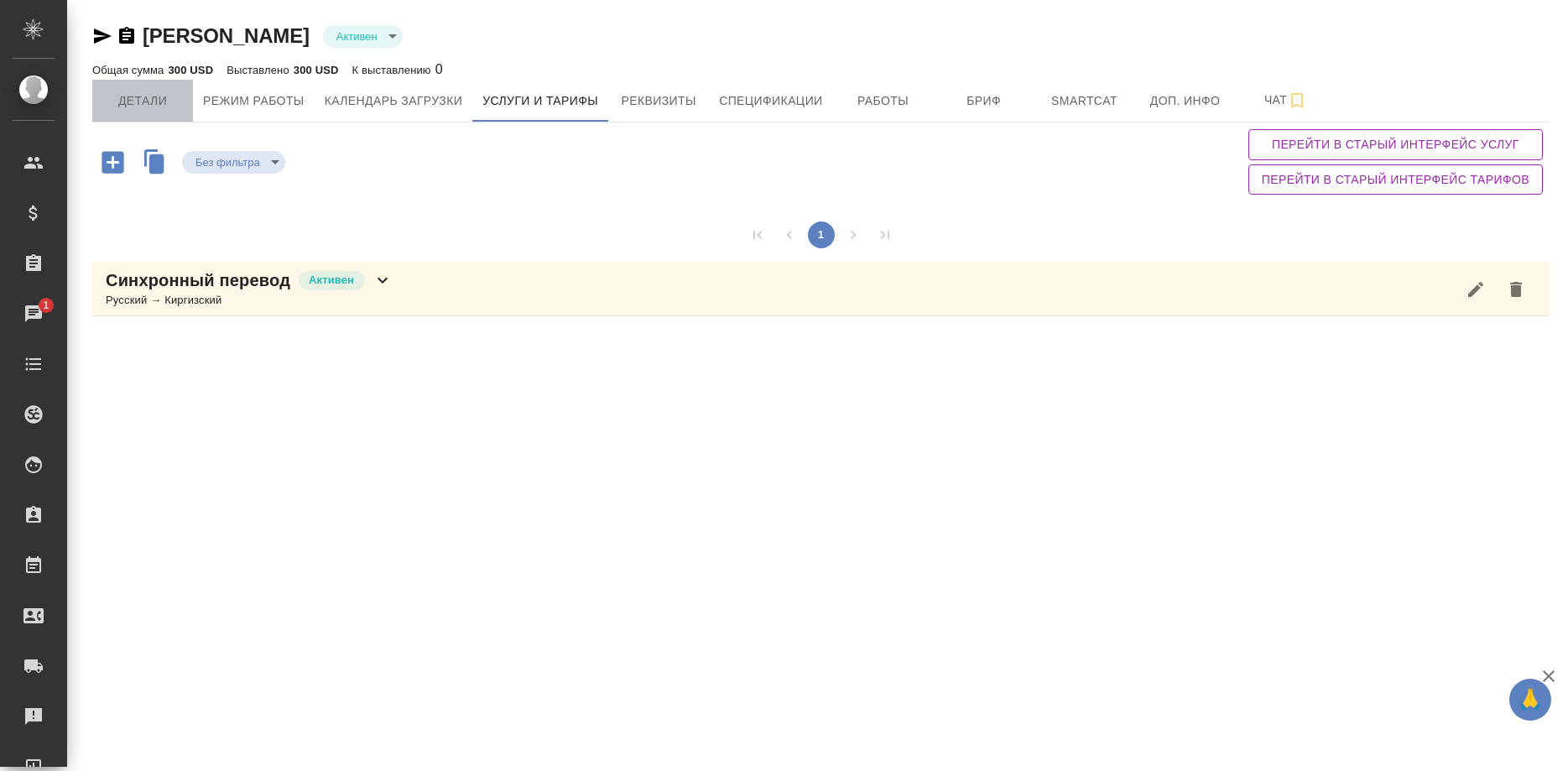
click at [152, 108] on span "Детали" at bounding box center [143, 101] width 80 height 21
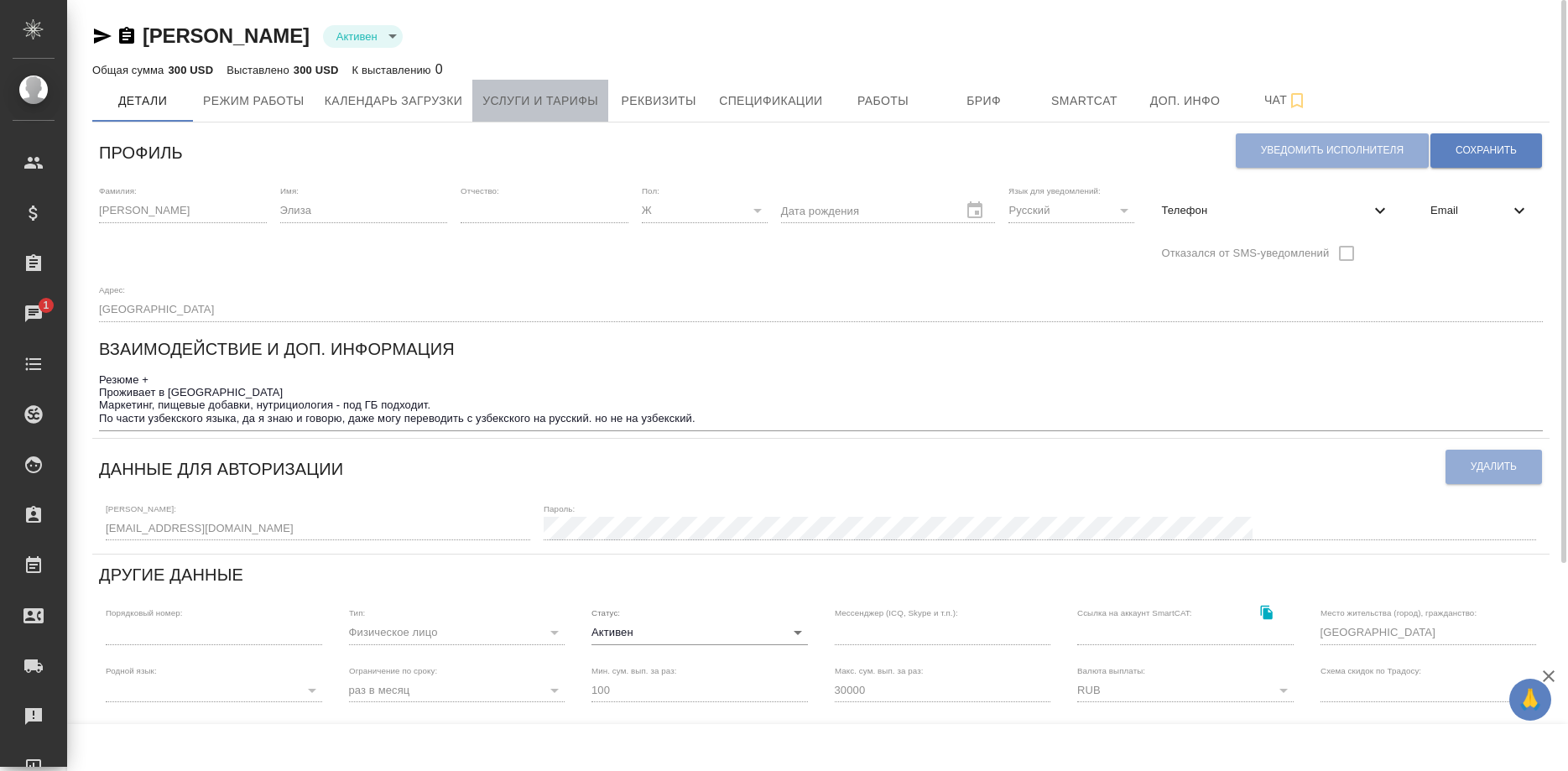
click at [542, 103] on span "Услуги и тарифы" at bounding box center [540, 101] width 116 height 21
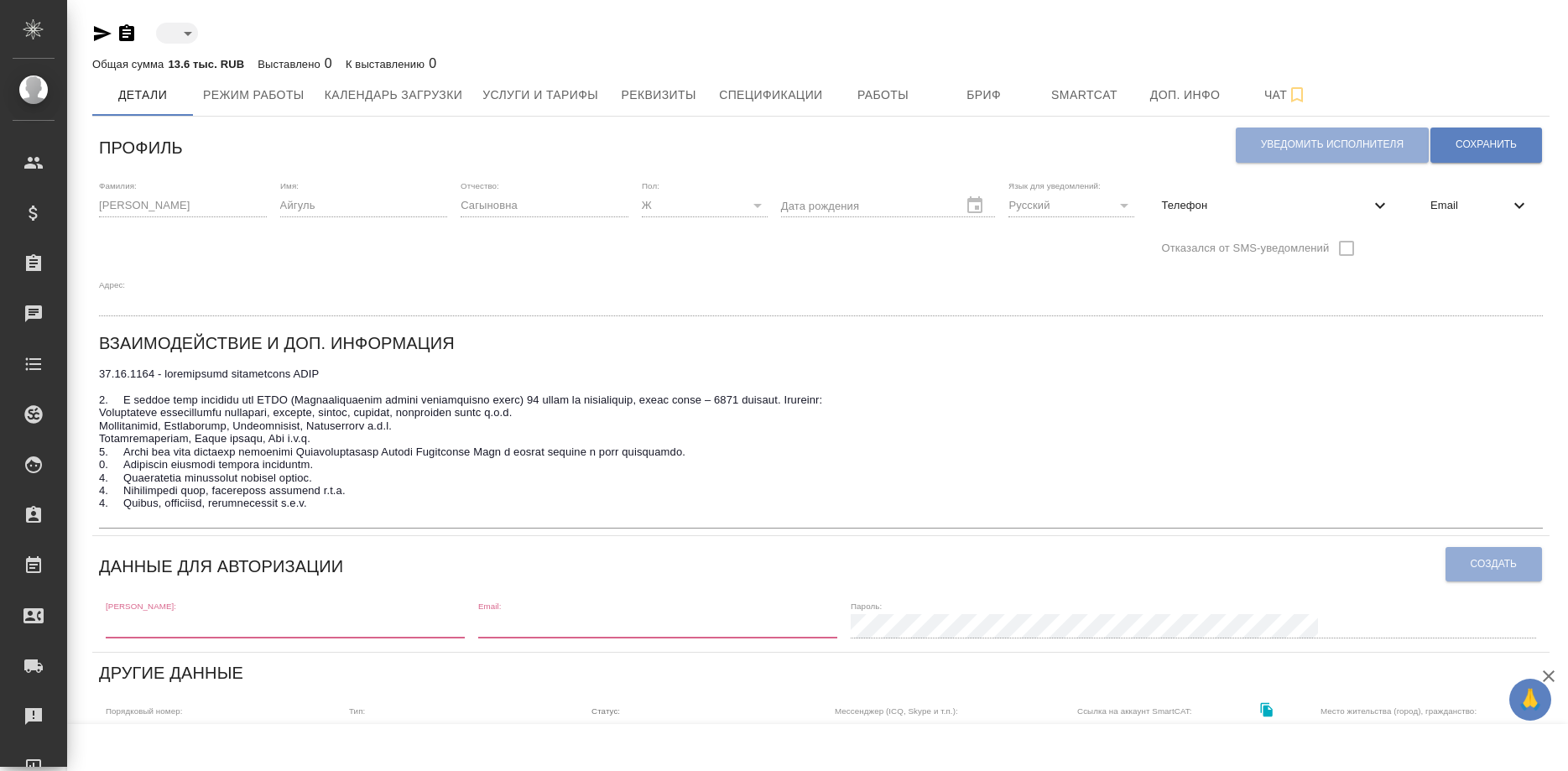
type input "active"
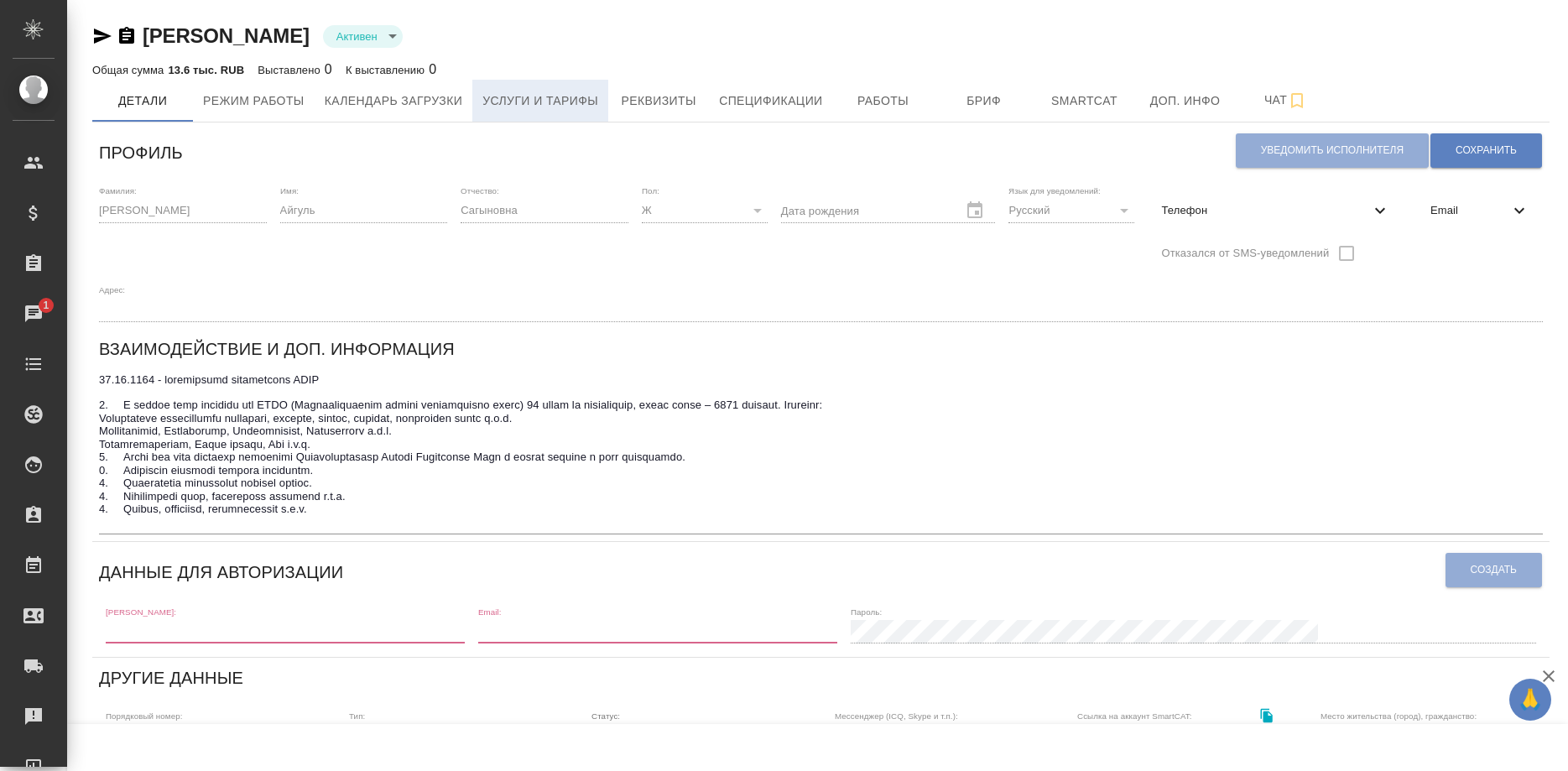
click at [550, 92] on span "Услуги и тарифы" at bounding box center [540, 101] width 116 height 21
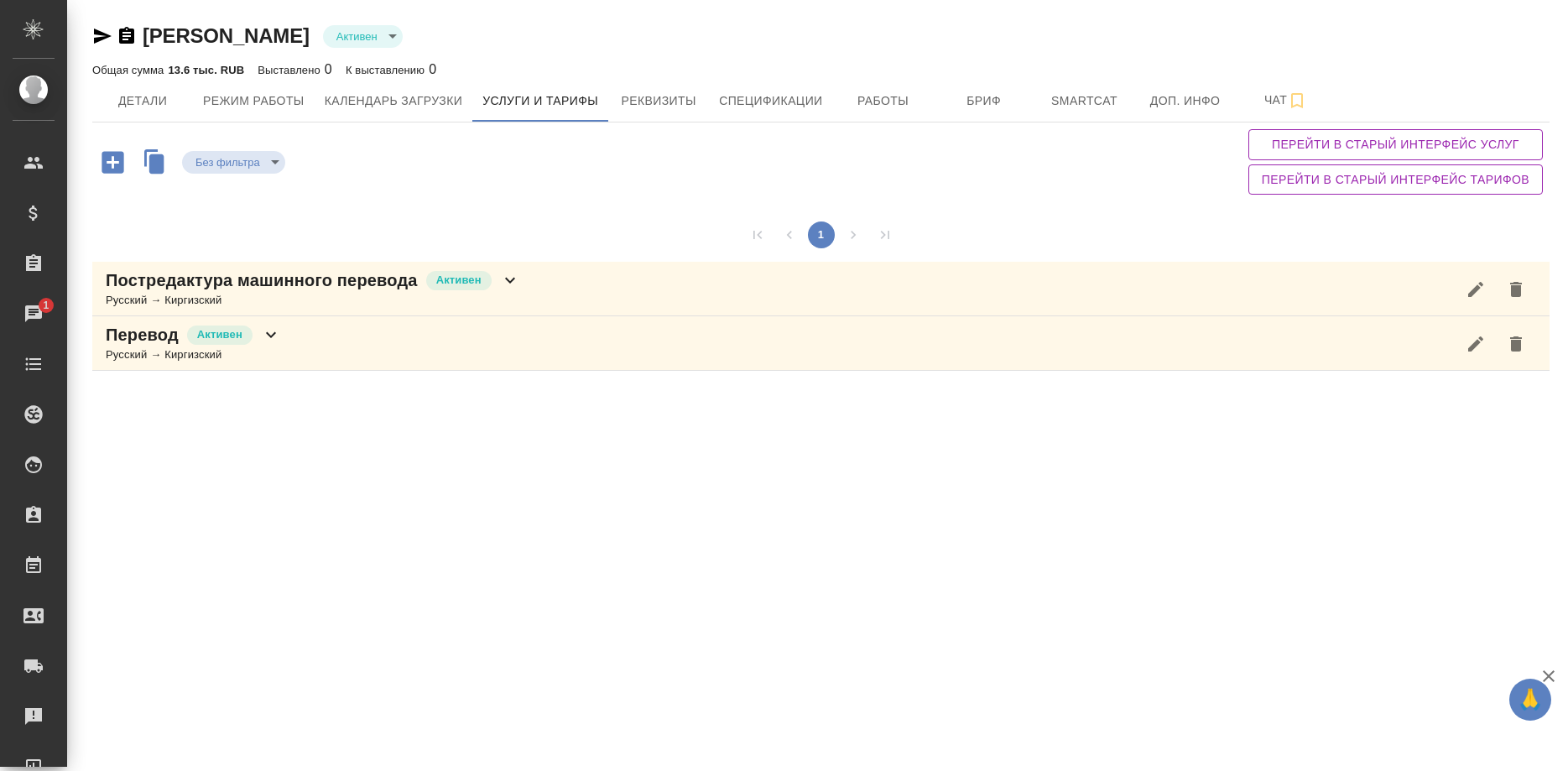
click at [327, 285] on p "Постредактура машинного перевода" at bounding box center [262, 280] width 312 height 24
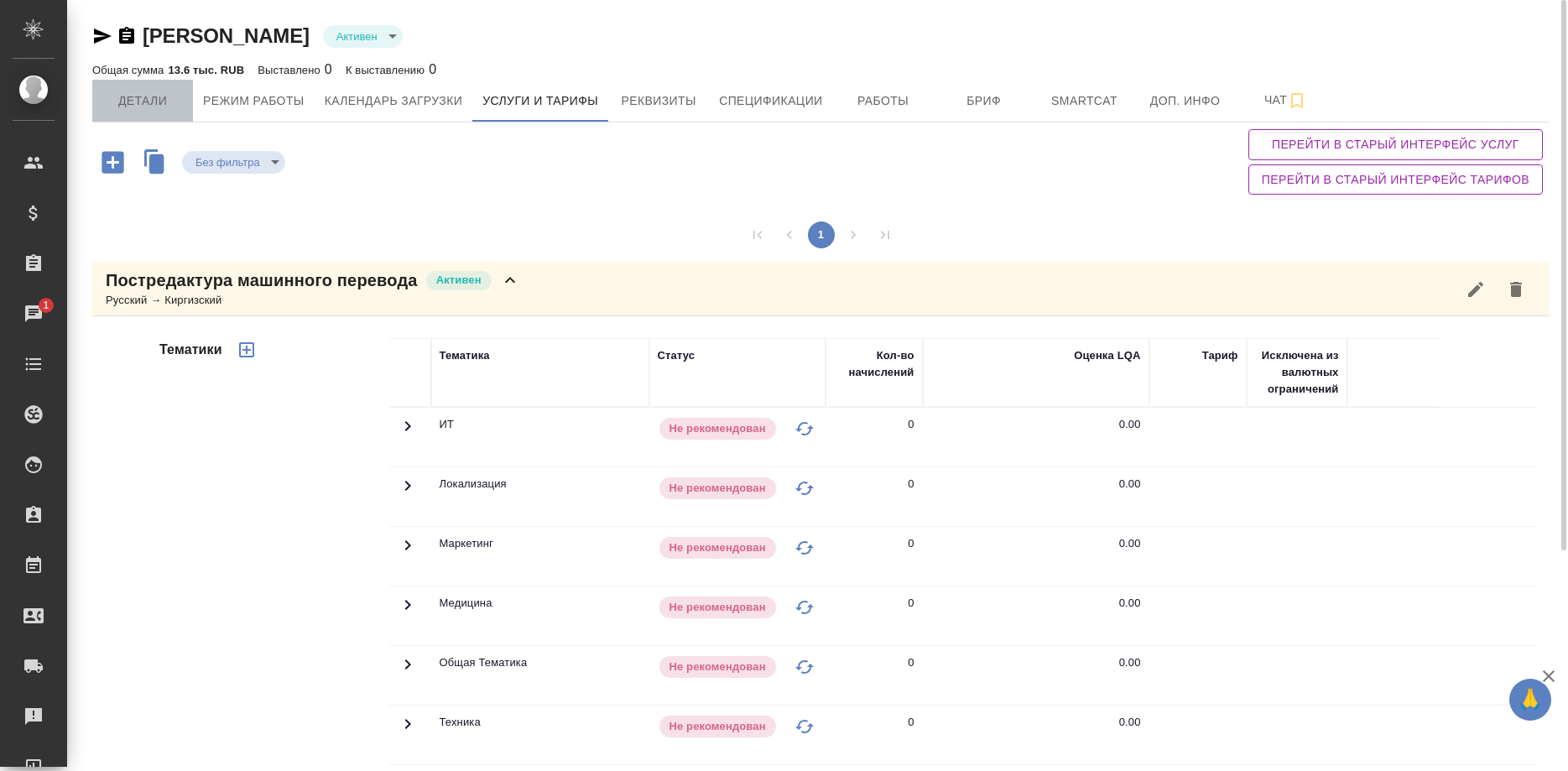
click at [161, 106] on span "Детали" at bounding box center [143, 101] width 80 height 21
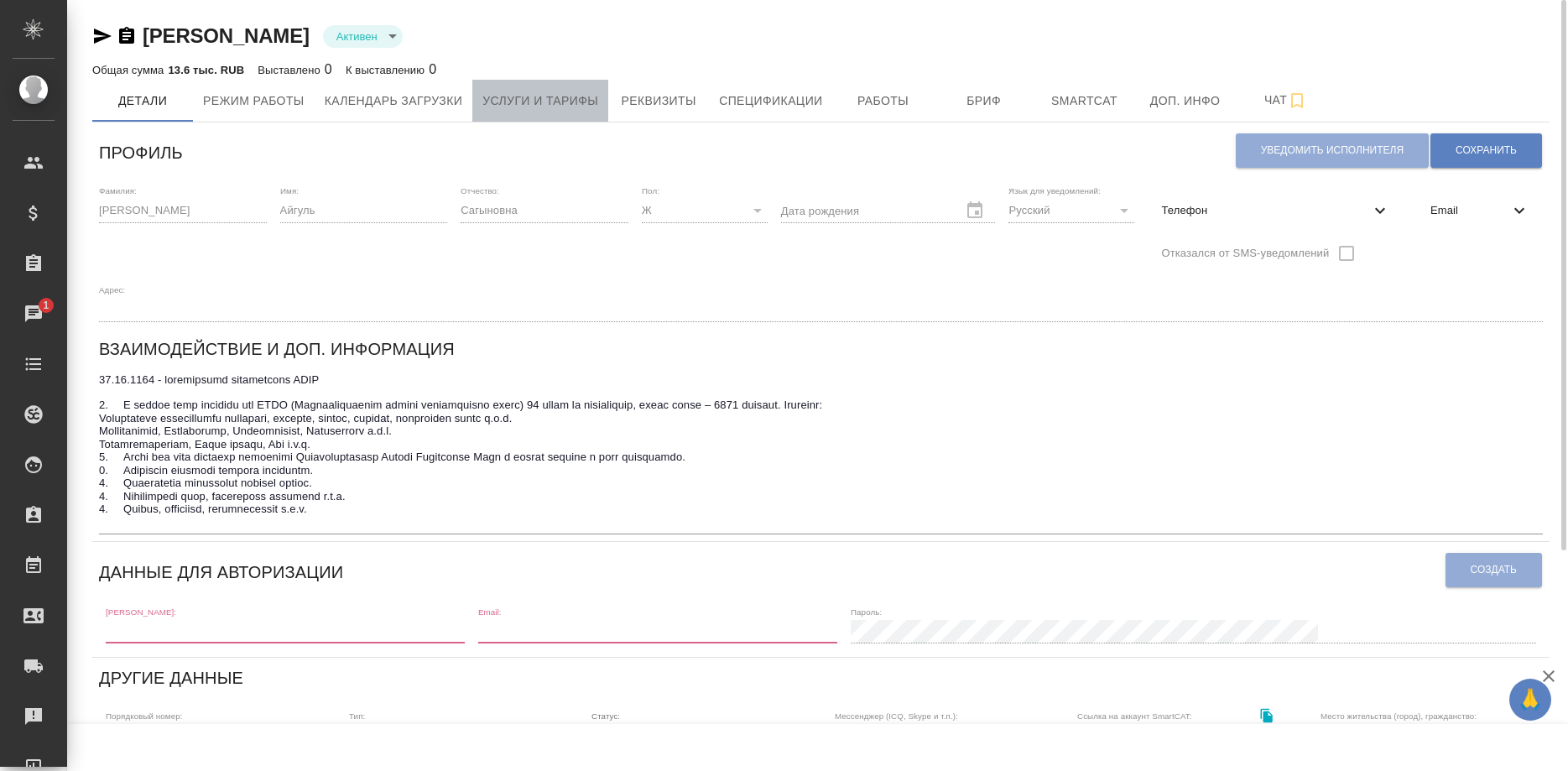
click at [536, 102] on span "Услуги и тарифы" at bounding box center [540, 101] width 116 height 21
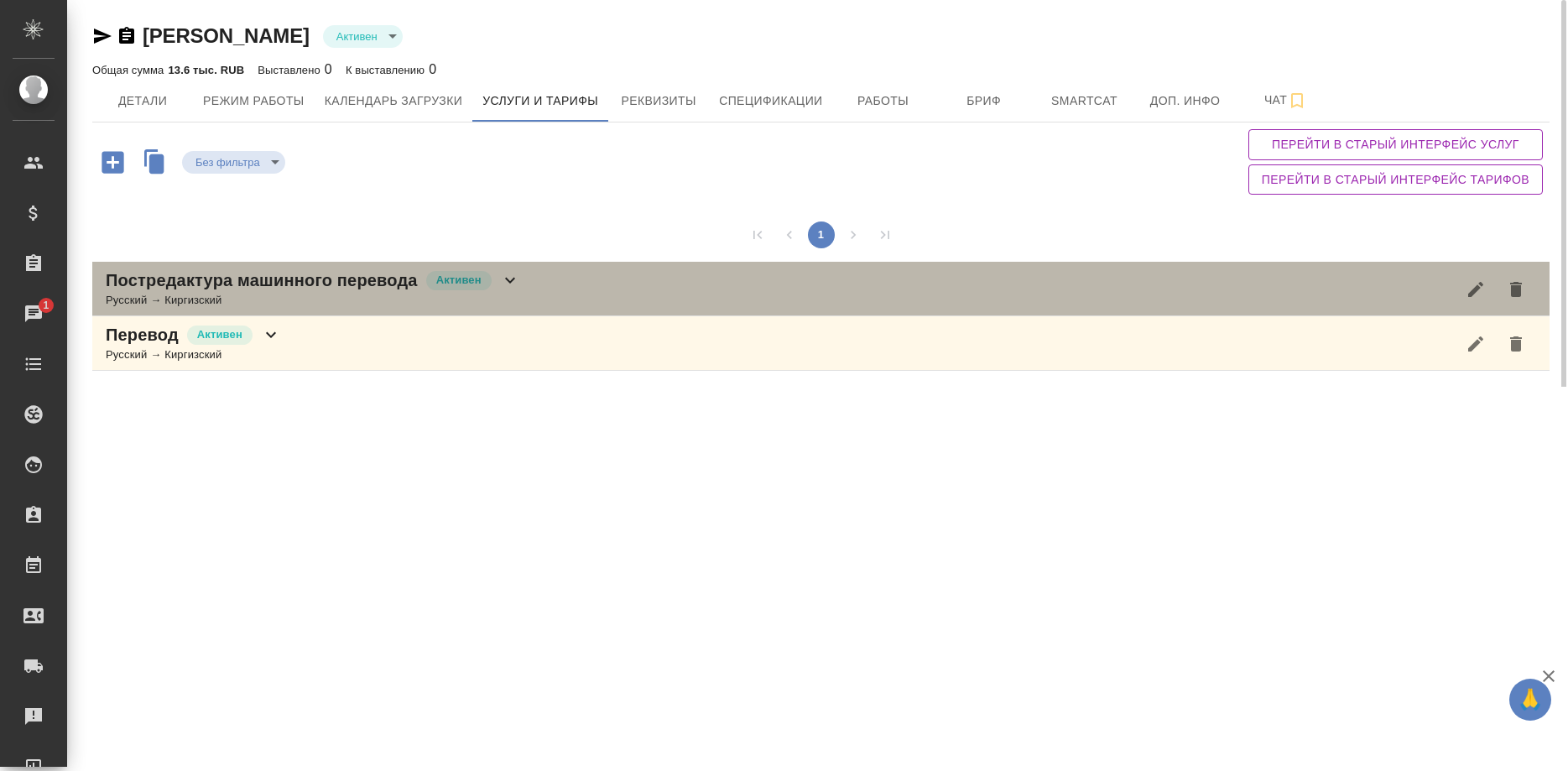
click at [421, 295] on div "Русский → Киргизский" at bounding box center [312, 301] width 414 height 17
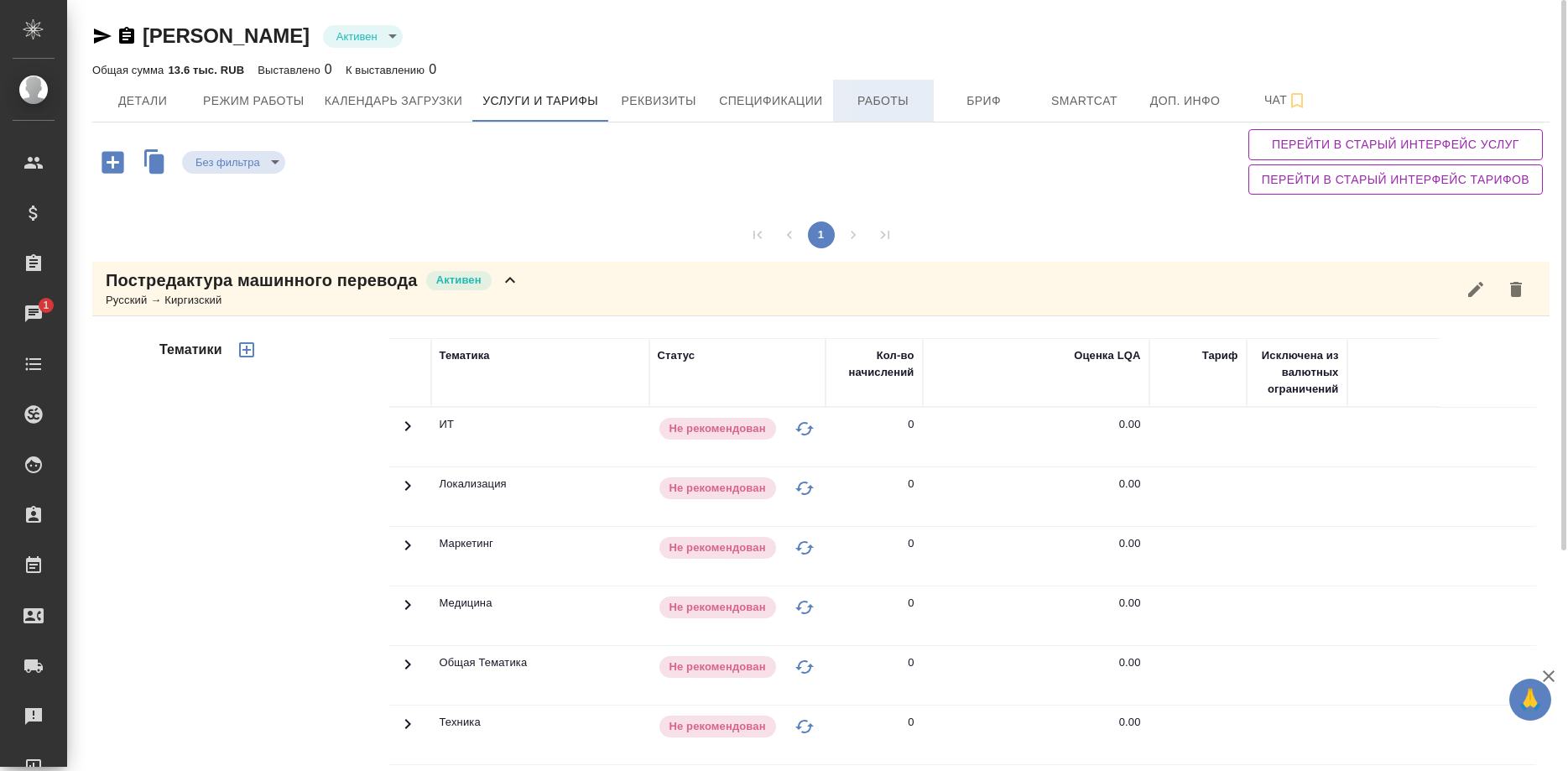
click at [883, 87] on button "Работы" at bounding box center [883, 100] width 101 height 42
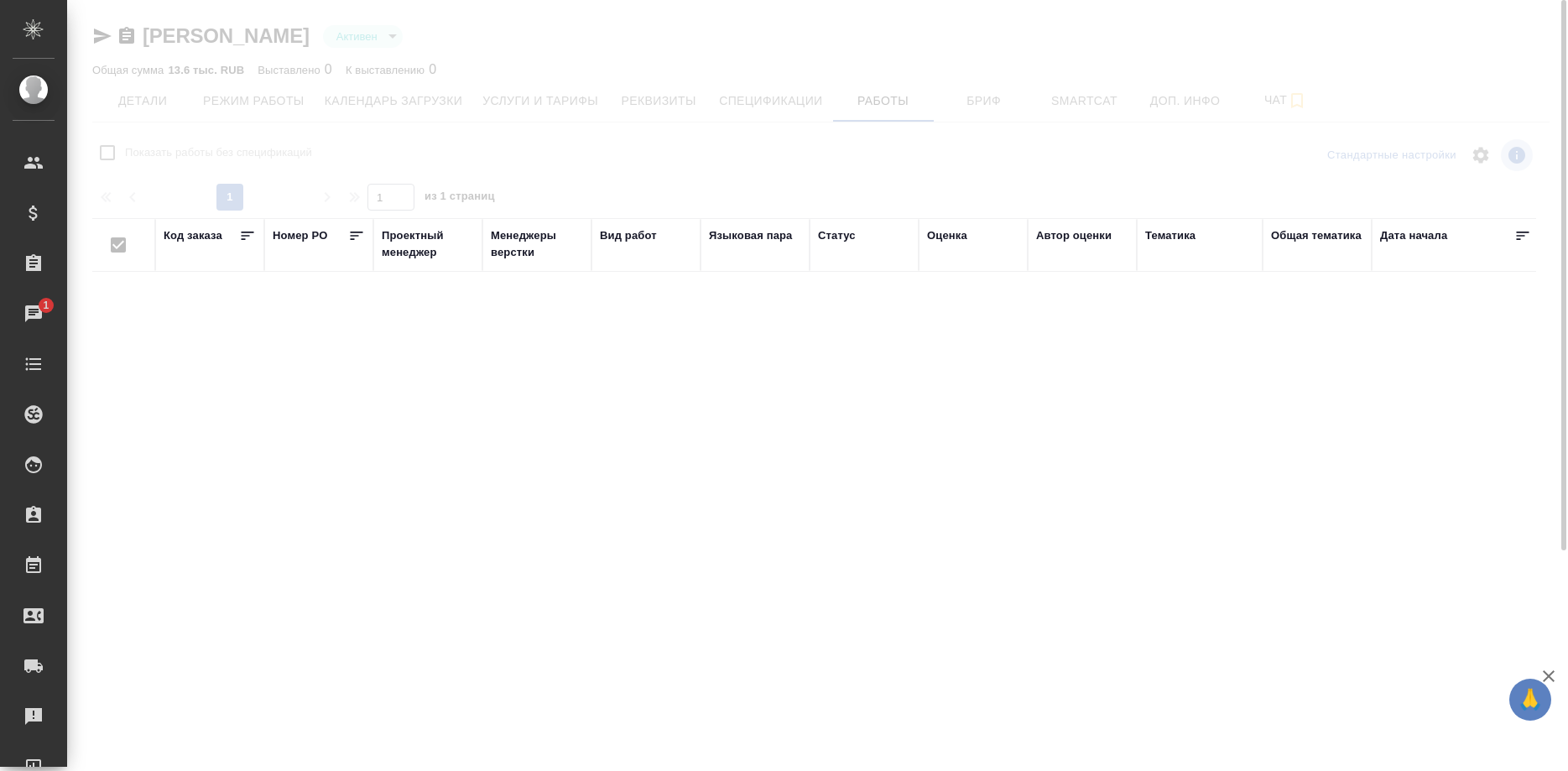
checkbox input "false"
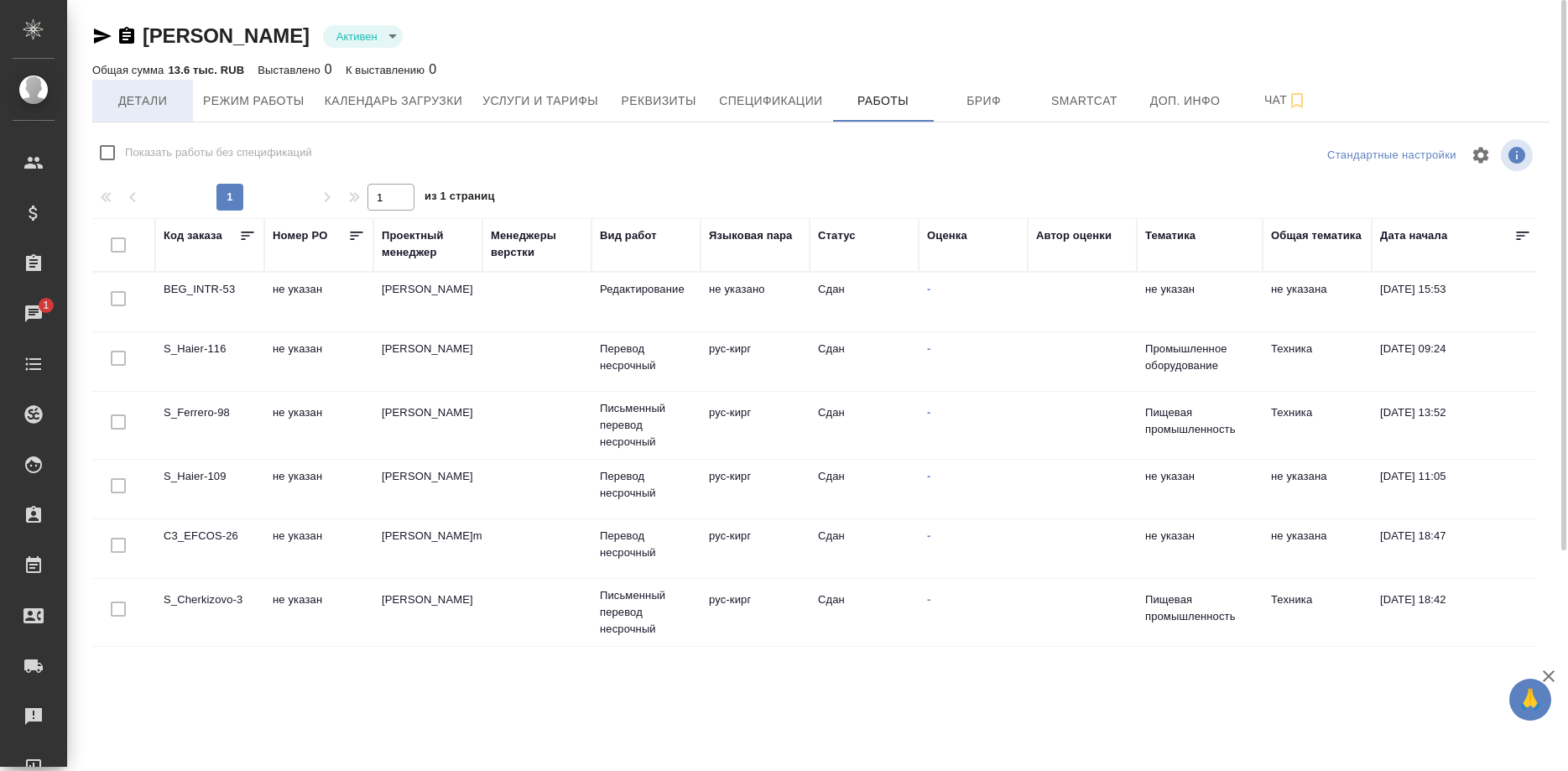
click at [161, 94] on span "Детали" at bounding box center [143, 101] width 80 height 21
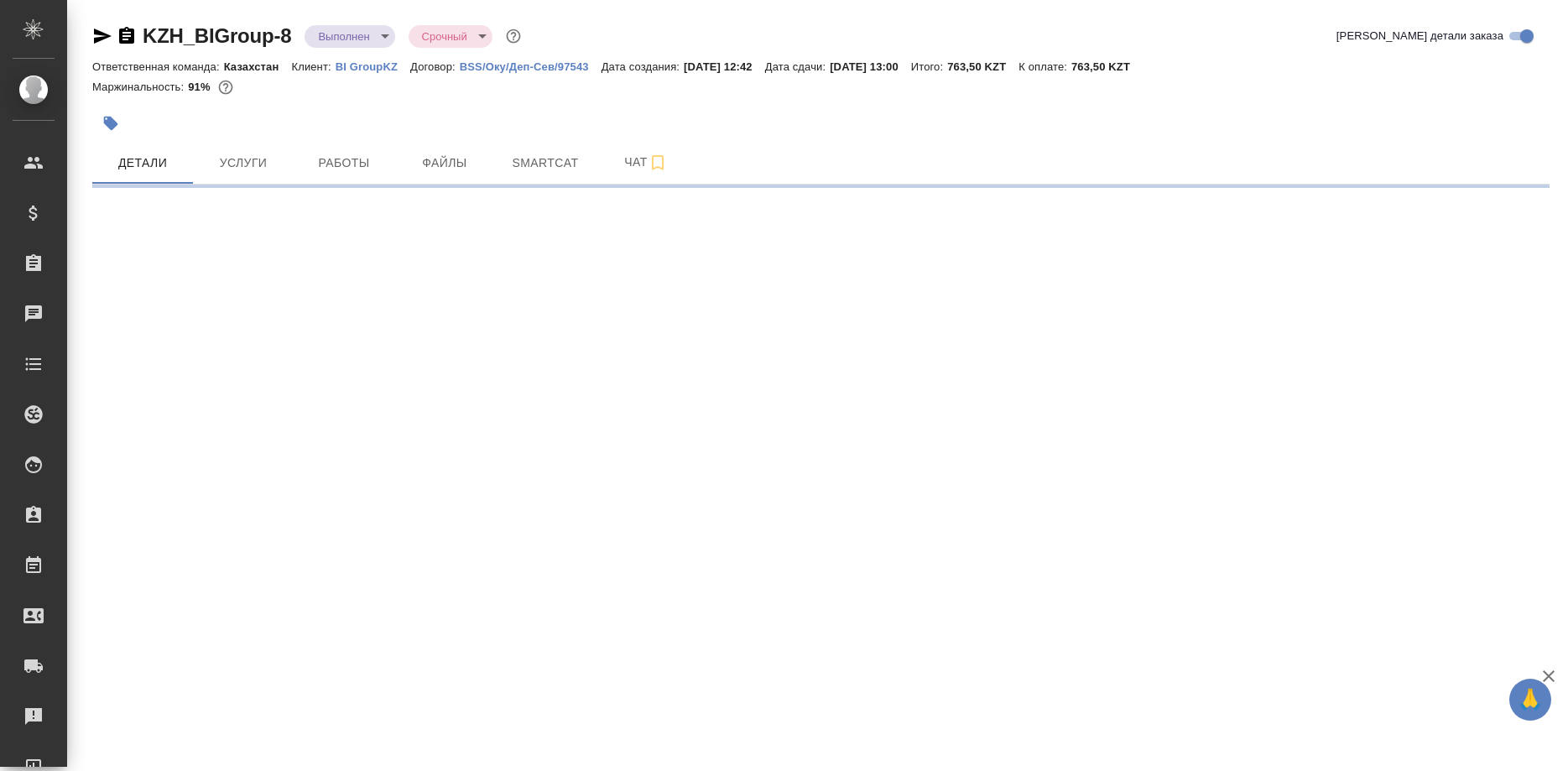
select select "RU"
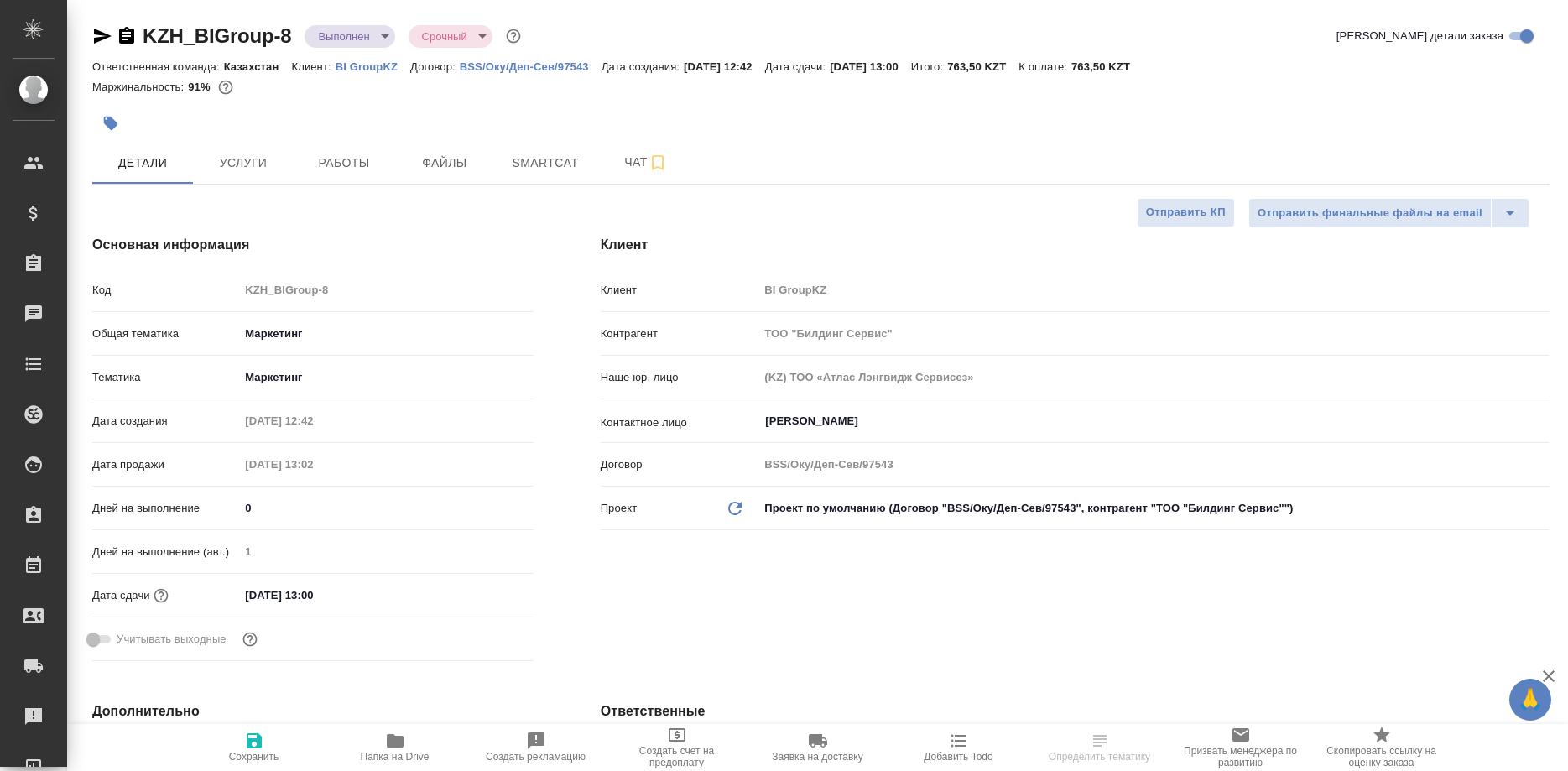
type textarea "x"
click at [327, 148] on button "Работы" at bounding box center [344, 162] width 101 height 42
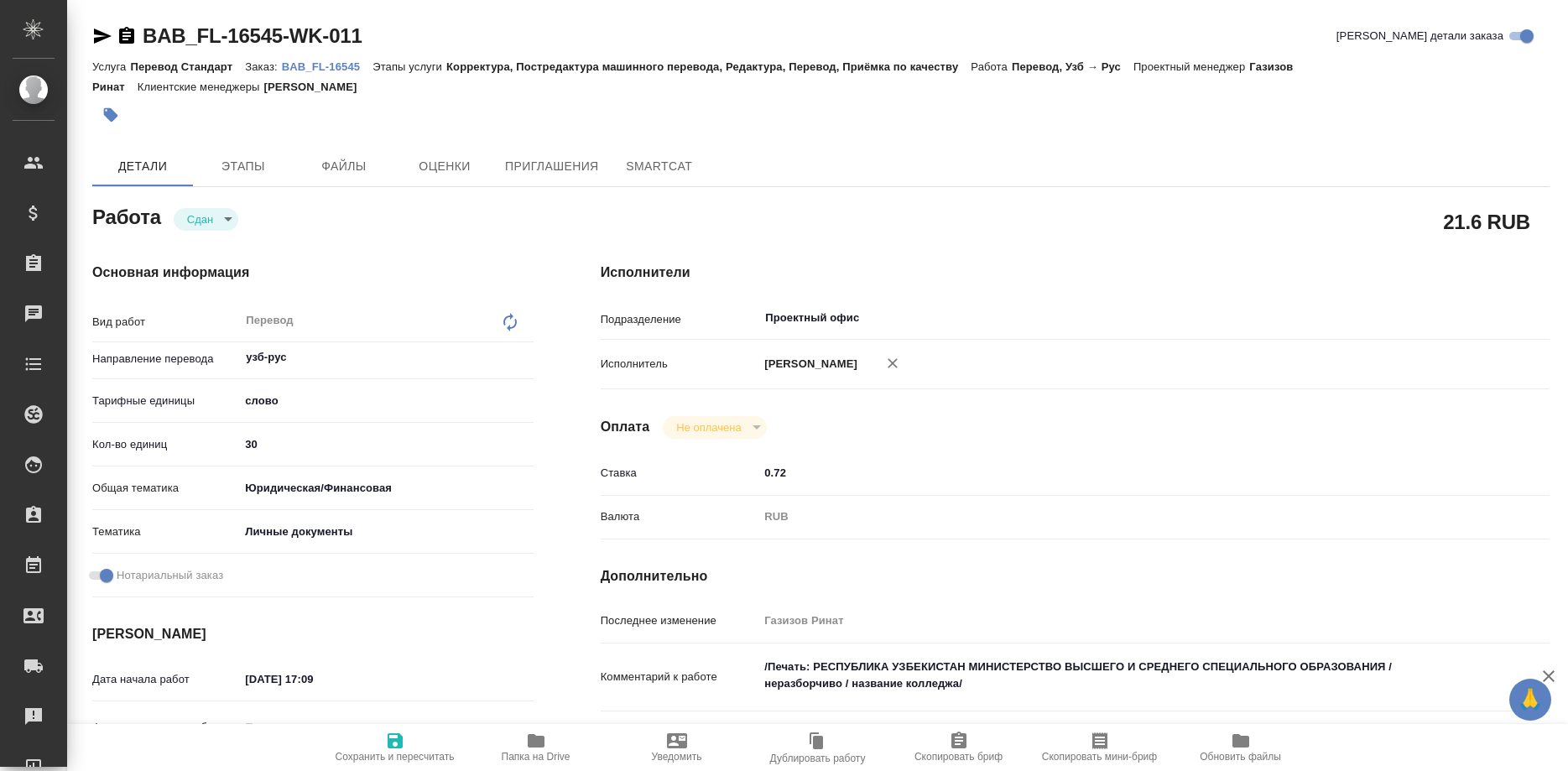
type textarea "x"
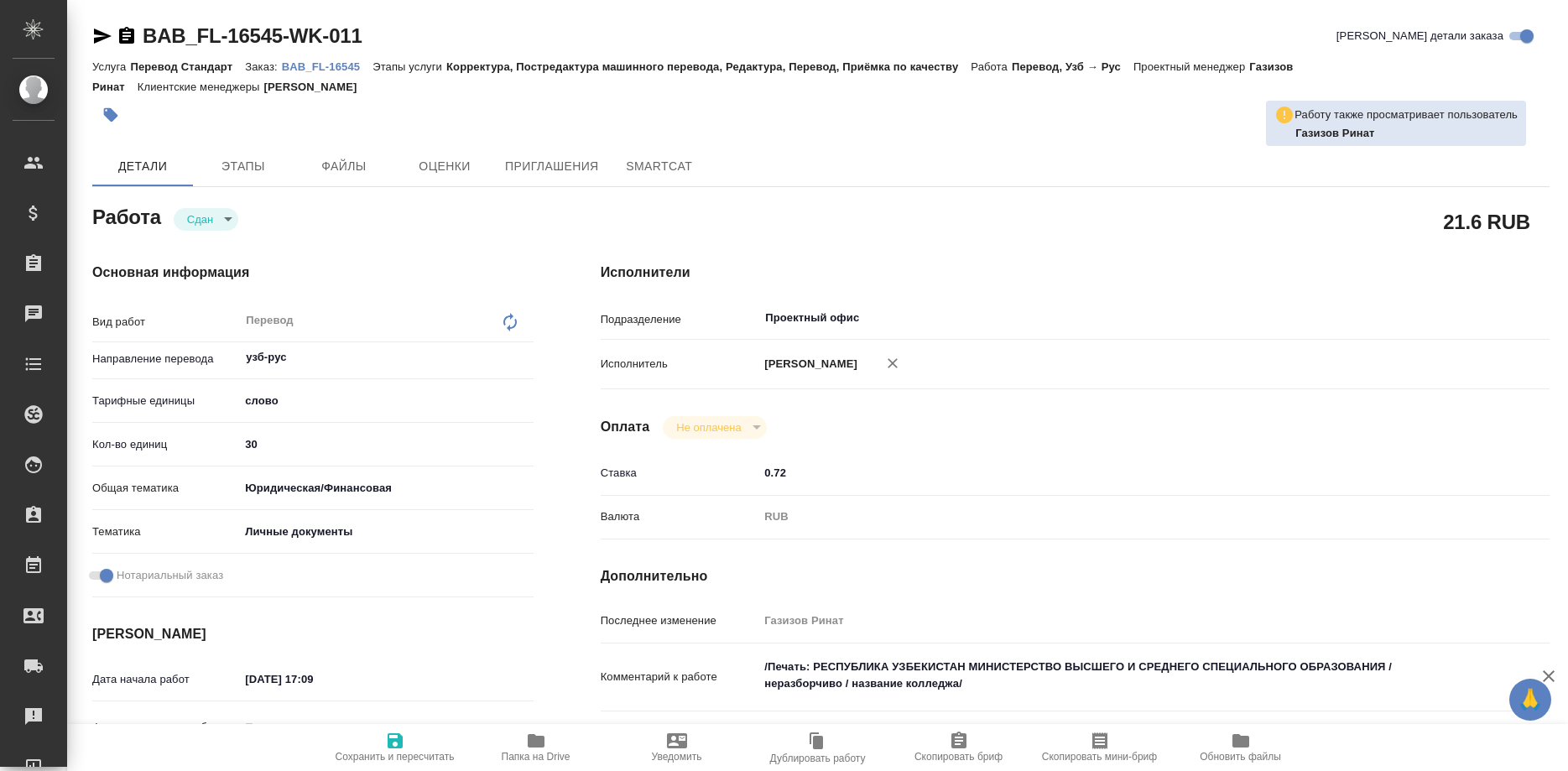
type textarea "x"
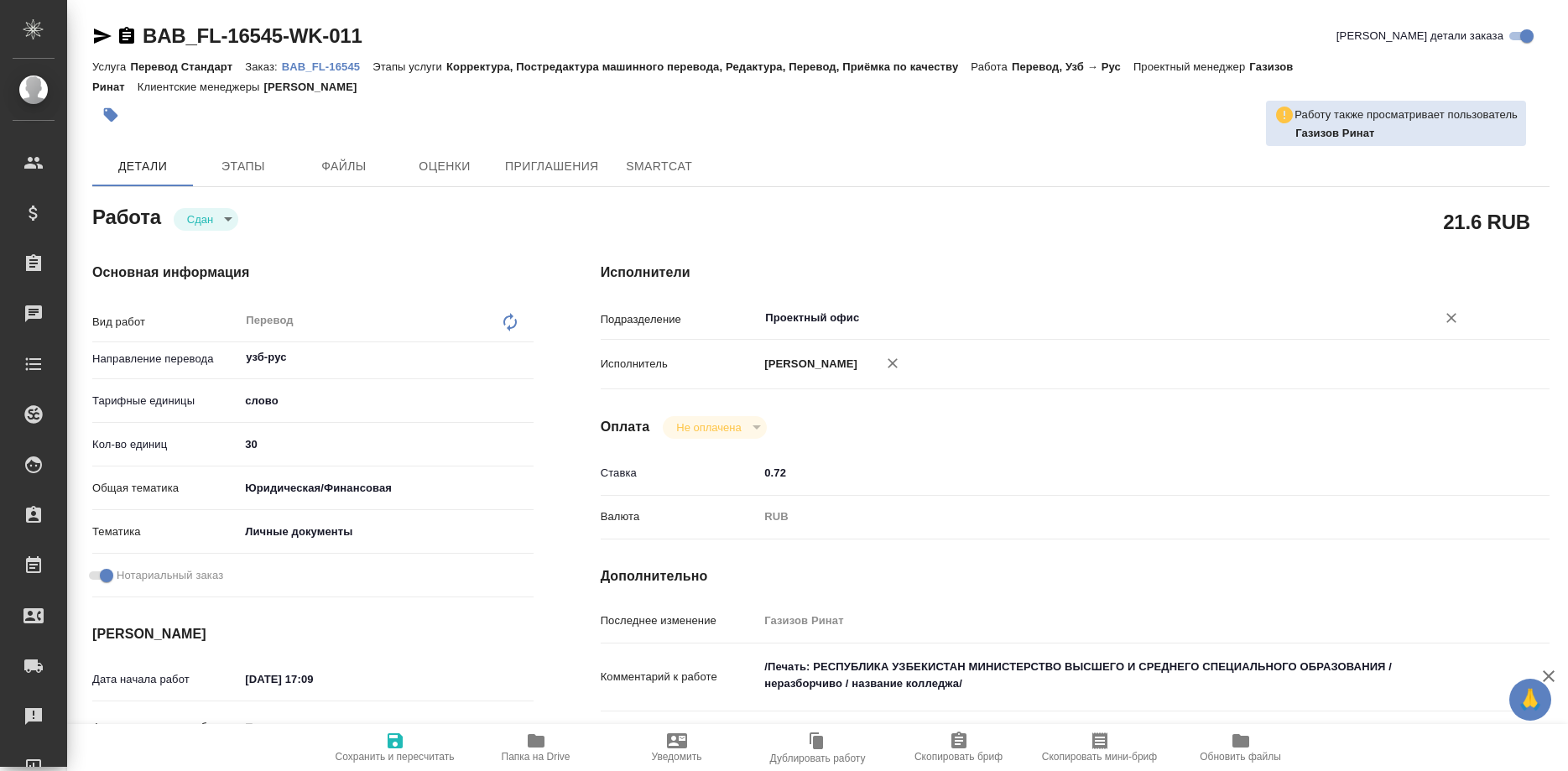
type textarea "x"
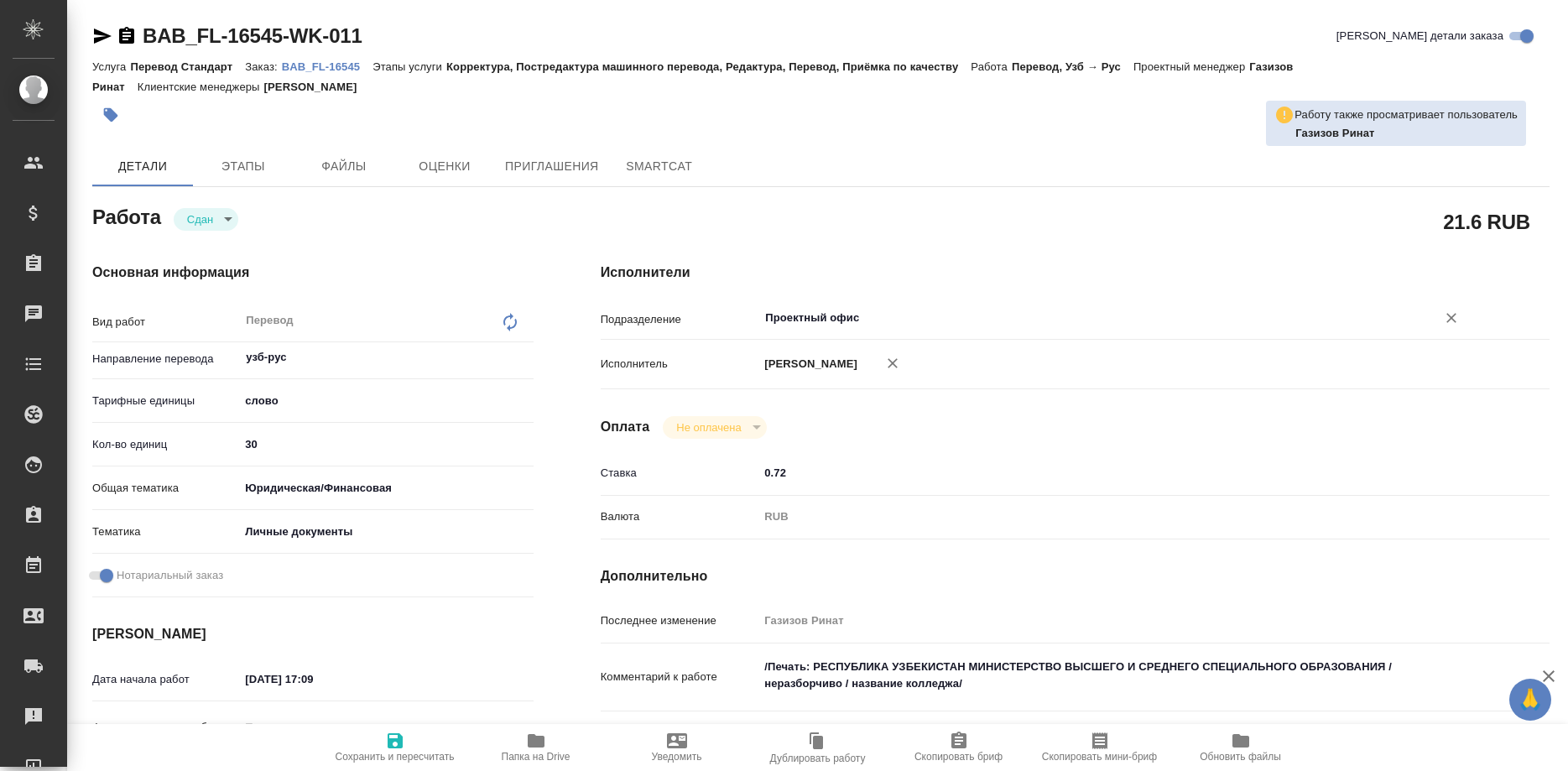
type textarea "x"
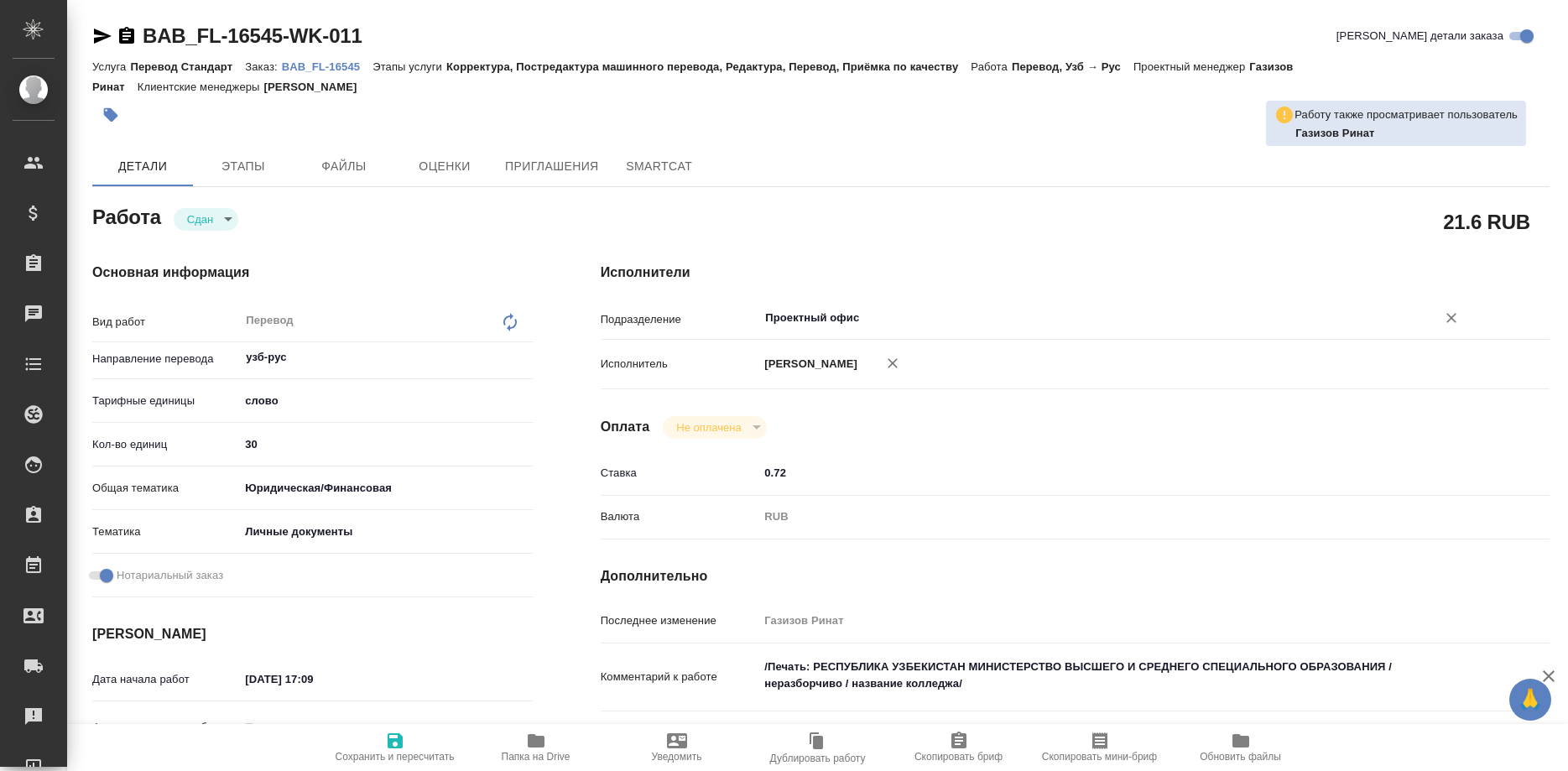
click at [868, 308] on input "Проектный офис" at bounding box center [1086, 318] width 645 height 20
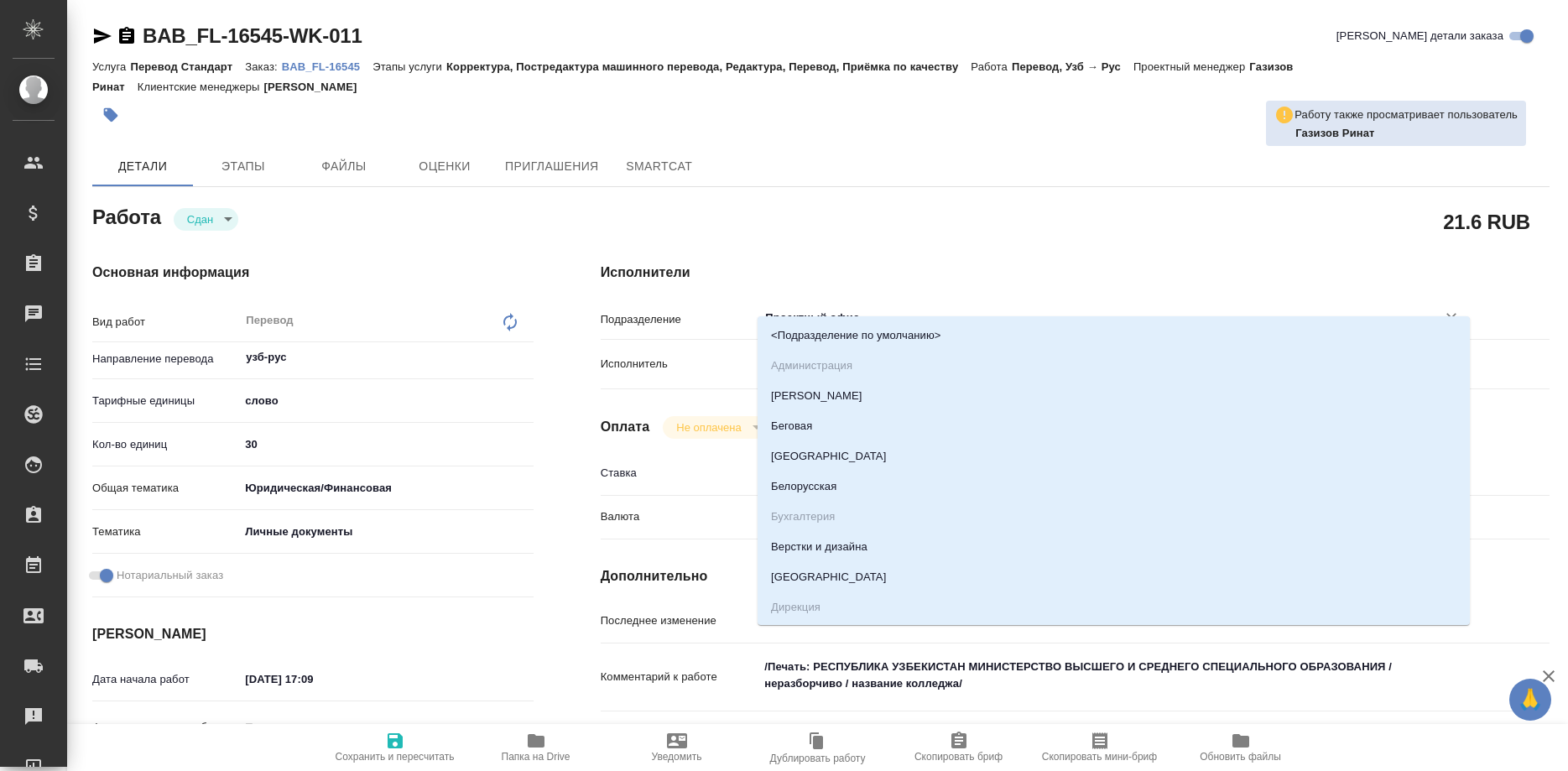
type textarea "x"
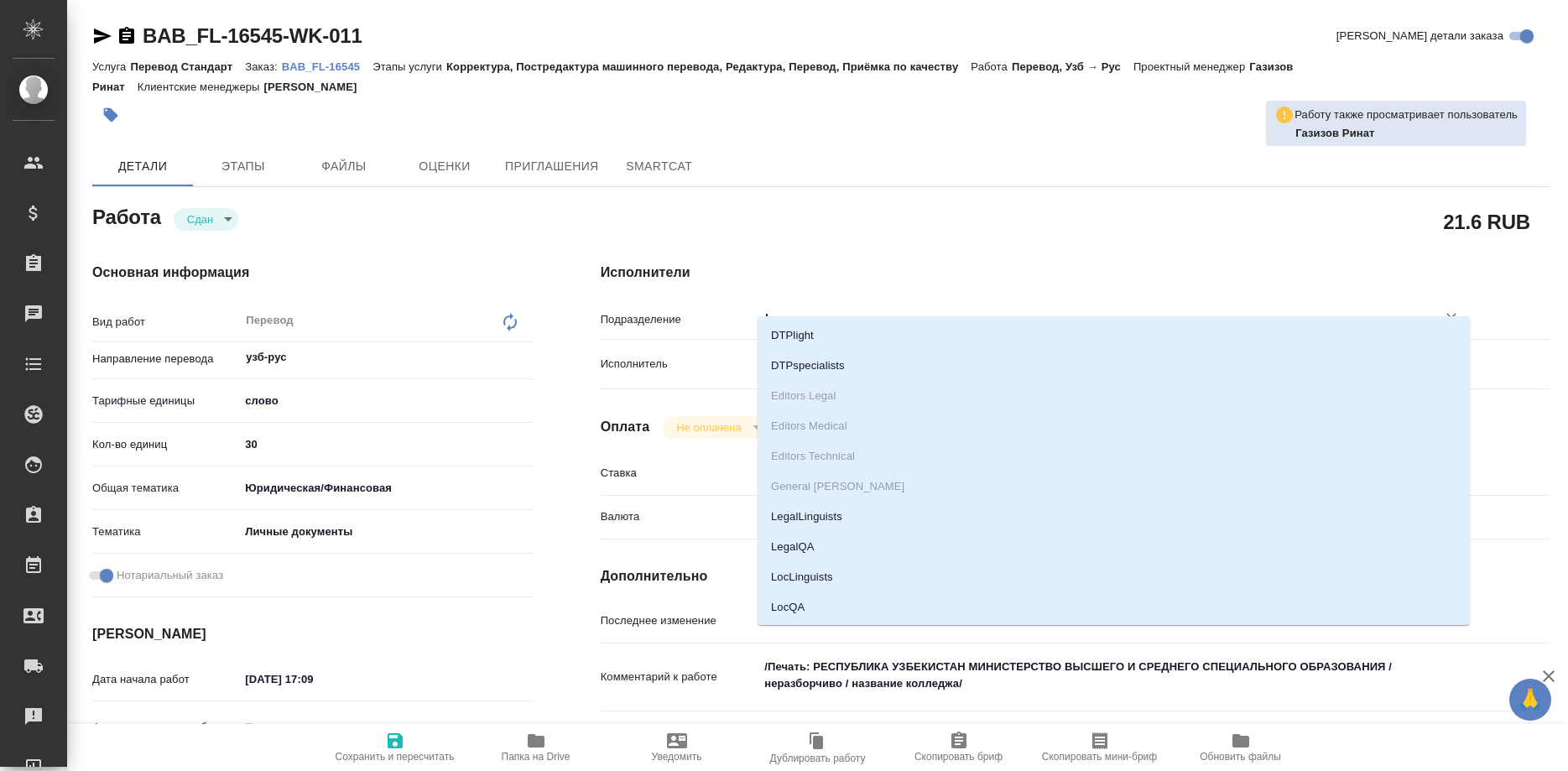
type input "le"
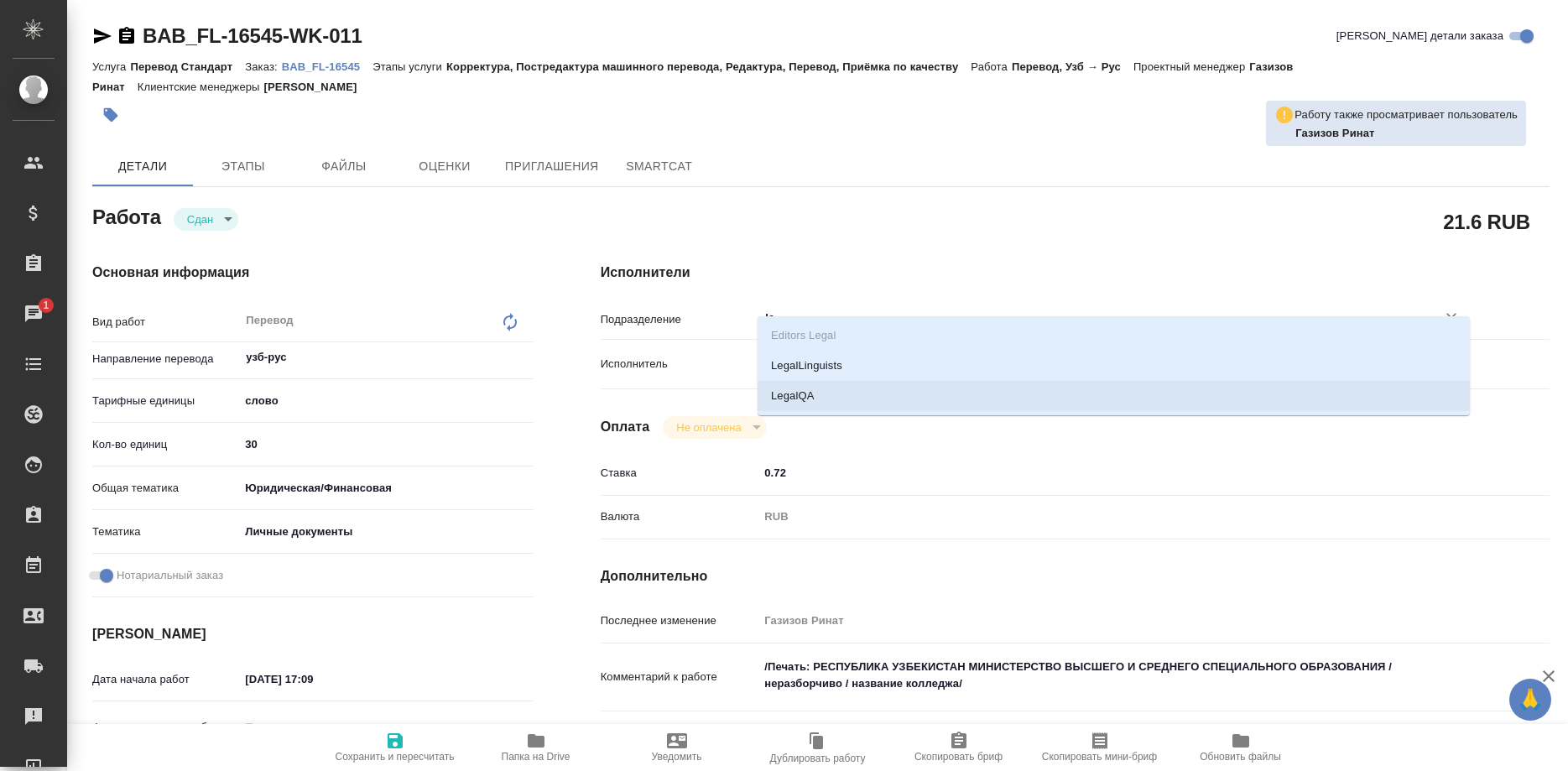
click at [797, 403] on li "LegalQA" at bounding box center [1113, 395] width 712 height 30
type textarea "x"
type input "LegalQA"
type textarea "x"
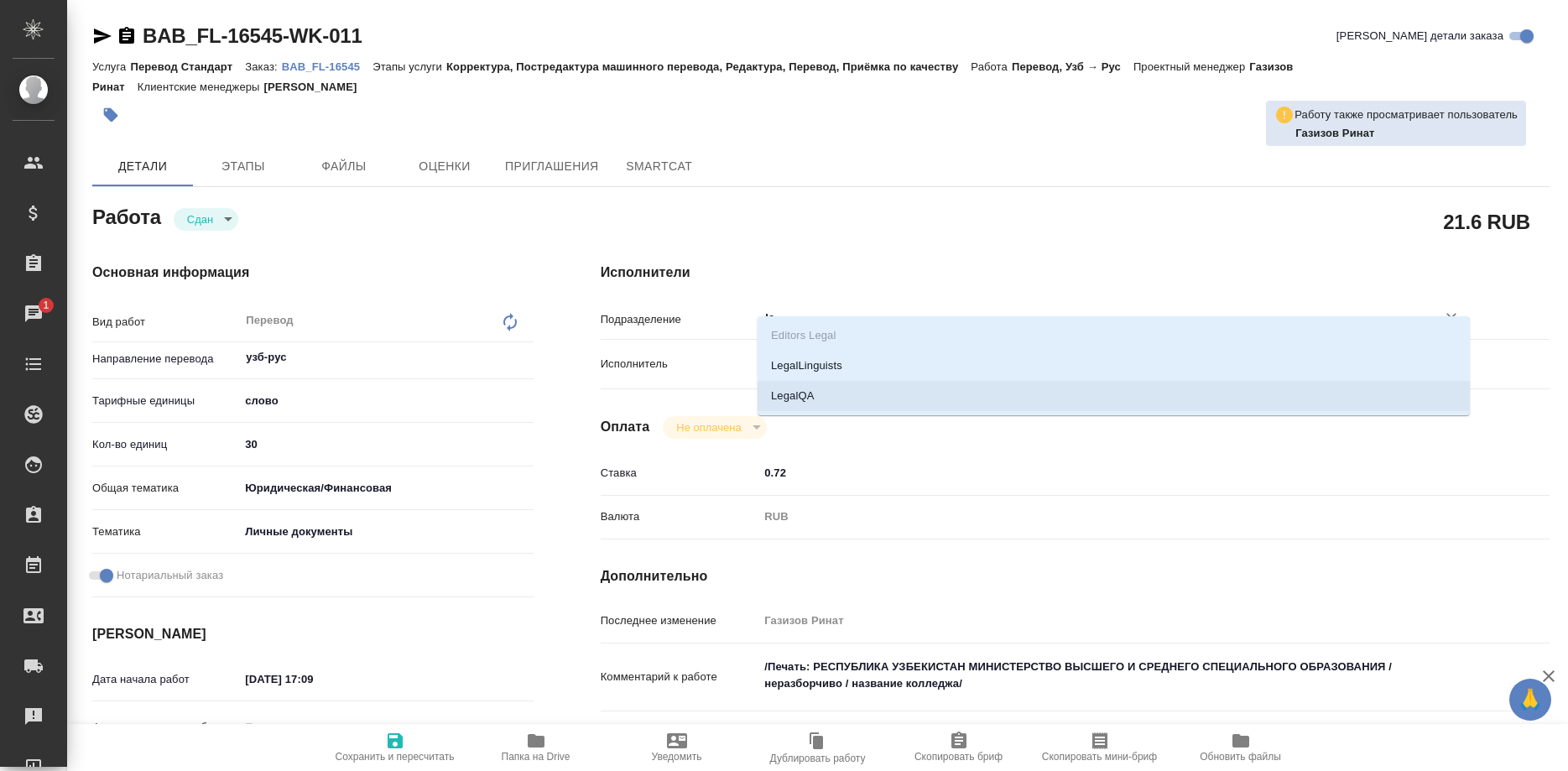
type textarea "x"
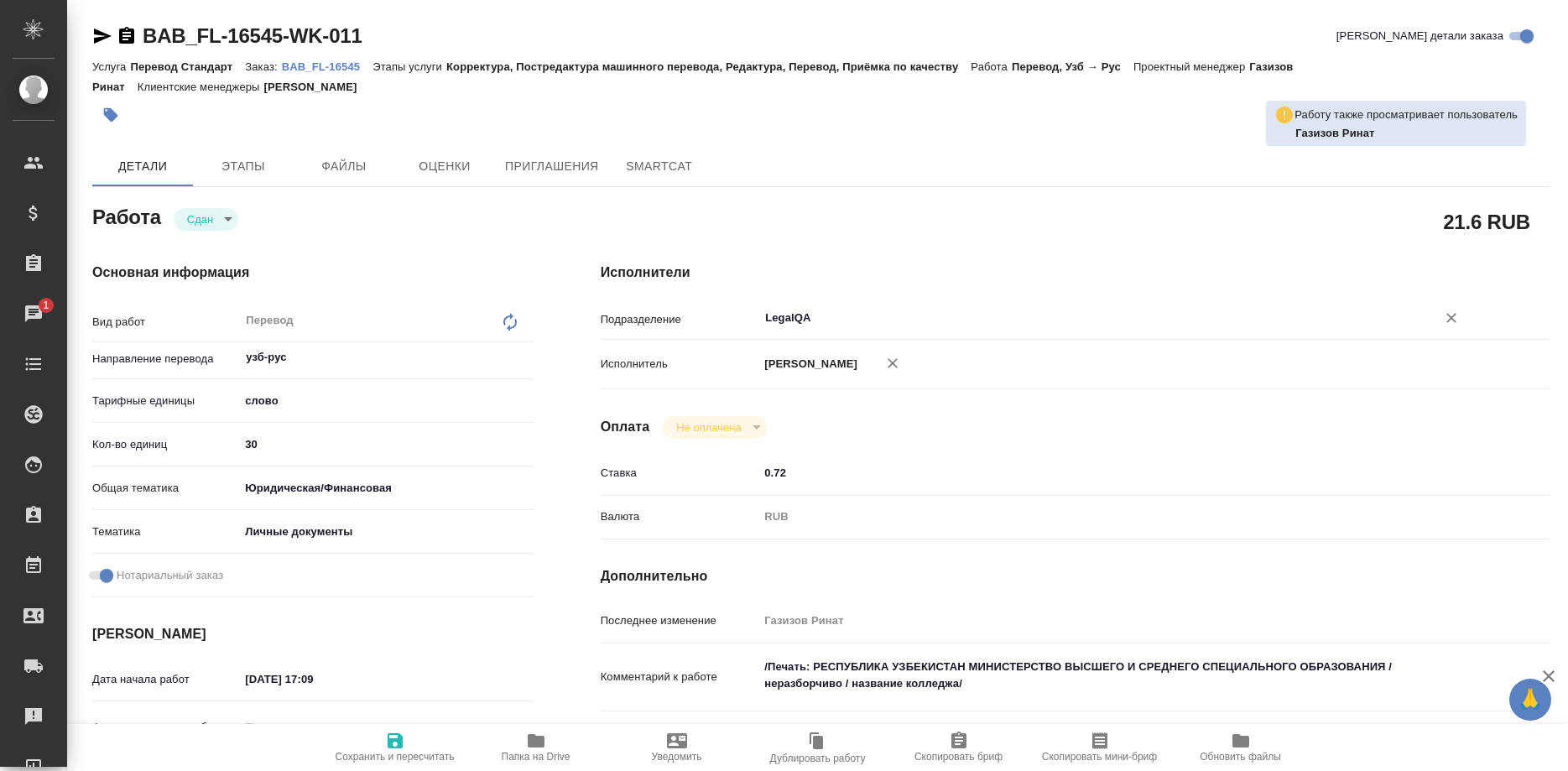
type input "LegalQA"
click at [383, 760] on span "Сохранить и пересчитать" at bounding box center [395, 756] width 119 height 12
type textarea "x"
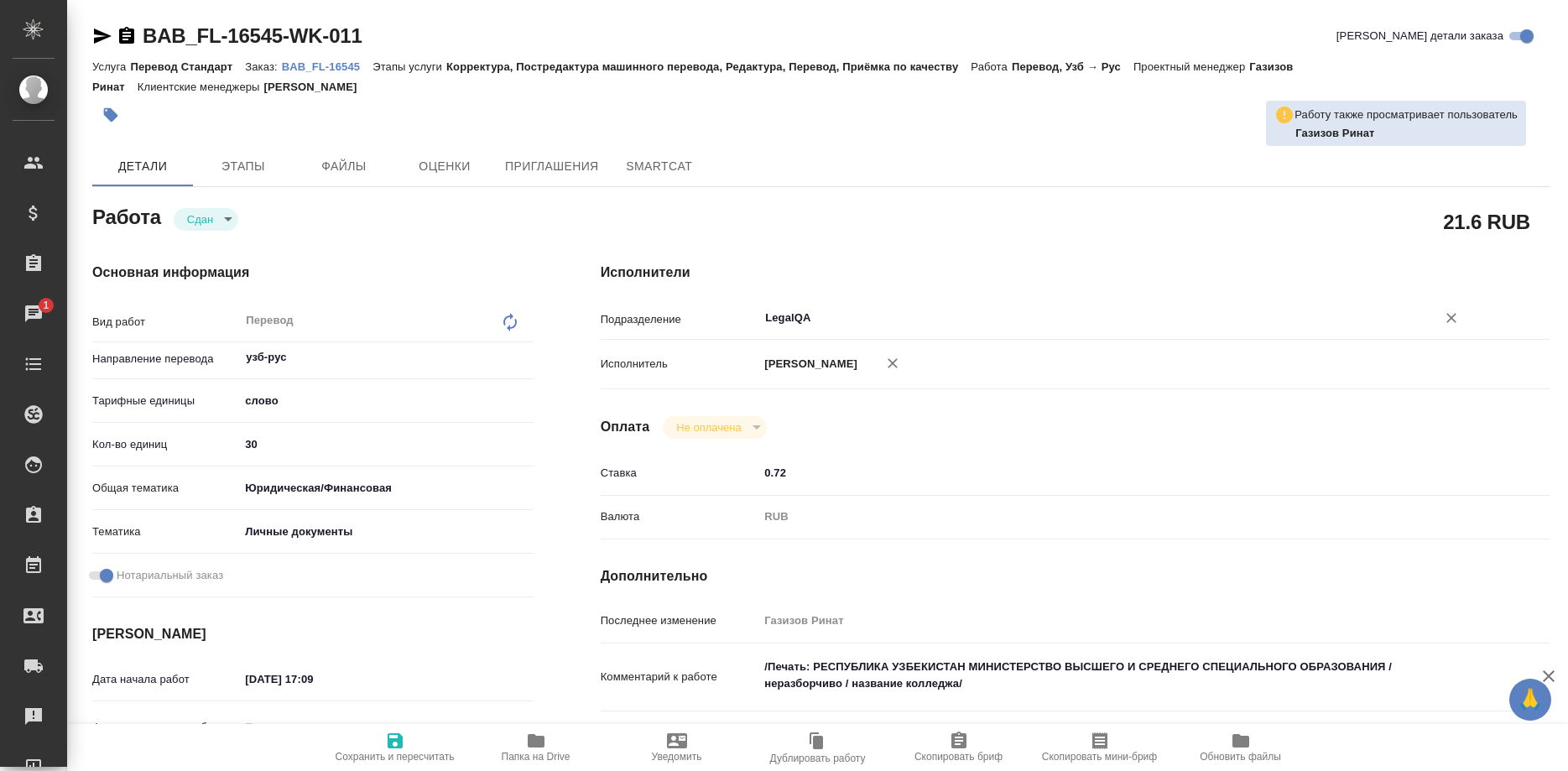
type textarea "x"
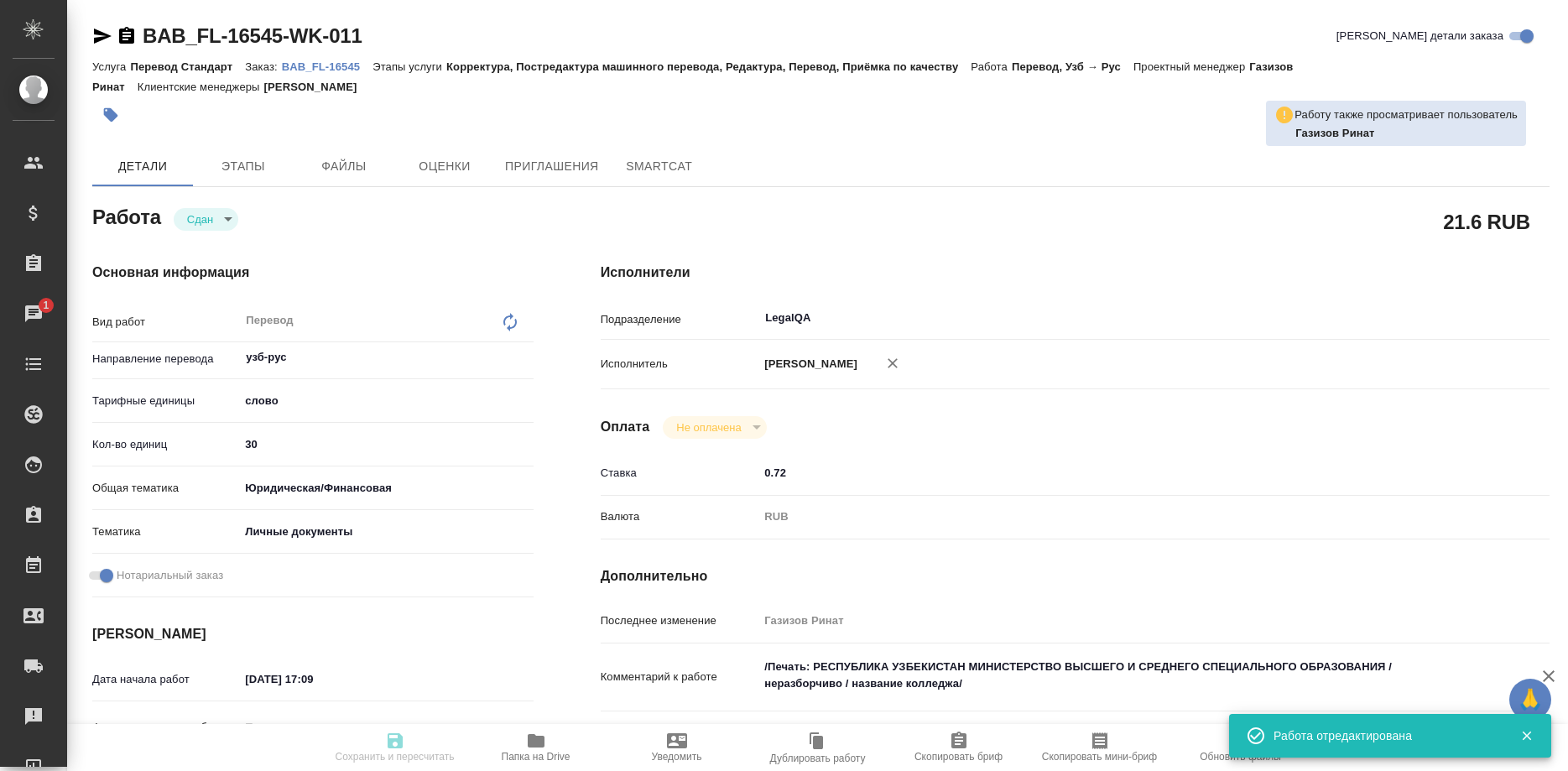
type input "closed"
type textarea "Перевод"
type textarea "x"
type input "узб-рус"
type input "5a8b1489cc6b4906c91bfd90"
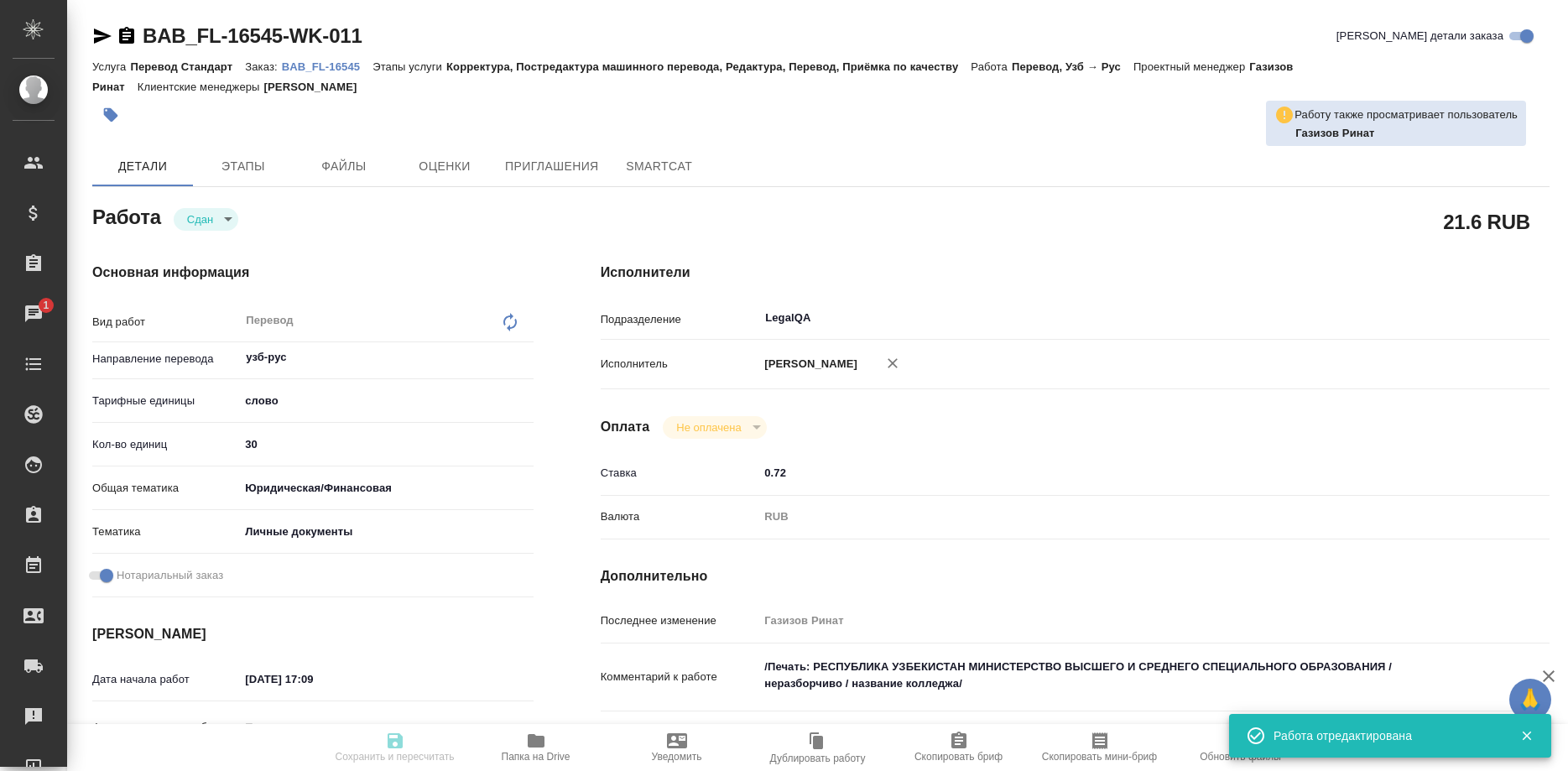
type input "30"
type input "yr-fn"
type input "5a8b8b956a9677013d343cfe"
checkbox input "true"
type input "22.09.2025 17:09"
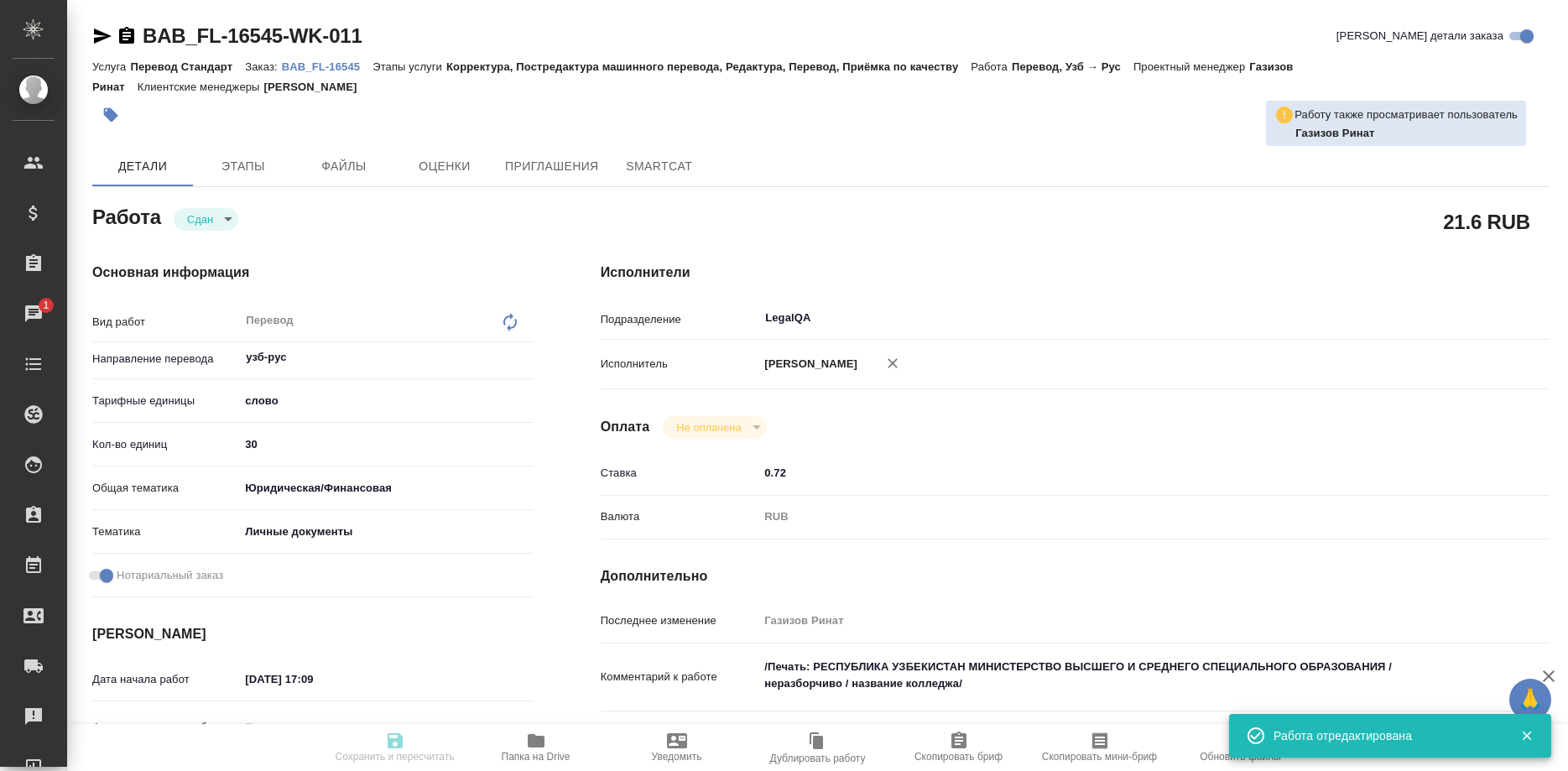
type input "[DATE] 17:20"
type input "22.09.2025 17:11"
type input "[DATE] 17:20"
type input "LegalQA"
type input "notPayed"
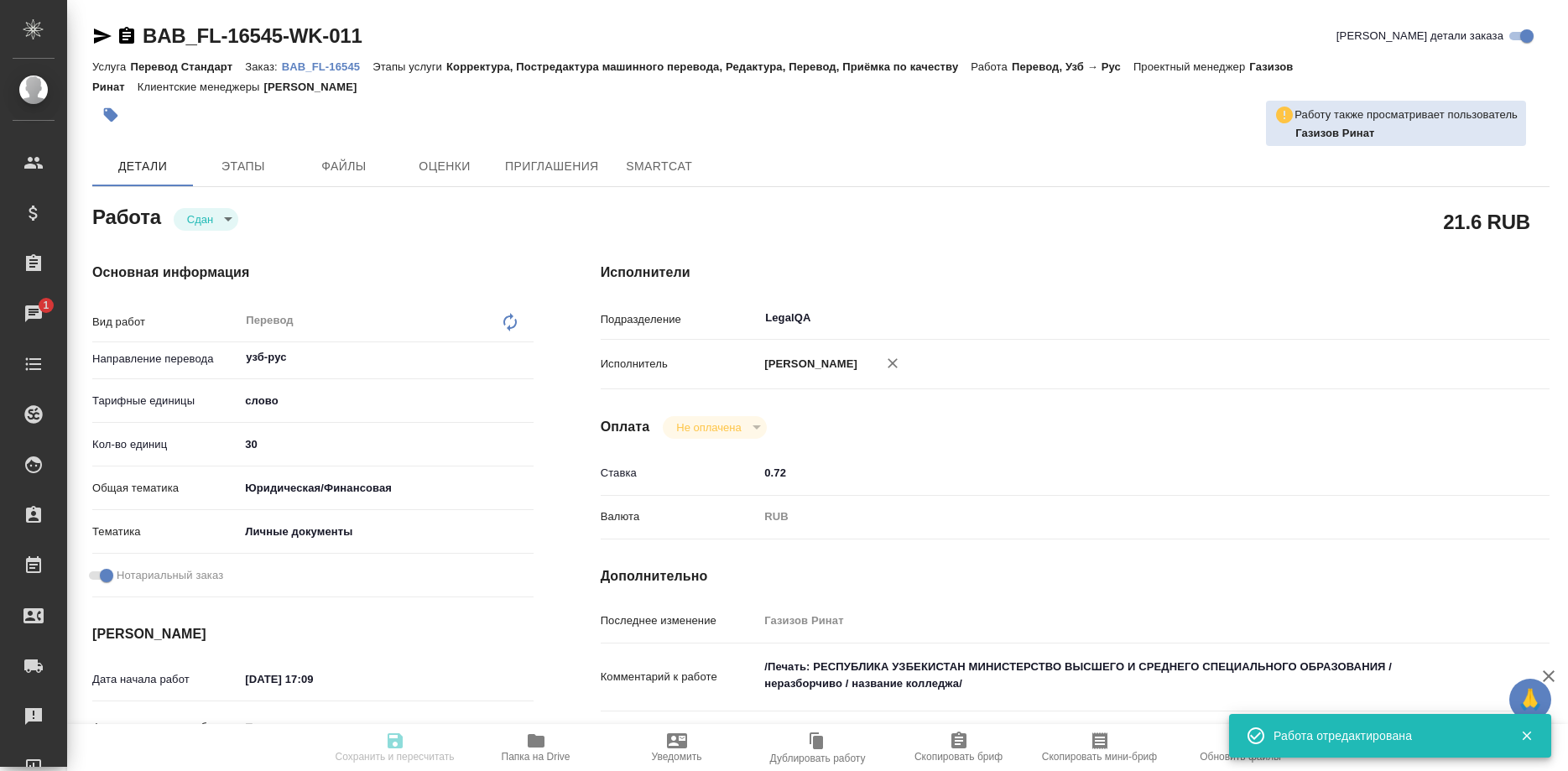
type input "0.72"
type input "RUB"
type input "Газизов Ринат"
type textarea "/Печать: РЕСПУБЛИКА УЗБЕКИСТАН МИНИСТЕРСТВО ВЫСШЕГО И СРЕДНЕГО СПЕЦИАЛЬНОГО ОБР…"
type textarea "x"
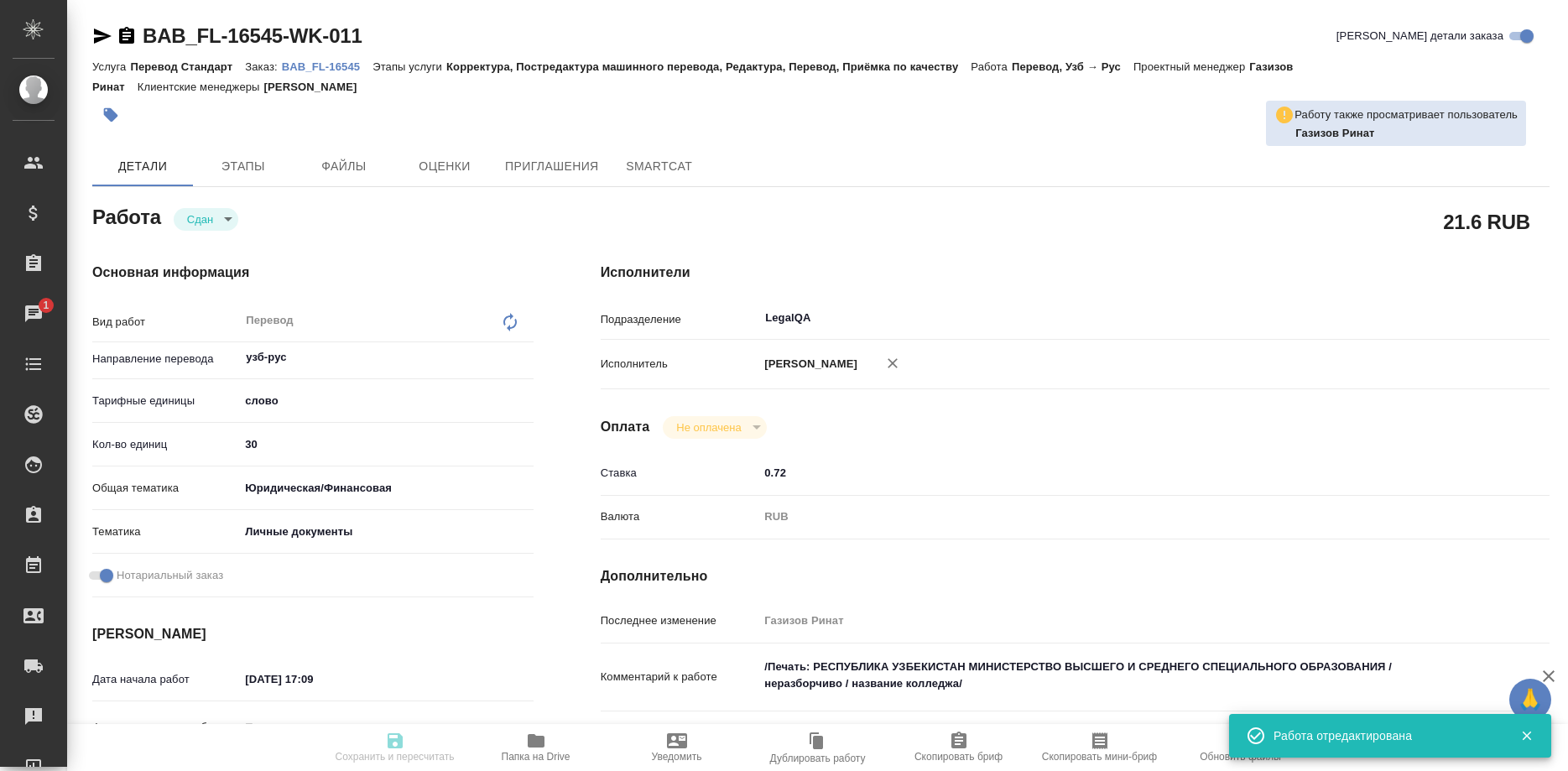
type textarea "/Clients/FL_BAB/Orders/BAB_FL-16545/Translated/BAB_FL-16545-WK-011"
type textarea "x"
type input "BAB_FL-16545"
type input "Перевод Стандарт"
type input "Корректура, Постредактура машинного перевода, Редактура, Перевод, Приёмка по ка…"
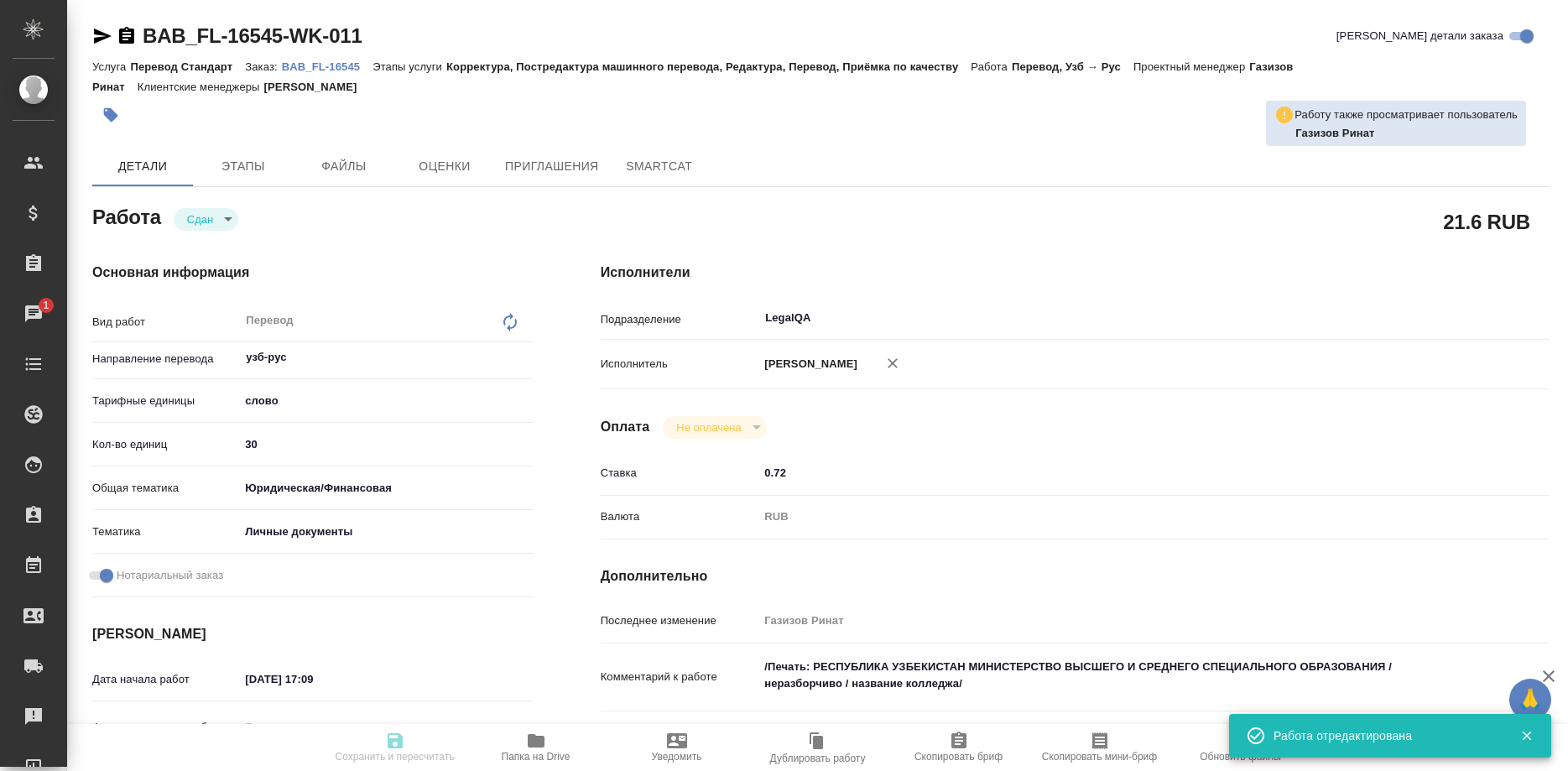
type input "[PERSON_NAME]"
type input "/Clients/FL_BAB/Orders/BAB_FL-16545"
type textarea "x"
type textarea "ФИО - [PERSON_NAME] по нормам пишется «Нормальная анатомия»"
type textarea "x"
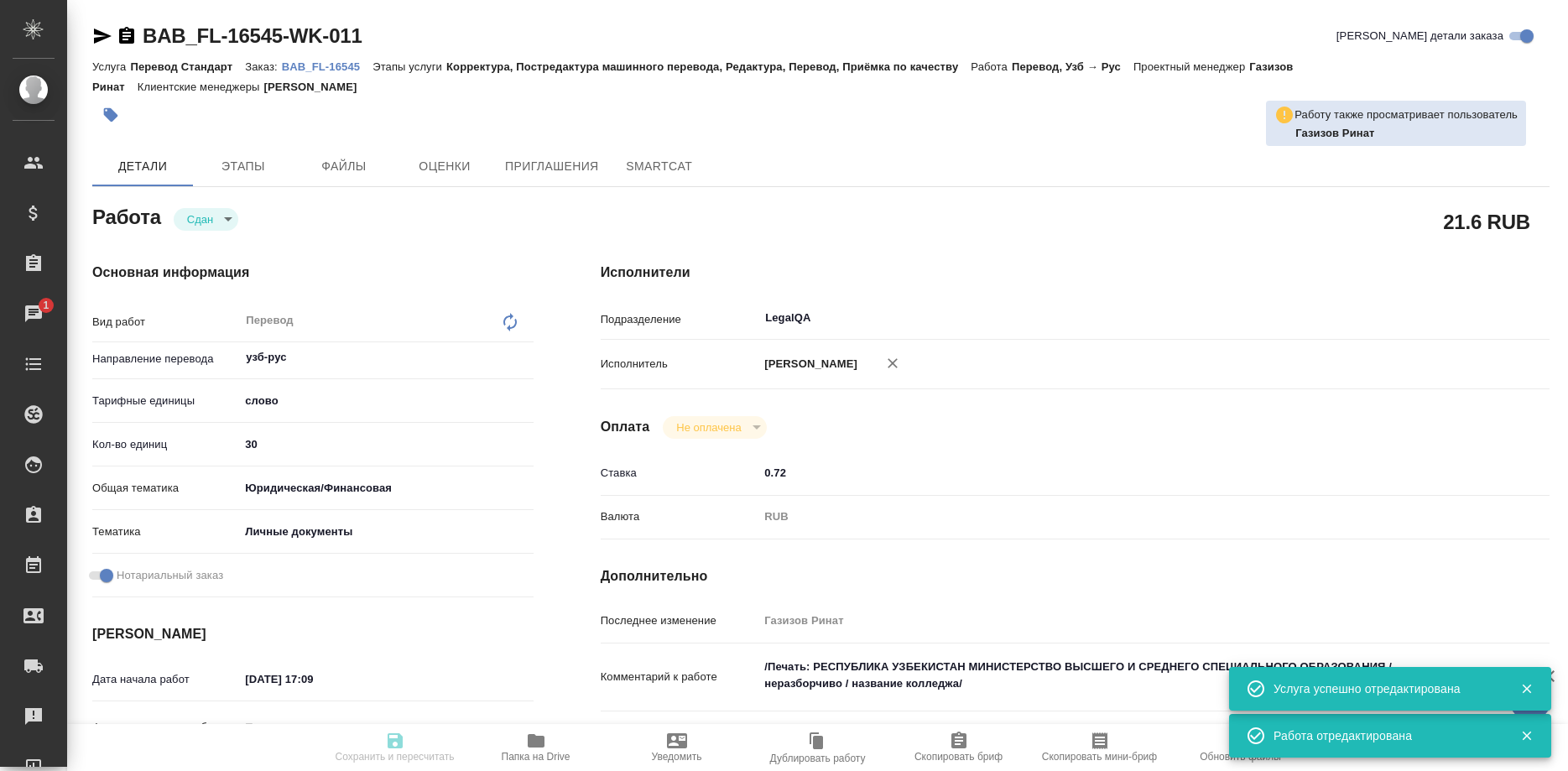
type textarea "x"
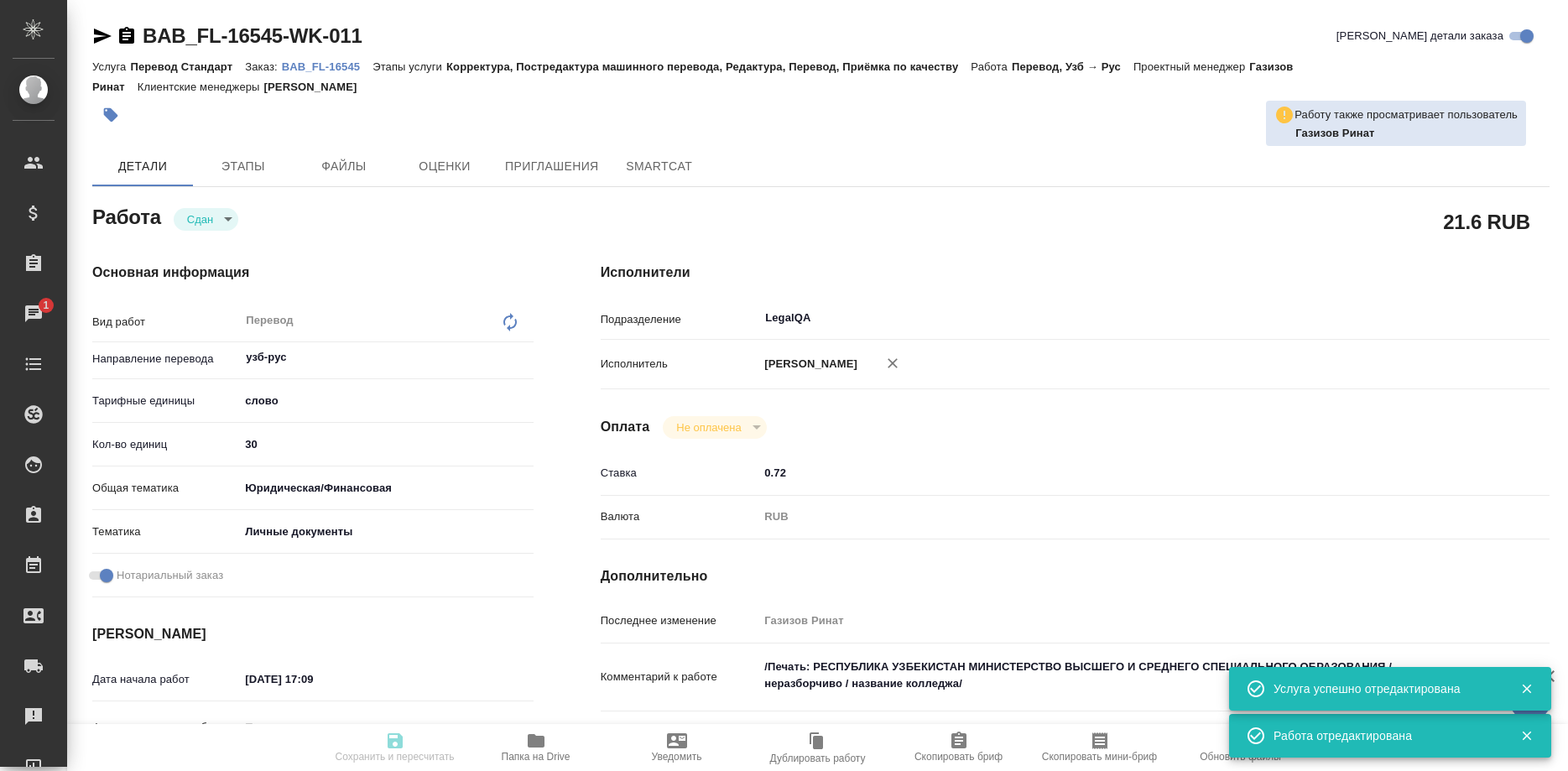
type textarea "x"
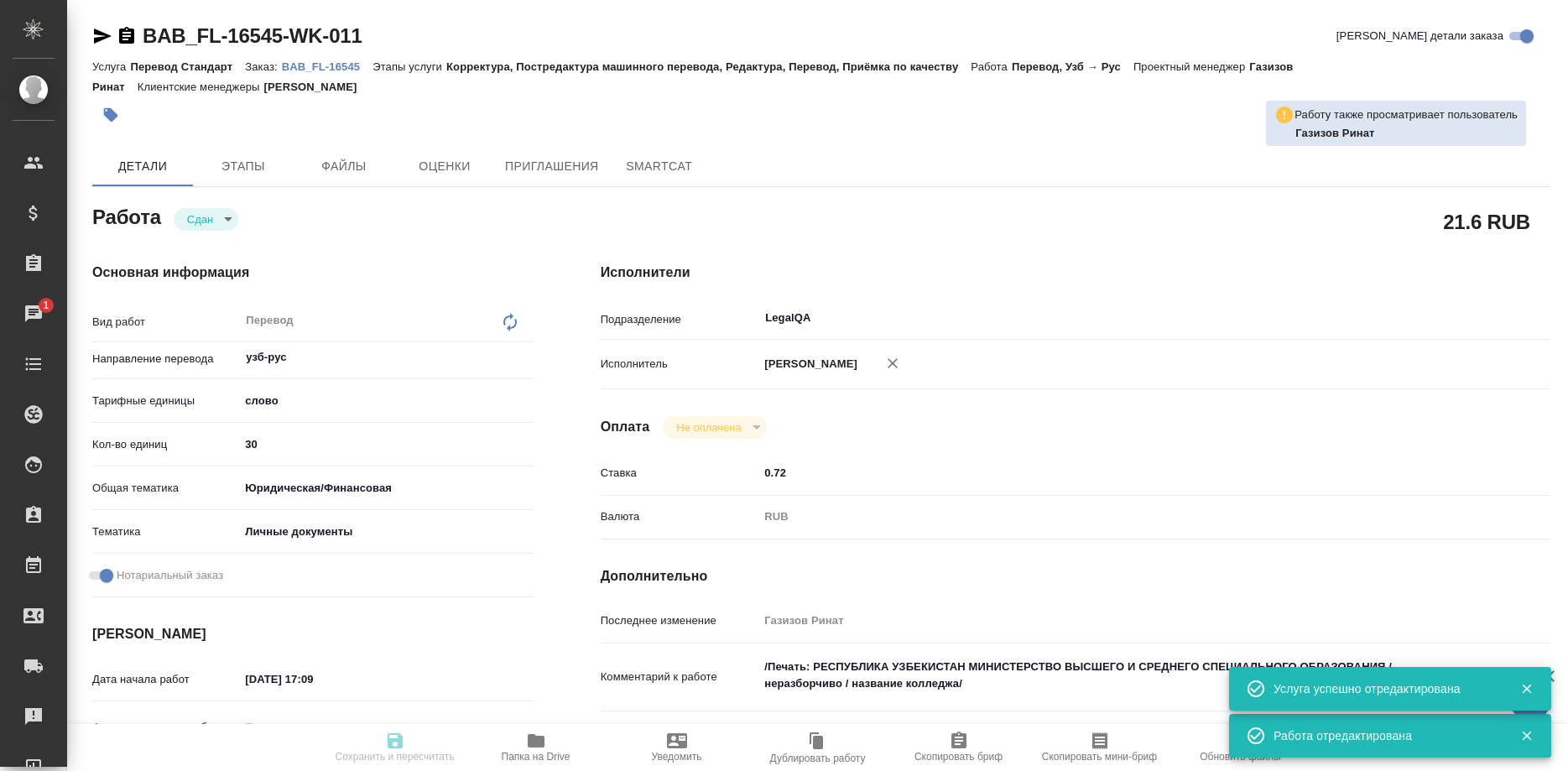
type textarea "x"
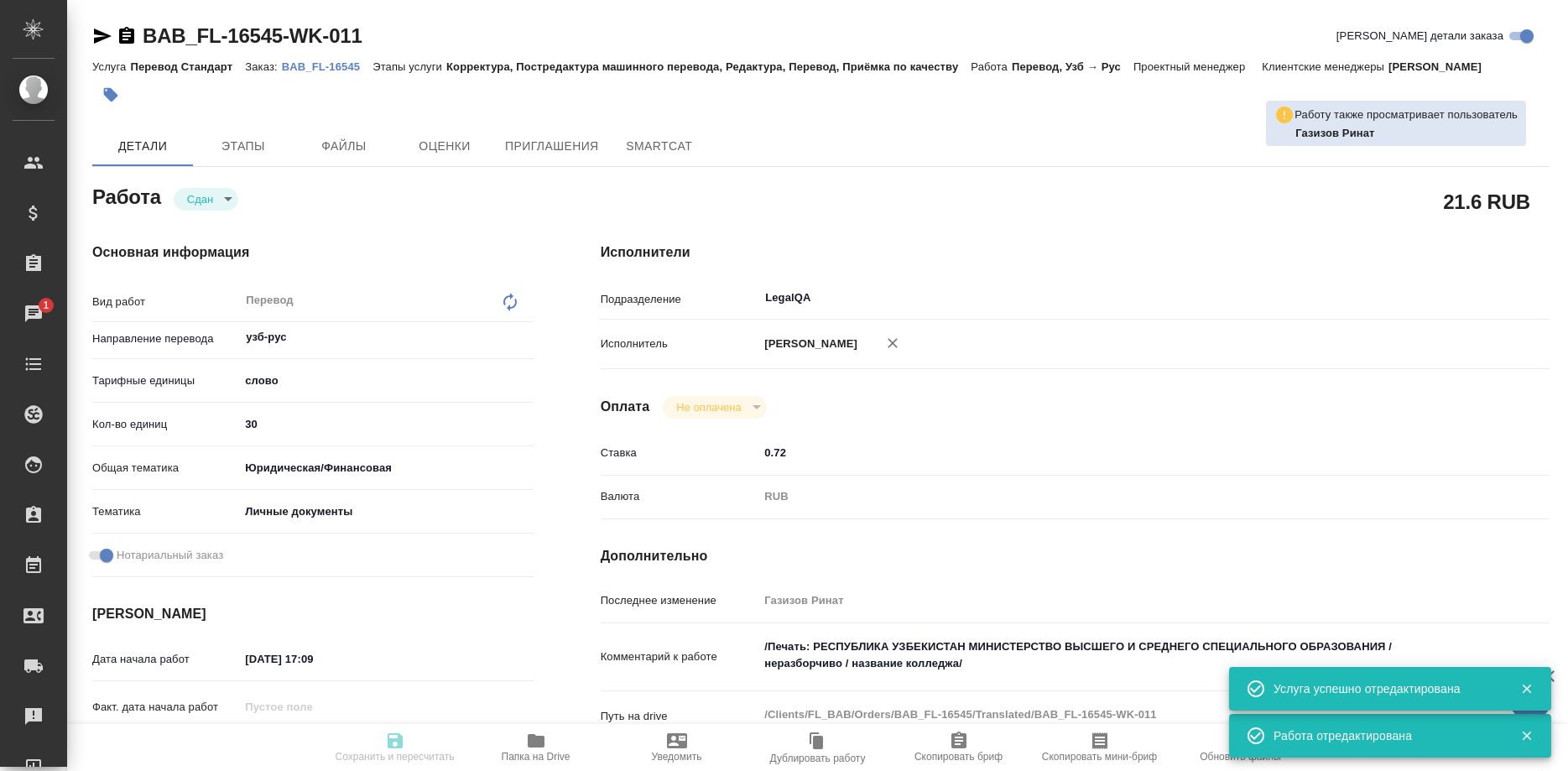
type textarea "x"
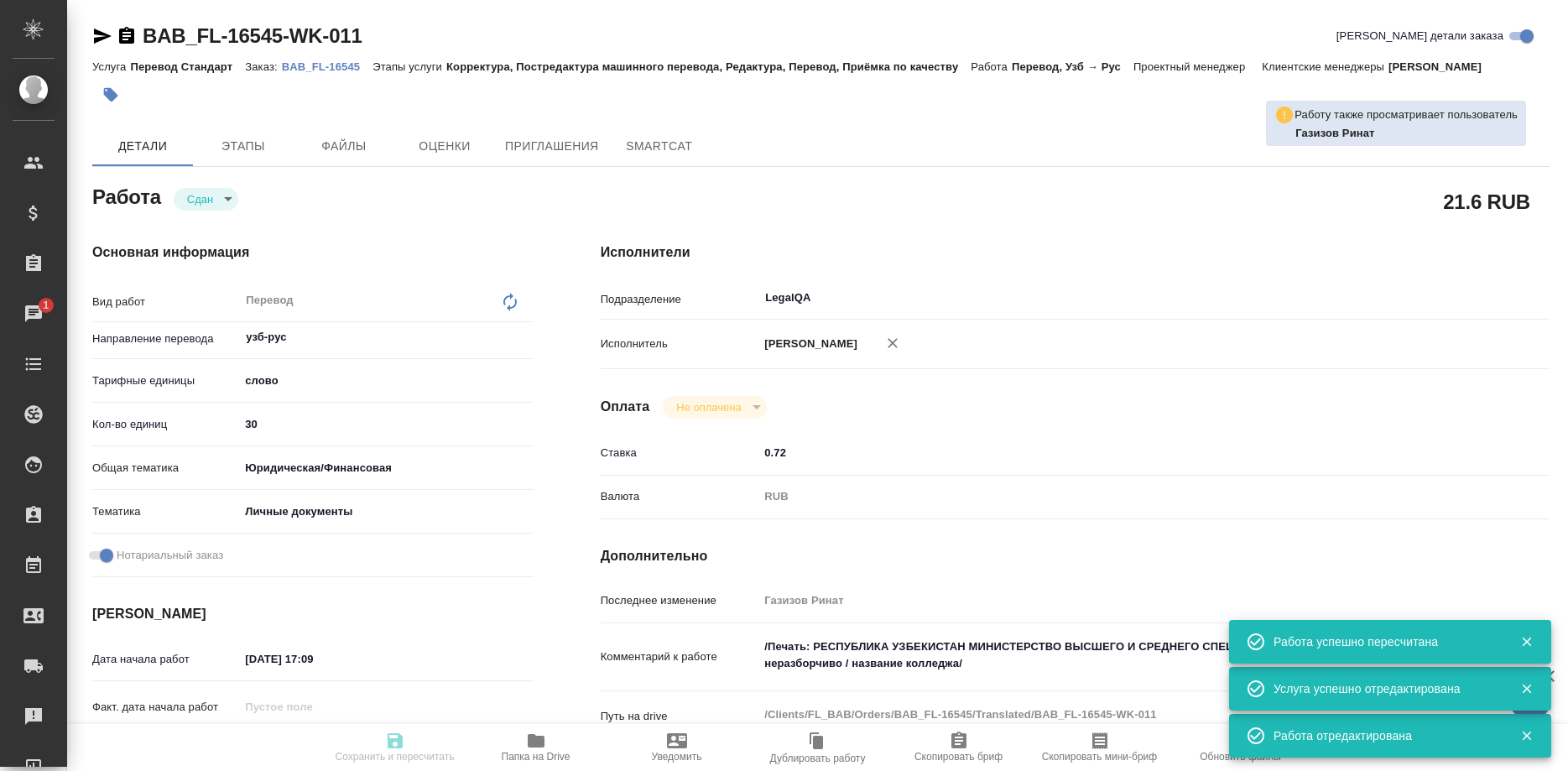
type input "closed"
type textarea "Перевод"
type textarea "x"
type input "узб-рус"
type input "5a8b1489cc6b4906c91bfd90"
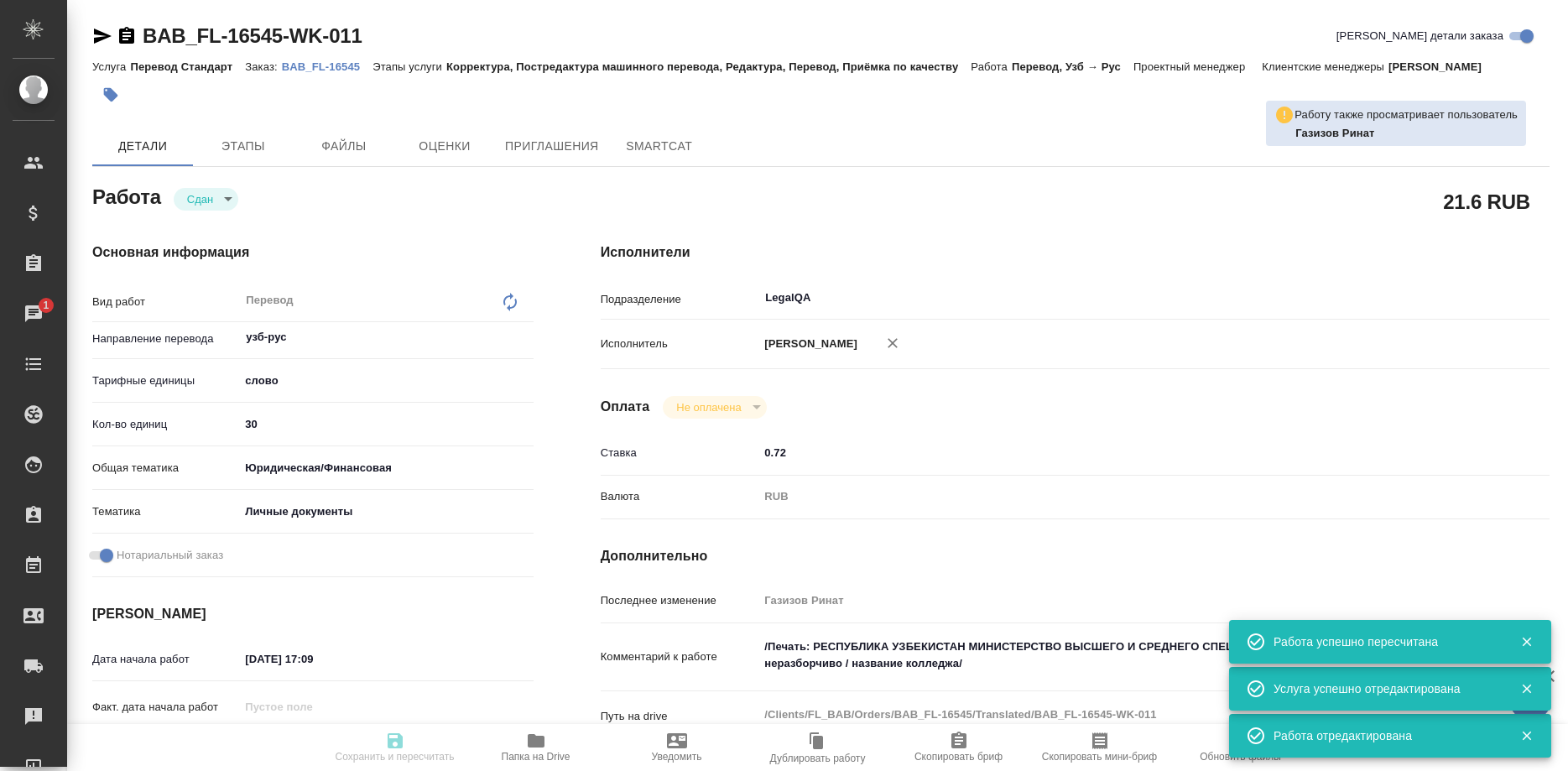
type input "30"
type input "yr-fn"
type input "5a8b8b956a9677013d343cfe"
checkbox input "true"
type input "22.09.2025 17:09"
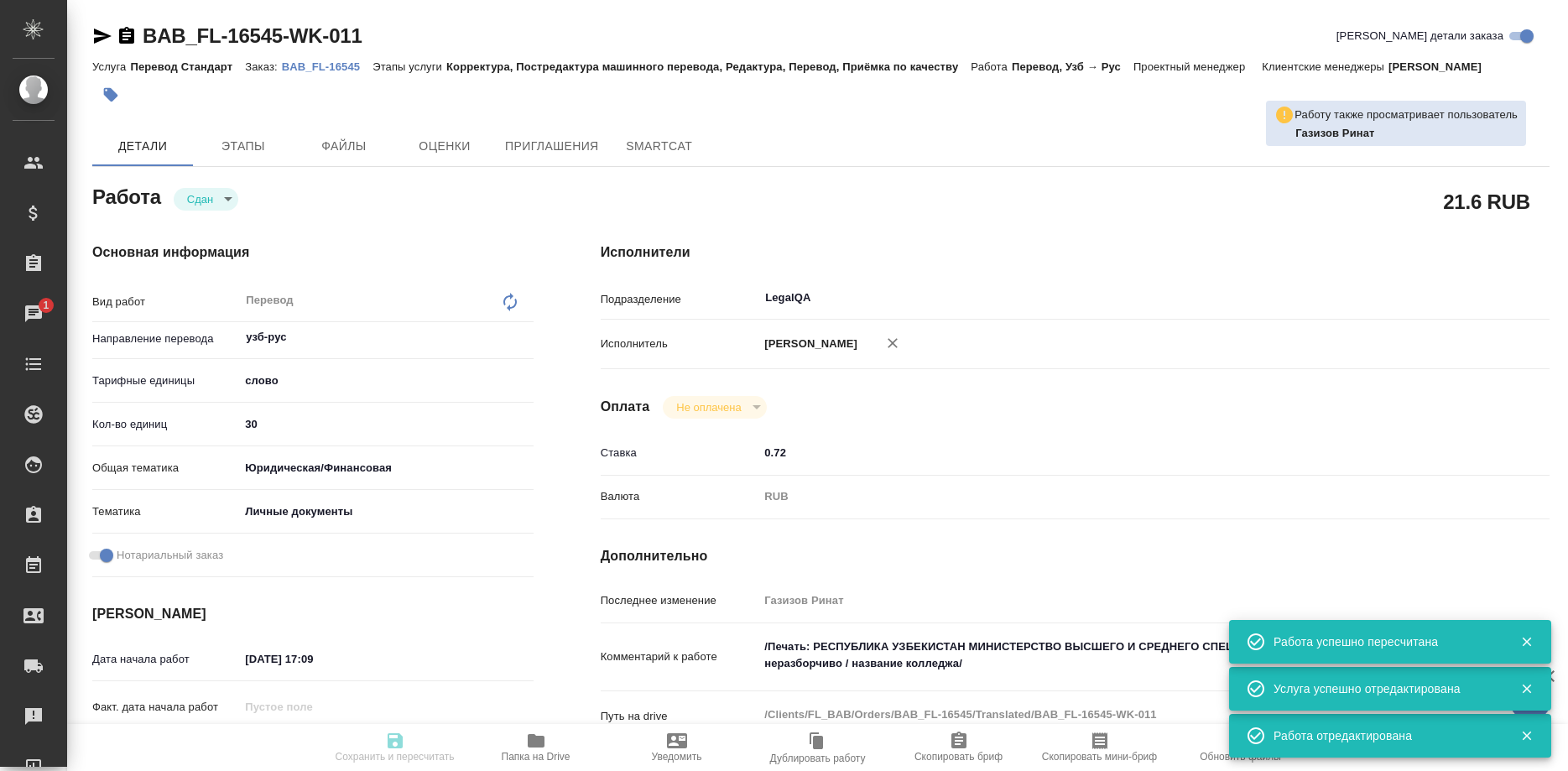
type input "[DATE] 17:20"
type input "22.09.2025 17:11"
type input "[DATE] 17:20"
type input "LegalQA"
type input "notPayed"
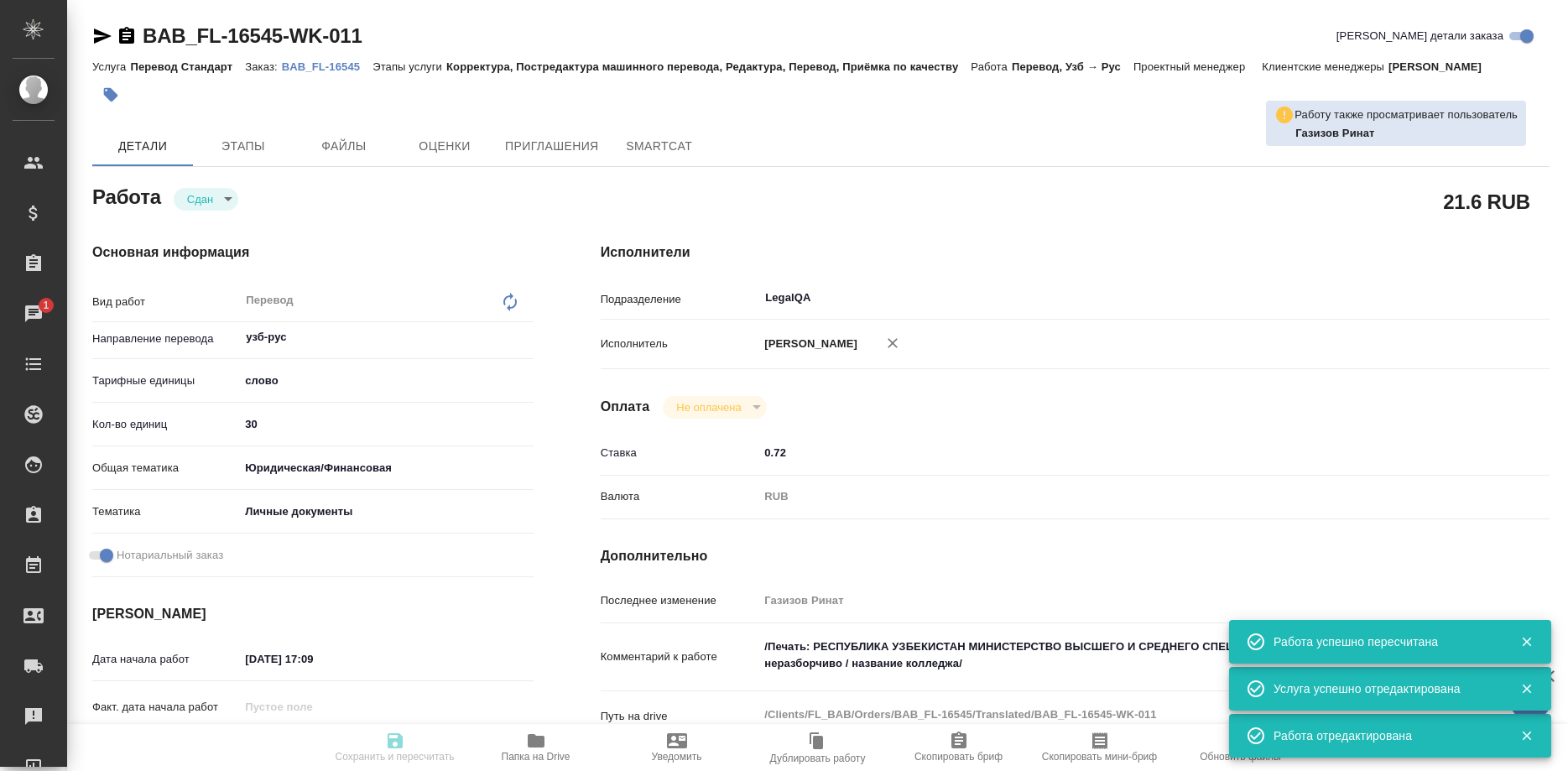
type input "0.72"
type input "RUB"
type input "Газизов Ринат"
type textarea "/Печать: РЕСПУБЛИКА УЗБЕКИСТАН МИНИСТЕРСТВО ВЫСШЕГО И СРЕДНЕГО СПЕЦИАЛЬНОГО ОБР…"
type textarea "x"
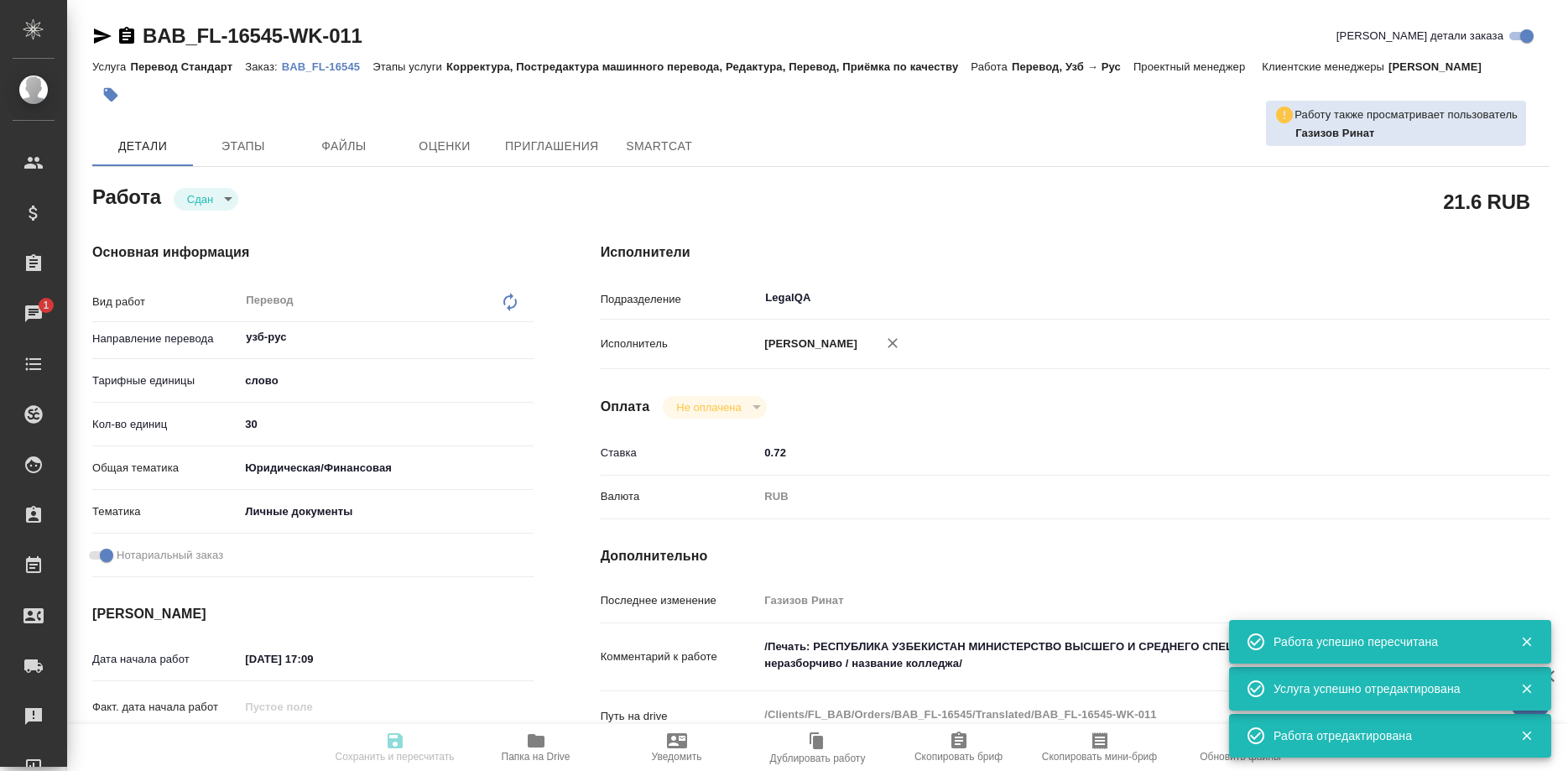
type textarea "/Clients/FL_BAB/Orders/BAB_FL-16545/Translated/BAB_FL-16545-WK-011"
type textarea "x"
type input "BAB_FL-16545"
type input "Перевод Стандарт"
type input "Корректура, Постредактура машинного перевода, Редактура, Перевод, Приёмка по ка…"
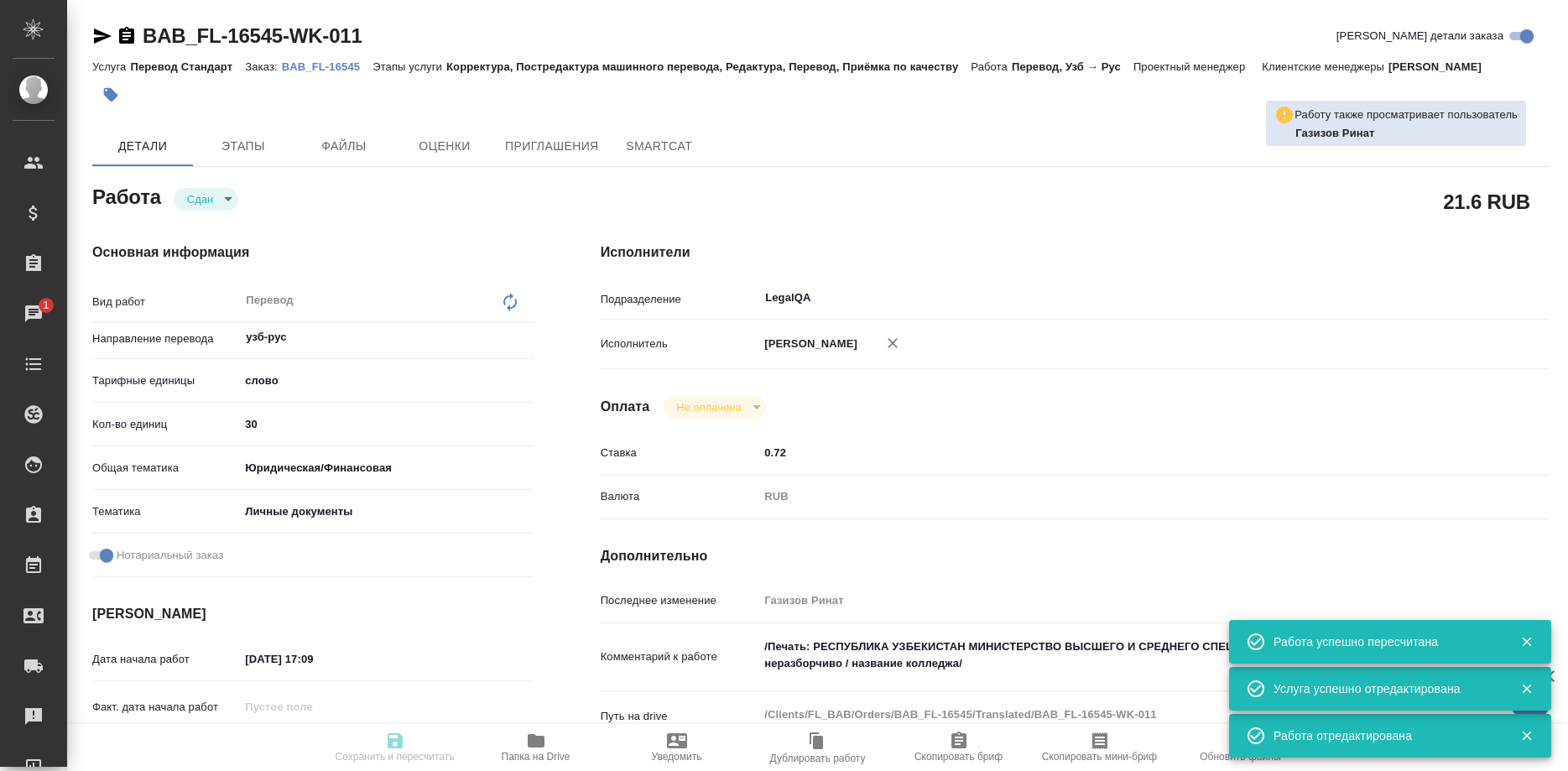
type input "[PERSON_NAME]"
type input "/Clients/FL_BAB/Orders/BAB_FL-16545"
type textarea "x"
type textarea "ФИО - [PERSON_NAME] по нормам пишется «Нормальная анатомия»"
type textarea "x"
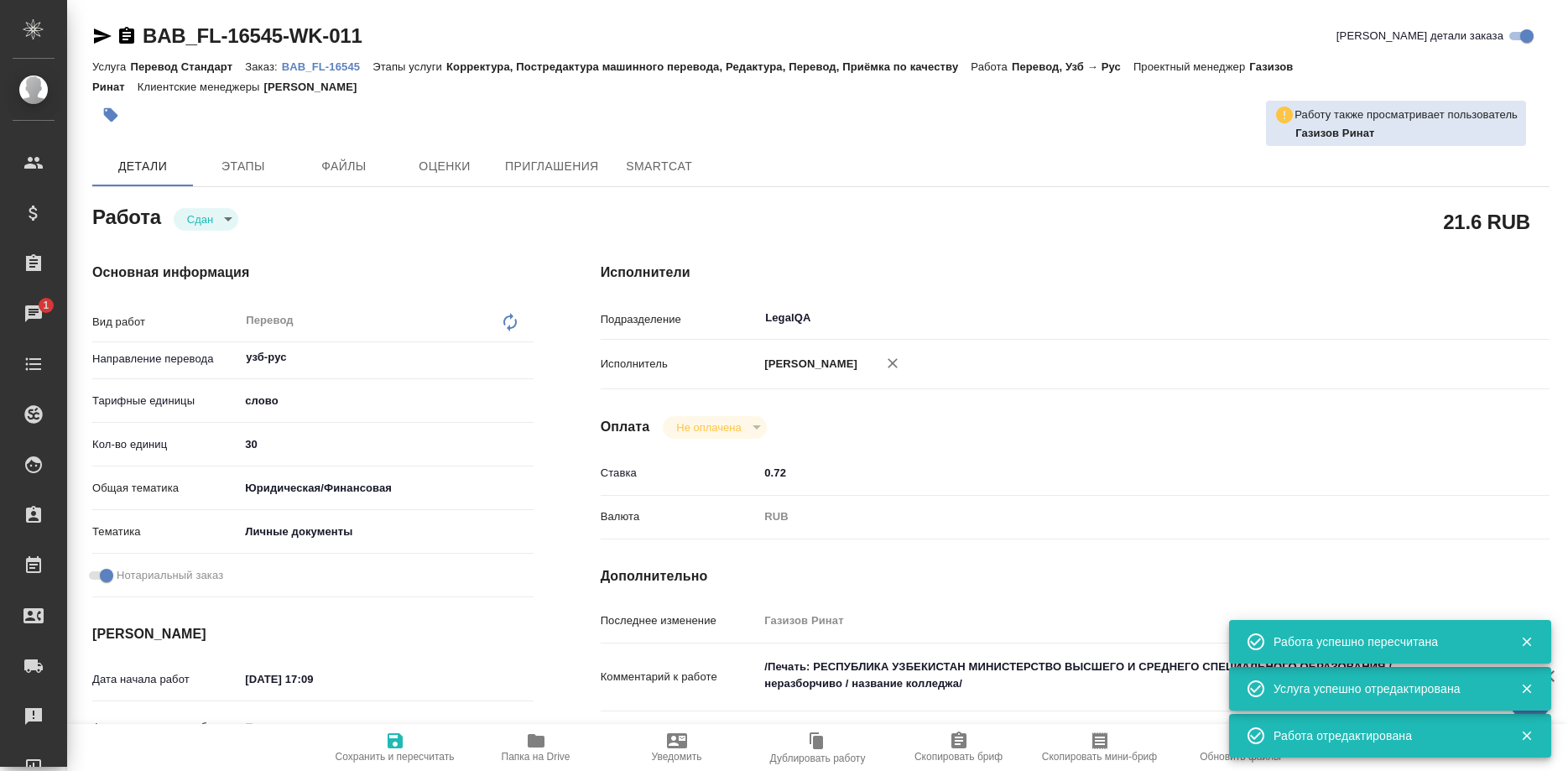
type textarea "x"
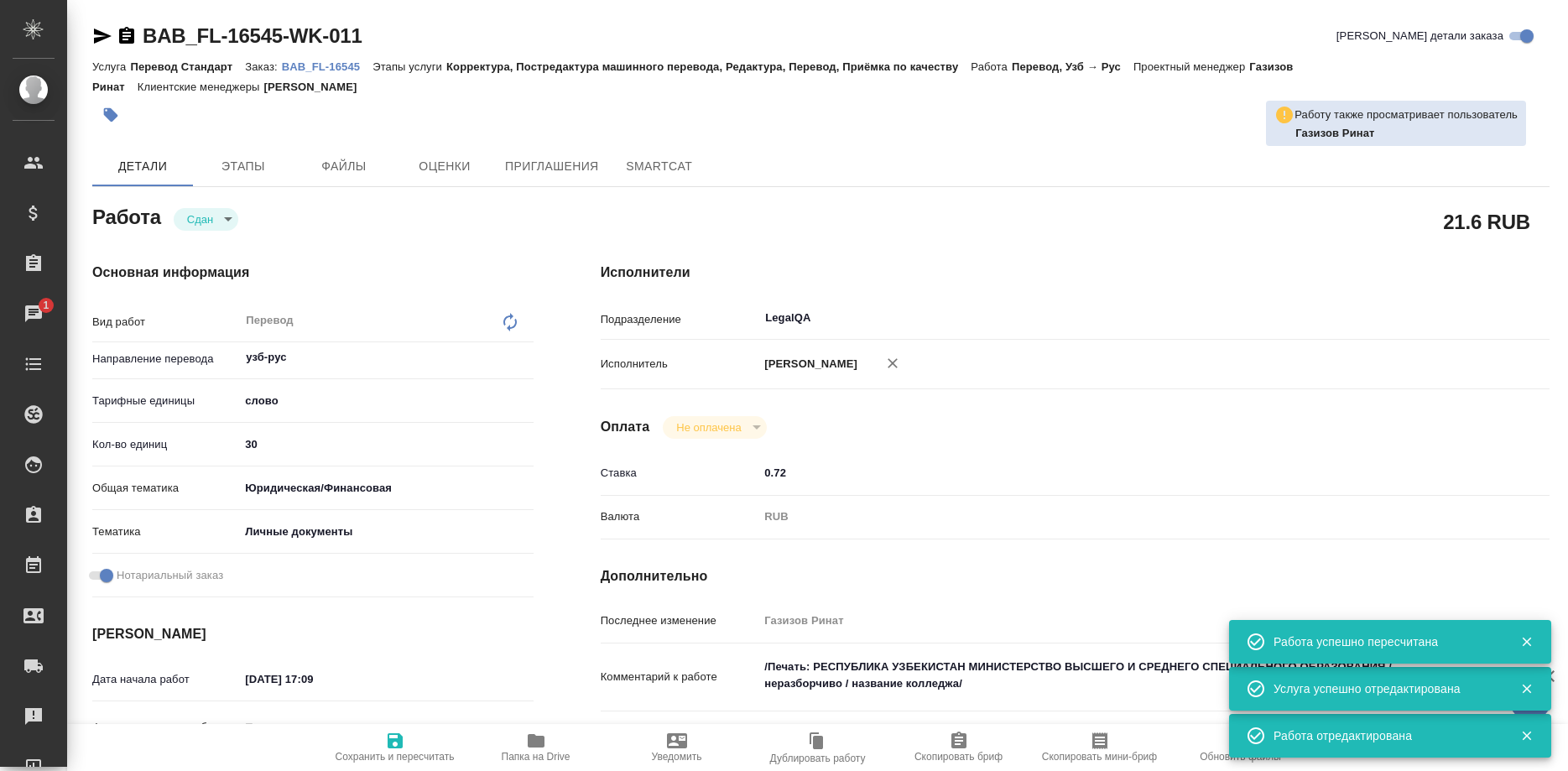
type textarea "x"
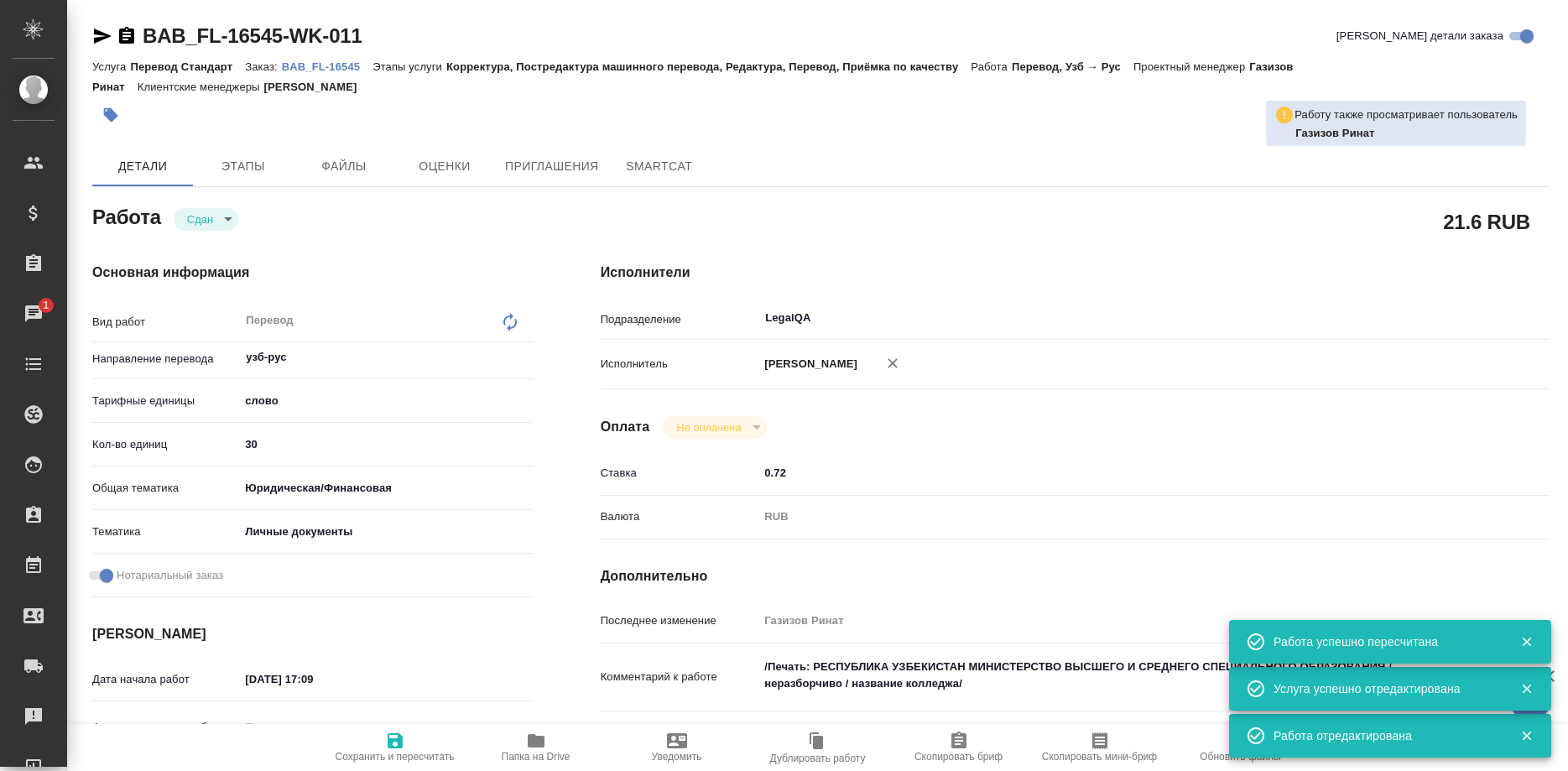
type textarea "x"
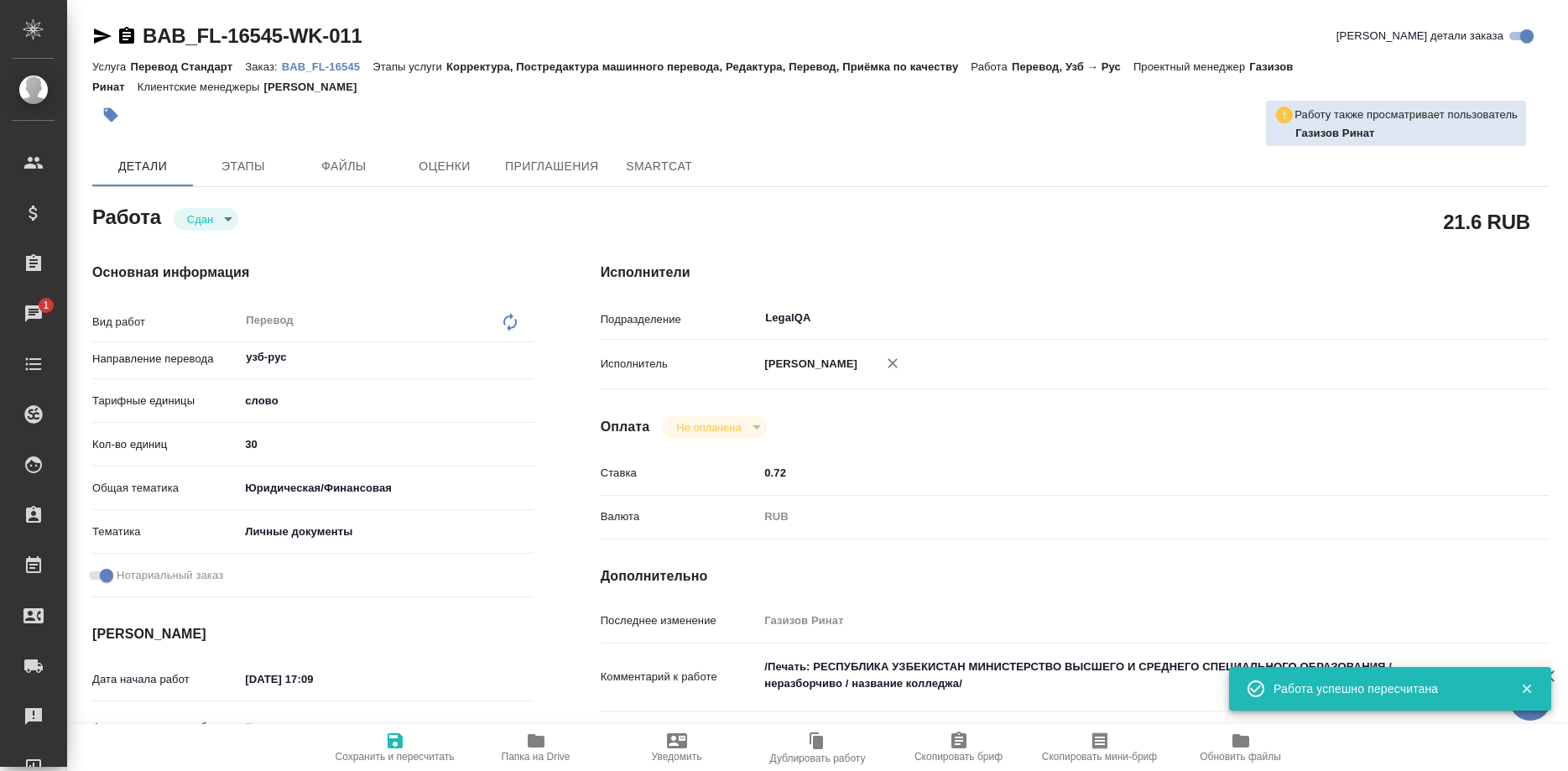
click at [320, 68] on p "BAB_FL-16545" at bounding box center [327, 67] width 90 height 13
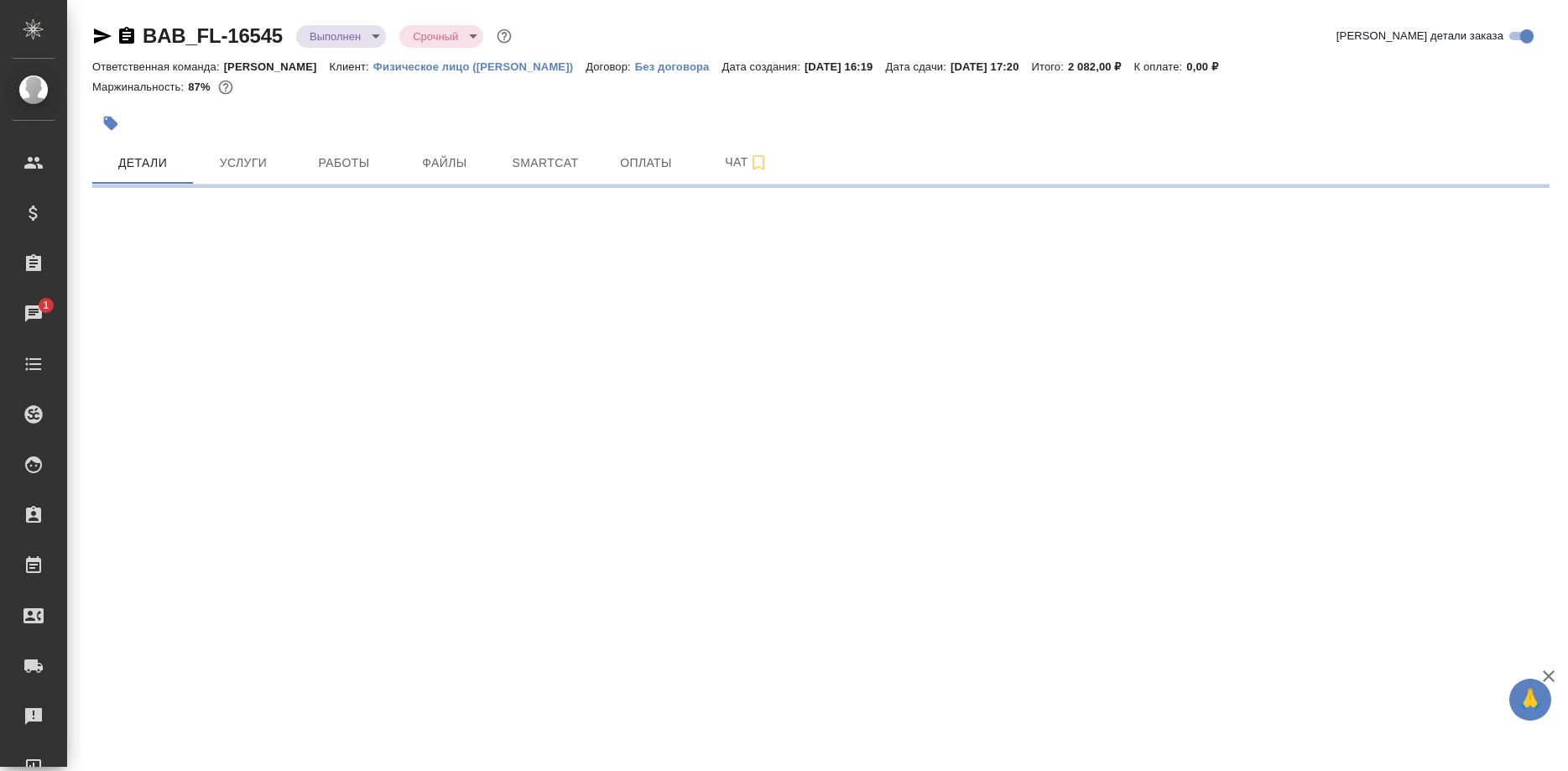
select select "RU"
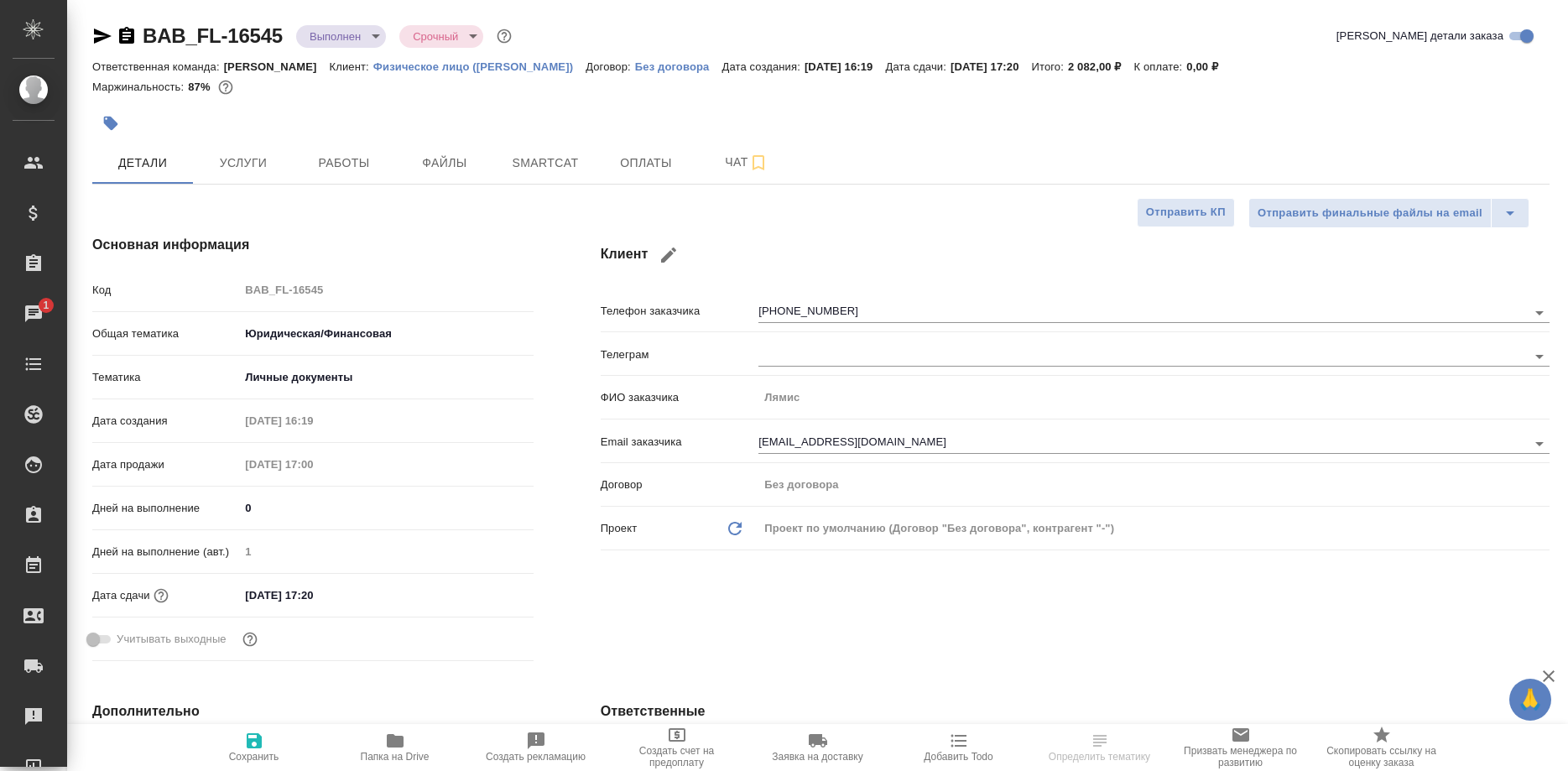
type textarea "x"
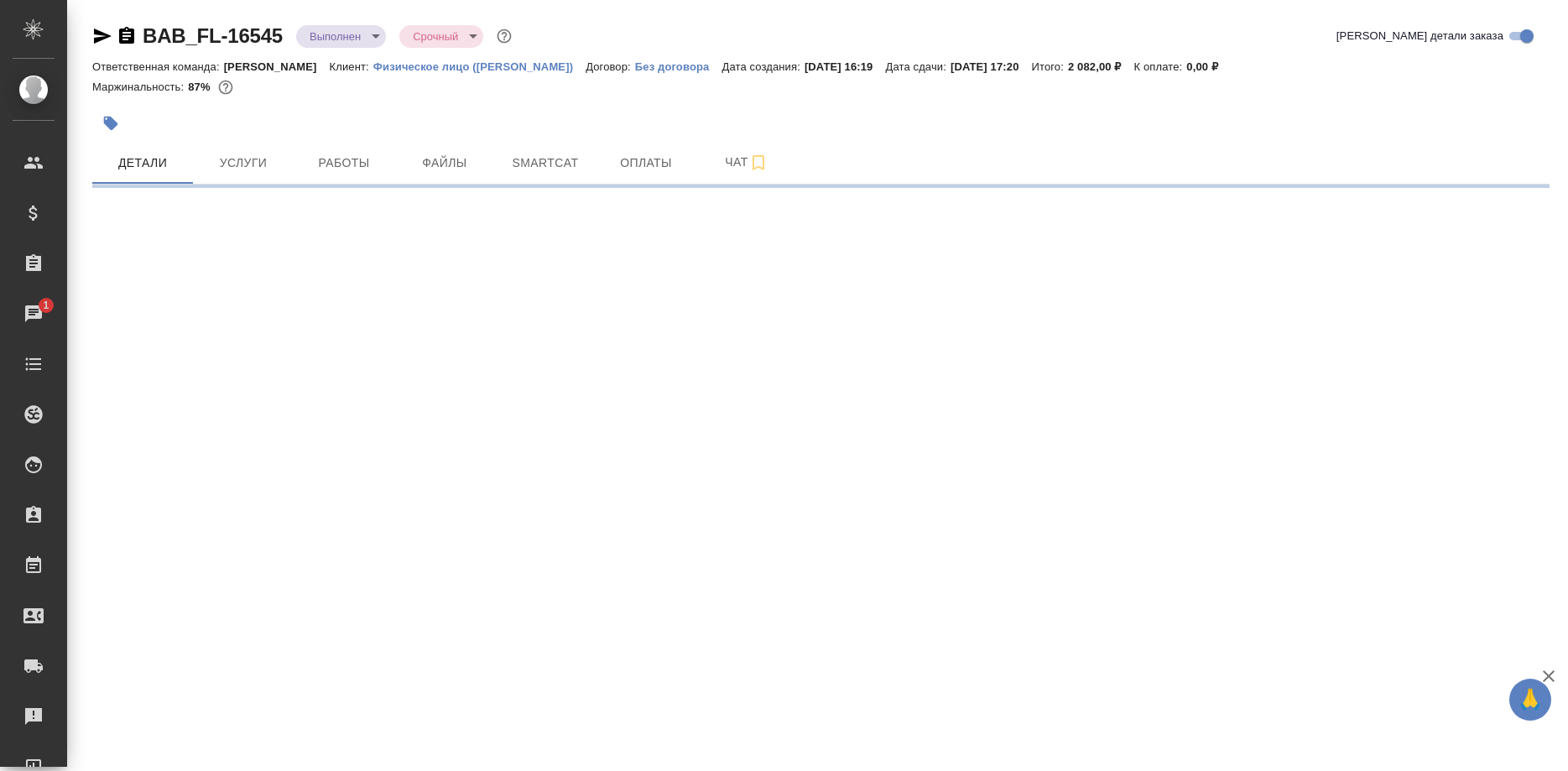
select select "RU"
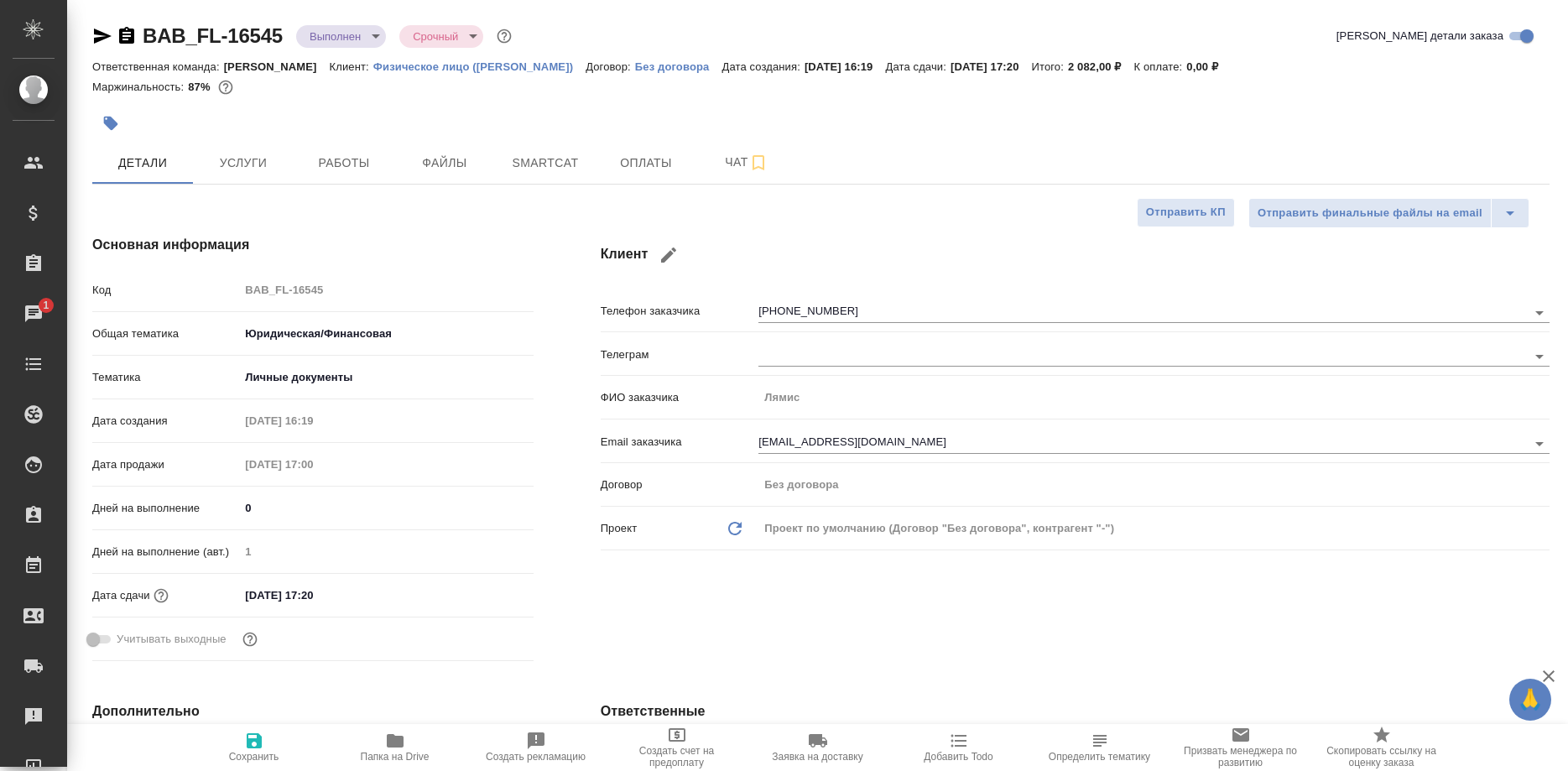
type textarea "x"
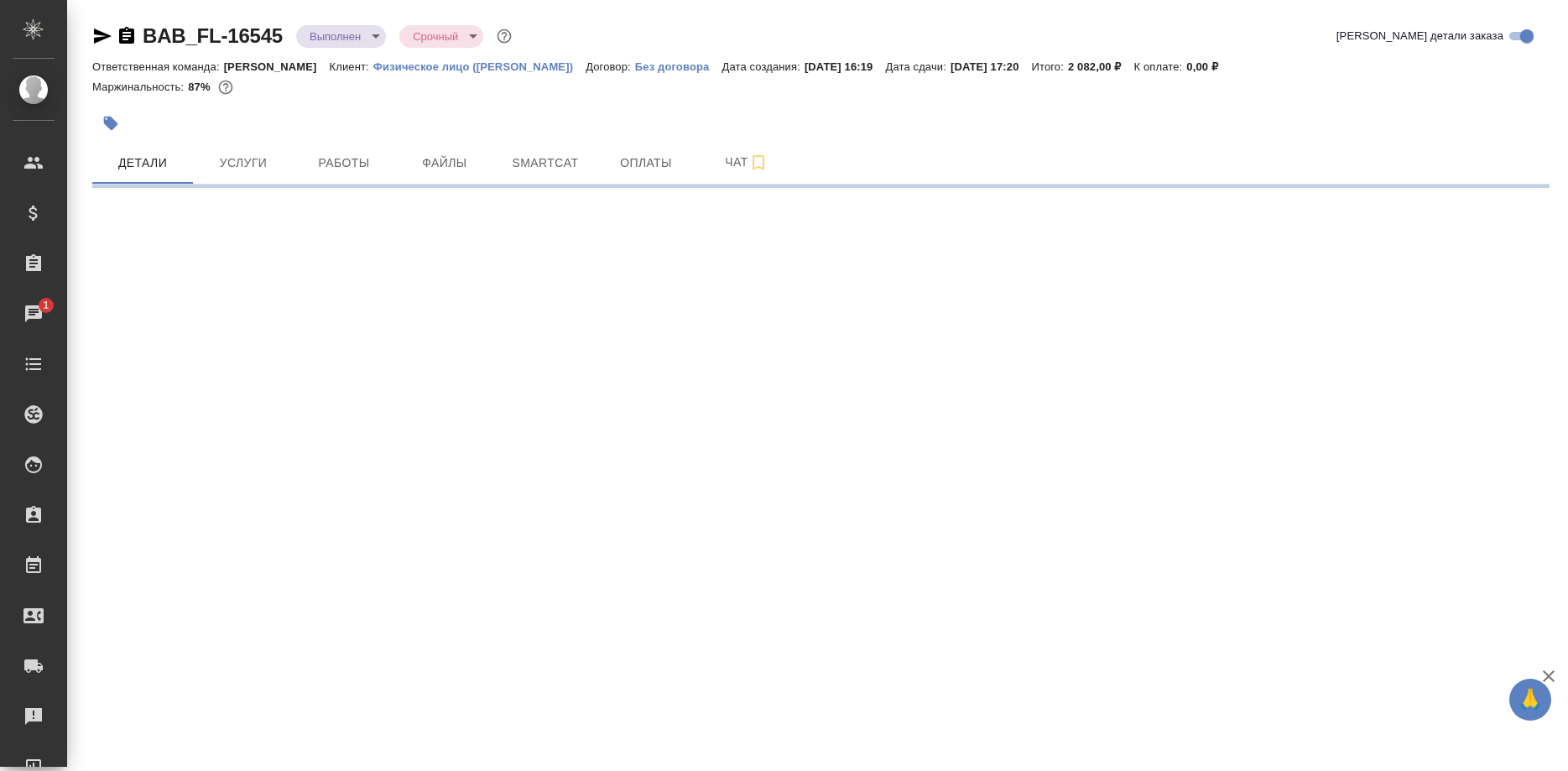
select select "RU"
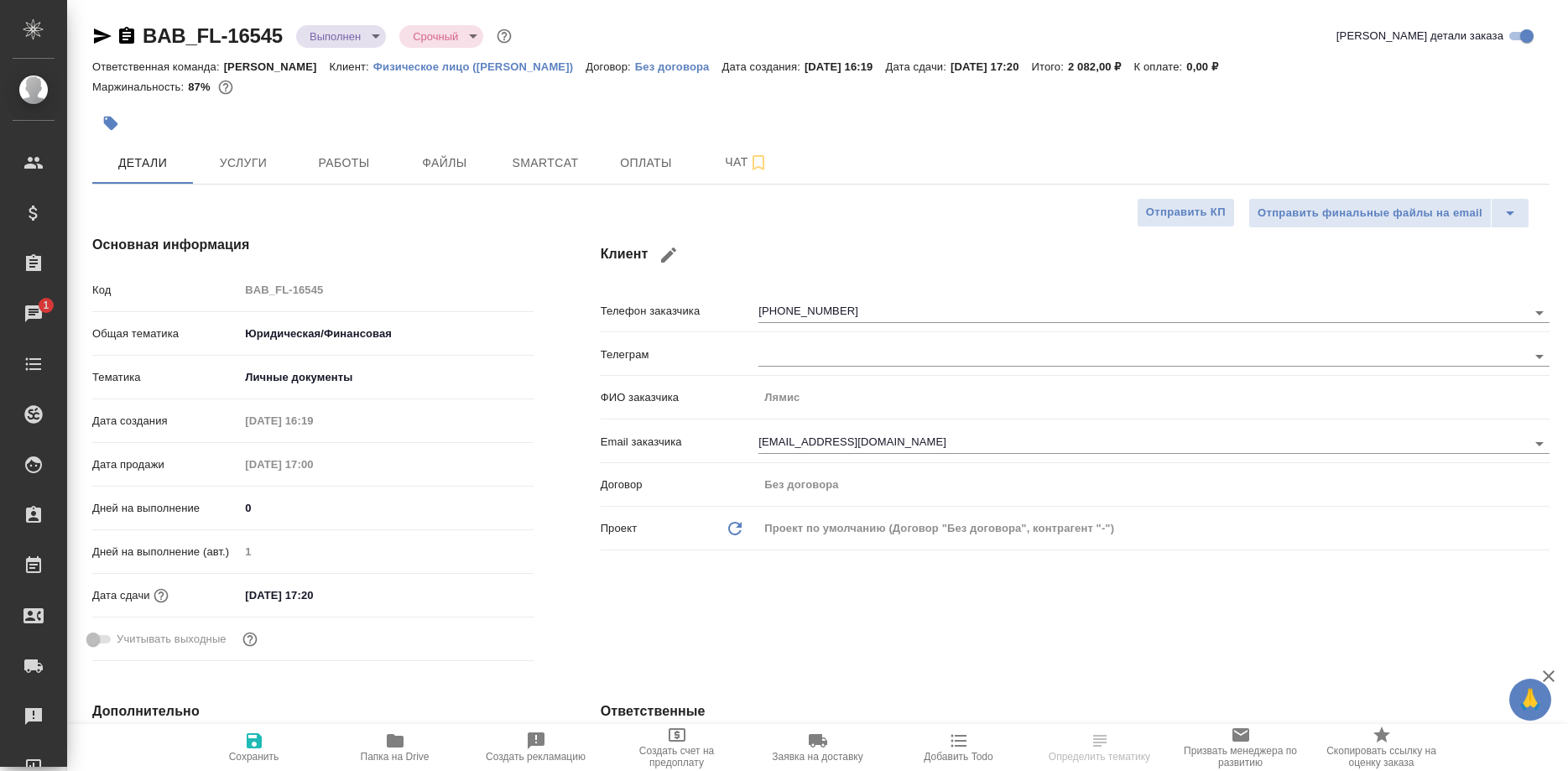
type textarea "x"
click at [393, 745] on icon "button" at bounding box center [395, 741] width 17 height 14
type textarea "x"
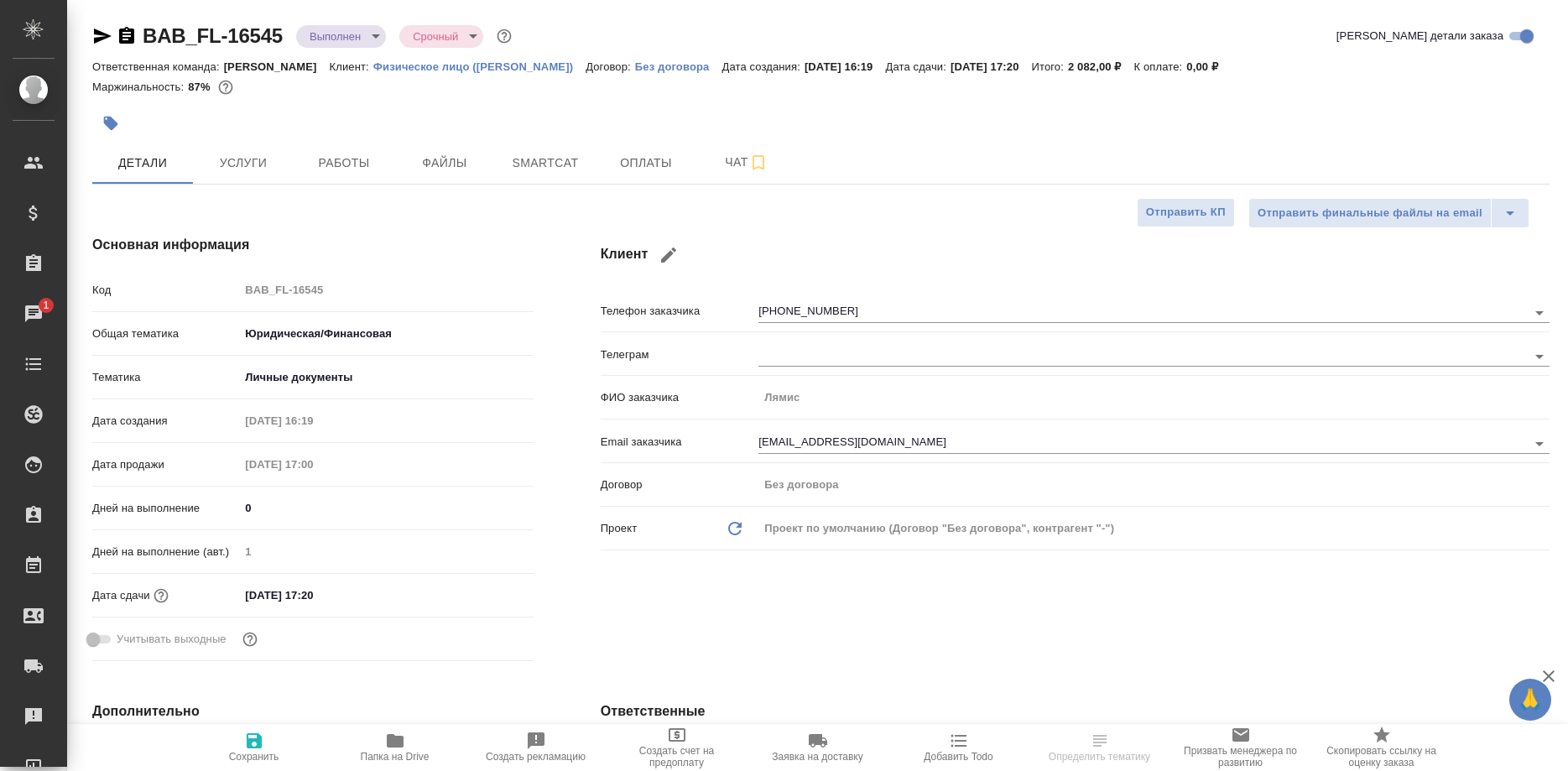
type textarea "x"
